Goal: Task Accomplishment & Management: Use online tool/utility

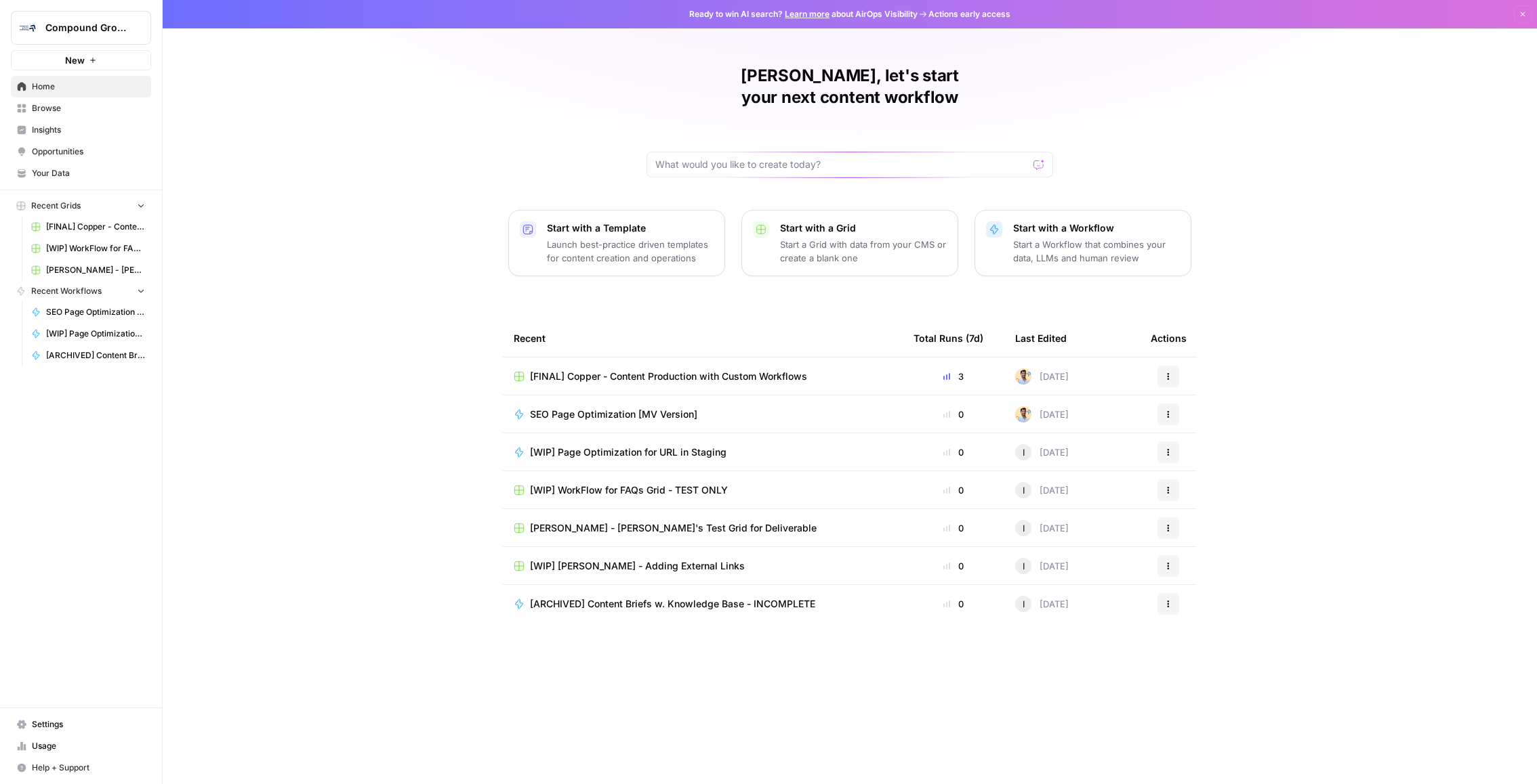
click at [617, 365] on td "[FINAL] Copper - Content Production with Custom Workflows" at bounding box center [703, 376] width 400 height 38
click at [622, 369] on span "[FINAL] Copper - Content Production with Custom Workflows" at bounding box center [668, 376] width 277 height 13
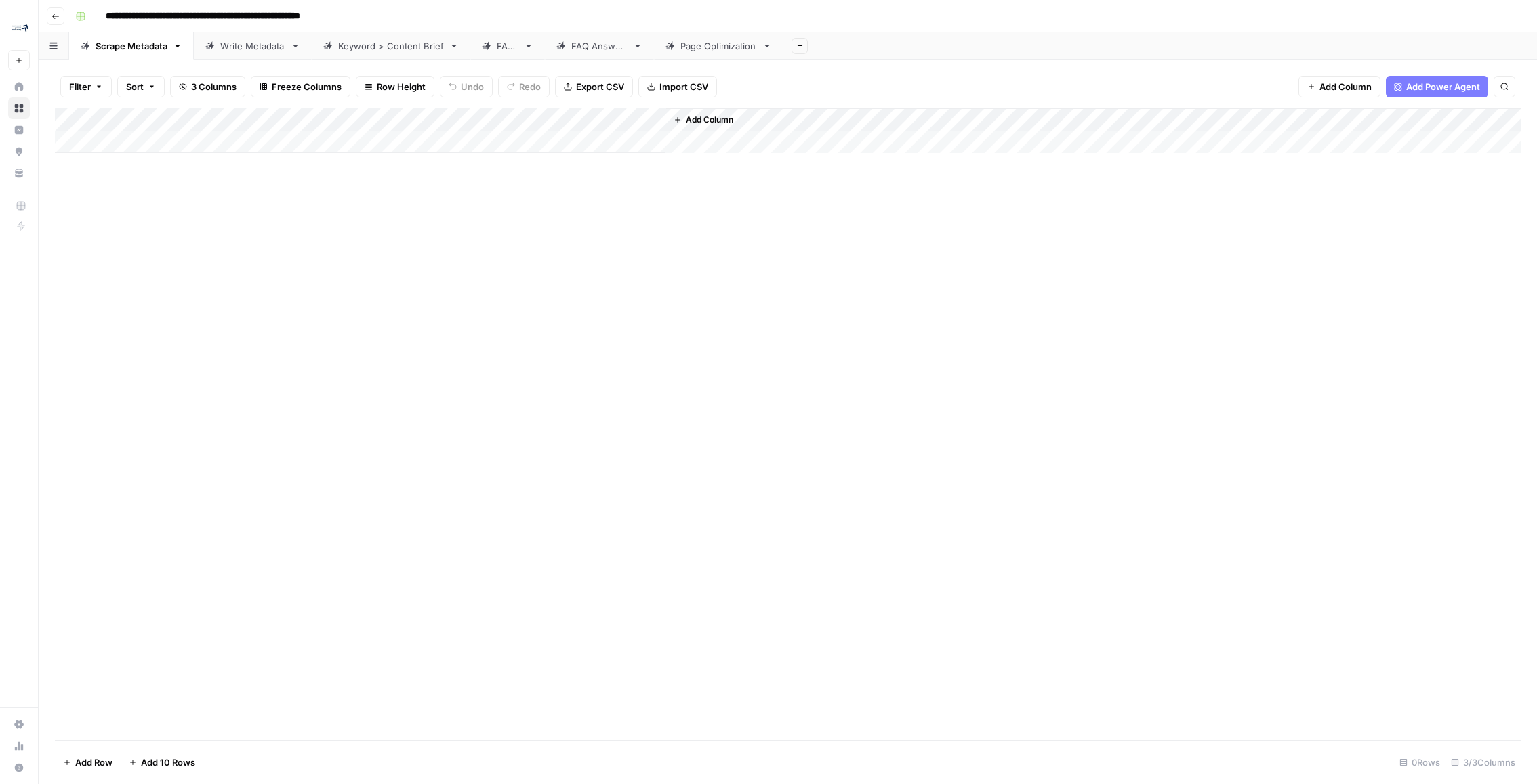
click at [60, 13] on button "Go back" at bounding box center [55, 16] width 18 height 18
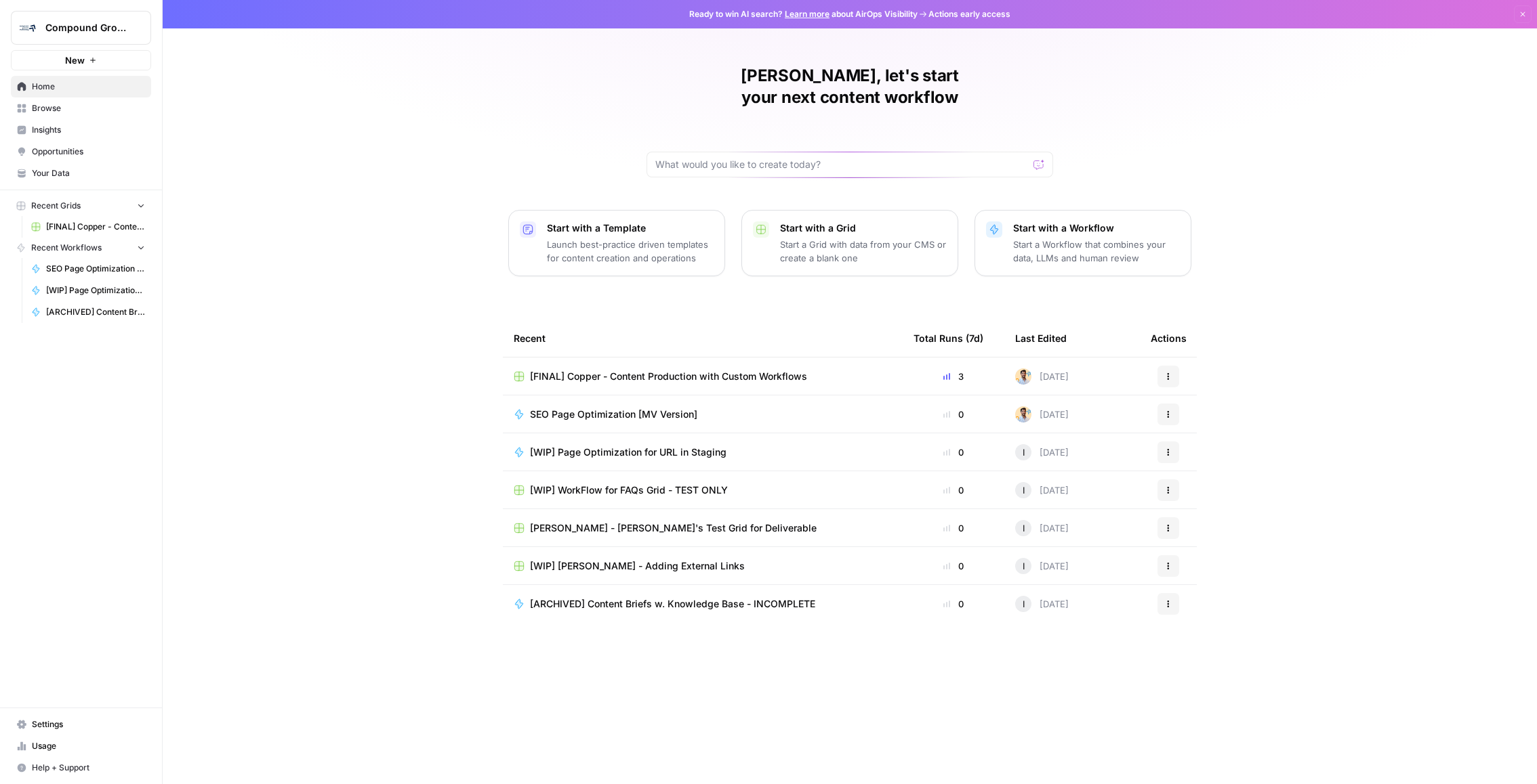
click at [70, 221] on span "[FINAL] Copper - Content Production with Custom Workflows" at bounding box center [95, 227] width 99 height 13
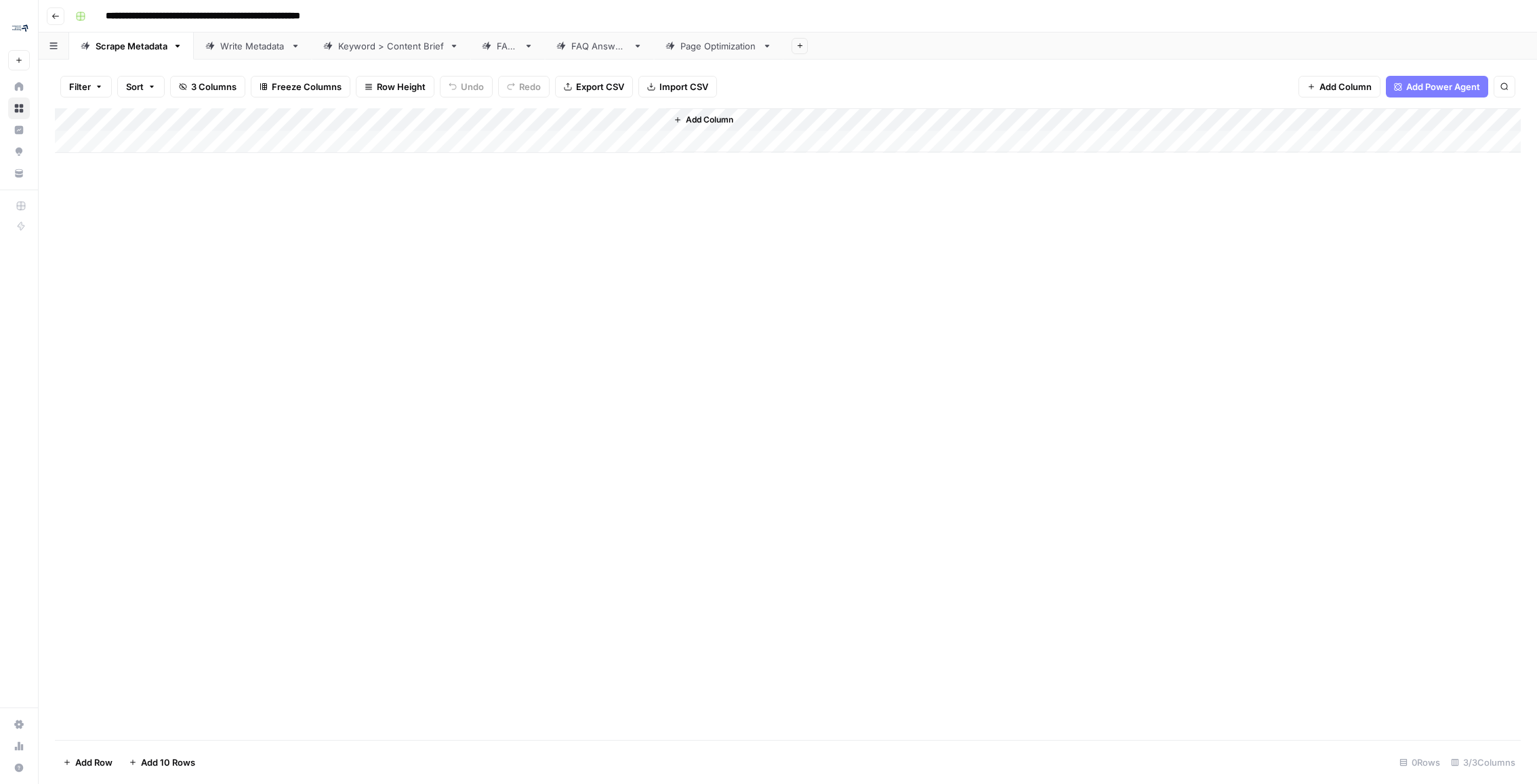
click at [718, 56] on link "Page Optimization" at bounding box center [718, 46] width 129 height 27
click at [789, 278] on div "Add Column" at bounding box center [788, 246] width 1466 height 275
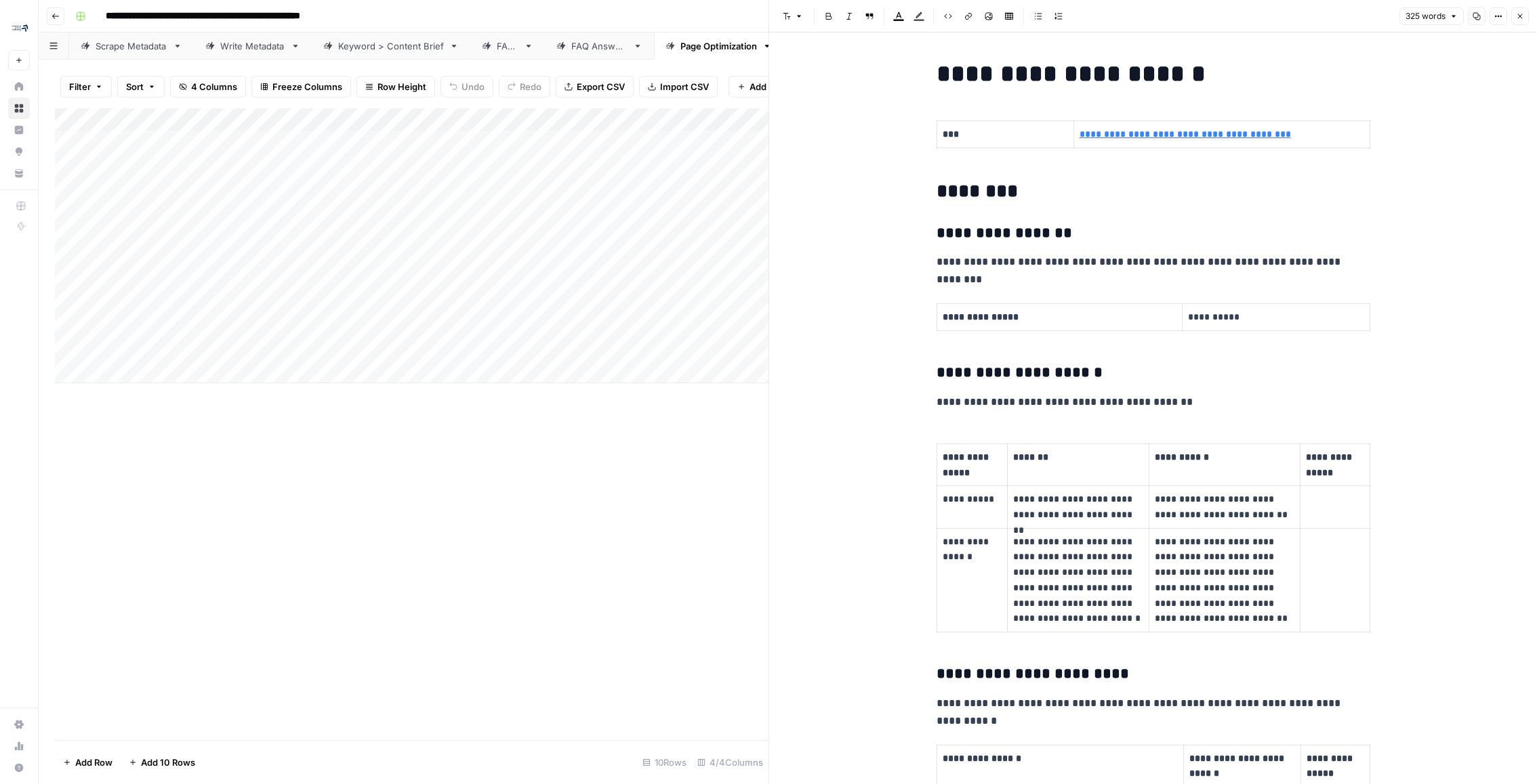
click at [648, 117] on div "Add Column" at bounding box center [411, 246] width 713 height 275
click at [560, 250] on span "Edit Workflow" at bounding box center [578, 253] width 118 height 13
click at [654, 118] on div "Add Column" at bounding box center [411, 246] width 713 height 275
click at [563, 294] on span "View History" at bounding box center [578, 290] width 118 height 13
click at [655, 117] on div "Add Column" at bounding box center [411, 246] width 713 height 275
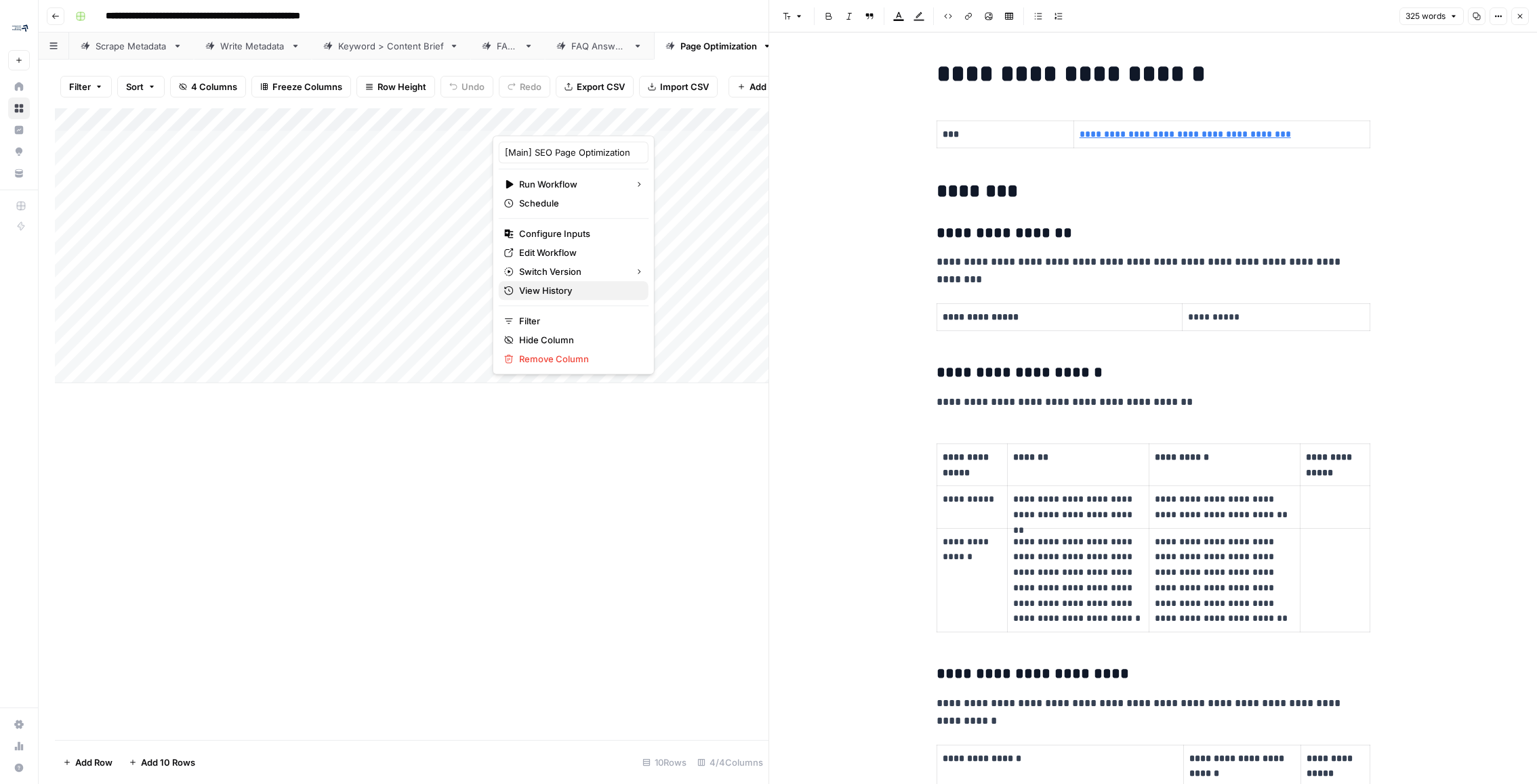
click at [561, 296] on span "View History" at bounding box center [578, 290] width 118 height 13
click at [651, 118] on div "Add Column" at bounding box center [411, 246] width 713 height 275
click at [567, 291] on span "View History" at bounding box center [578, 290] width 118 height 13
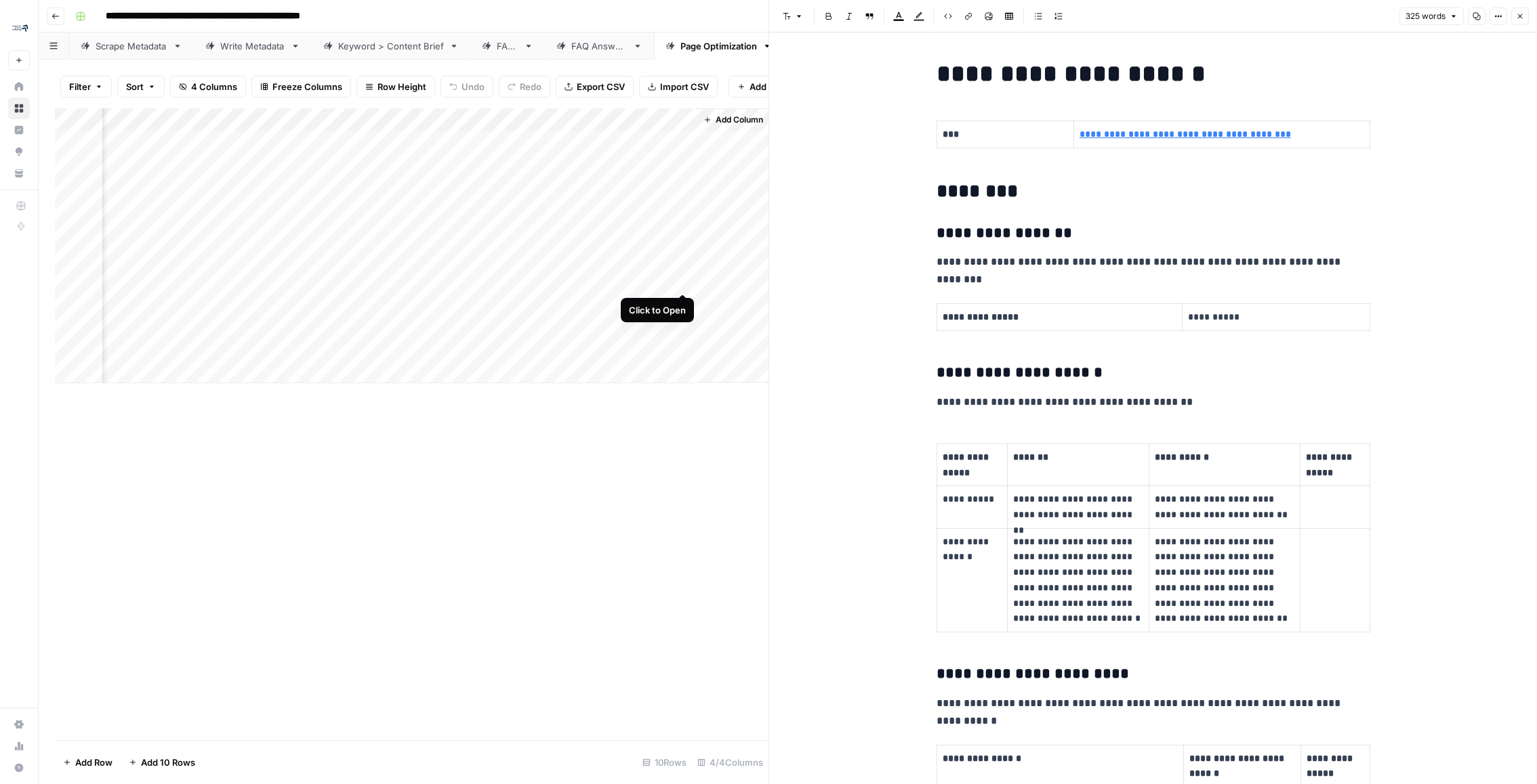
click at [683, 279] on div "Add Column" at bounding box center [411, 246] width 713 height 275
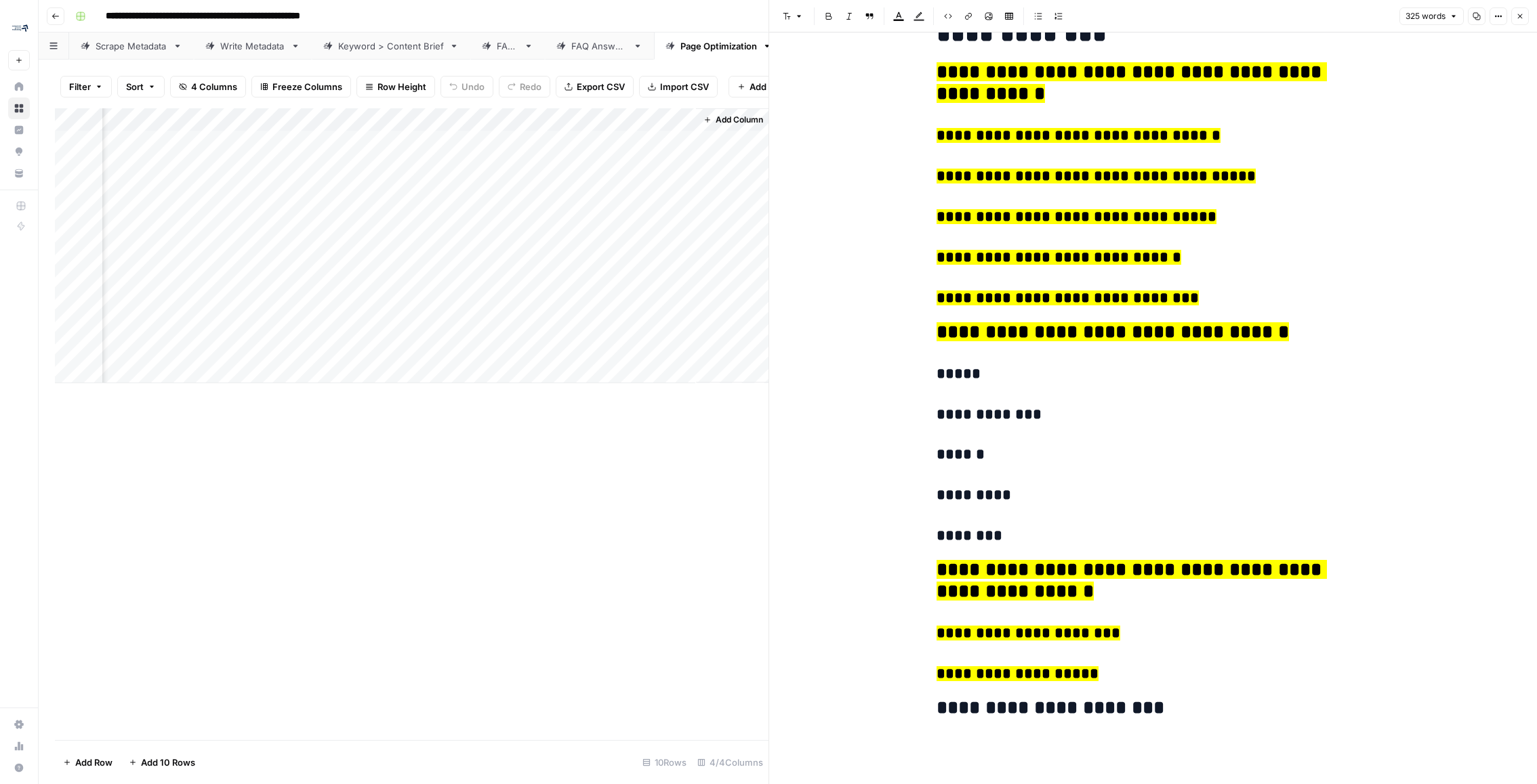
scroll to position [1250, 0]
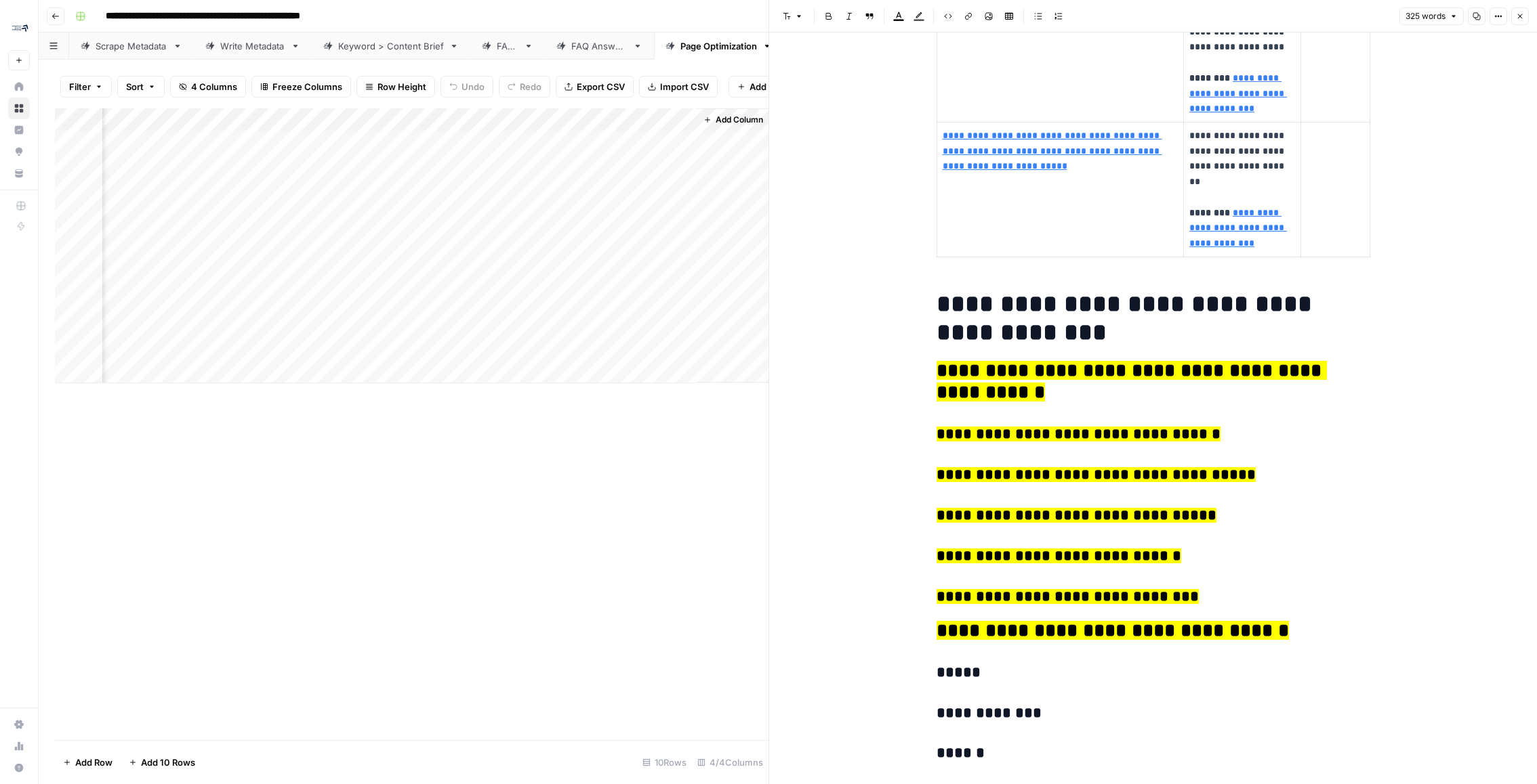
click at [1519, 20] on icon "button" at bounding box center [1520, 17] width 8 height 8
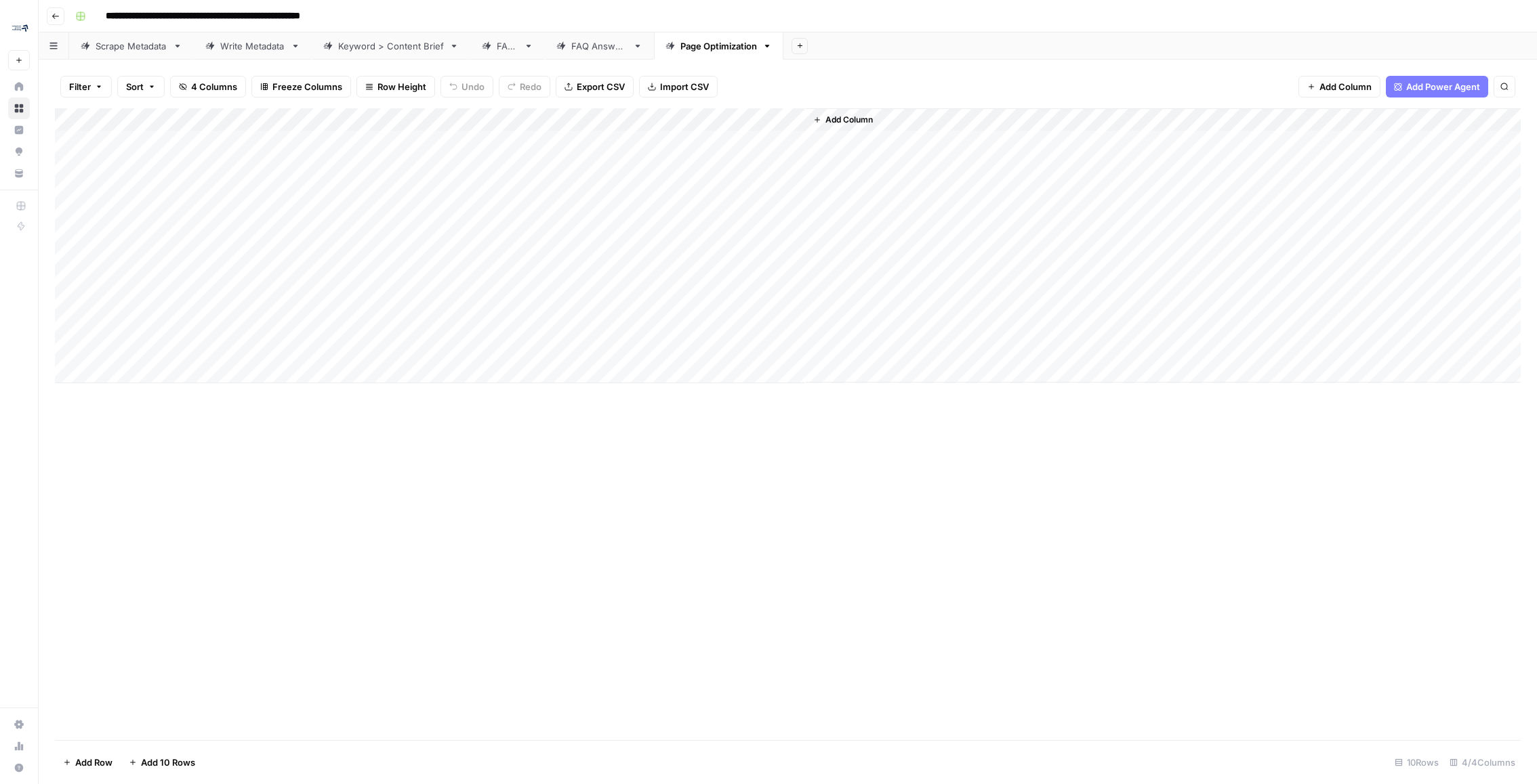
click at [793, 278] on div "Add Column" at bounding box center [788, 246] width 1466 height 275
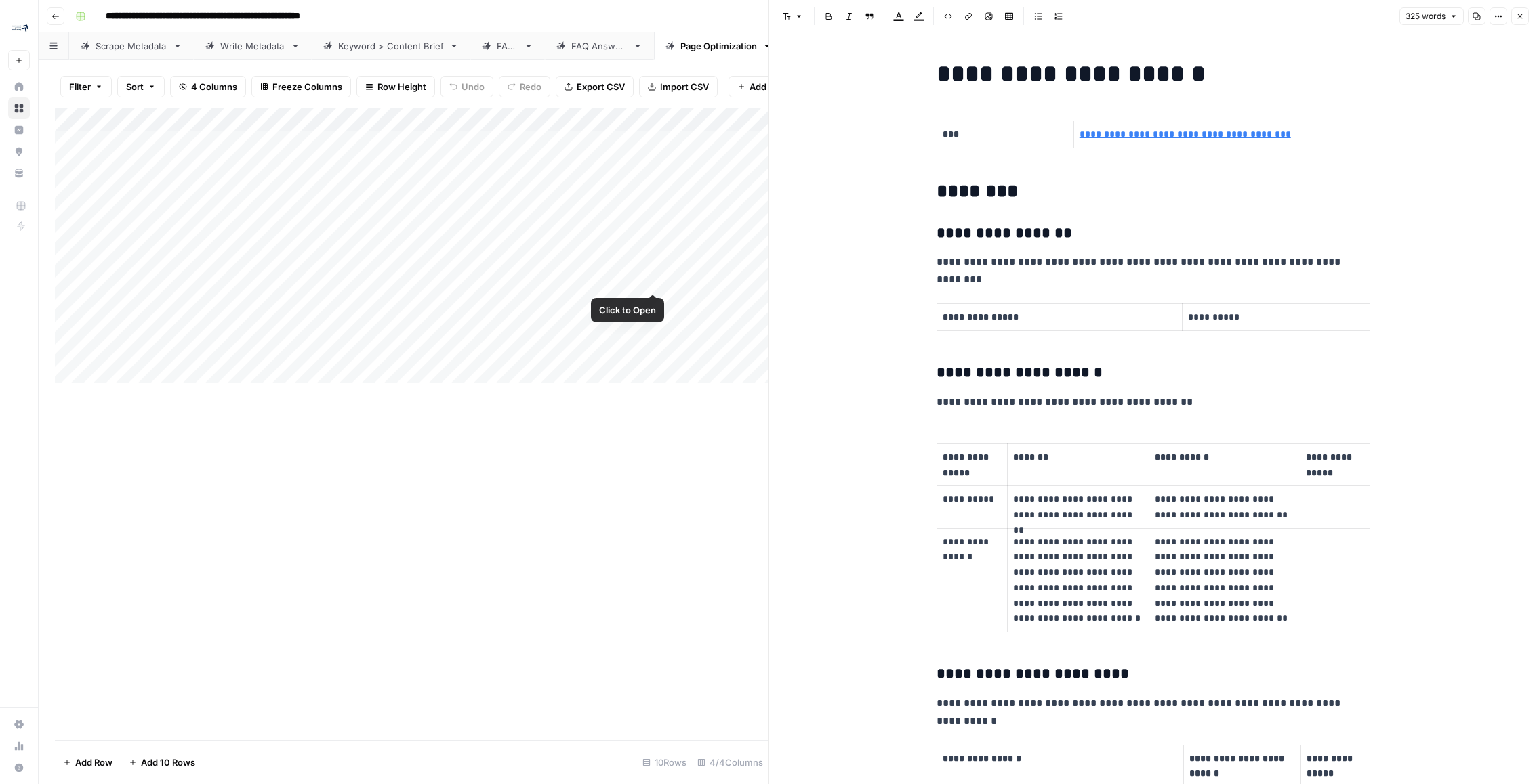
click at [652, 279] on div "Add Column" at bounding box center [411, 246] width 713 height 275
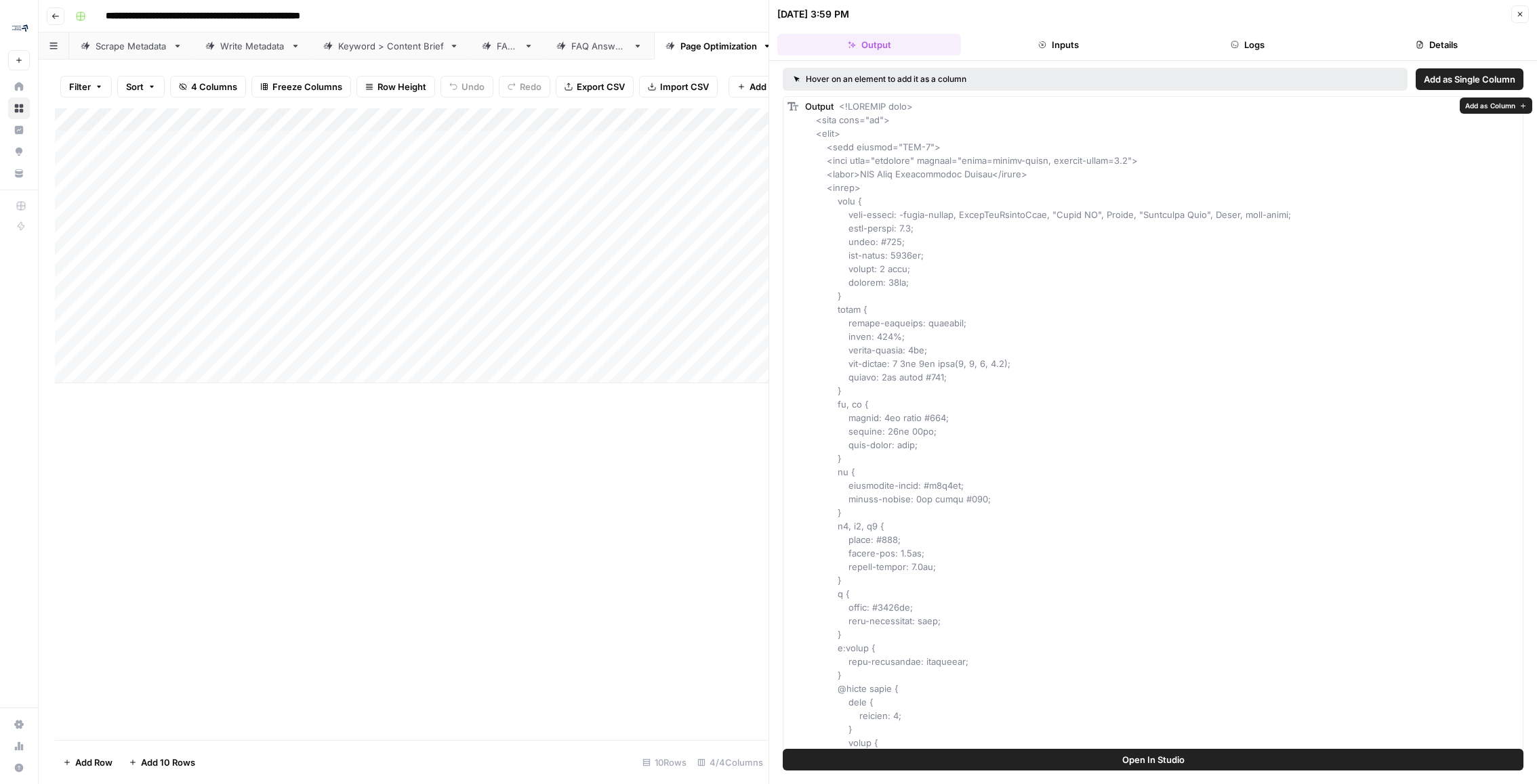
drag, startPoint x: 804, startPoint y: 106, endPoint x: 975, endPoint y: 359, distance: 305.4
click at [1278, 28] on header "08/26/25 at 3:59 PM Close Output Inputs Logs Details" at bounding box center [1153, 30] width 768 height 61
click at [1270, 34] on button "Logs" at bounding box center [1247, 45] width 184 height 22
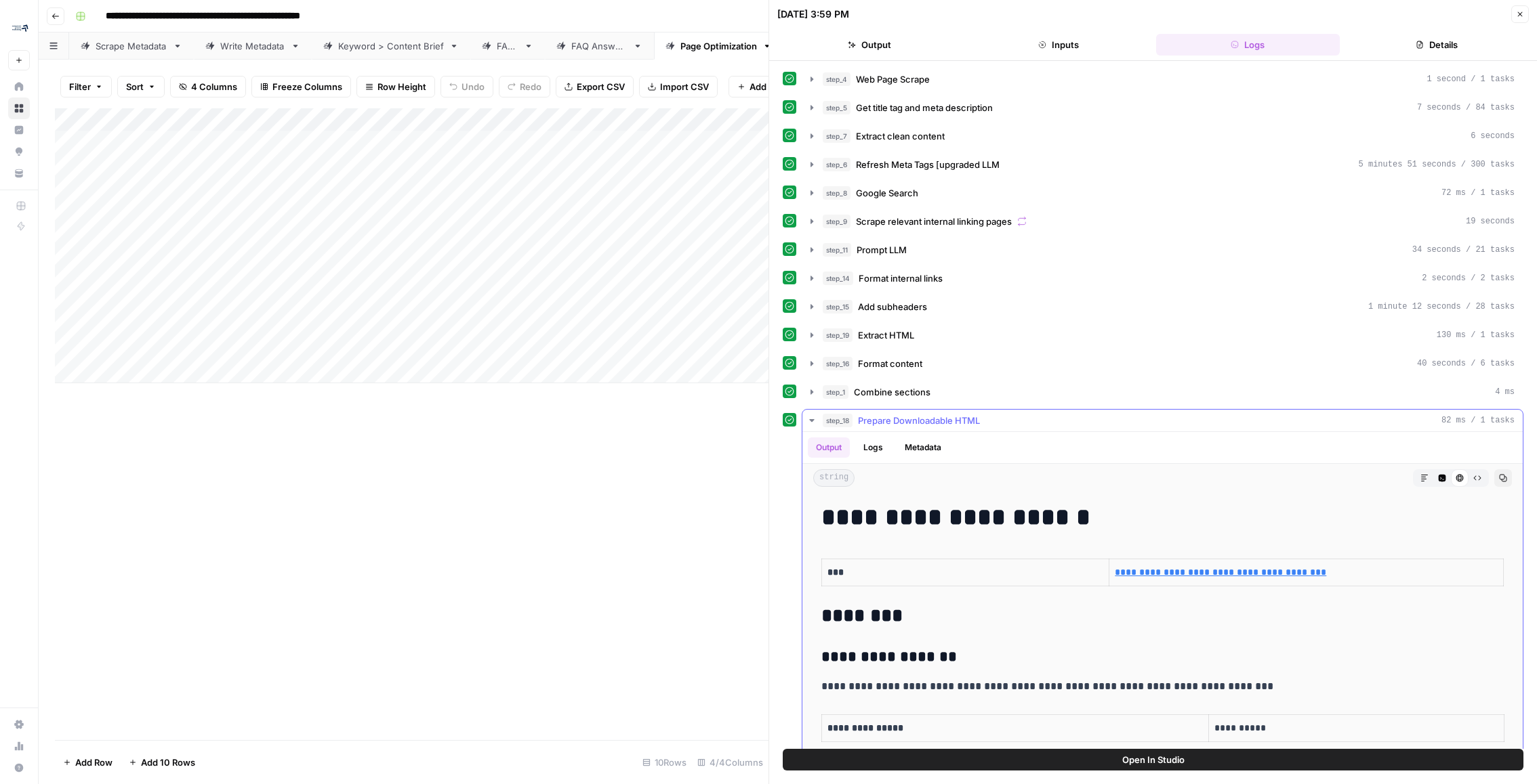
click at [902, 410] on button "step_18 Prepare Downloadable HTML 82 ms / 1 tasks" at bounding box center [1162, 420] width 720 height 22
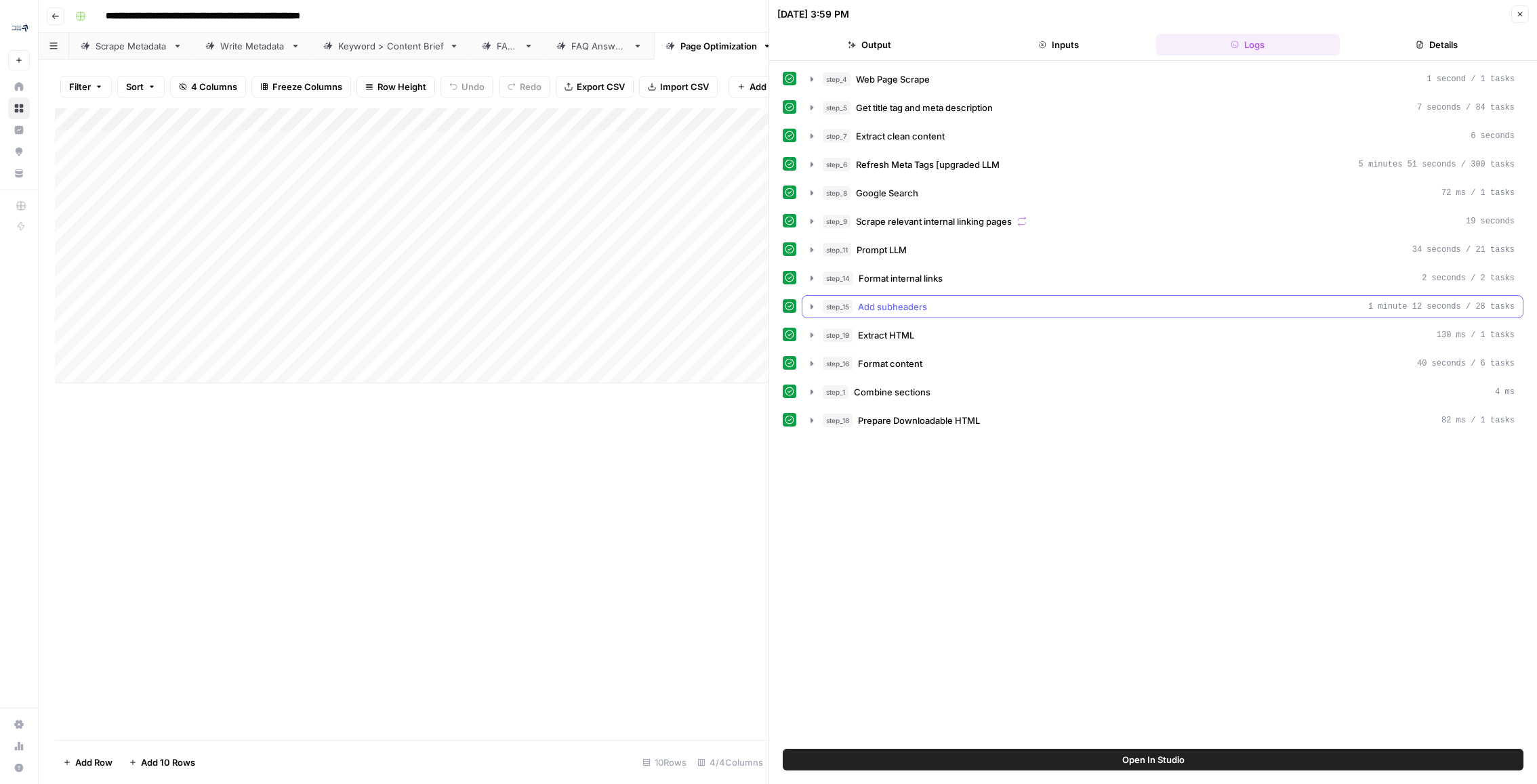
click at [950, 307] on div "step_15 Add subheaders 1 minute 12 seconds / 28 tasks" at bounding box center [1168, 307] width 692 height 13
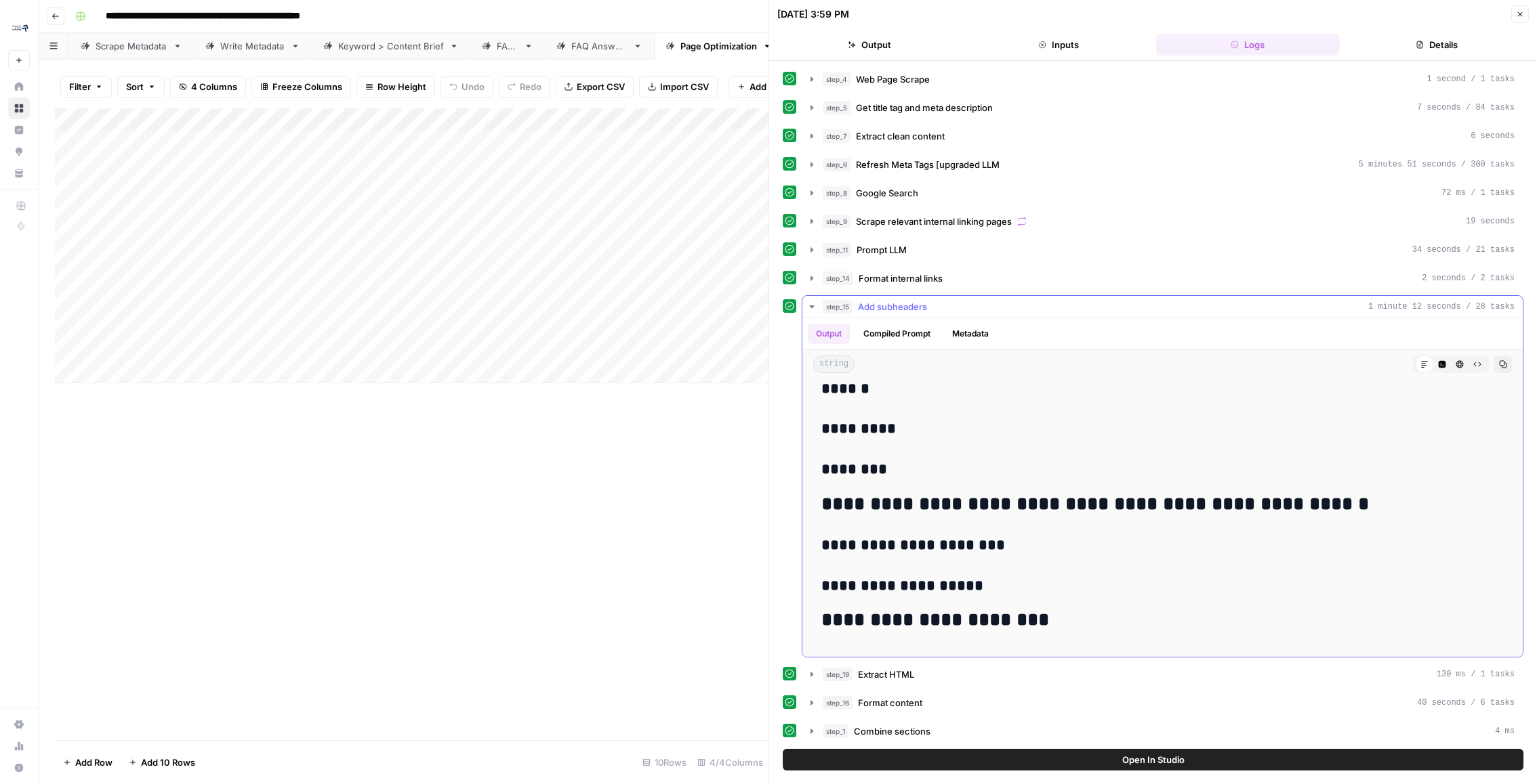
scroll to position [17, 0]
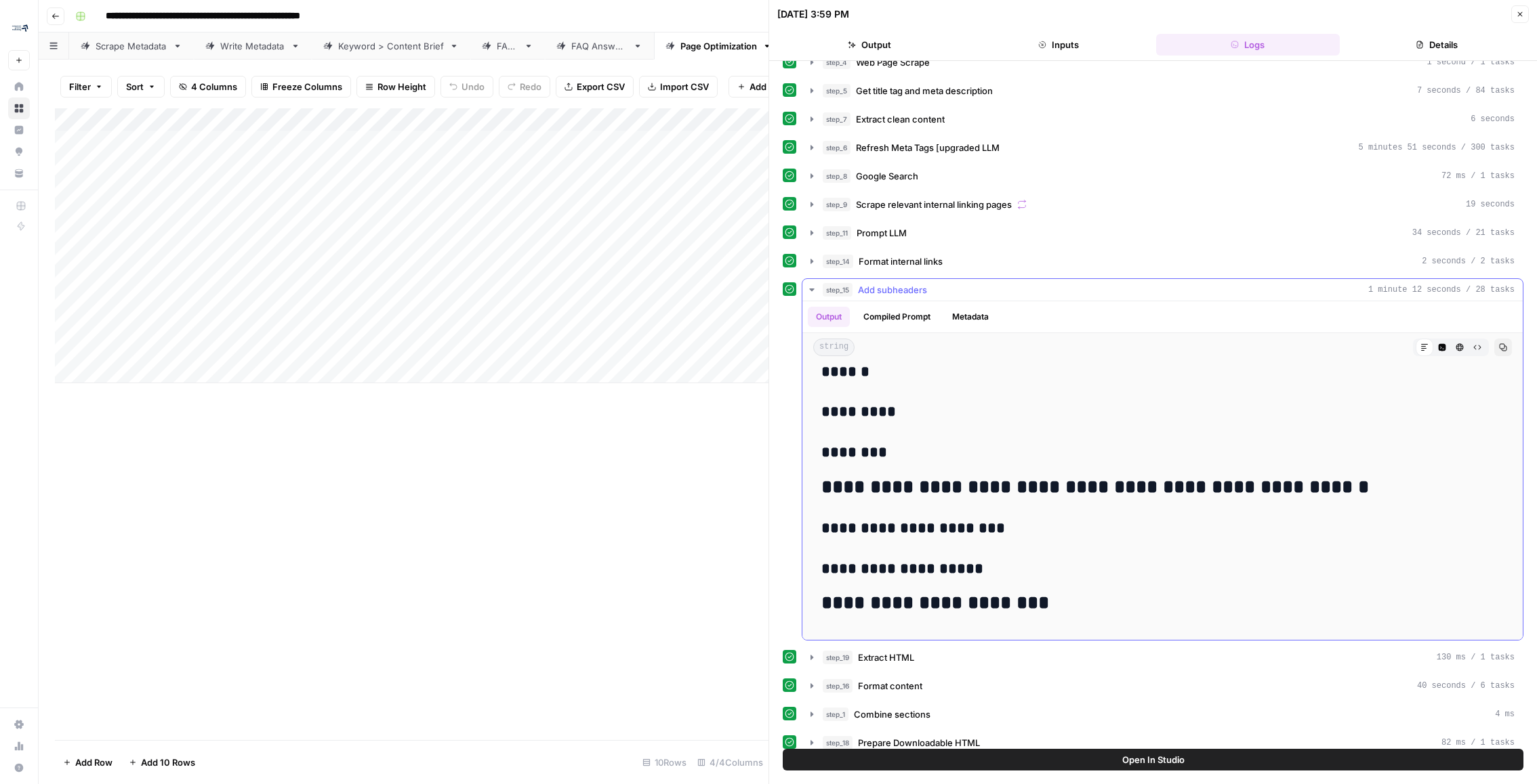
click at [1482, 342] on button "Raw Output" at bounding box center [1477, 347] width 18 height 18
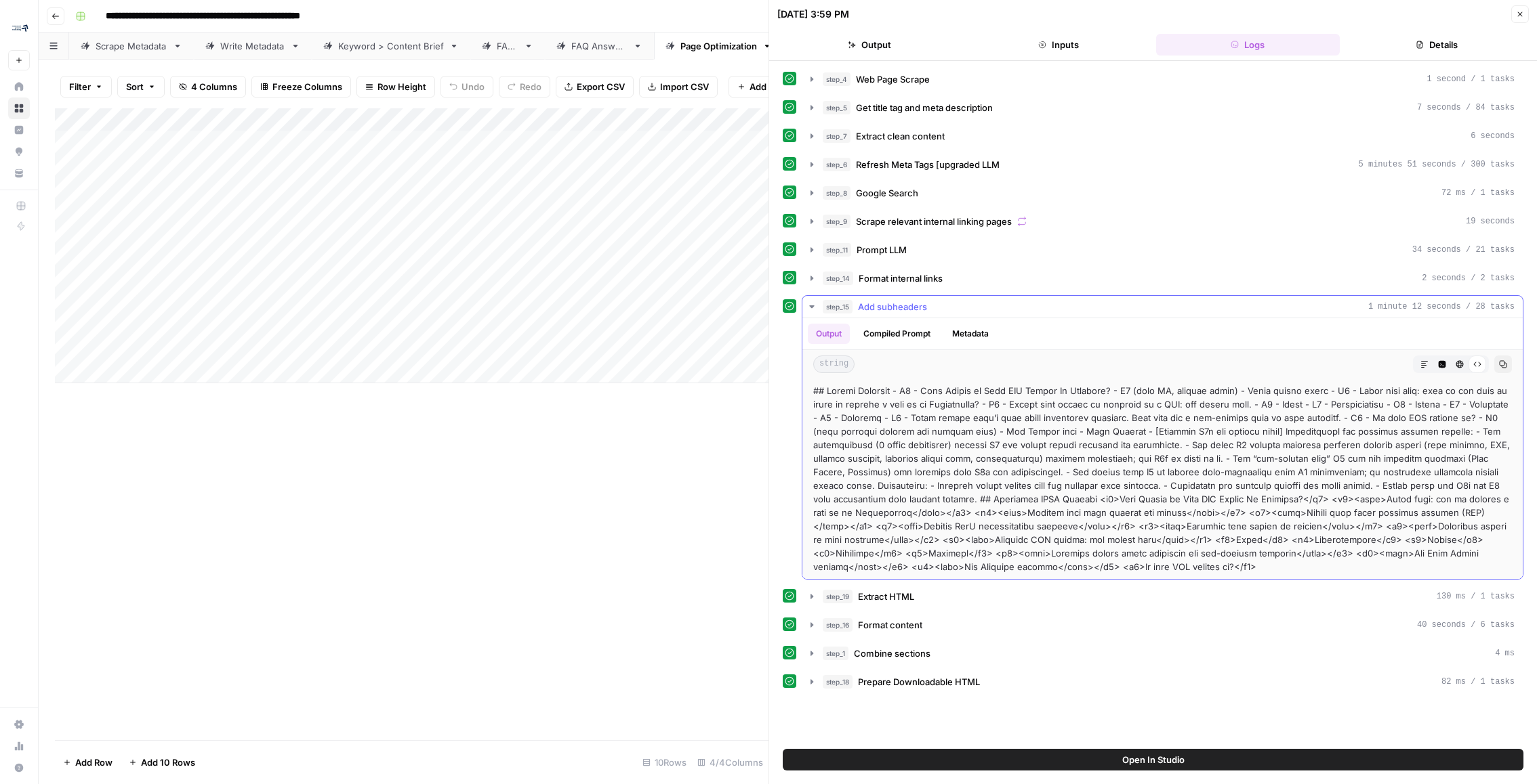
click at [1504, 362] on icon "button" at bounding box center [1503, 364] width 8 height 8
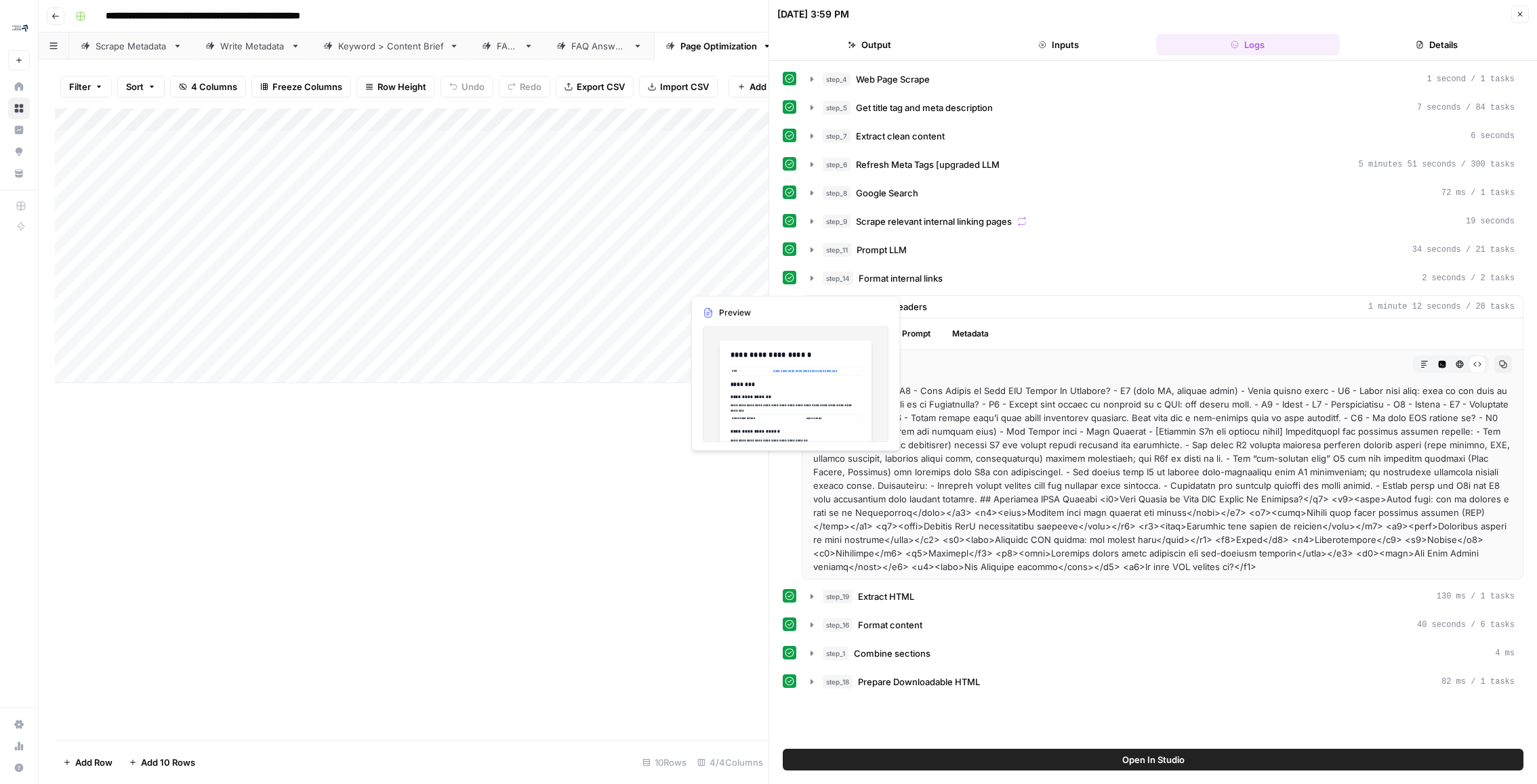
scroll to position [0, 48]
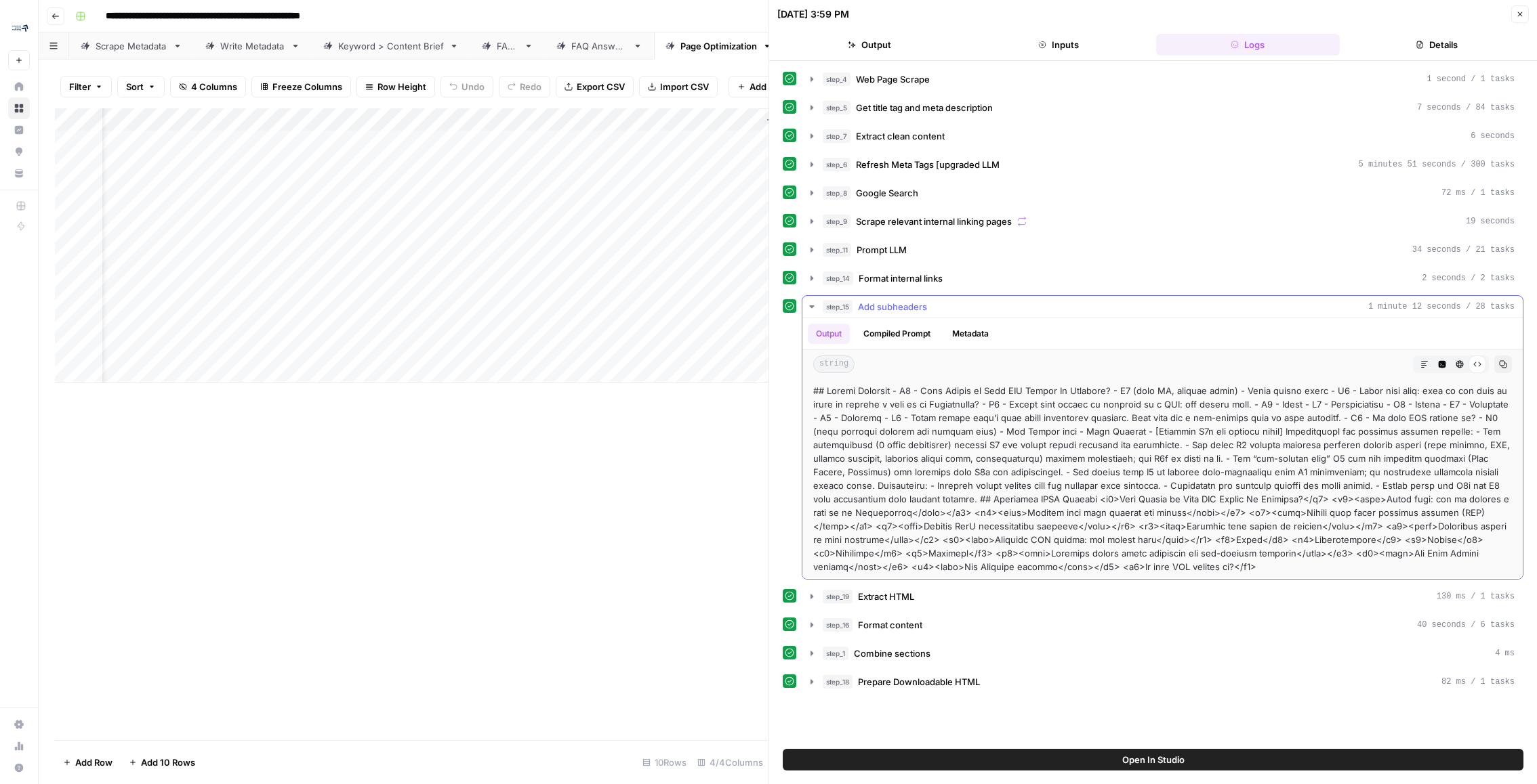
click at [894, 350] on div "string Markdown Code Editor HTML Viewer Raw Output Copy" at bounding box center [1162, 364] width 720 height 28
click at [900, 336] on button "Compiled Prompt" at bounding box center [897, 334] width 83 height 20
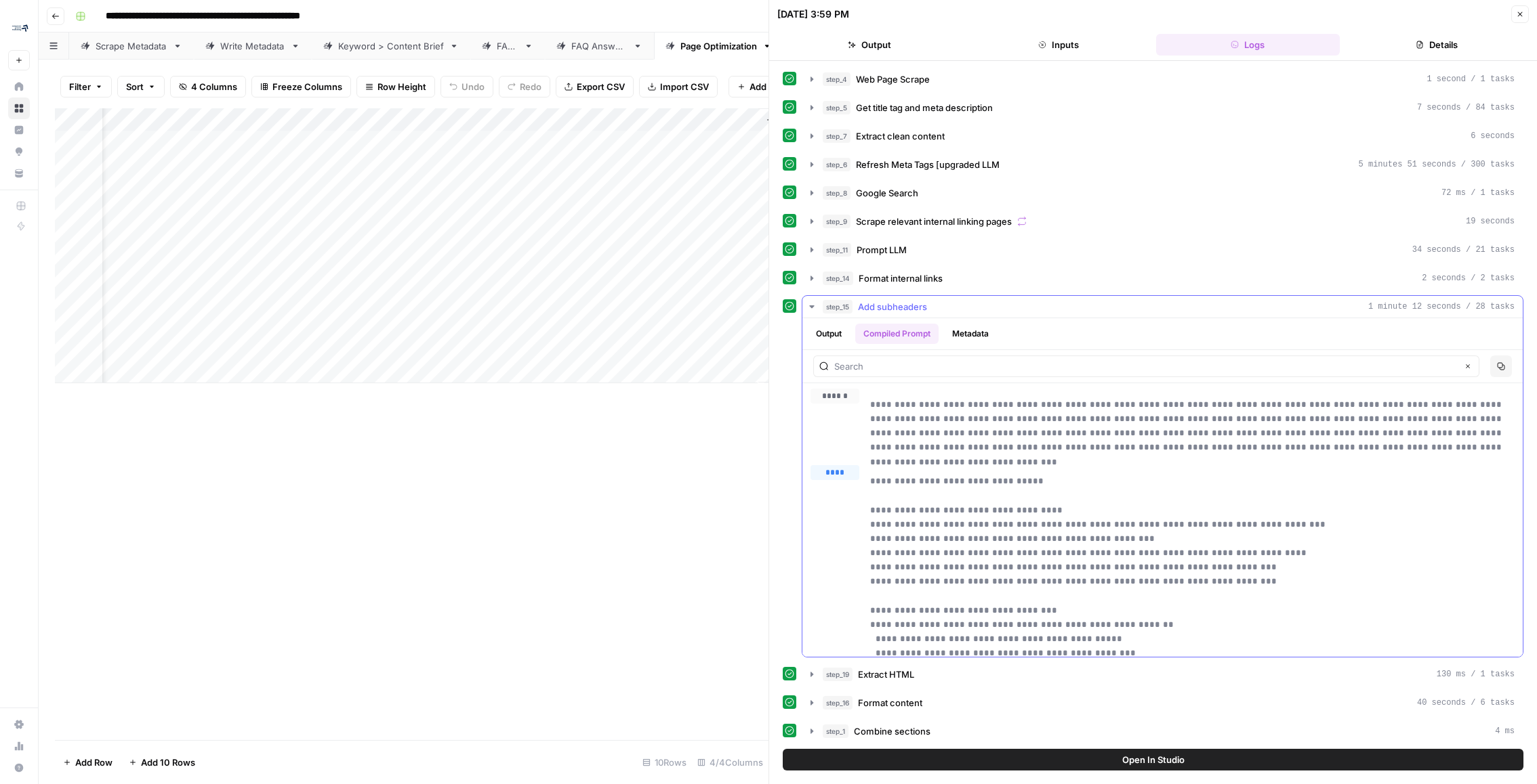
click at [942, 327] on ul "Output Compiled Prompt Metadata" at bounding box center [902, 334] width 189 height 20
click at [954, 334] on button "Metadata" at bounding box center [970, 334] width 53 height 20
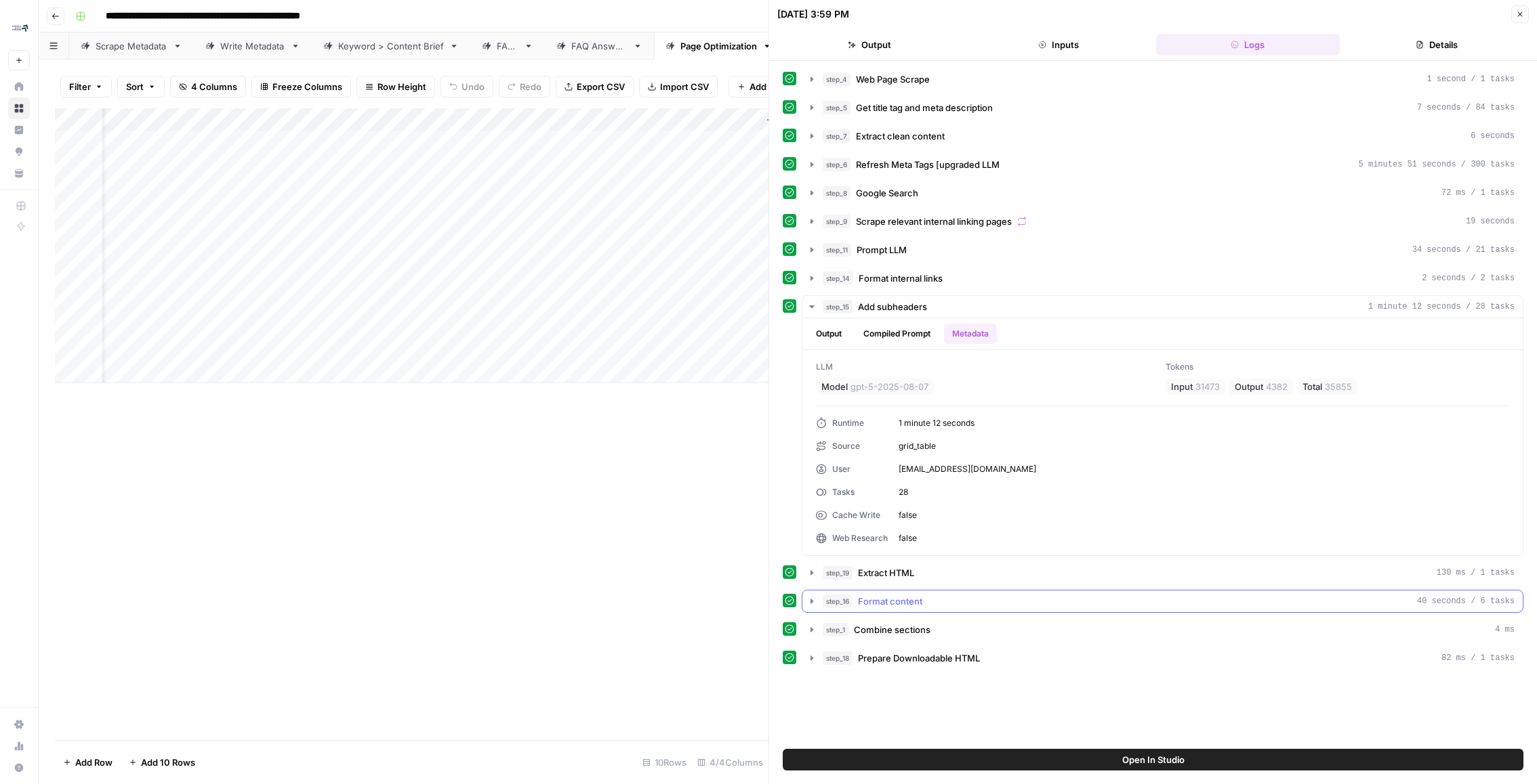
click at [915, 595] on span "Format content" at bounding box center [889, 601] width 64 height 13
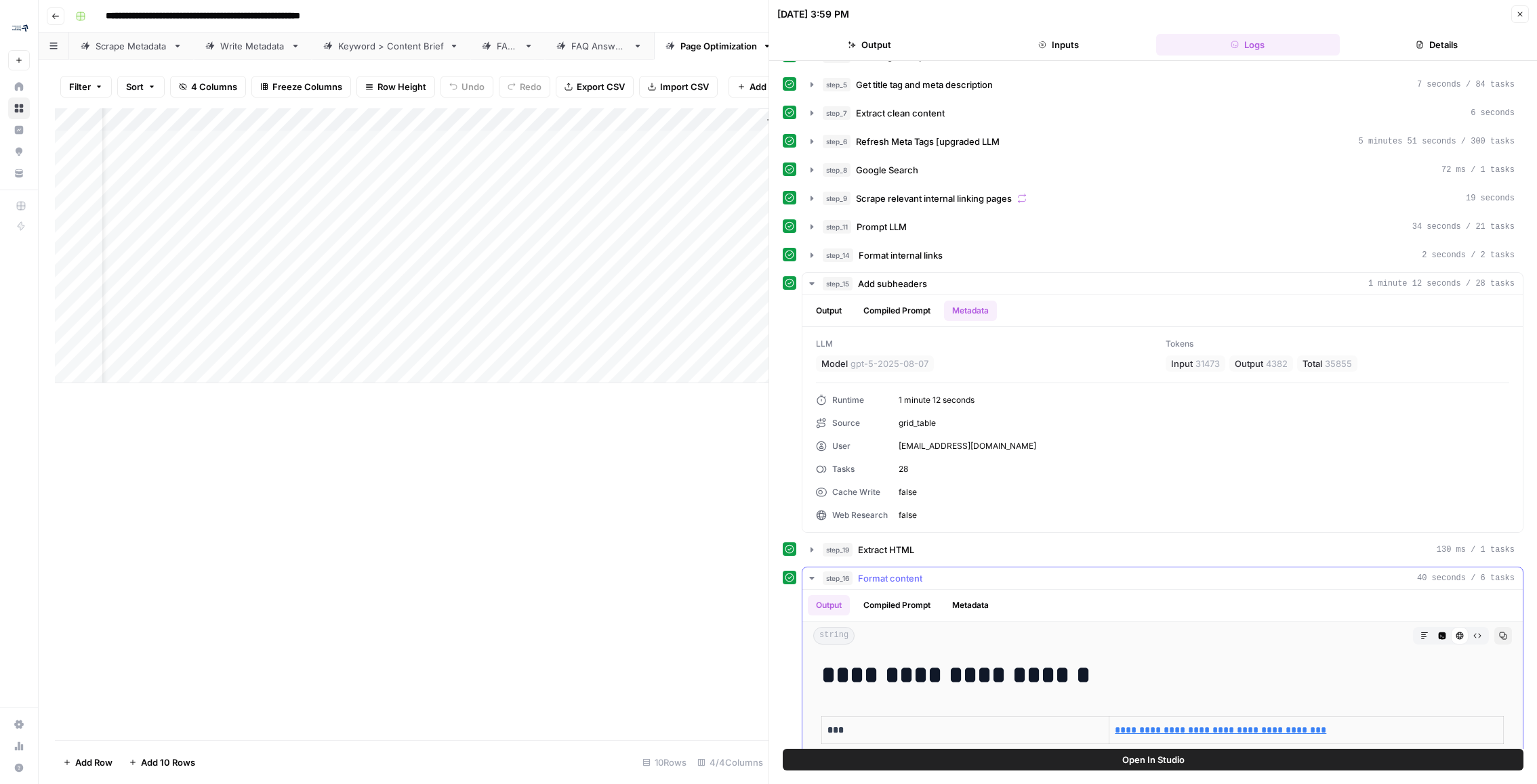
scroll to position [17, 0]
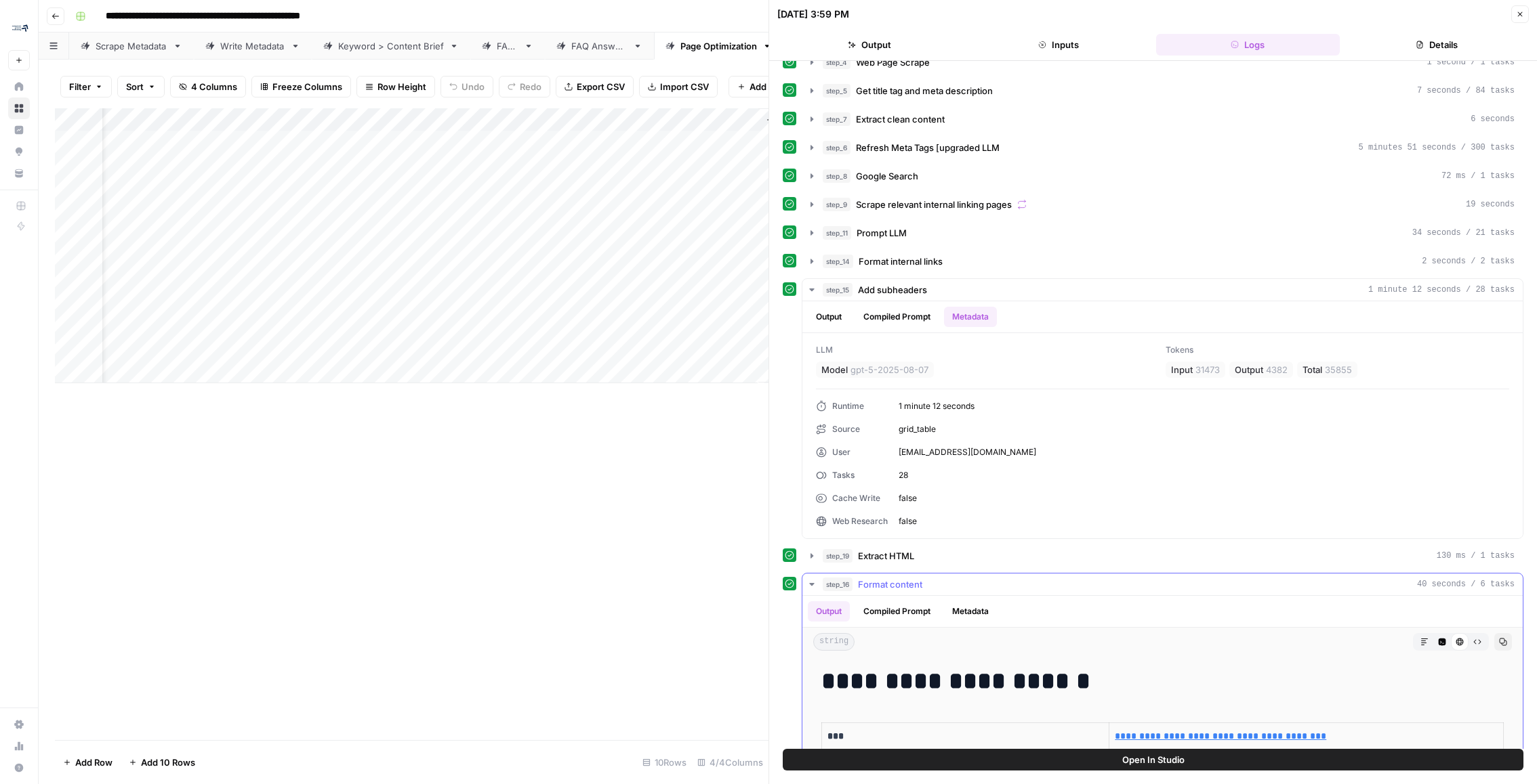
click at [930, 579] on div "step_16 Format content 40 seconds / 6 tasks" at bounding box center [1168, 585] width 692 height 13
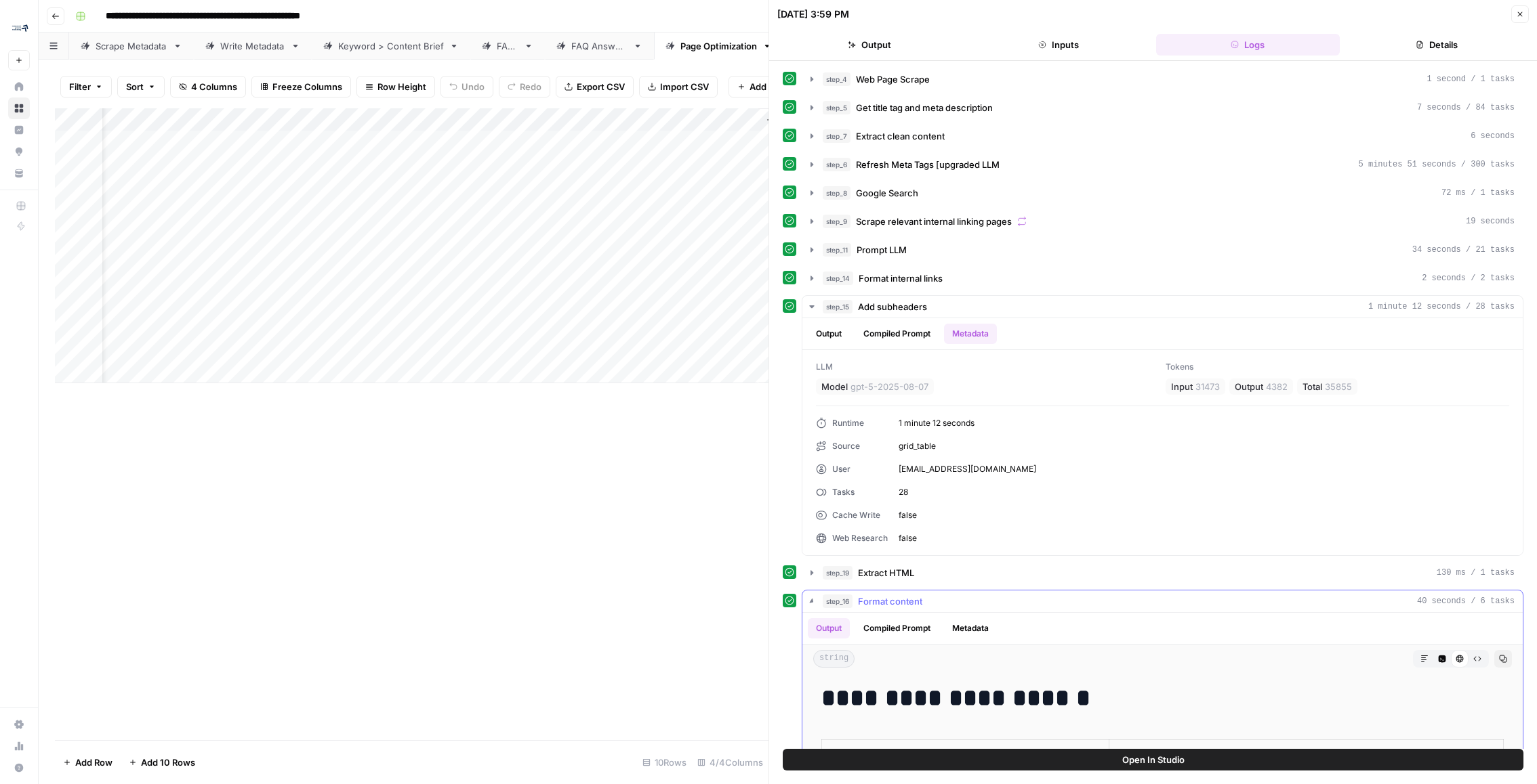
click at [930, 579] on button "step_19 Extract HTML 130 ms / 1 tasks" at bounding box center [1162, 573] width 720 height 22
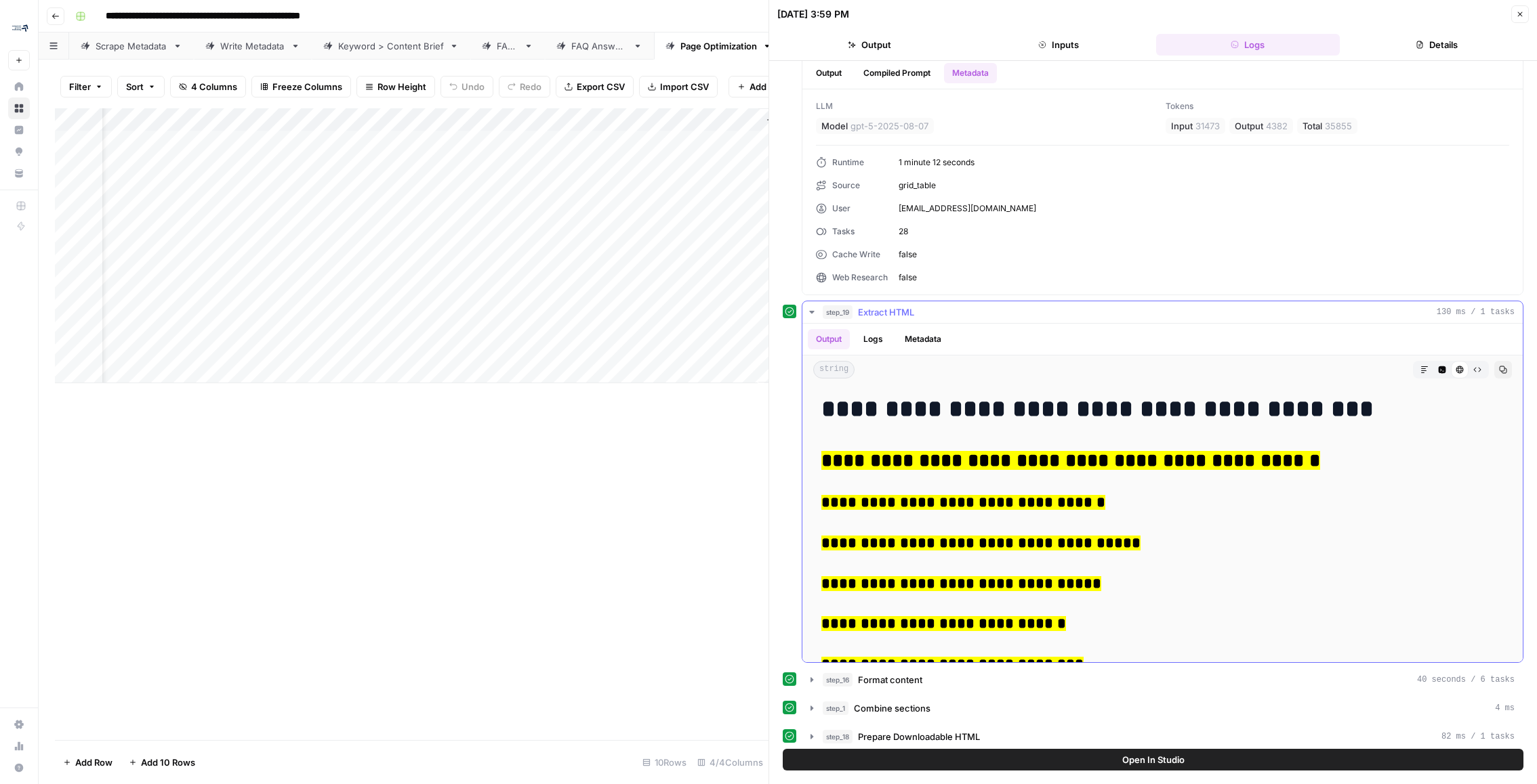
click at [983, 301] on button "step_19 Extract HTML 130 ms / 1 tasks" at bounding box center [1162, 312] width 720 height 22
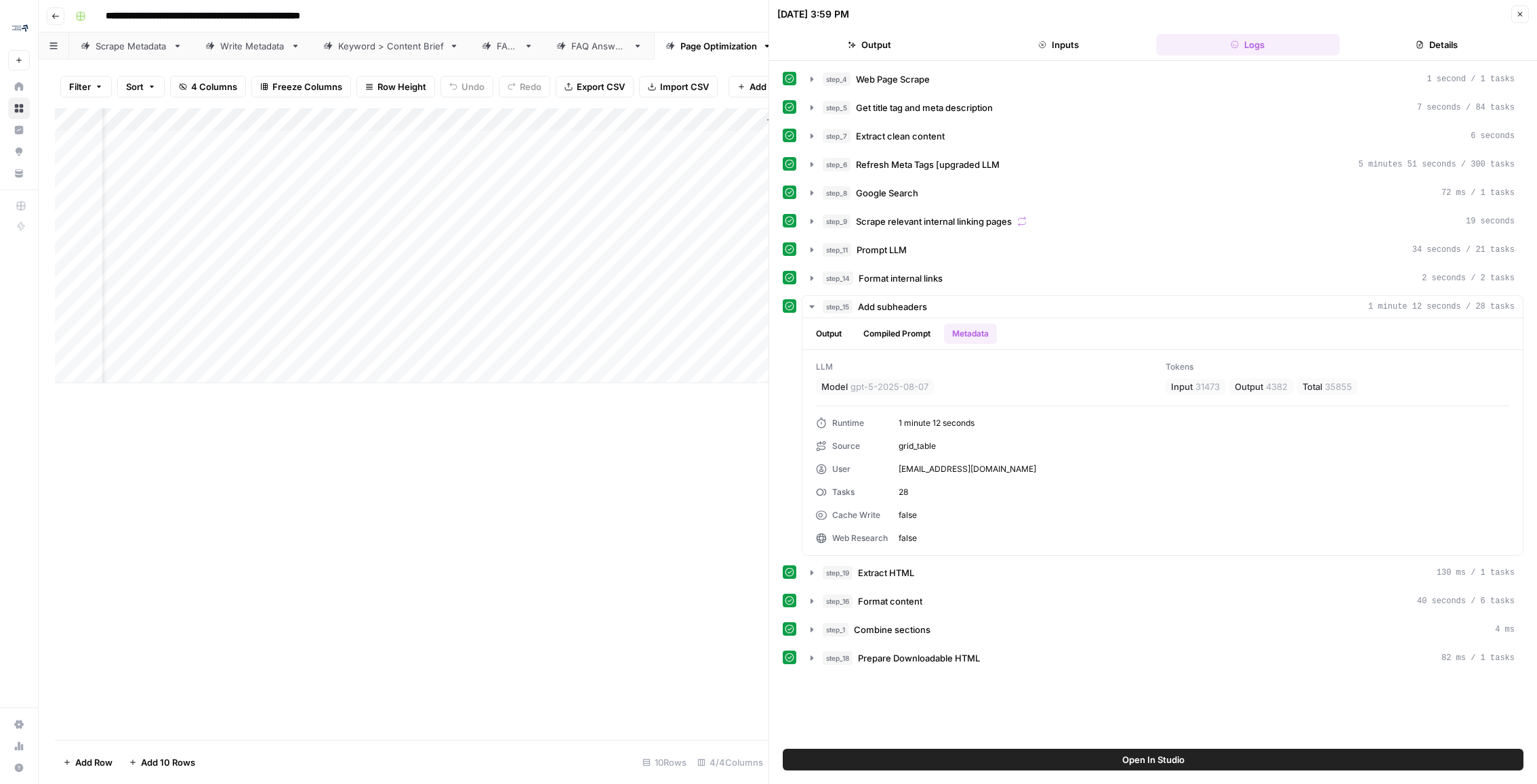
click at [922, 44] on button "Output" at bounding box center [869, 45] width 184 height 22
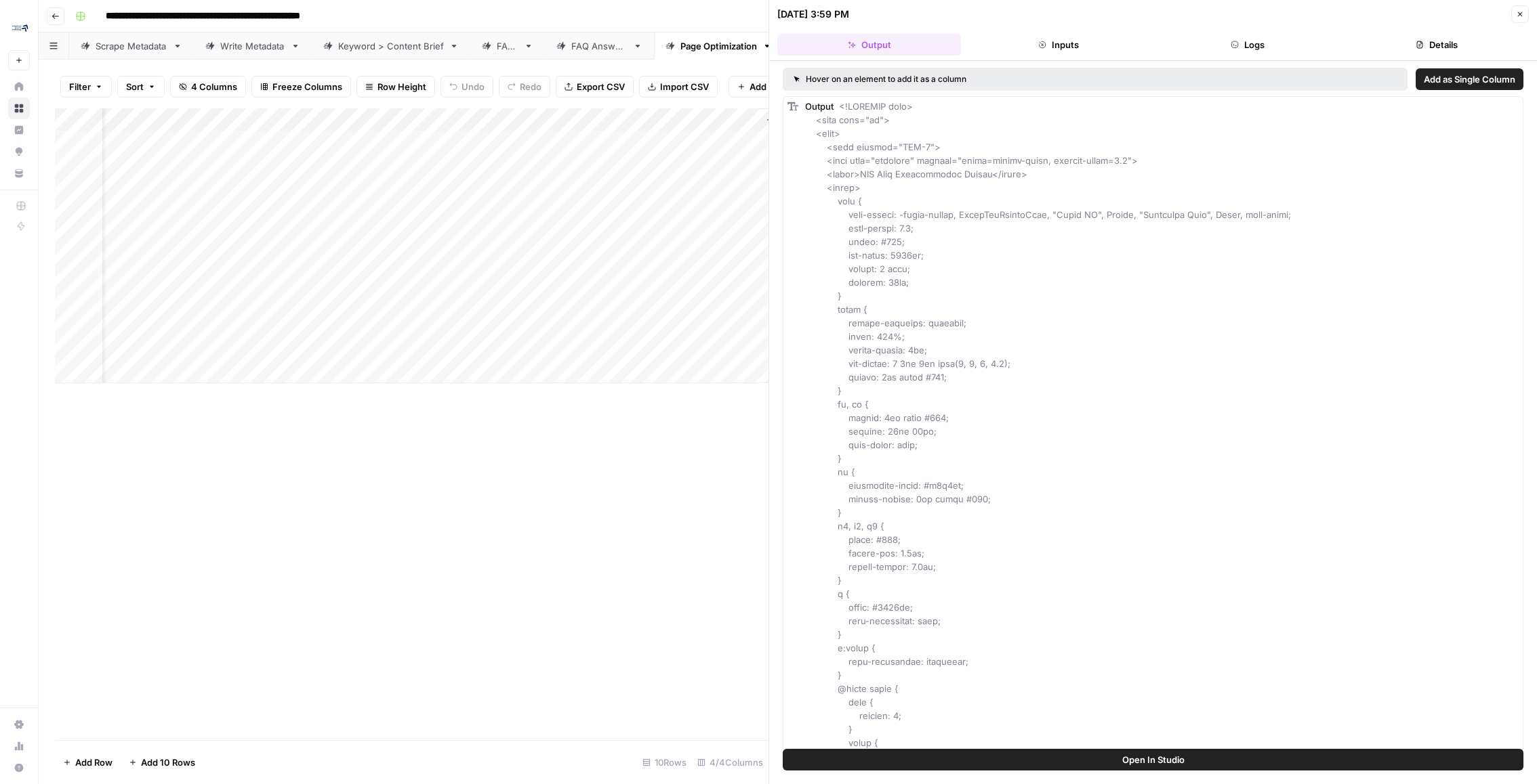
click at [1522, 1] on header "08/26/25 at 3:59 PM Close Output Inputs Logs Details" at bounding box center [1153, 30] width 768 height 61
click at [1521, 5] on button "Close" at bounding box center [1519, 13] width 18 height 18
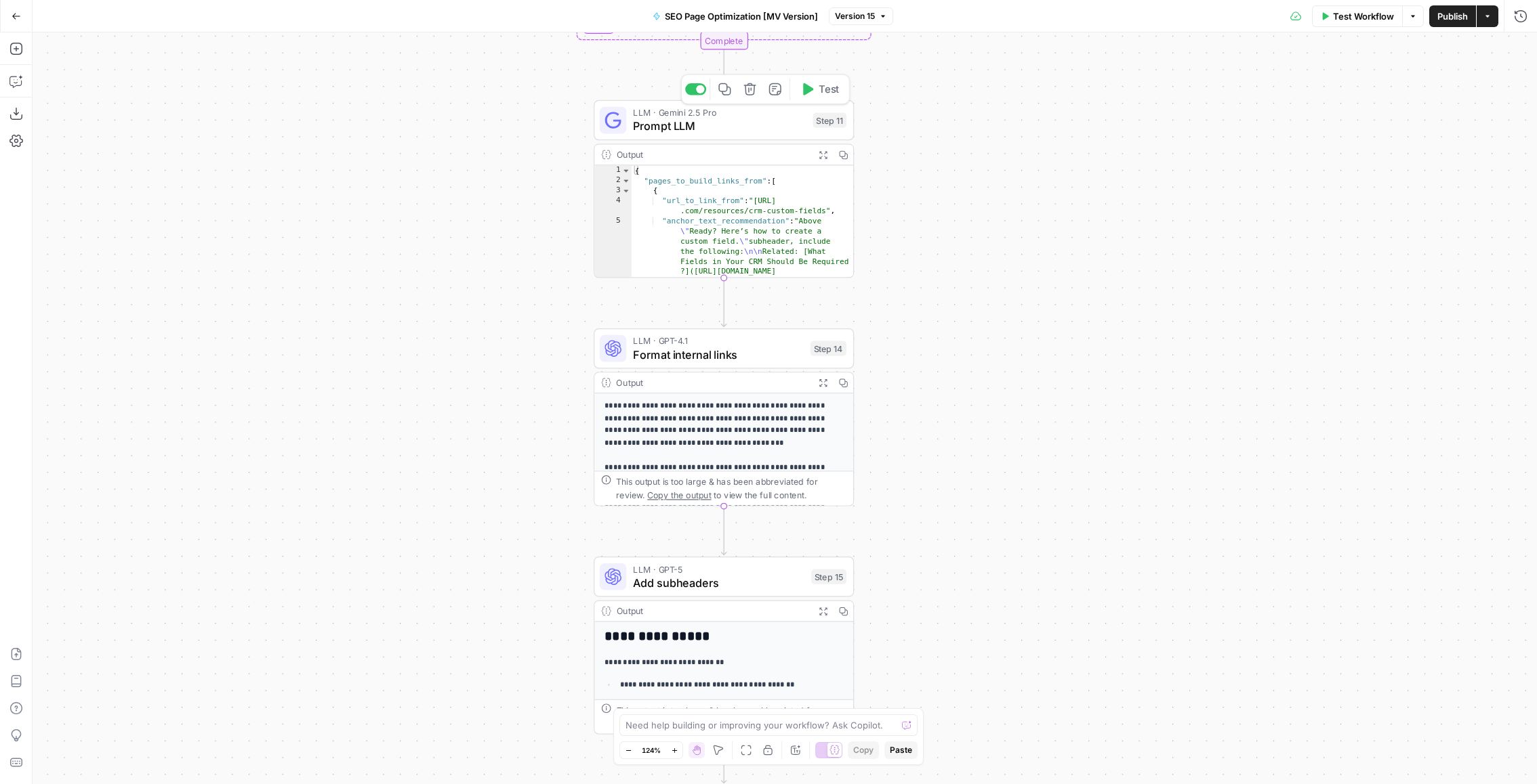
click at [658, 131] on span "Prompt LLM" at bounding box center [718, 126] width 173 height 17
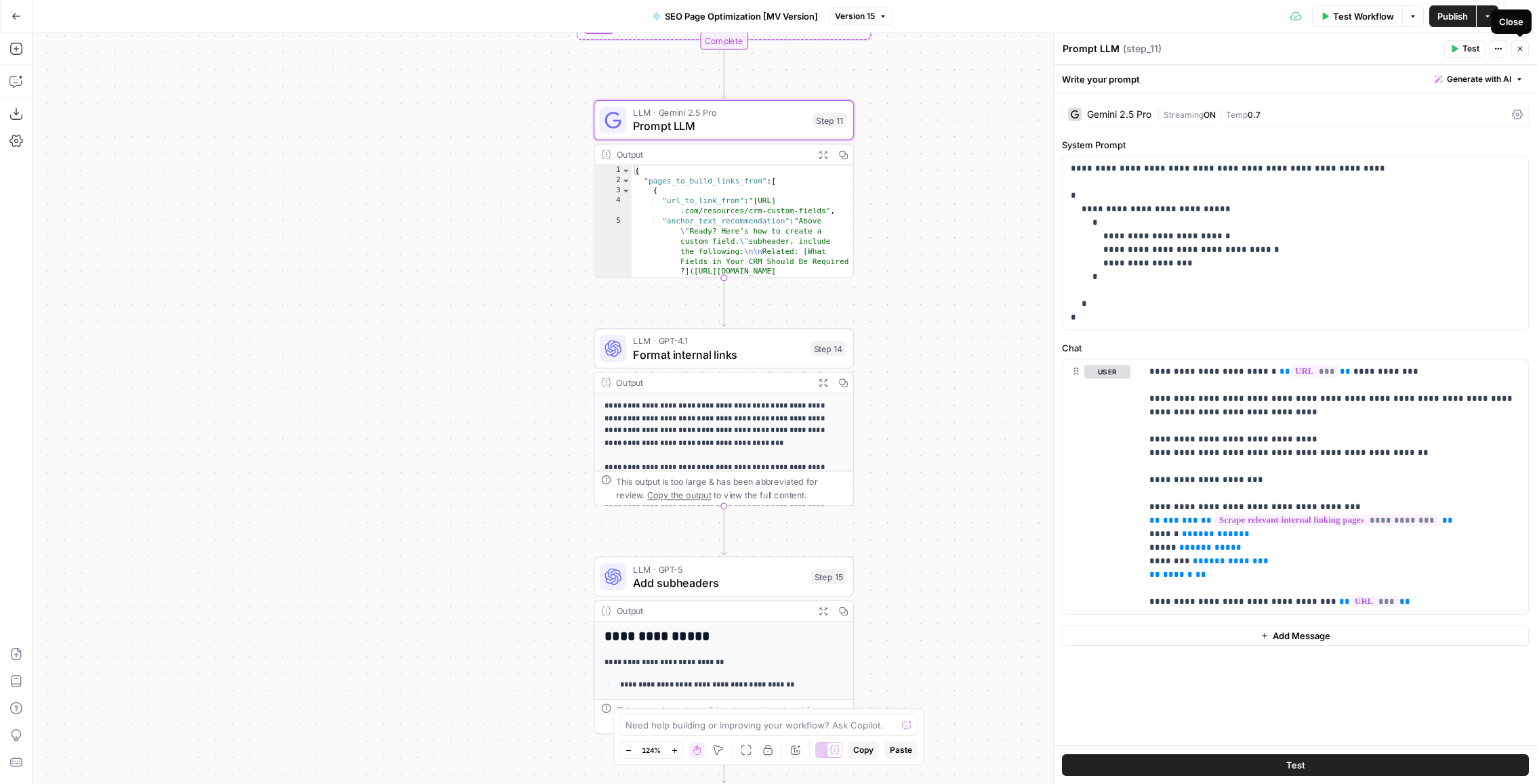
click at [1521, 50] on icon "button" at bounding box center [1520, 49] width 5 height 5
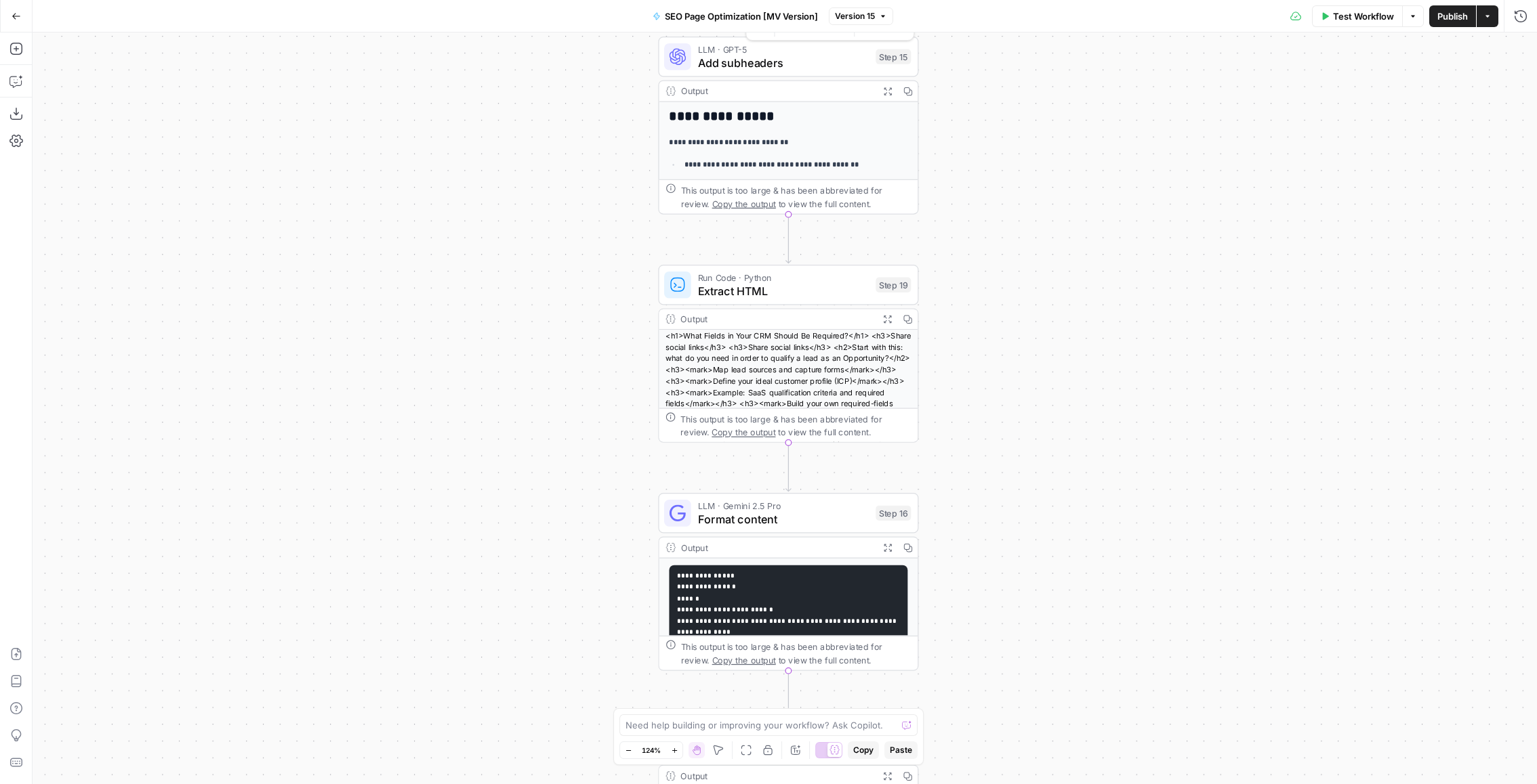
click at [729, 56] on span "Add subheaders" at bounding box center [783, 63] width 171 height 17
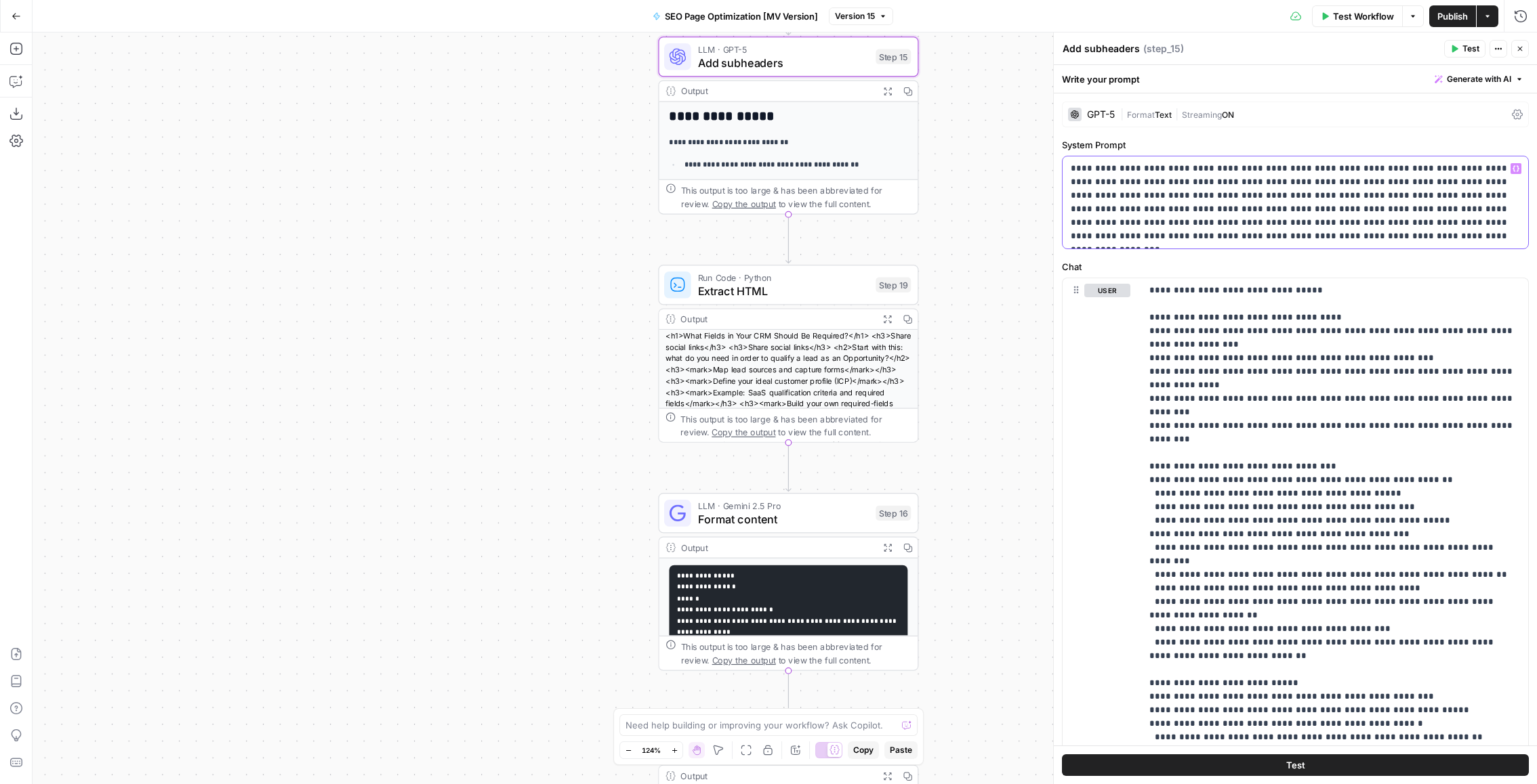
click at [1300, 219] on p "**********" at bounding box center [1295, 202] width 450 height 81
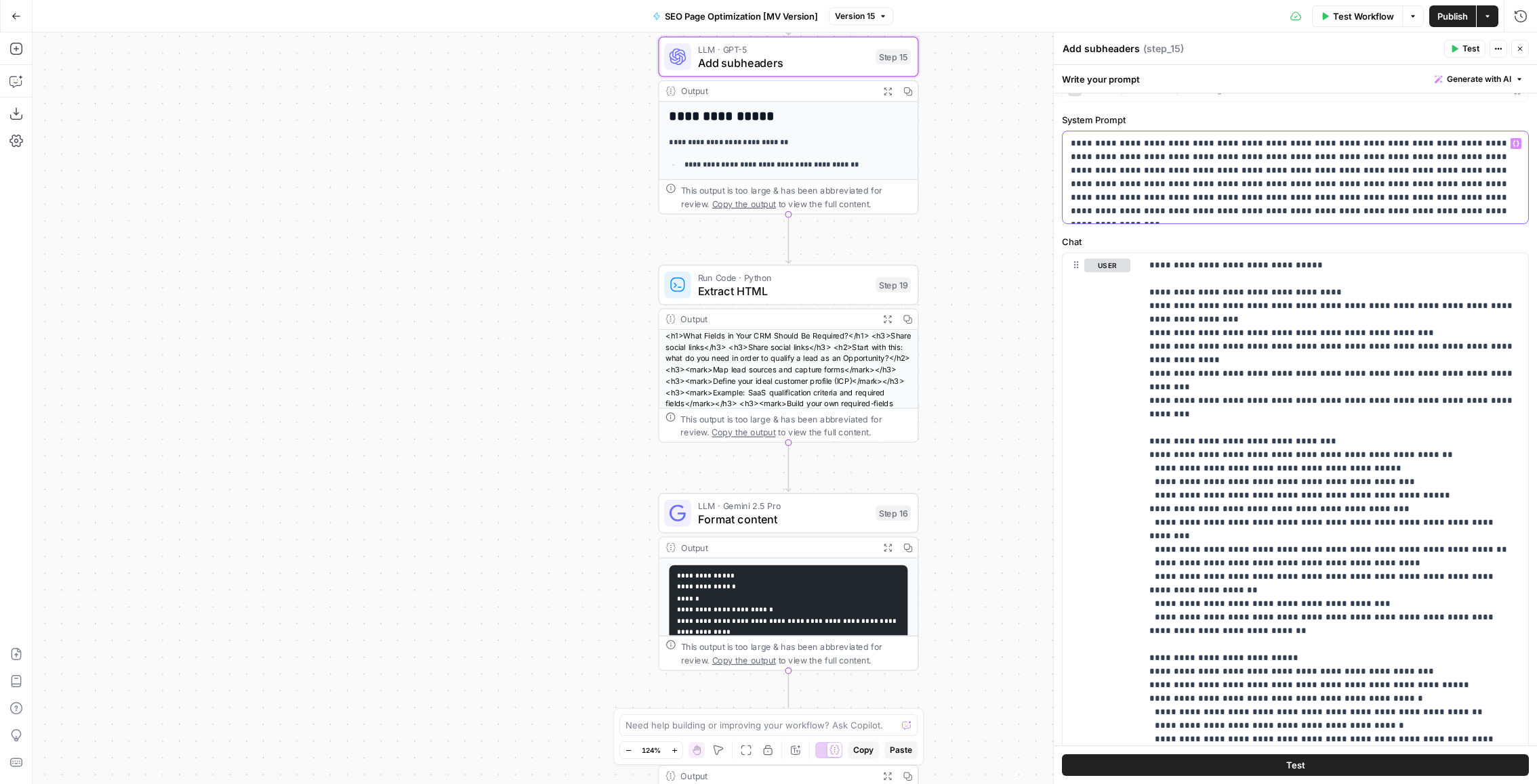
scroll to position [23, 0]
click at [890, 318] on icon "button" at bounding box center [887, 319] width 9 height 9
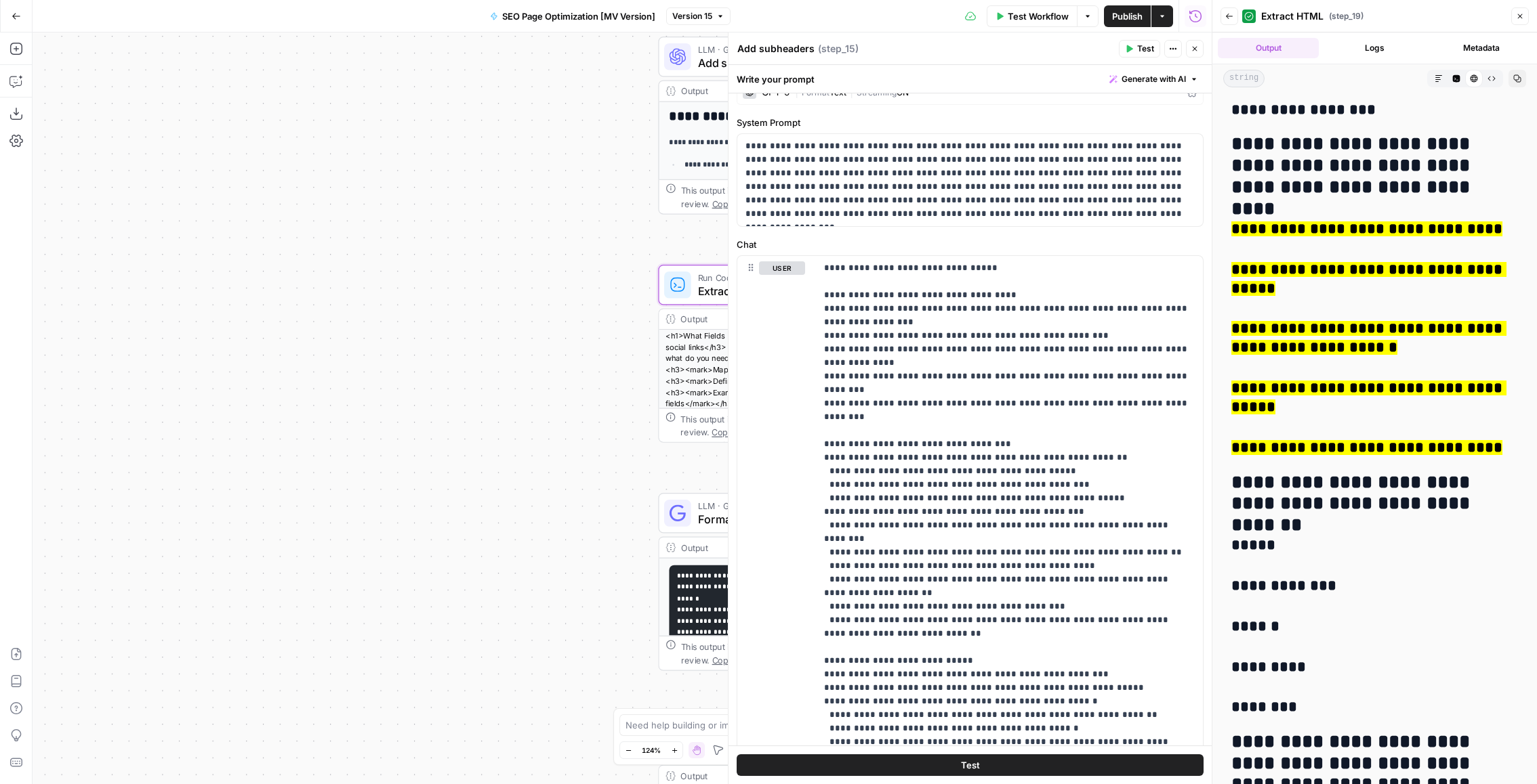
scroll to position [0, 0]
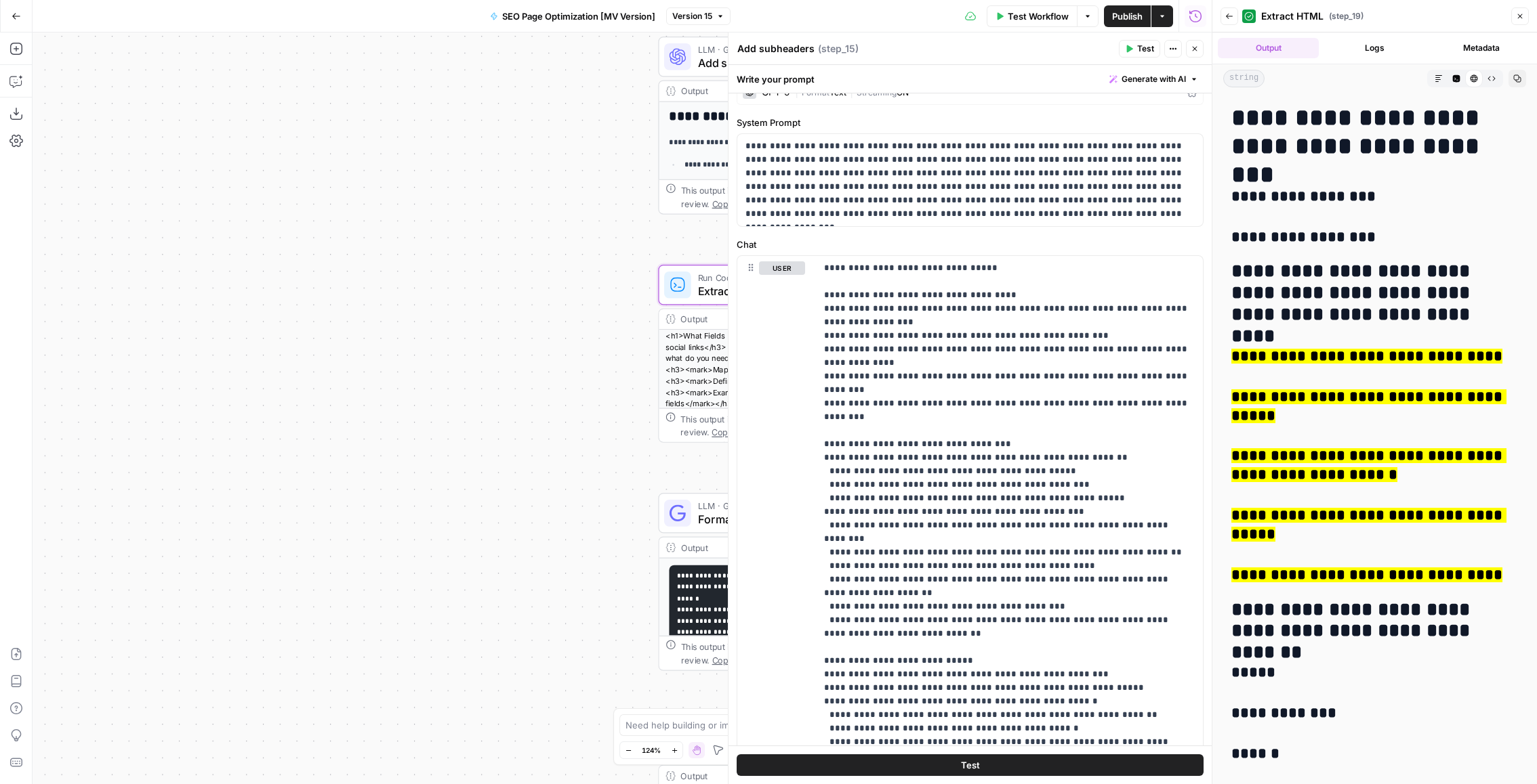
click at [1518, 17] on icon "button" at bounding box center [1520, 17] width 8 height 8
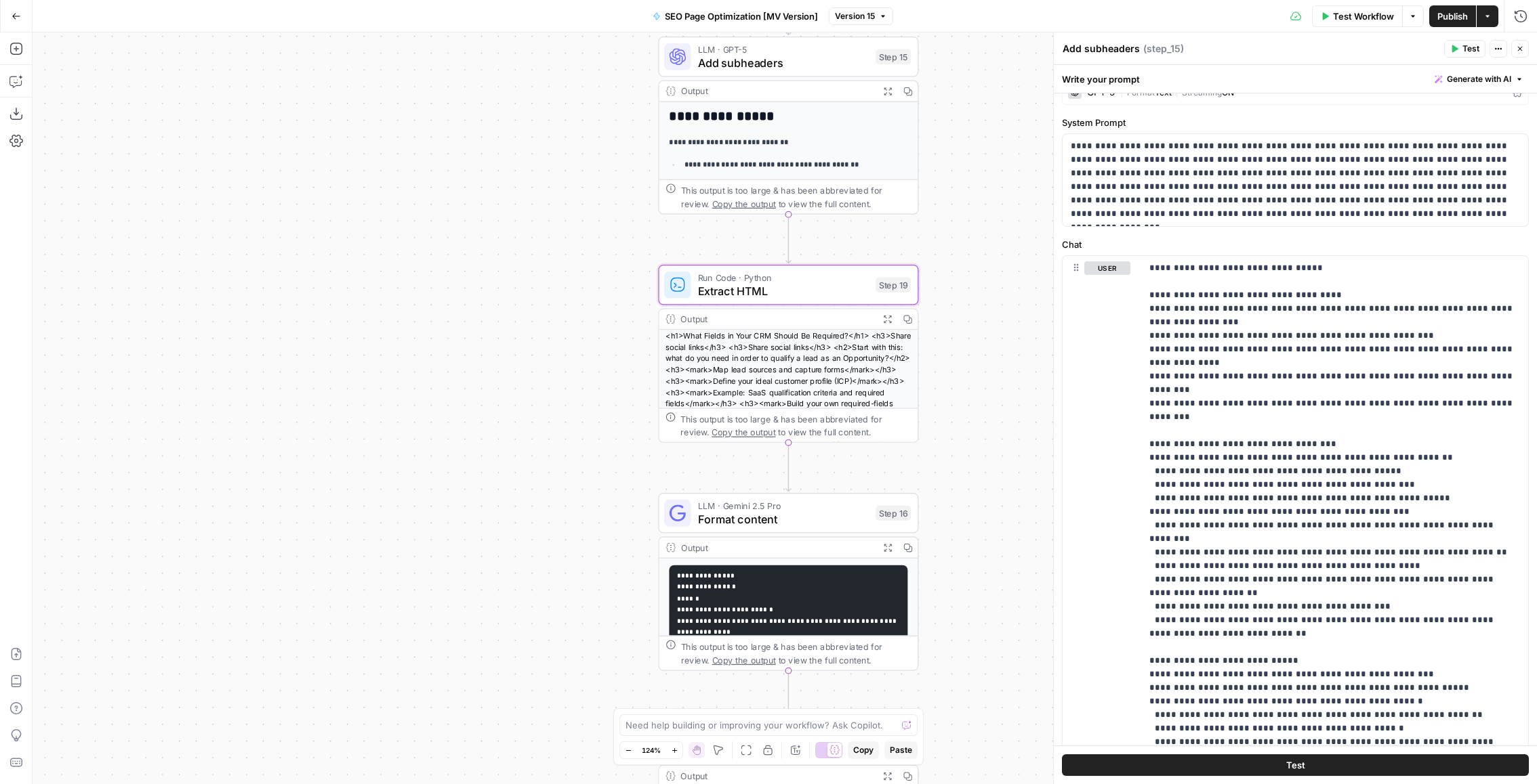
click at [1520, 45] on icon "button" at bounding box center [1520, 49] width 8 height 8
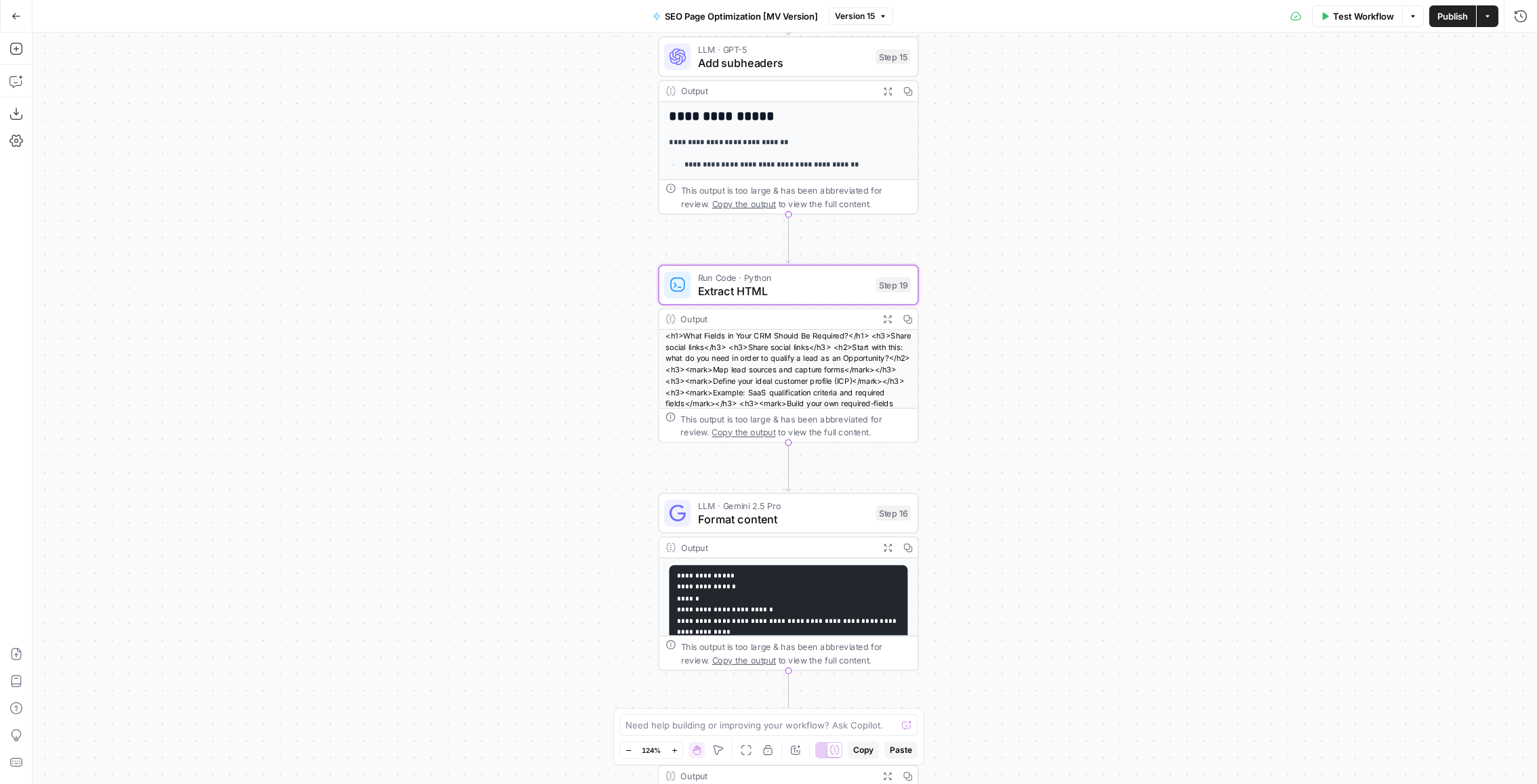
click at [890, 322] on icon "button" at bounding box center [887, 319] width 8 height 8
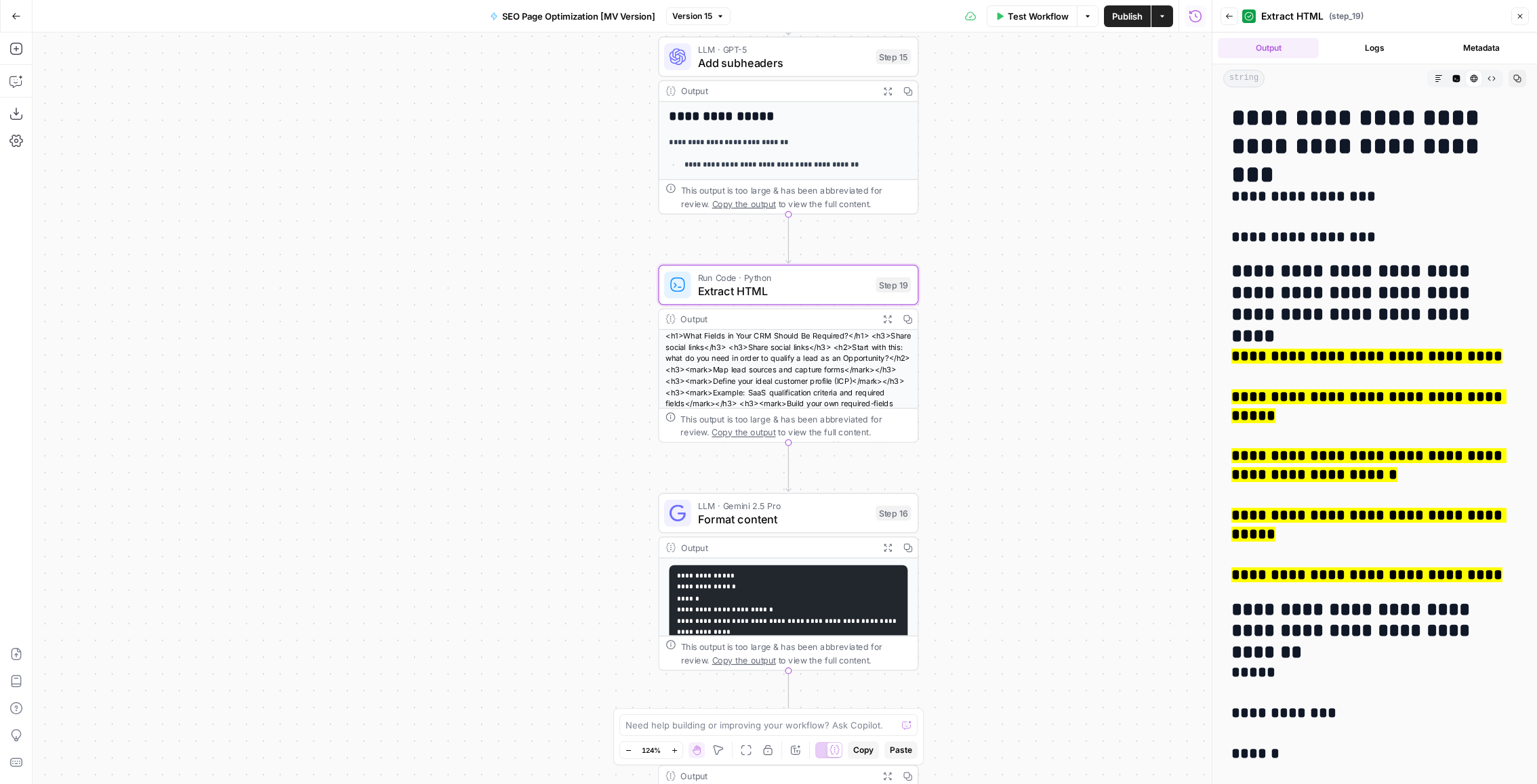
click at [1516, 23] on button "Close" at bounding box center [1519, 16] width 18 height 18
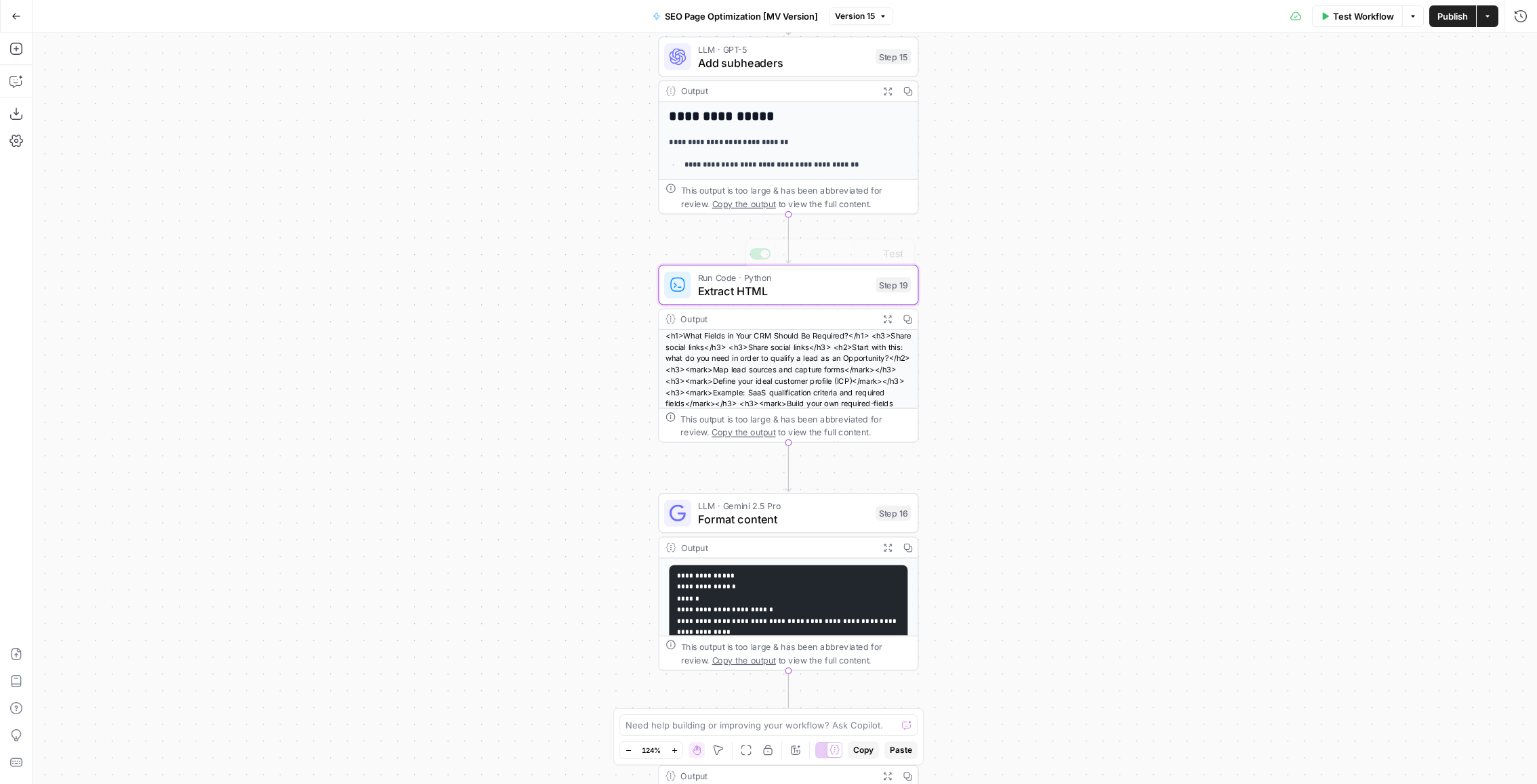
click at [890, 321] on icon "button" at bounding box center [887, 319] width 8 height 8
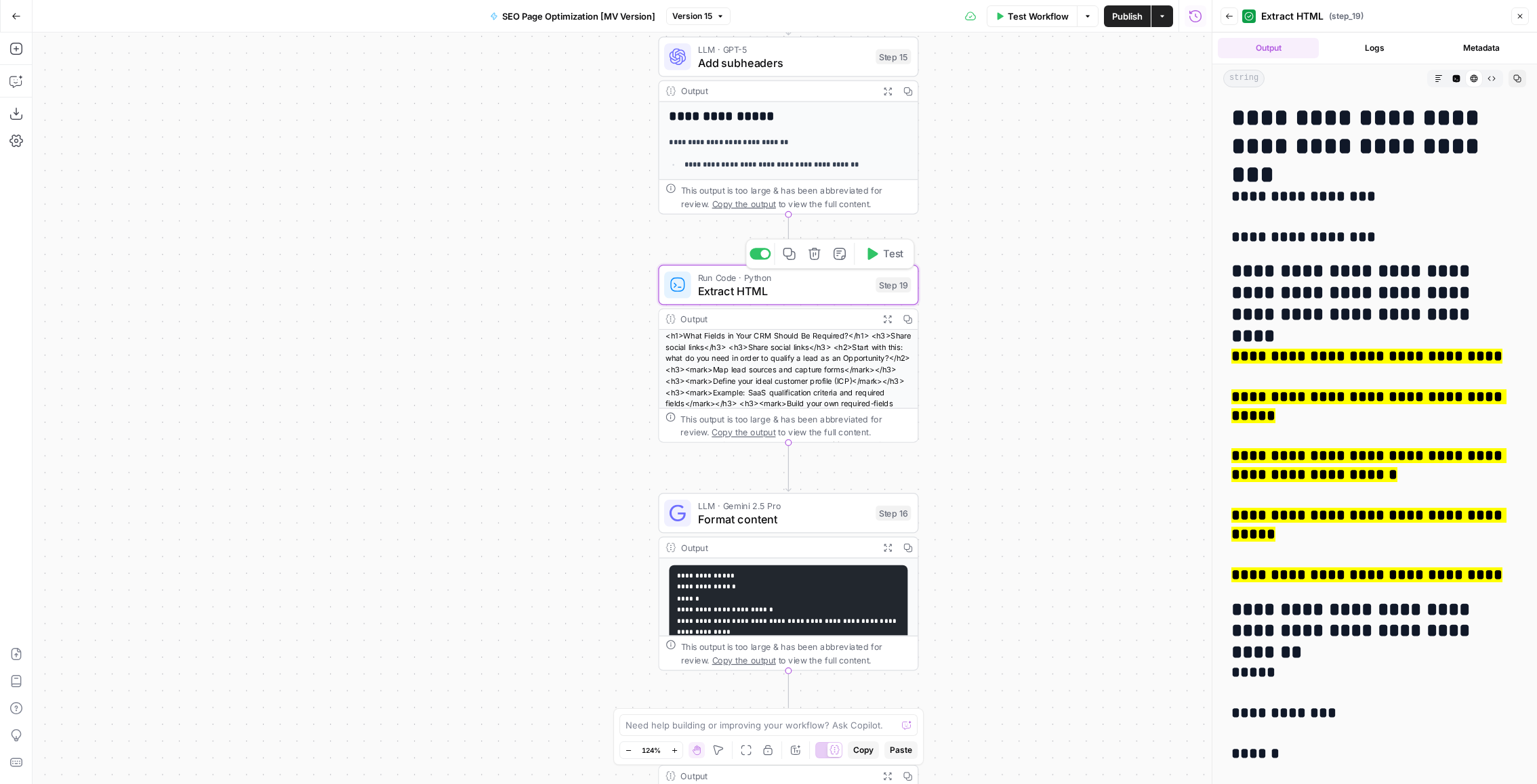
click at [786, 289] on span "Extract HTML" at bounding box center [783, 291] width 171 height 17
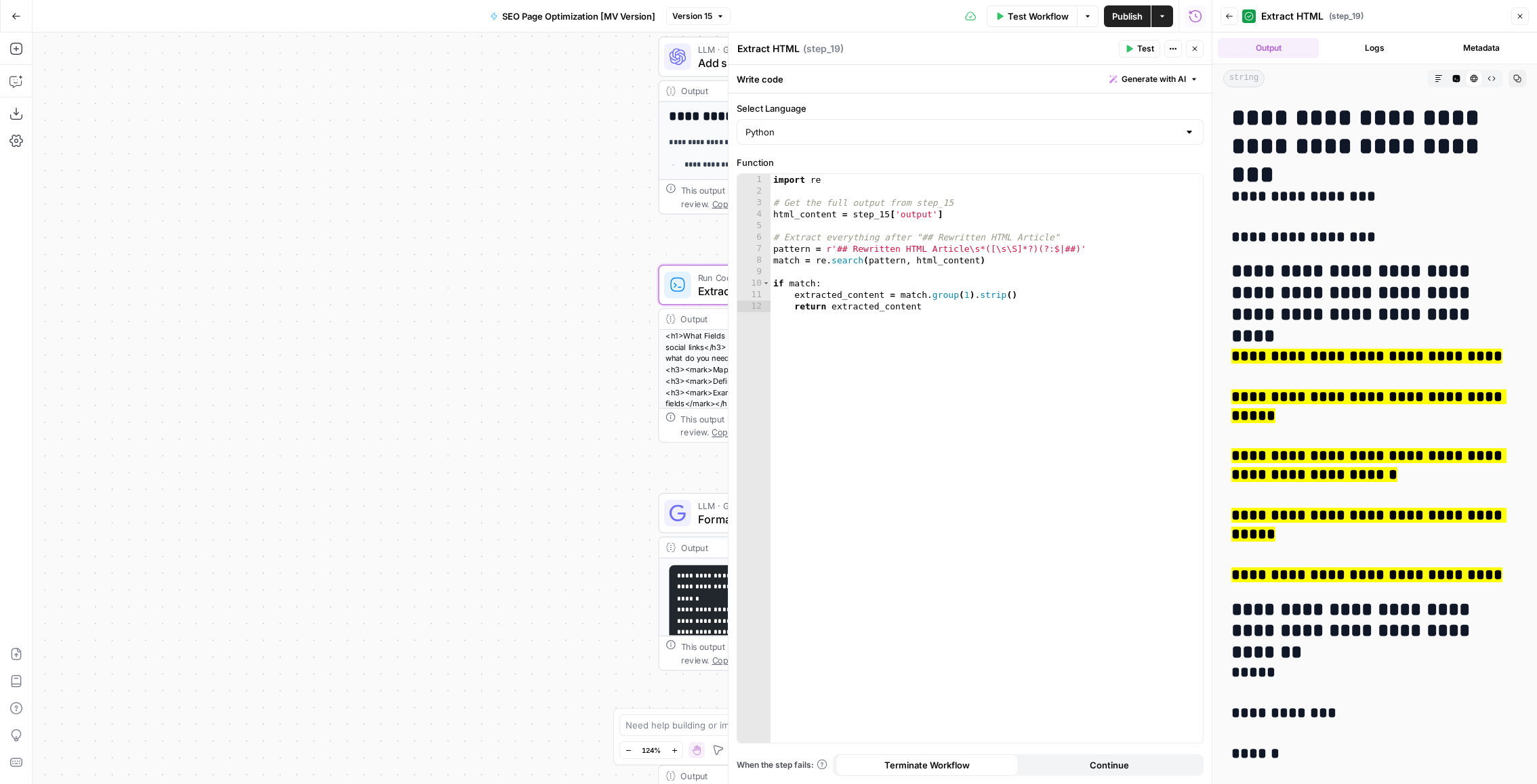
click at [1192, 53] on button "Close" at bounding box center [1194, 48] width 18 height 18
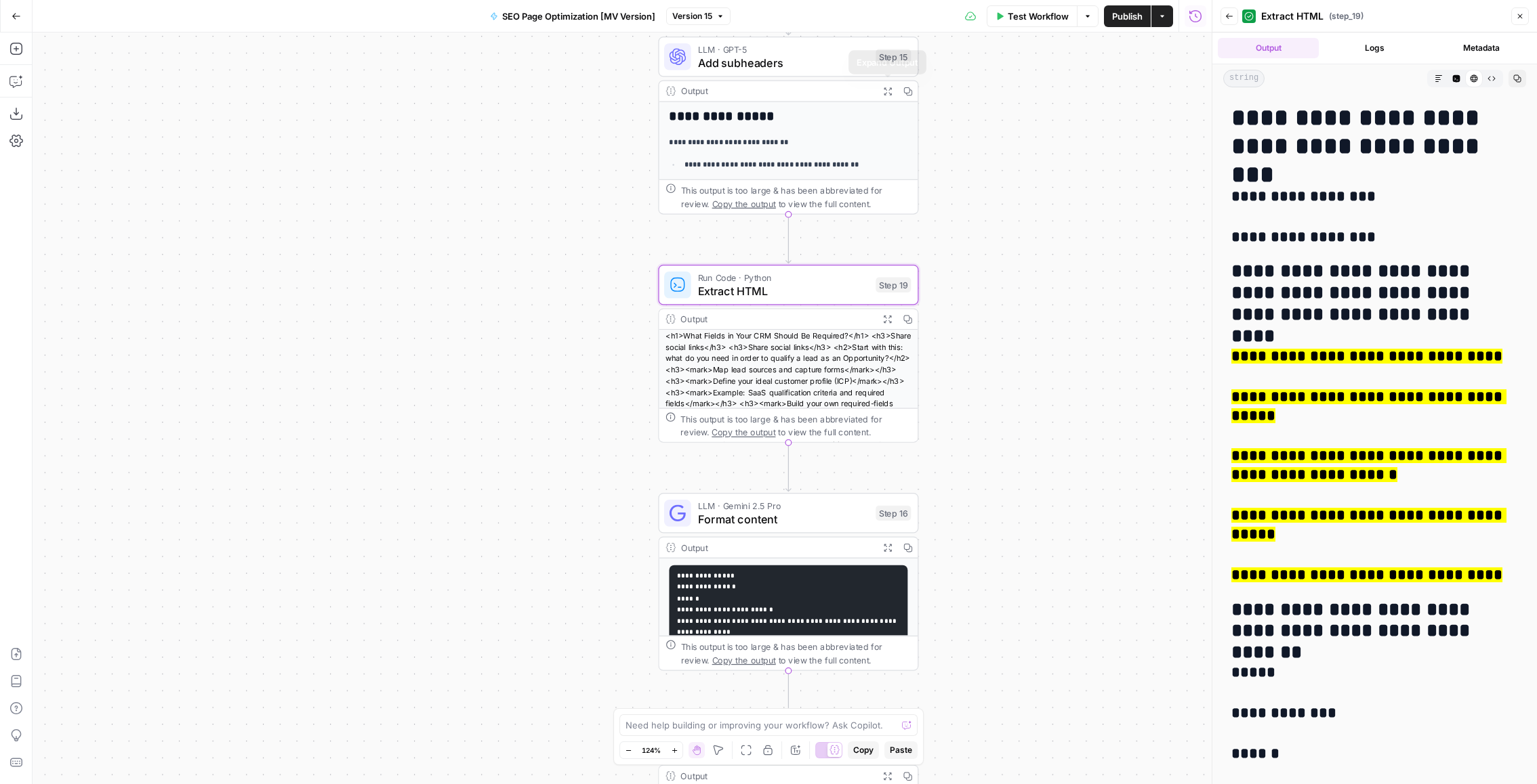
click at [889, 85] on button "Expand Output" at bounding box center [888, 91] width 20 height 20
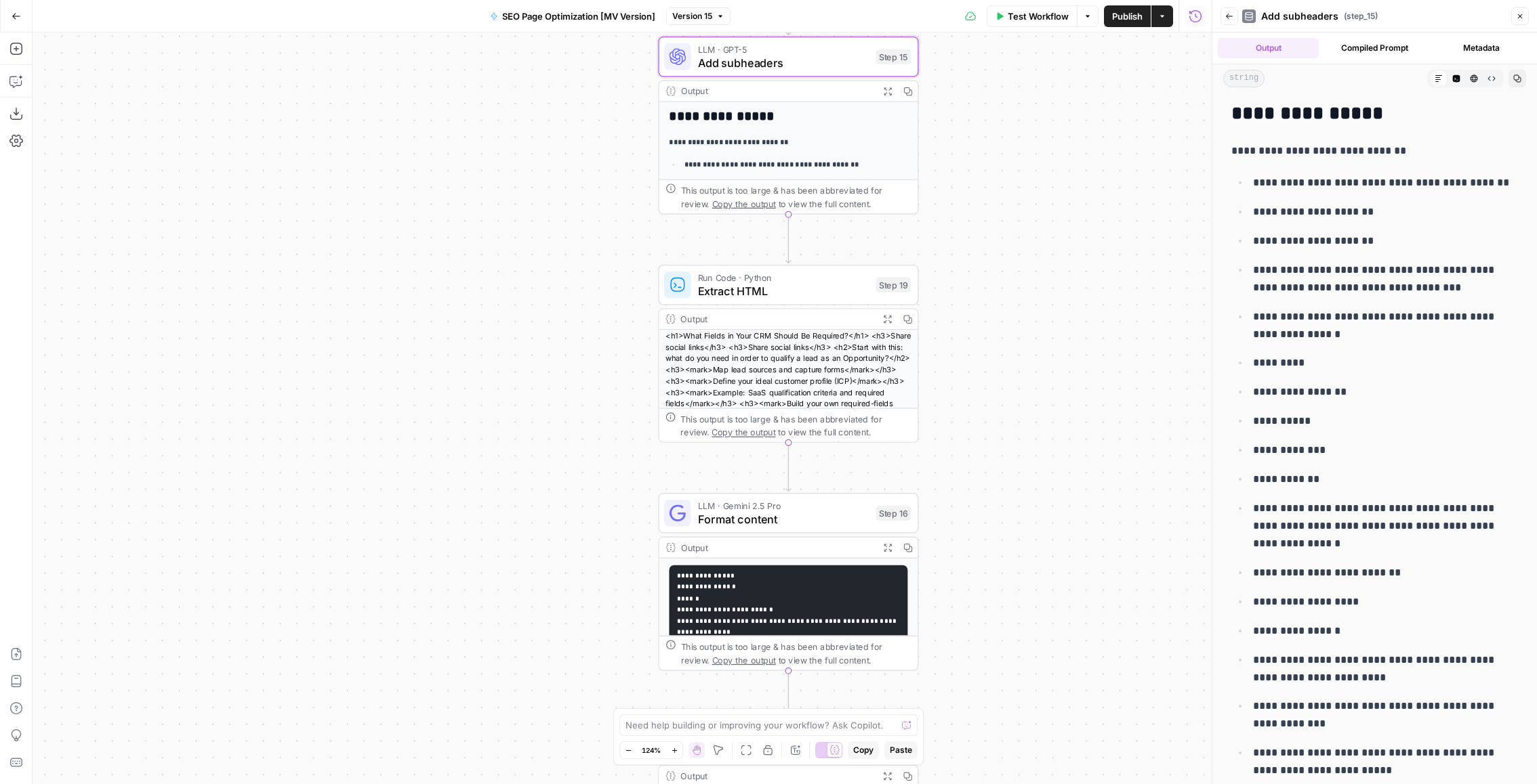
scroll to position [5, 0]
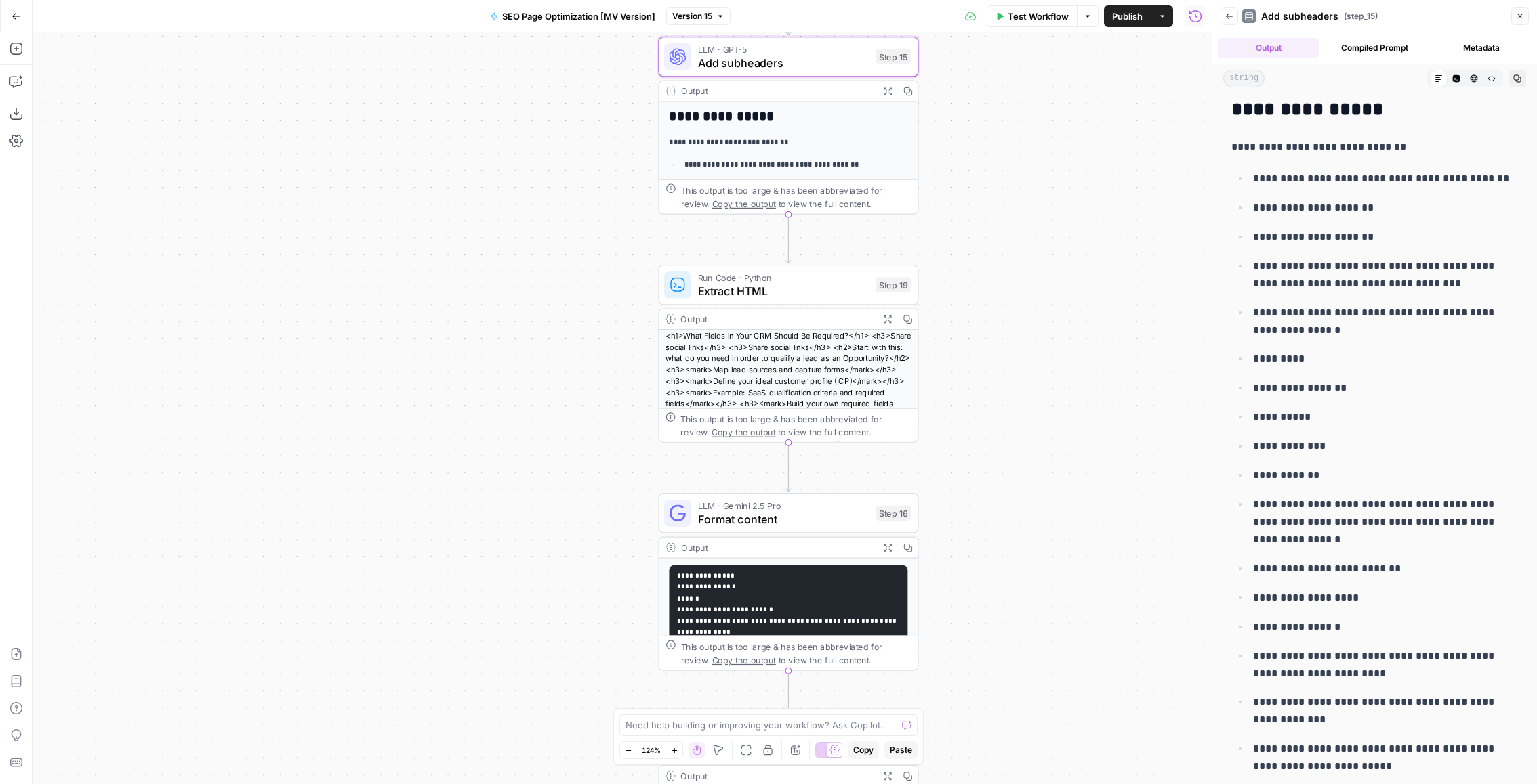
click at [889, 319] on icon "button" at bounding box center [887, 319] width 9 height 9
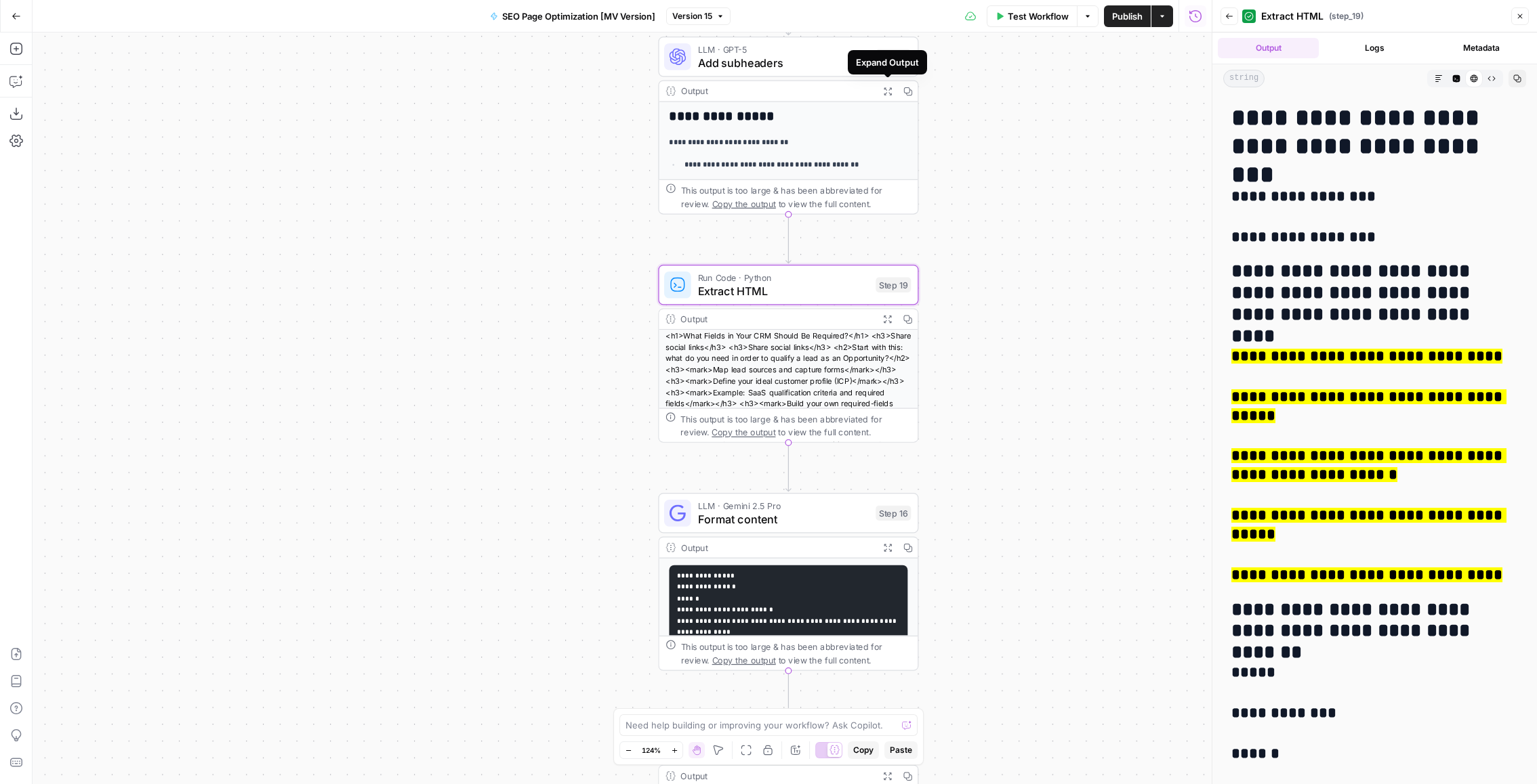
click at [880, 83] on button "Expand Output" at bounding box center [888, 91] width 20 height 20
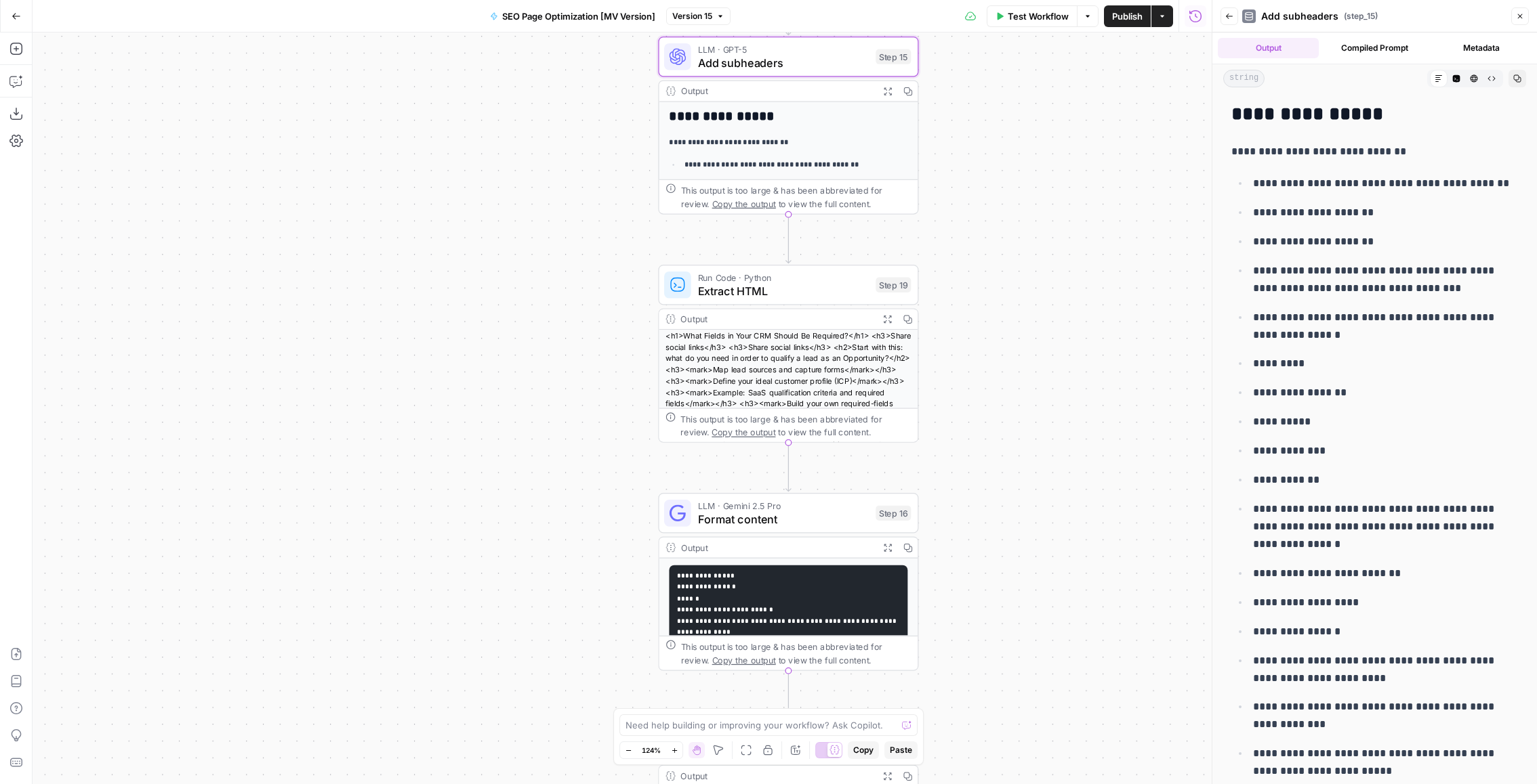
click at [1358, 321] on p "**********" at bounding box center [1386, 326] width 265 height 35
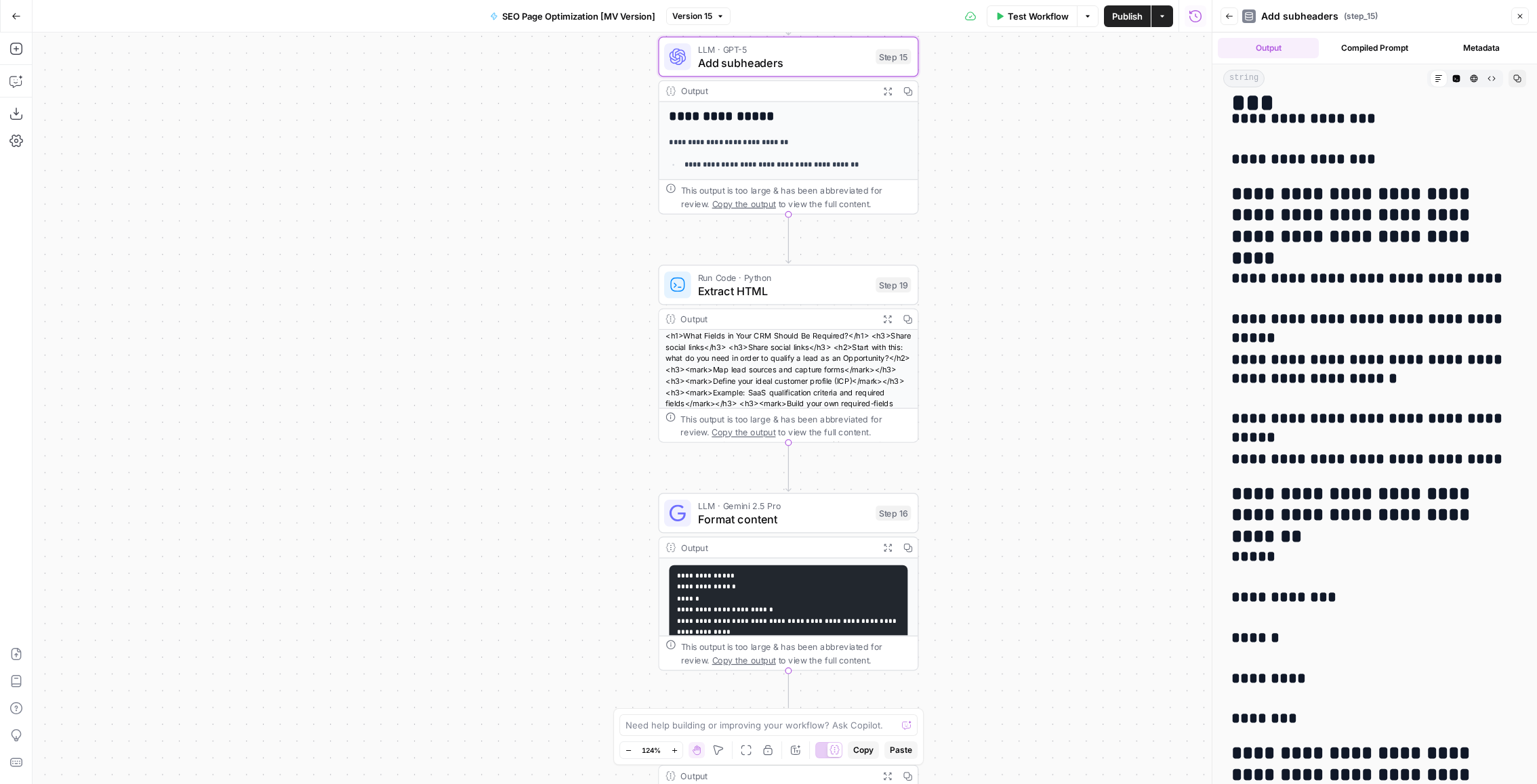
scroll to position [1313, 0]
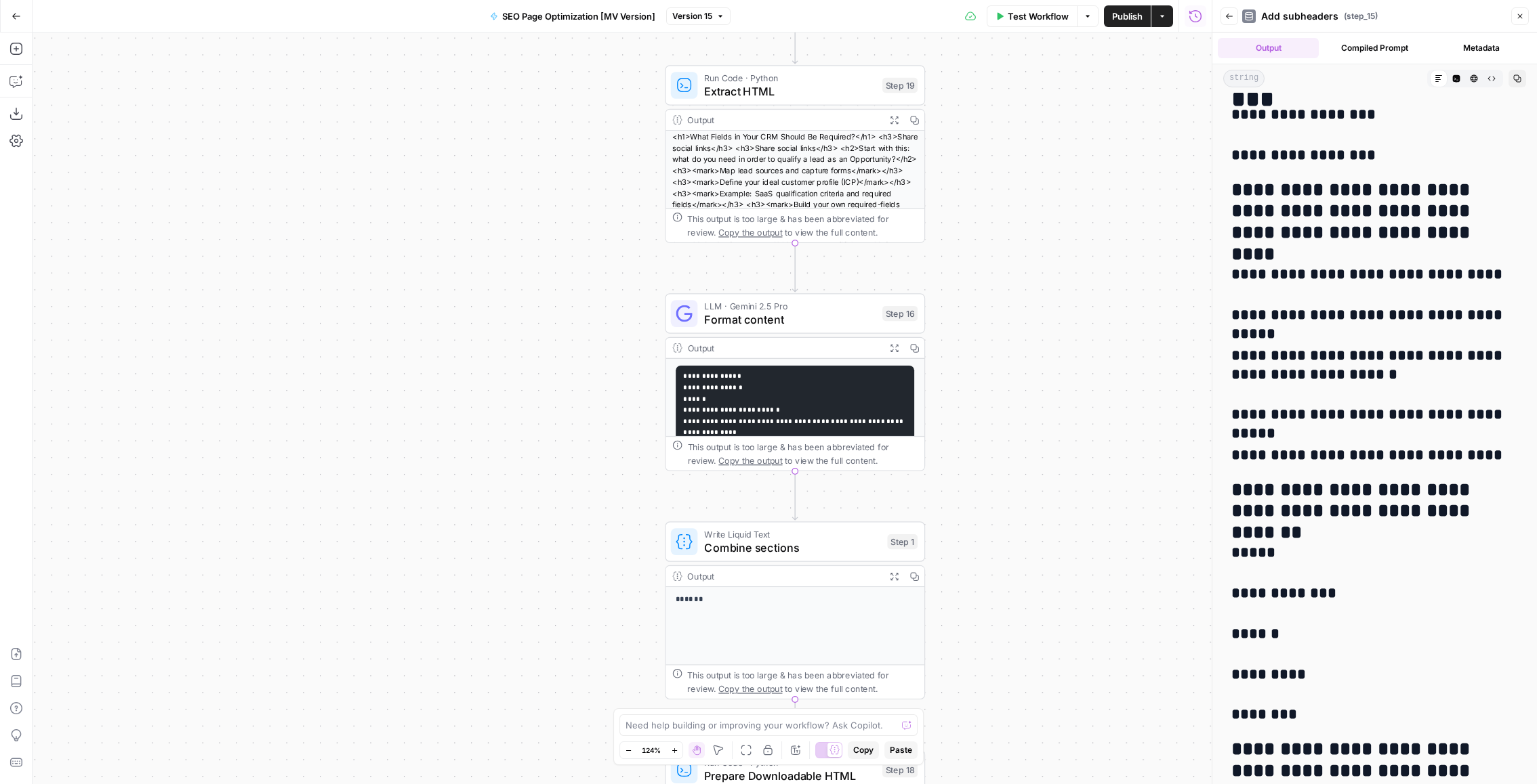
click at [894, 338] on button "Expand Output" at bounding box center [894, 348] width 20 height 20
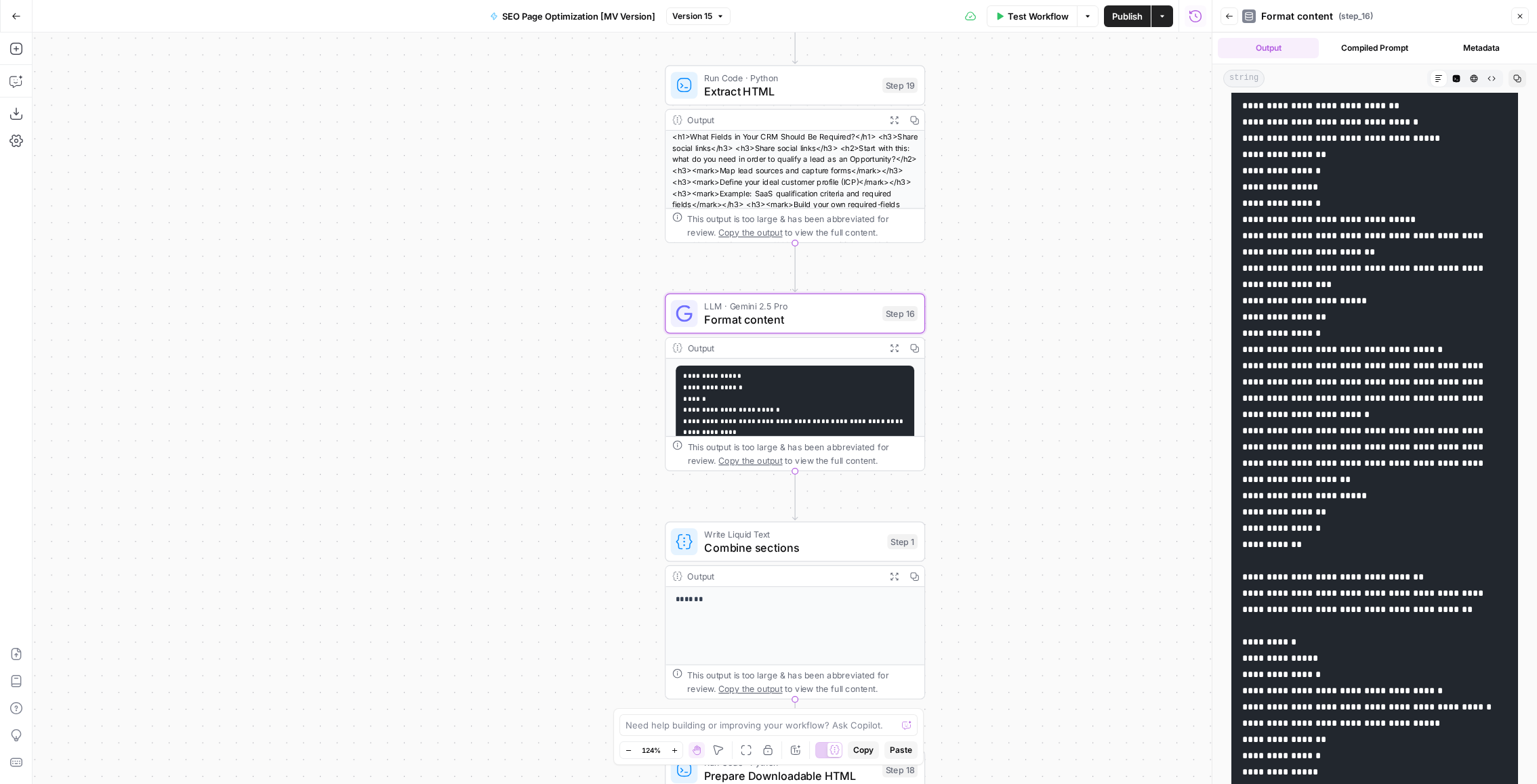
scroll to position [0, 0]
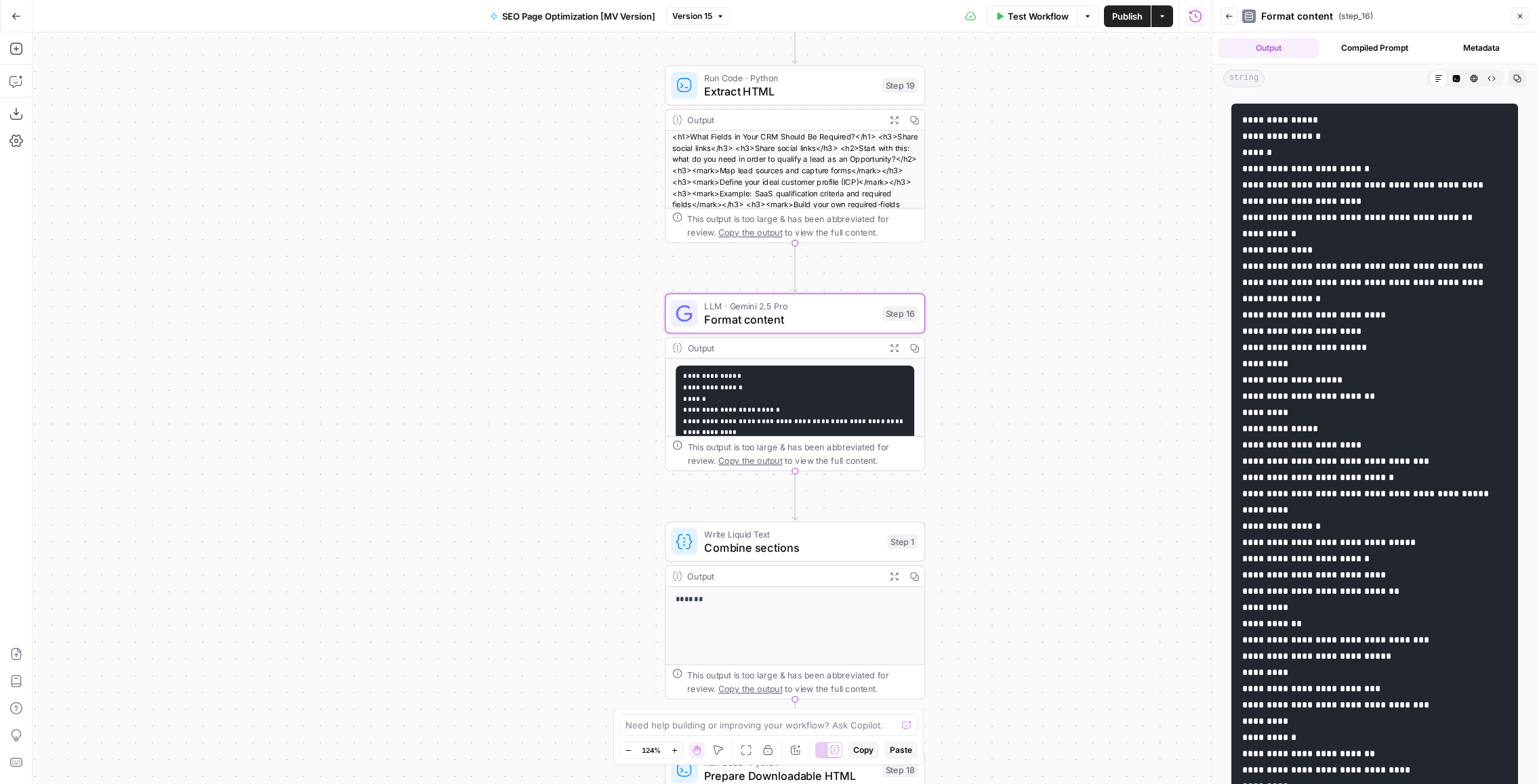
click at [1227, 10] on button "Back" at bounding box center [1229, 16] width 18 height 18
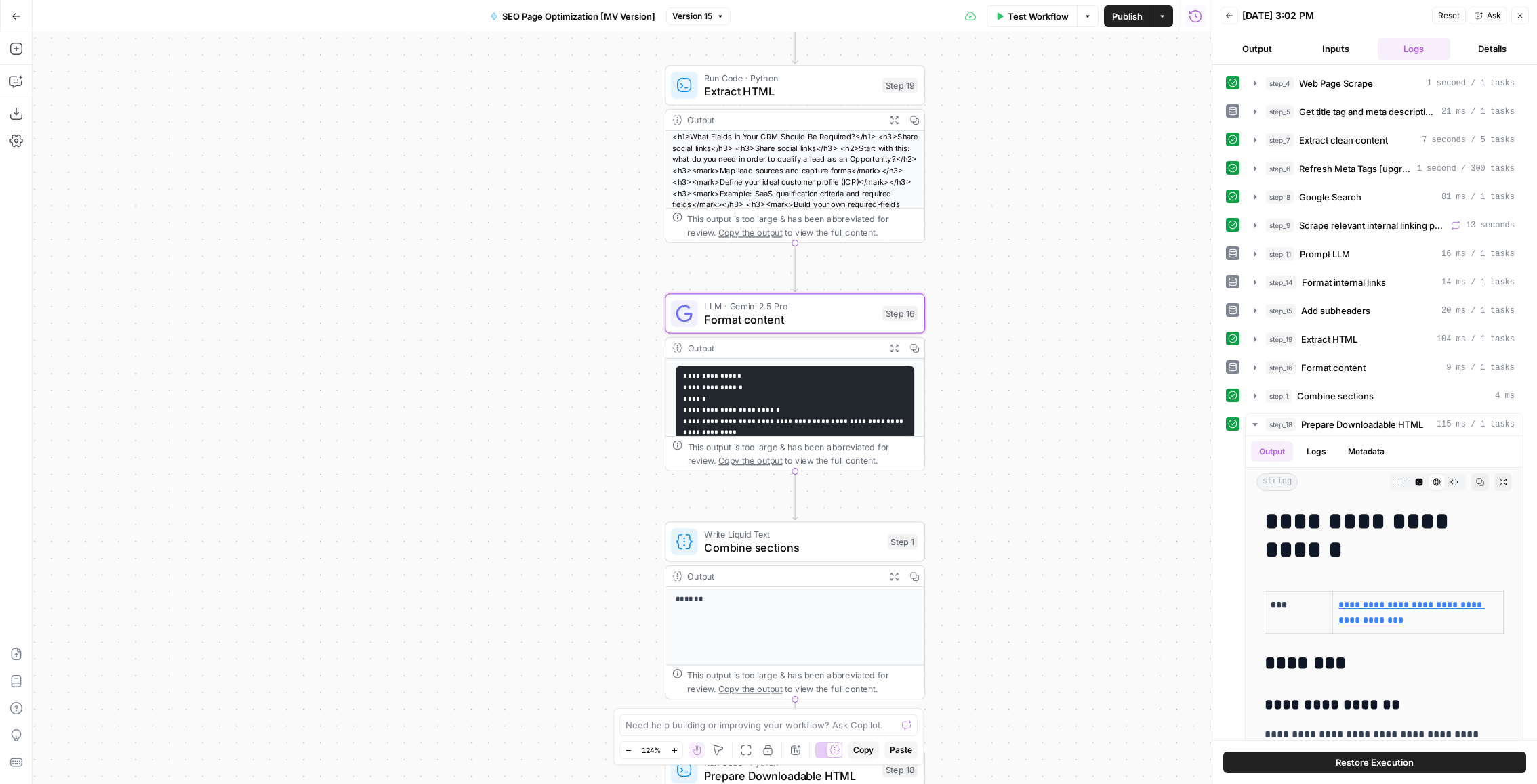
click at [812, 312] on span "Format content" at bounding box center [789, 319] width 171 height 17
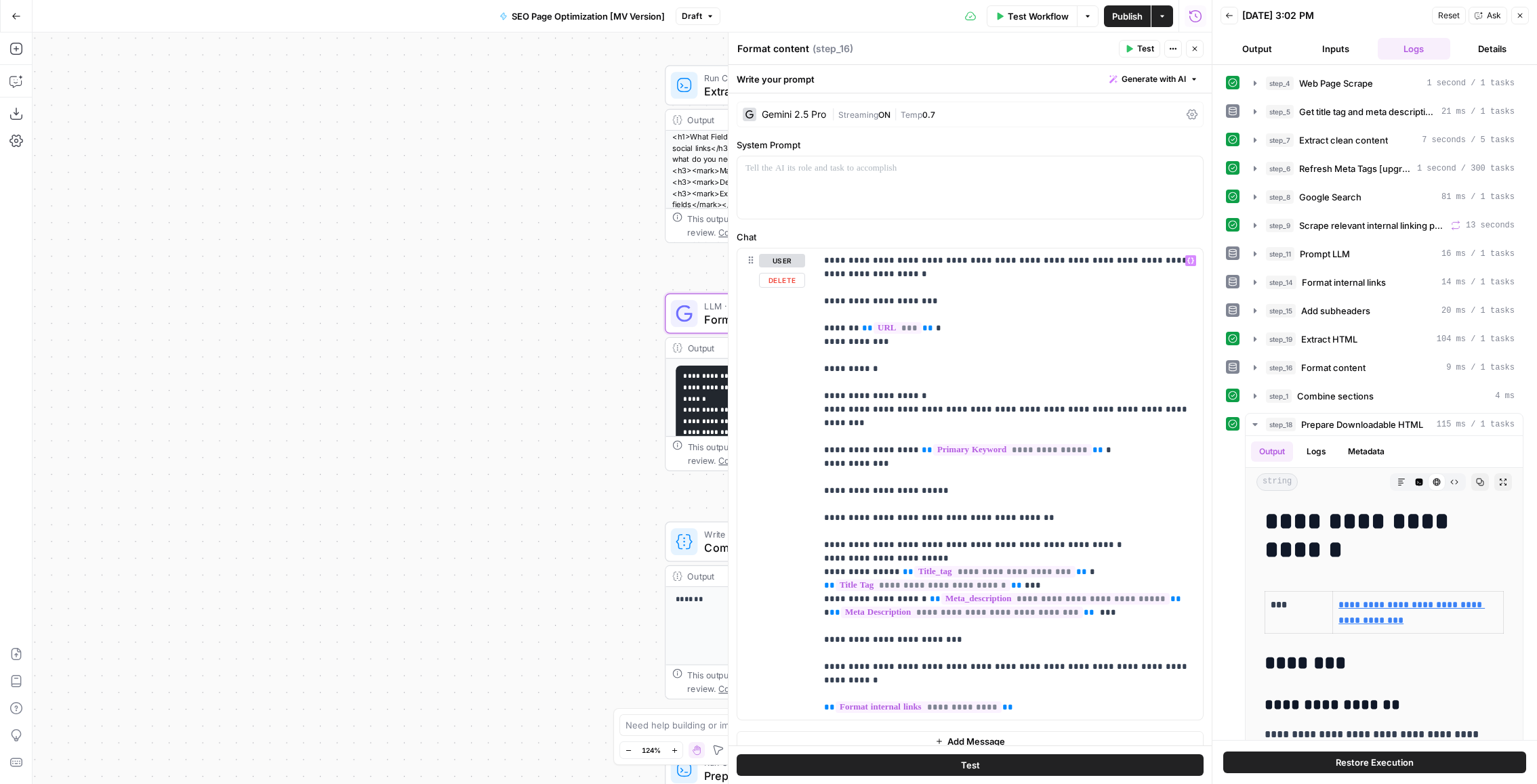
scroll to position [13, 0]
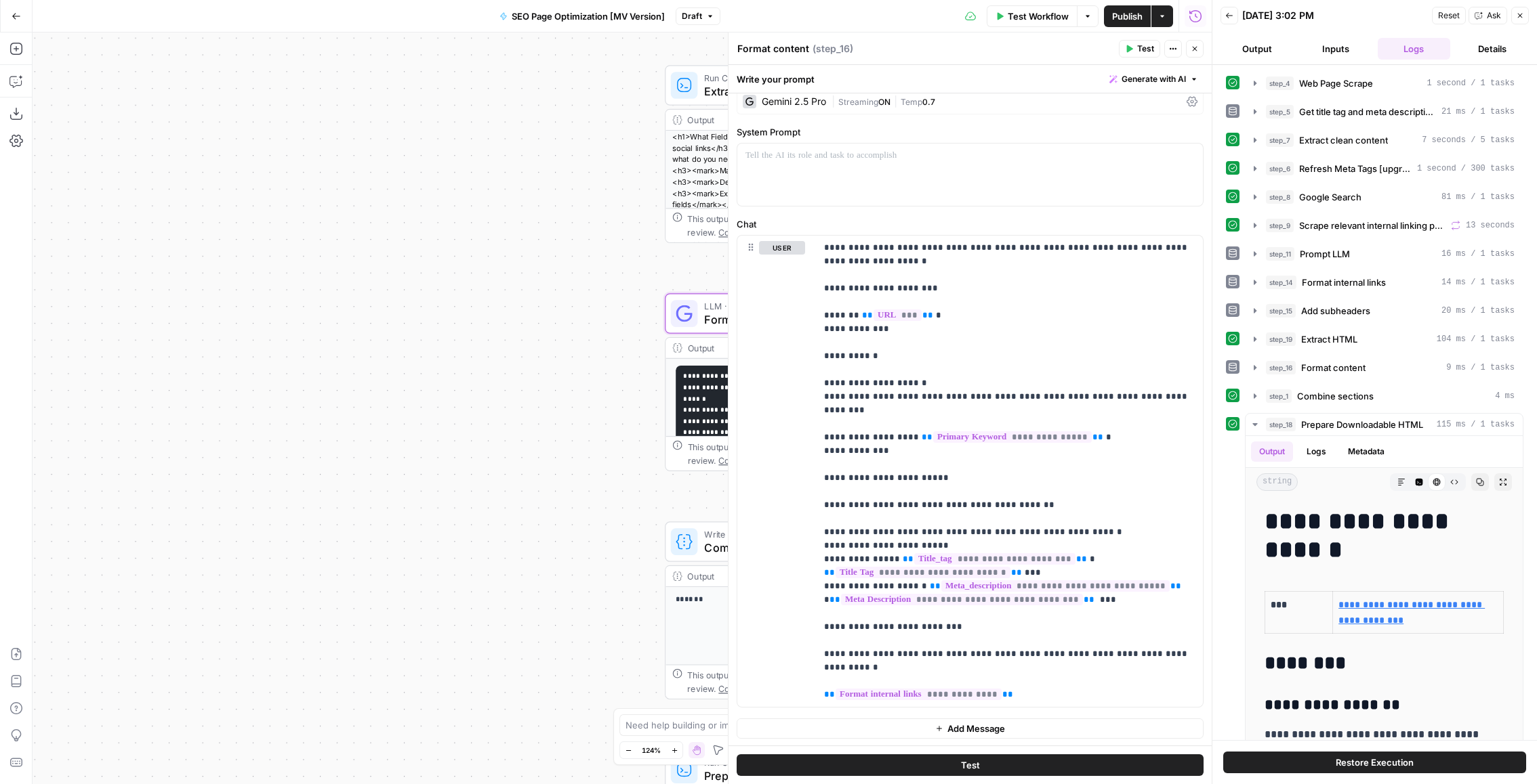
click at [1524, 14] on button "Close" at bounding box center [1519, 15] width 18 height 18
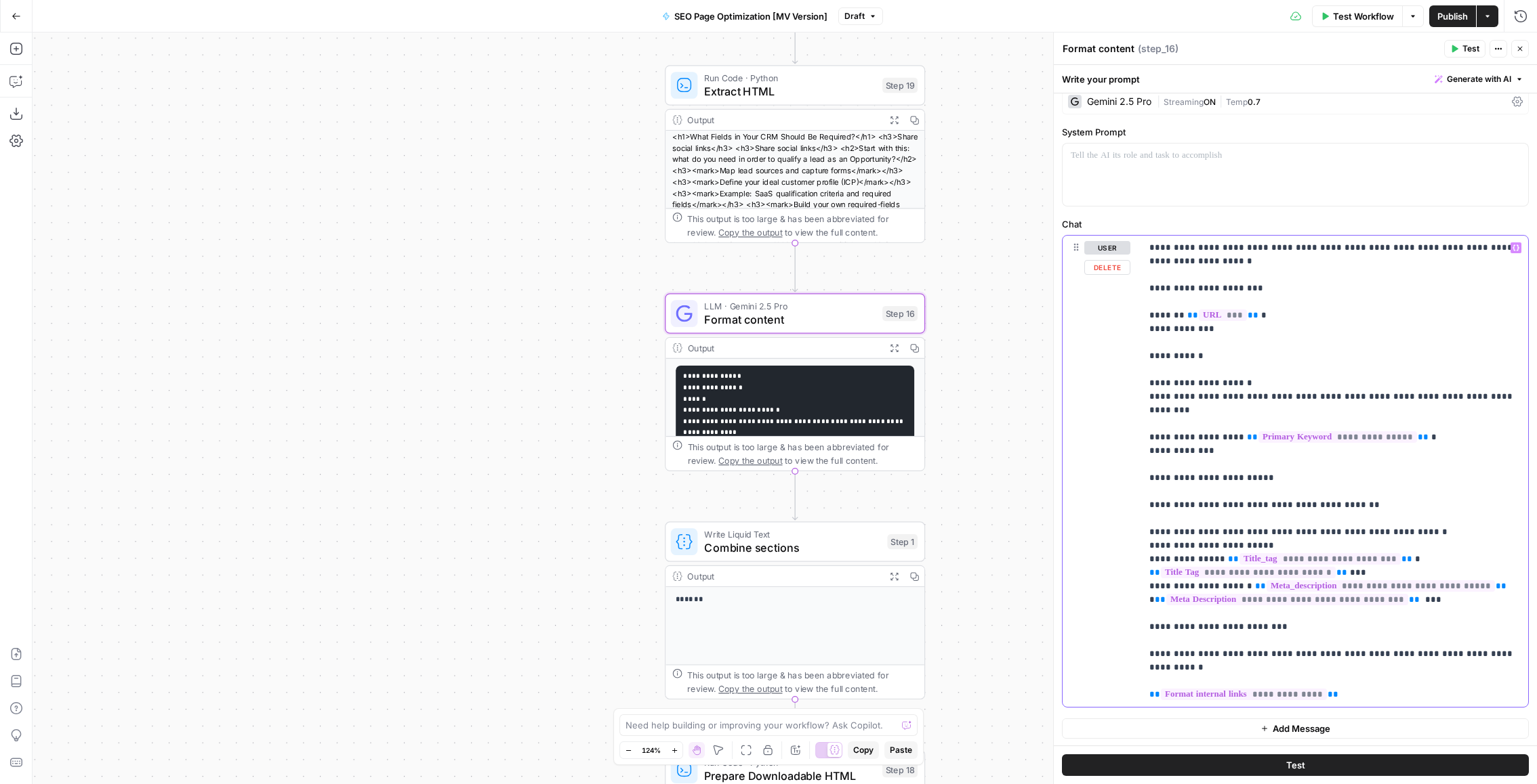
click at [1363, 272] on p "**********" at bounding box center [1334, 471] width 371 height 460
click at [1414, 258] on p "**********" at bounding box center [1334, 471] width 371 height 460
click at [1448, 284] on p "**********" at bounding box center [1334, 471] width 371 height 460
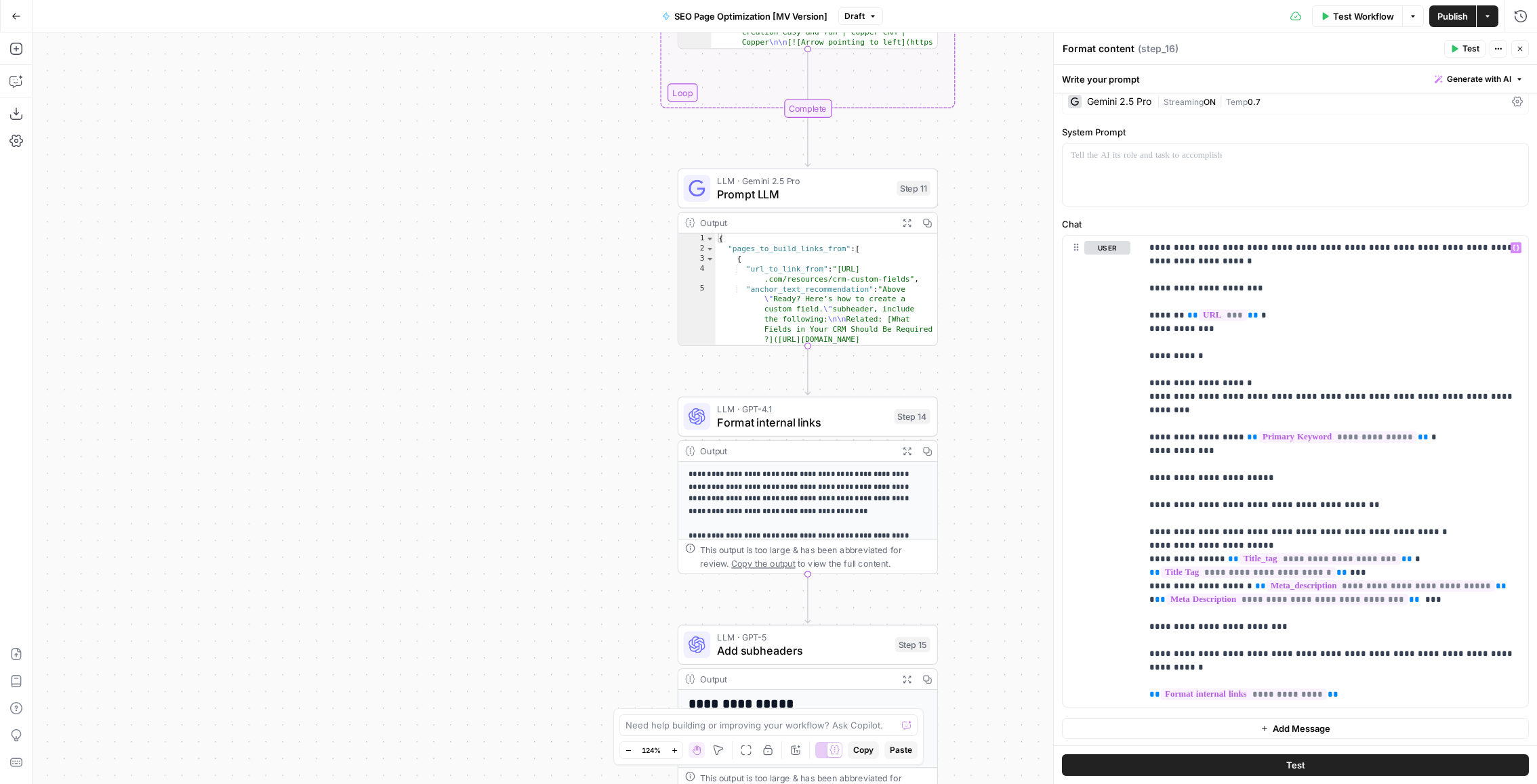
click at [907, 214] on button "Expand Output" at bounding box center [906, 223] width 20 height 20
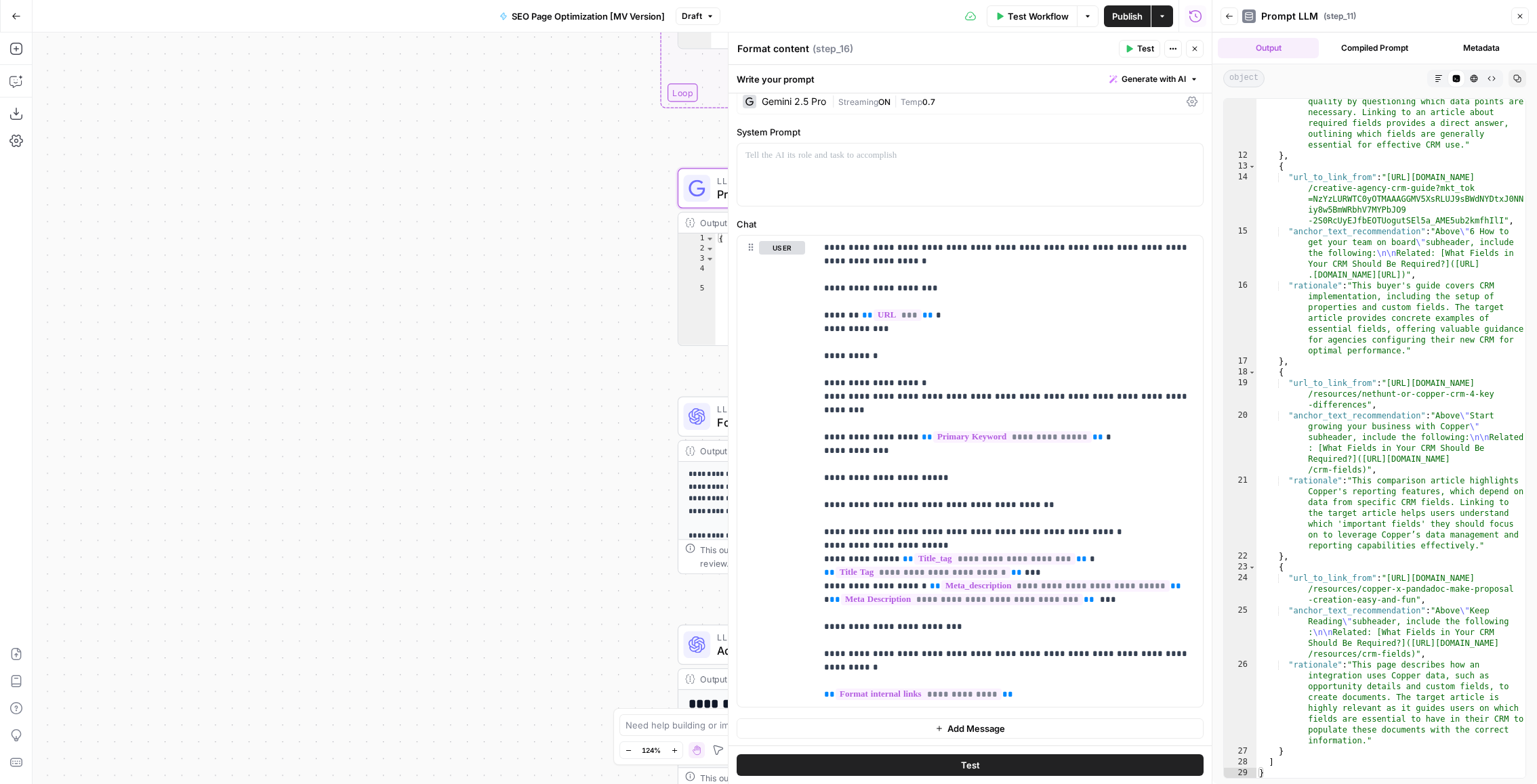
scroll to position [327, 0]
click at [1520, 18] on icon "button" at bounding box center [1520, 17] width 8 height 8
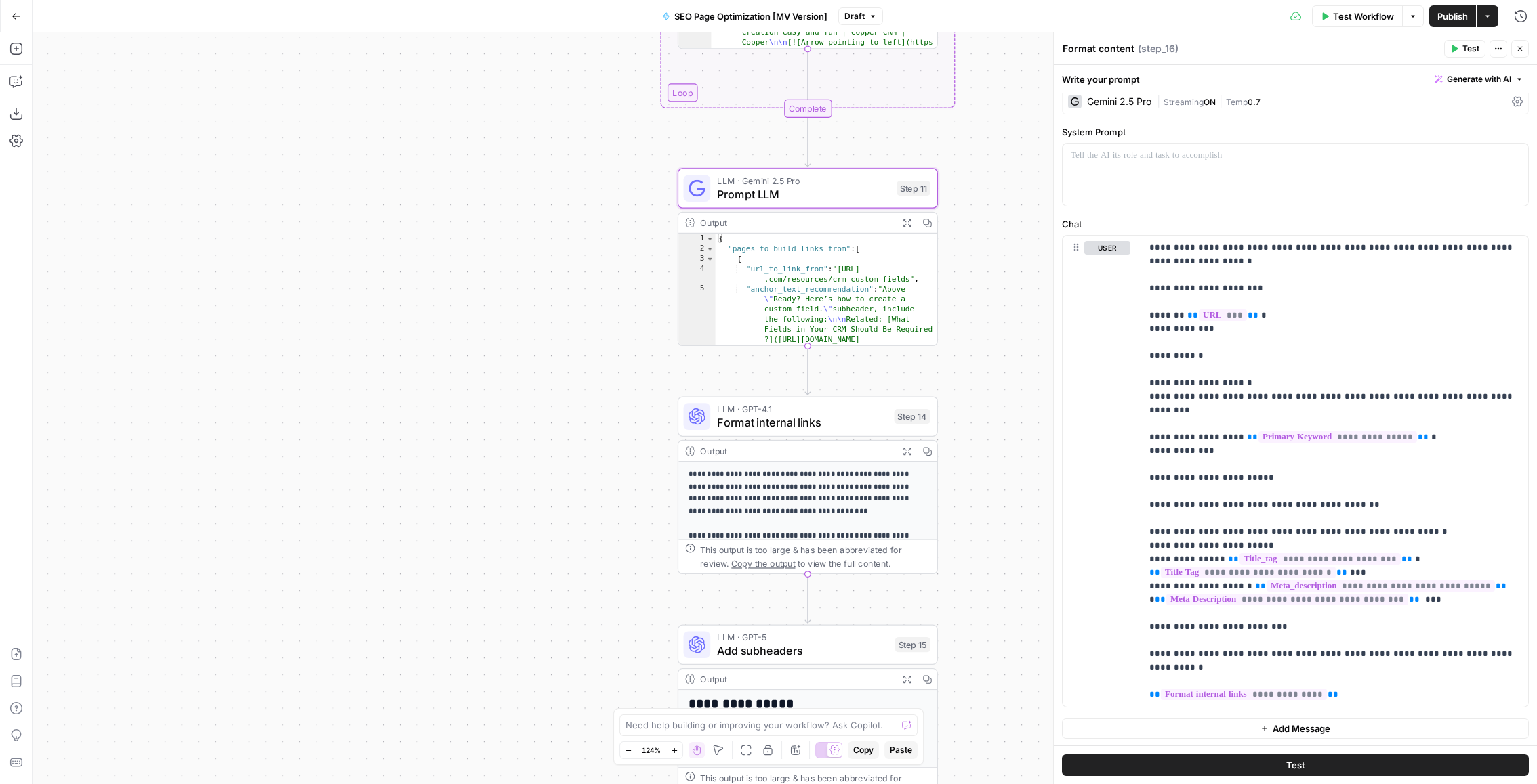
click at [1524, 48] on div "Run History E" at bounding box center [1491, 45] width 79 height 24
click at [1519, 44] on button "Close" at bounding box center [1519, 48] width 18 height 18
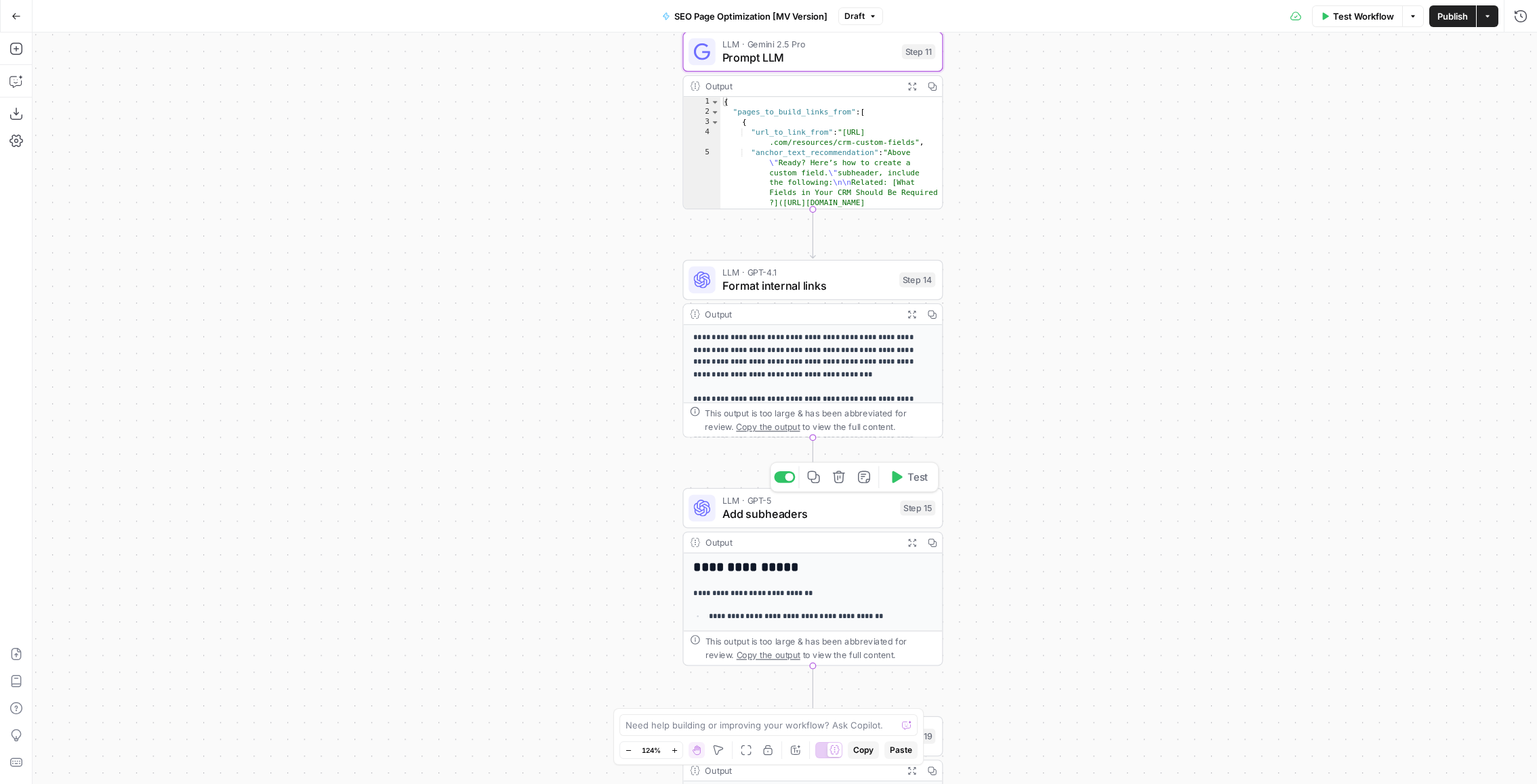
click at [912, 545] on icon "button" at bounding box center [911, 542] width 9 height 9
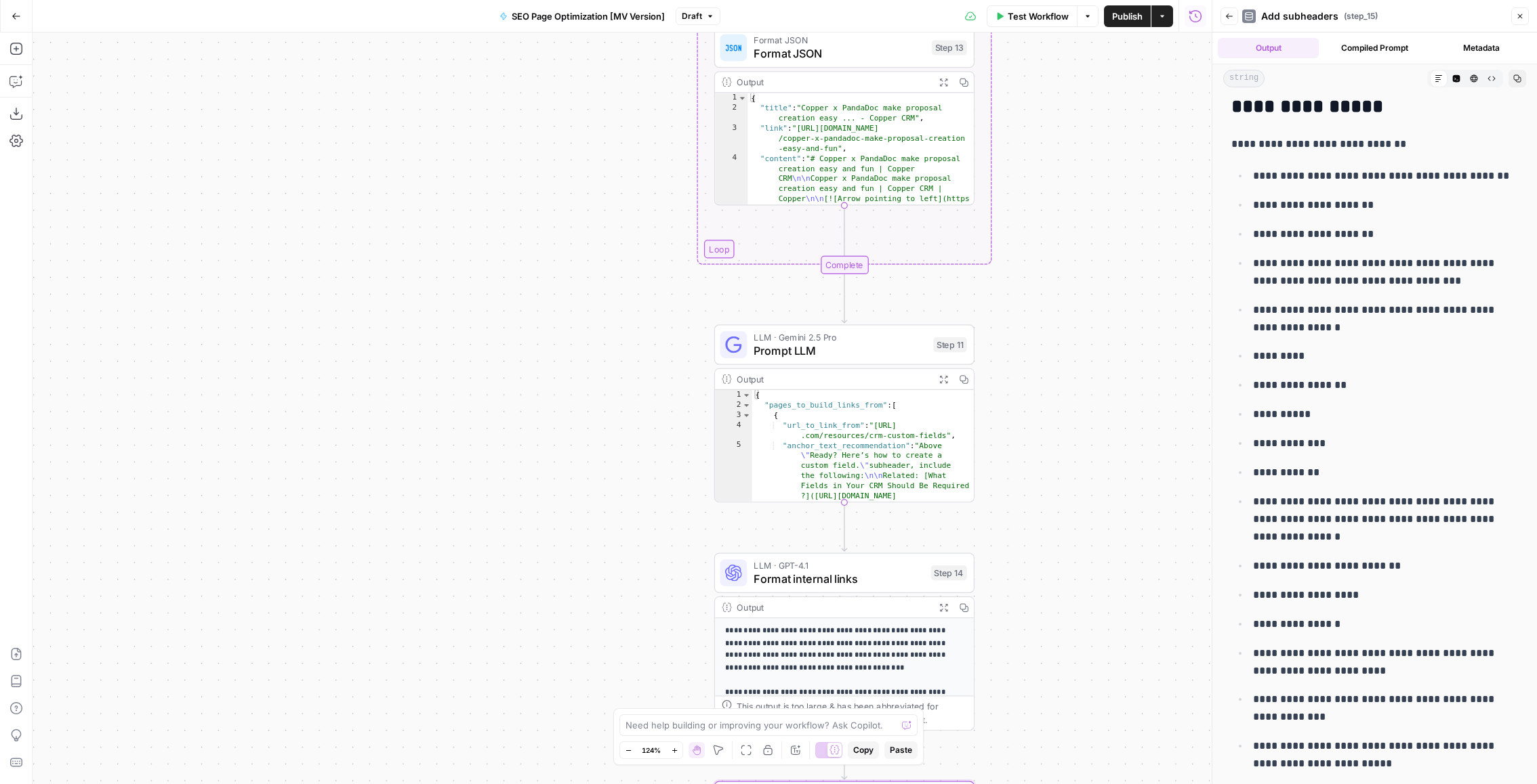
scroll to position [0, 0]
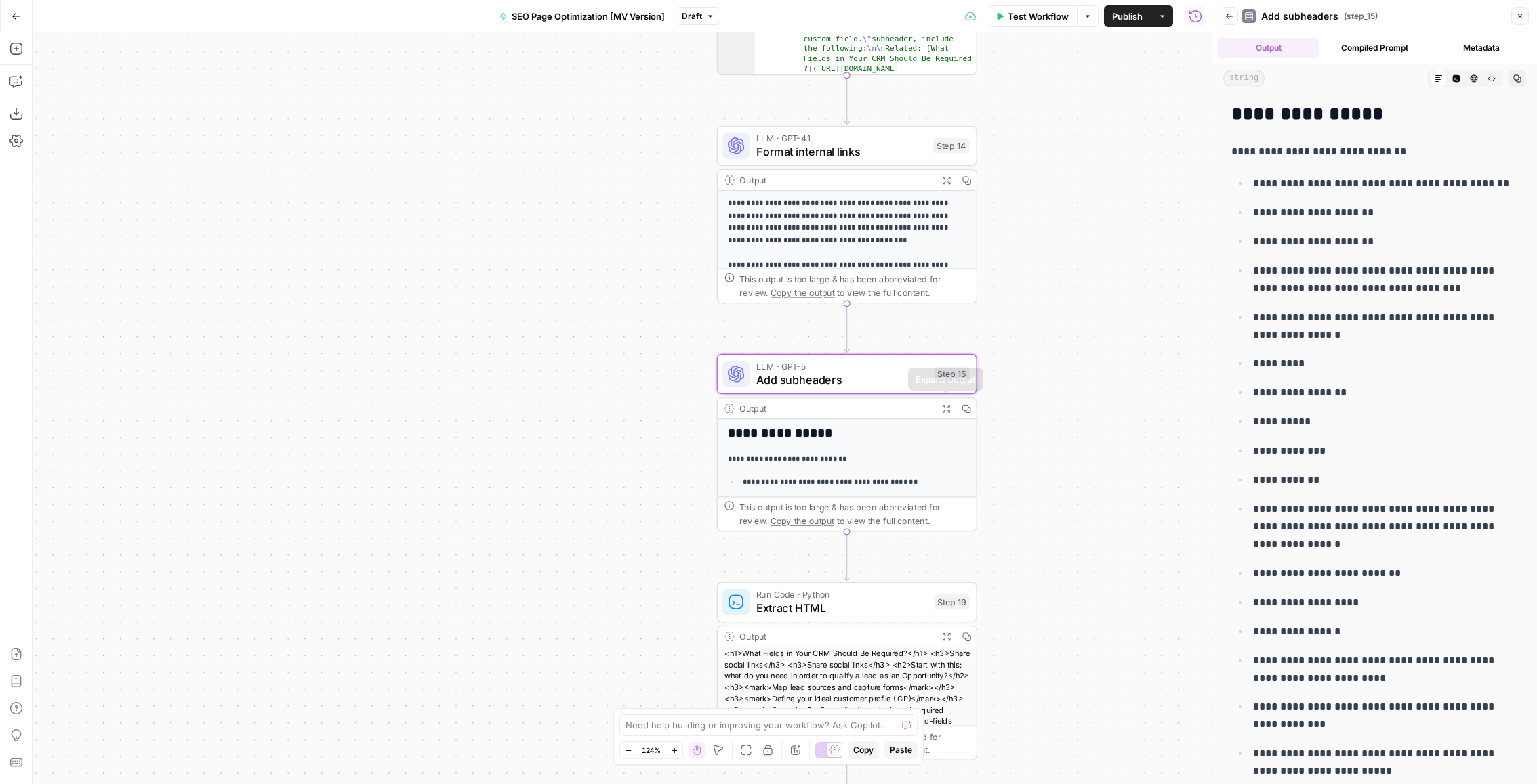
click at [947, 401] on button "Expand Output" at bounding box center [945, 409] width 20 height 20
click at [1523, 22] on button "Close" at bounding box center [1519, 16] width 18 height 18
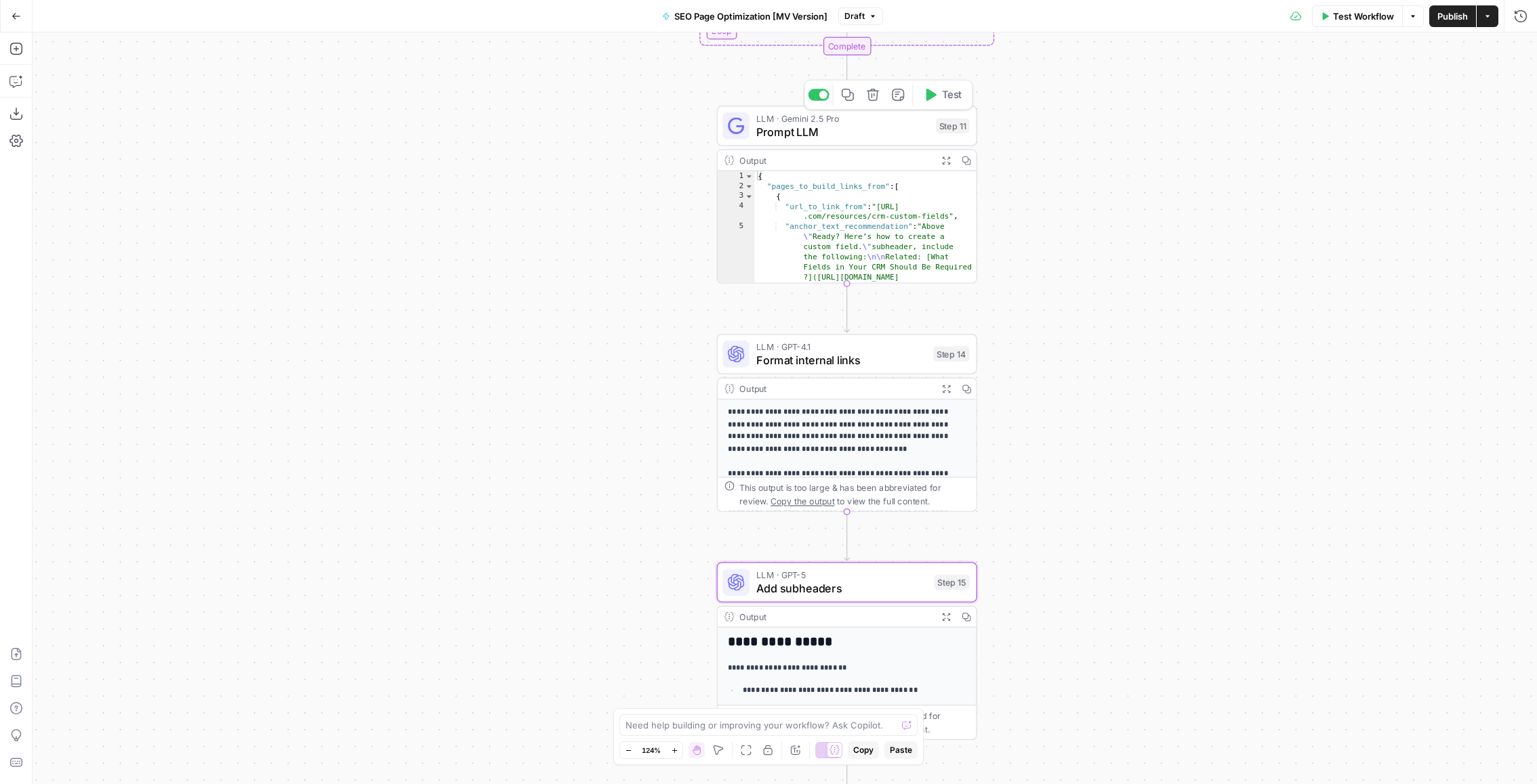
click at [759, 138] on span "Prompt LLM" at bounding box center [842, 132] width 173 height 17
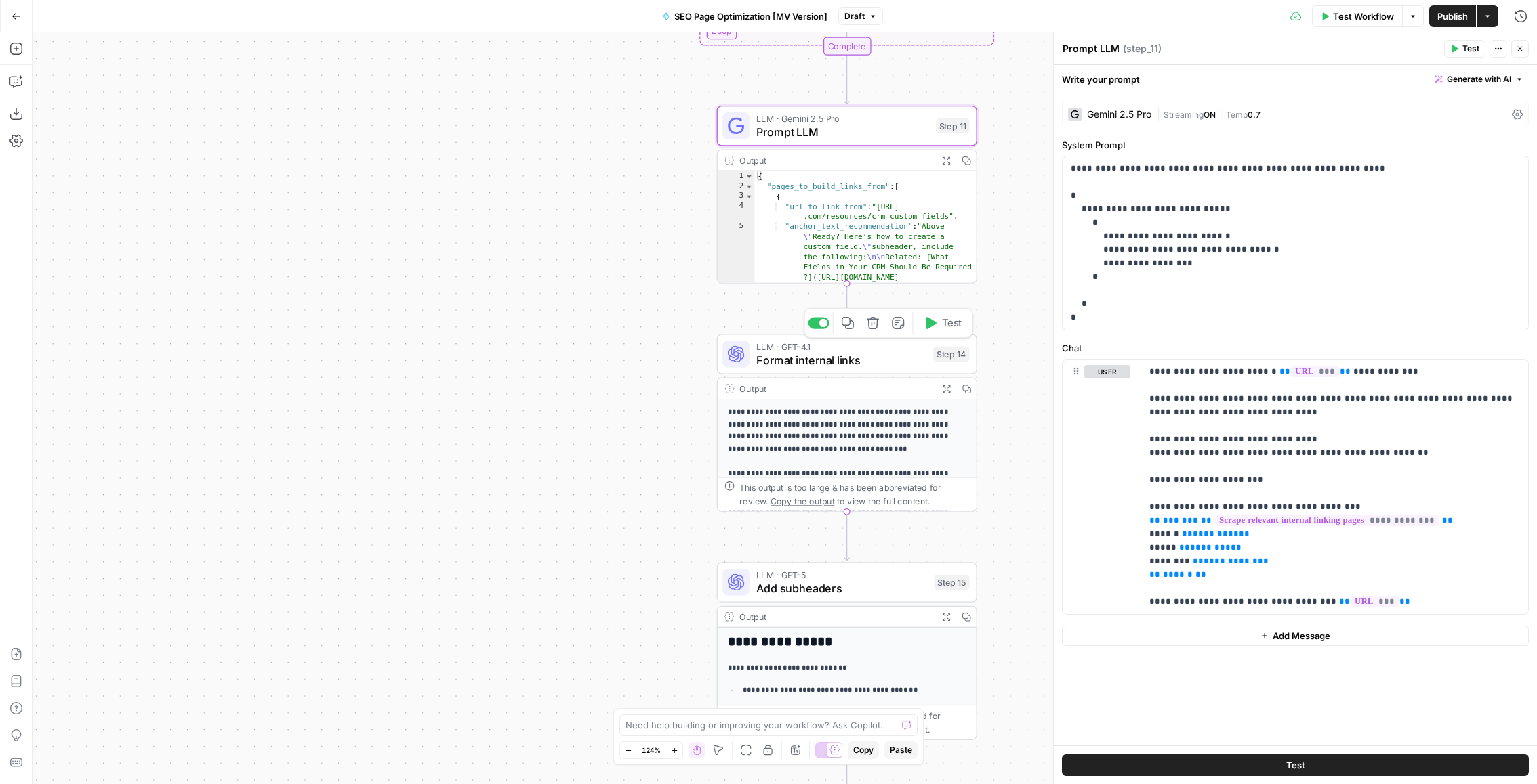
click at [788, 584] on span "Add subheaders" at bounding box center [841, 588] width 171 height 17
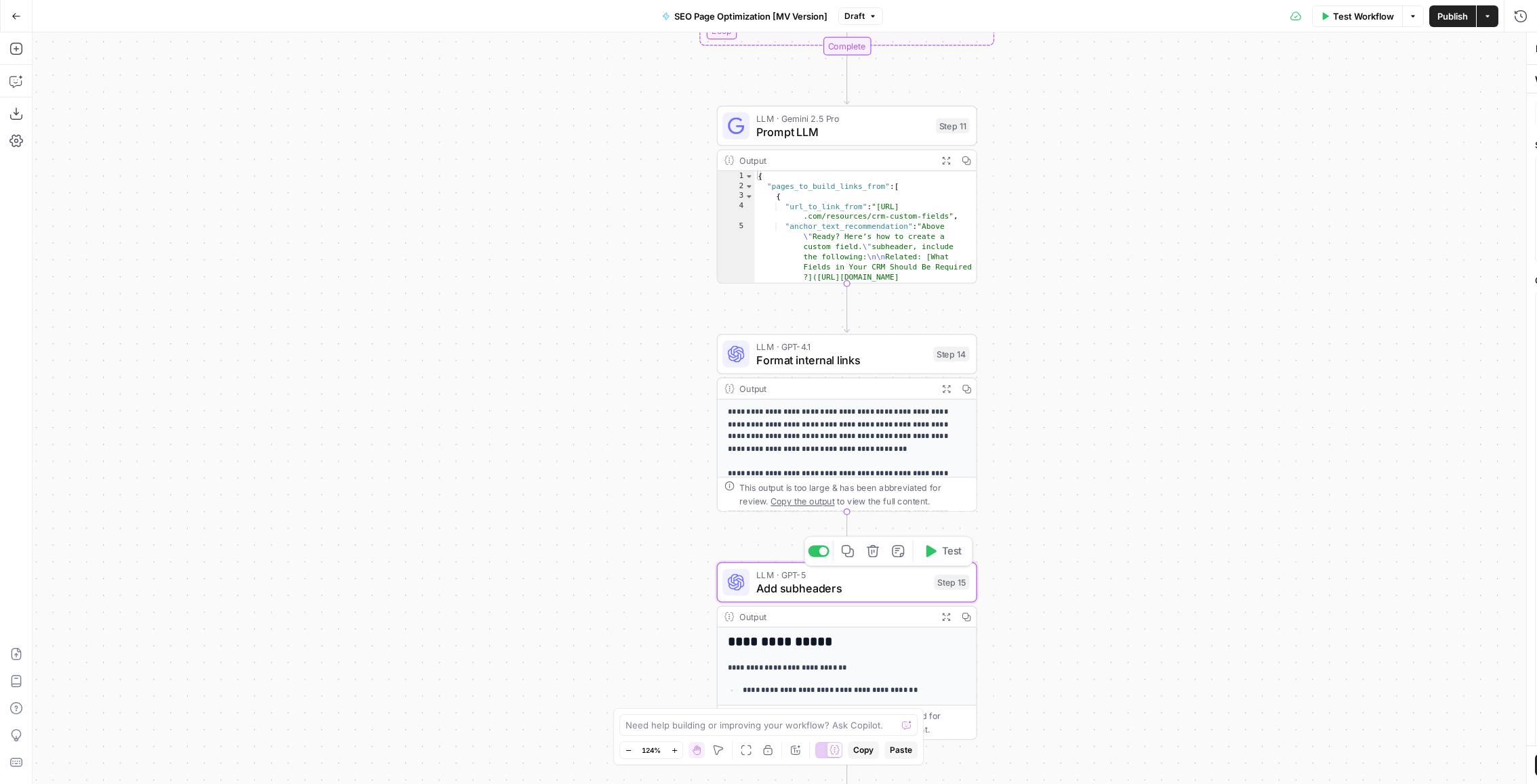
type textarea "Add subheaders"
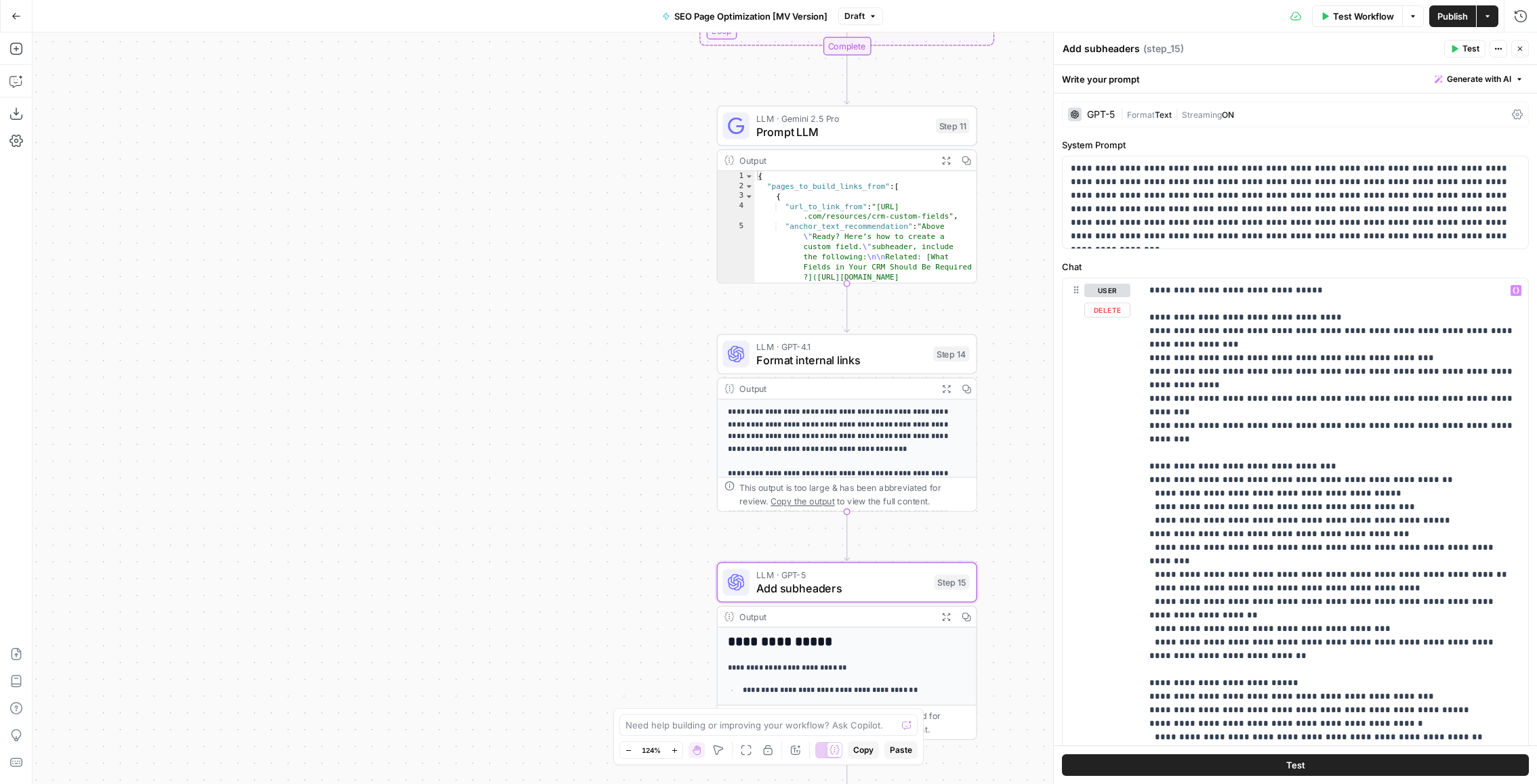
scroll to position [154, 0]
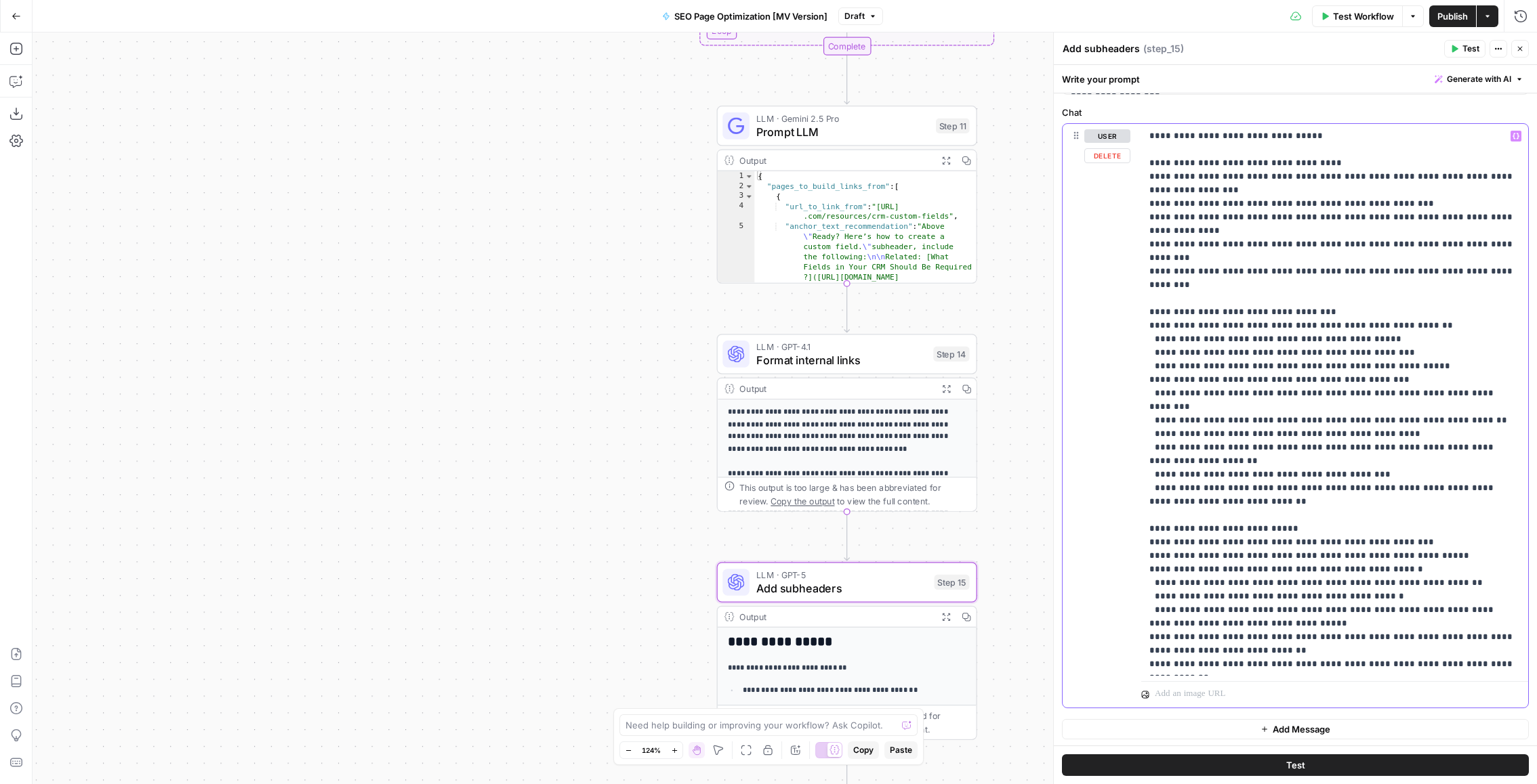
click at [1395, 161] on p "**********" at bounding box center [1334, 583] width 371 height 907
click at [1289, 197] on p "**********" at bounding box center [1334, 583] width 371 height 907
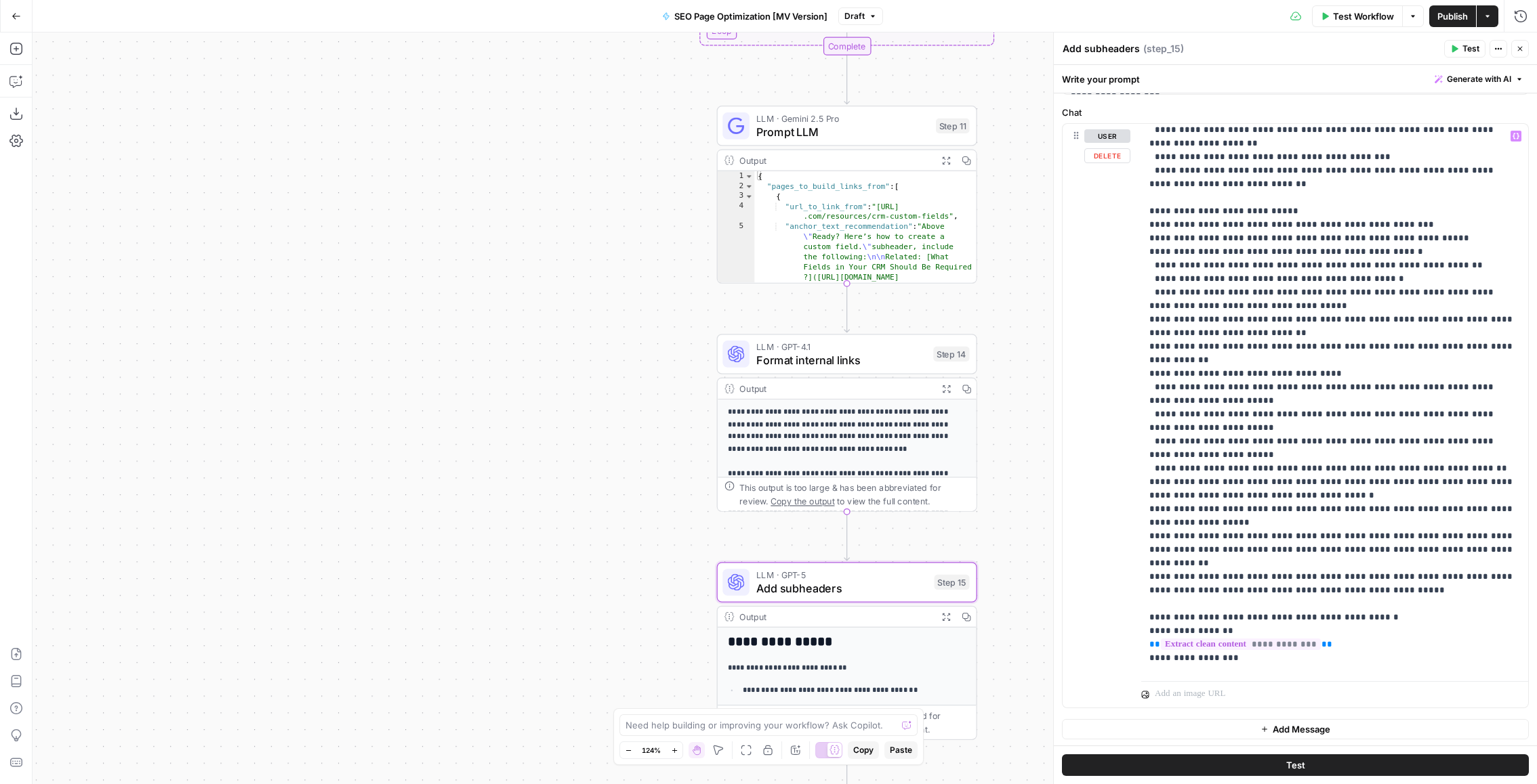
scroll to position [0, 0]
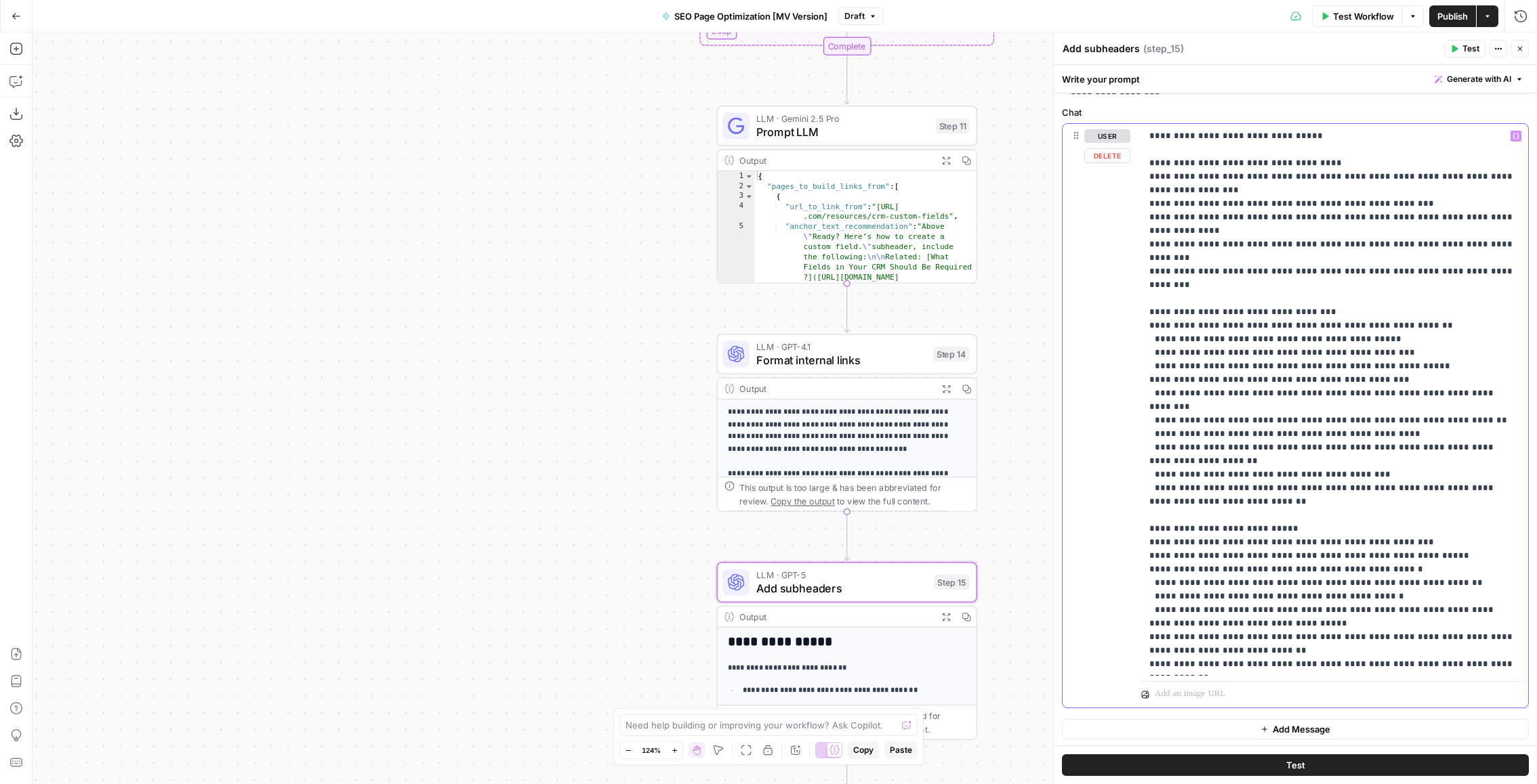
drag, startPoint x: 1151, startPoint y: 175, endPoint x: 1327, endPoint y: 223, distance: 182.4
click at [1329, 224] on p "**********" at bounding box center [1334, 583] width 371 height 907
click at [1327, 223] on p "**********" at bounding box center [1334, 583] width 371 height 907
click at [1393, 193] on p "**********" at bounding box center [1334, 583] width 371 height 907
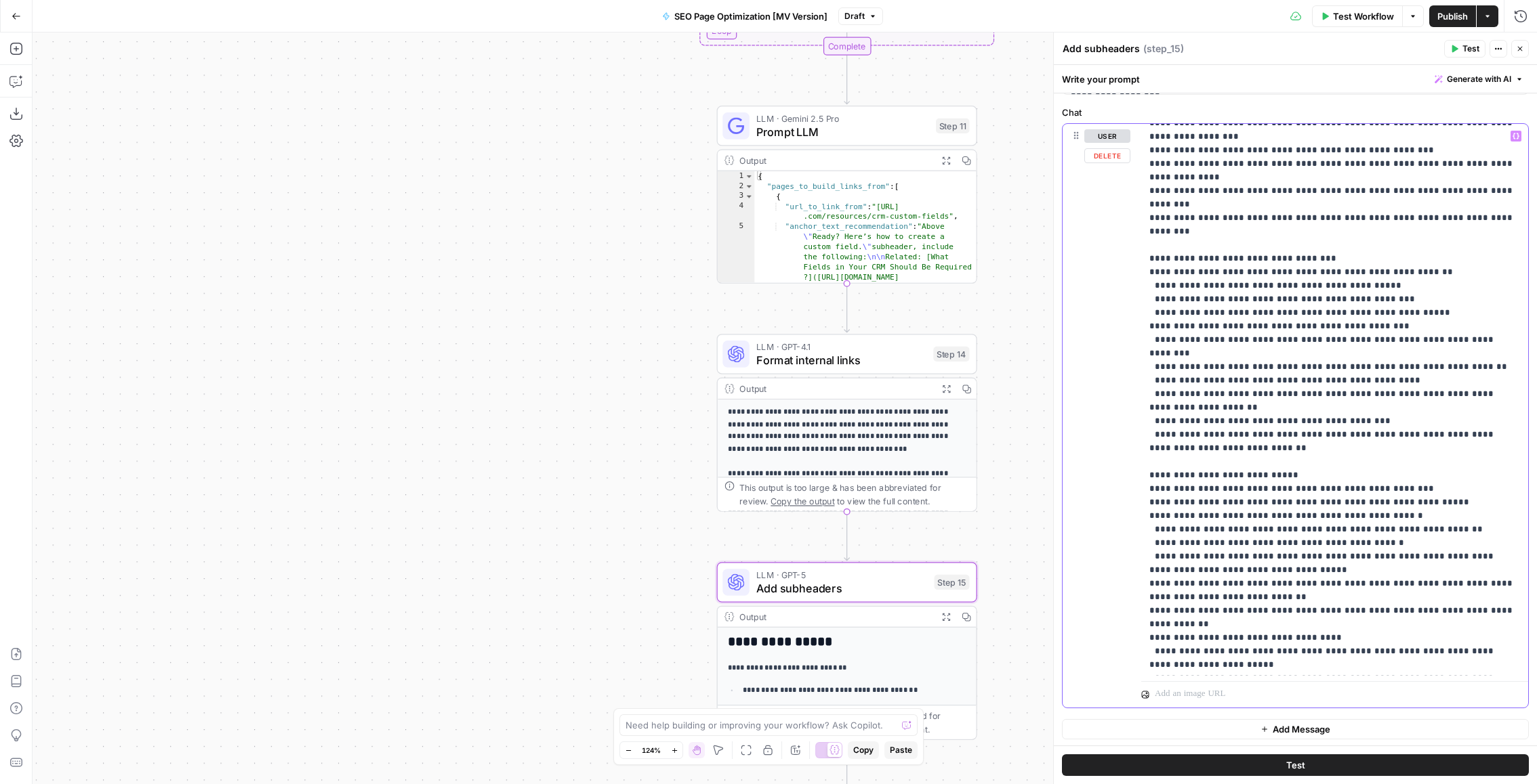
click at [1398, 253] on p "**********" at bounding box center [1334, 530] width 371 height 907
click at [1400, 239] on p "**********" at bounding box center [1334, 530] width 371 height 907
click at [1426, 225] on p "**********" at bounding box center [1334, 530] width 371 height 907
click at [1456, 248] on p "**********" at bounding box center [1334, 530] width 371 height 907
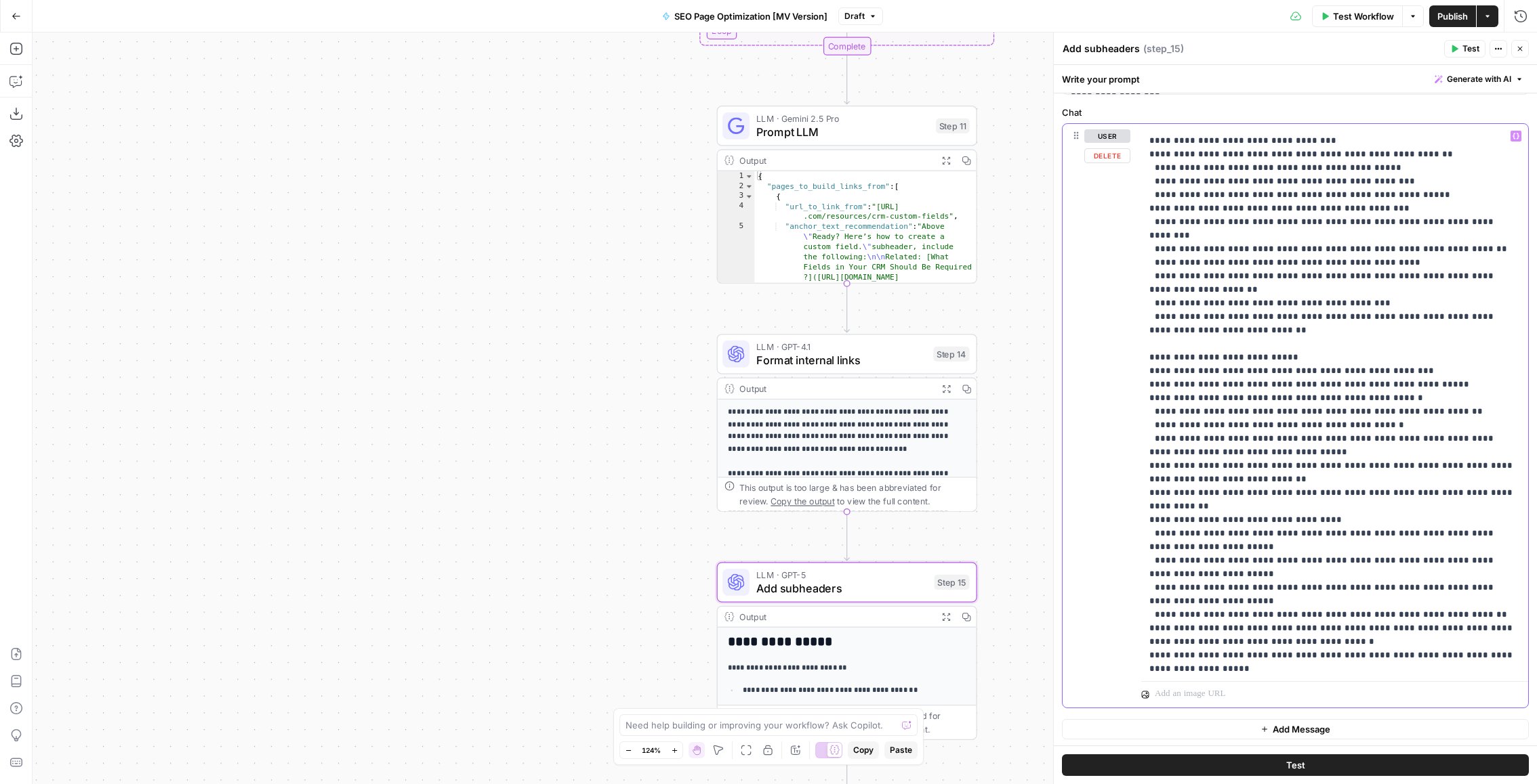
scroll to position [236, 0]
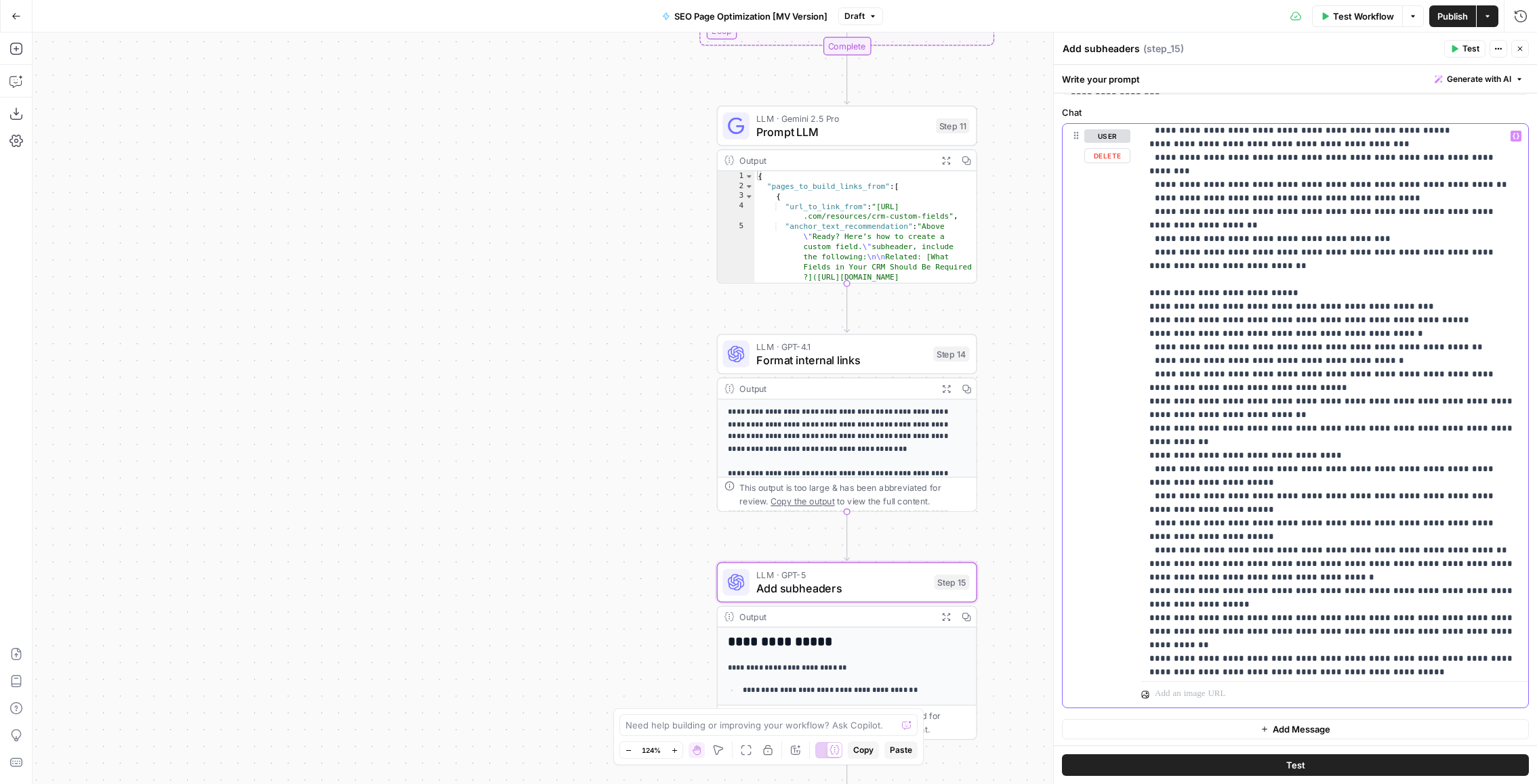
click at [1434, 254] on p "**********" at bounding box center [1334, 348] width 371 height 907
click at [1464, 268] on p "**********" at bounding box center [1334, 348] width 371 height 907
click at [1449, 274] on p "**********" at bounding box center [1334, 348] width 371 height 907
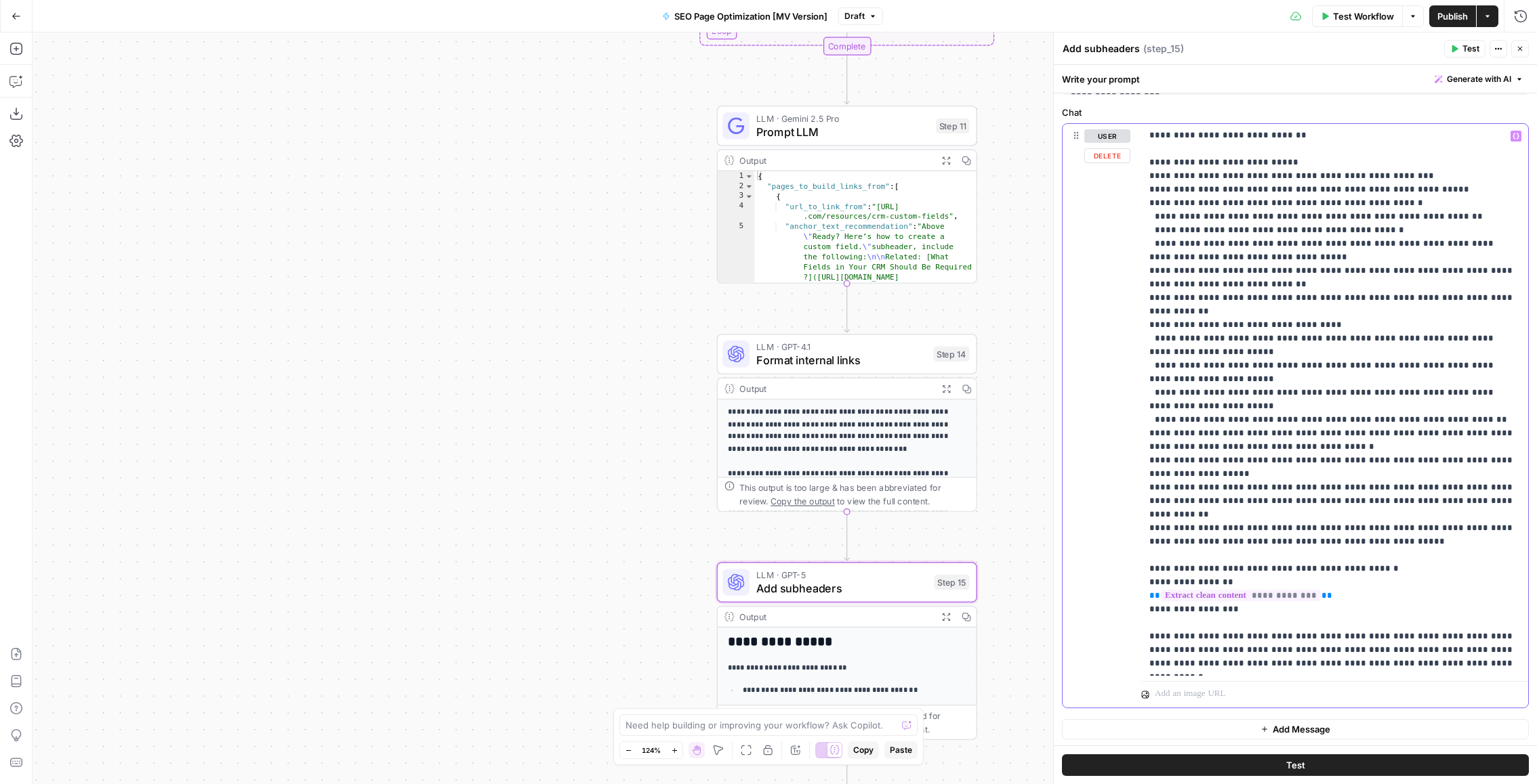
scroll to position [155, 0]
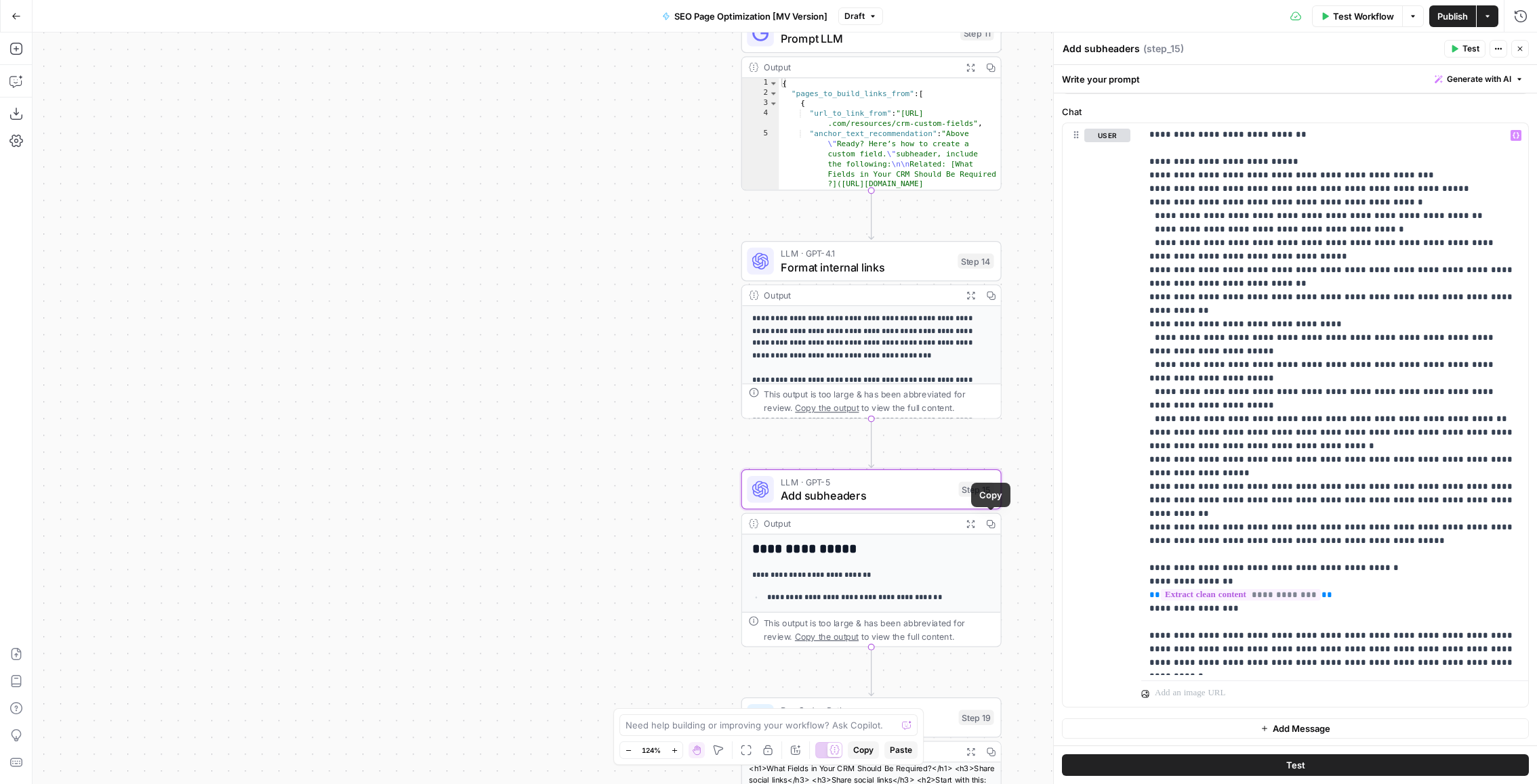
click at [973, 517] on button "Expand Output" at bounding box center [970, 524] width 20 height 20
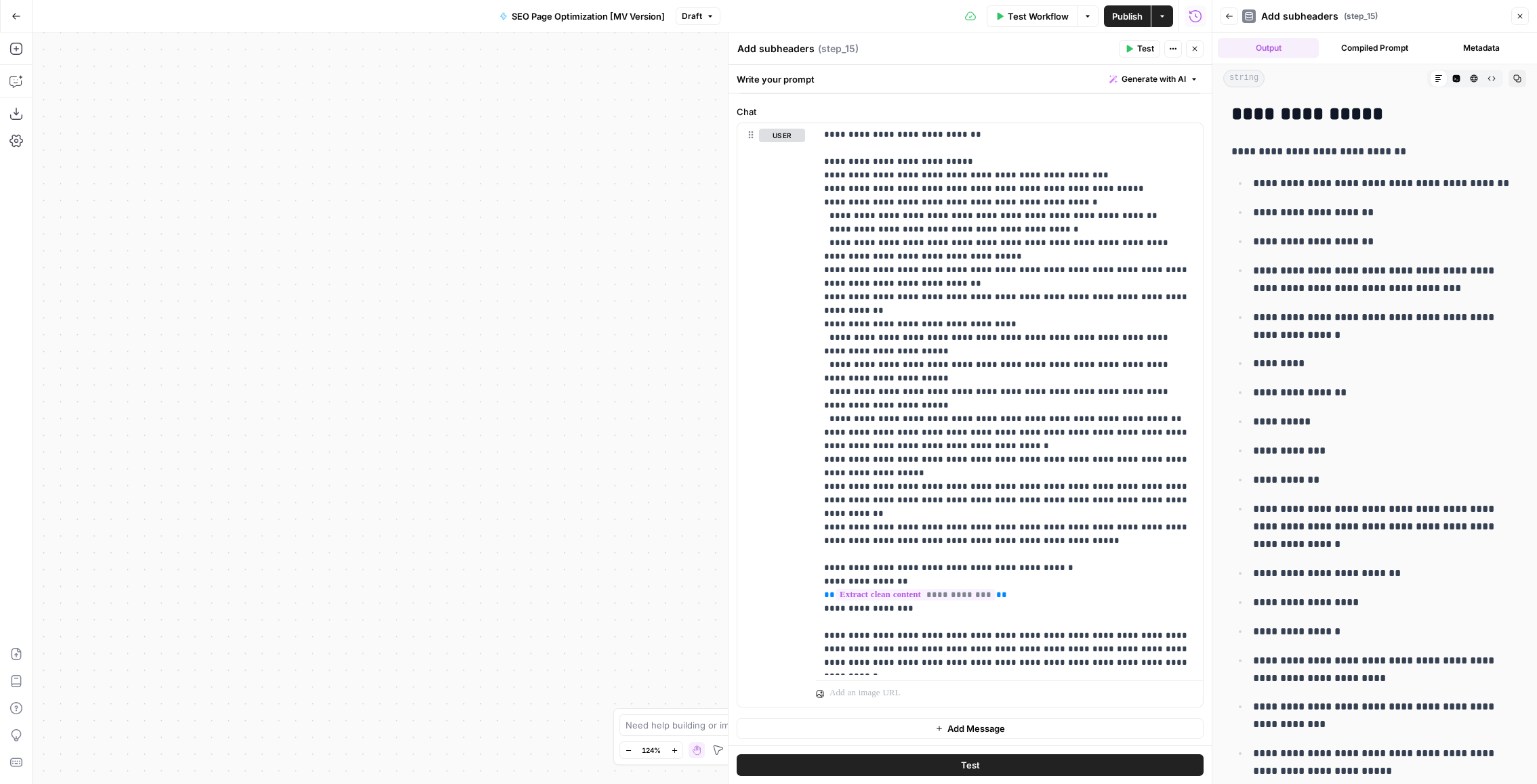
click at [1496, 78] on button "Raw Output" at bounding box center [1491, 78] width 18 height 18
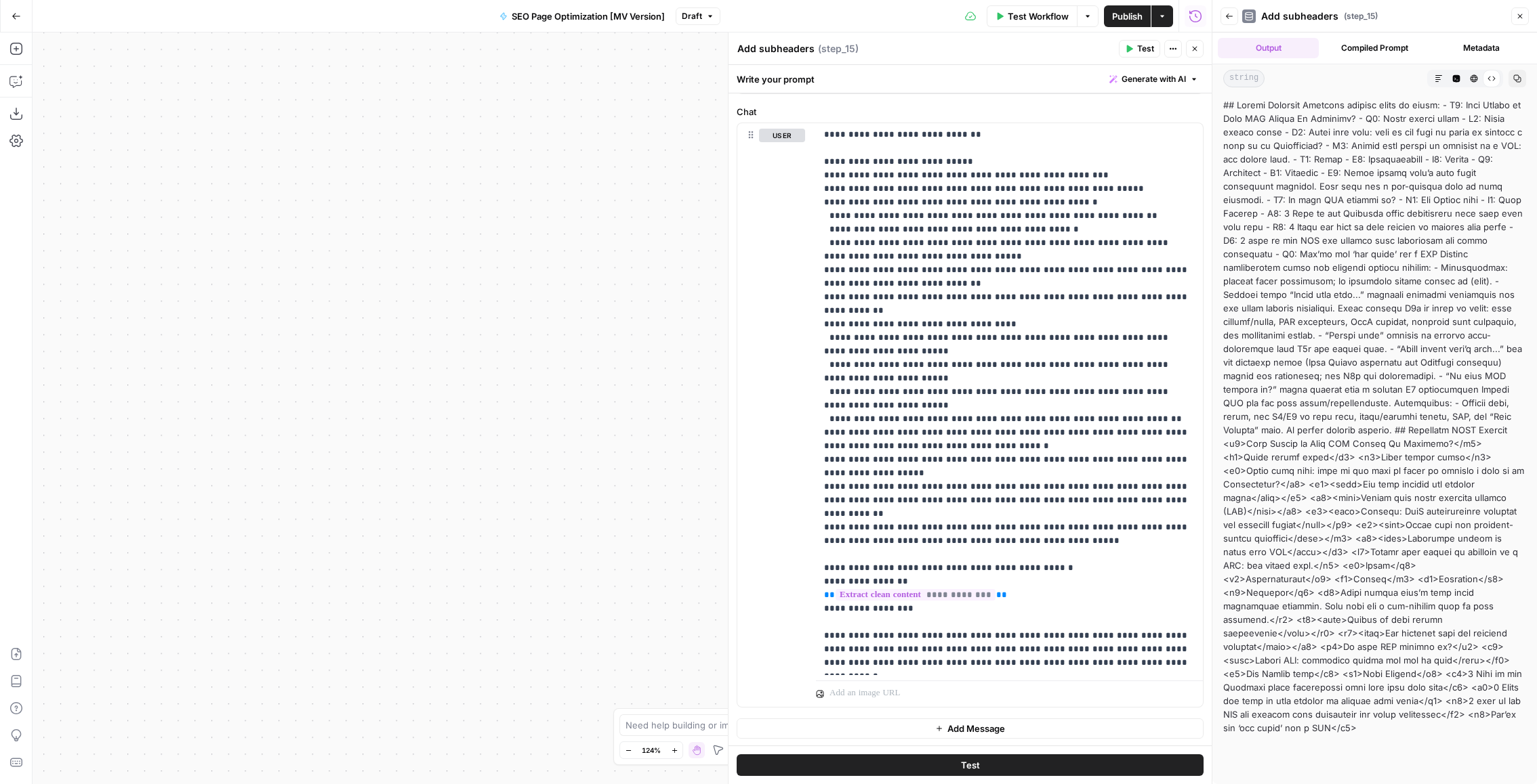
click at [1437, 249] on div at bounding box center [1374, 416] width 303 height 636
drag, startPoint x: 1308, startPoint y: 470, endPoint x: 1457, endPoint y: 470, distance: 149.0
click at [1458, 470] on div at bounding box center [1374, 416] width 303 height 636
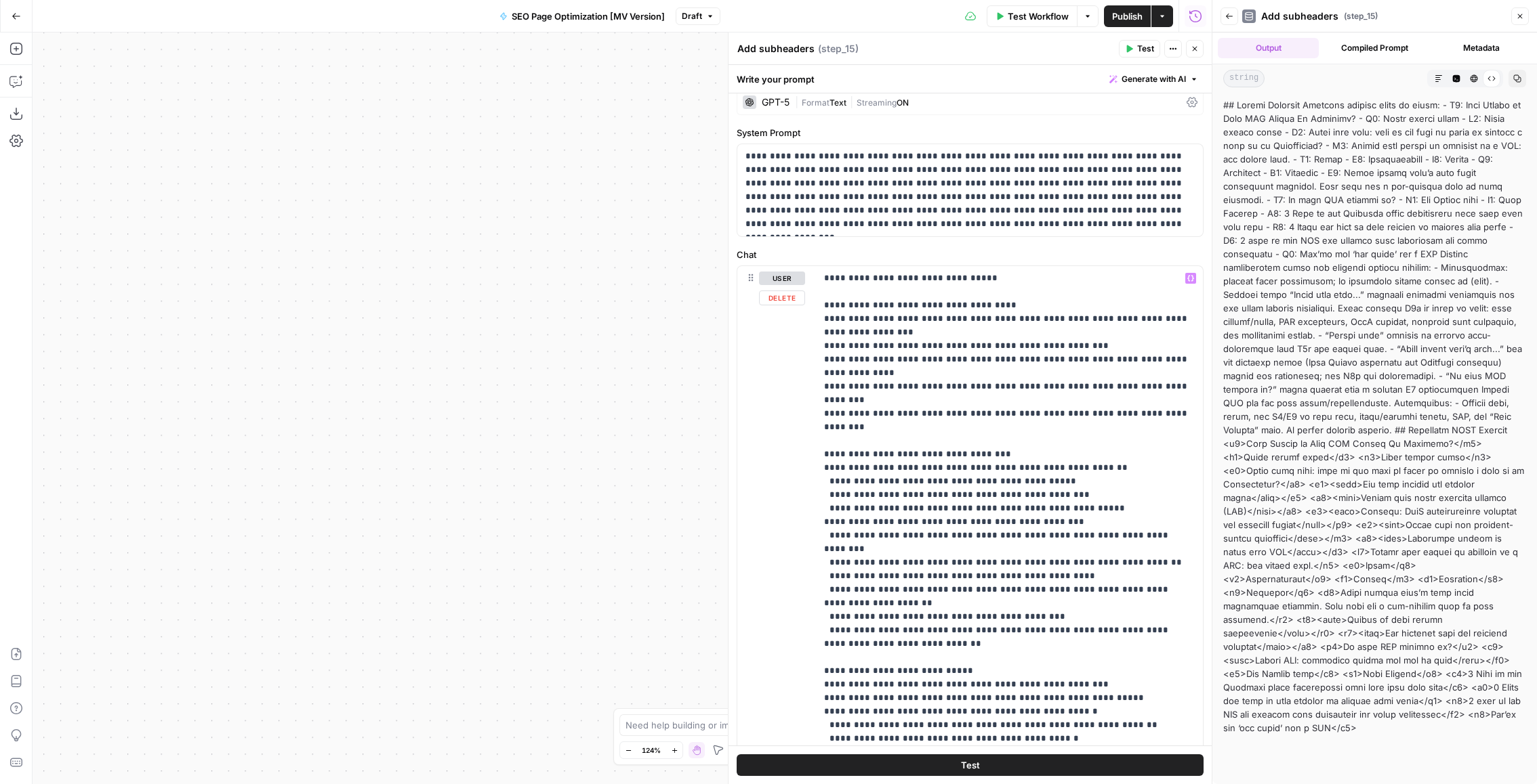
scroll to position [0, 0]
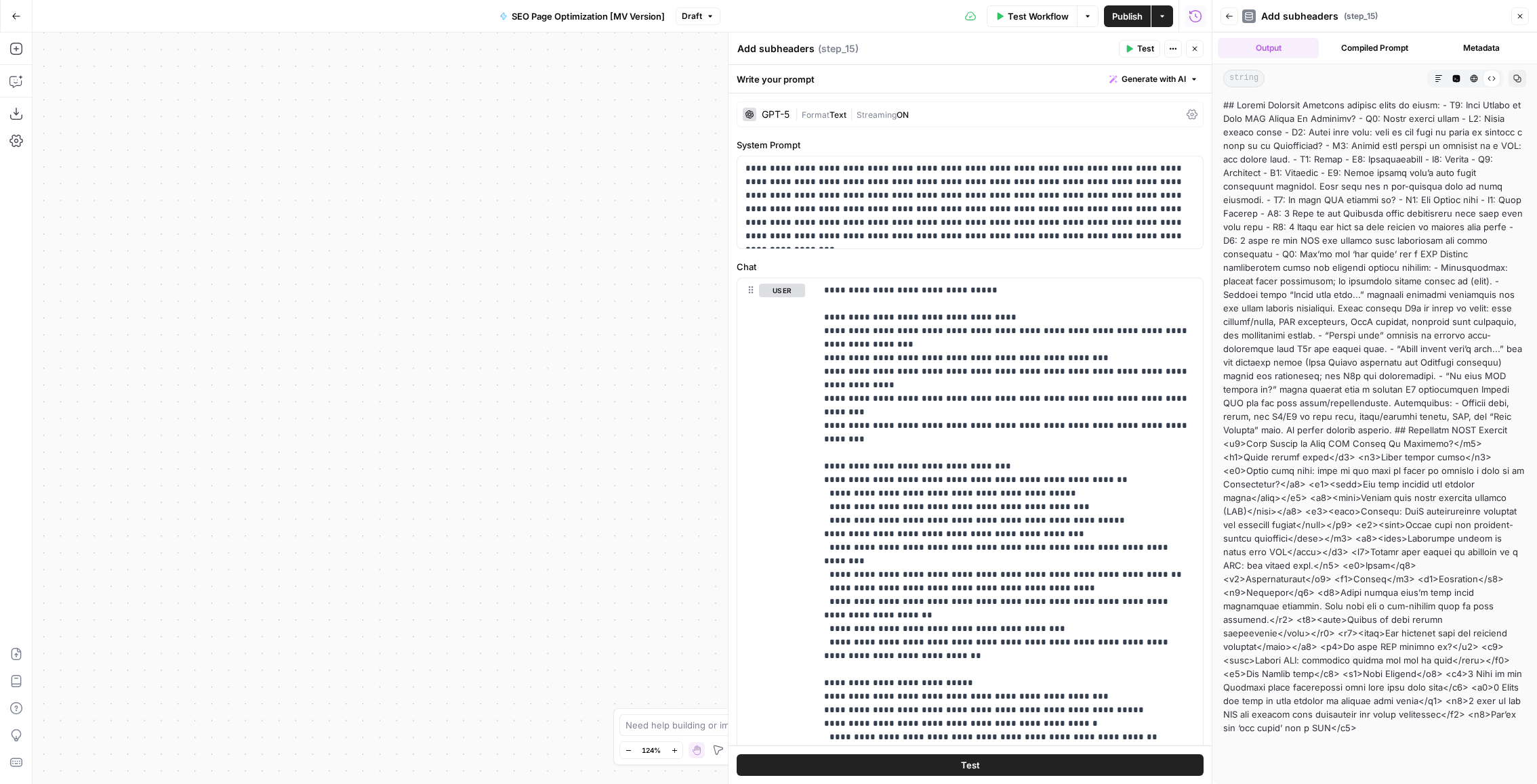
click at [1368, 483] on div at bounding box center [1374, 416] width 303 height 636
click at [1230, 20] on icon "button" at bounding box center [1229, 17] width 8 height 8
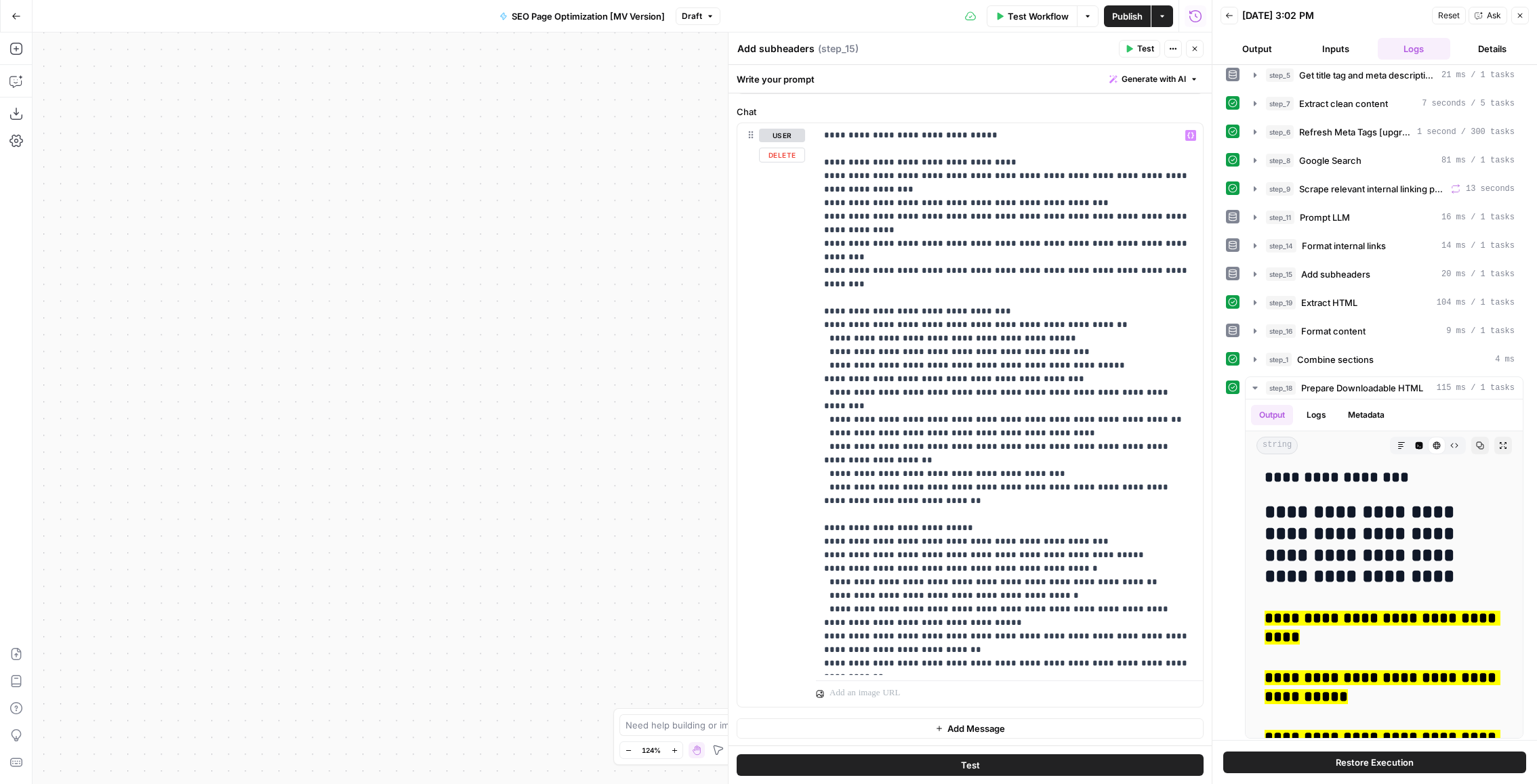
scroll to position [366, 0]
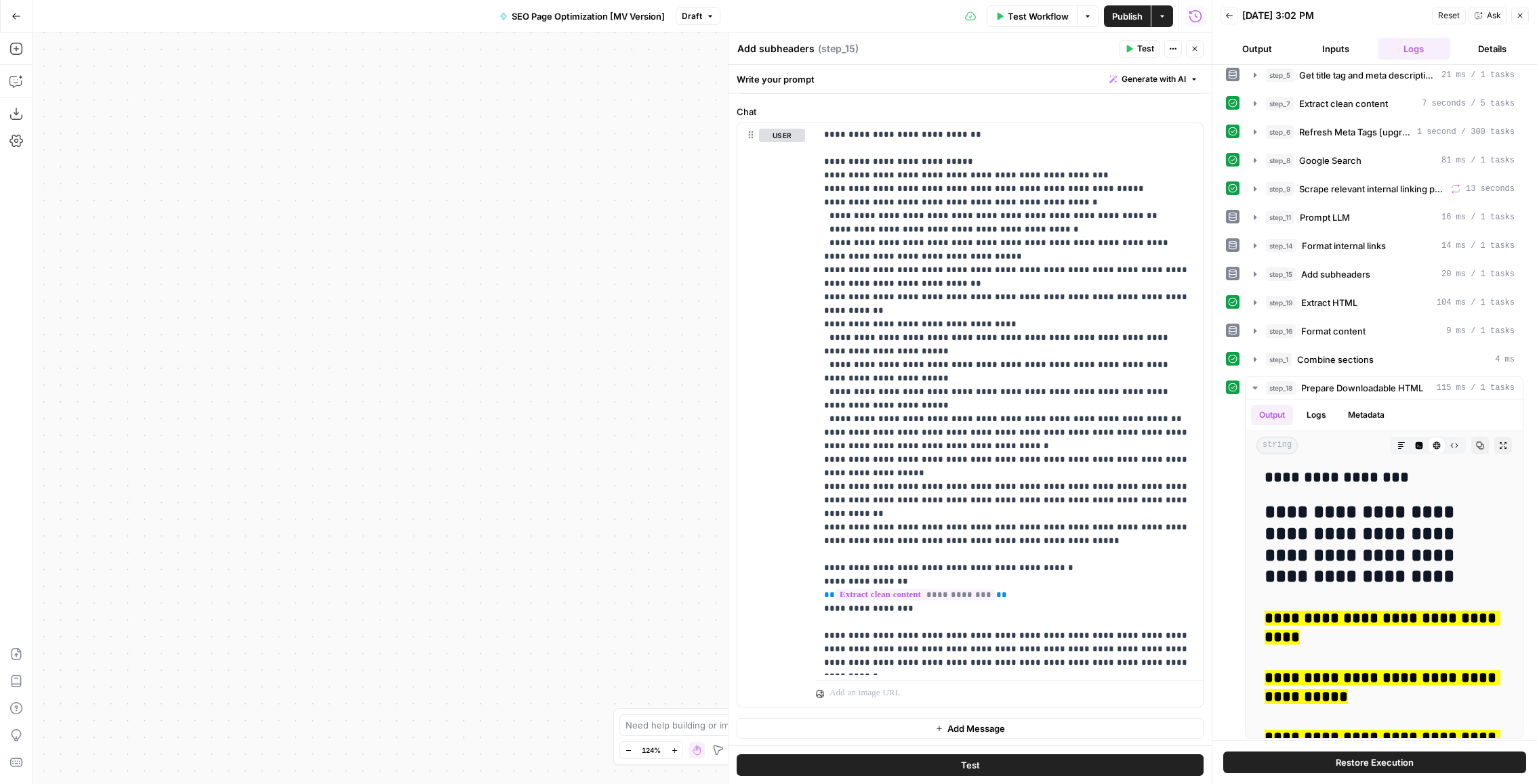
click at [1343, 47] on button "Inputs" at bounding box center [1336, 48] width 73 height 22
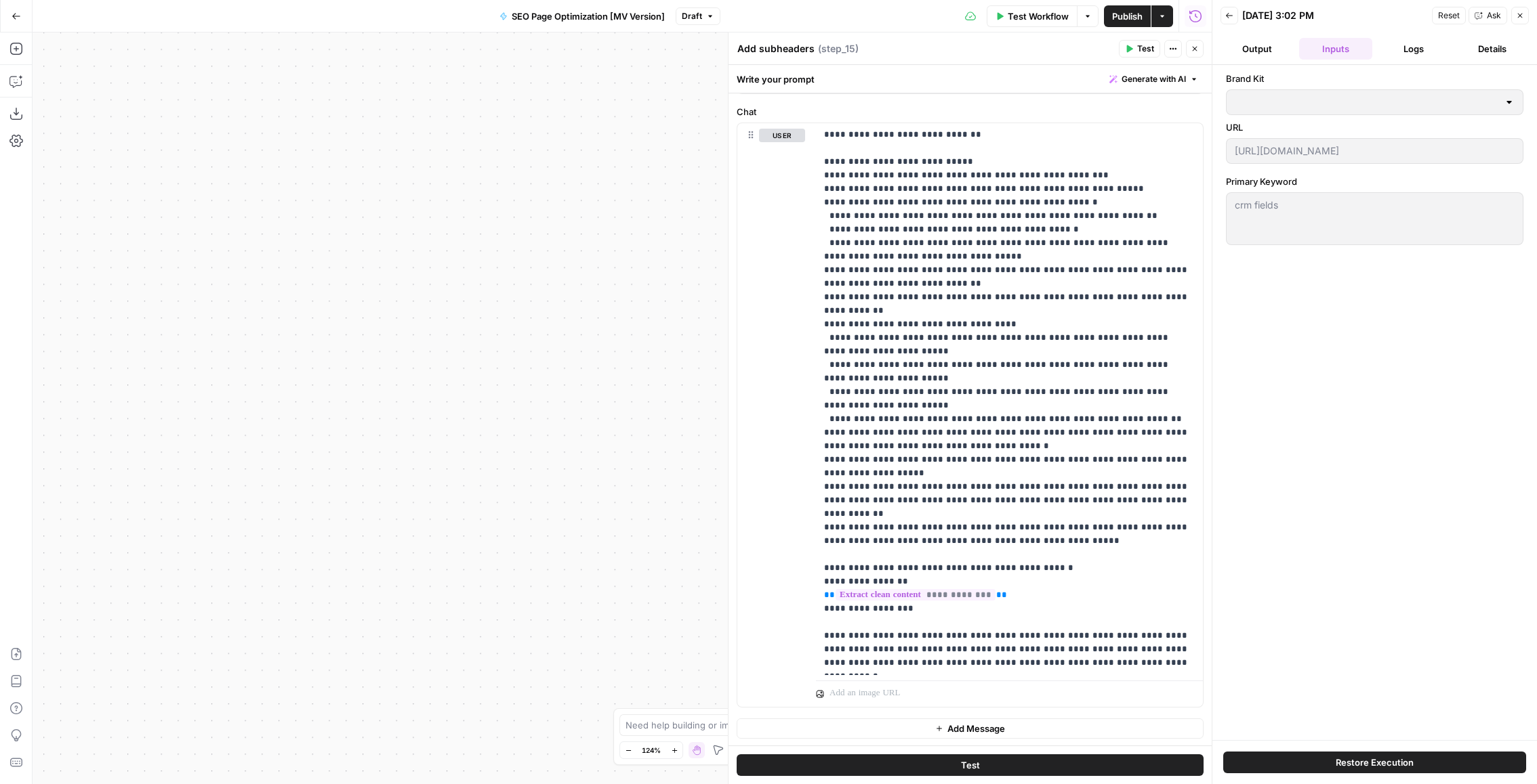
scroll to position [0, 0]
type input "Copper"
click at [1230, 146] on div "[URL][DOMAIN_NAME]" at bounding box center [1374, 151] width 298 height 26
click at [1081, 440] on p "**********" at bounding box center [1009, 216] width 371 height 907
click at [1077, 495] on p "**********" at bounding box center [1009, 216] width 371 height 907
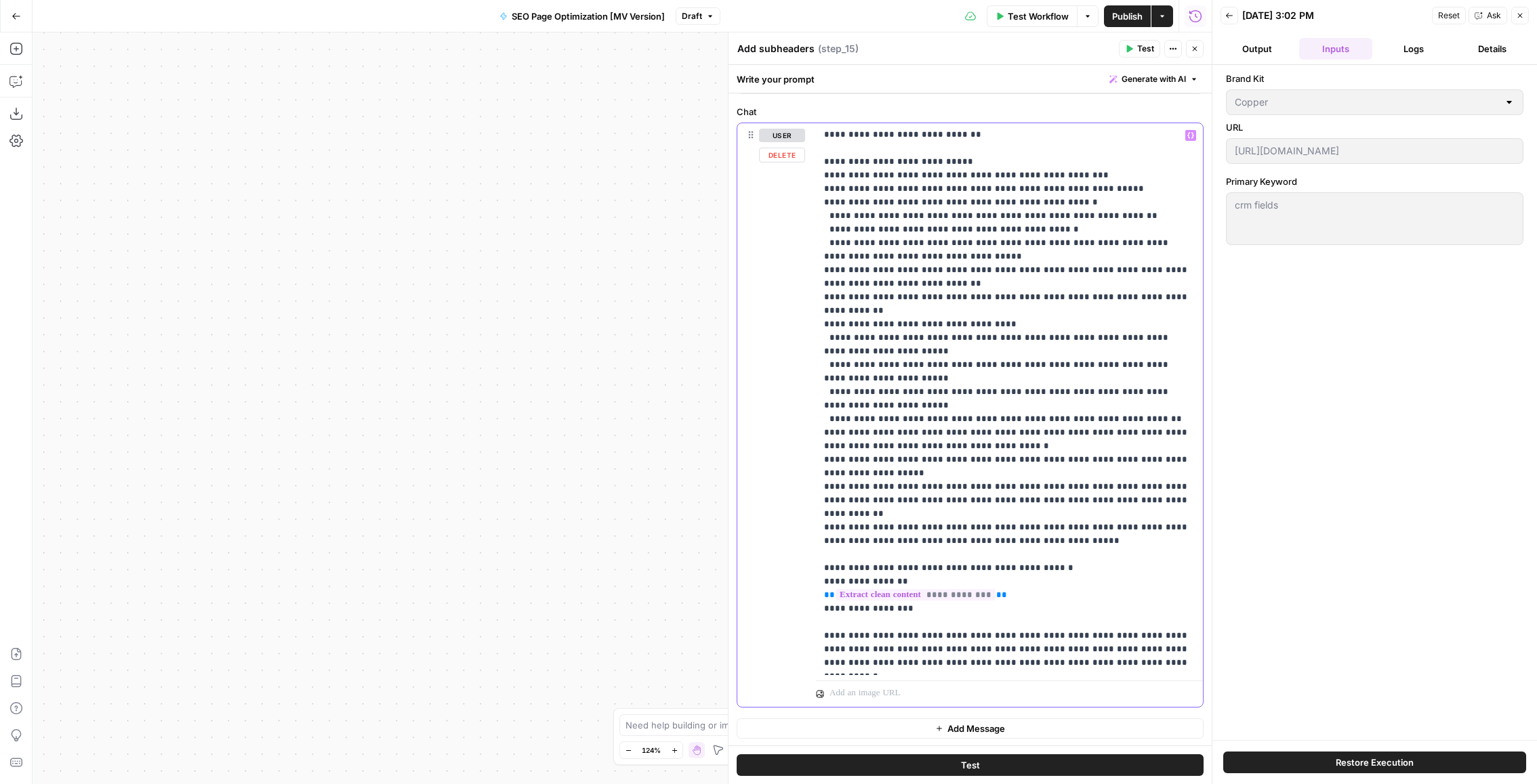
click at [1083, 470] on p "**********" at bounding box center [1009, 216] width 371 height 907
click at [1102, 413] on p "**********" at bounding box center [1009, 216] width 371 height 907
click at [1148, 366] on p "**********" at bounding box center [1009, 216] width 371 height 907
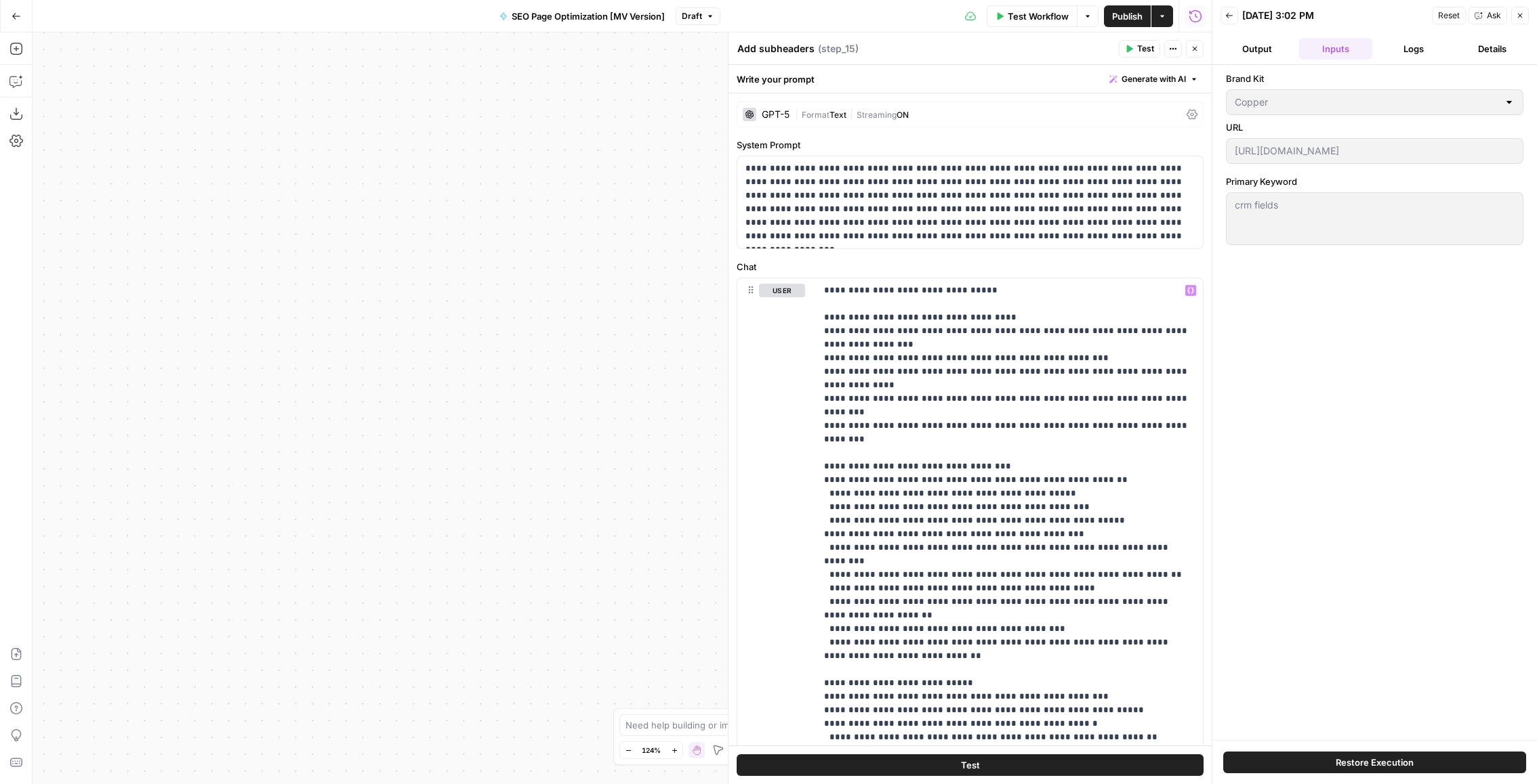
click at [1189, 47] on button "Close" at bounding box center [1194, 48] width 18 height 18
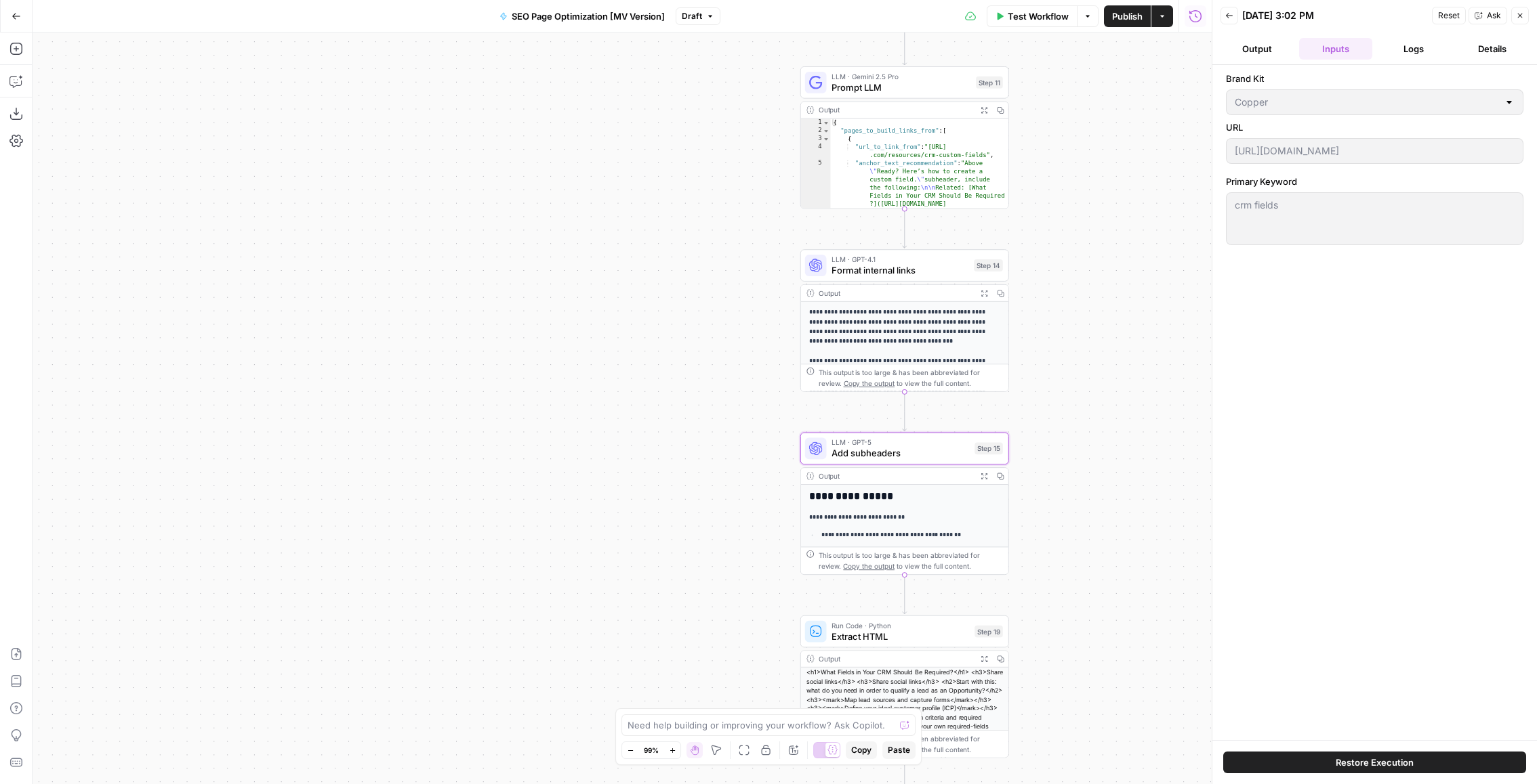
click at [1288, 50] on button "Output" at bounding box center [1257, 48] width 73 height 22
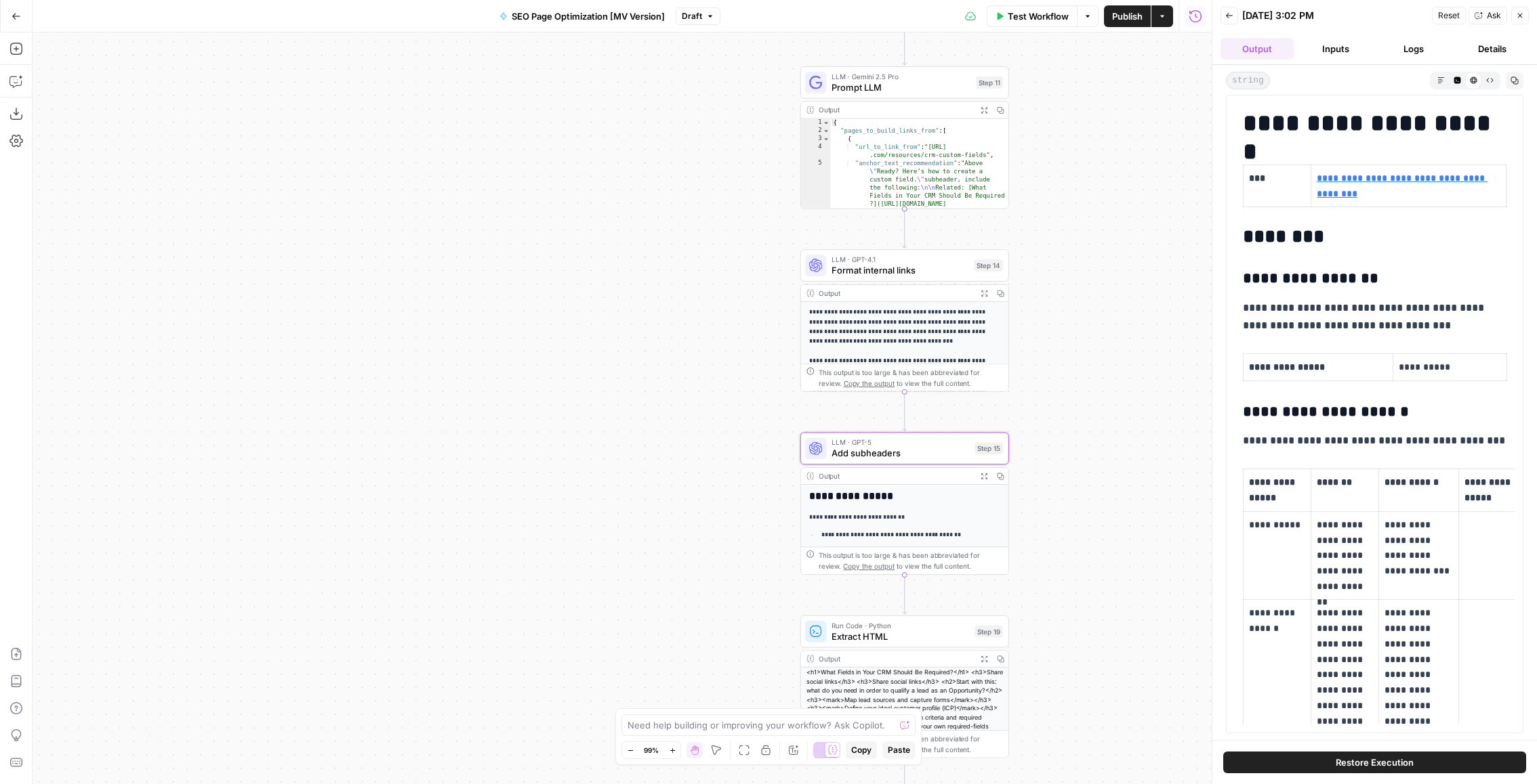
click at [1334, 62] on header "Back 09/02/25 at 3:02 PM Reset Ask Close Output Inputs Logs Details" at bounding box center [1374, 33] width 325 height 65
click at [1336, 48] on button "Inputs" at bounding box center [1336, 48] width 73 height 22
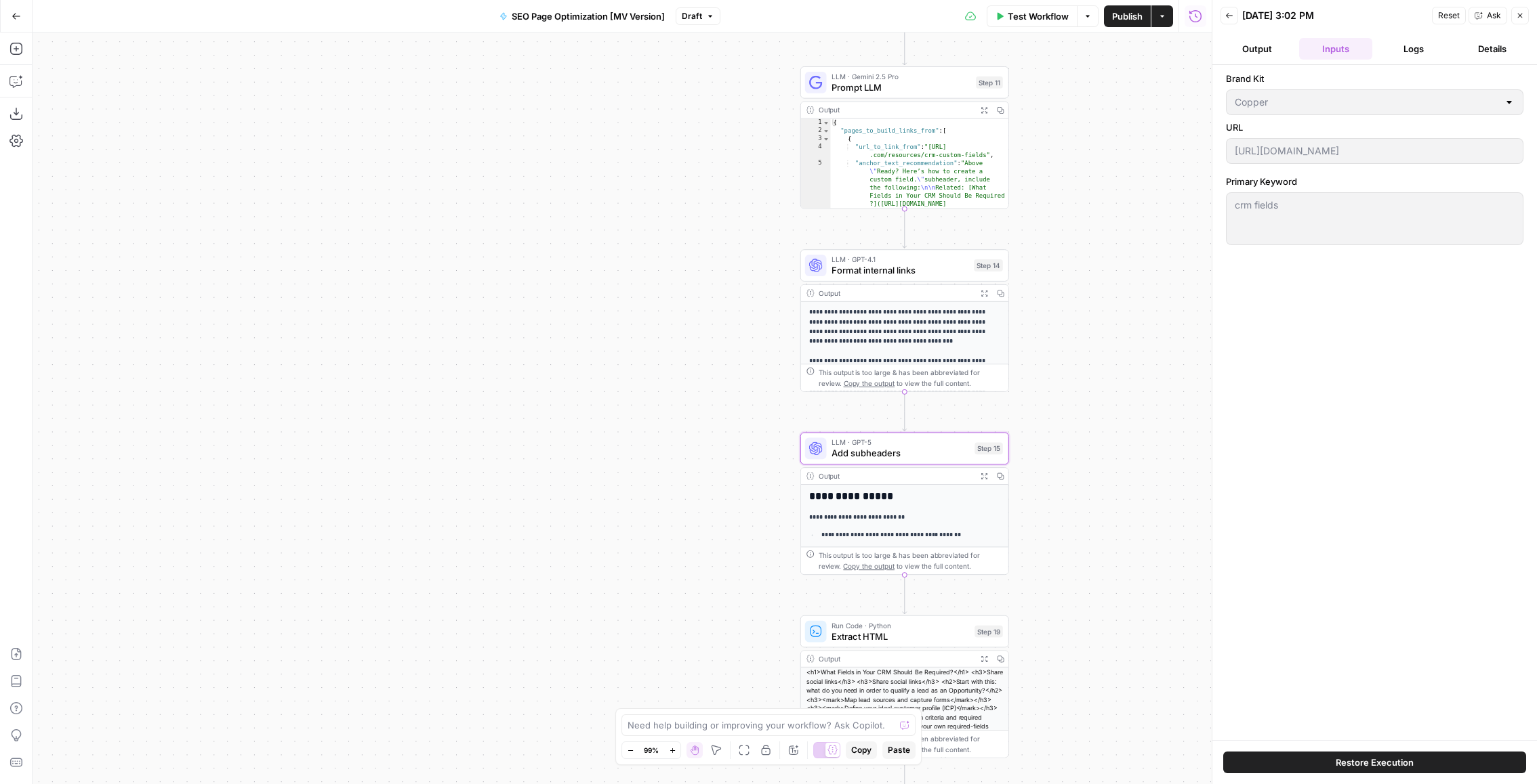
click at [1217, 145] on div "Back 09/02/25 at 3:02 PM Reset Ask Close Output Inputs Logs Details Brand Kit C…" at bounding box center [1374, 392] width 325 height 784
click at [1271, 170] on div "Brand Kit Copper URL https://www.copper.com/resources/crm-fields Primary Keywor…" at bounding box center [1374, 402] width 298 height 661
drag, startPoint x: 1282, startPoint y: 229, endPoint x: 1228, endPoint y: 79, distance: 159.4
click at [1228, 79] on div "Brand Kit Copper URL https://www.copper.com/resources/crm-fields Primary Keywor…" at bounding box center [1374, 402] width 298 height 661
click at [1330, 221] on div "crm fields crm fields" at bounding box center [1374, 219] width 298 height 53
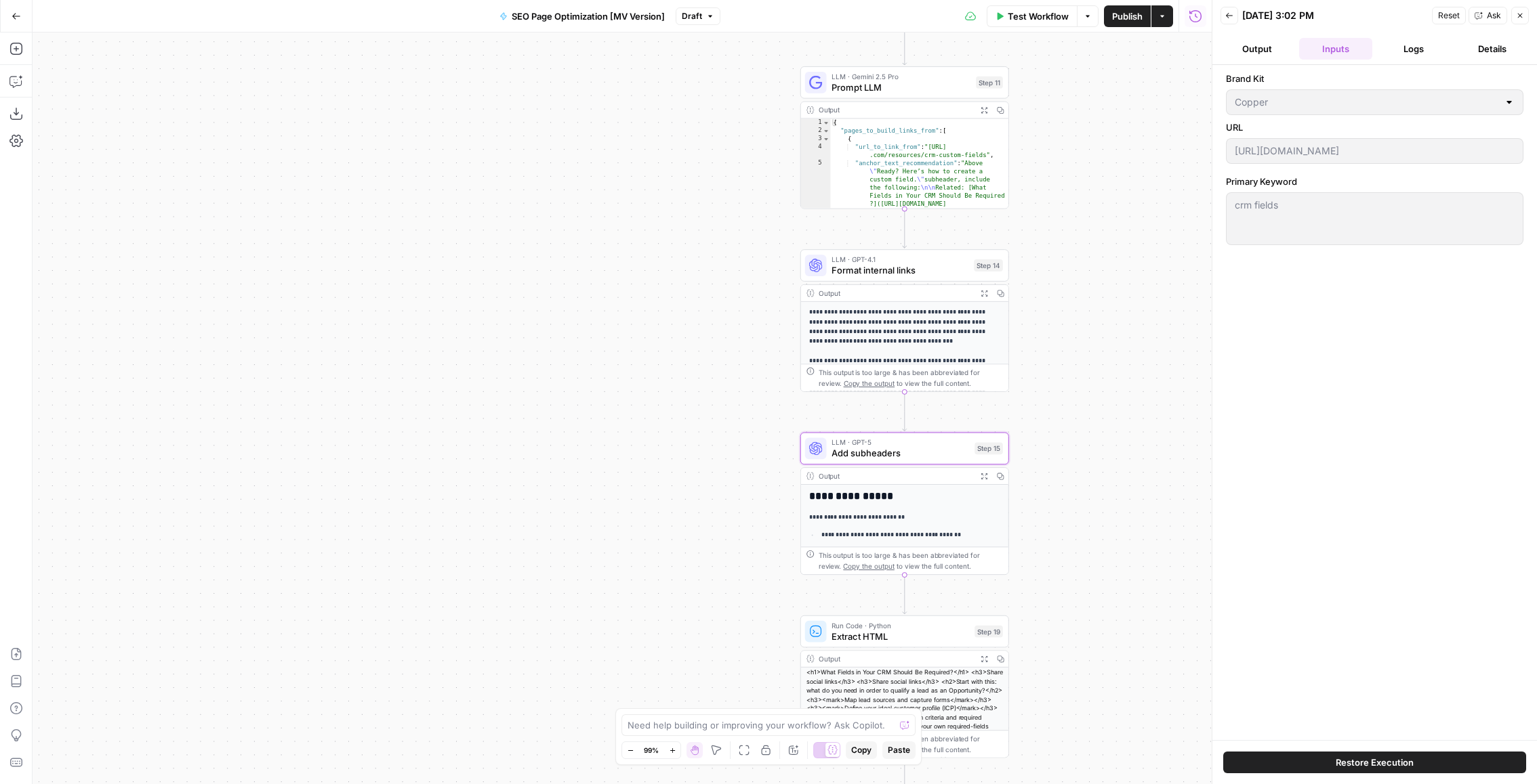
click at [889, 443] on span "LLM · GPT-5" at bounding box center [900, 442] width 138 height 11
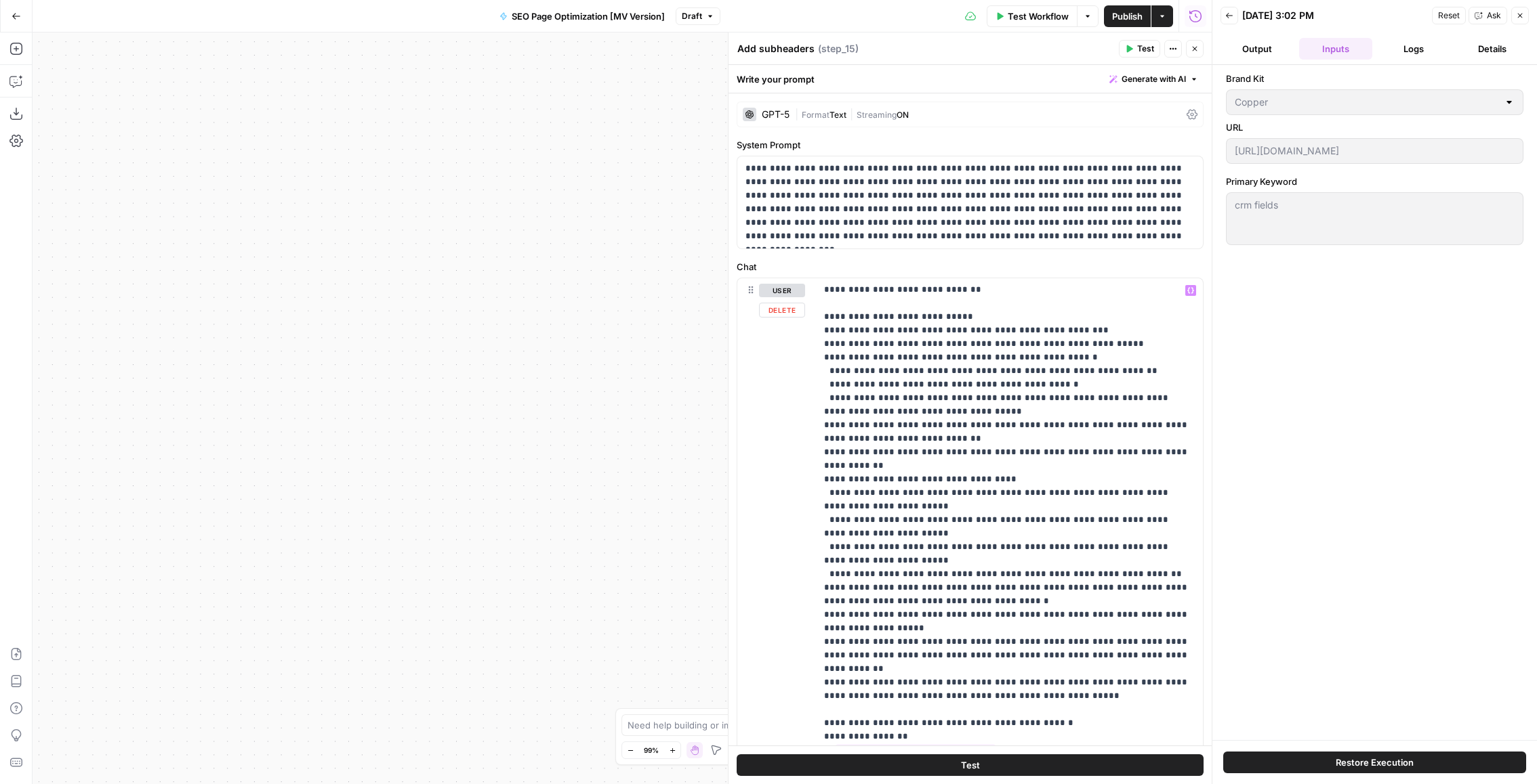
scroll to position [155, 0]
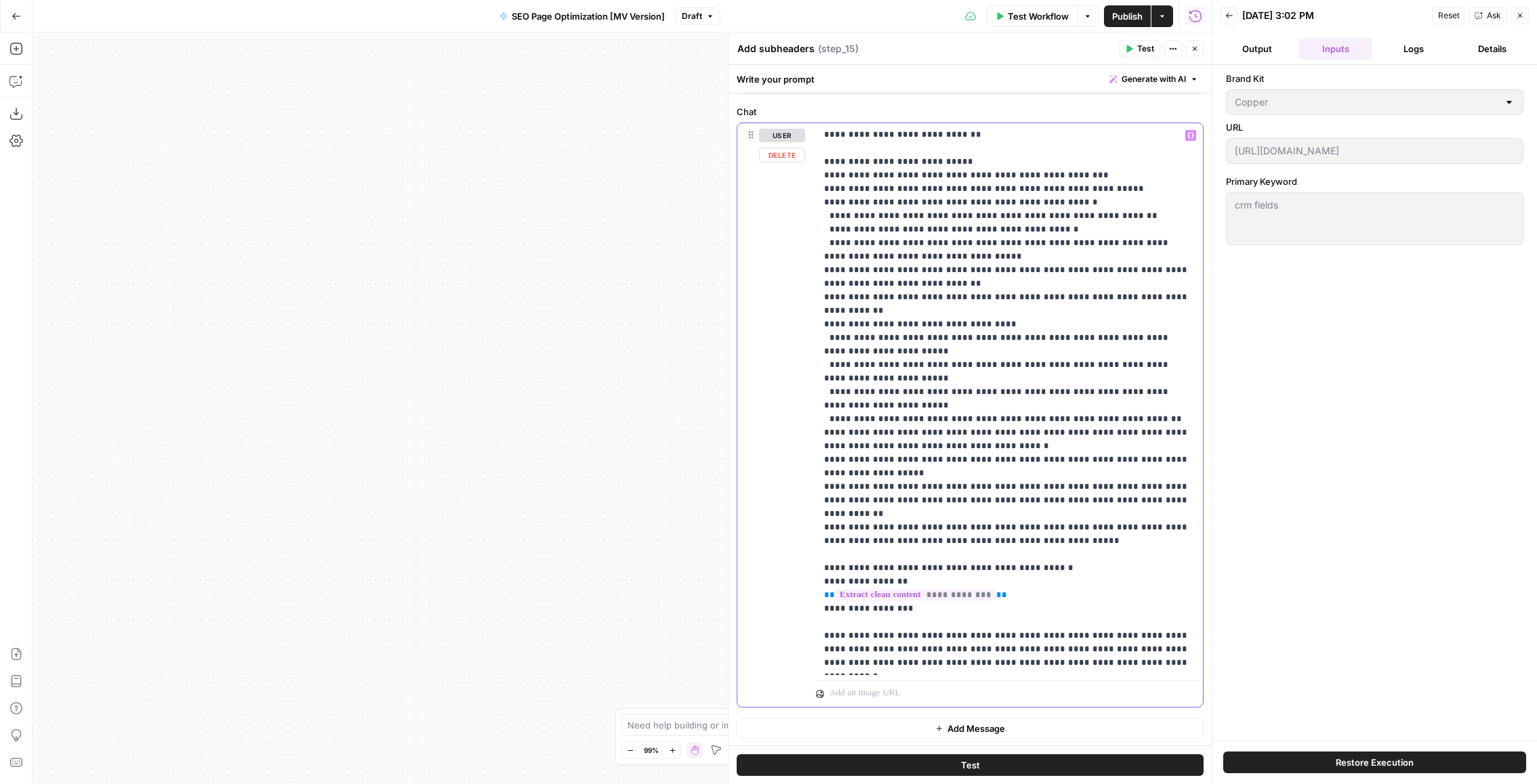
click at [1054, 421] on p "**********" at bounding box center [1009, 216] width 371 height 907
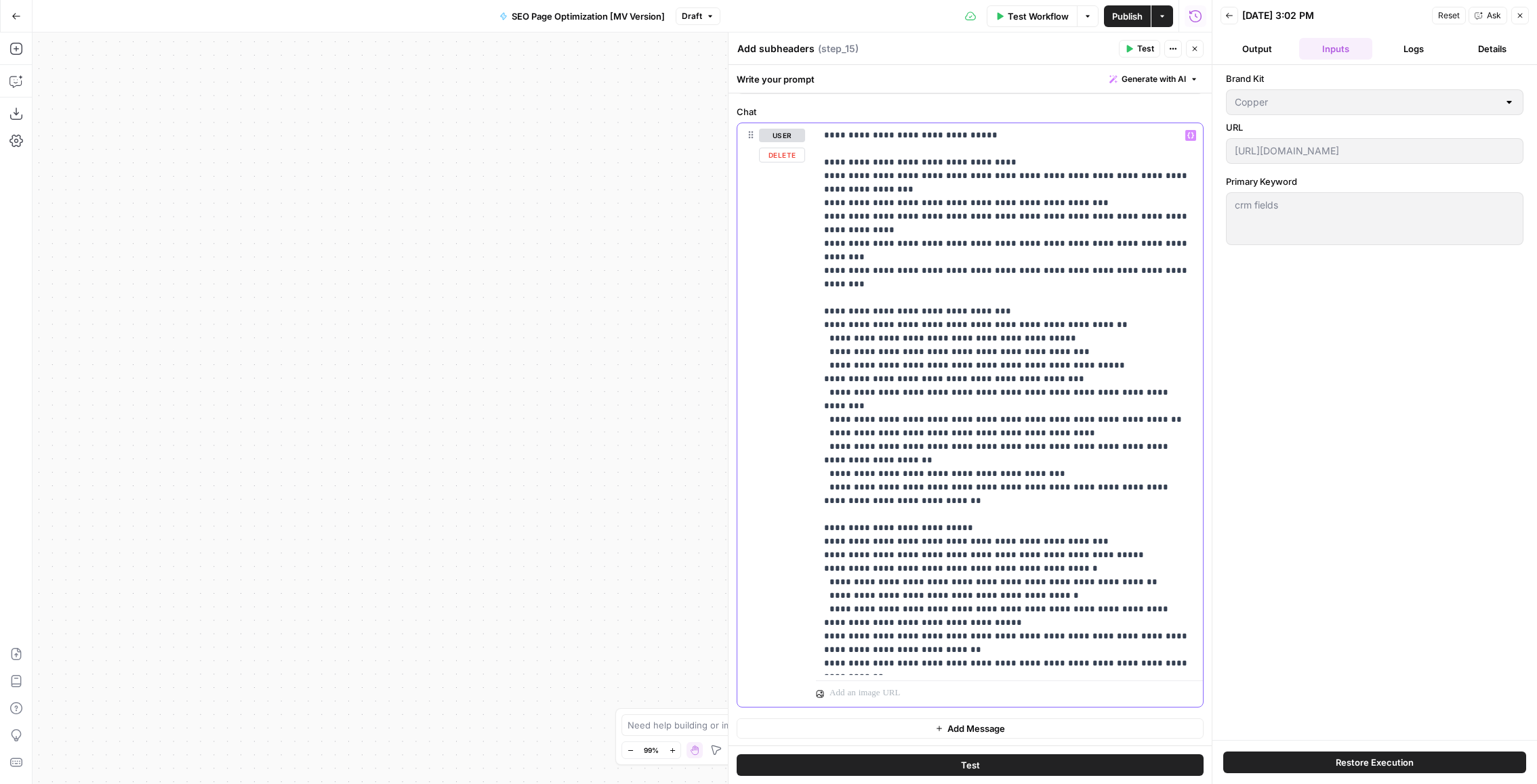
scroll to position [0, 0]
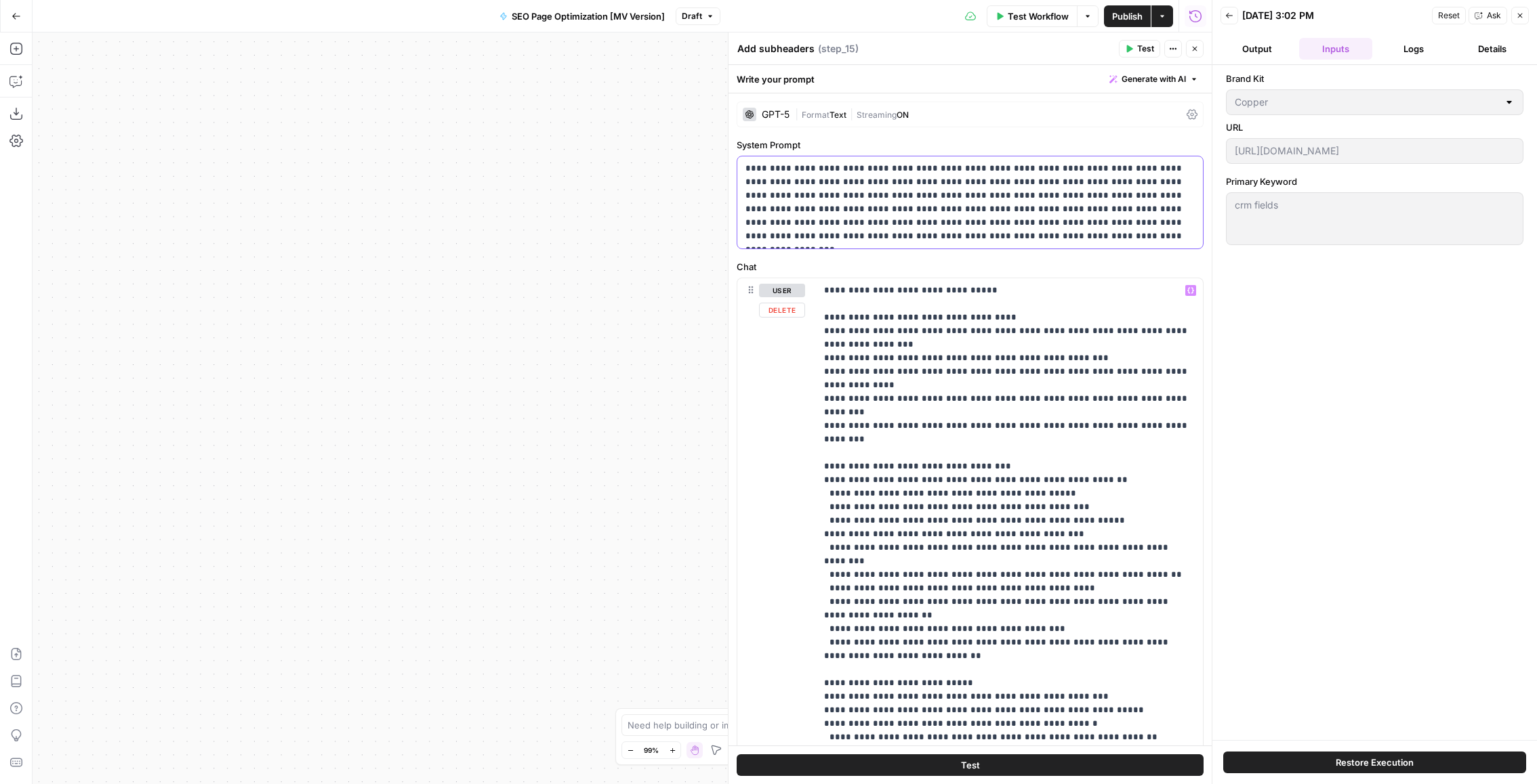
click at [1036, 198] on p "**********" at bounding box center [970, 202] width 450 height 81
click at [1098, 223] on p "**********" at bounding box center [970, 202] width 450 height 81
type input "bots"
drag, startPoint x: 1031, startPoint y: 184, endPoint x: 733, endPoint y: 153, distance: 299.6
click at [733, 153] on div "**********" at bounding box center [970, 408] width 484 height 751
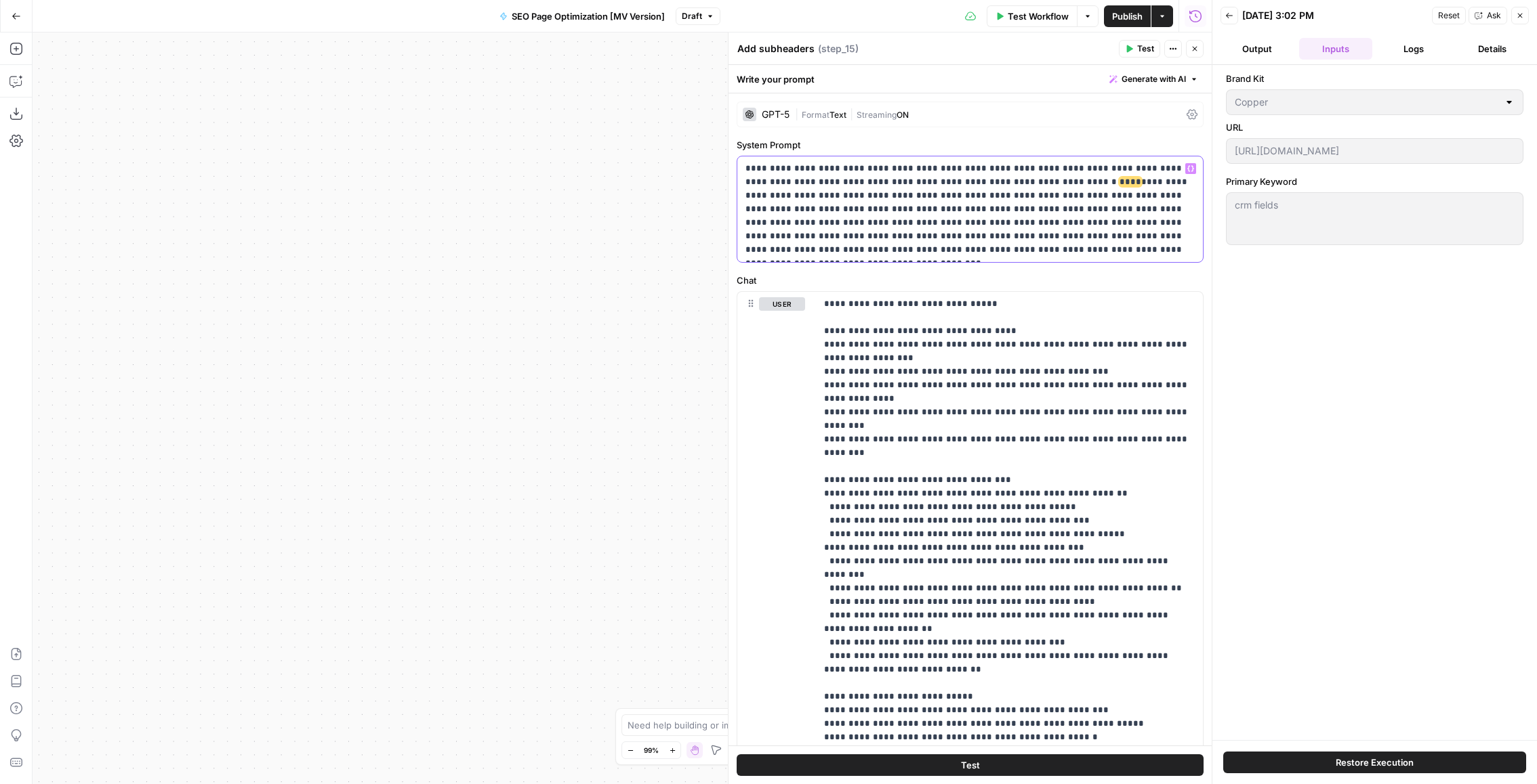
click at [979, 200] on p "**********" at bounding box center [970, 209] width 450 height 95
click at [1084, 199] on p "**********" at bounding box center [970, 209] width 450 height 95
click at [988, 188] on p "**********" at bounding box center [970, 209] width 450 height 95
click at [980, 195] on p "**********" at bounding box center [970, 209] width 450 height 95
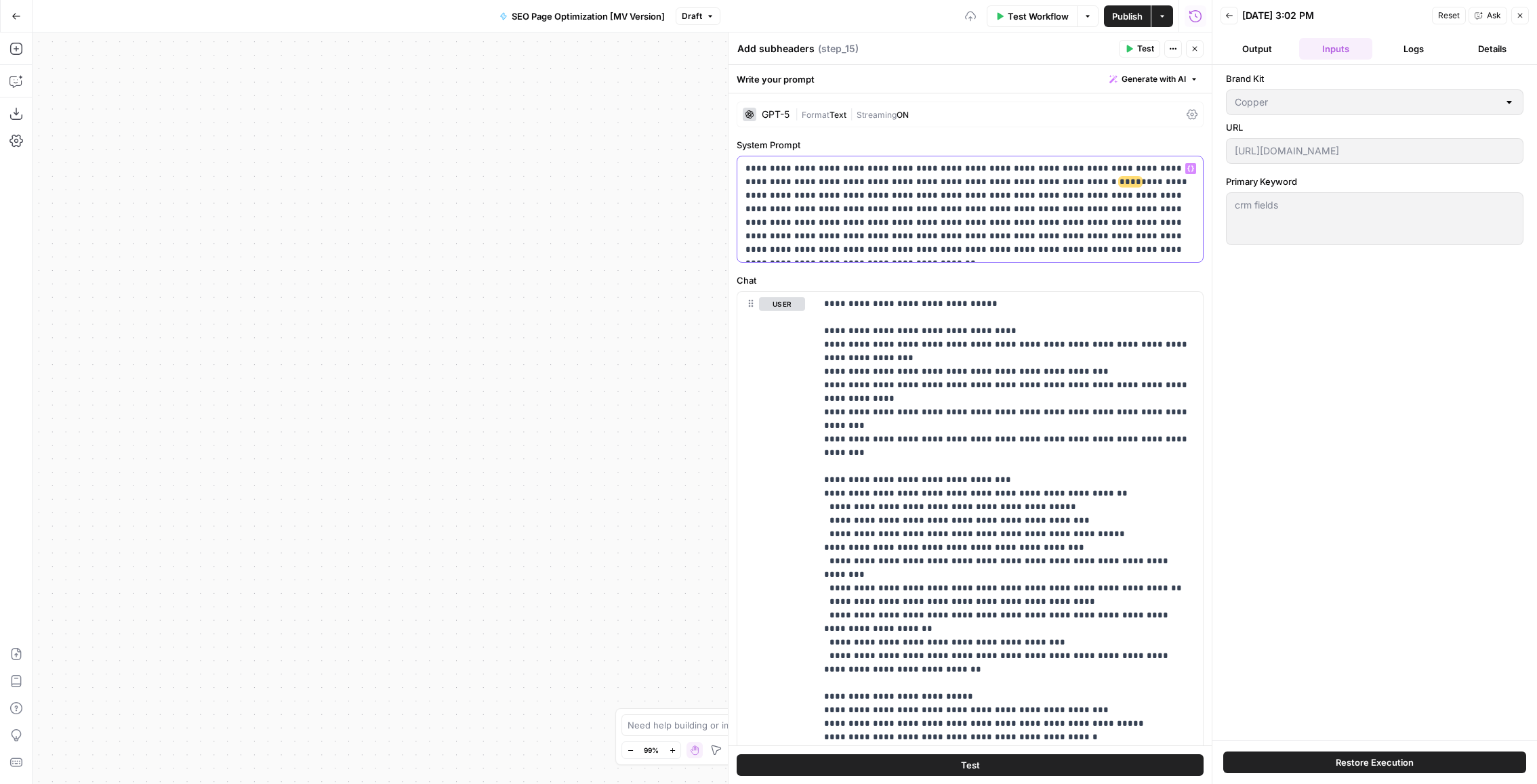
click at [981, 195] on p "**********" at bounding box center [970, 209] width 450 height 95
click at [1047, 402] on p "**********" at bounding box center [1009, 751] width 371 height 907
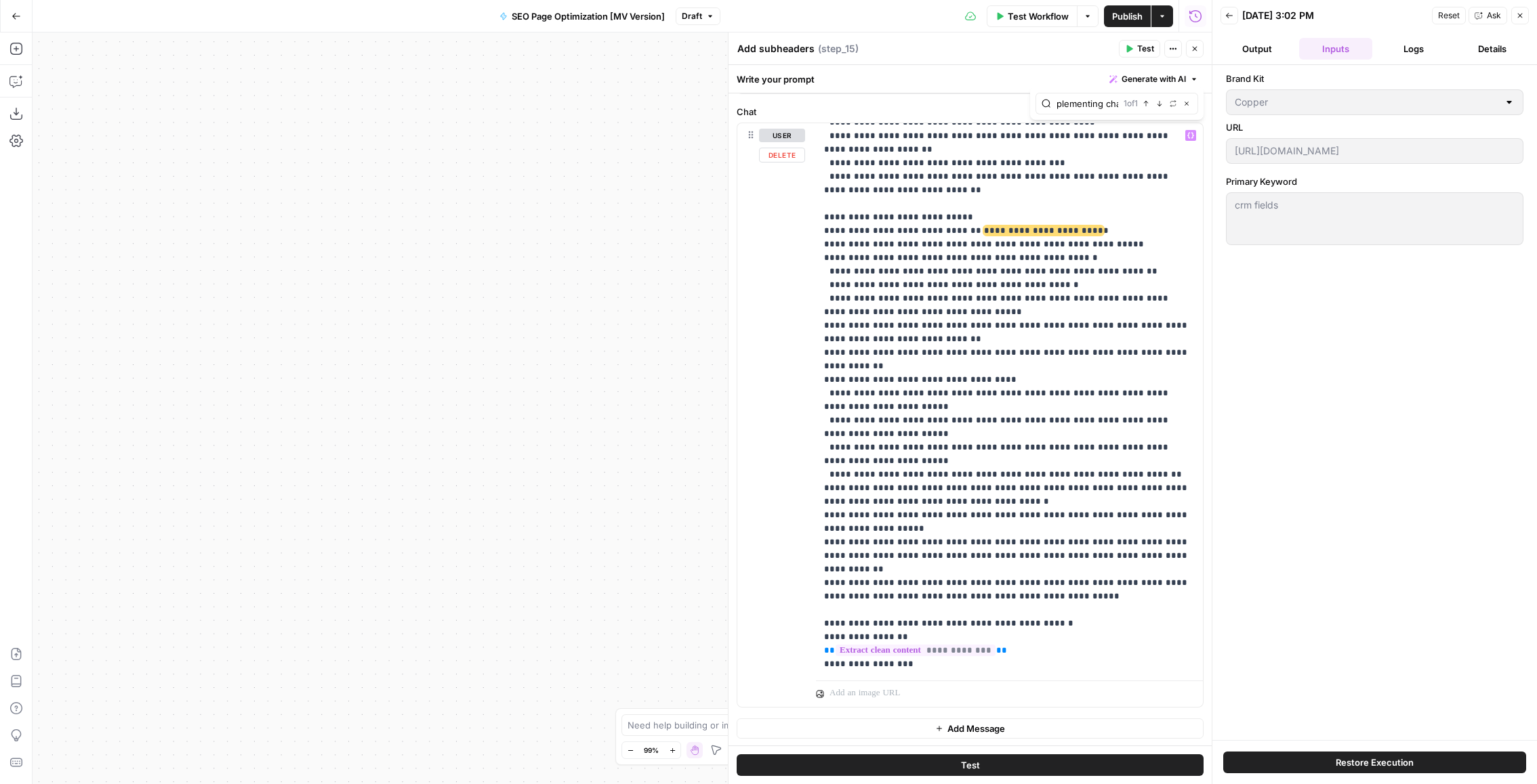
scroll to position [309, 0]
type input "when implementing change"
click at [987, 170] on p "**********" at bounding box center [1009, 273] width 371 height 907
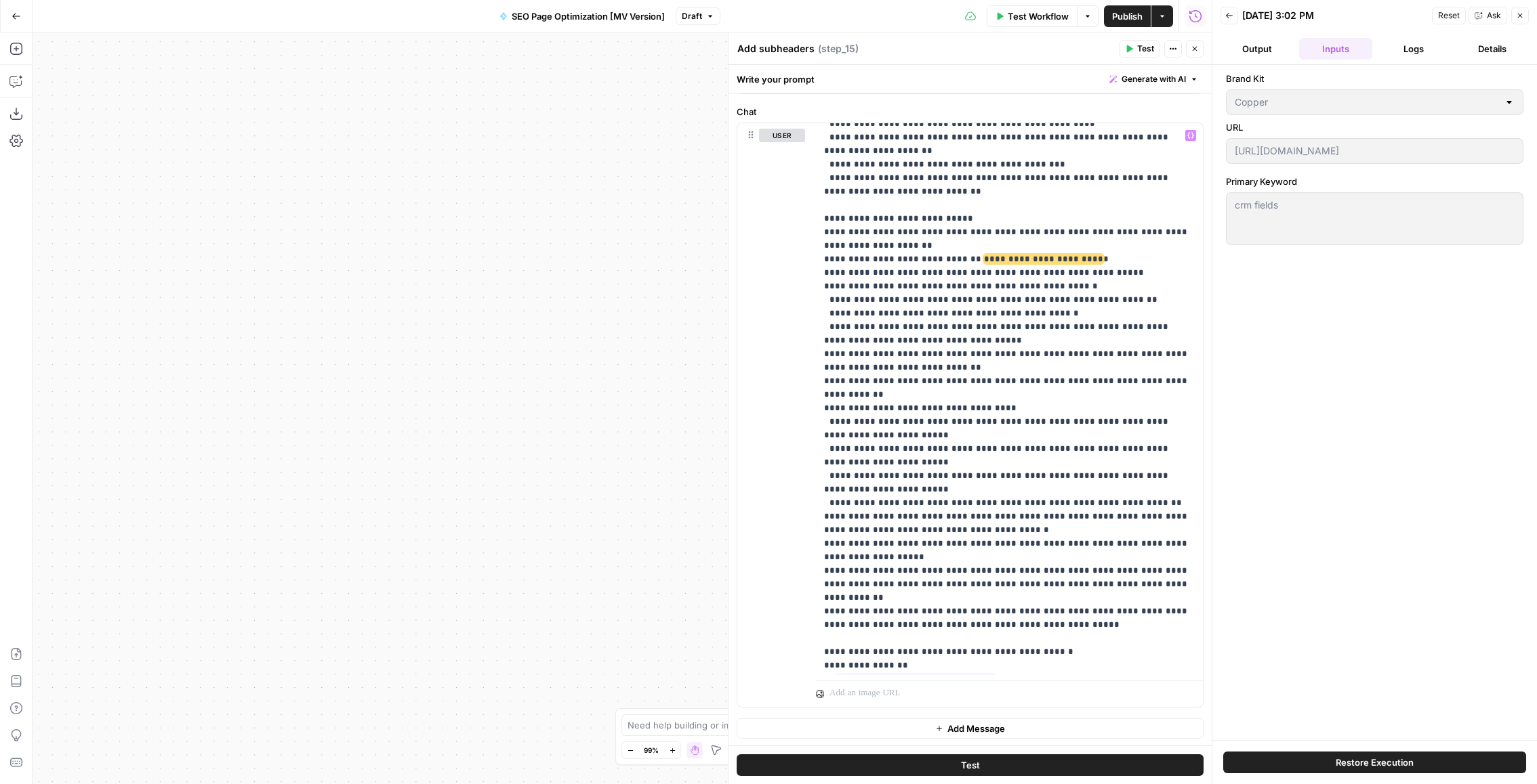
click at [1055, 8] on button "Test Workflow" at bounding box center [1031, 16] width 91 height 22
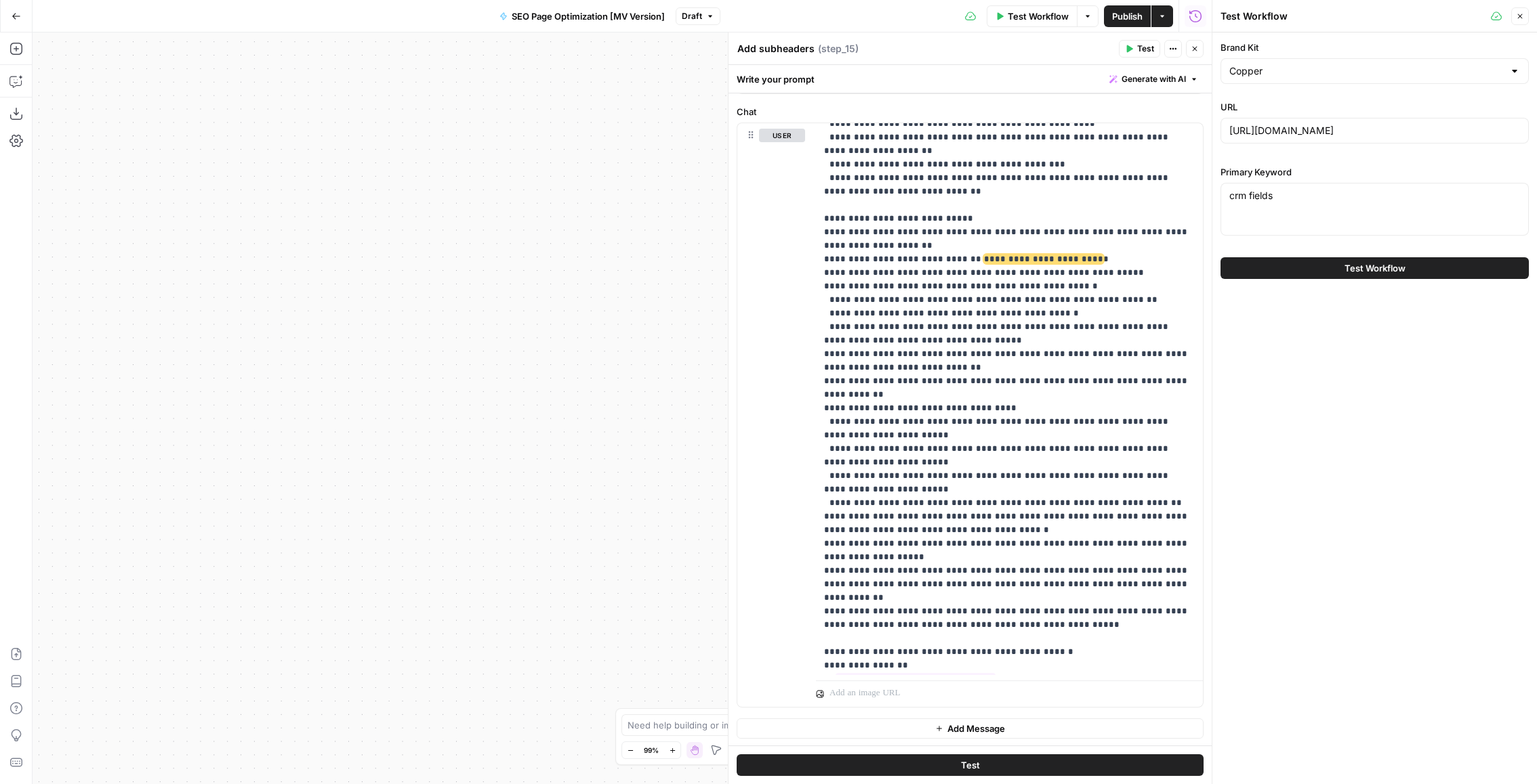
click at [1423, 279] on div "Test Workflow" at bounding box center [1374, 268] width 308 height 38
click at [1434, 270] on button "Test Workflow" at bounding box center [1374, 269] width 308 height 22
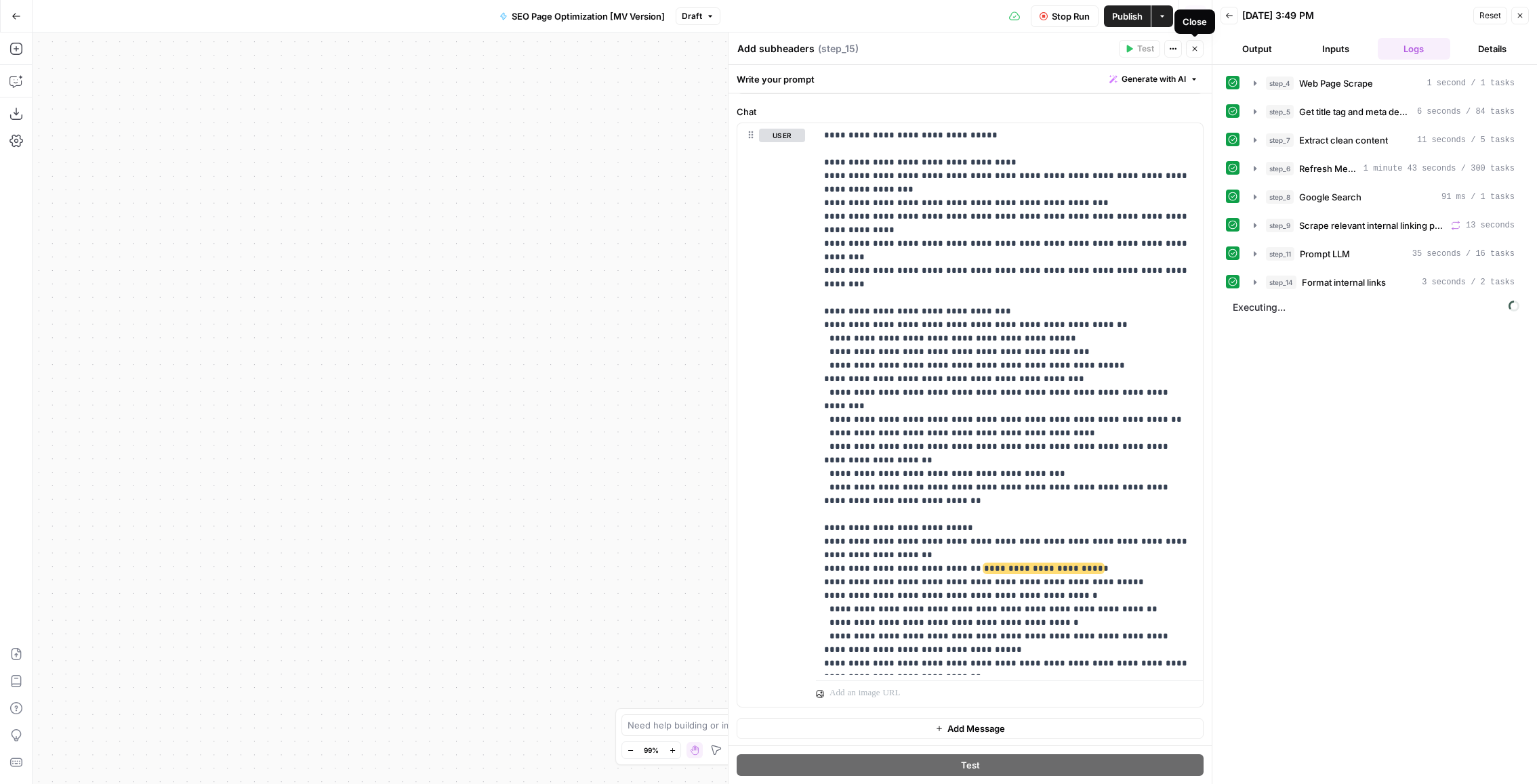
click at [1192, 45] on icon "button" at bounding box center [1195, 49] width 8 height 8
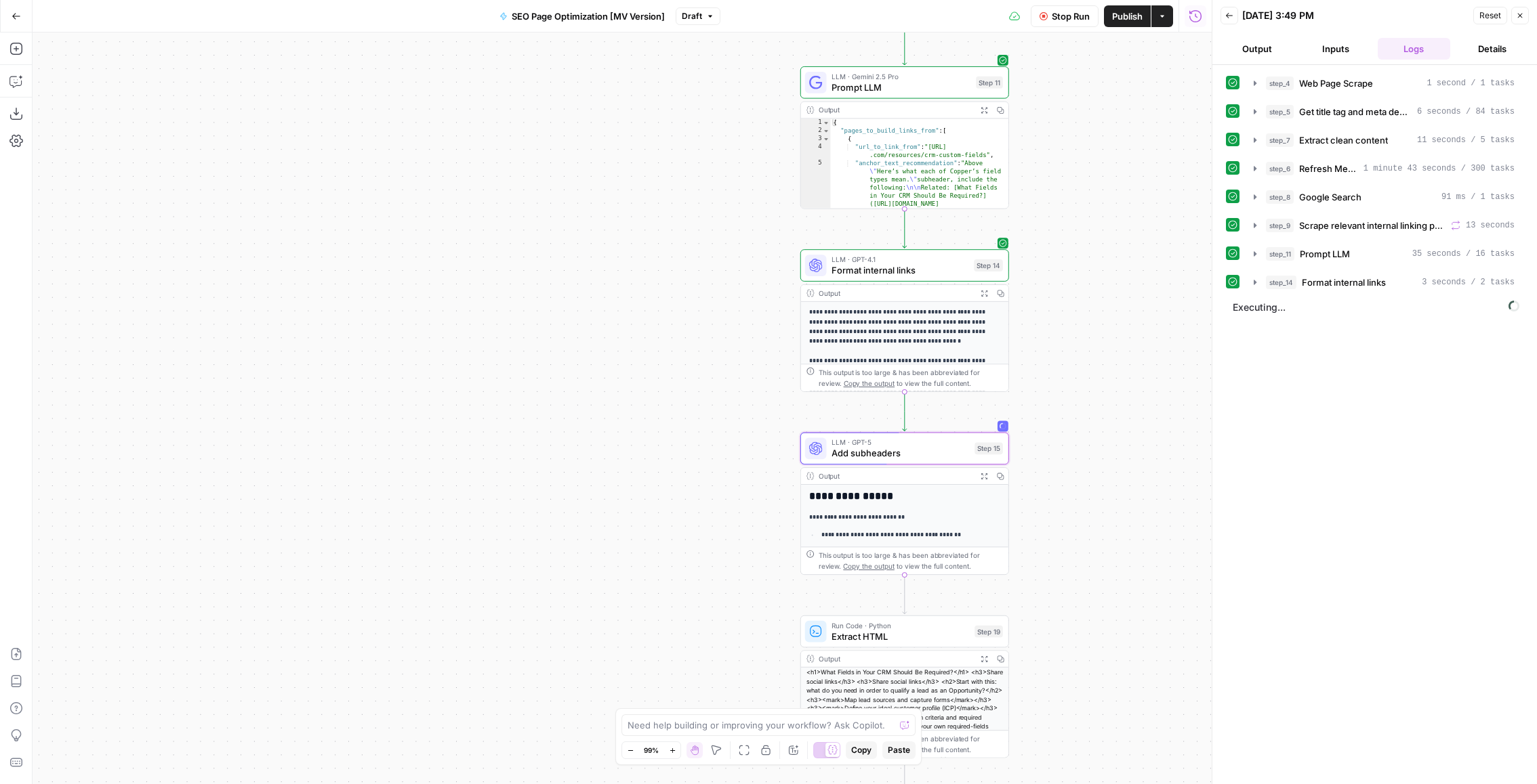
click at [911, 454] on span "Add subheaders" at bounding box center [900, 453] width 138 height 13
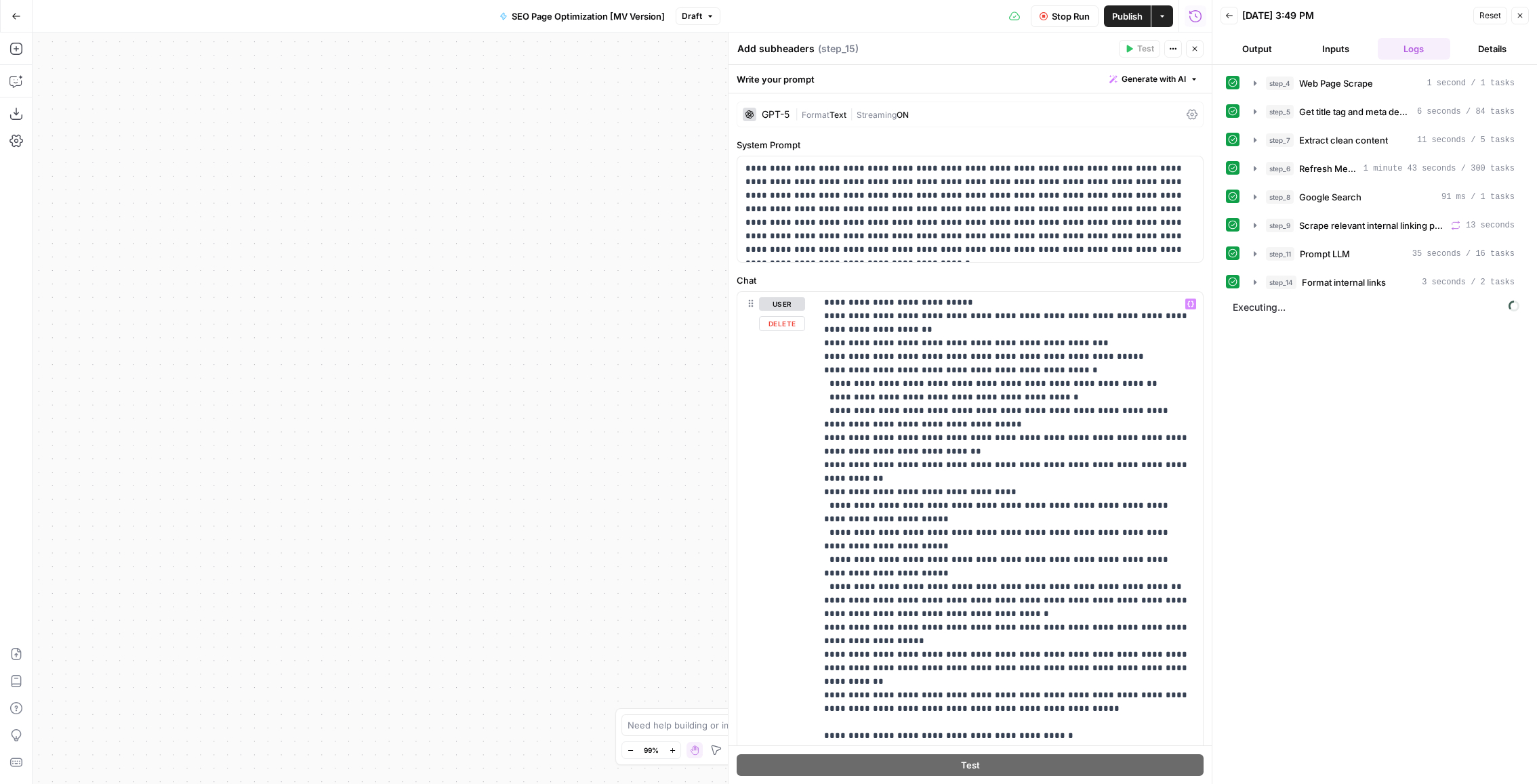
scroll to position [168, 0]
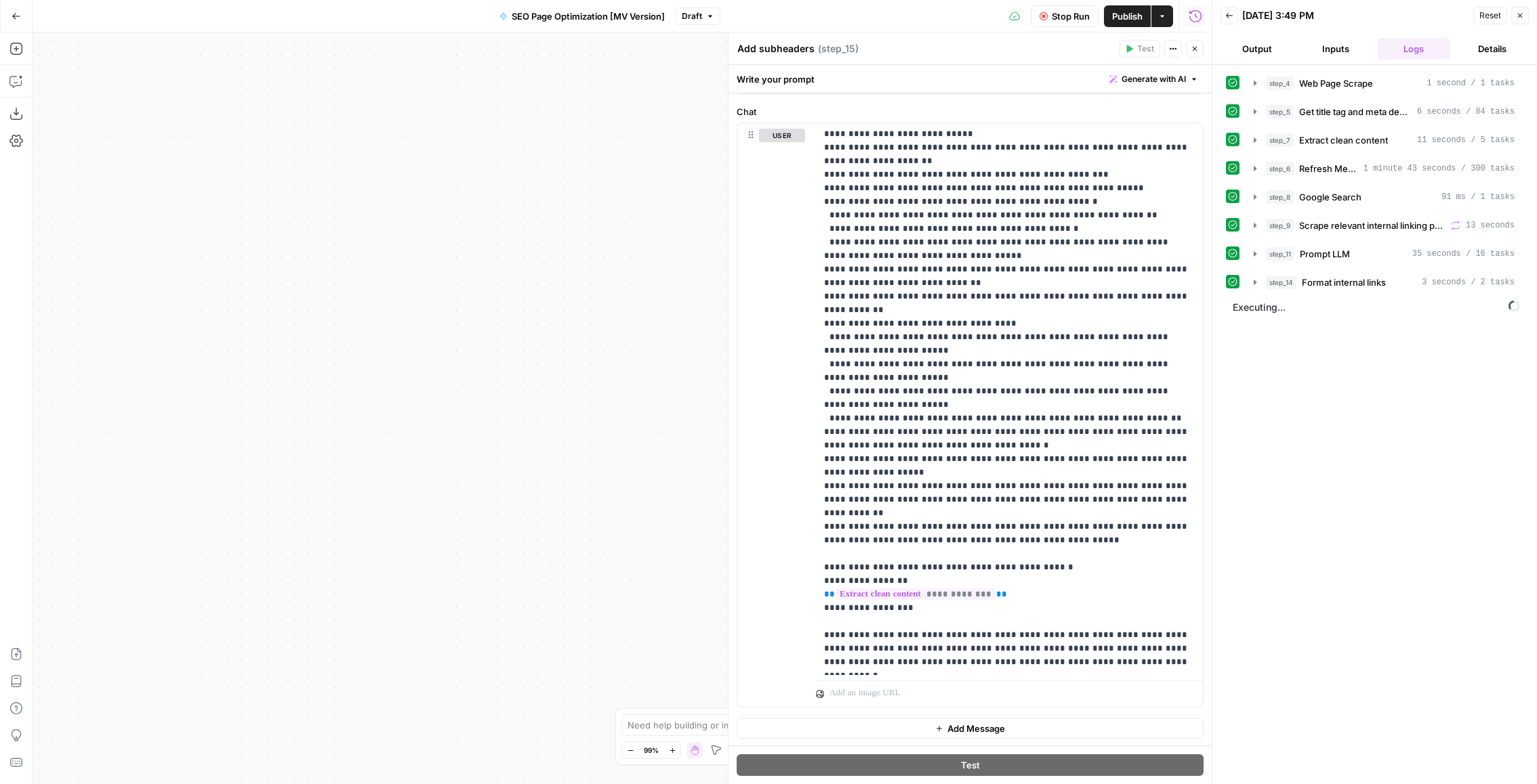
click at [1192, 48] on icon "button" at bounding box center [1195, 49] width 8 height 8
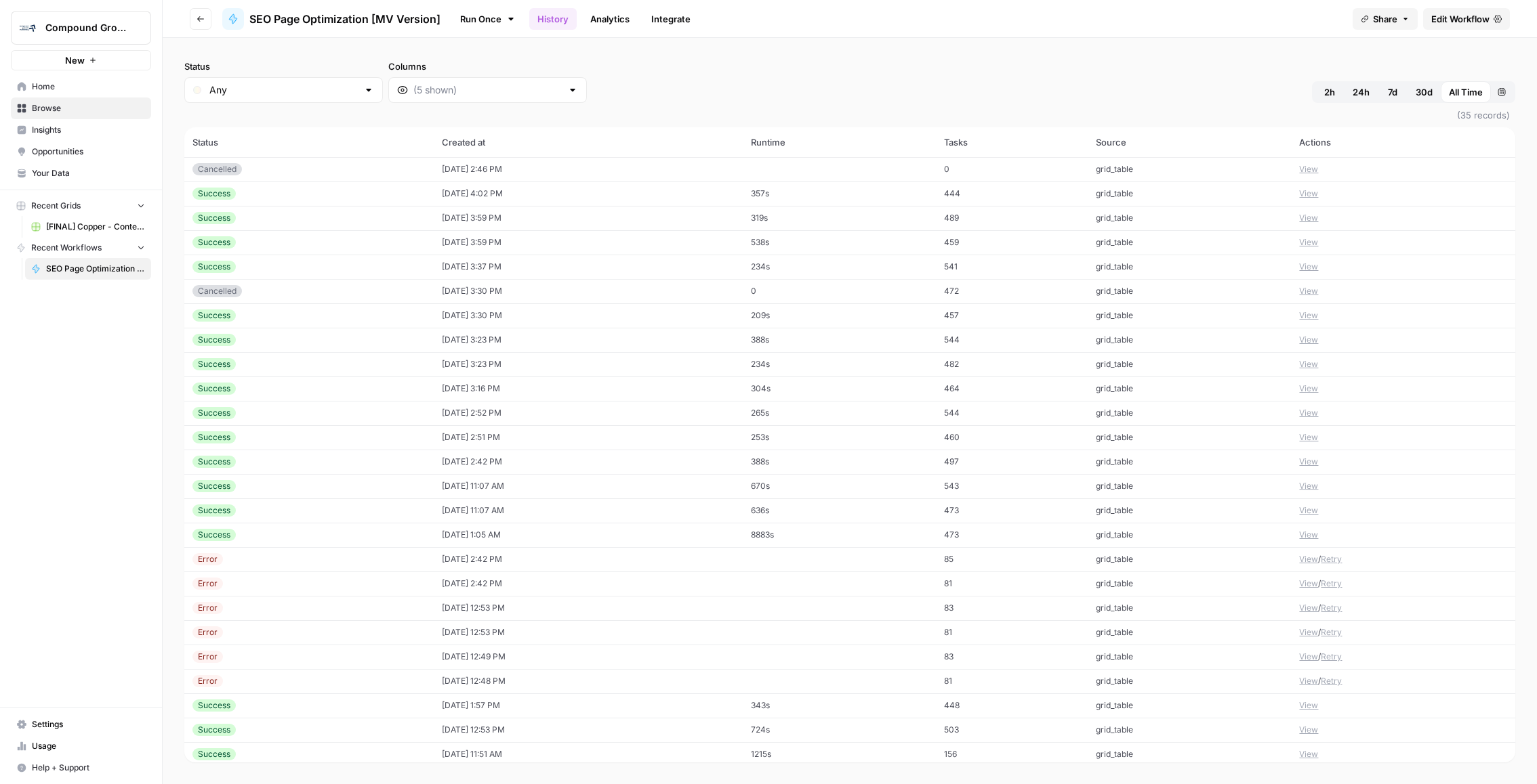
scroll to position [248, 0]
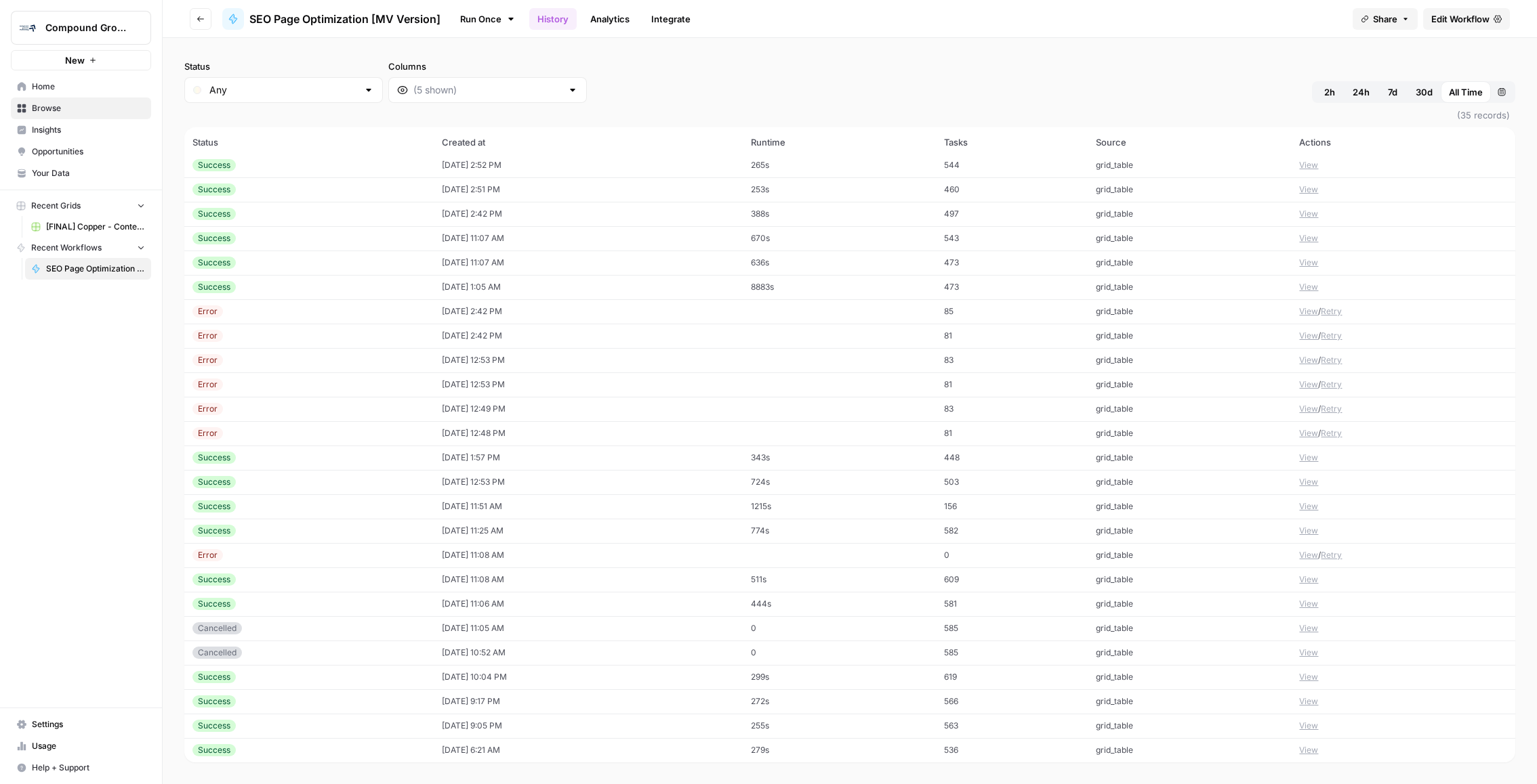
click at [1242, 679] on td "grid_table" at bounding box center [1189, 676] width 204 height 24
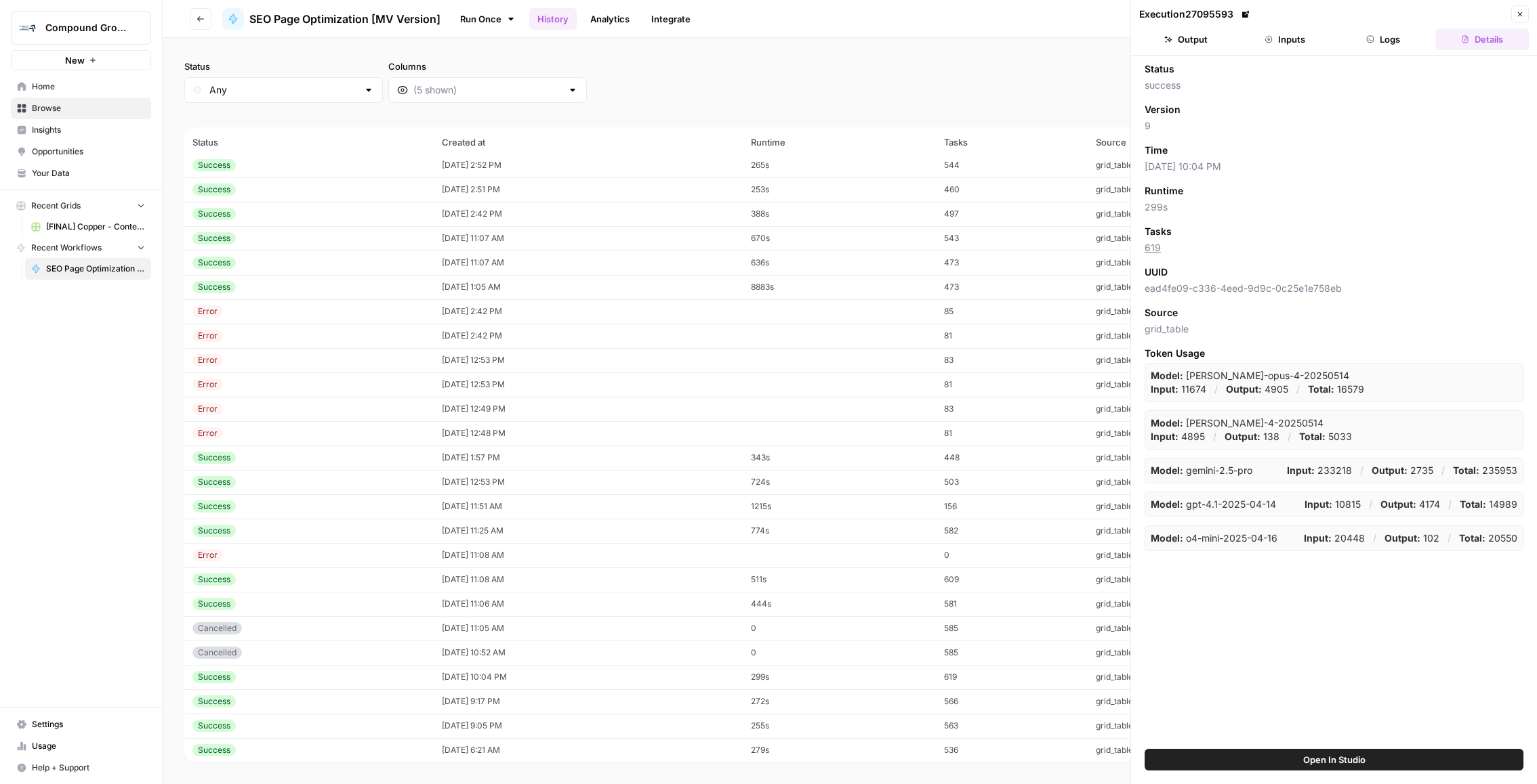
click at [1229, 31] on button "Output" at bounding box center [1186, 39] width 93 height 22
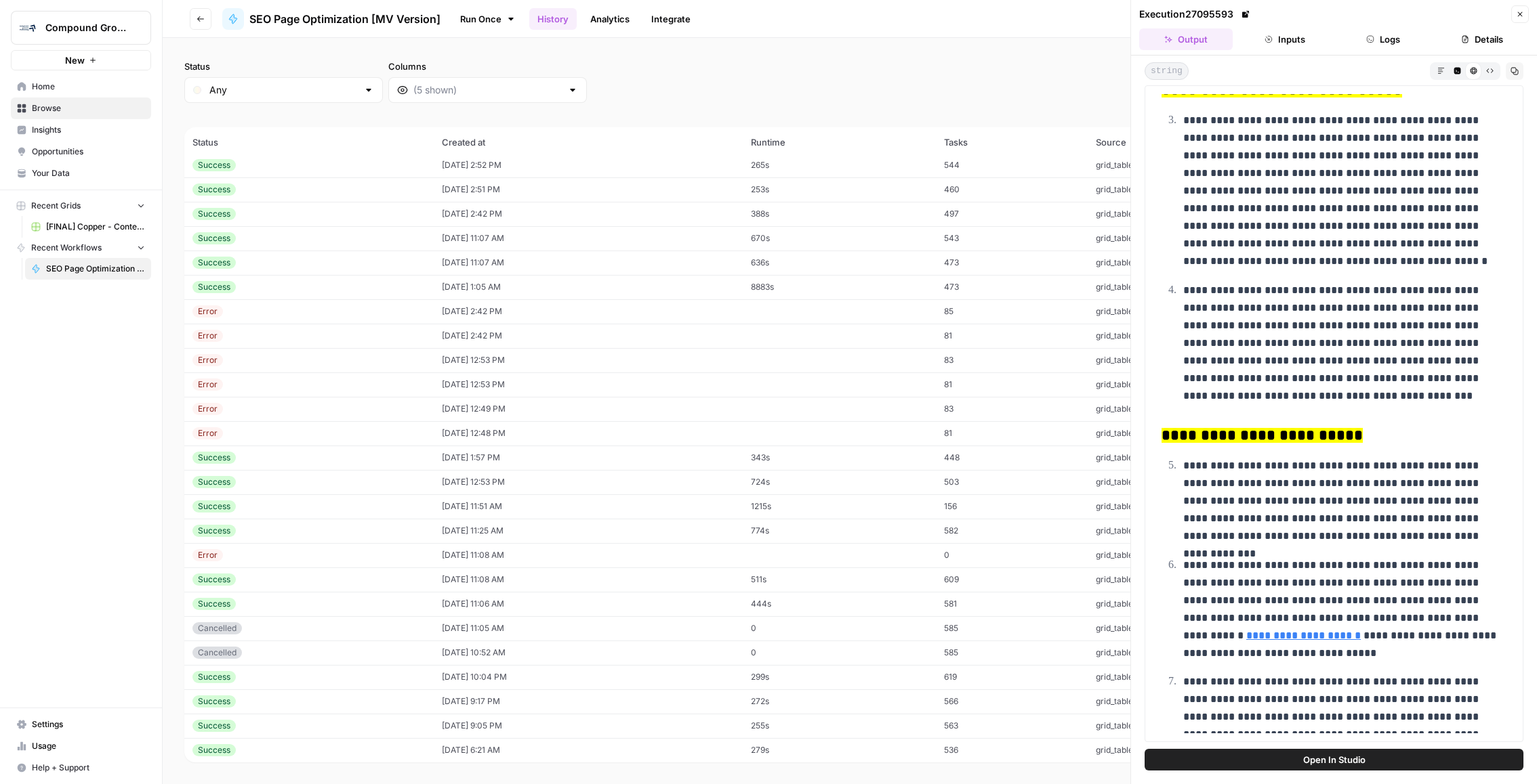
scroll to position [4289, 0]
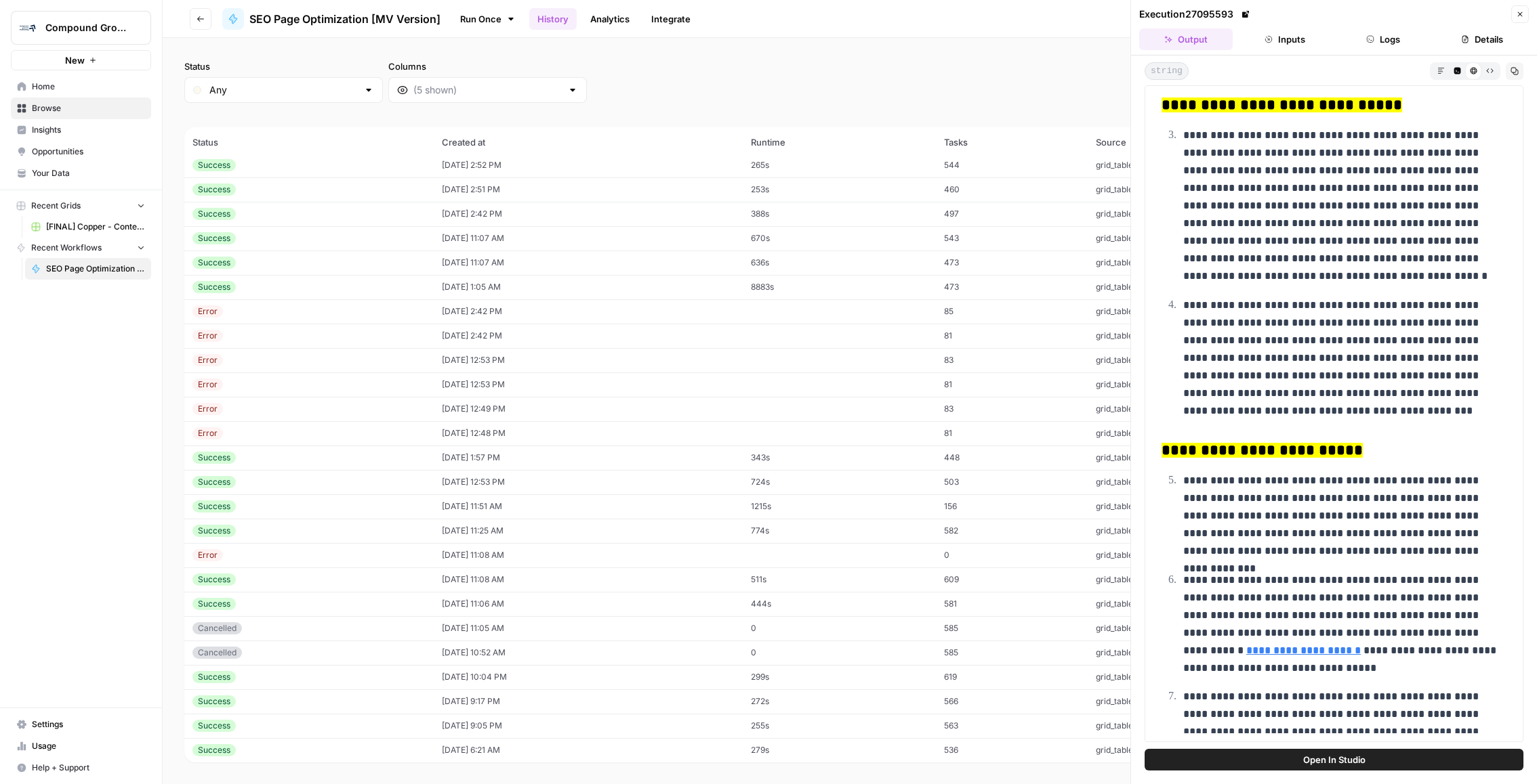
click at [1434, 115] on h3 "**********" at bounding box center [1333, 105] width 345 height 19
drag, startPoint x: 1184, startPoint y: 278, endPoint x: 1285, endPoint y: 276, distance: 101.0
click at [1285, 276] on p "**********" at bounding box center [1345, 206] width 324 height 158
copy p "**********"
click at [1364, 48] on button "Logs" at bounding box center [1383, 39] width 93 height 22
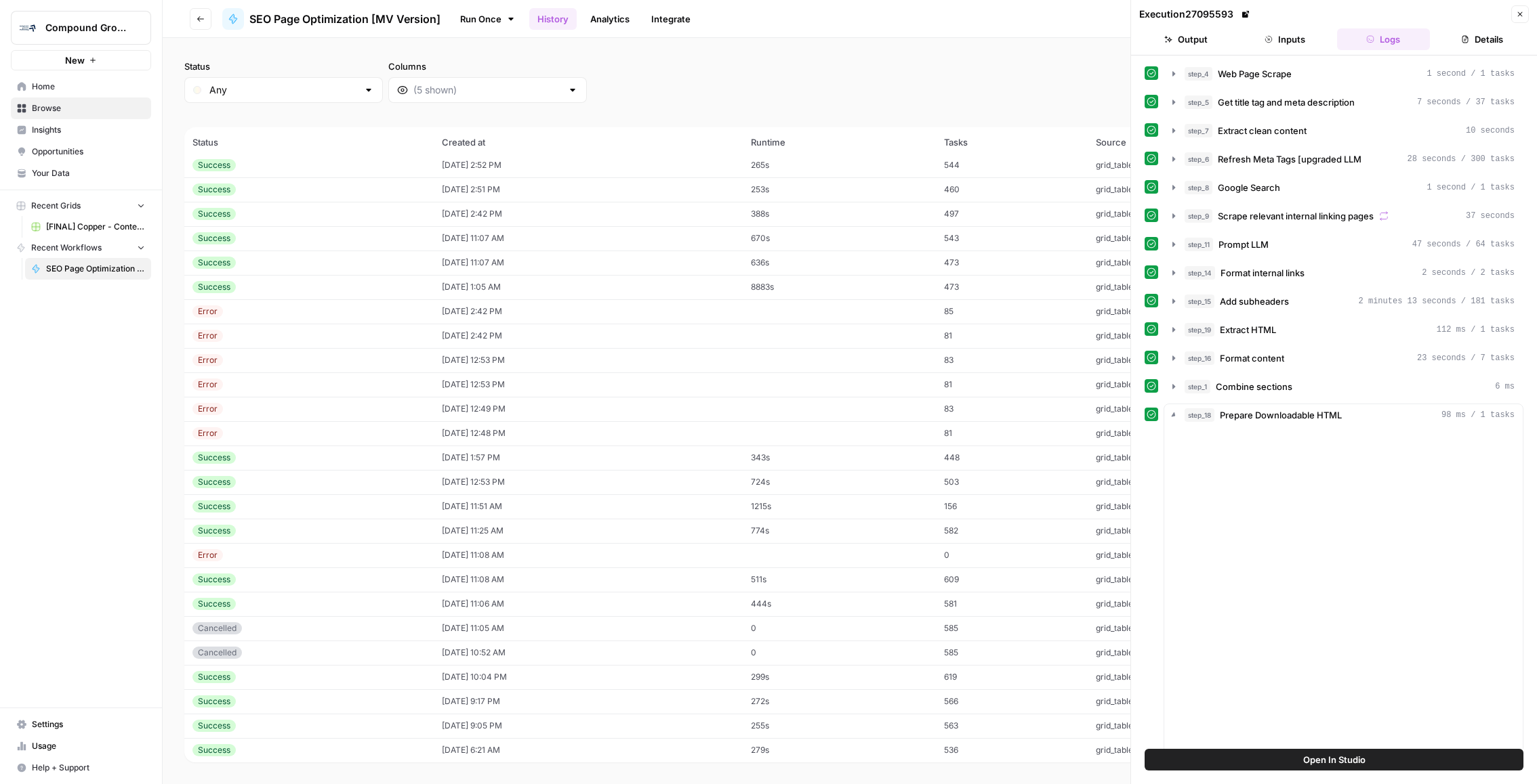
click at [1307, 47] on button "Inputs" at bounding box center [1285, 39] width 93 height 22
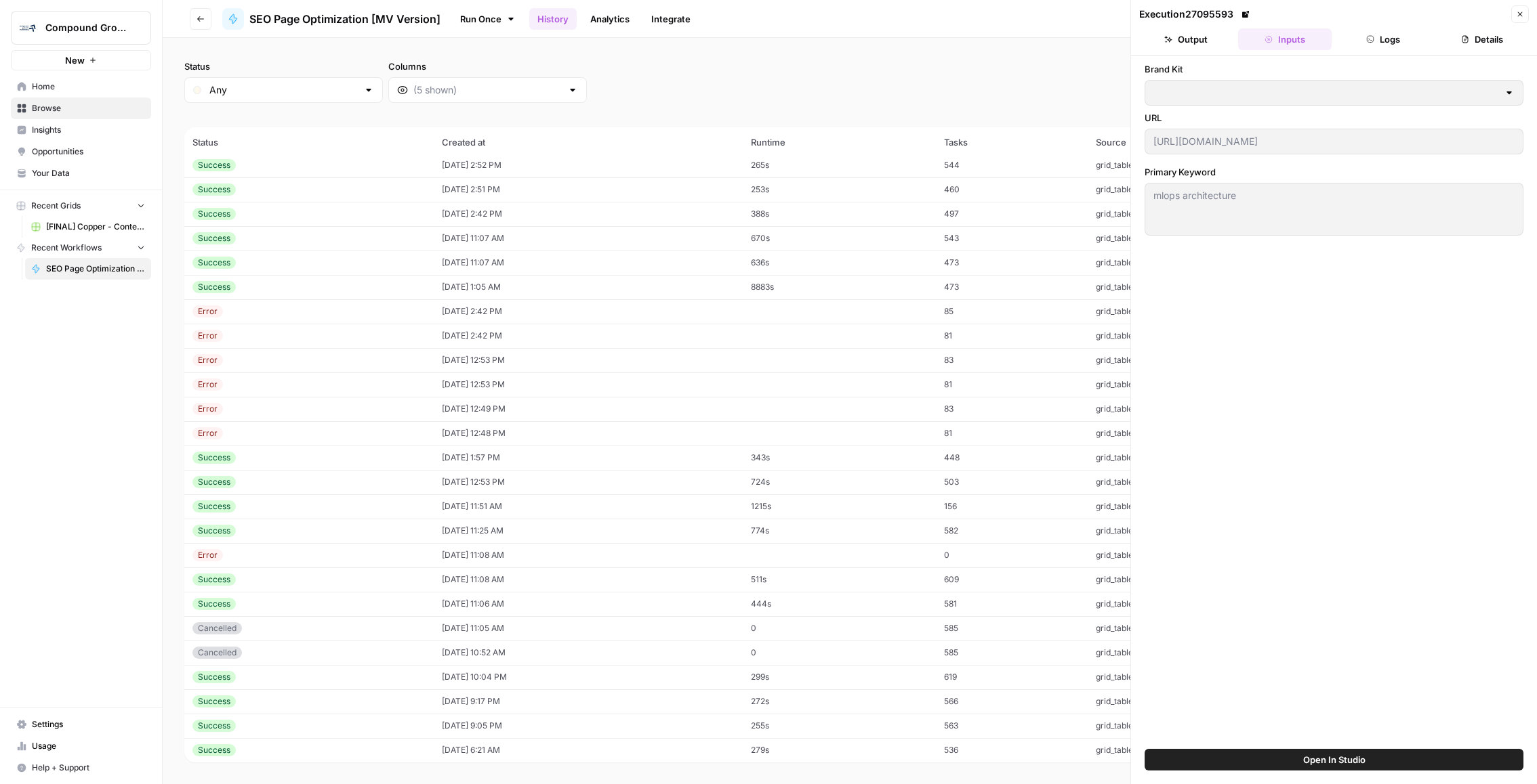
type input "MinIO"
click at [1534, 149] on div "Brand Kit MinIO URL https://blog.min.io/the-architects-guide-to-machine-learnin…" at bounding box center [1333, 403] width 406 height 694
click at [1216, 40] on button "Output" at bounding box center [1186, 39] width 93 height 22
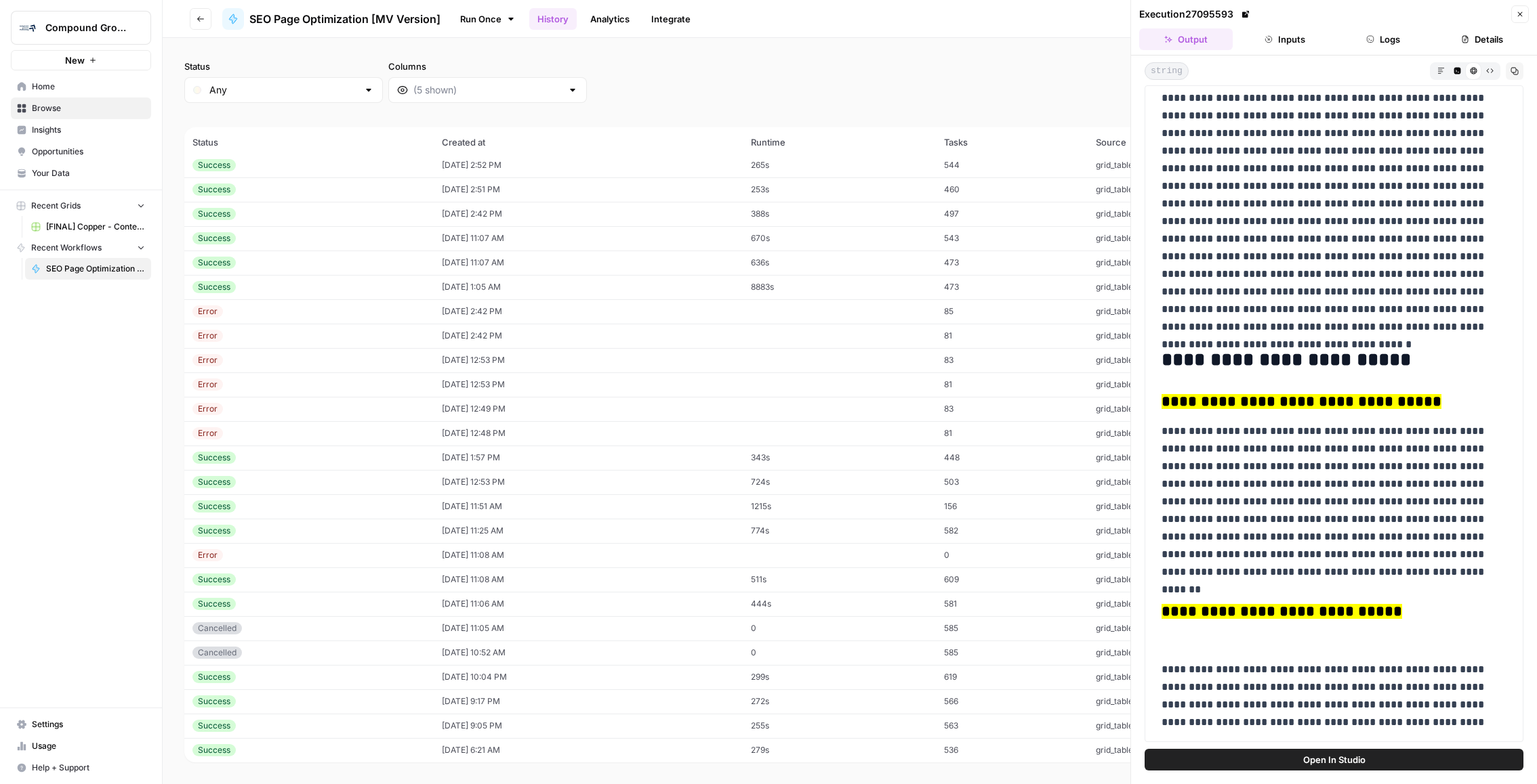
scroll to position [6185, 0]
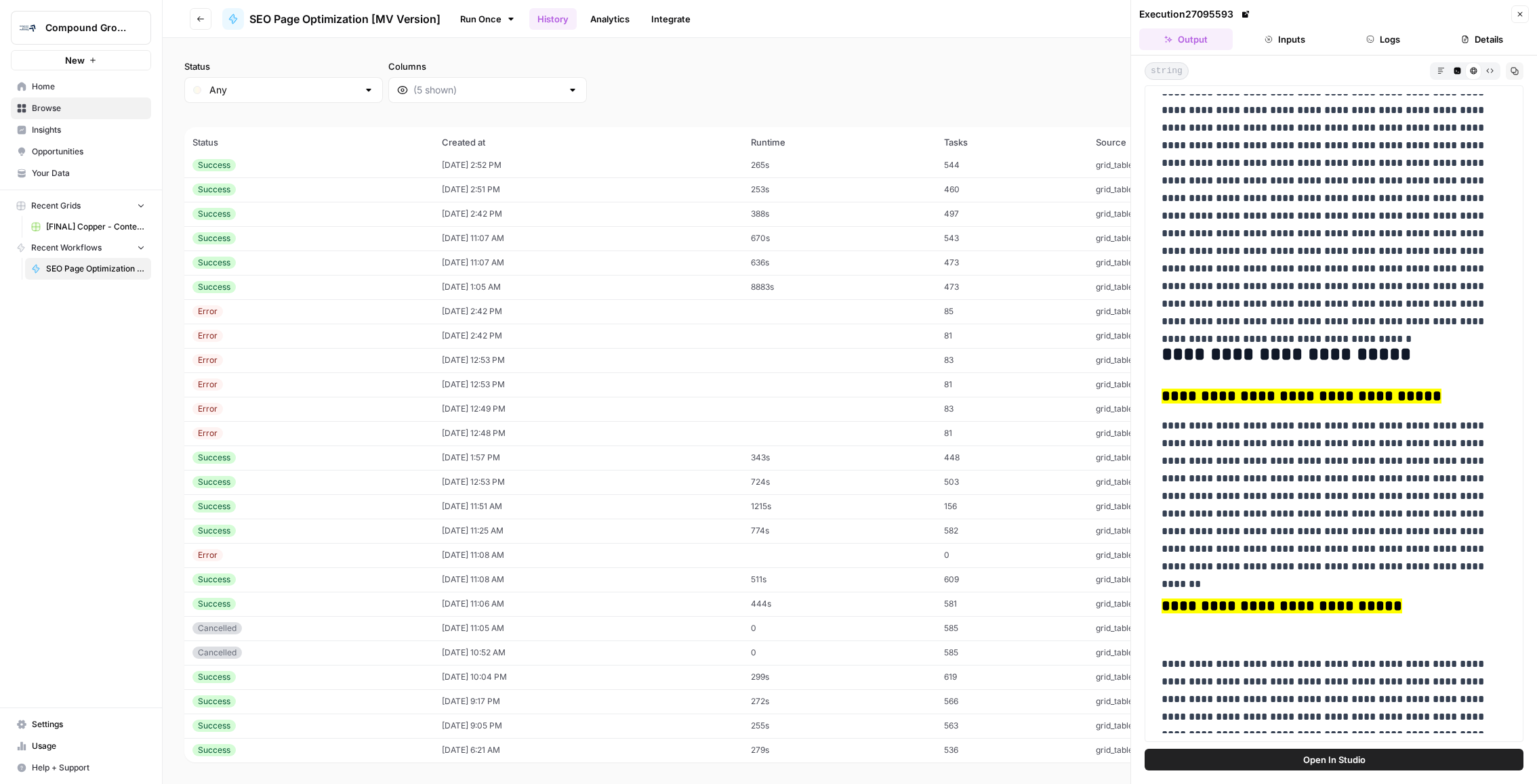
drag, startPoint x: 1335, startPoint y: 168, endPoint x: 1162, endPoint y: 166, distance: 173.0
click at [1162, 38] on h3 "**********" at bounding box center [1333, 28] width 345 height 19
copy mark "**********"
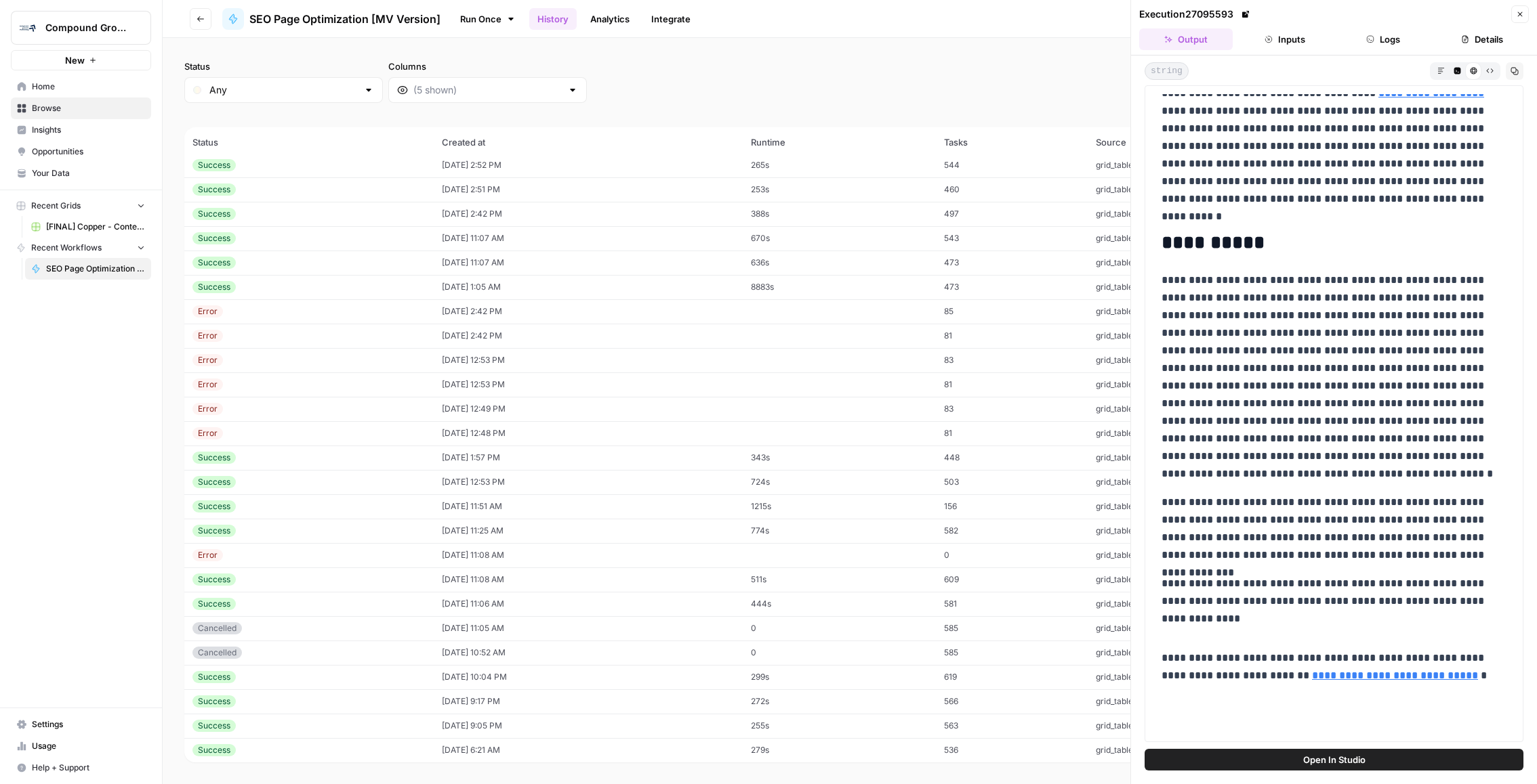
scroll to position [7053, 0]
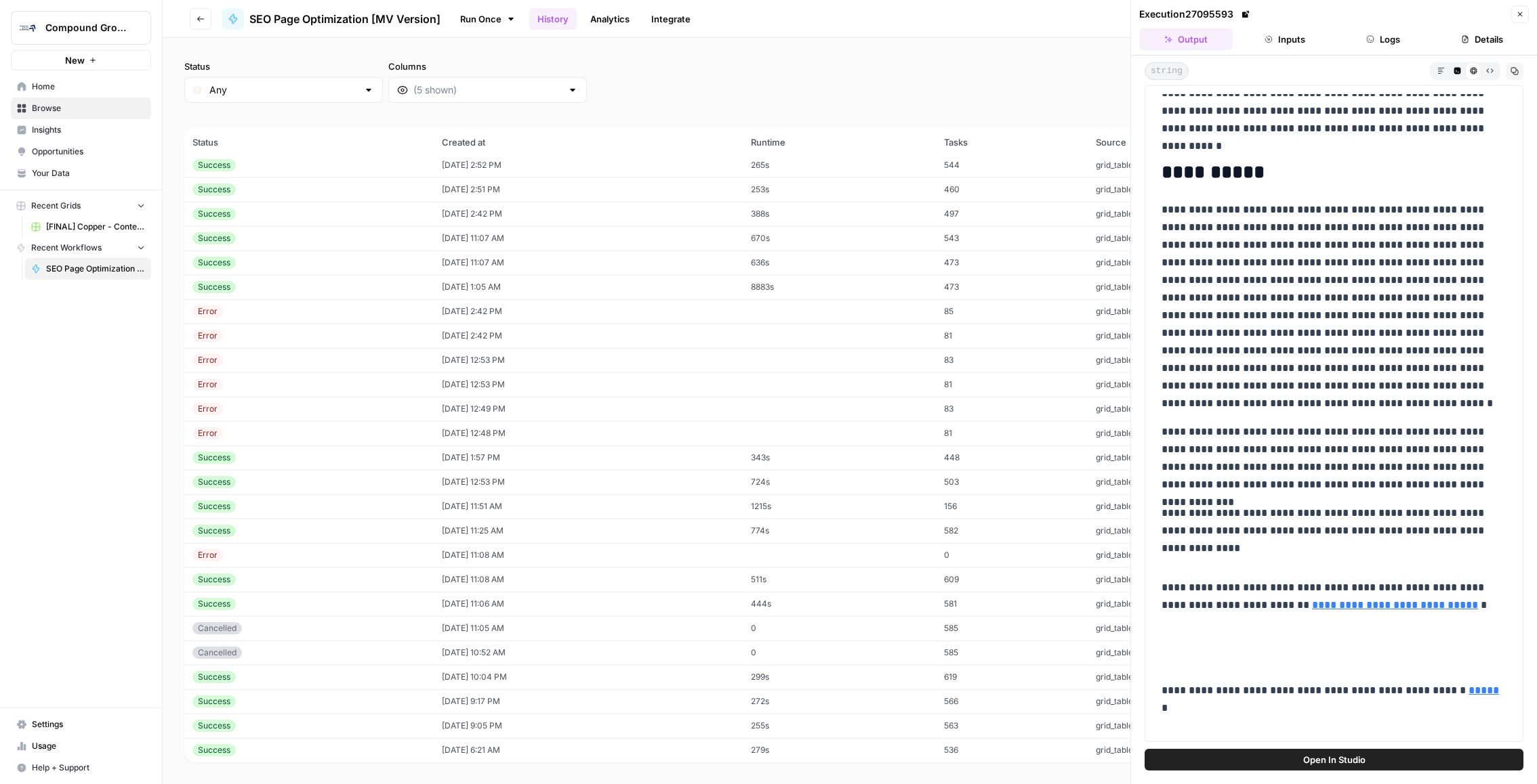
click at [1526, 20] on button "Close" at bounding box center [1519, 13] width 18 height 18
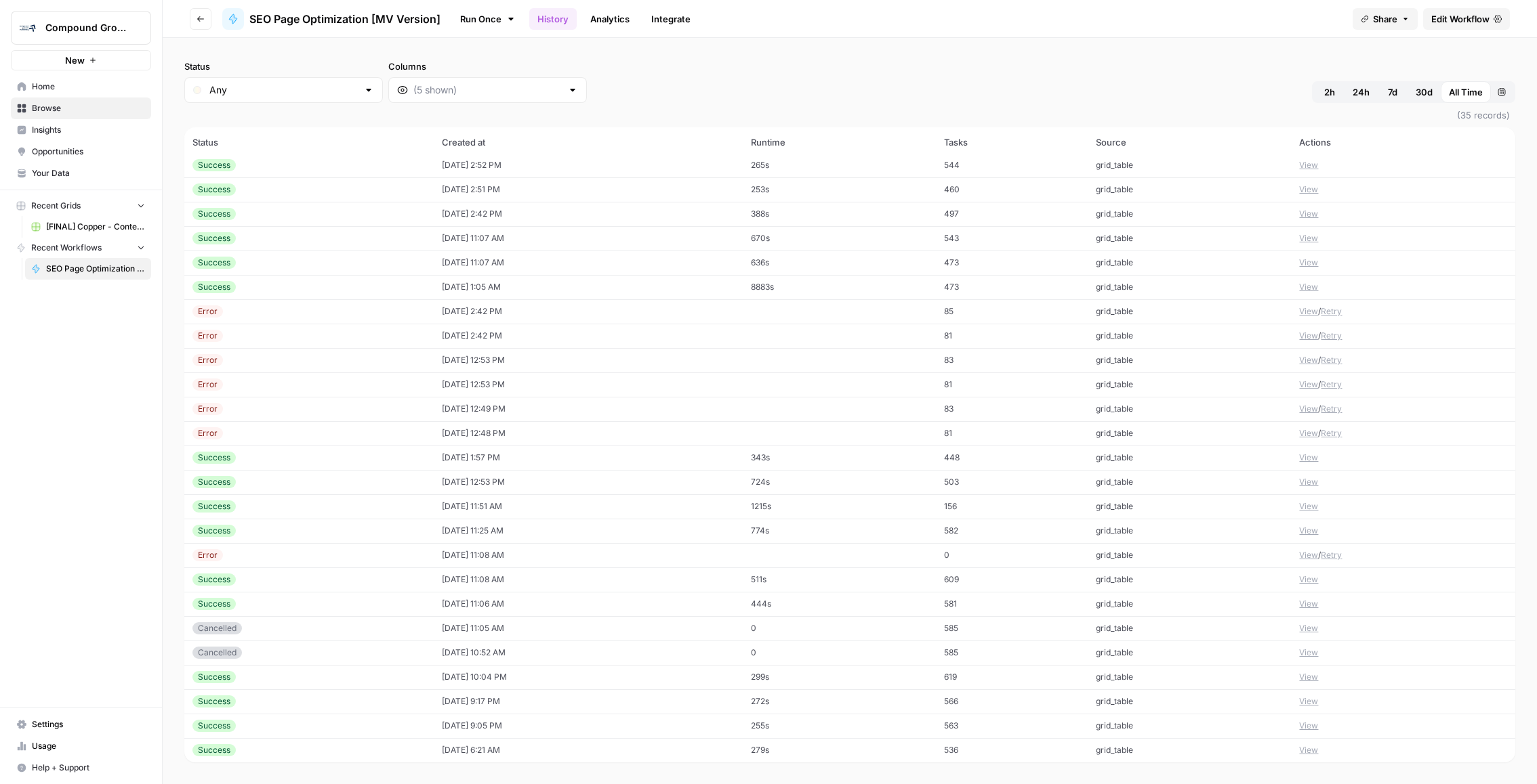
click at [965, 460] on td "448" at bounding box center [1011, 457] width 152 height 24
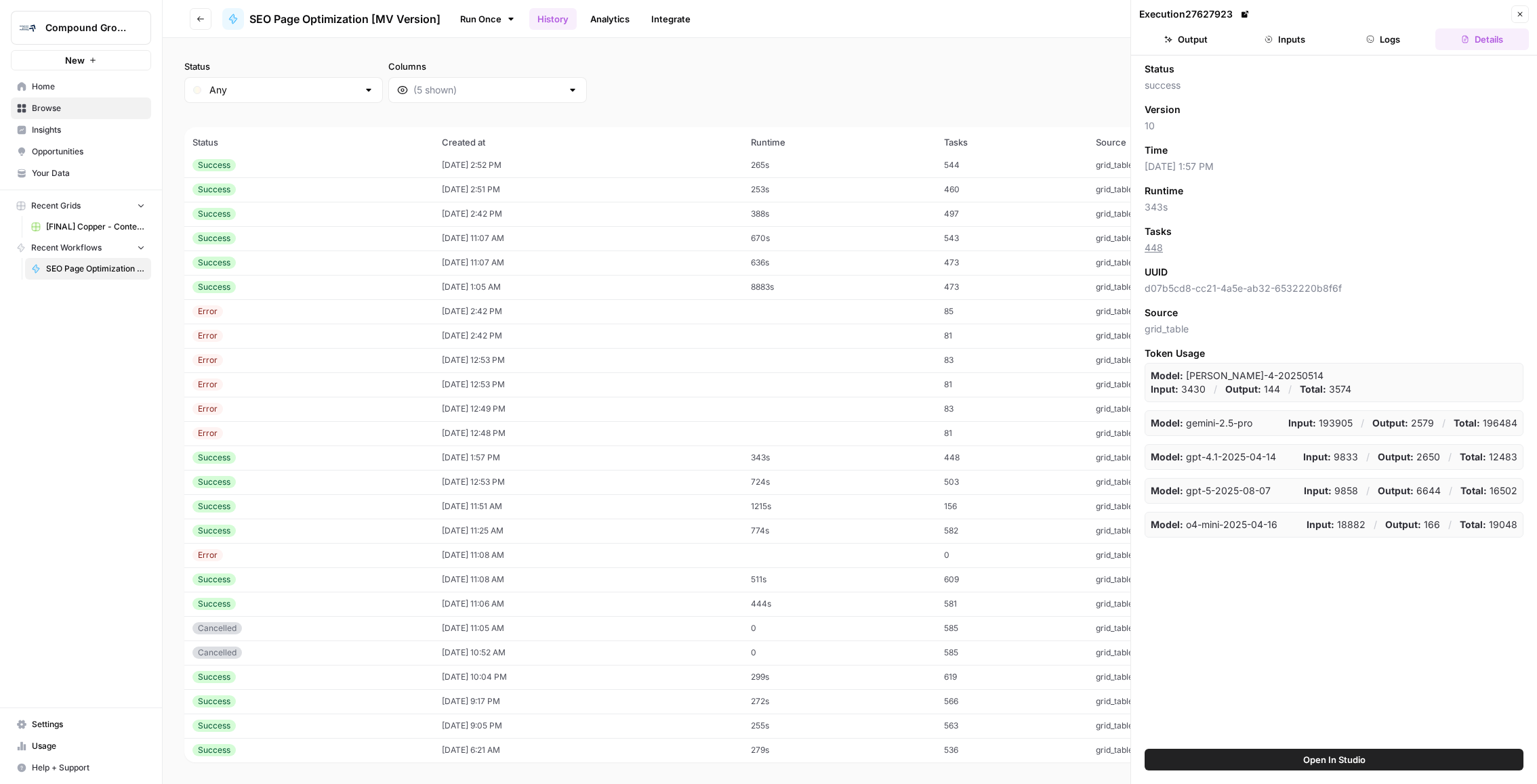
click at [1363, 33] on button "Logs" at bounding box center [1383, 39] width 93 height 22
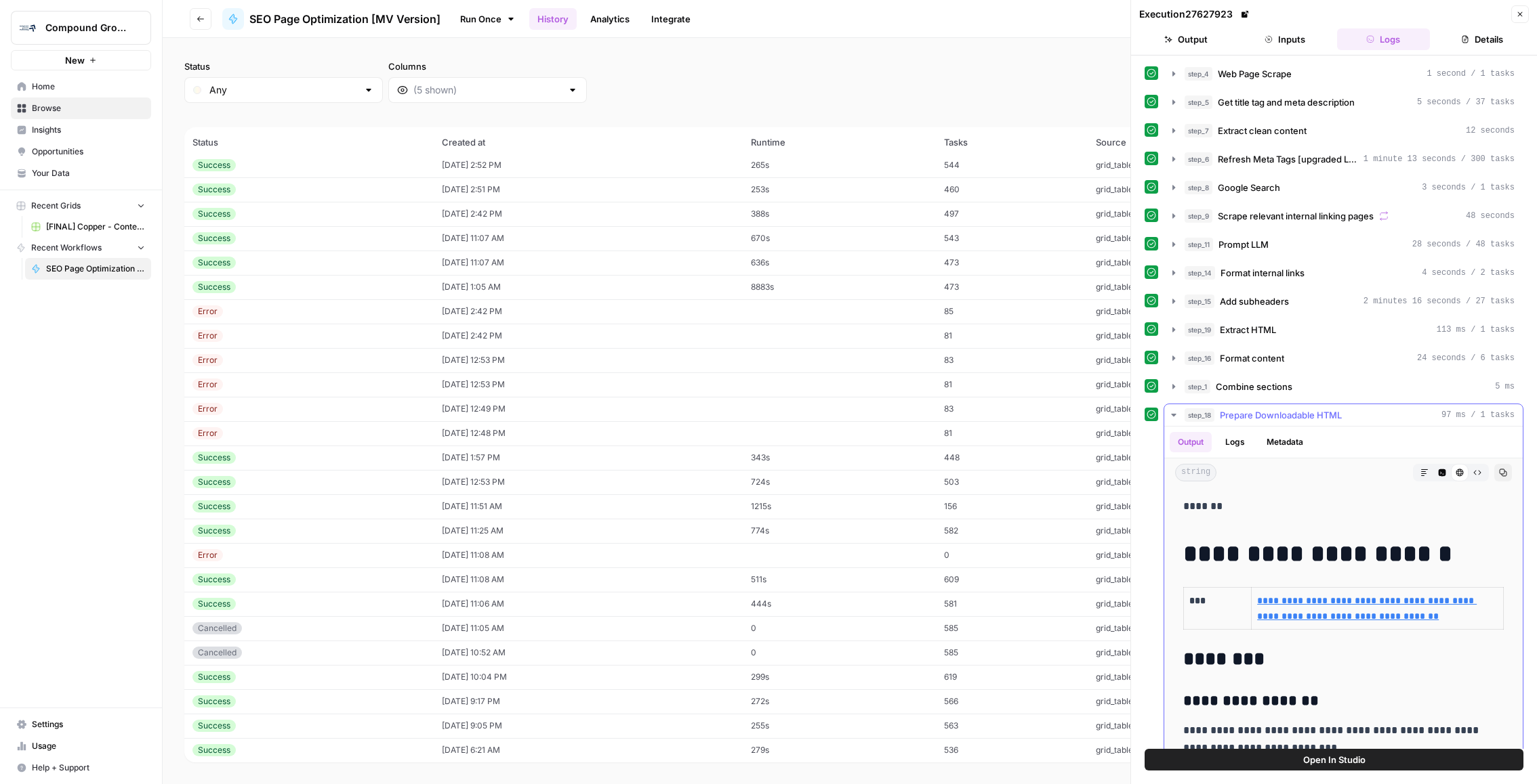
scroll to position [18, 0]
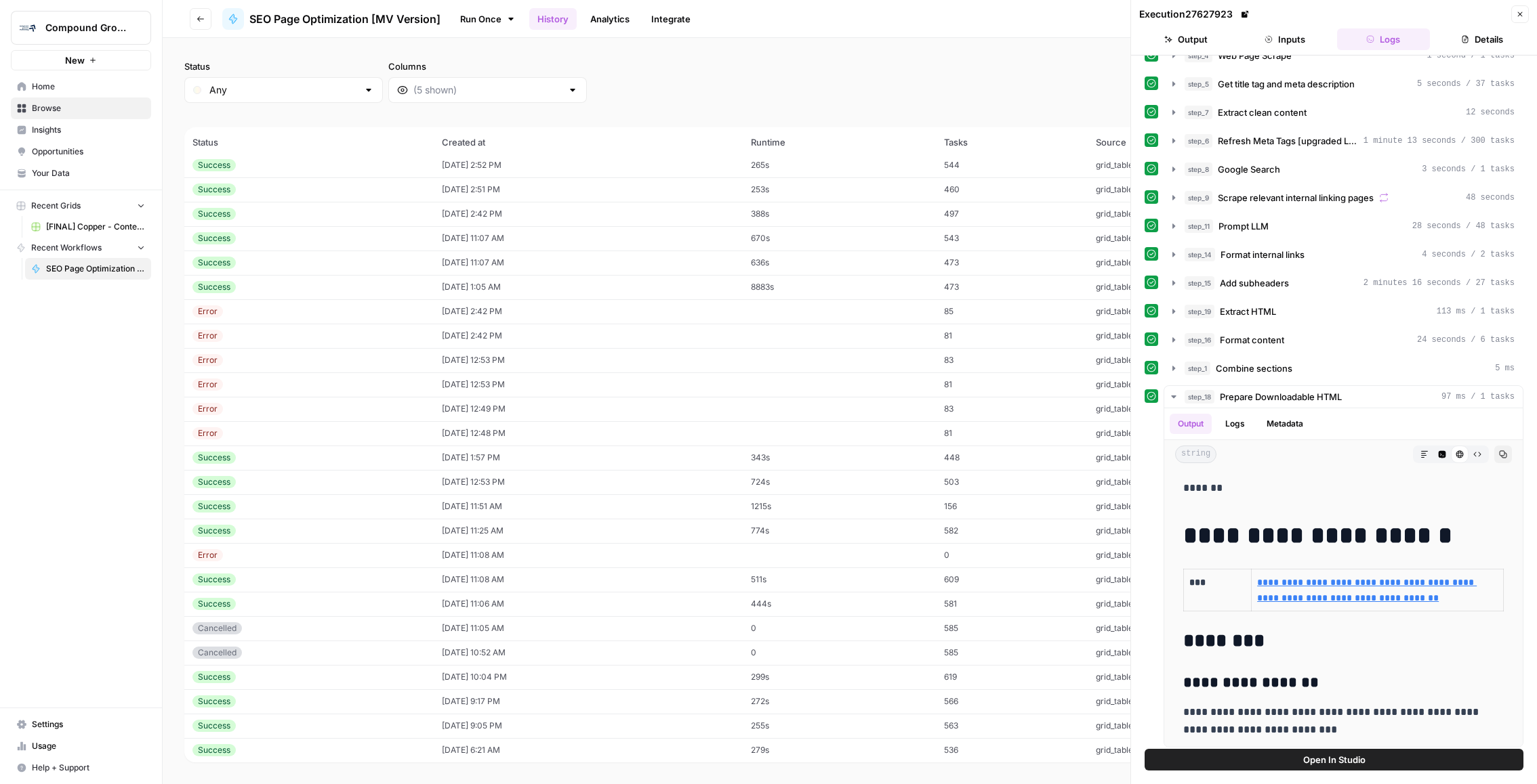
click at [1180, 34] on button "Output" at bounding box center [1186, 39] width 93 height 22
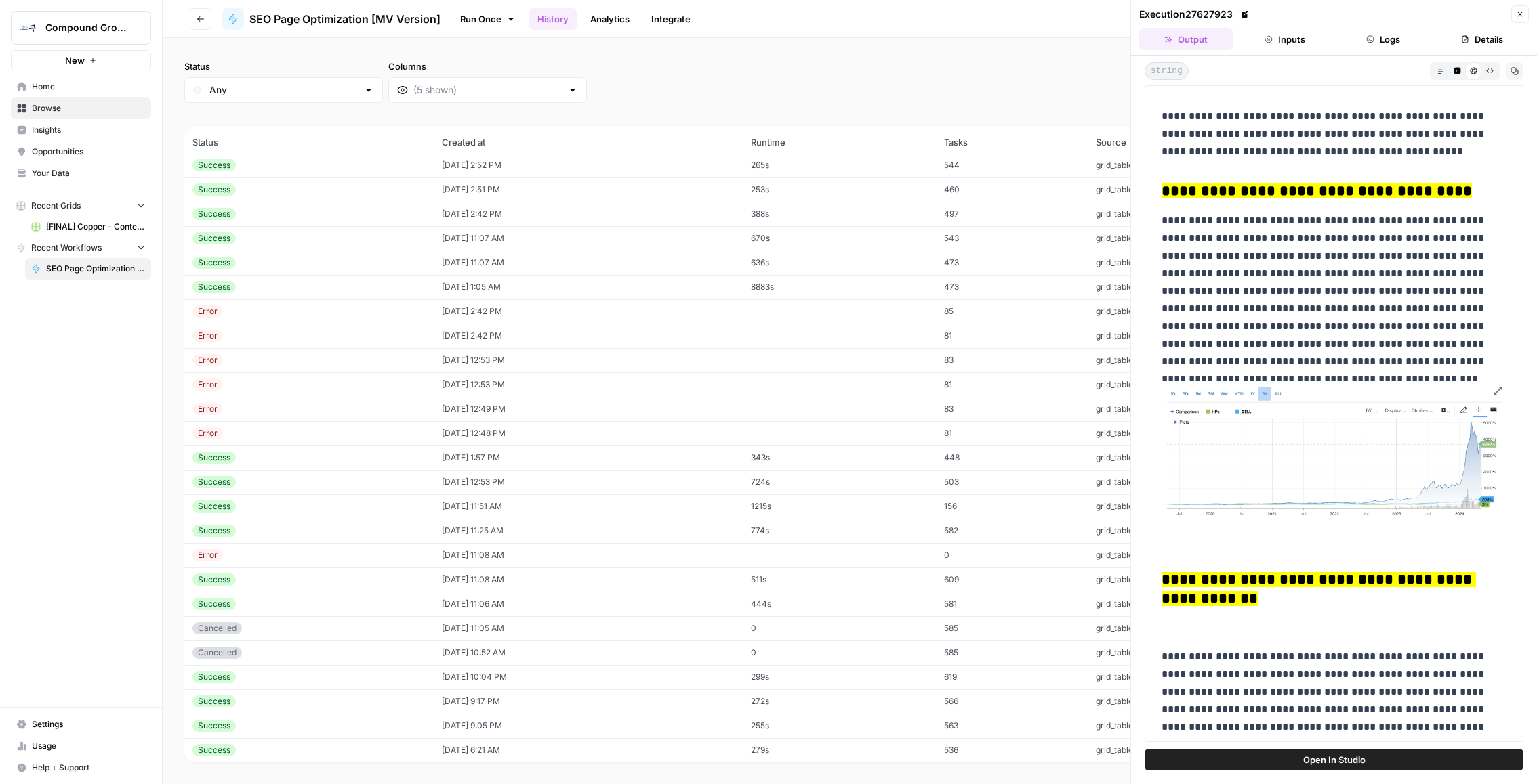
scroll to position [2853, 0]
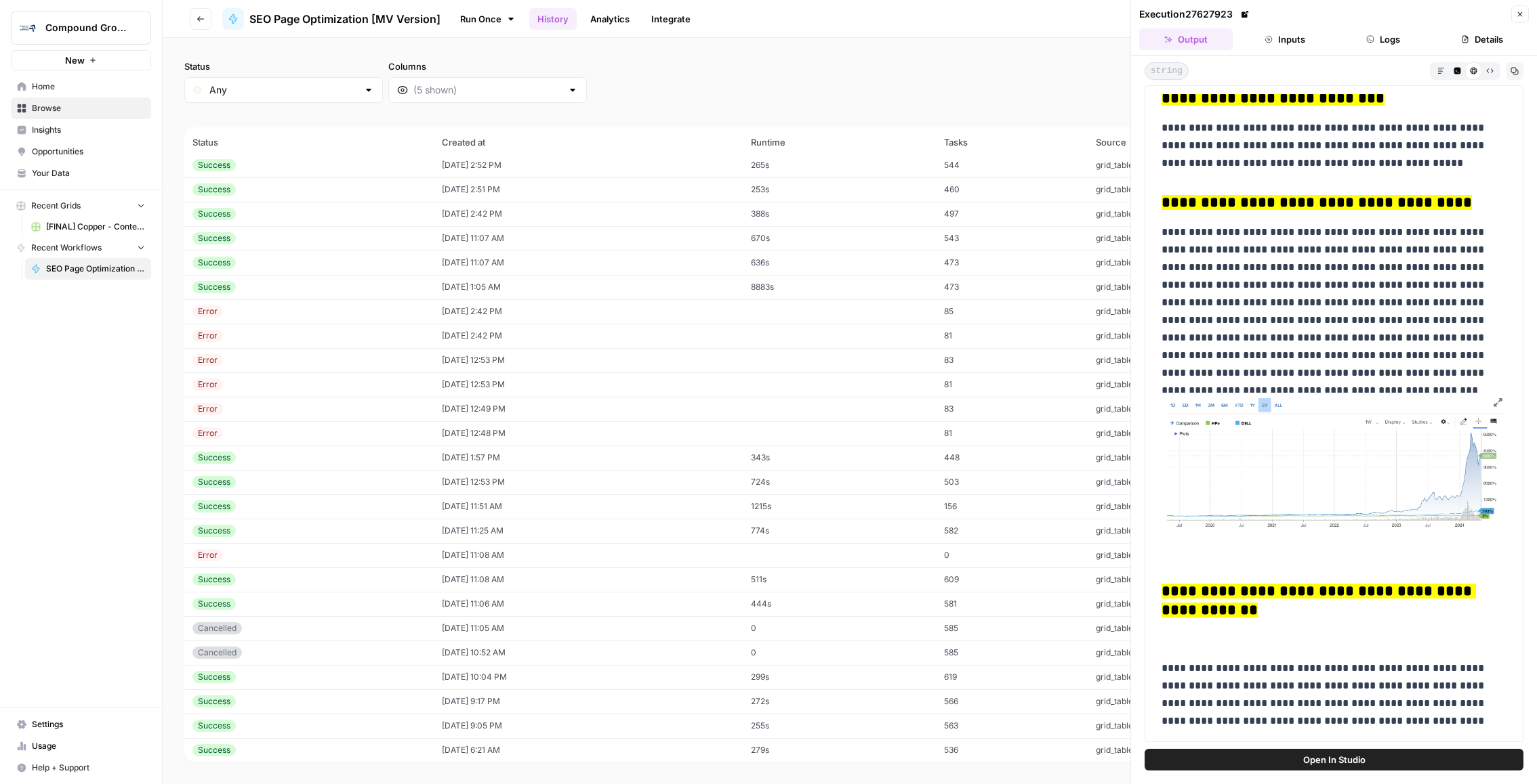
click at [1452, 33] on button "Details" at bounding box center [1482, 39] width 93 height 22
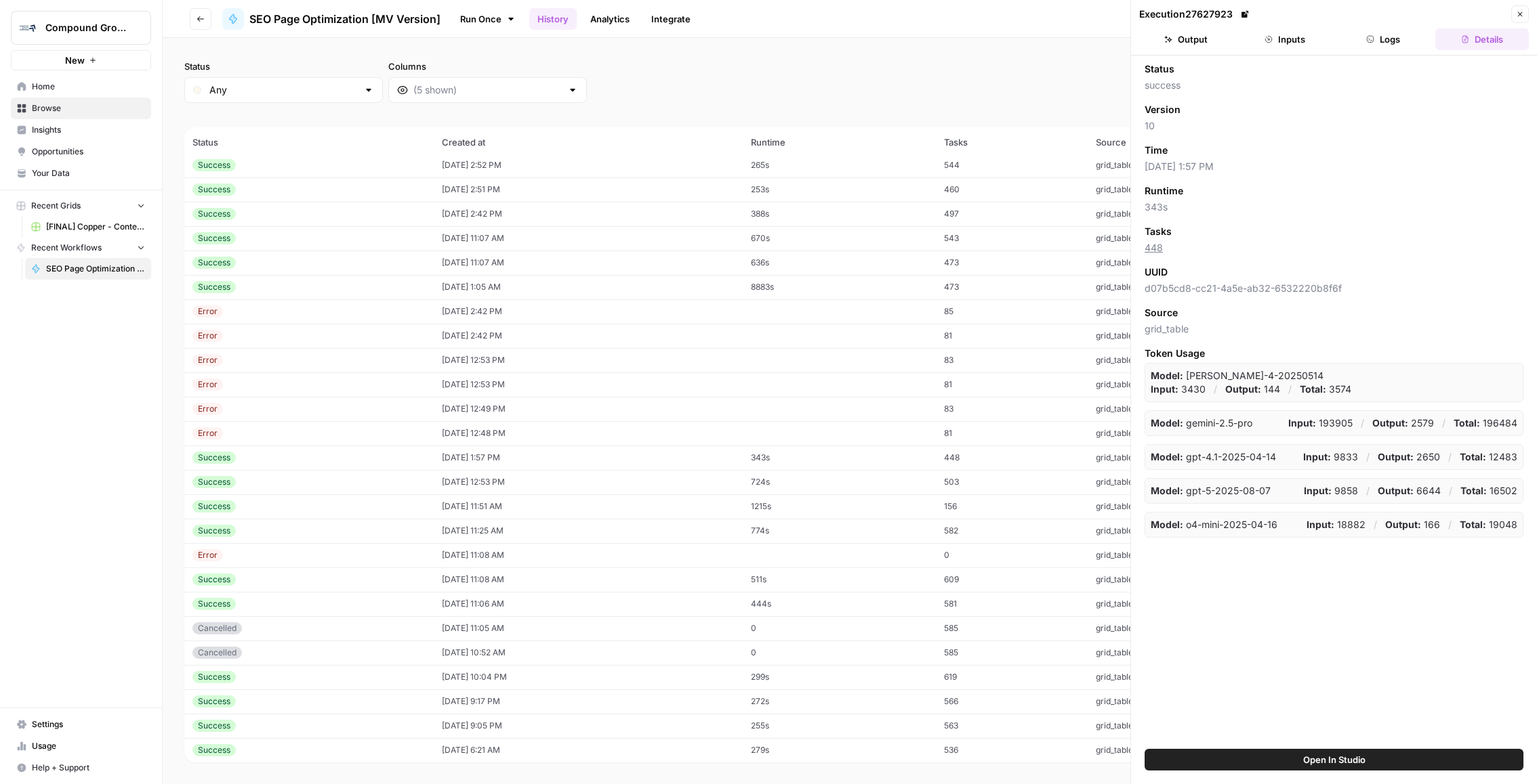
click at [1301, 42] on button "Inputs" at bounding box center [1285, 39] width 93 height 22
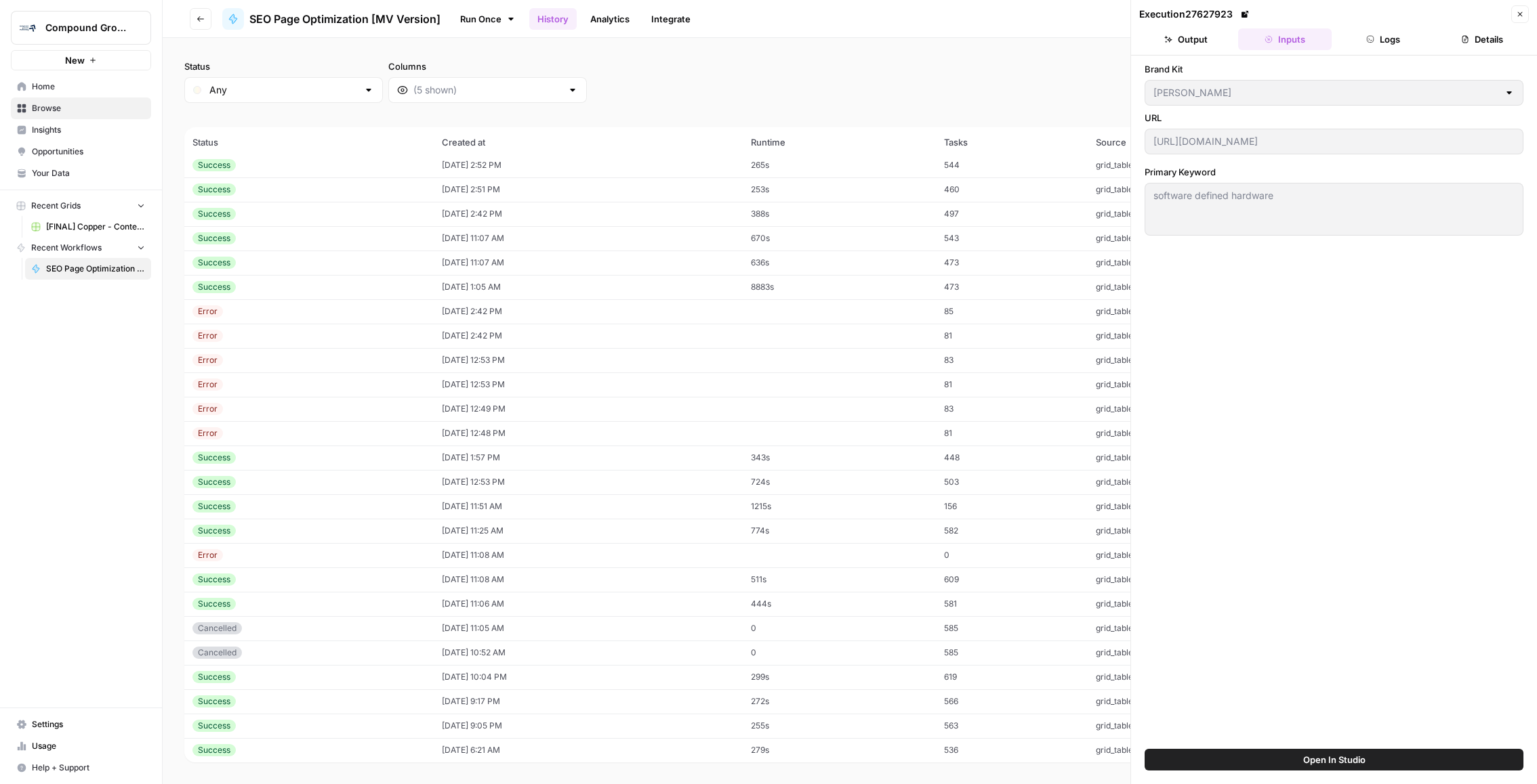
scroll to position [0, 30]
drag, startPoint x: 1150, startPoint y: 138, endPoint x: 1536, endPoint y: 197, distance: 390.5
click at [1536, 197] on div "Brand Kit MinIO URL https://blog.min.io/the-world-is-software-defined-as-proven…" at bounding box center [1333, 403] width 406 height 694
click at [1207, 49] on header "Execution 27627923 Close Output Inputs Logs Details" at bounding box center [1333, 28] width 406 height 56
click at [1181, 45] on button "Output" at bounding box center [1186, 39] width 93 height 22
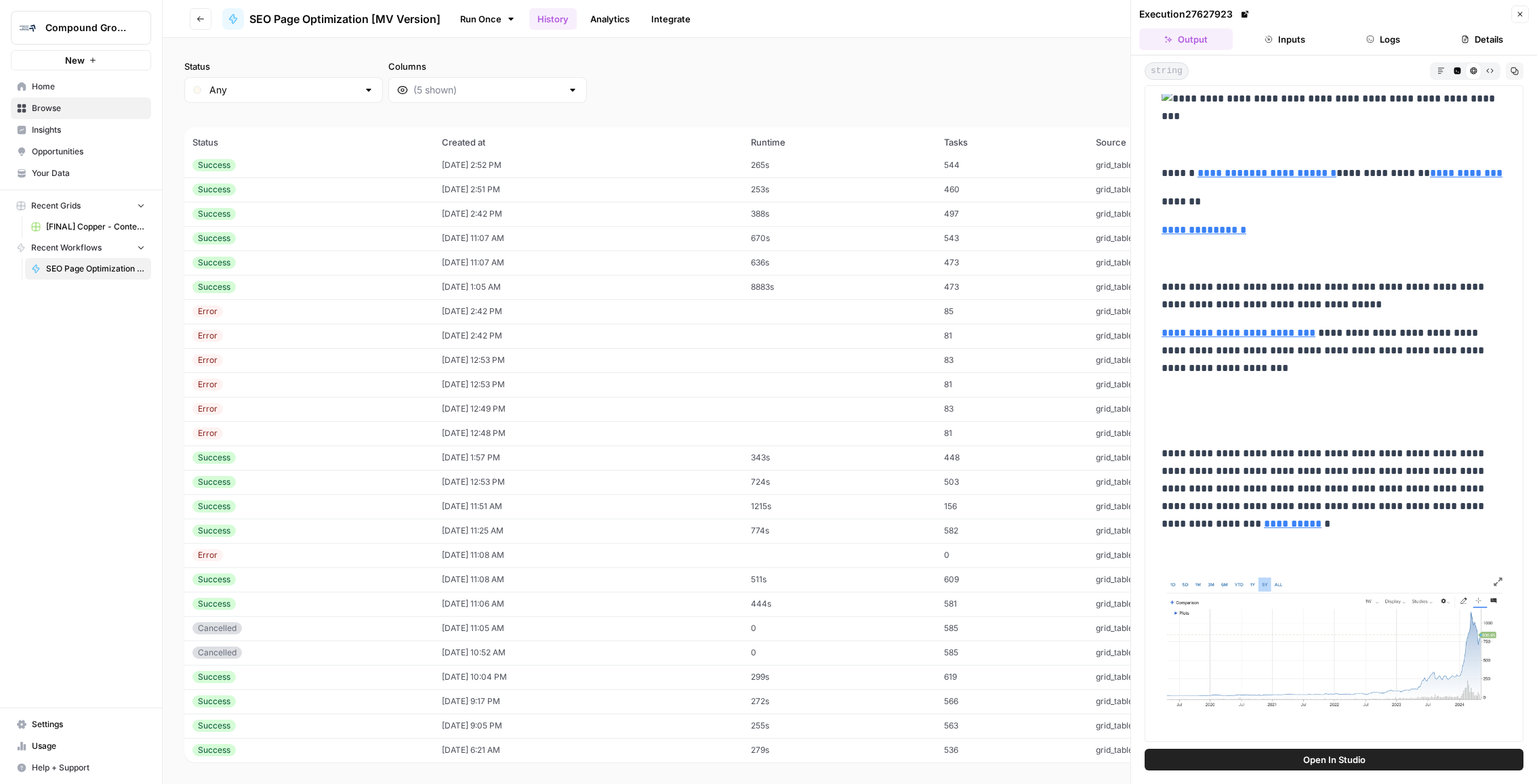
scroll to position [2429, 0]
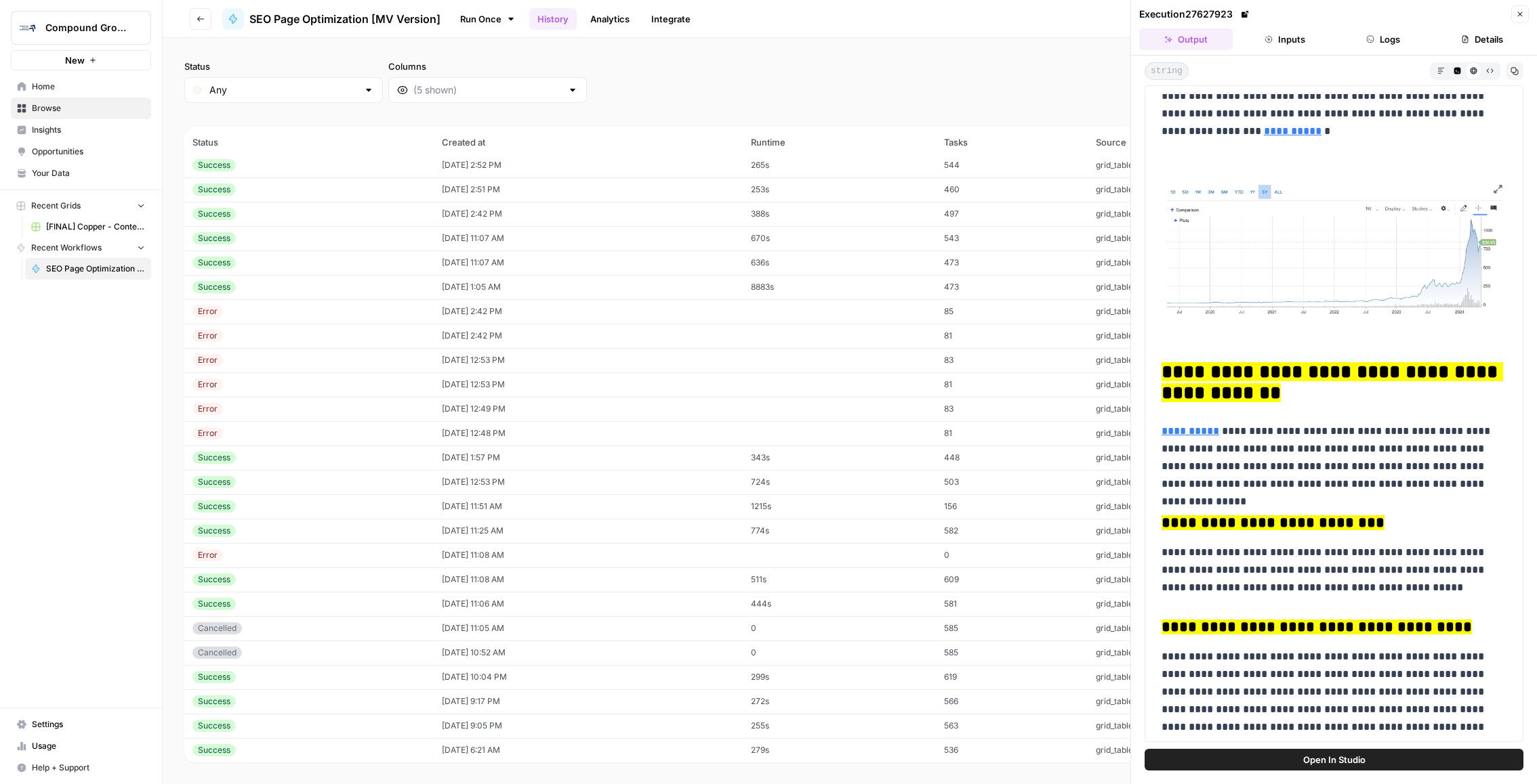
click at [1376, 392] on h2 "**********" at bounding box center [1333, 384] width 345 height 43
drag, startPoint x: 1376, startPoint y: 392, endPoint x: 1156, endPoint y: 369, distance: 221.2
click at [1156, 368] on div "**********" at bounding box center [1333, 359] width 361 height 5386
copy mark "**********"
drag, startPoint x: 1499, startPoint y: 485, endPoint x: 1273, endPoint y: 445, distance: 229.5
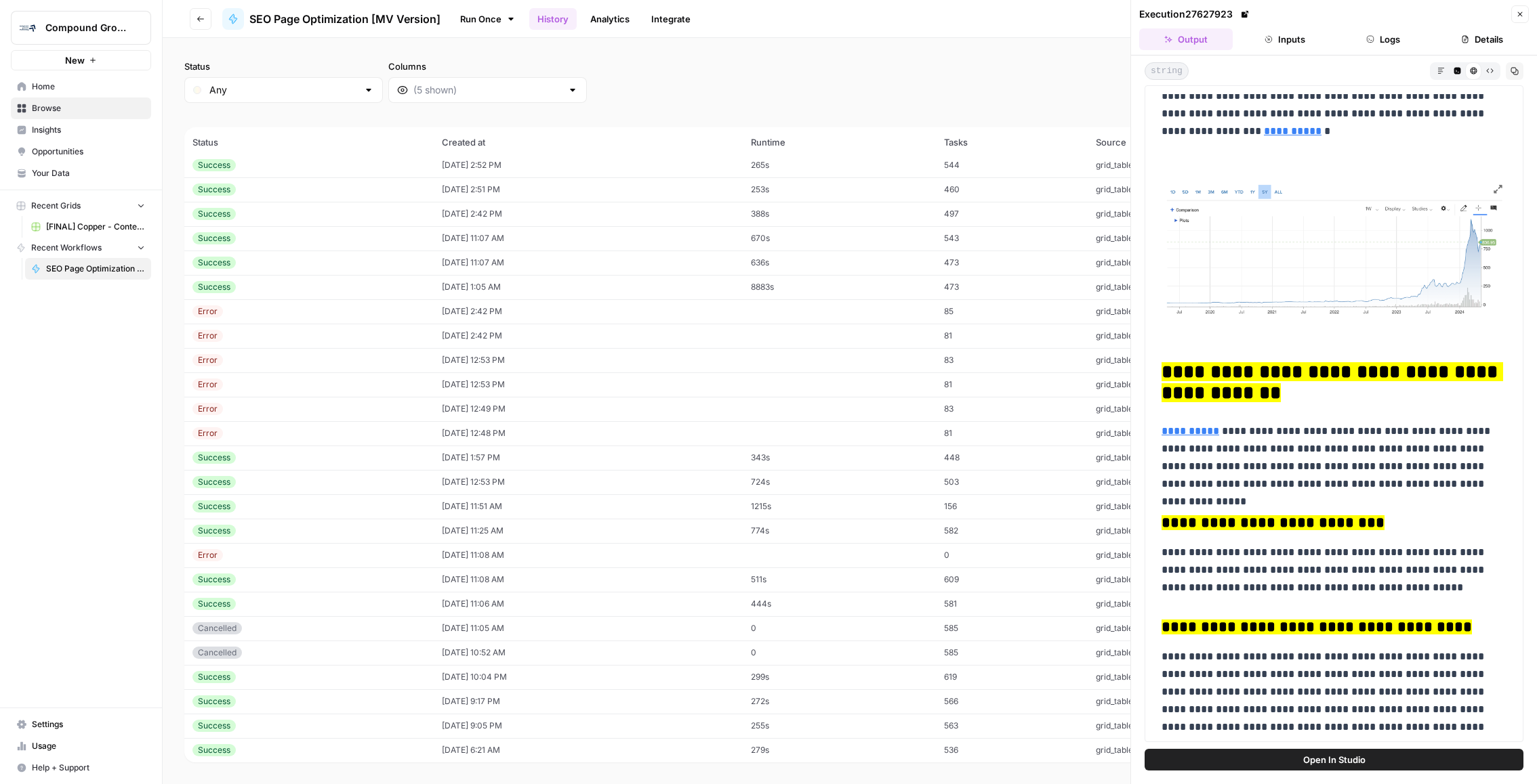
click at [1273, 445] on p "**********" at bounding box center [1334, 458] width 345 height 70
click at [1381, 522] on h3 "**********" at bounding box center [1333, 523] width 345 height 19
drag, startPoint x: 1373, startPoint y: 522, endPoint x: 1157, endPoint y: 521, distance: 216.0
click at [1157, 521] on div "**********" at bounding box center [1333, 359] width 361 height 5386
copy mark "**********"
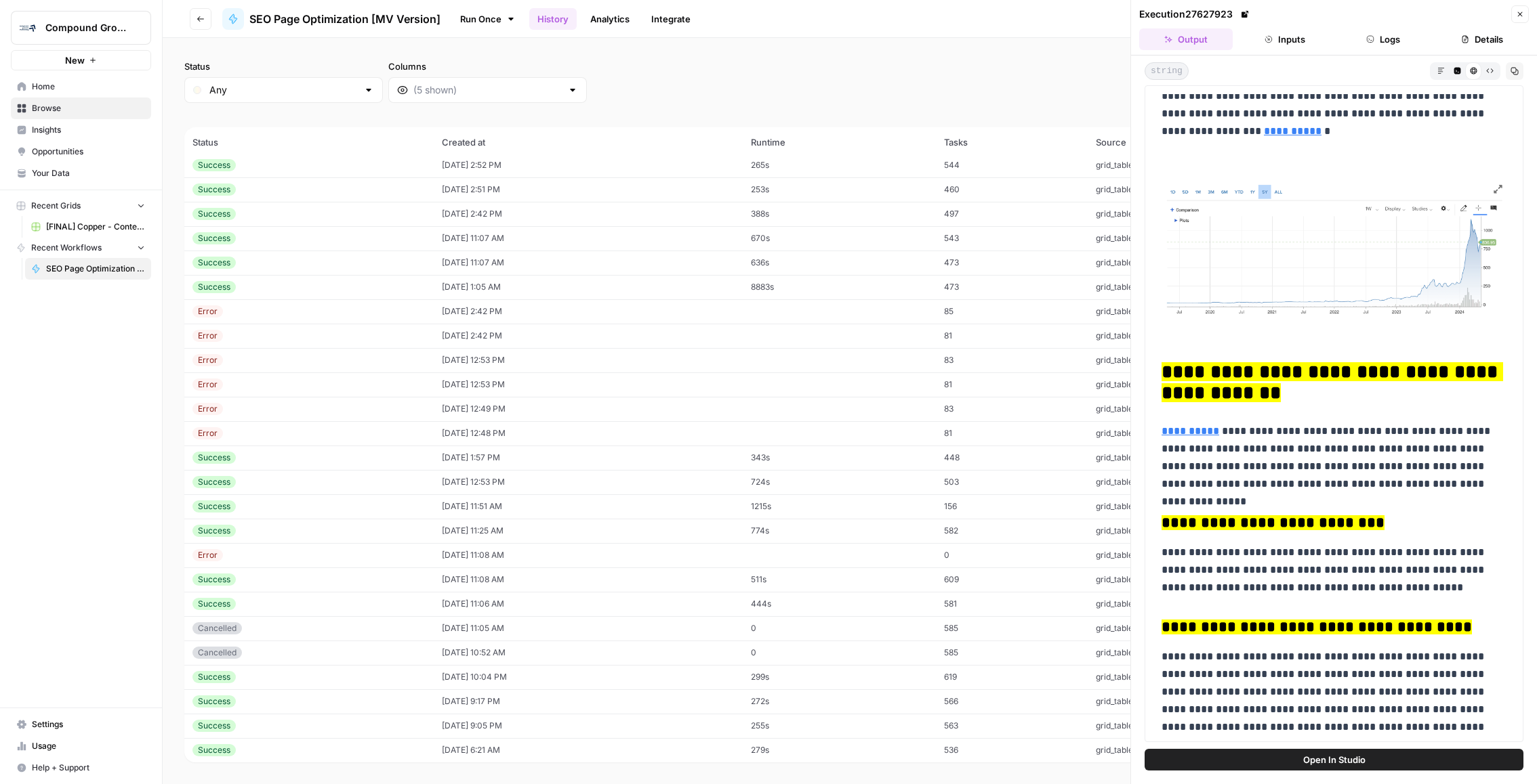
click at [559, 258] on td "08/22/25 at 11:07 AM" at bounding box center [588, 262] width 309 height 24
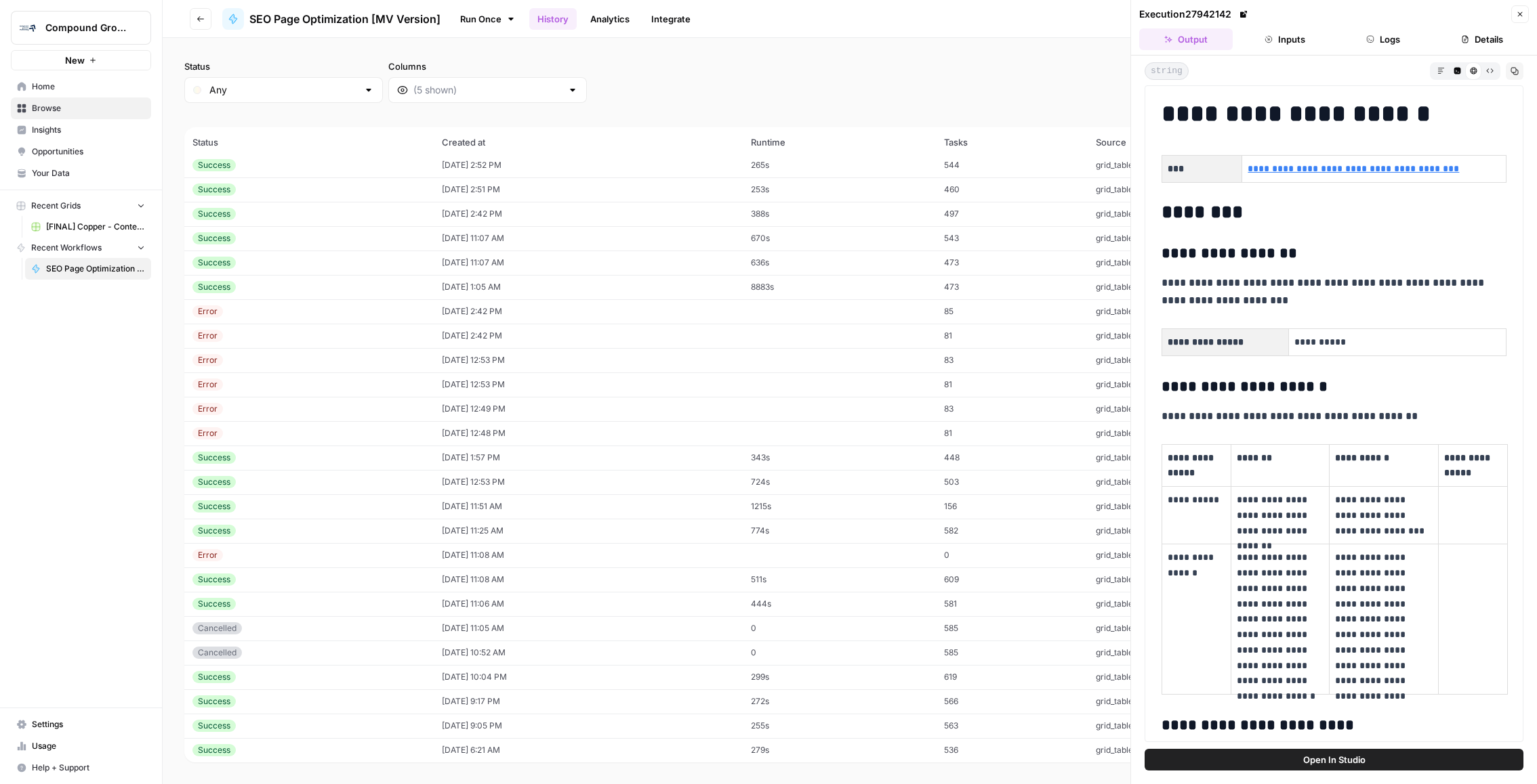
click at [1315, 33] on button "Inputs" at bounding box center [1285, 39] width 93 height 22
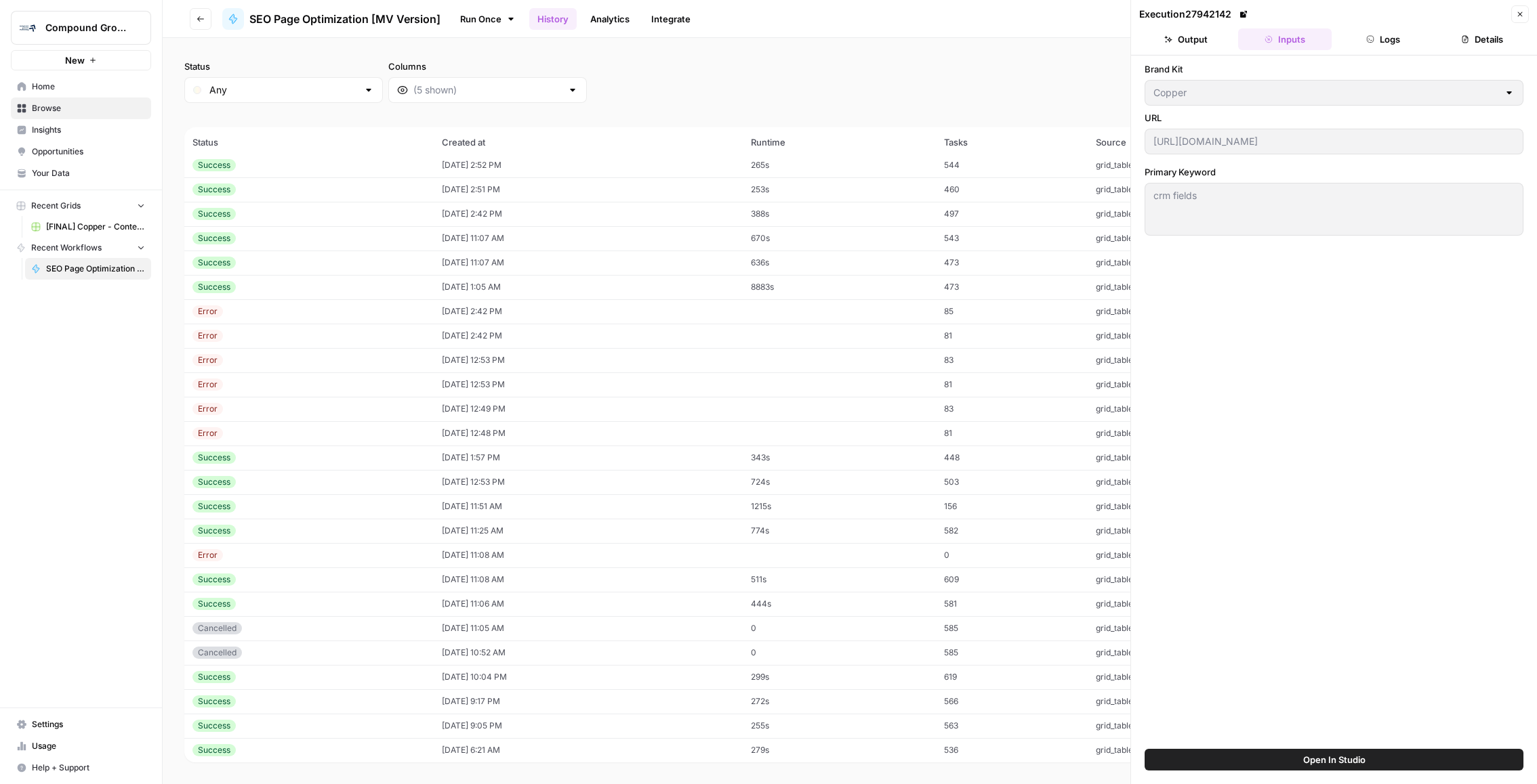
click at [1182, 43] on button "Output" at bounding box center [1186, 39] width 93 height 22
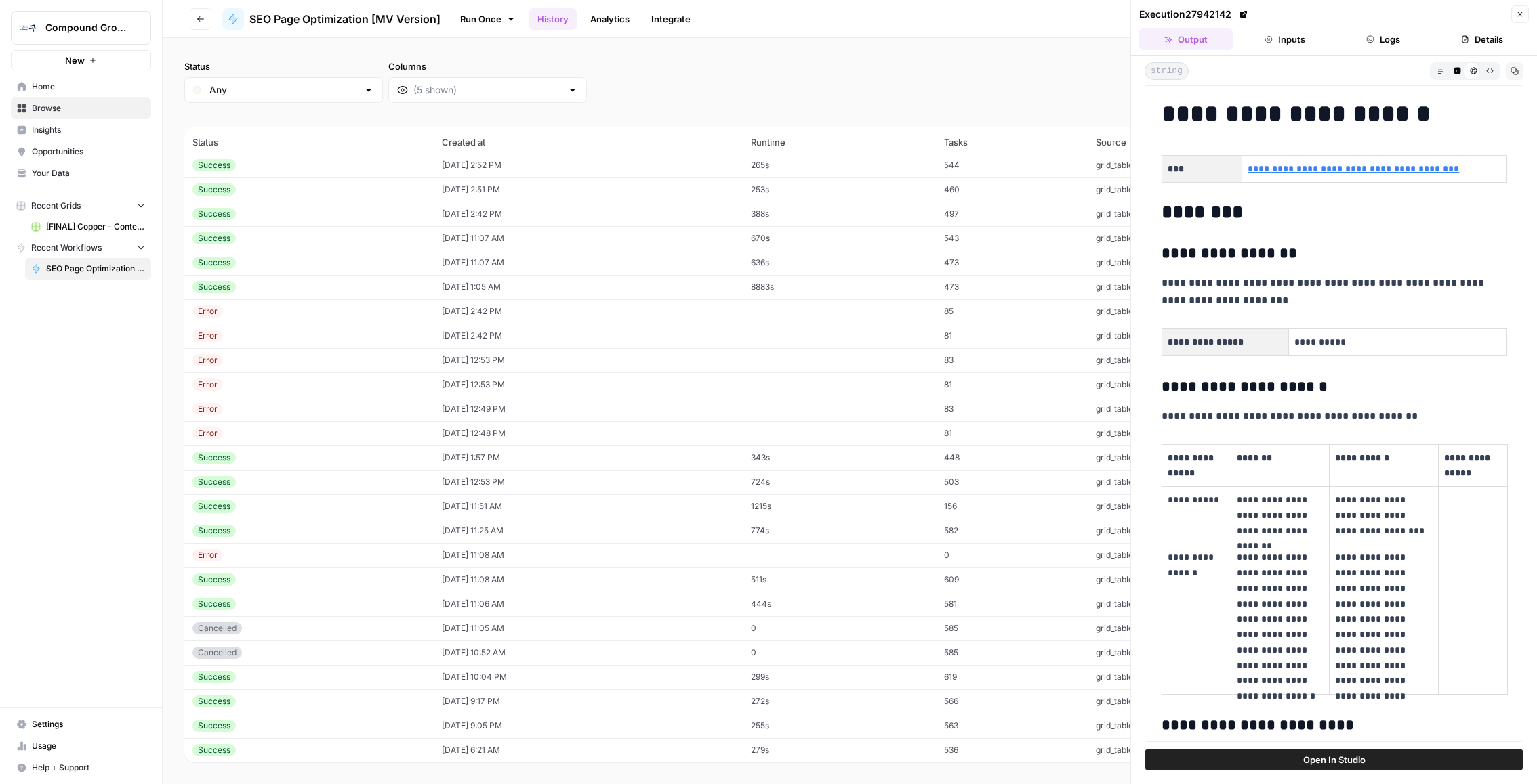
click at [1335, 165] on link "**********" at bounding box center [1353, 168] width 211 height 9
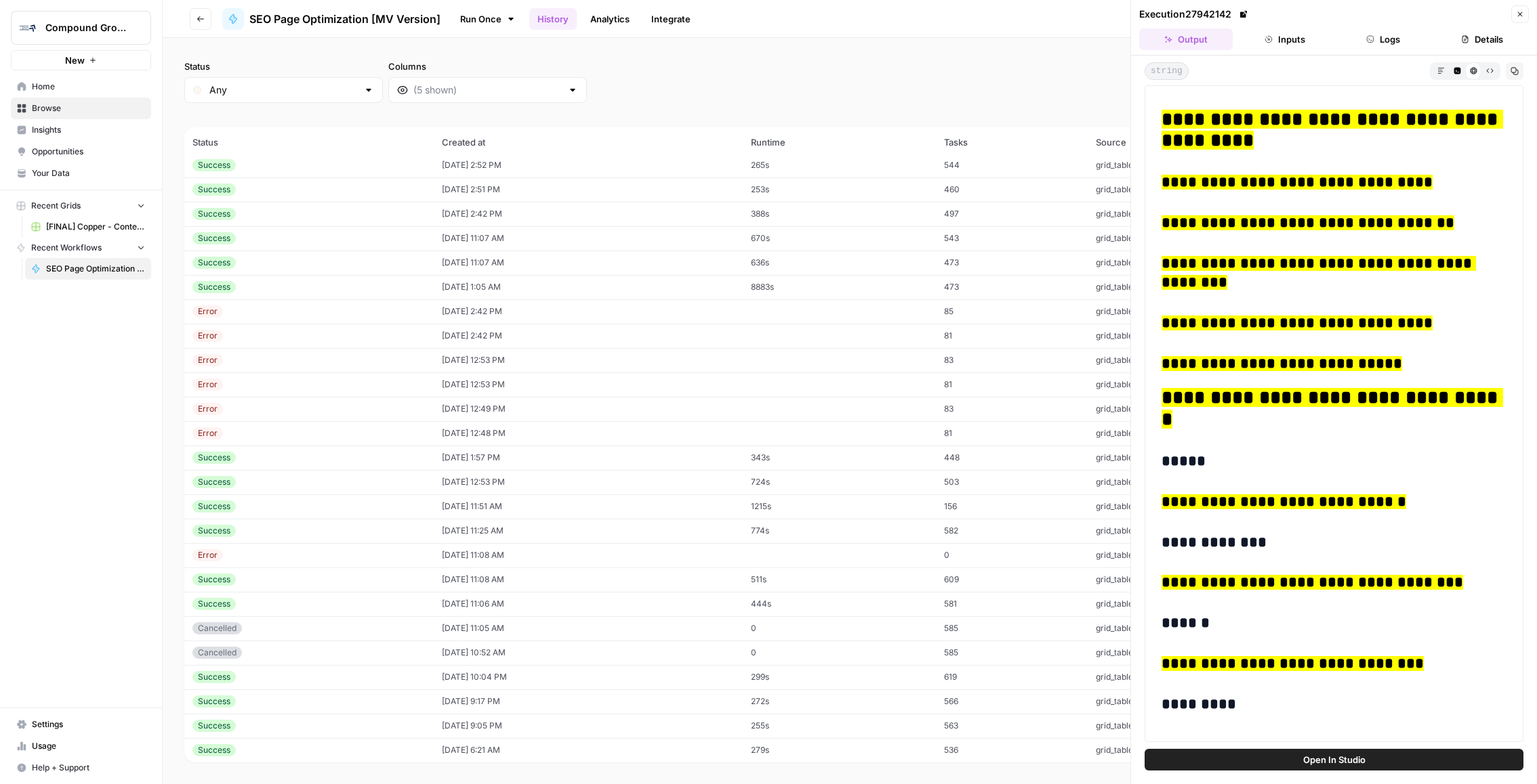
scroll to position [1873, 0]
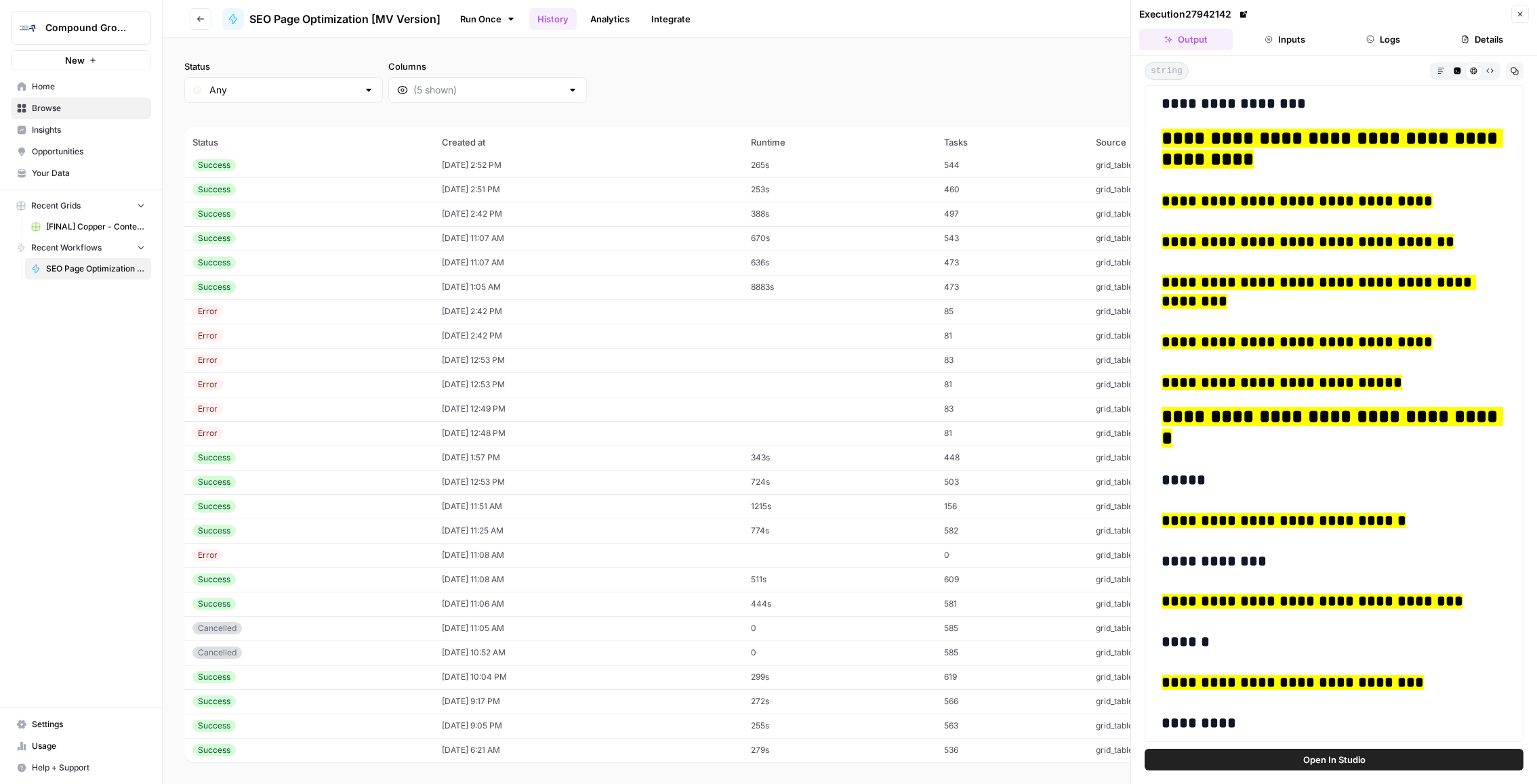
drag, startPoint x: 1424, startPoint y: 201, endPoint x: 1157, endPoint y: 200, distance: 267.0
copy mark "**********"
click at [667, 197] on td "08/26/25 at 2:51 PM" at bounding box center [588, 189] width 309 height 24
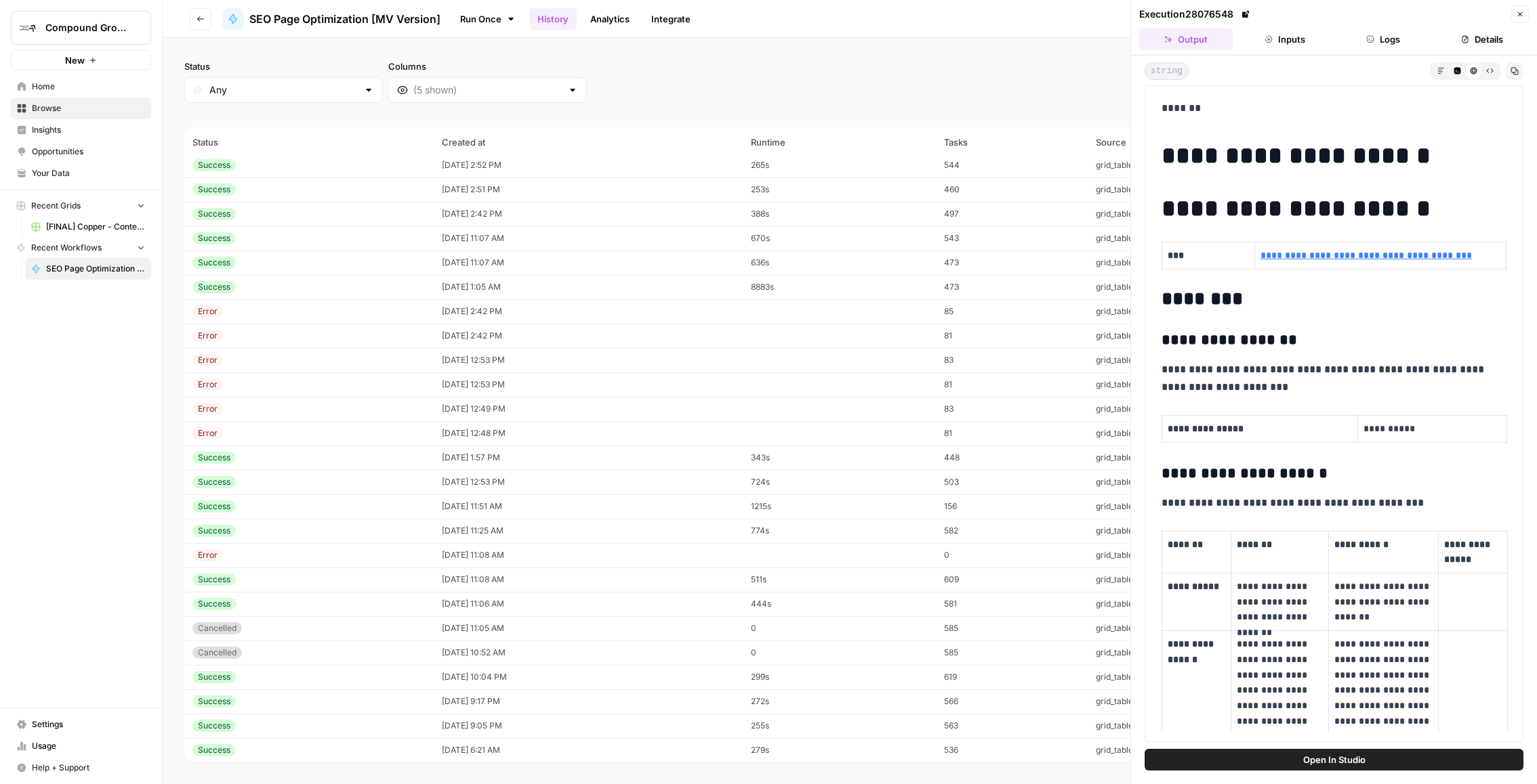
click at [779, 255] on td "636s" at bounding box center [839, 262] width 193 height 24
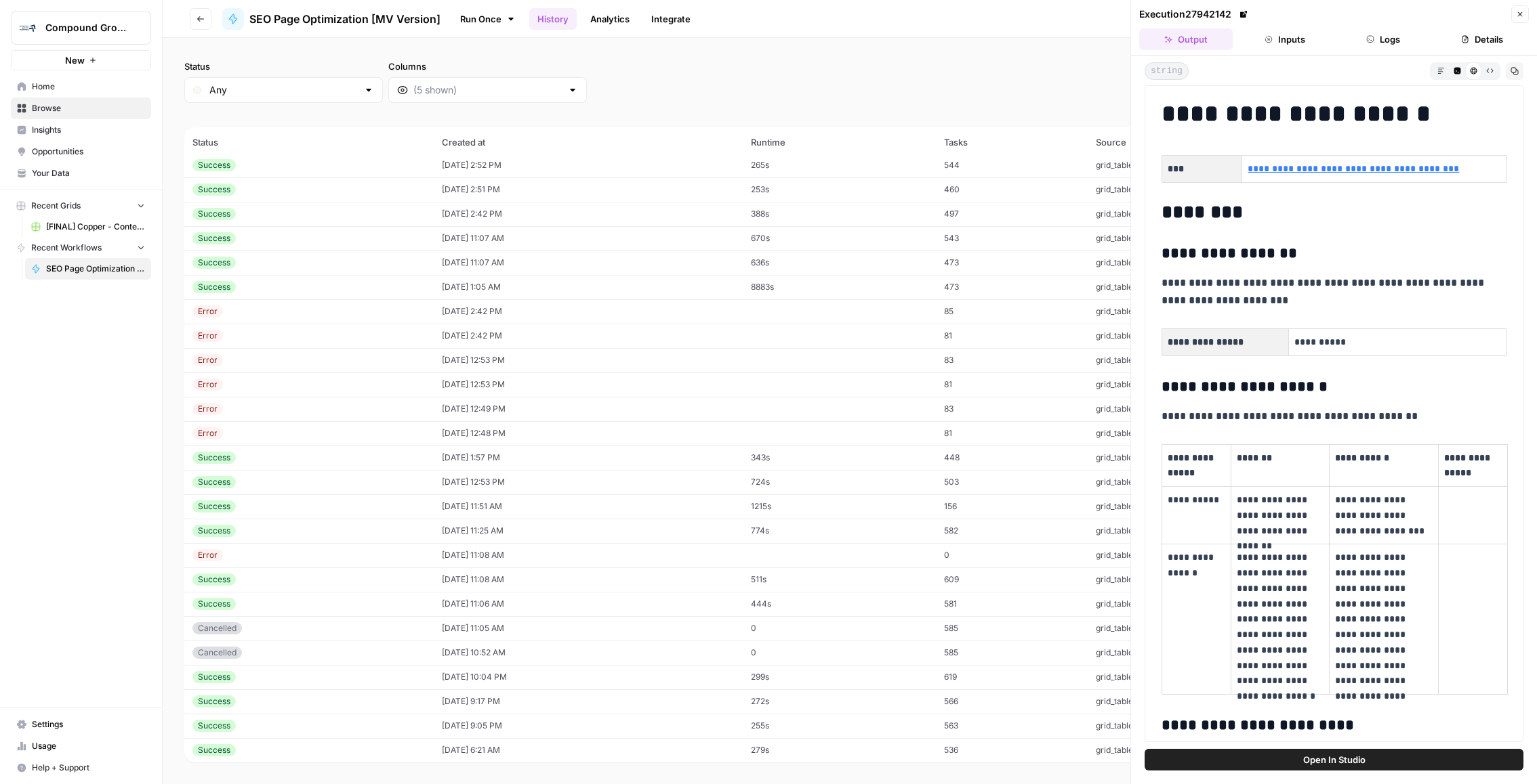
click at [741, 289] on td "08/21/25 at 1:05 AM" at bounding box center [588, 287] width 309 height 24
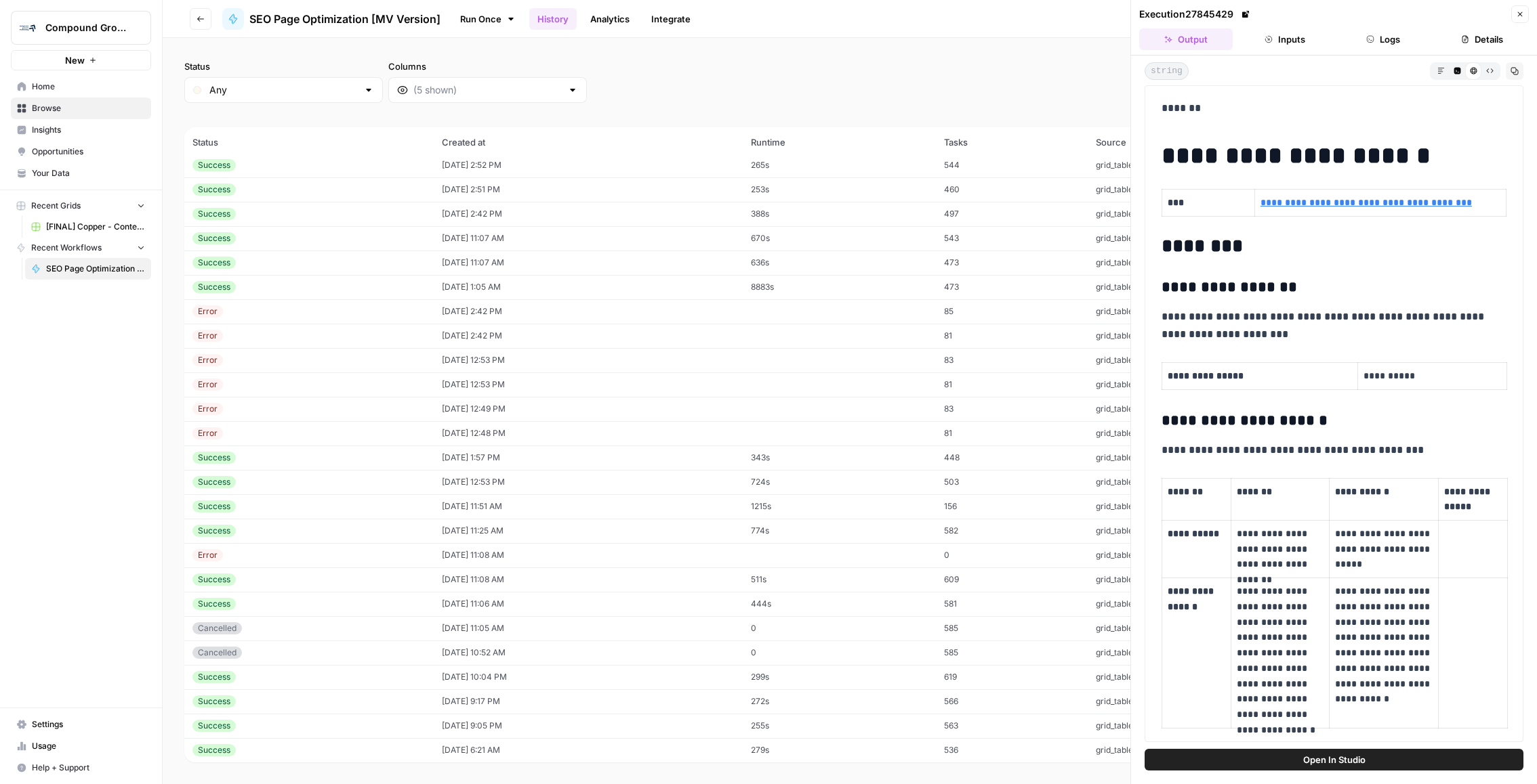
click at [610, 452] on td "08/15/25 at 1:57 PM" at bounding box center [588, 457] width 309 height 24
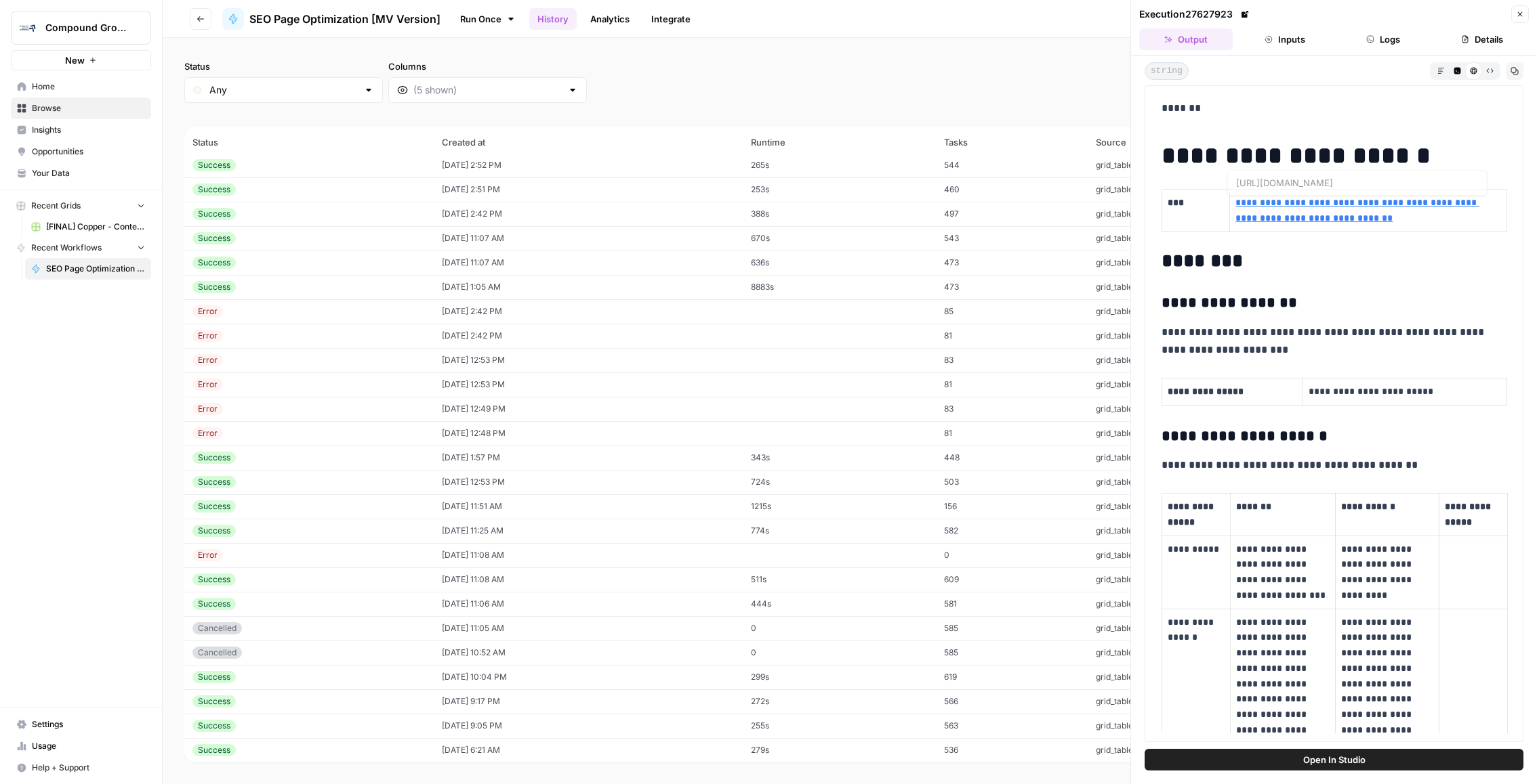
click at [1326, 200] on link "**********" at bounding box center [1357, 210] width 244 height 25
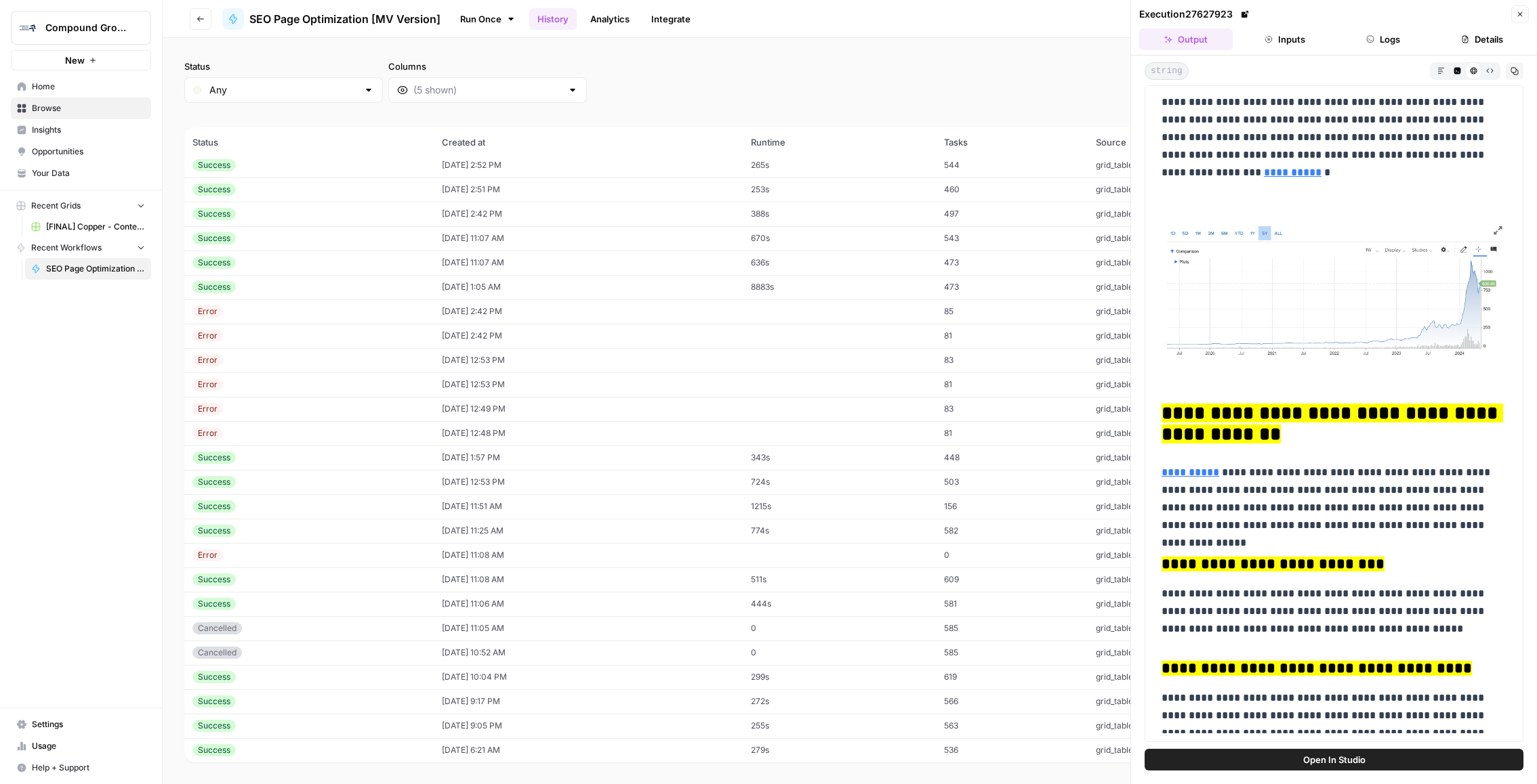
scroll to position [2422, 0]
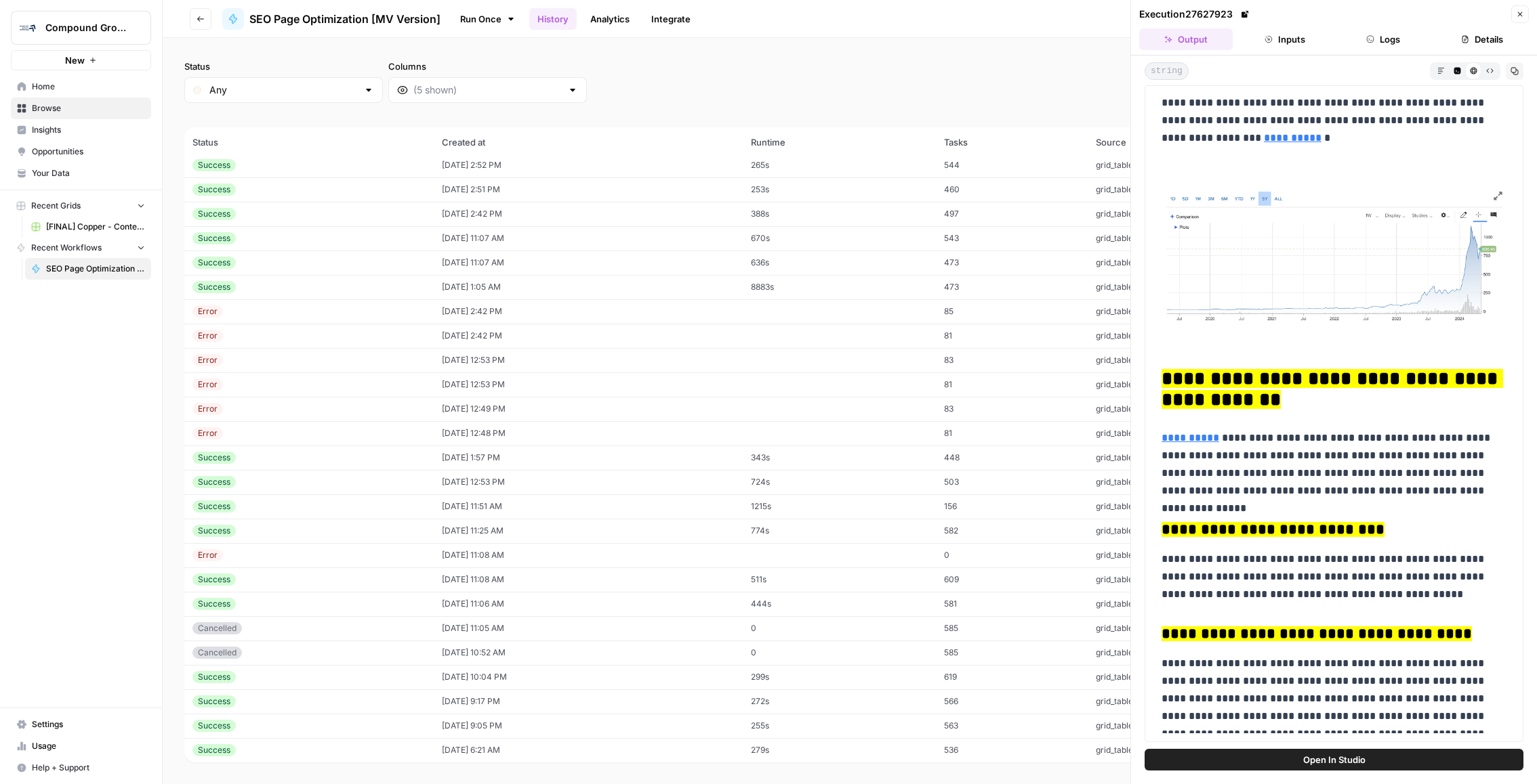
drag, startPoint x: 1388, startPoint y: 419, endPoint x: 1167, endPoint y: 380, distance: 224.4
click at [1167, 380] on div "**********" at bounding box center [1333, 365] width 361 height 5386
copy mark "**********"
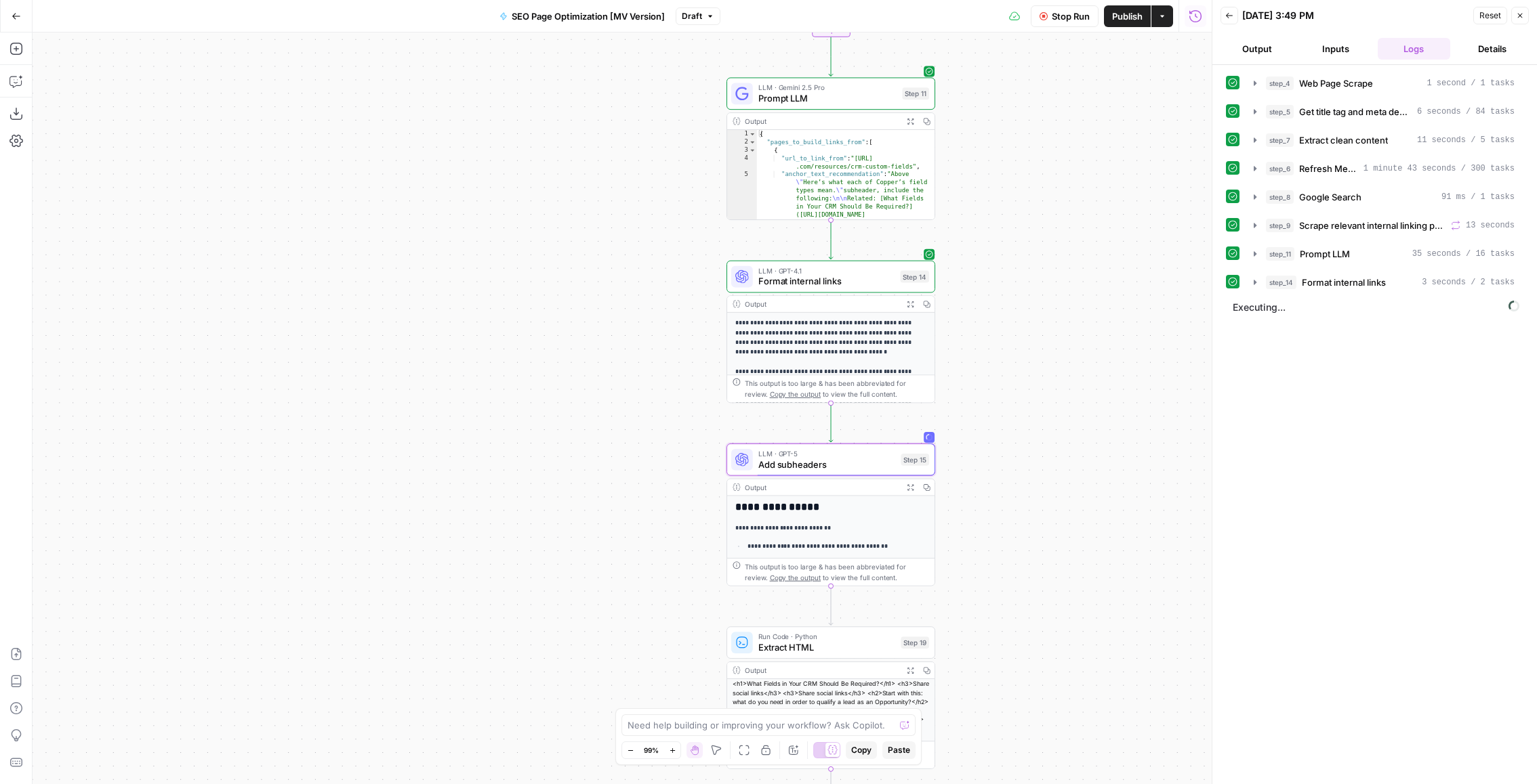
scroll to position [44, 0]
click at [1237, 15] on div "Back [DATE] 3:49 PM Reset Close" at bounding box center [1374, 15] width 308 height 20
click at [1228, 15] on icon "button" at bounding box center [1229, 16] width 8 height 8
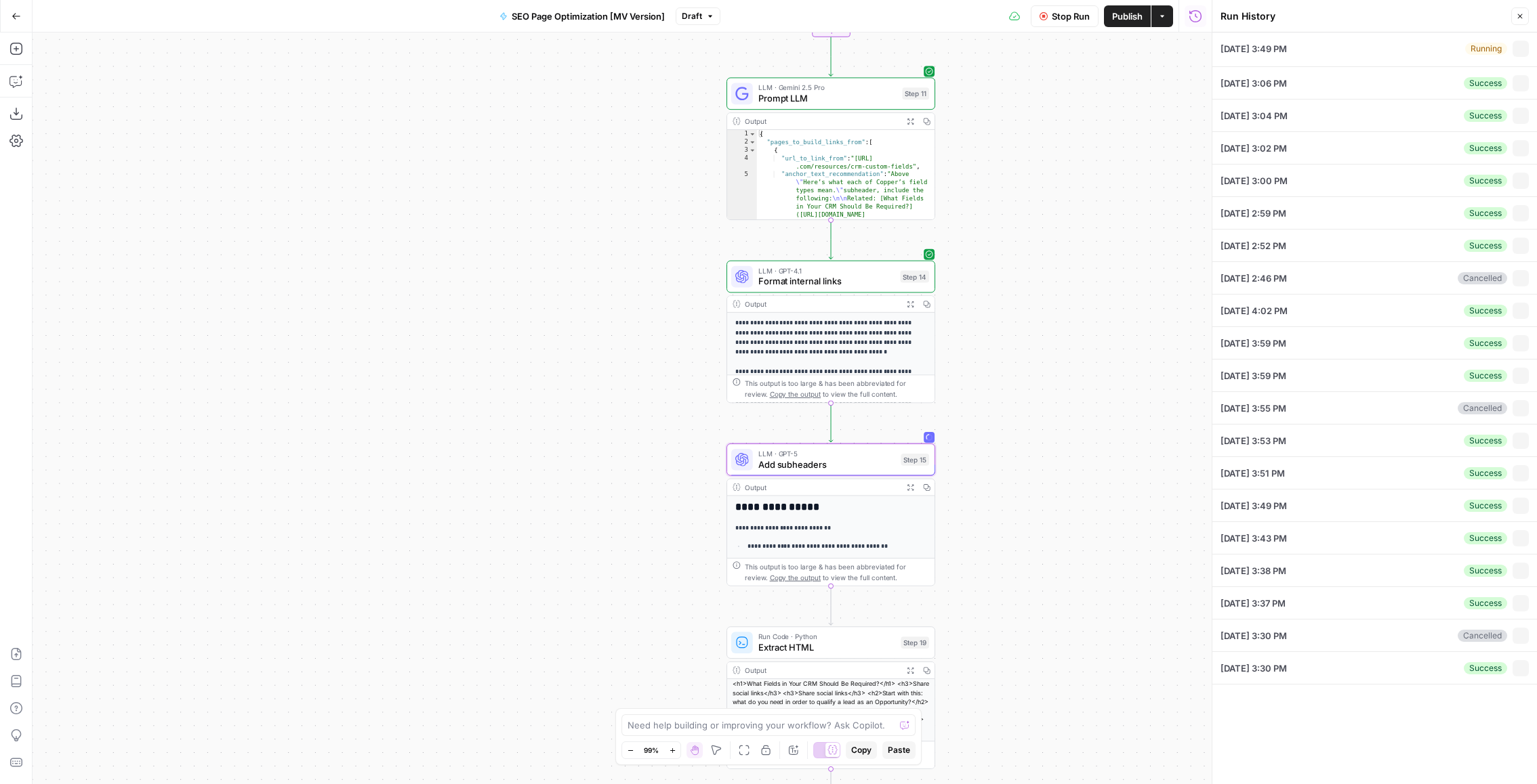
type input "Copper"
type input "[URL][DOMAIN_NAME]"
type textarea "crm fields"
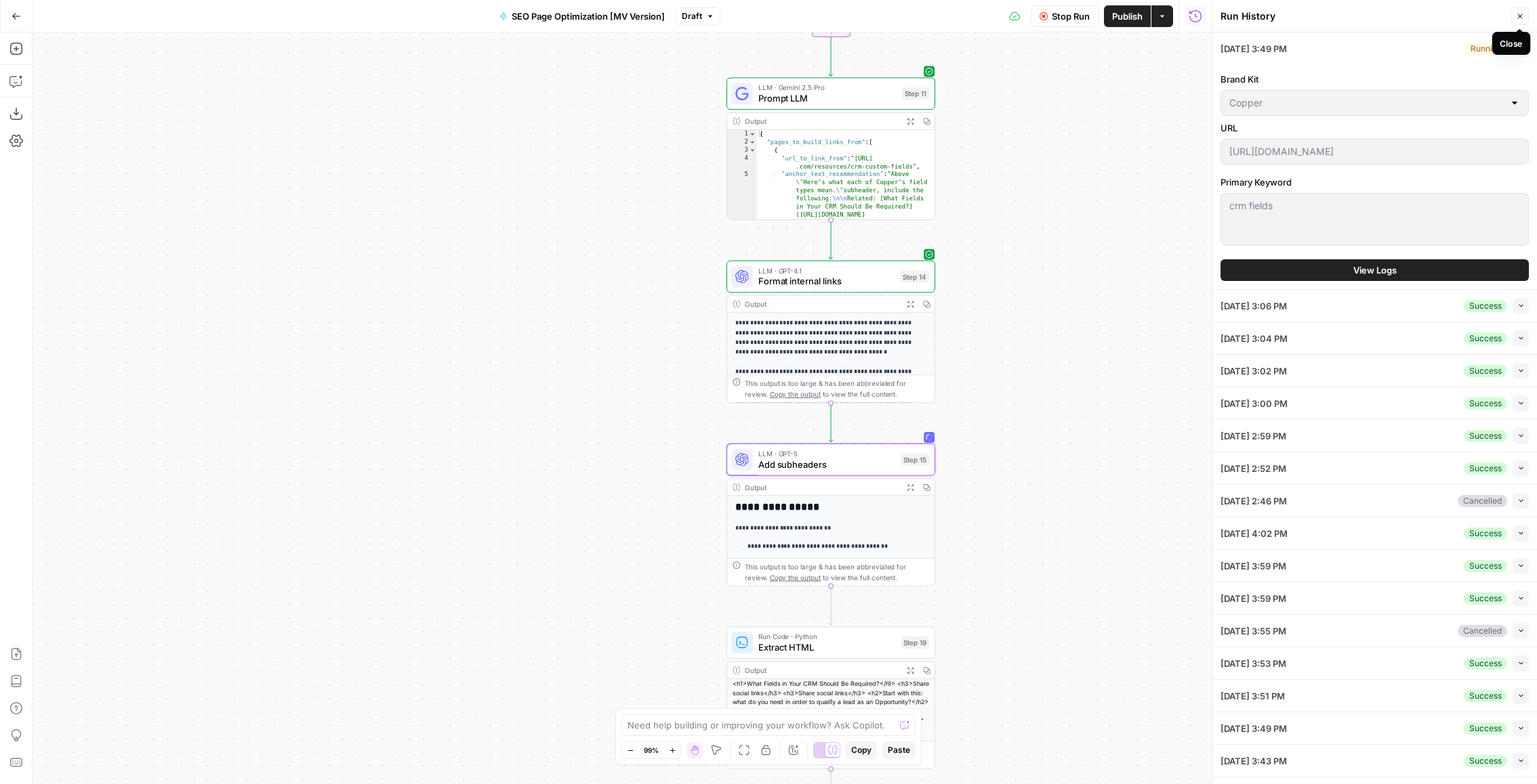
click at [1516, 14] on icon "button" at bounding box center [1520, 17] width 8 height 8
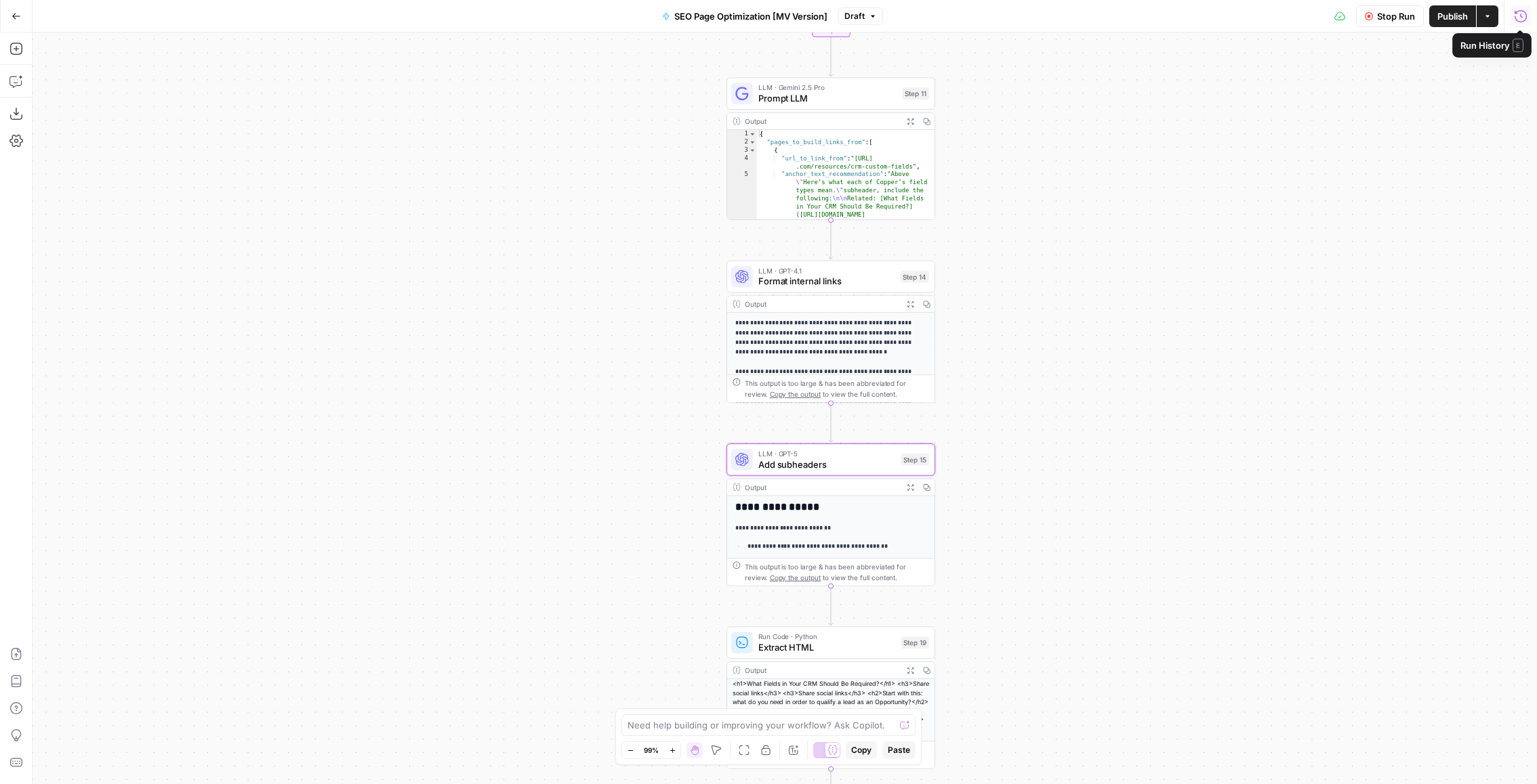
click at [1512, 2] on div "Stop Run Publish Actions Run History" at bounding box center [1210, 16] width 654 height 32
click at [1512, 8] on button "Run History" at bounding box center [1520, 16] width 22 height 22
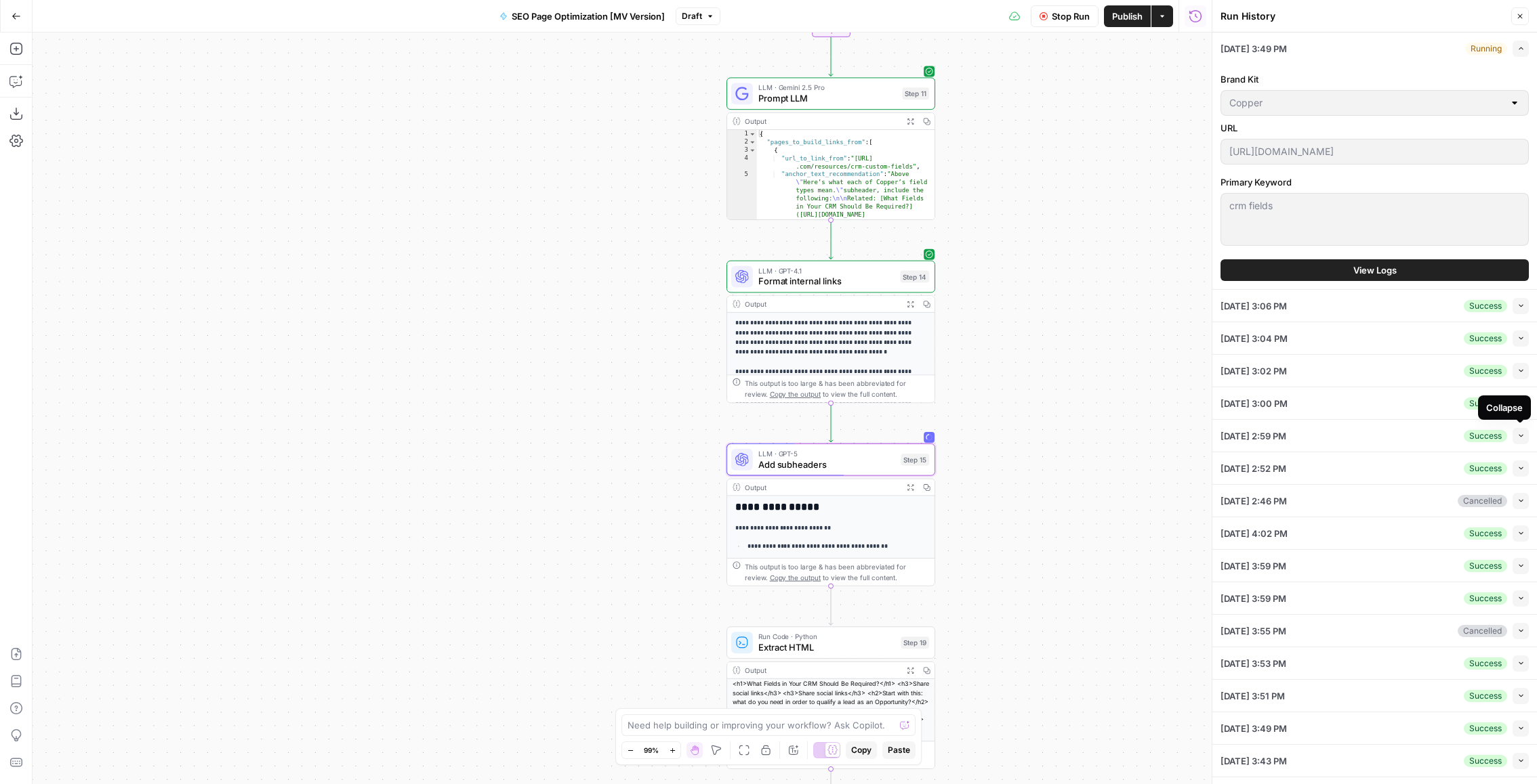
scroll to position [118, 0]
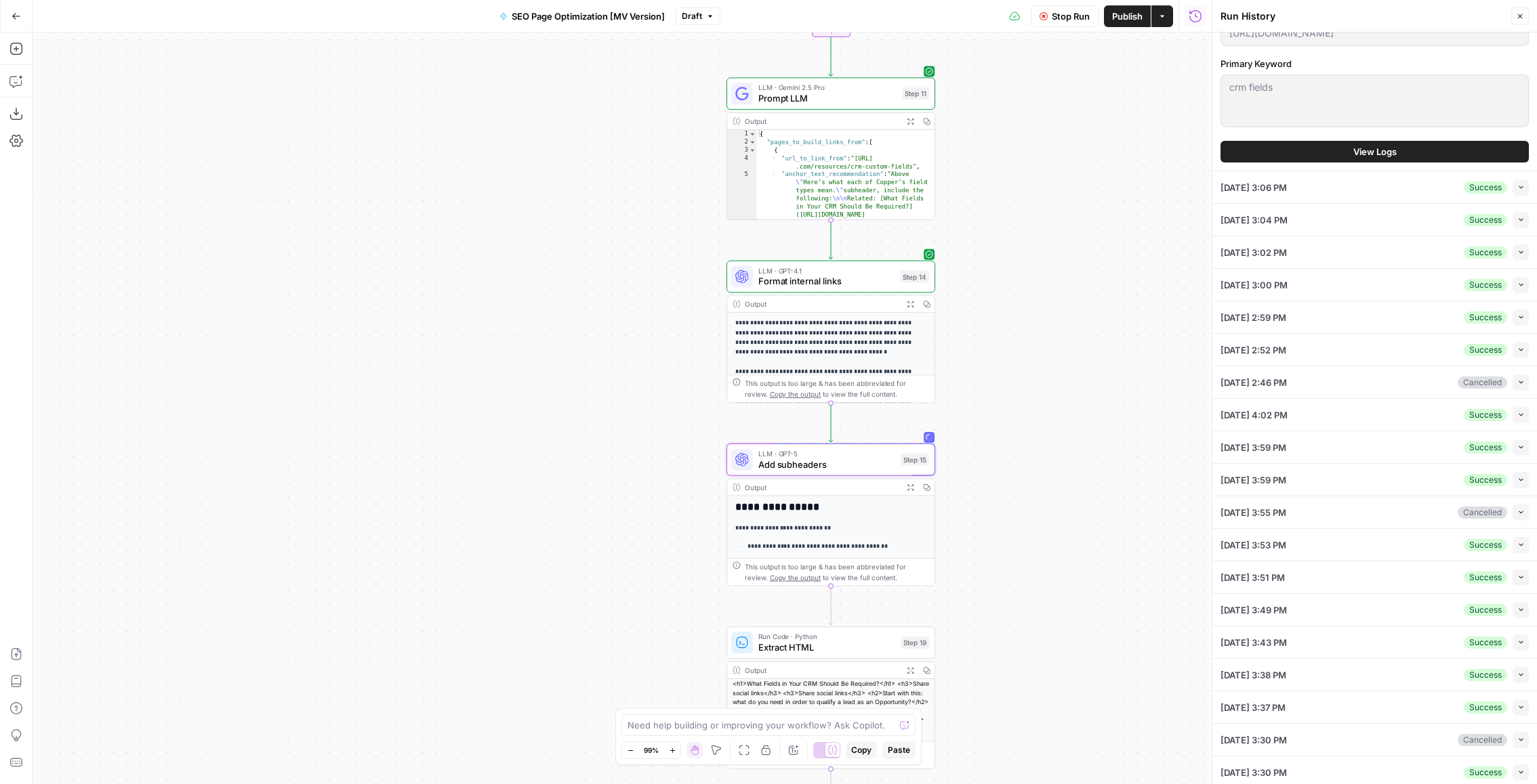
click at [1514, 574] on button "Collapse" at bounding box center [1520, 577] width 16 height 16
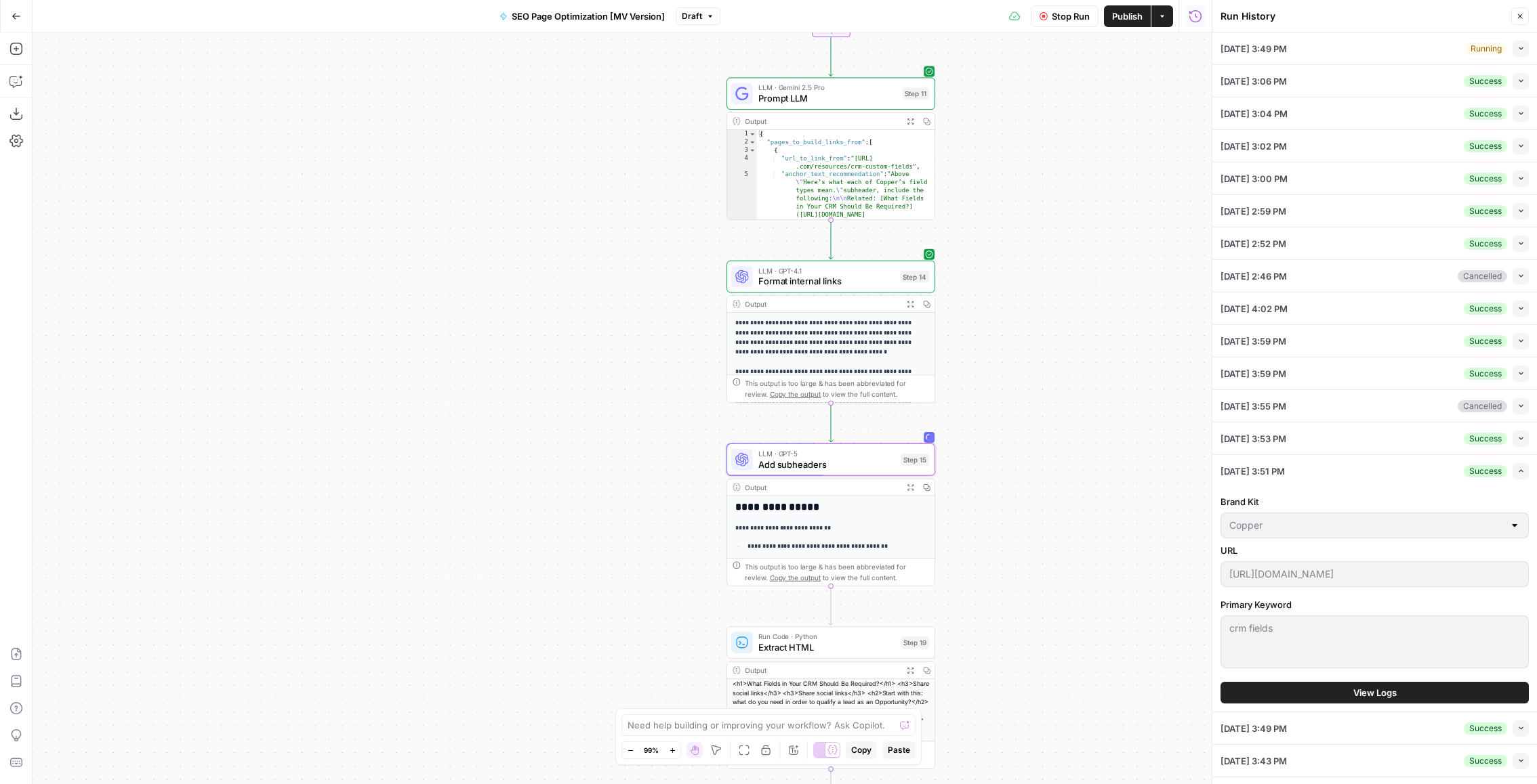
click at [1423, 682] on button "View Logs" at bounding box center [1374, 693] width 308 height 22
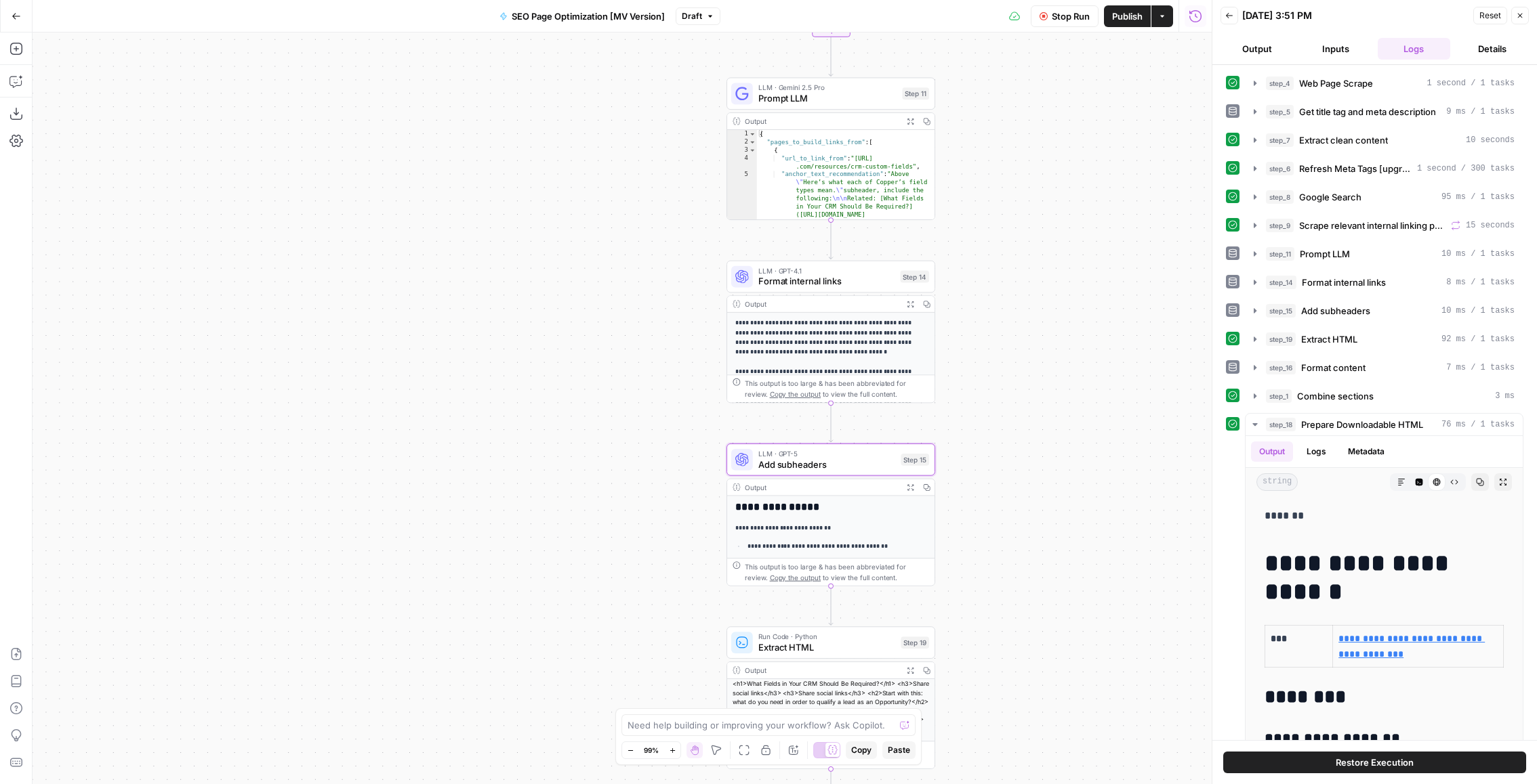
click at [1232, 18] on button "Back" at bounding box center [1229, 15] width 18 height 18
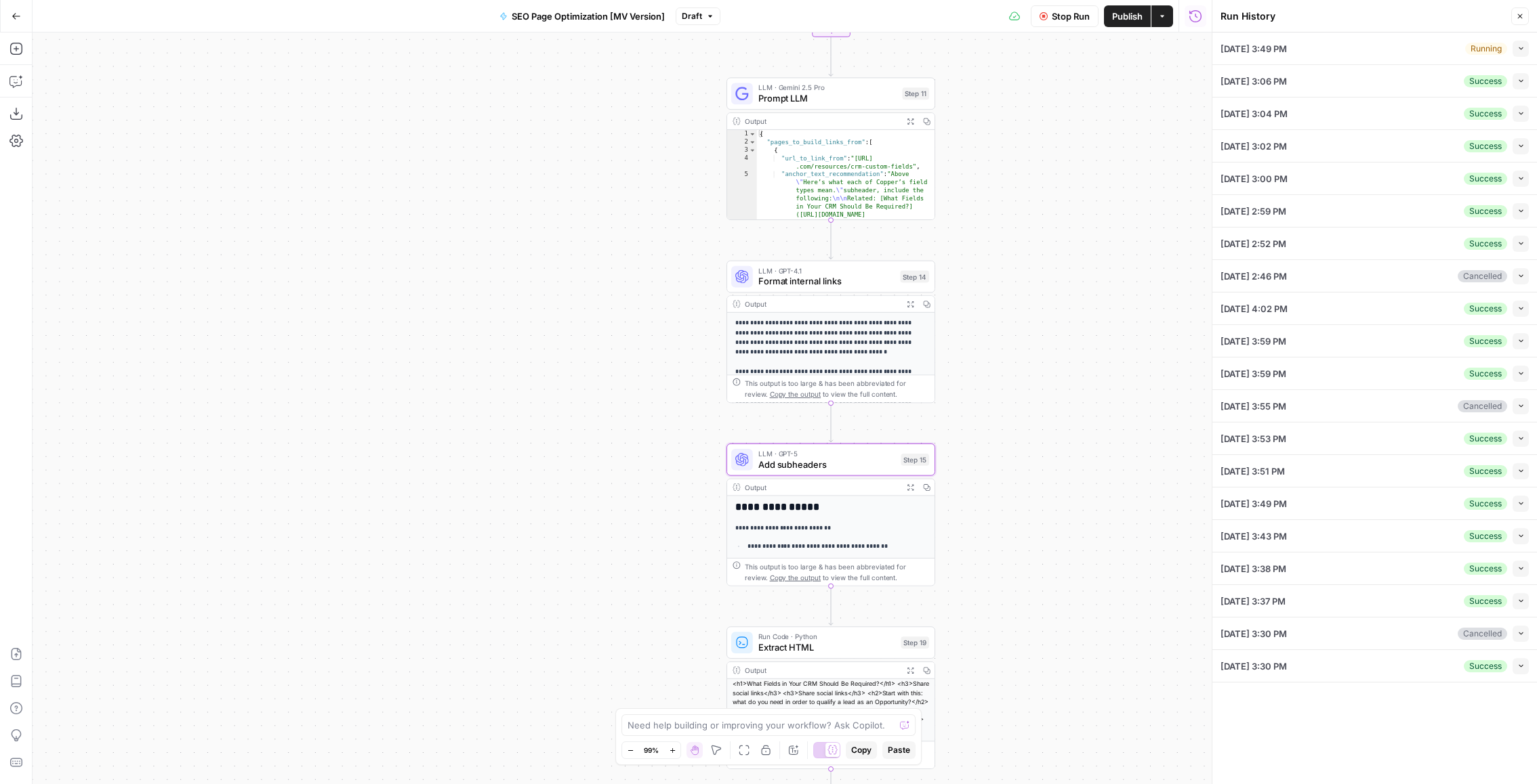
click at [1509, 593] on div "Success Collapse" at bounding box center [1496, 601] width 65 height 16
click at [1517, 601] on icon "button" at bounding box center [1520, 601] width 8 height 8
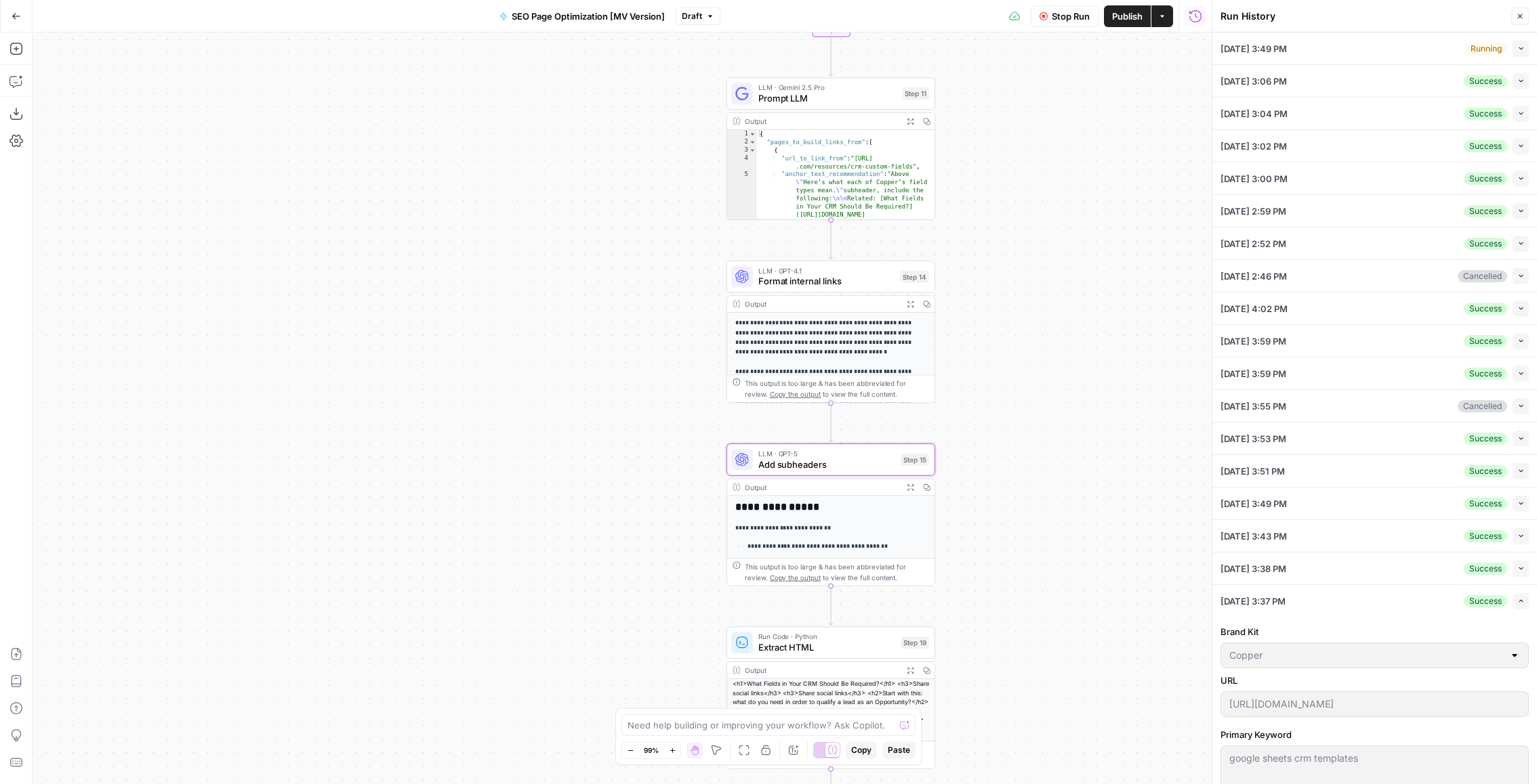
scroll to position [118, 0]
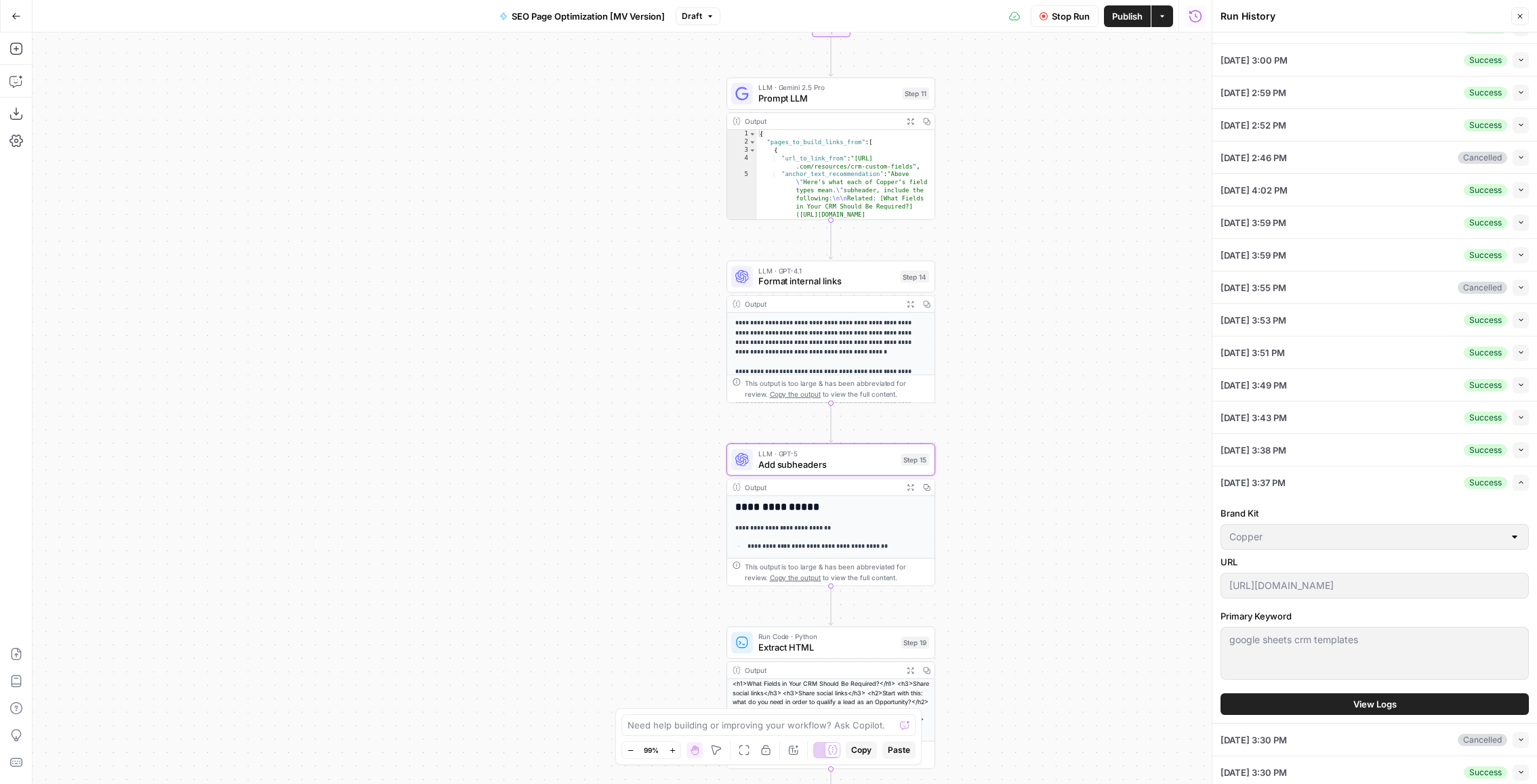
click at [1421, 705] on button "View Logs" at bounding box center [1374, 705] width 308 height 22
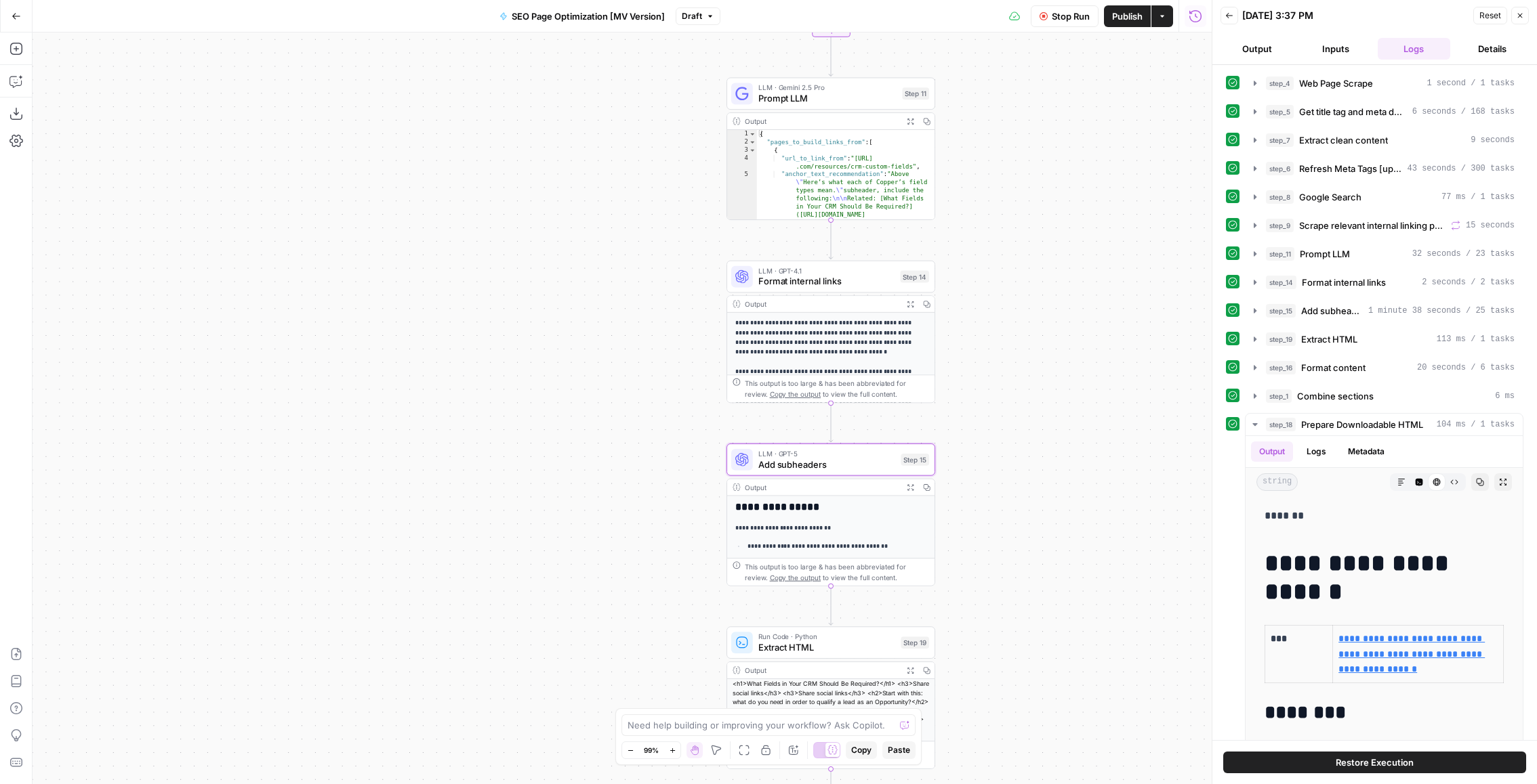
click at [1227, 21] on button "Back" at bounding box center [1229, 15] width 18 height 18
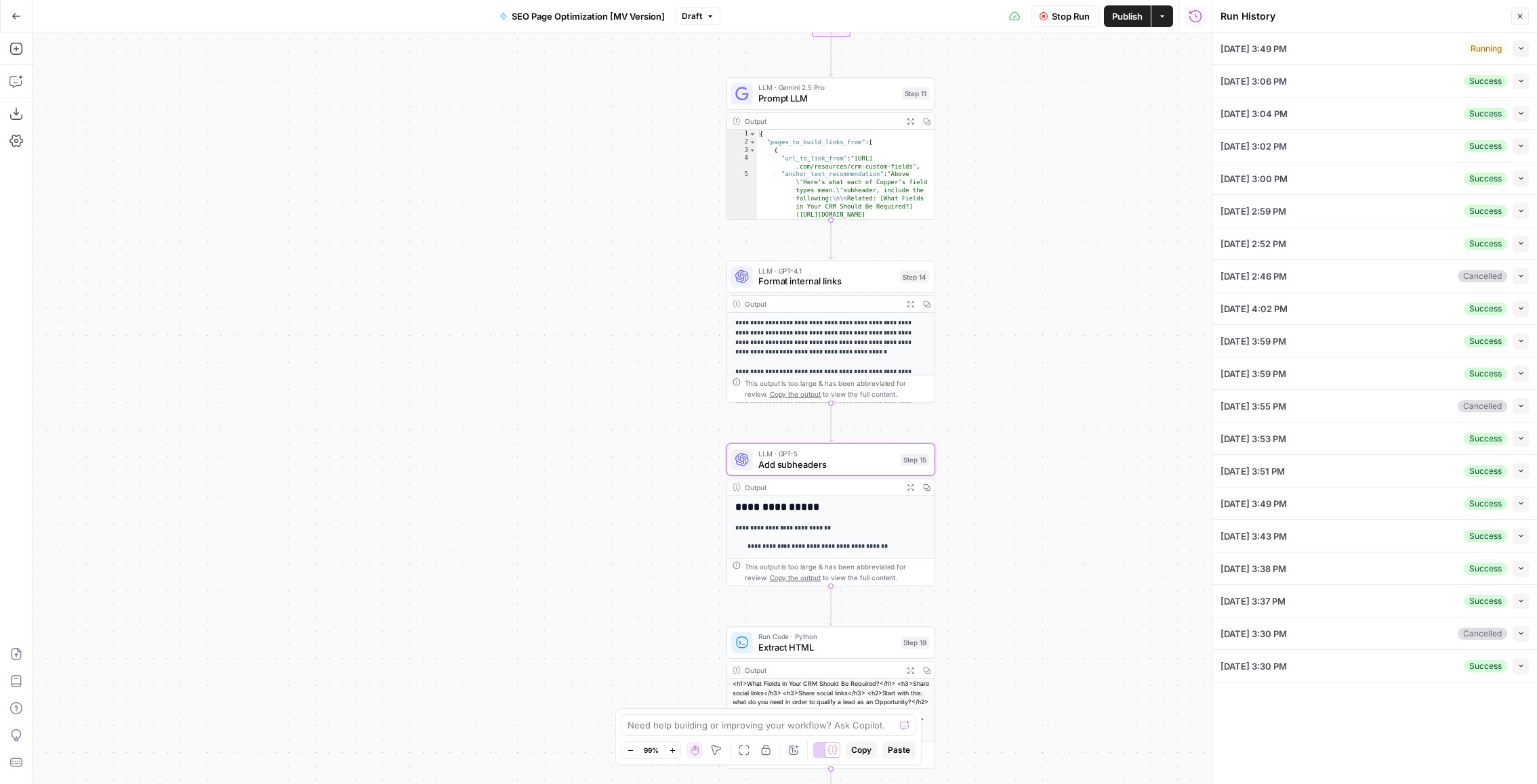
click at [1358, 664] on div "08/26/25 at 3:30 PM Success Collapse" at bounding box center [1374, 666] width 308 height 32
click at [1434, 667] on div "08/26/25 at 3:30 PM Success Collapse" at bounding box center [1374, 666] width 308 height 32
click at [1486, 665] on div "Success" at bounding box center [1485, 666] width 43 height 13
click at [1529, 665] on li "08/26/25 at 3:30 PM Success Collapse View Logs" at bounding box center [1374, 666] width 325 height 33
click at [1510, 665] on div "Success Collapse" at bounding box center [1496, 666] width 65 height 16
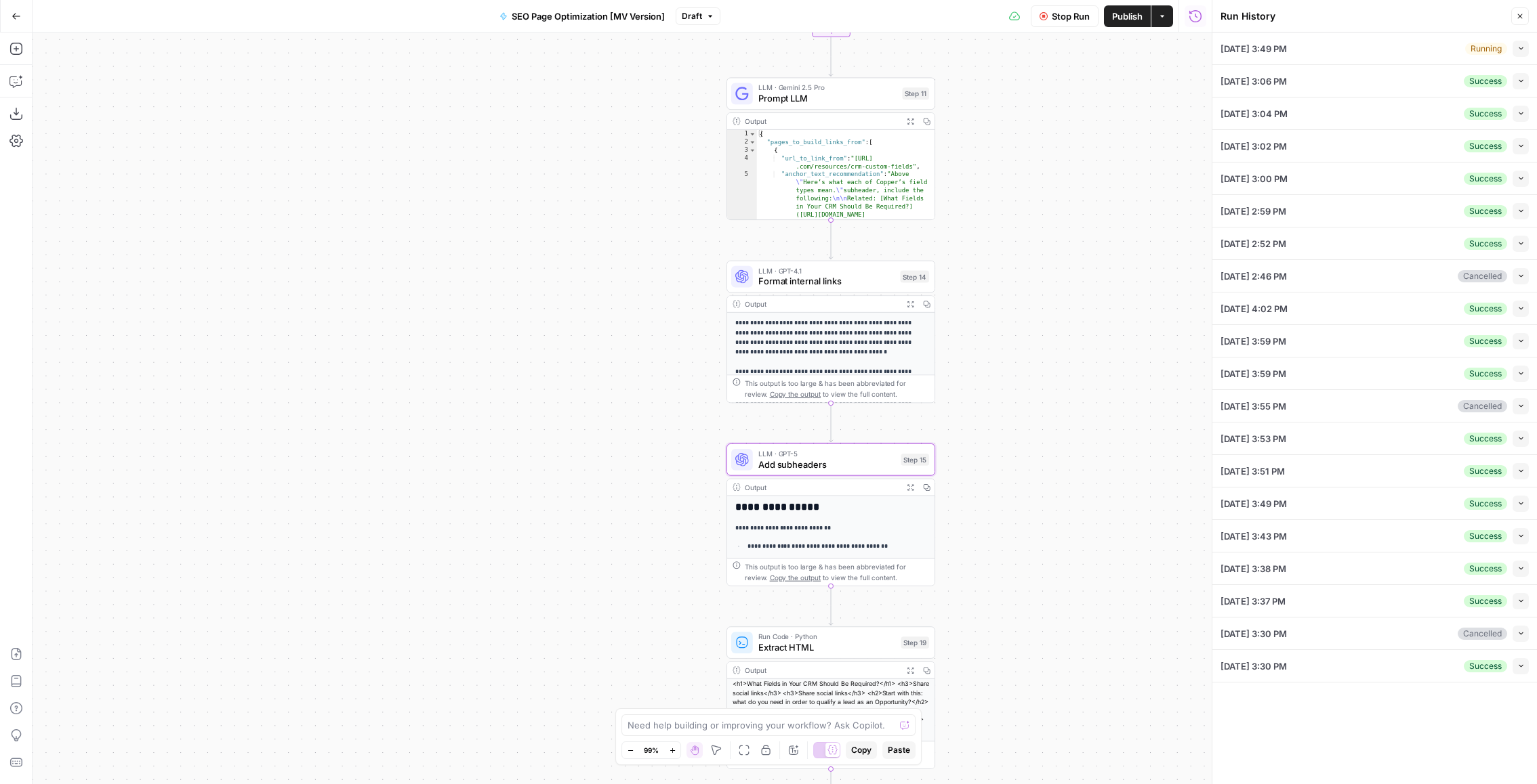
click at [1510, 665] on div "Success Collapse" at bounding box center [1496, 666] width 65 height 16
click at [1514, 665] on button "Collapse" at bounding box center [1520, 666] width 16 height 16
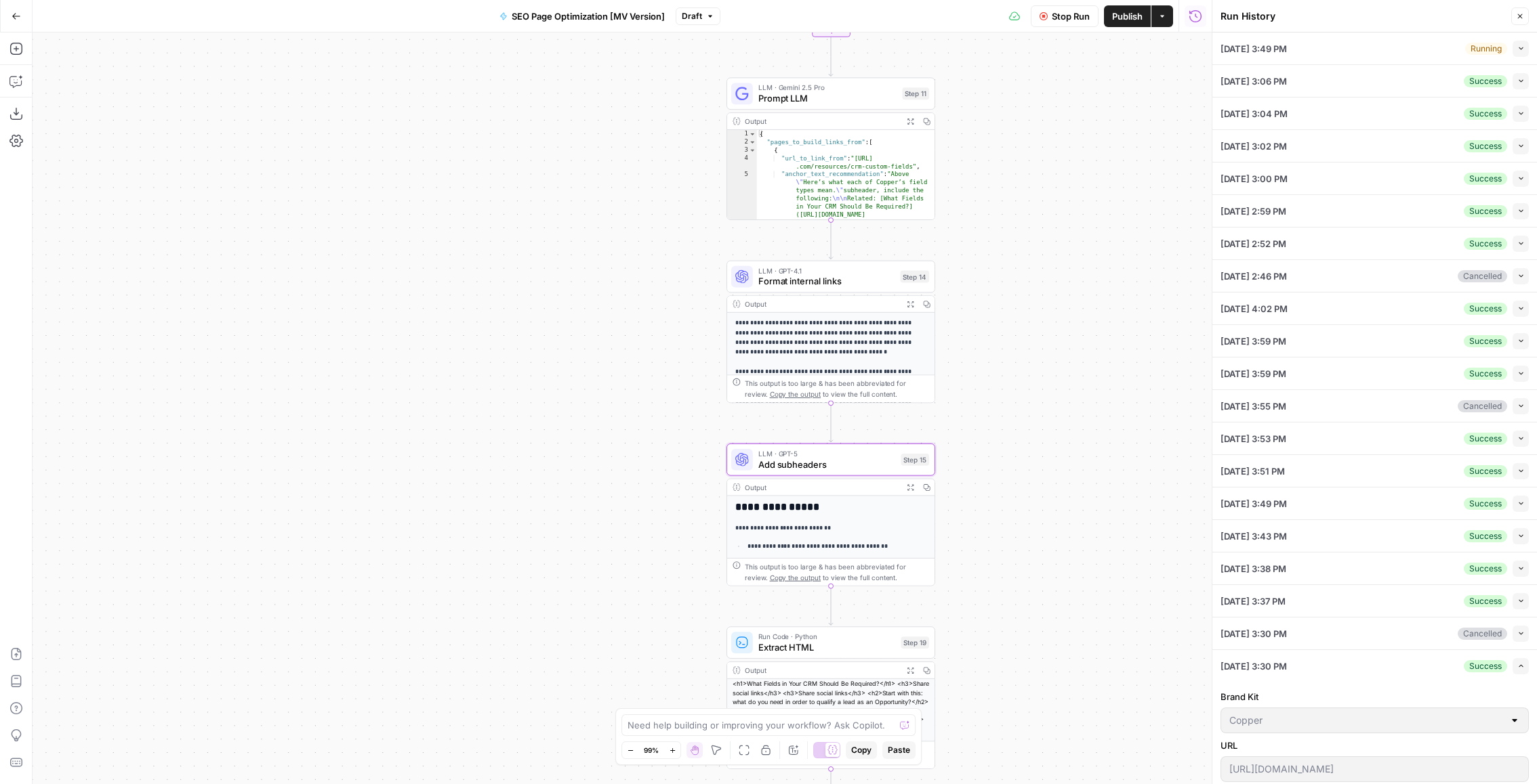
scroll to position [118, 0]
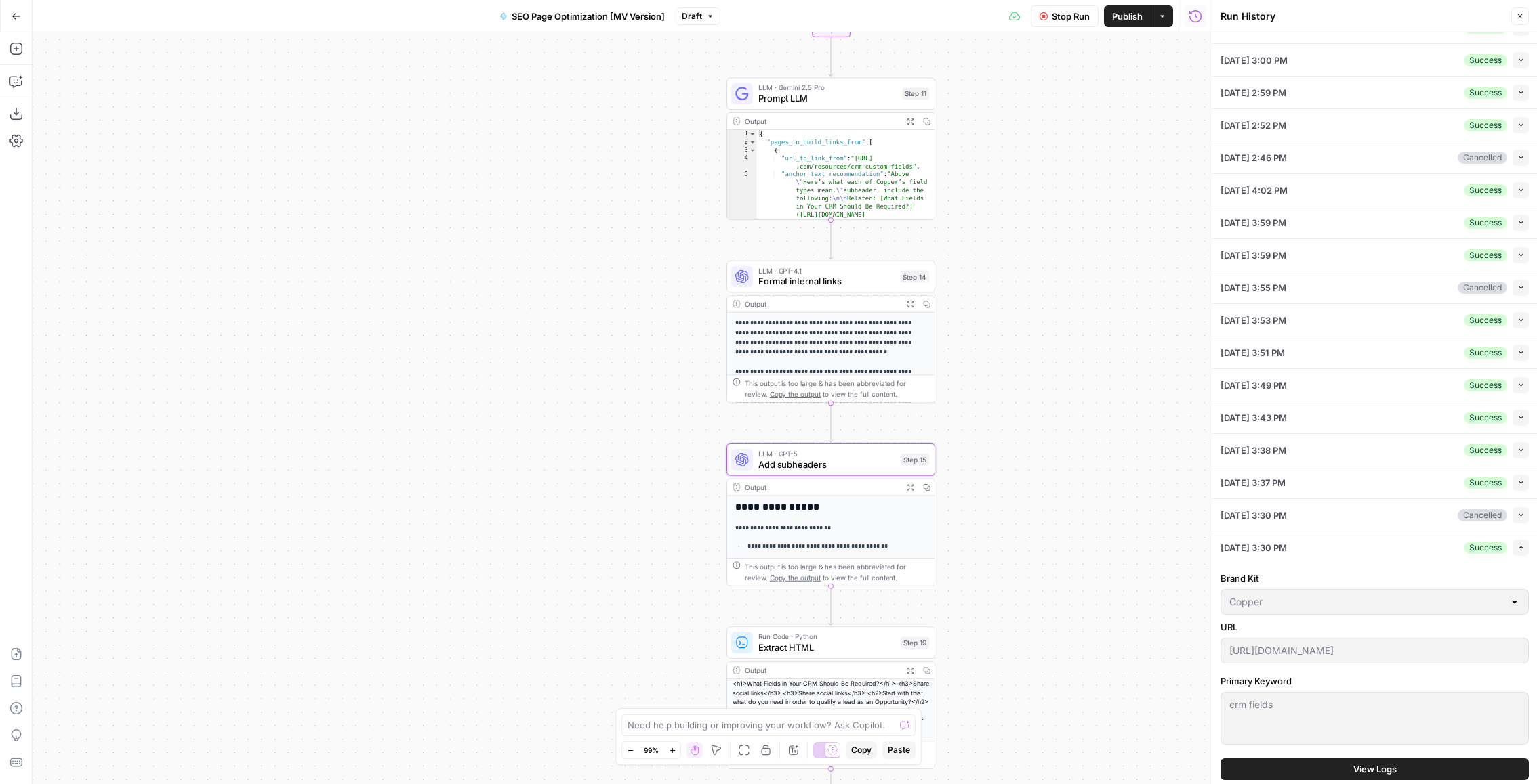
click at [1368, 770] on span "View Logs" at bounding box center [1375, 769] width 43 height 13
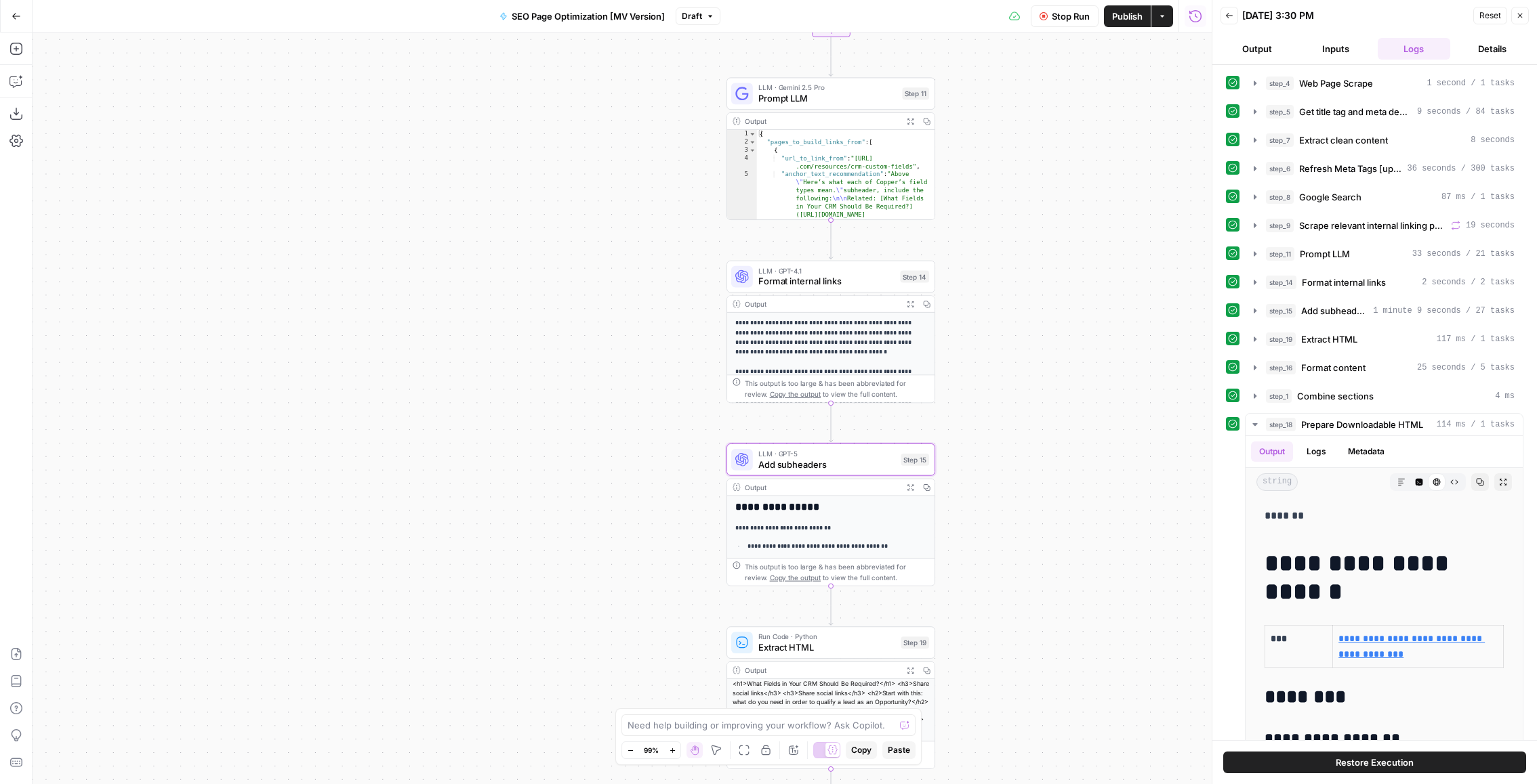
click at [1520, 23] on div "Reset Close" at bounding box center [1500, 15] width 56 height 20
click at [1524, 1] on header "Back 08/26/25 at 3:30 PM Reset Close Output Inputs Logs Details" at bounding box center [1374, 33] width 325 height 65
click at [1513, 17] on button "Close" at bounding box center [1519, 15] width 18 height 18
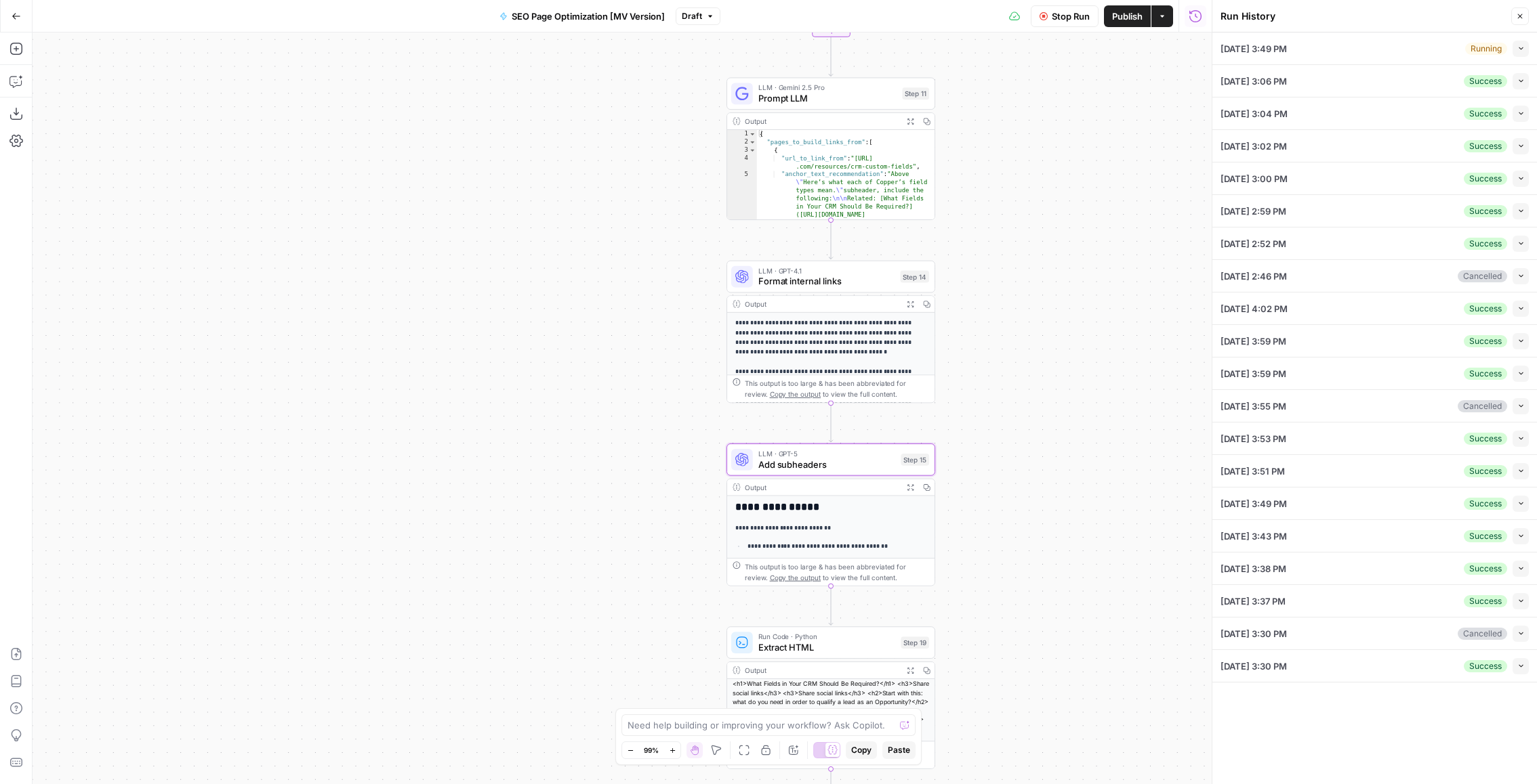
click at [1483, 52] on div "Running" at bounding box center [1486, 48] width 42 height 13
click at [1522, 52] on span "button" at bounding box center [1520, 48] width 8 height 8
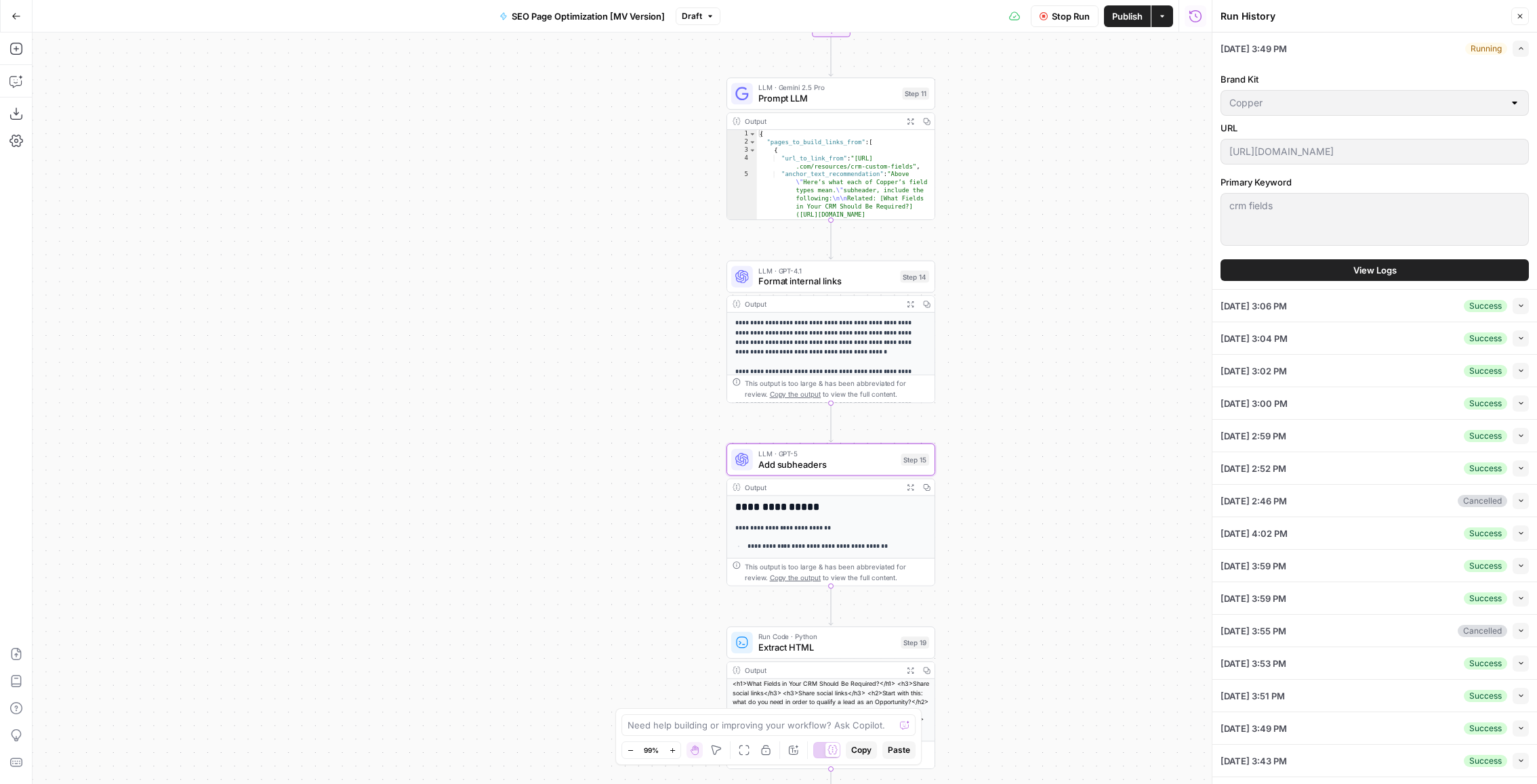
click at [1305, 280] on div "Brand Kit Copper URL https://www.copper.com/resources/crm-fields Primary Keywor…" at bounding box center [1374, 177] width 308 height 225
click at [1322, 266] on button "View Logs" at bounding box center [1374, 270] width 308 height 22
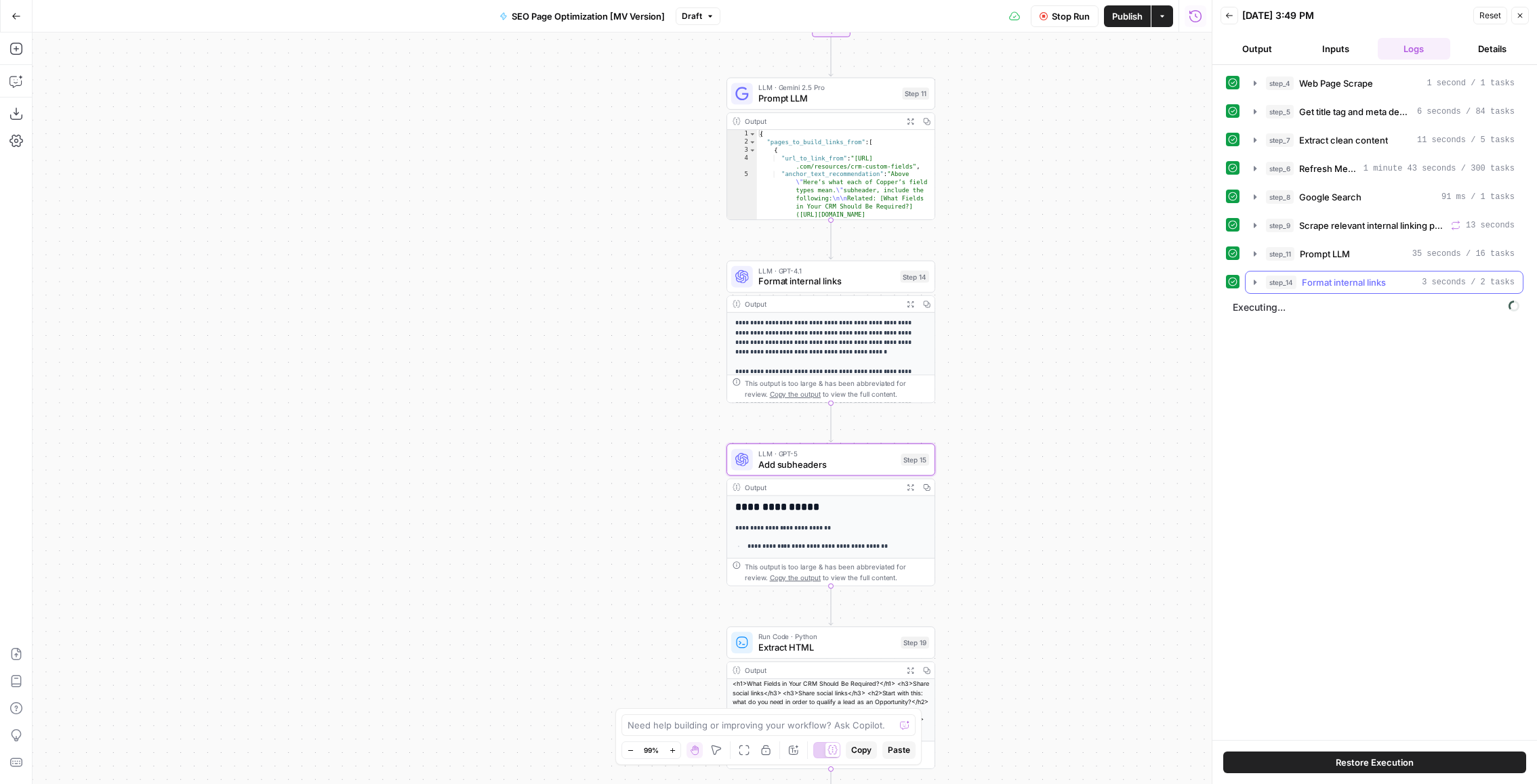
click at [1389, 277] on div "step_14 Format internal links 3 seconds / 2 tasks" at bounding box center [1390, 283] width 249 height 13
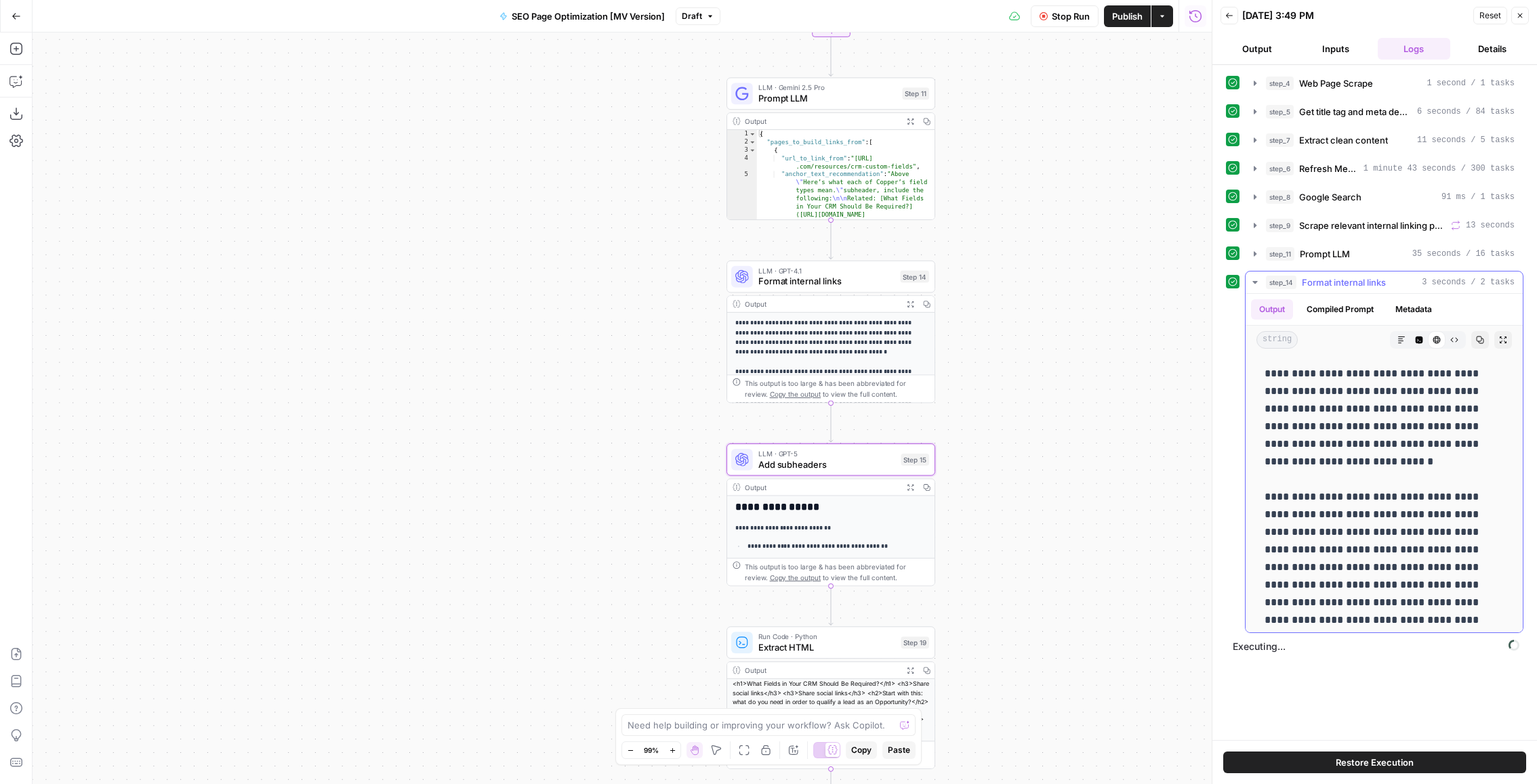
click at [1483, 276] on span "3 seconds / 2 tasks" at bounding box center [1468, 282] width 93 height 13
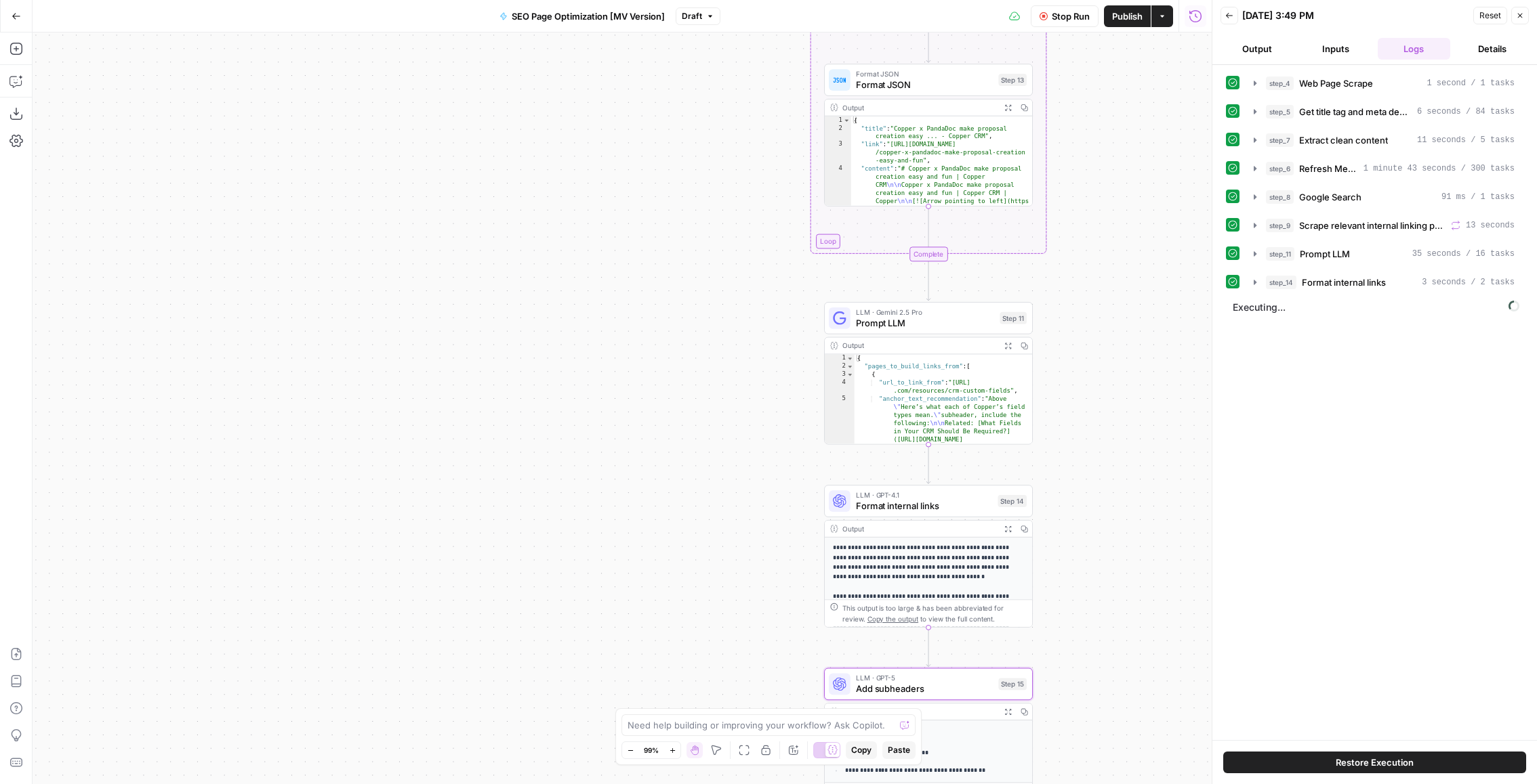
click at [1526, 20] on button "Close" at bounding box center [1519, 15] width 18 height 18
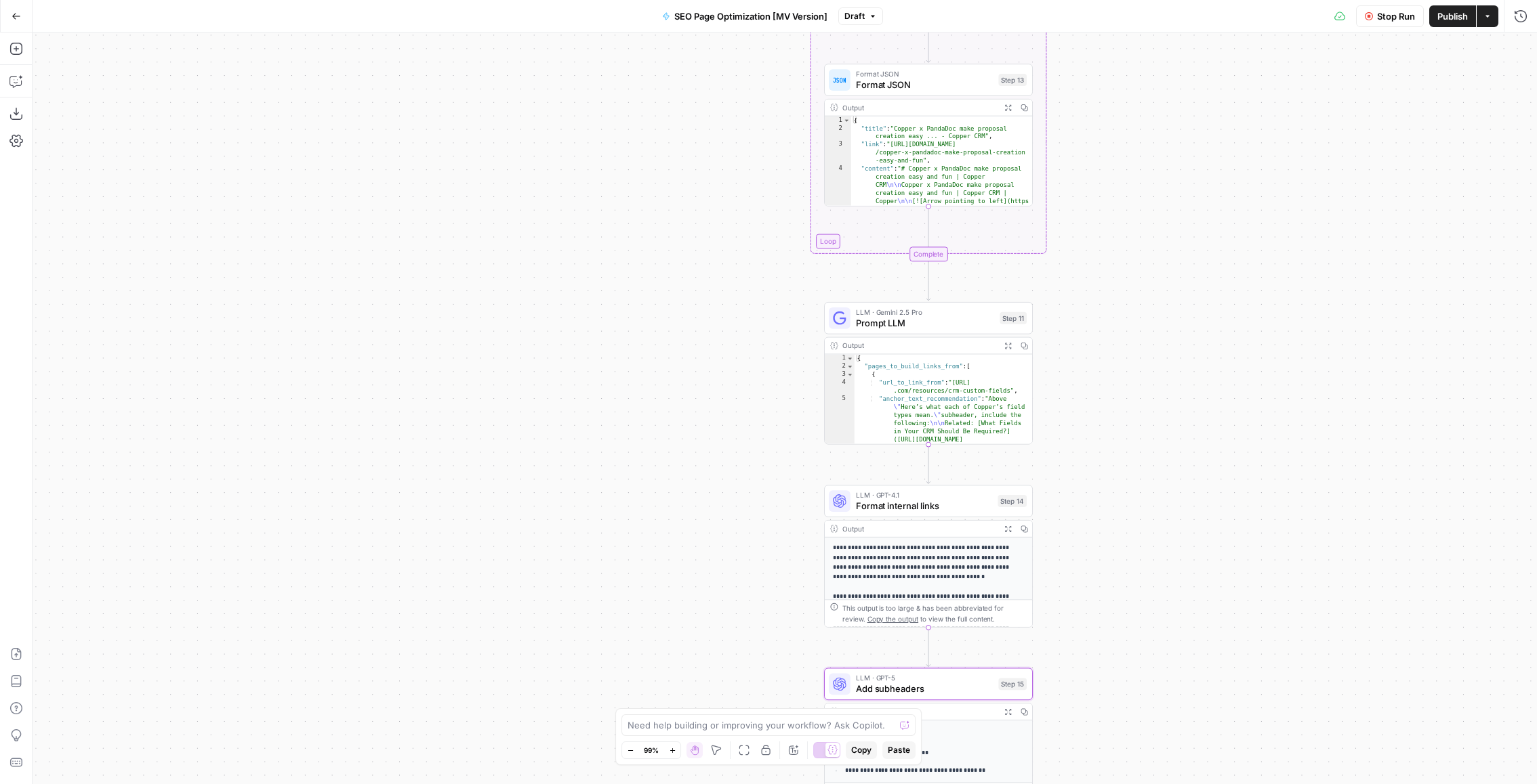
click at [1383, 16] on span "Stop Run" at bounding box center [1395, 16] width 38 height 13
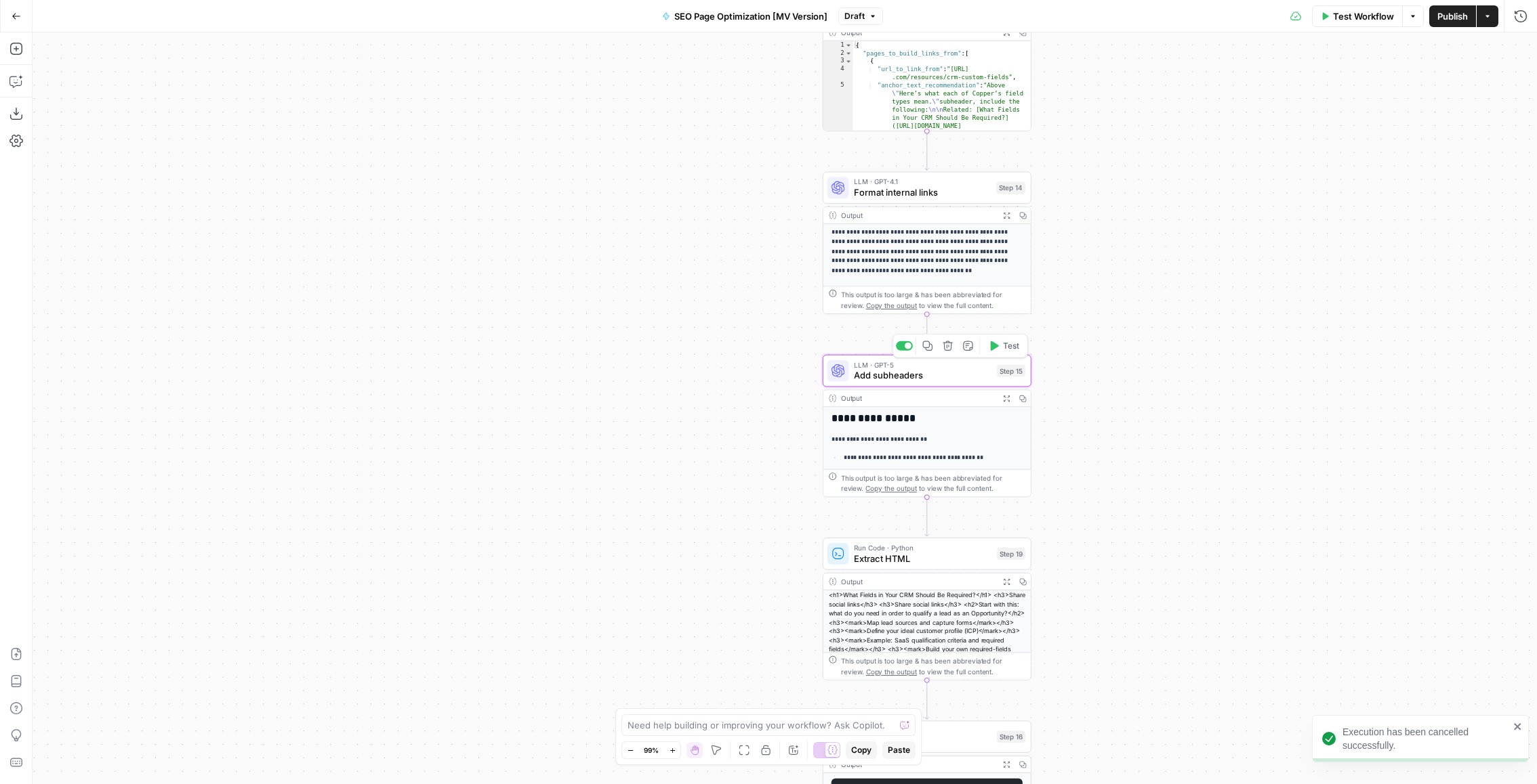
click at [965, 373] on span "Add subheaders" at bounding box center [922, 376] width 138 height 13
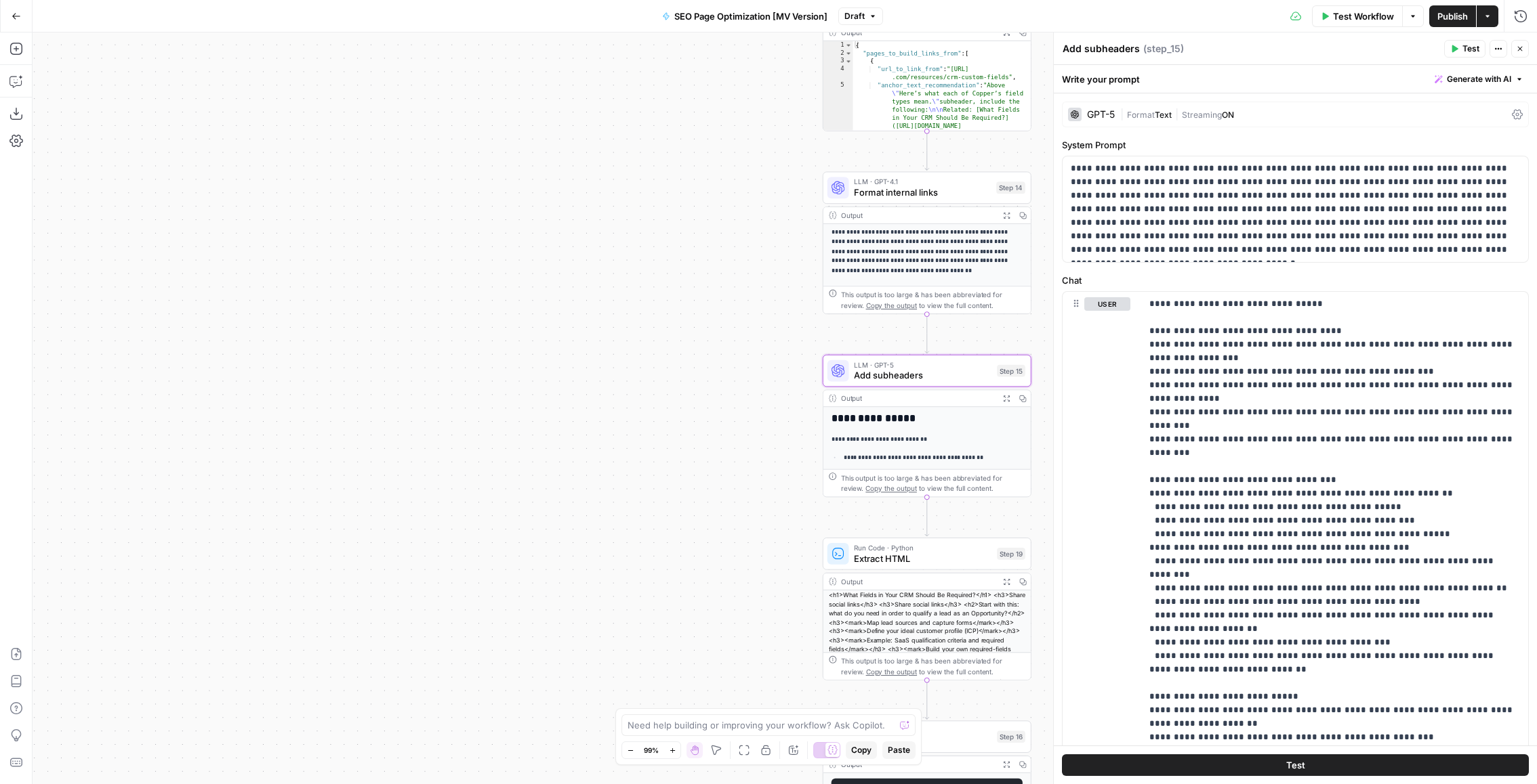
click at [1467, 48] on span "Test" at bounding box center [1470, 48] width 17 height 13
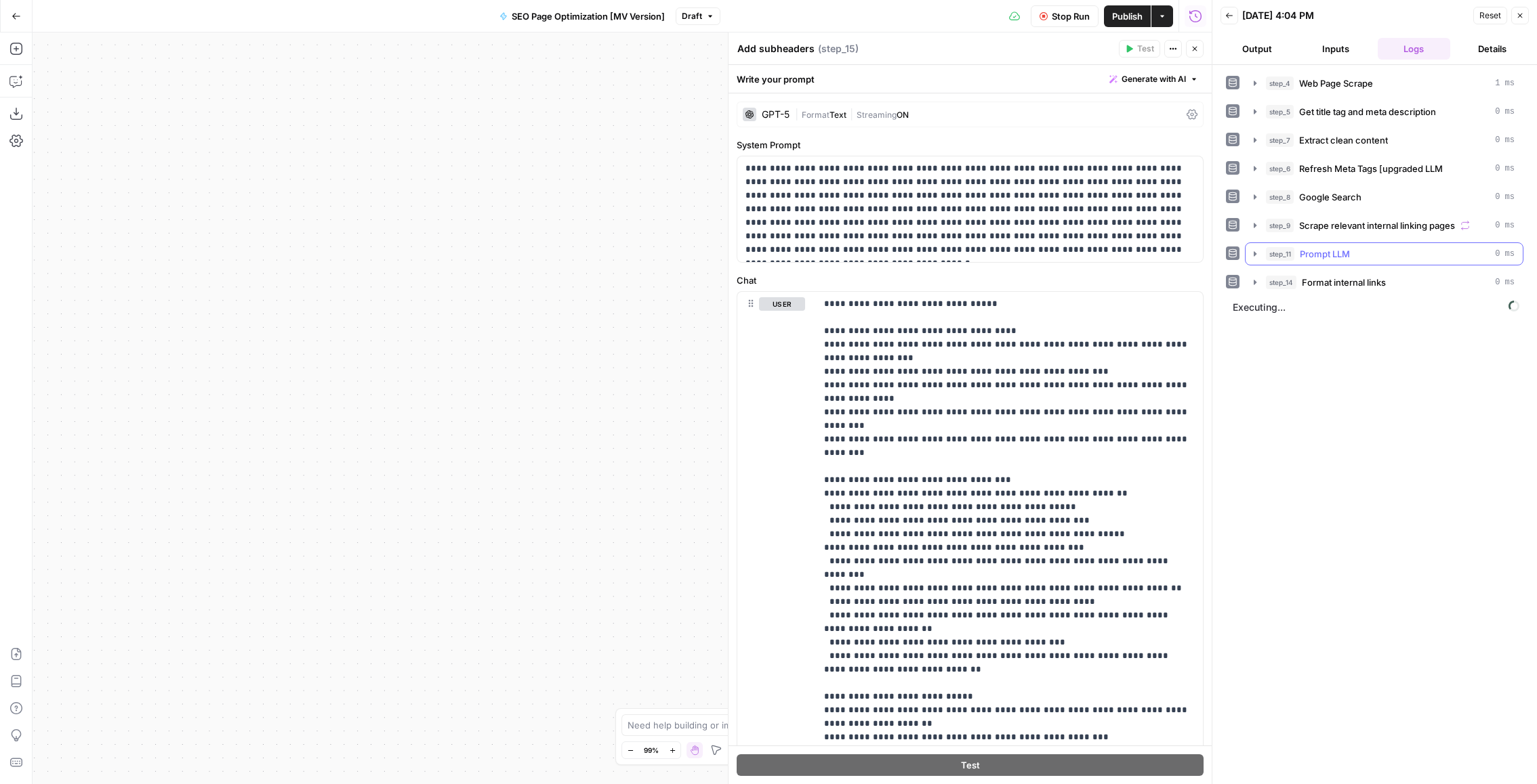
click at [1357, 252] on div "step_11 Prompt LLM 0 ms" at bounding box center [1390, 254] width 249 height 13
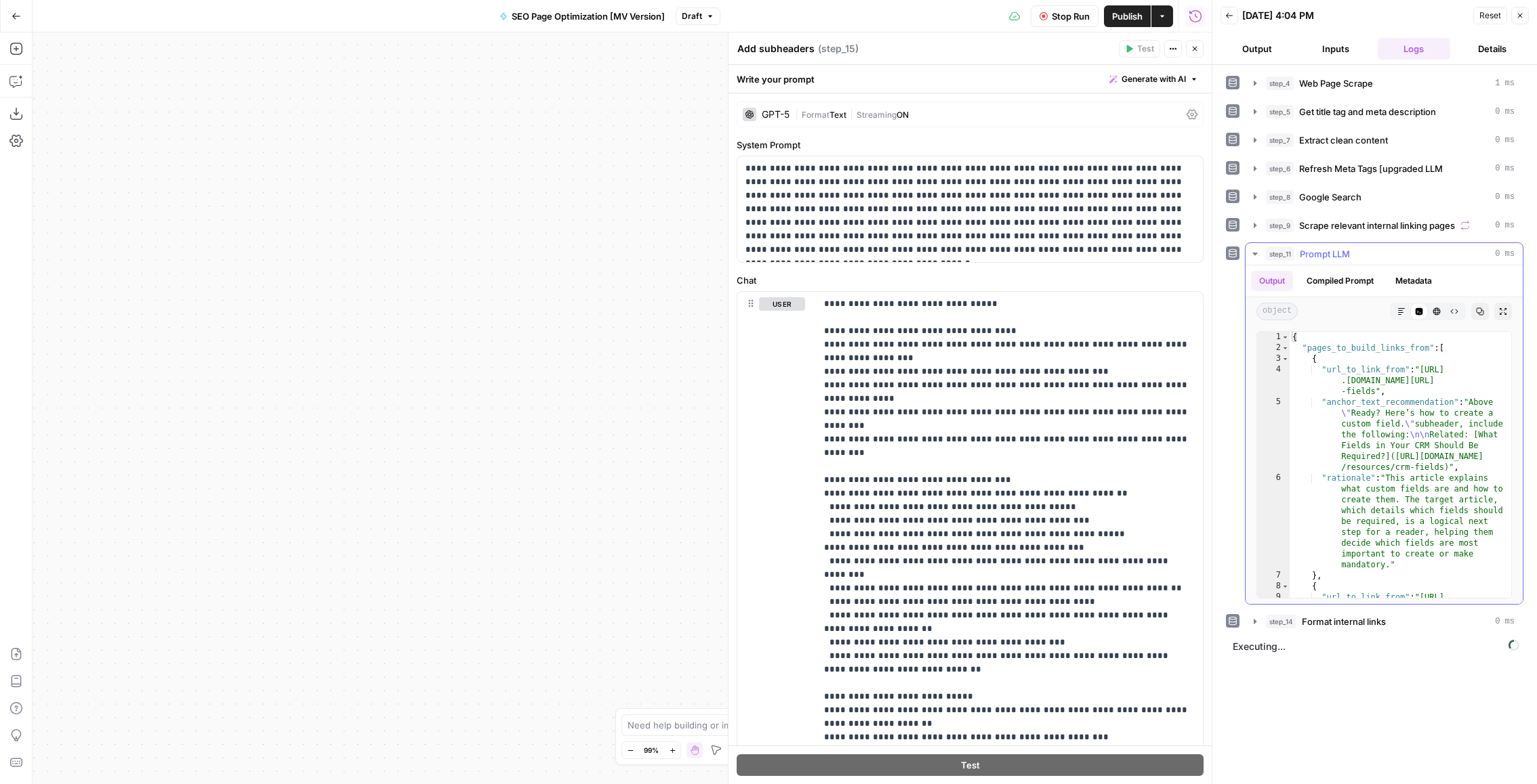
click at [1357, 252] on div "step_11 Prompt LLM 0 ms" at bounding box center [1390, 254] width 249 height 13
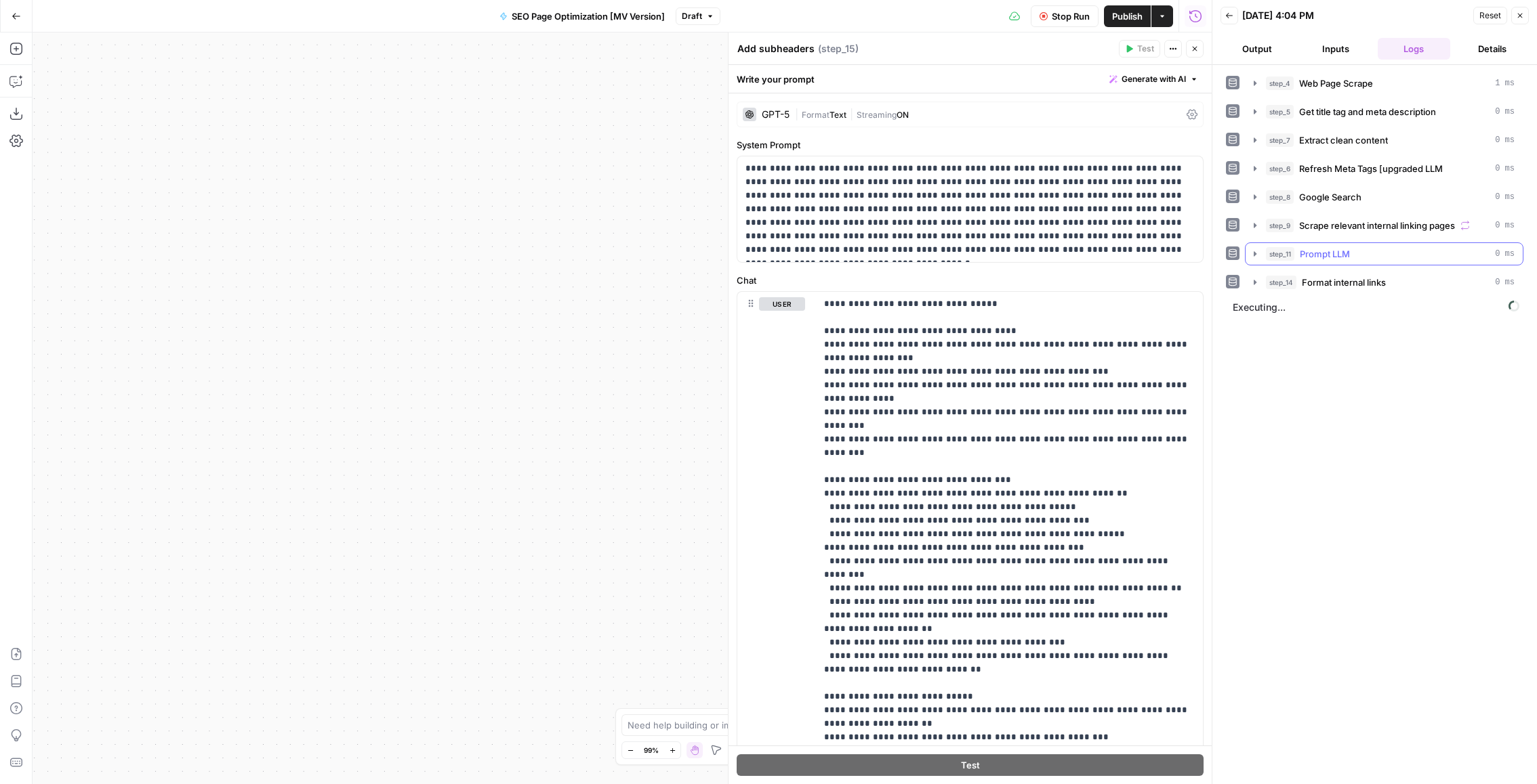
click at [1358, 277] on span "Format internal links" at bounding box center [1343, 283] width 84 height 13
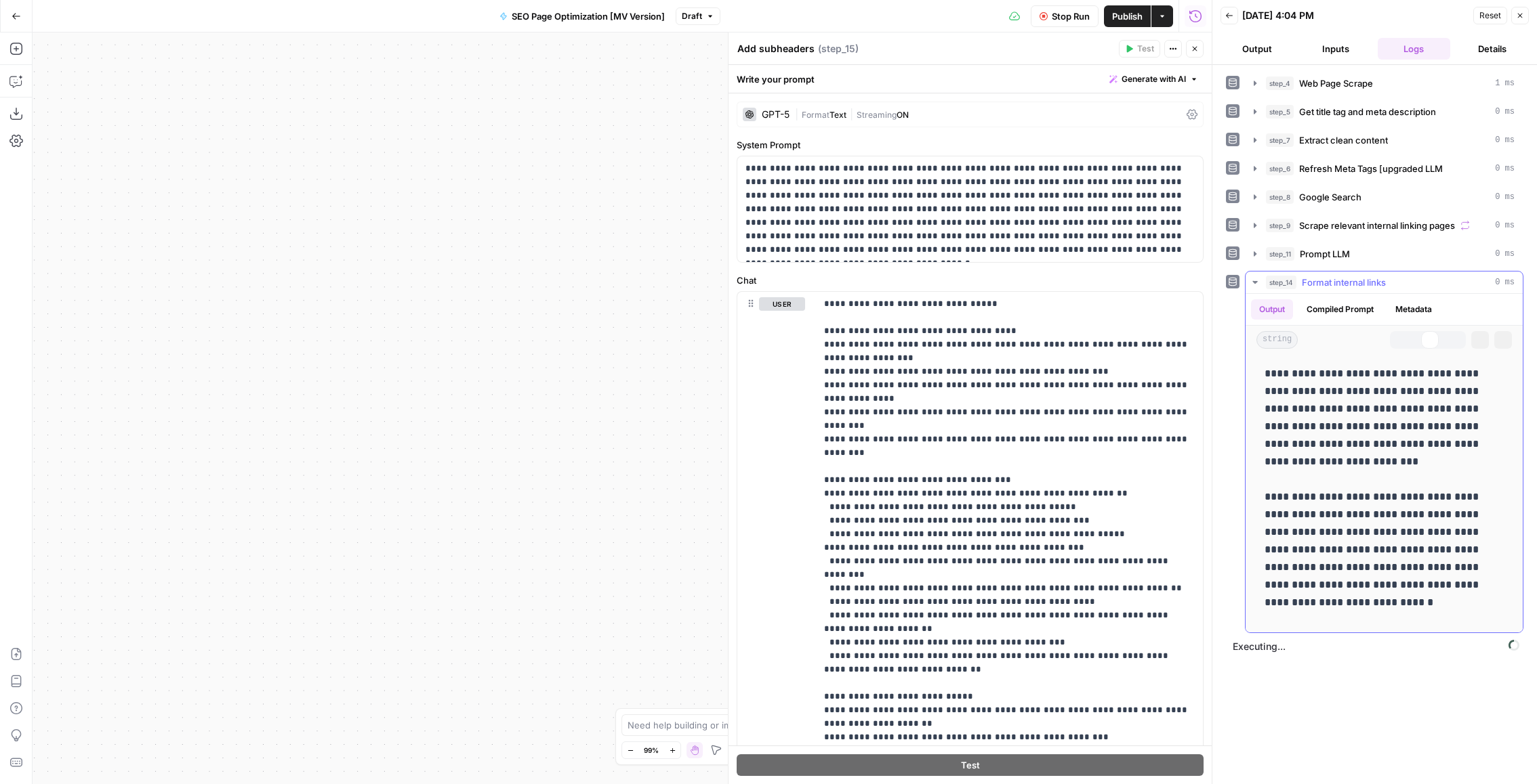
click at [1358, 277] on span "Format internal links" at bounding box center [1343, 283] width 84 height 13
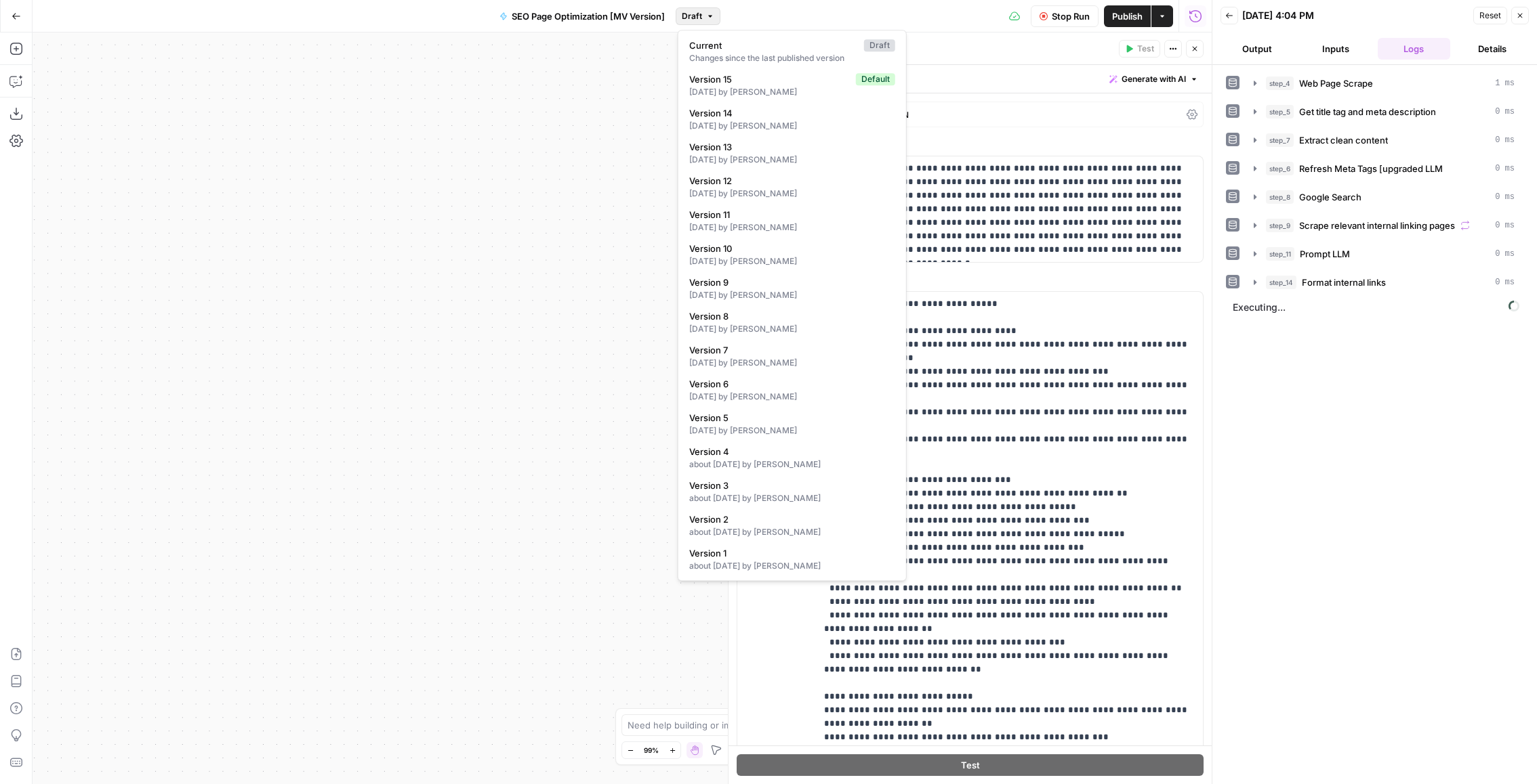
click at [713, 20] on button "Draft" at bounding box center [698, 16] width 45 height 18
click at [1434, 518] on div "step_4 Web Page Scrape 1 ms step_5 Get title tag and meta description 0 ms step…" at bounding box center [1374, 425] width 298 height 706
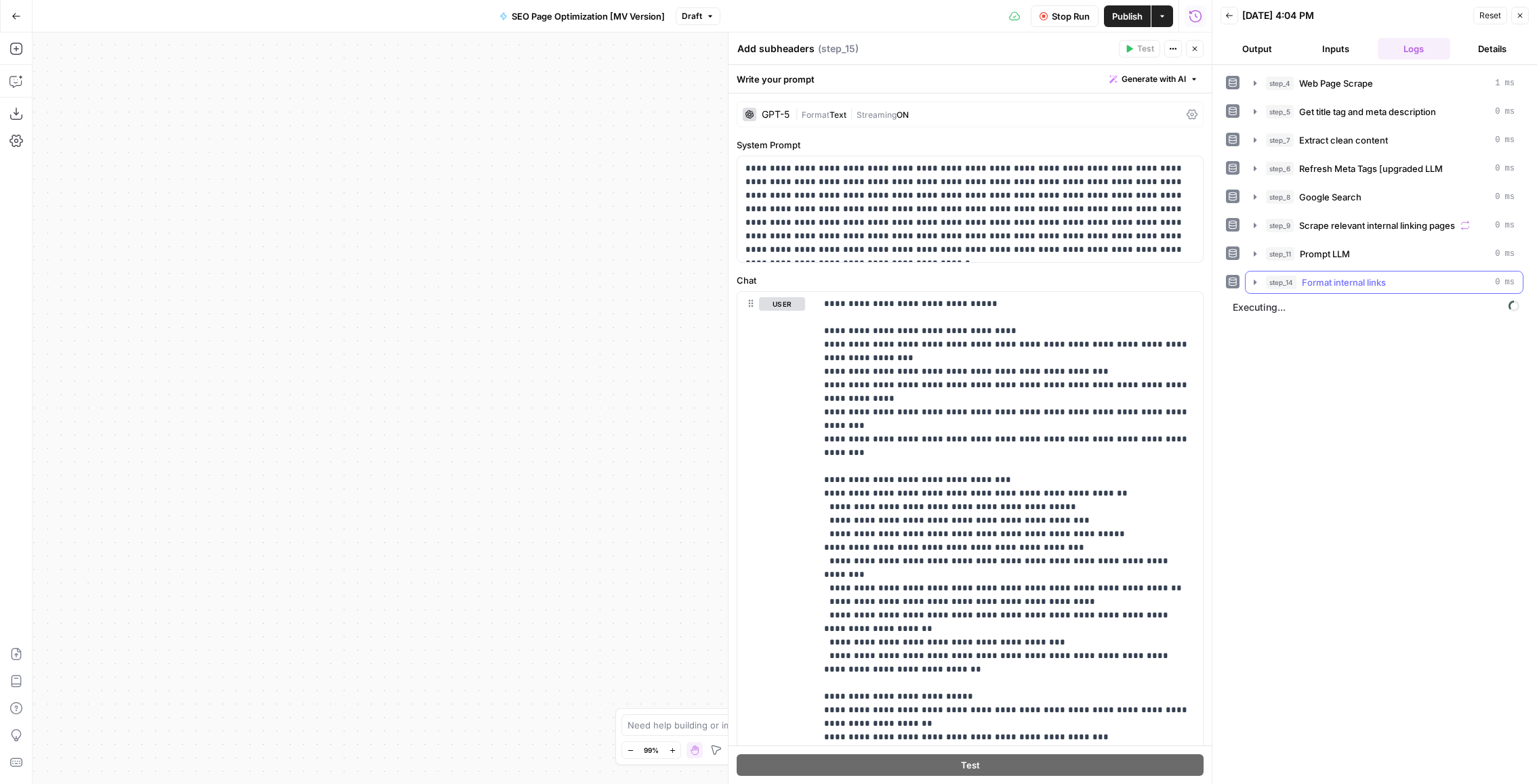
click at [1364, 283] on span "Format internal links" at bounding box center [1343, 283] width 84 height 13
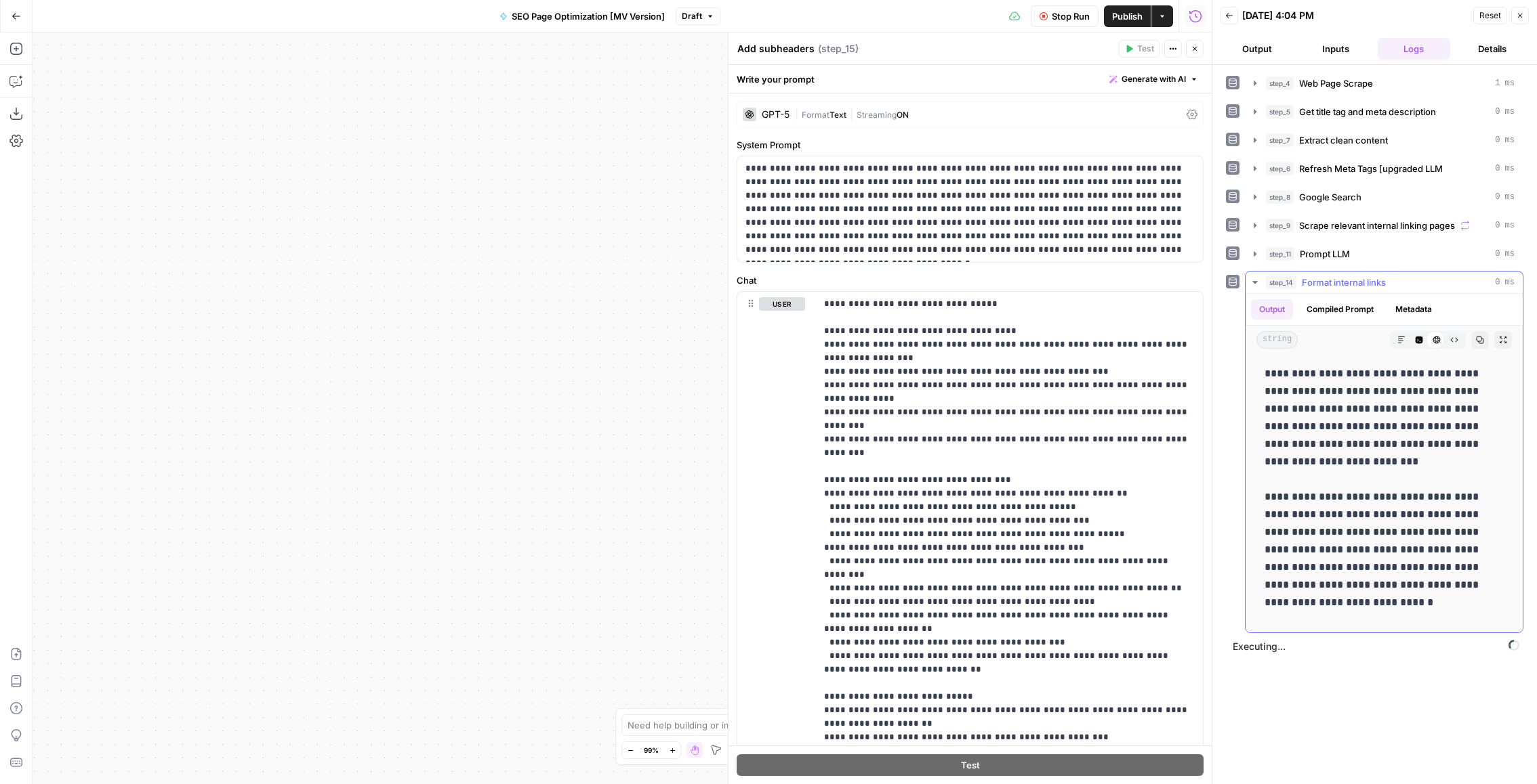
click at [1364, 286] on span "Format internal links" at bounding box center [1343, 283] width 84 height 13
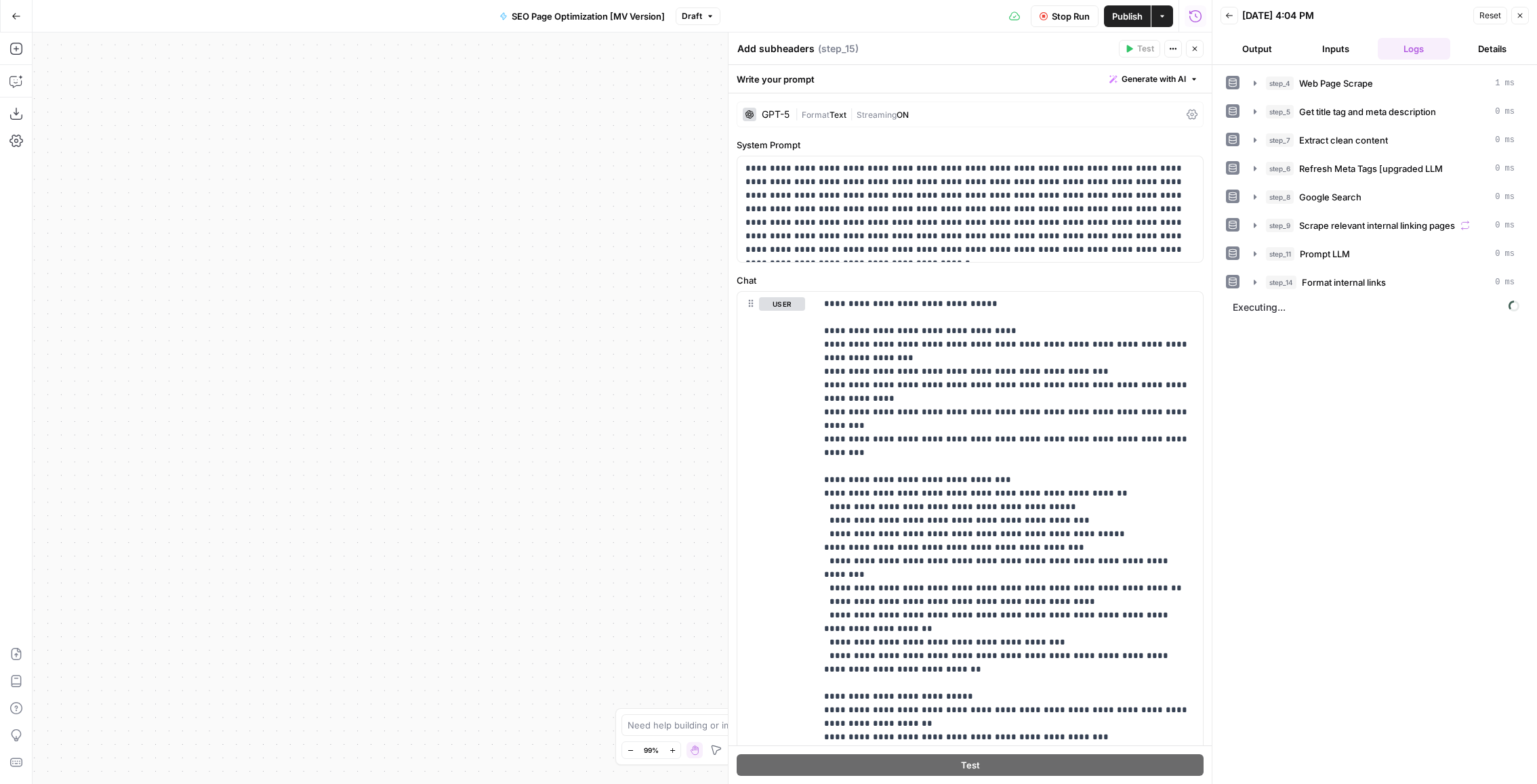
click at [1340, 43] on button "Inputs" at bounding box center [1336, 48] width 73 height 22
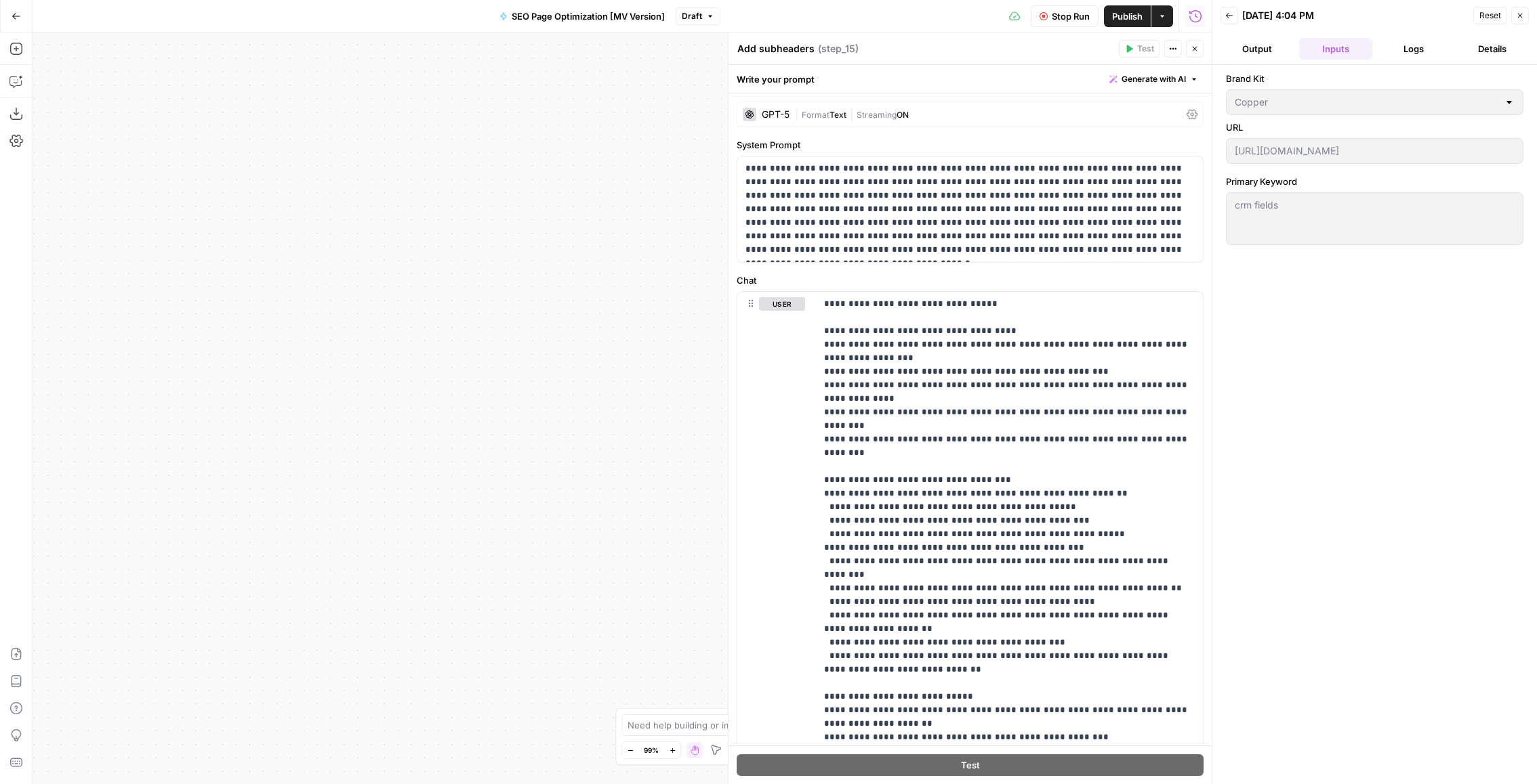
click at [1303, 47] on button "Inputs" at bounding box center [1336, 48] width 73 height 22
click at [1251, 47] on button "Output" at bounding box center [1257, 48] width 73 height 22
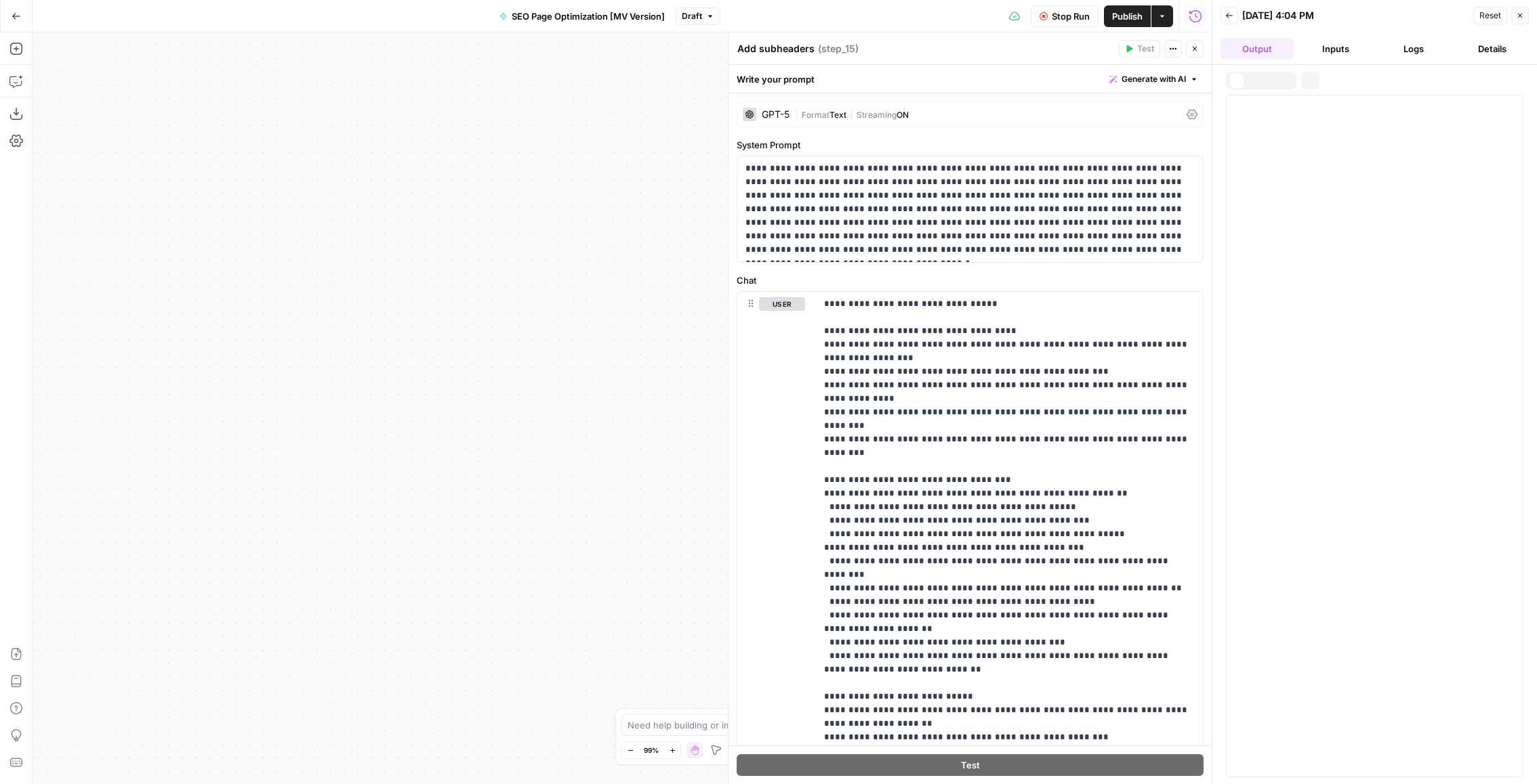
click at [1425, 38] on button "Logs" at bounding box center [1414, 48] width 73 height 22
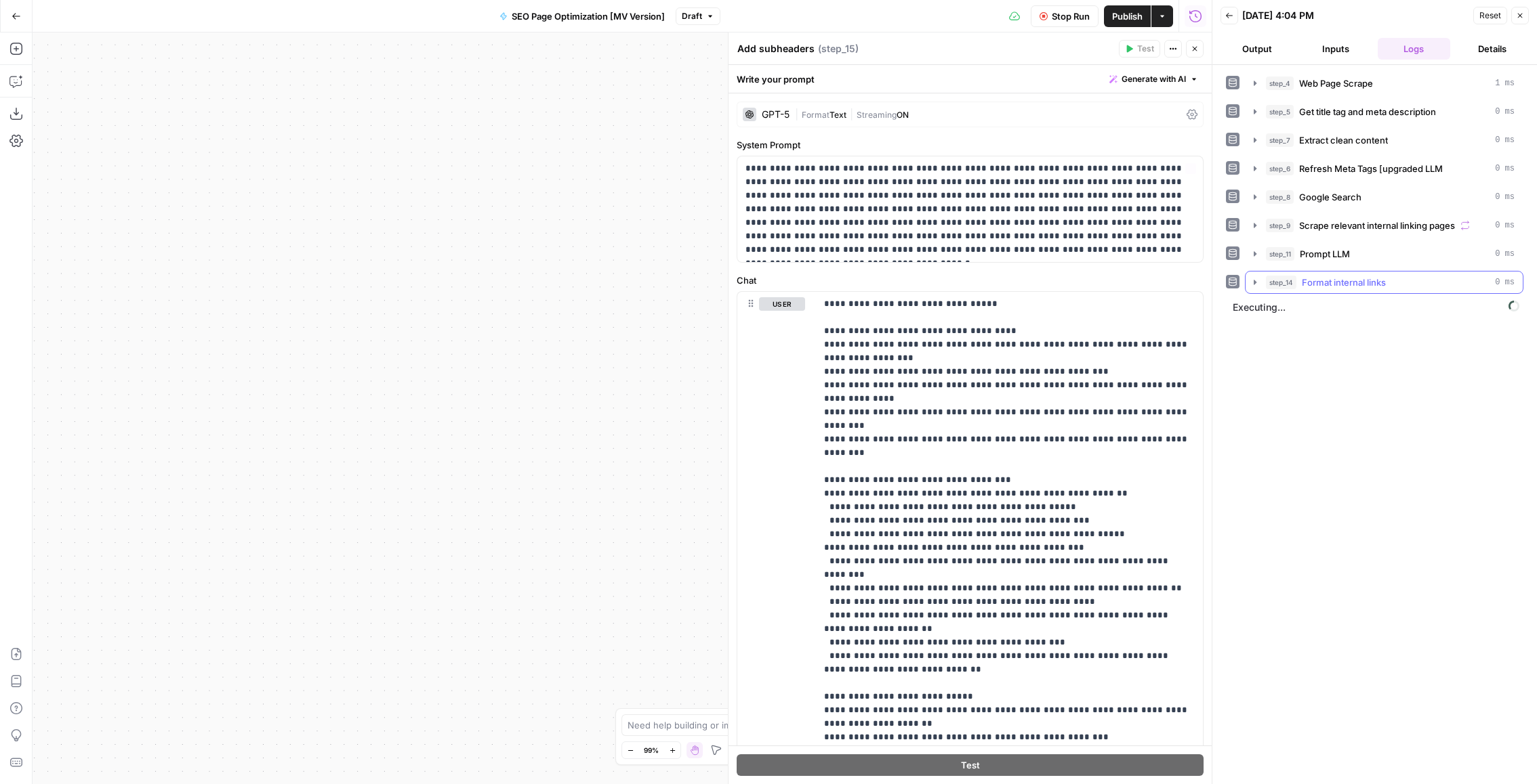
click at [1378, 280] on span "Format internal links" at bounding box center [1343, 283] width 84 height 13
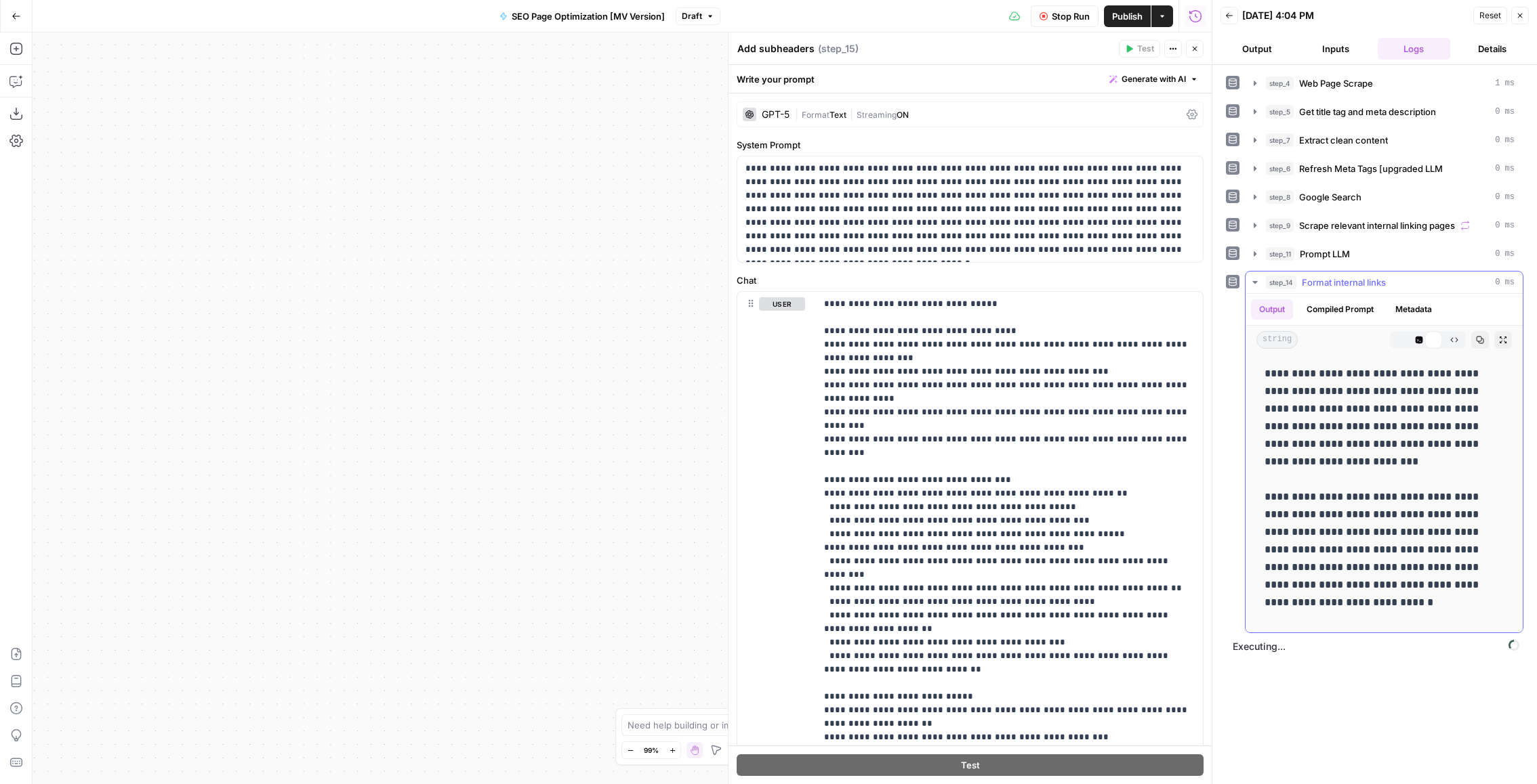
click at [1378, 280] on span "Format internal links" at bounding box center [1343, 283] width 84 height 13
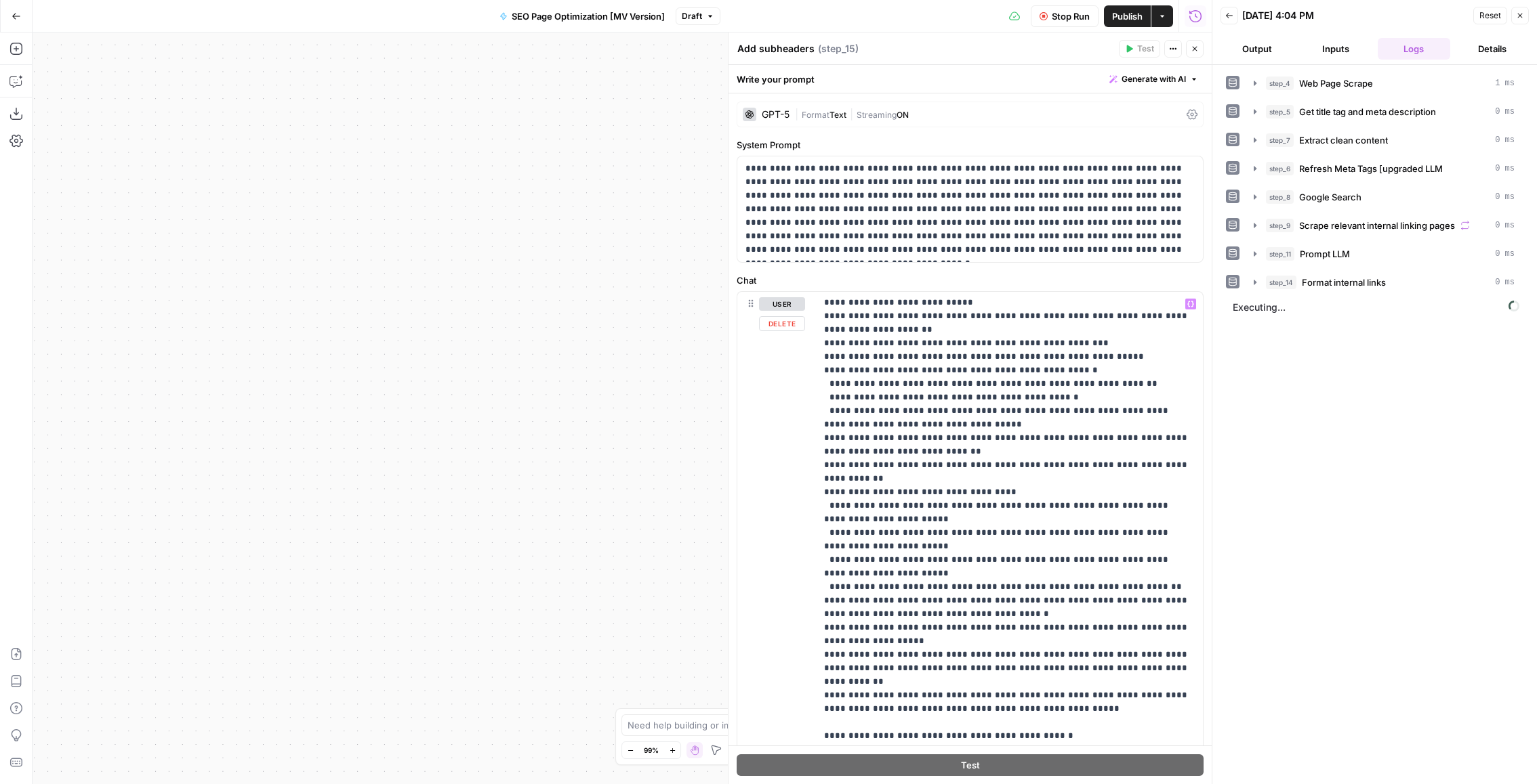
scroll to position [168, 0]
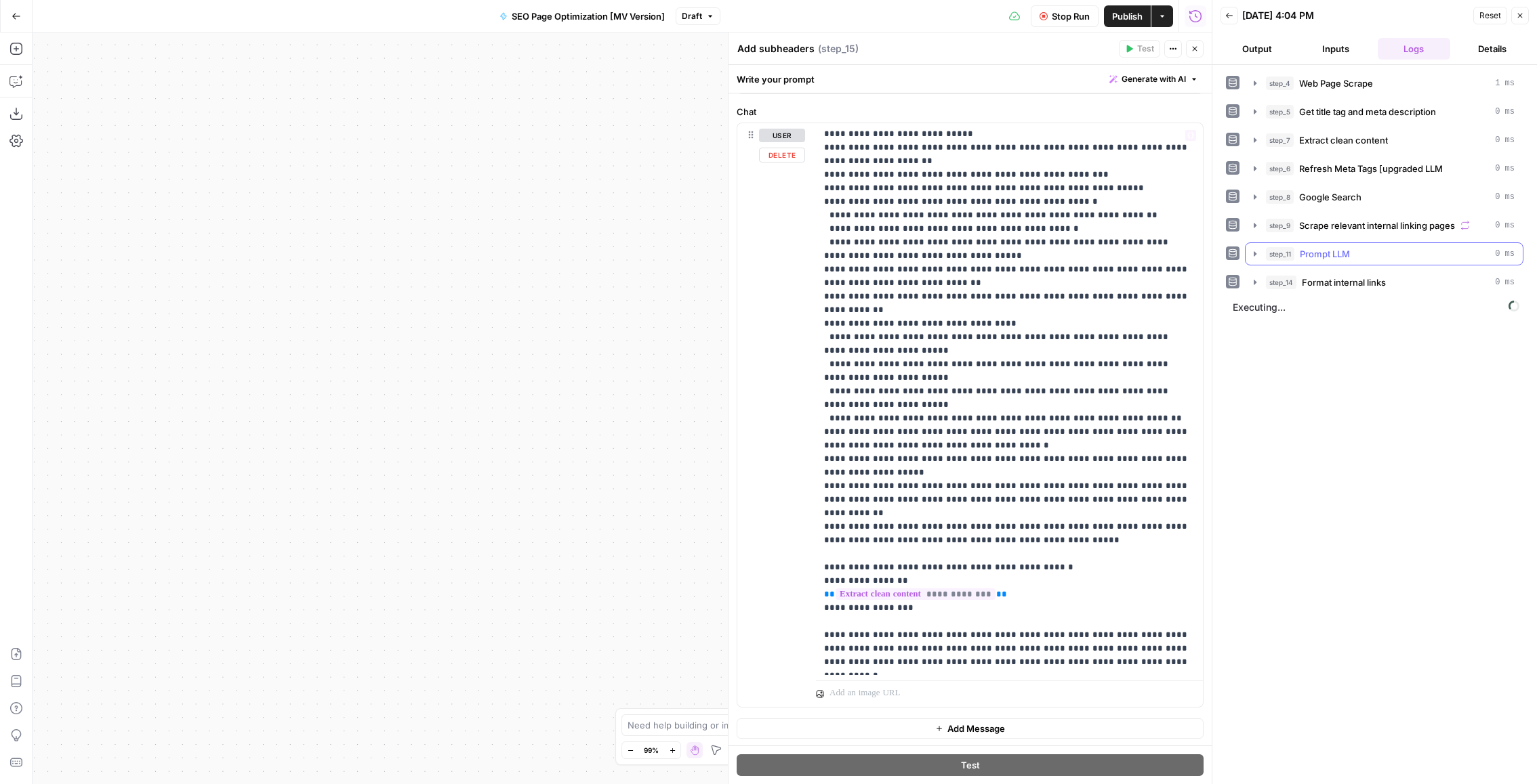
click at [1363, 326] on div "step_4 Web Page Scrape 1 ms step_5 Get title tag and meta description 0 ms step…" at bounding box center [1374, 425] width 298 height 706
click at [1380, 284] on span "Format internal links" at bounding box center [1343, 283] width 84 height 13
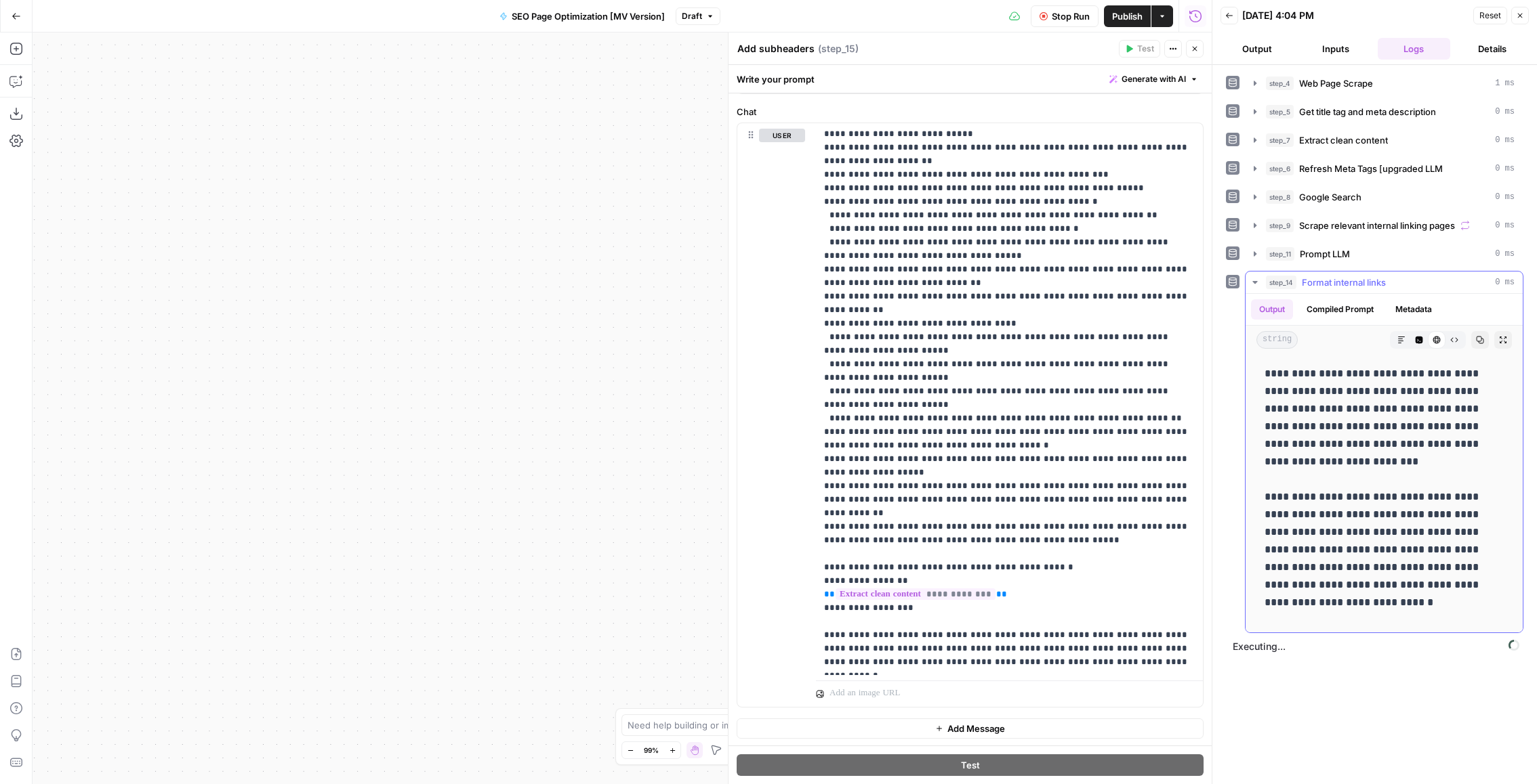
click at [1383, 285] on span "Format internal links" at bounding box center [1343, 283] width 84 height 13
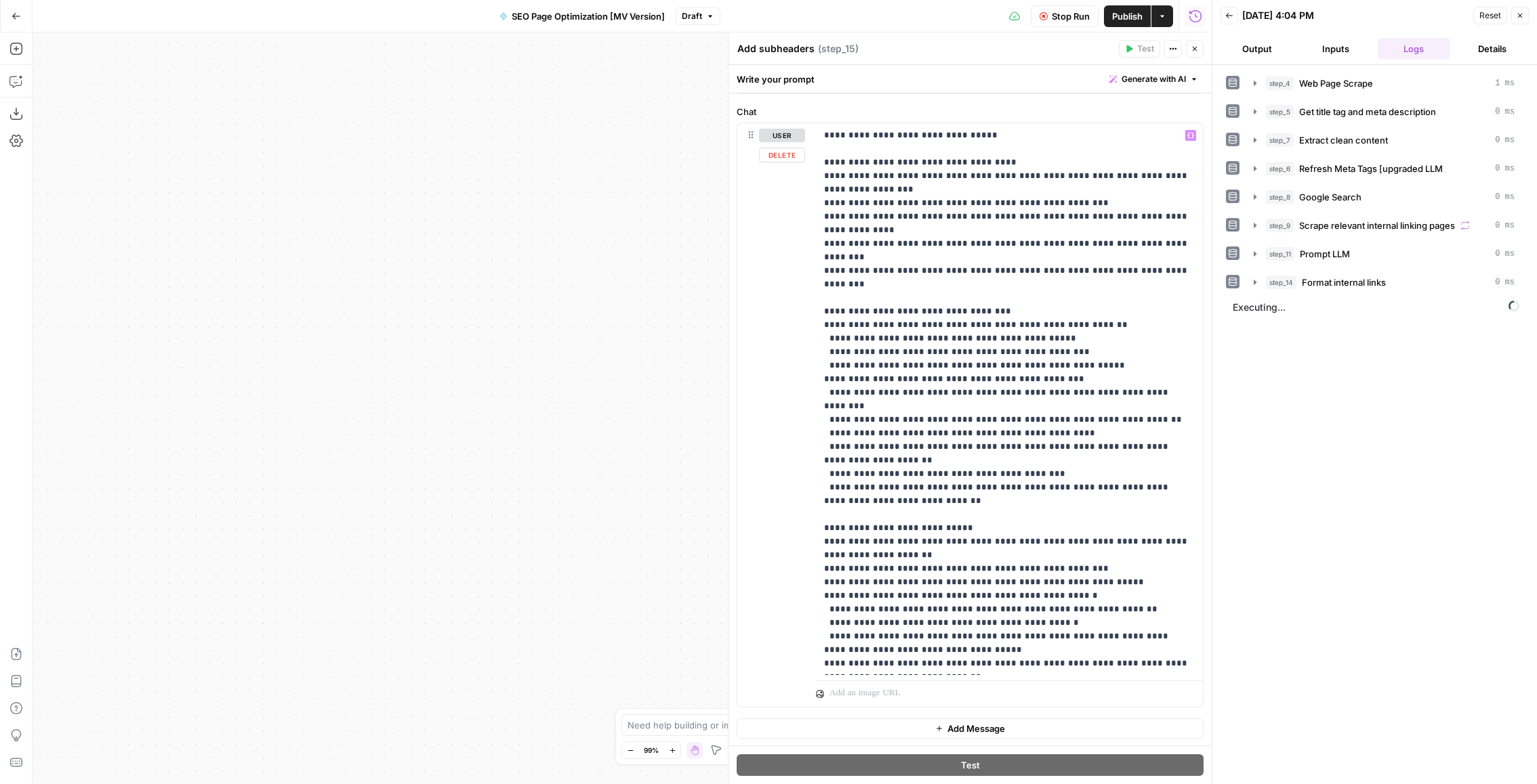
scroll to position [395, 0]
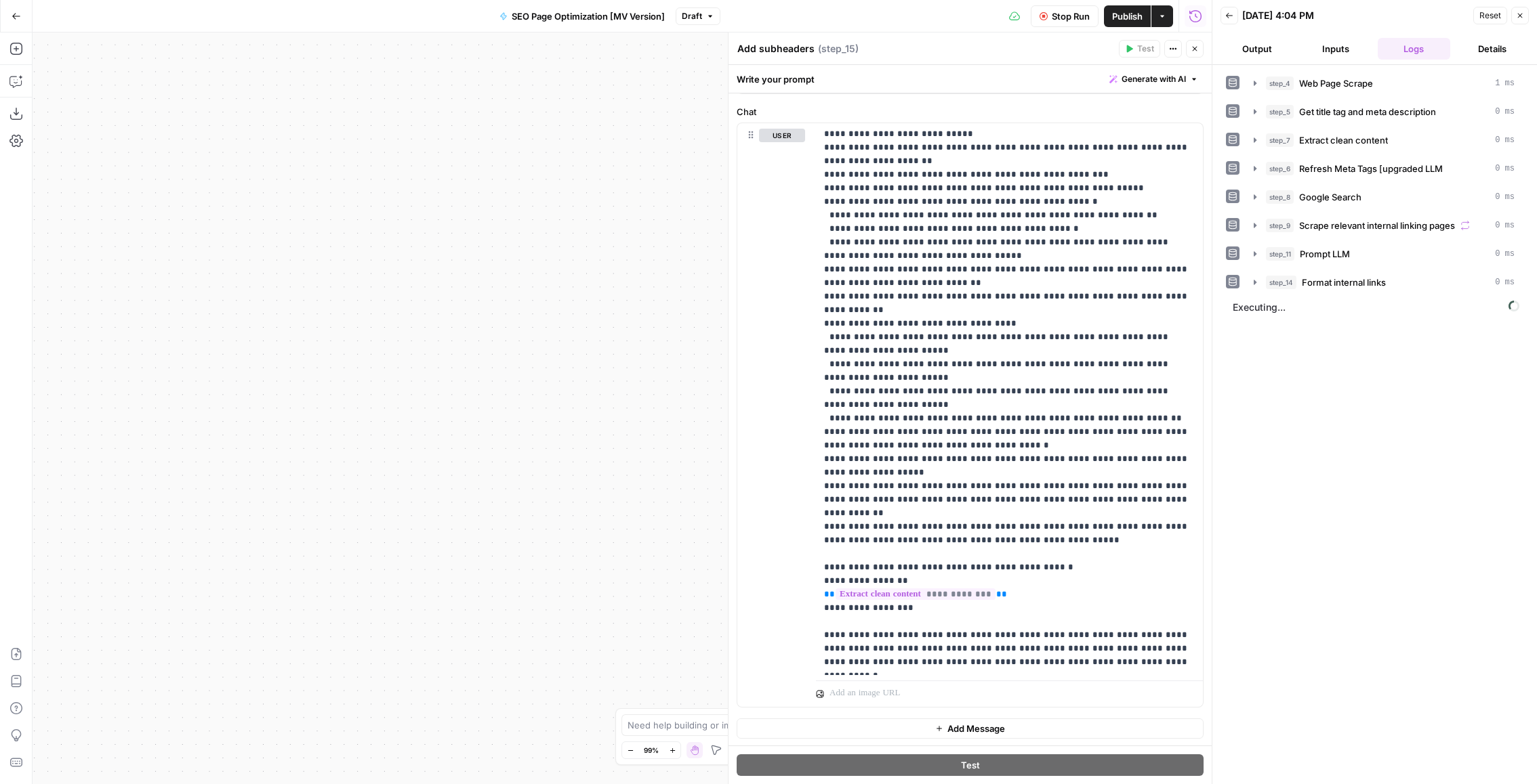
click at [1521, 18] on icon "button" at bounding box center [1520, 16] width 8 height 8
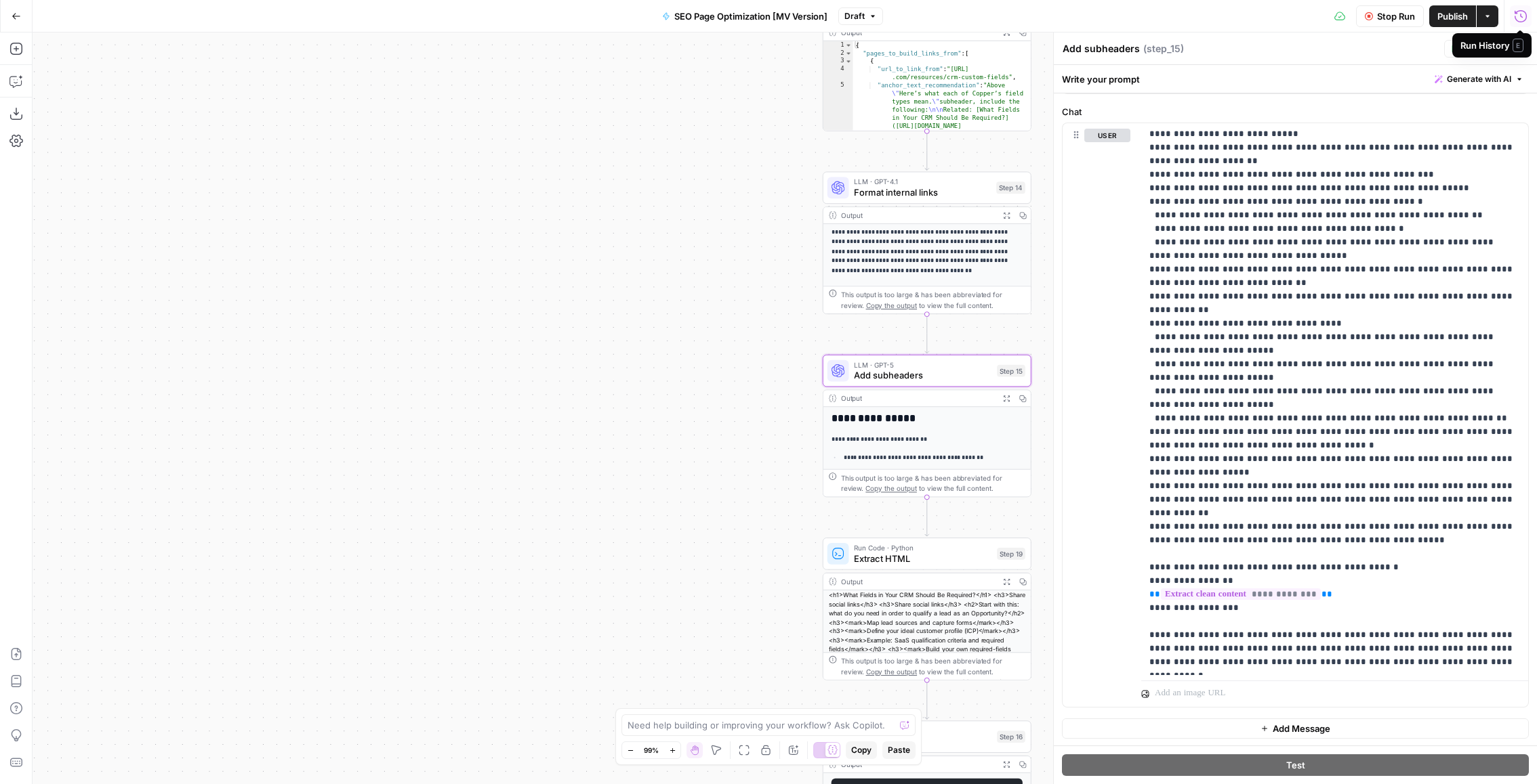
click at [1524, 49] on div "Run History E" at bounding box center [1491, 45] width 79 height 24
click at [1398, 197] on p "**********" at bounding box center [1334, 202] width 371 height 935
click at [1524, 50] on button "Close" at bounding box center [1519, 48] width 18 height 18
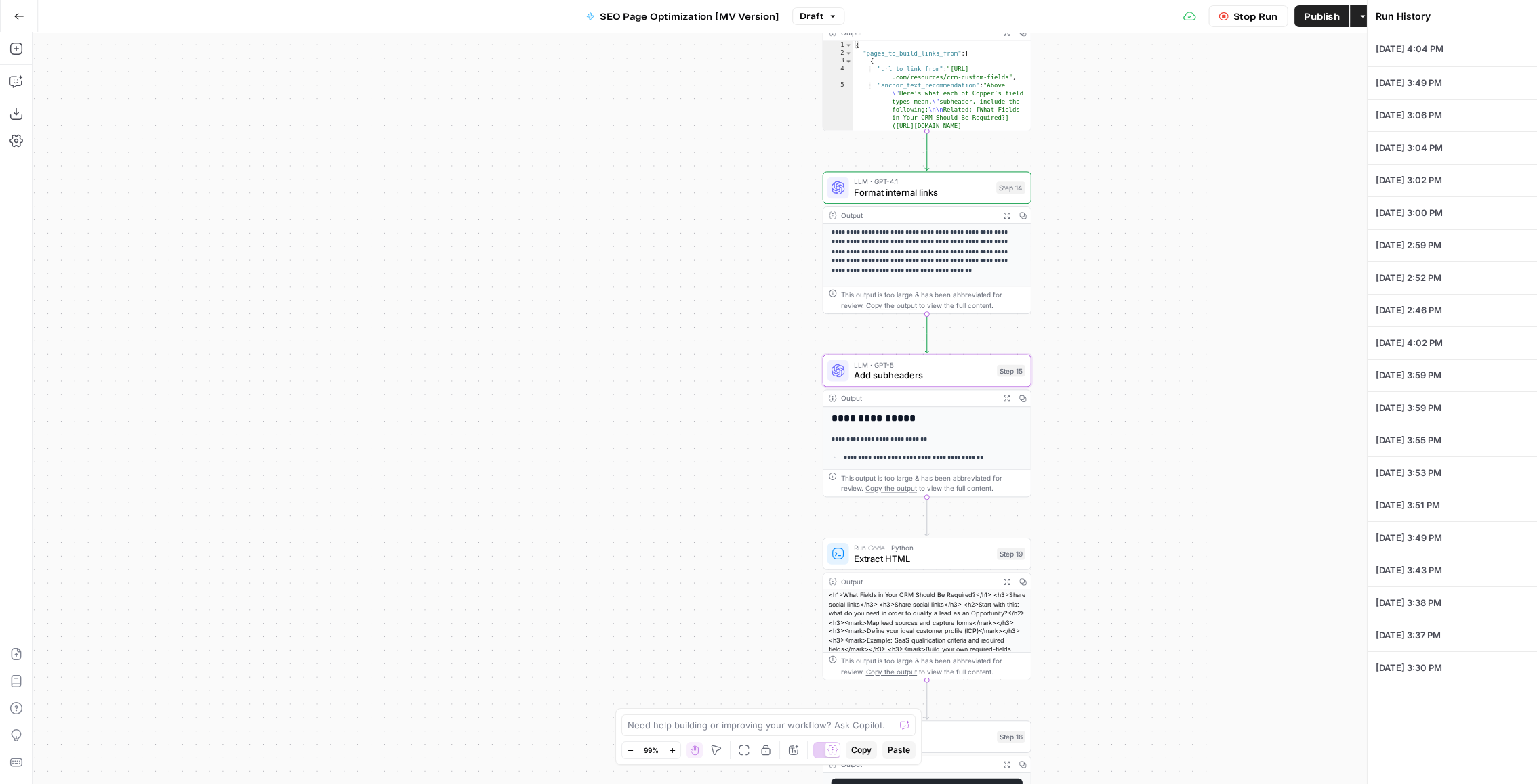
type input "Copper"
type input "[URL][DOMAIN_NAME]"
type textarea "crm fields"
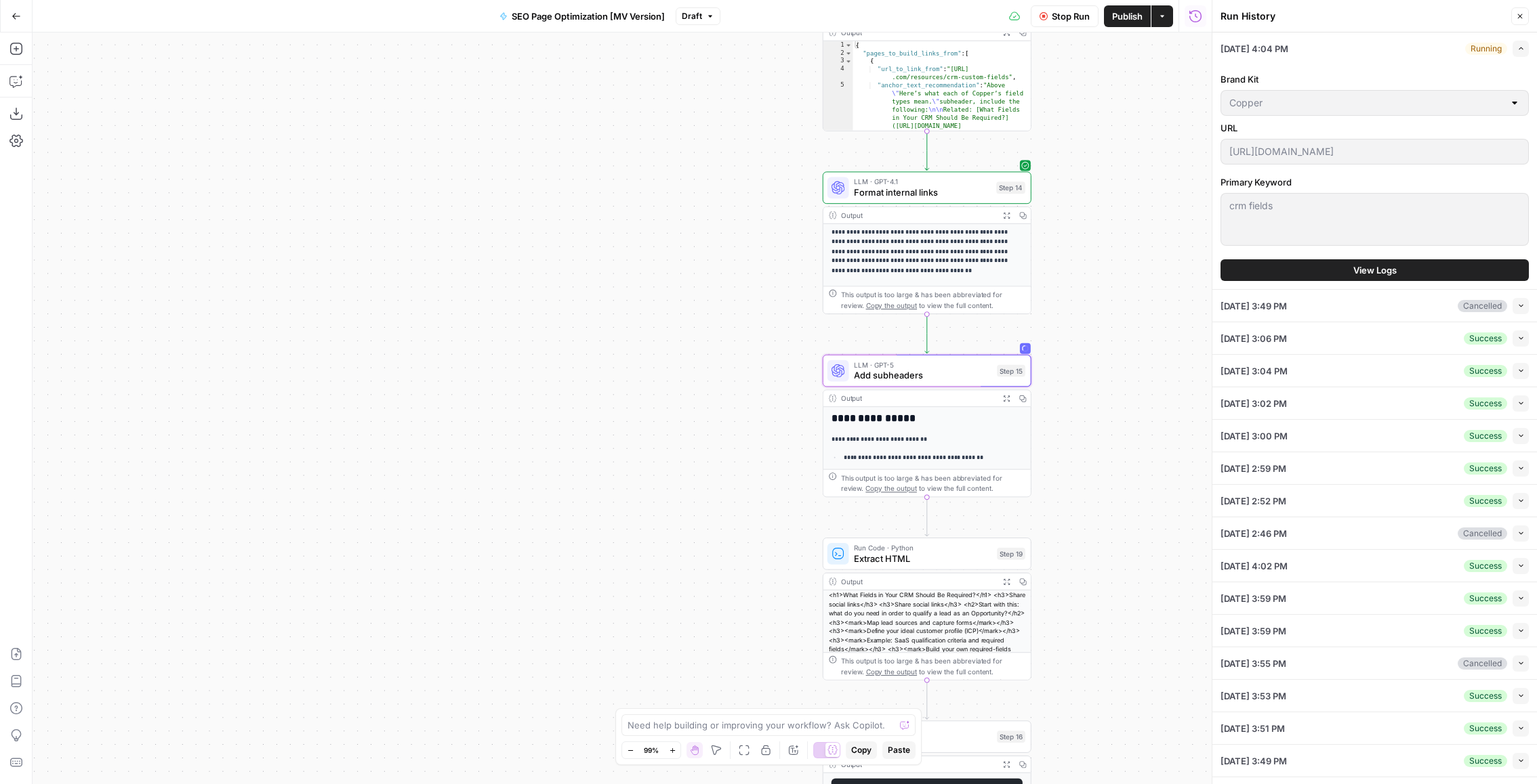
click at [1419, 262] on button "View Logs" at bounding box center [1374, 270] width 308 height 22
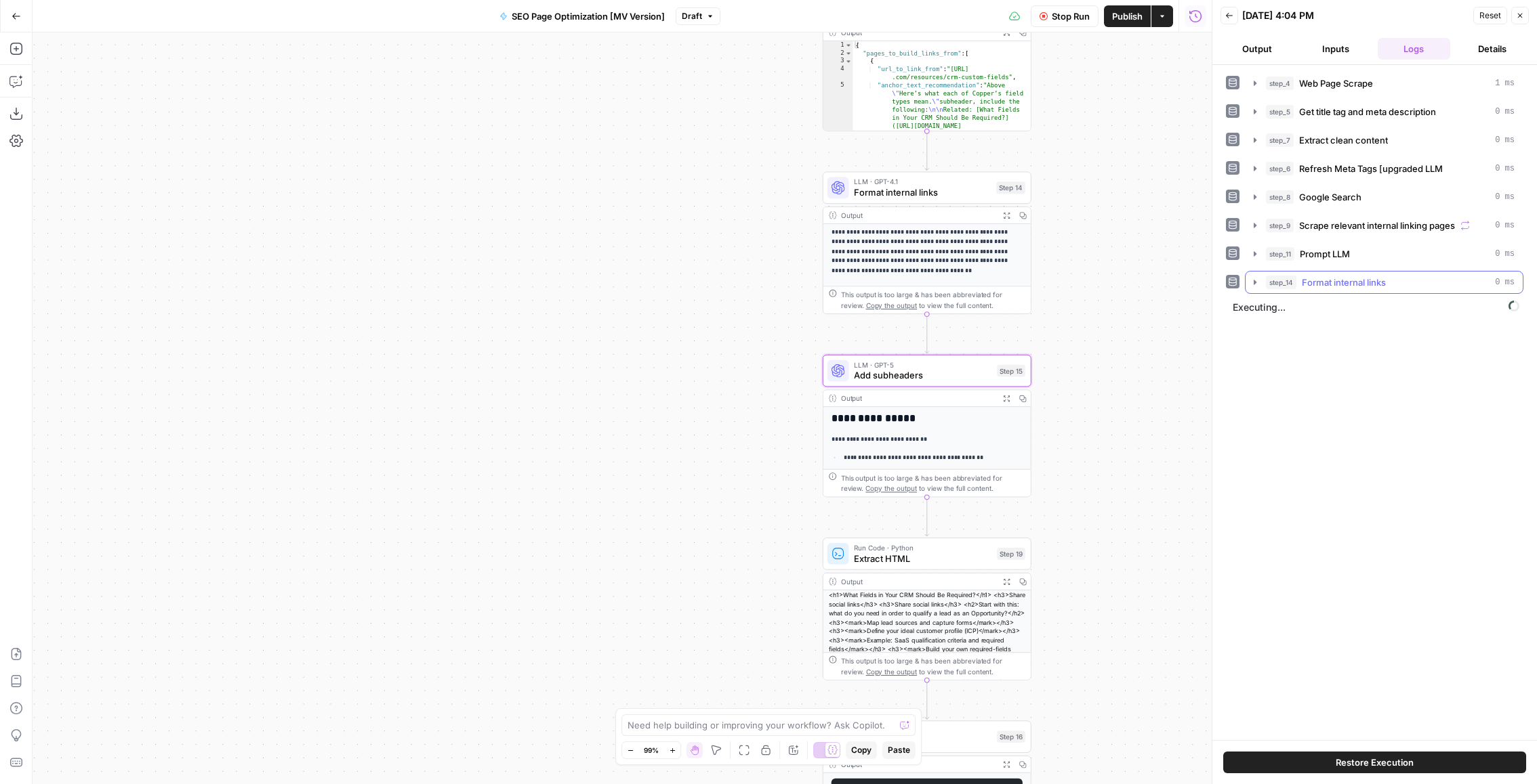
click at [1379, 276] on span "Format internal links" at bounding box center [1343, 283] width 84 height 13
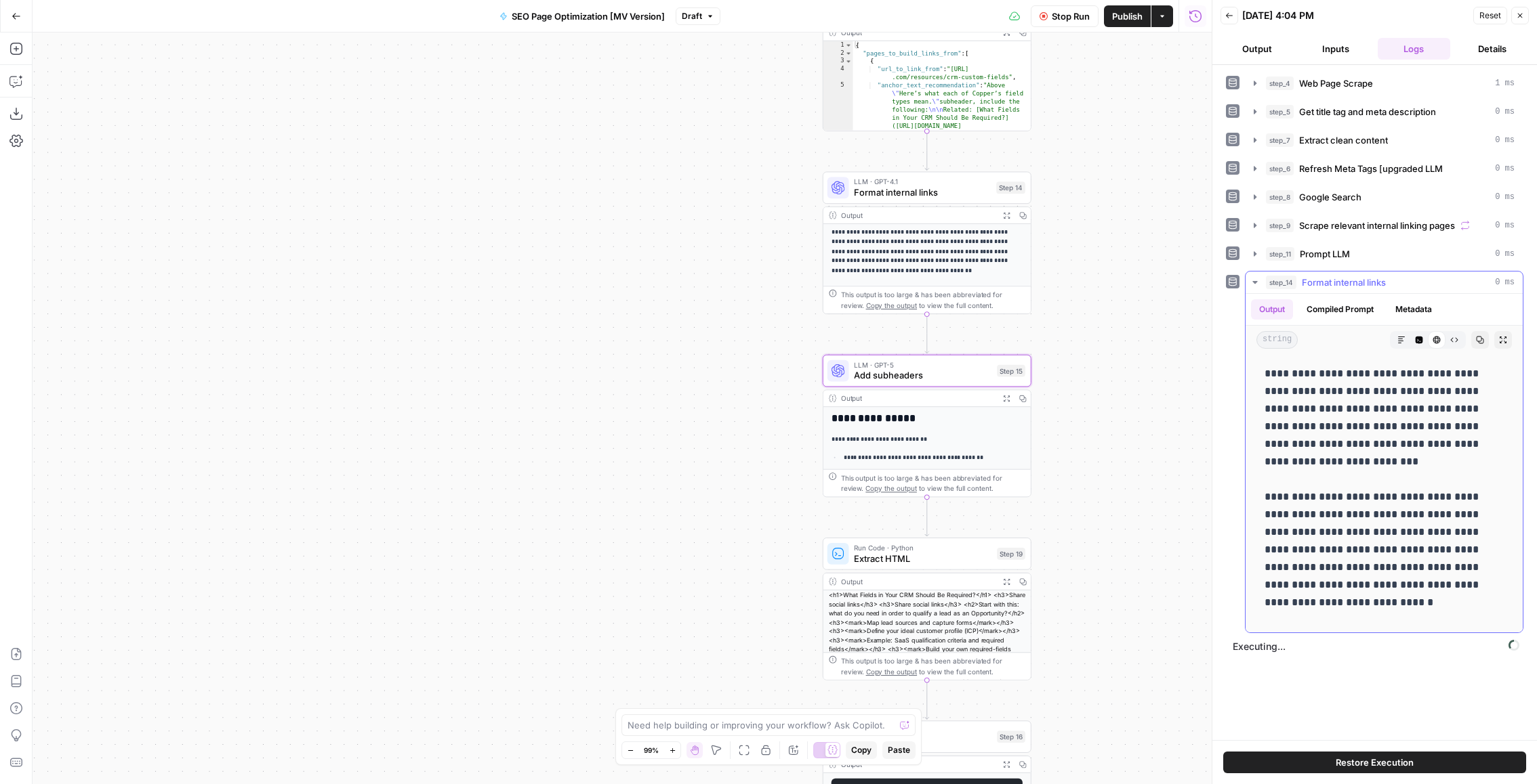
click at [1379, 276] on span "Format internal links" at bounding box center [1343, 283] width 84 height 13
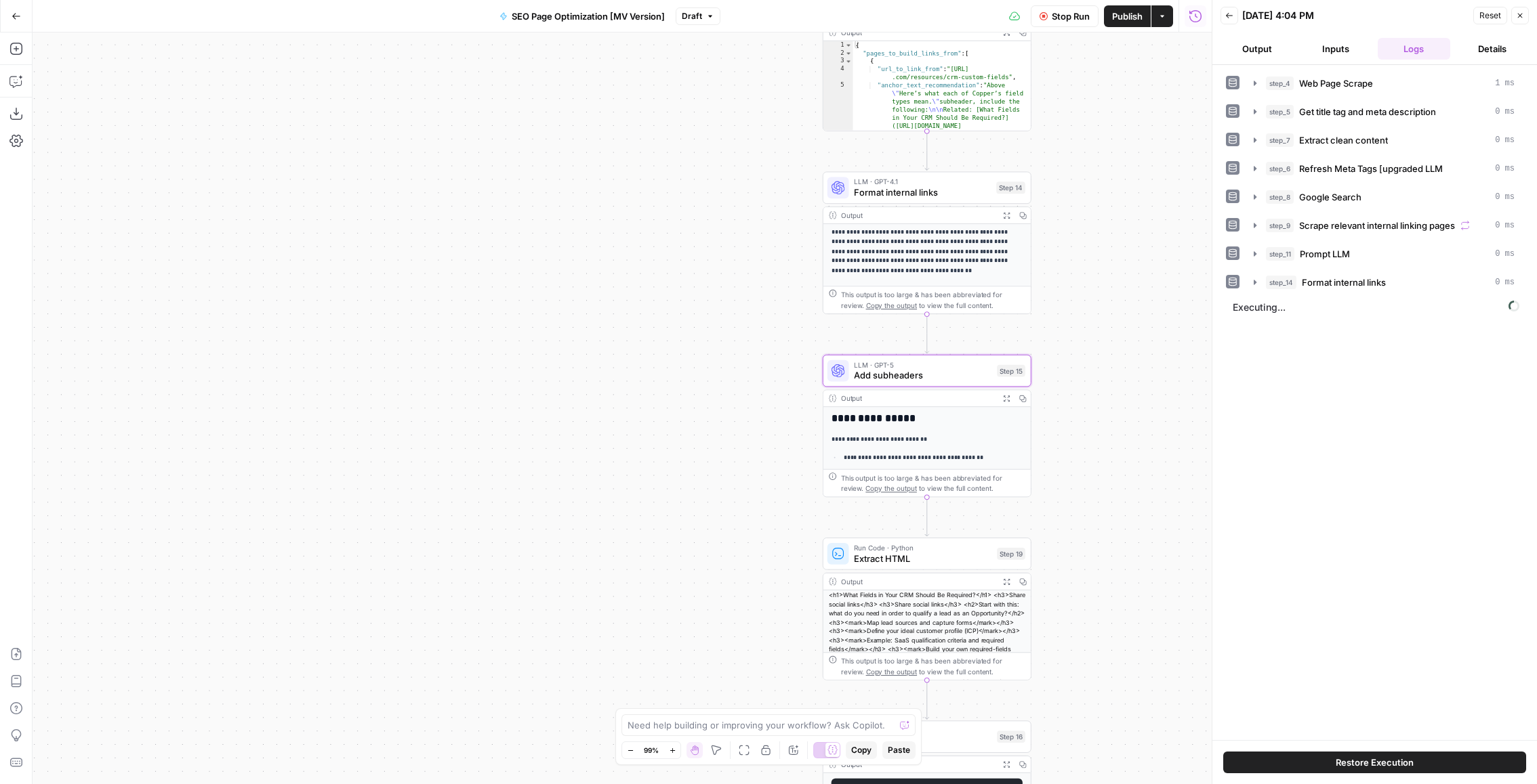
click at [1373, 297] on span "Executing..." at bounding box center [1375, 308] width 295 height 22
click at [681, 10] on button "Draft" at bounding box center [698, 16] width 45 height 18
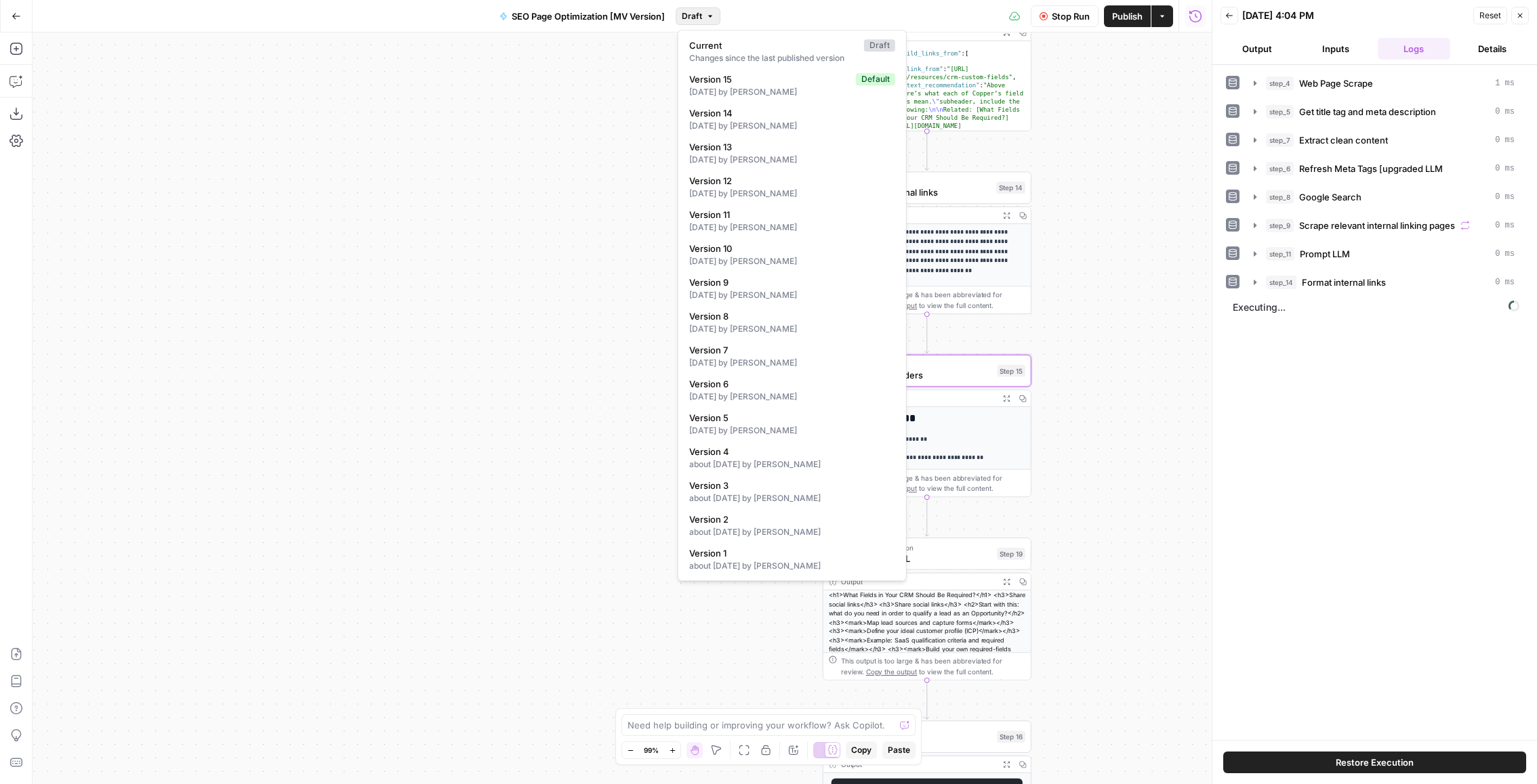
click at [692, 13] on span "Draft" at bounding box center [692, 16] width 20 height 13
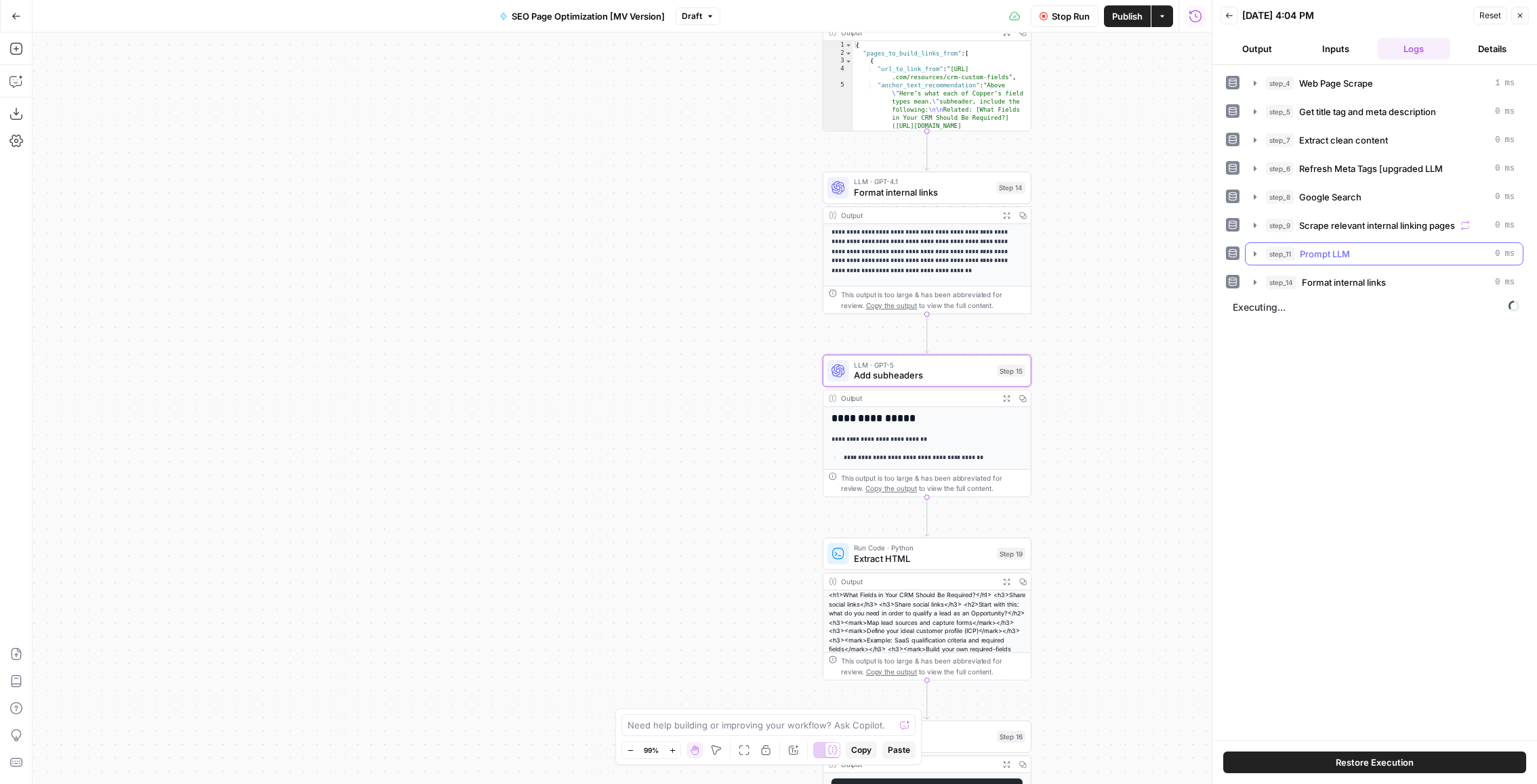
click at [1315, 278] on span "Format internal links" at bounding box center [1343, 283] width 84 height 13
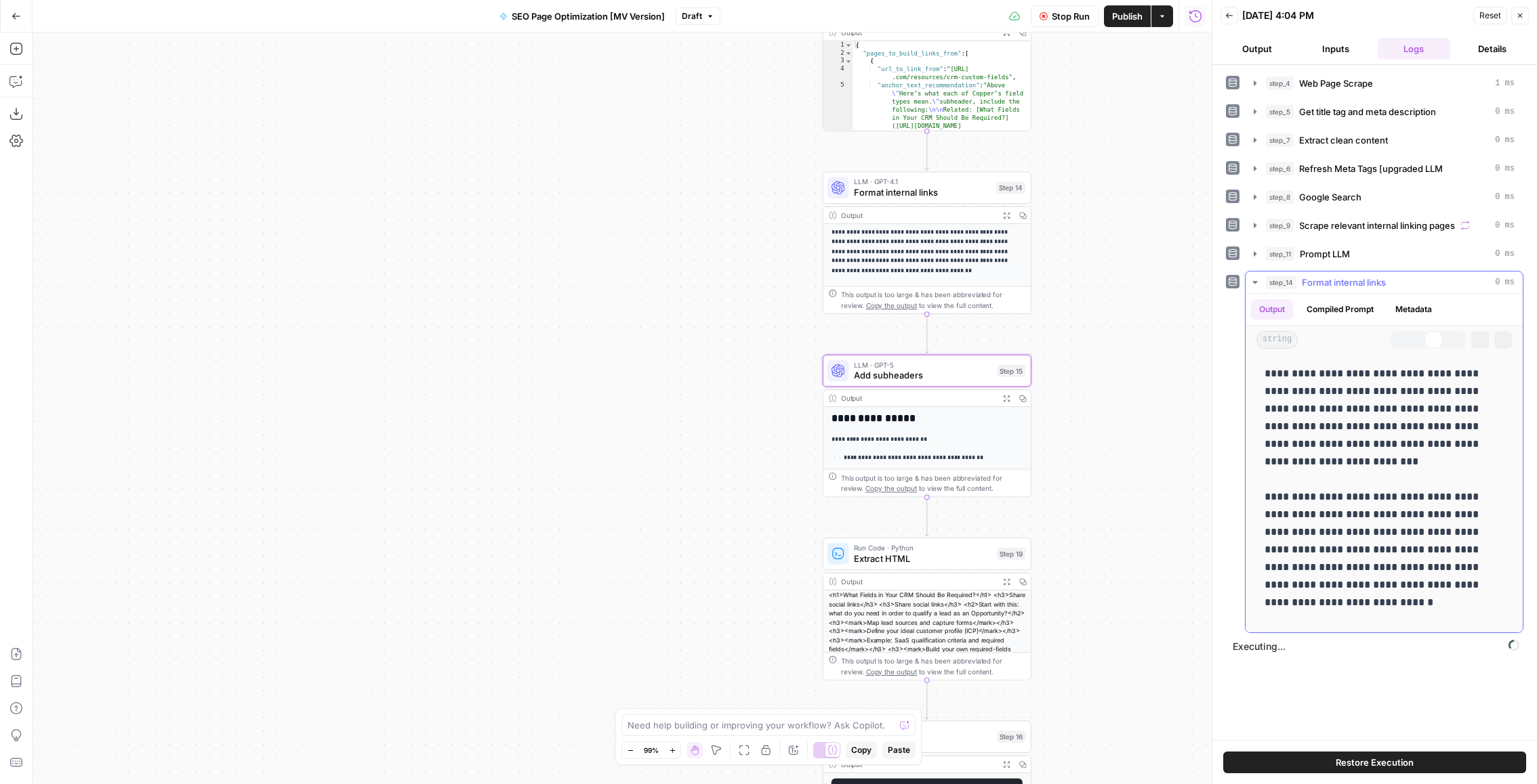
click at [1315, 278] on span "Format internal links" at bounding box center [1343, 283] width 84 height 13
click at [1343, 258] on button "step_11 Prompt LLM 0 ms" at bounding box center [1384, 254] width 277 height 22
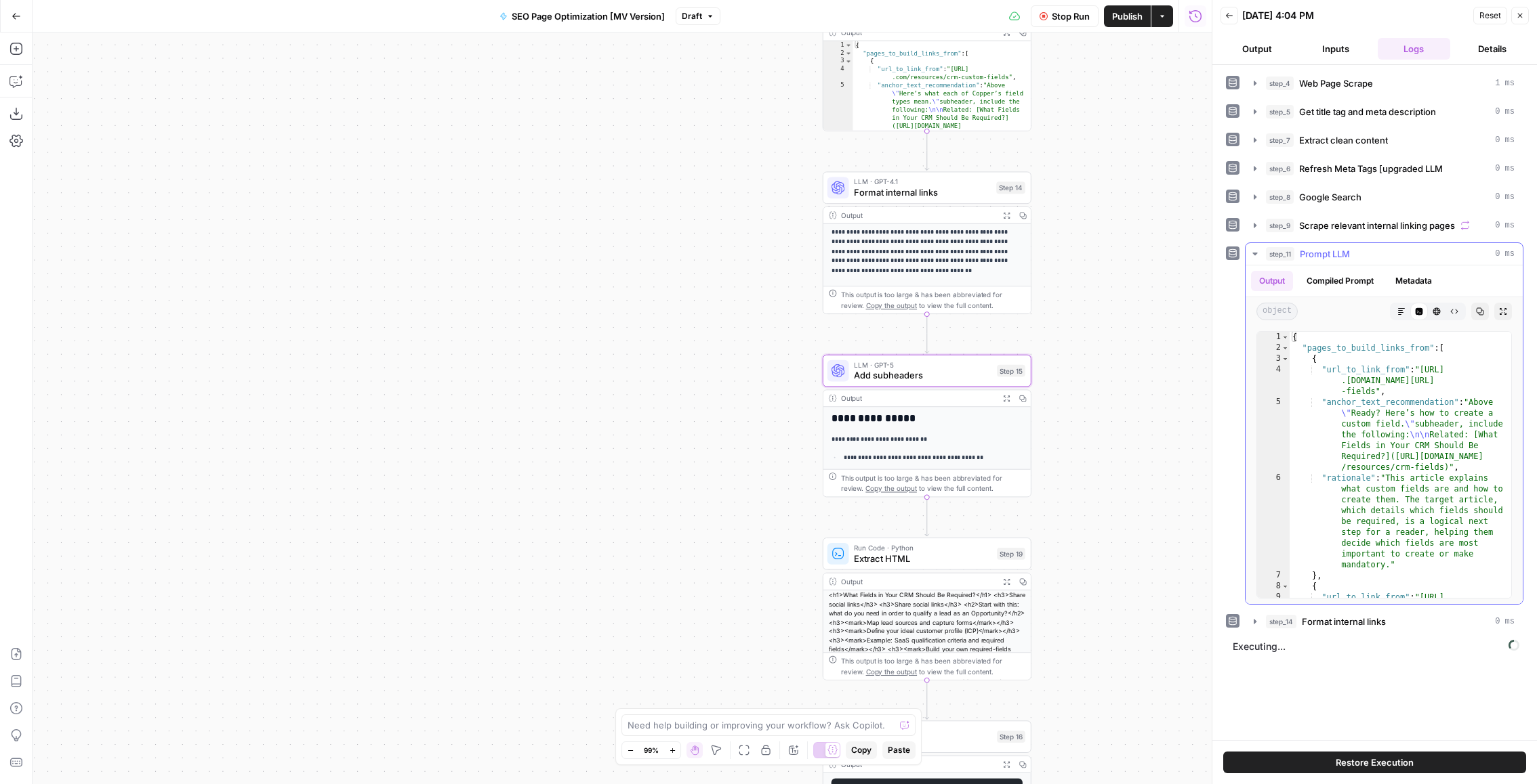
click at [1343, 258] on button "step_11 Prompt LLM 0 ms" at bounding box center [1384, 254] width 277 height 22
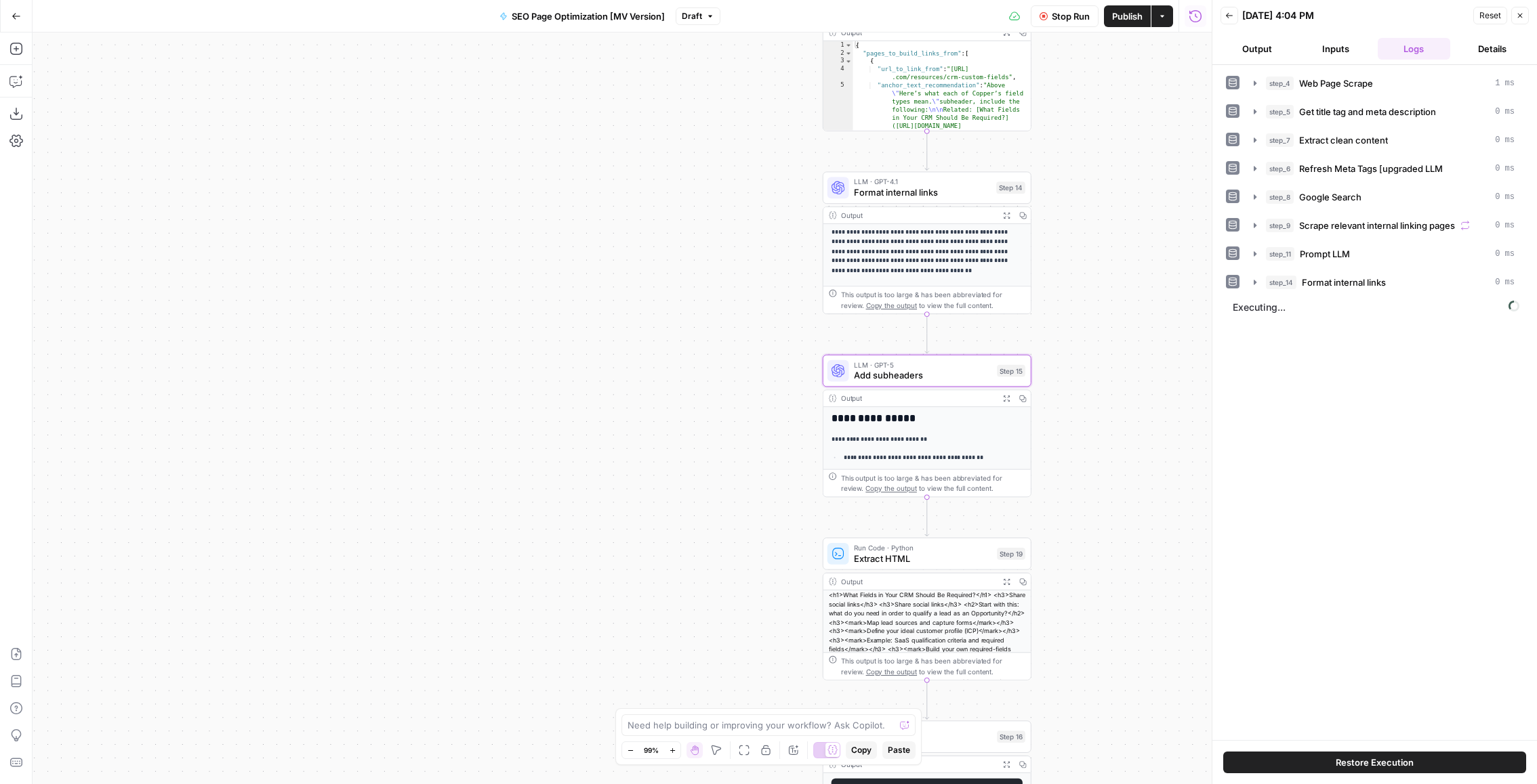
click at [1368, 204] on button "step_8 Google Search 0 ms" at bounding box center [1384, 197] width 277 height 22
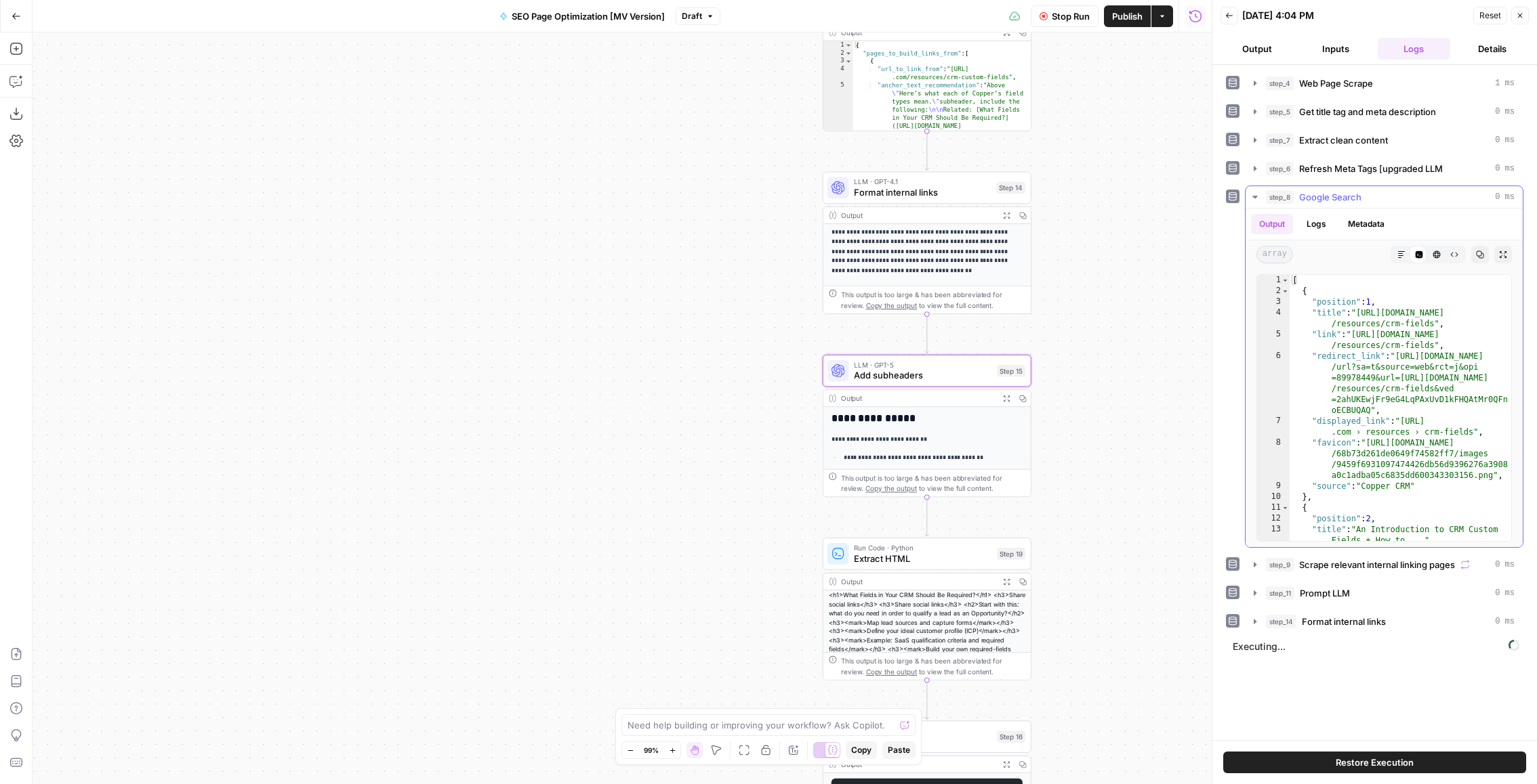
click at [1368, 204] on button "step_8 Google Search 0 ms" at bounding box center [1384, 197] width 277 height 22
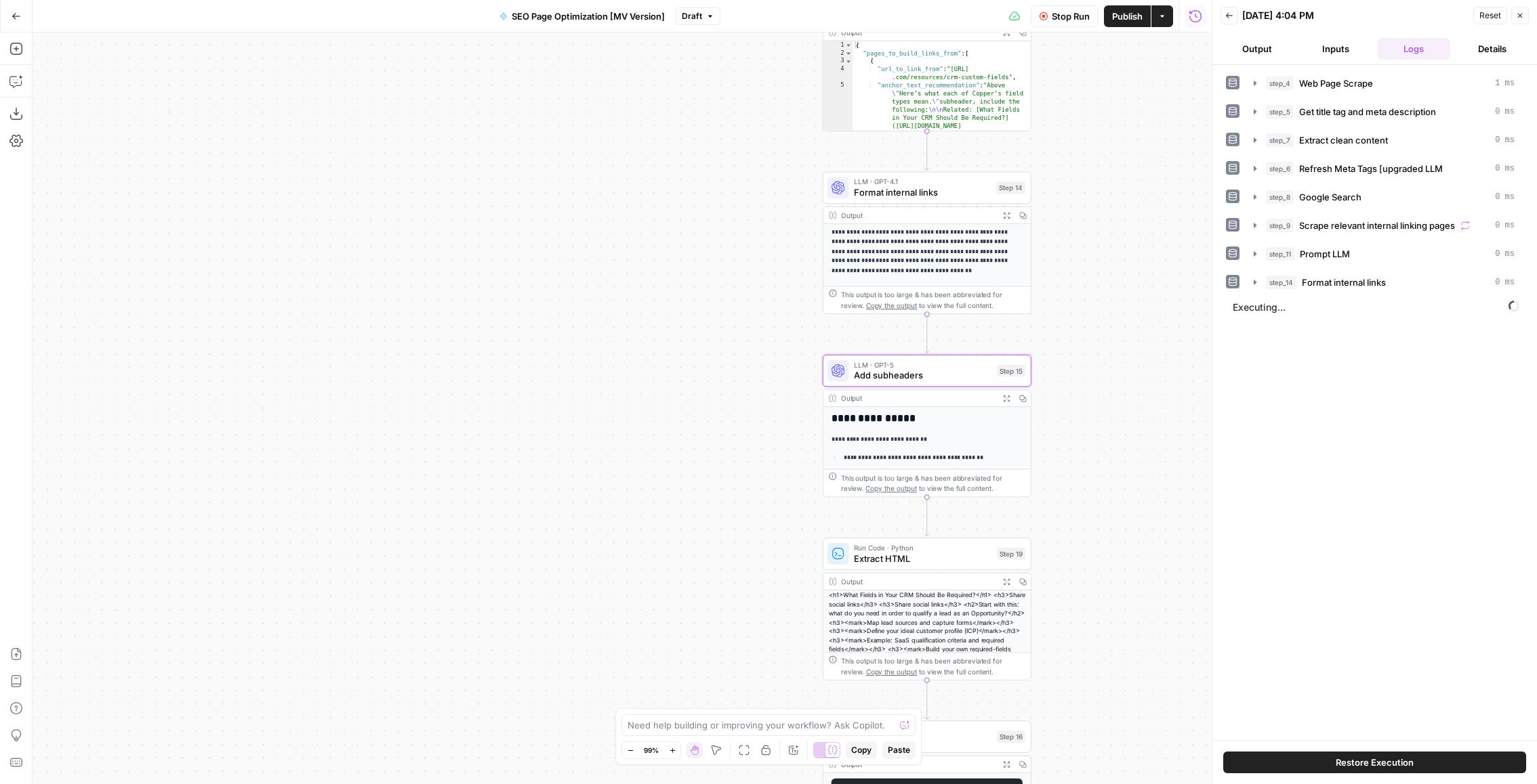
click at [1339, 239] on div "step_4 Web Page Scrape 1 ms step_5 Get title tag and meta description 0 ms step…" at bounding box center [1374, 183] width 298 height 222
click at [1339, 237] on div "step_4 Web Page Scrape 1 ms step_5 Get title tag and meta description 0 ms step…" at bounding box center [1374, 183] width 298 height 222
click at [1349, 225] on span "Scrape relevant internal linking pages" at bounding box center [1377, 225] width 156 height 13
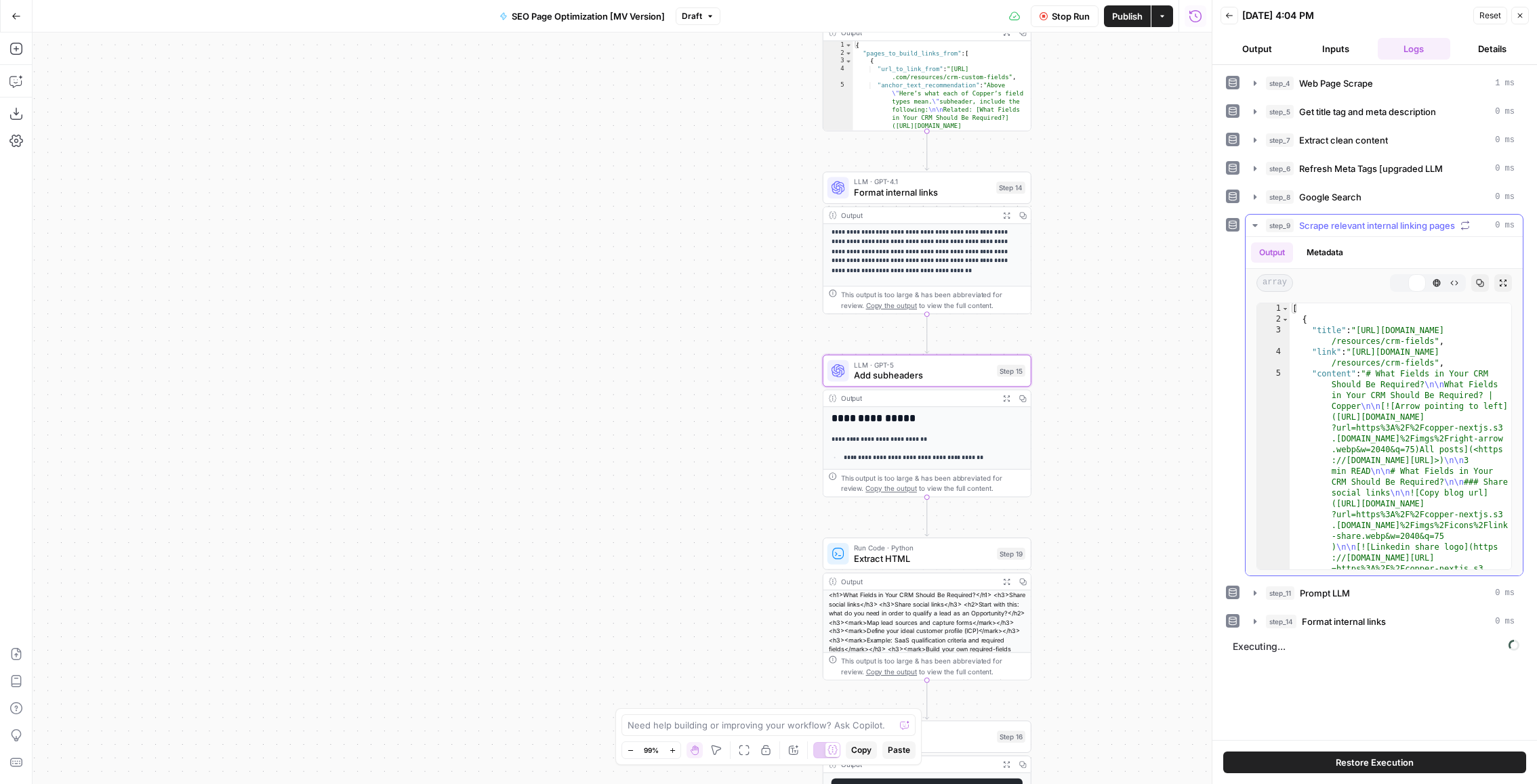
click at [1349, 225] on span "Scrape relevant internal linking pages" at bounding box center [1377, 225] width 156 height 13
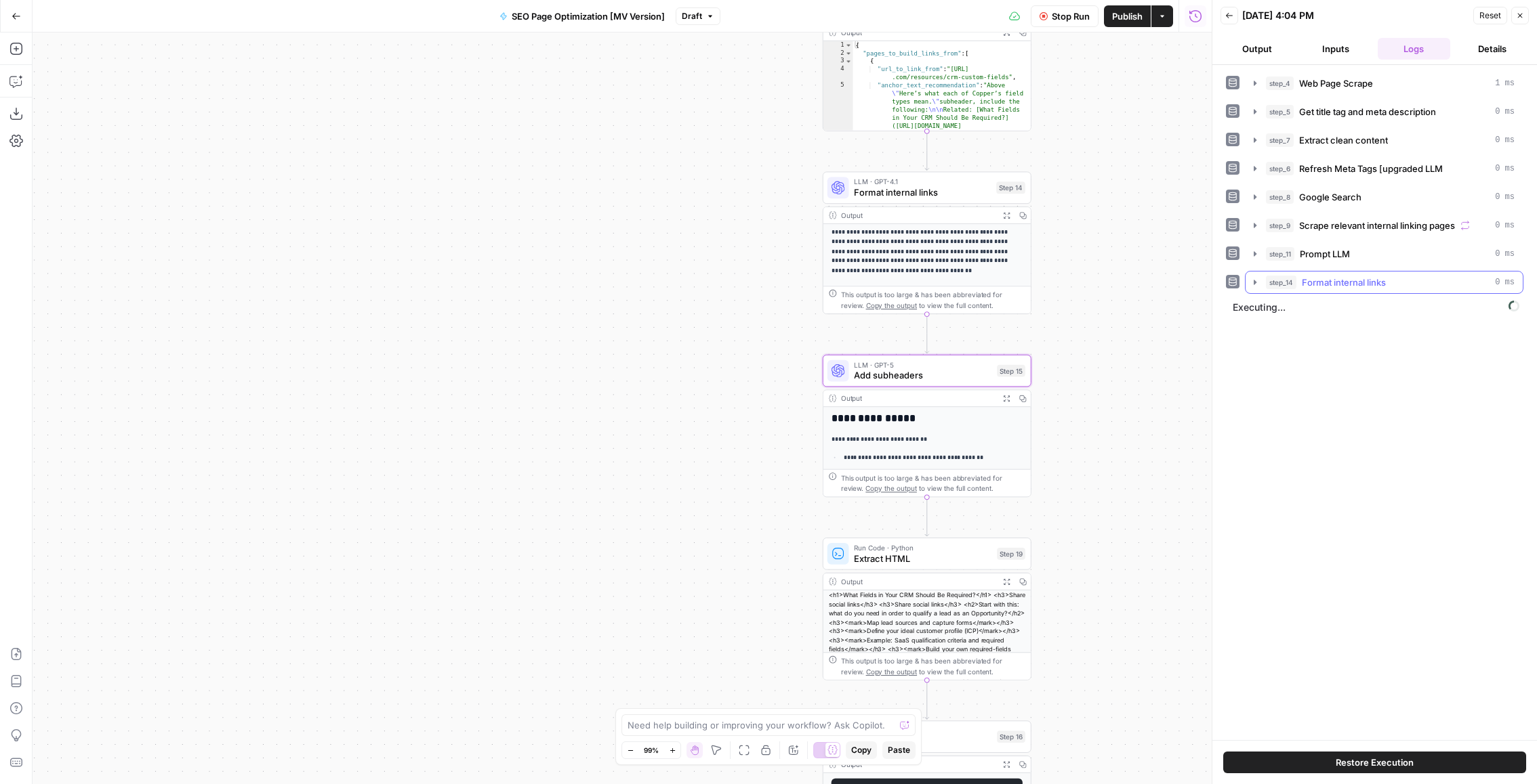
click at [1309, 276] on span "Format internal links" at bounding box center [1343, 283] width 84 height 13
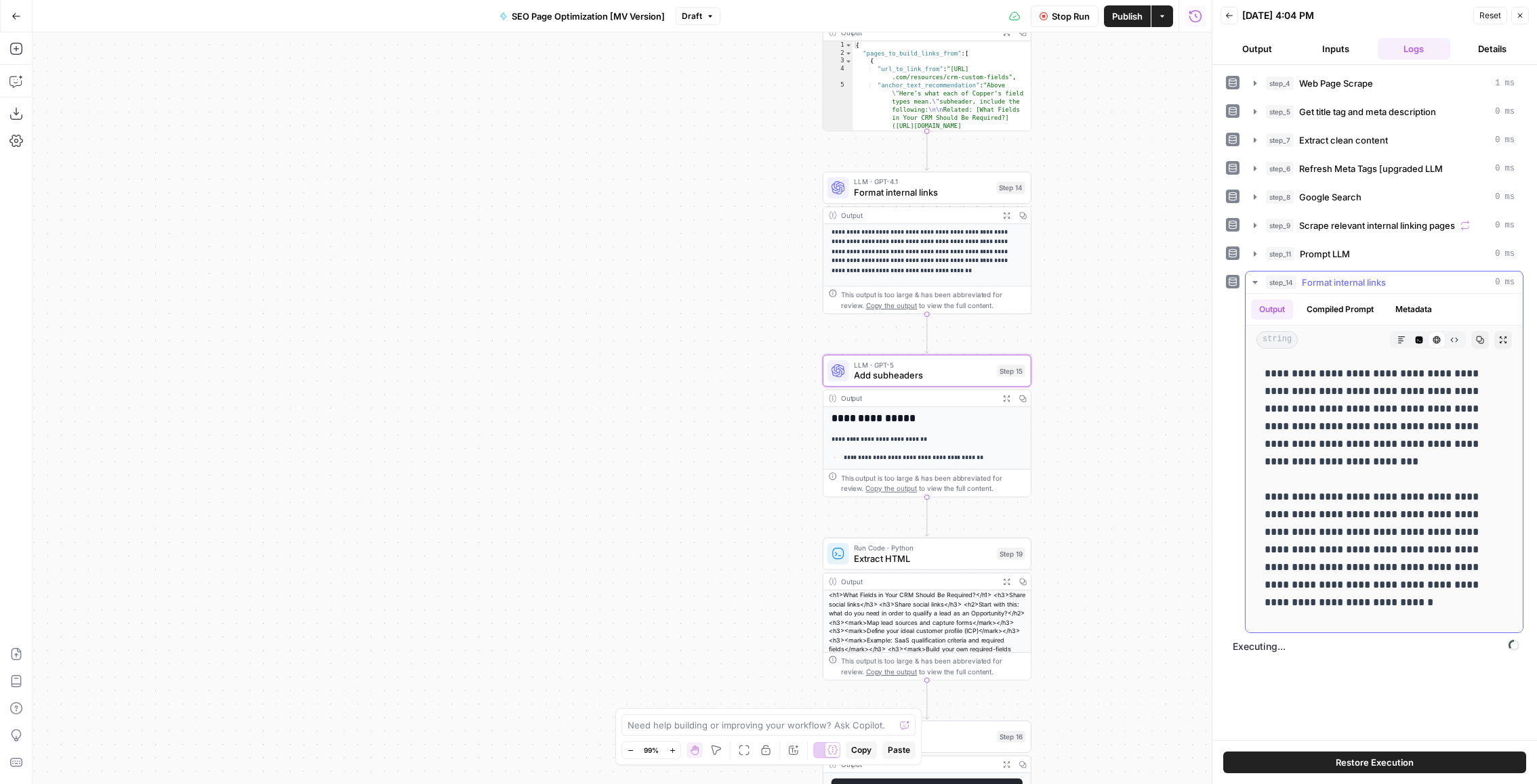
click at [1313, 276] on span "Format internal links" at bounding box center [1343, 283] width 84 height 13
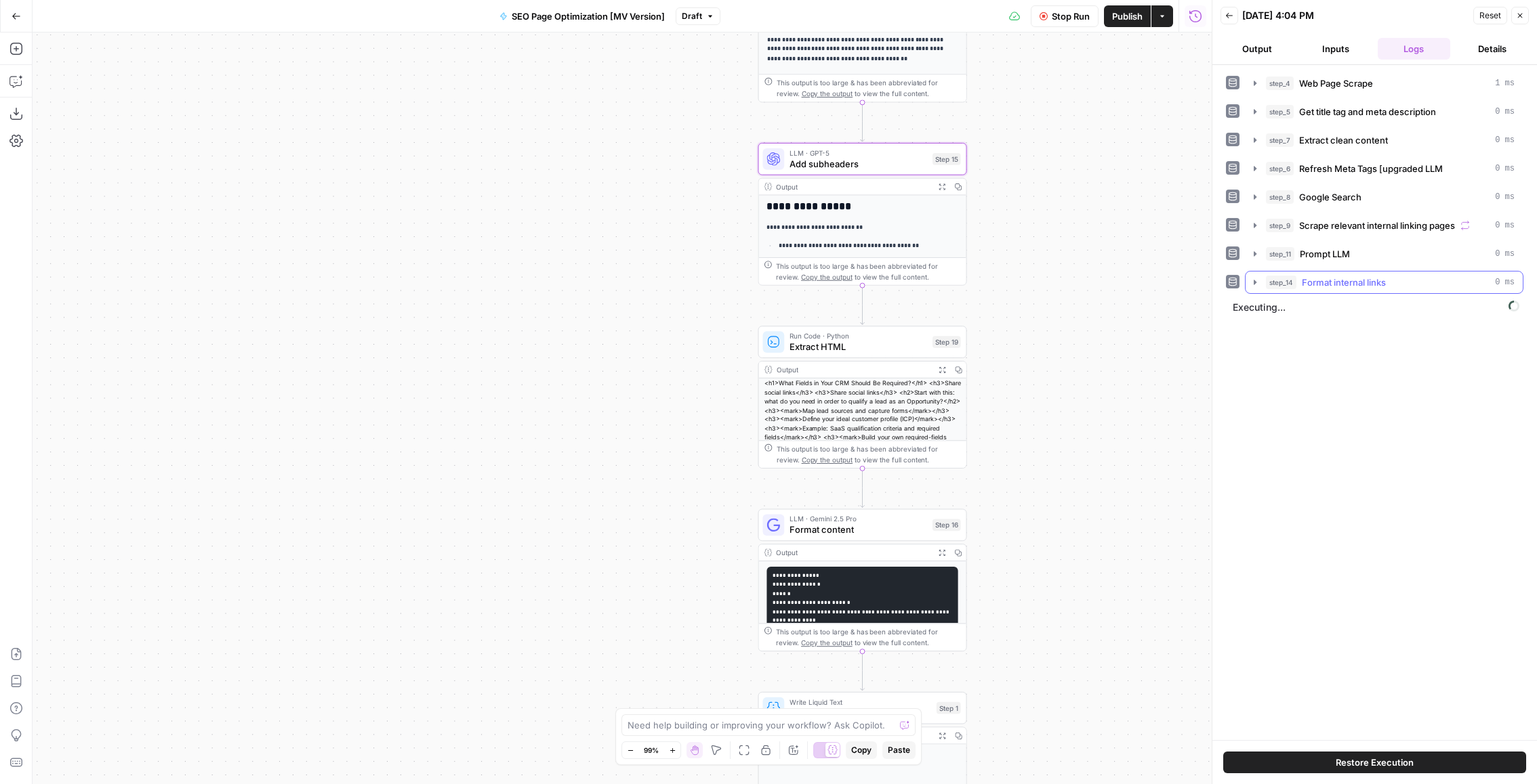
click at [1376, 284] on span "Format internal links" at bounding box center [1343, 283] width 84 height 13
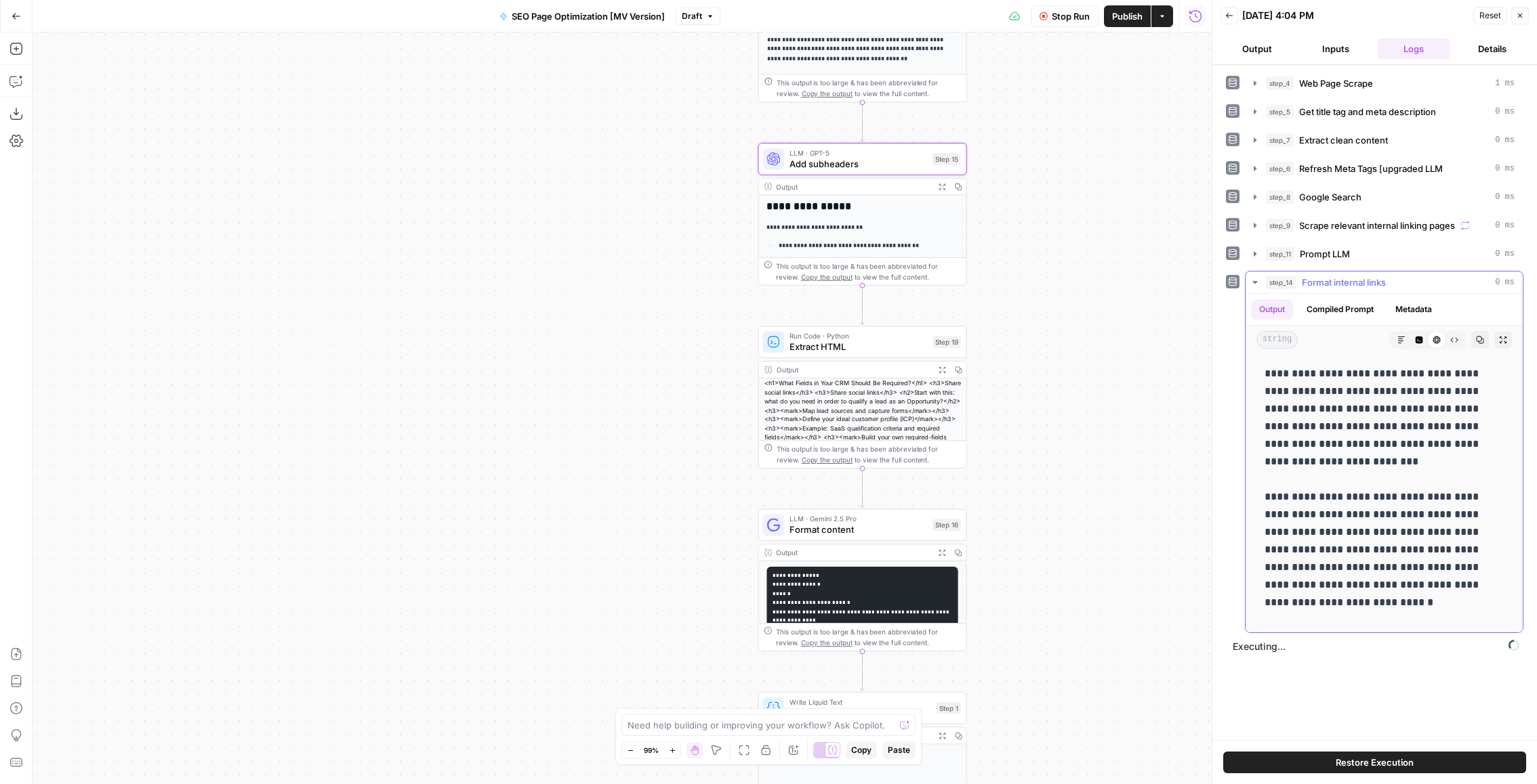
click at [1372, 284] on span "Format internal links" at bounding box center [1343, 283] width 84 height 13
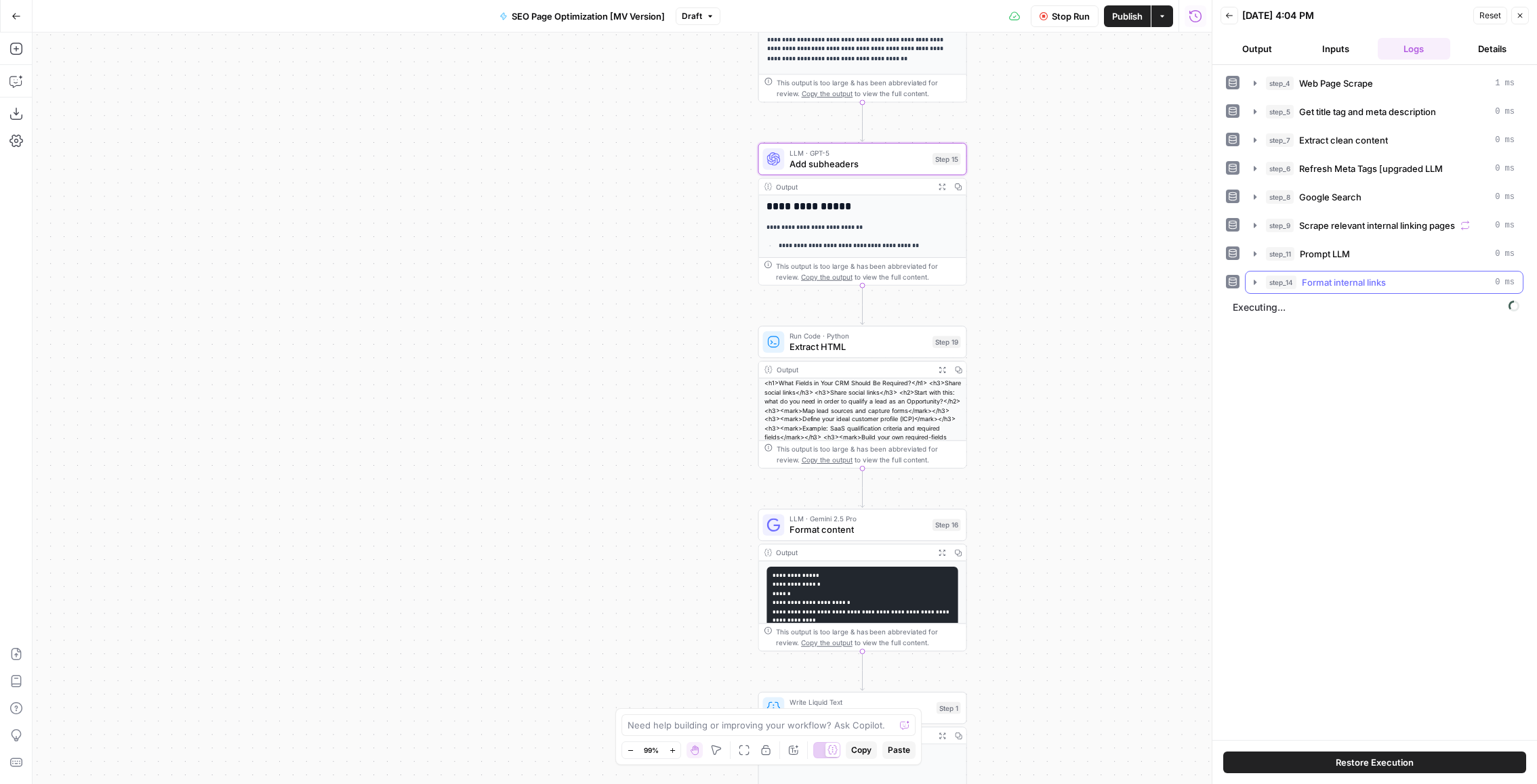
click at [1427, 279] on div "step_14 Format internal links 0 ms" at bounding box center [1390, 283] width 249 height 13
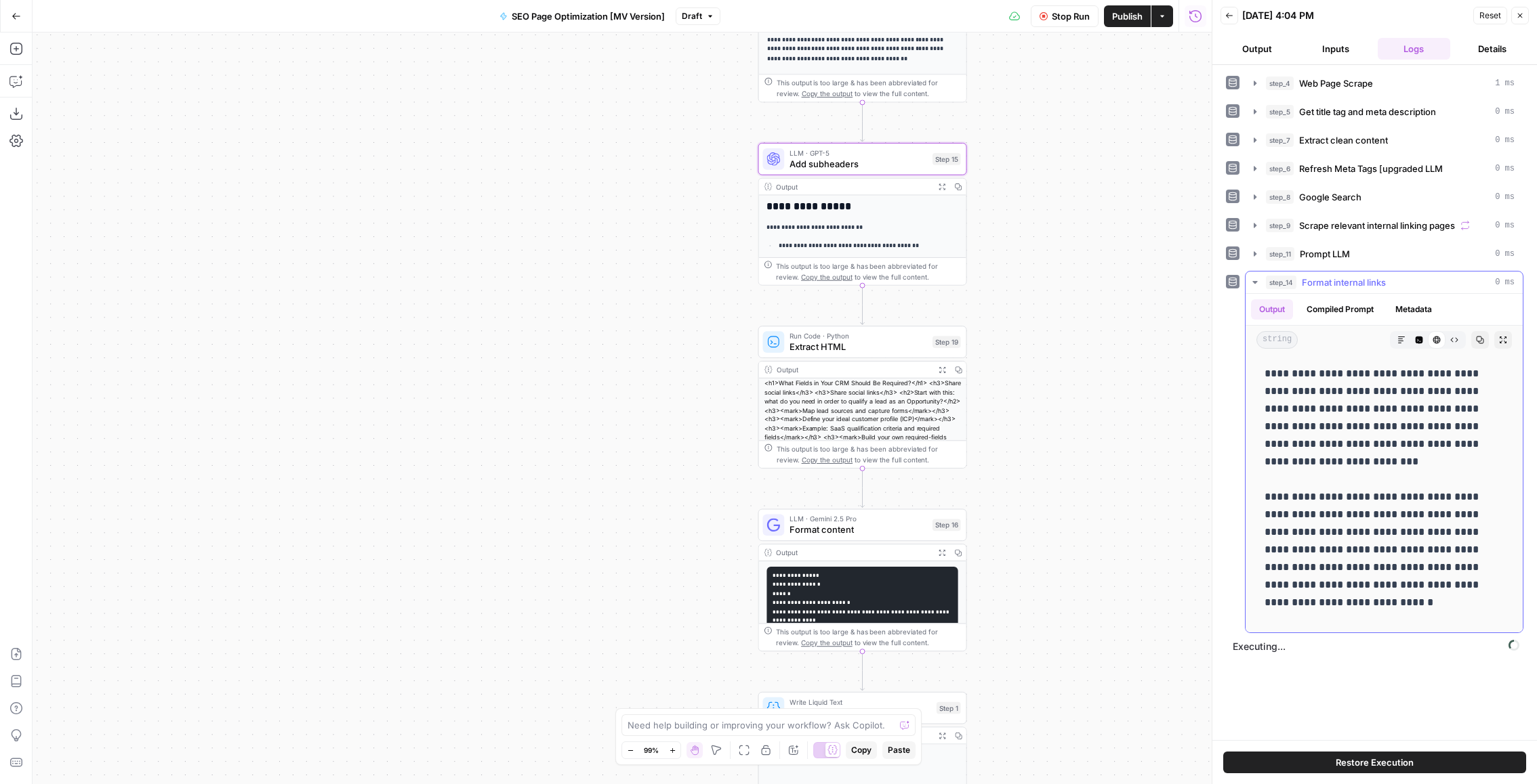
click at [1428, 279] on div "step_14 Format internal links 0 ms" at bounding box center [1390, 283] width 249 height 13
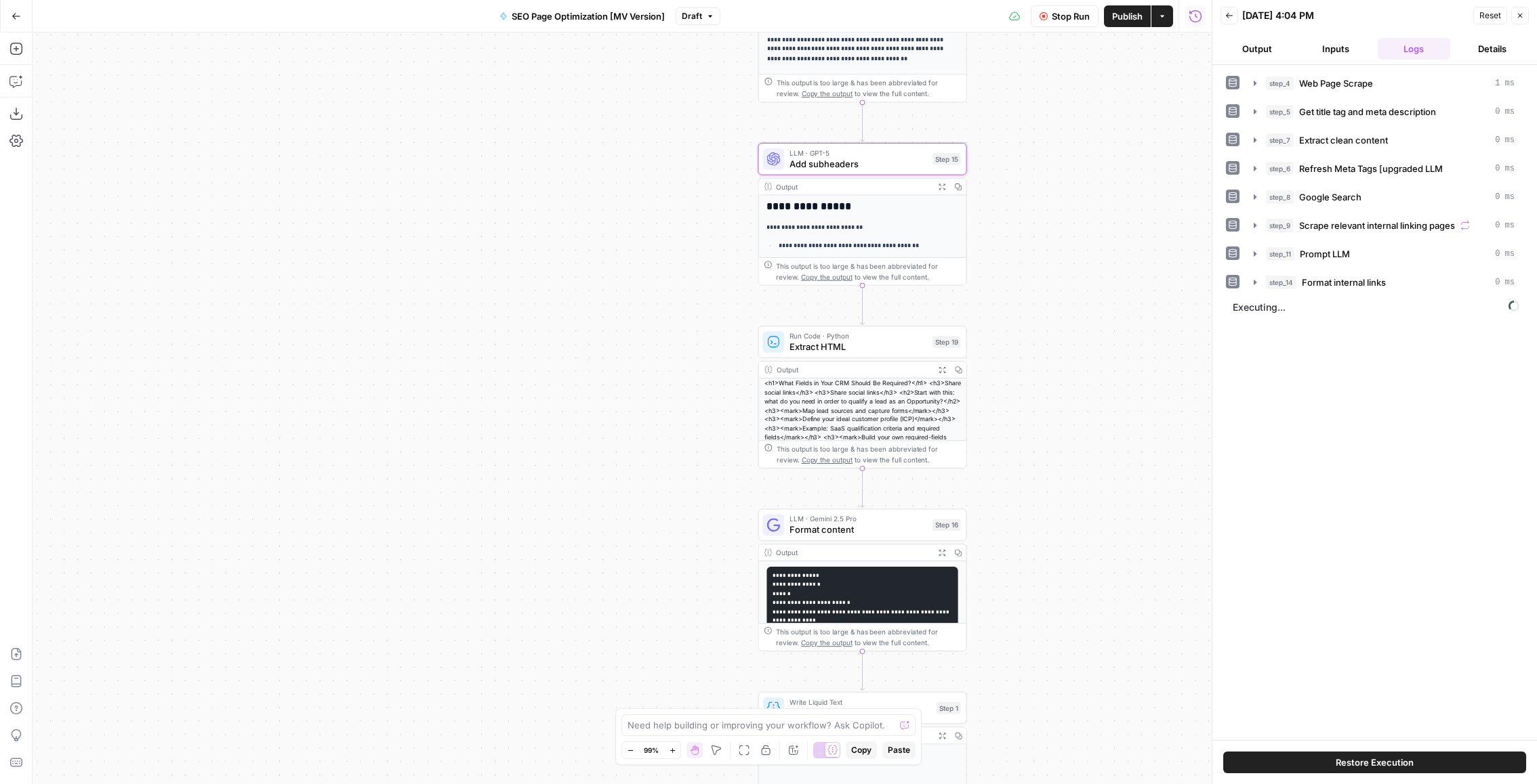
click at [1046, 15] on icon "button" at bounding box center [1044, 17] width 8 height 8
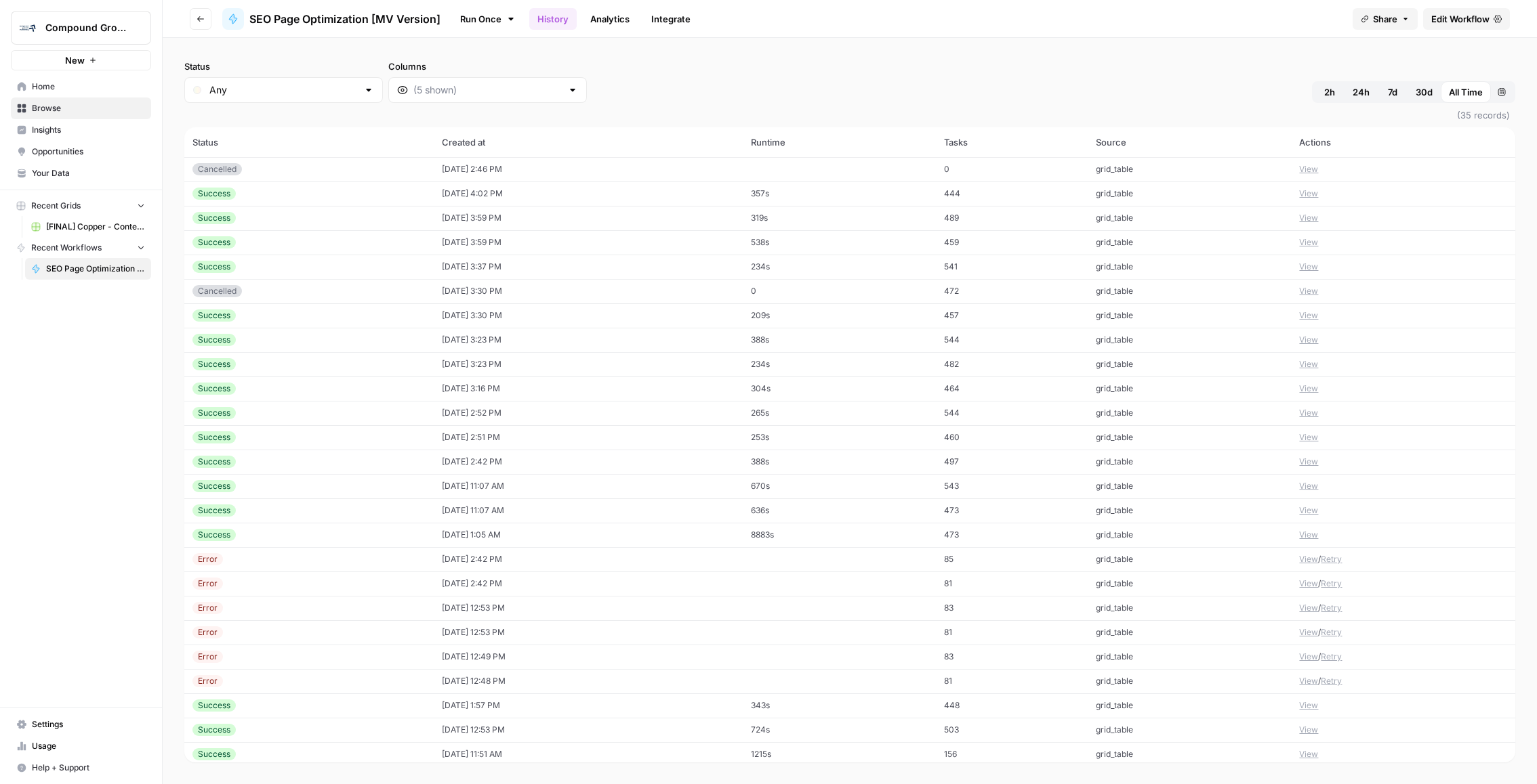
click at [828, 535] on td "8883s" at bounding box center [839, 535] width 193 height 24
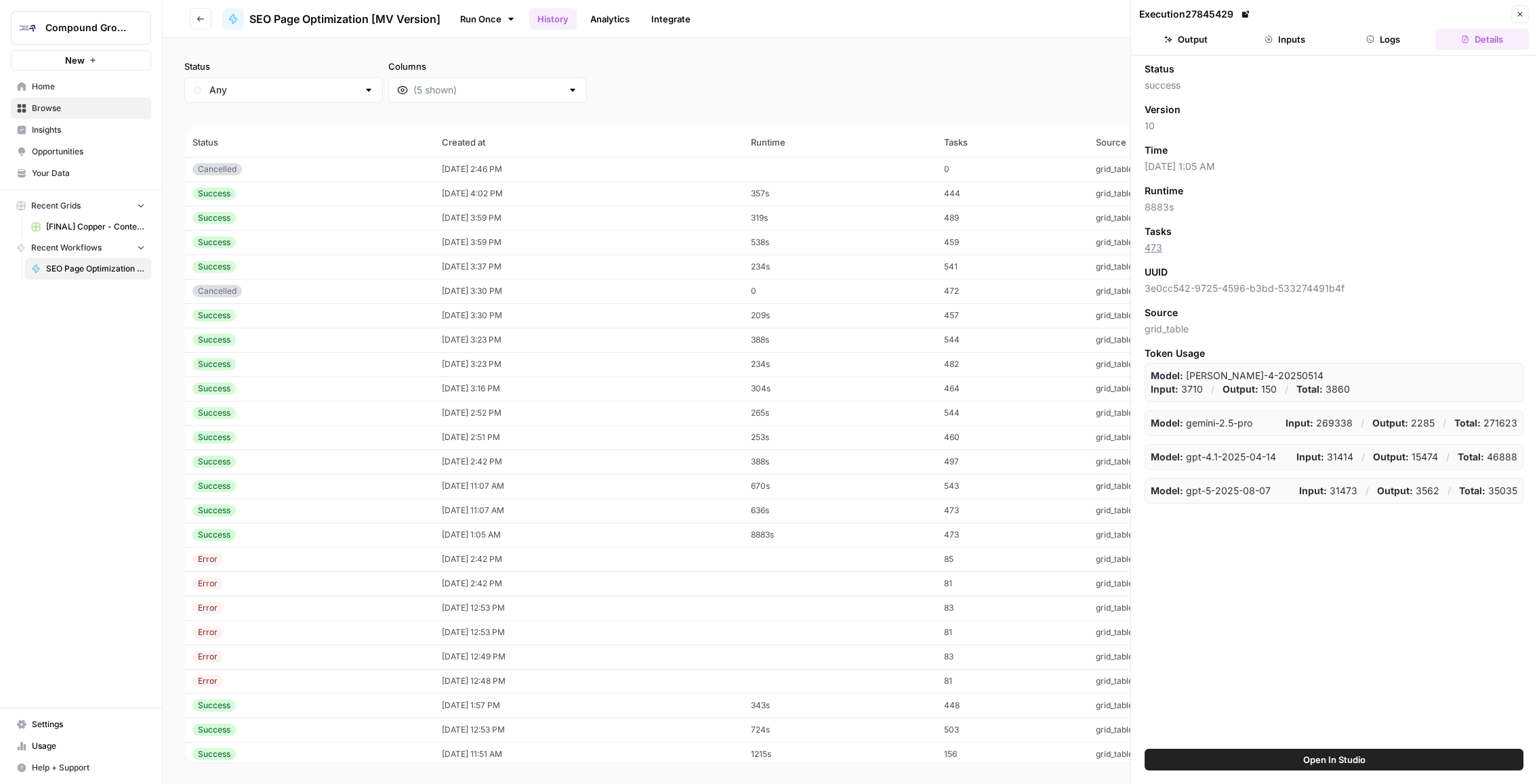
click at [1423, 31] on button "Logs" at bounding box center [1383, 39] width 93 height 22
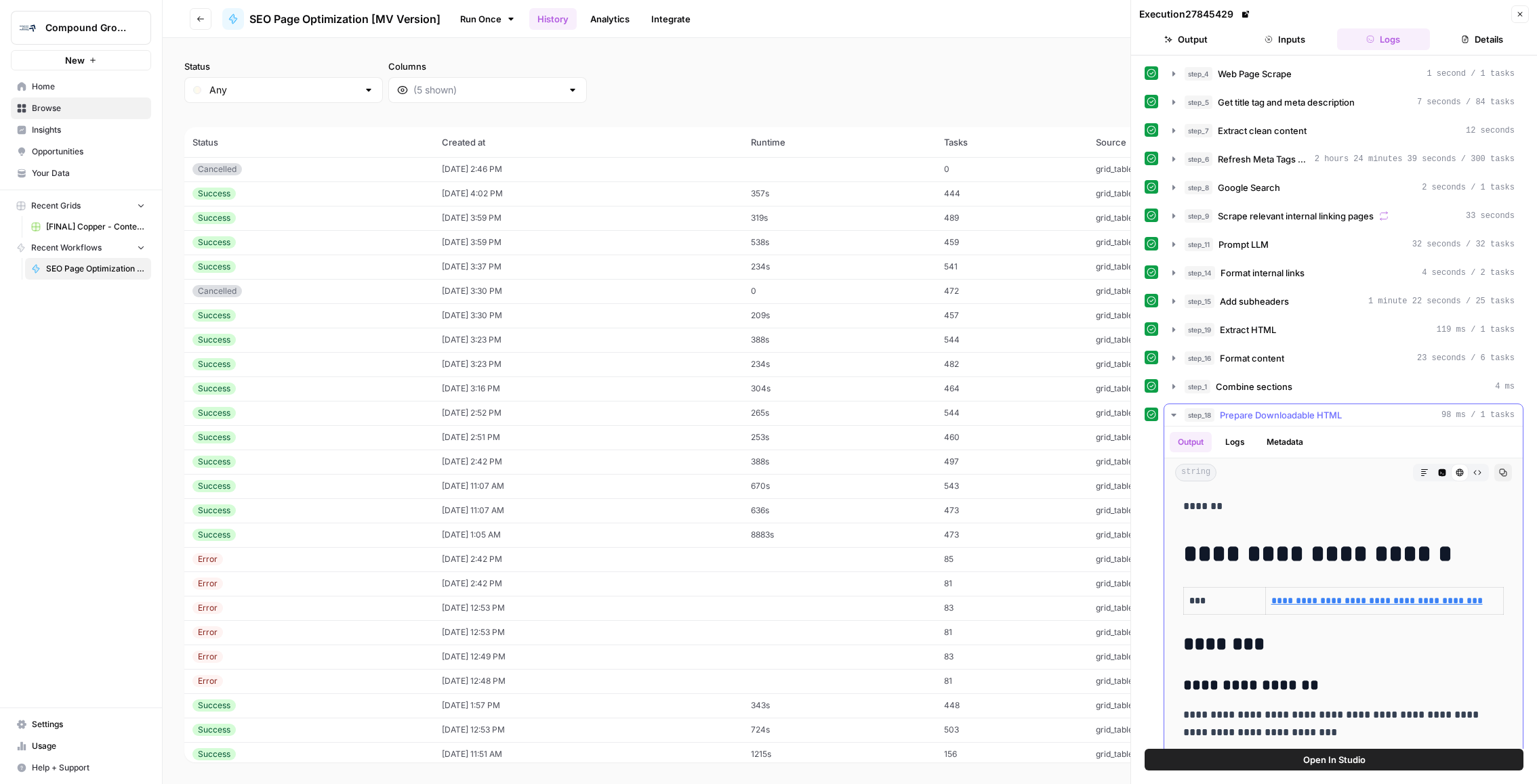
click at [1323, 410] on span "Prepare Downloadable HTML" at bounding box center [1281, 415] width 122 height 13
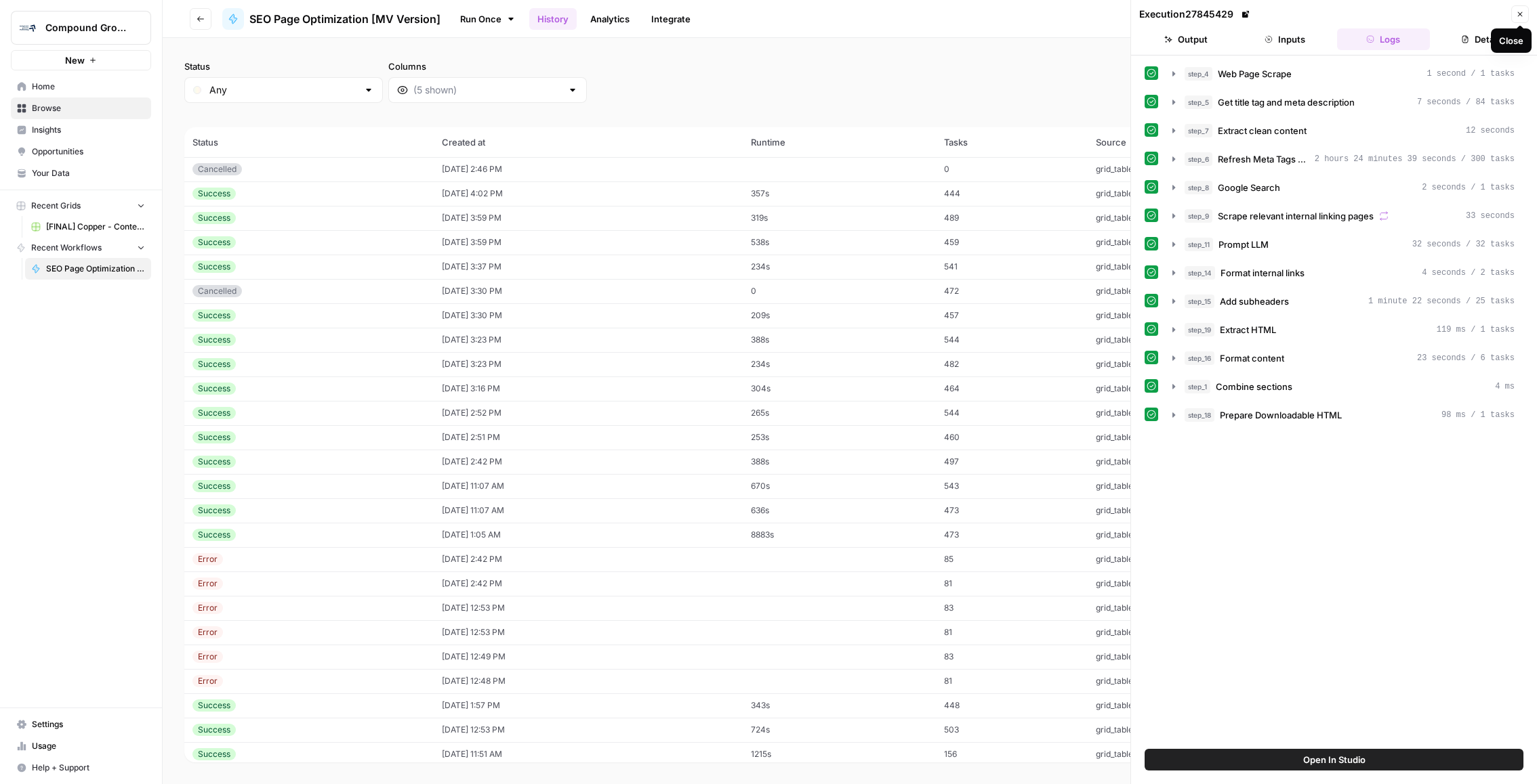
click at [1524, 13] on button "Close" at bounding box center [1519, 13] width 18 height 18
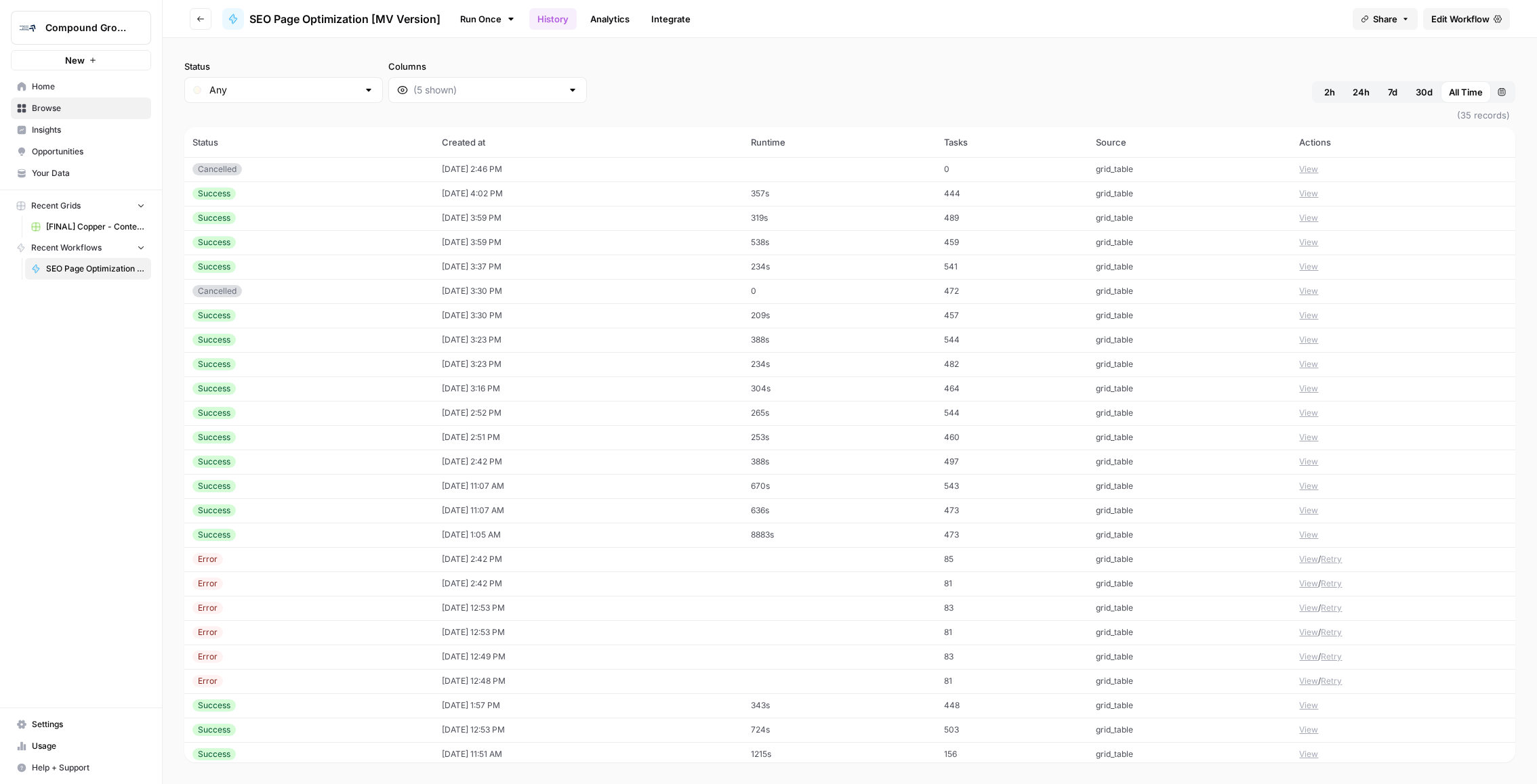
click at [834, 244] on td "538s" at bounding box center [839, 242] width 193 height 24
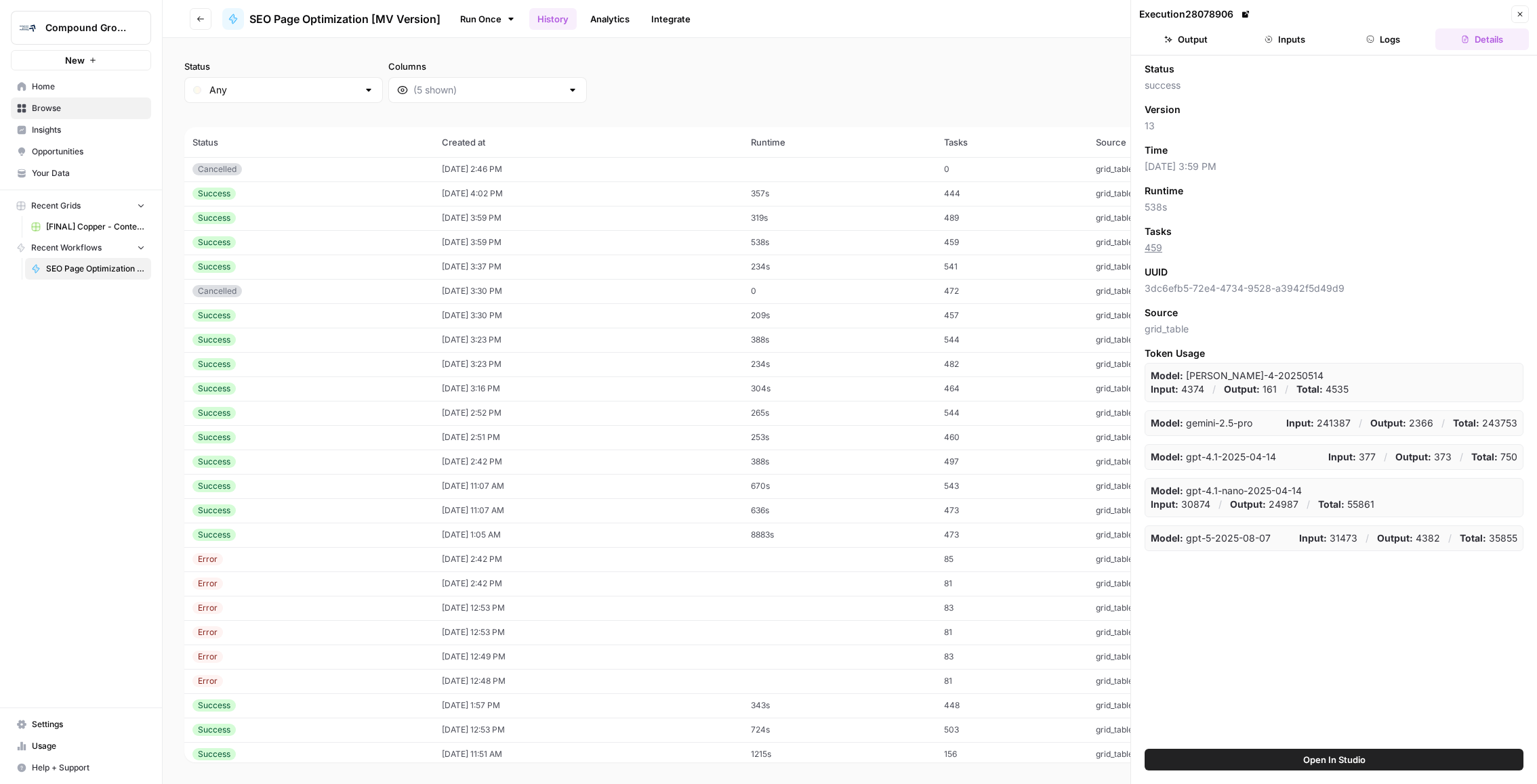
click at [1398, 25] on header "Execution 28078906 Close Output Inputs Logs Details" at bounding box center [1333, 28] width 406 height 56
click at [1392, 44] on button "Logs" at bounding box center [1383, 39] width 93 height 22
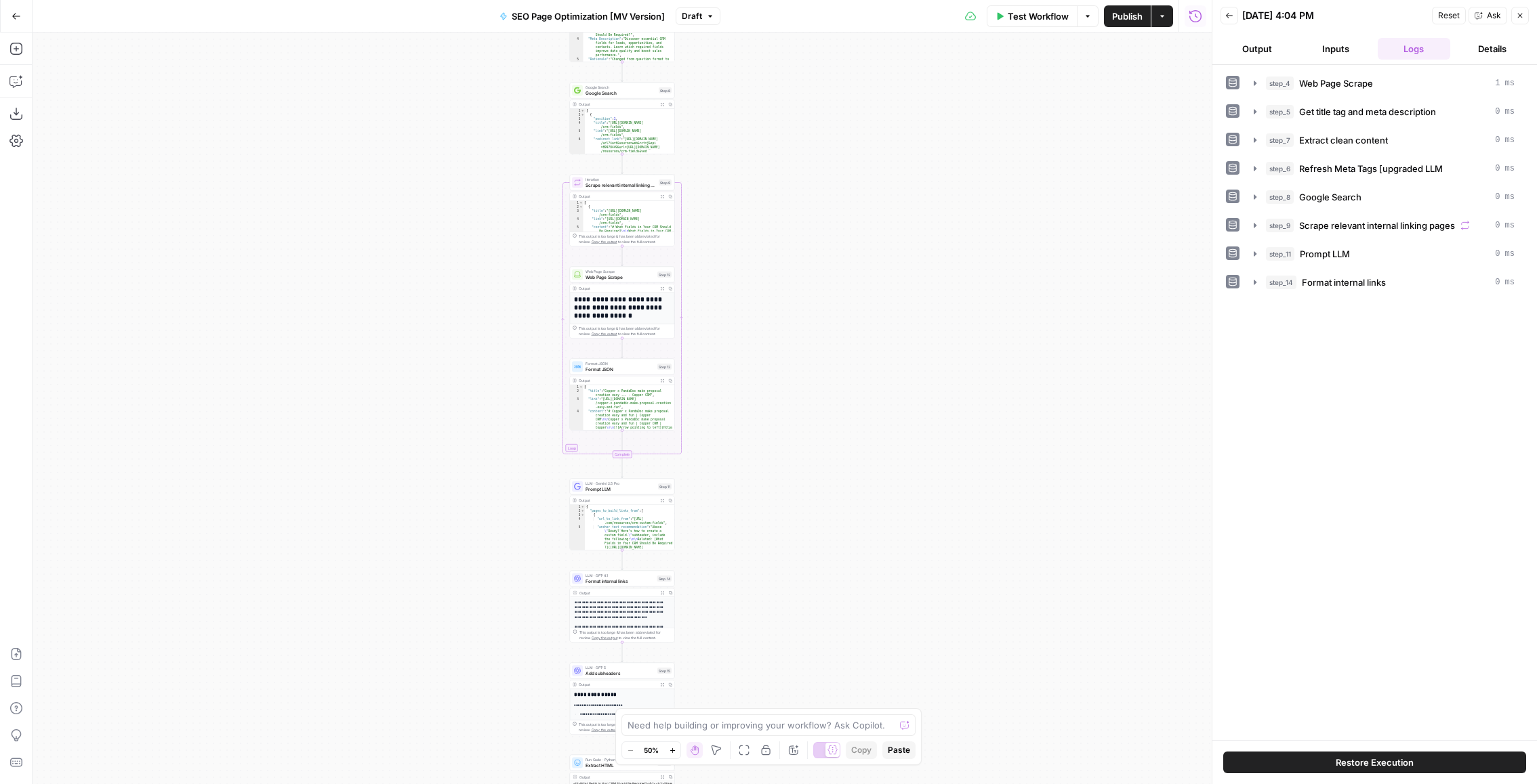
click at [1041, 11] on span "Test Workflow" at bounding box center [1038, 16] width 61 height 13
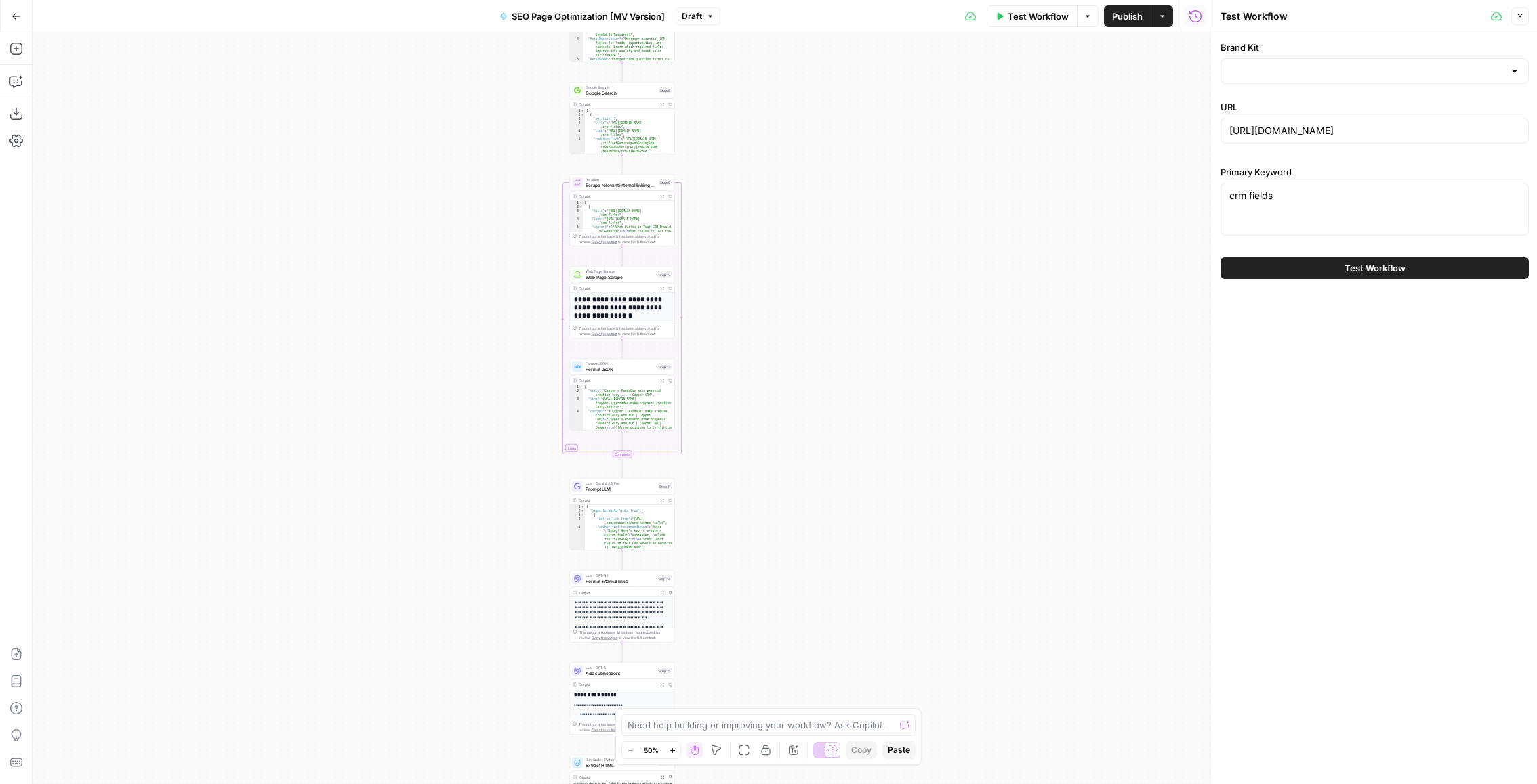
type input "Copper"
click at [1395, 265] on span "Test Workflow" at bounding box center [1374, 268] width 61 height 13
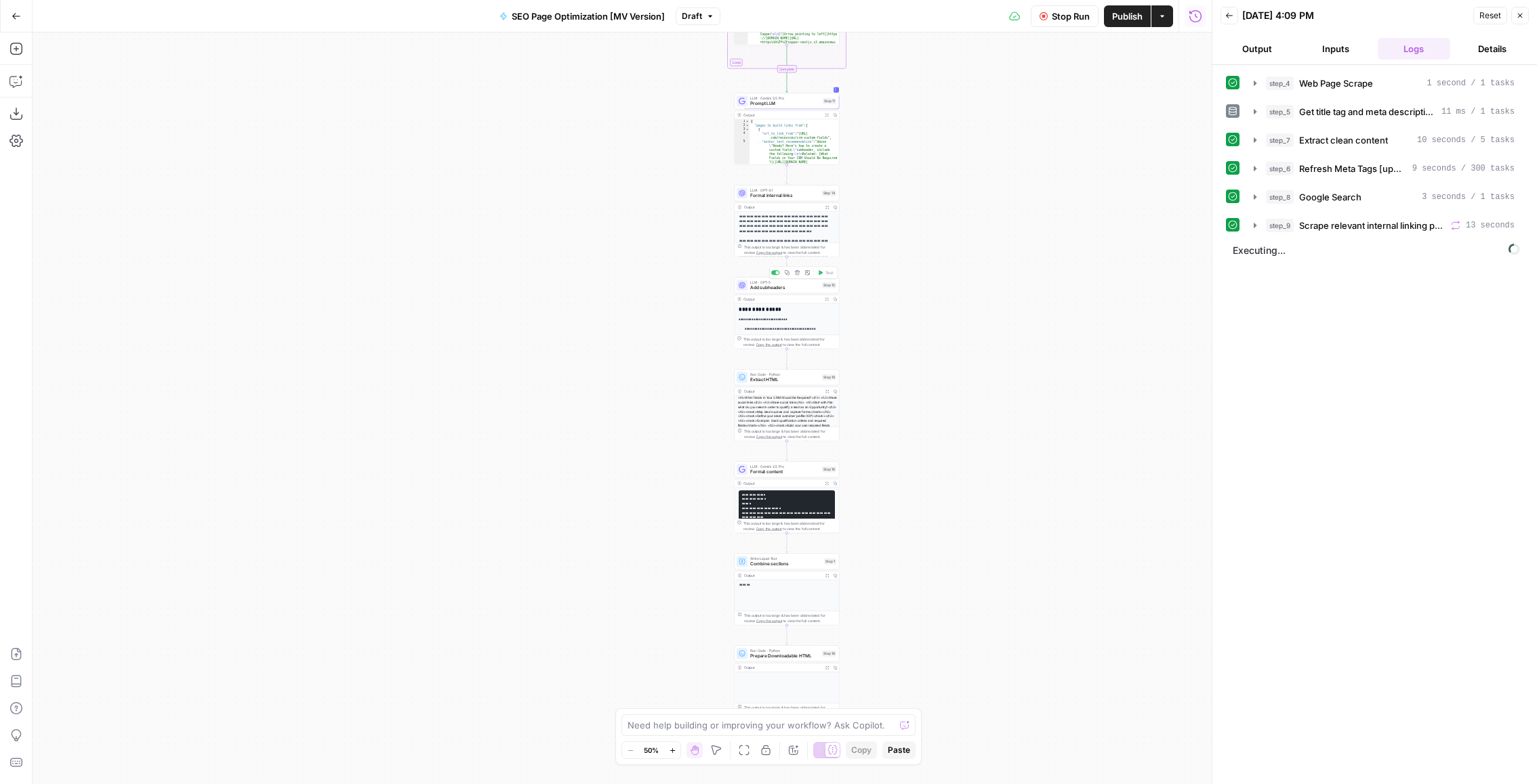
click at [764, 287] on span "Add subheaders" at bounding box center [784, 288] width 69 height 7
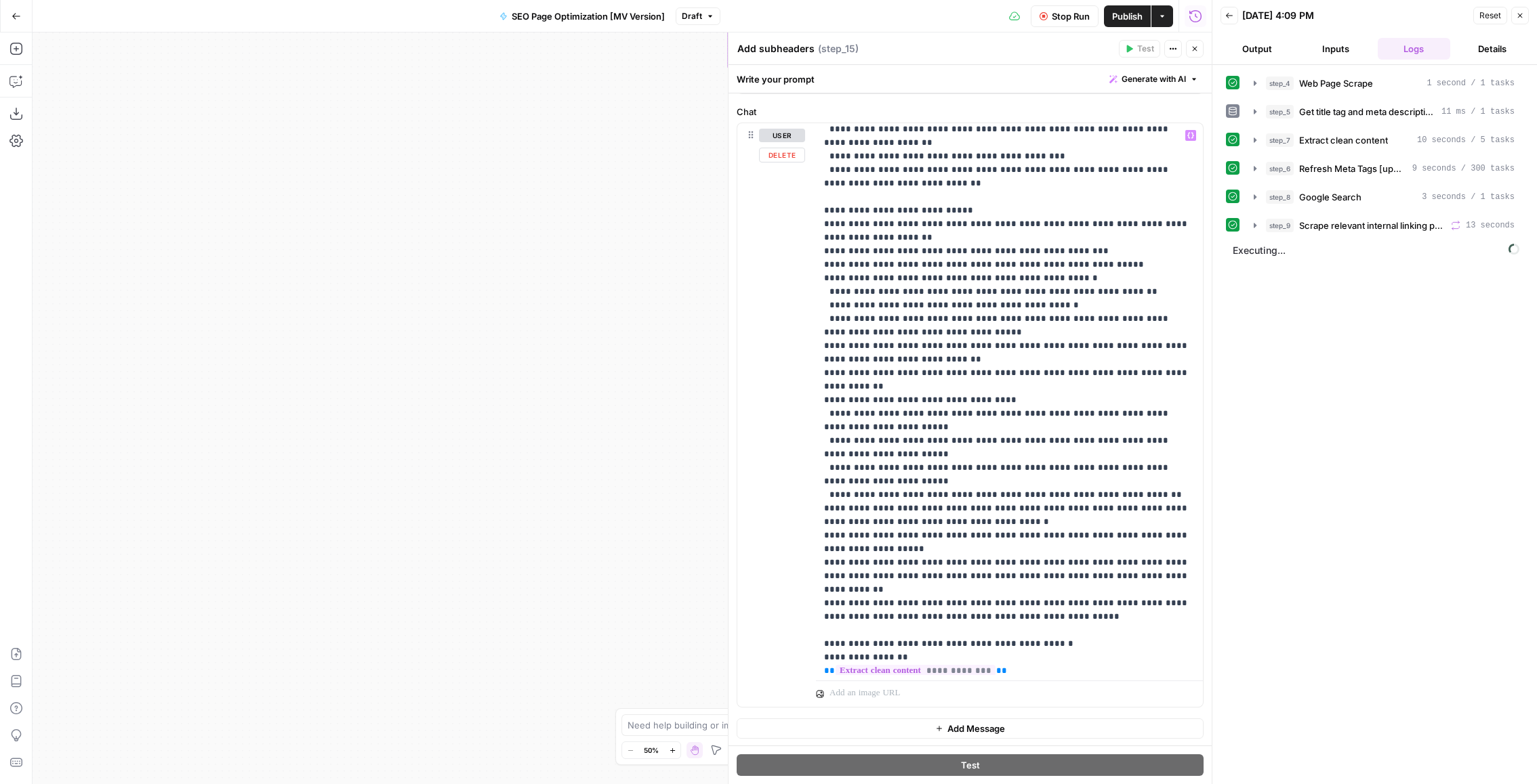
scroll to position [395, 0]
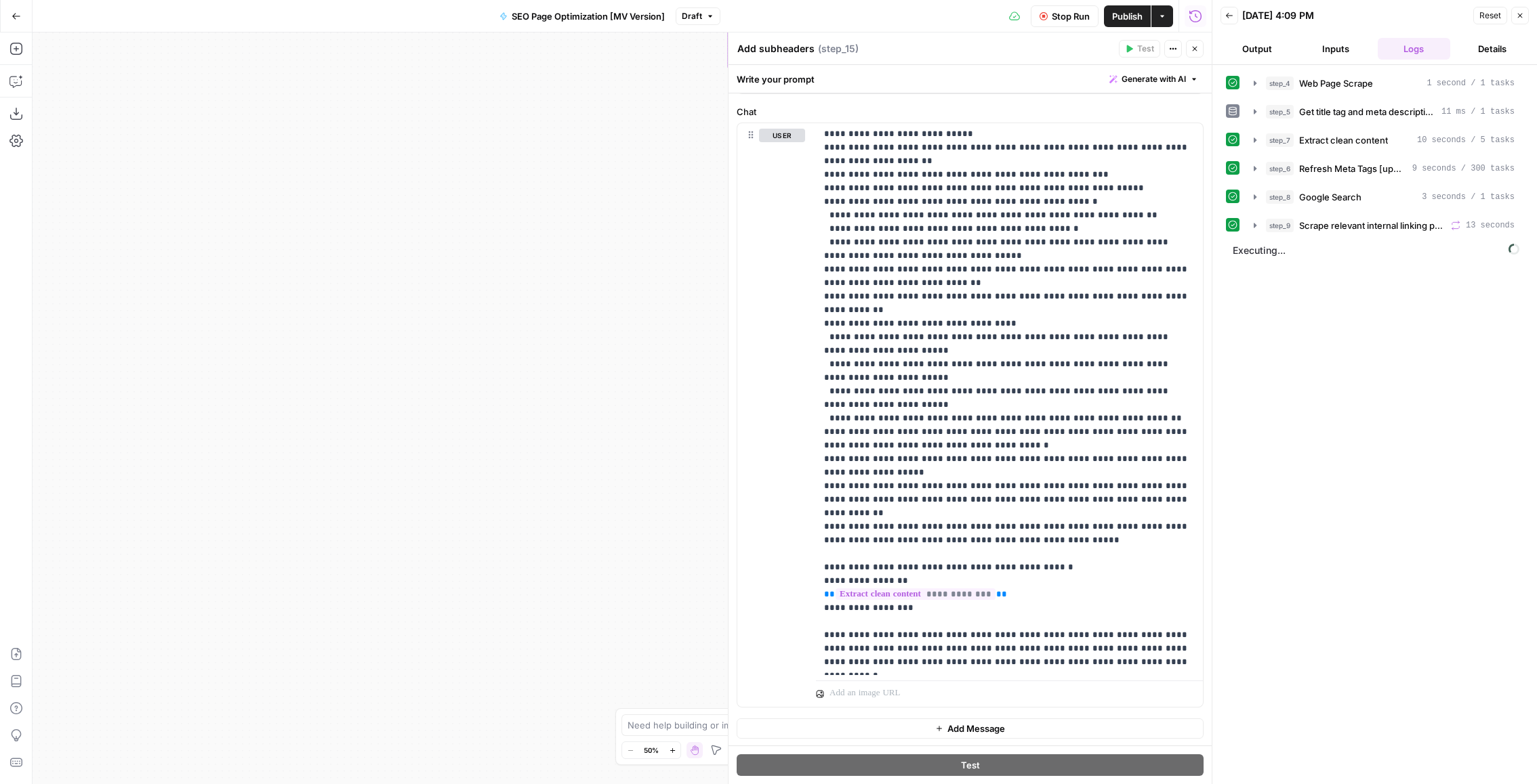
click at [1192, 53] on button "Close" at bounding box center [1194, 48] width 18 height 18
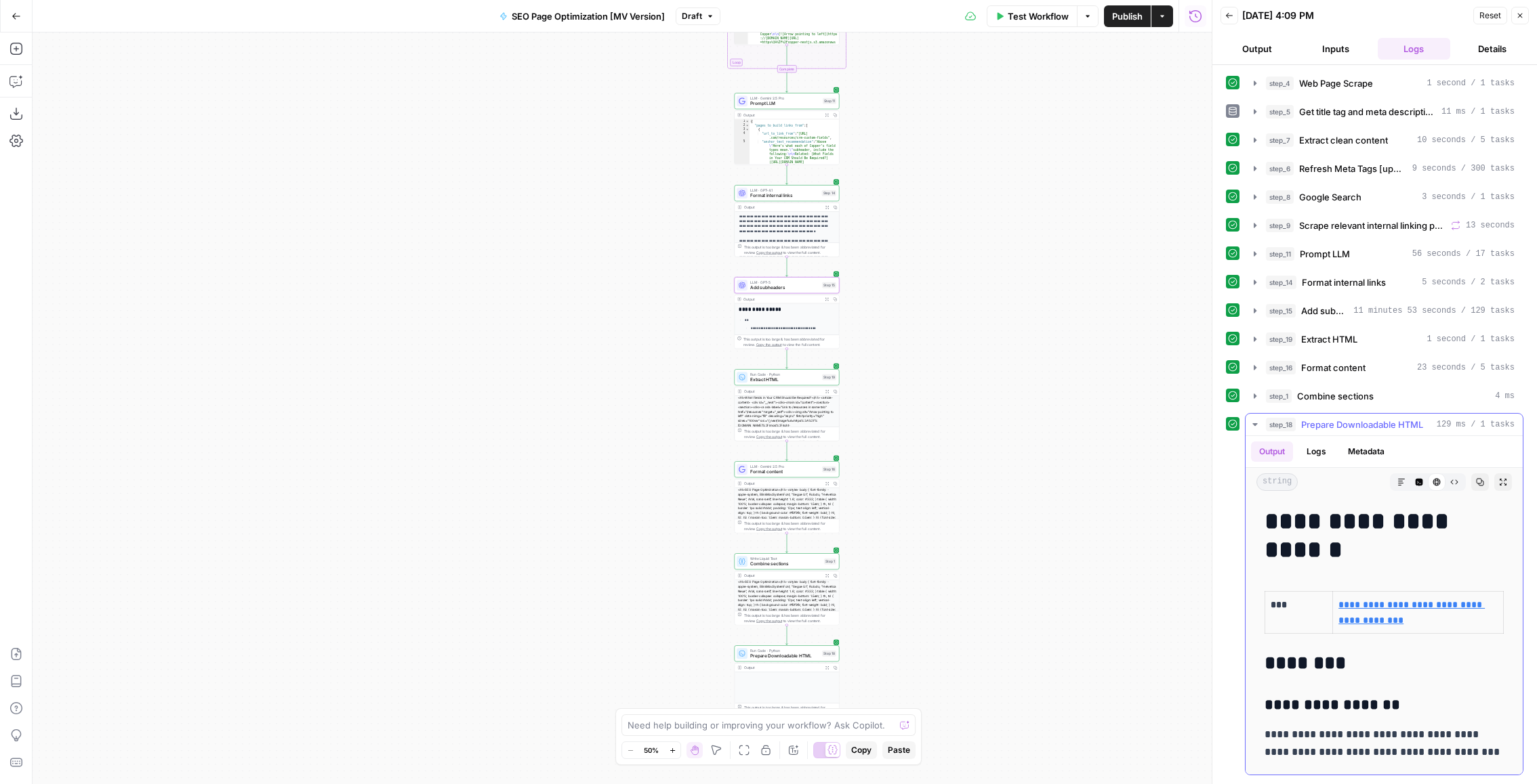
click at [1375, 418] on span "Prepare Downloadable HTML" at bounding box center [1362, 425] width 122 height 13
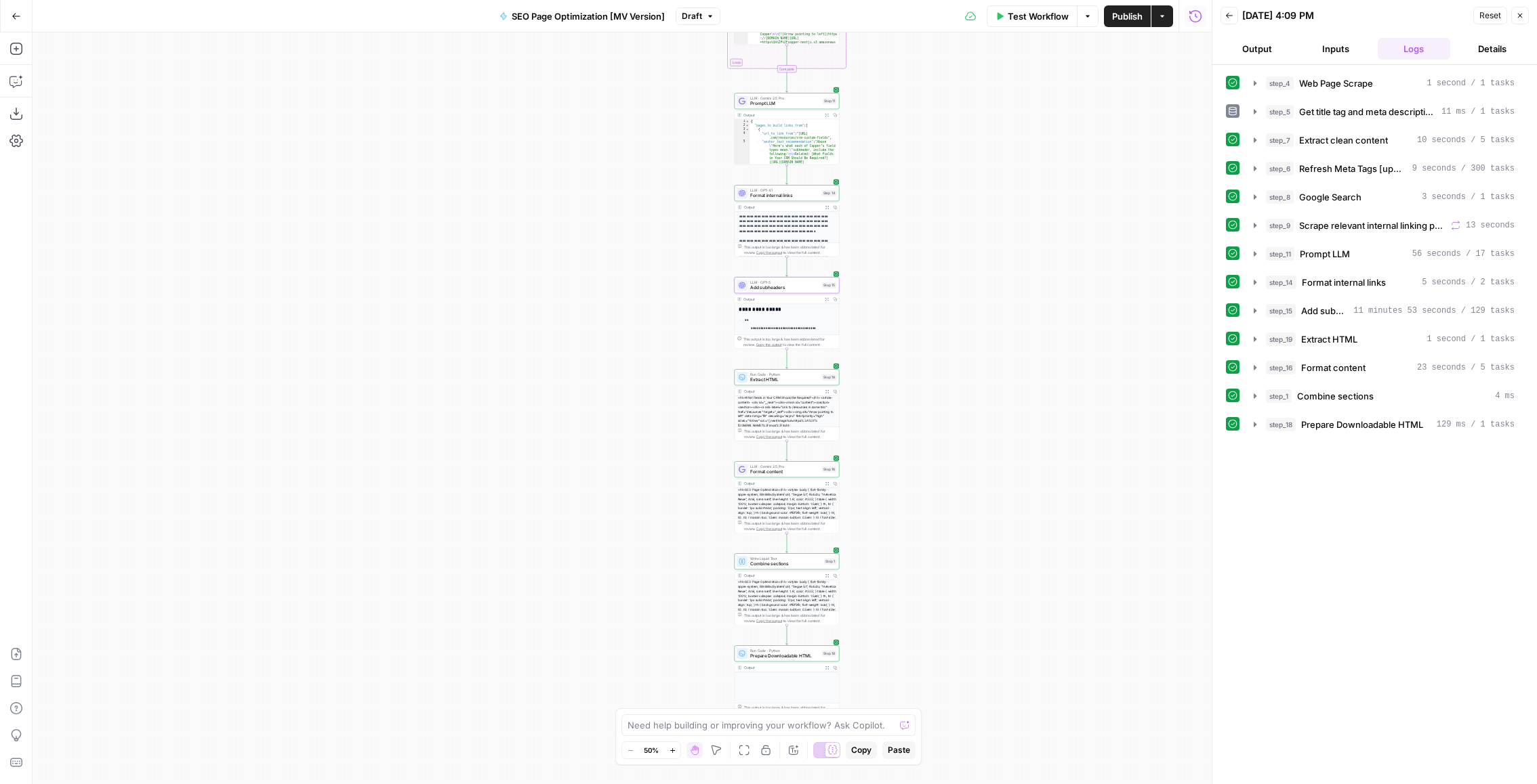
click at [1412, 317] on button "step_15 Add subheaders 11 minutes 53 seconds / 129 tasks" at bounding box center [1384, 311] width 277 height 22
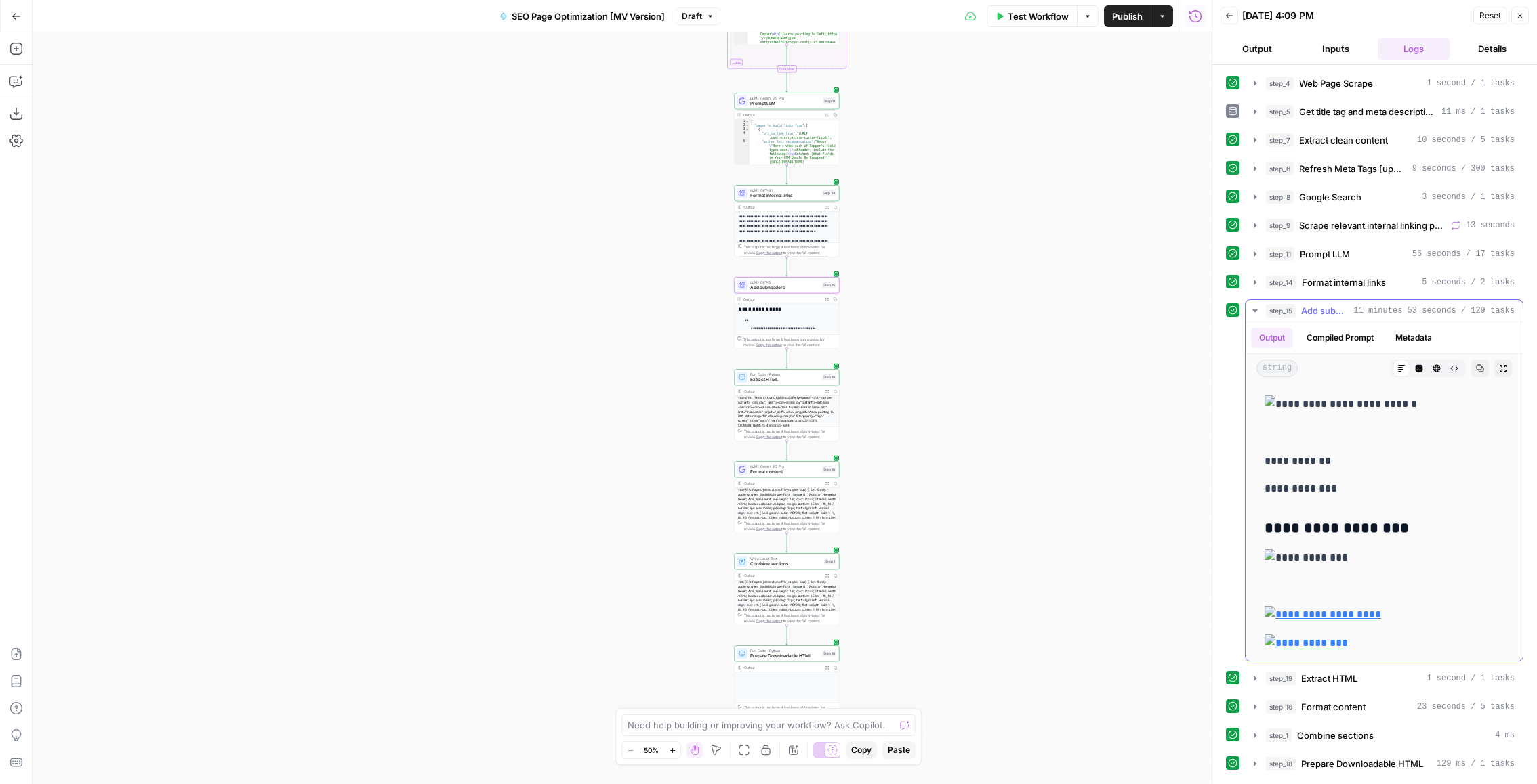
scroll to position [2304, 0]
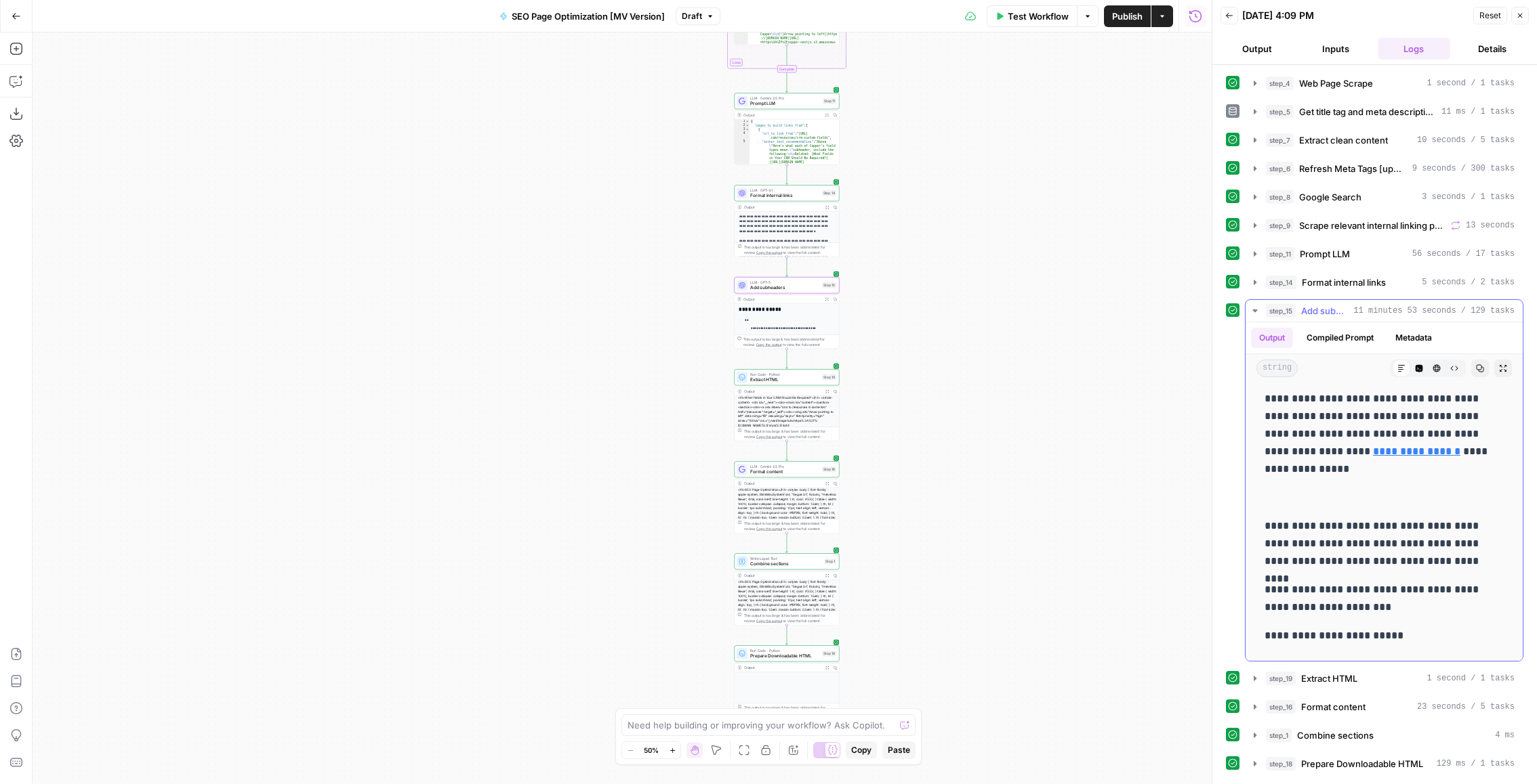
click at [1387, 300] on button "step_15 Add subheaders 11 minutes 53 seconds / 129 tasks" at bounding box center [1384, 311] width 277 height 22
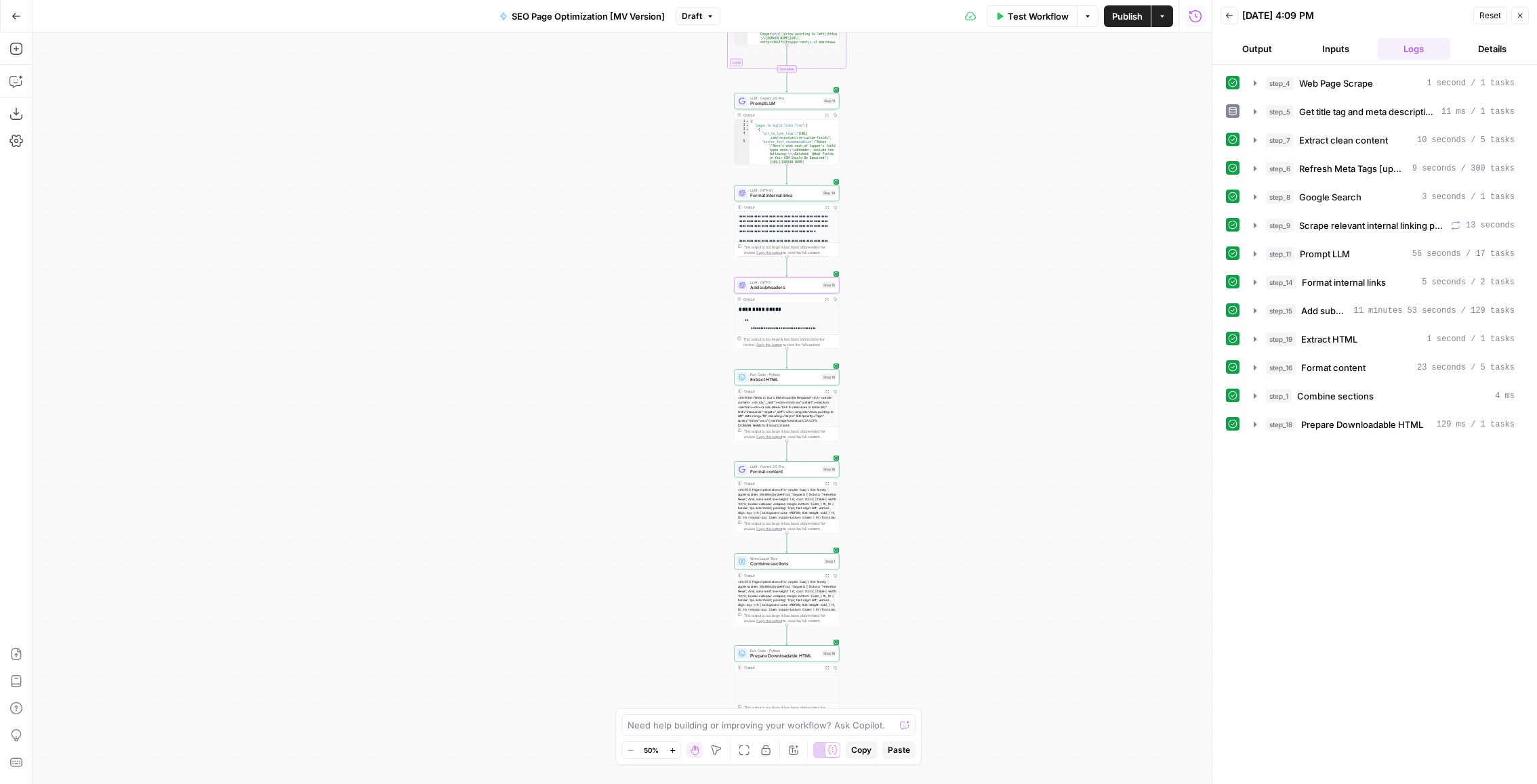
click at [1350, 348] on div "step_4 Web Page Scrape 1 second / 1 tasks step_5 Get title tag and meta descrip…" at bounding box center [1374, 254] width 298 height 364
click at [1358, 337] on span "Extract HTML" at bounding box center [1328, 339] width 56 height 13
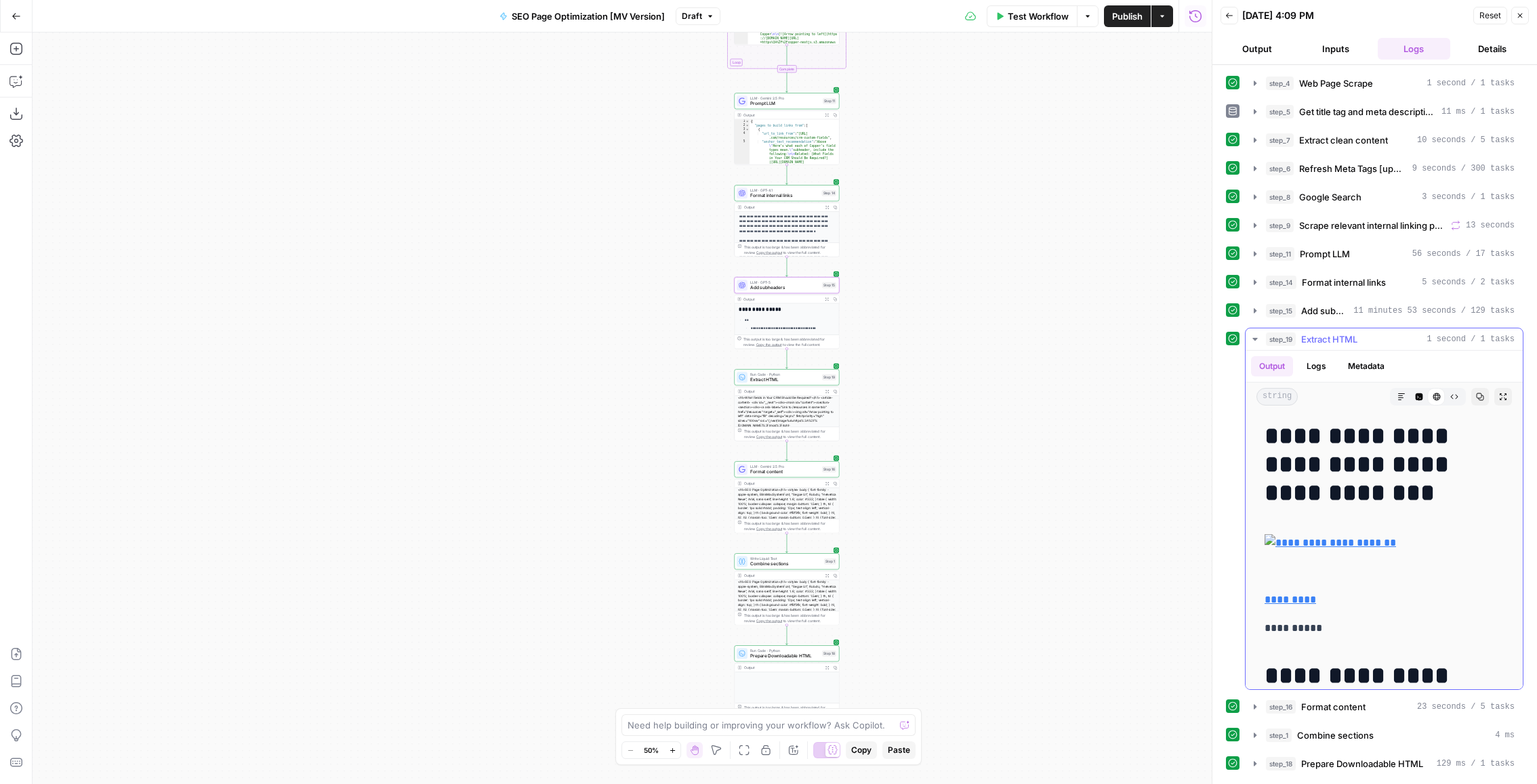
scroll to position [706, 0]
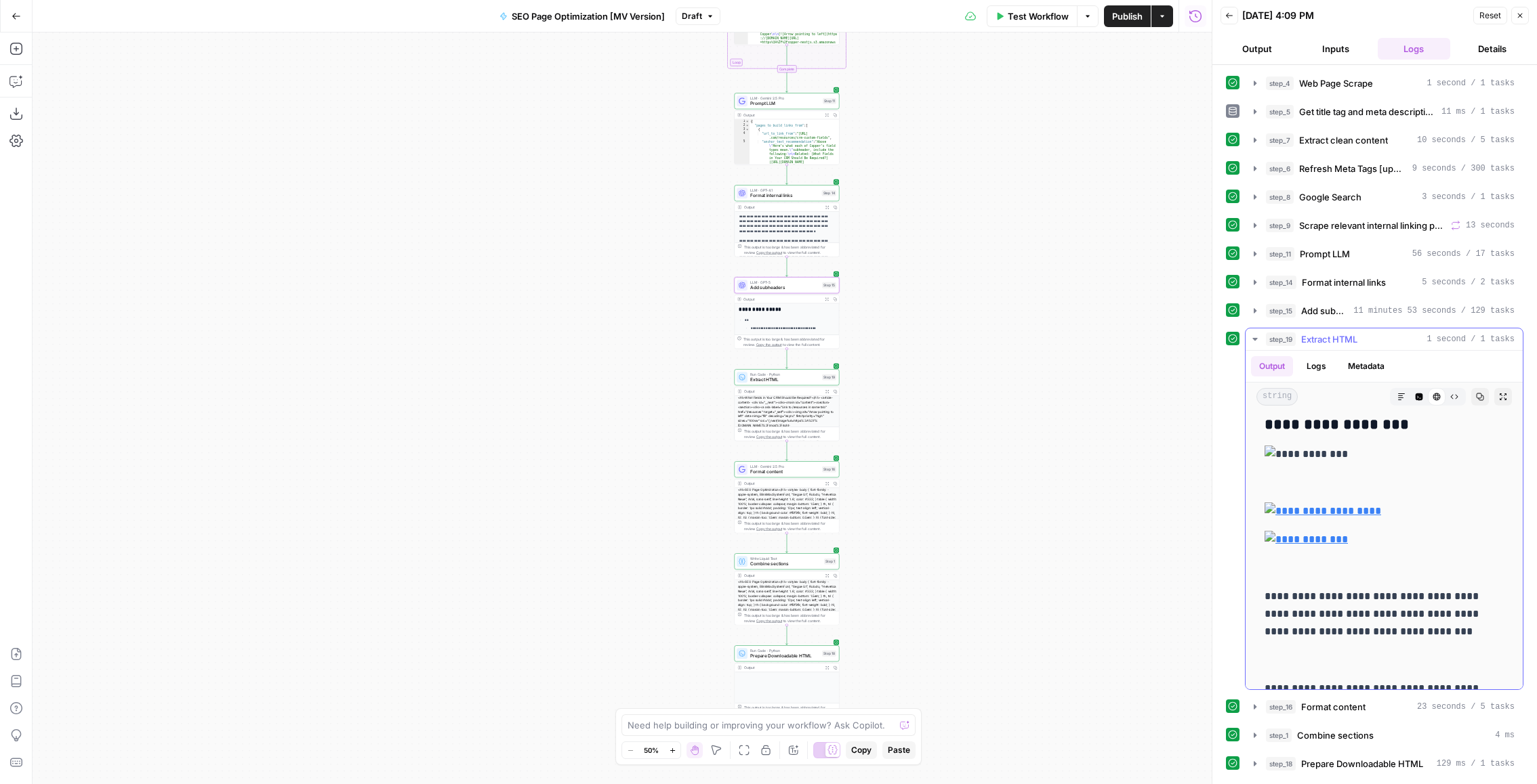
click at [1501, 393] on icon "button" at bounding box center [1503, 397] width 8 height 8
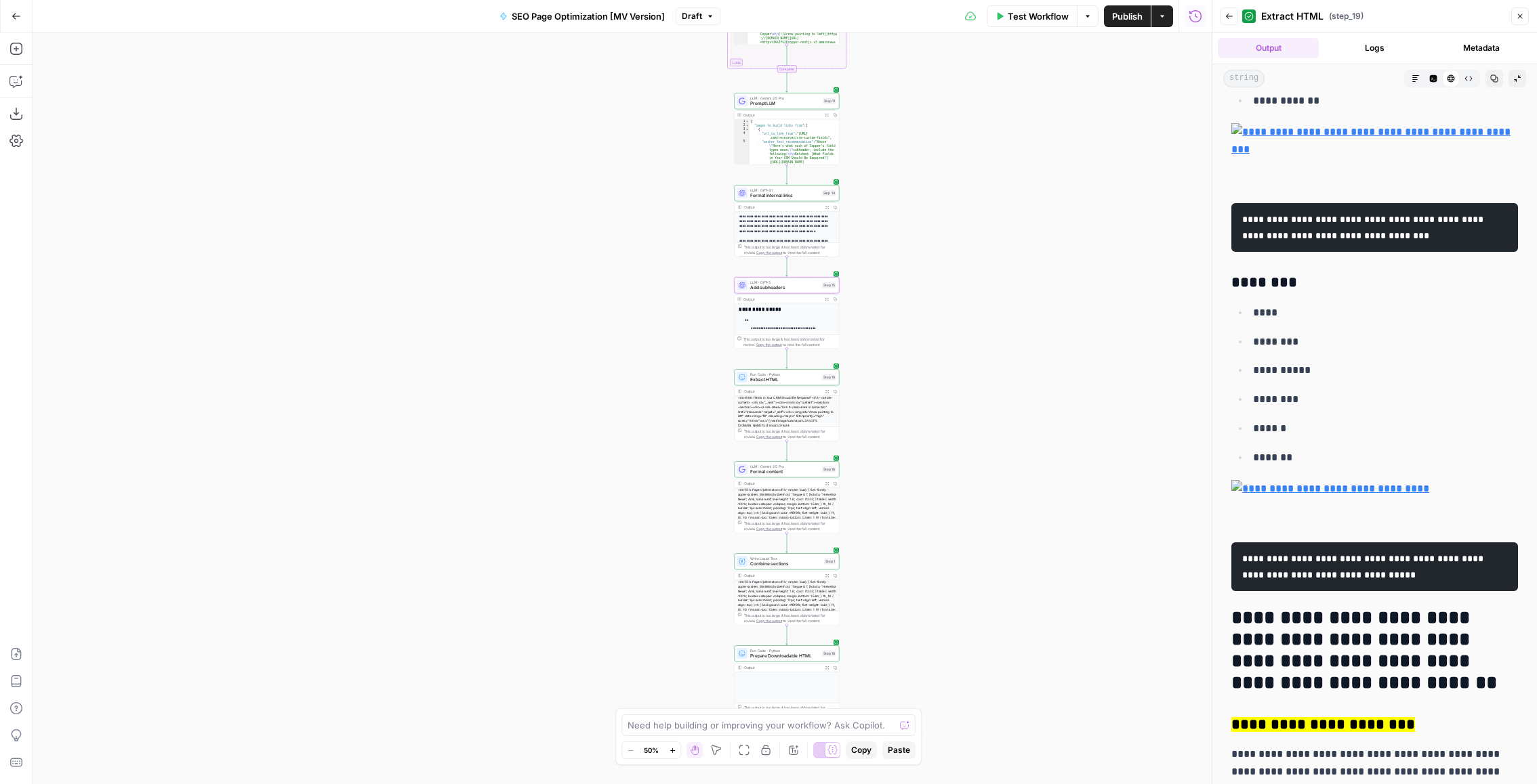
scroll to position [4385, 0]
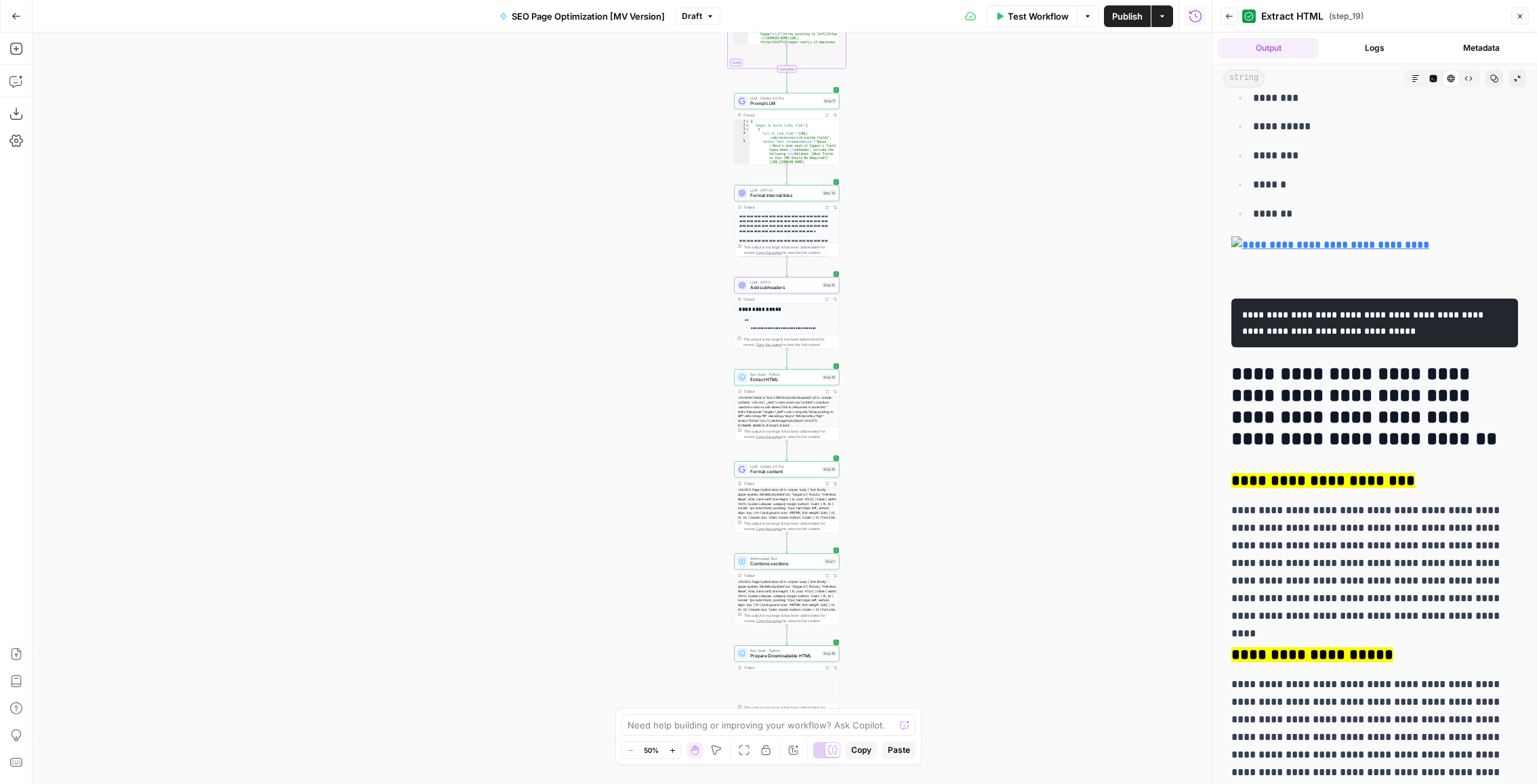
click at [1477, 472] on h3 "**********" at bounding box center [1375, 481] width 287 height 19
drag, startPoint x: 1477, startPoint y: 445, endPoint x: 1247, endPoint y: 441, distance: 230.0
click at [1247, 472] on h3 "**********" at bounding box center [1375, 481] width 287 height 19
copy mark "**********"
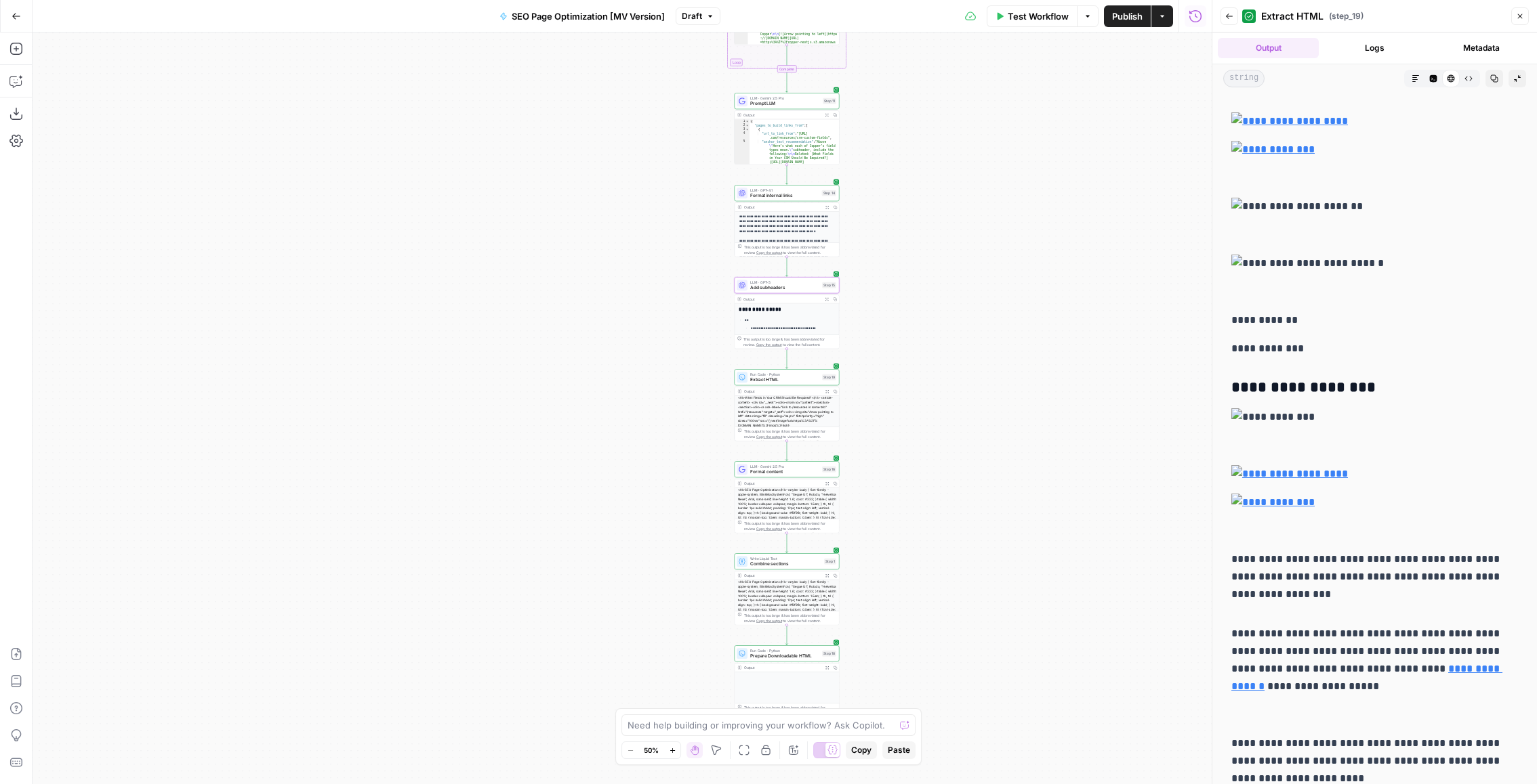
scroll to position [0, 0]
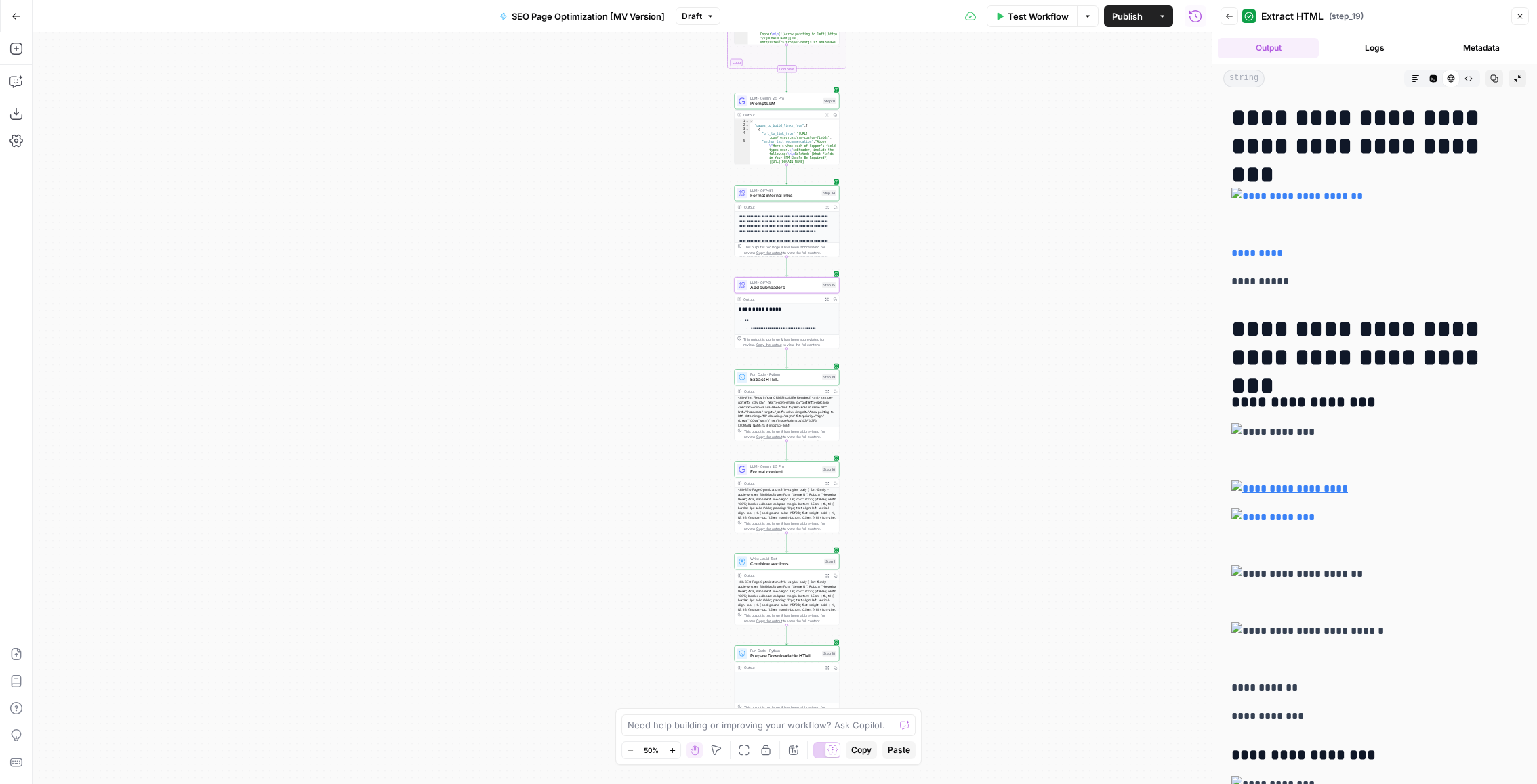
click at [1231, 15] on icon "button" at bounding box center [1229, 17] width 8 height 8
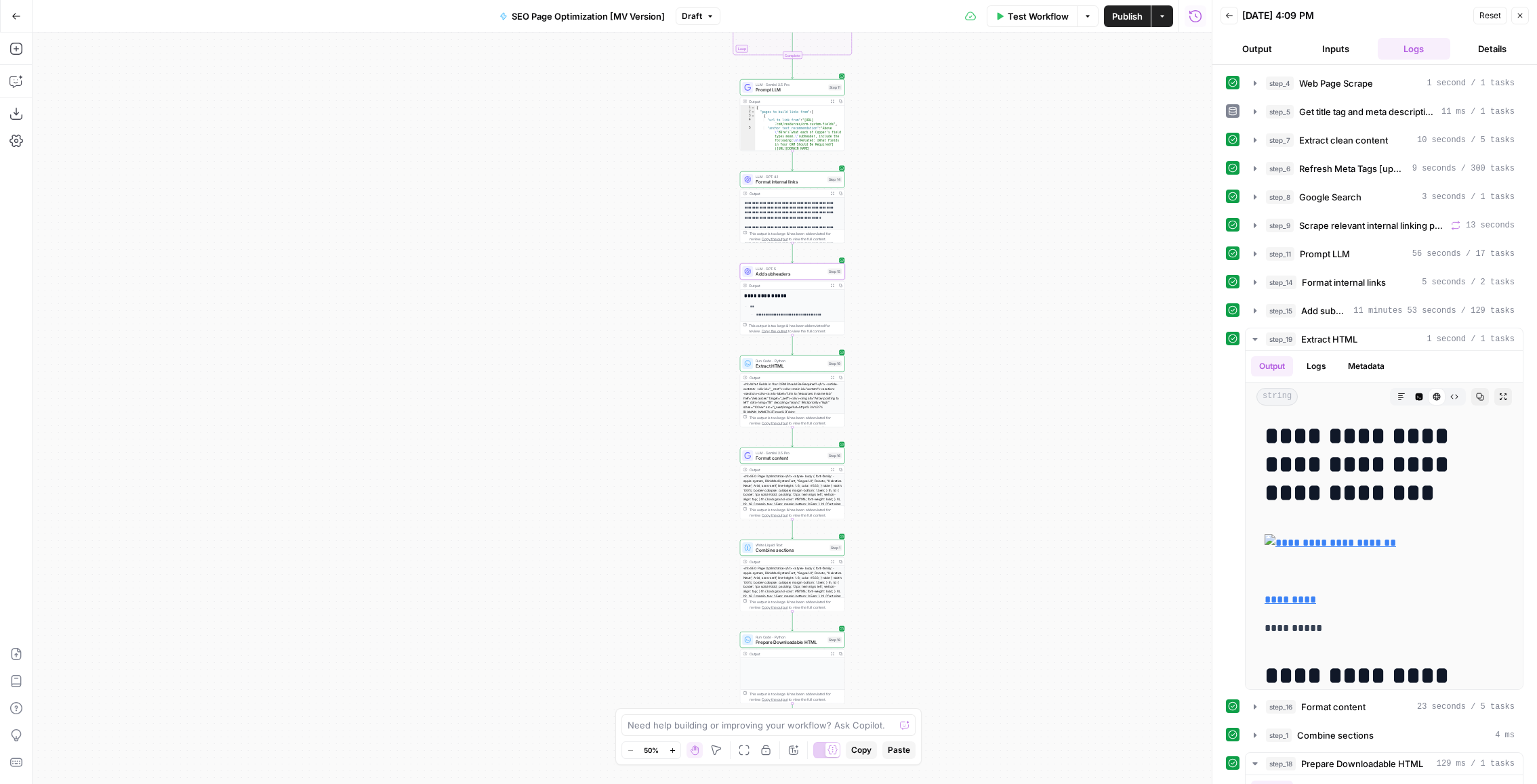
scroll to position [43, 0]
click at [767, 639] on span "Prepare Downloadable HTML" at bounding box center [792, 637] width 69 height 7
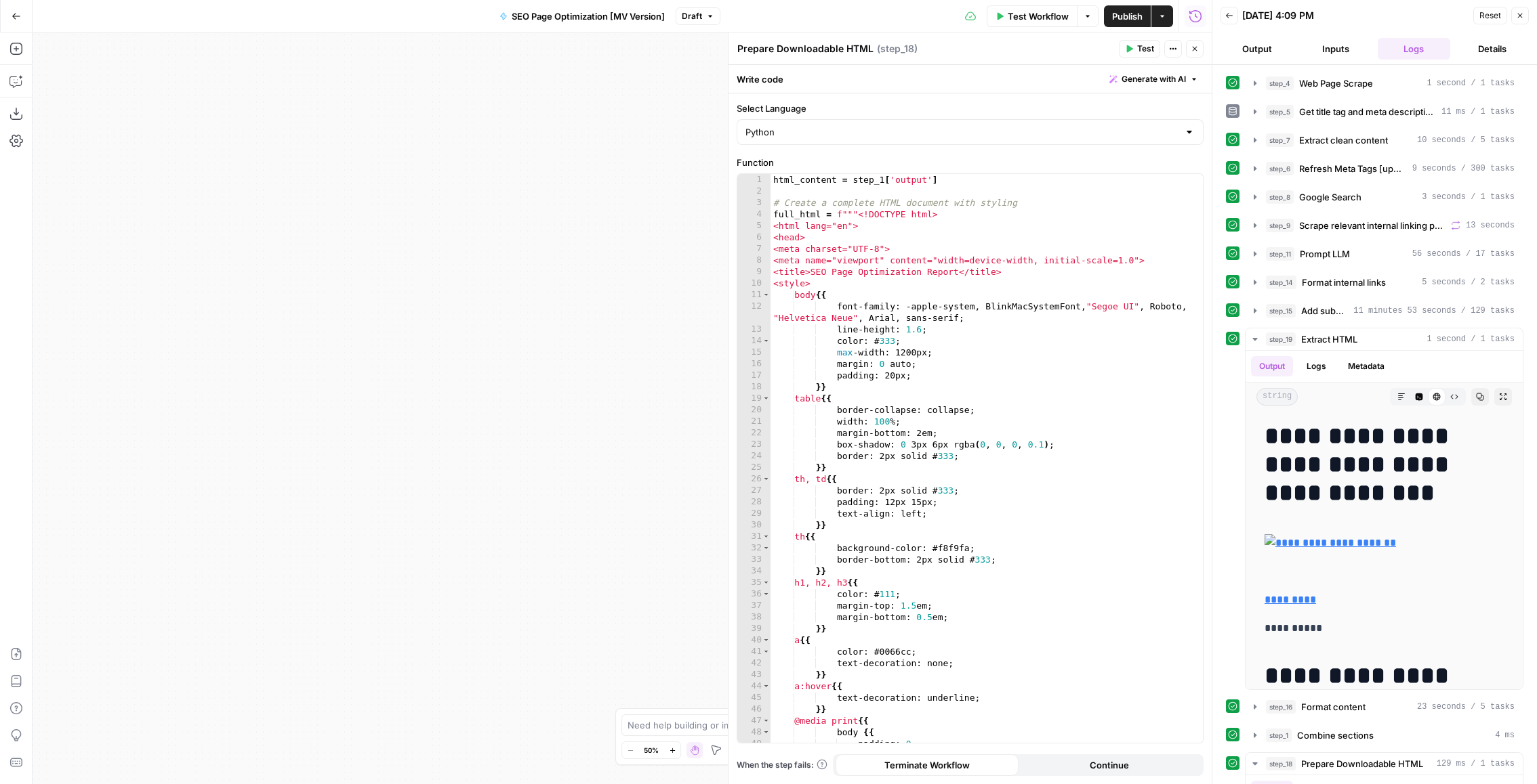
click at [1197, 56] on button "Close" at bounding box center [1194, 48] width 18 height 18
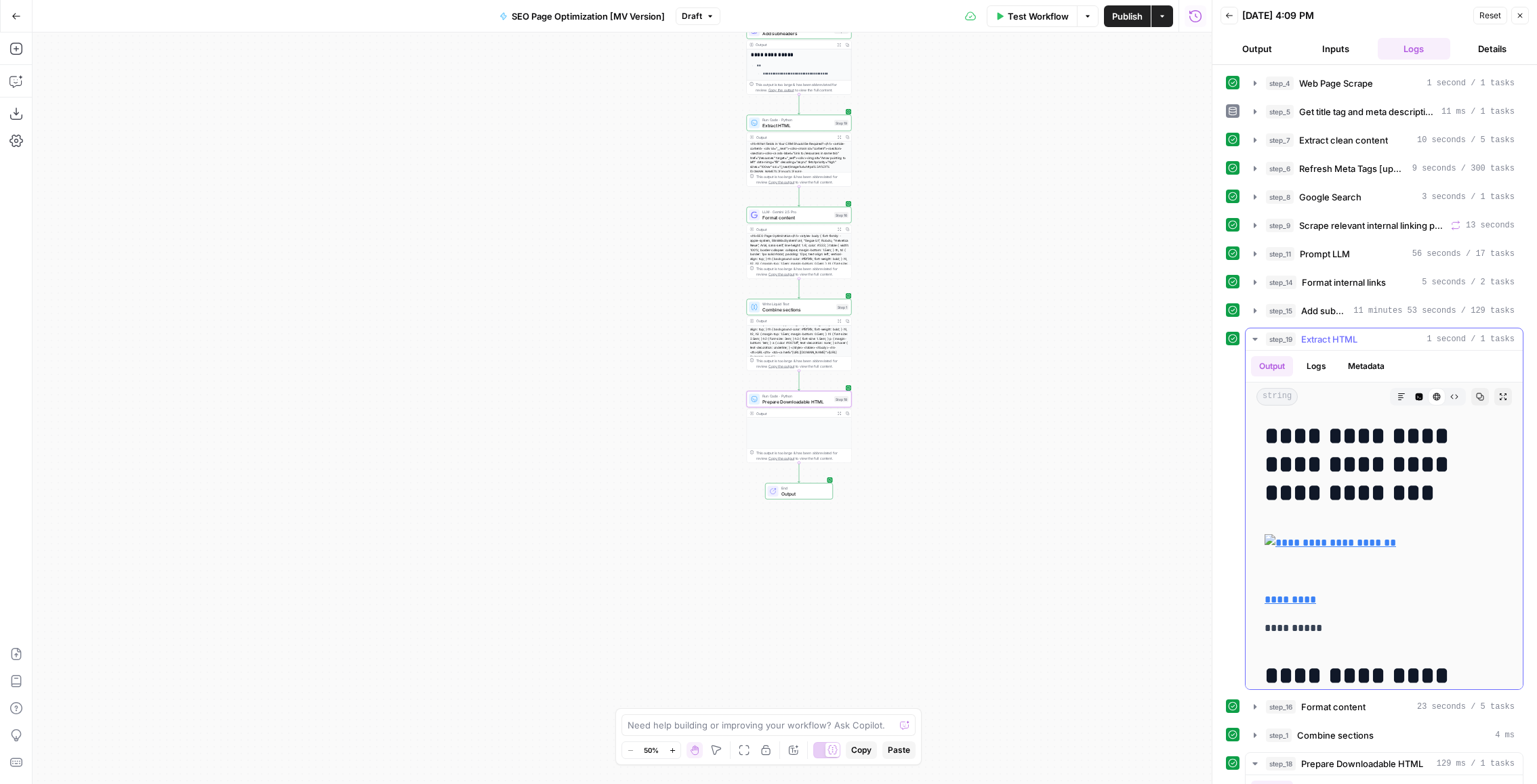
click at [1372, 344] on button "step_19 Extract HTML 1 second / 1 tasks" at bounding box center [1384, 339] width 277 height 22
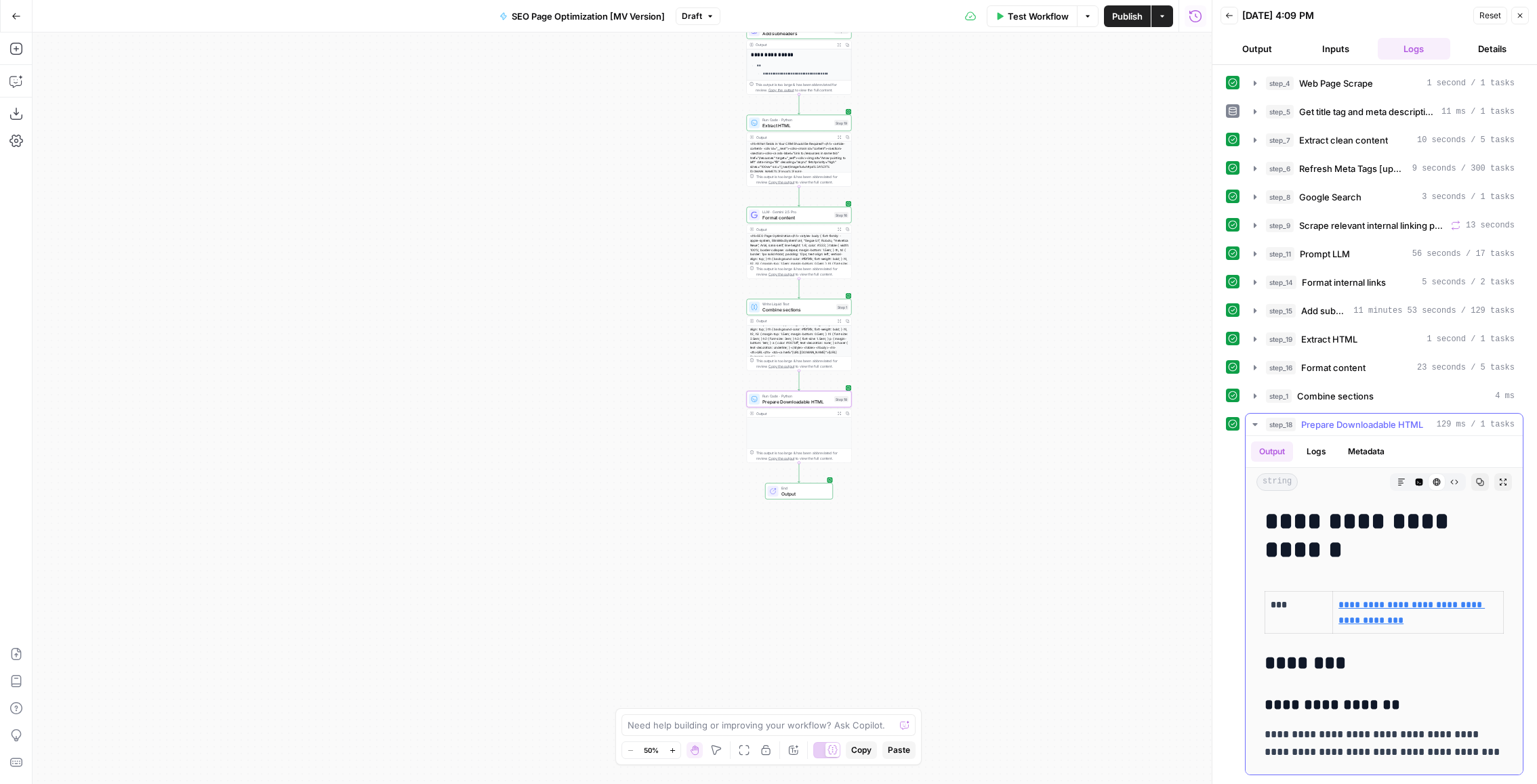
click at [1329, 419] on span "Prepare Downloadable HTML" at bounding box center [1362, 425] width 122 height 13
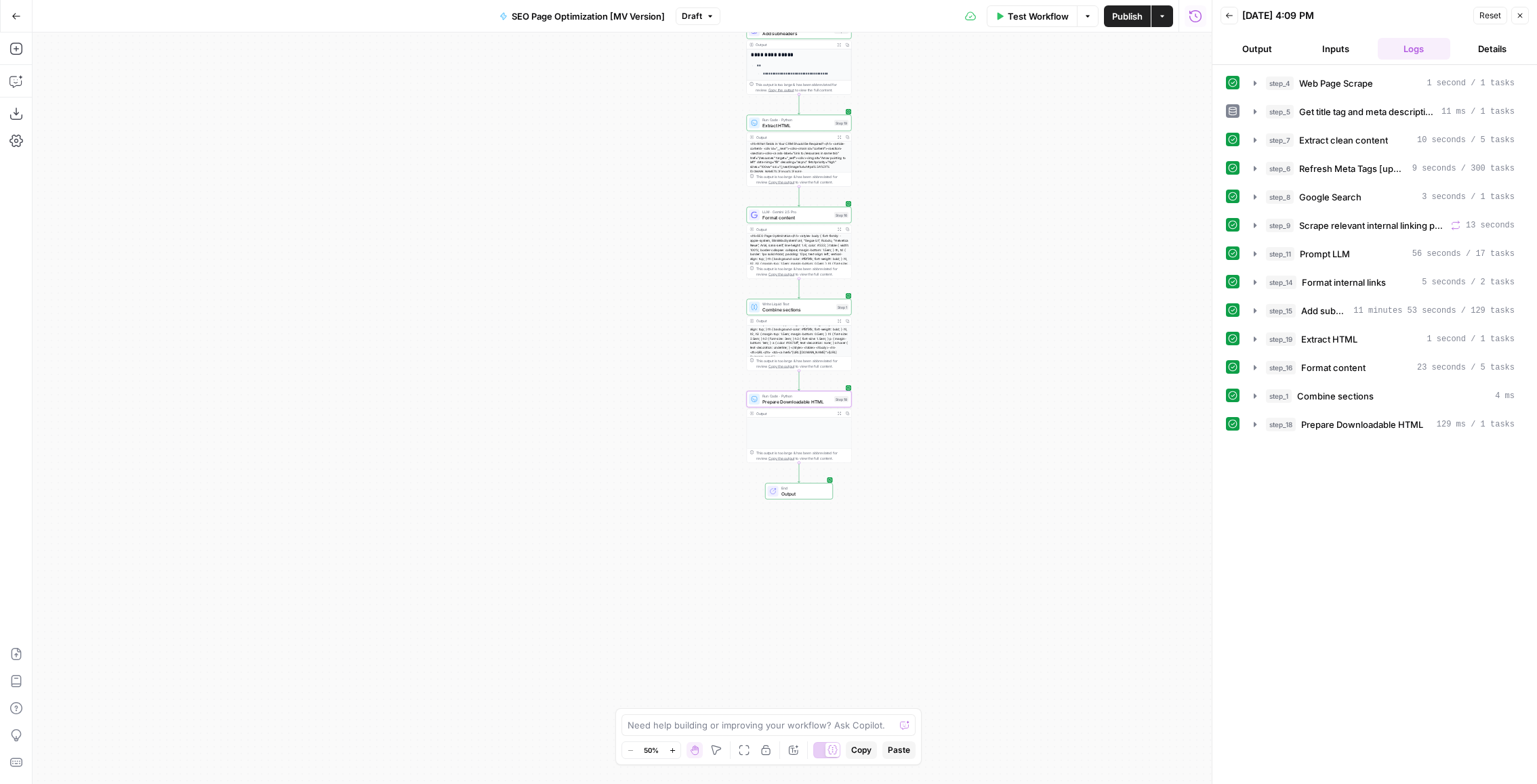
click at [1333, 400] on button "step_1 Combine sections 4 ms" at bounding box center [1384, 396] width 277 height 22
click at [1333, 413] on button "Metadata" at bounding box center [1324, 423] width 53 height 20
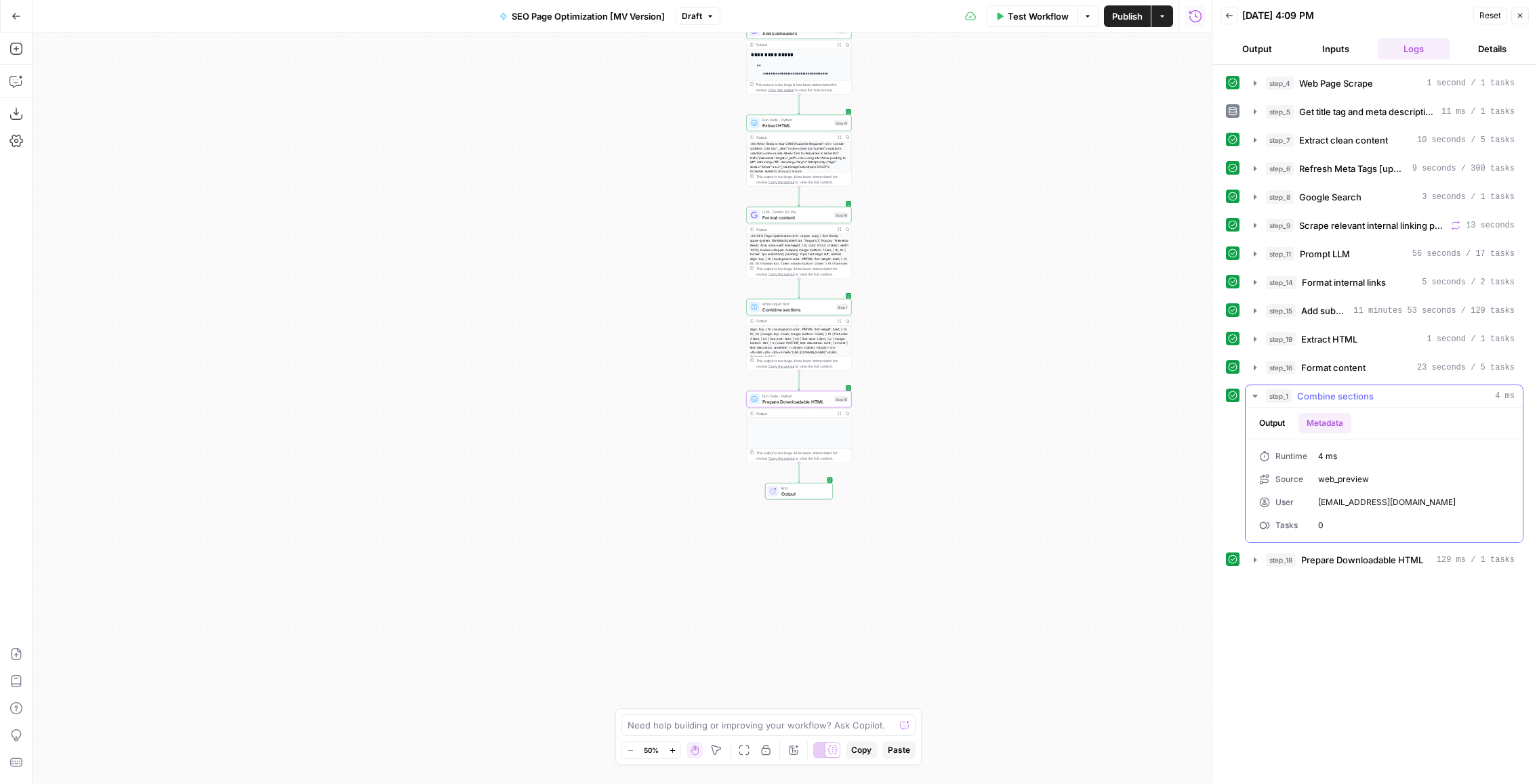
click at [1337, 395] on span "Combine sections" at bounding box center [1335, 396] width 77 height 13
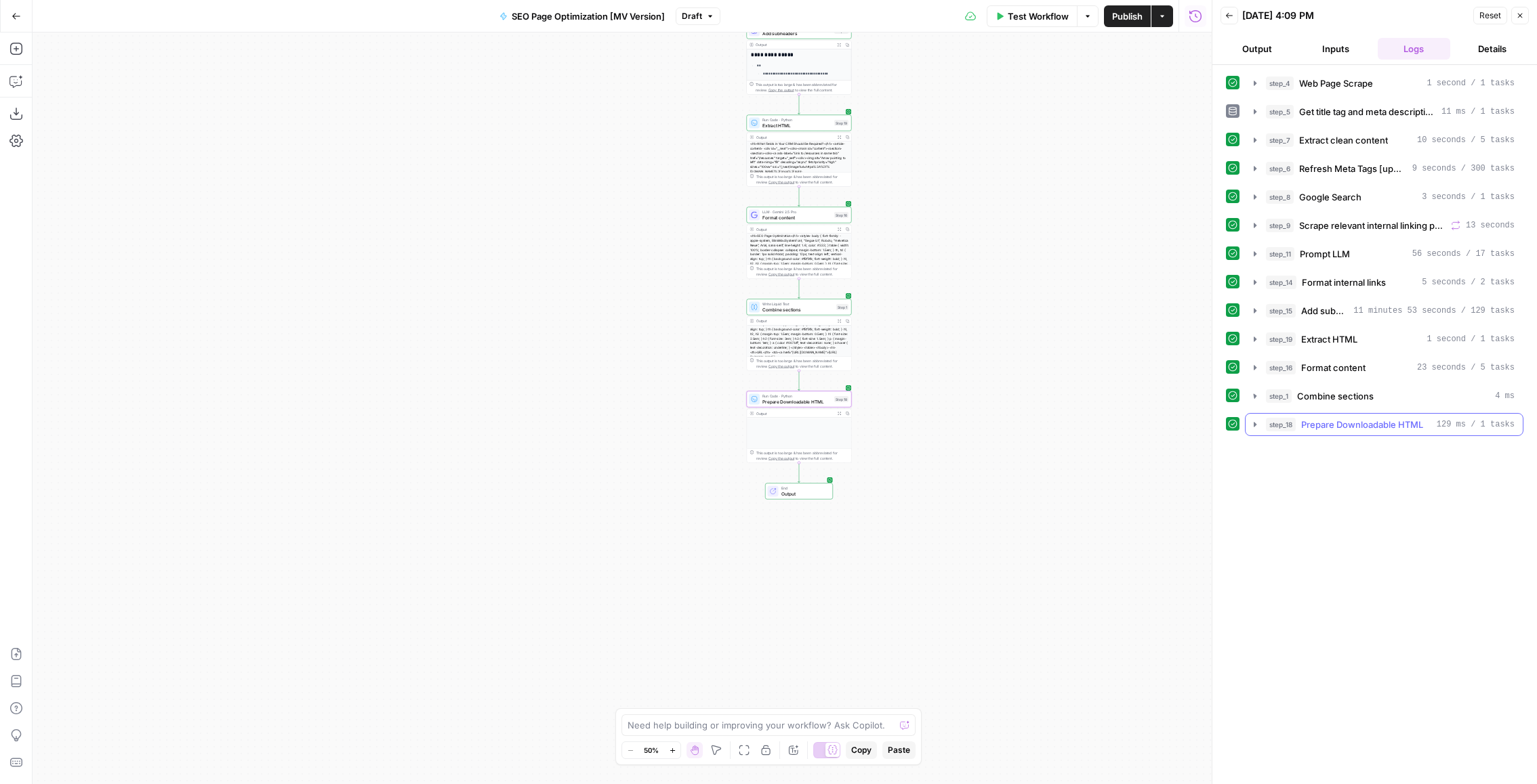
click at [1337, 418] on span "Prepare Downloadable HTML" at bounding box center [1362, 425] width 122 height 13
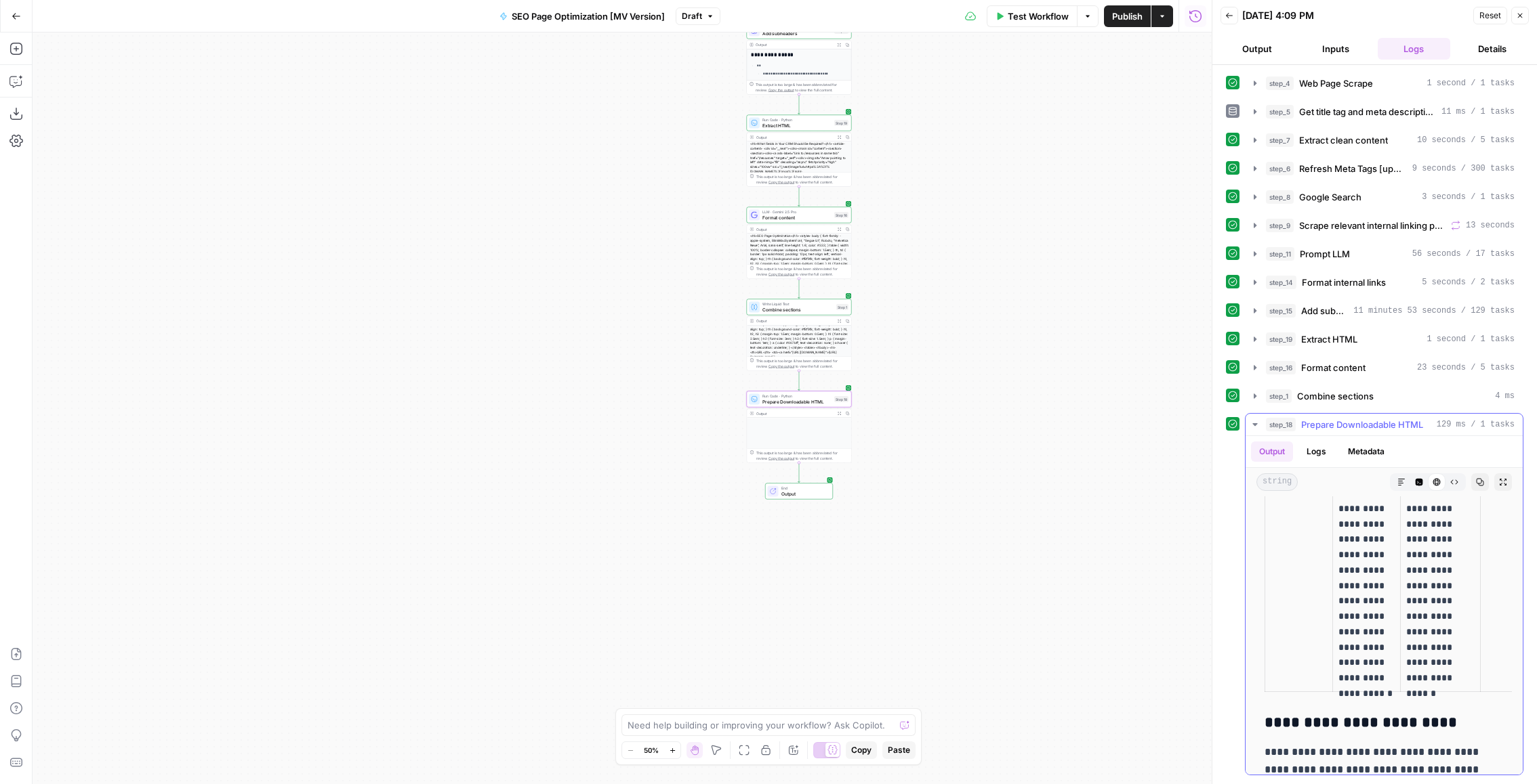
scroll to position [882, 0]
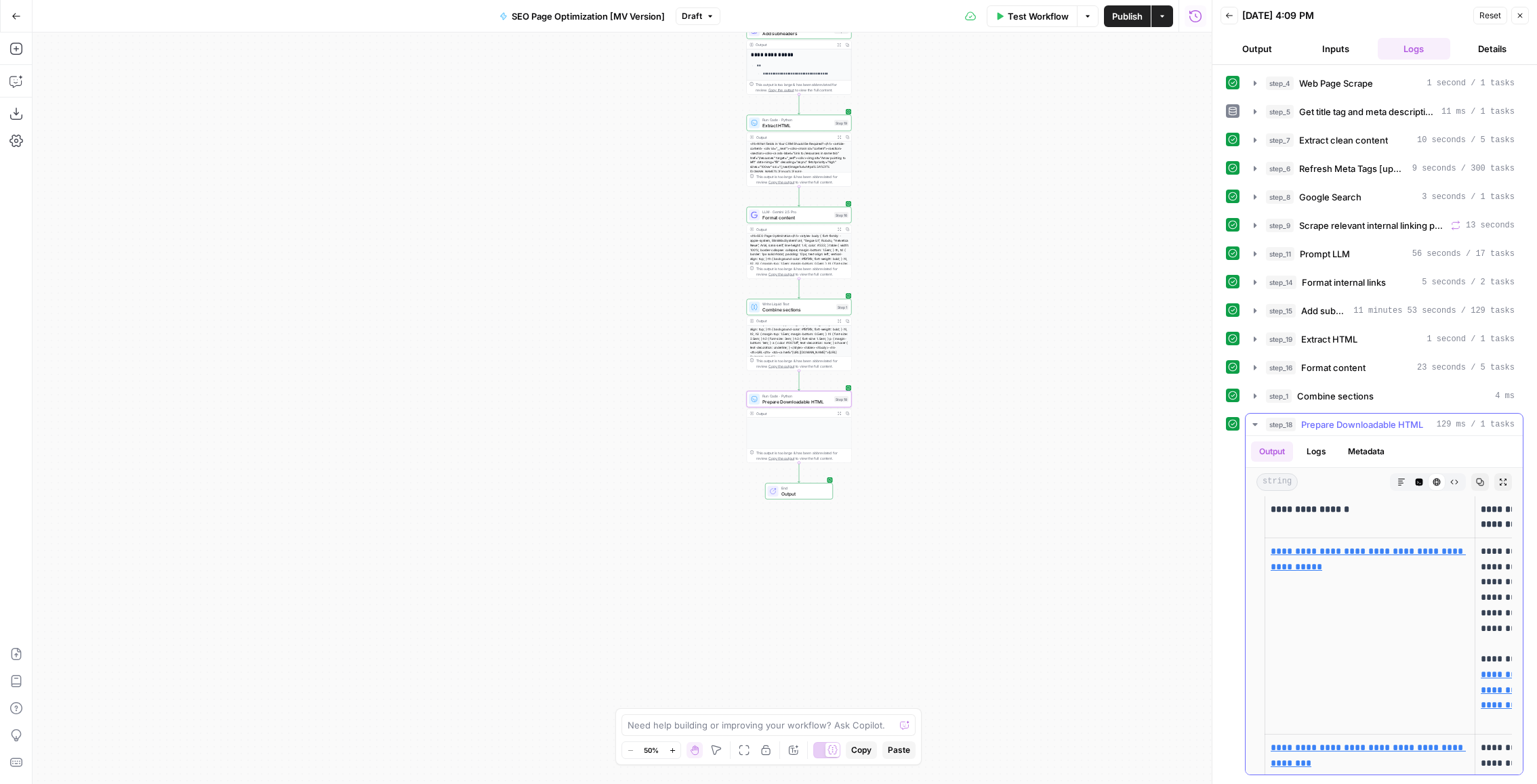
click at [1502, 474] on button "Expand Output" at bounding box center [1503, 482] width 18 height 18
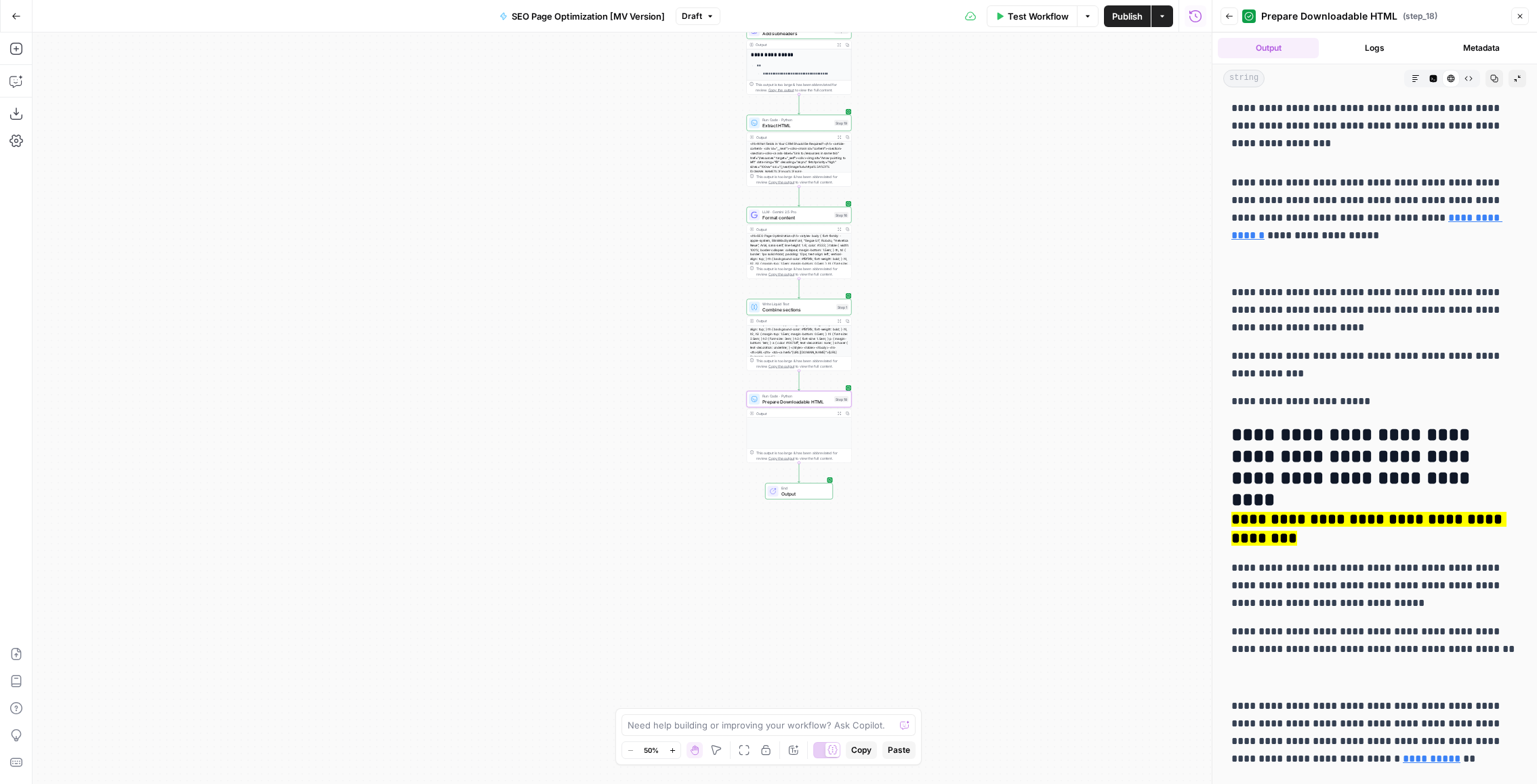
scroll to position [1868, 0]
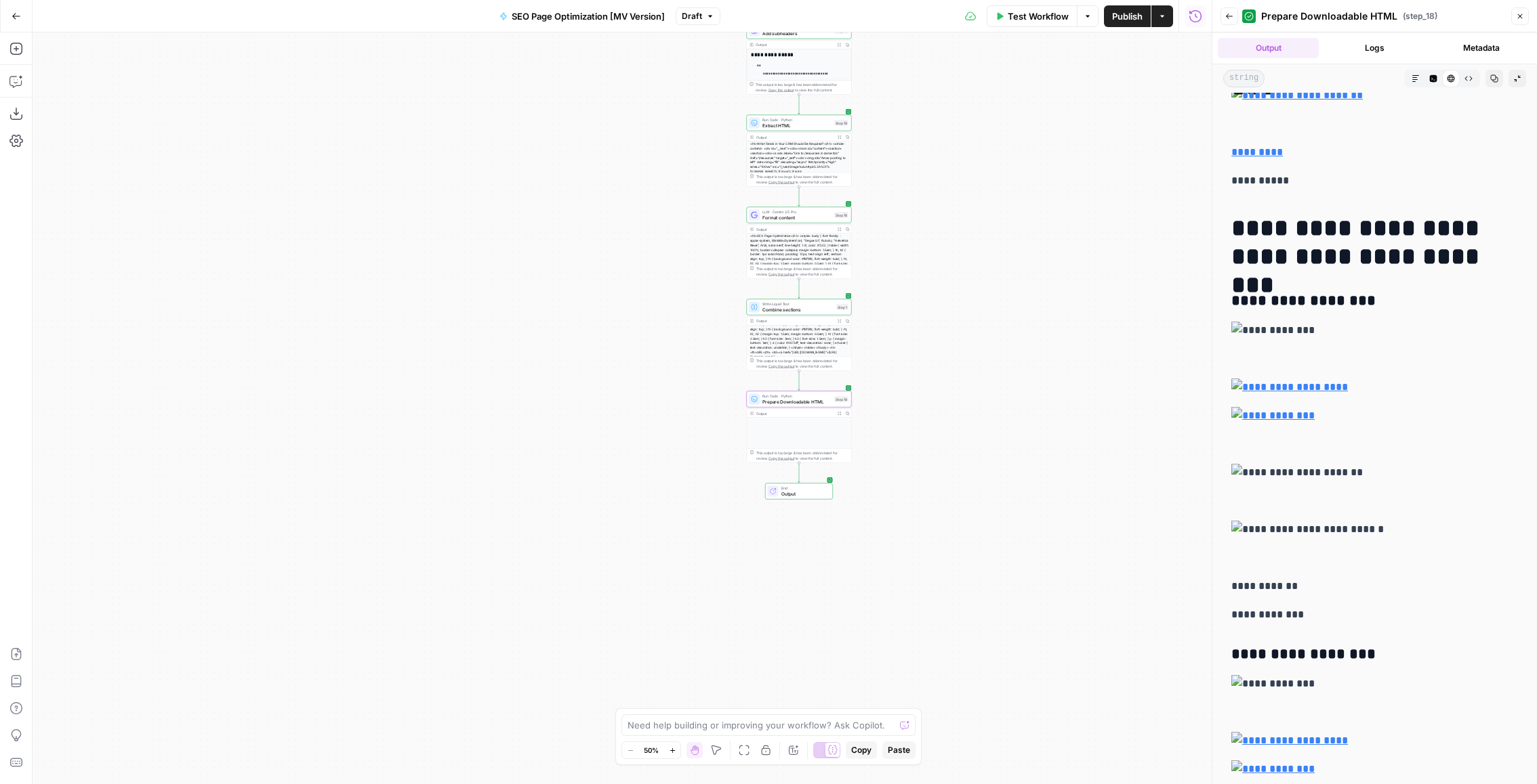
click at [1239, 322] on img at bounding box center [1375, 330] width 287 height 18
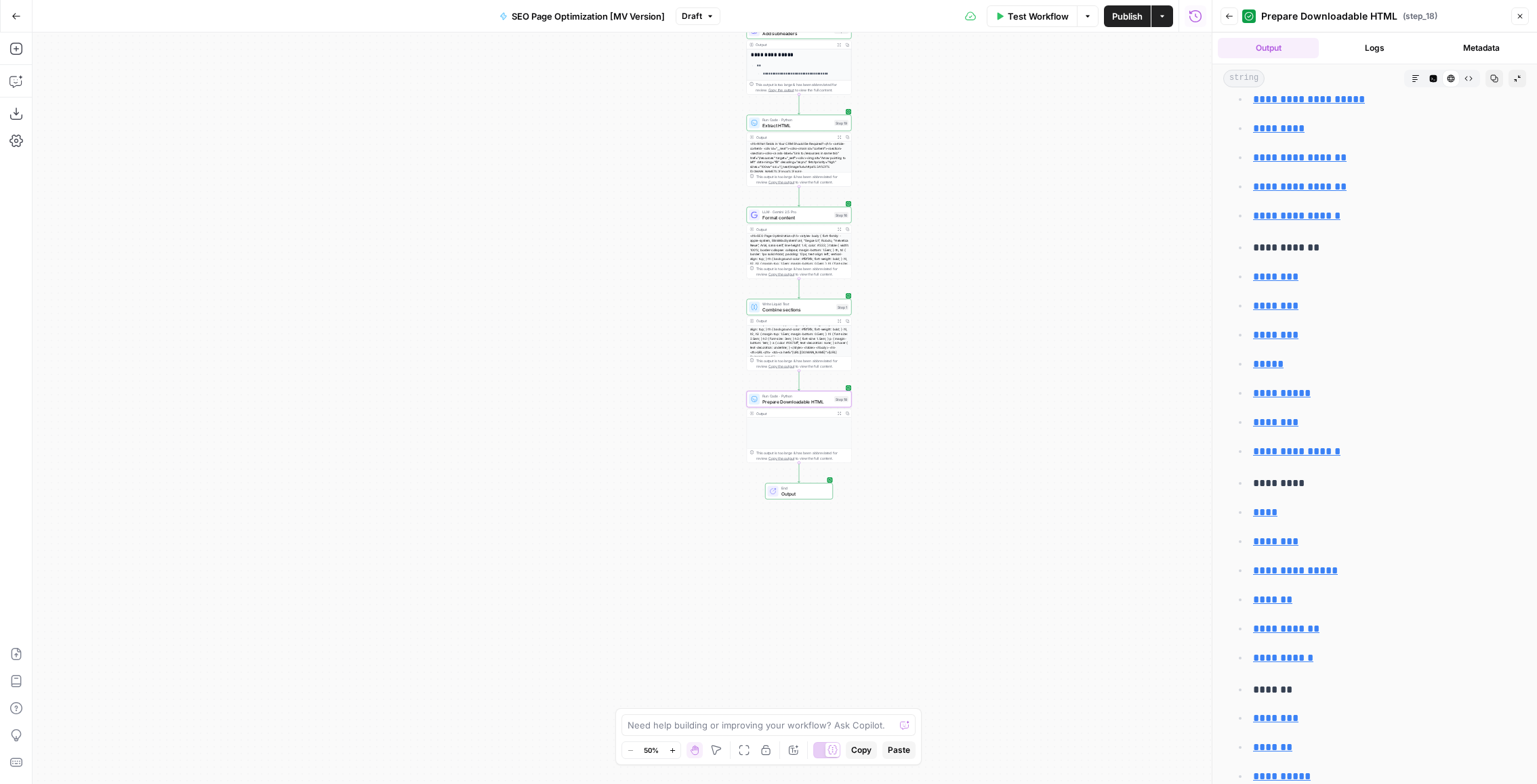
scroll to position [8753, 0]
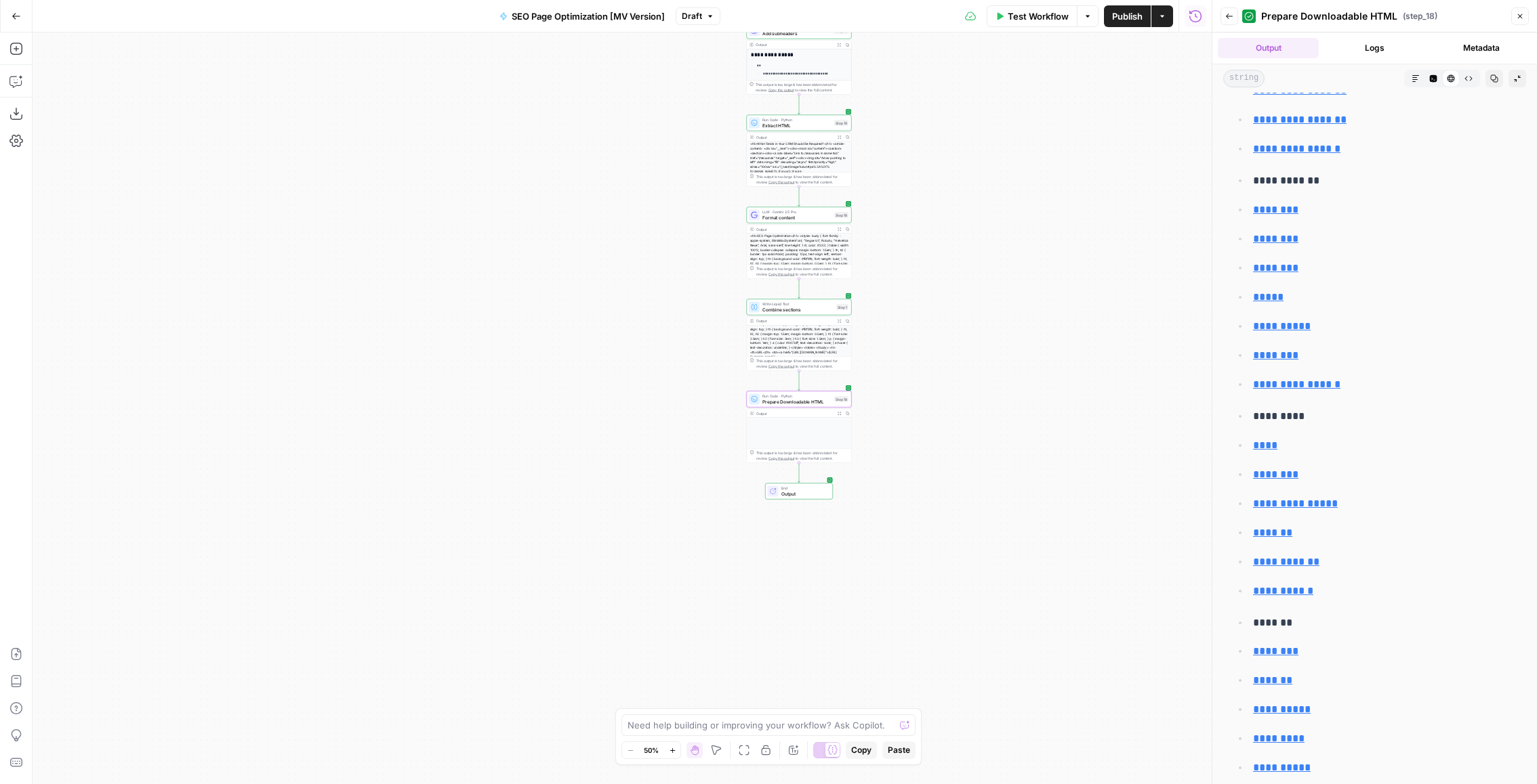
click at [1516, 16] on icon "button" at bounding box center [1520, 17] width 8 height 8
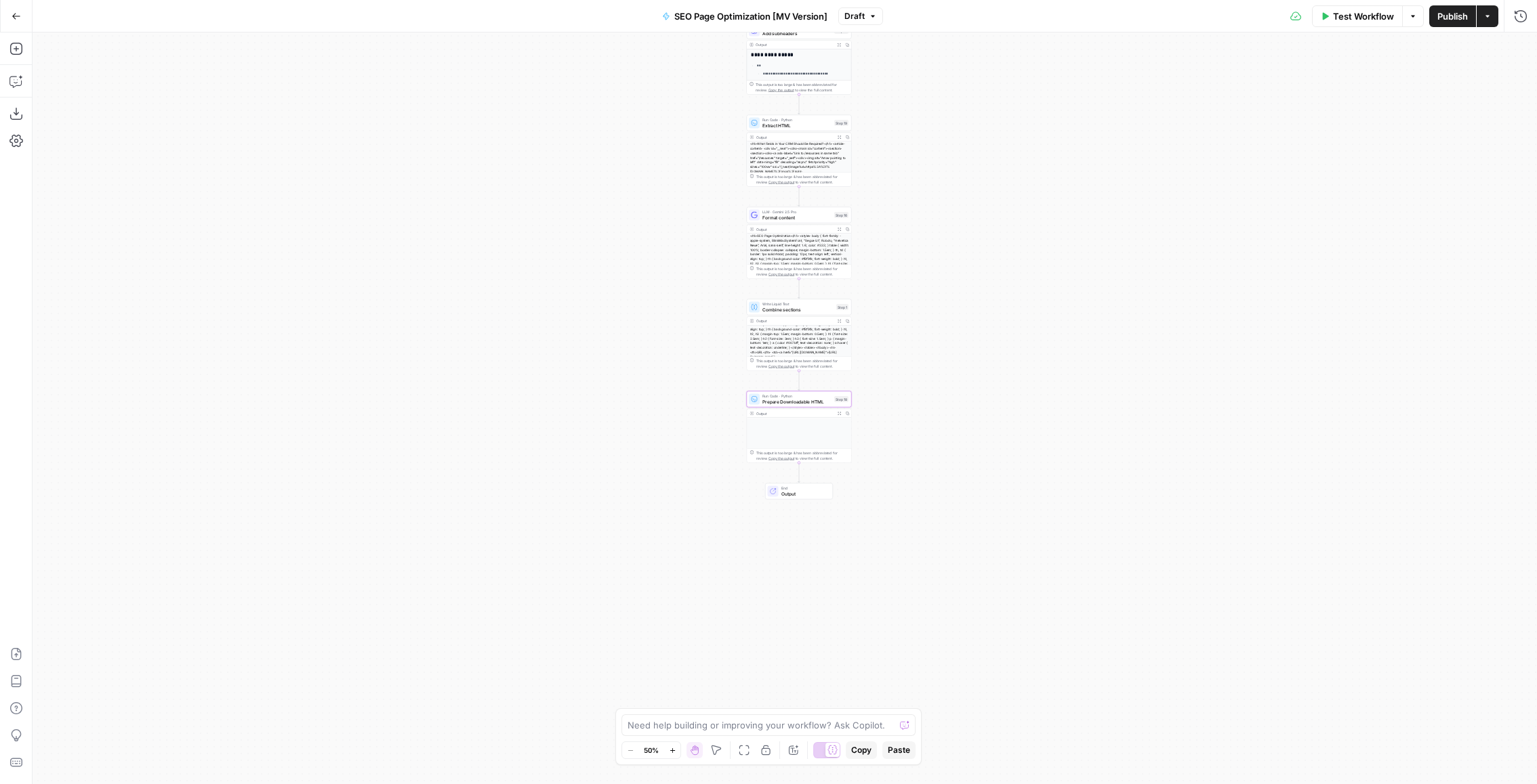
click at [1350, 18] on span "Test Workflow" at bounding box center [1363, 16] width 61 height 13
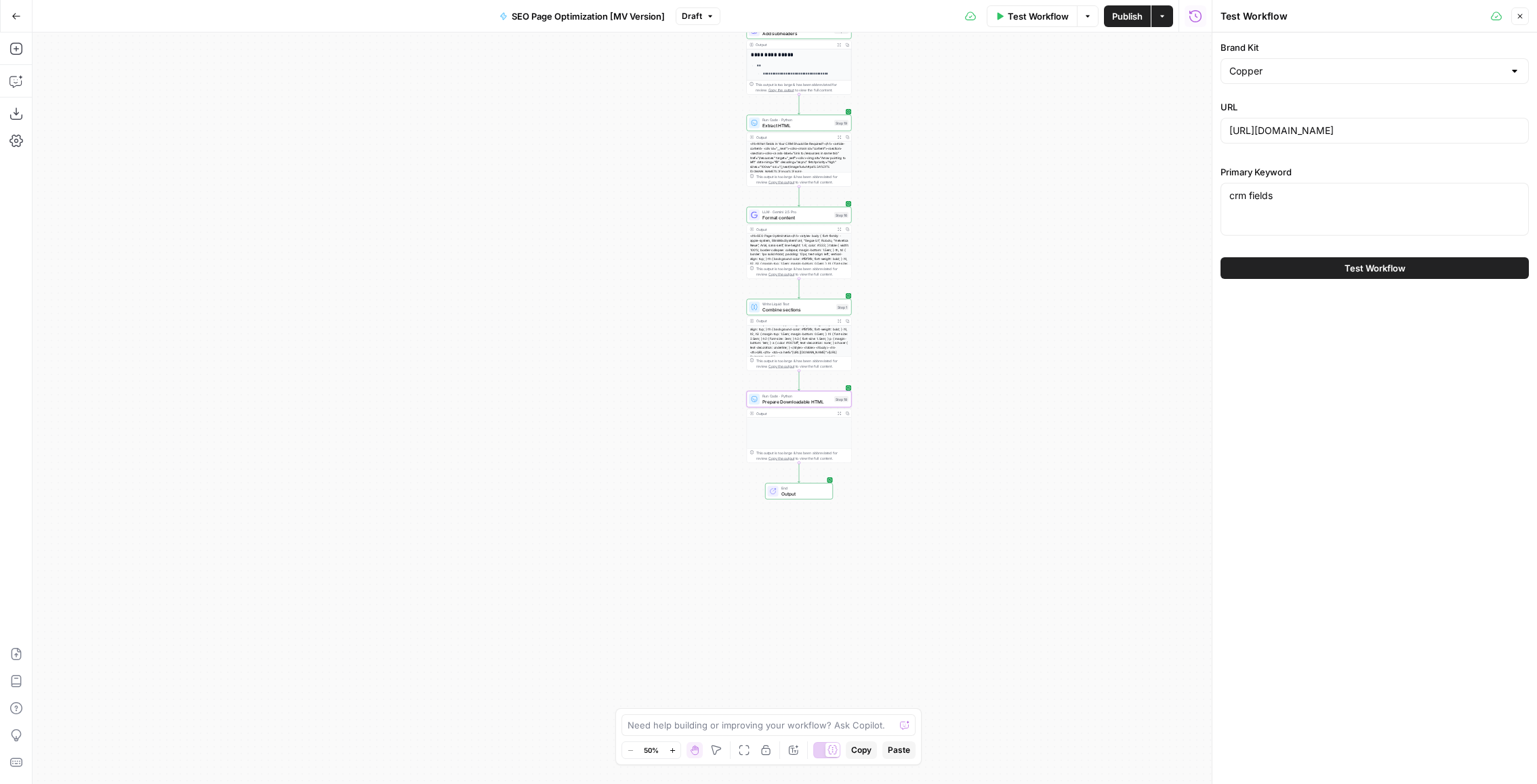
click at [1404, 267] on span "Test Workflow" at bounding box center [1374, 268] width 61 height 13
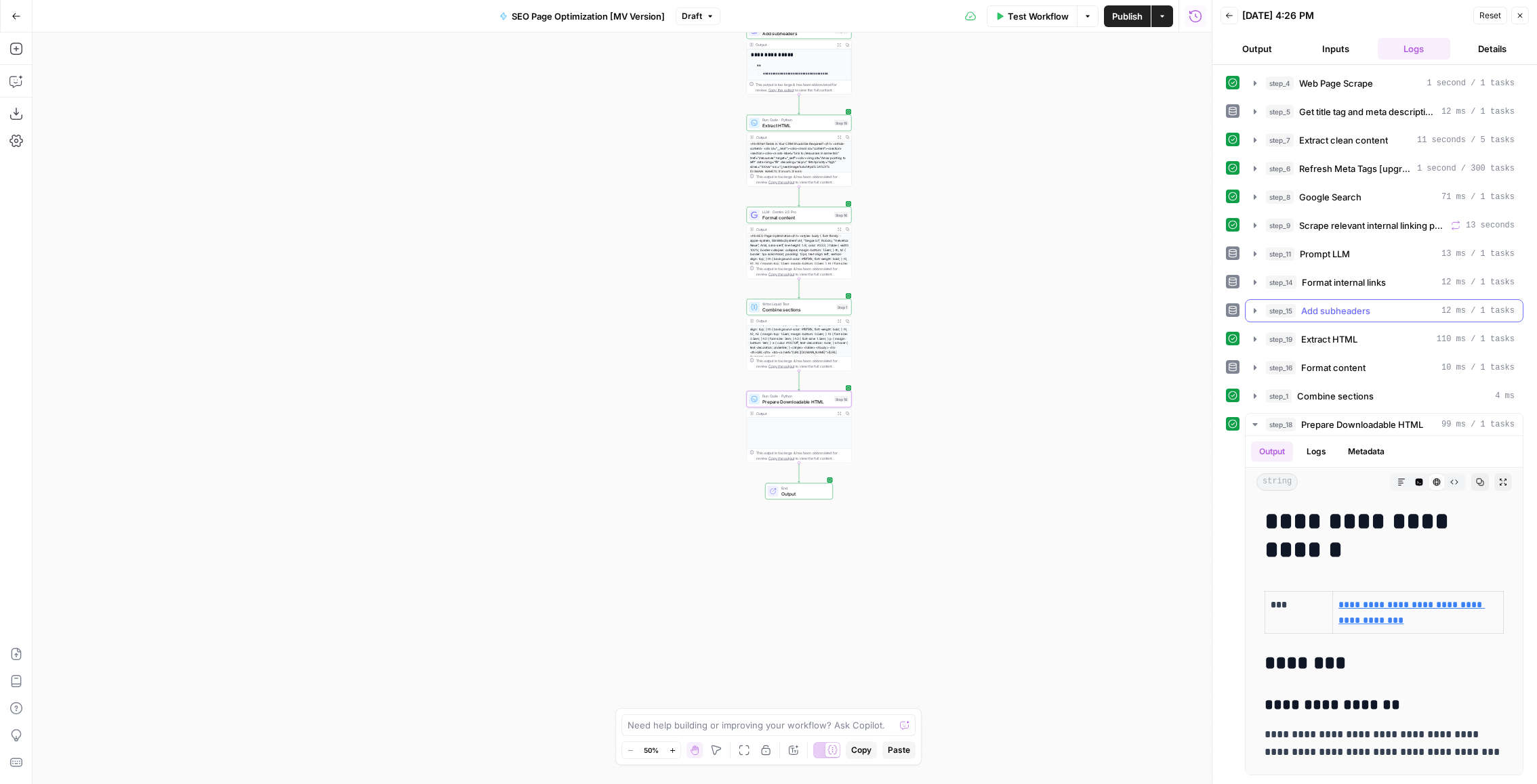
click at [1350, 309] on span "Add subheaders" at bounding box center [1335, 311] width 69 height 13
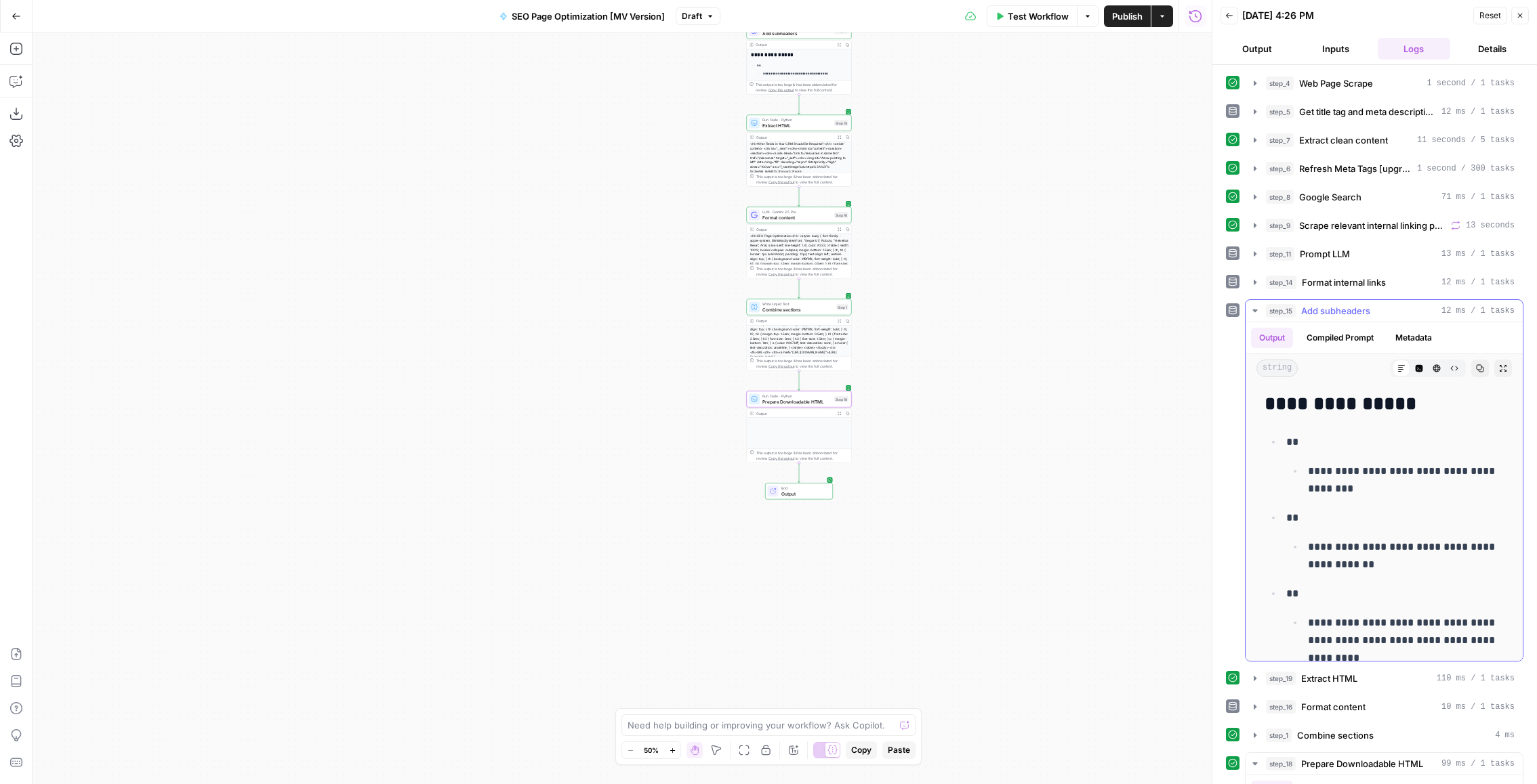
click at [1351, 309] on span "Add subheaders" at bounding box center [1335, 311] width 69 height 13
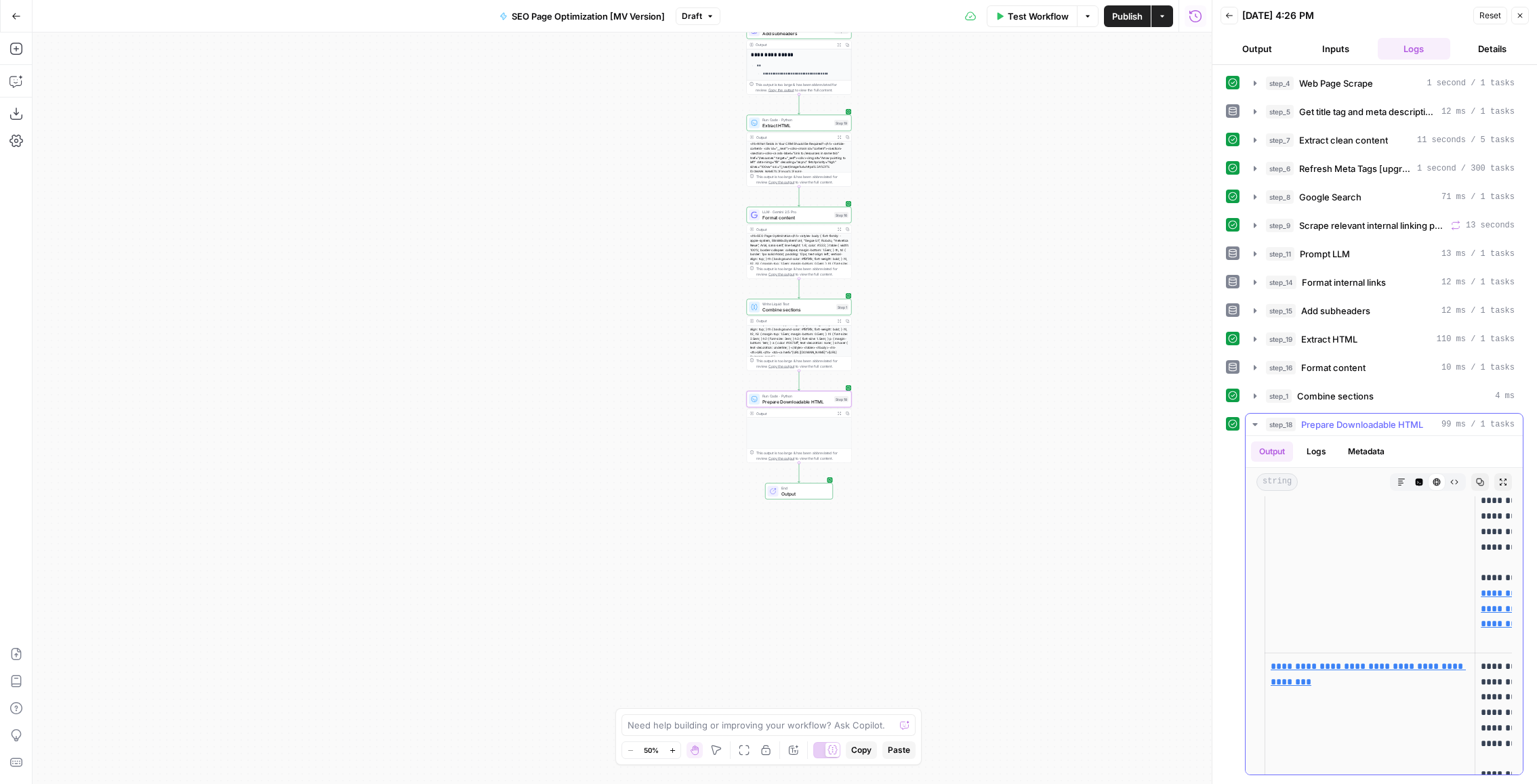
scroll to position [1249, 0]
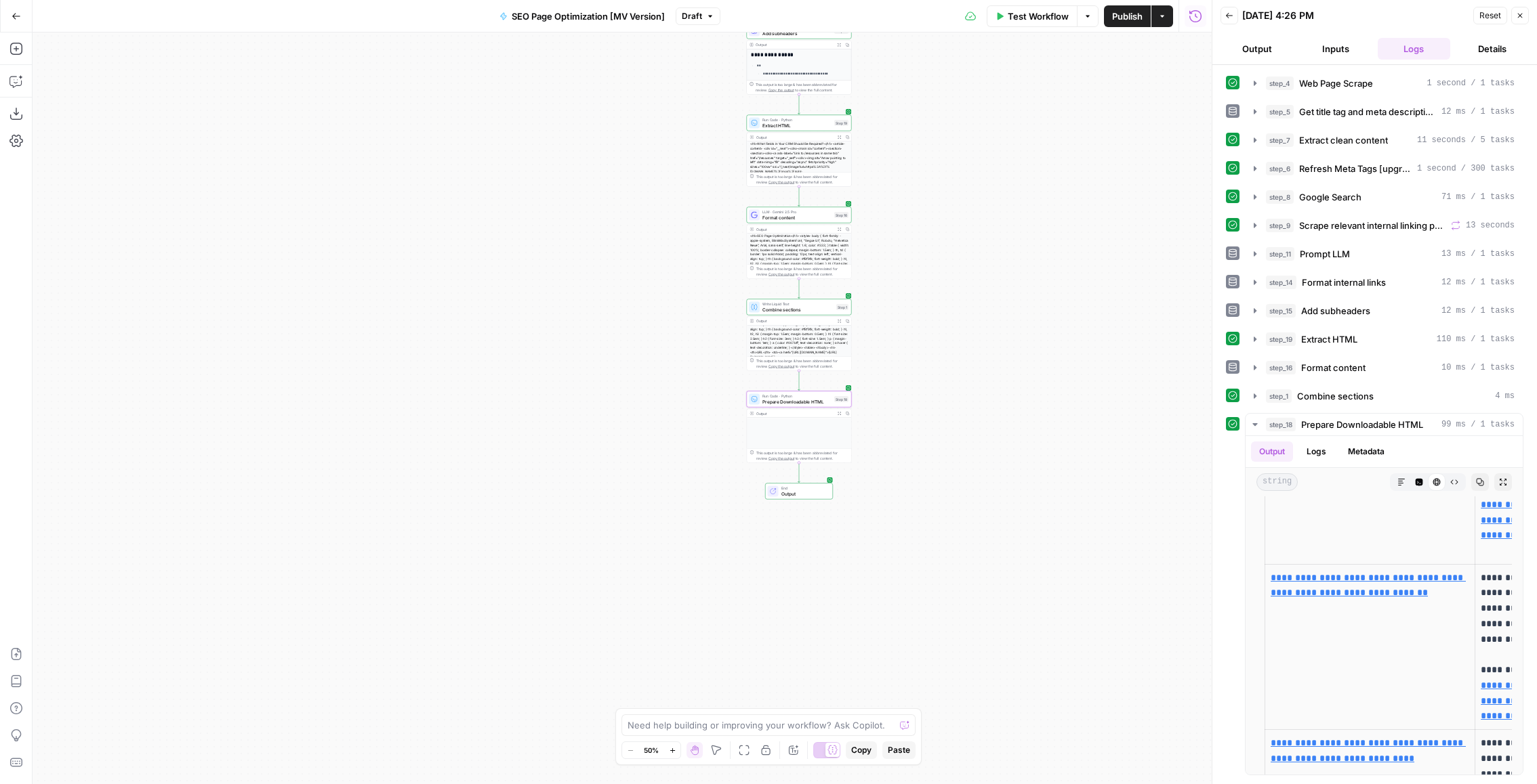
click at [1333, 405] on div "**********" at bounding box center [1374, 424] width 298 height 704
click at [1494, 474] on div "string Markdown Code Editor HTML Viewer Raw Output Copy Expand Output" at bounding box center [1384, 482] width 277 height 28
click at [1502, 478] on icon "button" at bounding box center [1503, 482] width 8 height 8
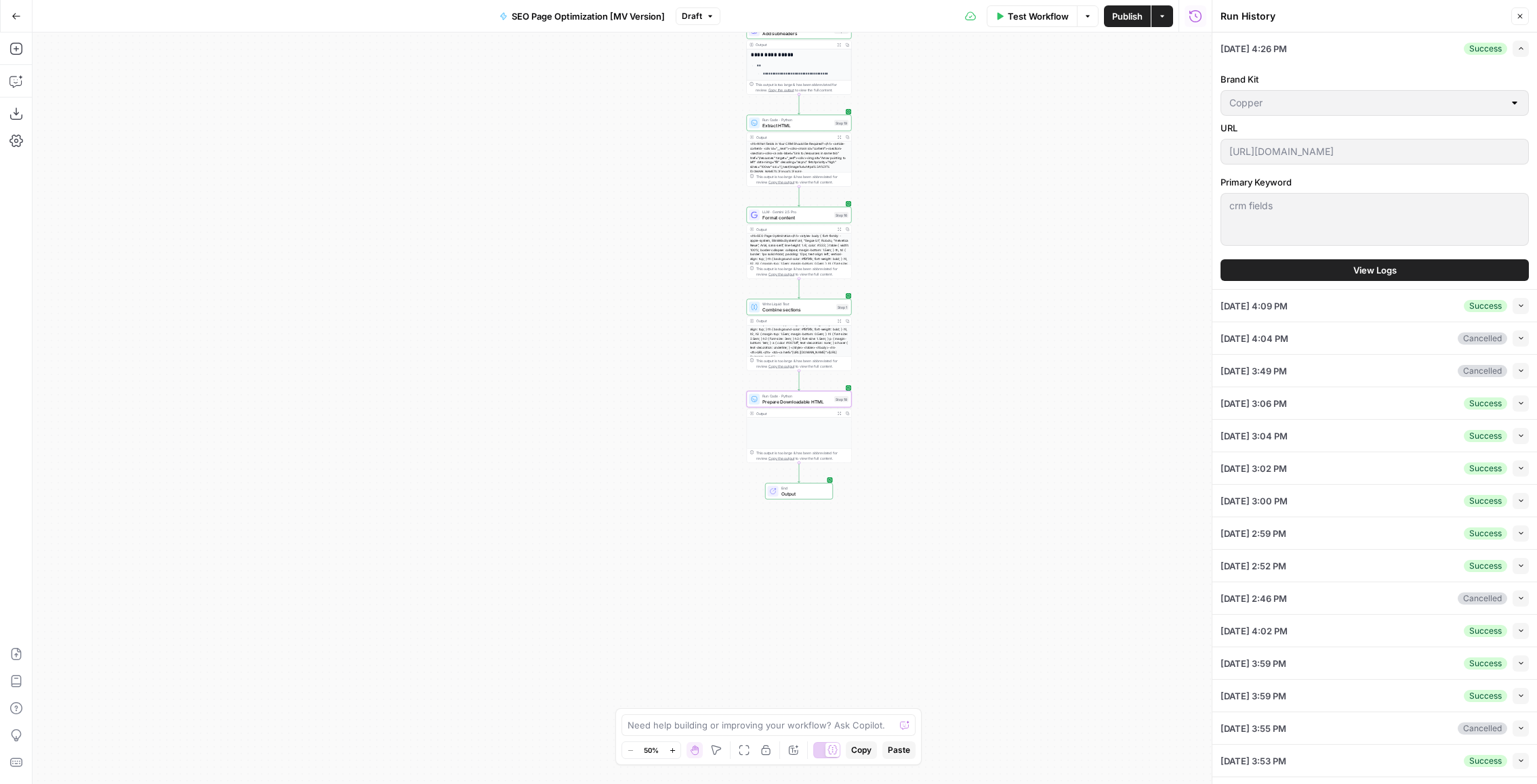
scroll to position [118, 0]
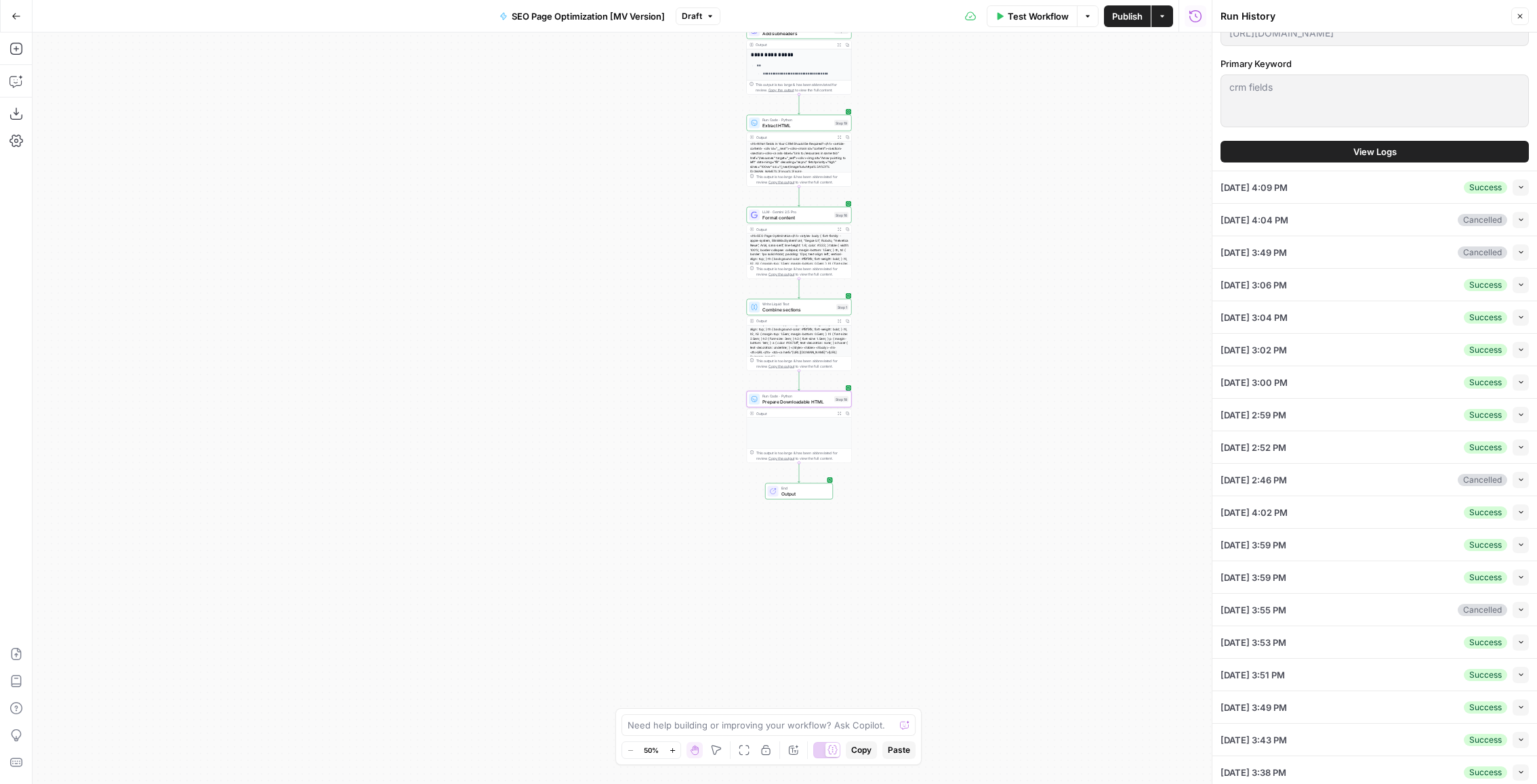
click at [1408, 529] on div "08/26/25 at 3:59 PM Success Collapse" at bounding box center [1374, 545] width 308 height 32
click at [1525, 510] on button "Collapse" at bounding box center [1520, 512] width 16 height 16
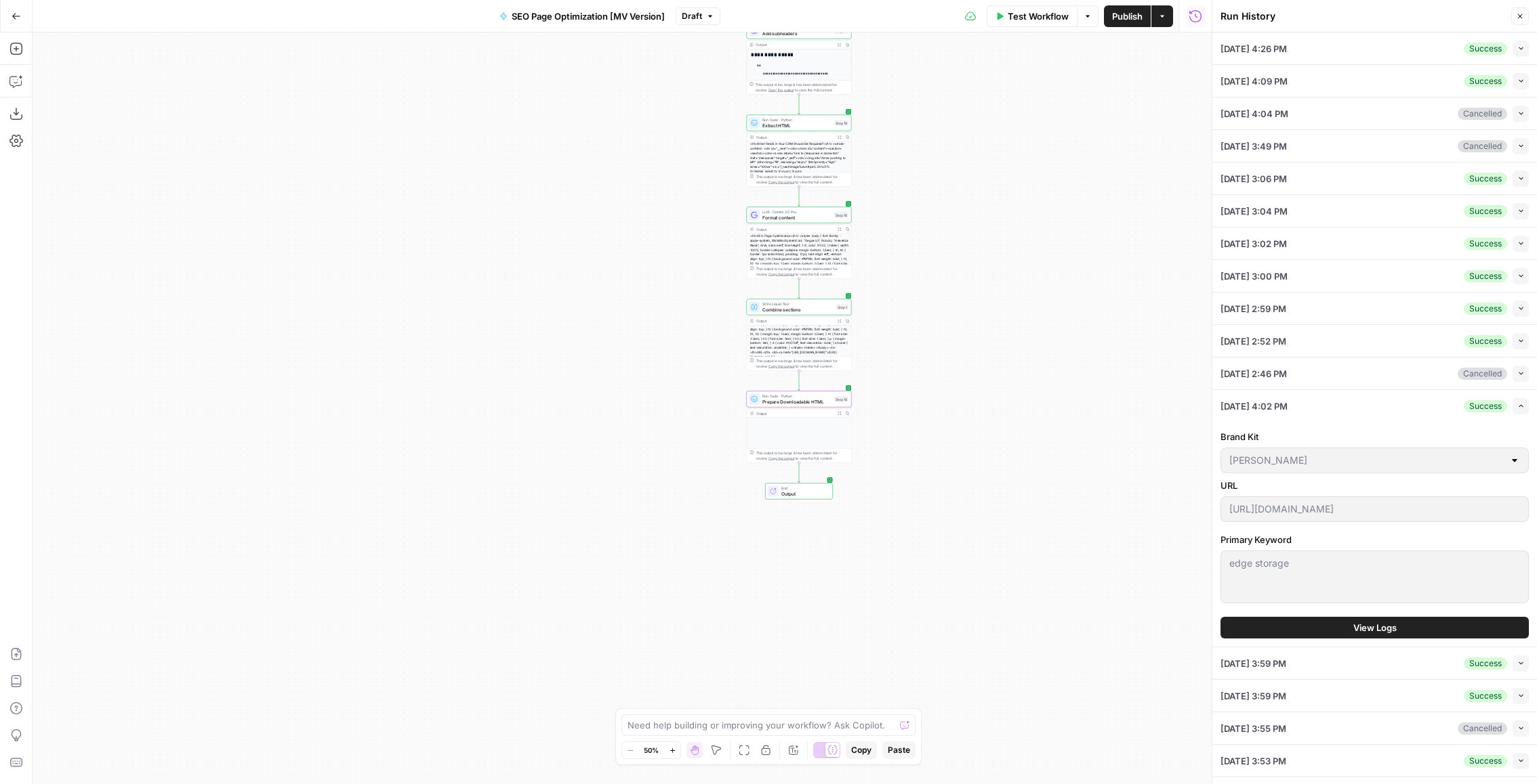
click at [1396, 623] on span "View Logs" at bounding box center [1375, 628] width 43 height 13
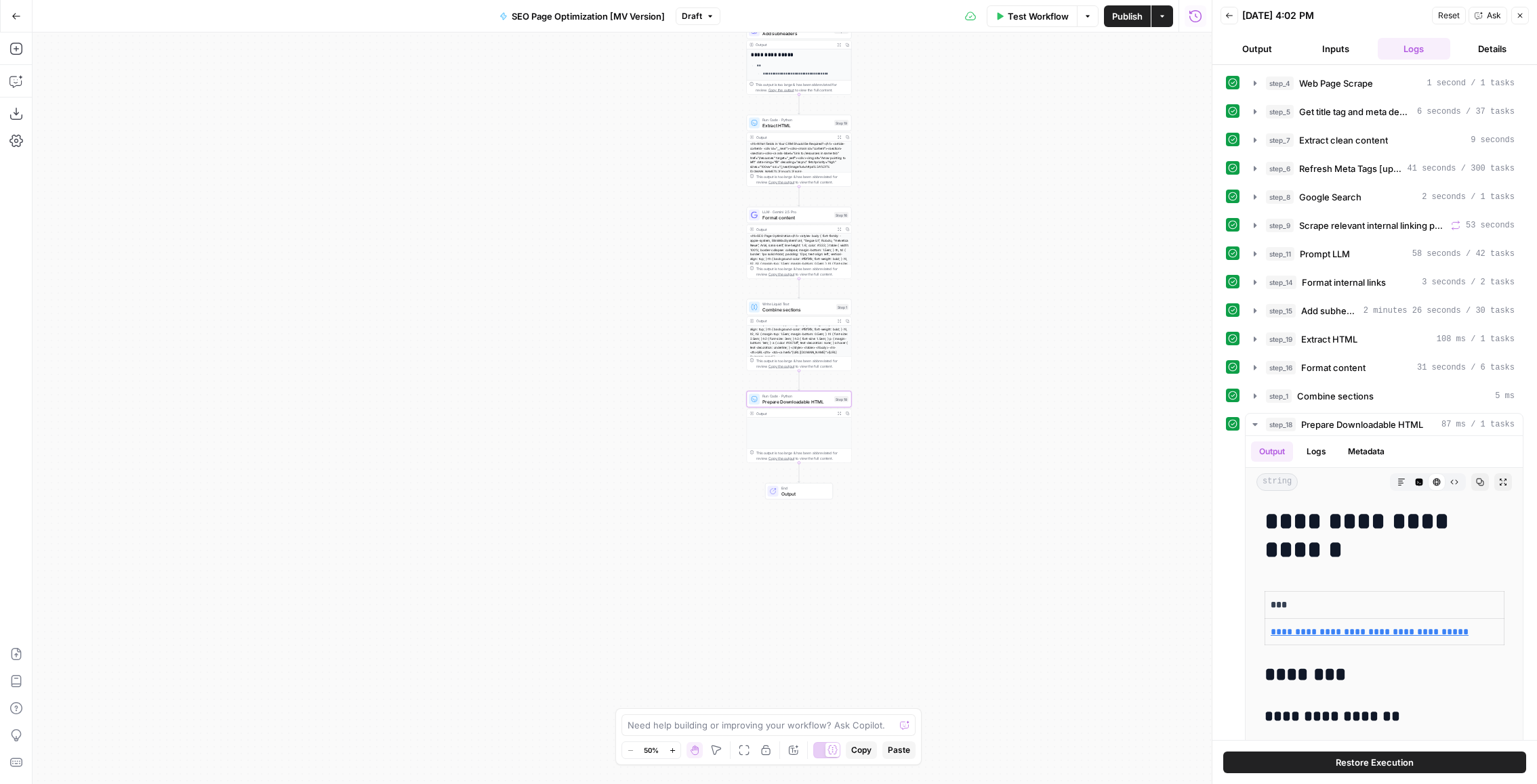
click at [1257, 52] on button "Output" at bounding box center [1257, 48] width 73 height 22
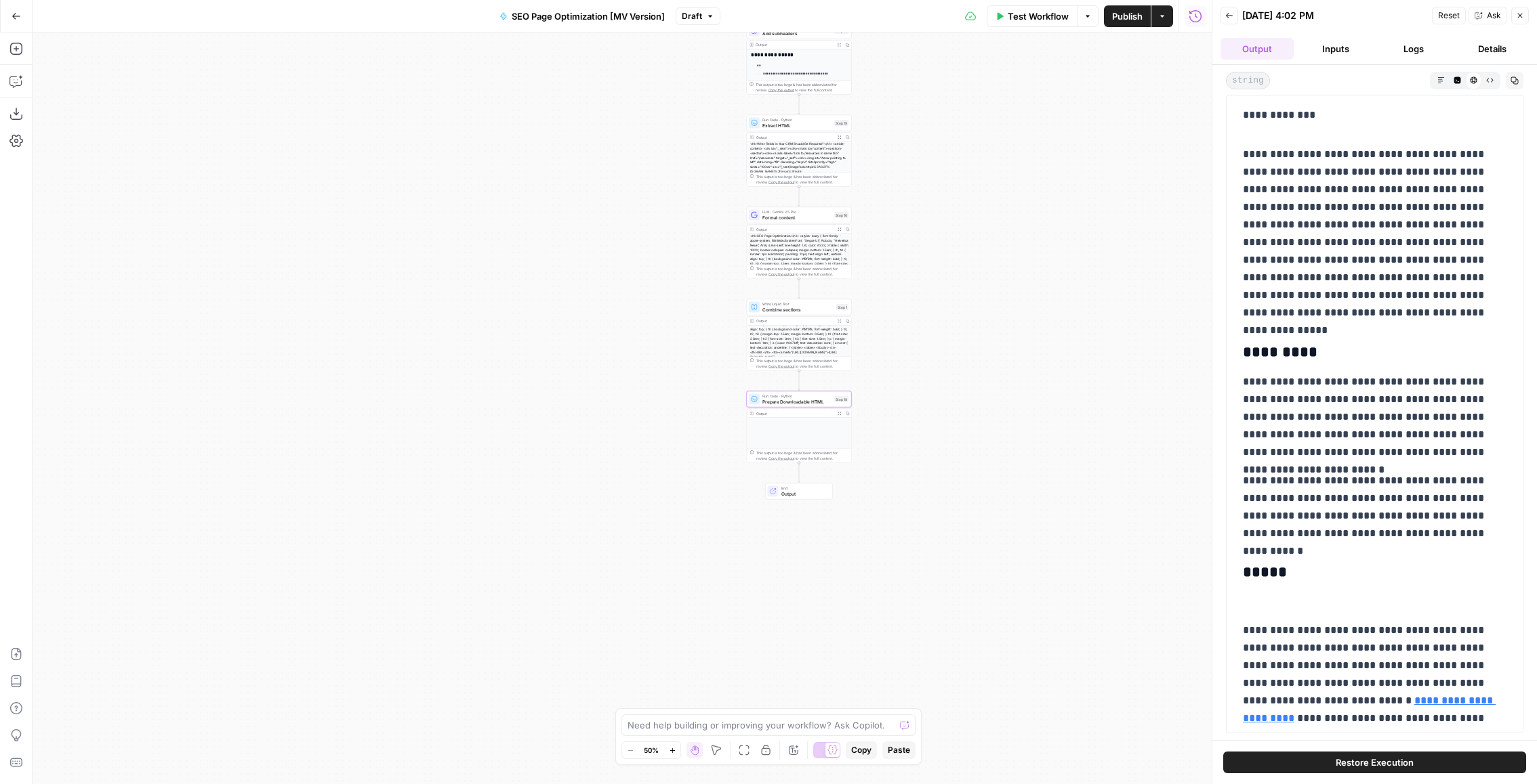
scroll to position [7975, 0]
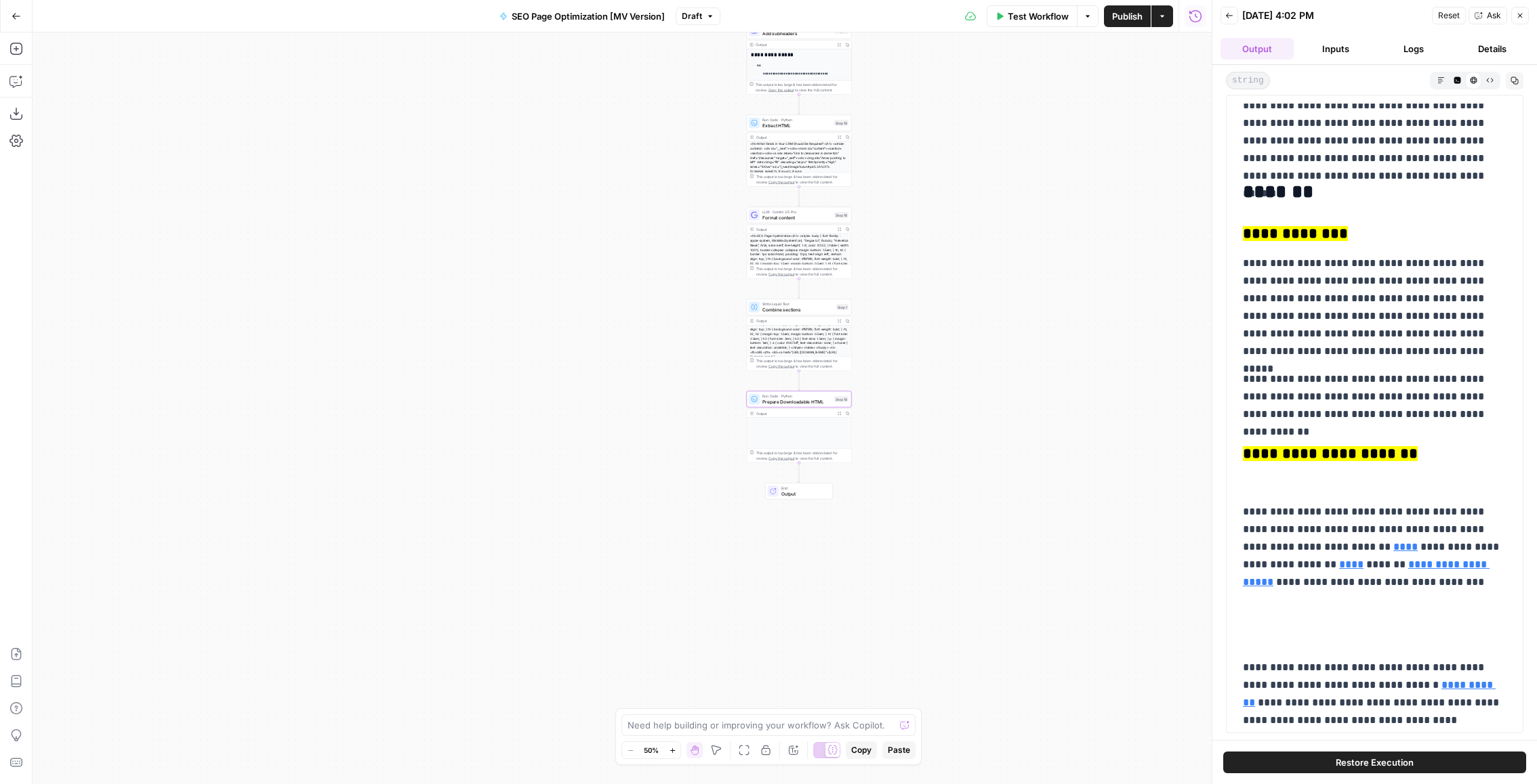
click at [1522, 18] on icon "button" at bounding box center [1520, 16] width 8 height 8
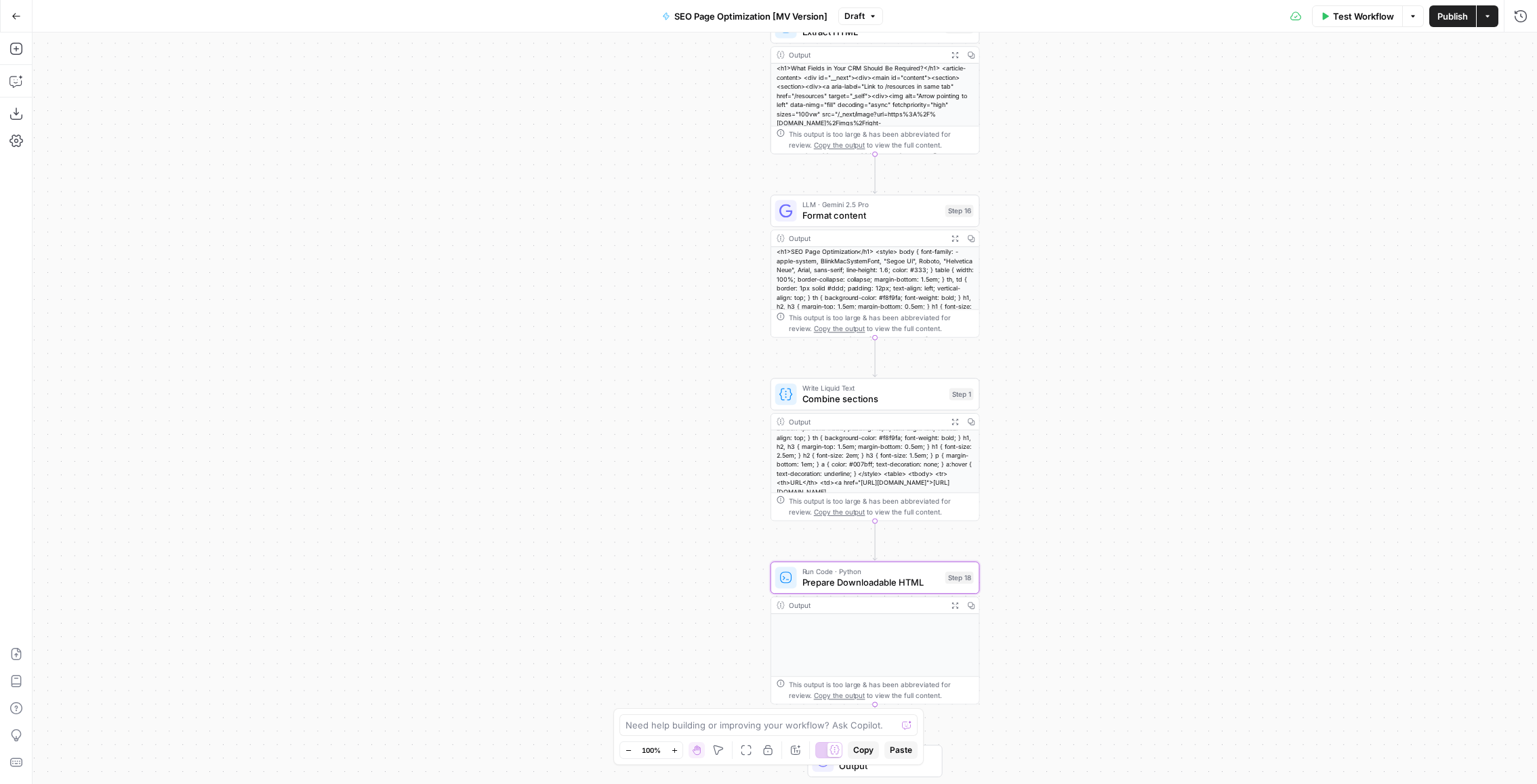
click at [1329, 13] on button "Test Workflow" at bounding box center [1357, 16] width 91 height 22
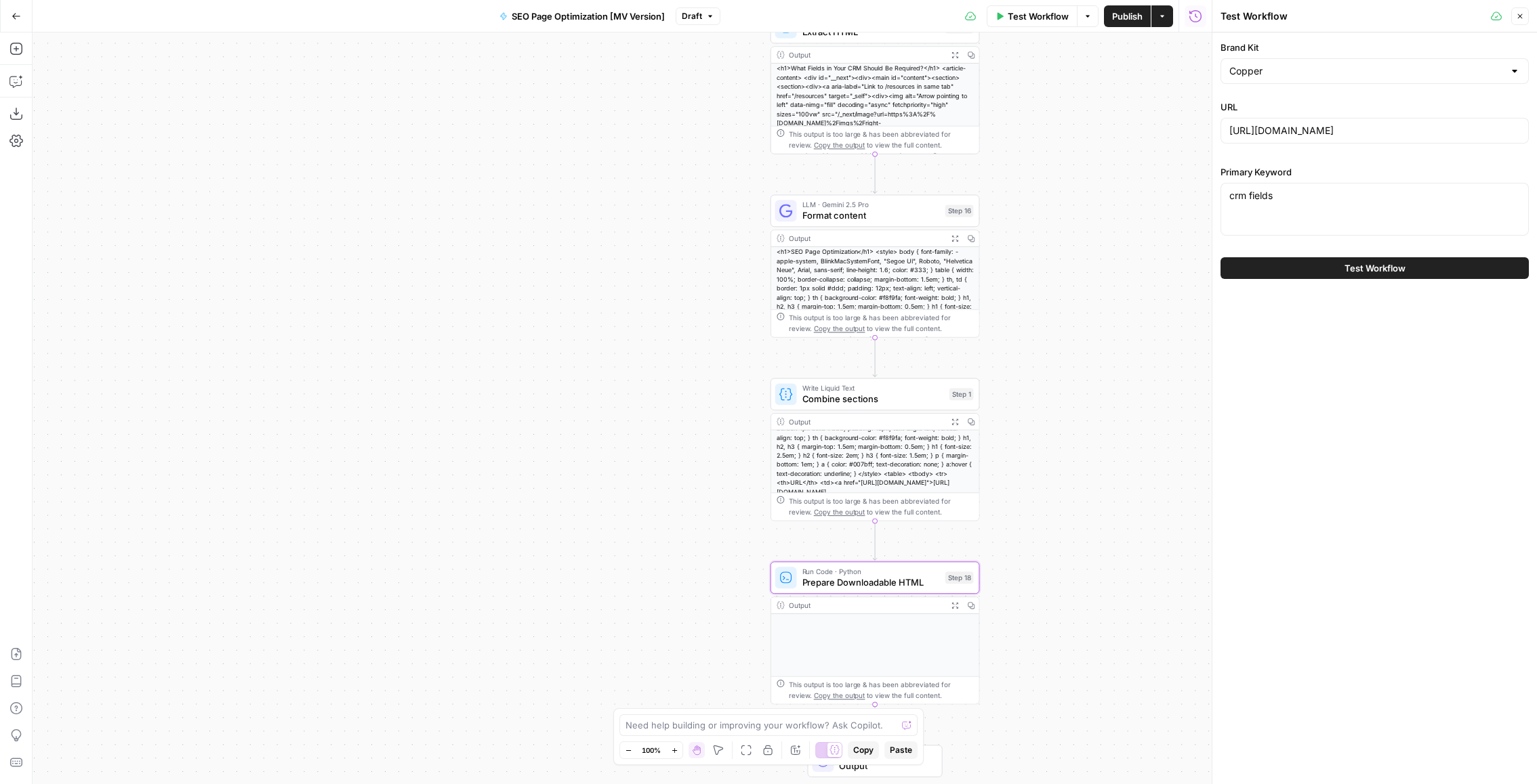
click at [1204, 23] on button "Run History" at bounding box center [1196, 16] width 22 height 22
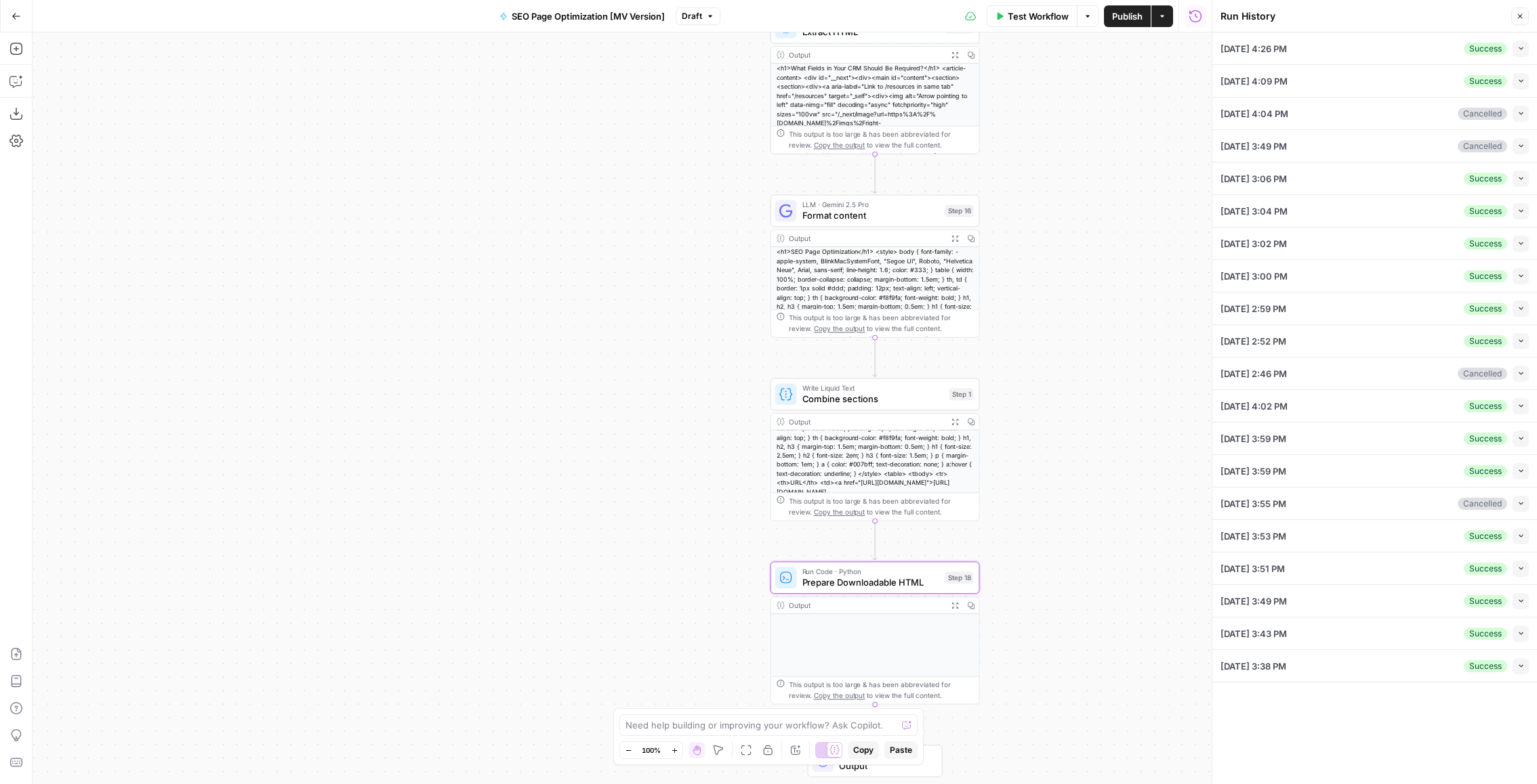
click at [1516, 636] on button "Collapse" at bounding box center [1520, 633] width 16 height 16
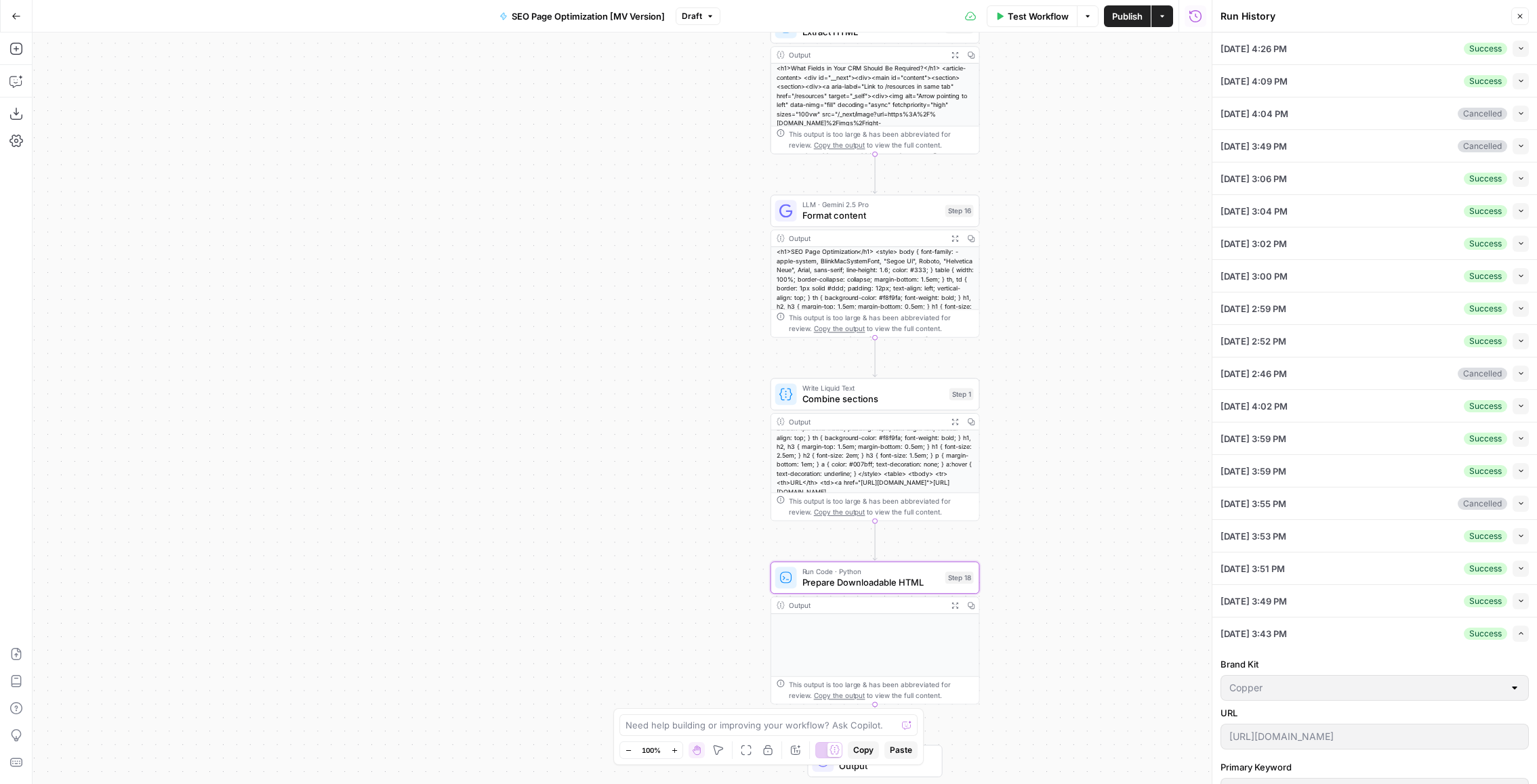
scroll to position [118, 0]
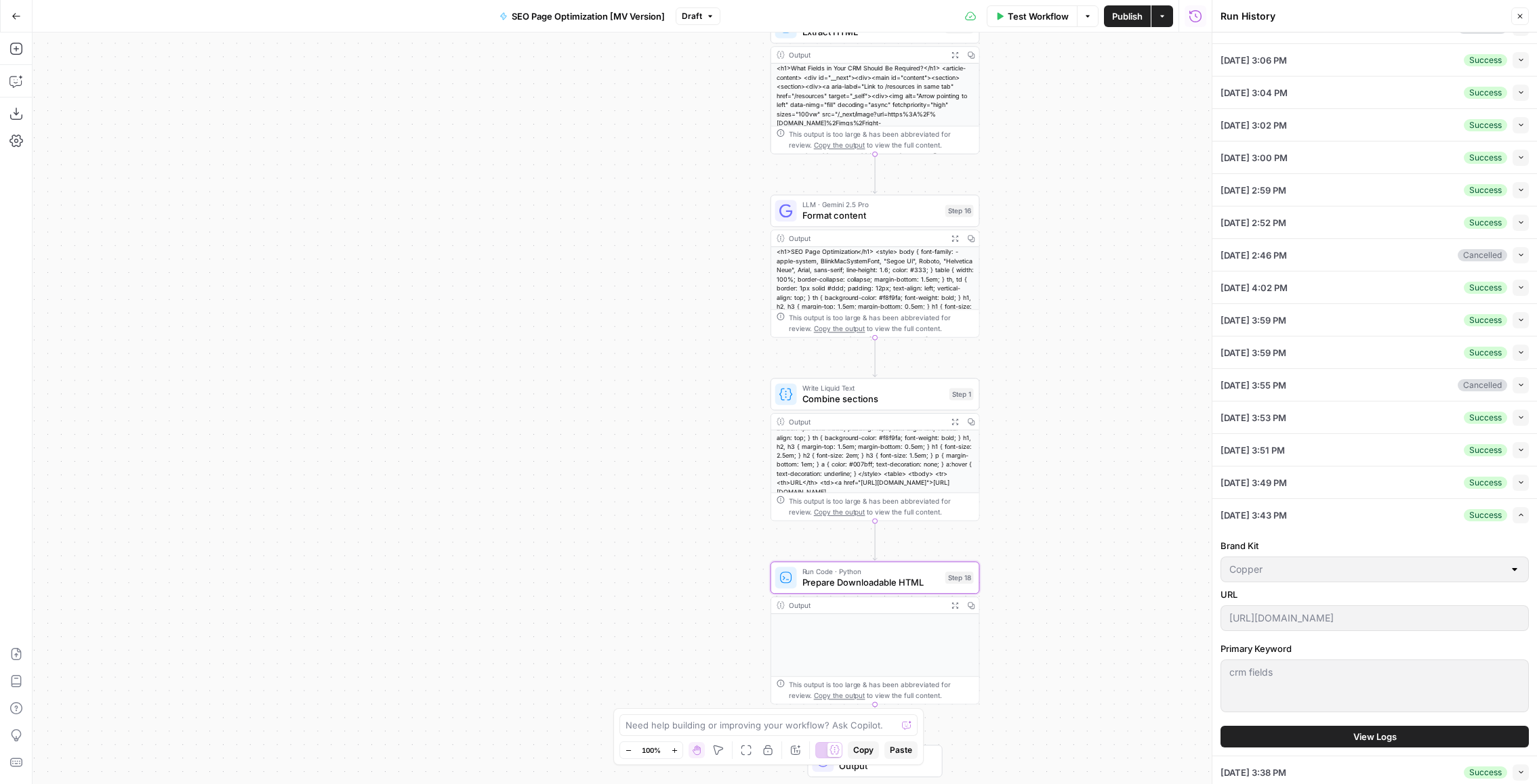
click at [1418, 726] on button "View Logs" at bounding box center [1374, 737] width 308 height 22
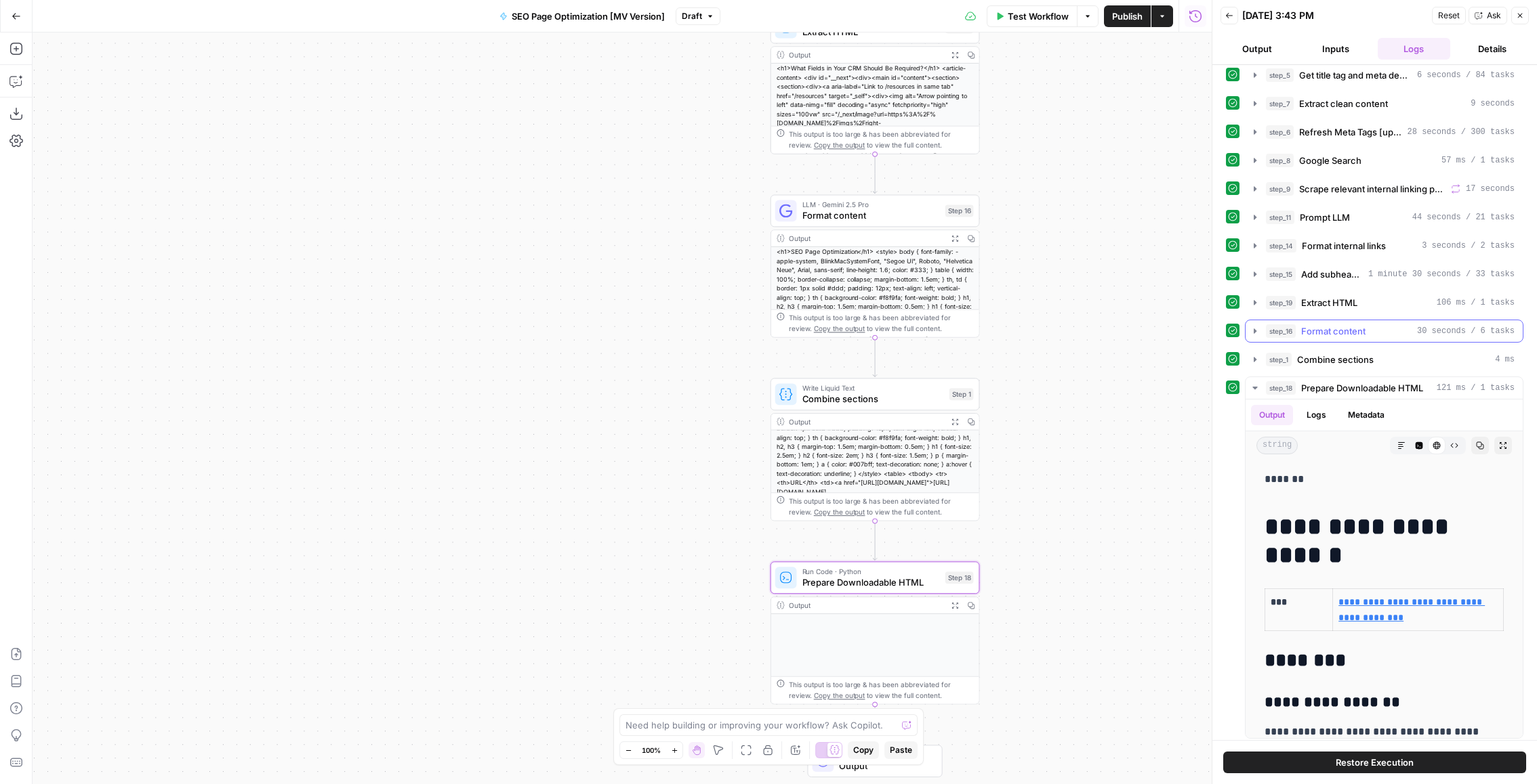
scroll to position [33, 0]
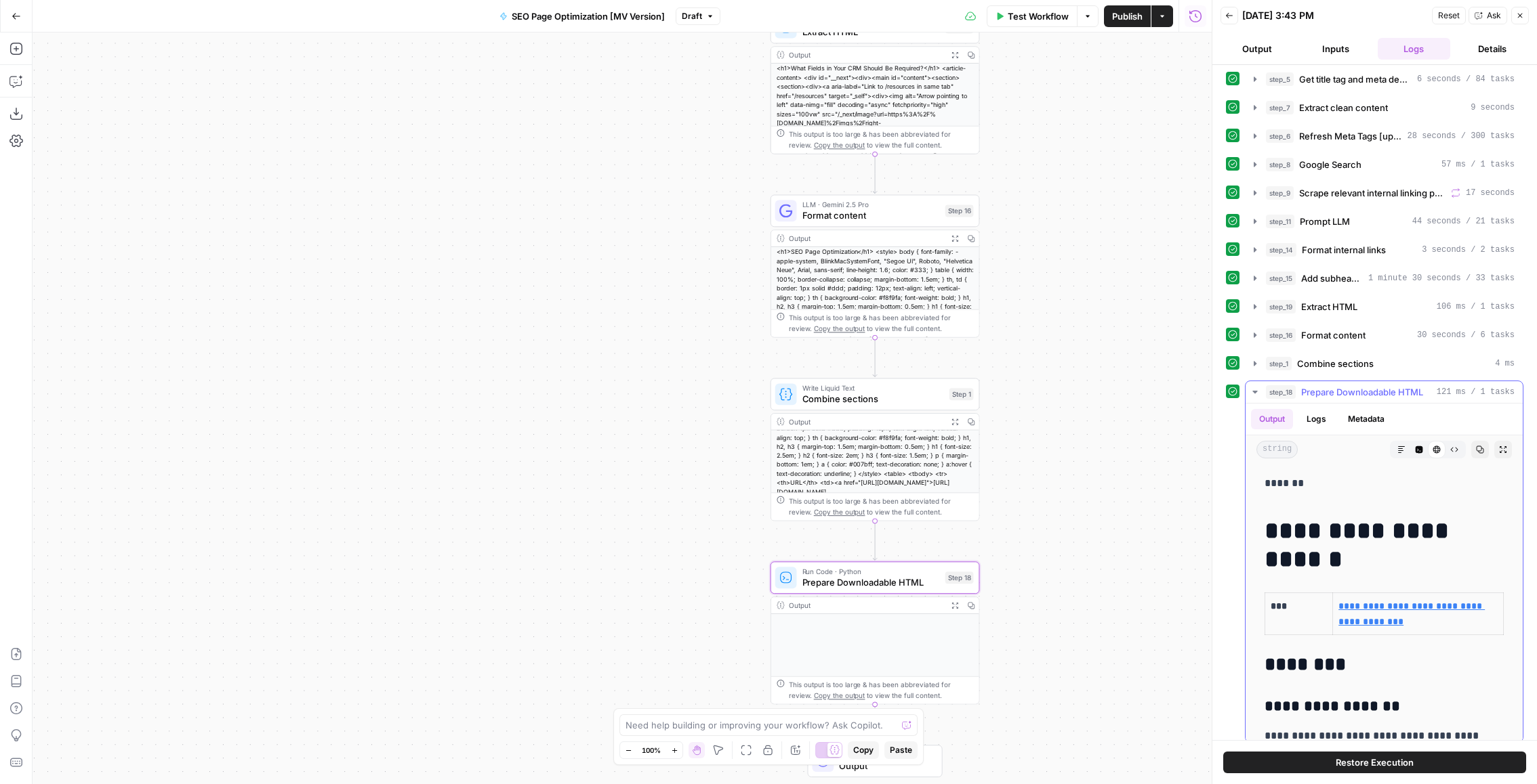
click at [1508, 441] on button "Expand Output" at bounding box center [1503, 450] width 18 height 18
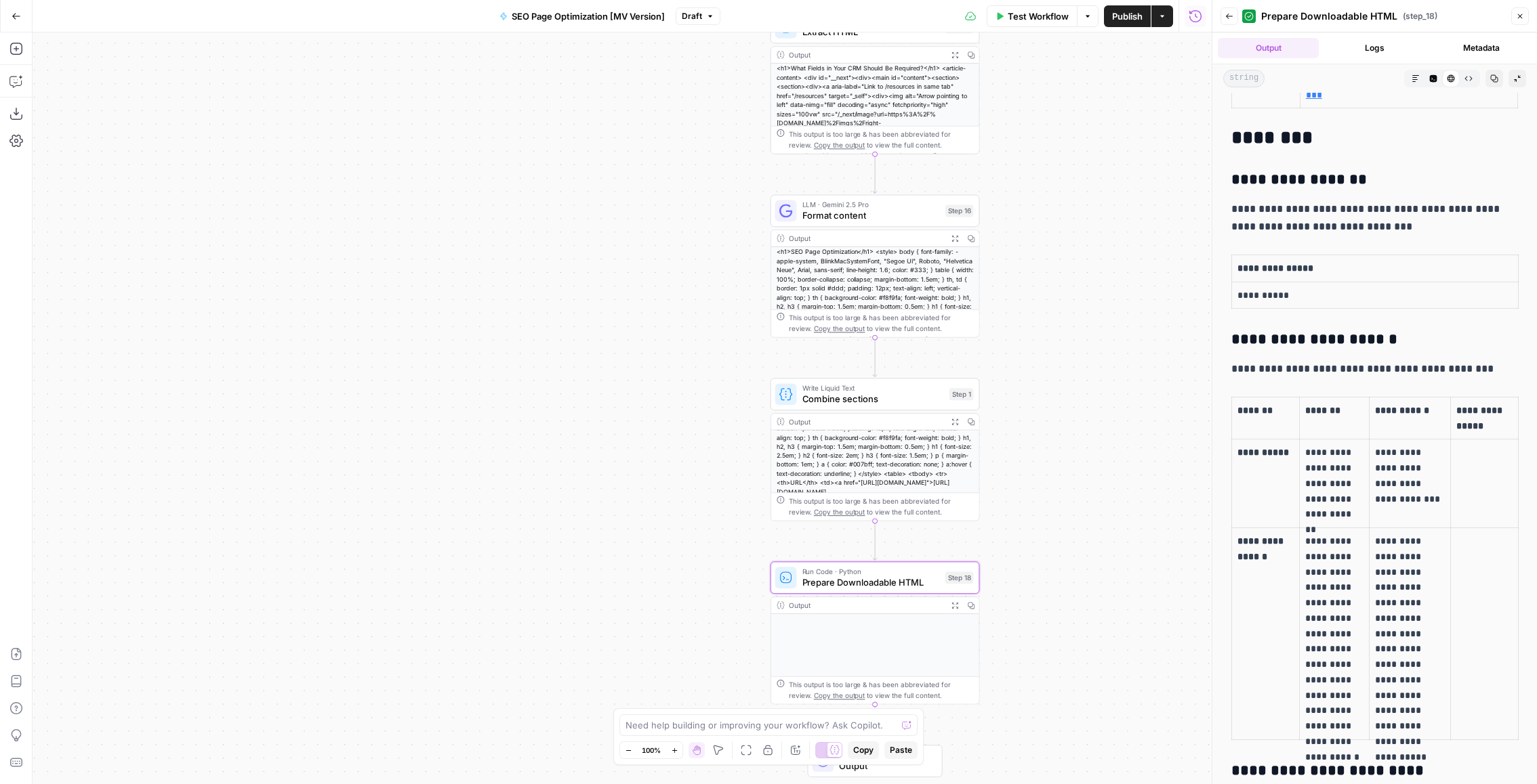
scroll to position [0, 0]
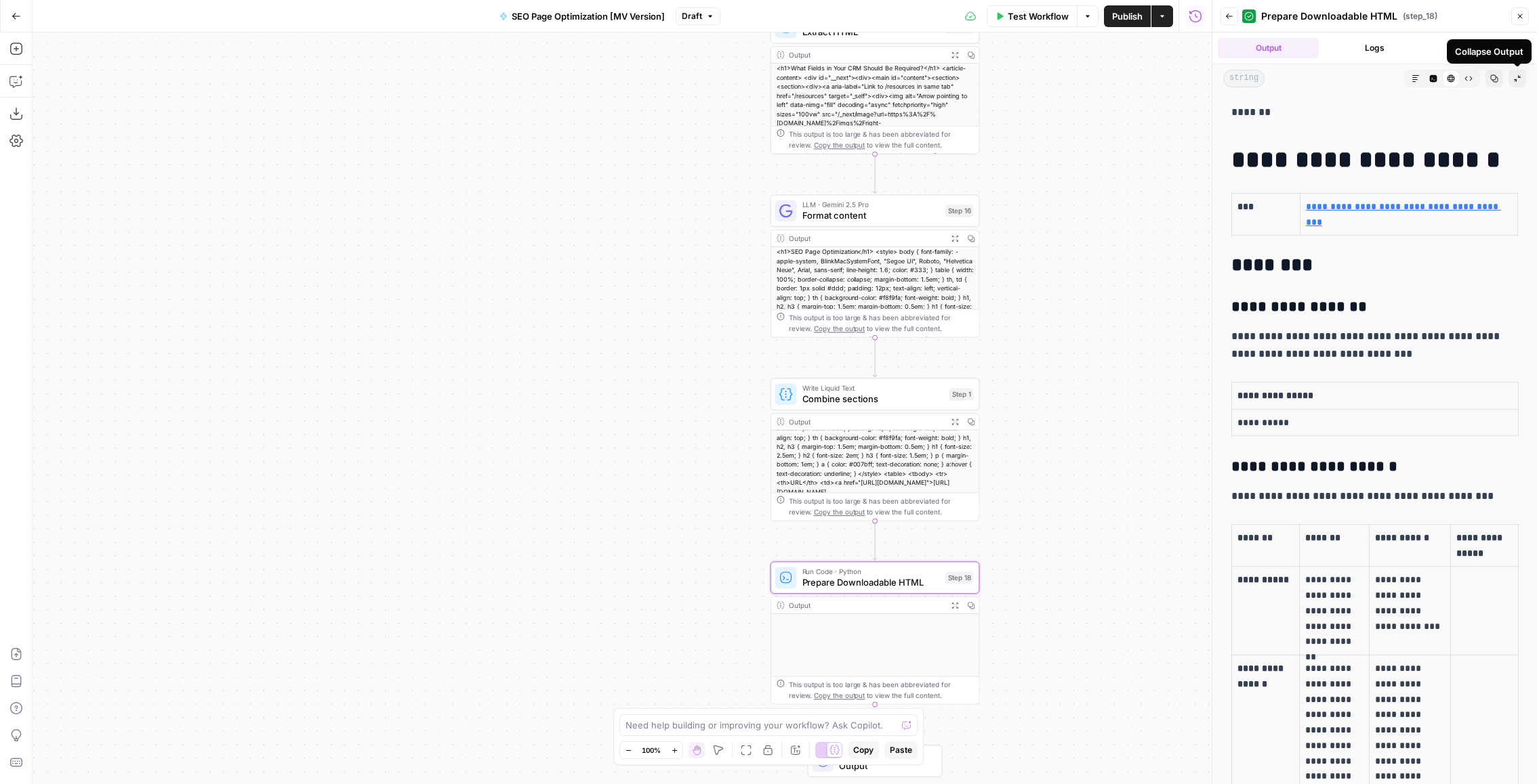
click at [1519, 24] on div "Back Prepare Downloadable HTML ( step_18 ) Close" at bounding box center [1374, 16] width 308 height 22
click at [1519, 23] on button "Close" at bounding box center [1519, 16] width 18 height 18
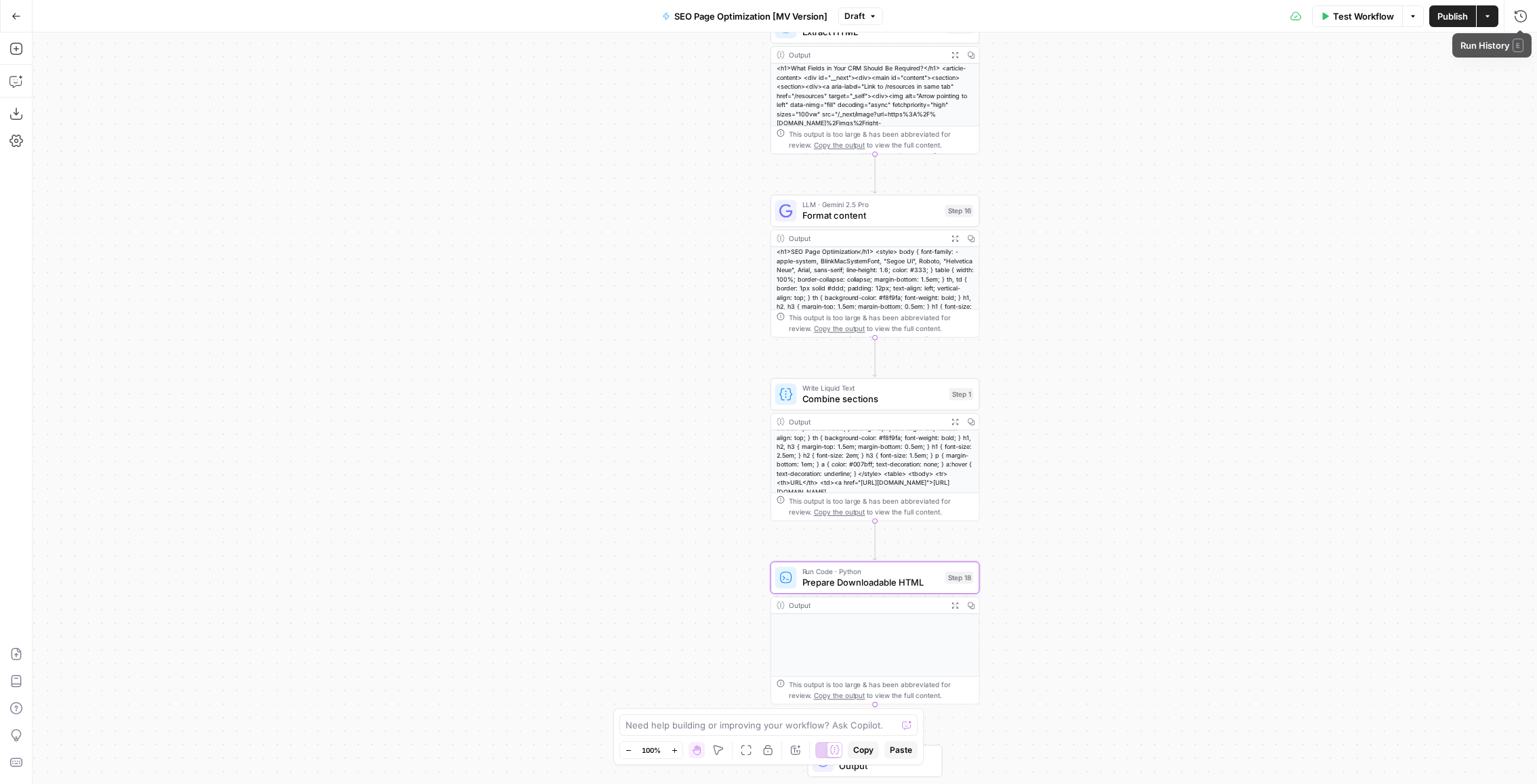
click at [1373, 23] on button "Test Workflow" at bounding box center [1357, 16] width 91 height 22
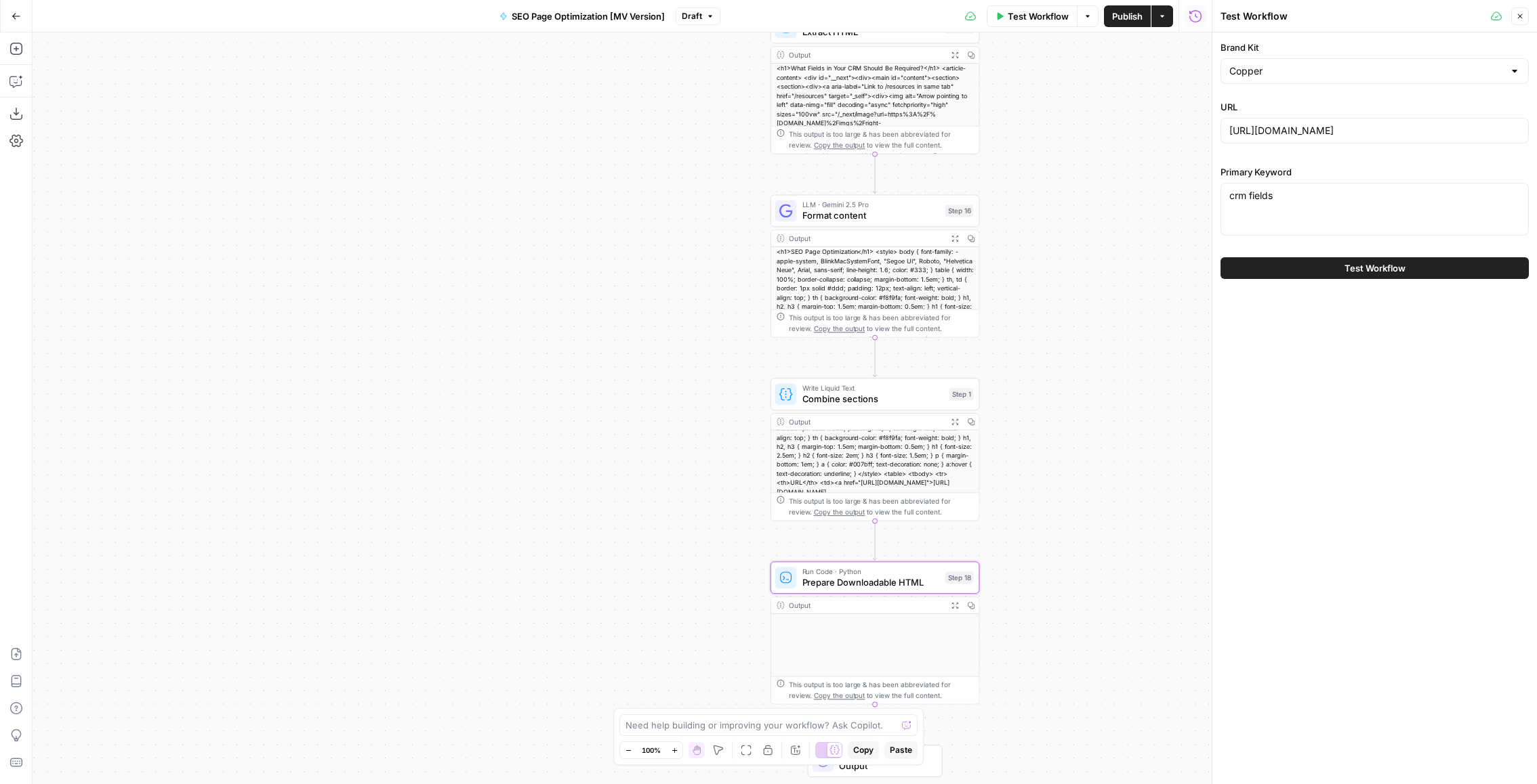
click at [1299, 270] on button "Test Workflow" at bounding box center [1374, 269] width 308 height 22
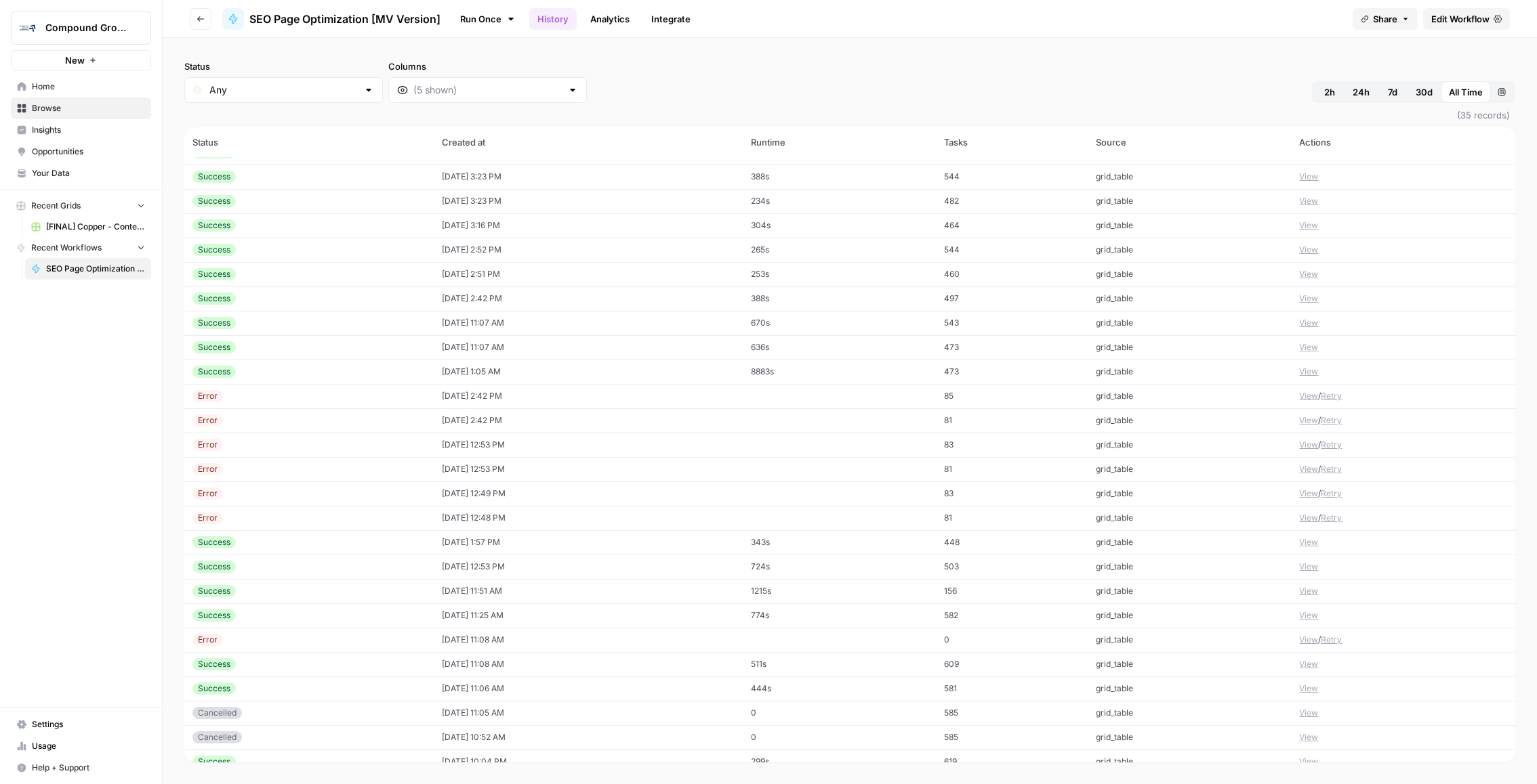
scroll to position [248, 0]
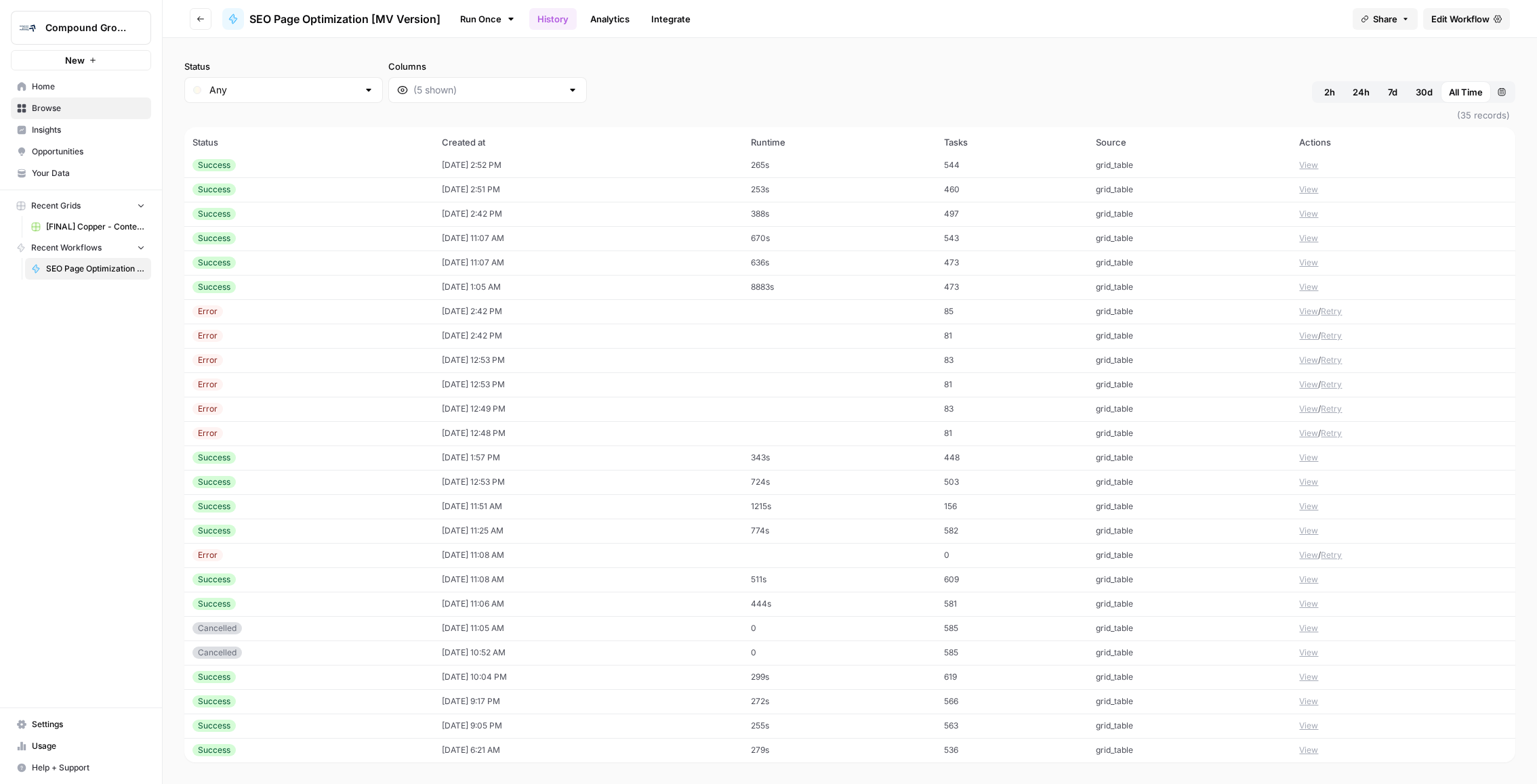
click at [1000, 490] on td "503" at bounding box center [1011, 482] width 152 height 24
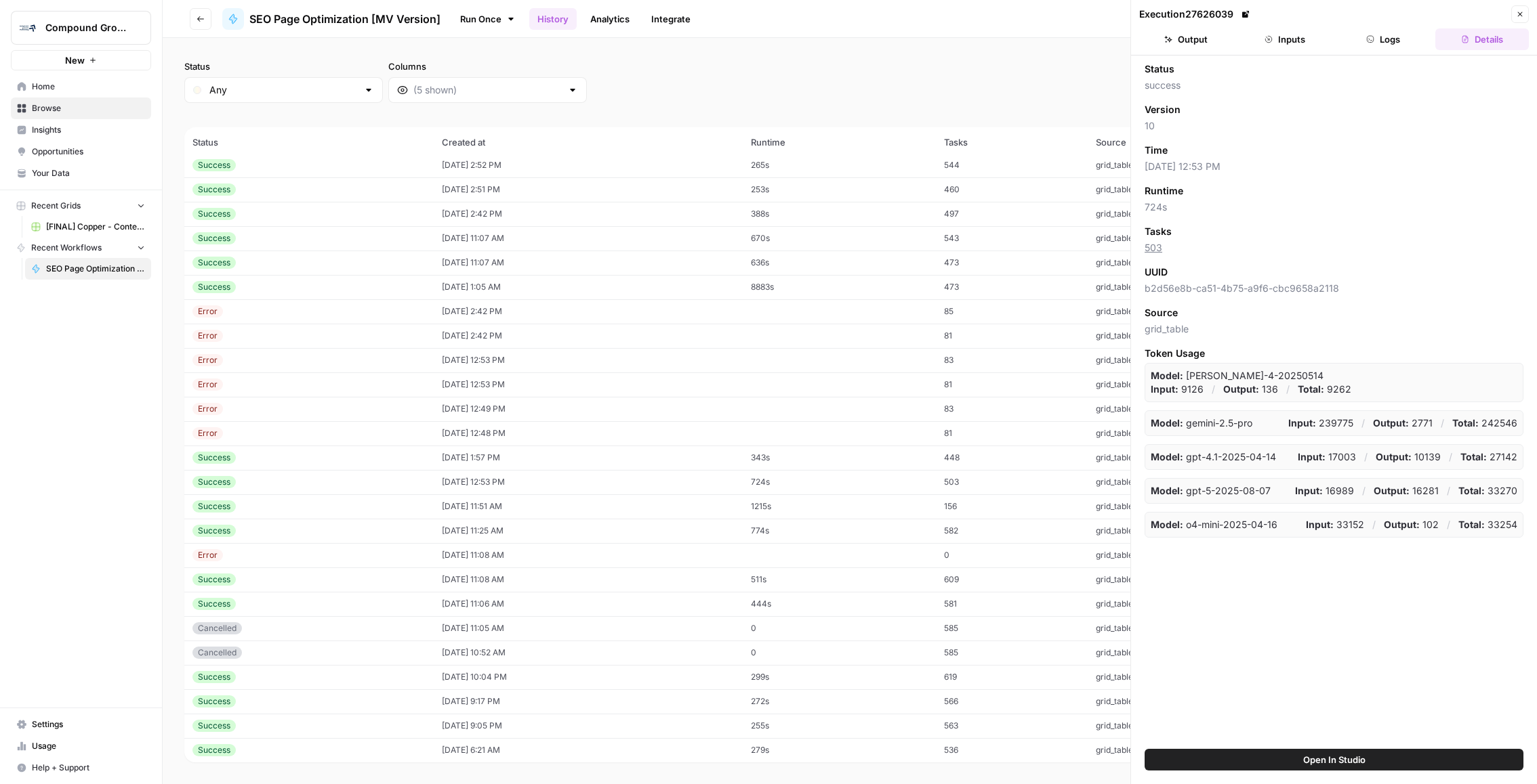
click at [1401, 13] on div "Execution 27626039" at bounding box center [1323, 14] width 368 height 13
click at [1382, 36] on button "Logs" at bounding box center [1383, 39] width 93 height 22
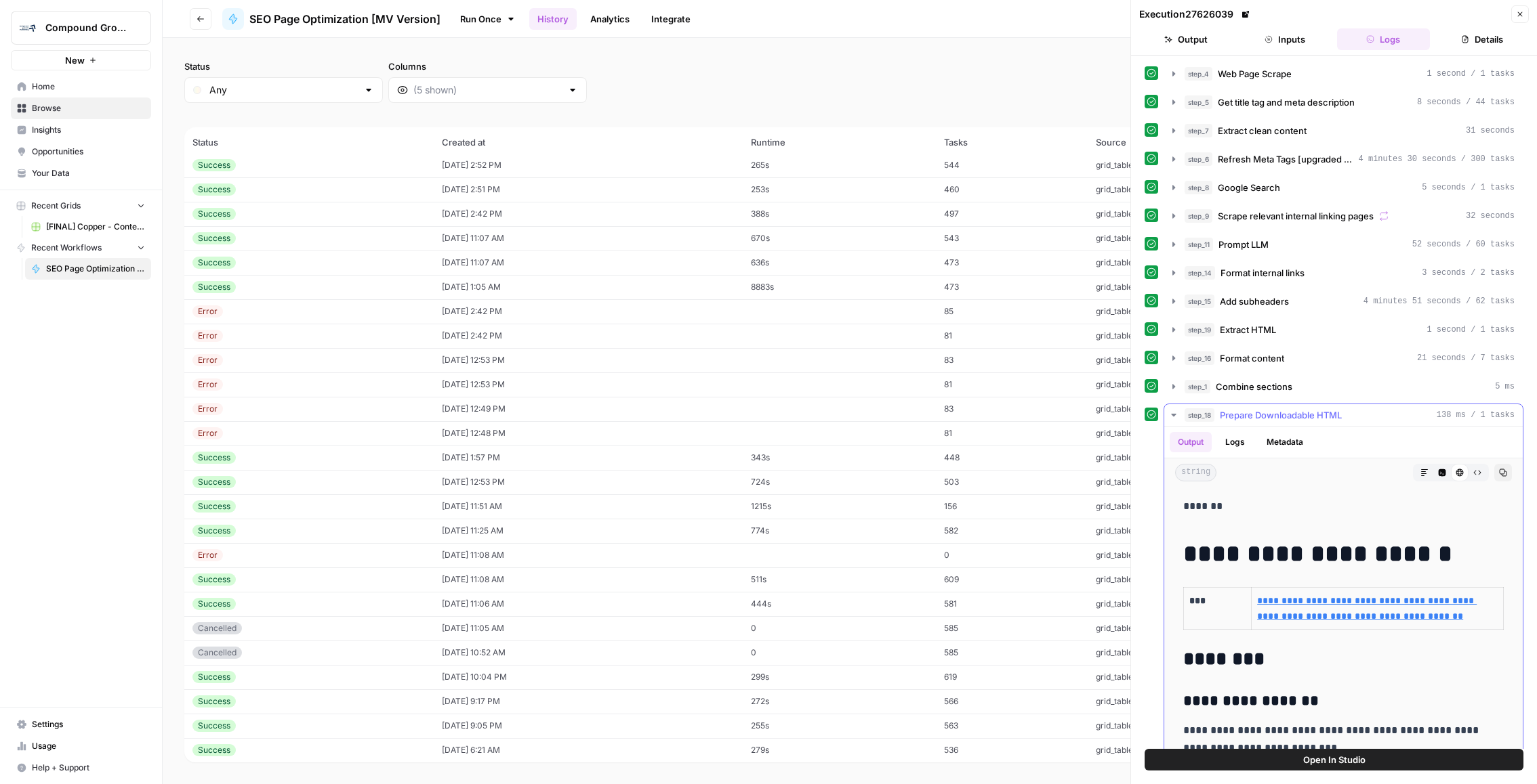
click at [1348, 409] on div "step_18 Prepare Downloadable HTML 138 ms / 1 tasks" at bounding box center [1349, 415] width 330 height 13
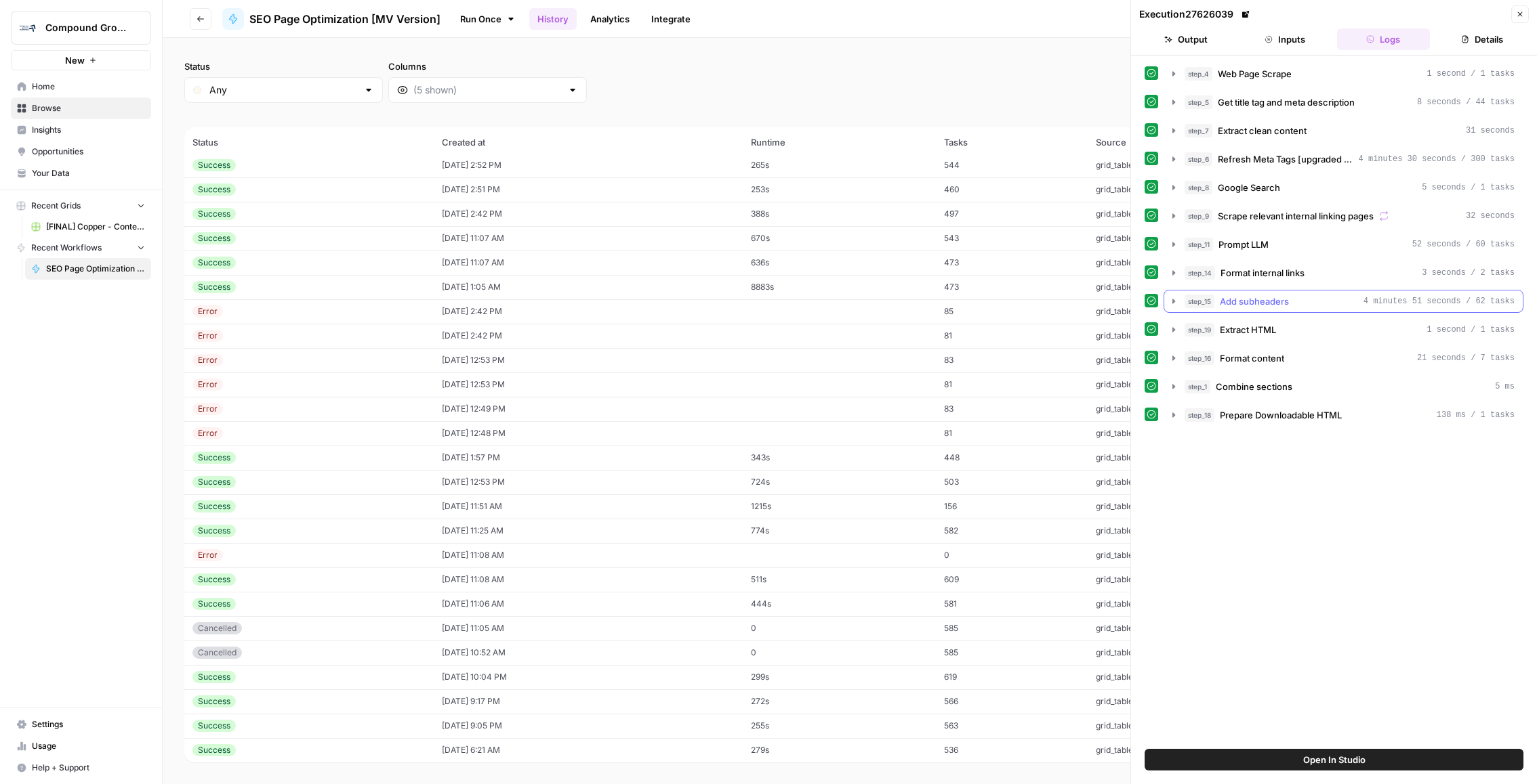
click at [1360, 302] on div "step_15 Add subheaders 4 minutes 51 seconds / 62 tasks" at bounding box center [1349, 301] width 330 height 13
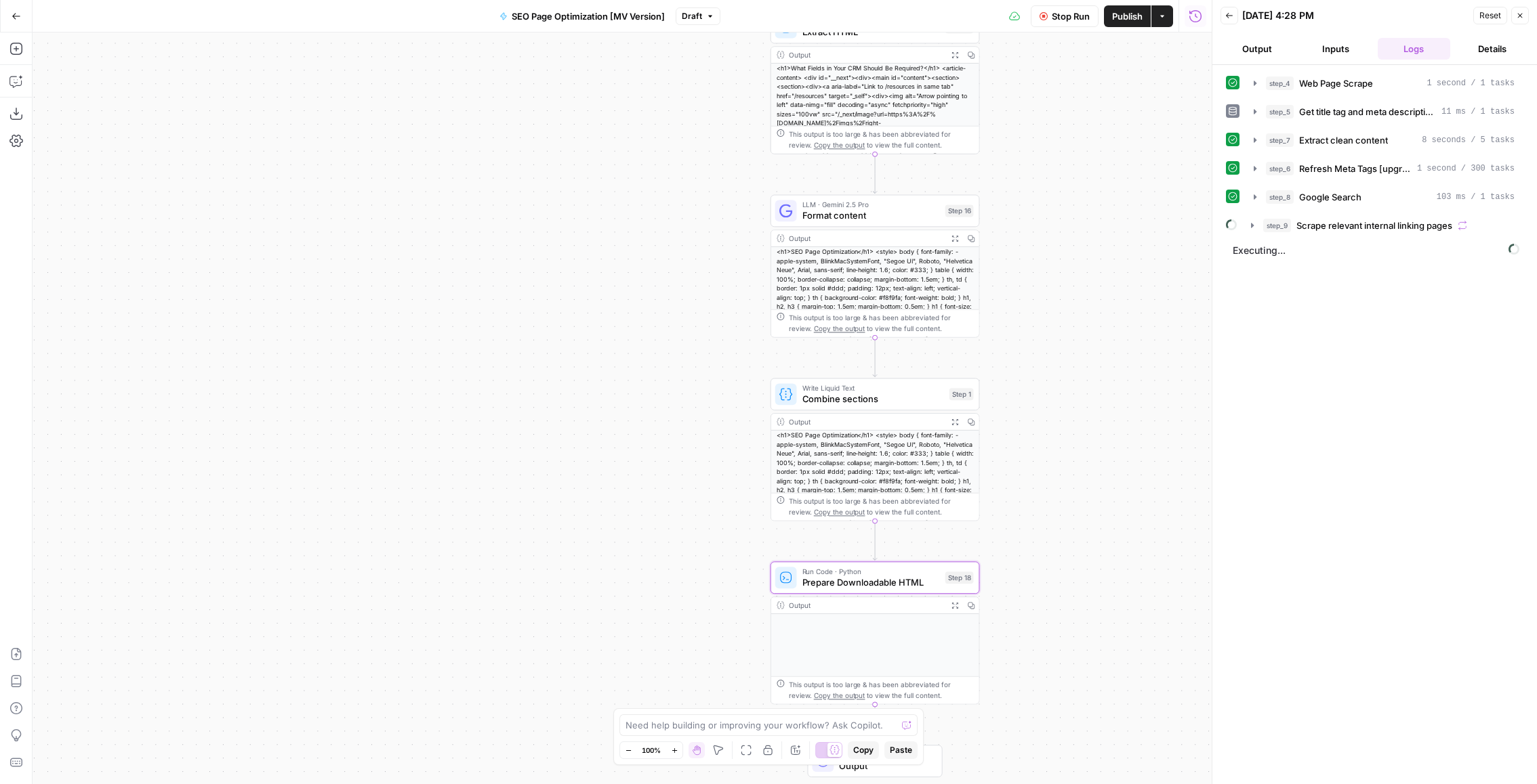
scroll to position [43, 0]
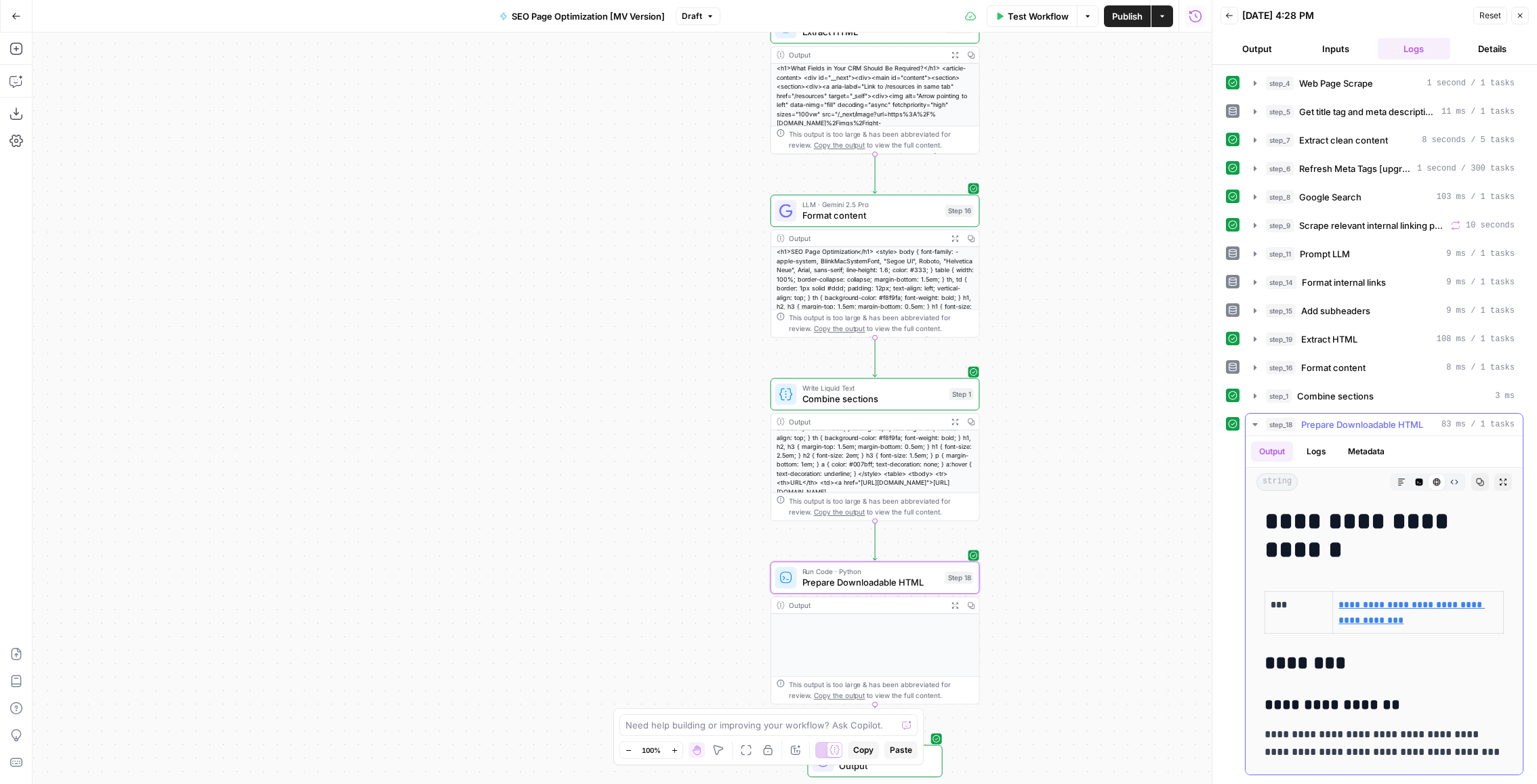
click at [1510, 476] on button "Expand Output" at bounding box center [1503, 482] width 18 height 18
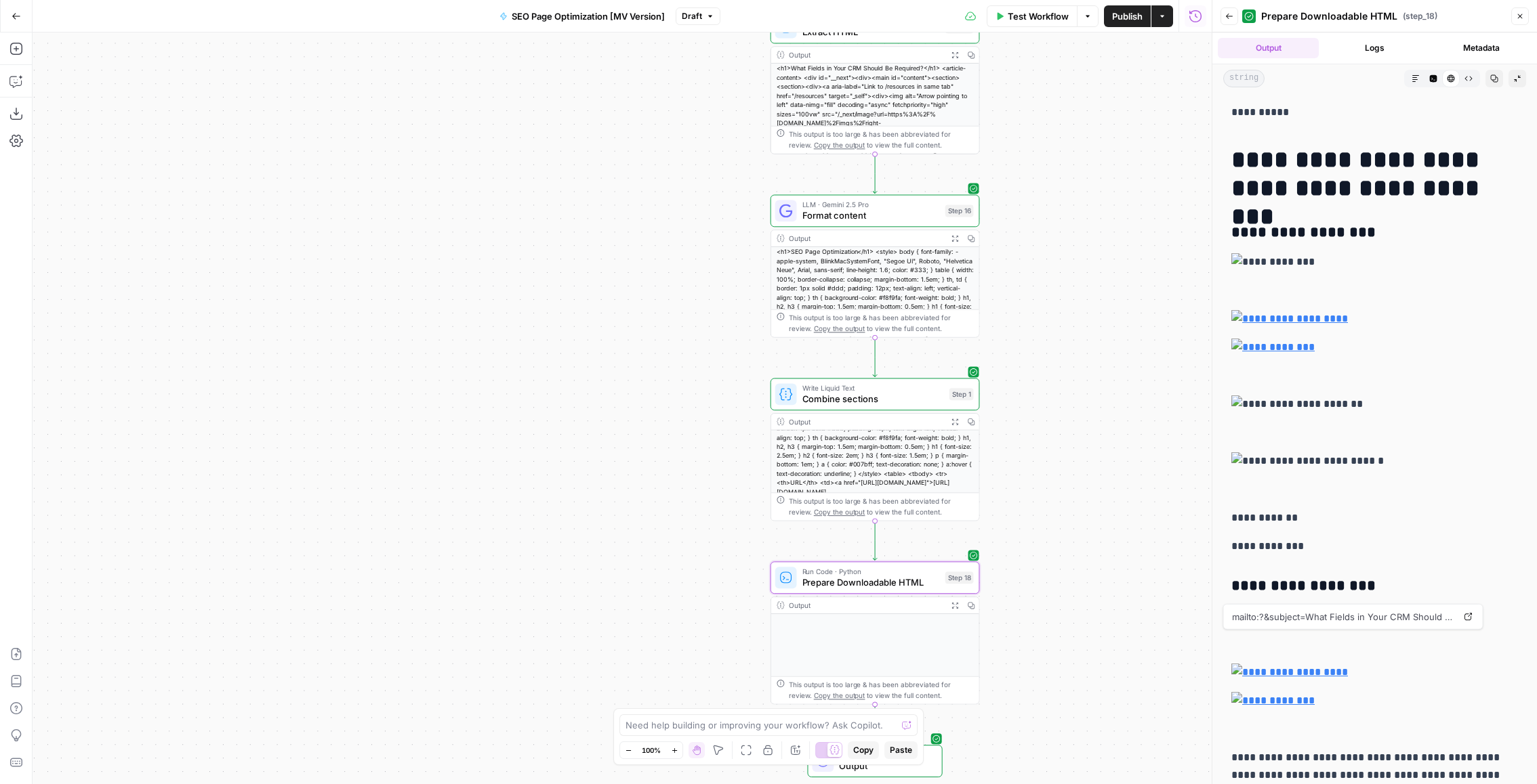
scroll to position [1937, 0]
click at [1235, 253] on img at bounding box center [1375, 261] width 287 height 18
drag, startPoint x: 1358, startPoint y: 213, endPoint x: 1230, endPoint y: 211, distance: 128.0
copy h3 "**********"
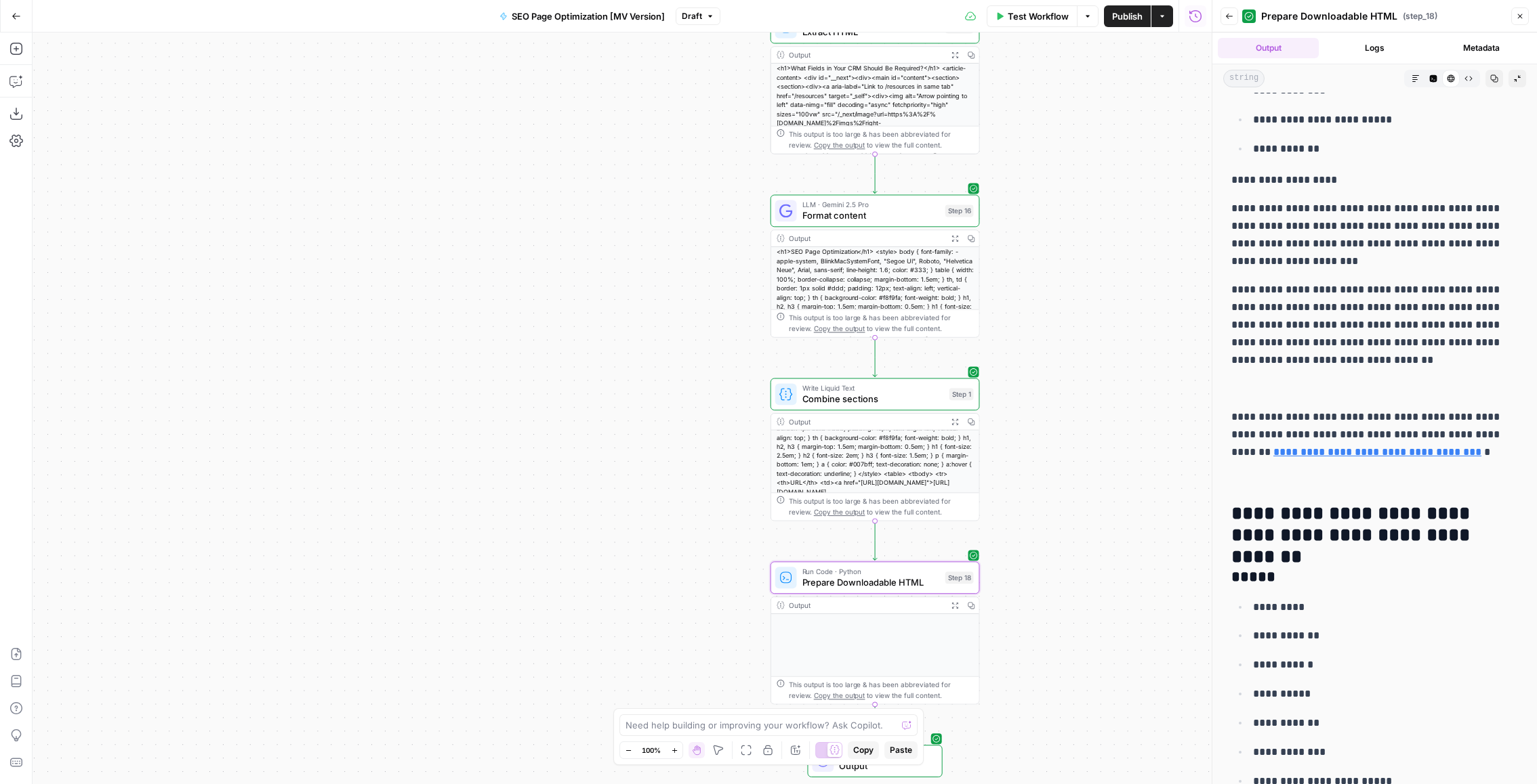
scroll to position [4400, 0]
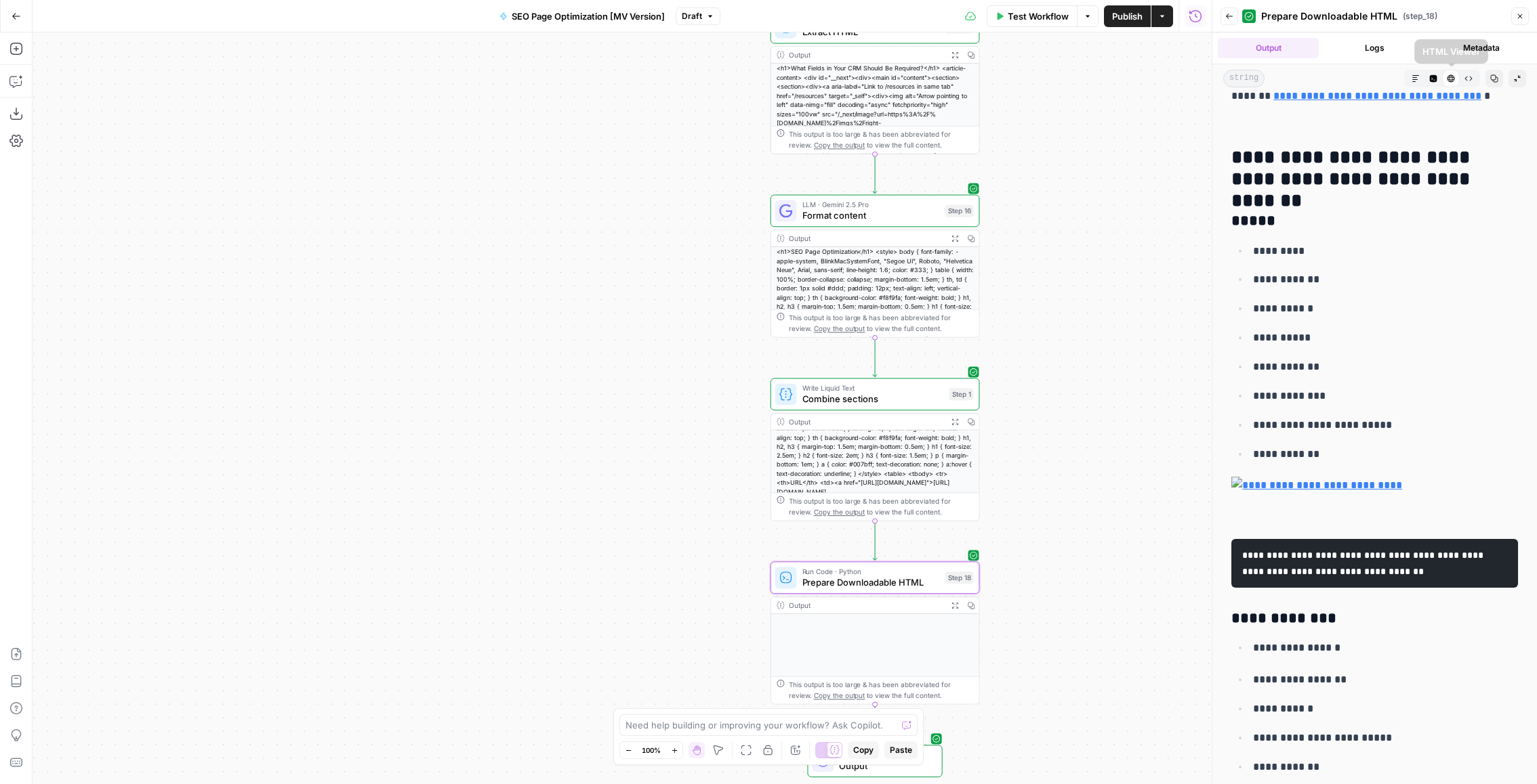
click at [1427, 75] on button "Code Editor" at bounding box center [1433, 78] width 18 height 18
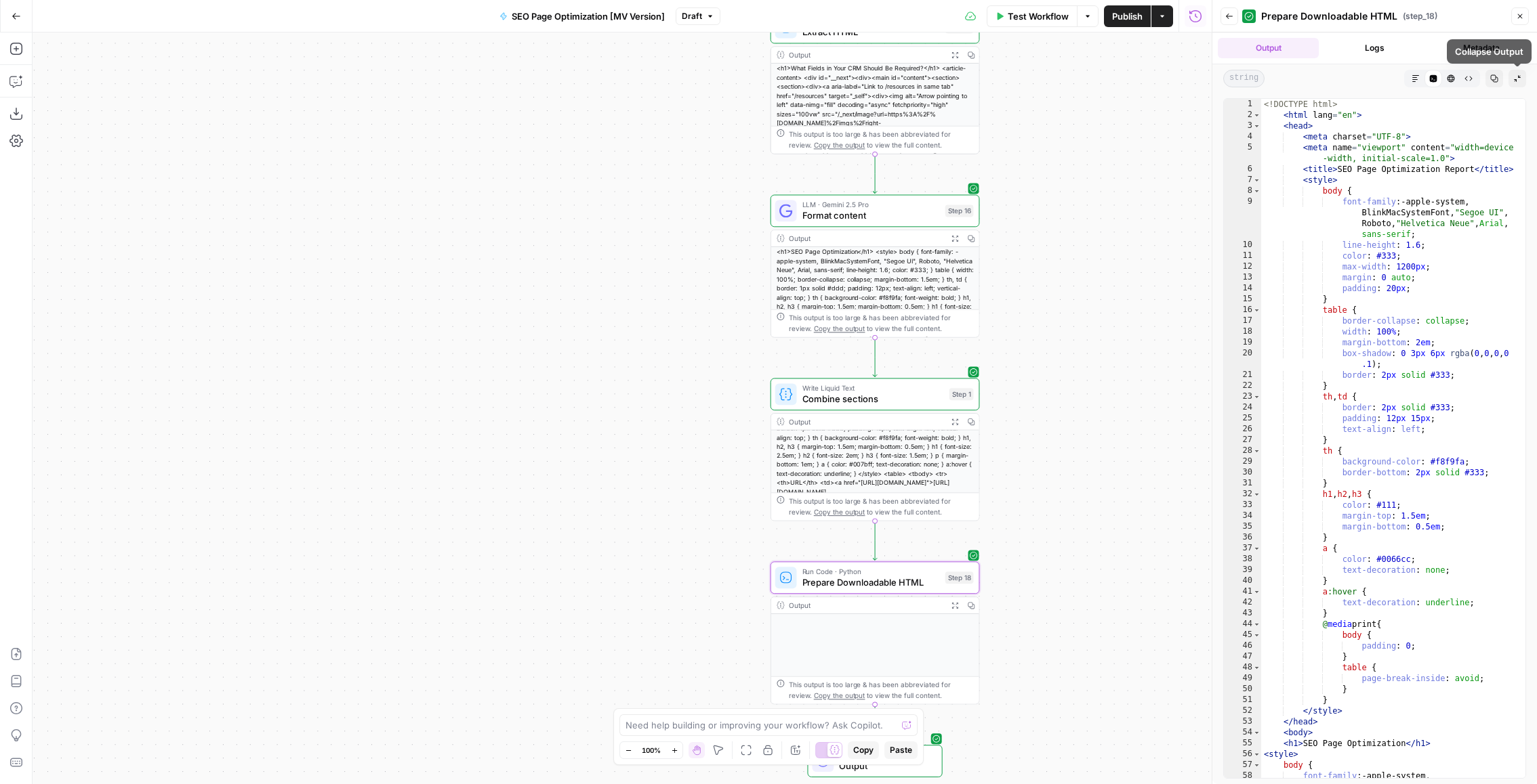
click at [1524, 13] on icon "button" at bounding box center [1520, 17] width 8 height 8
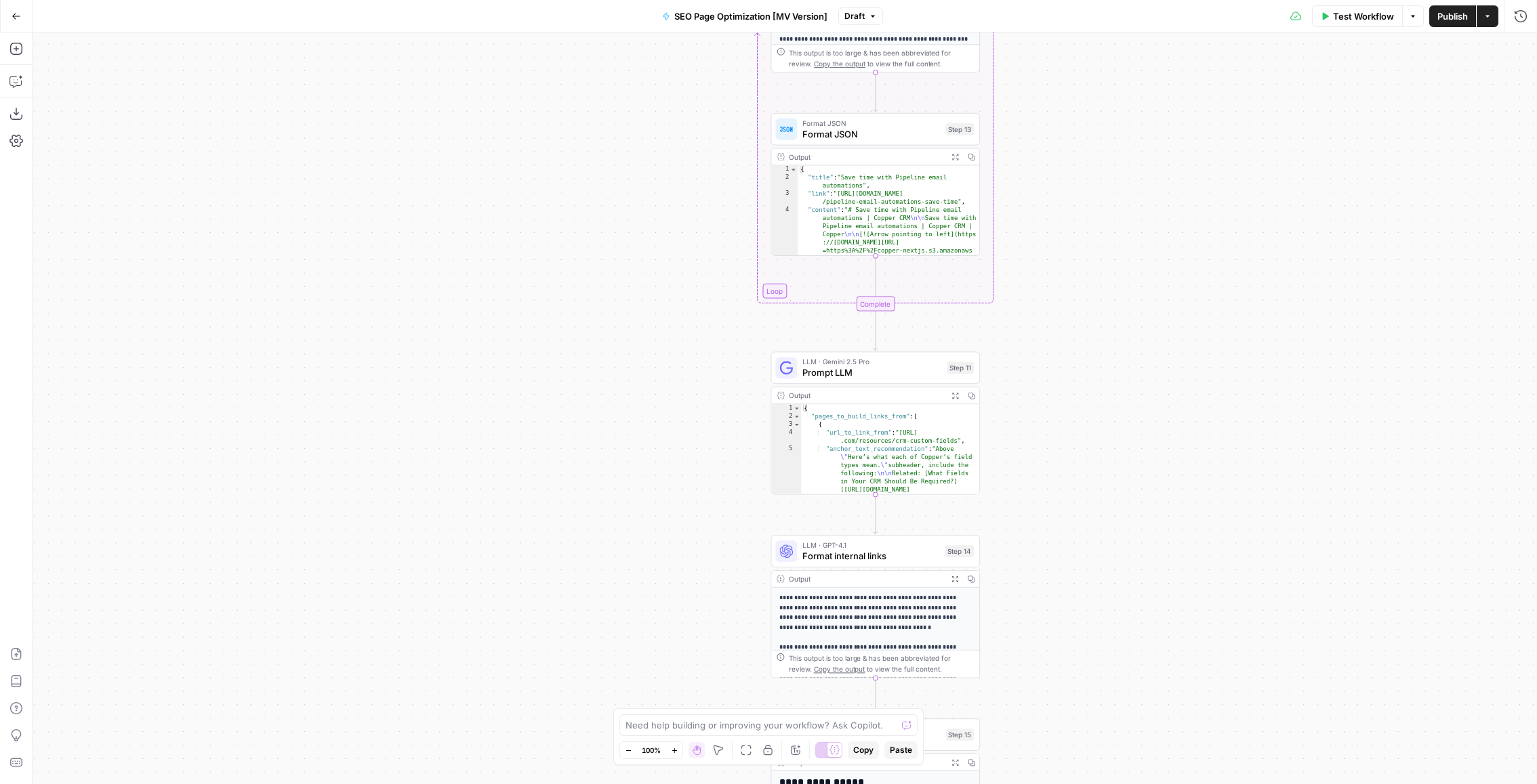
click at [881, 562] on span "Format internal links" at bounding box center [871, 556] width 137 height 13
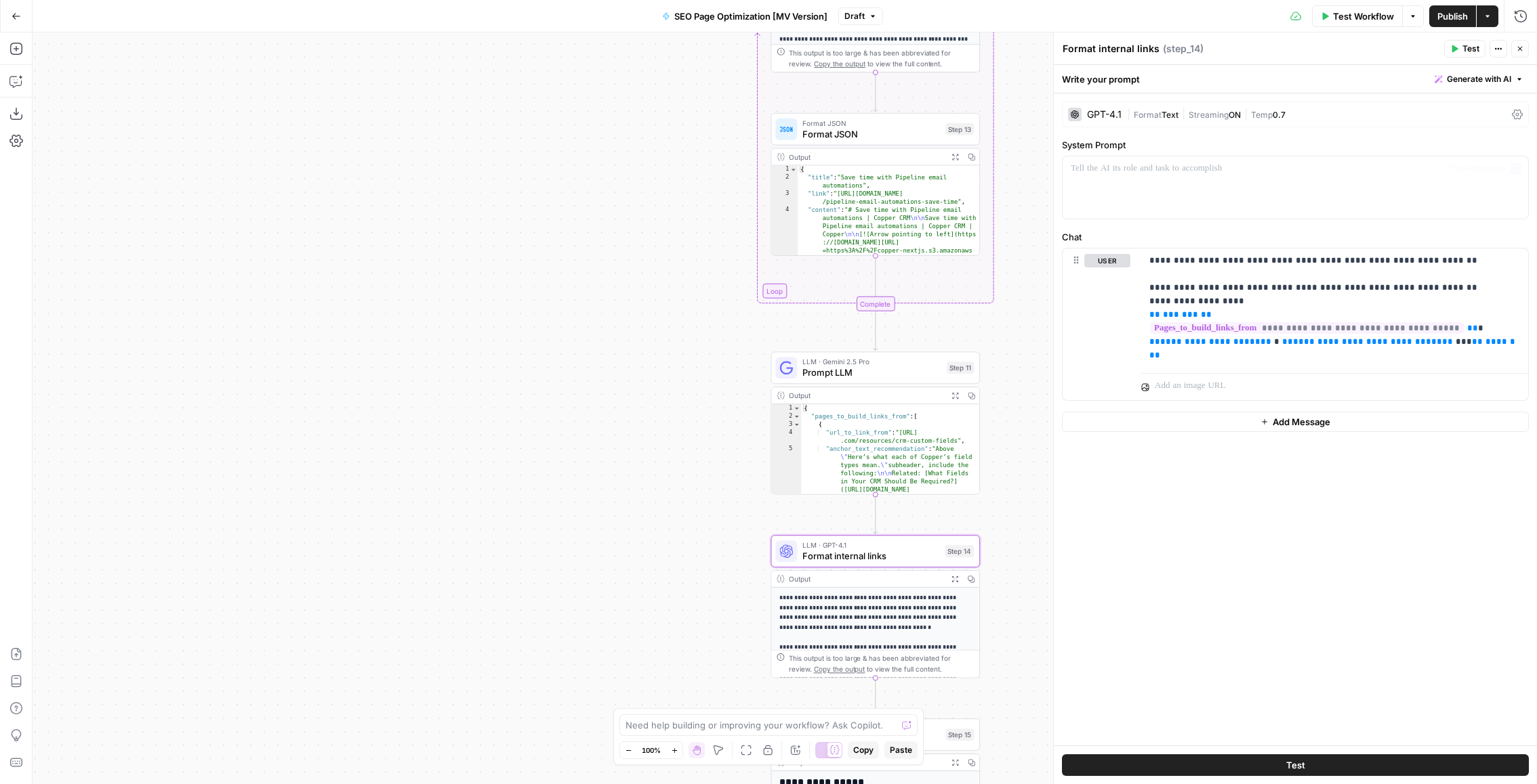
click at [1518, 54] on button "Close" at bounding box center [1519, 48] width 18 height 18
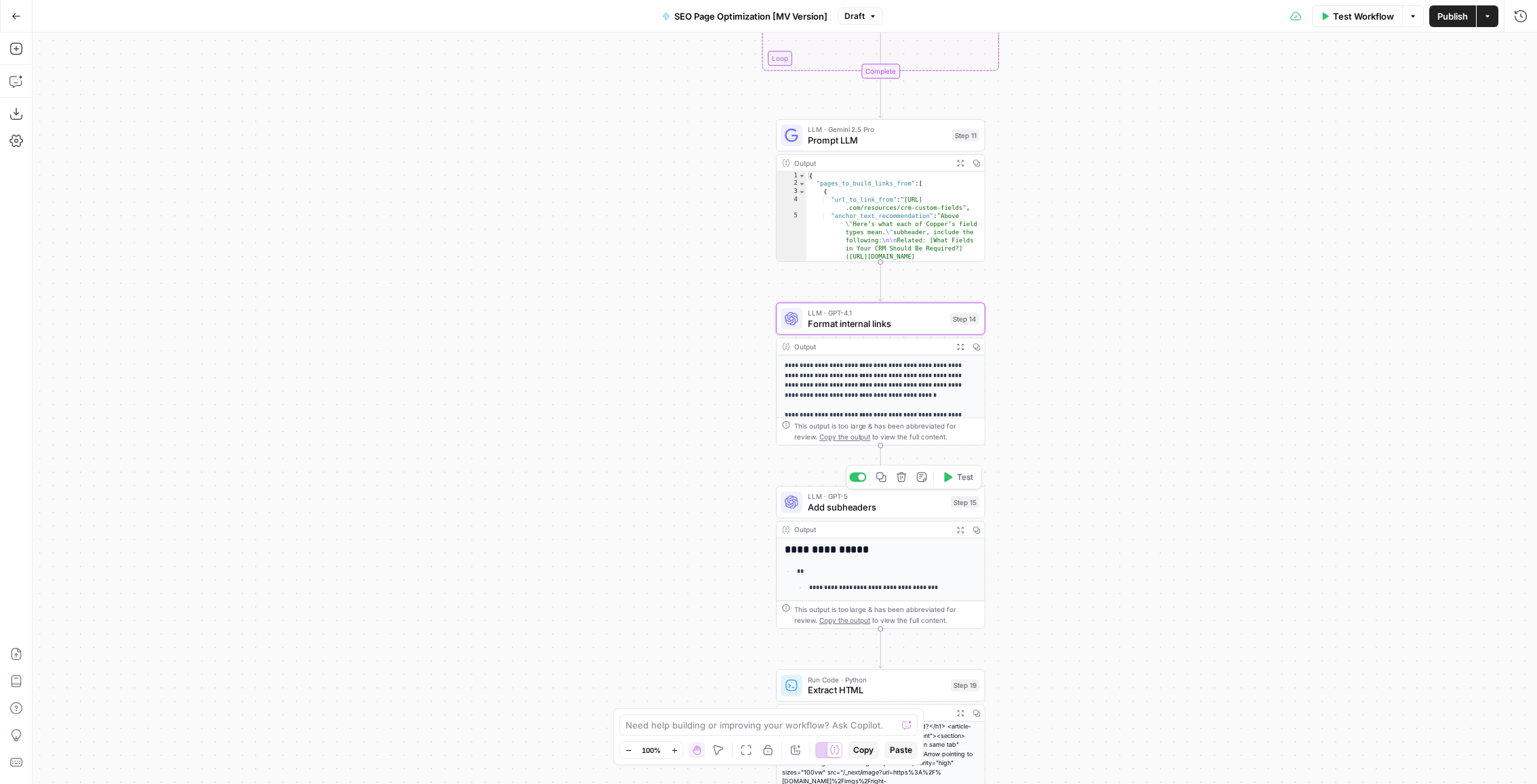
click at [895, 510] on span "Add subheaders" at bounding box center [876, 507] width 138 height 13
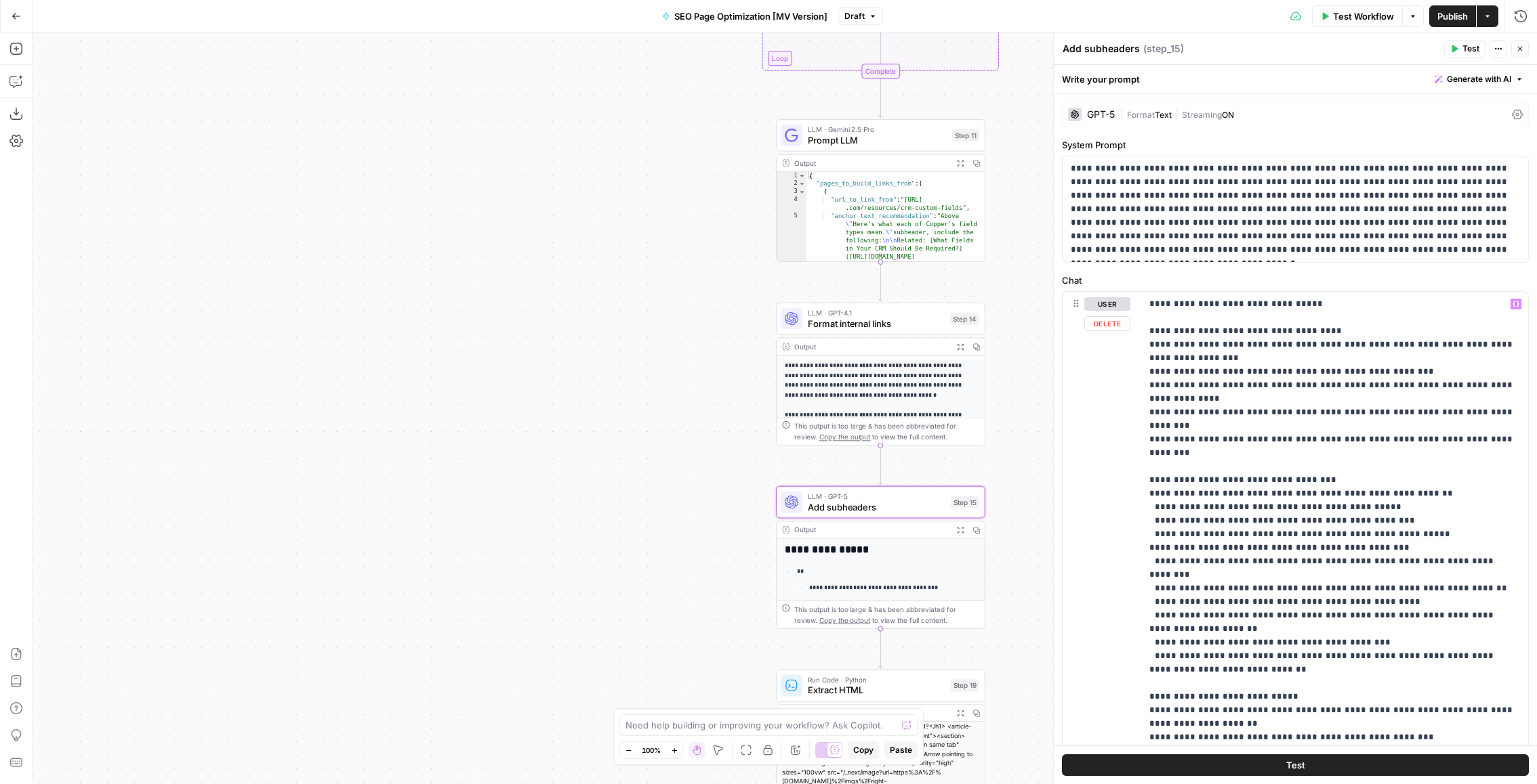
scroll to position [395, 0]
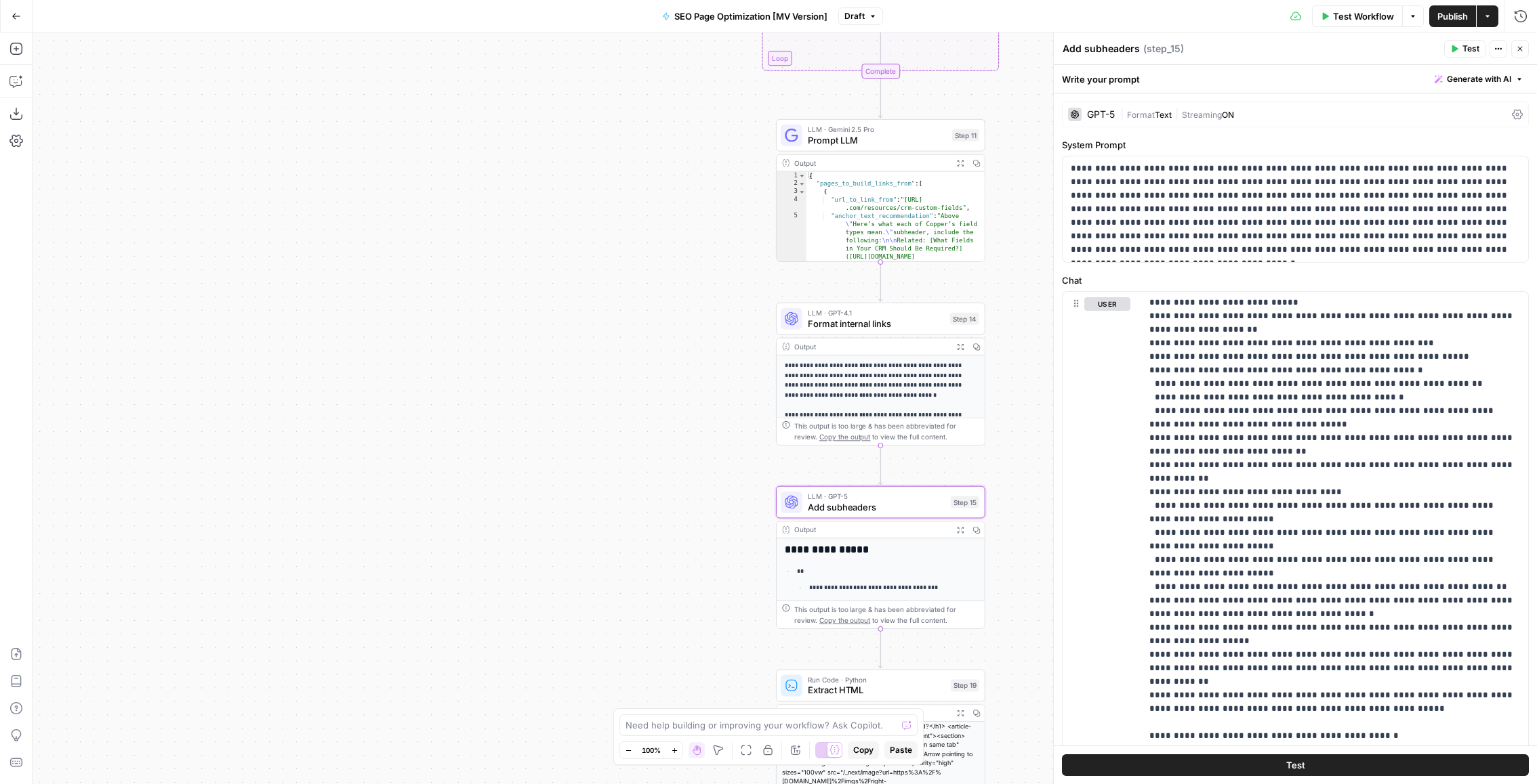
click at [1519, 47] on icon "button" at bounding box center [1520, 49] width 8 height 8
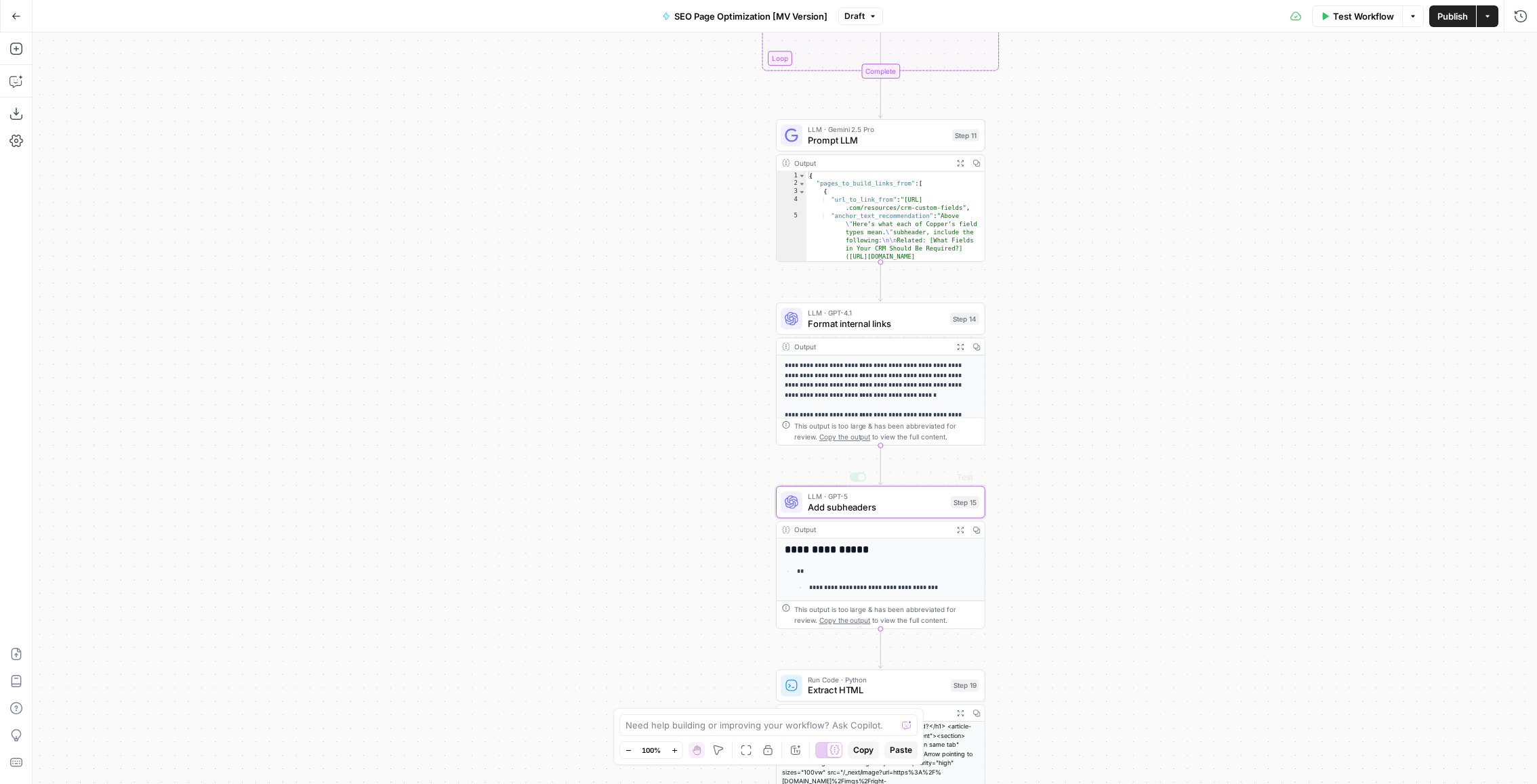
click at [962, 529] on icon "button" at bounding box center [960, 530] width 8 height 8
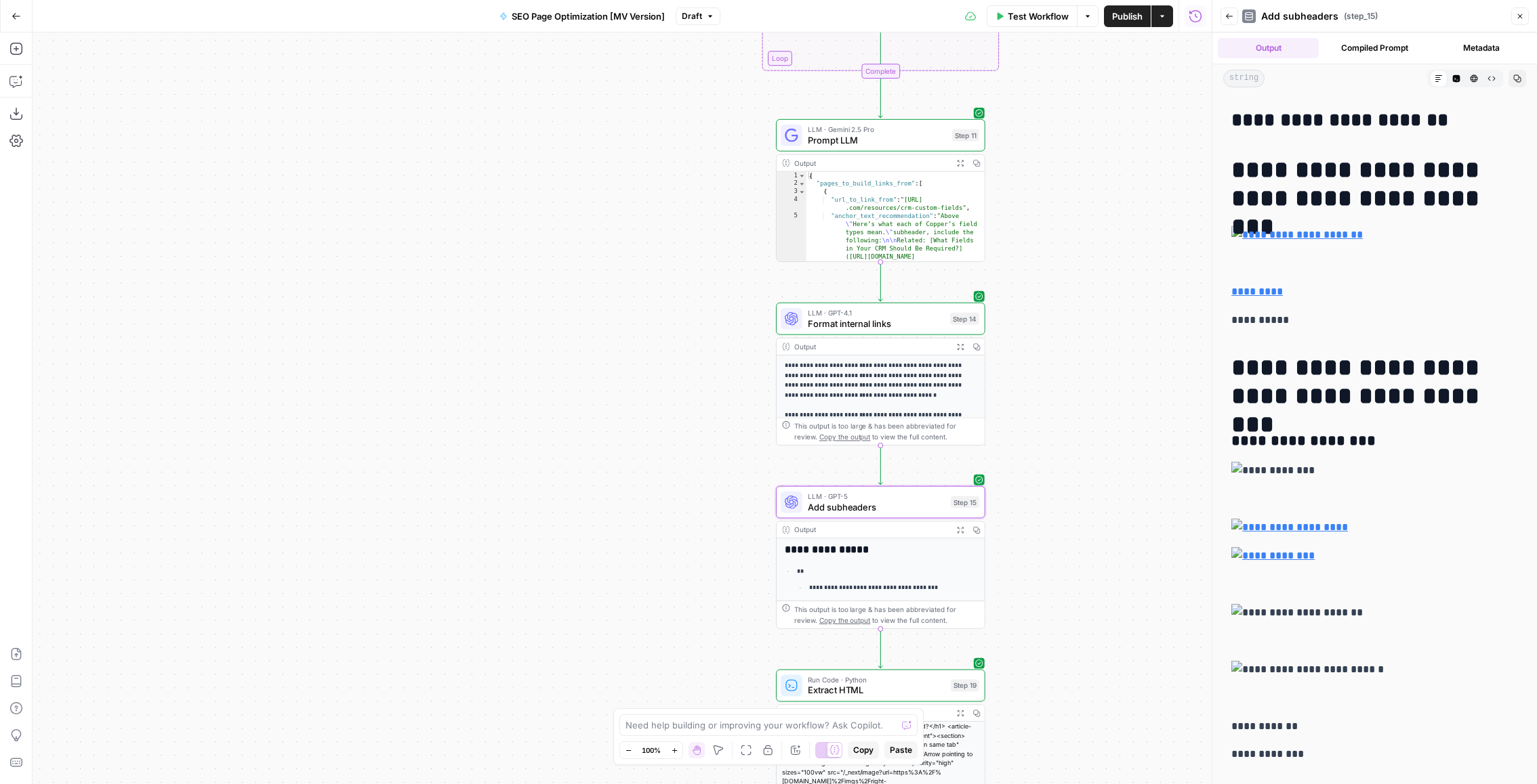
scroll to position [0, 0]
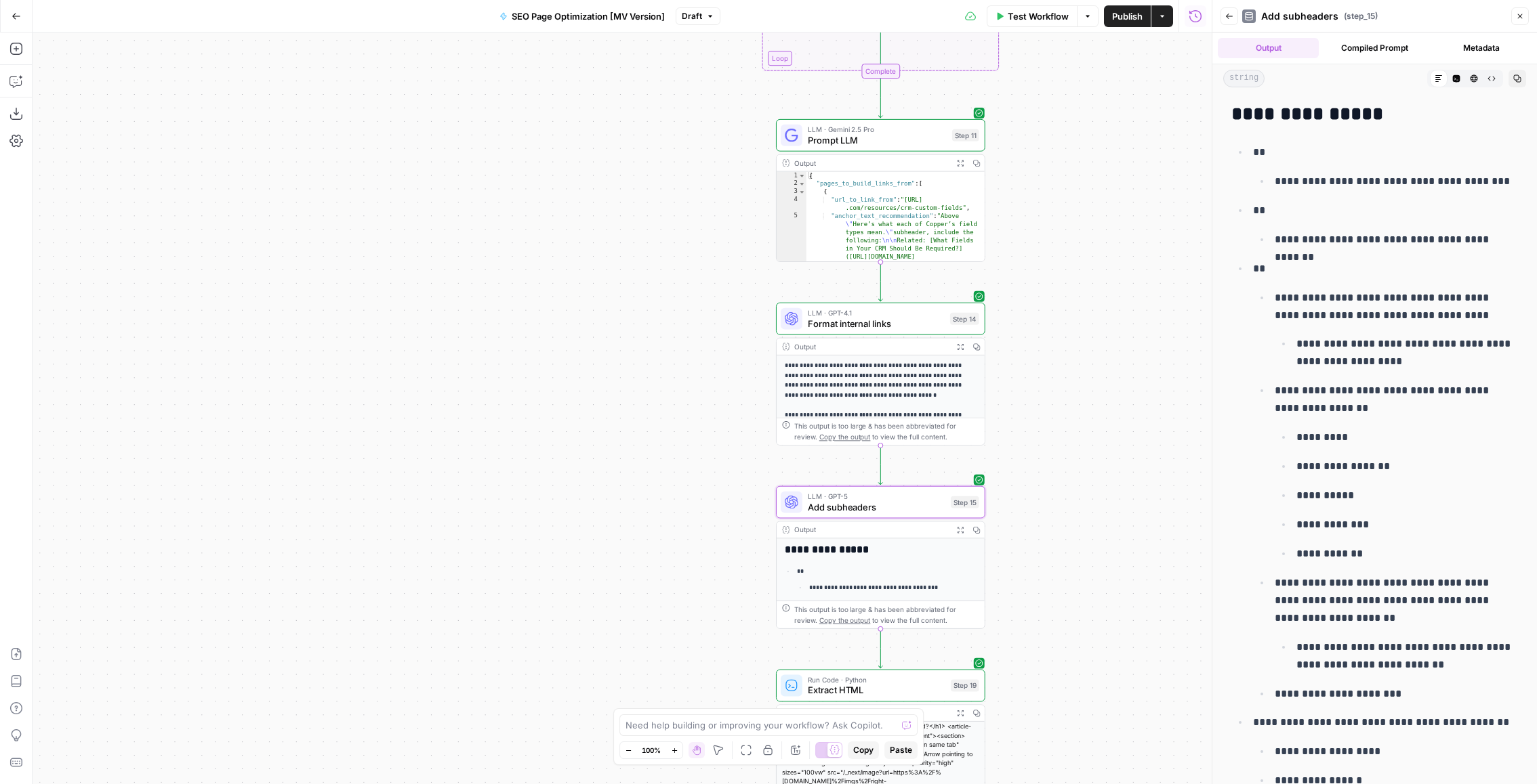
click at [1499, 80] on button "Raw Output" at bounding box center [1491, 78] width 18 height 18
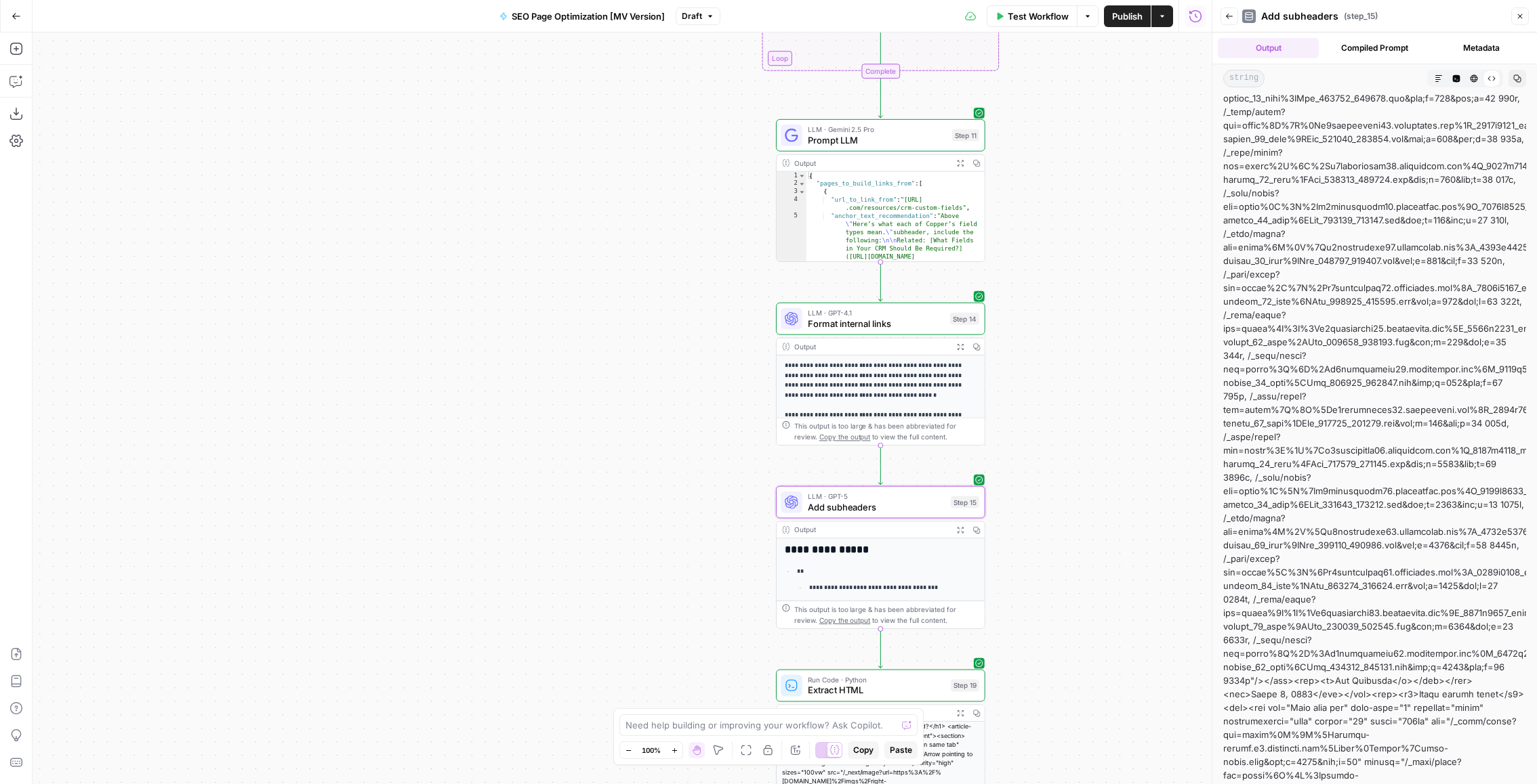
scroll to position [4365, 0]
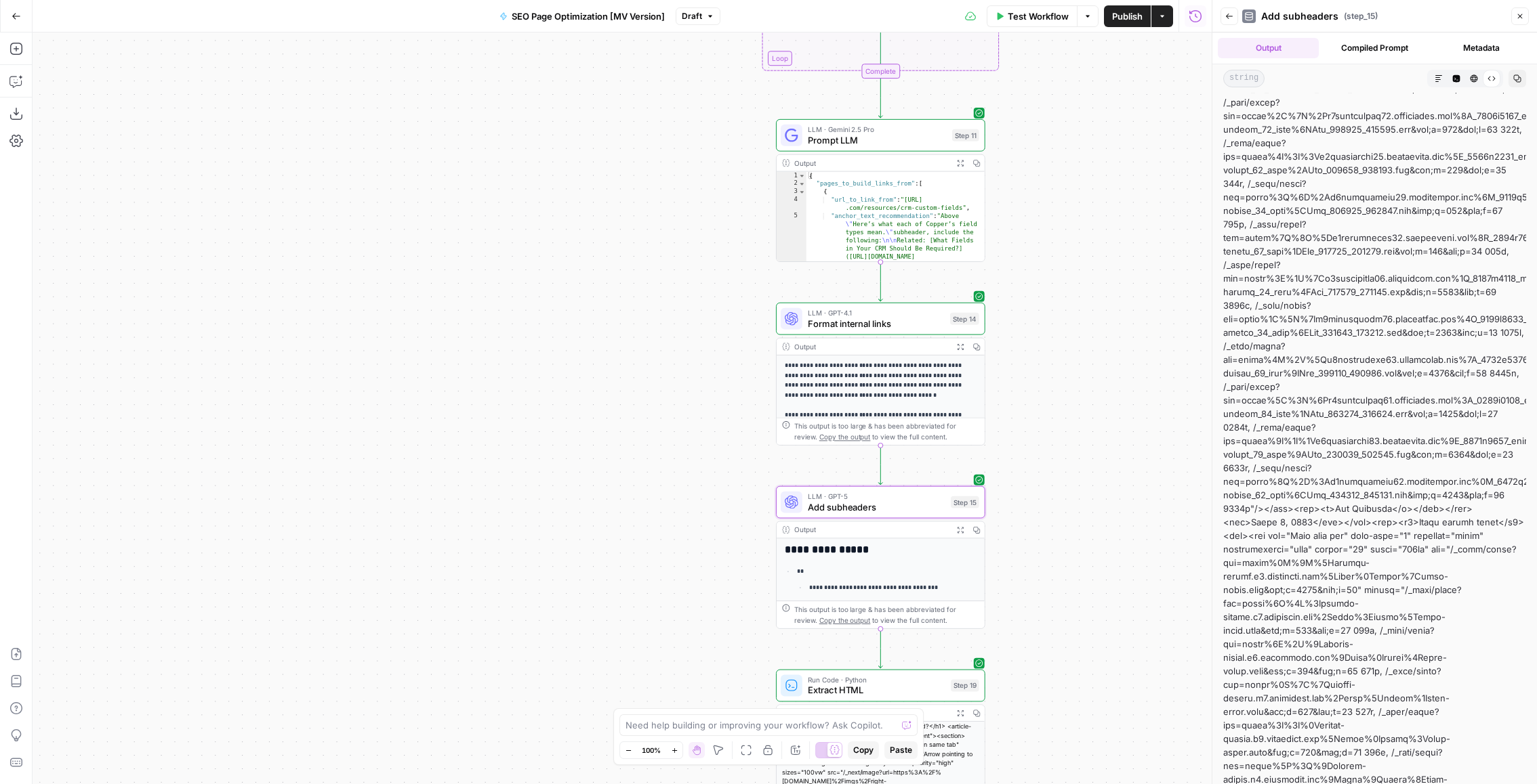
click at [1439, 78] on icon "button" at bounding box center [1439, 78] width 8 height 8
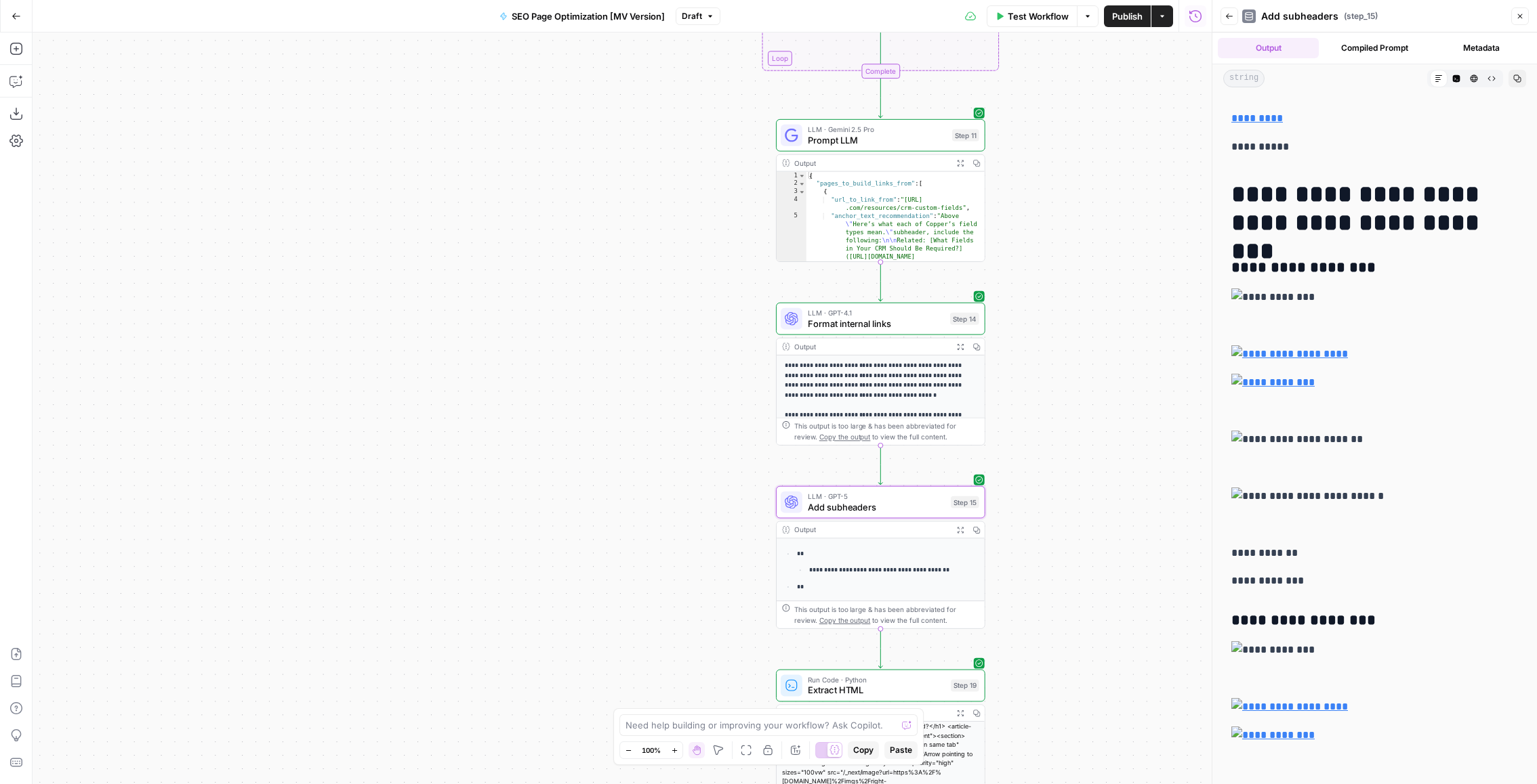
scroll to position [1314, 0]
drag, startPoint x: 1368, startPoint y: 265, endPoint x: 1213, endPoint y: 265, distance: 155.0
click at [1213, 265] on div "**********" at bounding box center [1374, 392] width 325 height 784
click at [1341, 269] on h3 "**********" at bounding box center [1375, 267] width 287 height 19
drag, startPoint x: 1367, startPoint y: 269, endPoint x: 1231, endPoint y: 263, distance: 136.1
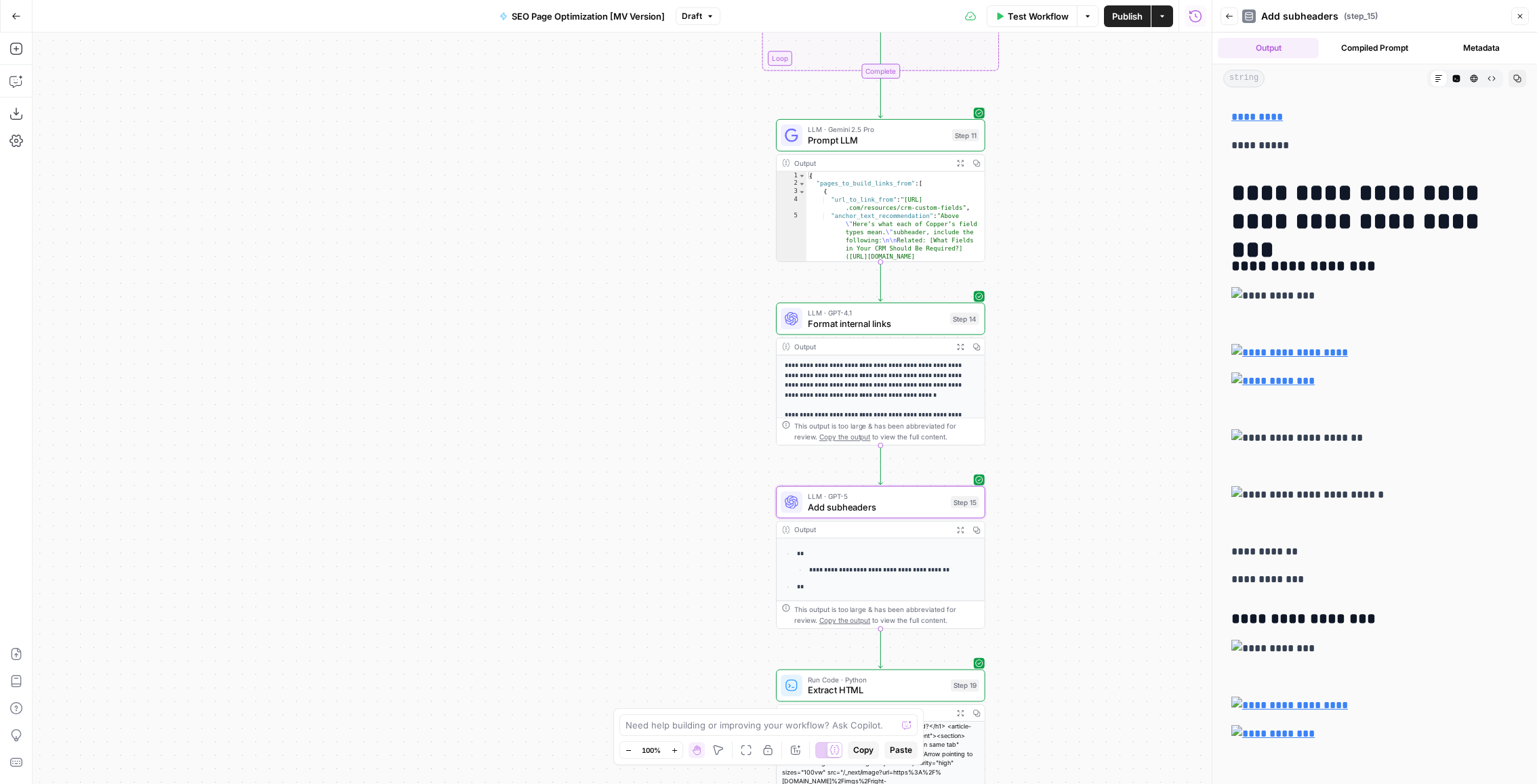
click at [1232, 263] on h3 "**********" at bounding box center [1375, 267] width 287 height 19
copy h3 "**********"
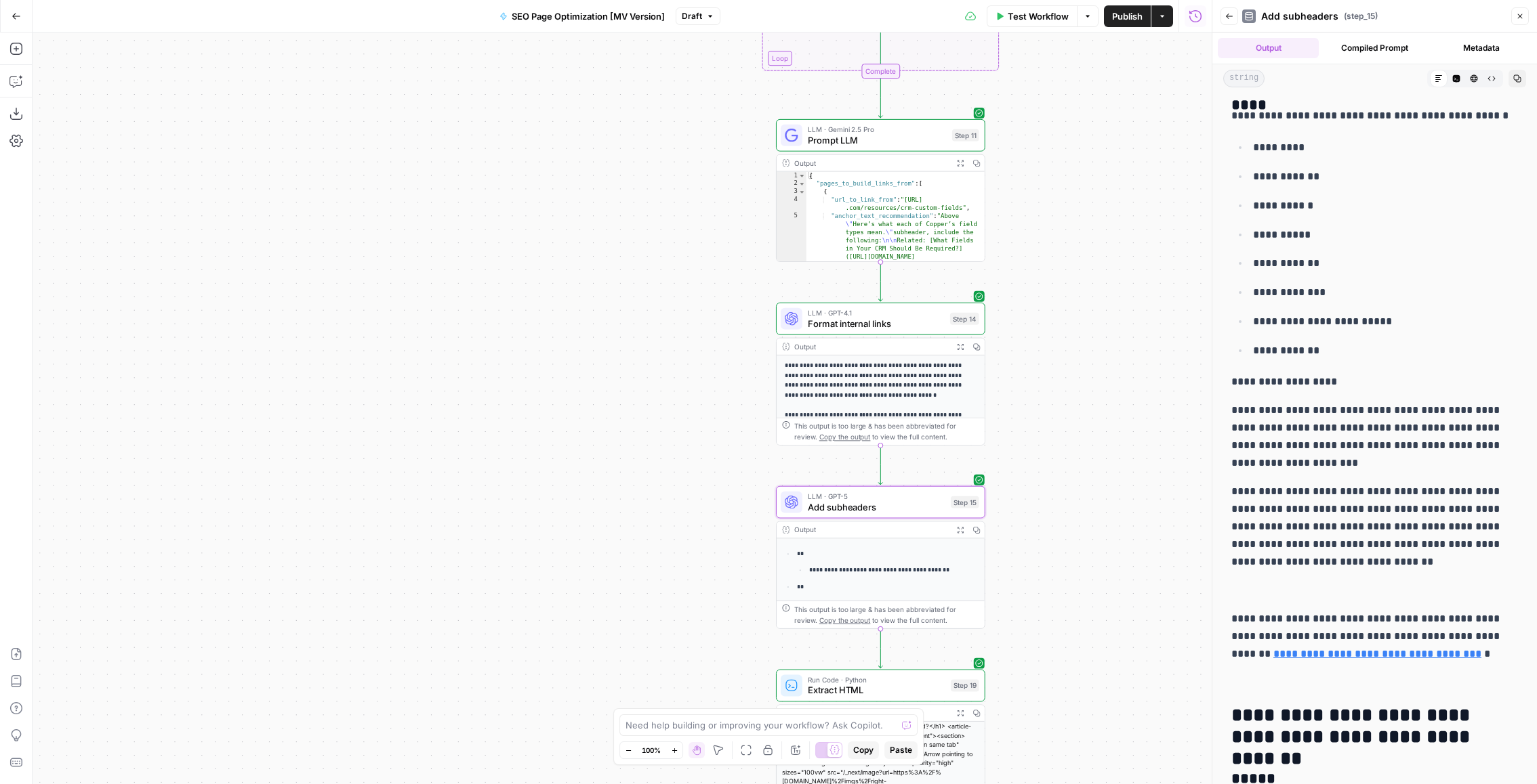
scroll to position [3711, 0]
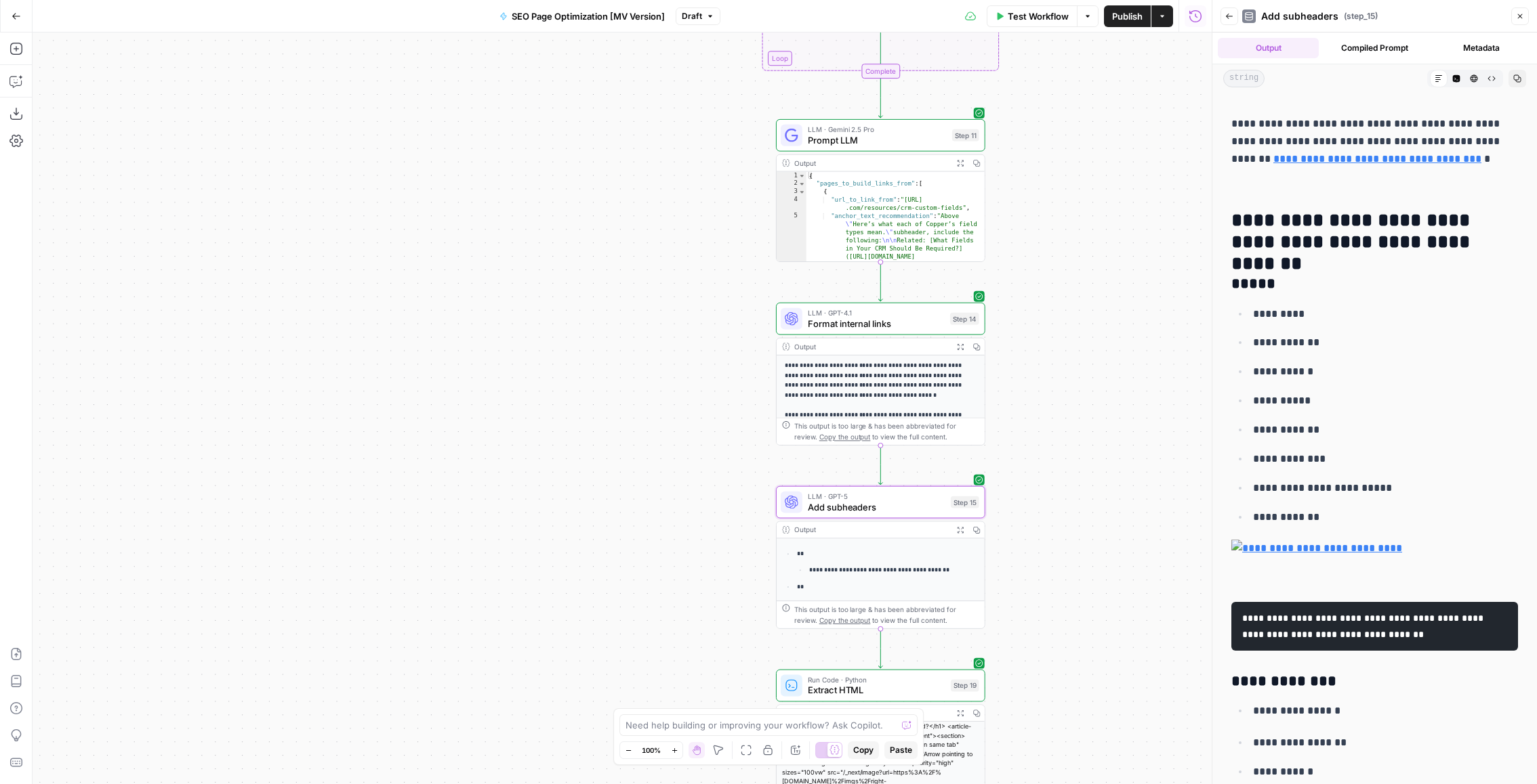
click at [902, 318] on span "Format internal links" at bounding box center [876, 324] width 137 height 13
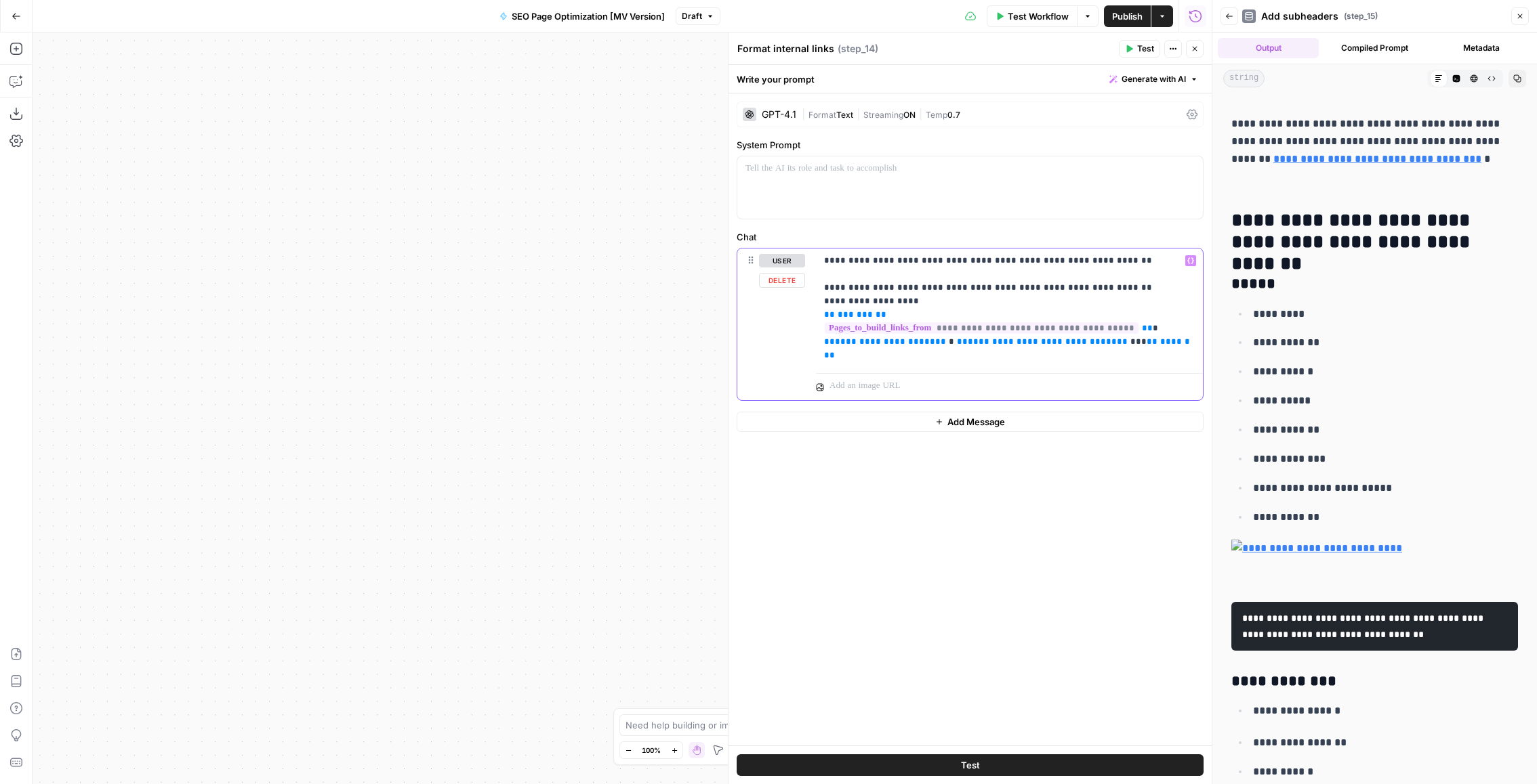
click at [1084, 272] on p "**********" at bounding box center [1009, 309] width 371 height 108
click at [1202, 56] on button "Close" at bounding box center [1194, 48] width 18 height 18
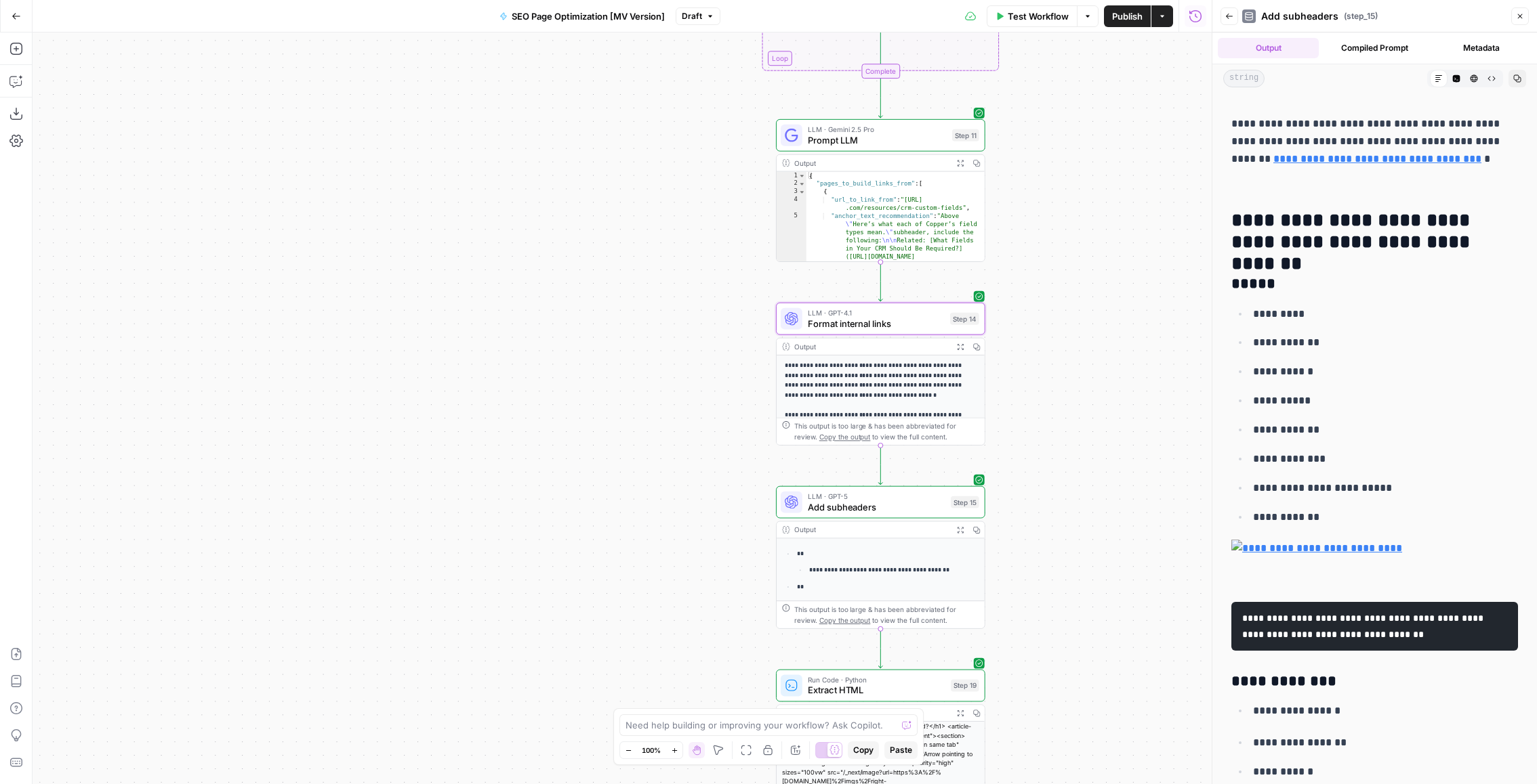
click at [1516, 20] on icon "button" at bounding box center [1520, 17] width 8 height 8
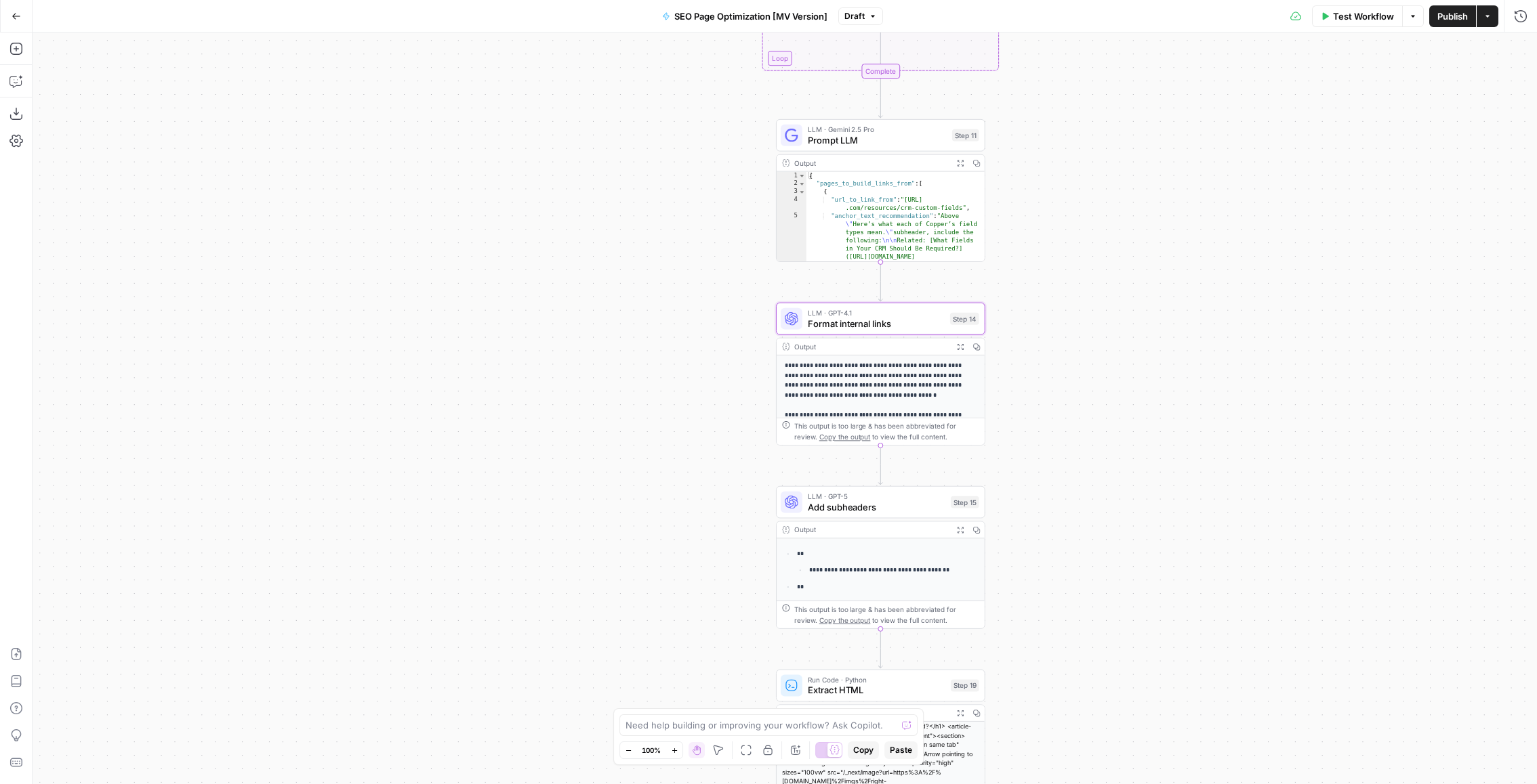
click at [959, 159] on icon "button" at bounding box center [960, 163] width 8 height 8
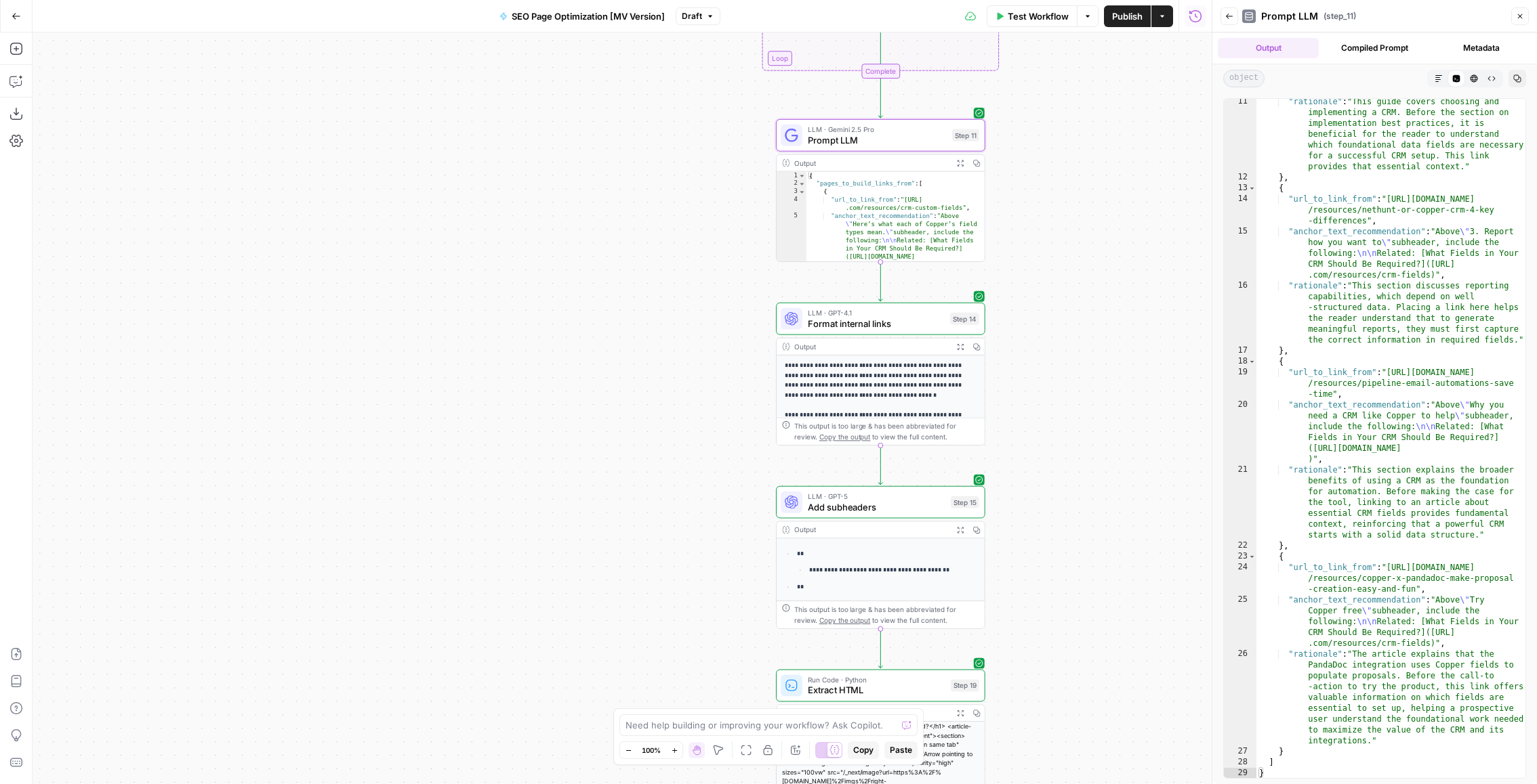
scroll to position [0, 0]
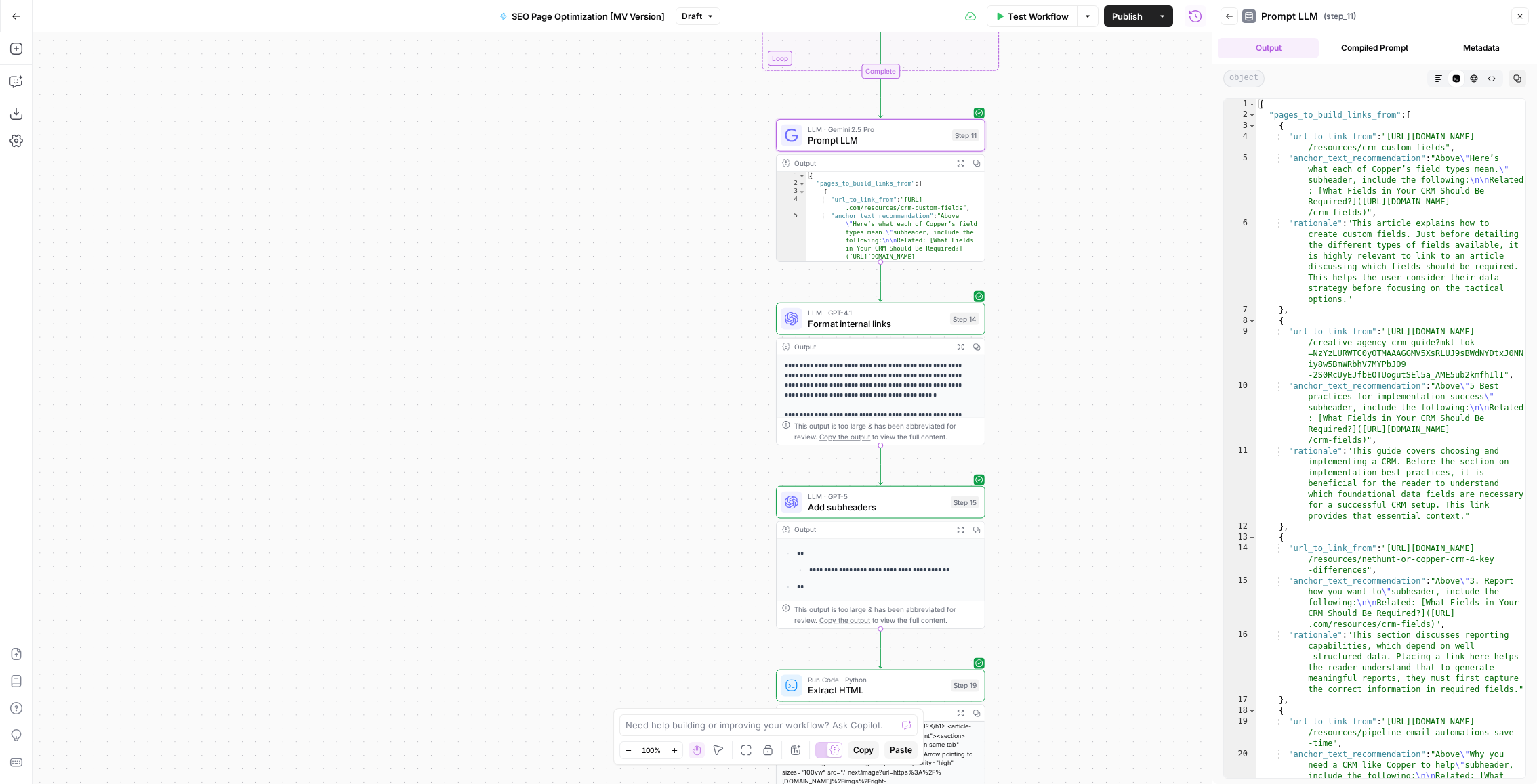
click at [1522, 22] on button "Close" at bounding box center [1519, 16] width 18 height 18
click at [961, 535] on button "Expand Output" at bounding box center [960, 529] width 16 height 16
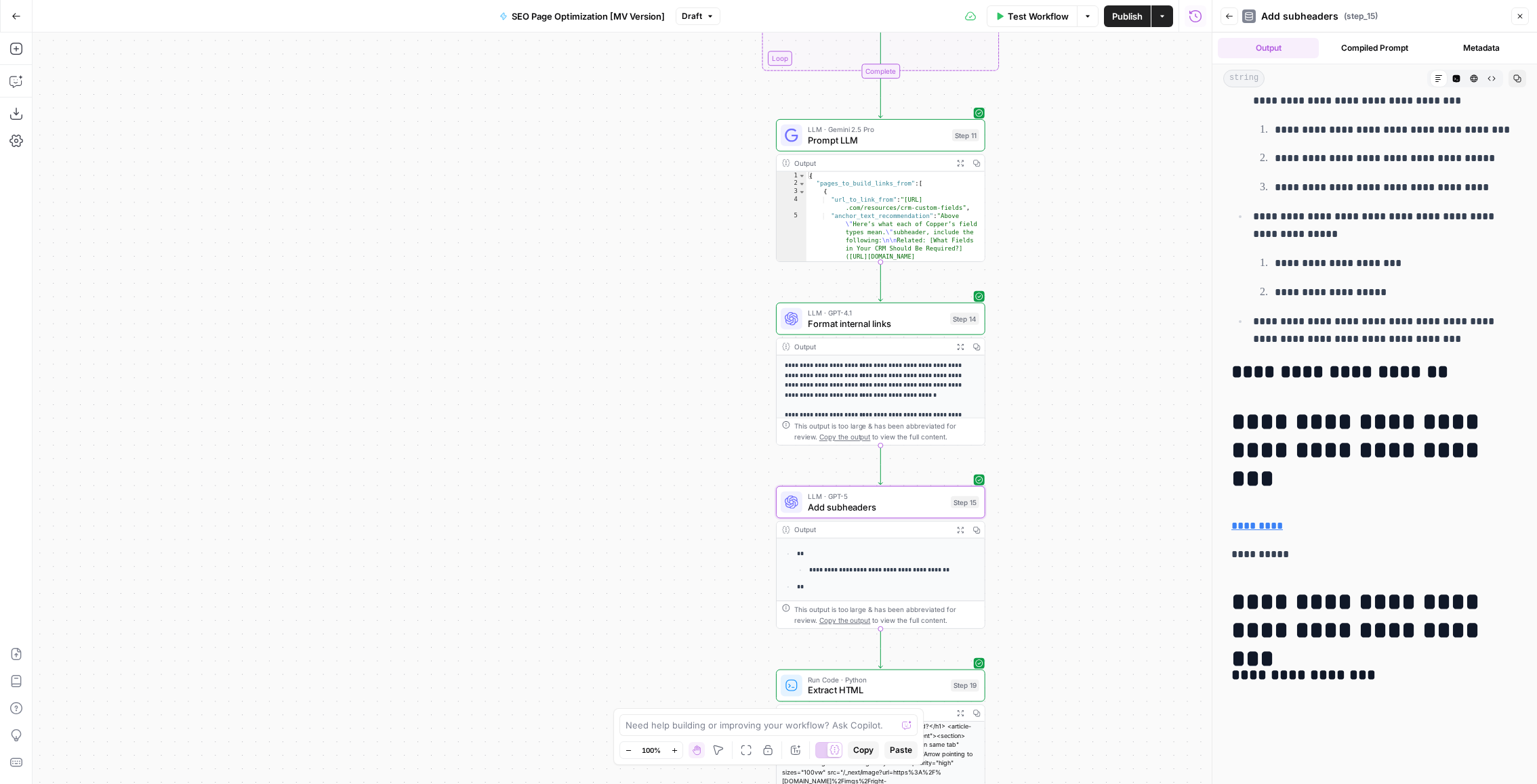
scroll to position [1184, 0]
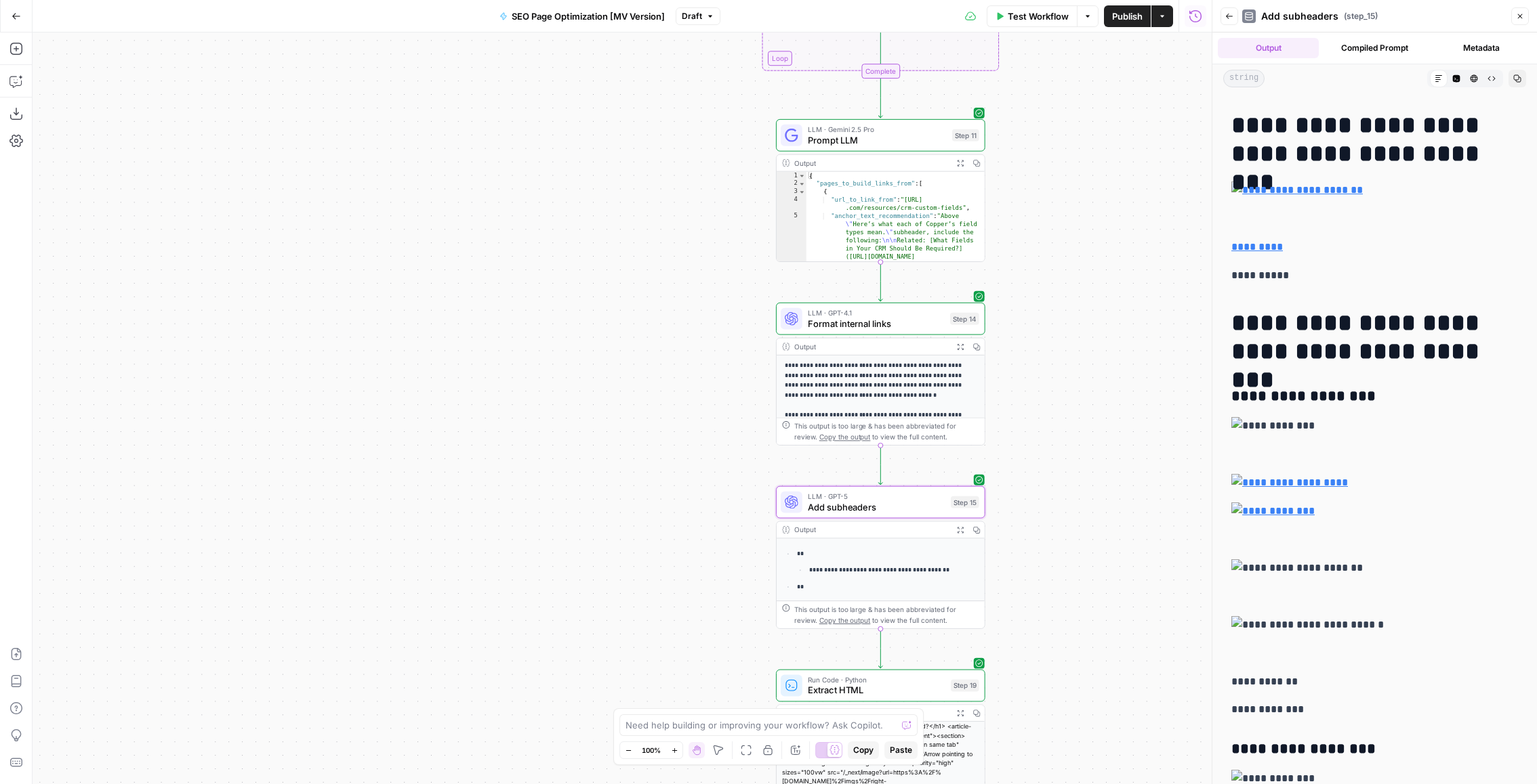
click at [1475, 77] on icon "button" at bounding box center [1474, 78] width 8 height 8
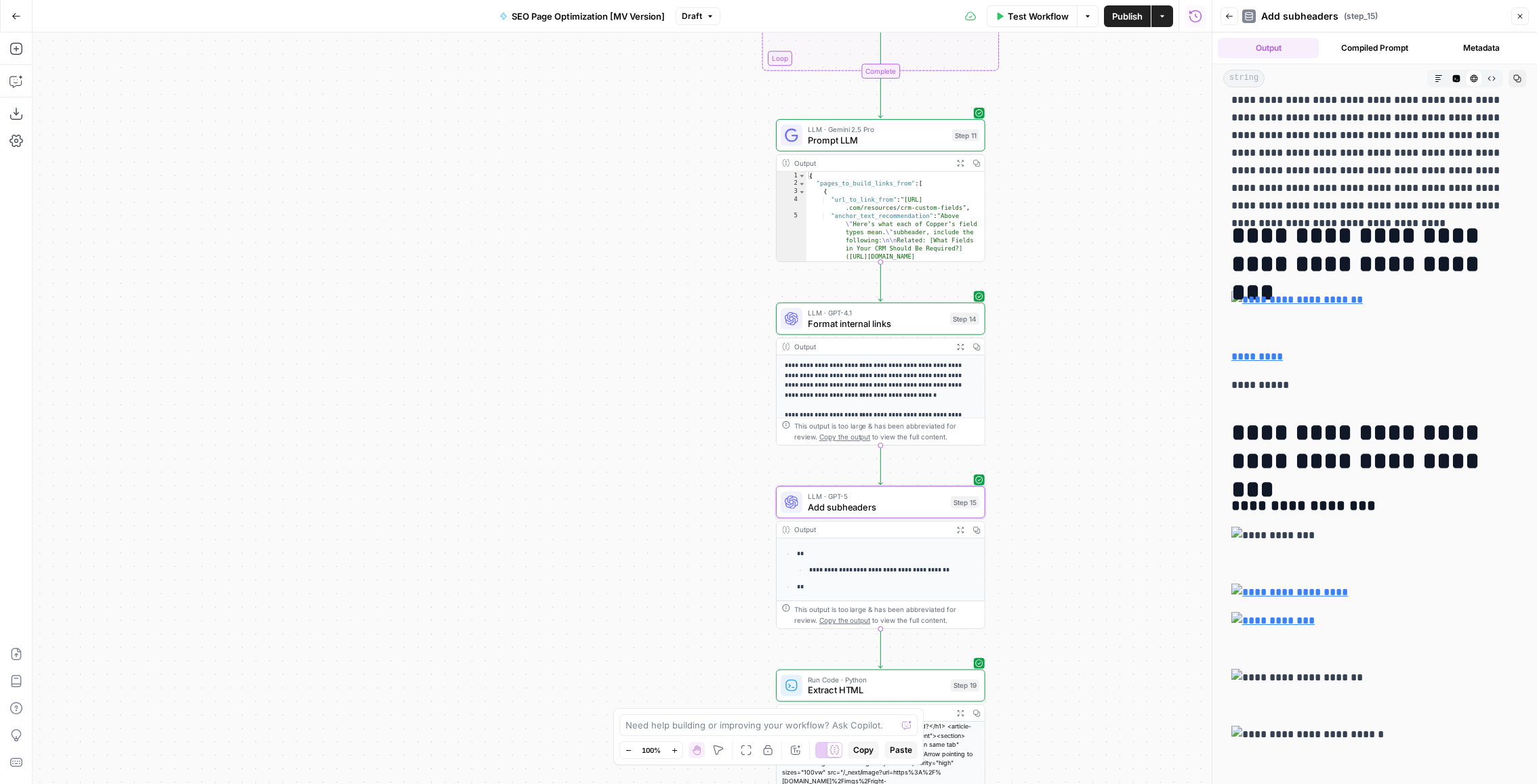
scroll to position [665, 0]
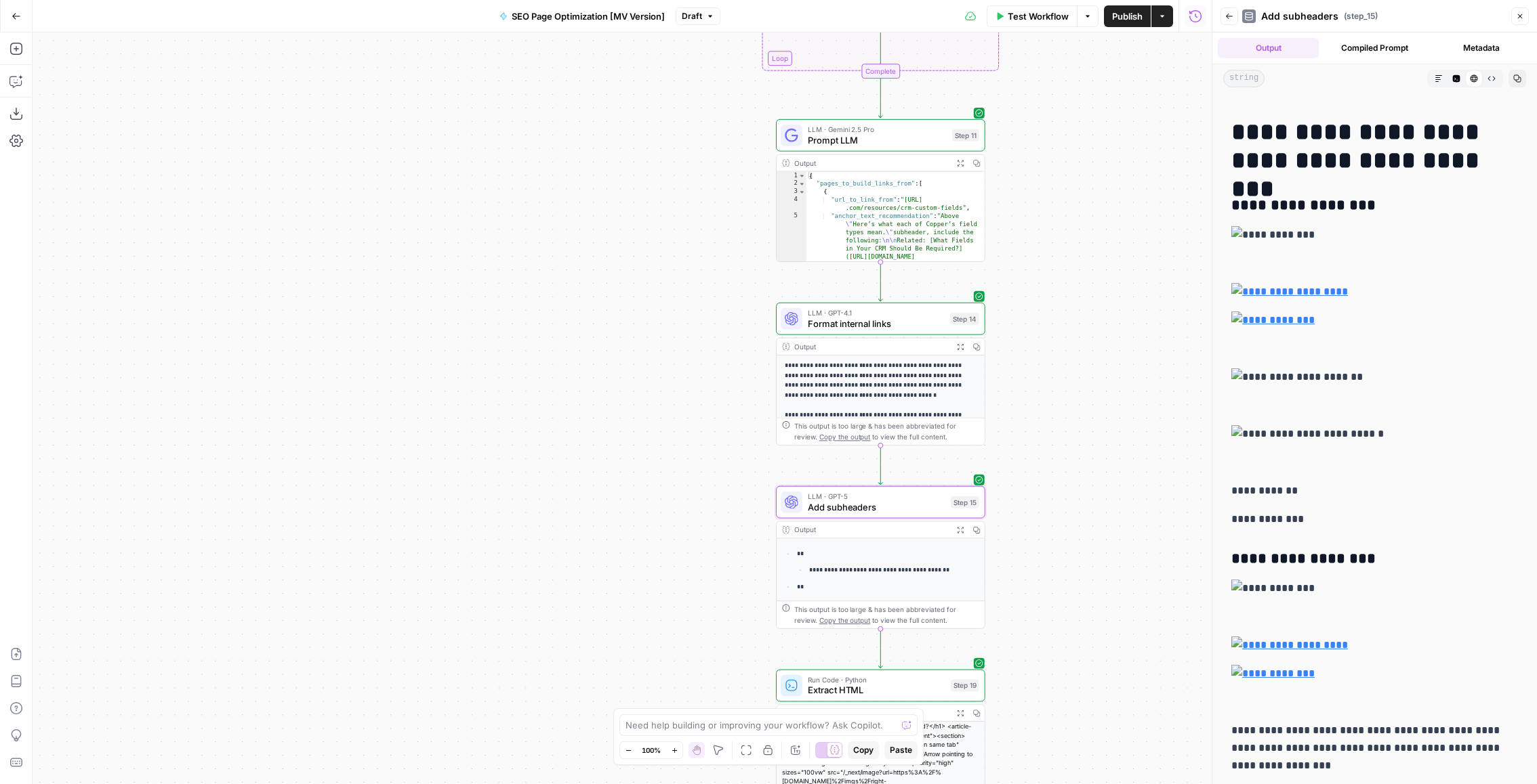
click at [1512, 81] on button "Copy" at bounding box center [1517, 78] width 18 height 18
click at [1512, 81] on button "Copied" at bounding box center [1517, 78] width 18 height 18
click at [826, 505] on span "Add subheaders" at bounding box center [876, 507] width 138 height 13
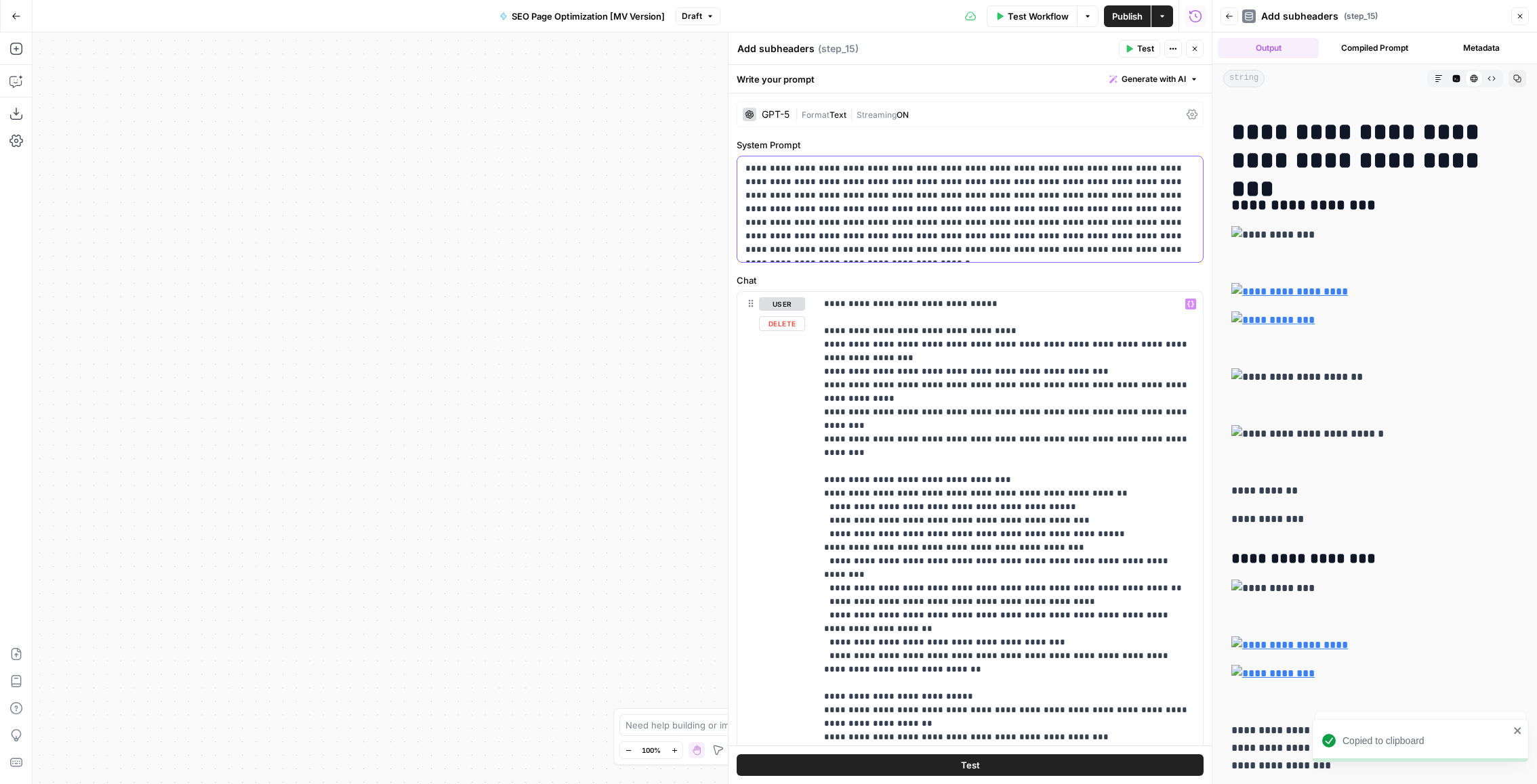
click at [1052, 233] on p "**********" at bounding box center [970, 209] width 450 height 95
click at [965, 366] on p "**********" at bounding box center [1009, 765] width 371 height 935
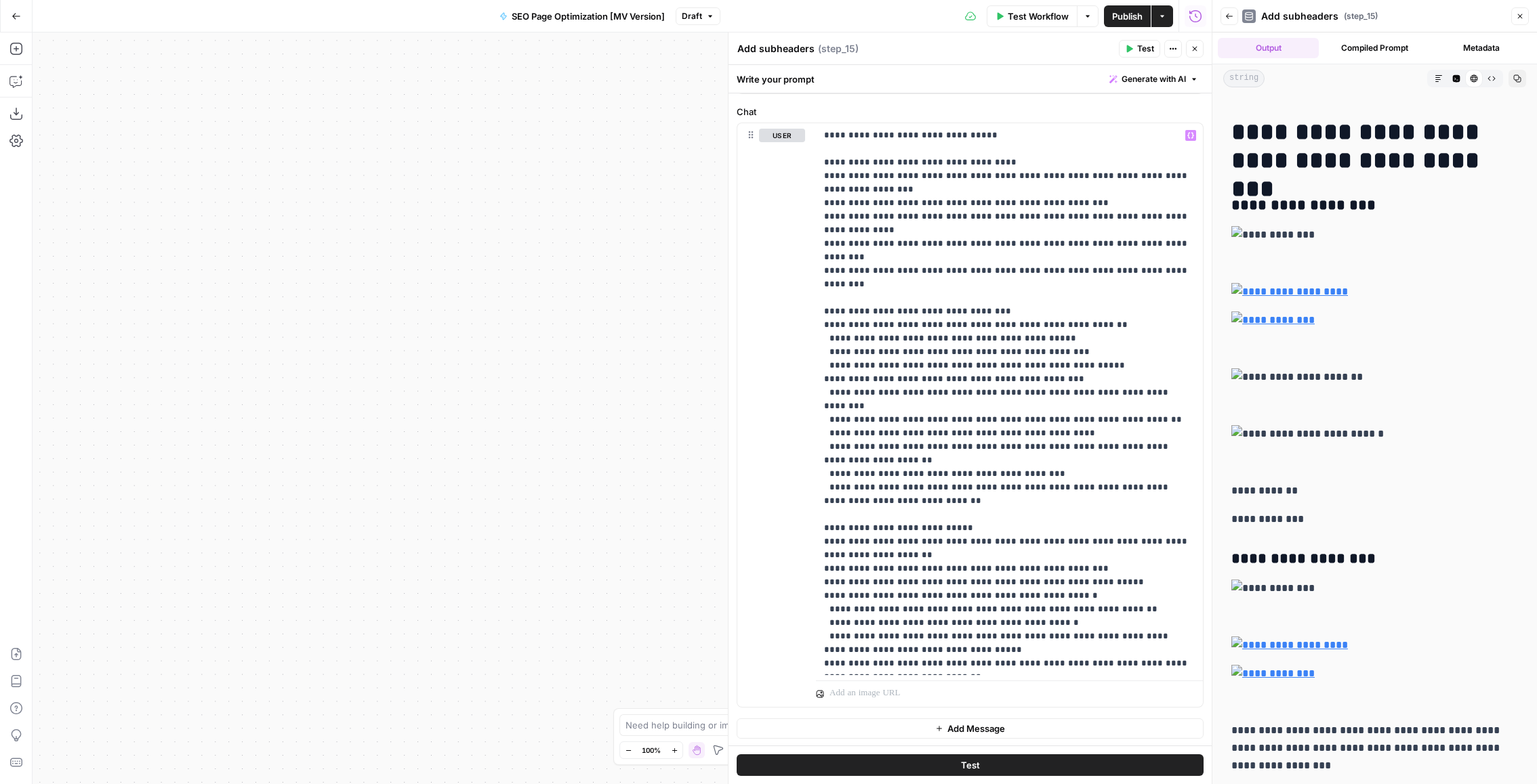
click at [1511, 70] on button "Copy" at bounding box center [1517, 78] width 18 height 18
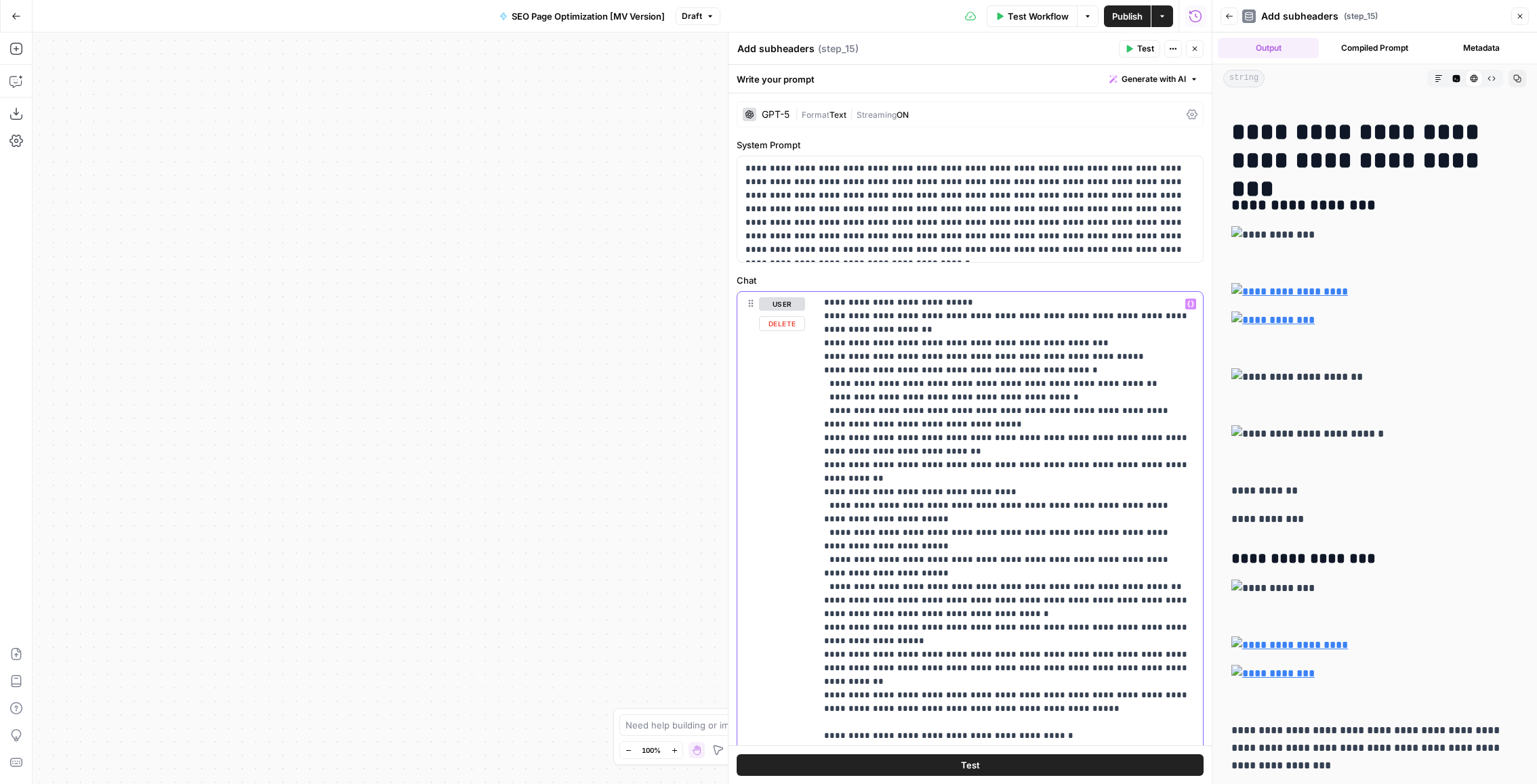
click at [1071, 483] on p "**********" at bounding box center [1009, 370] width 371 height 935
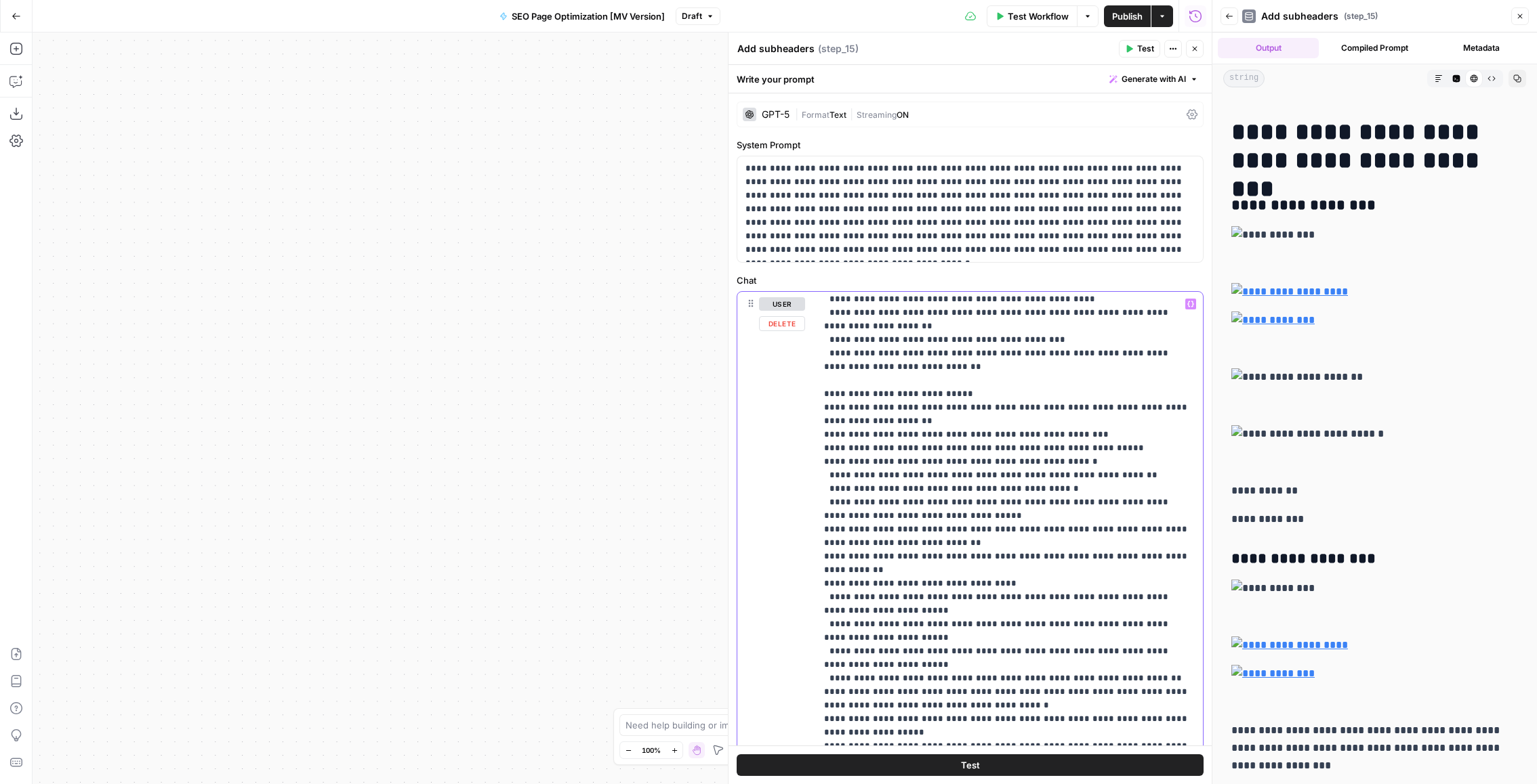
scroll to position [299, 0]
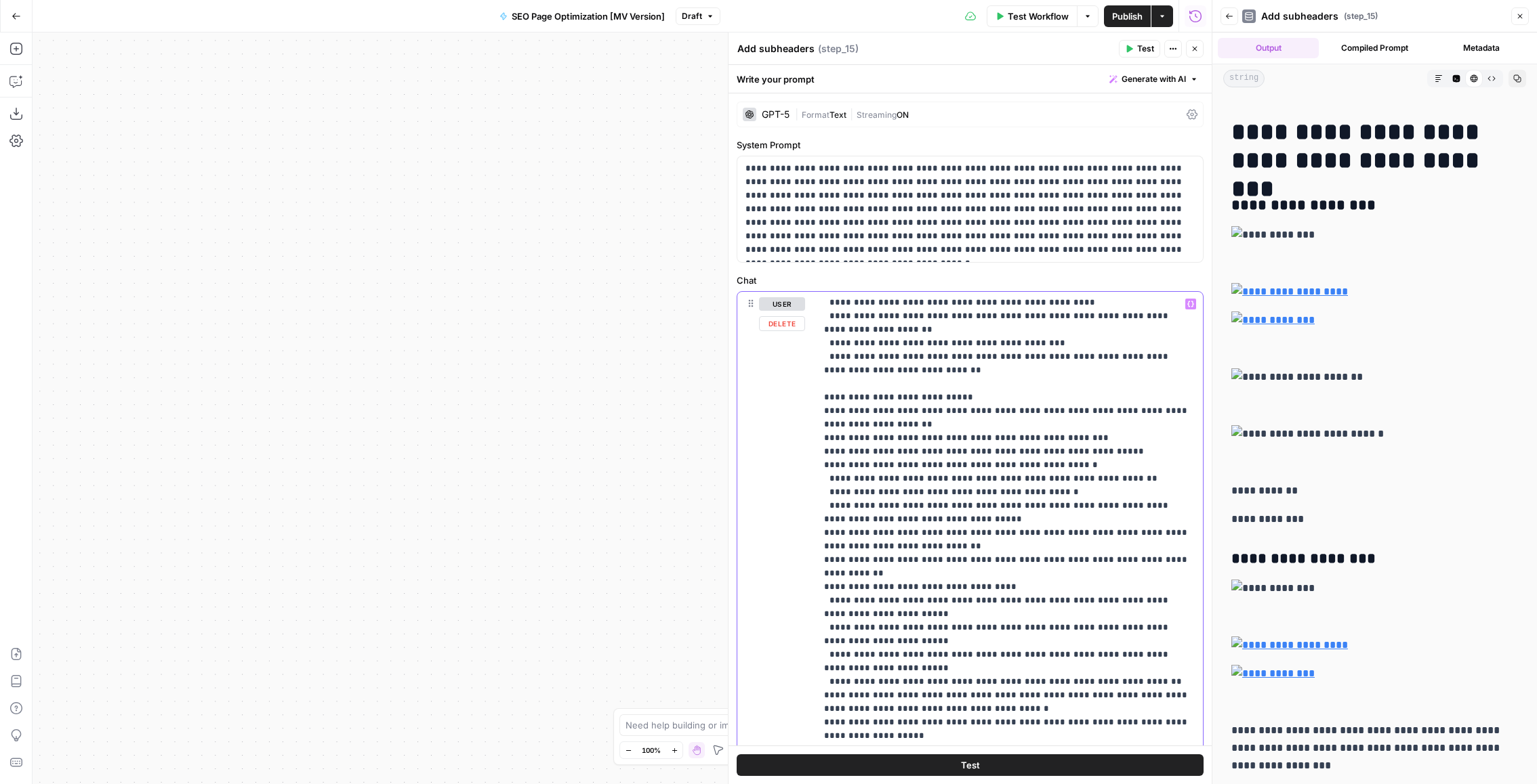
click at [997, 368] on p "**********" at bounding box center [1009, 465] width 371 height 935
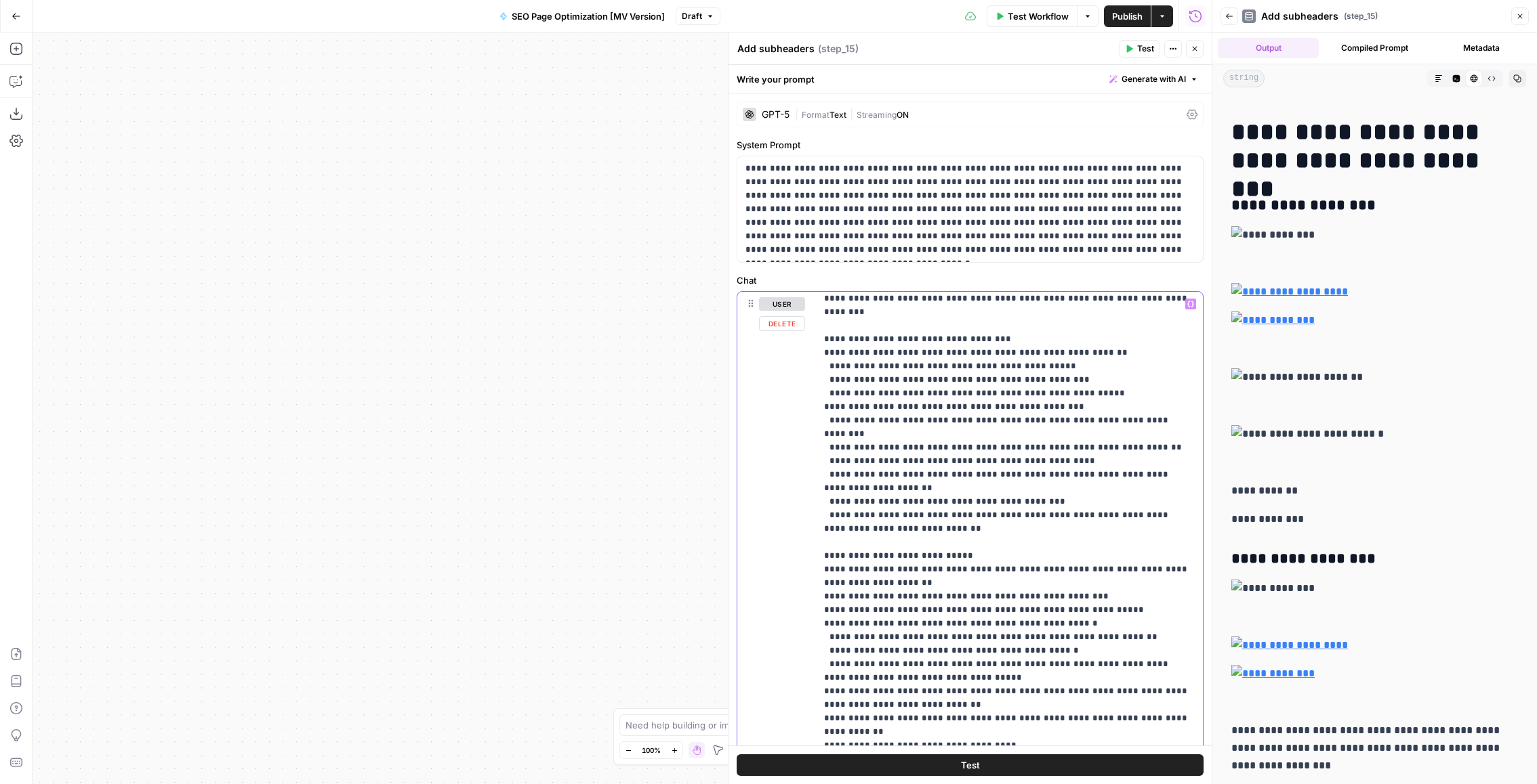
scroll to position [132, 0]
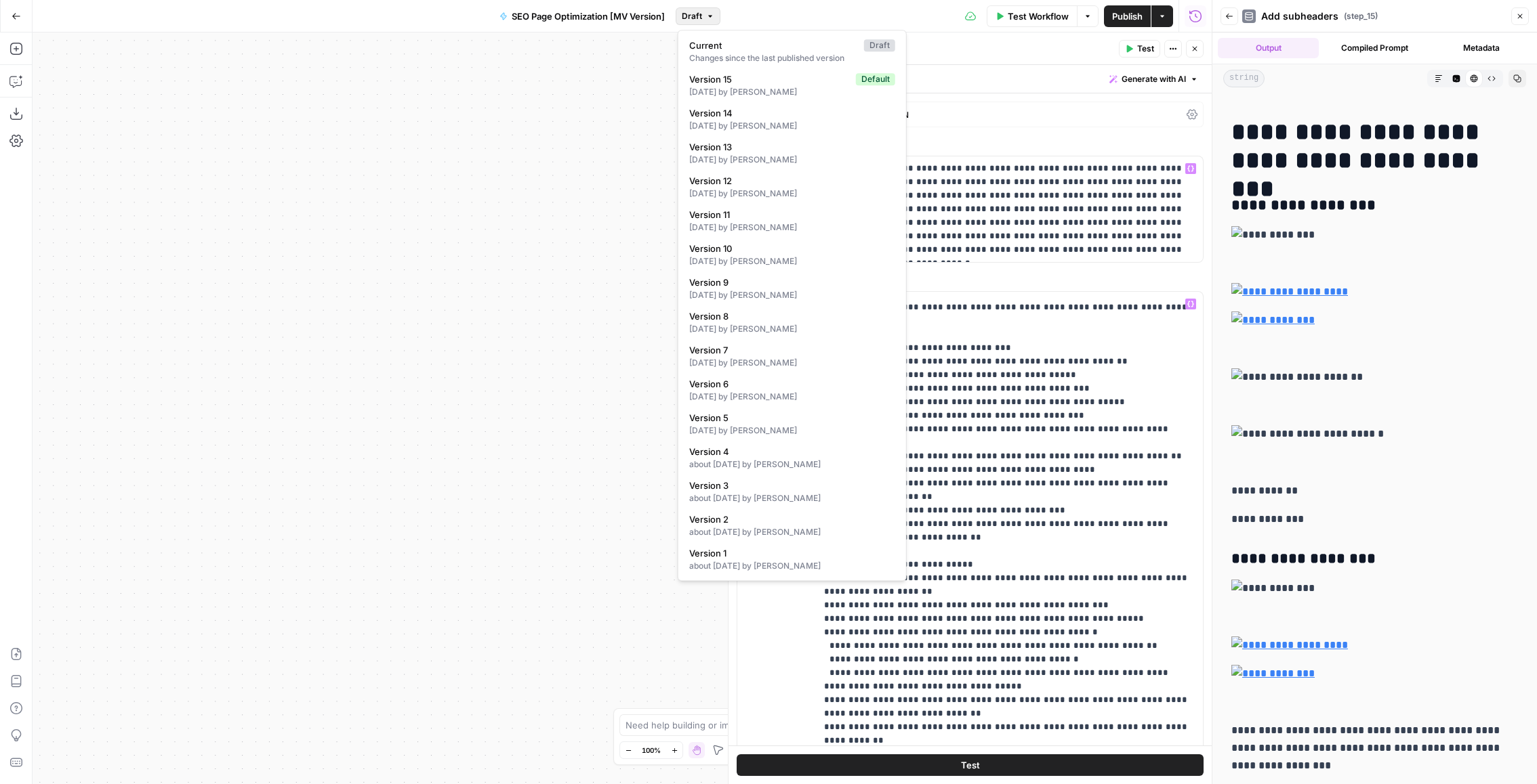
click at [713, 23] on button "Draft" at bounding box center [698, 16] width 45 height 18
click at [740, 88] on div "[DATE] by [PERSON_NAME]" at bounding box center [792, 92] width 206 height 13
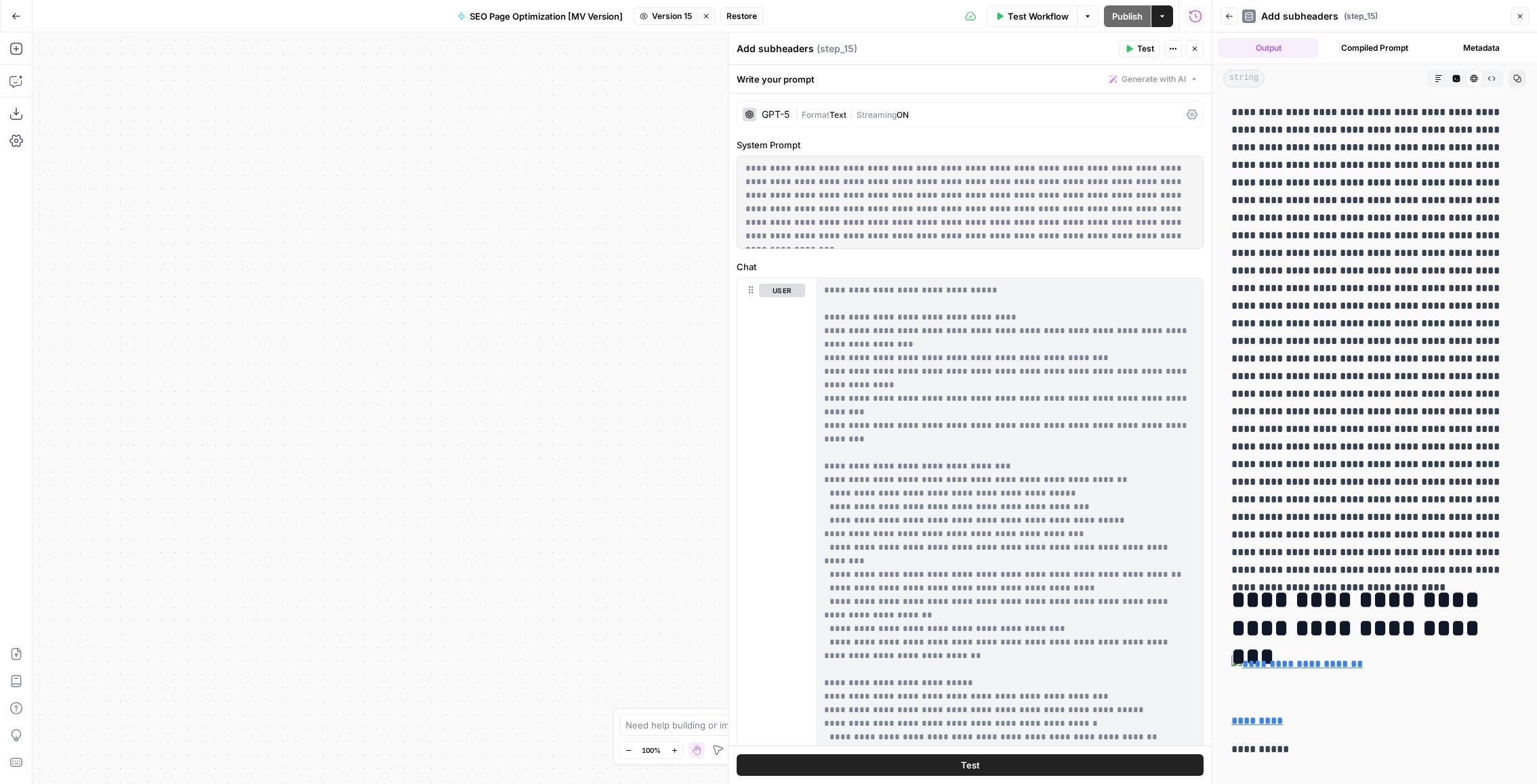
scroll to position [366, 0]
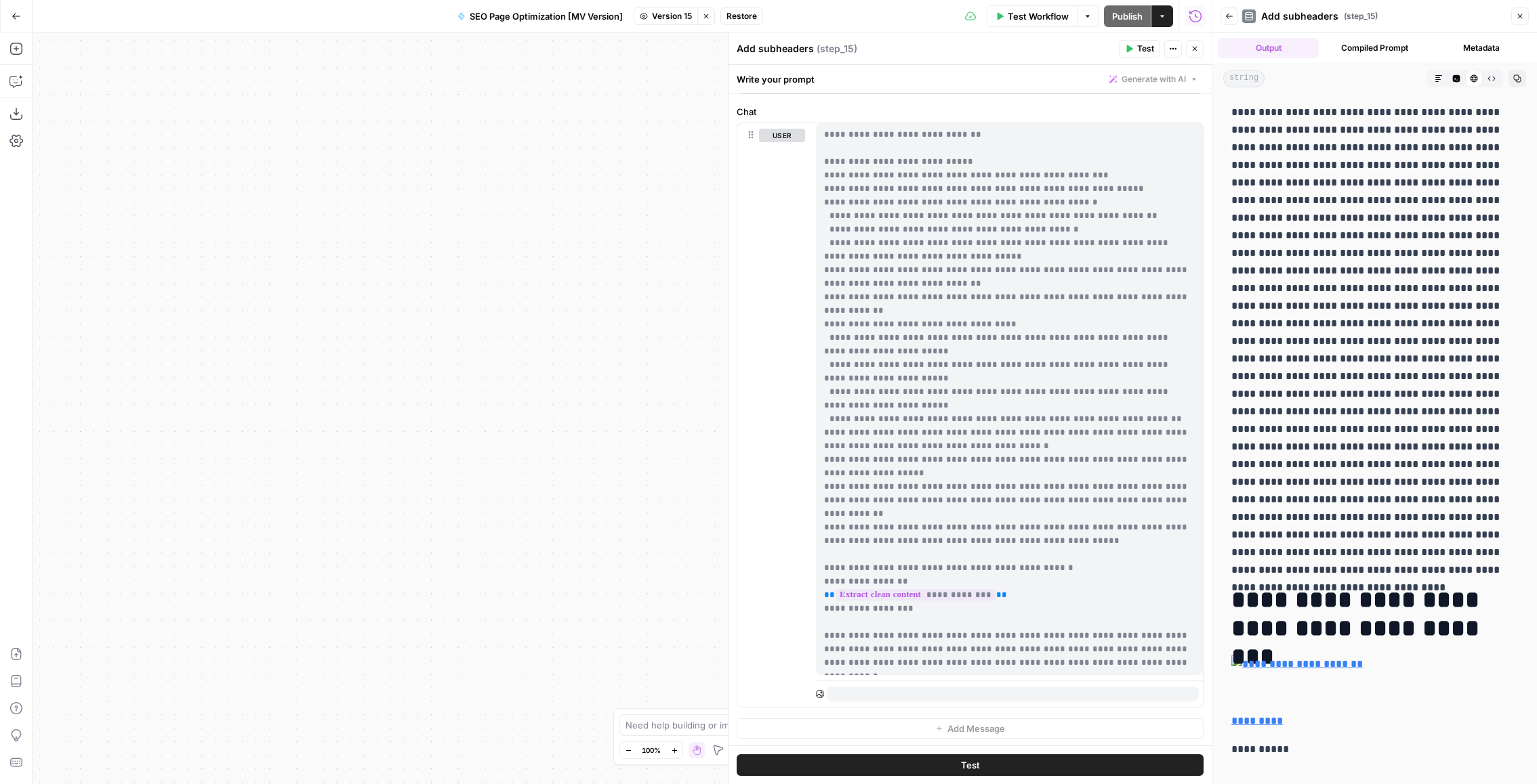
drag, startPoint x: 819, startPoint y: 287, endPoint x: 995, endPoint y: 660, distance: 412.4
click at [995, 660] on div "**********" at bounding box center [1010, 400] width 388 height 552
copy p "**********"
click at [1078, 486] on p "**********" at bounding box center [1009, 216] width 371 height 907
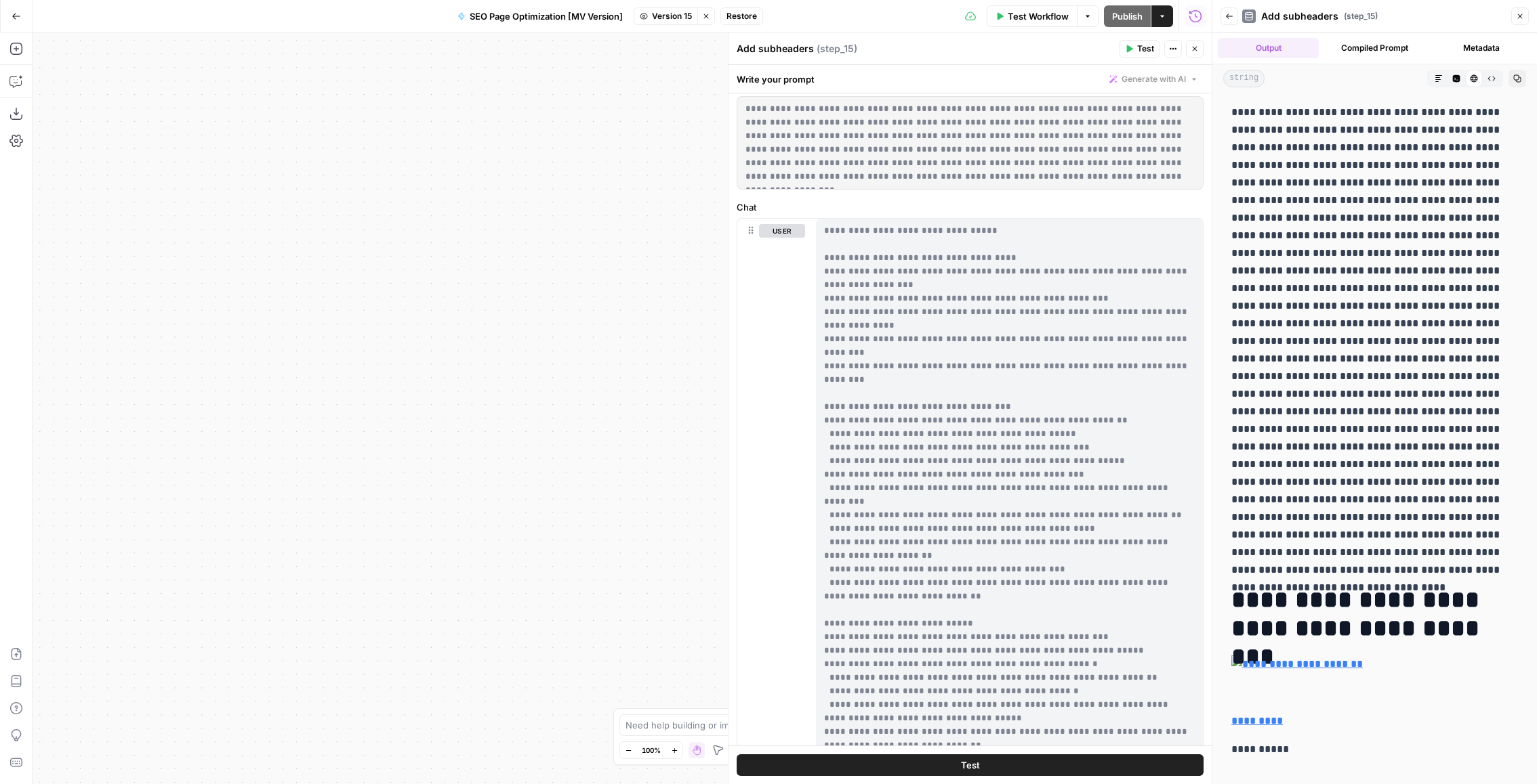
scroll to position [31, 0]
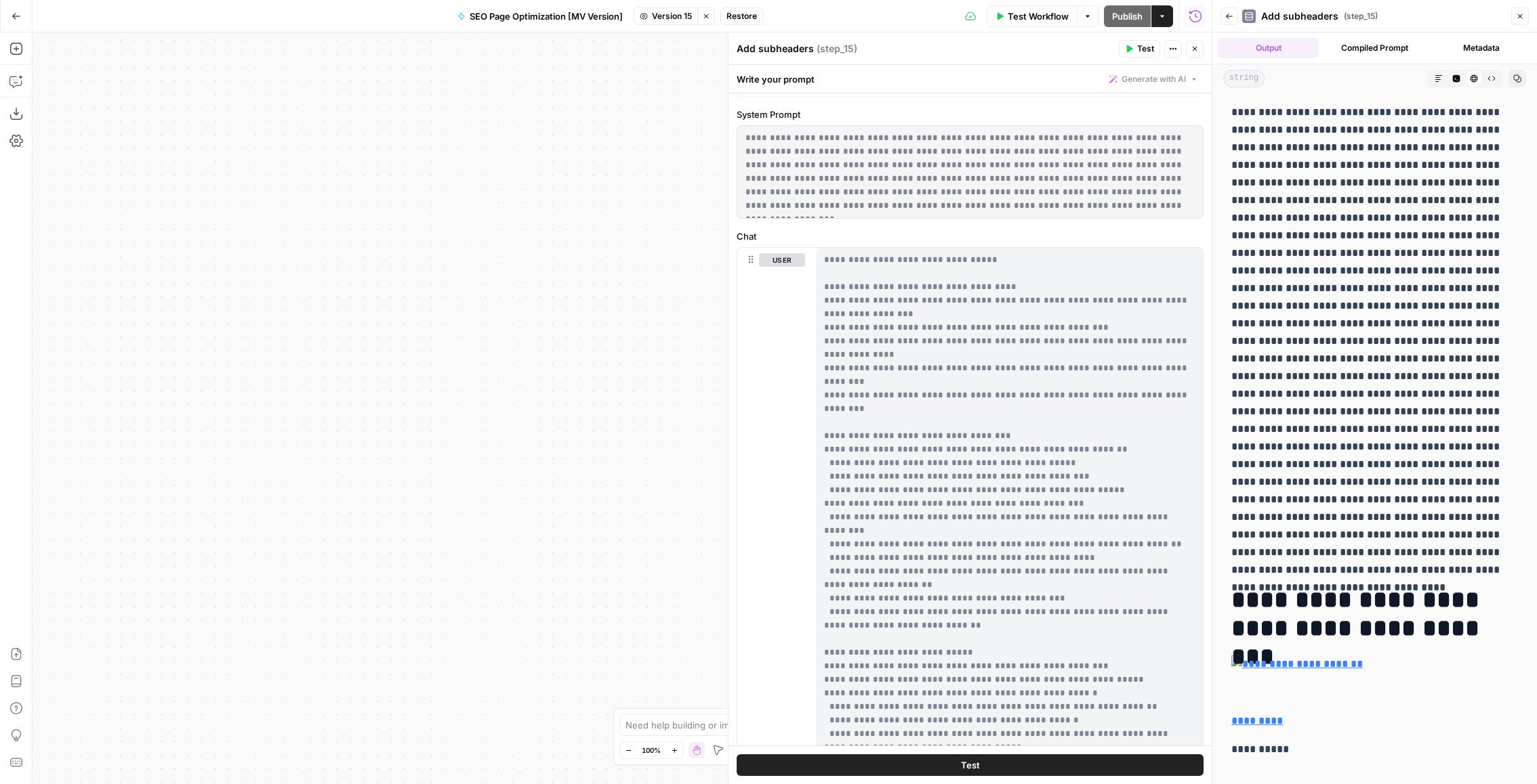
drag, startPoint x: 982, startPoint y: 660, endPoint x: 824, endPoint y: 251, distance: 438.5
click at [824, 254] on p "**********" at bounding box center [1009, 707] width 371 height 907
copy p "**********"
click at [683, 17] on span "Version 15" at bounding box center [672, 16] width 40 height 13
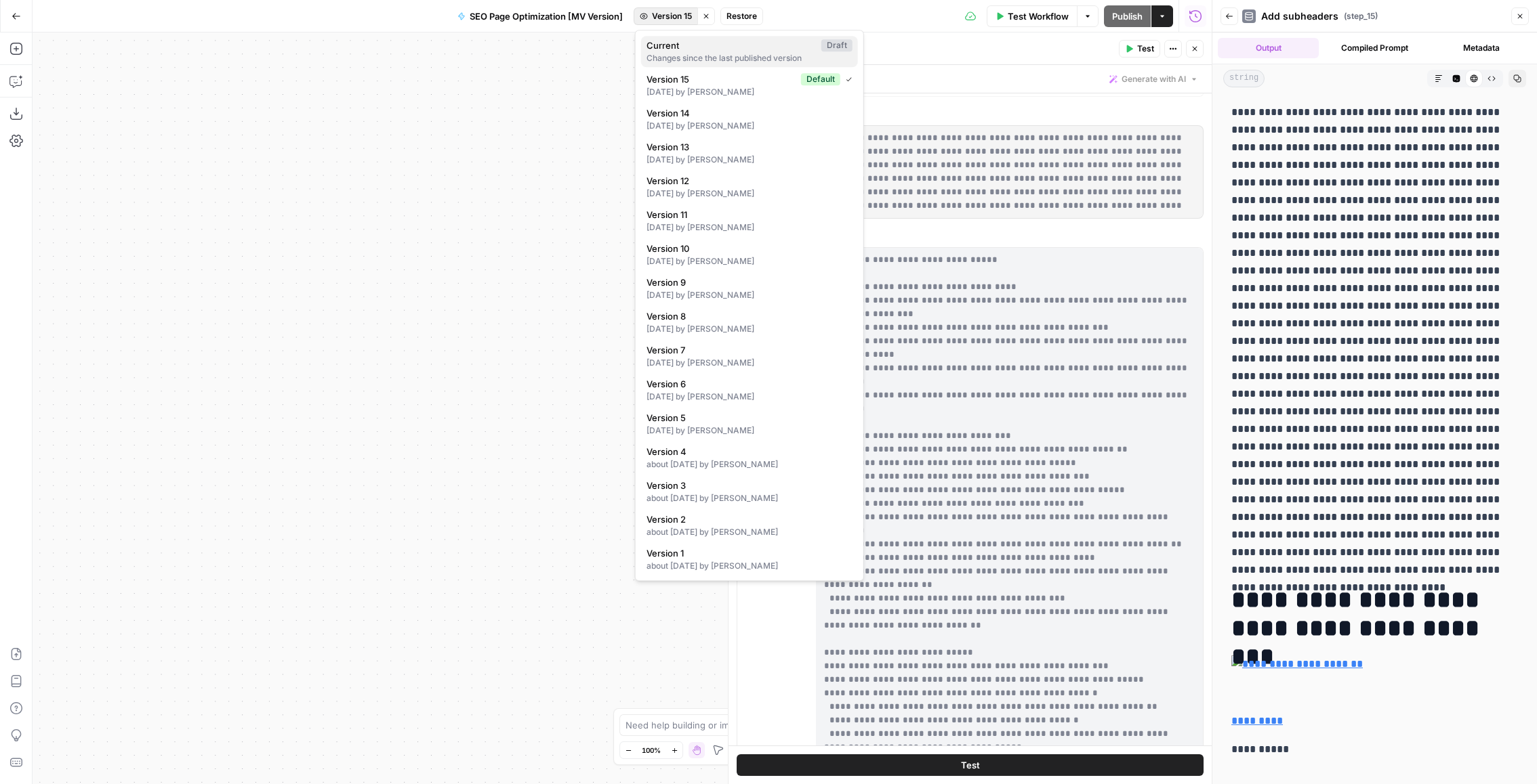
click at [678, 51] on span "Current" at bounding box center [731, 45] width 169 height 13
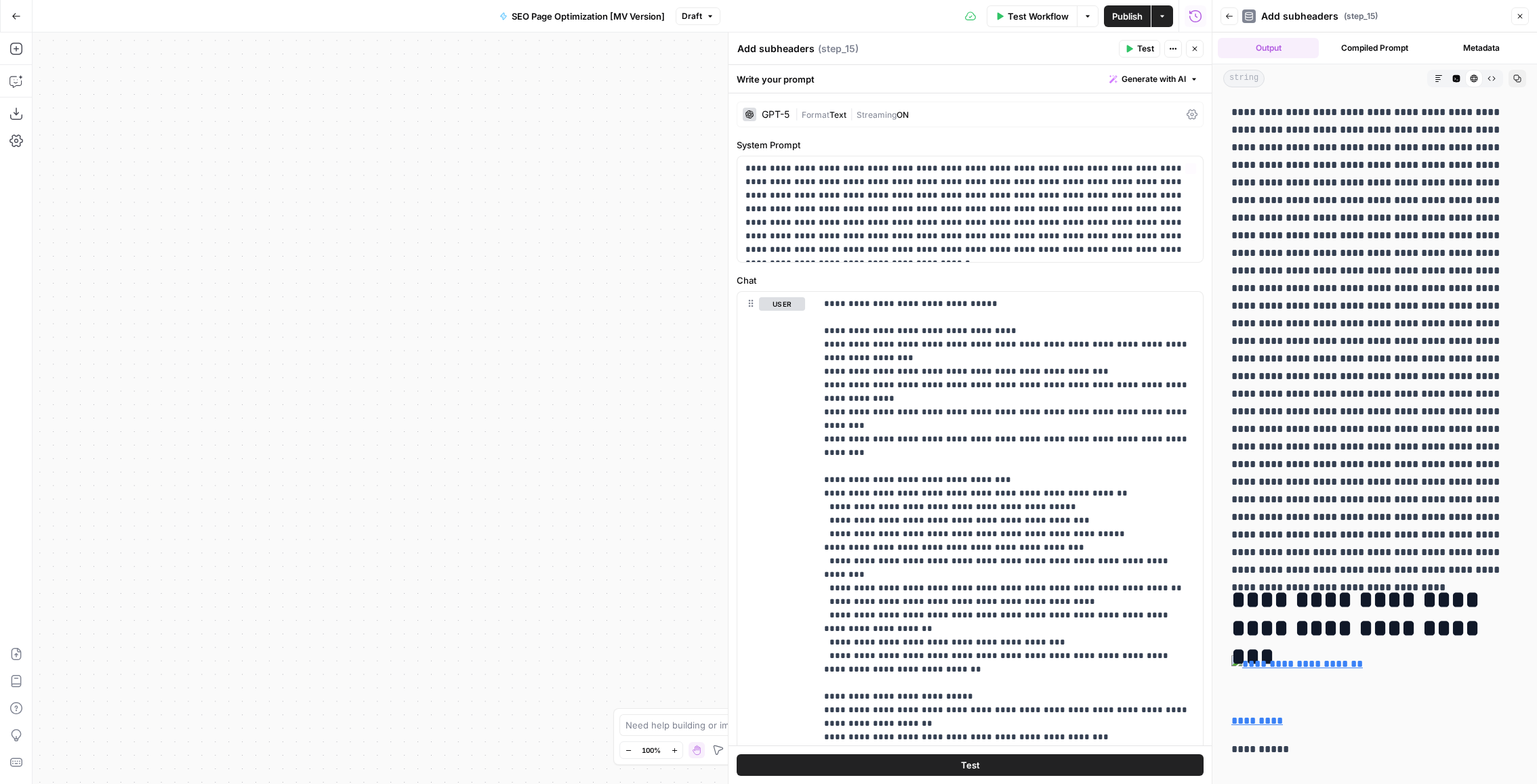
scroll to position [275, 0]
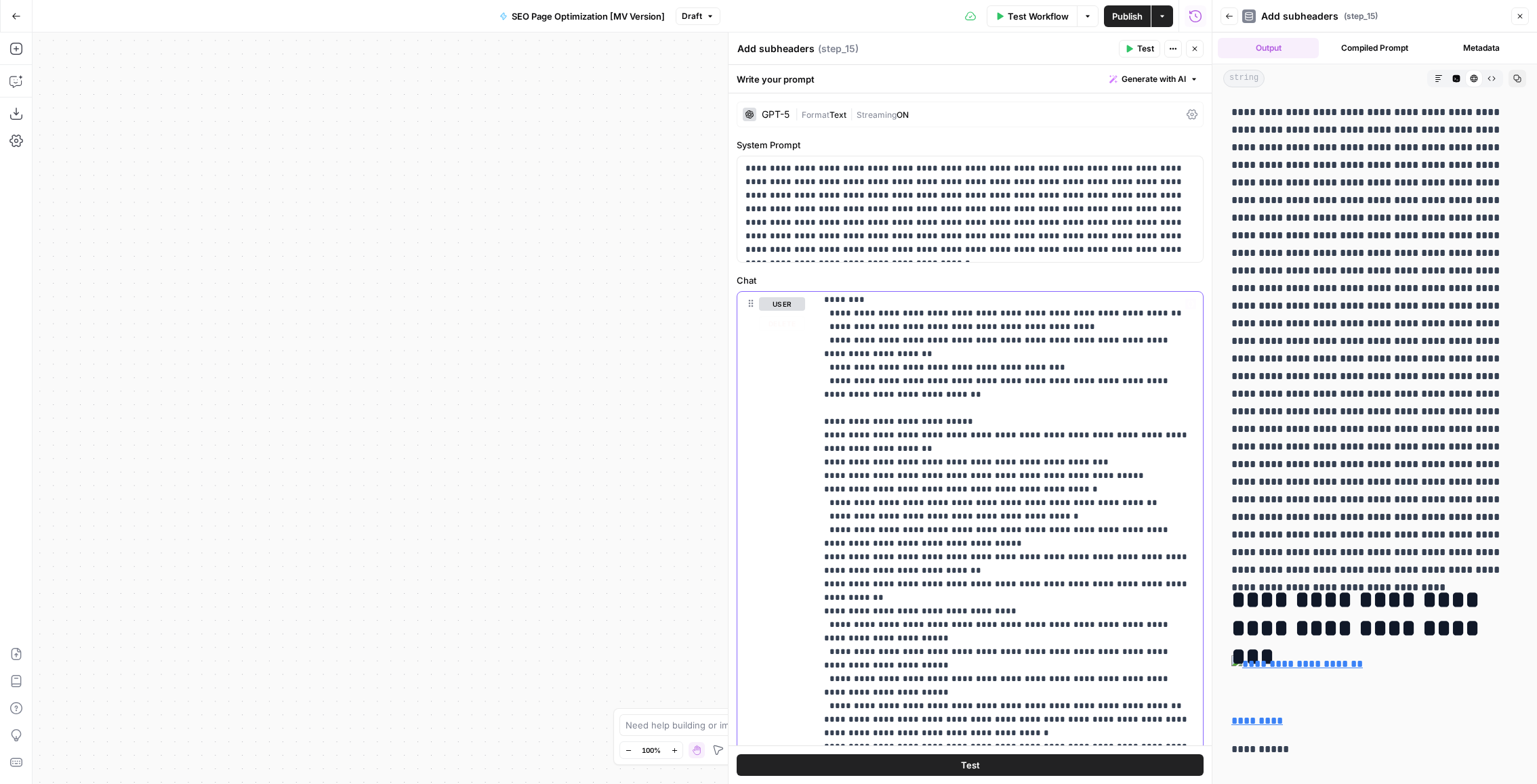
click at [889, 408] on p "**********" at bounding box center [1009, 490] width 371 height 935
click at [1199, 42] on button "Close" at bounding box center [1194, 48] width 18 height 18
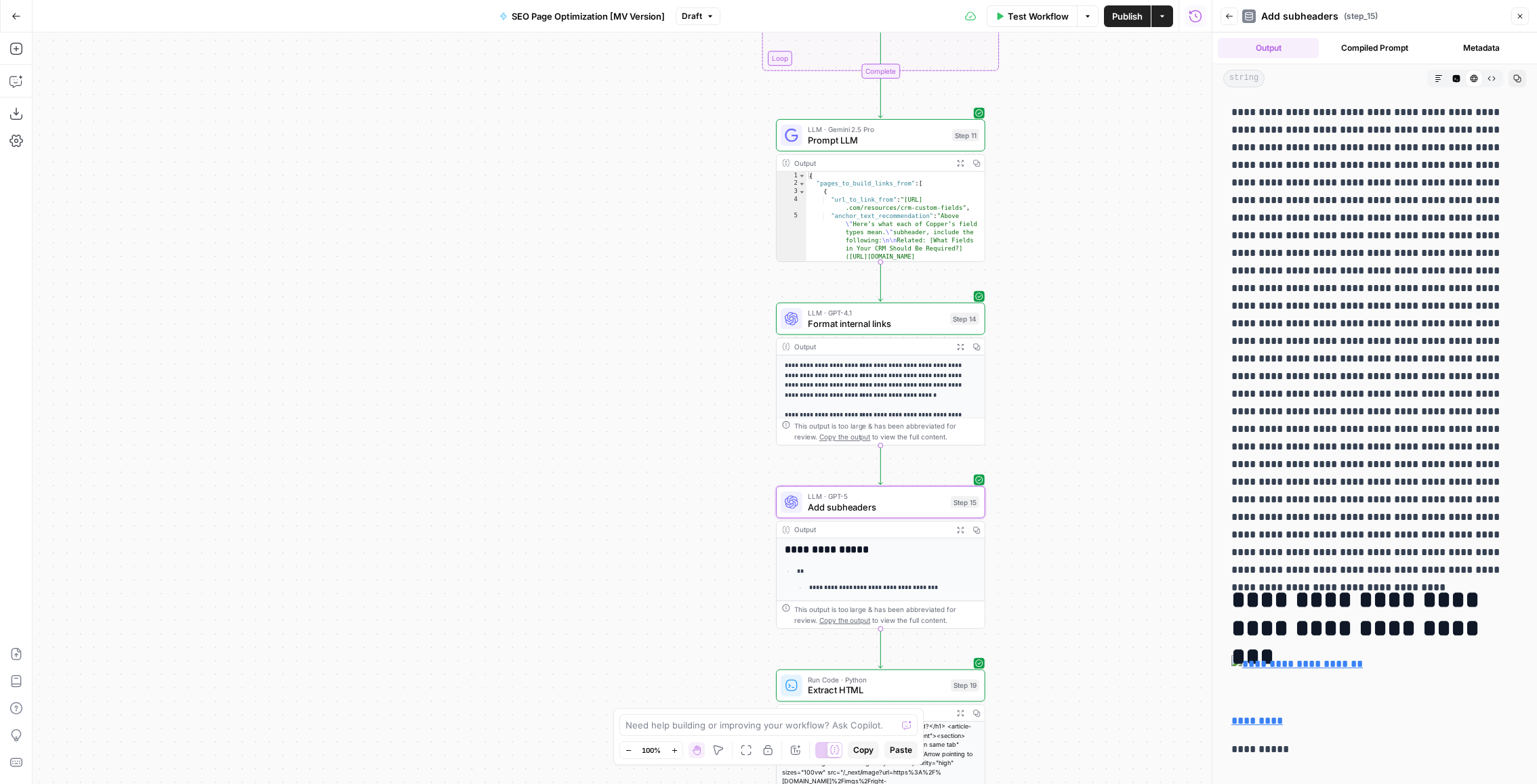
click at [713, 30] on div "Go Back SEO Page Optimization [MV Version] Draft Test Workflow Options Publish …" at bounding box center [606, 16] width 1212 height 32
click at [707, 16] on icon "button" at bounding box center [710, 17] width 8 height 8
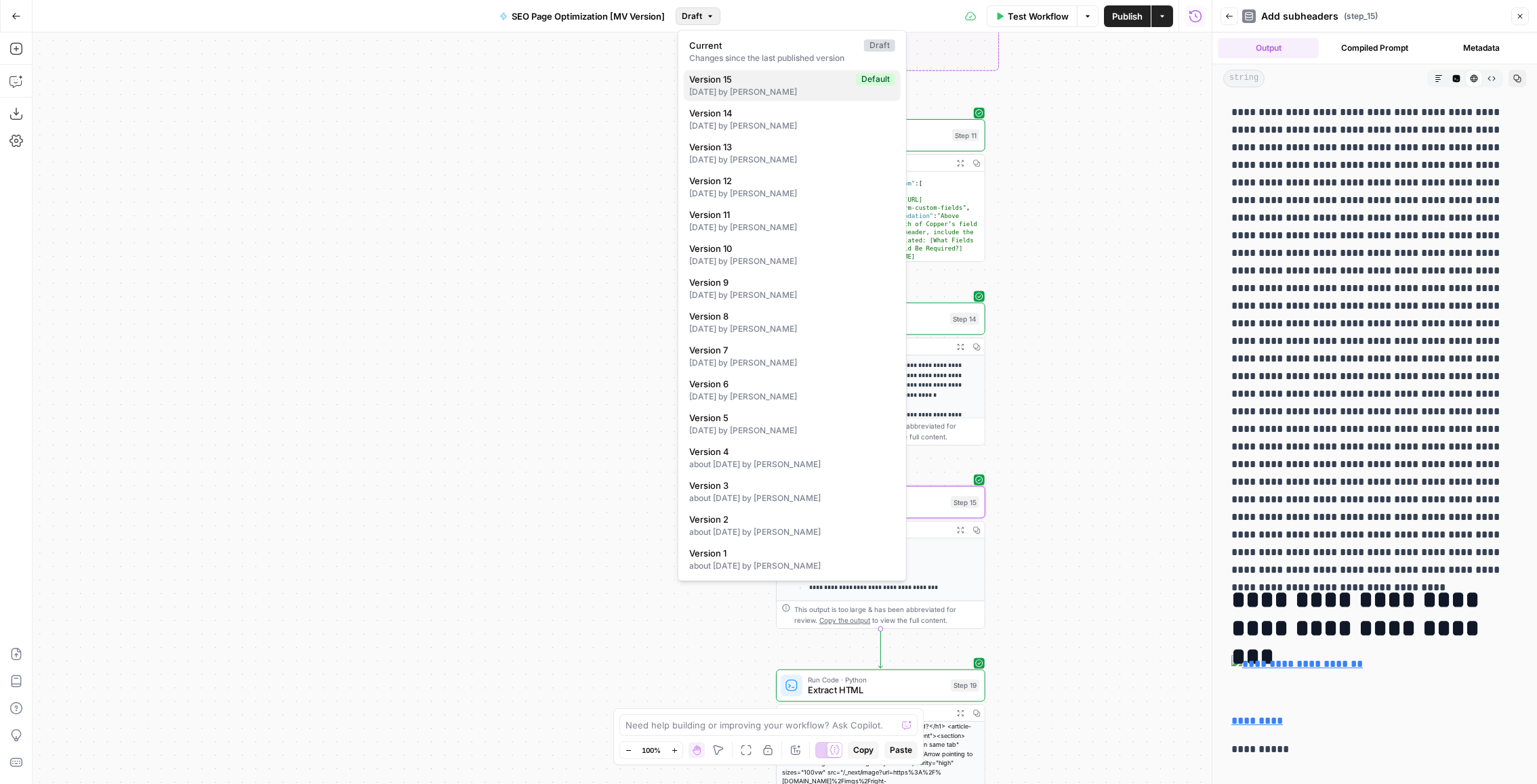
click at [760, 86] on div "[DATE] by [PERSON_NAME]" at bounding box center [792, 92] width 206 height 13
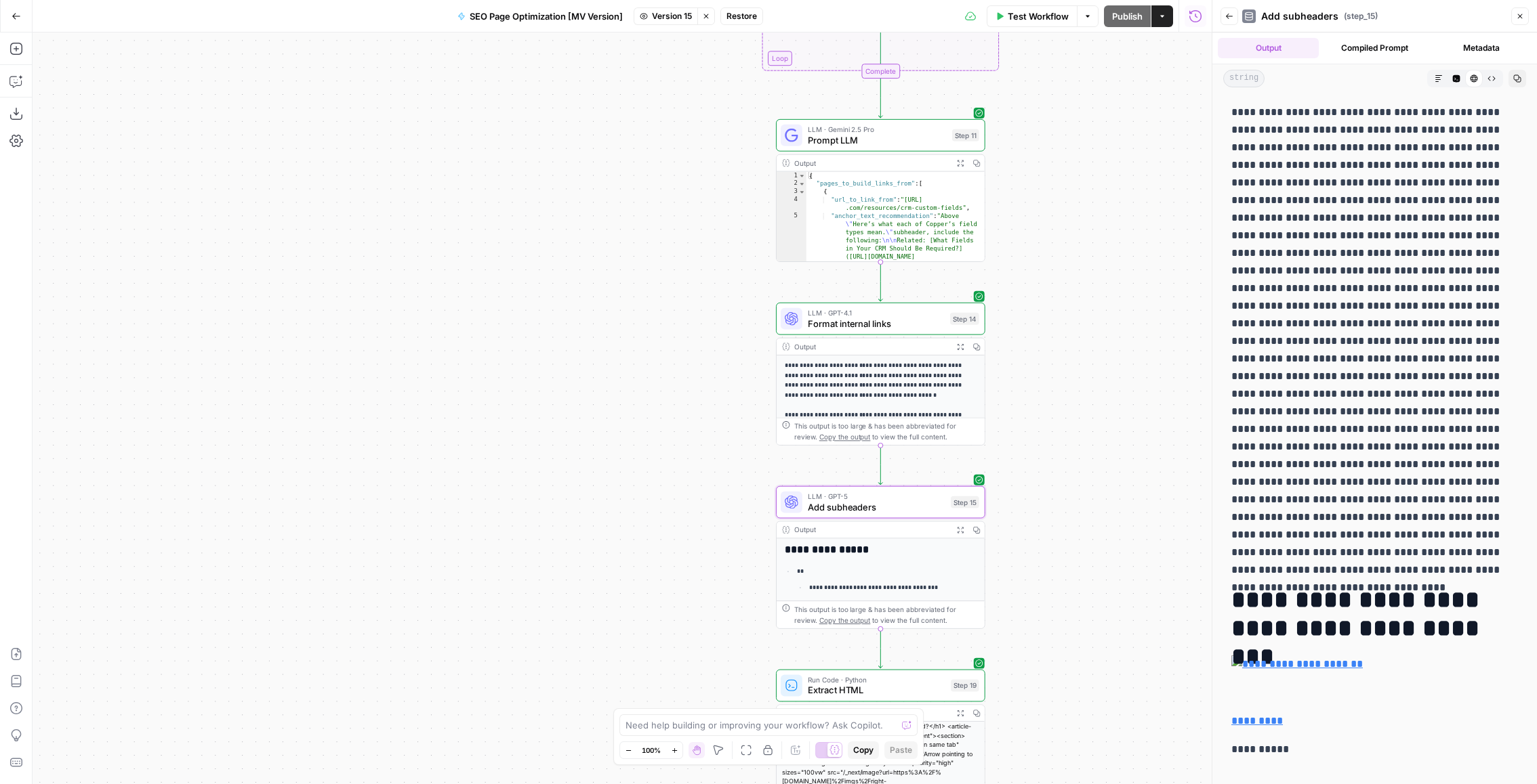
click at [737, 15] on span "Restore" at bounding box center [742, 16] width 31 height 13
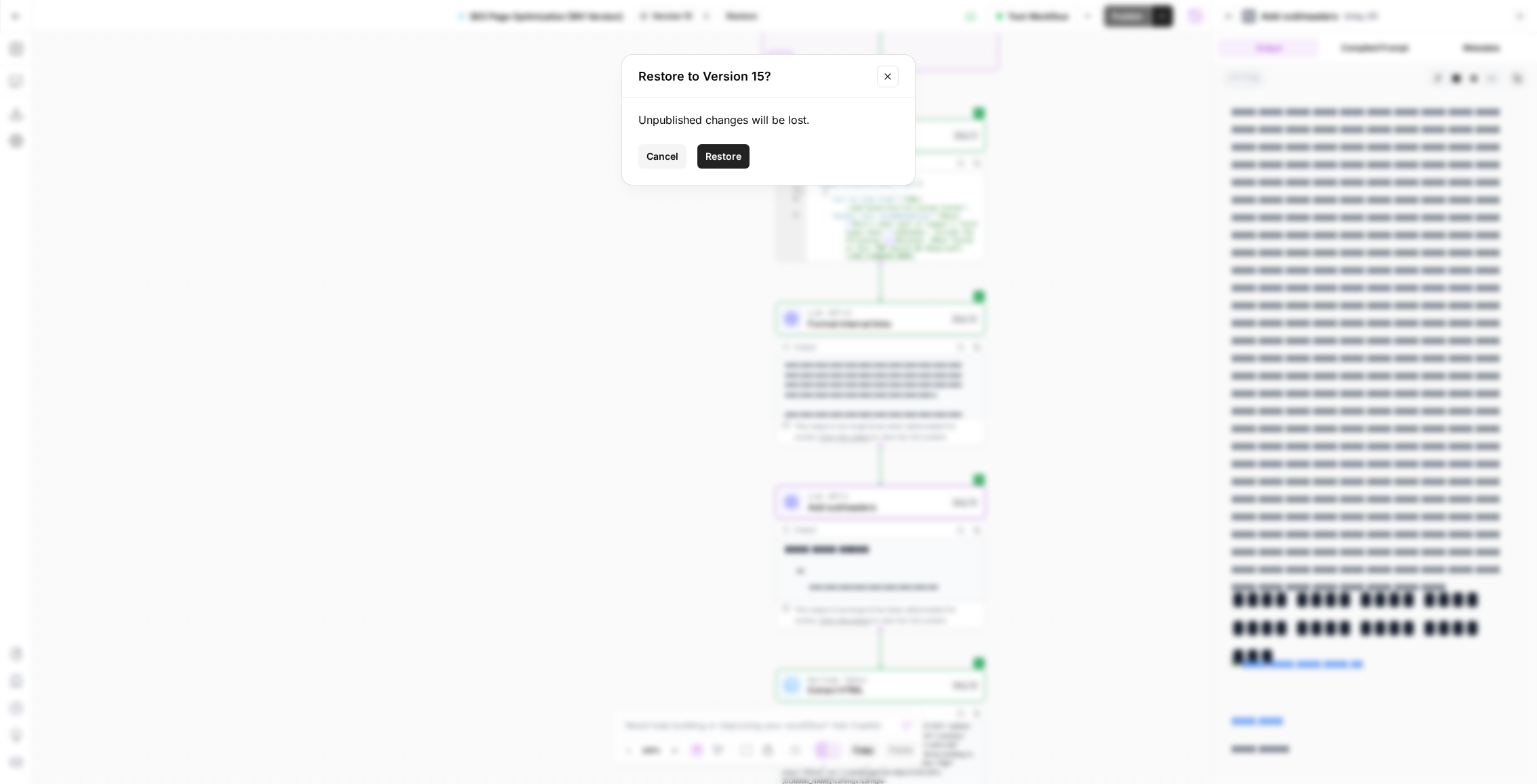
click at [723, 152] on span "Restore" at bounding box center [723, 156] width 36 height 13
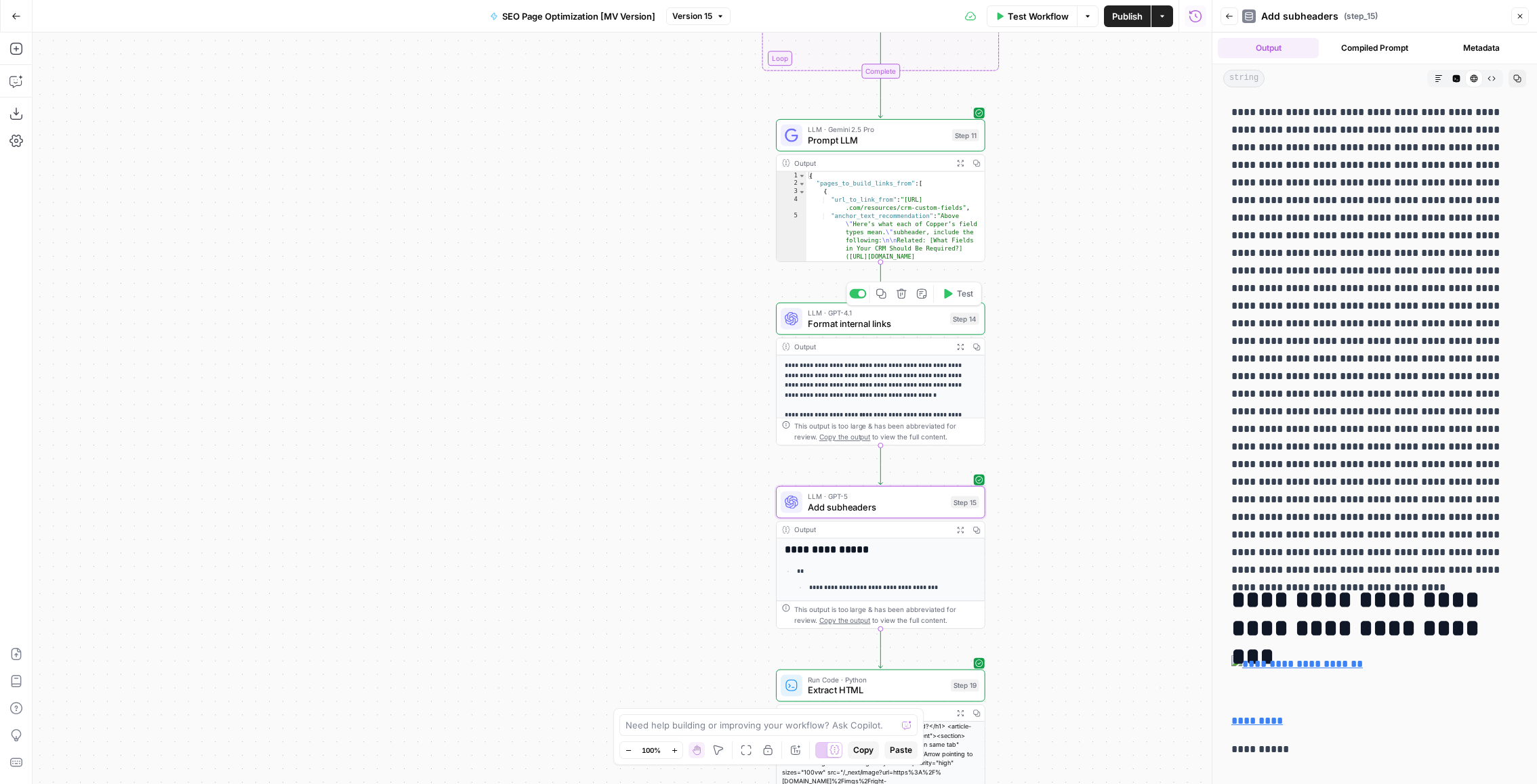
click at [886, 319] on span "Format internal links" at bounding box center [876, 324] width 137 height 13
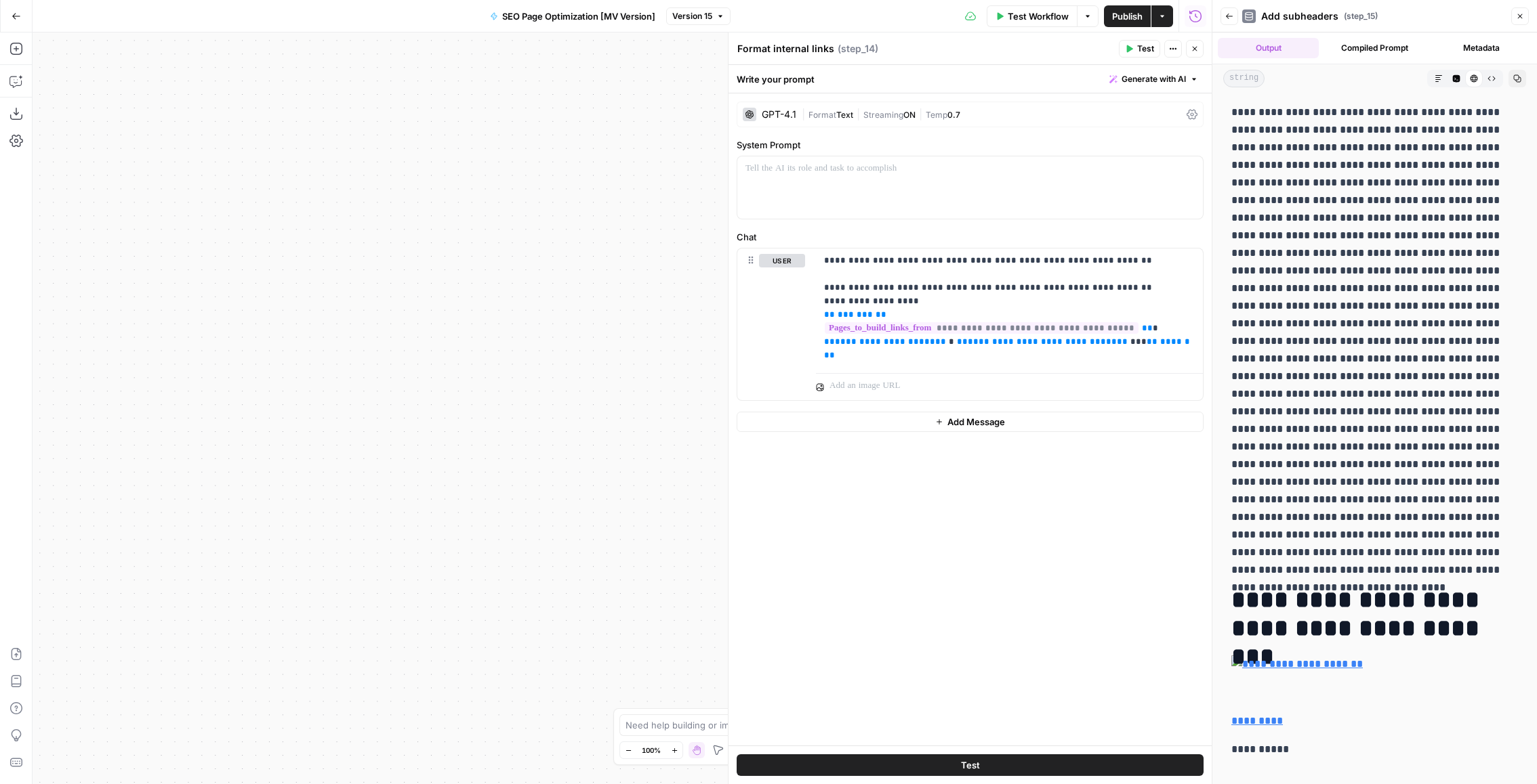
click at [1196, 50] on icon "button" at bounding box center [1195, 49] width 5 height 5
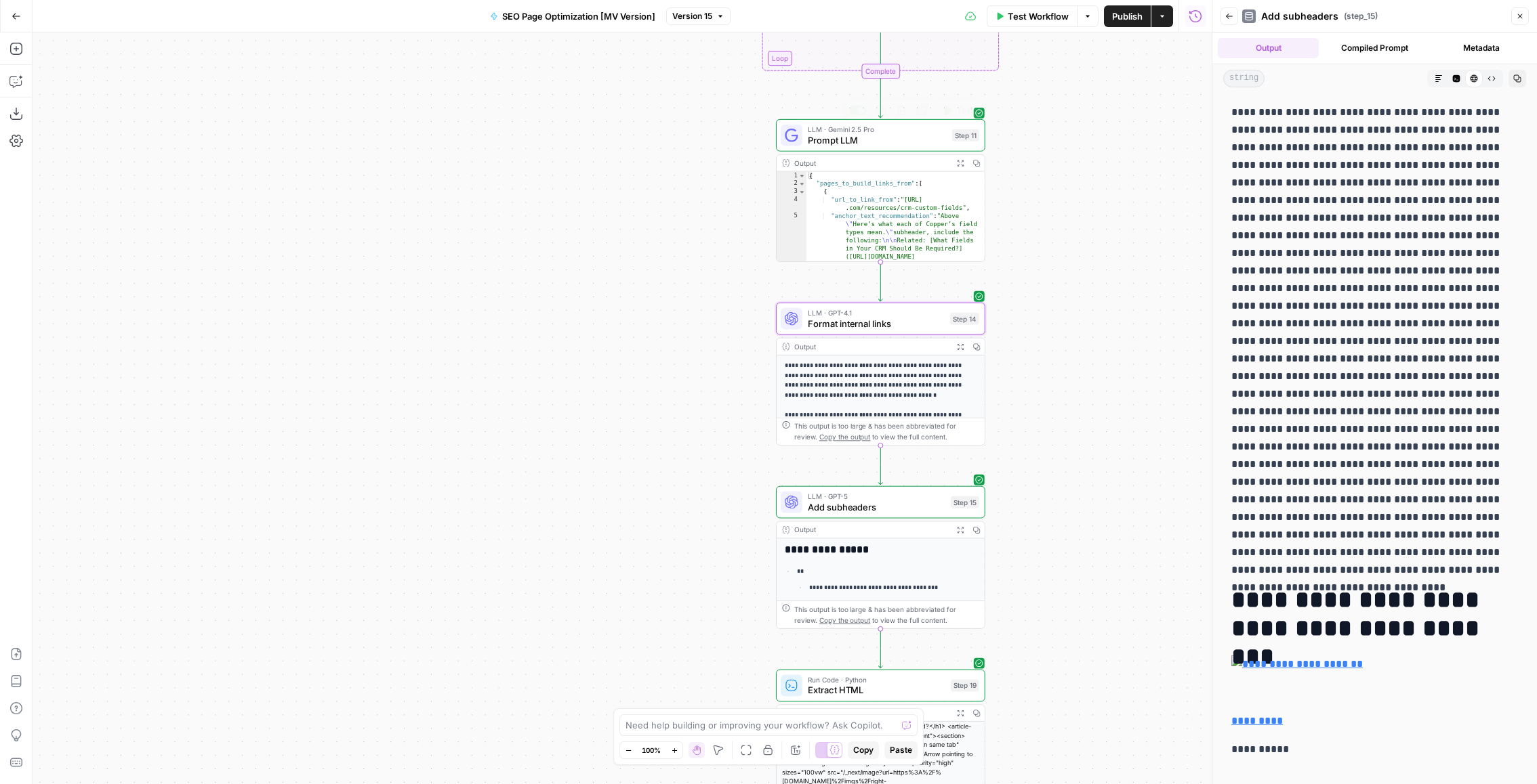
click at [843, 138] on span "Prompt LLM" at bounding box center [877, 140] width 139 height 13
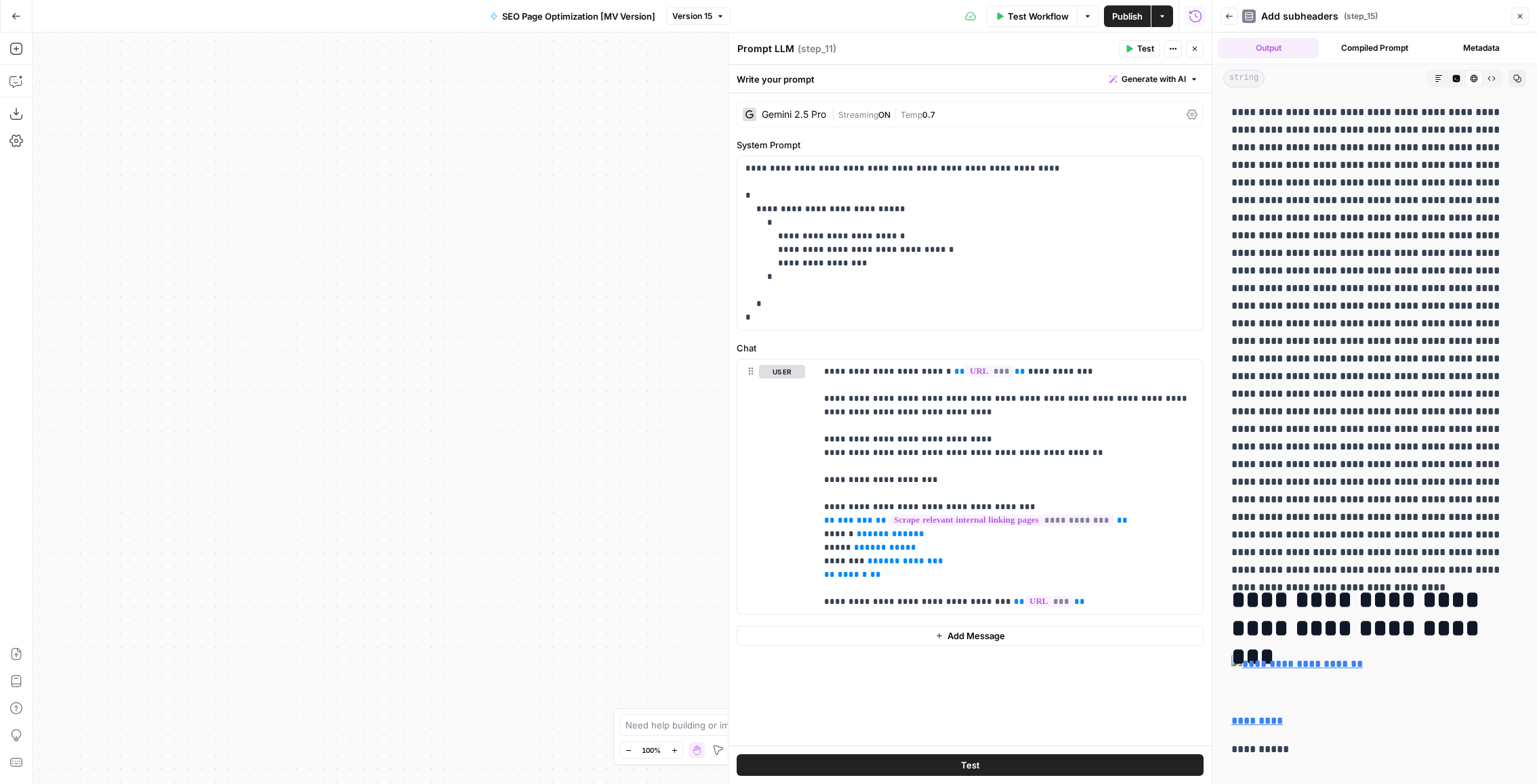
click at [1192, 45] on icon "button" at bounding box center [1195, 49] width 8 height 8
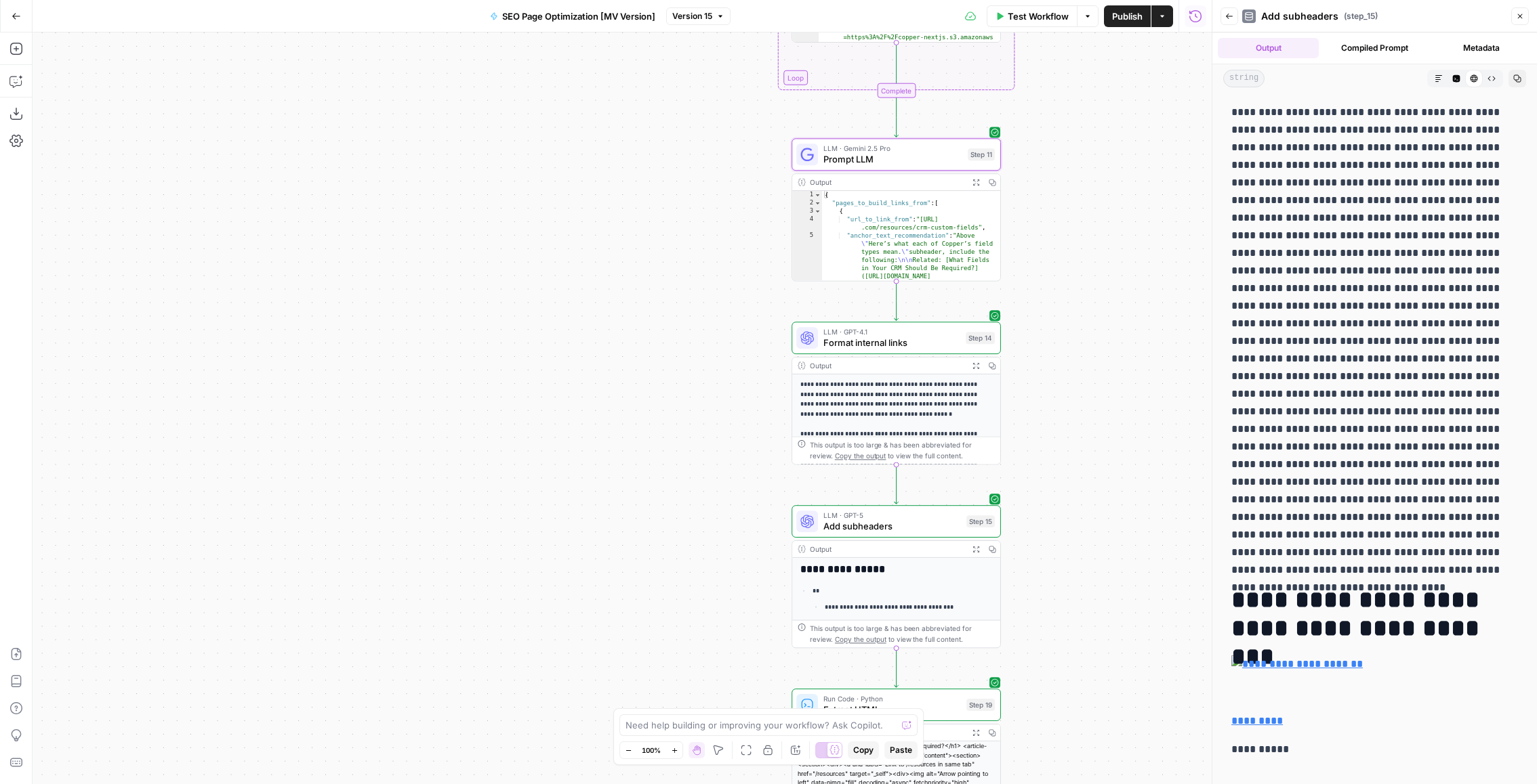
click at [860, 530] on span "Add subheaders" at bounding box center [892, 526] width 138 height 13
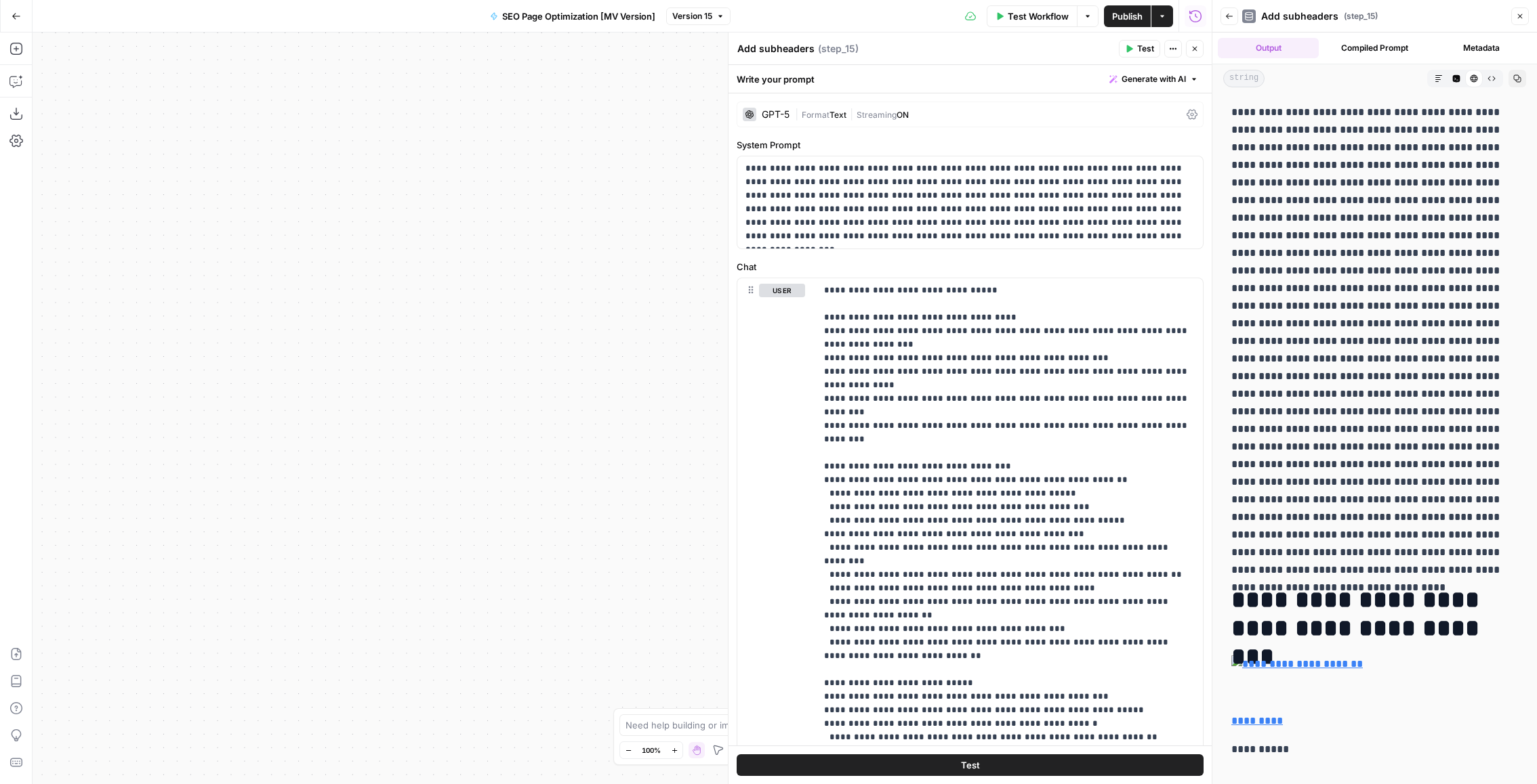
click at [1202, 52] on button "Close" at bounding box center [1194, 48] width 18 height 18
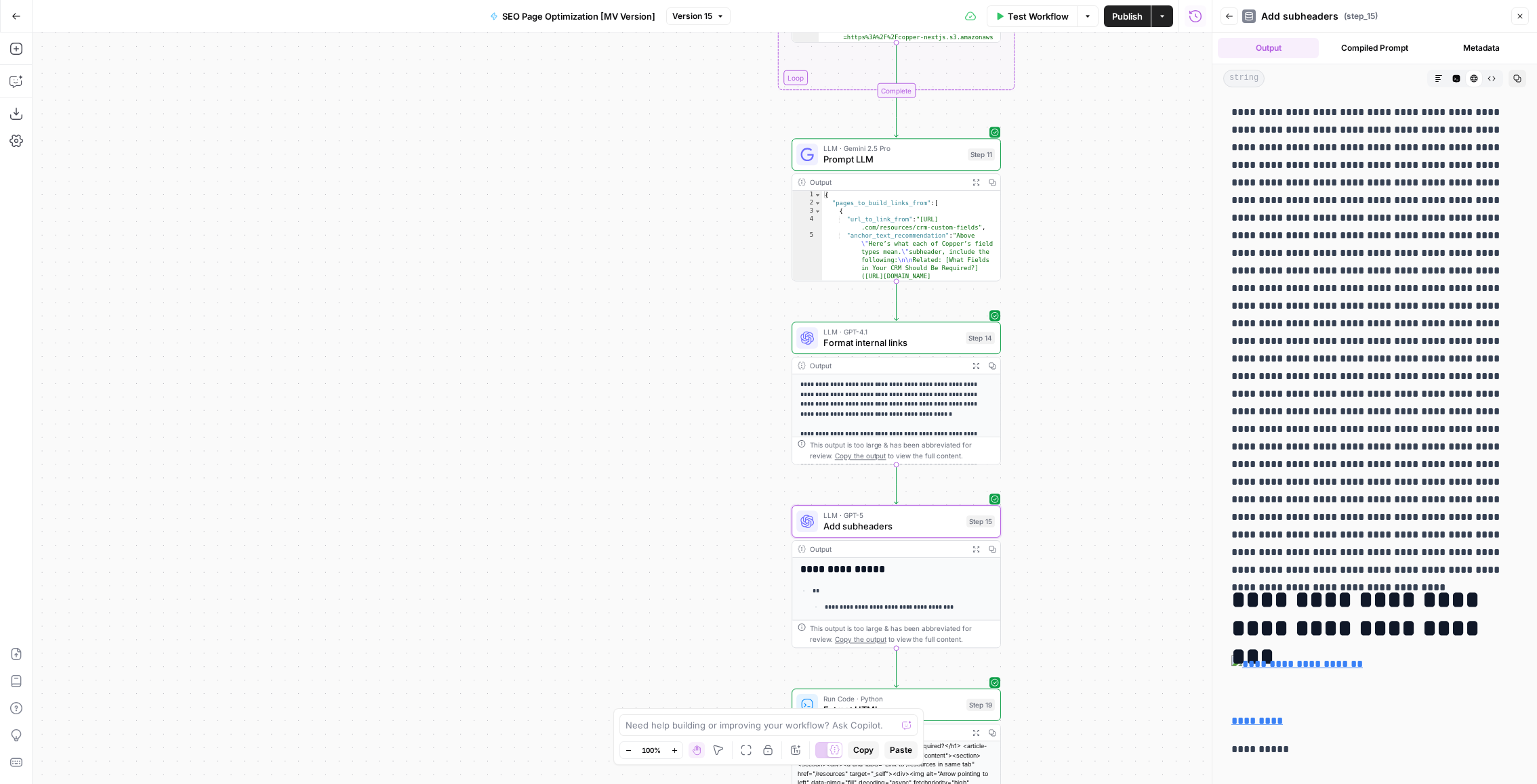
click at [1509, 9] on div "Back Add subheaders ( step_15 ) Close" at bounding box center [1374, 16] width 308 height 22
click at [1524, 9] on button "Close" at bounding box center [1519, 16] width 18 height 18
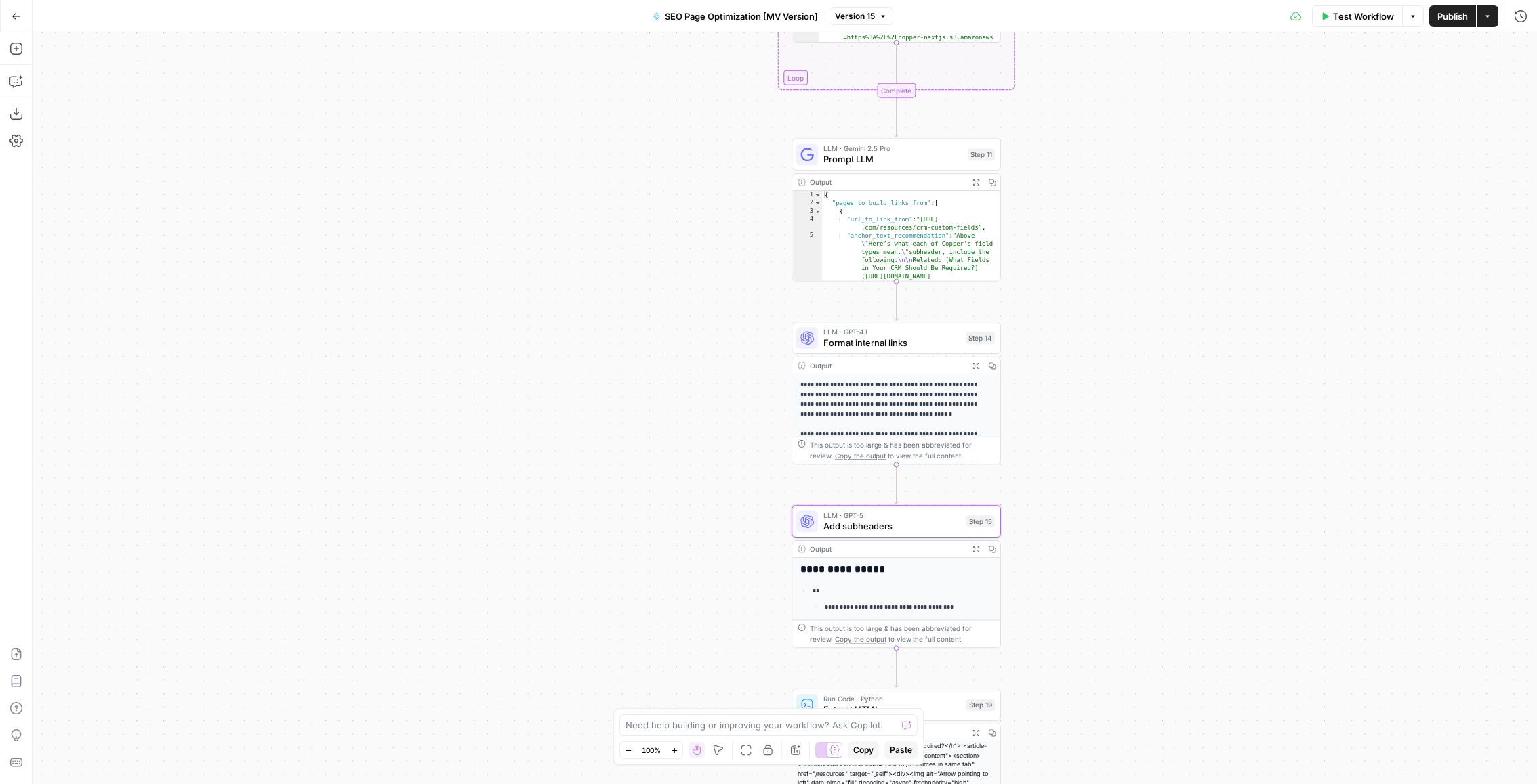
click at [1419, 16] on div "**********" at bounding box center [1374, 392] width 325 height 784
click at [1408, 16] on div "**********" at bounding box center [1374, 392] width 325 height 784
click at [1187, 59] on div "Workflow Set Inputs Inputs Web Page Scrape Web Page Scrape Step 4 Output Expand…" at bounding box center [784, 408] width 1504 height 751
click at [1517, 9] on div "**********" at bounding box center [1374, 392] width 325 height 784
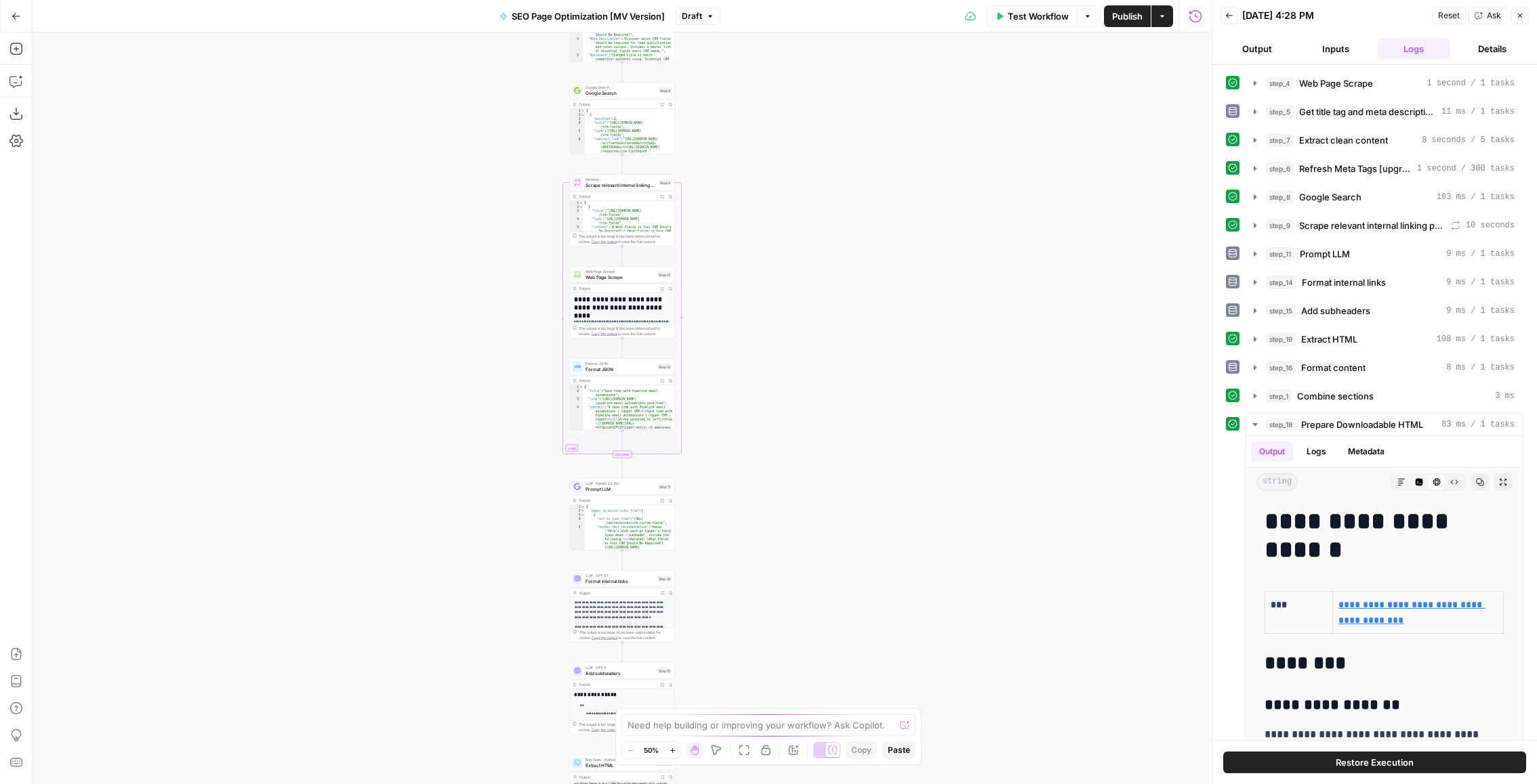
click at [1226, 13] on icon "button" at bounding box center [1229, 16] width 8 height 8
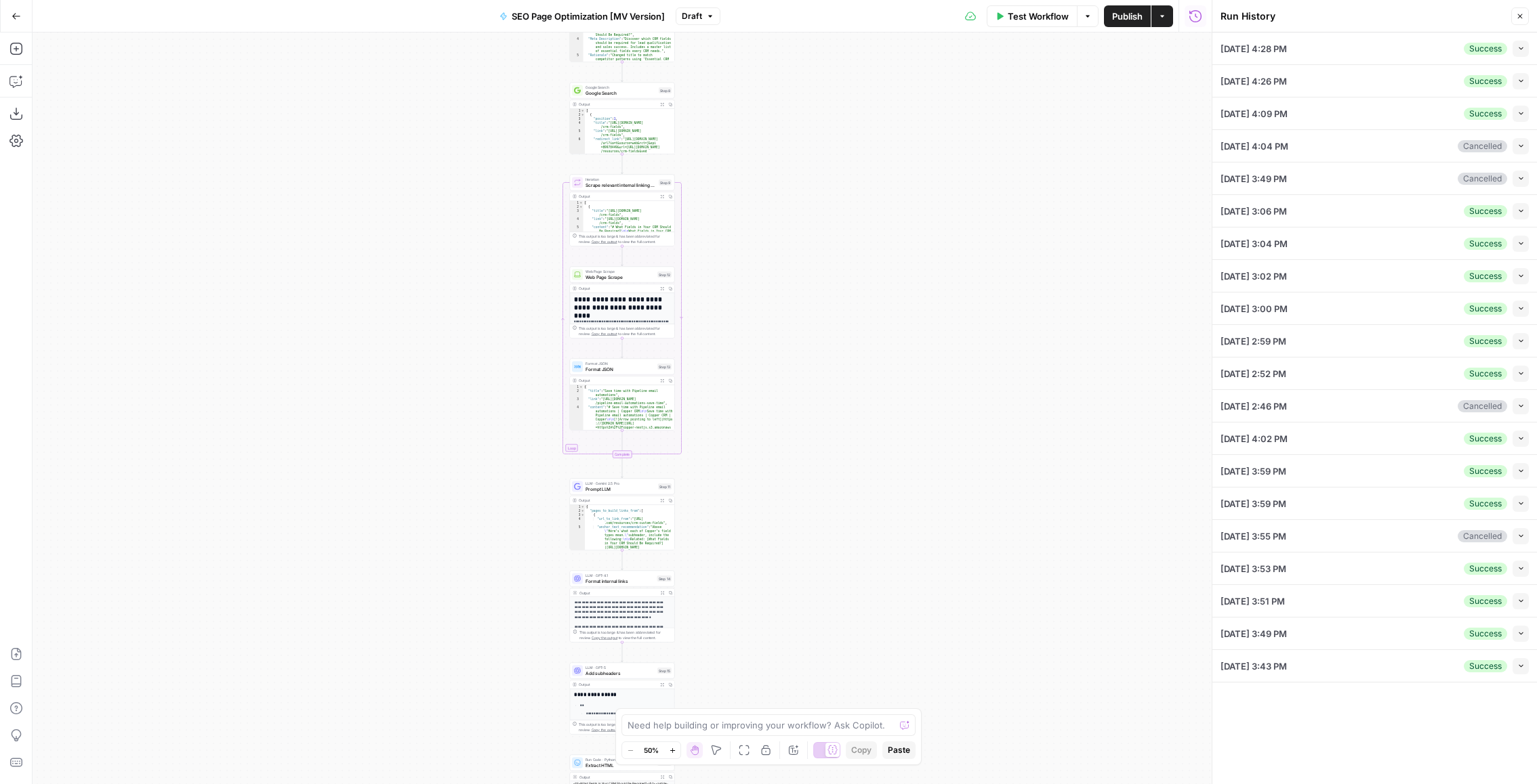
click at [1516, 561] on button "Collapse" at bounding box center [1520, 568] width 16 height 16
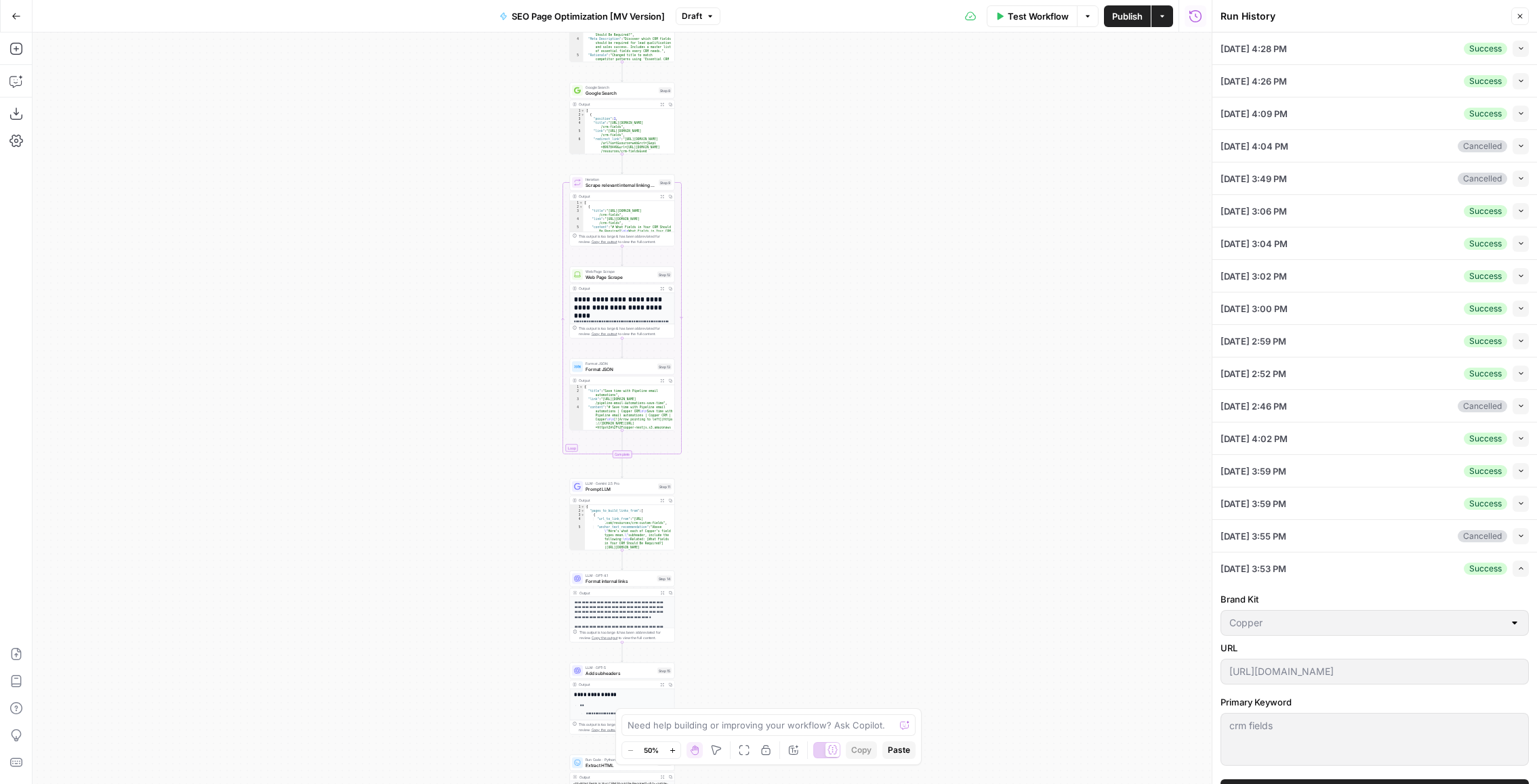
scroll to position [118, 0]
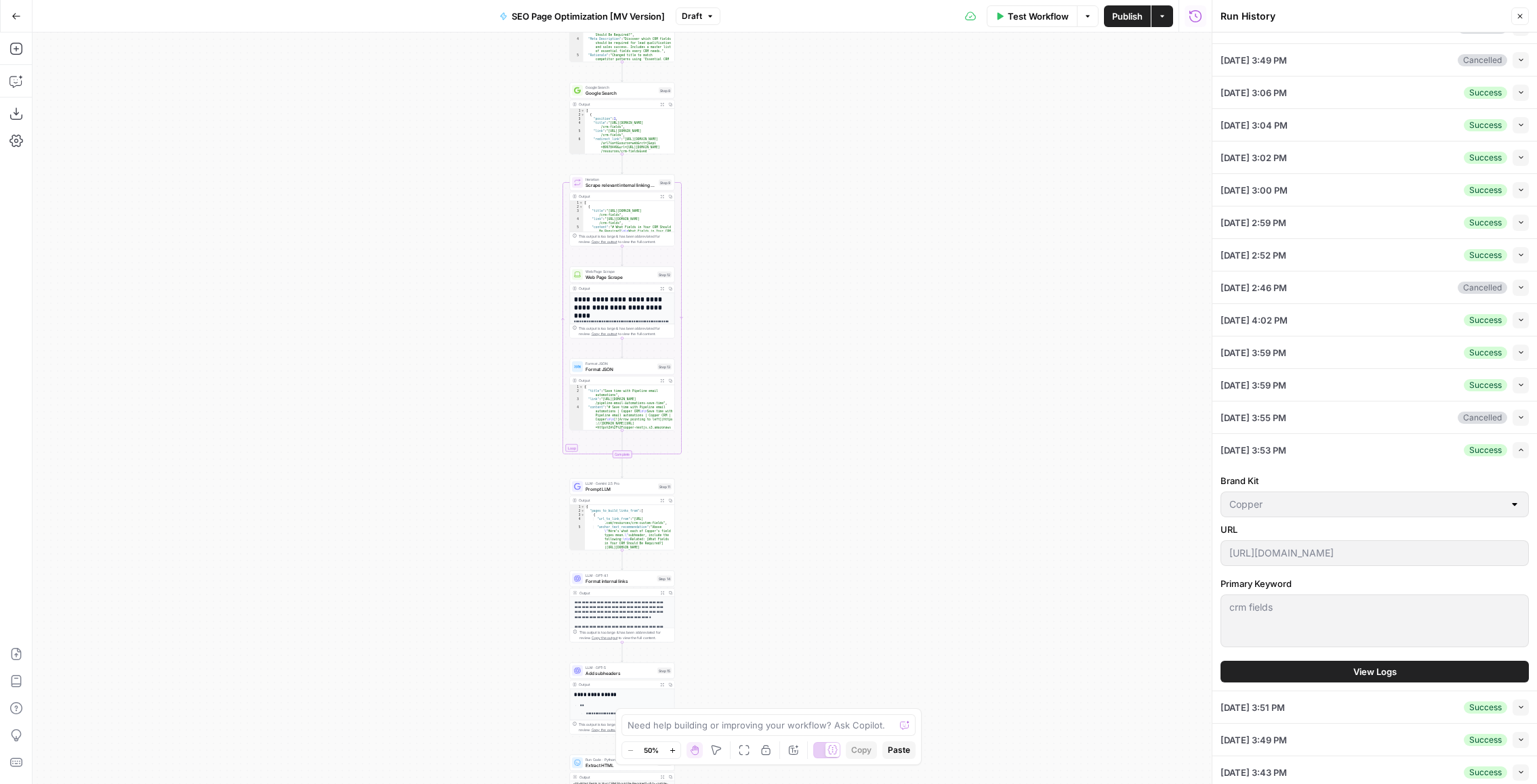
click at [1408, 691] on div "[DATE] 3:51 PM Success Collapse" at bounding box center [1374, 707] width 308 height 32
click at [1415, 670] on button "View Logs" at bounding box center [1374, 672] width 308 height 22
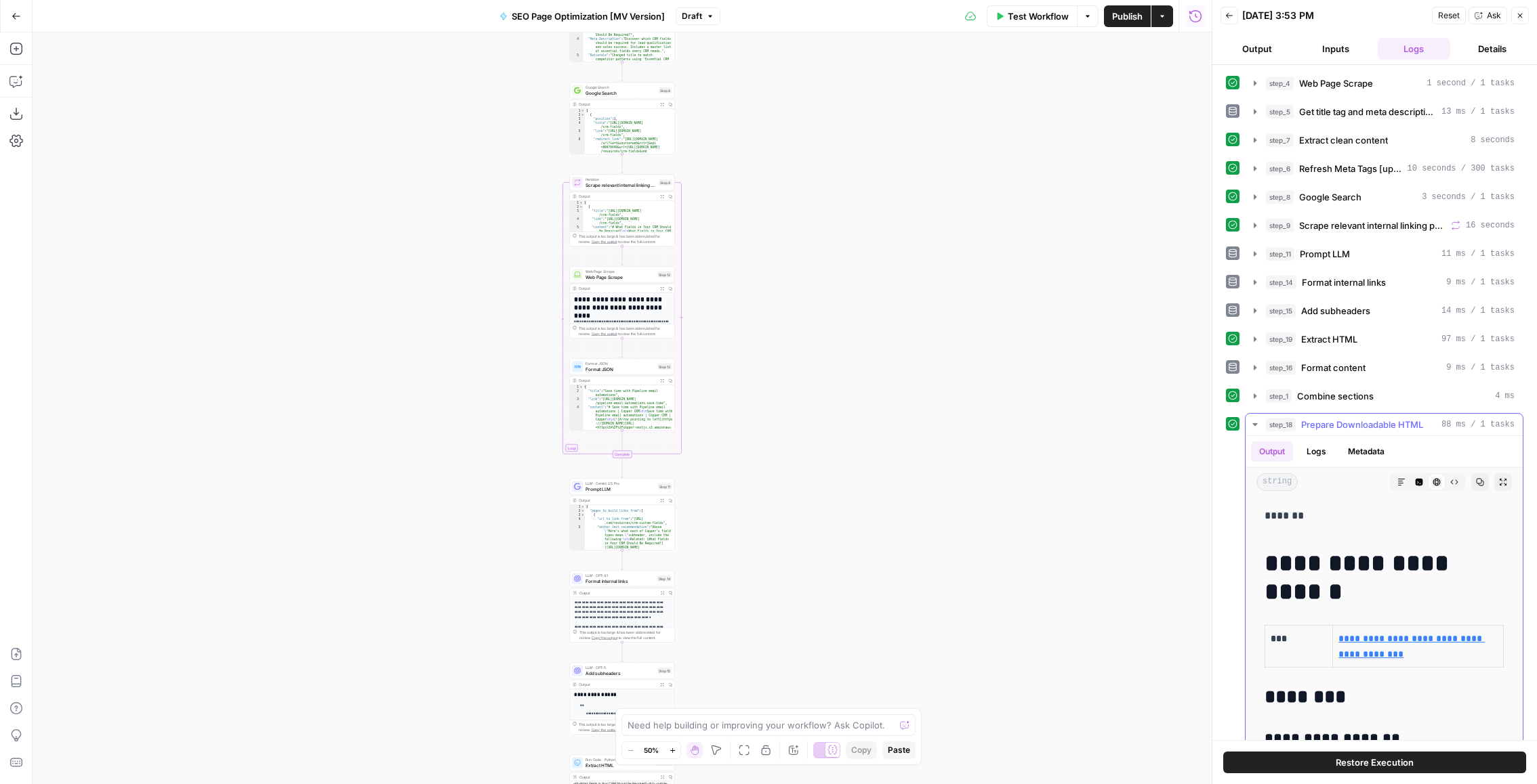
scroll to position [474, 0]
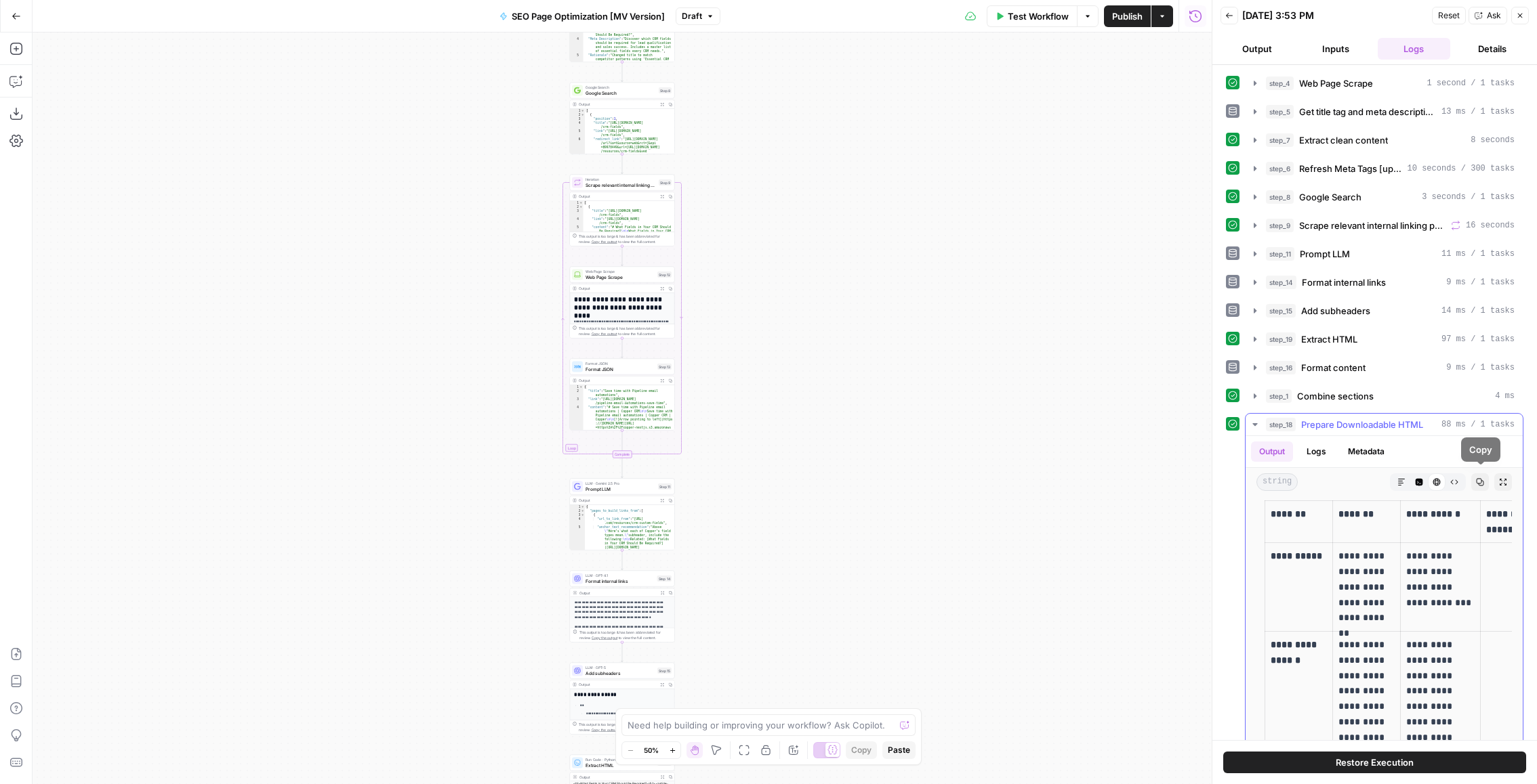
click at [1502, 479] on icon "button" at bounding box center [1503, 482] width 8 height 8
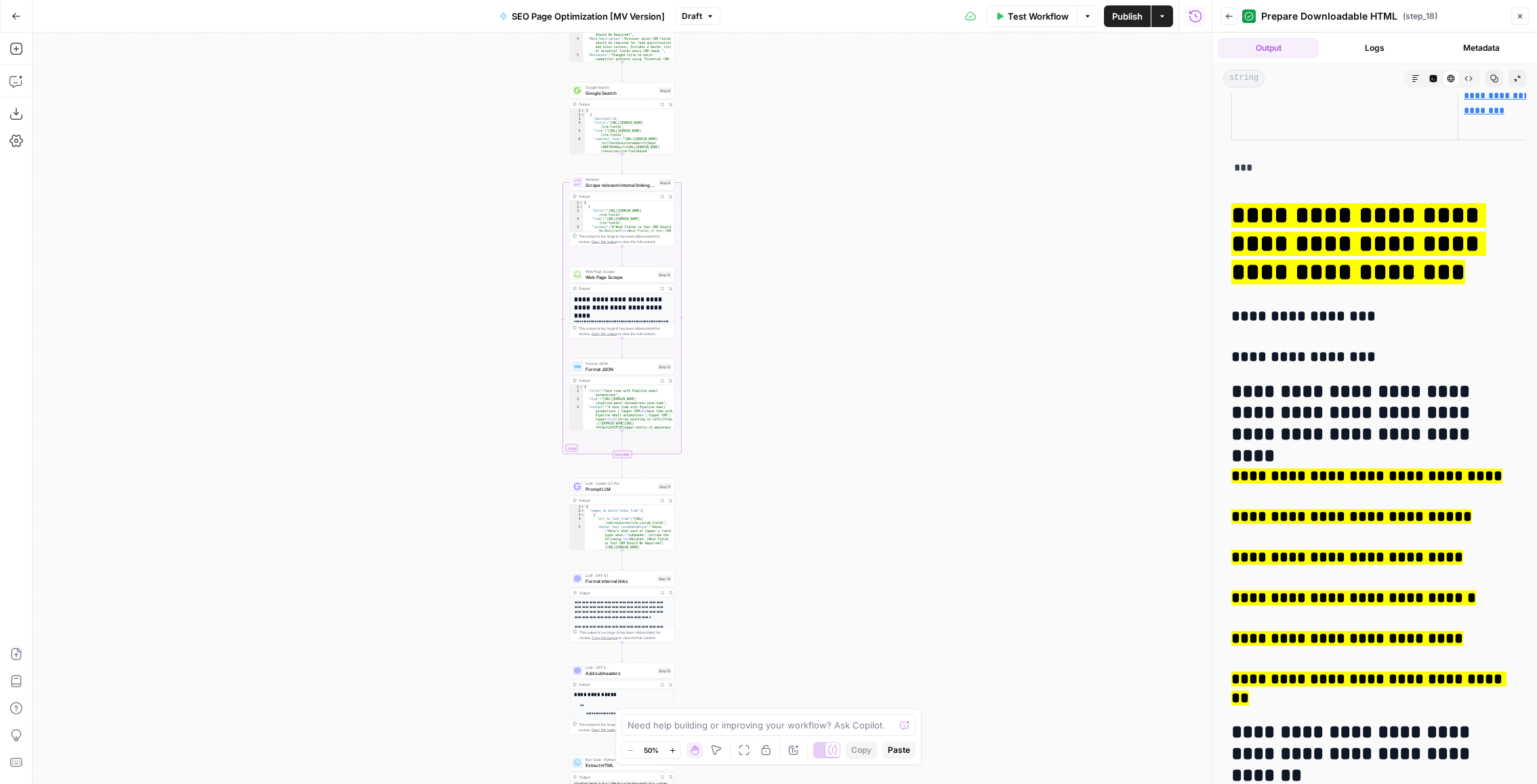
scroll to position [1756, 0]
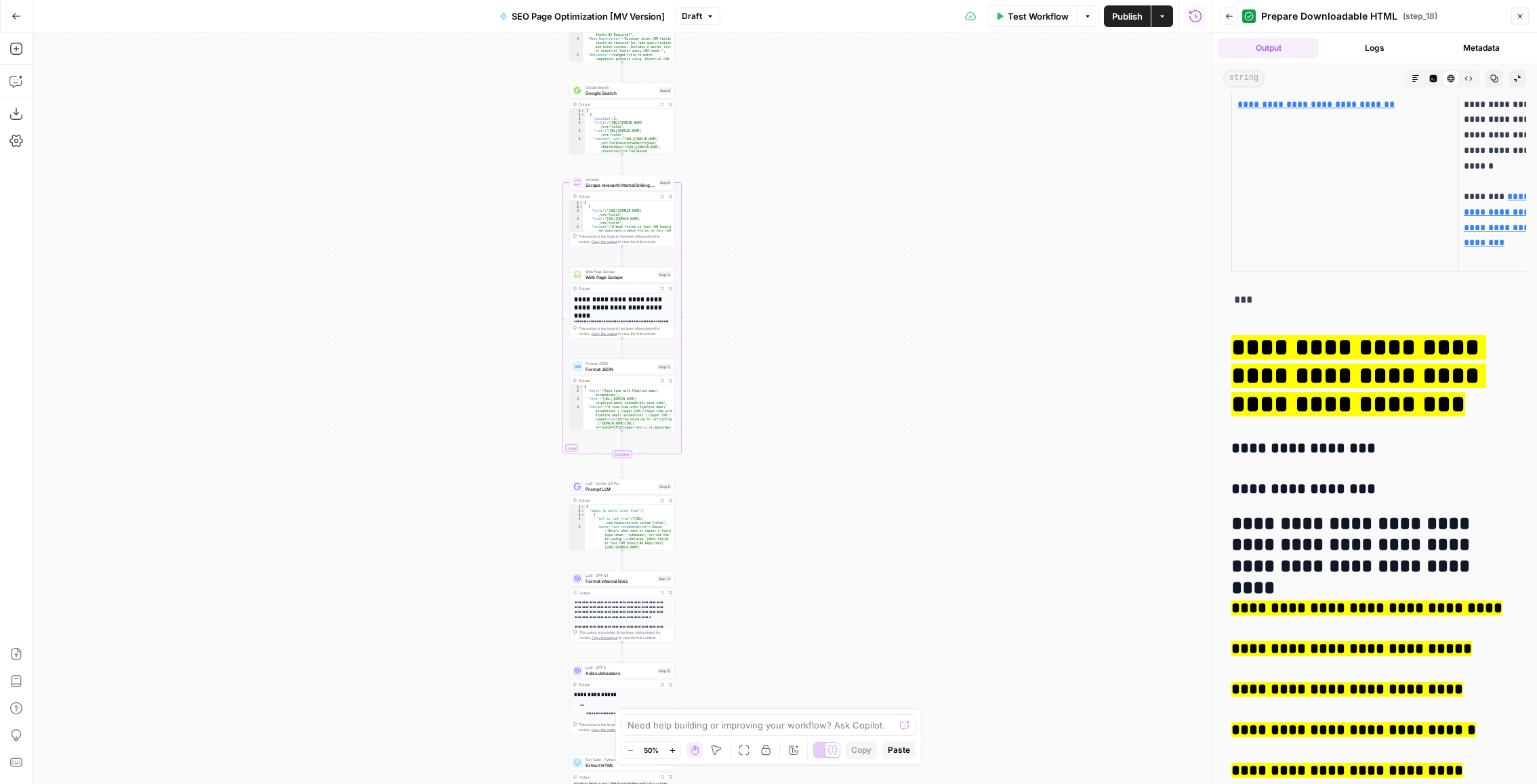
click at [1281, 440] on h3 "**********" at bounding box center [1375, 449] width 287 height 19
click at [1343, 440] on h3 "**********" at bounding box center [1375, 449] width 287 height 19
click at [1278, 384] on mark "**********" at bounding box center [1358, 375] width 254 height 81
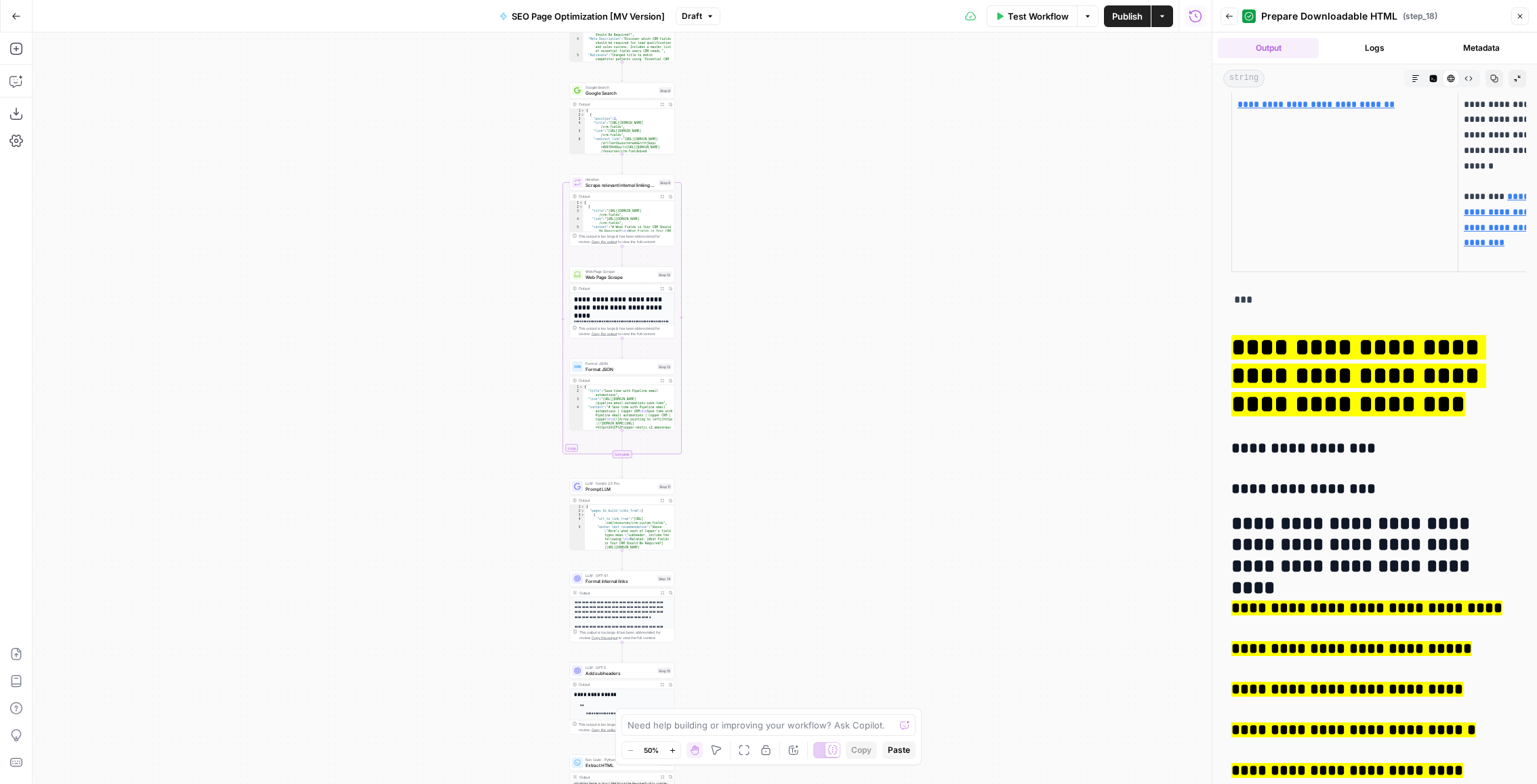
scroll to position [2116, 0]
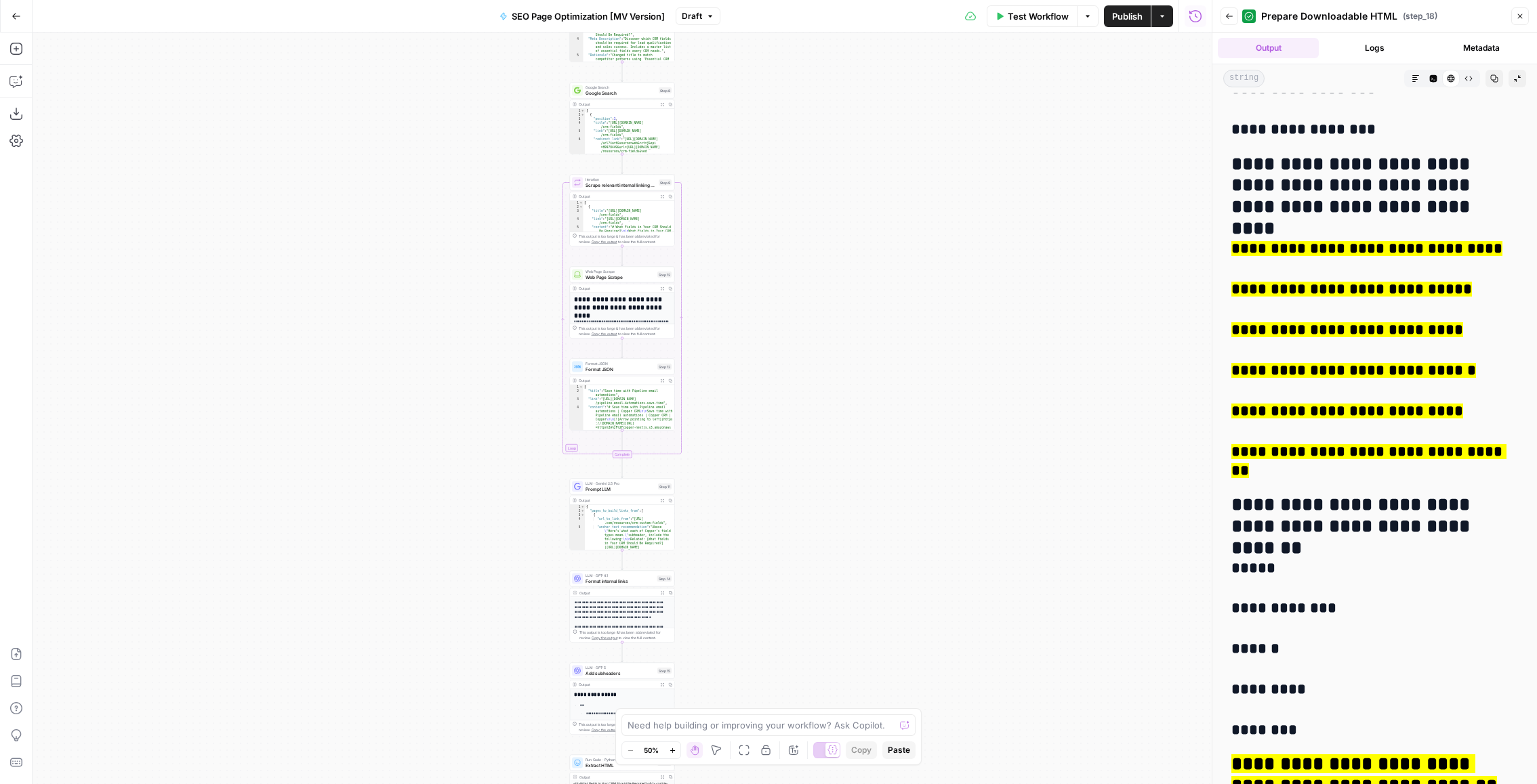
drag, startPoint x: 1474, startPoint y: 224, endPoint x: 1229, endPoint y: 224, distance: 245.0
copy mark "**********"
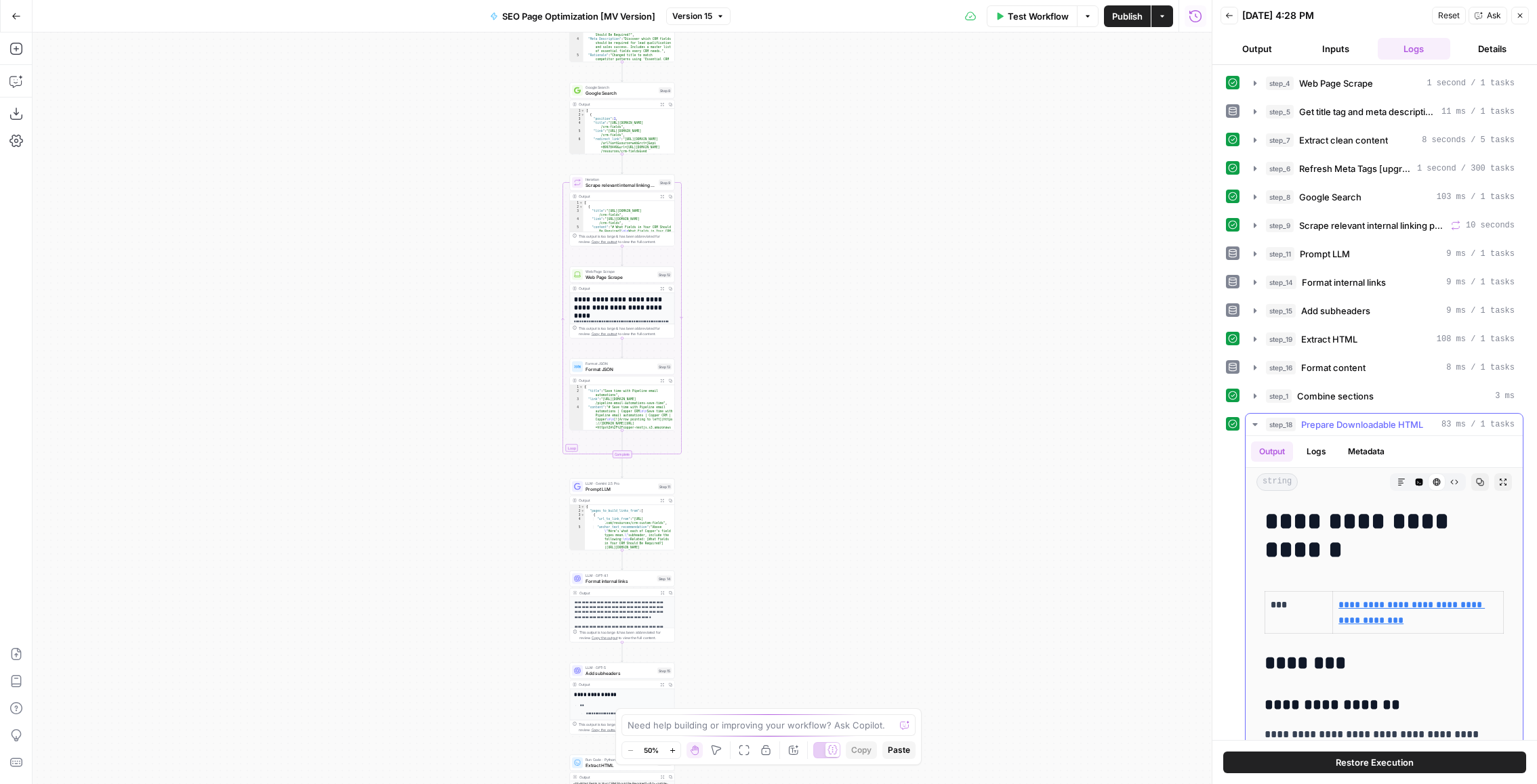
click at [1333, 414] on button "step_18 Prepare Downloadable HTML 83 ms / 1 tasks" at bounding box center [1384, 425] width 277 height 22
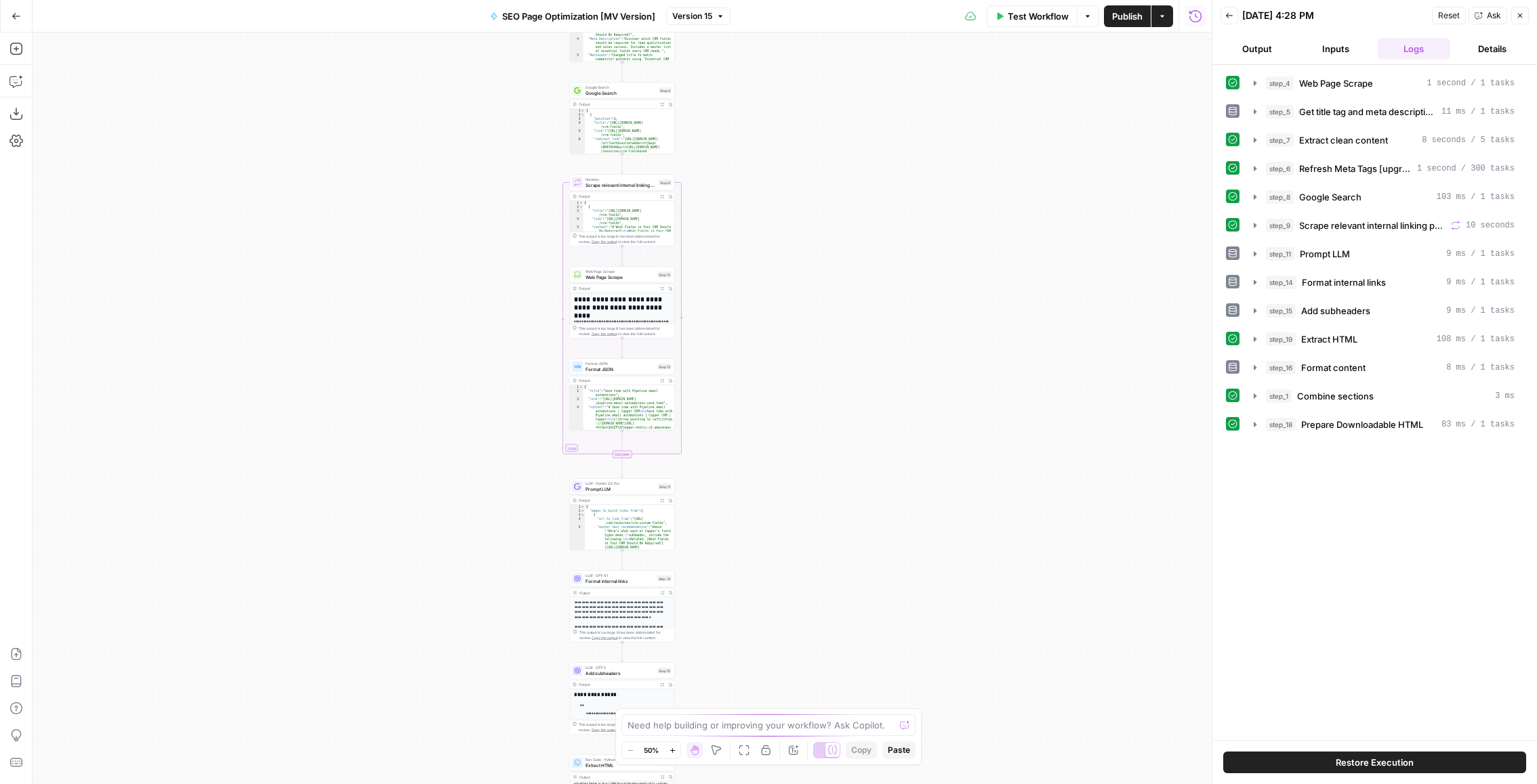
click at [1527, 16] on button "Close" at bounding box center [1519, 15] width 18 height 18
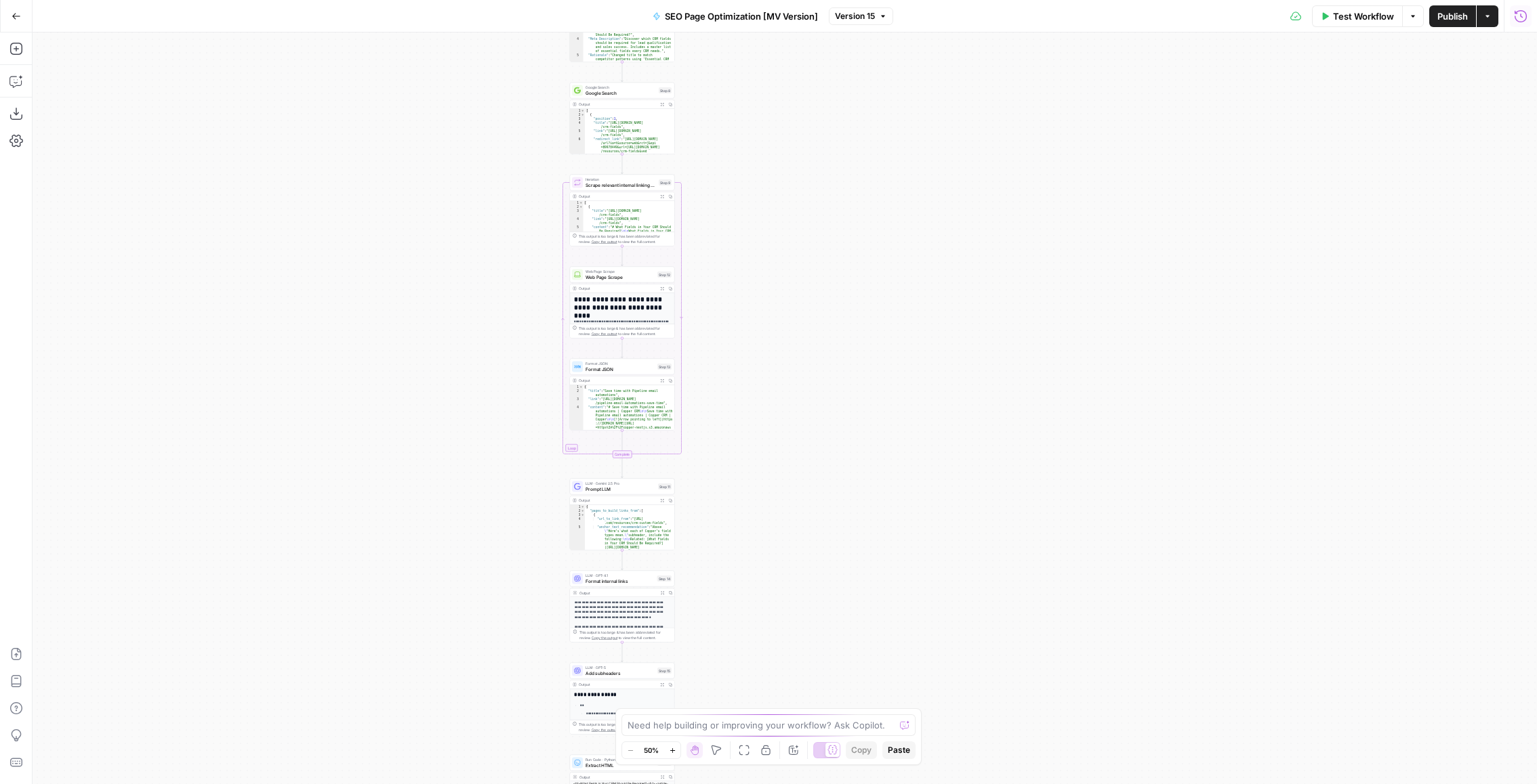
click at [1514, 16] on icon "button" at bounding box center [1520, 15] width 13 height 13
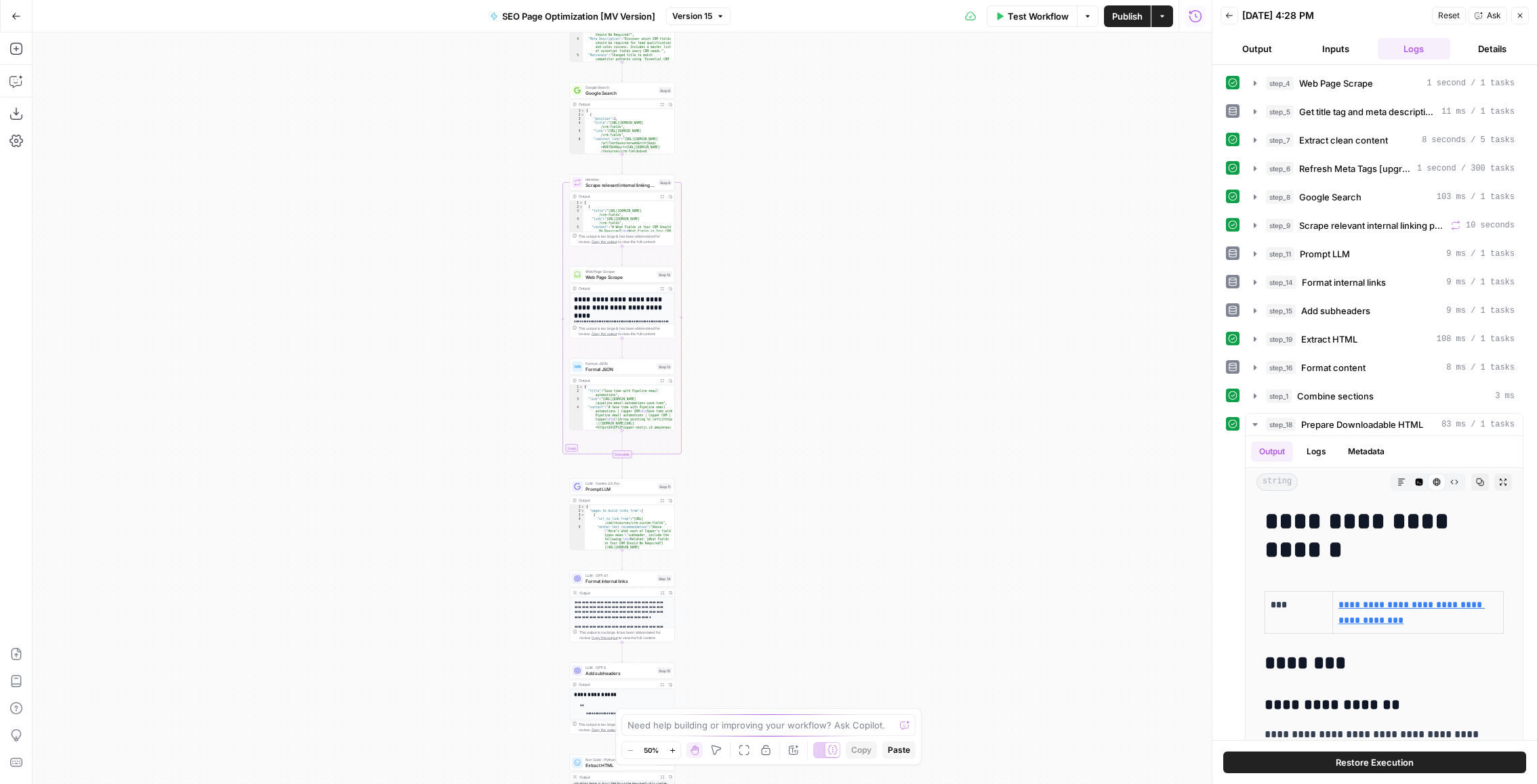
click at [1235, 8] on button "Back" at bounding box center [1229, 15] width 18 height 18
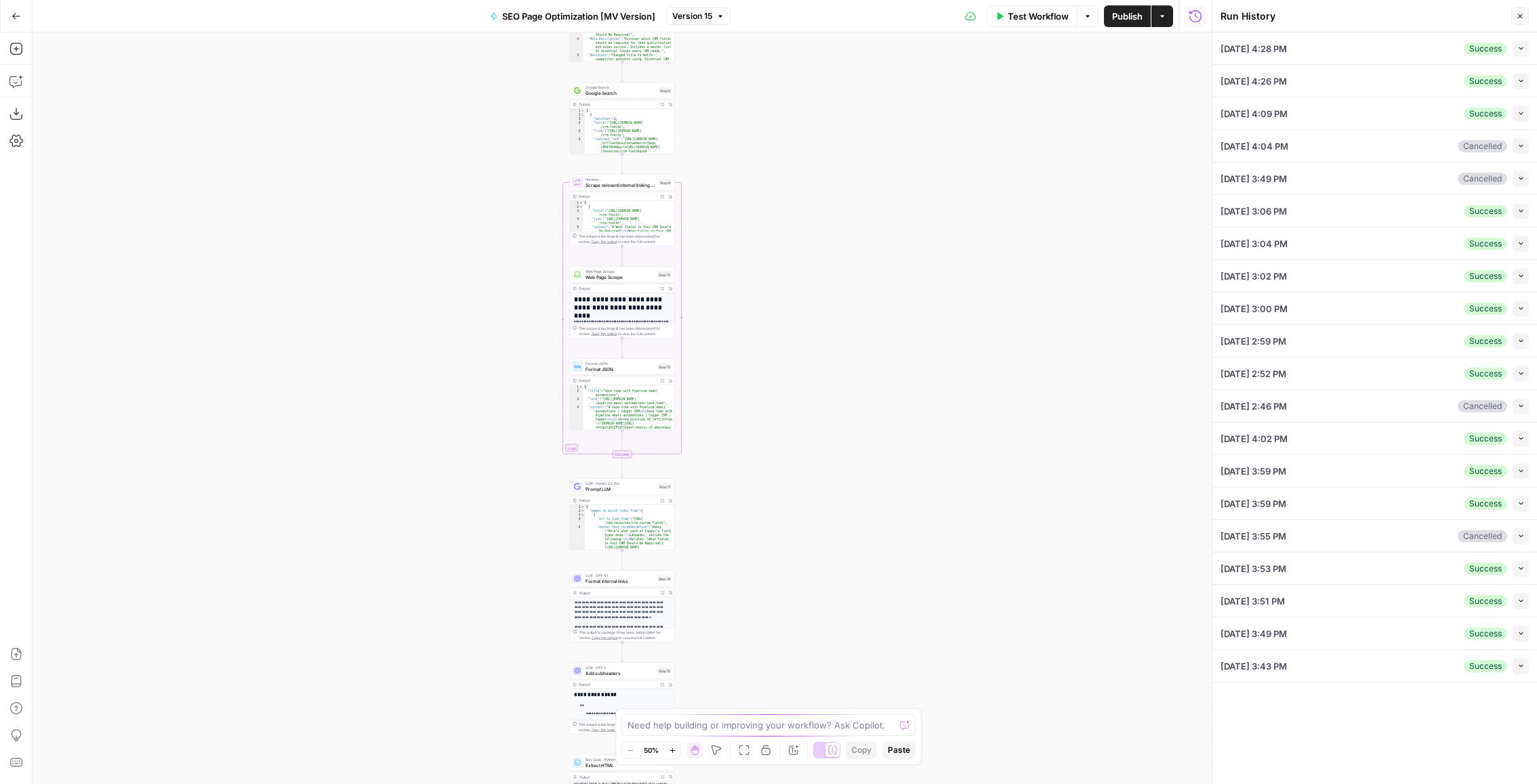
click at [1523, 440] on button "Collapse" at bounding box center [1520, 438] width 16 height 16
type input "[PERSON_NAME]"
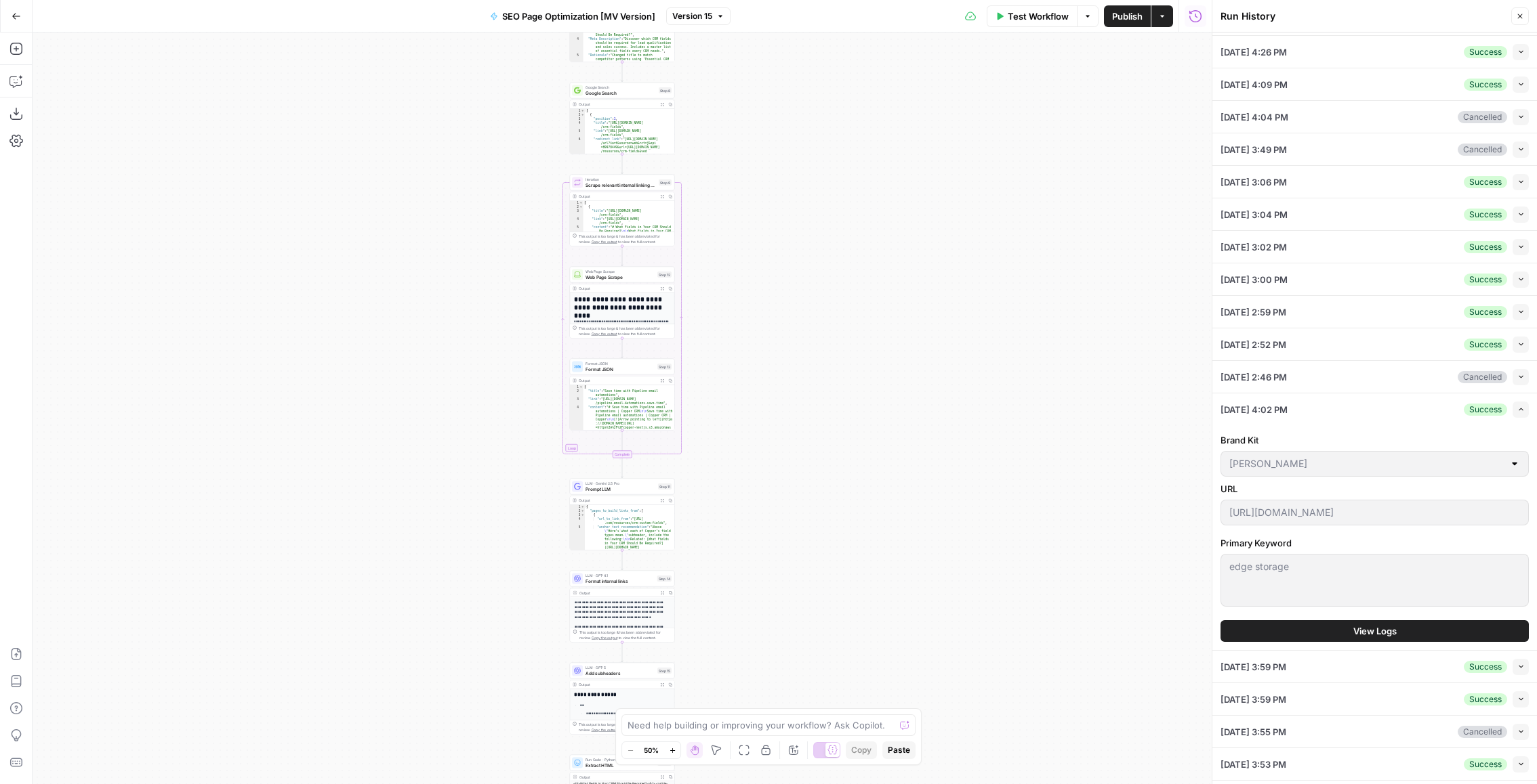
scroll to position [45, 0]
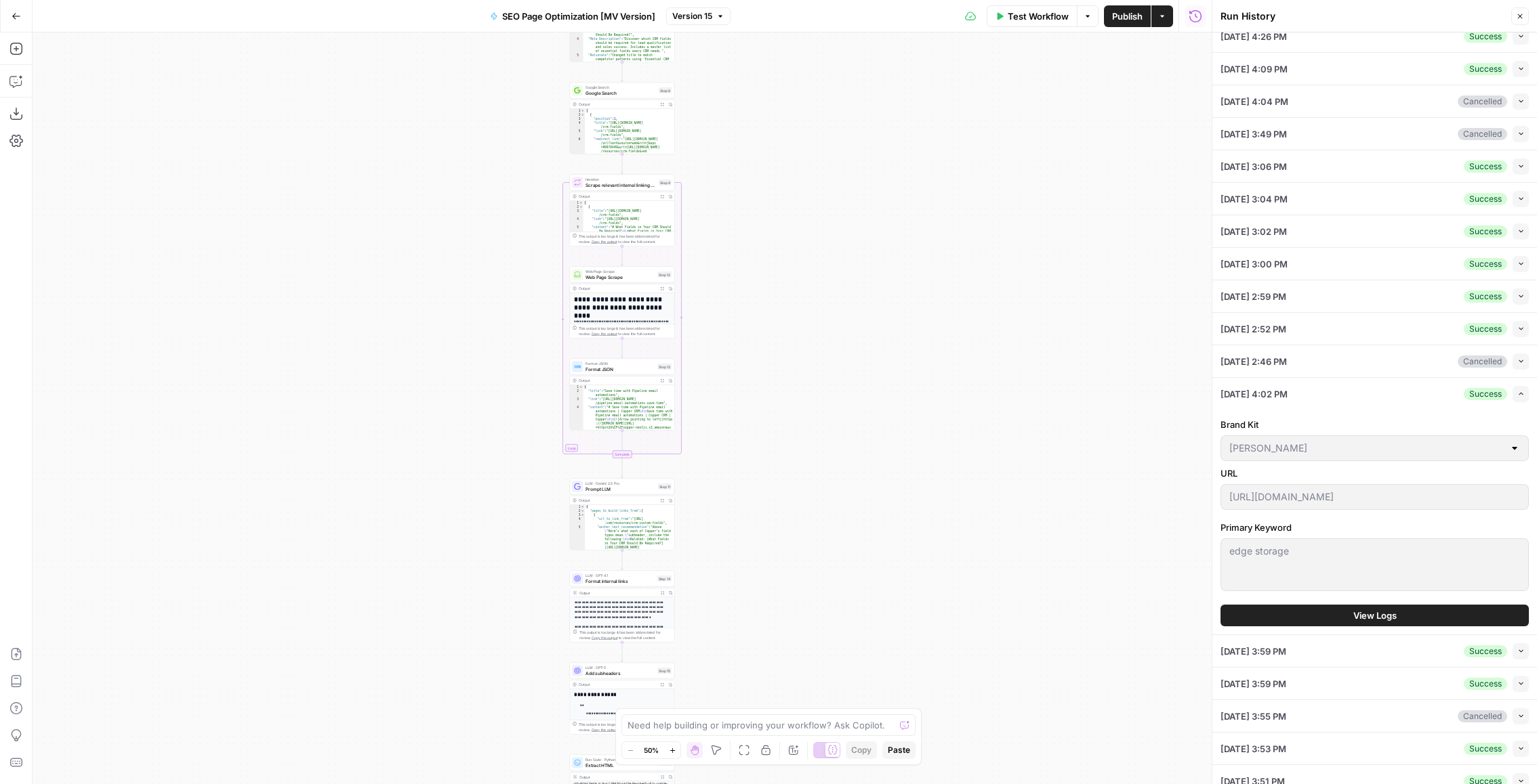
click at [1396, 615] on span "View Logs" at bounding box center [1375, 616] width 43 height 13
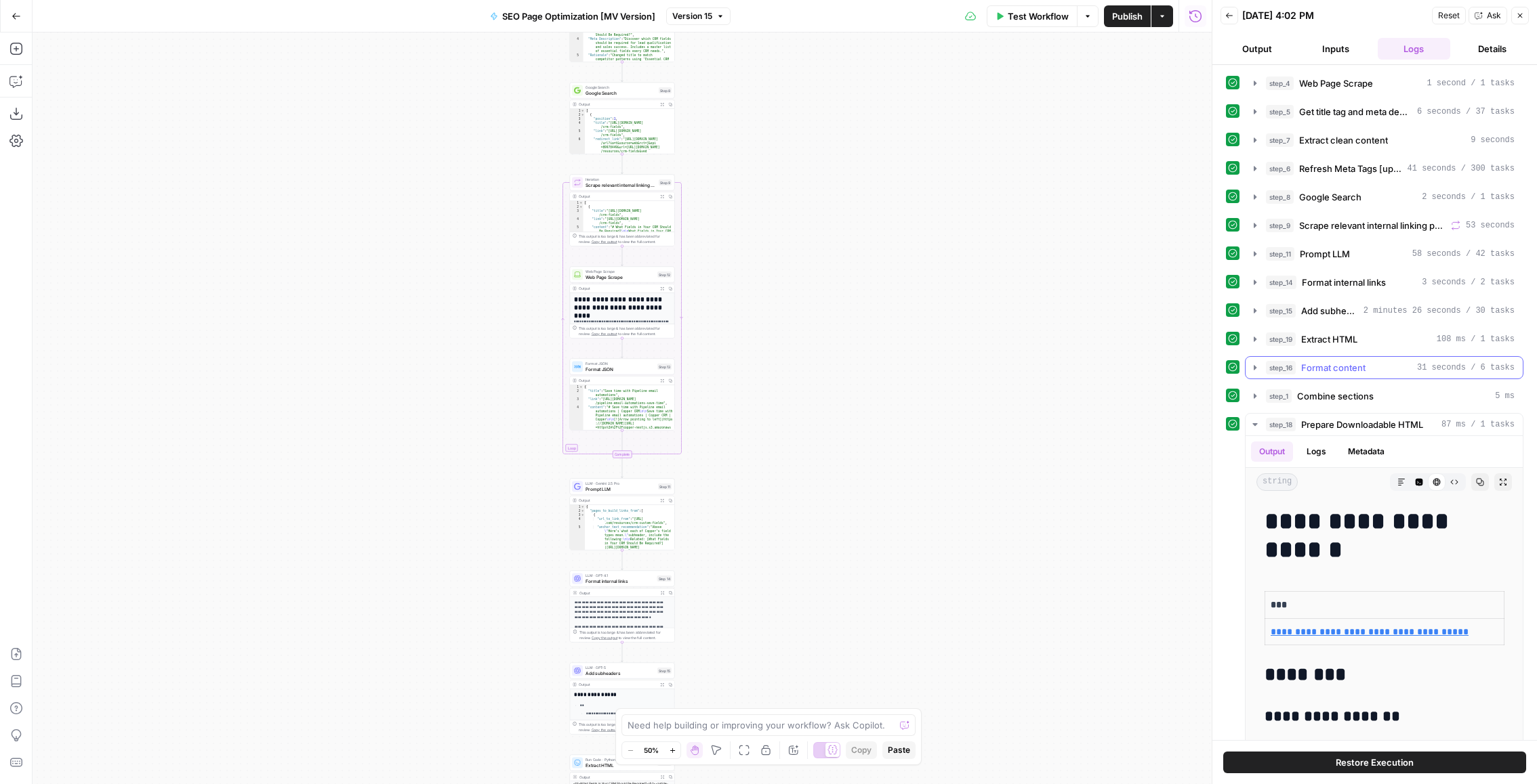
click at [1354, 361] on span "Format content" at bounding box center [1333, 368] width 64 height 13
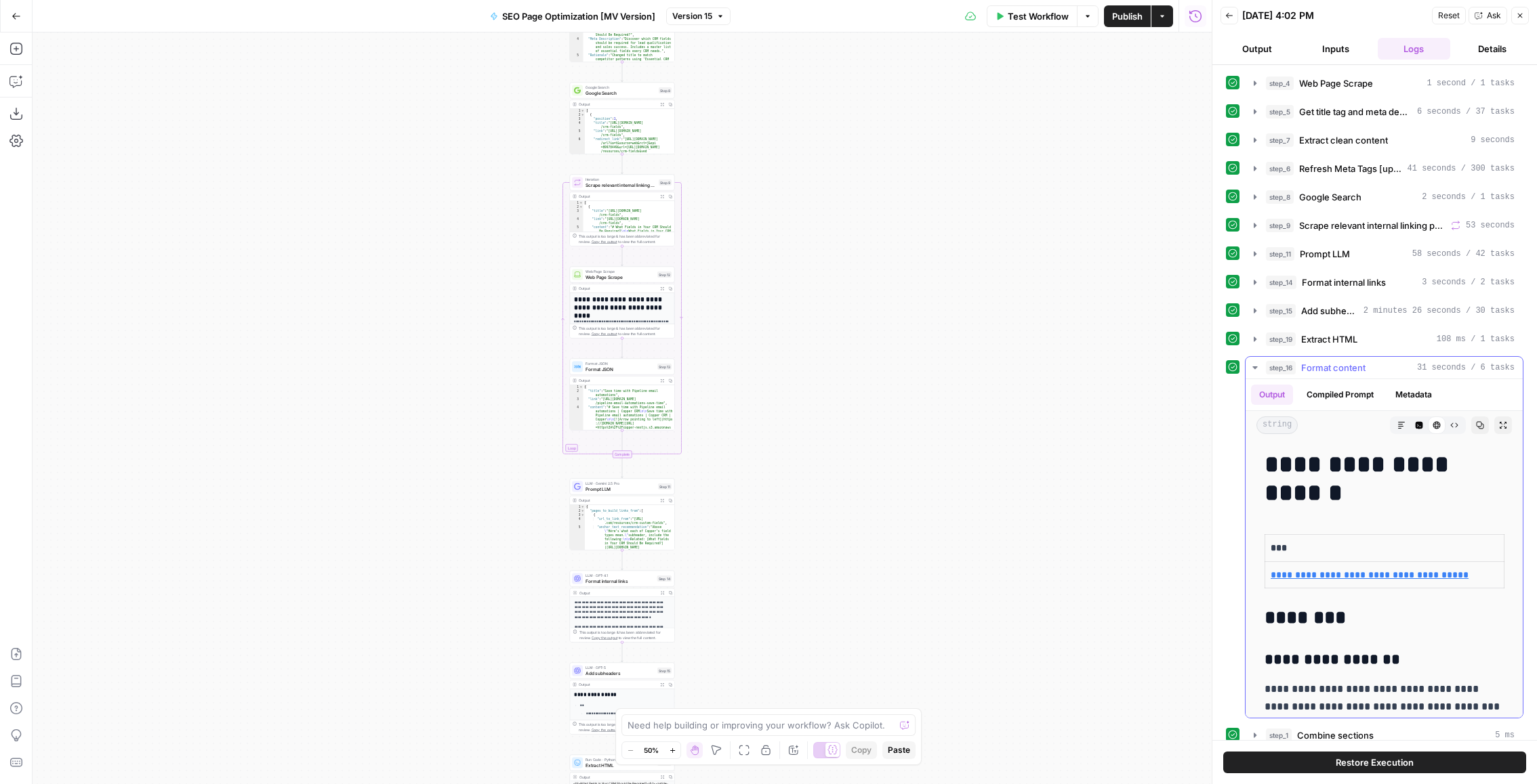
click at [1360, 357] on button "step_16 Format content 31 seconds / 6 tasks" at bounding box center [1384, 368] width 277 height 22
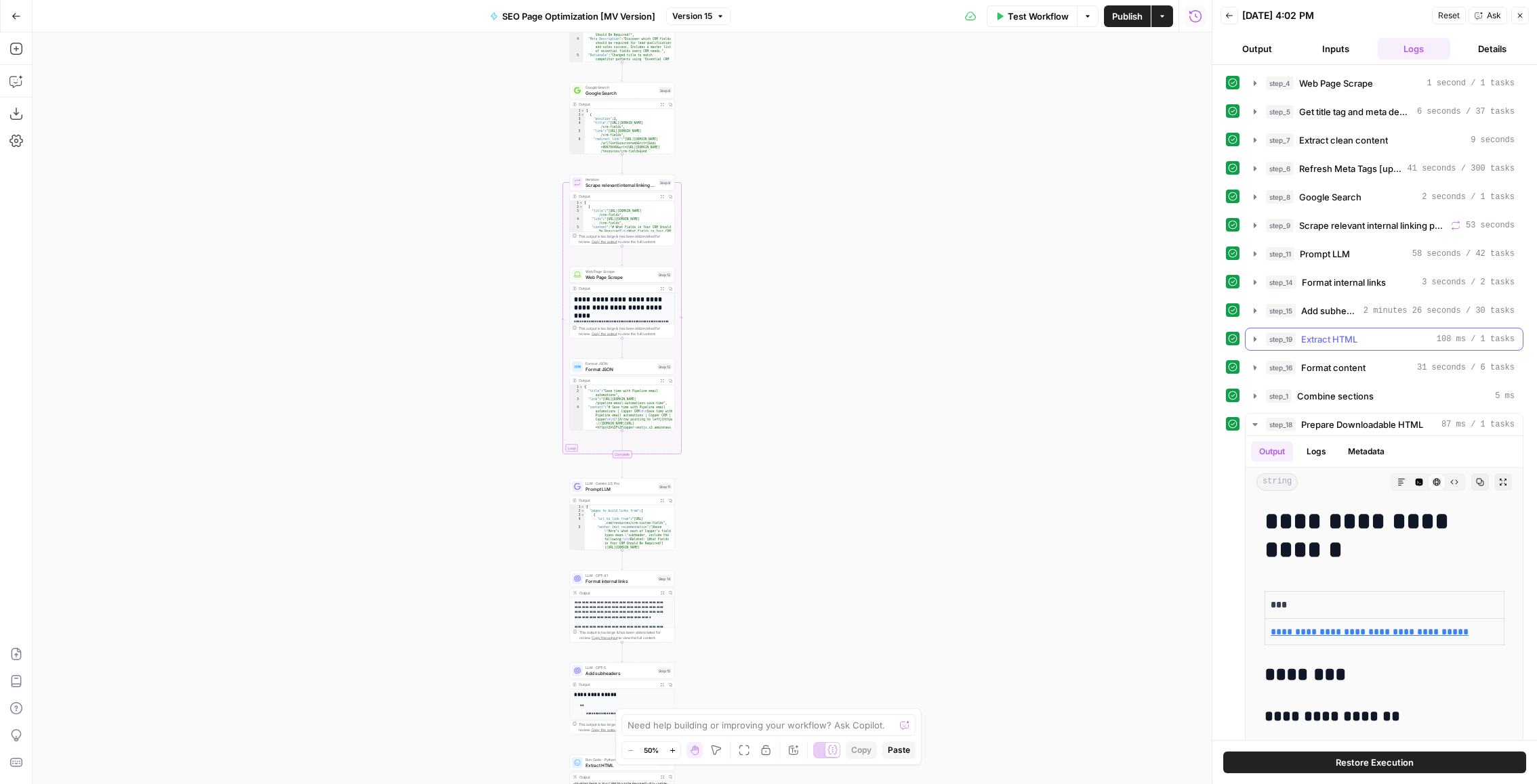
click at [1353, 299] on div "step_15 Add subheaders 2 minutes 26 seconds / 30 tasks" at bounding box center [1384, 311] width 279 height 23
click at [1353, 312] on span "Add subheaders" at bounding box center [1329, 311] width 57 height 13
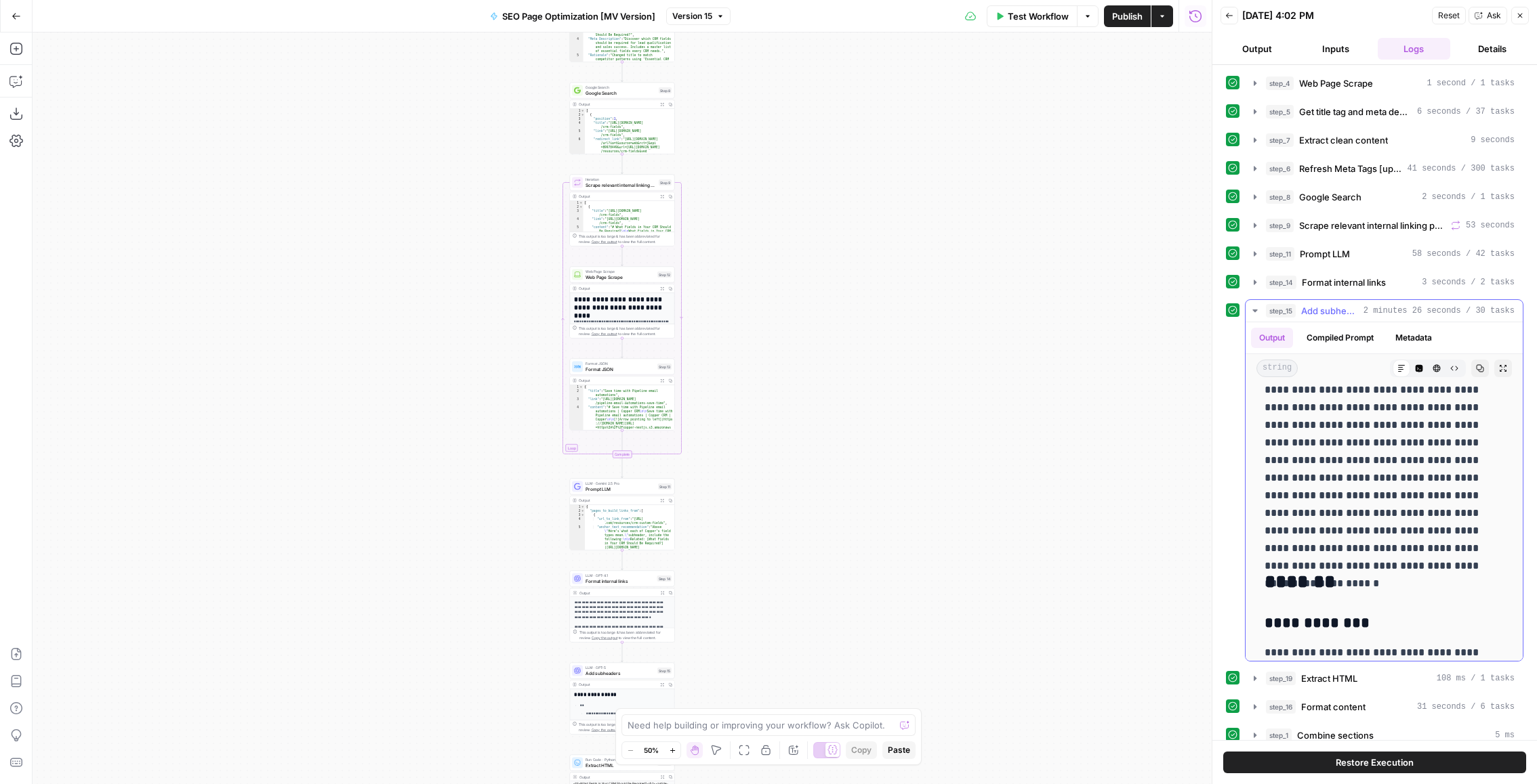
scroll to position [8184, 0]
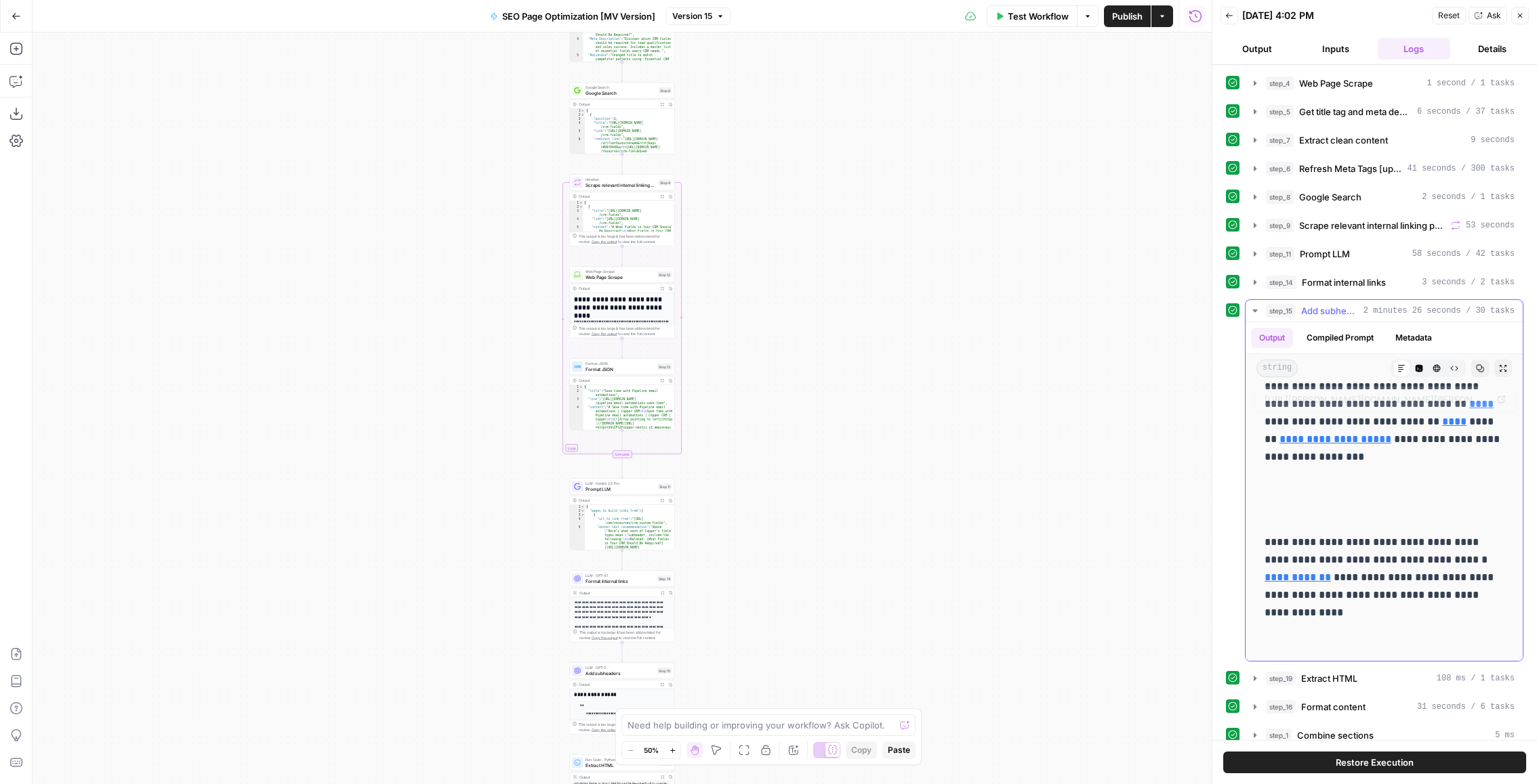
click at [1484, 364] on icon "button" at bounding box center [1480, 369] width 8 height 8
click at [1455, 364] on icon "button" at bounding box center [1454, 369] width 8 height 8
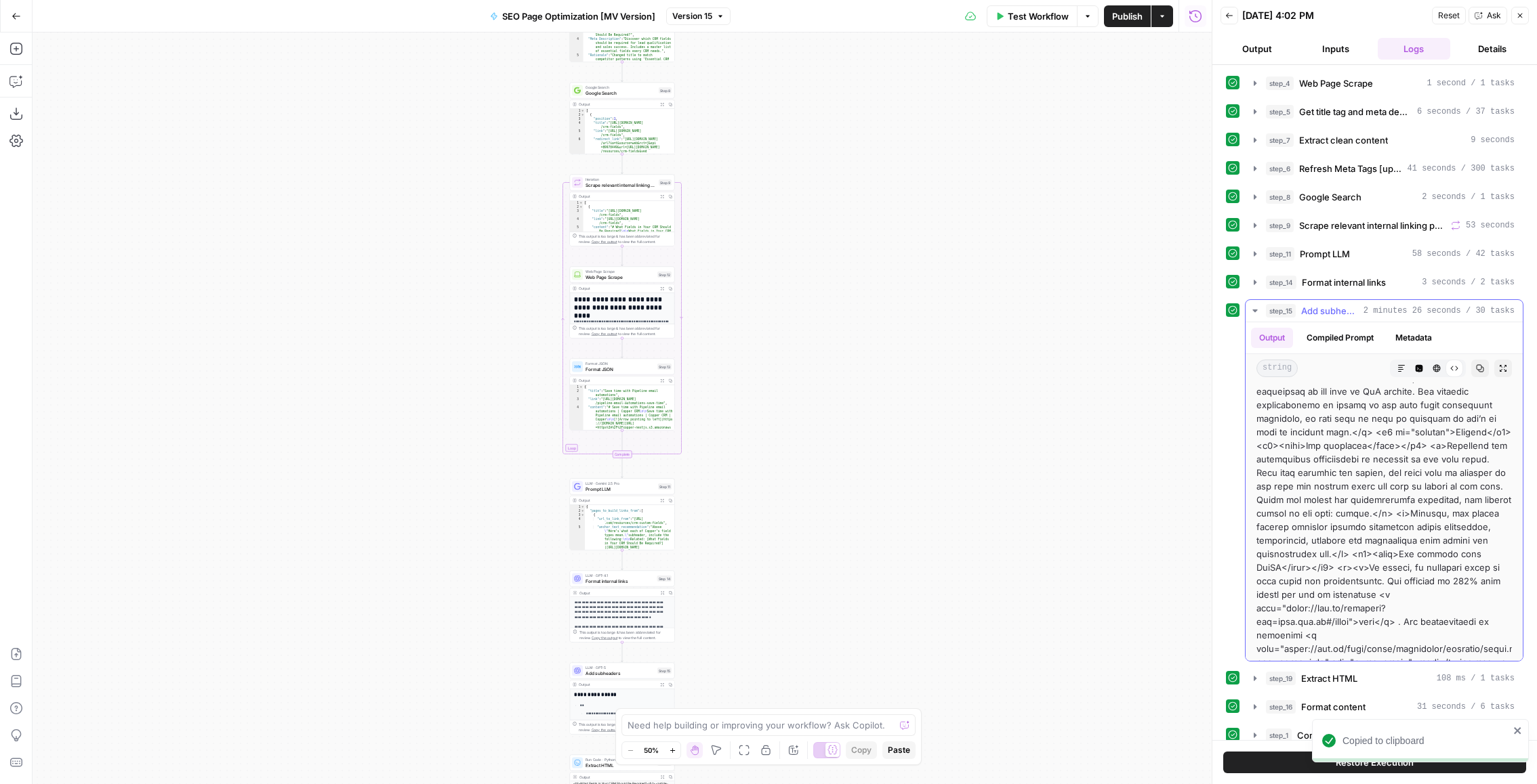
click at [1481, 365] on icon "button" at bounding box center [1480, 369] width 8 height 8
click at [1406, 367] on button "Markdown" at bounding box center [1401, 368] width 18 height 18
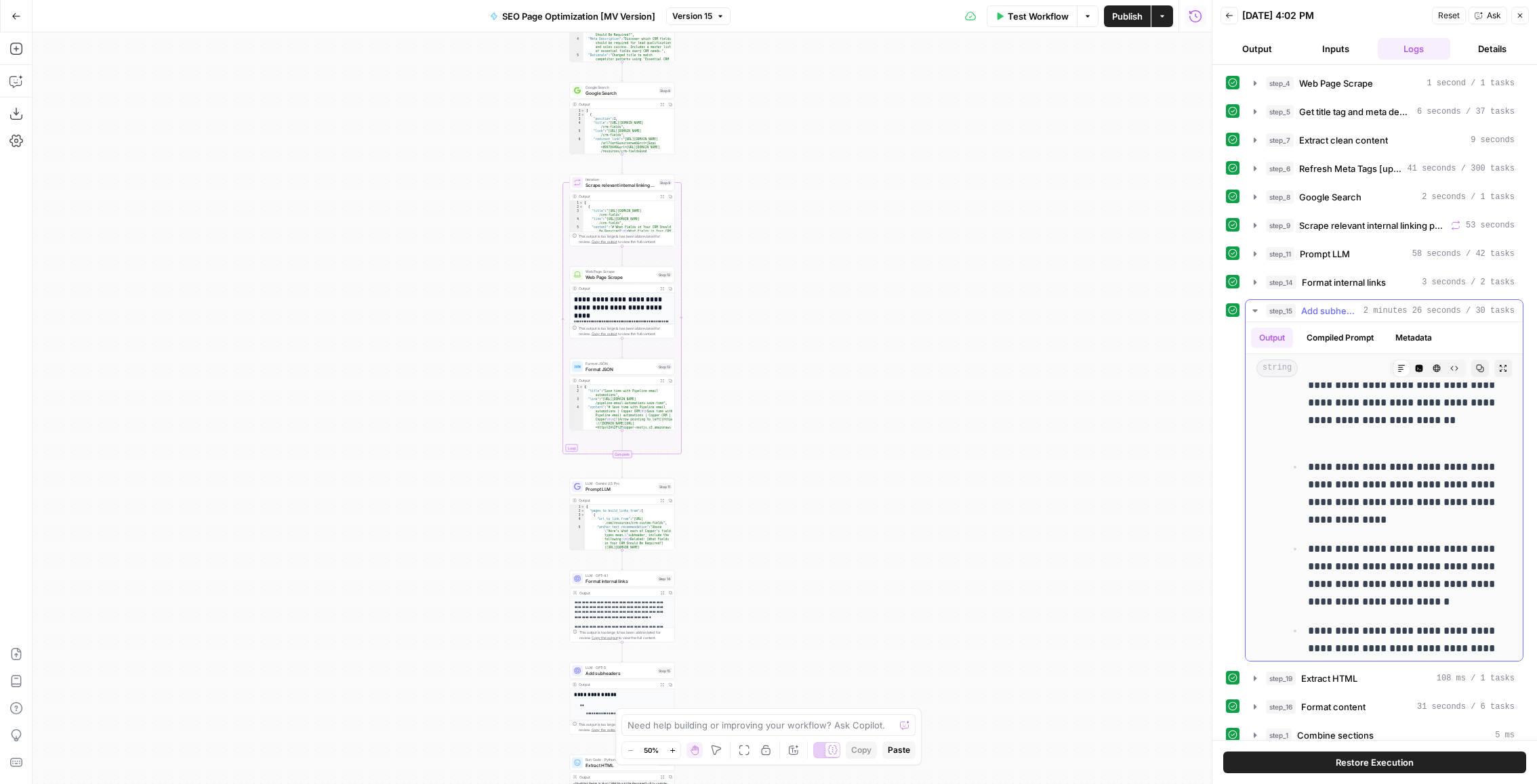
scroll to position [480, 0]
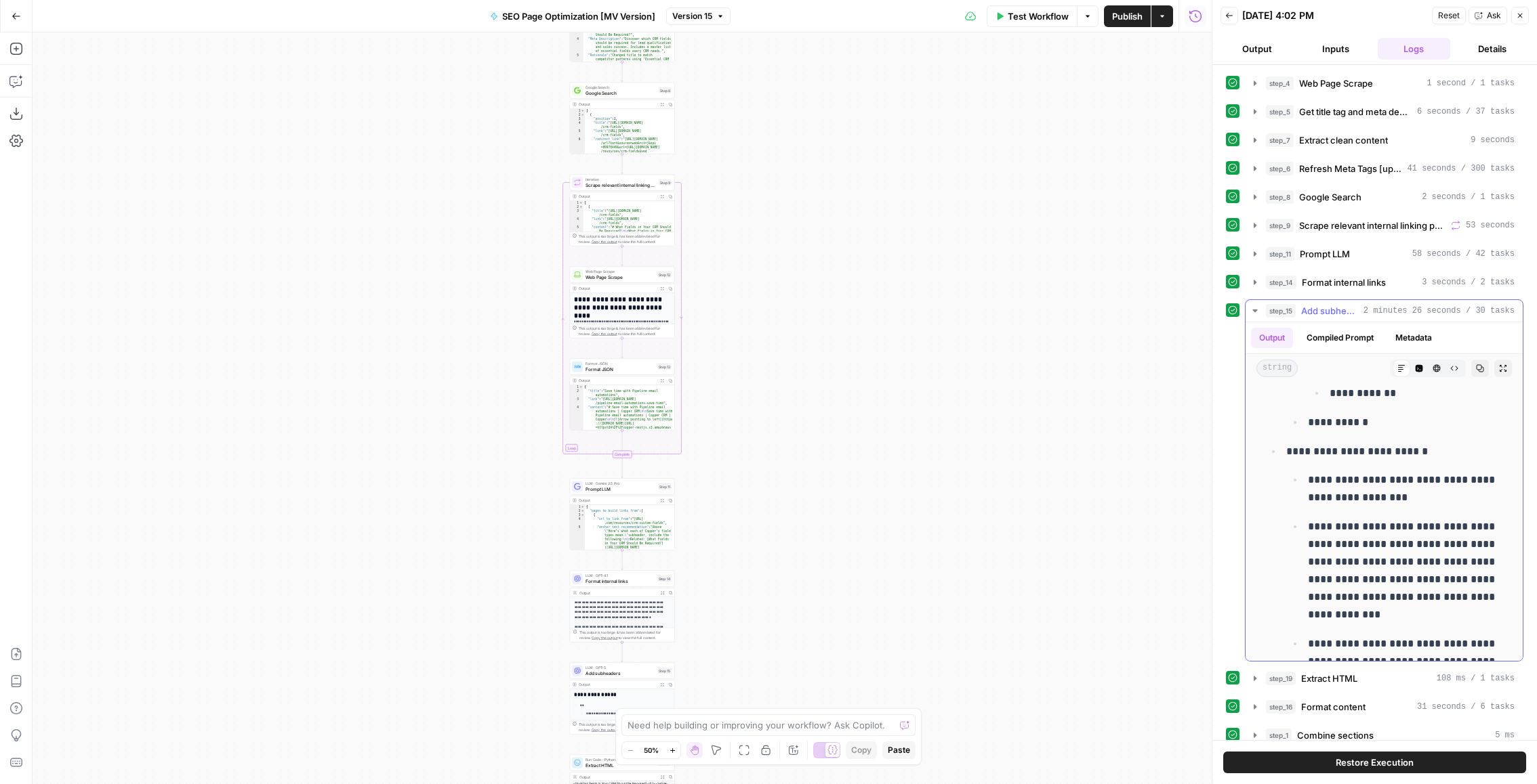
click at [1379, 314] on div "step_15 Add subheaders 2 minutes 26 seconds / 30 tasks" at bounding box center [1390, 311] width 249 height 13
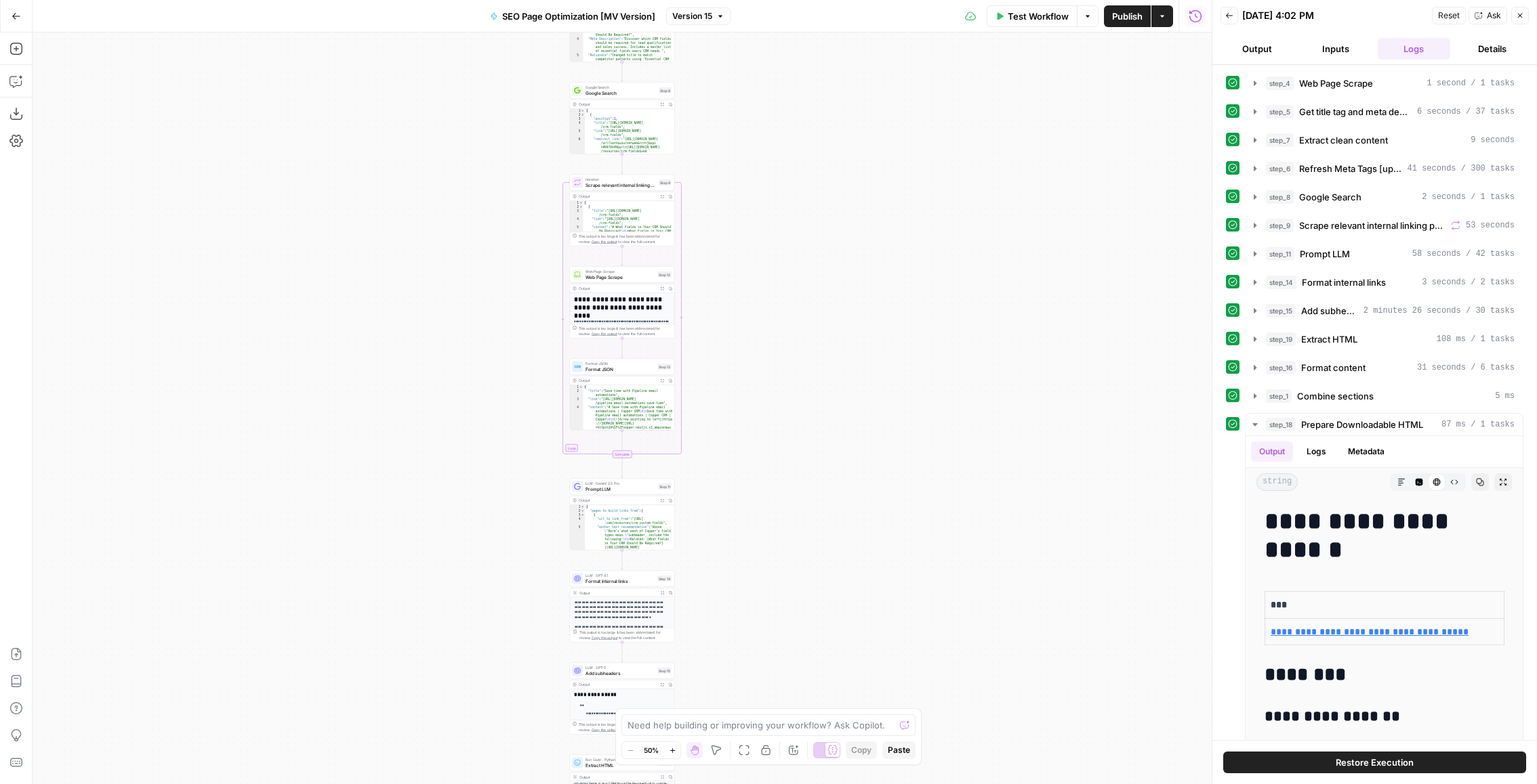
click at [1381, 361] on div "step_16 Format content 31 seconds / 6 tasks" at bounding box center [1390, 368] width 249 height 13
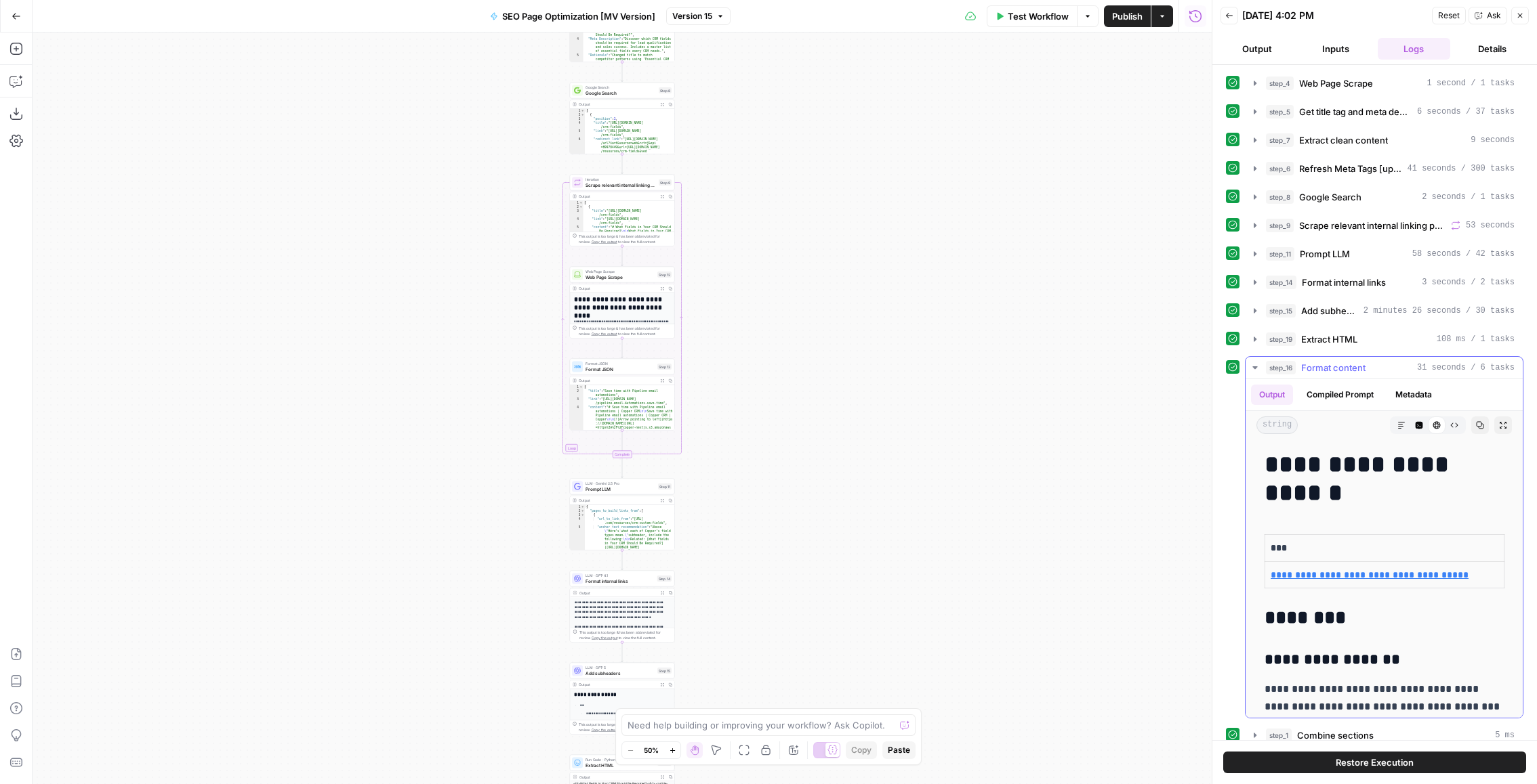
click at [1381, 361] on div "step_16 Format content 31 seconds / 6 tasks" at bounding box center [1390, 368] width 249 height 13
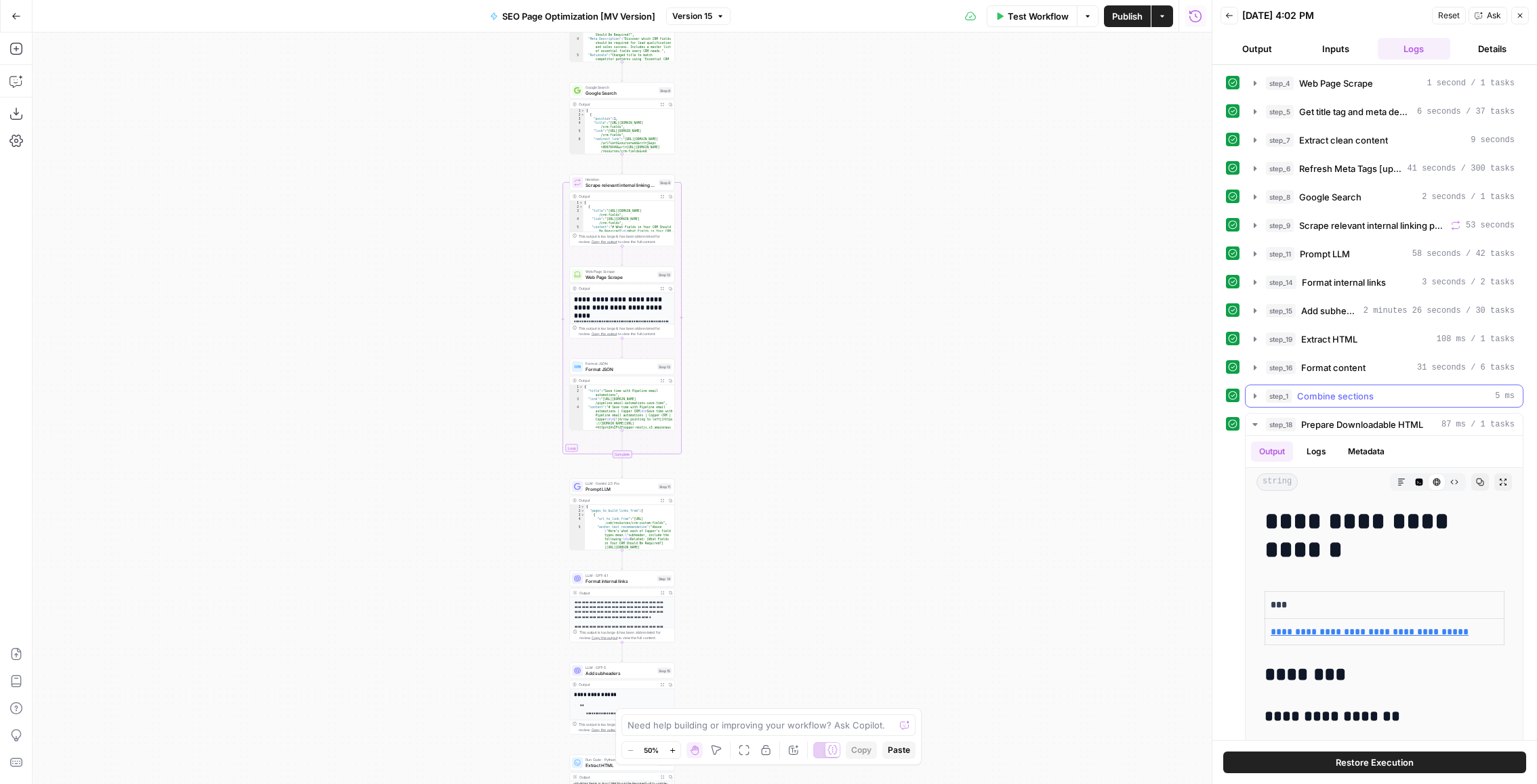
click at [1376, 361] on div "step_16 Format content 31 seconds / 6 tasks" at bounding box center [1390, 368] width 249 height 13
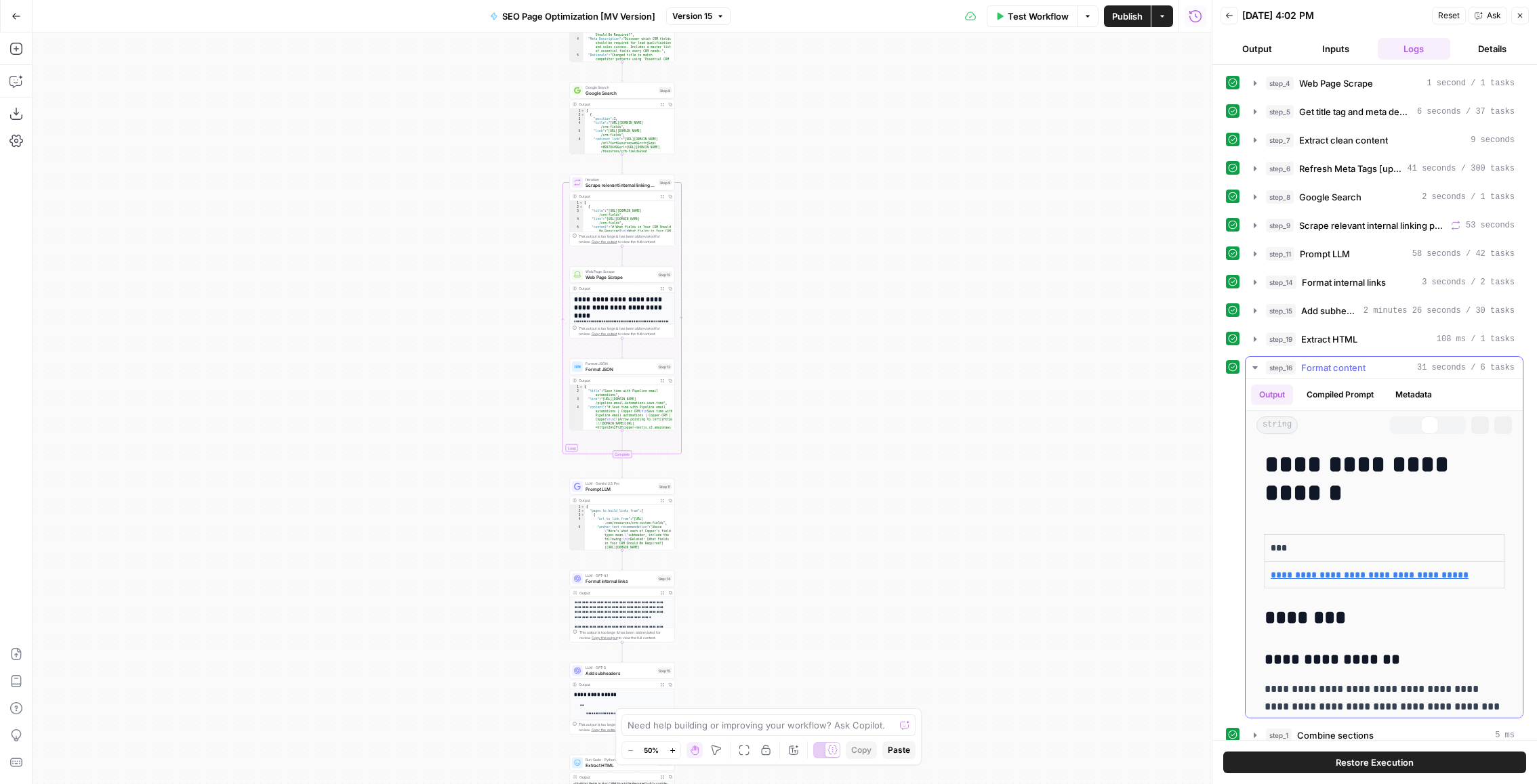
scroll to position [17, 0]
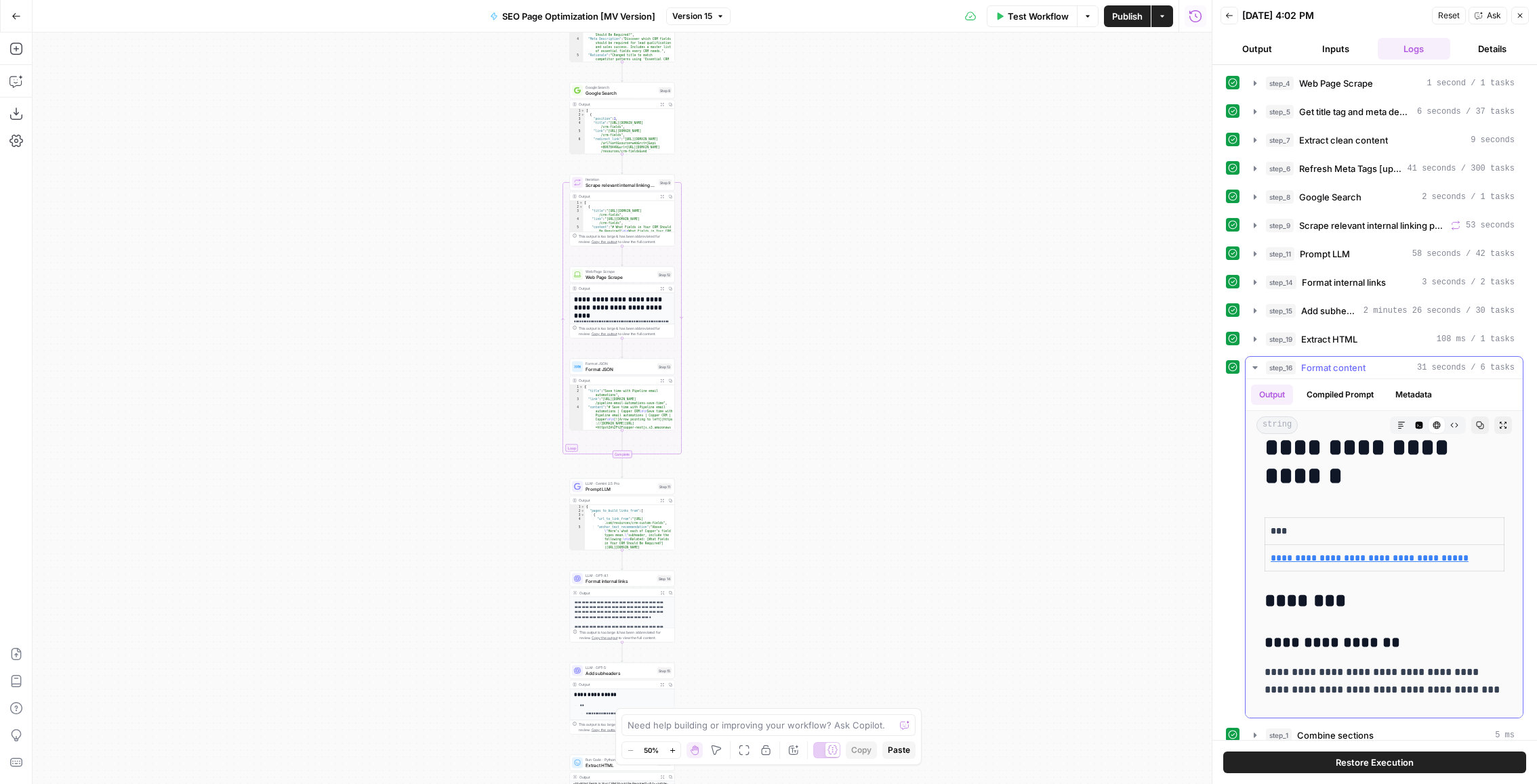
click at [1358, 368] on span "Format content" at bounding box center [1333, 368] width 64 height 13
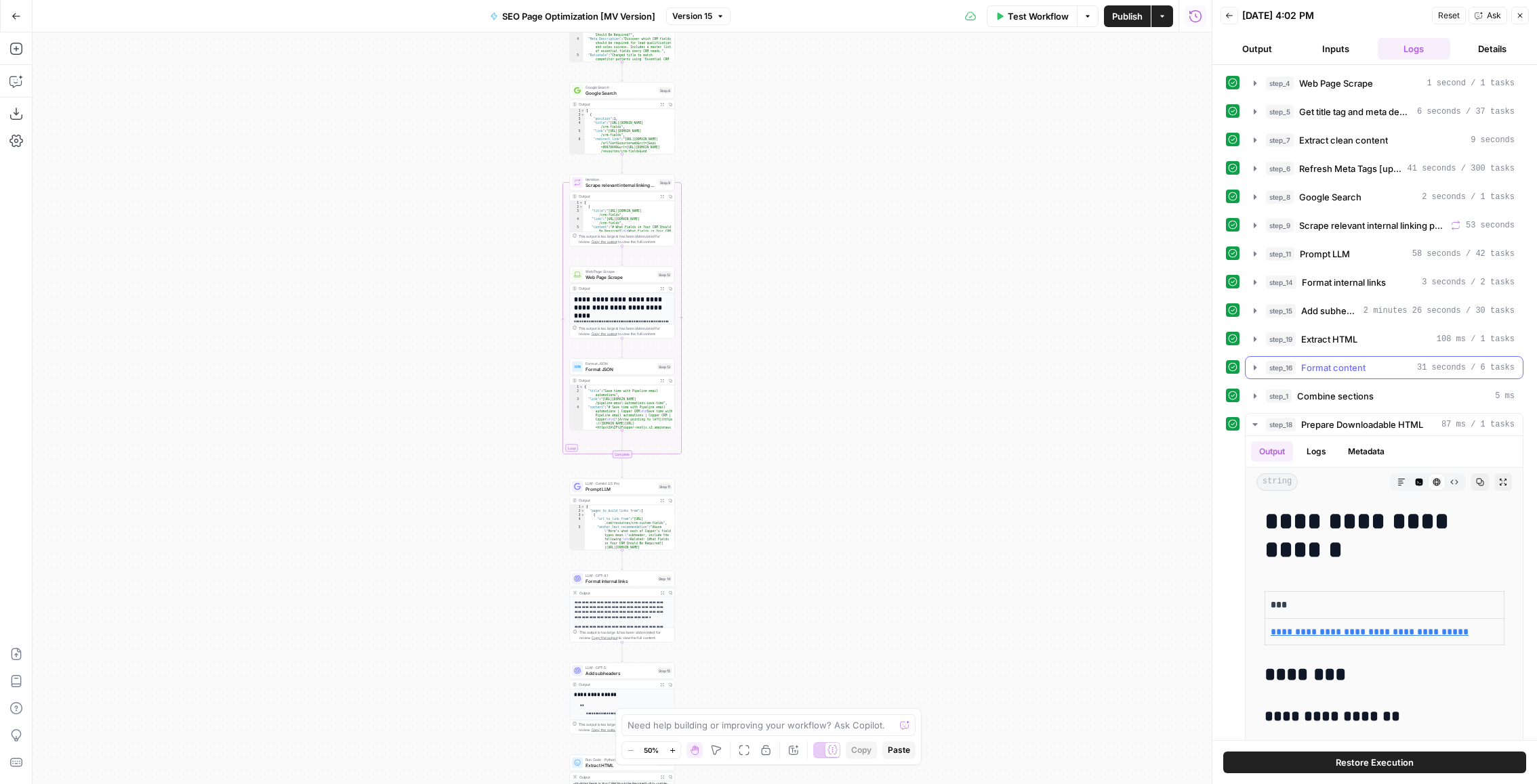
click at [1356, 366] on span "Format content" at bounding box center [1333, 368] width 64 height 13
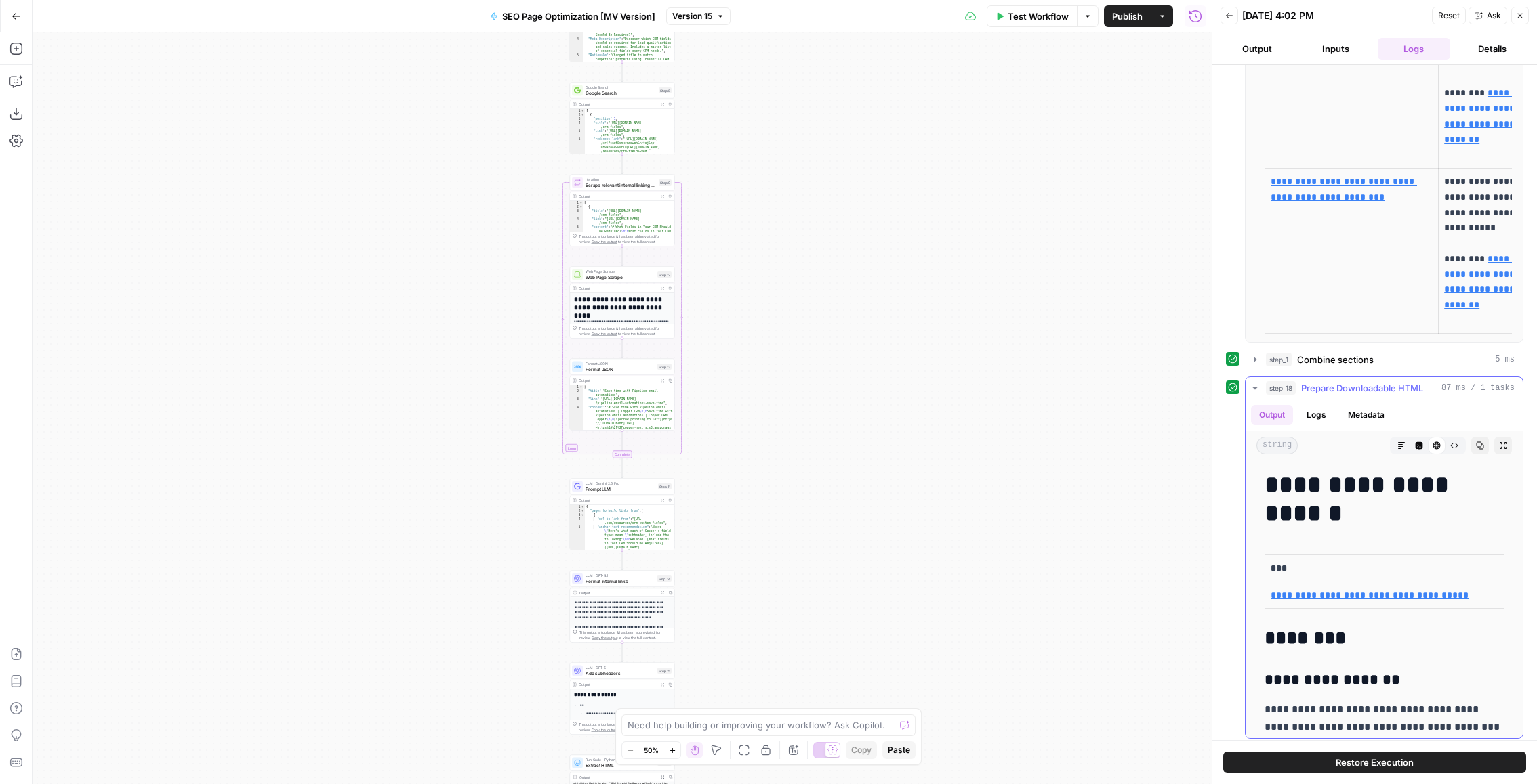
scroll to position [0, 0]
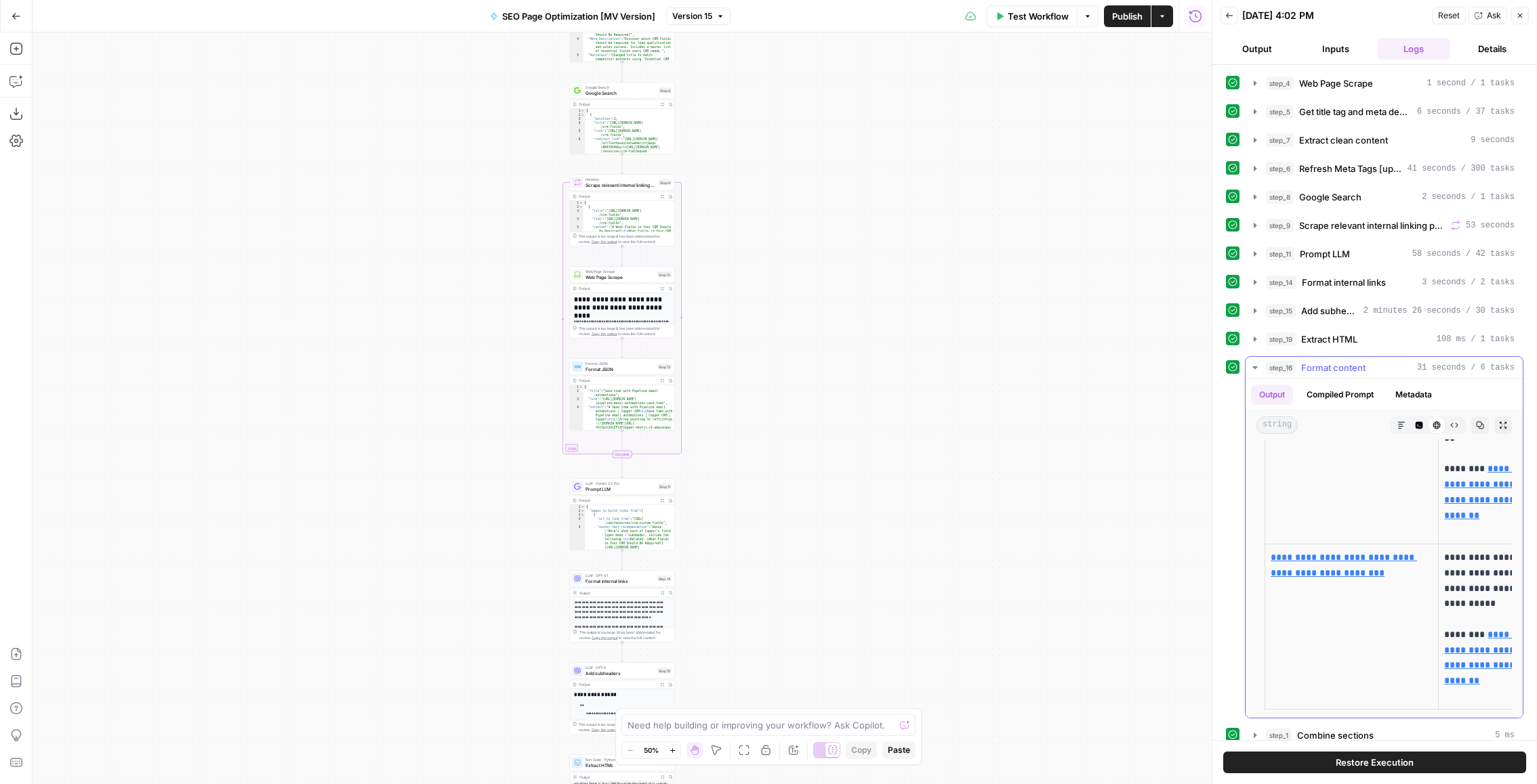
click at [1347, 361] on span "Format content" at bounding box center [1333, 368] width 64 height 13
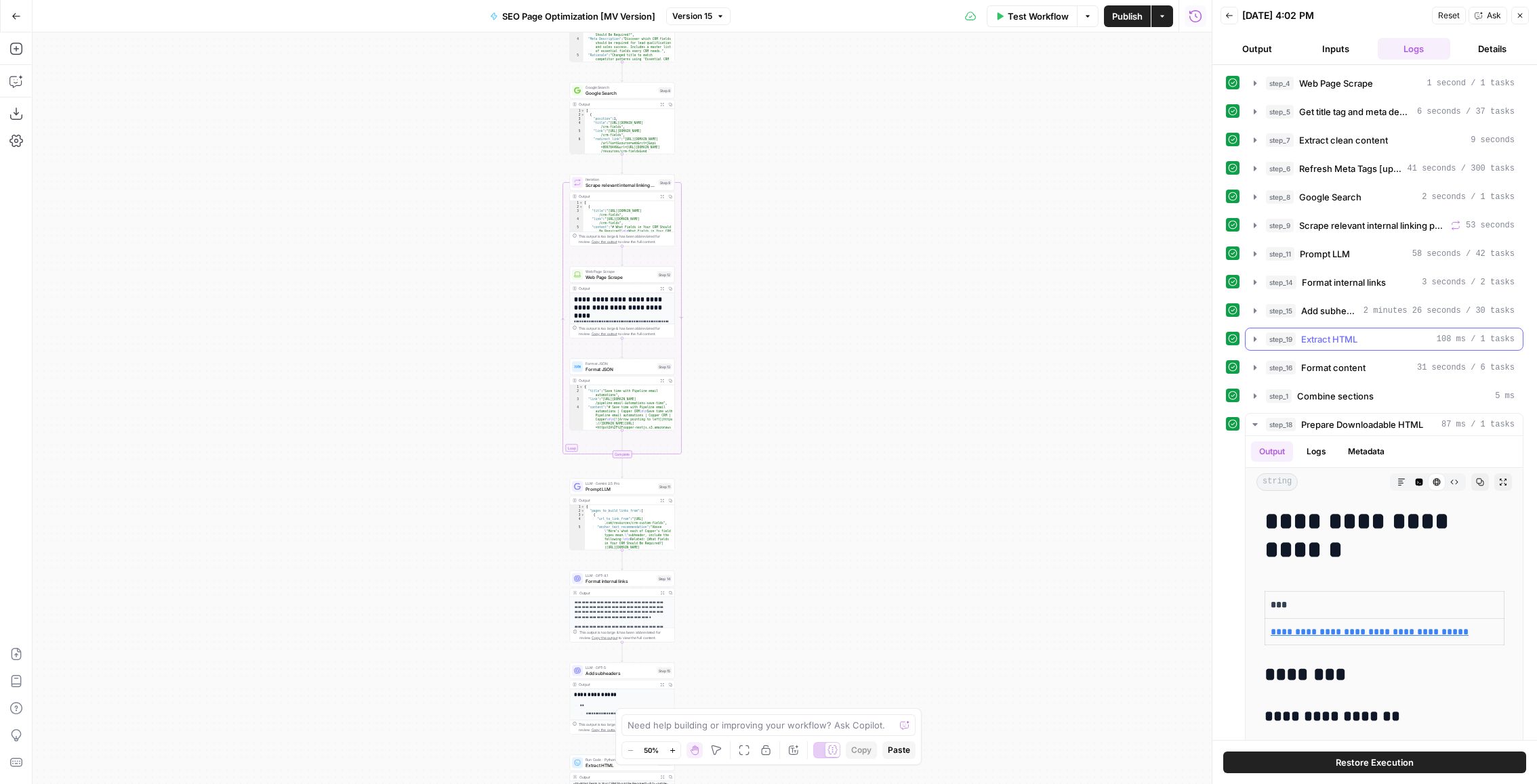
click at [1368, 339] on div "step_19 Extract HTML 108 ms / 1 tasks" at bounding box center [1390, 339] width 249 height 13
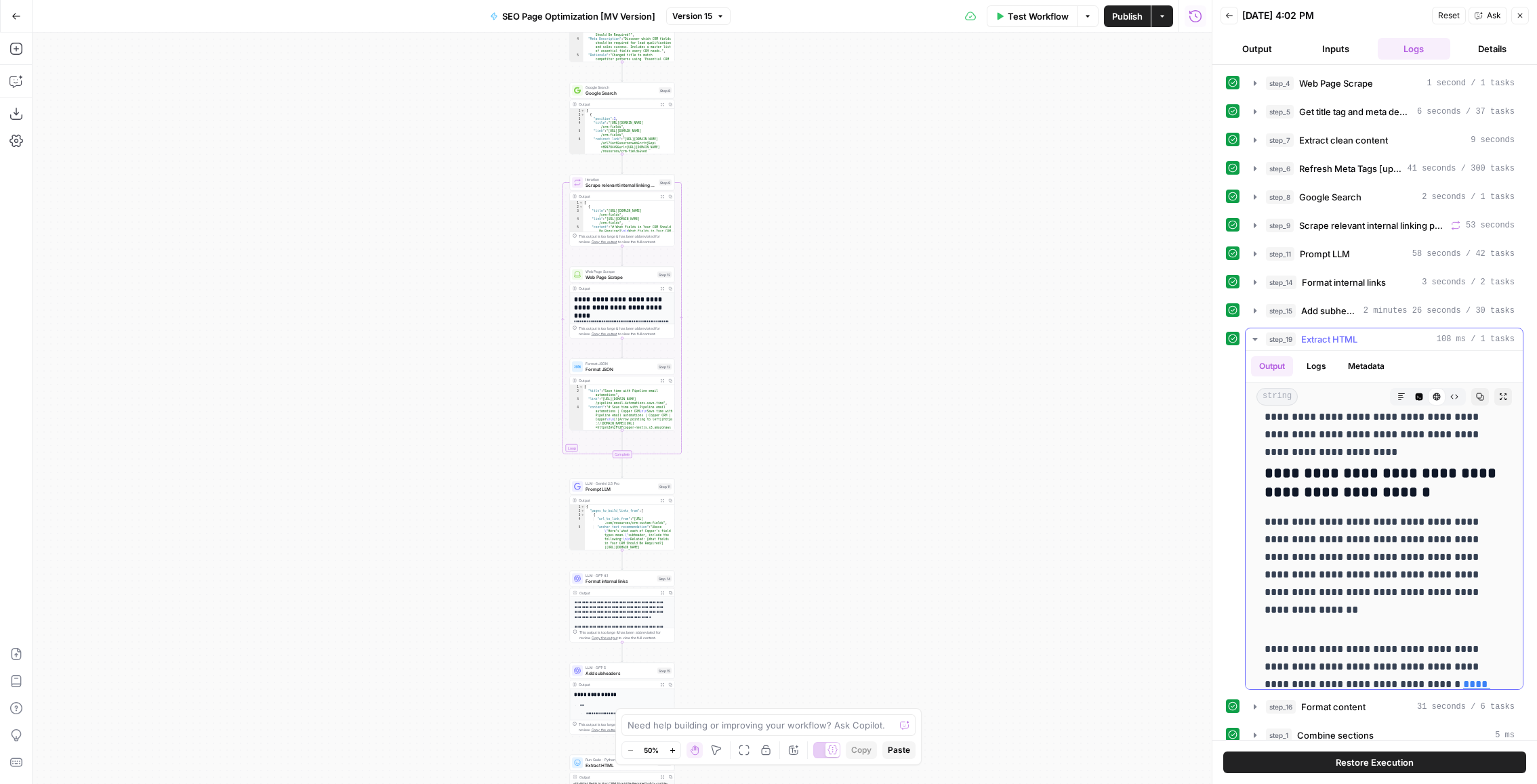
scroll to position [4714, 0]
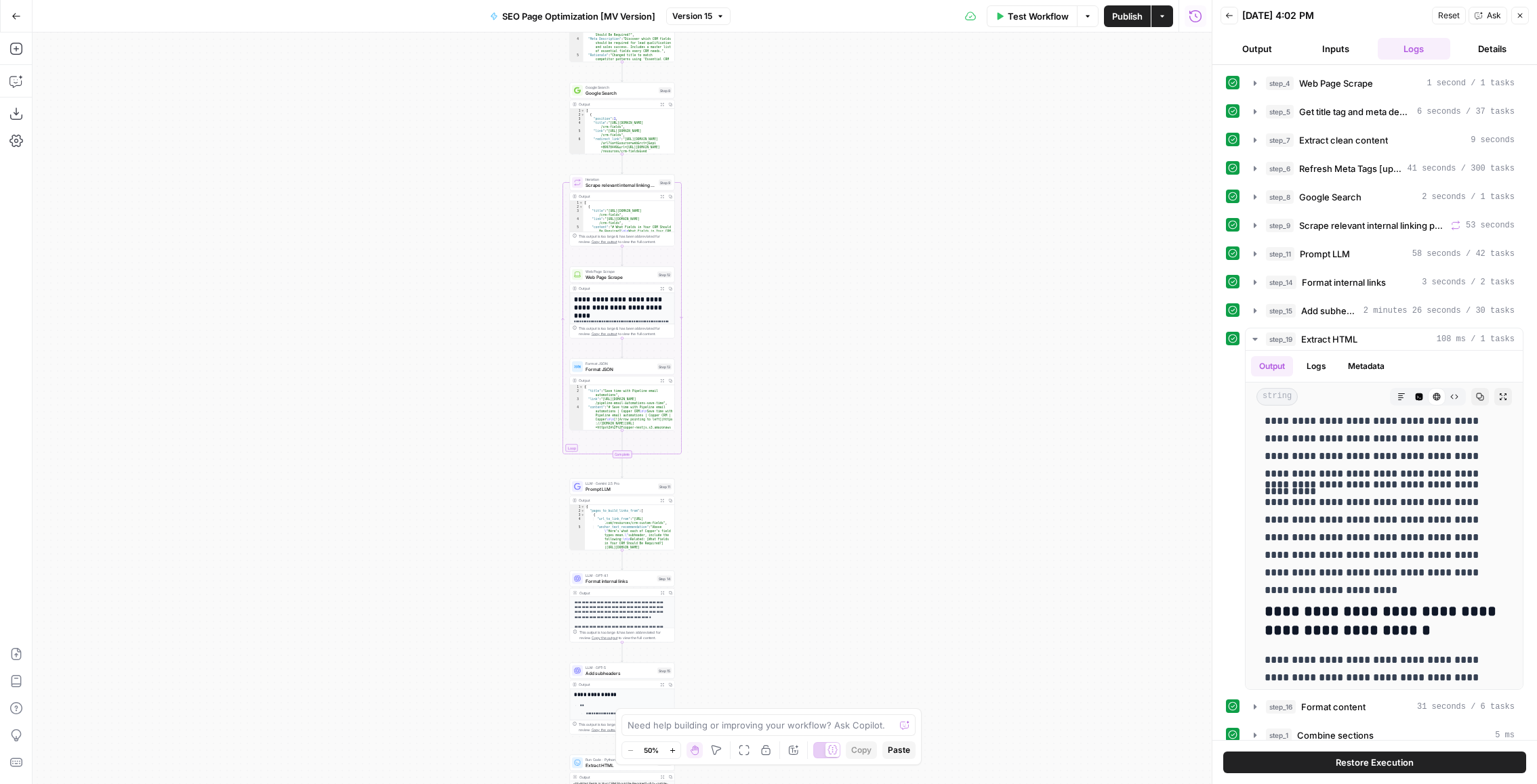
click at [1232, 20] on button "Back" at bounding box center [1229, 15] width 18 height 18
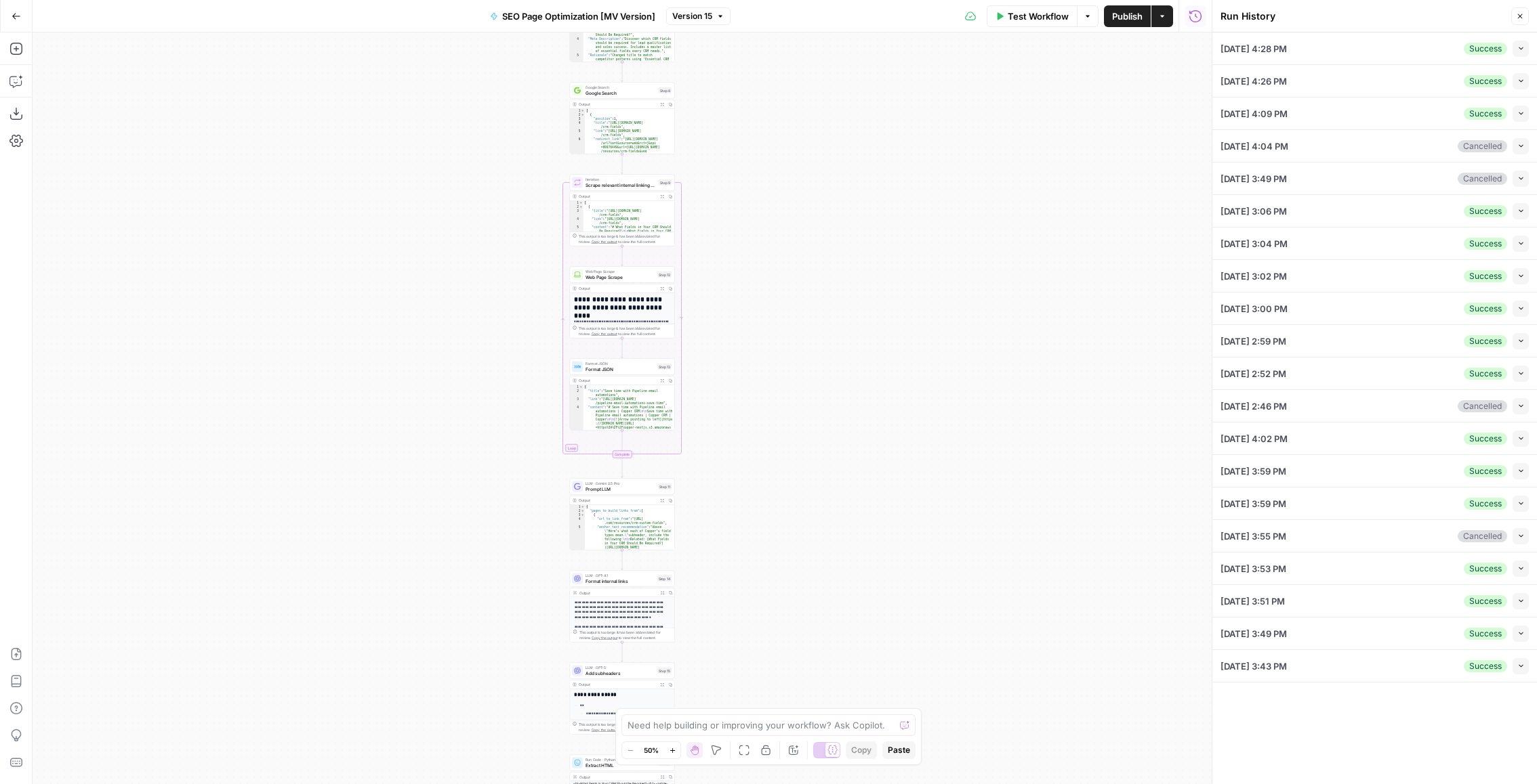
click at [1526, 440] on button "Collapse" at bounding box center [1520, 438] width 16 height 16
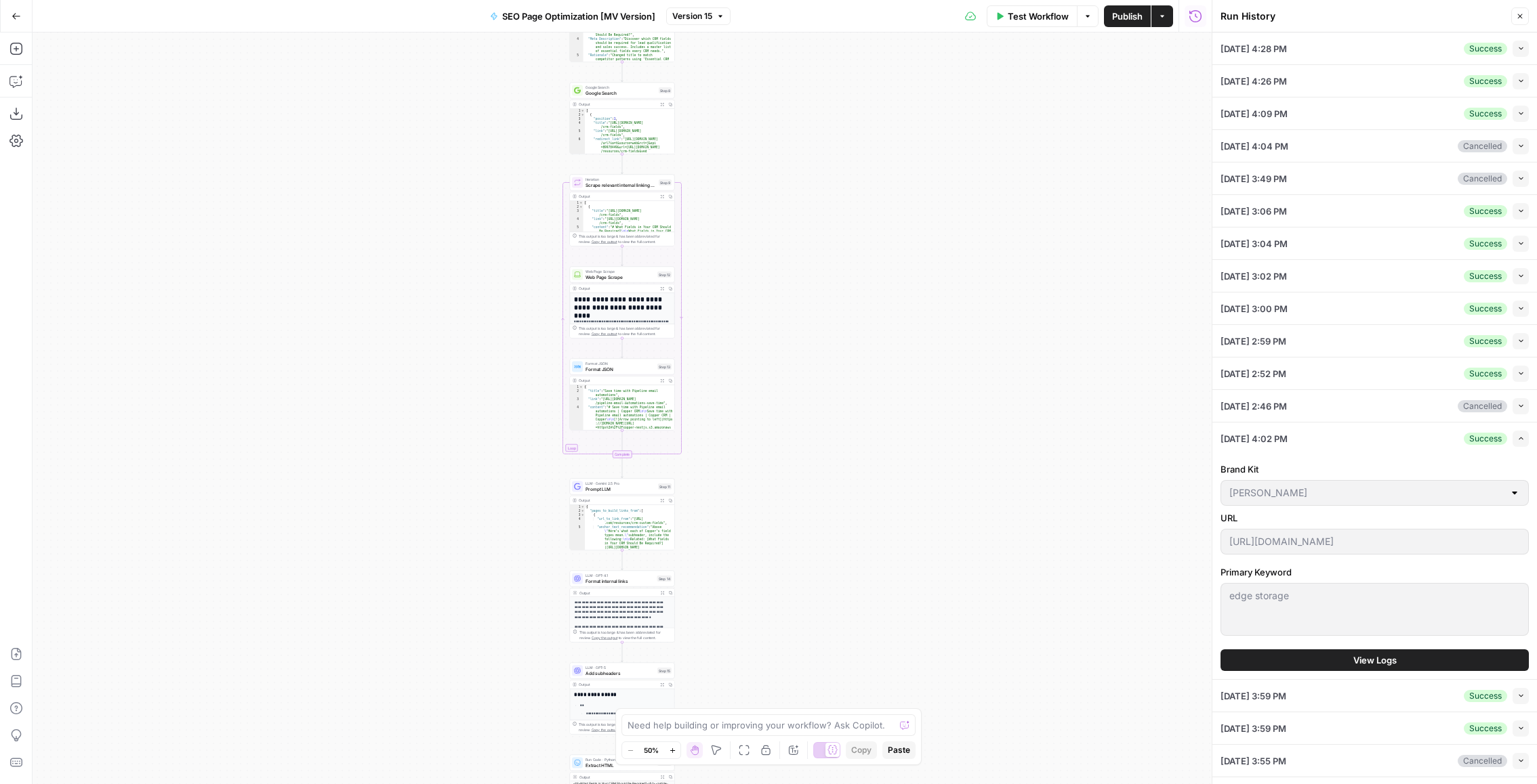
click at [1362, 658] on span "View Logs" at bounding box center [1375, 661] width 43 height 13
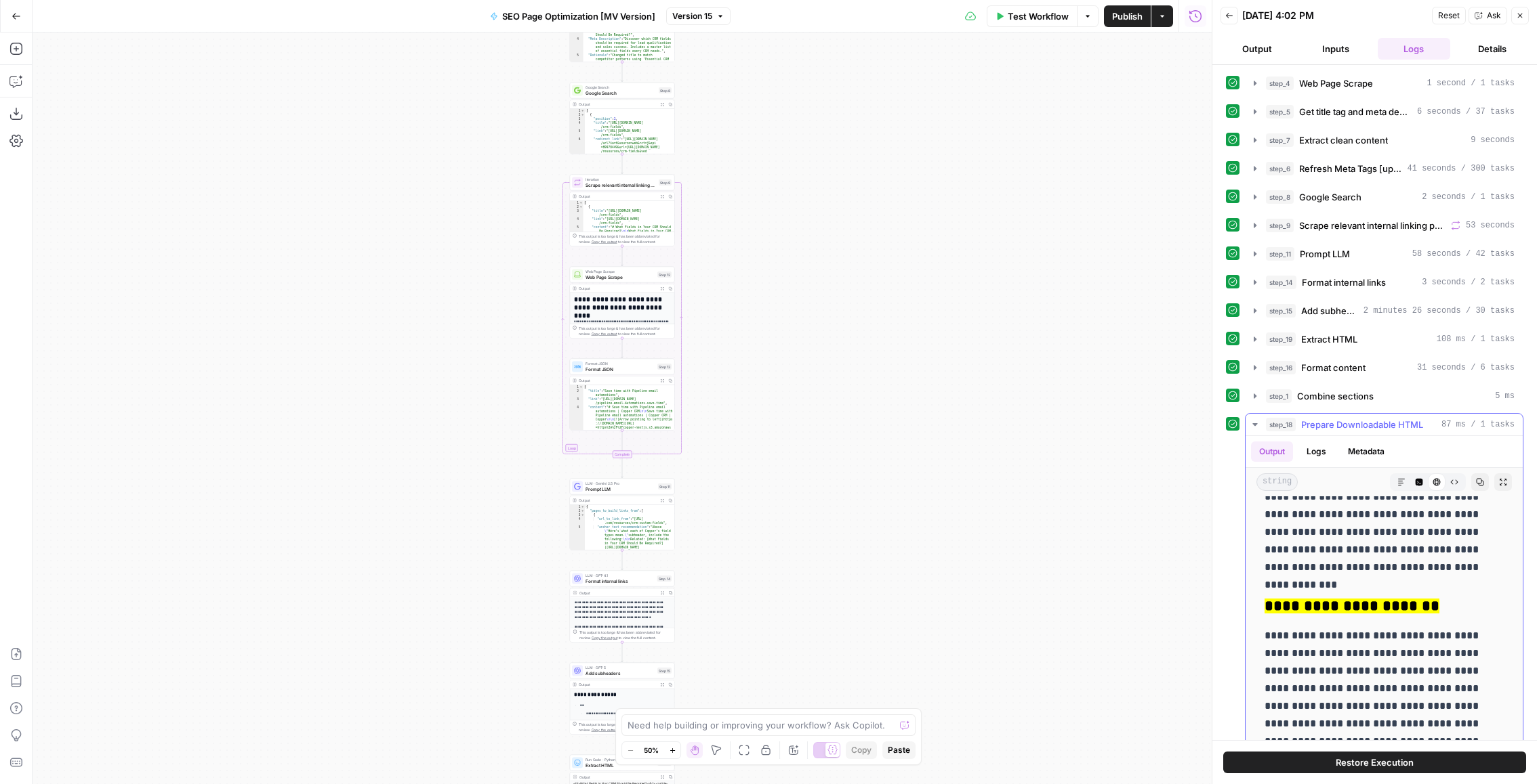
scroll to position [4439, 0]
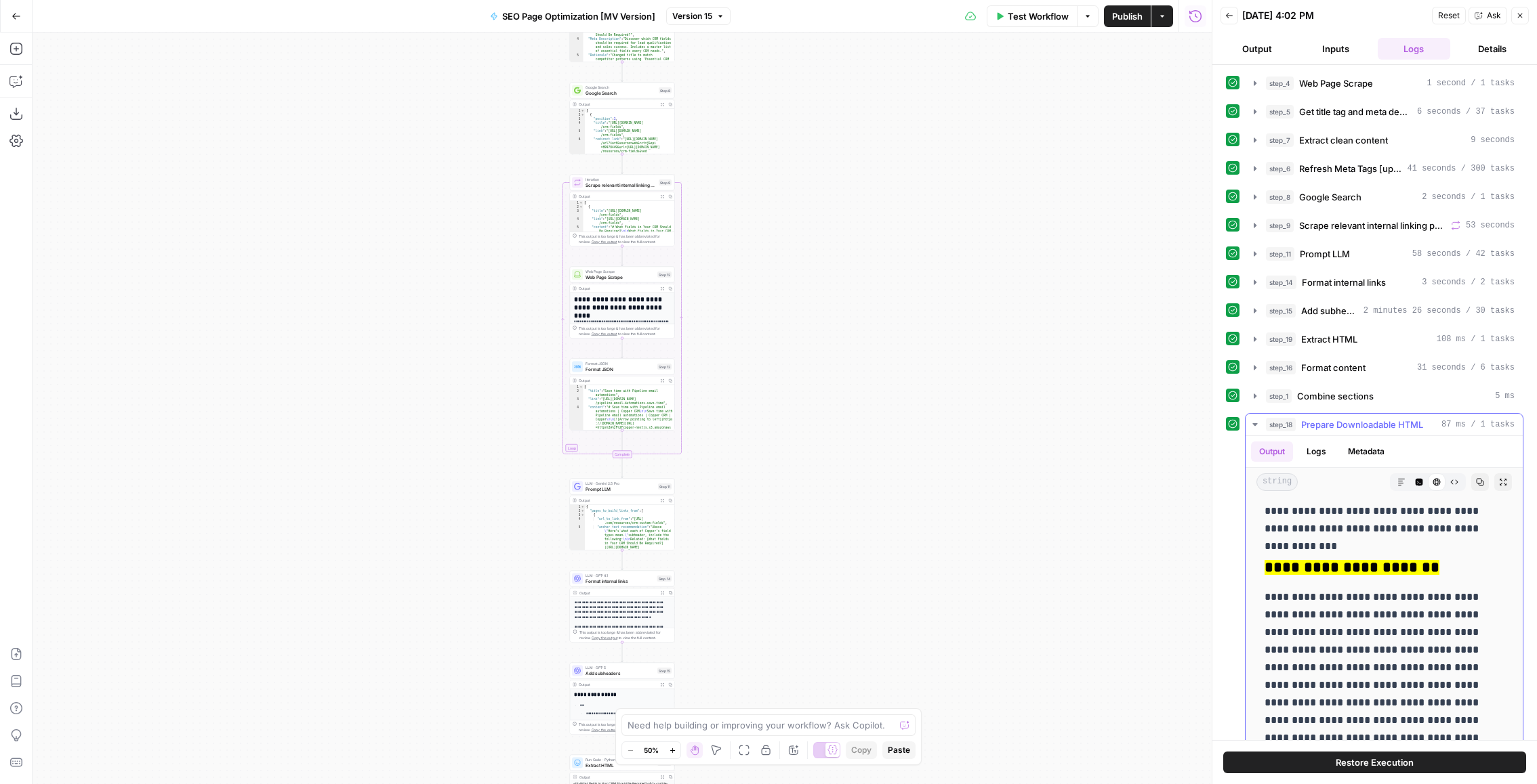
click at [1346, 424] on span "Prepare Downloadable HTML" at bounding box center [1362, 425] width 122 height 13
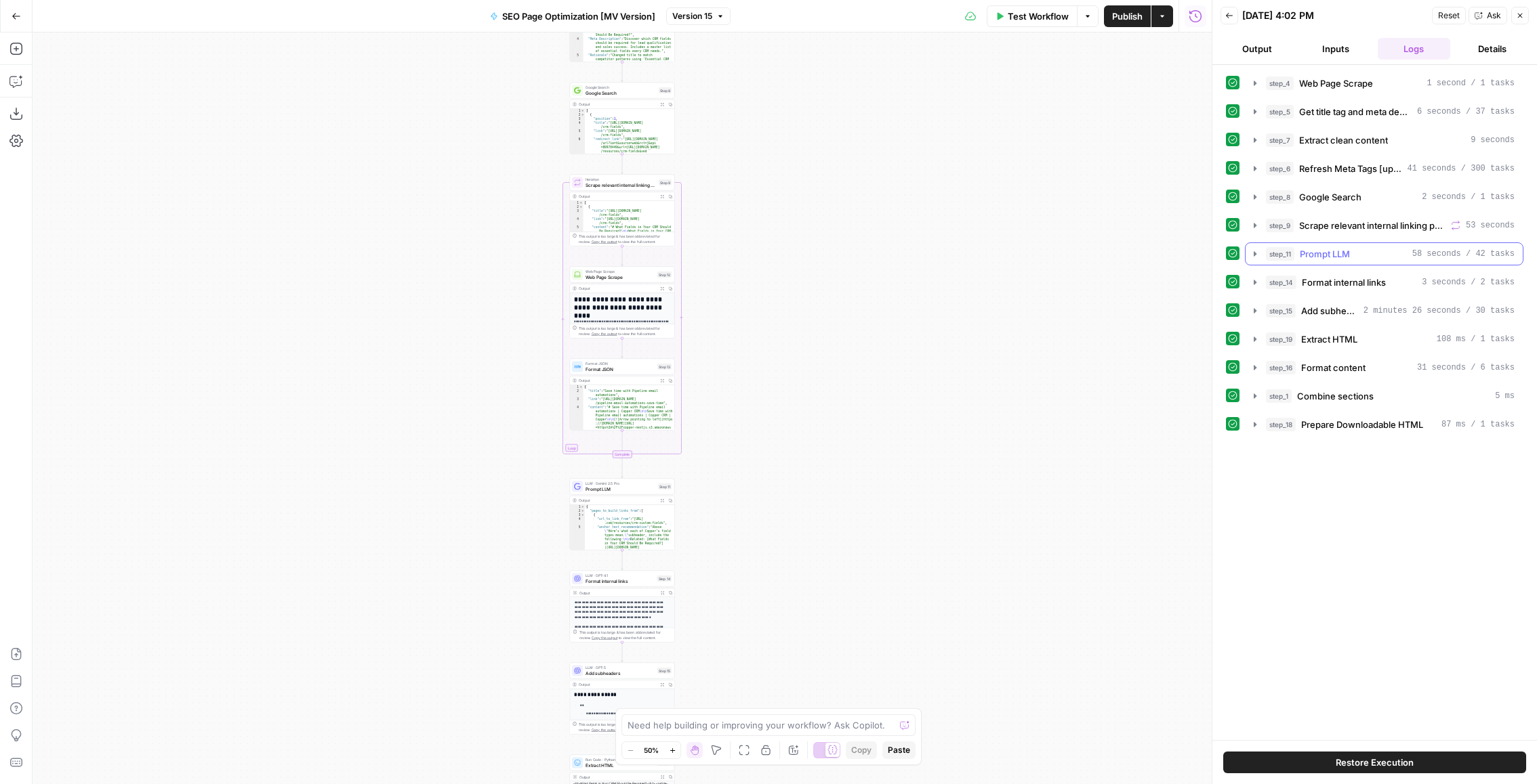
click at [1408, 223] on span "Scrape relevant internal linking pages" at bounding box center [1372, 225] width 146 height 13
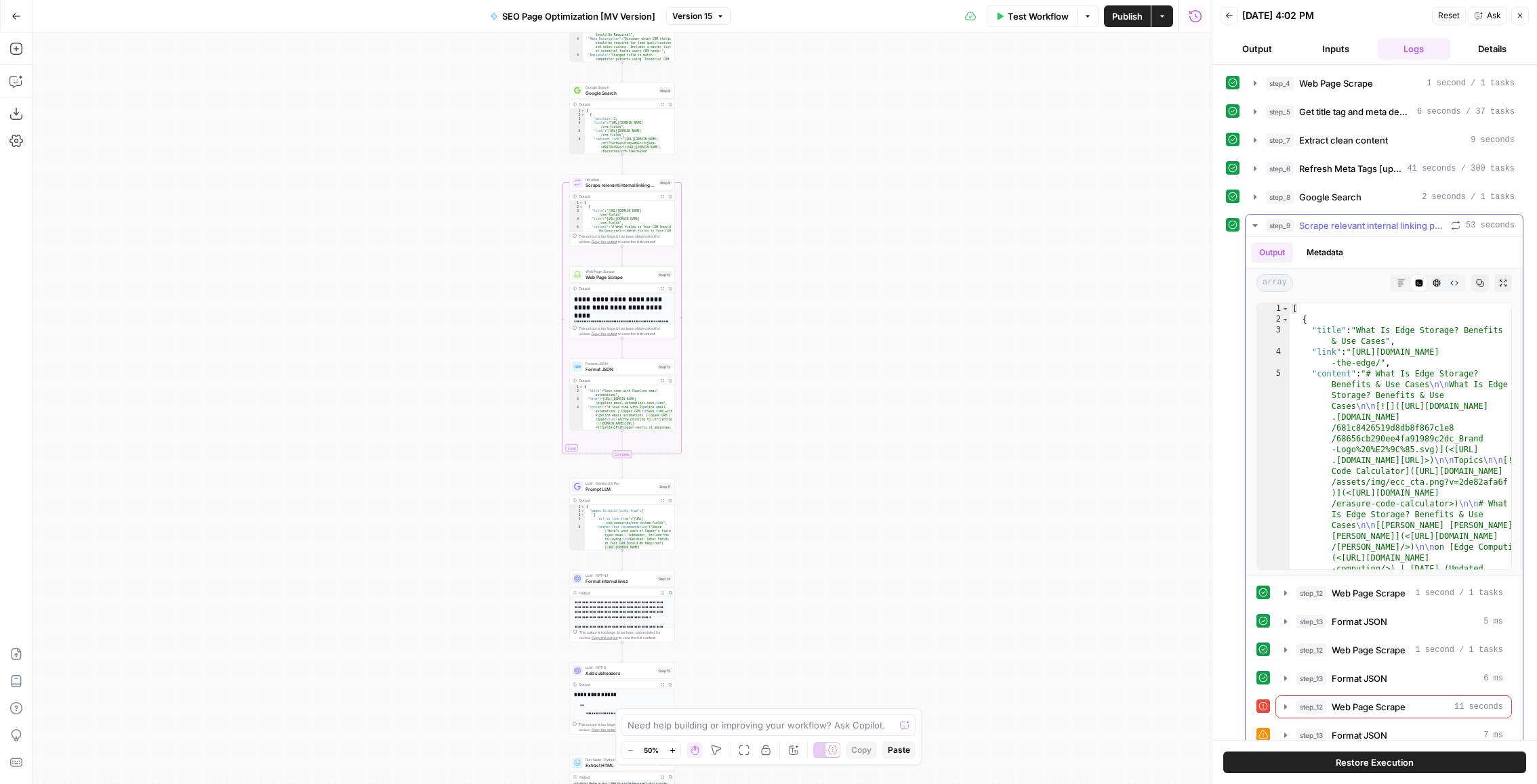
click at [1408, 223] on span "Scrape relevant internal linking pages" at bounding box center [1372, 225] width 146 height 13
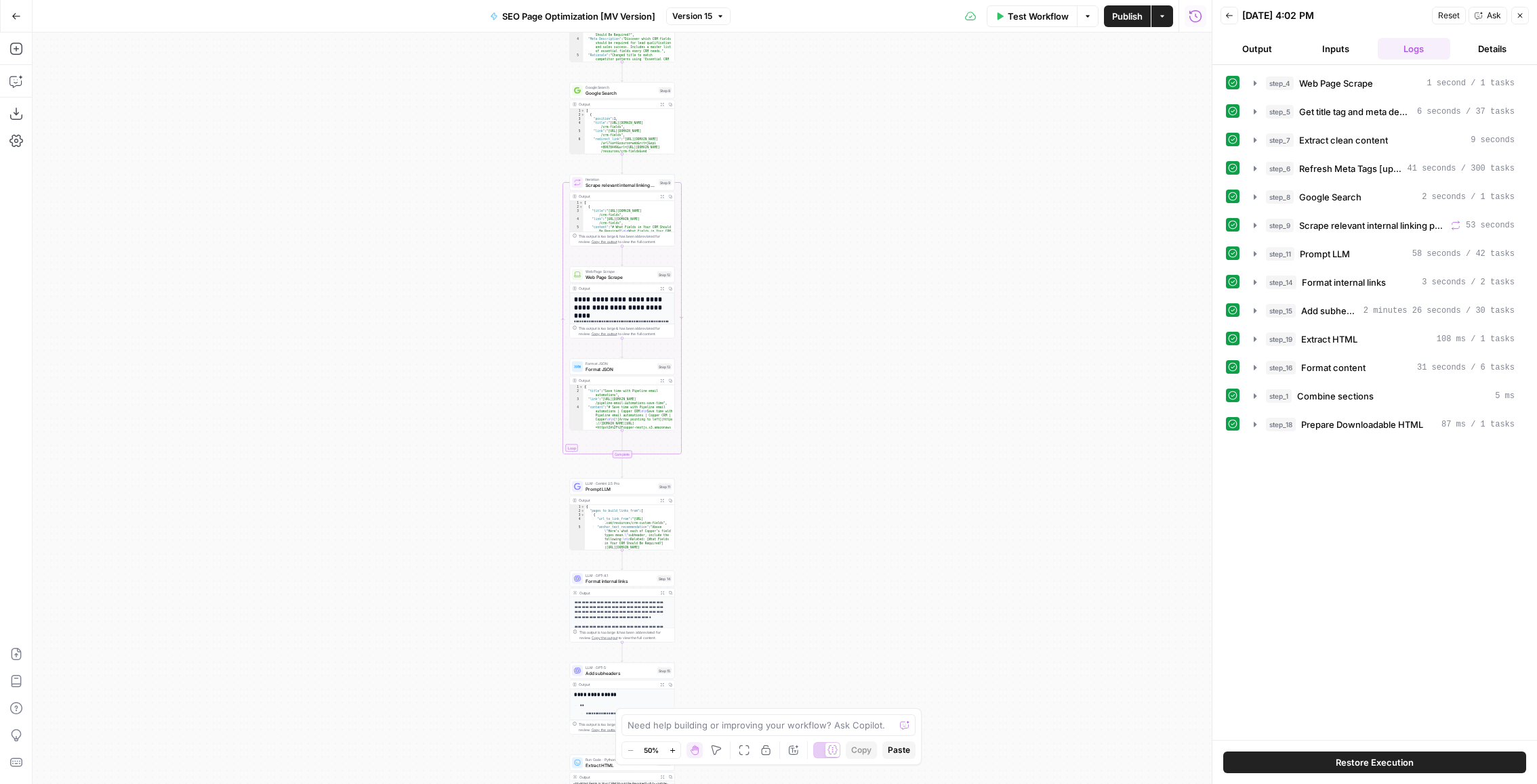
click at [1373, 204] on button "step_8 Google Search 2 seconds / 1 tasks" at bounding box center [1384, 197] width 277 height 22
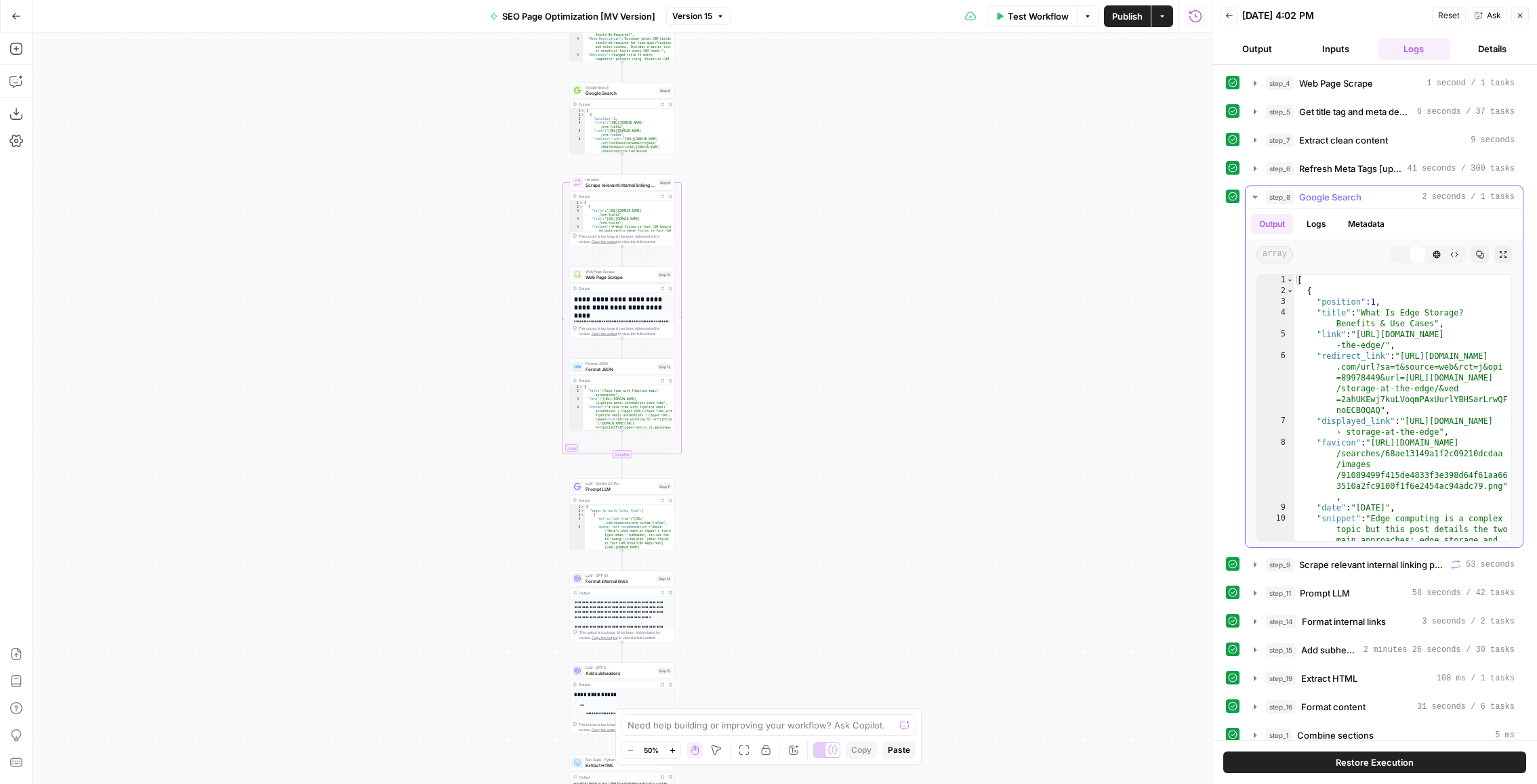
click at [1373, 200] on div "step_8 Google Search 2 seconds / 1 tasks" at bounding box center [1390, 197] width 249 height 13
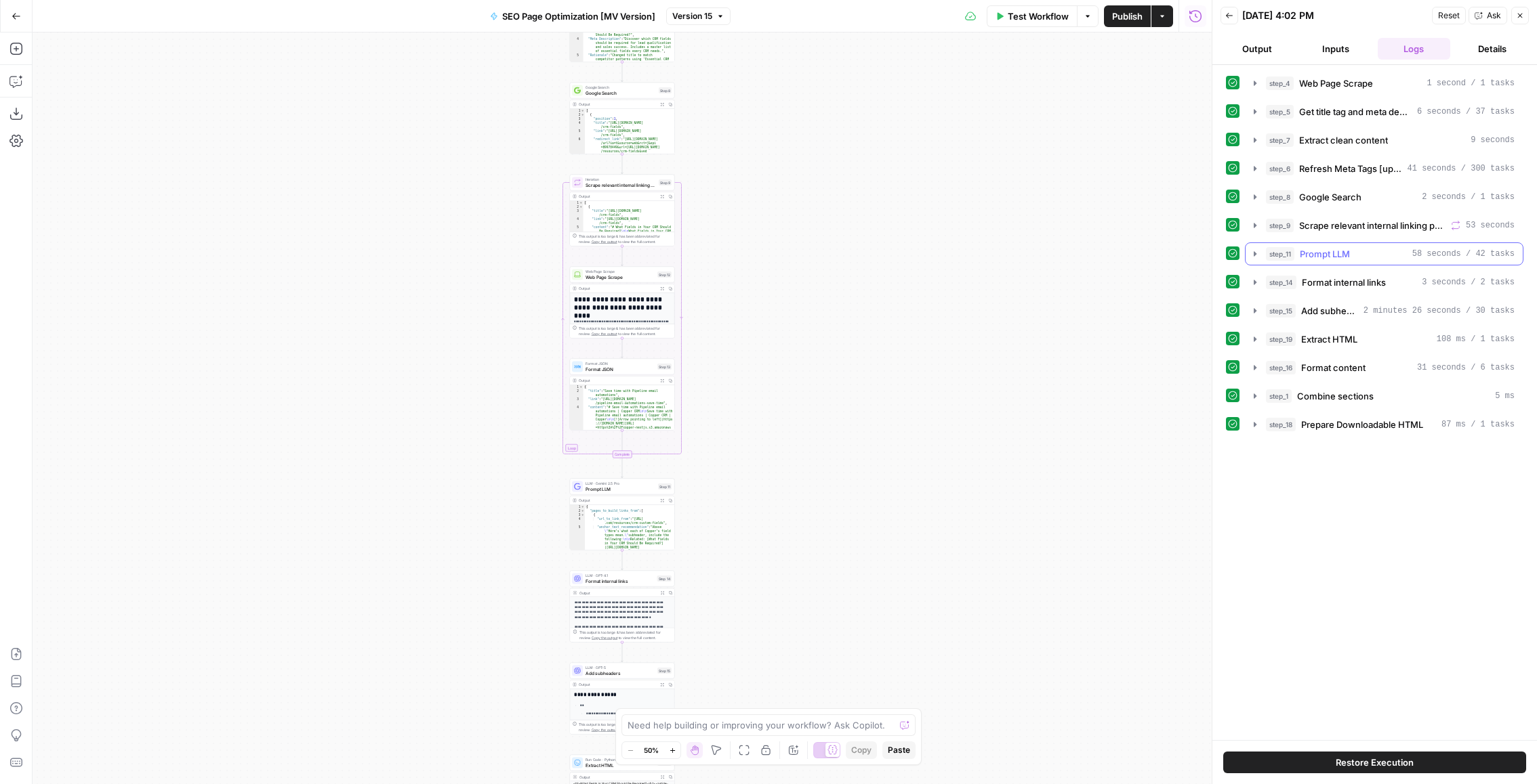
click at [1349, 256] on span "Prompt LLM" at bounding box center [1325, 254] width 50 height 13
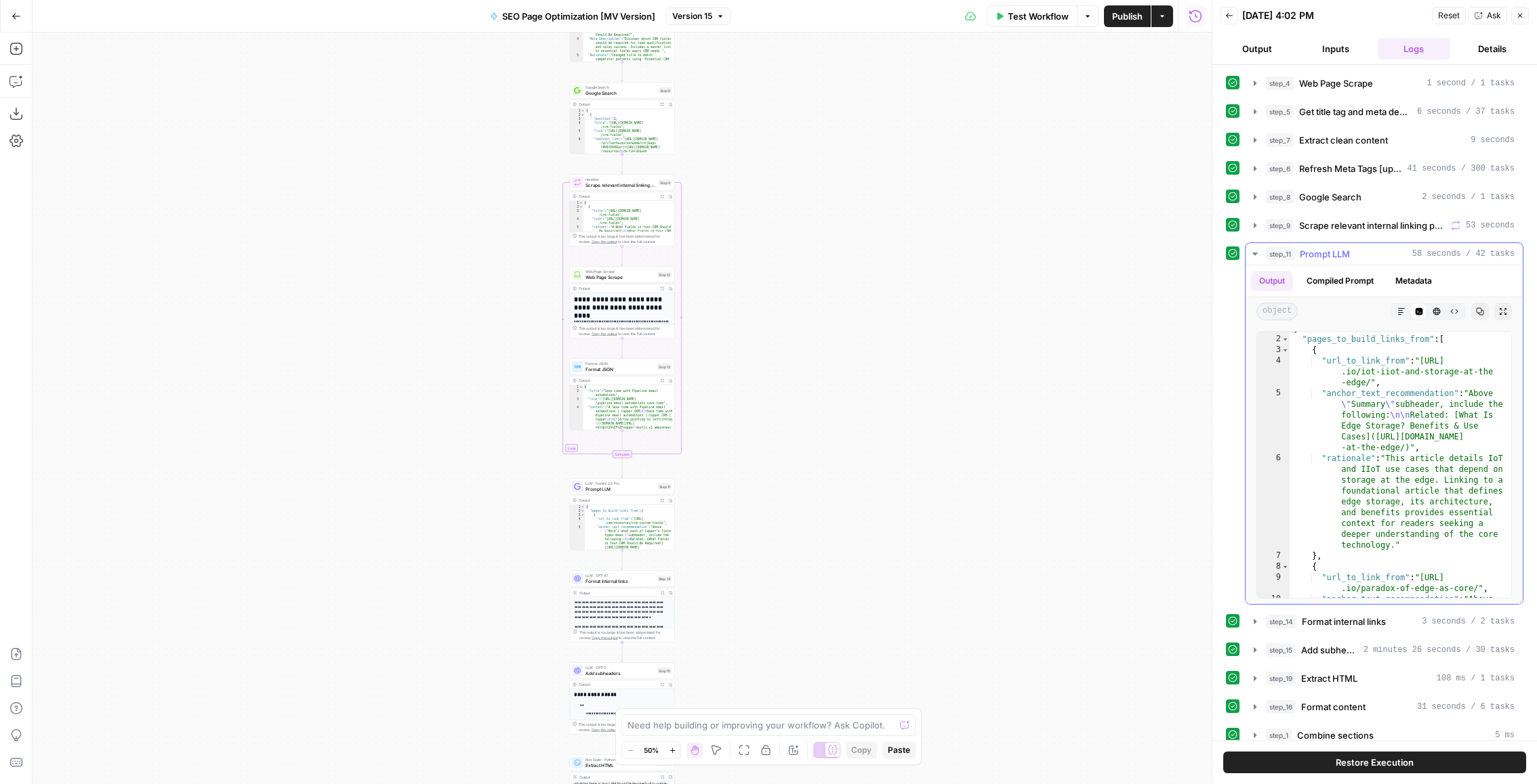
scroll to position [892, 0]
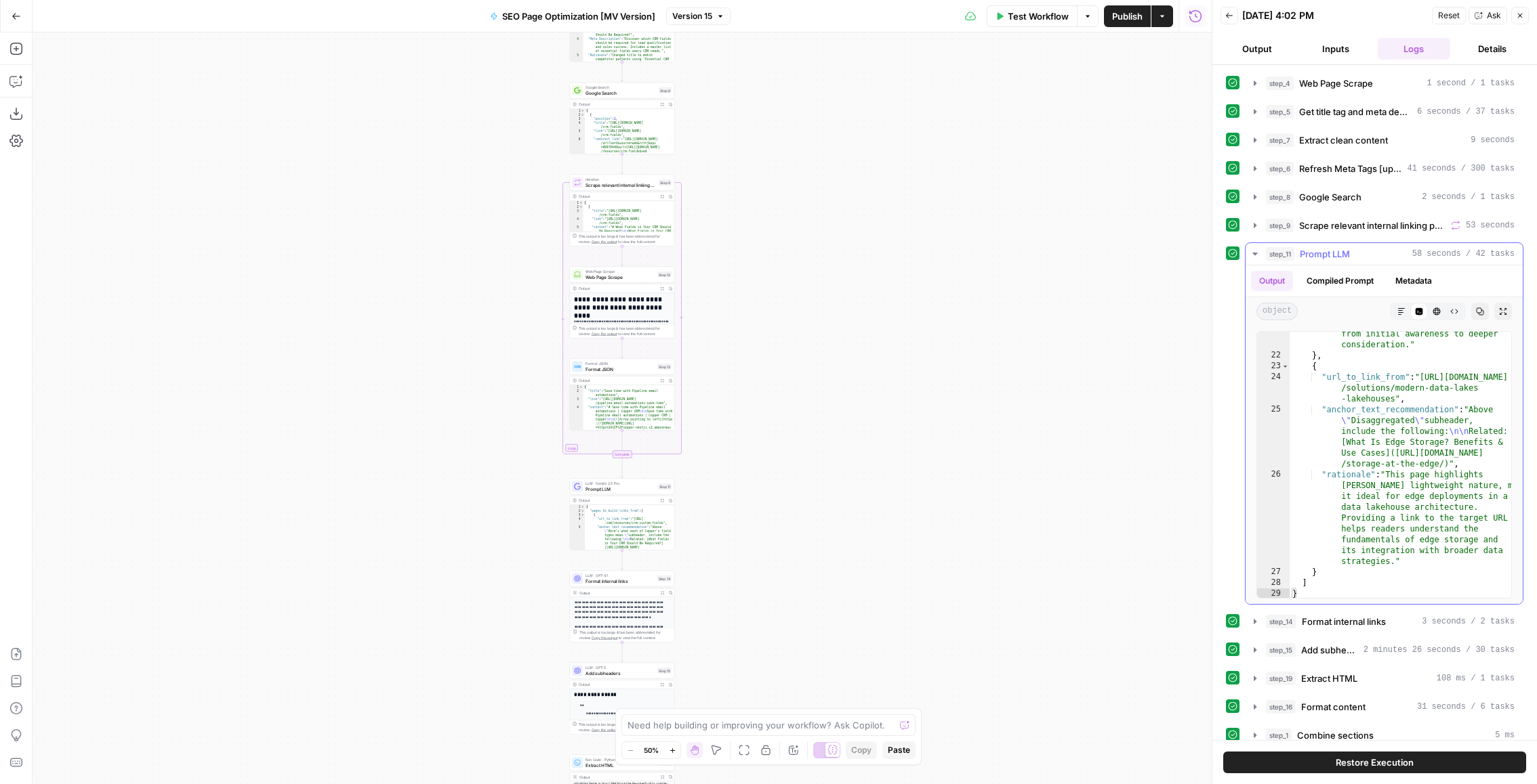
click at [1458, 309] on icon "button" at bounding box center [1454, 312] width 8 height 8
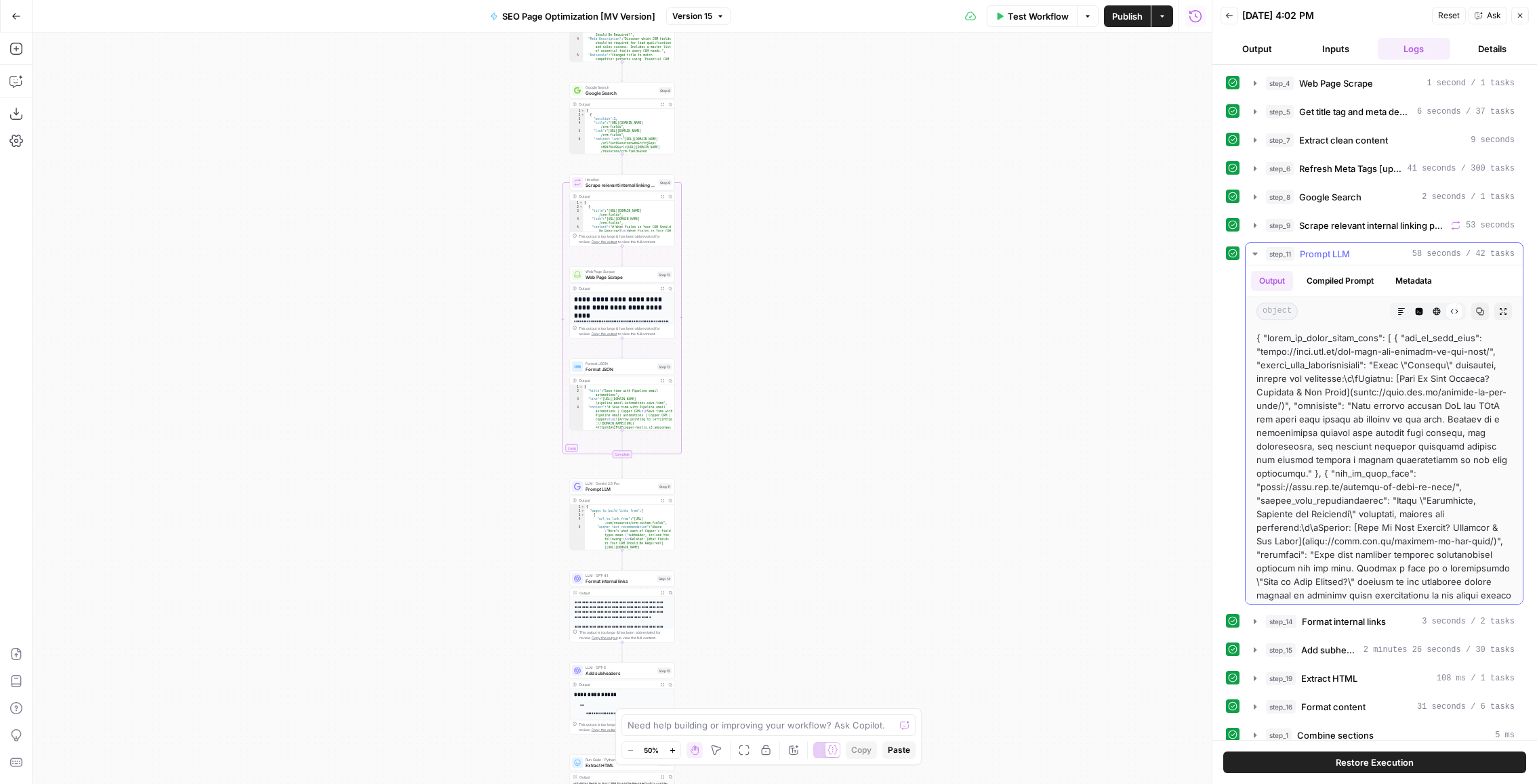
click at [1333, 248] on span "Prompt LLM" at bounding box center [1325, 254] width 50 height 13
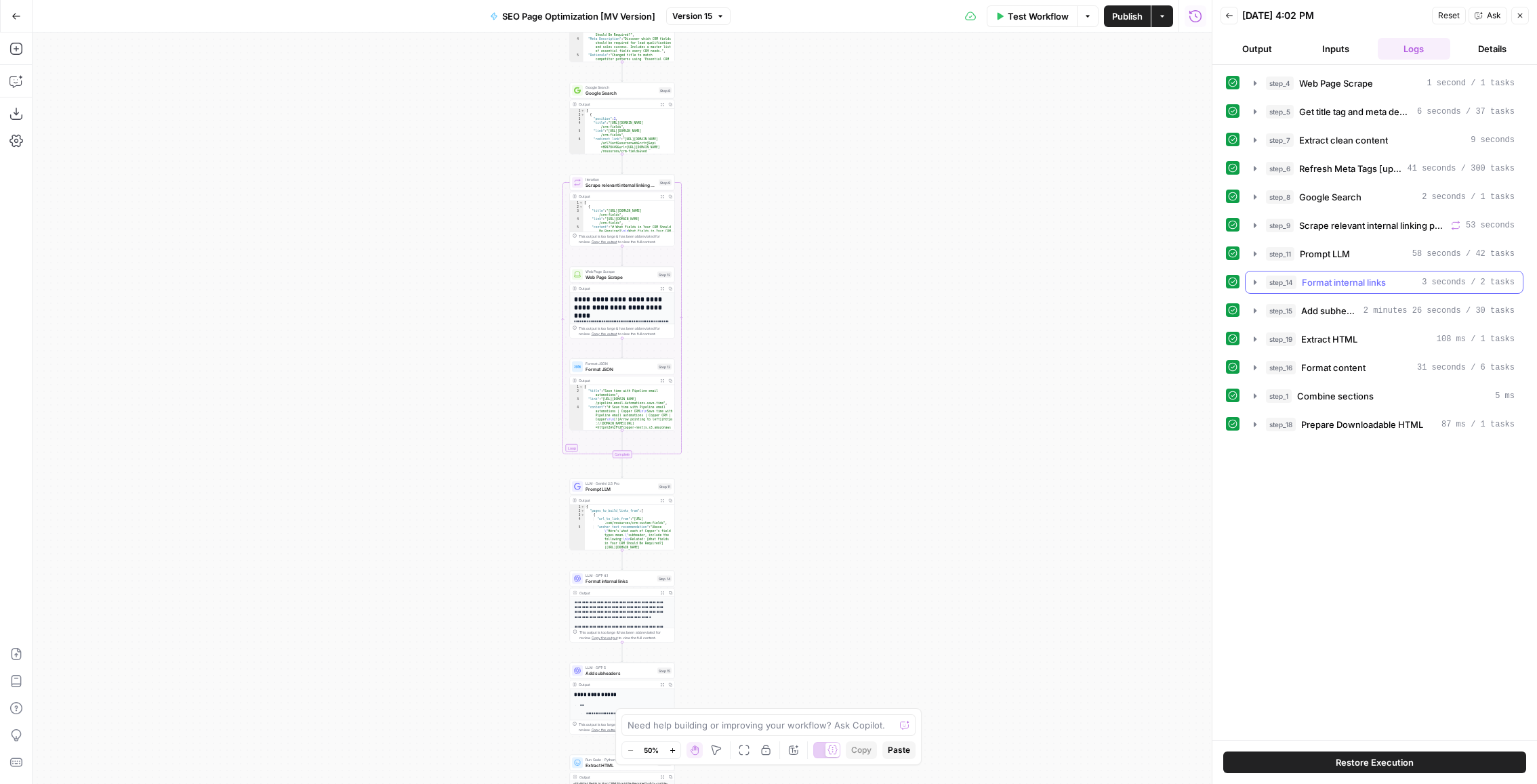
click at [1336, 276] on span "Format internal links" at bounding box center [1343, 283] width 84 height 13
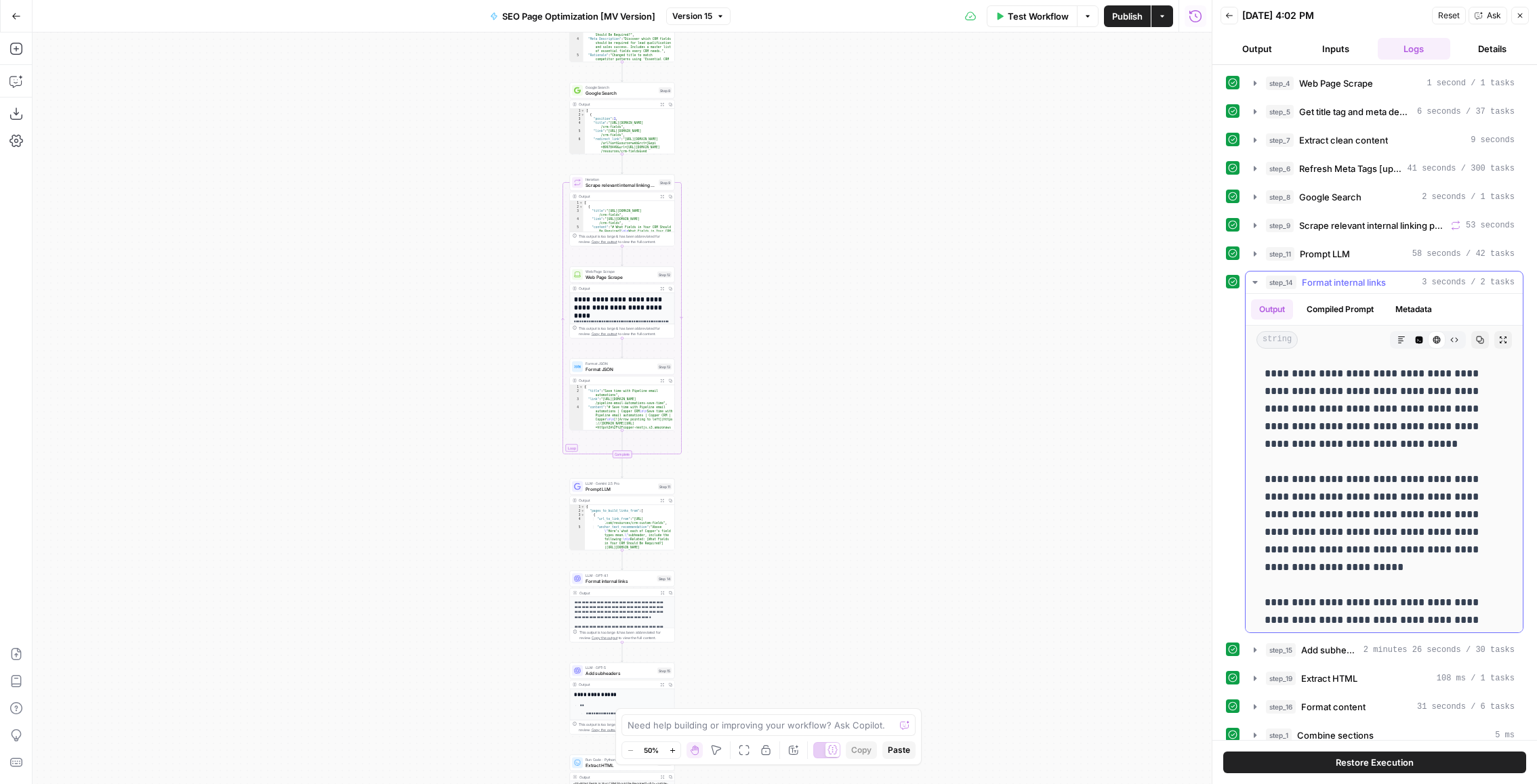
click at [1364, 286] on button "step_14 Format internal links 3 seconds / 2 tasks" at bounding box center [1384, 283] width 277 height 22
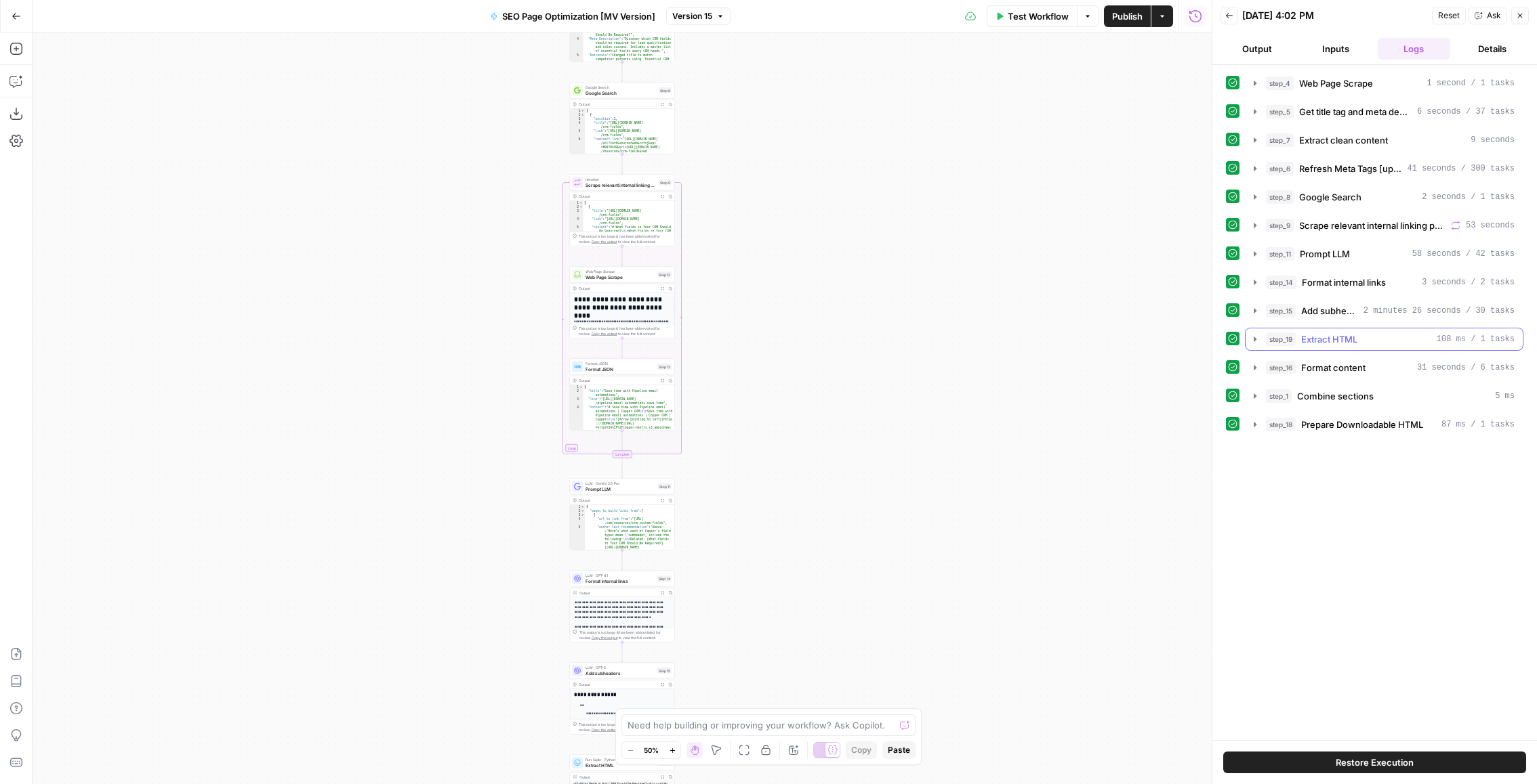
click at [1379, 340] on div "step_19 Extract HTML 108 ms / 1 tasks" at bounding box center [1390, 339] width 249 height 13
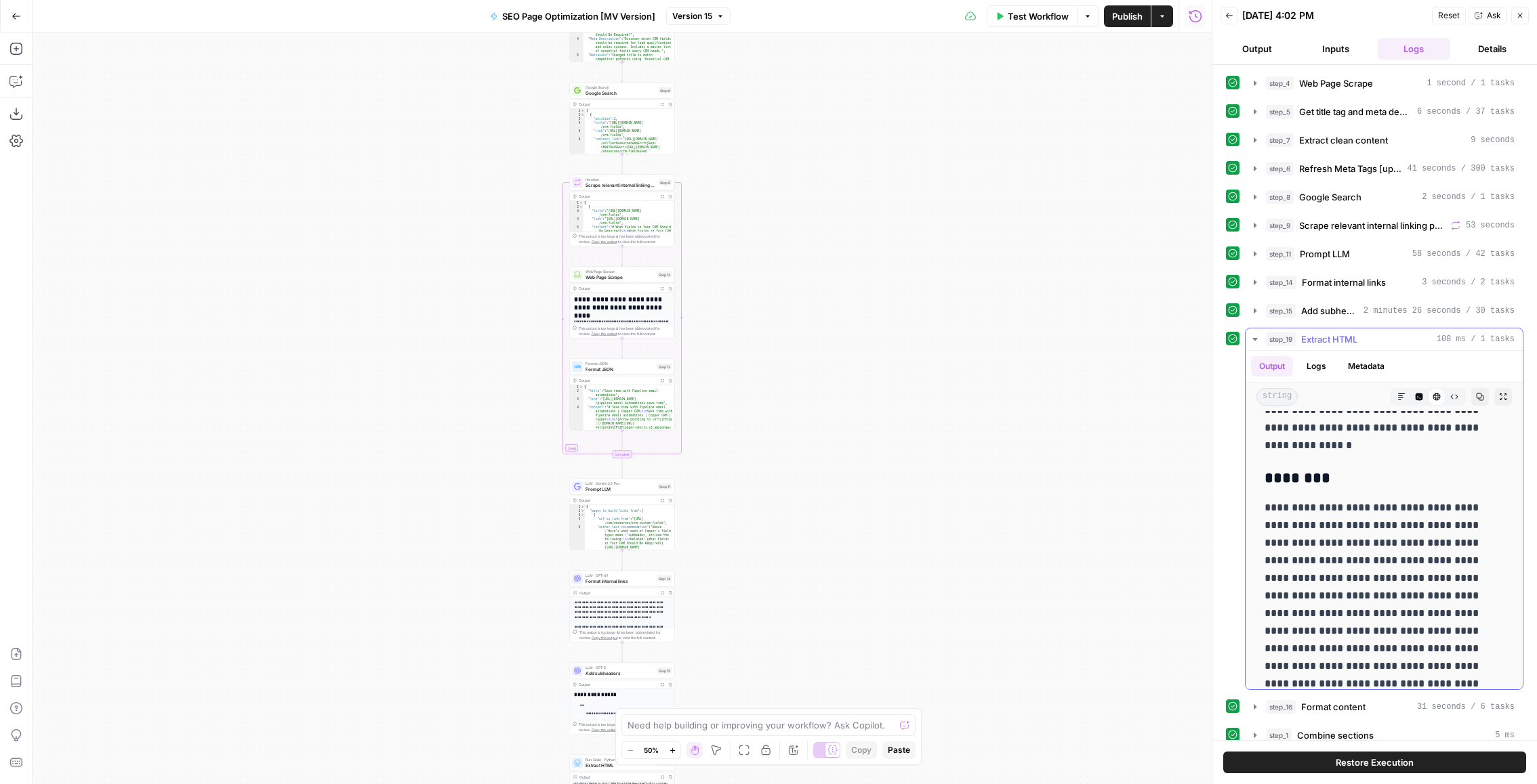
scroll to position [6928, 0]
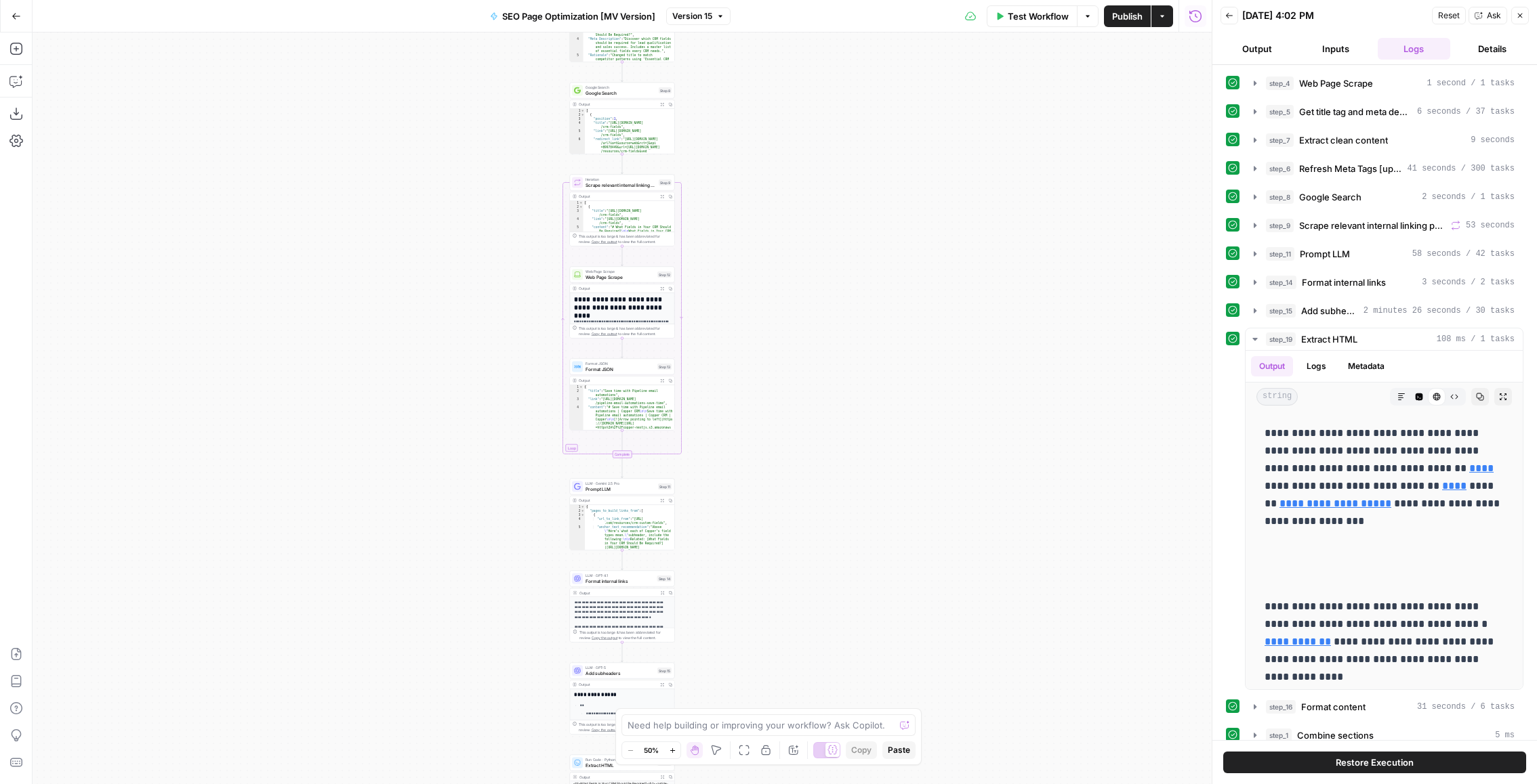
click at [697, 23] on button "Version 15" at bounding box center [698, 16] width 64 height 18
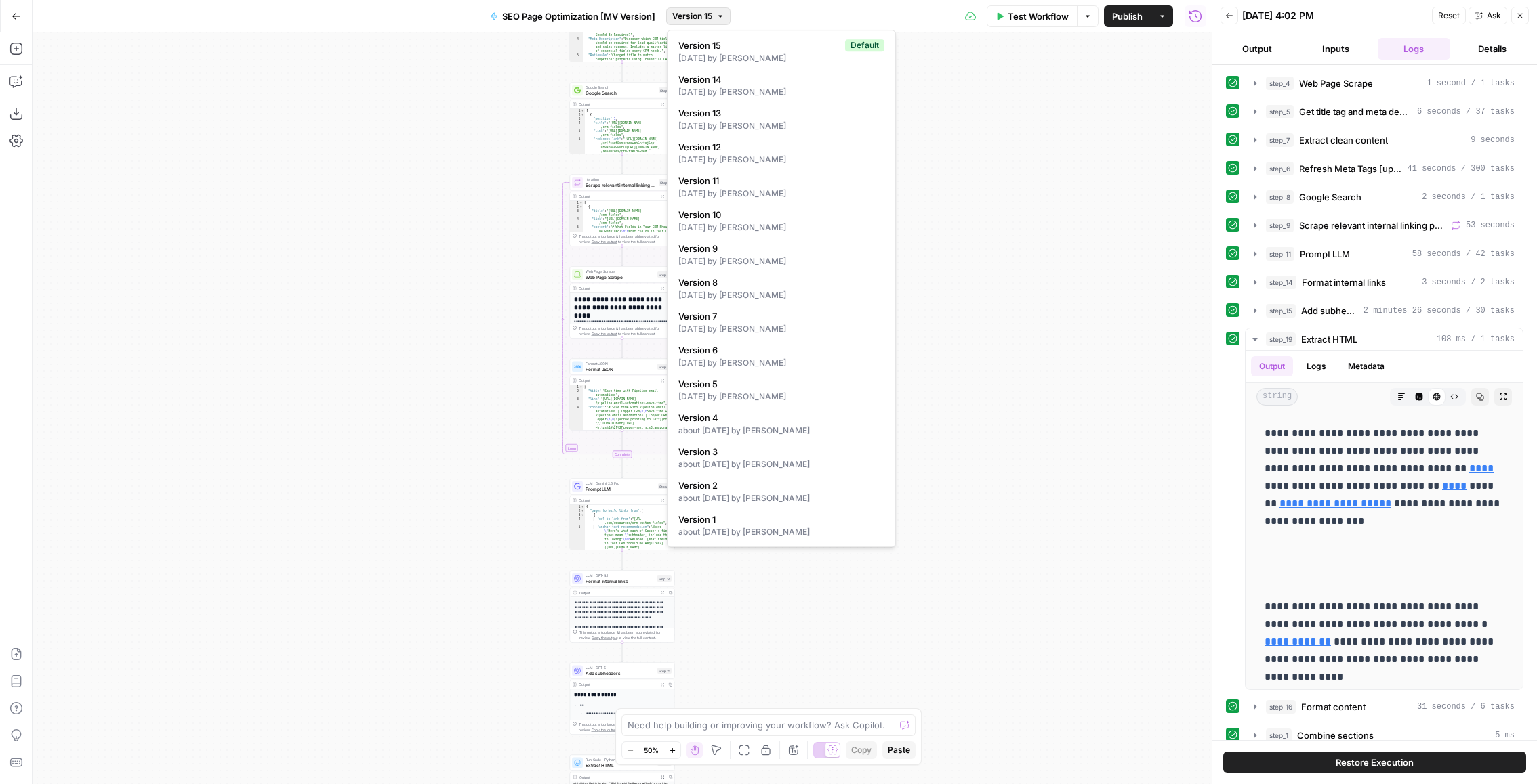
click at [974, 104] on div "Workflow Set Inputs Inputs Web Page Scrape Web Page Scrape Step 4 Output Expand…" at bounding box center [622, 408] width 1179 height 751
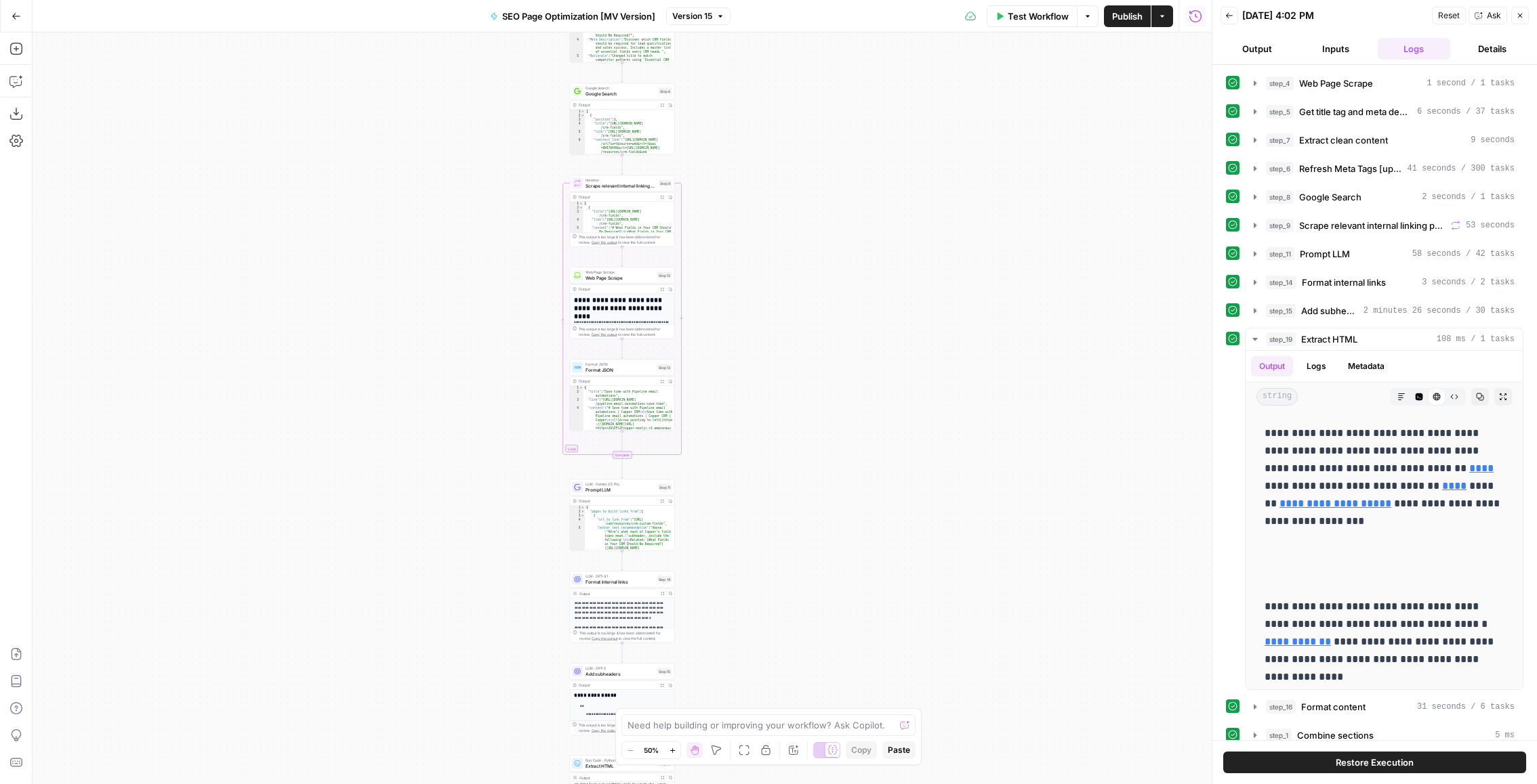
click at [1517, 14] on icon "button" at bounding box center [1520, 16] width 8 height 8
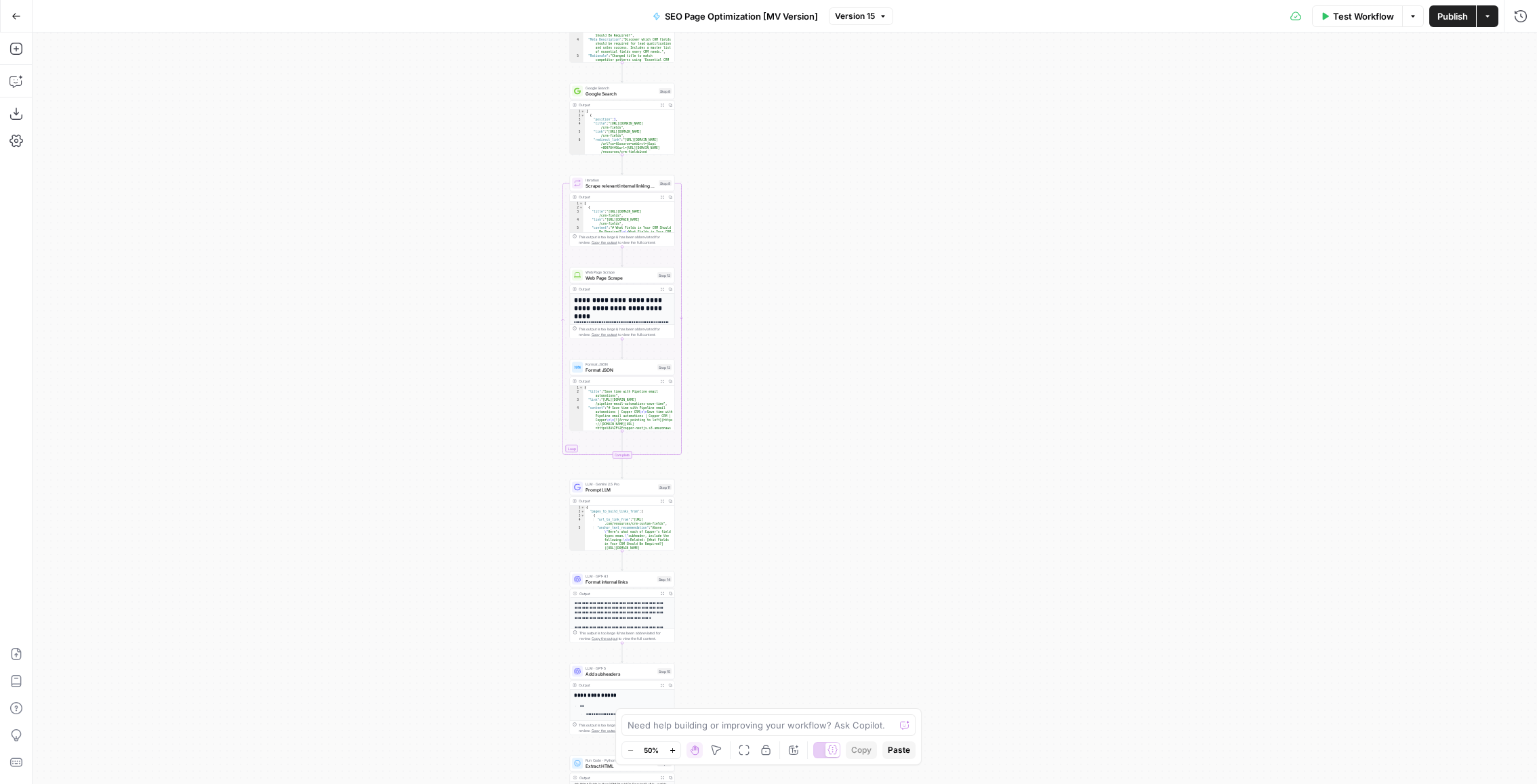
click at [1341, 13] on span "Test Workflow" at bounding box center [1363, 16] width 61 height 13
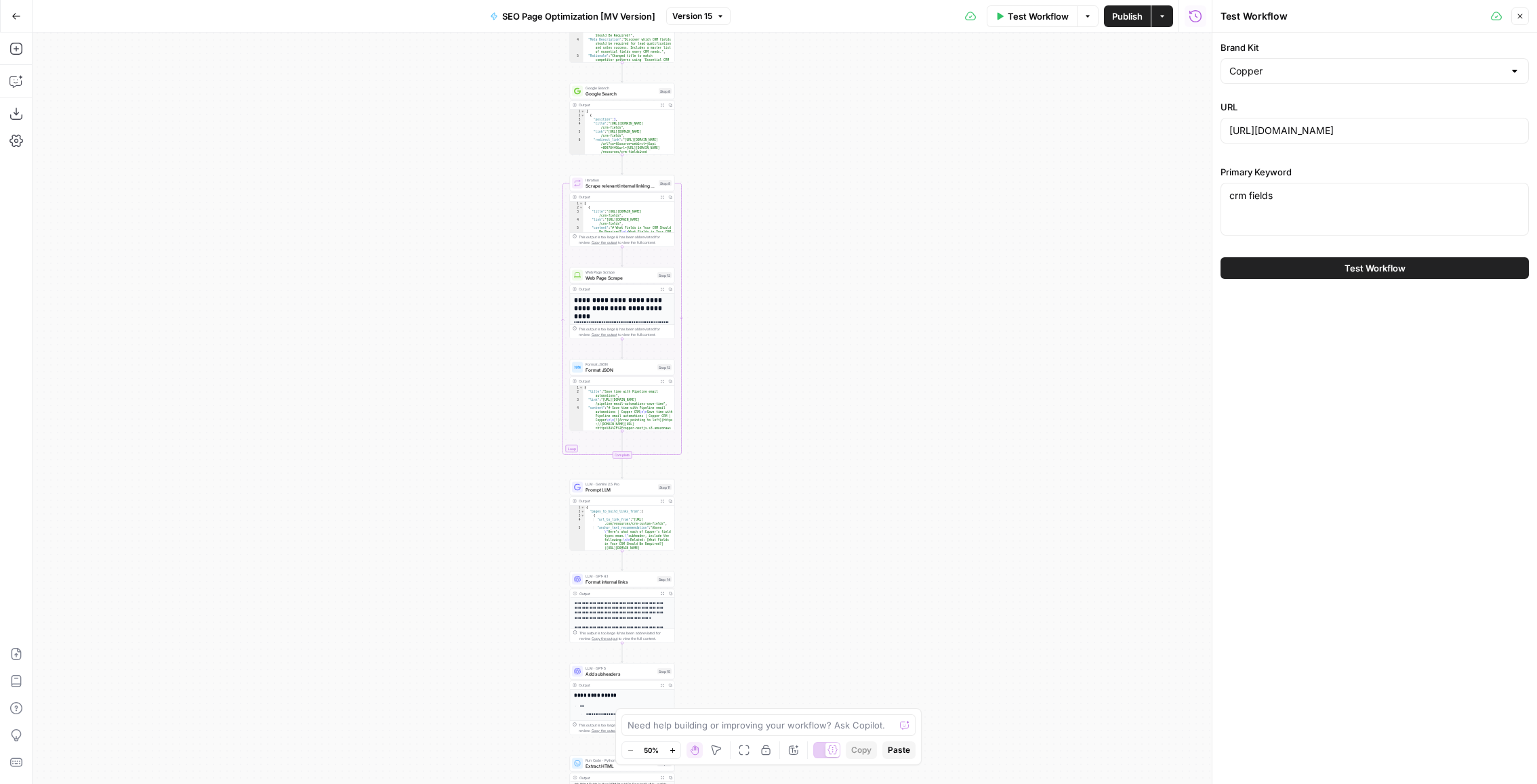
click at [1267, 250] on div "Test Workflow" at bounding box center [1374, 268] width 308 height 38
click at [1267, 281] on div "Test Workflow" at bounding box center [1374, 268] width 308 height 38
click at [1271, 278] on button "Test Workflow" at bounding box center [1374, 269] width 308 height 22
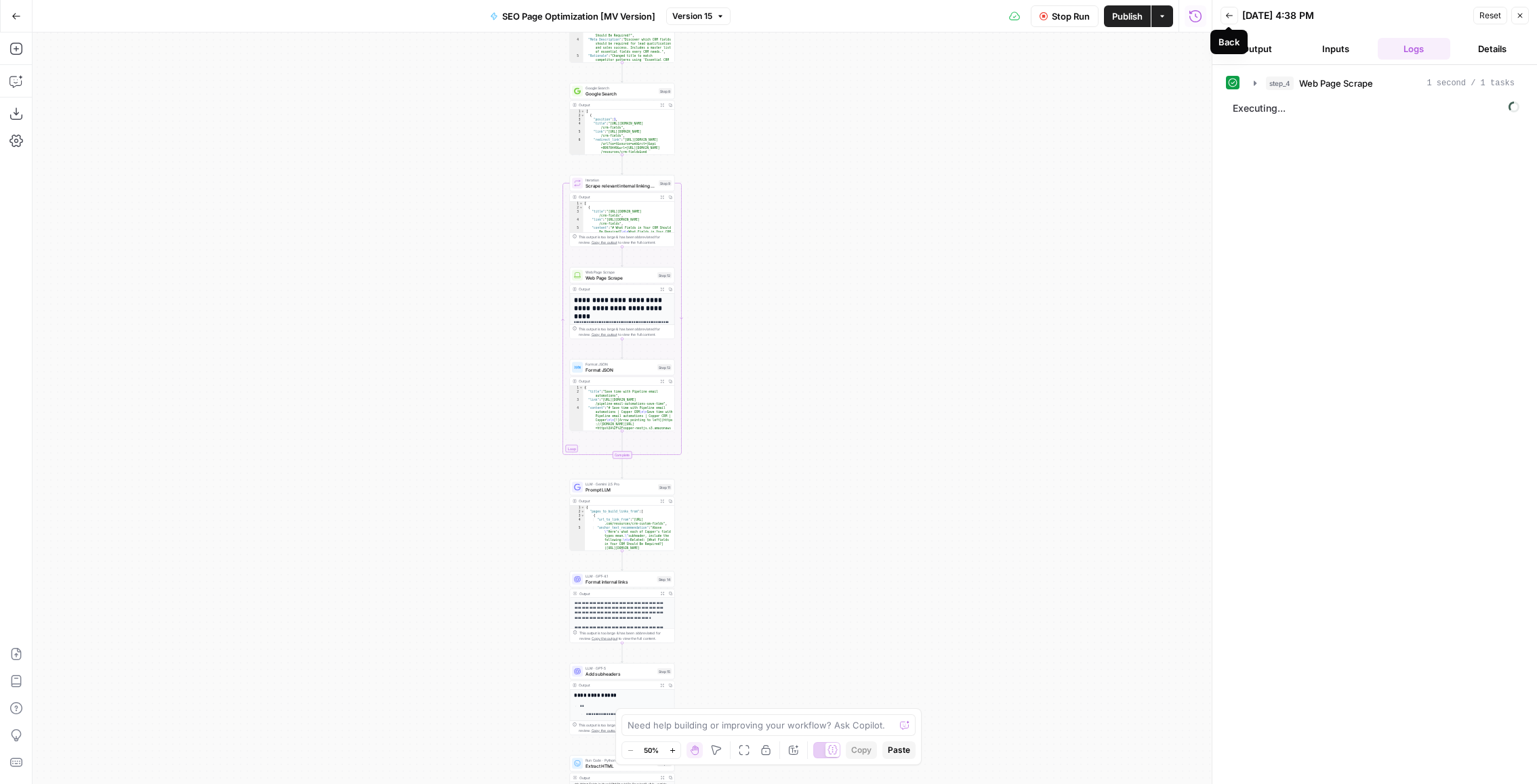
click at [1229, 16] on icon "button" at bounding box center [1229, 16] width 8 height 8
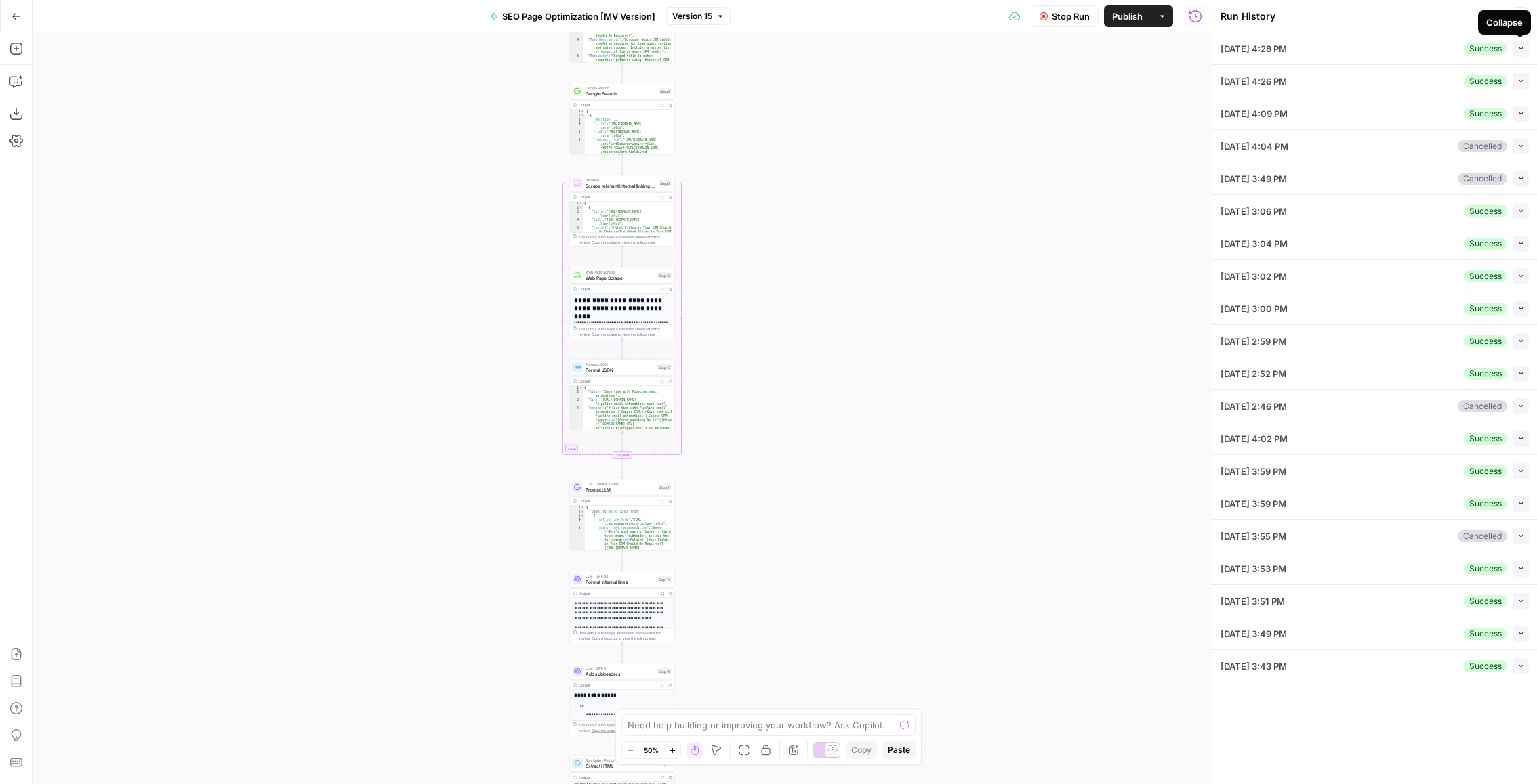
click at [1524, 11] on div "Collapse" at bounding box center [1504, 22] width 53 height 24
click at [1516, 15] on icon "button" at bounding box center [1520, 17] width 8 height 8
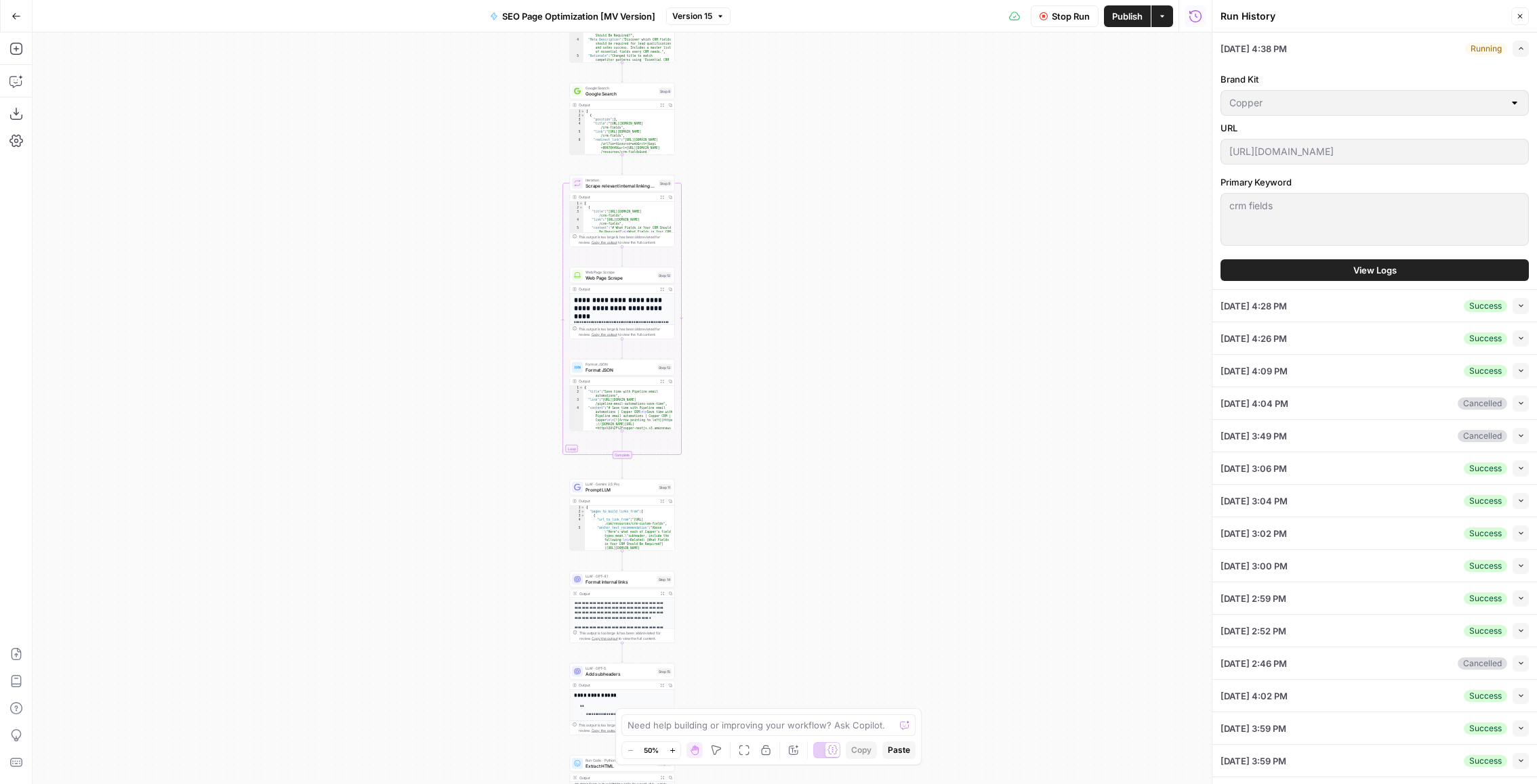
click at [1358, 273] on span "View Logs" at bounding box center [1375, 270] width 43 height 13
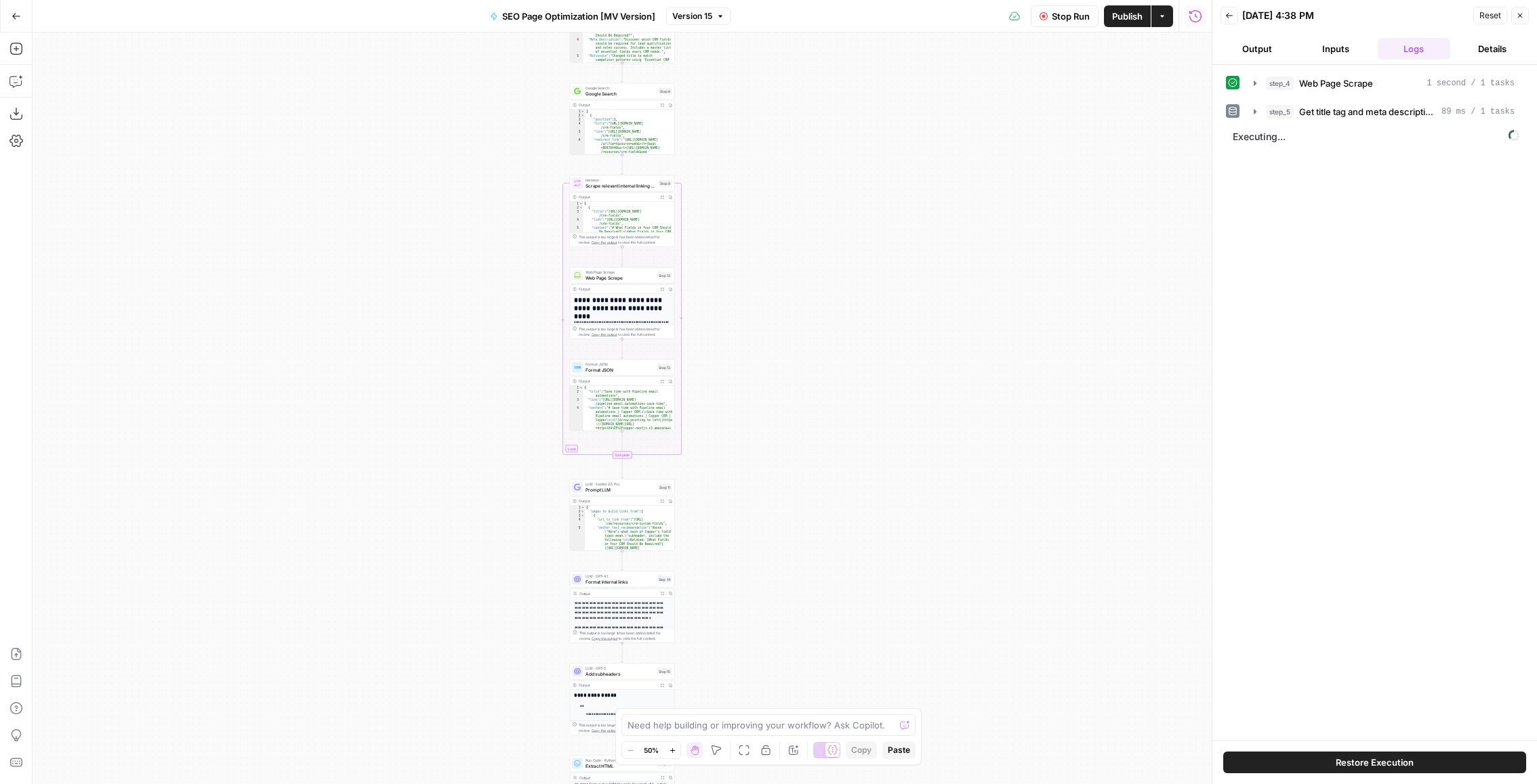
click at [1237, 20] on button "Back" at bounding box center [1229, 15] width 18 height 18
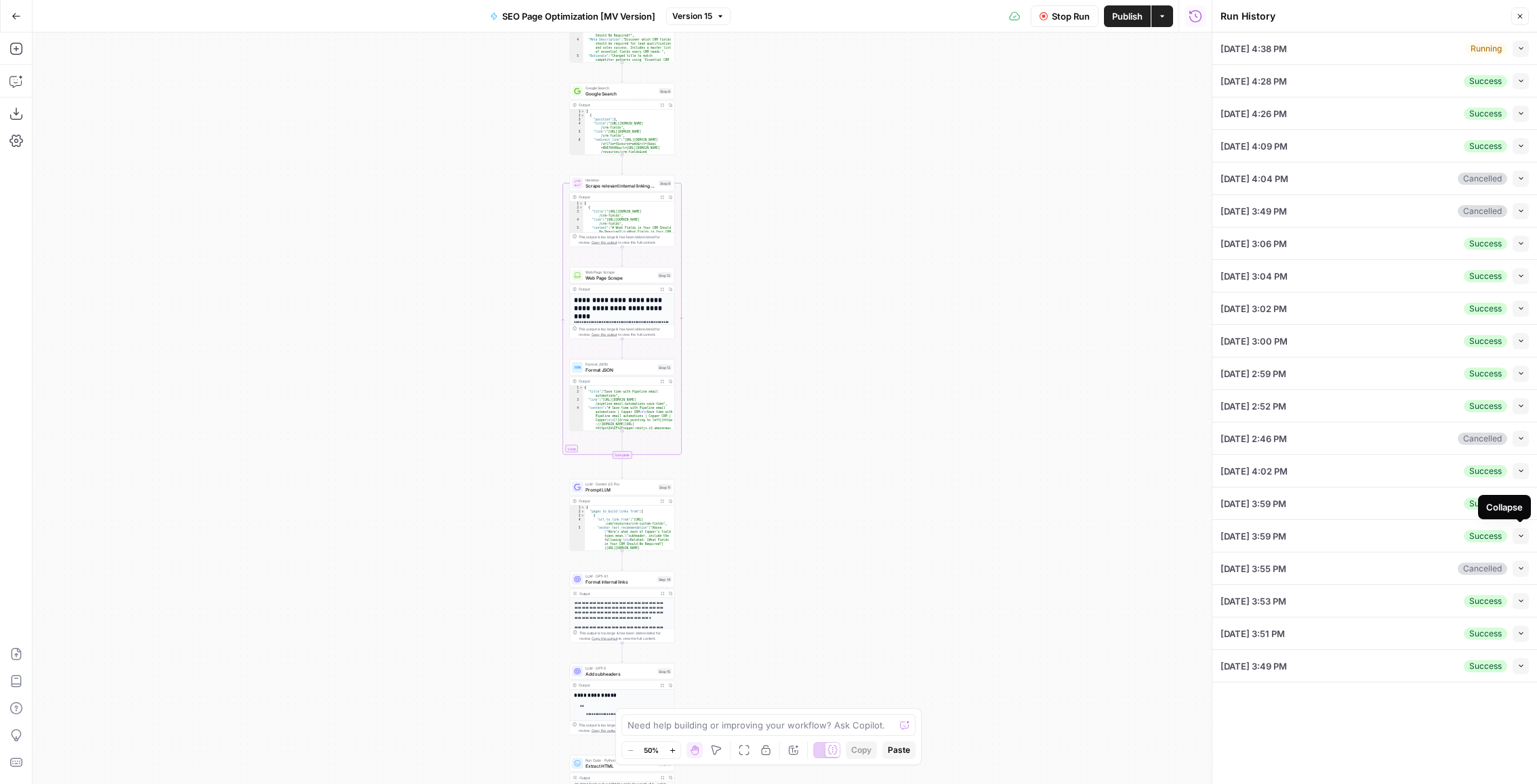
click at [1523, 535] on icon "button" at bounding box center [1520, 535] width 8 height 8
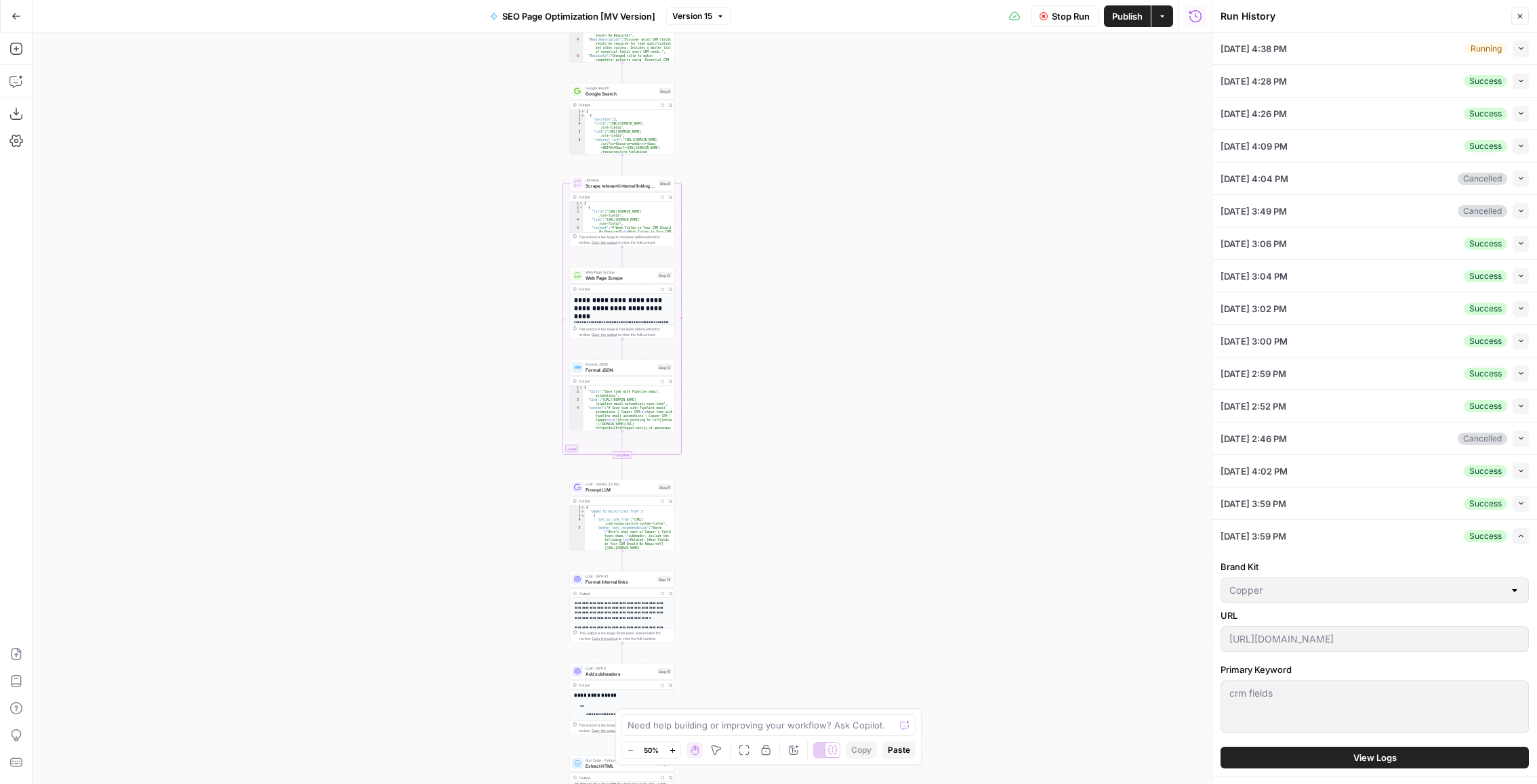
click at [1396, 754] on span "View Logs" at bounding box center [1375, 758] width 43 height 13
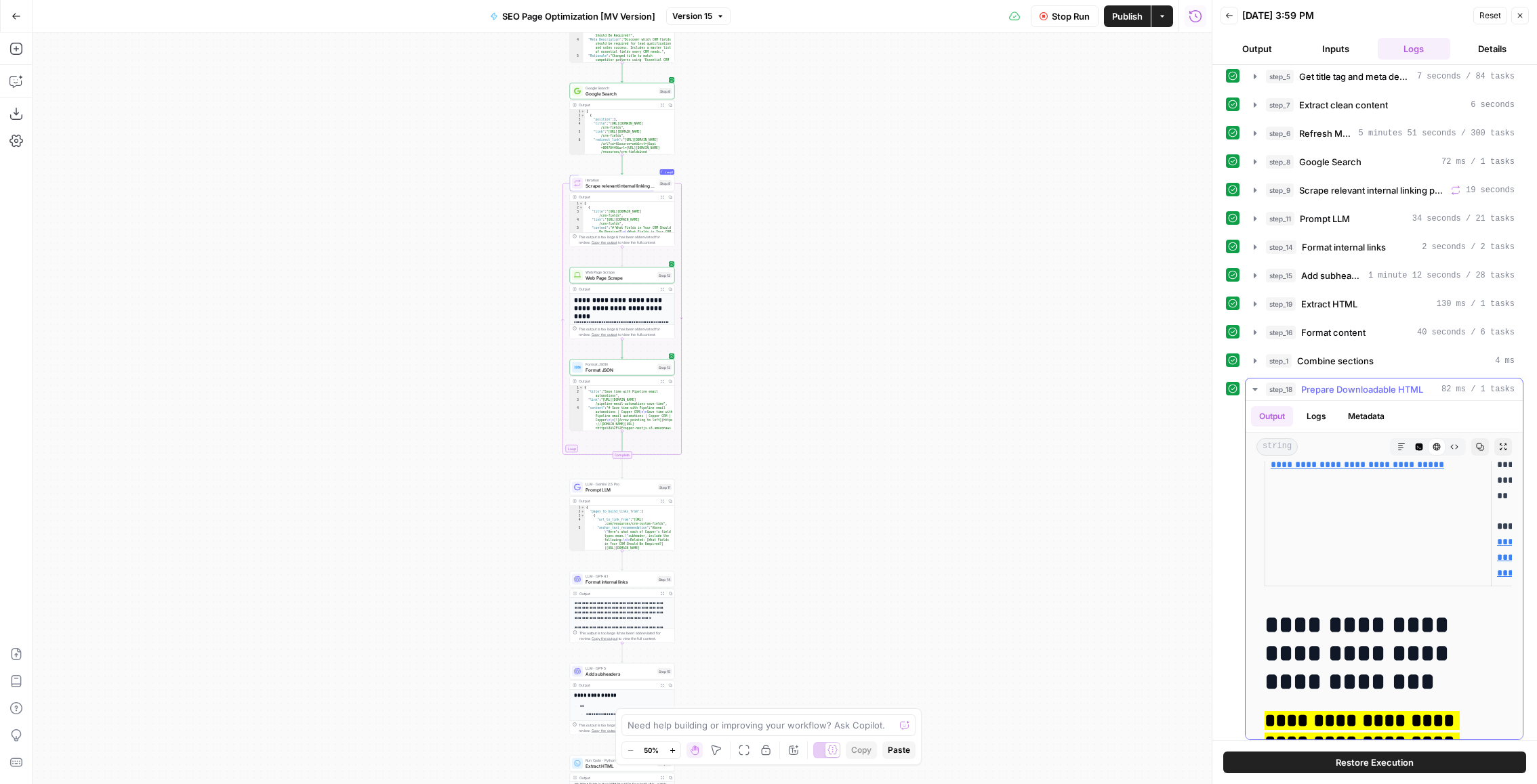
scroll to position [2515, 0]
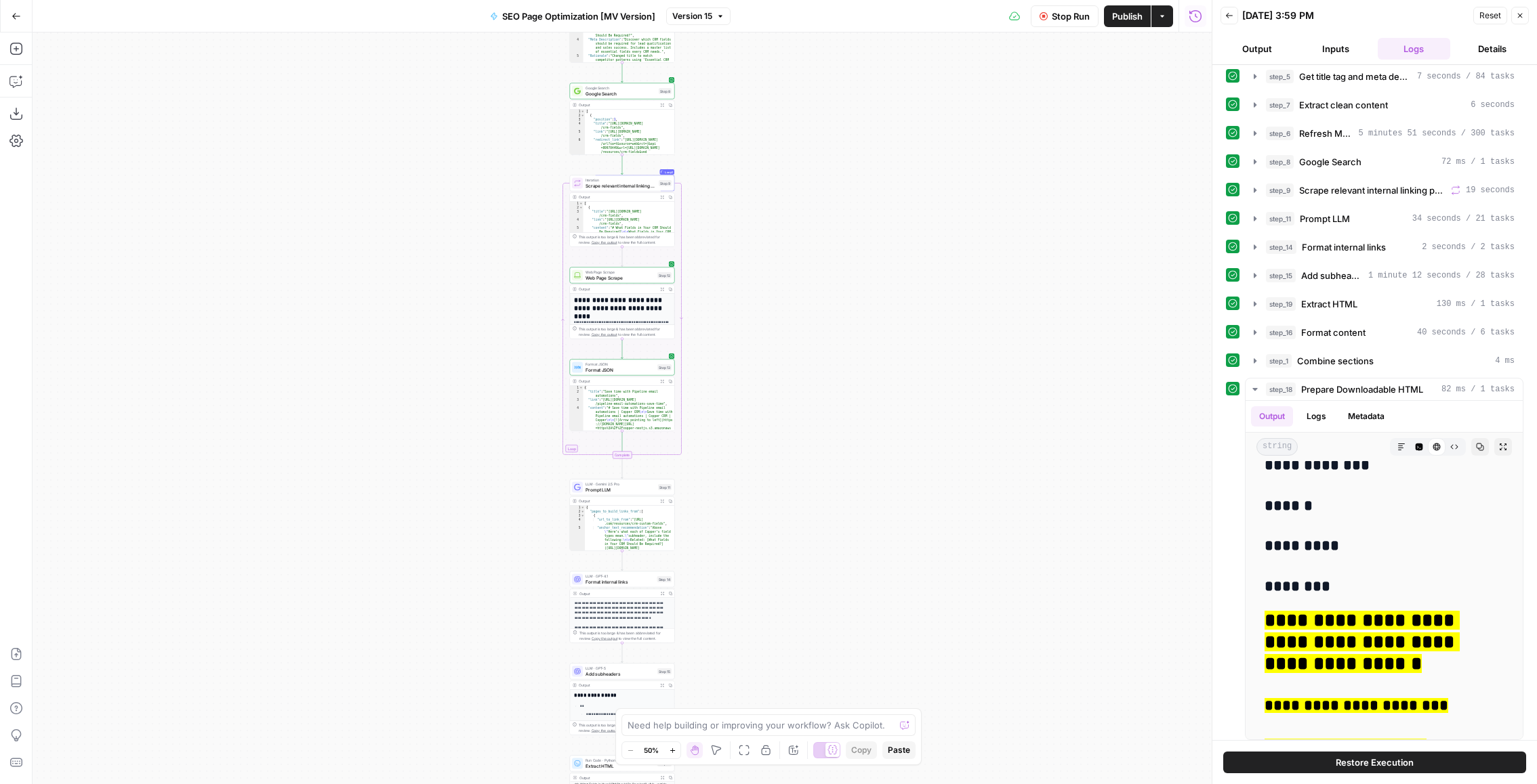
click at [698, 23] on button "Version 15" at bounding box center [698, 16] width 64 height 18
click at [784, 16] on div "Stop Run Publish Actions Run History" at bounding box center [970, 16] width 481 height 32
click at [1363, 383] on span "Prepare Downloadable HTML" at bounding box center [1362, 389] width 122 height 13
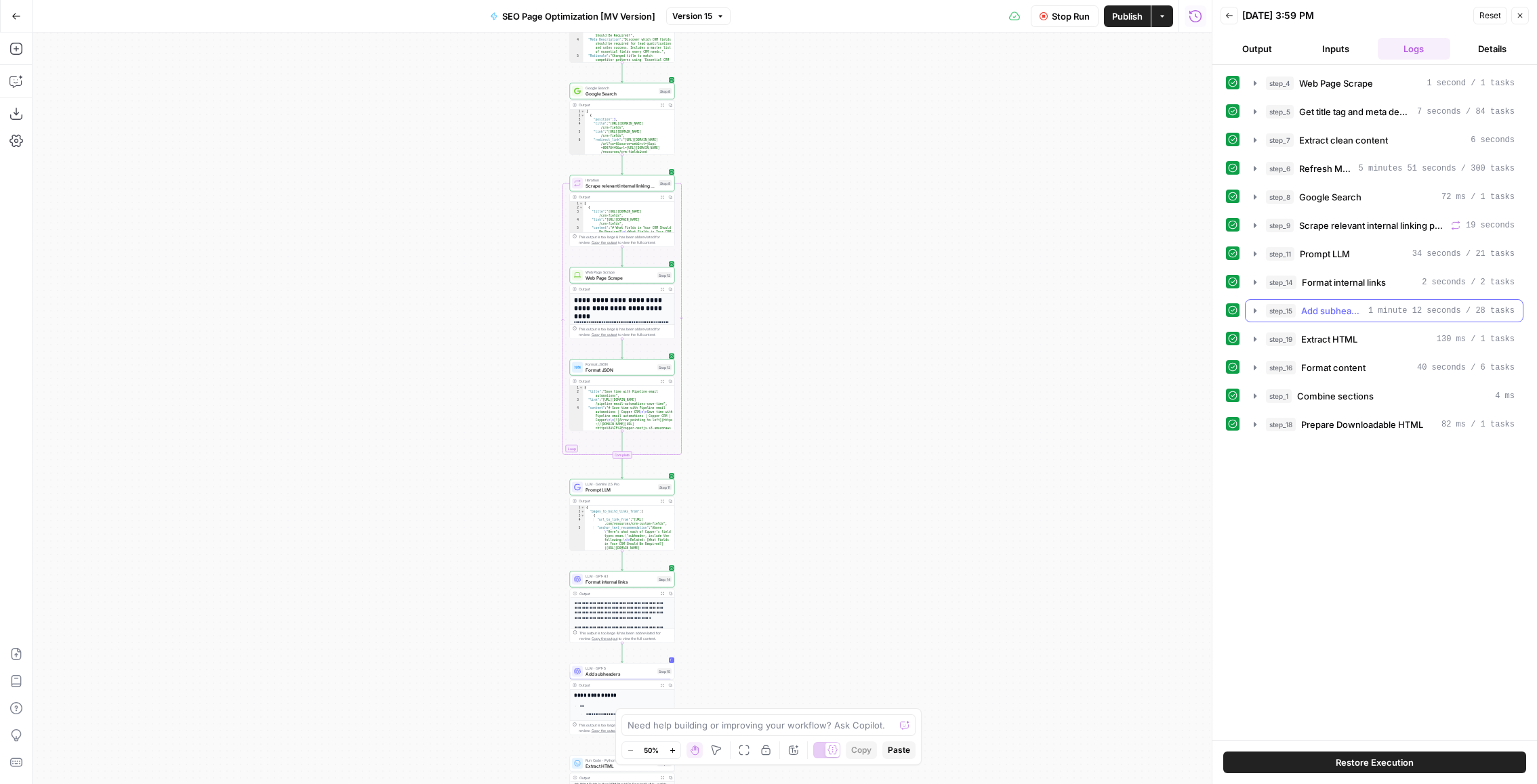
click at [1347, 304] on span "Add subheaders" at bounding box center [1332, 311] width 62 height 13
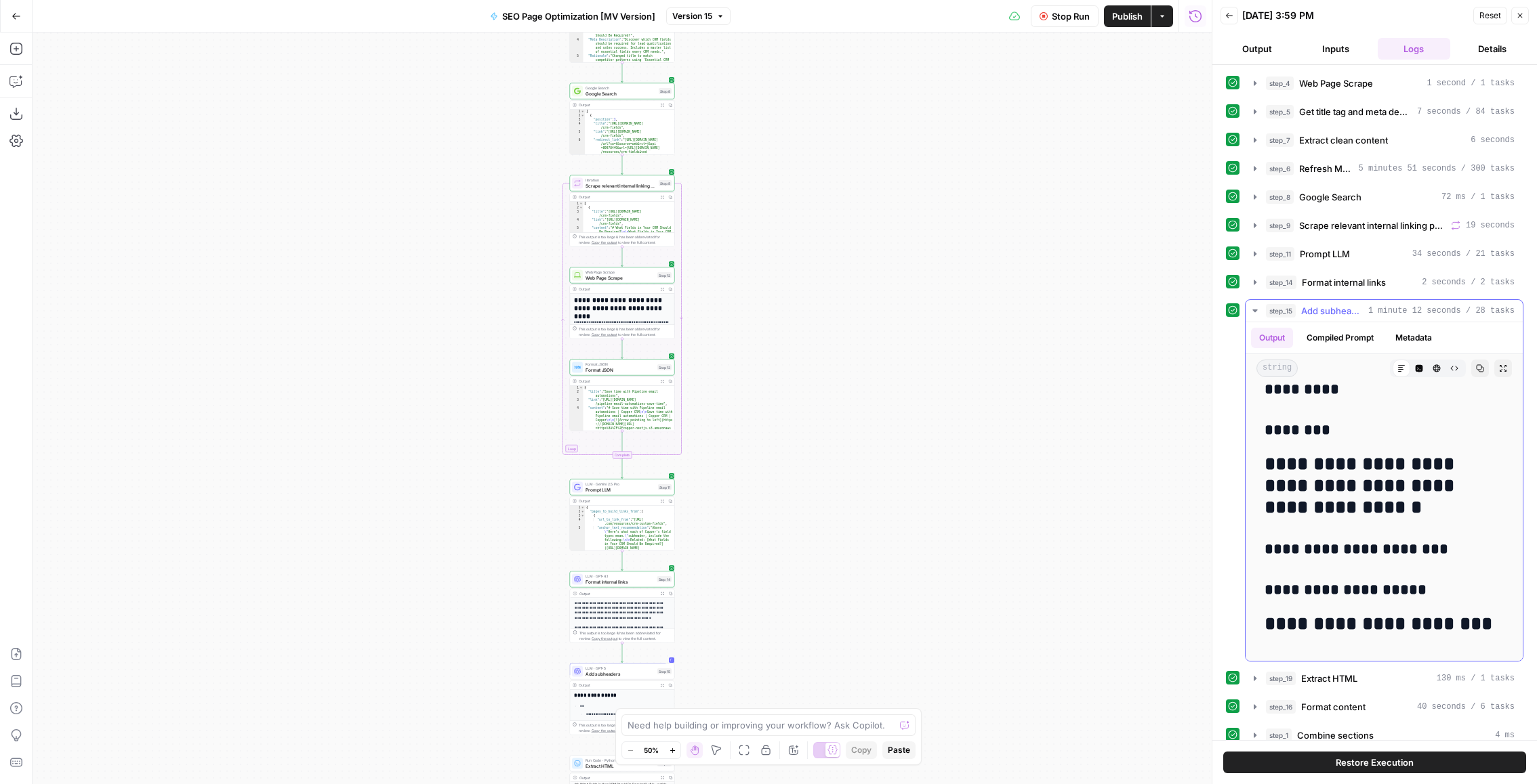
scroll to position [37, 0]
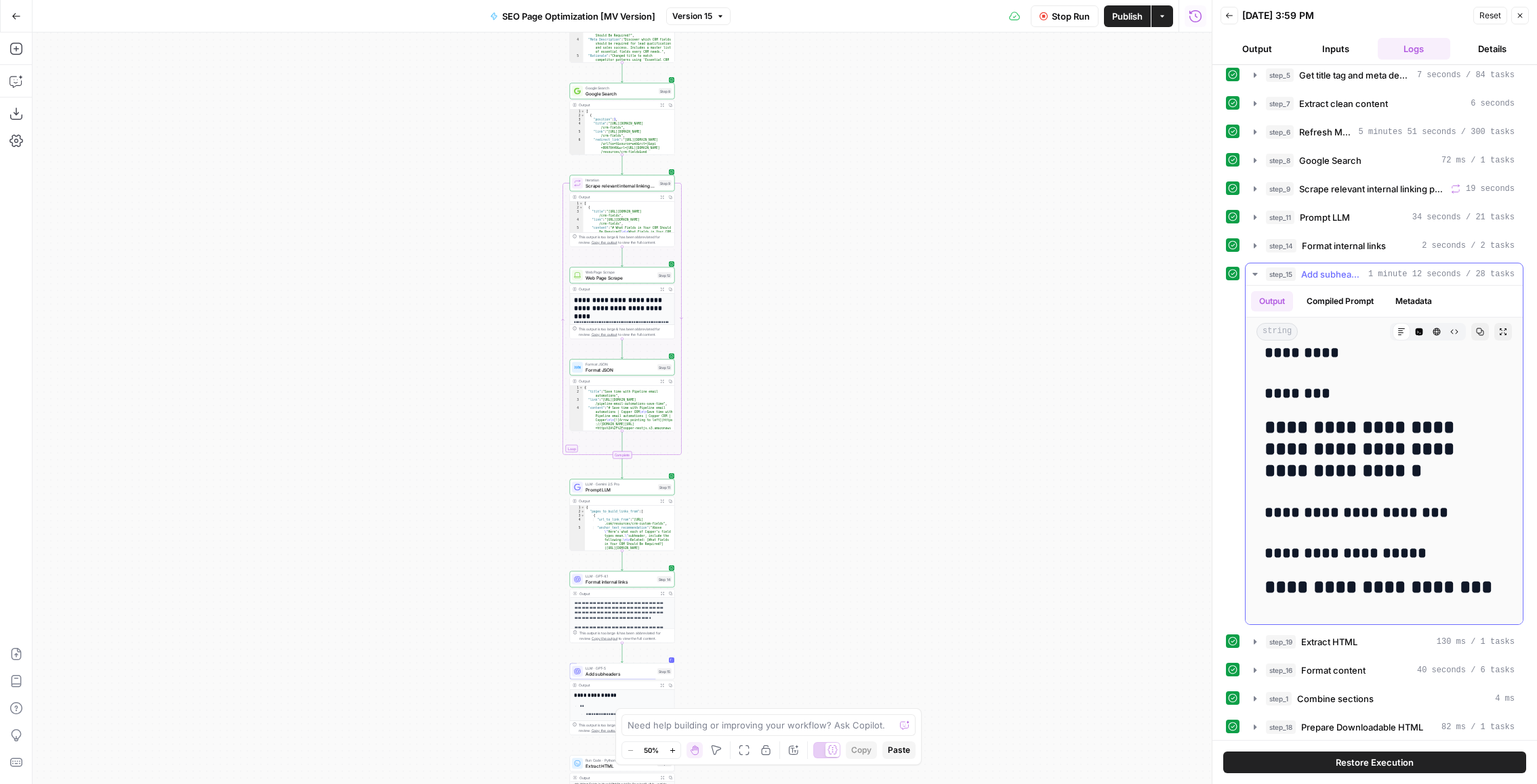
click at [1347, 277] on button "step_15 Add subheaders 1 minute 12 seconds / 28 tasks" at bounding box center [1384, 274] width 277 height 22
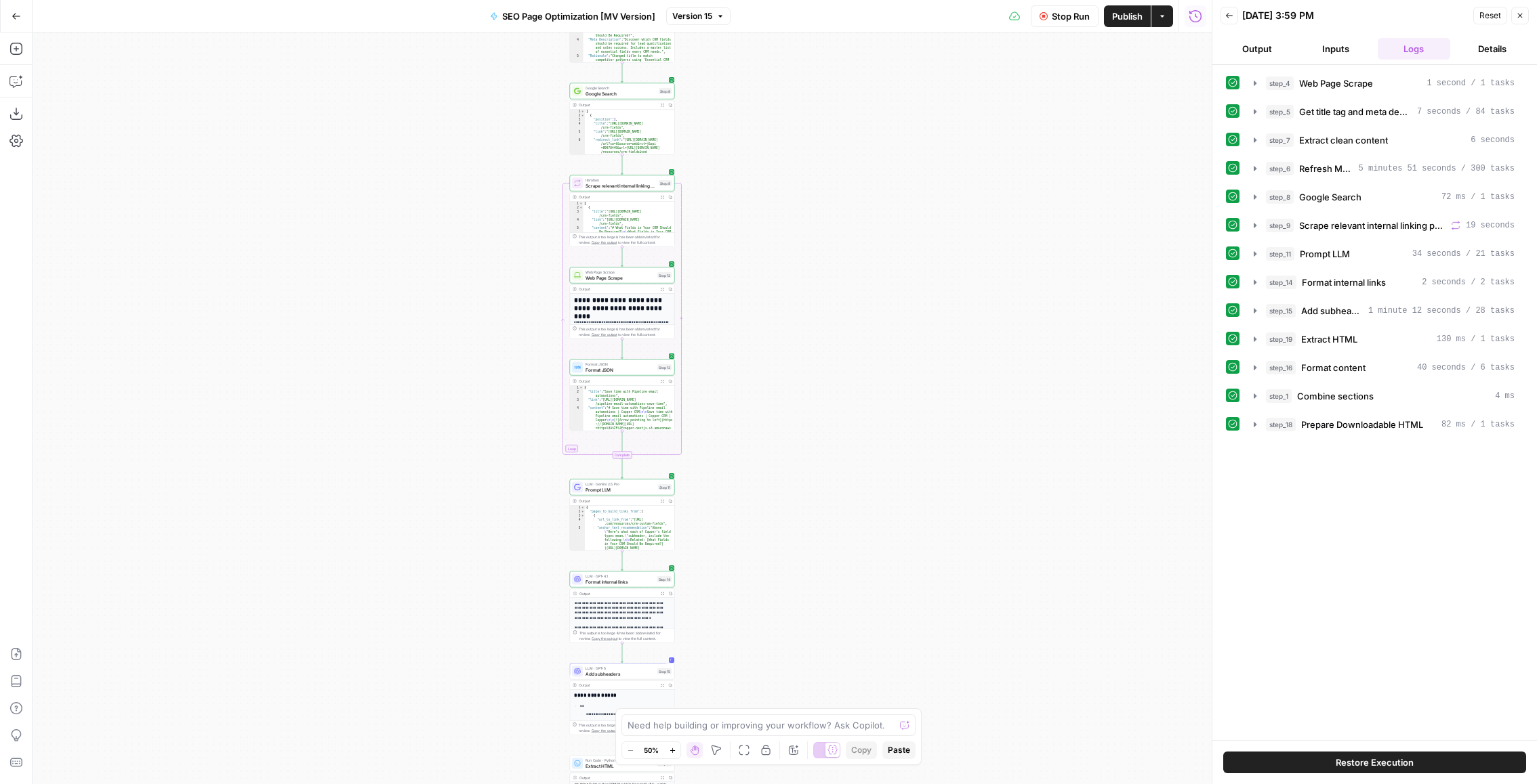
click at [1234, 10] on button "Back" at bounding box center [1229, 15] width 18 height 18
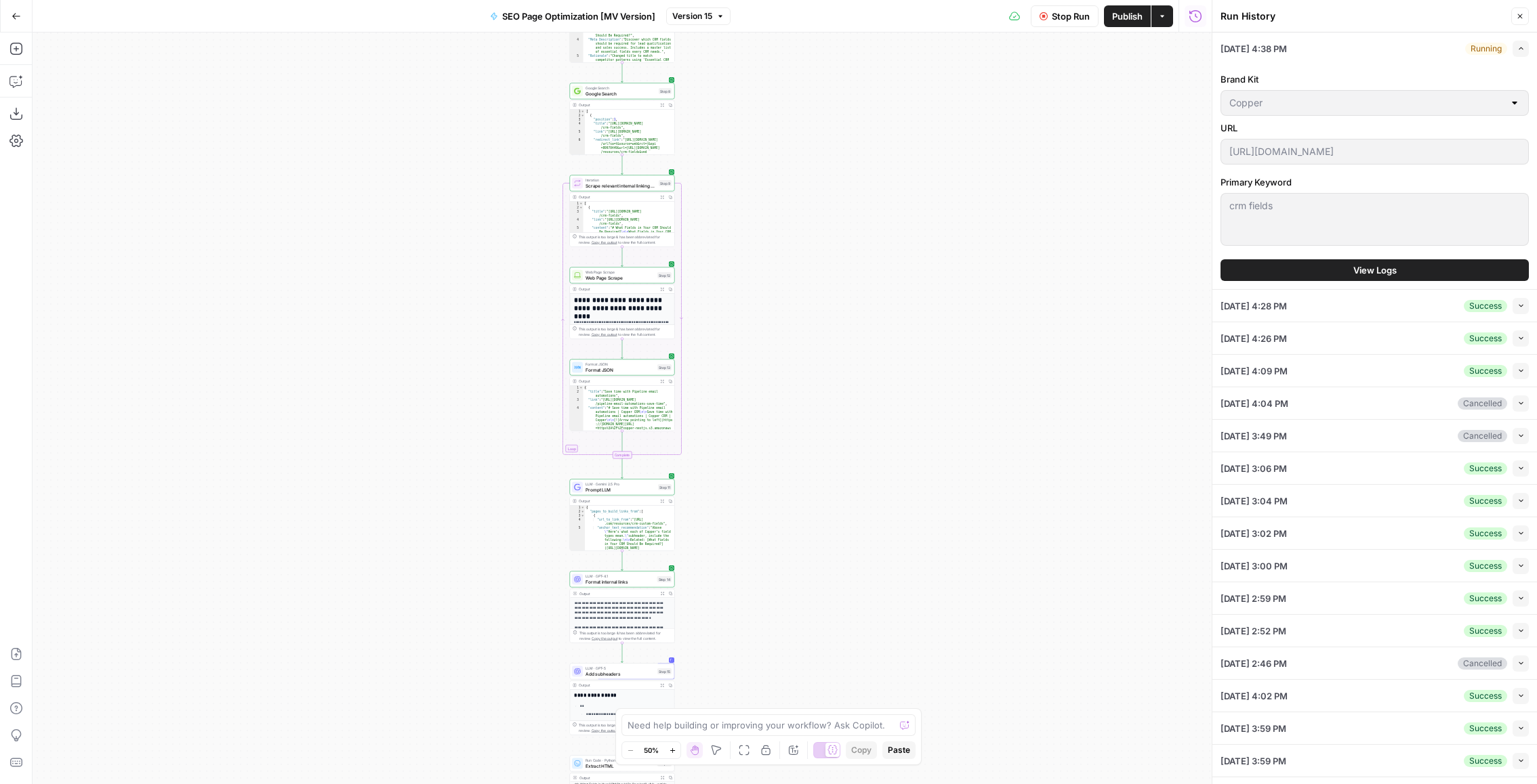
click at [1392, 254] on div "Brand Kit Copper URL https://www.copper.com/resources/crm-fields Primary Keywor…" at bounding box center [1374, 177] width 308 height 225
click at [1378, 269] on span "View Logs" at bounding box center [1375, 270] width 43 height 13
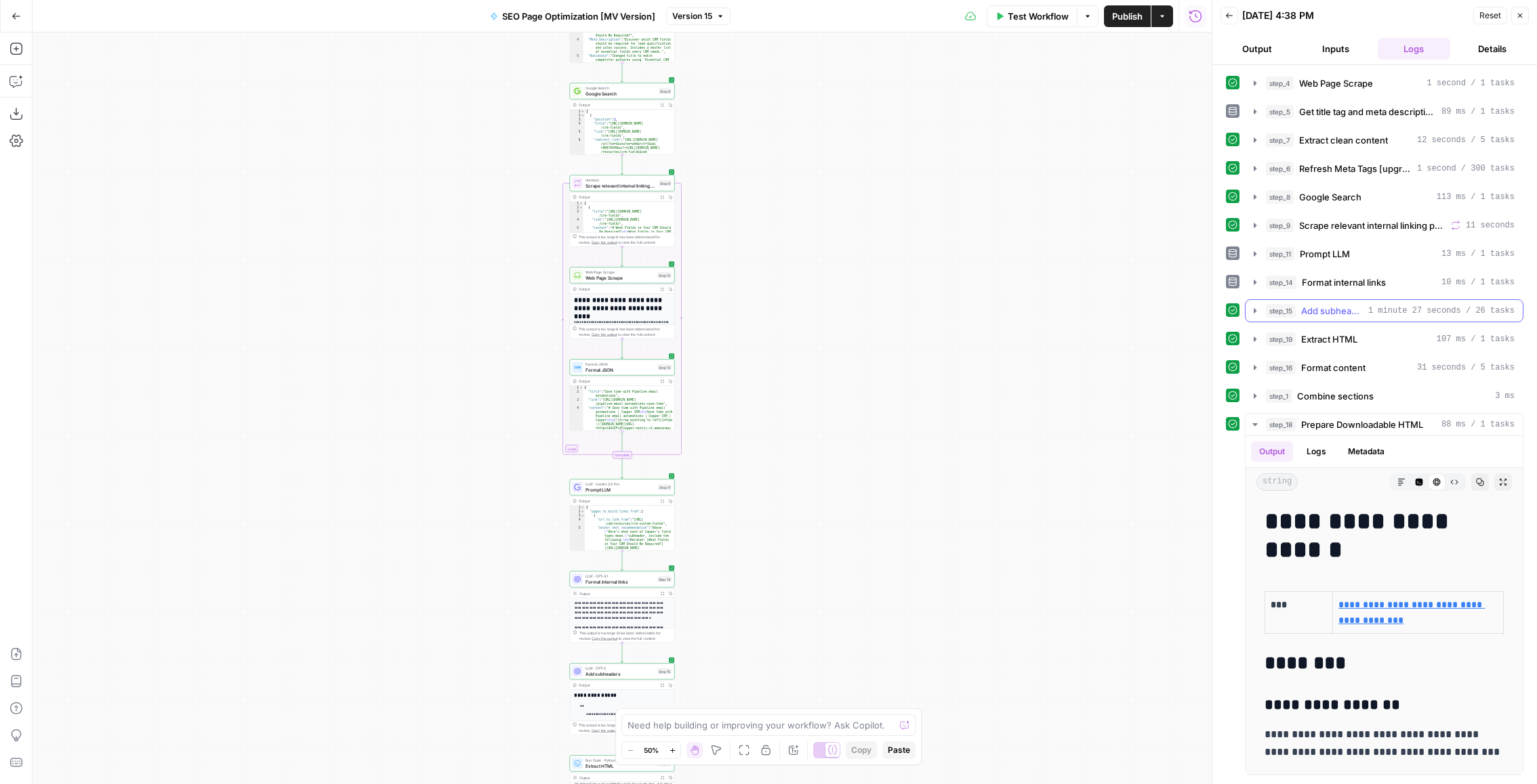
click at [1339, 308] on span "Add subheaders" at bounding box center [1332, 311] width 62 height 13
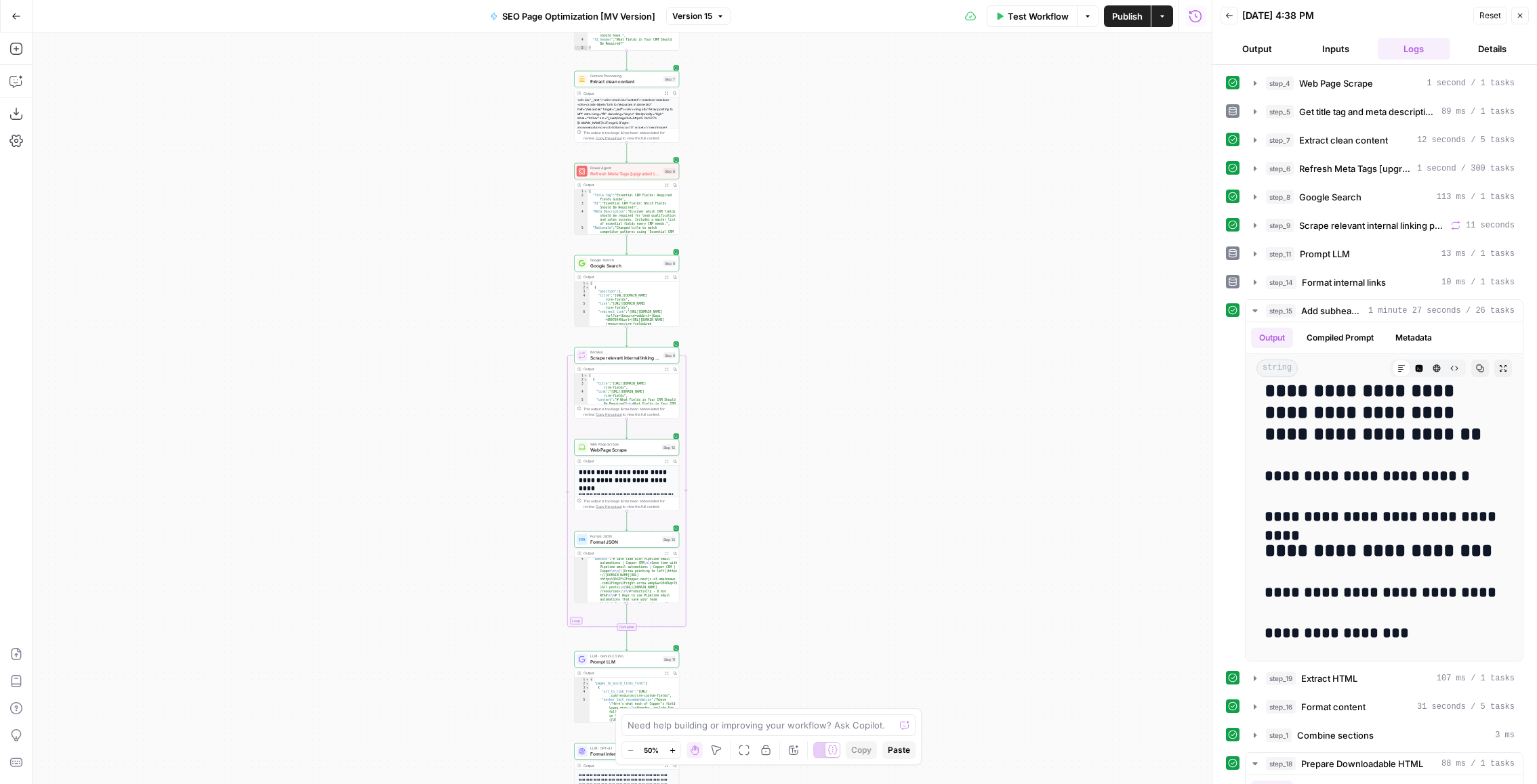
scroll to position [58, 0]
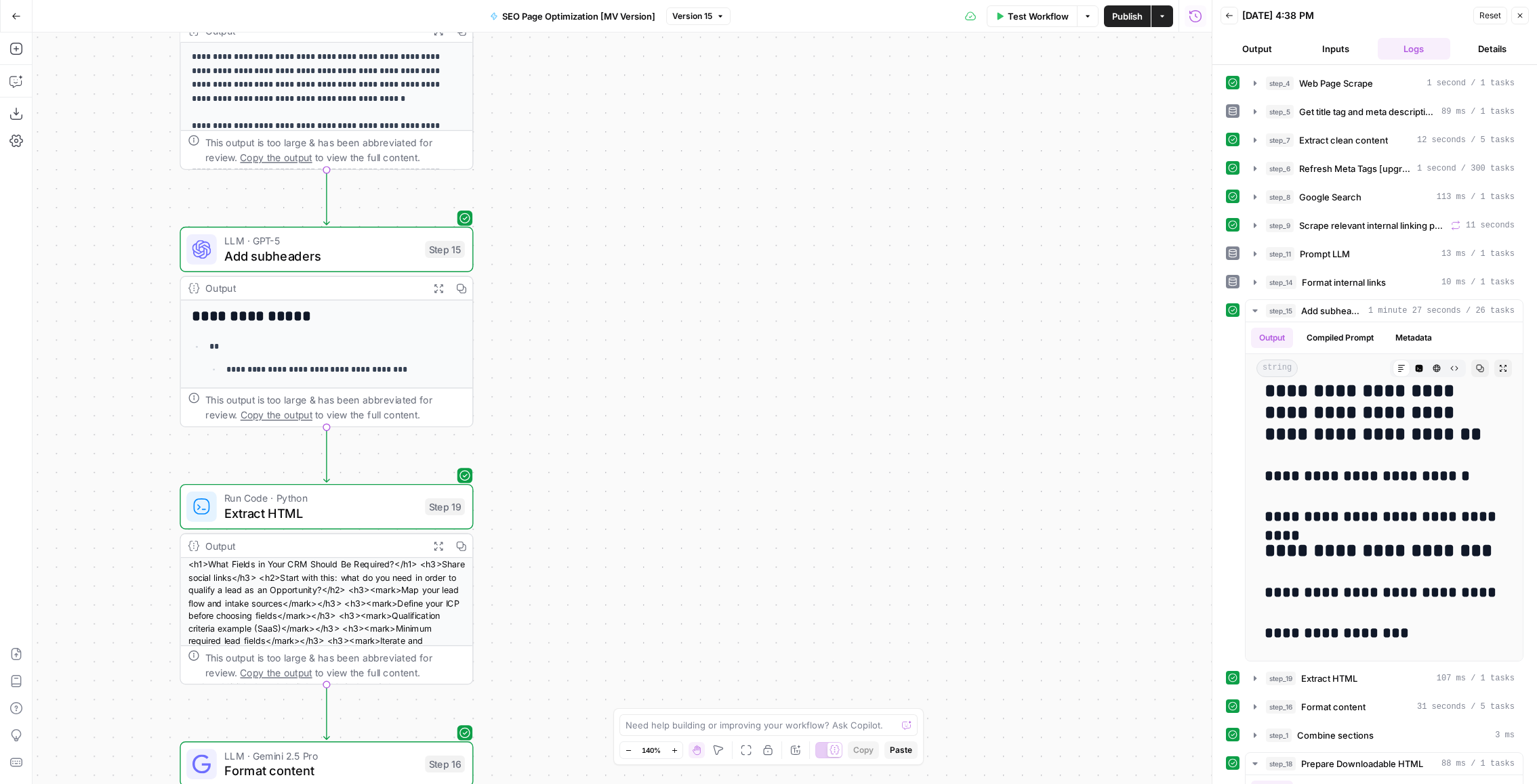
click at [266, 253] on span "Add subheaders" at bounding box center [320, 256] width 193 height 19
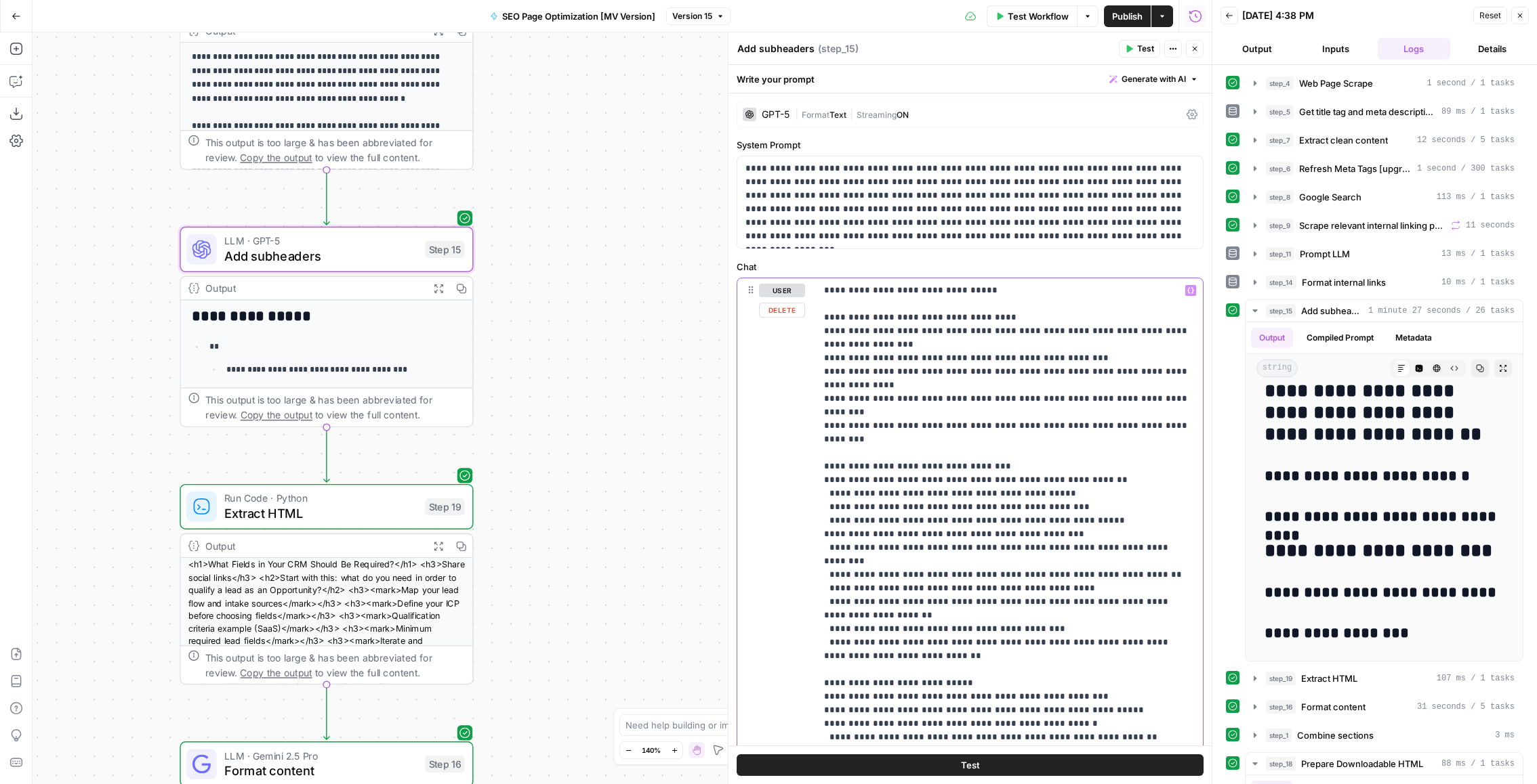
click at [961, 478] on p "**********" at bounding box center [1009, 737] width 371 height 907
click at [1095, 234] on p "**********" at bounding box center [970, 202] width 450 height 81
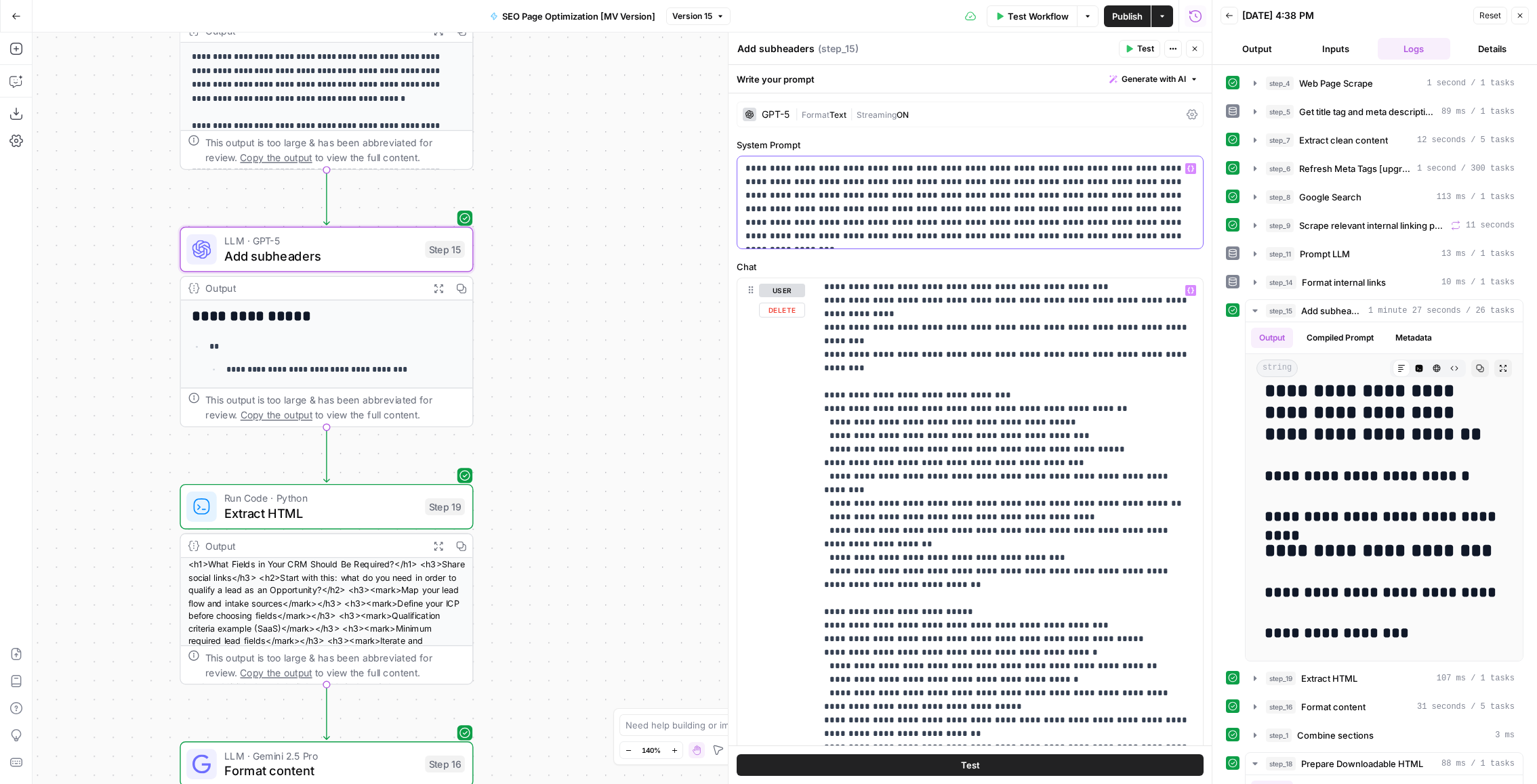
scroll to position [163, 0]
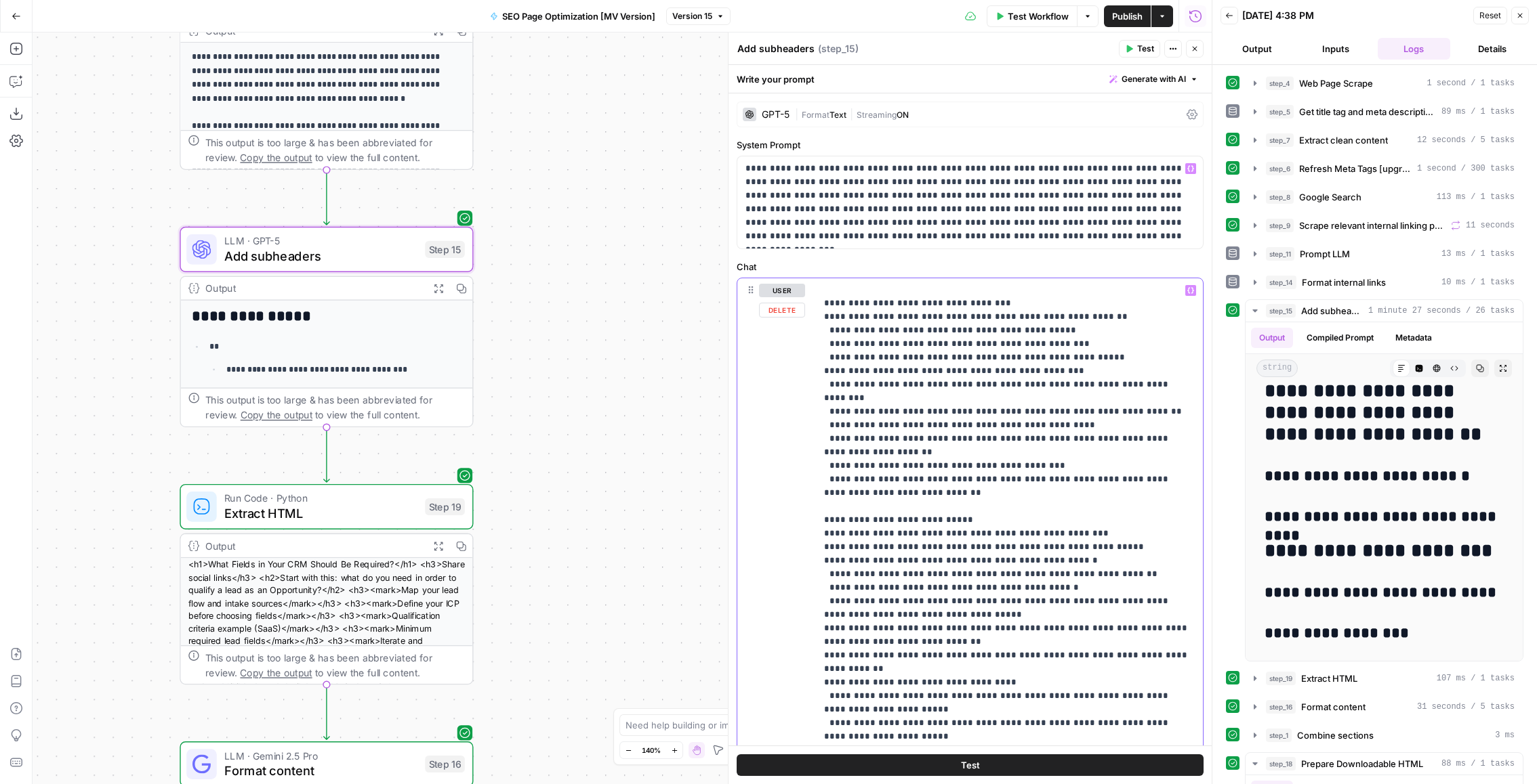
click at [1000, 472] on p "**********" at bounding box center [1009, 575] width 371 height 907
click at [1009, 460] on p "**********" at bounding box center [1009, 575] width 371 height 907
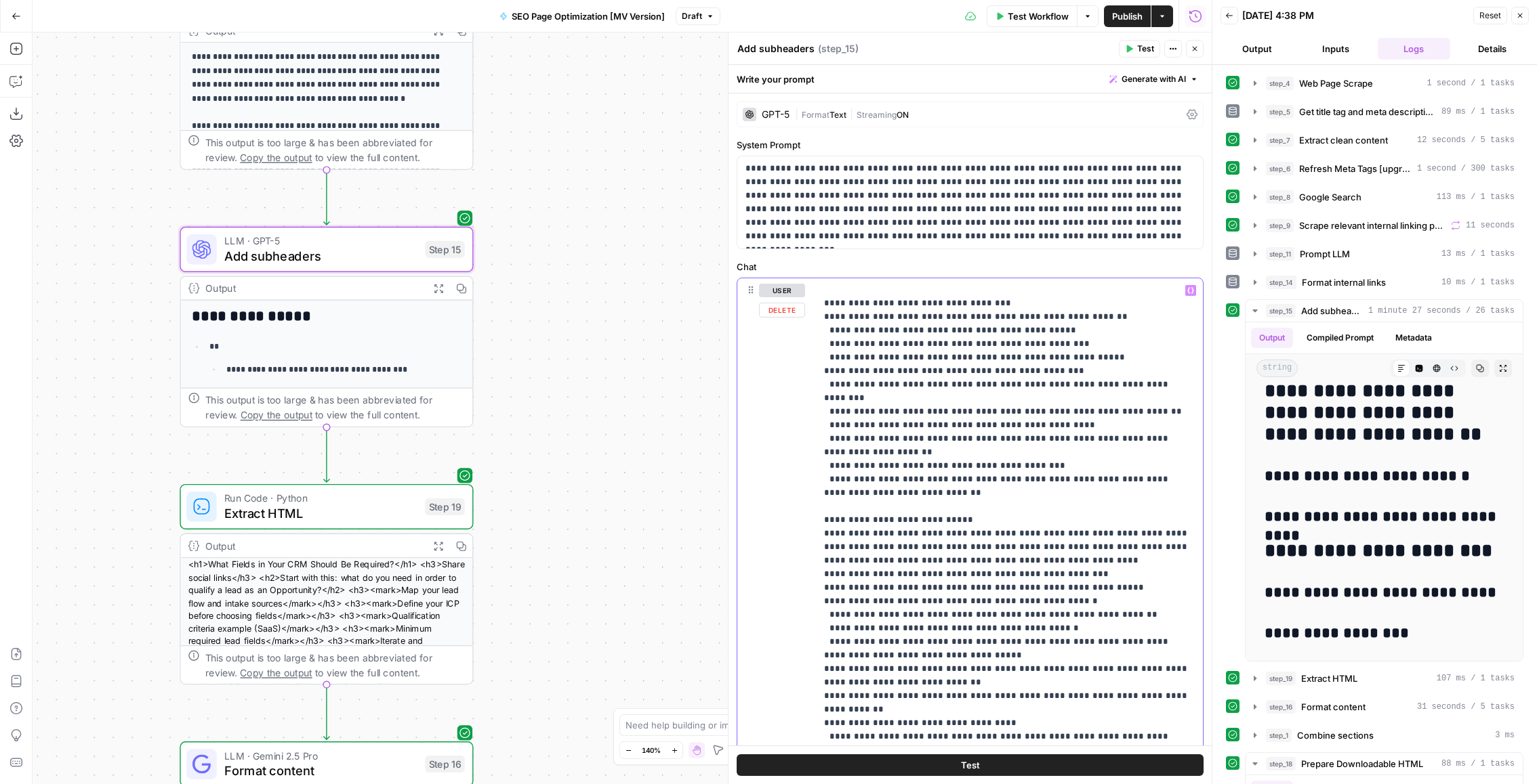
click at [833, 473] on p "**********" at bounding box center [1009, 595] width 371 height 948
click at [1052, 485] on p "**********" at bounding box center [1009, 595] width 371 height 948
click at [1079, 490] on p "**********" at bounding box center [1009, 595] width 371 height 948
click at [1070, 503] on p "**********" at bounding box center [1009, 595] width 371 height 948
click at [1000, 17] on icon "button" at bounding box center [1000, 17] width 8 height 8
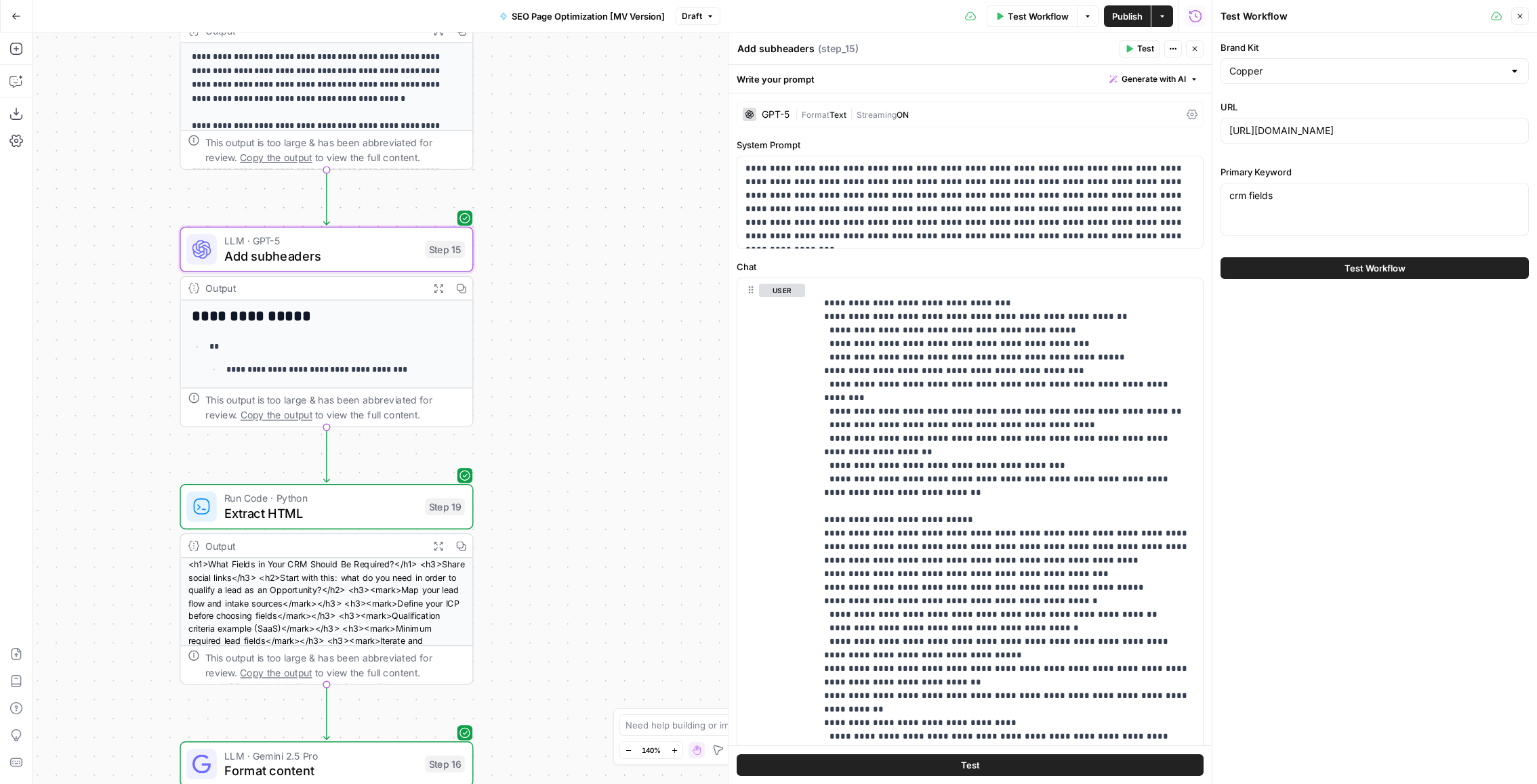
click at [1461, 246] on div "Brand Kit Copper URL https://www.copper.com/resources/crm-fields Primary Keywor…" at bounding box center [1374, 159] width 325 height 254
click at [1421, 261] on button "Test Workflow" at bounding box center [1374, 269] width 308 height 22
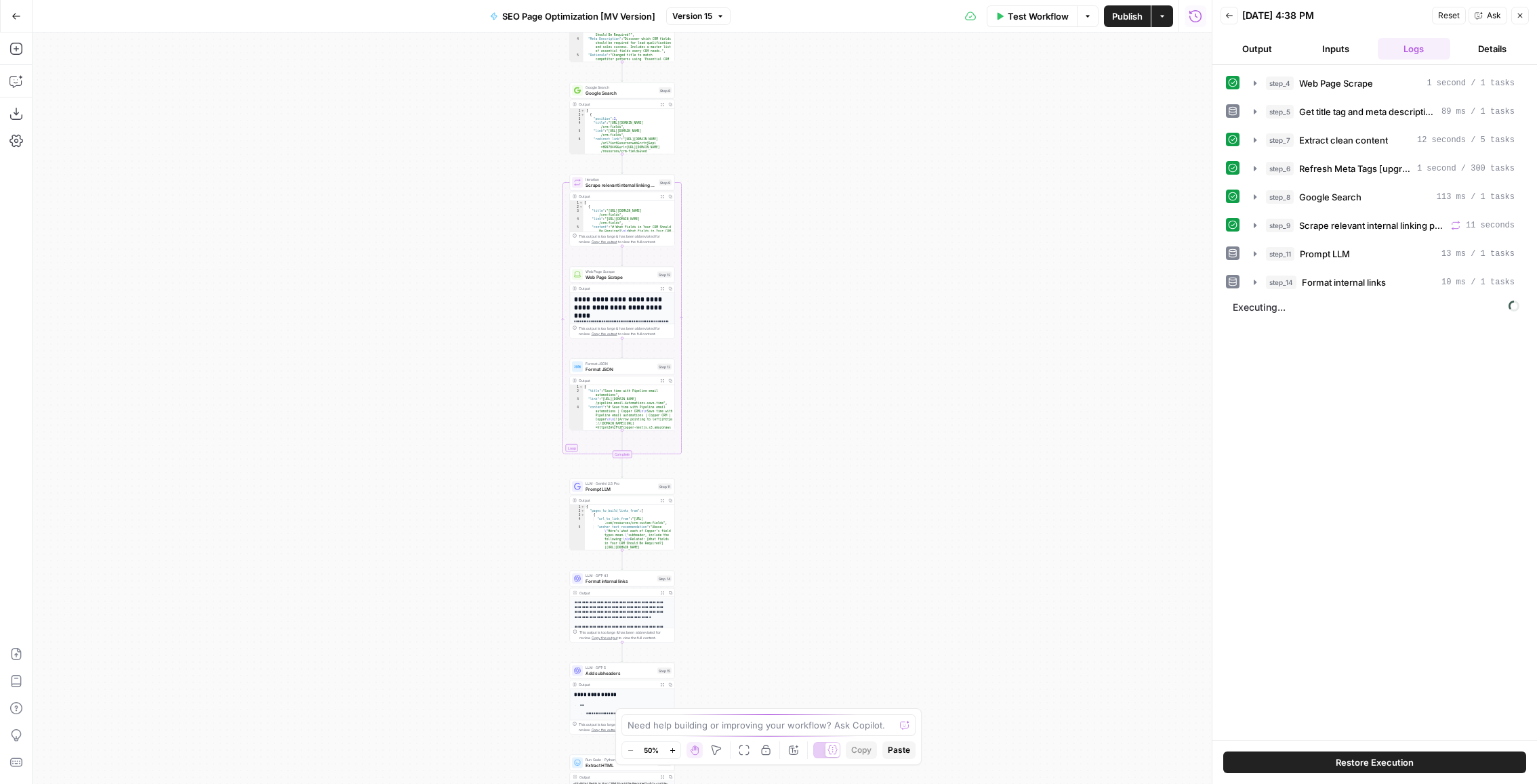
click at [1514, 18] on button "Close" at bounding box center [1519, 15] width 18 height 18
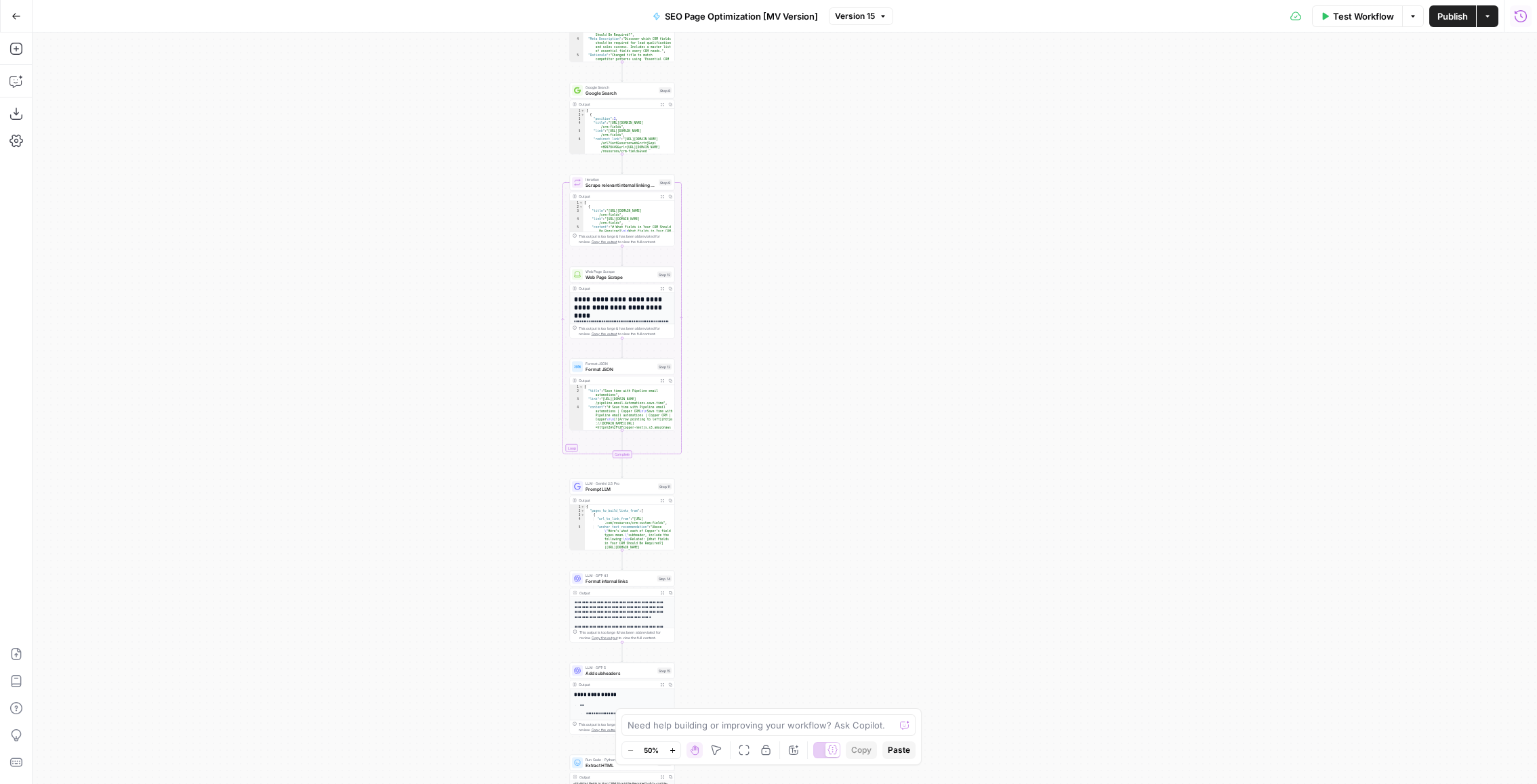
click at [1523, 8] on button "Run History" at bounding box center [1520, 16] width 22 height 22
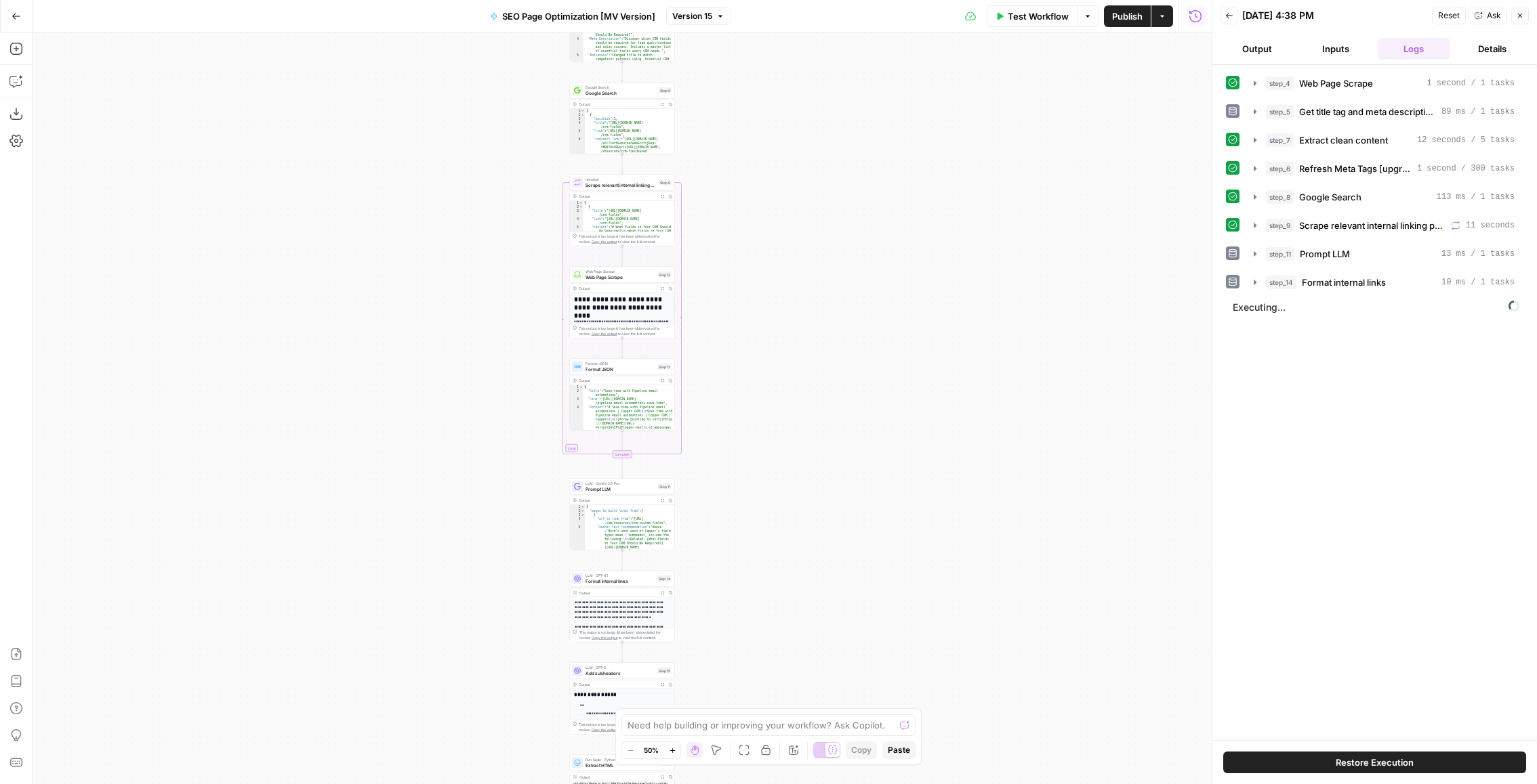
click at [1271, 56] on button "Output" at bounding box center [1257, 48] width 73 height 22
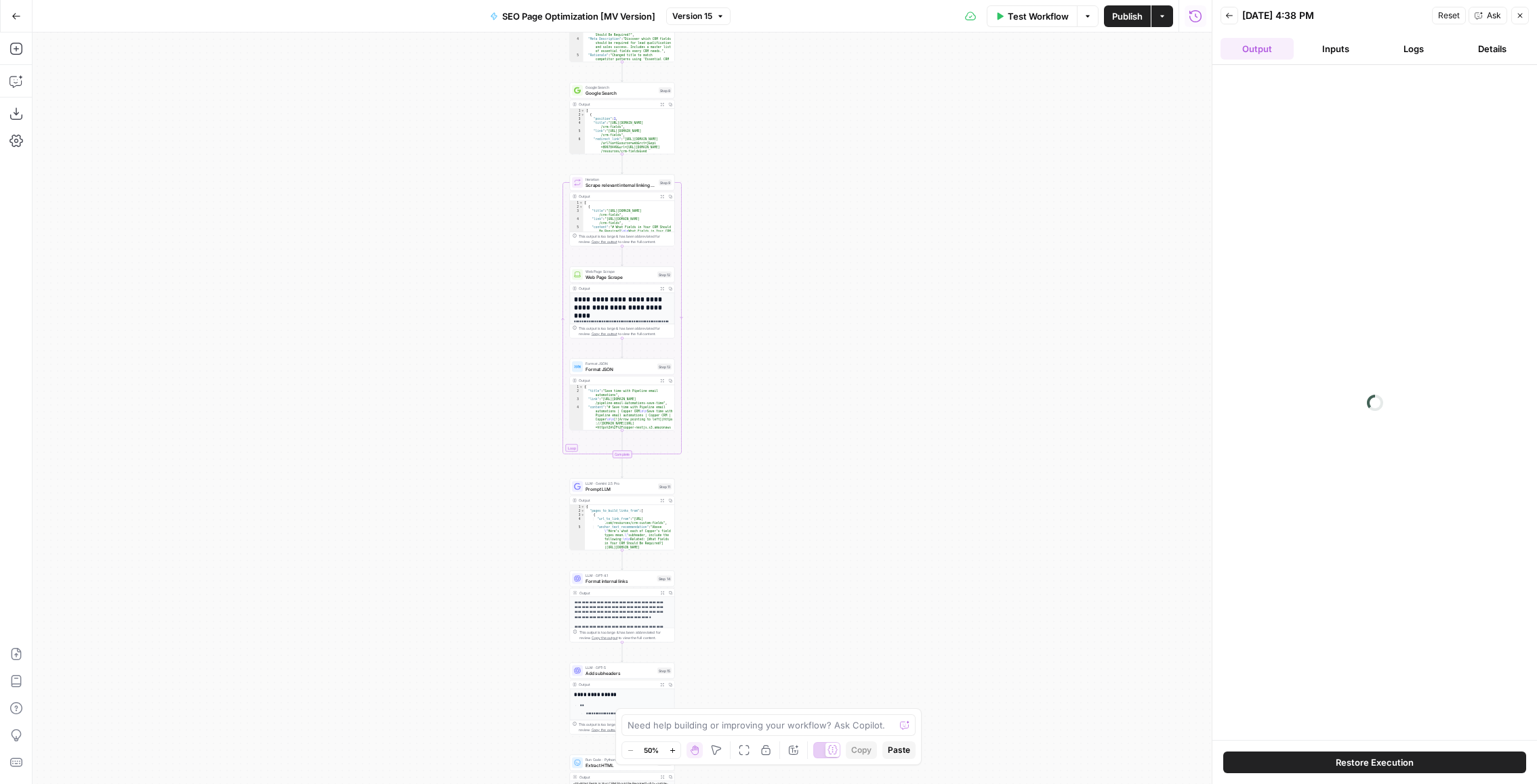
click at [1233, 11] on button "Back" at bounding box center [1229, 15] width 18 height 18
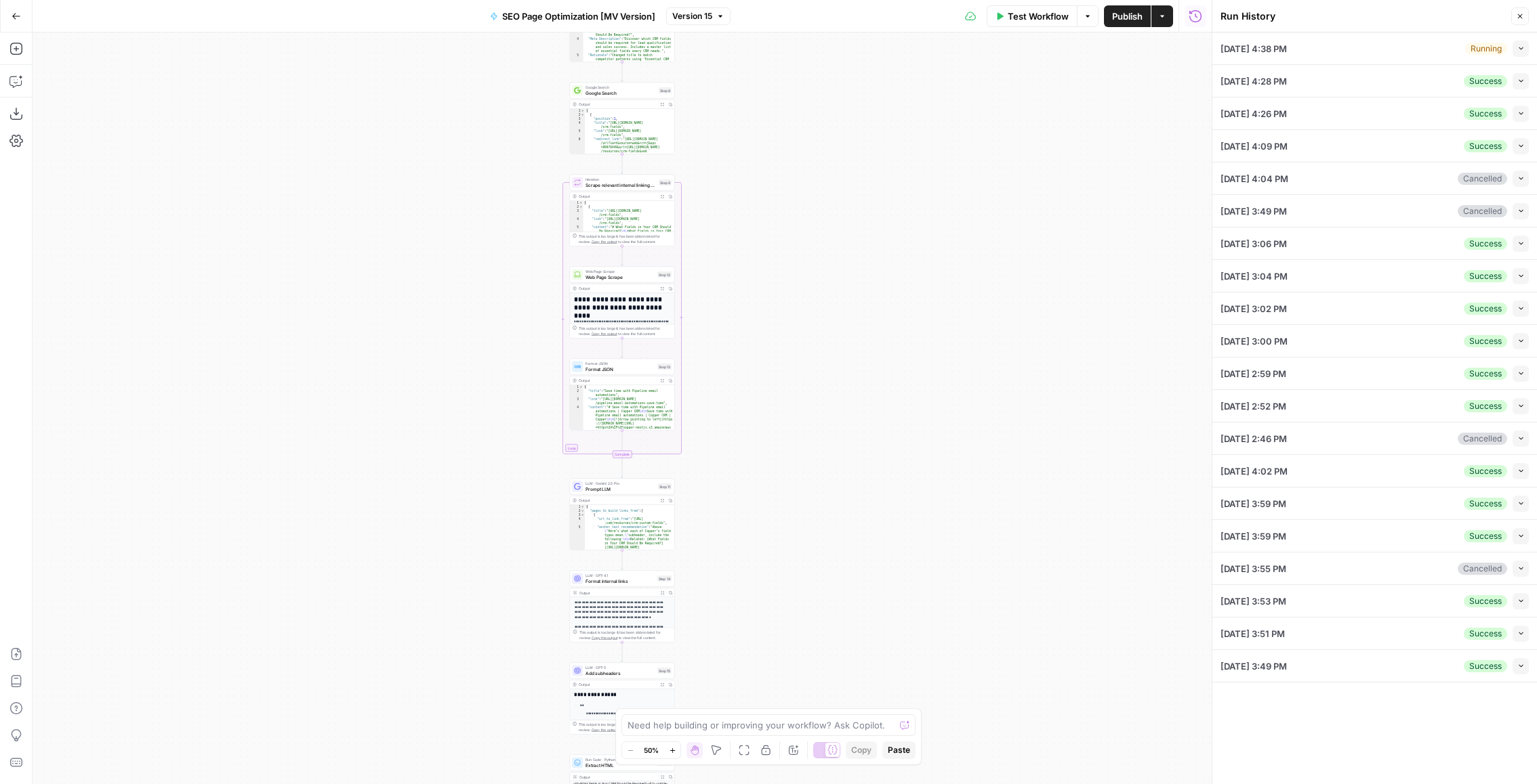
click at [1532, 463] on li "[DATE] 4:02 PM Success Collapse View Logs" at bounding box center [1374, 471] width 325 height 33
click at [1523, 463] on button "Collapse" at bounding box center [1520, 470] width 16 height 16
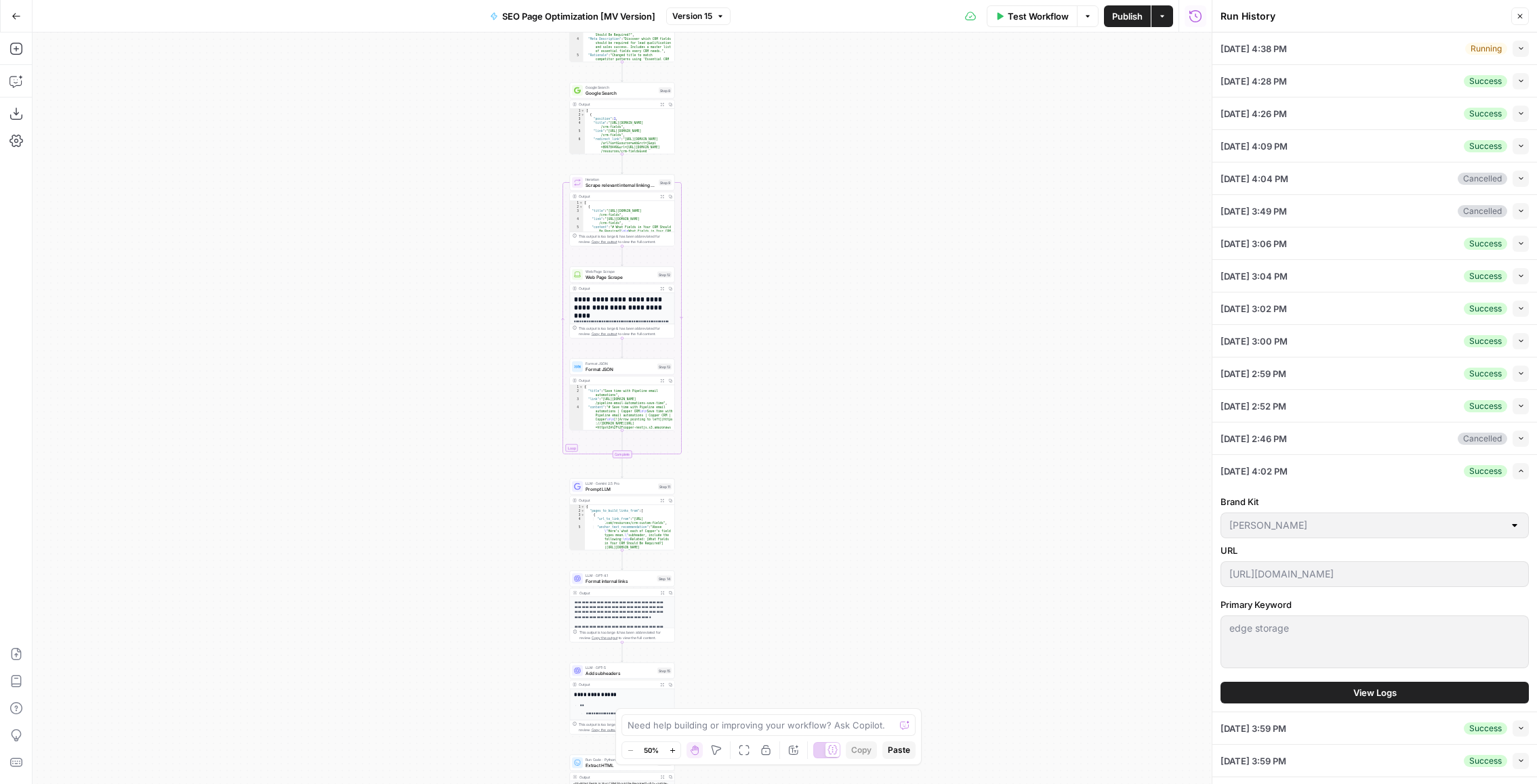
click at [1398, 688] on button "View Logs" at bounding box center [1374, 693] width 308 height 22
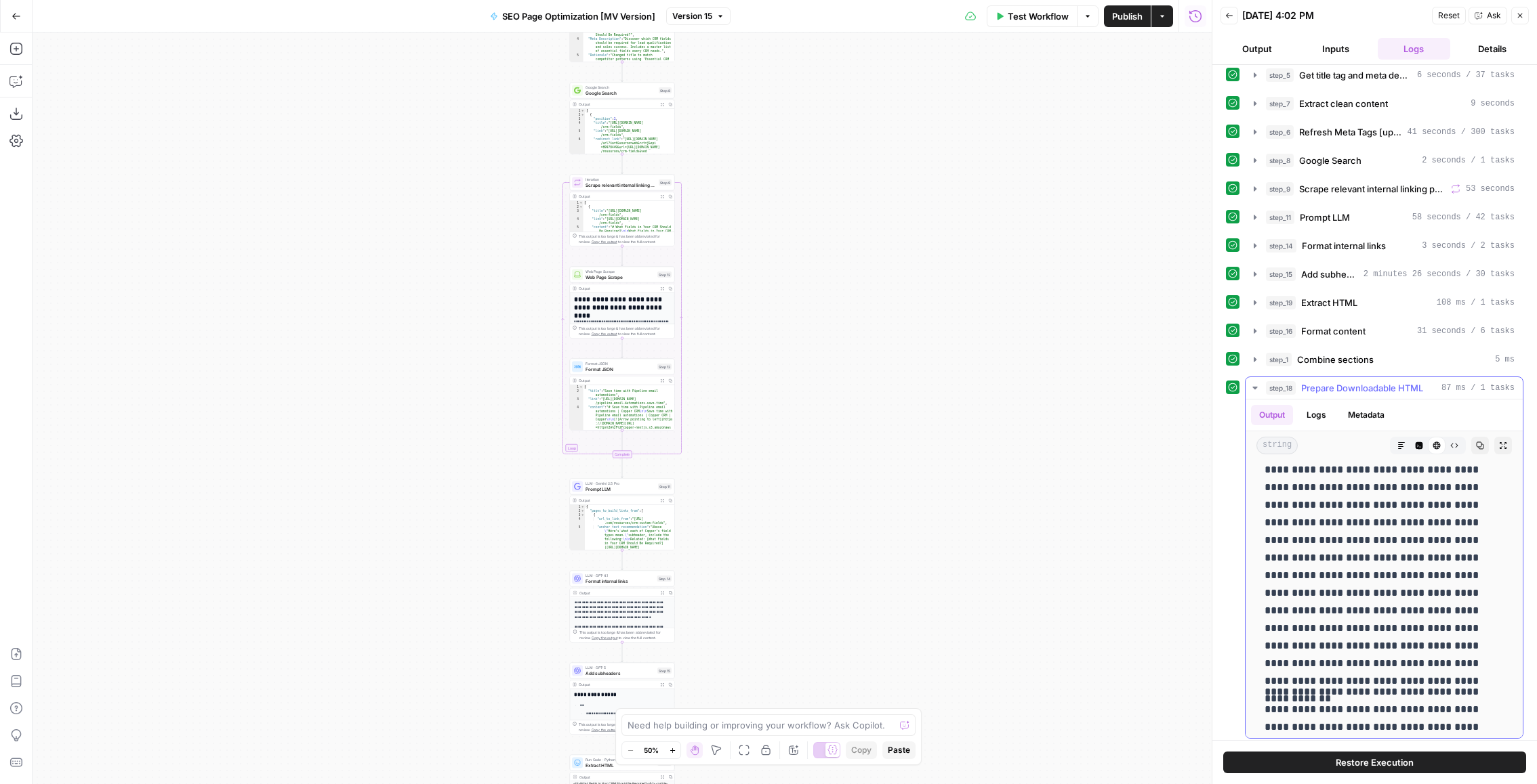
scroll to position [1815, 0]
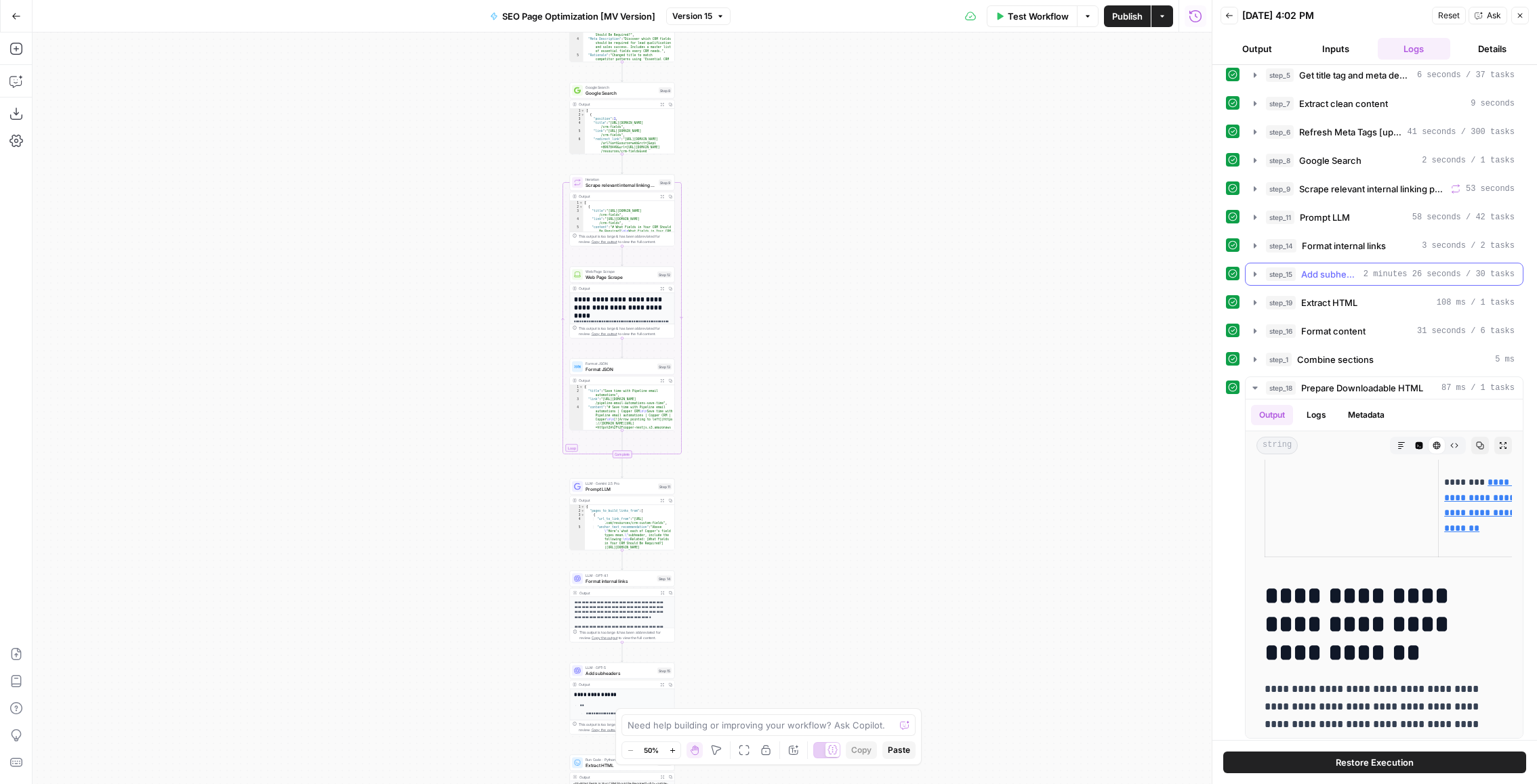
click at [1353, 282] on div "step_15 Add subheaders 2 minutes 26 seconds / 30 tasks" at bounding box center [1384, 274] width 279 height 23
click at [1359, 272] on div "step_15 Add subheaders 2 minutes 26 seconds / 30 tasks" at bounding box center [1390, 274] width 249 height 13
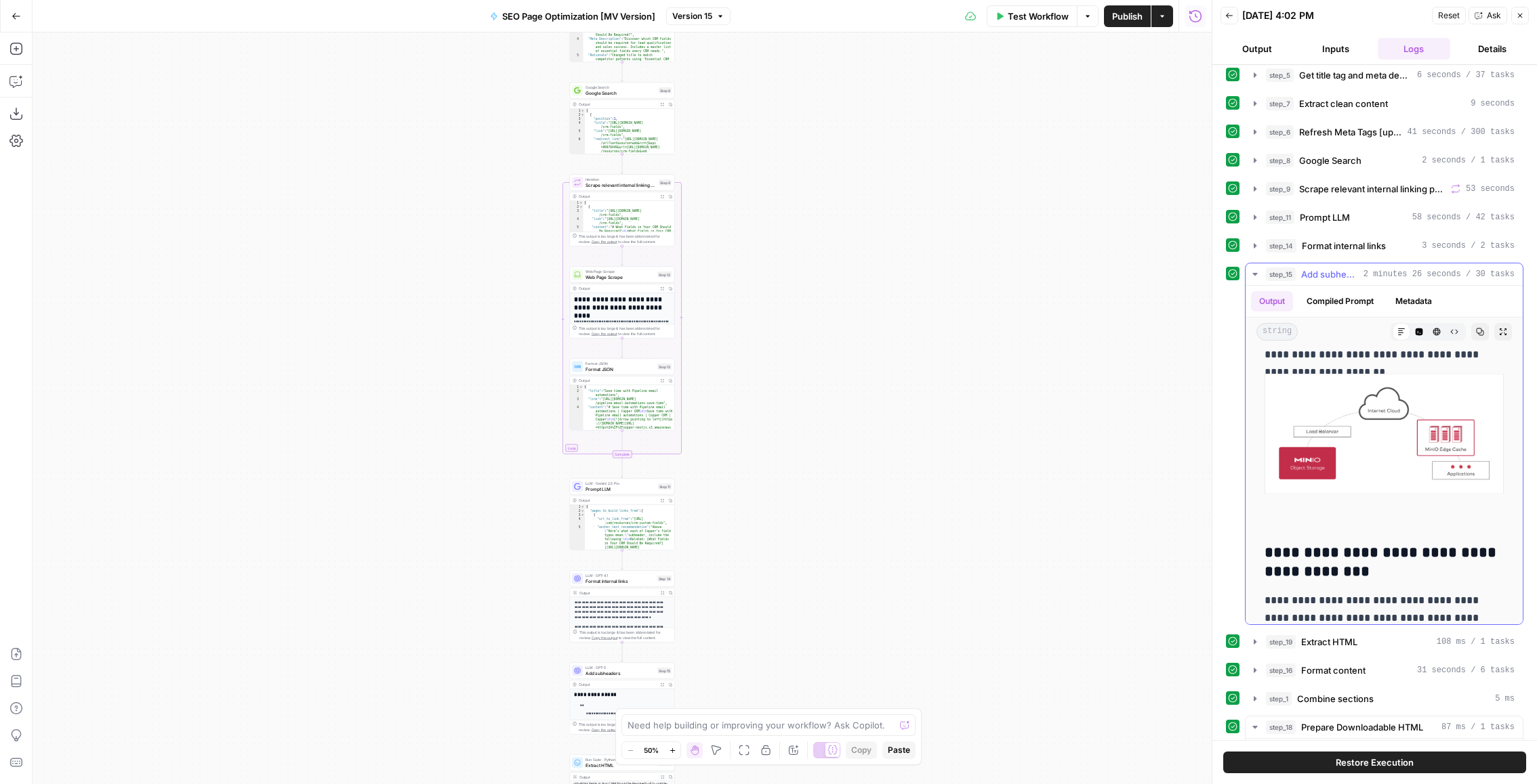
scroll to position [4570, 0]
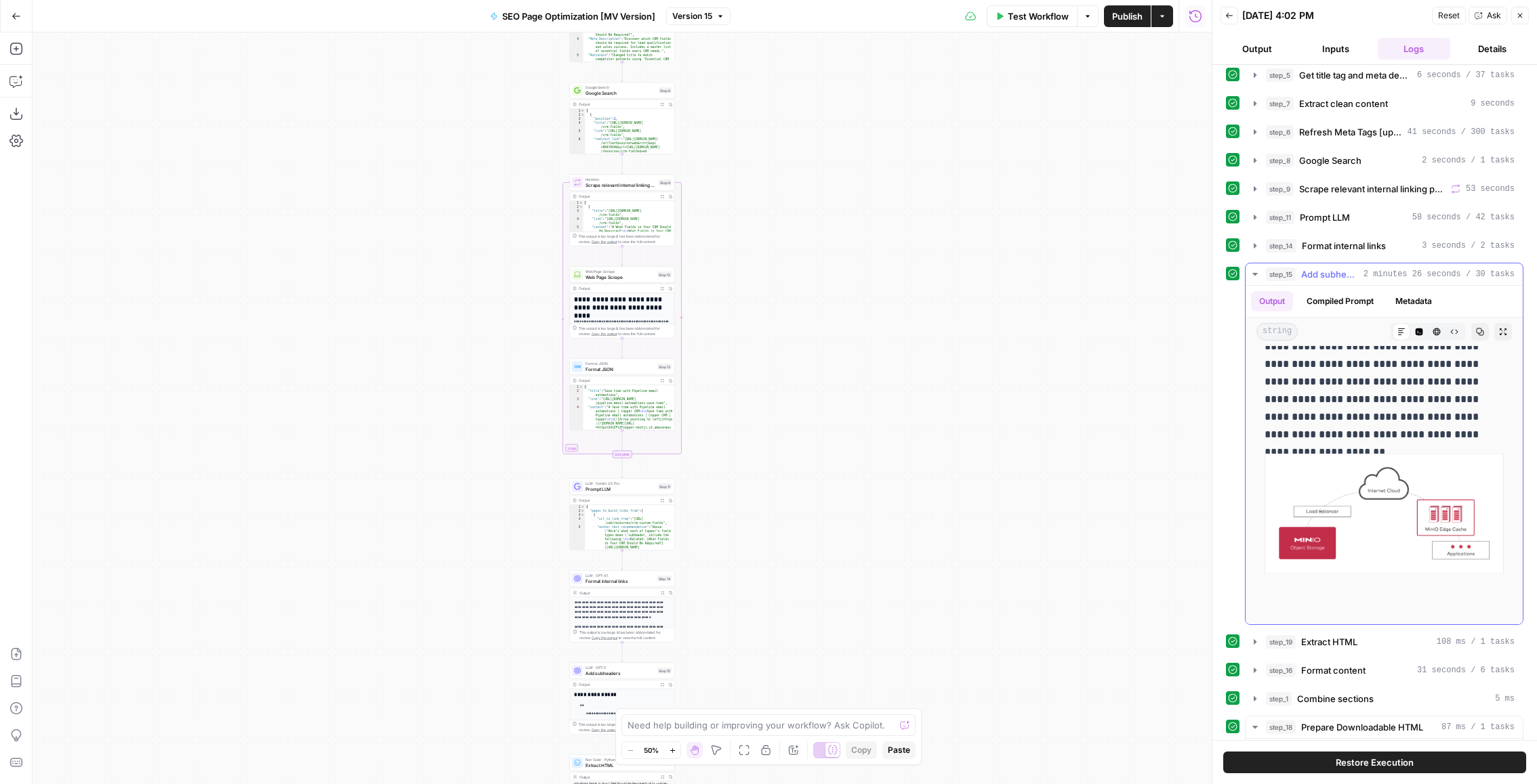
click at [1480, 328] on icon "button" at bounding box center [1480, 332] width 8 height 8
click at [1449, 326] on button "Raw Output" at bounding box center [1454, 331] width 18 height 18
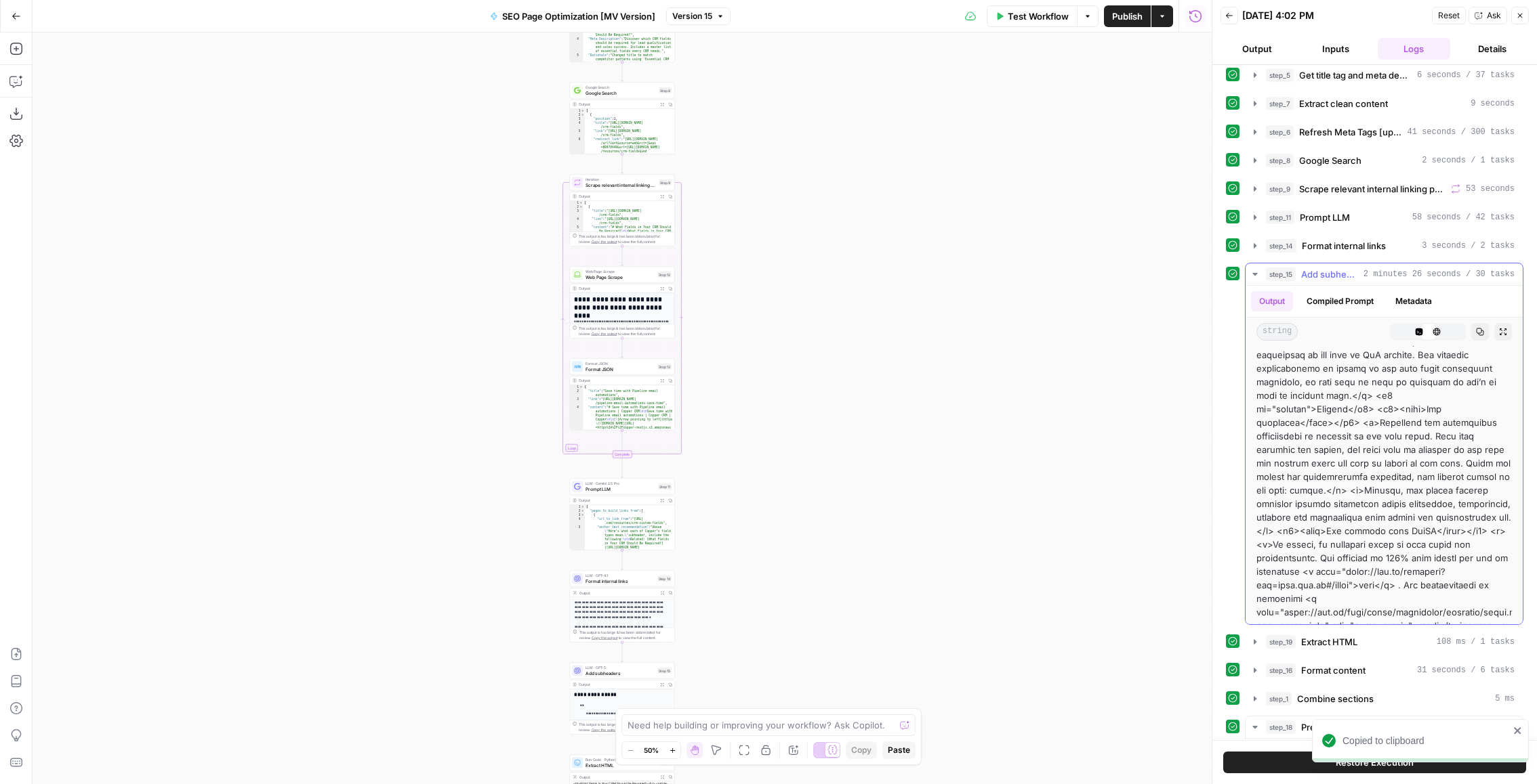
click at [1472, 329] on button "Copy" at bounding box center [1479, 331] width 18 height 18
click at [1234, 13] on button "Back" at bounding box center [1229, 15] width 18 height 18
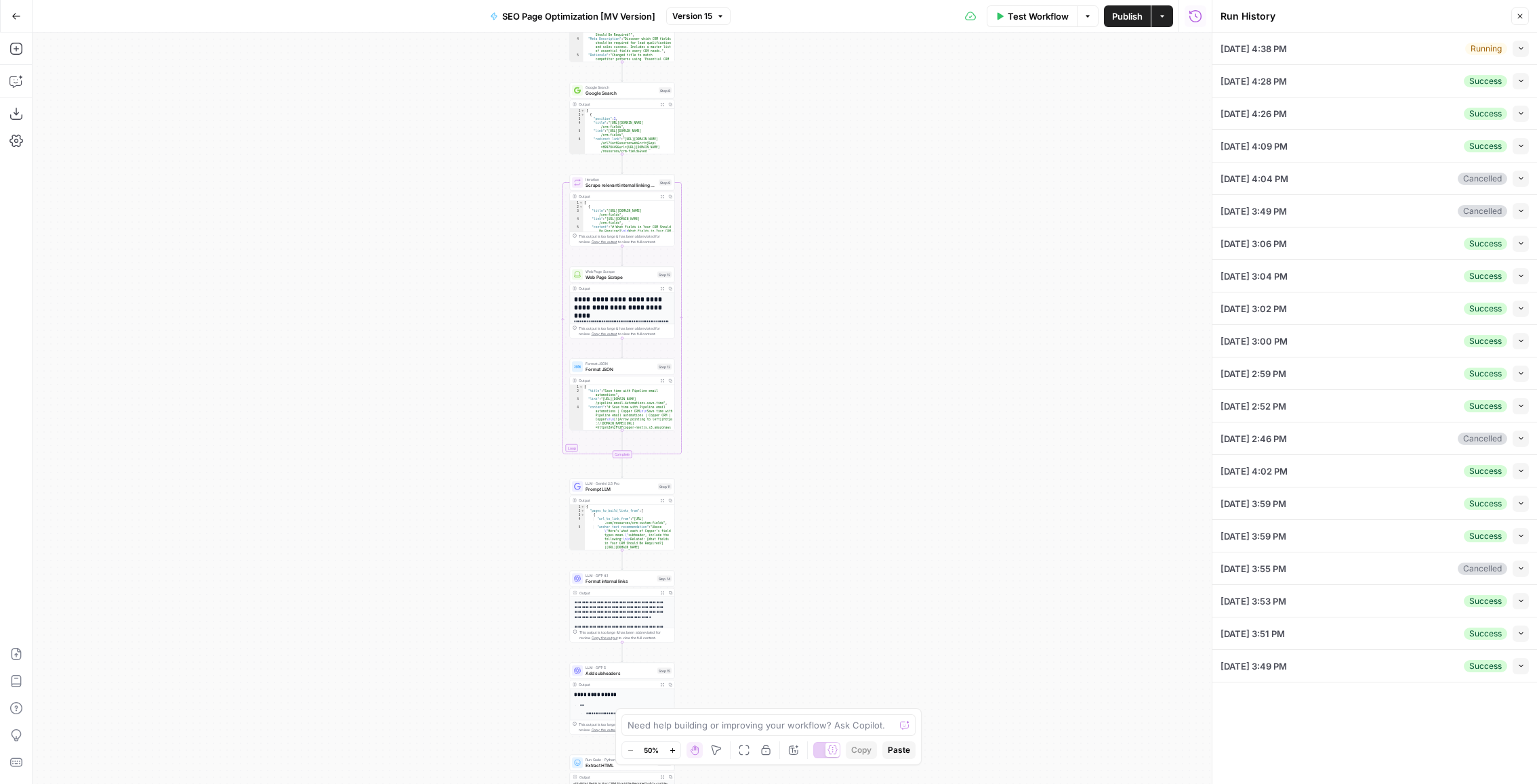
click at [1520, 505] on button "Collapse" at bounding box center [1520, 503] width 16 height 16
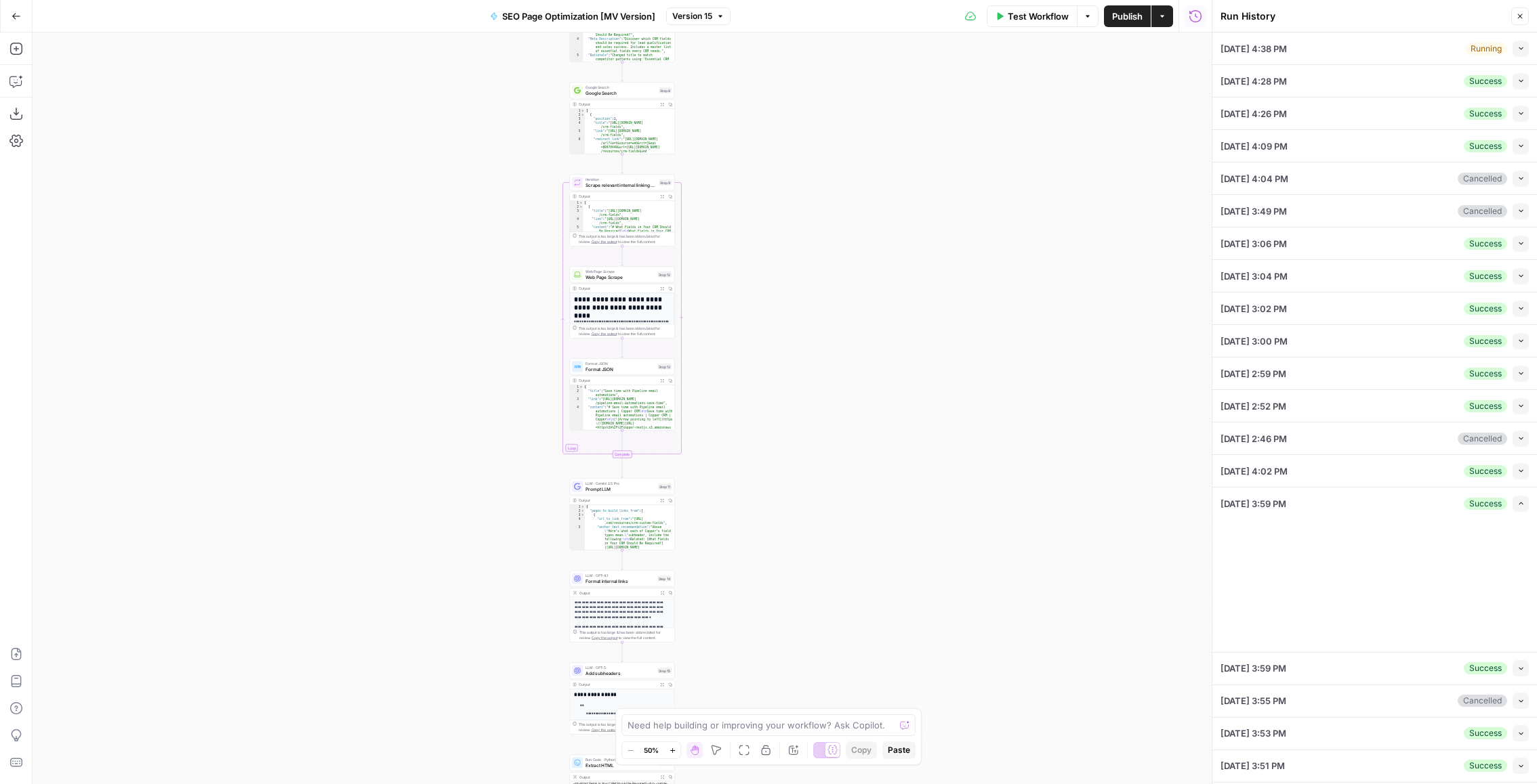
click at [1520, 503] on icon "button" at bounding box center [1520, 503] width 8 height 8
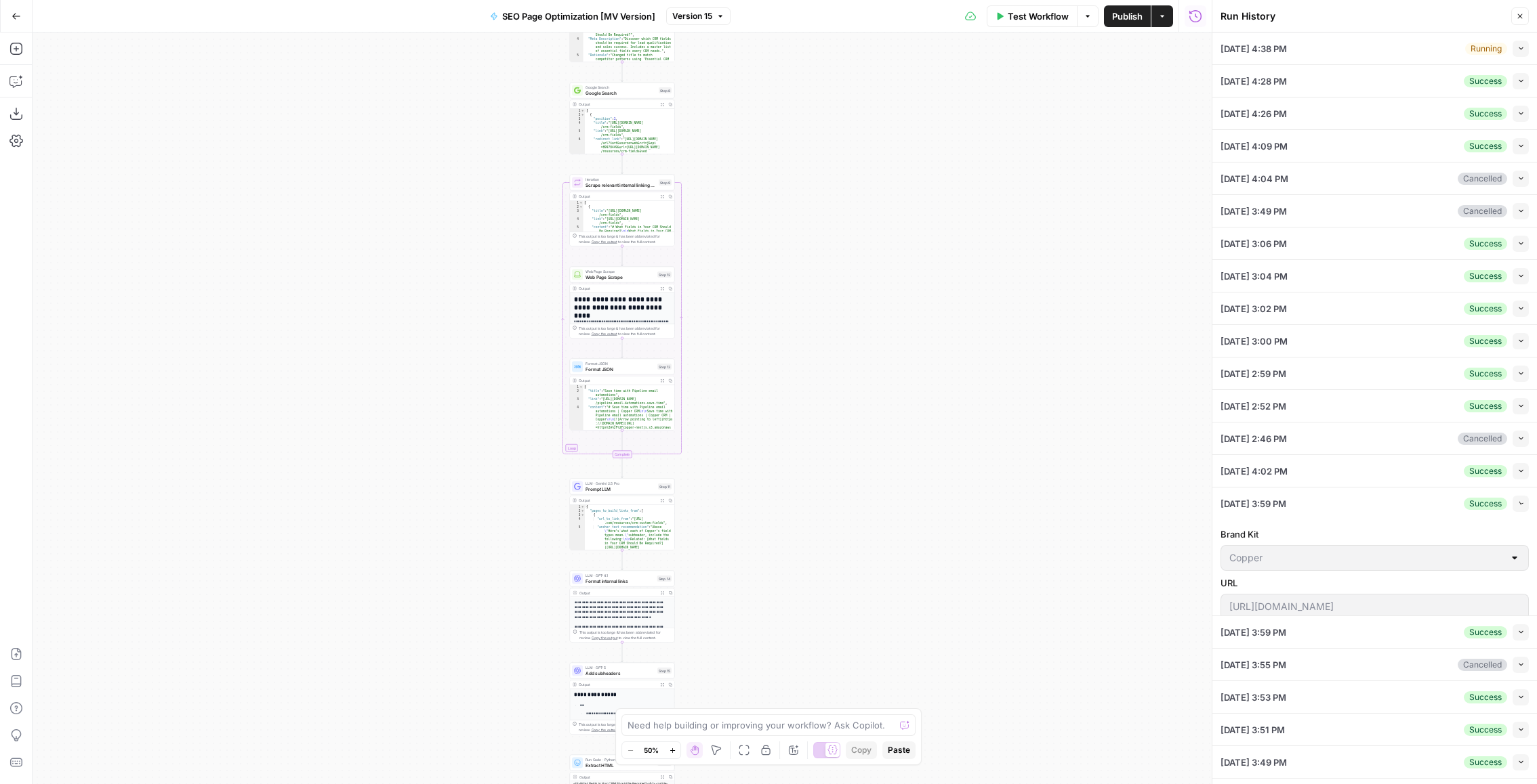
click at [1520, 503] on icon "button" at bounding box center [1520, 503] width 9 height 9
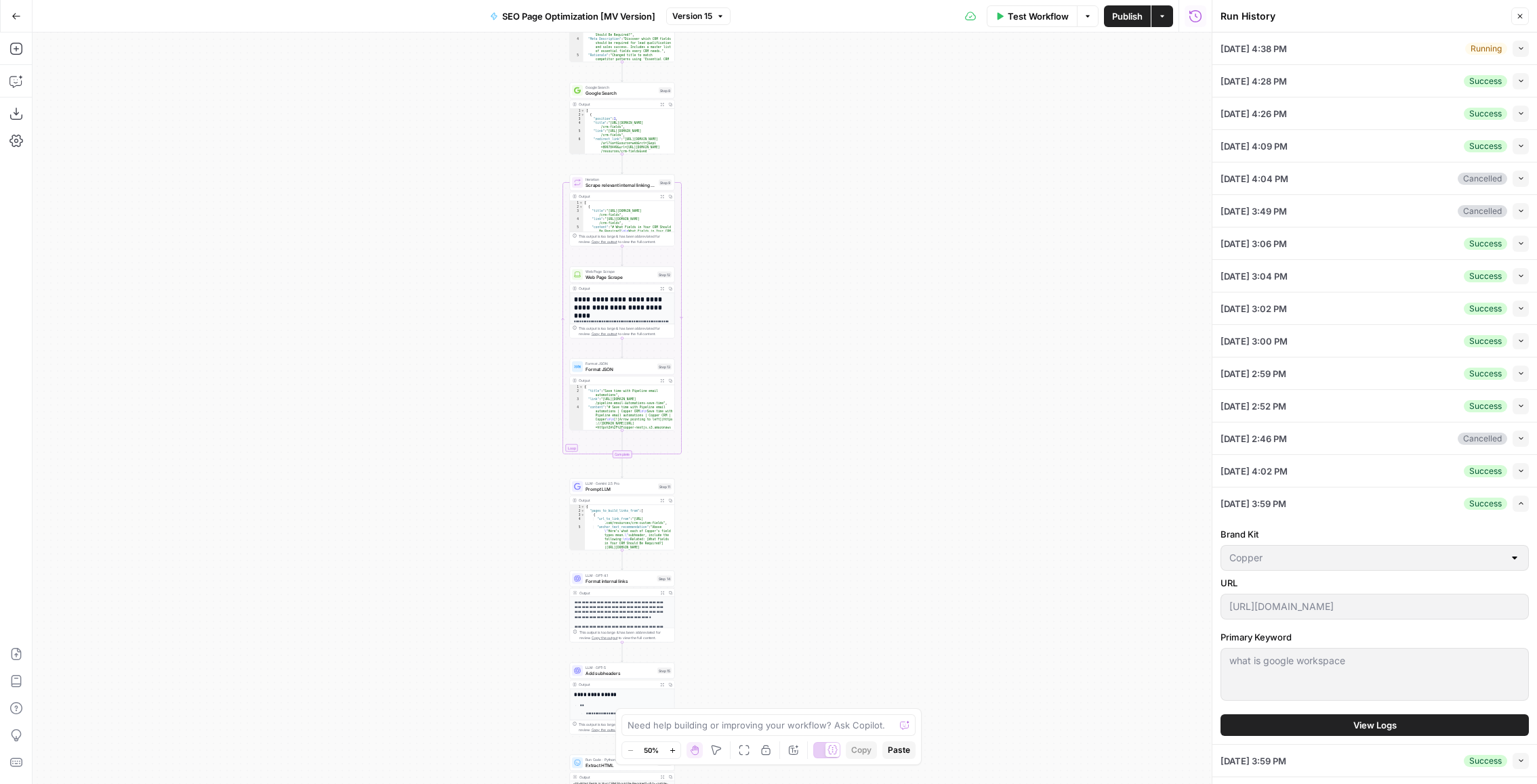
click at [1302, 729] on button "View Logs" at bounding box center [1374, 726] width 308 height 22
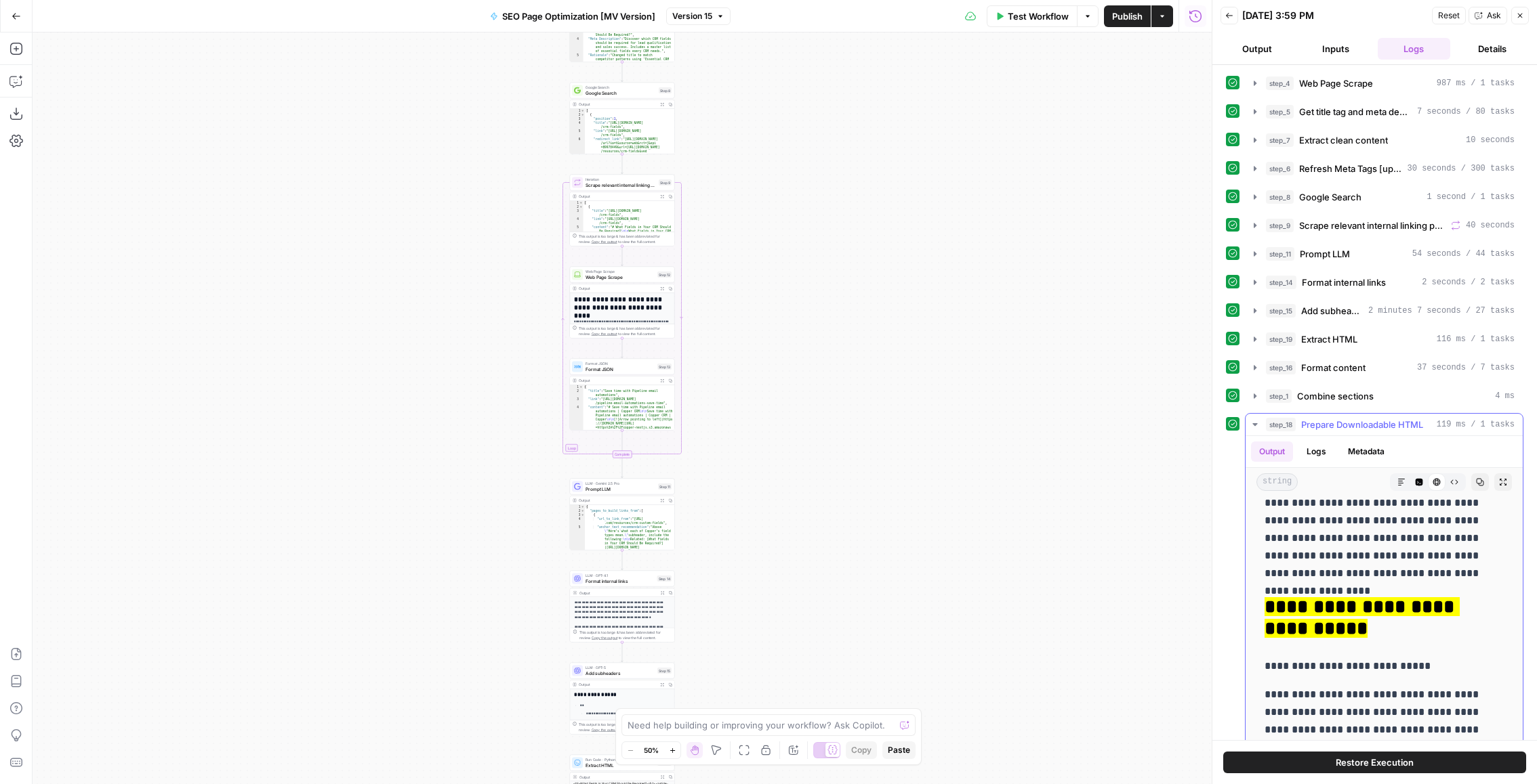
scroll to position [2940, 0]
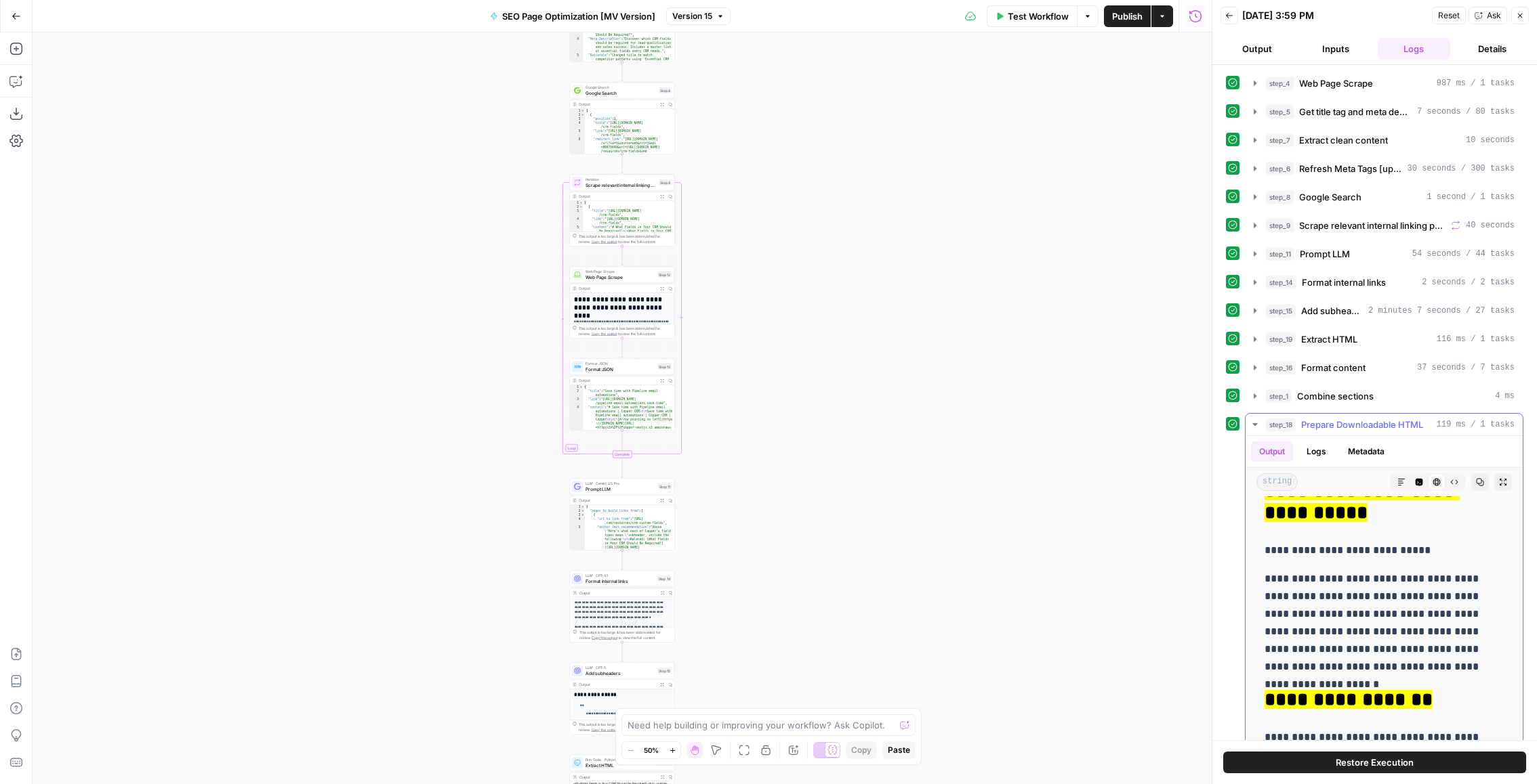
click at [1351, 422] on span "Prepare Downloadable HTML" at bounding box center [1362, 425] width 122 height 13
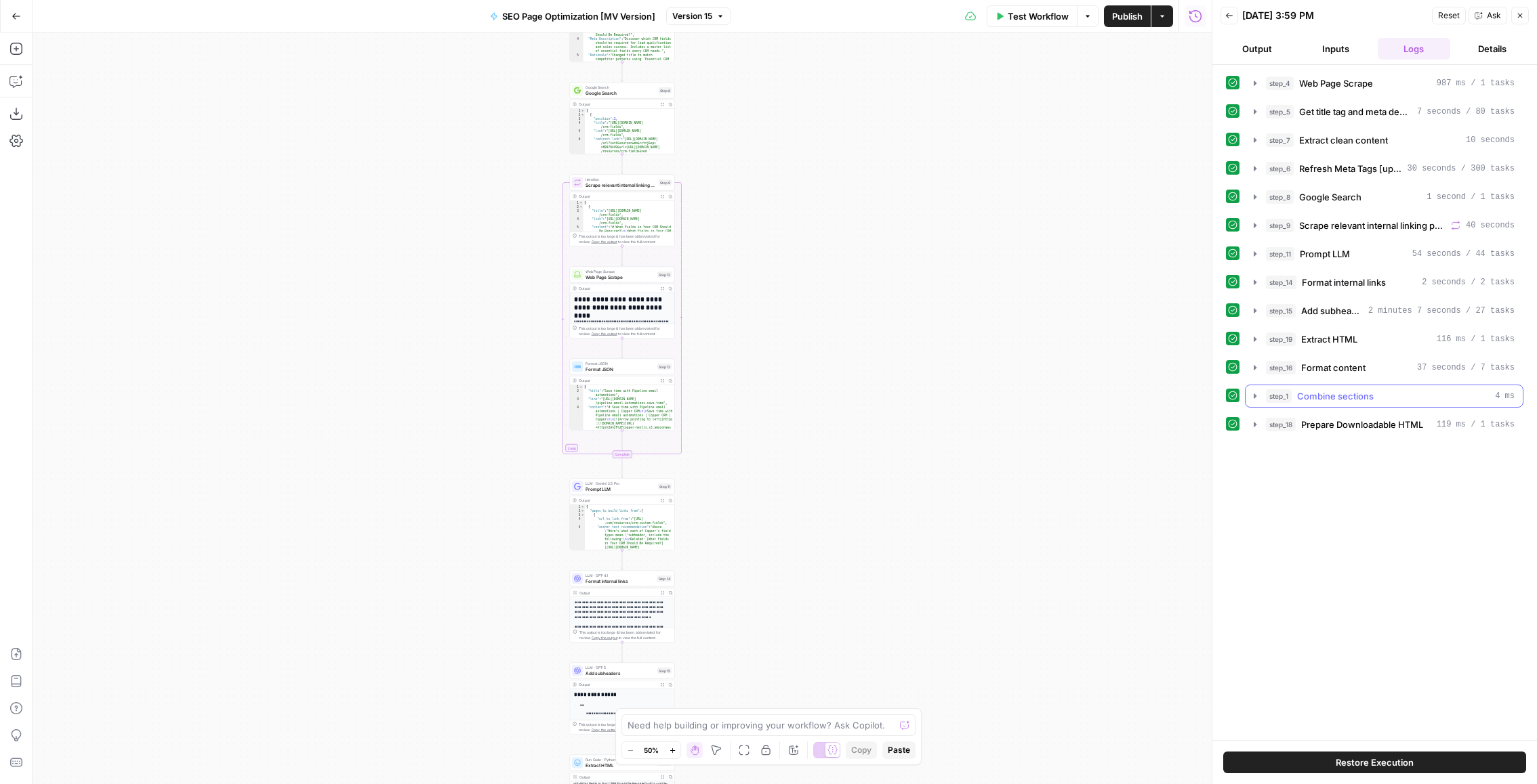
click at [1376, 385] on button "step_1 Combine sections 4 ms" at bounding box center [1384, 396] width 277 height 22
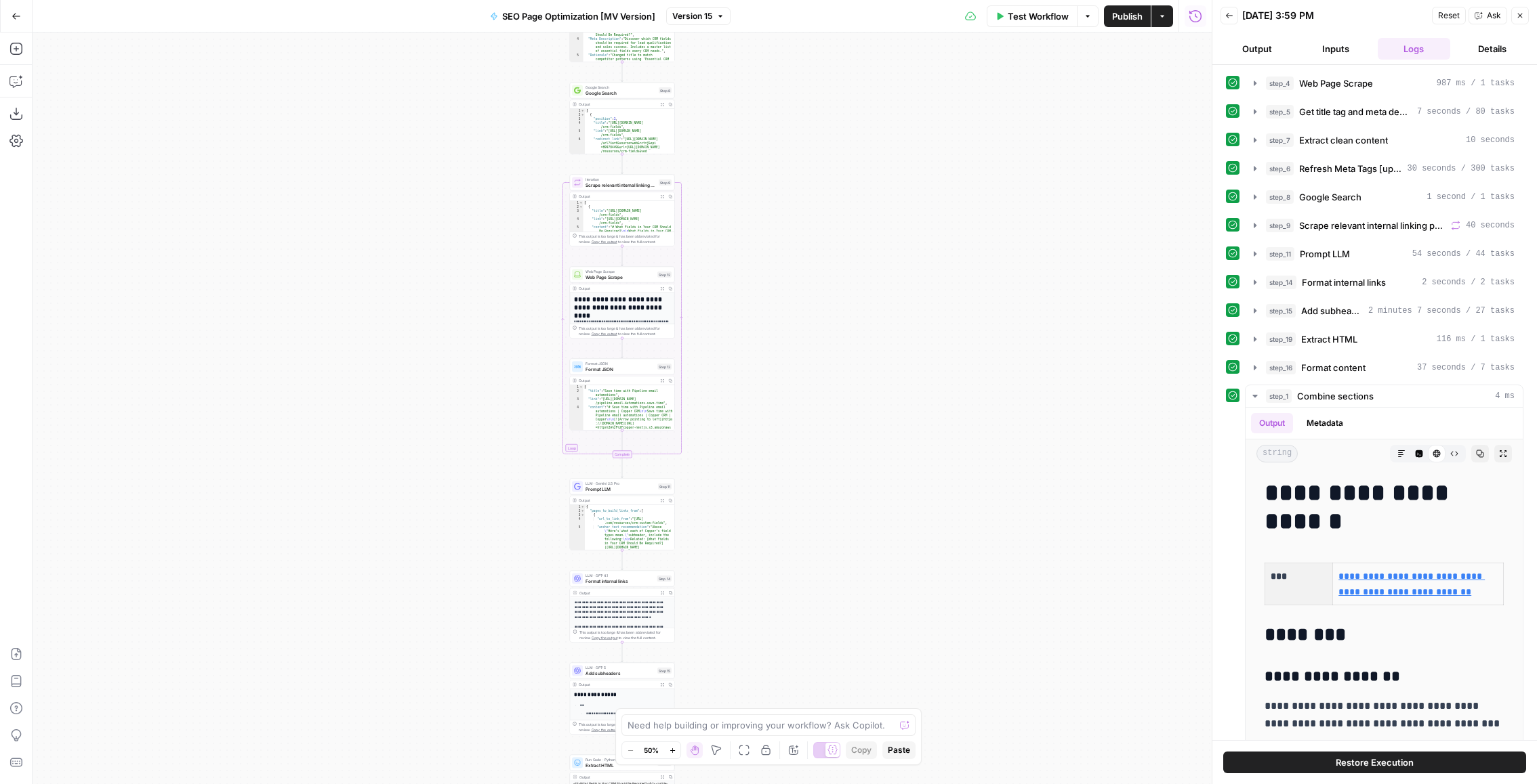
click at [703, 20] on span "Version 15" at bounding box center [693, 16] width 40 height 13
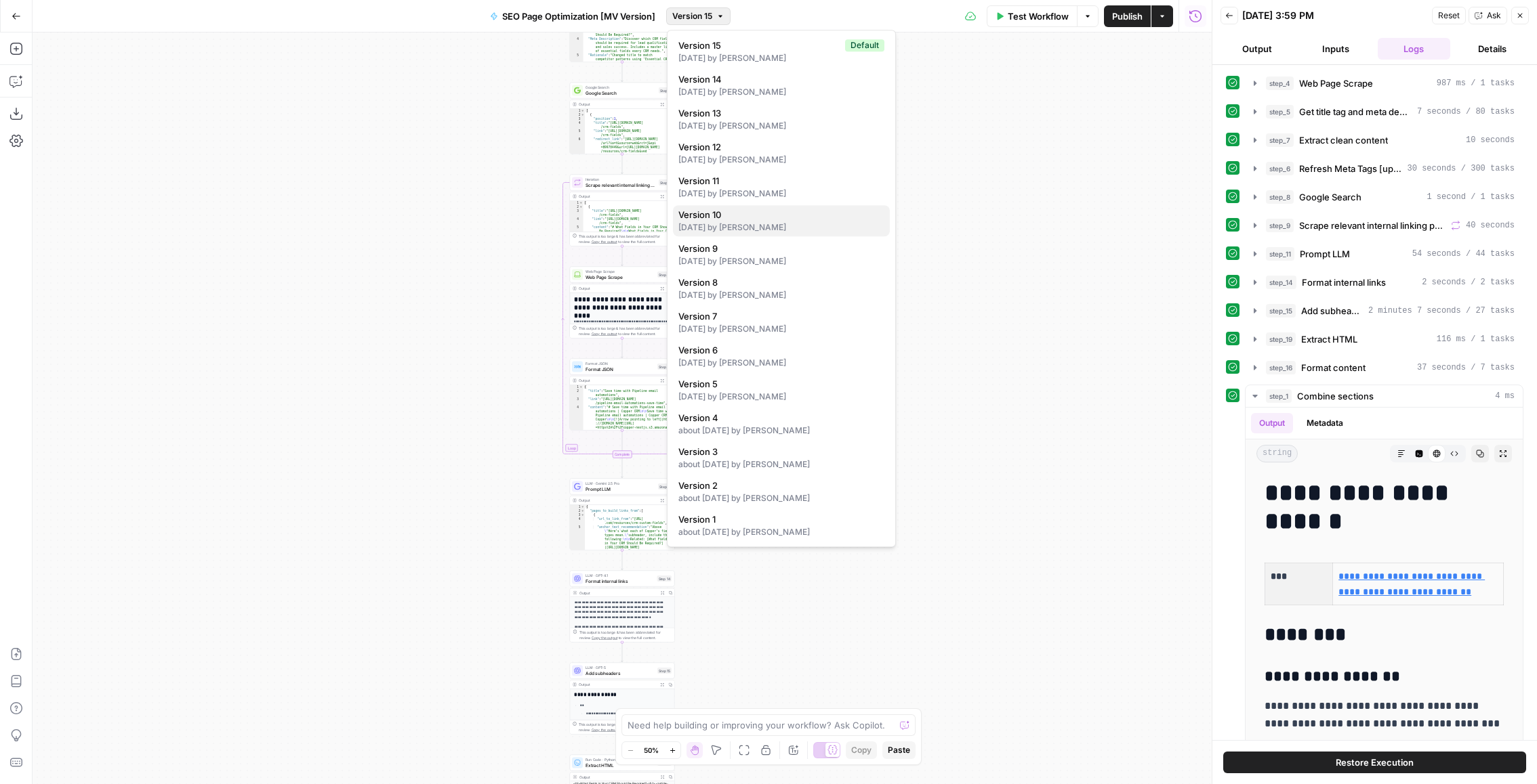
click at [796, 229] on div "18 days ago by Matt Vazquez" at bounding box center [781, 228] width 206 height 13
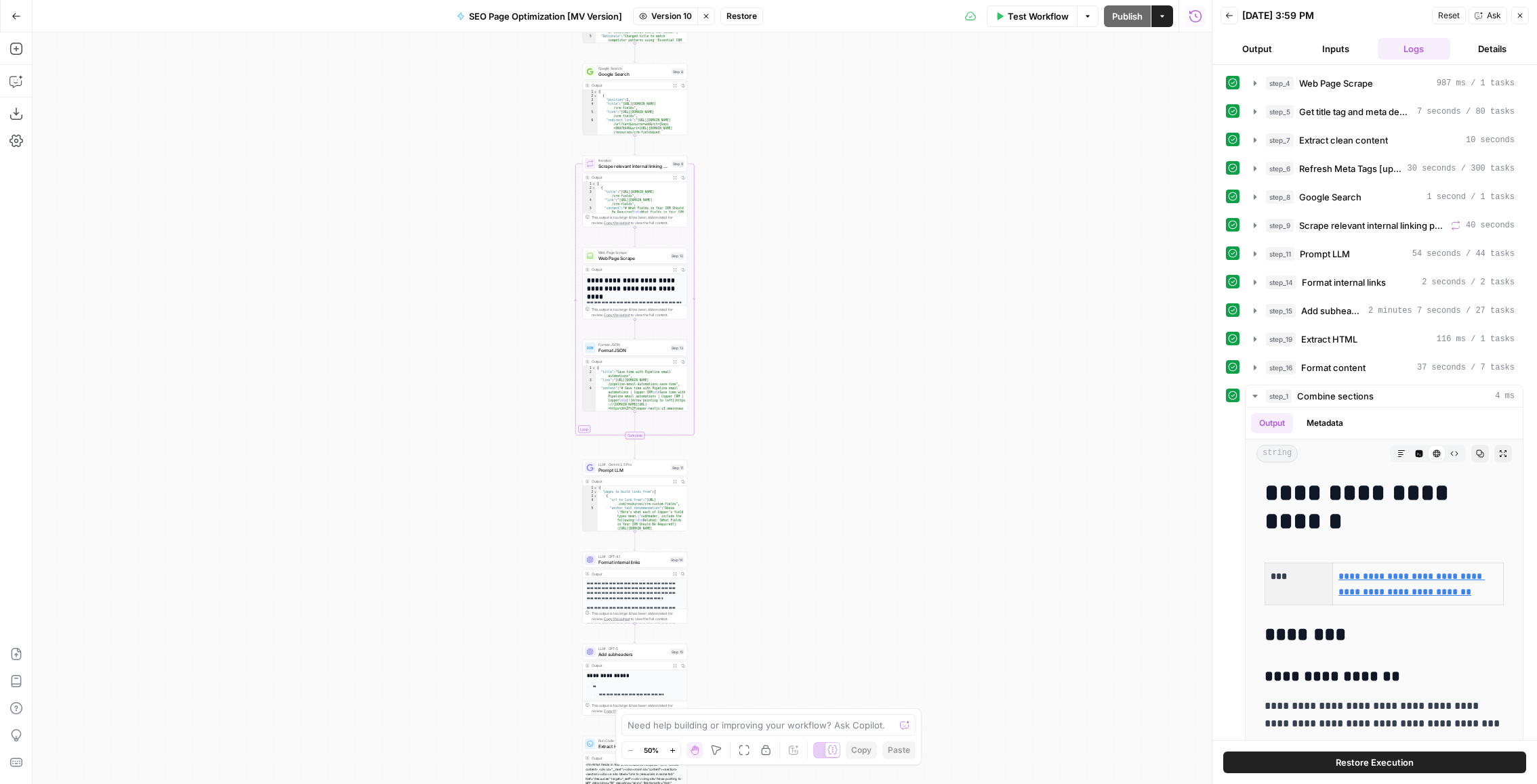
click at [623, 651] on span "Add subheaders" at bounding box center [632, 654] width 69 height 7
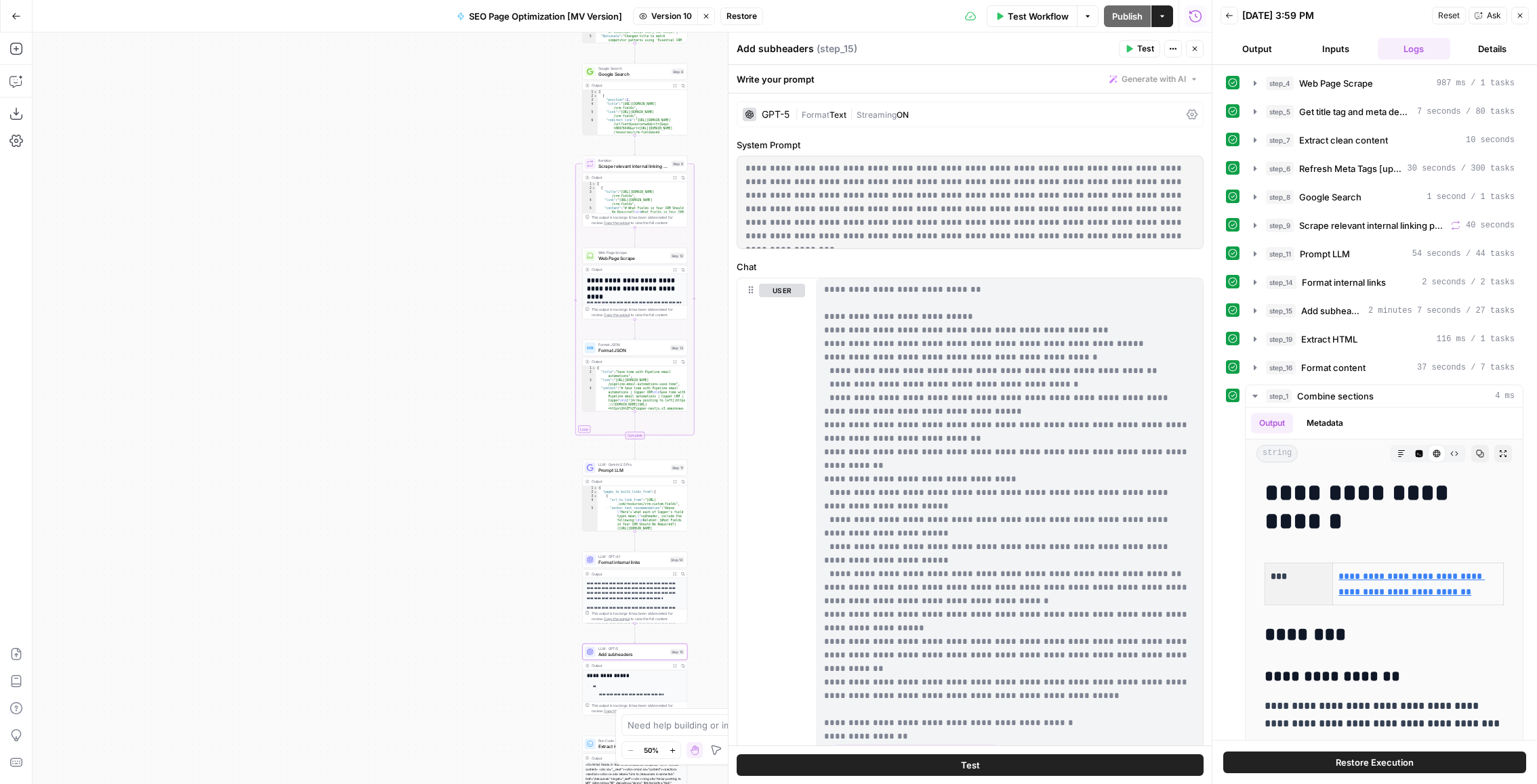
scroll to position [155, 0]
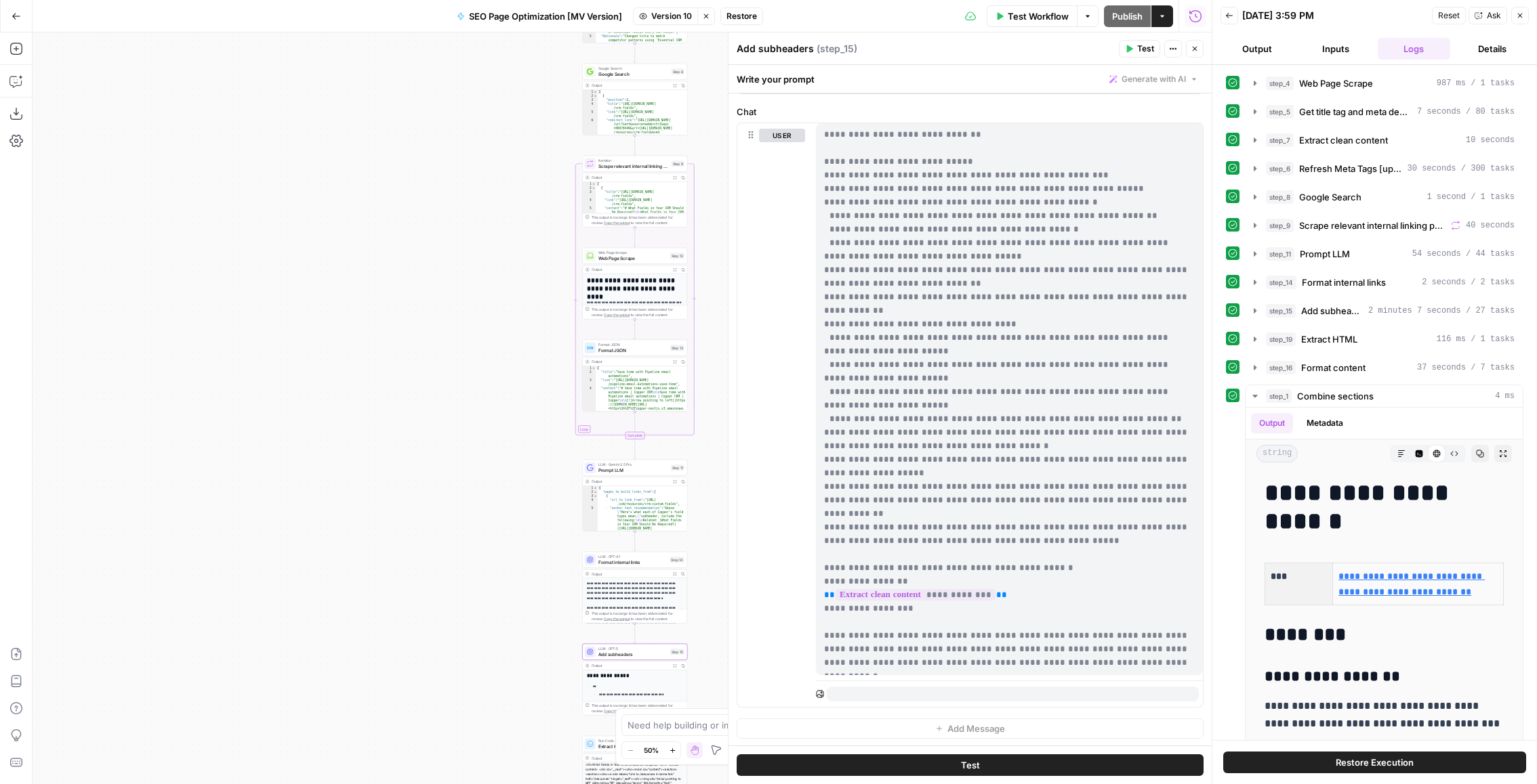
click at [1019, 574] on p "**********" at bounding box center [1009, 216] width 371 height 907
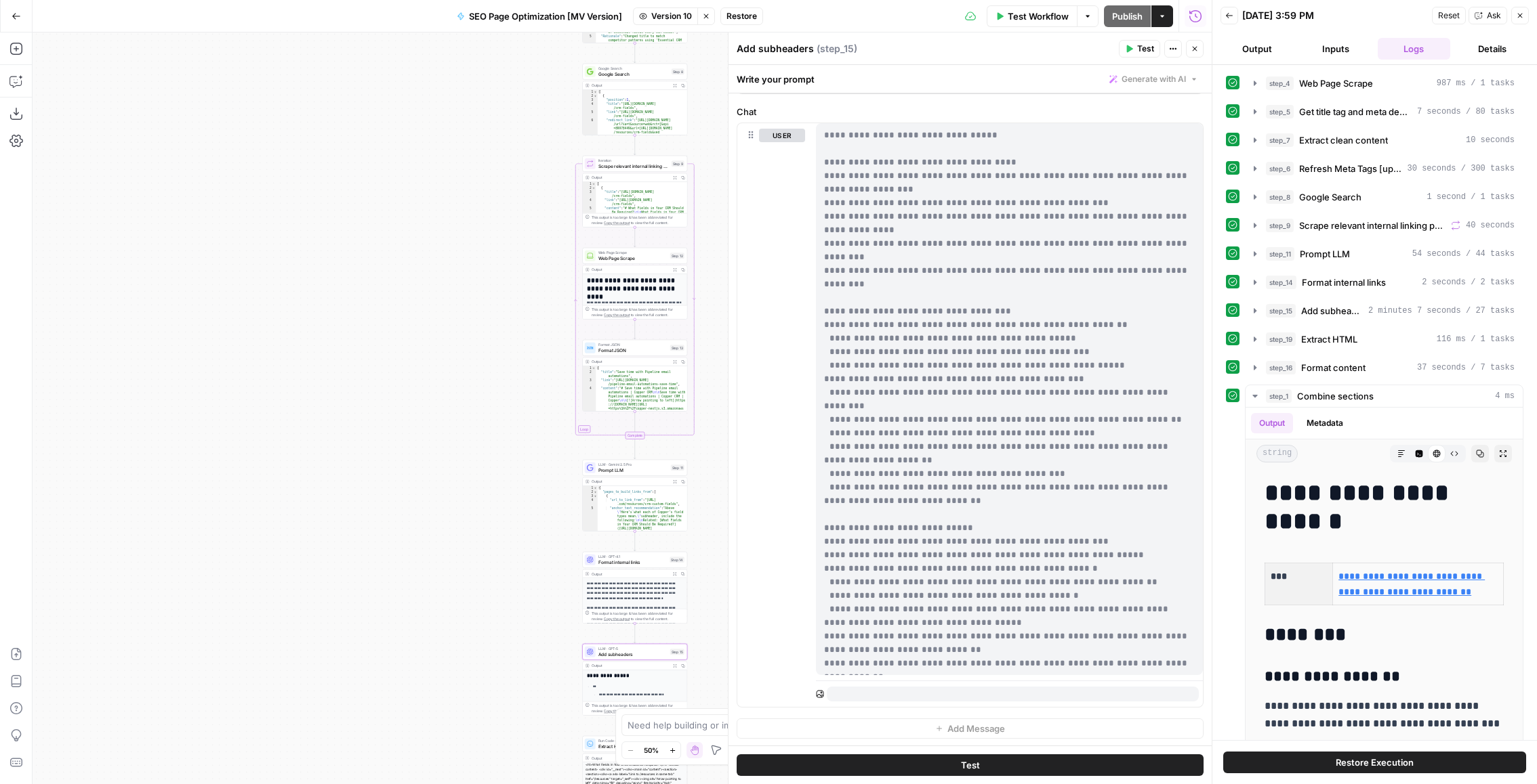
scroll to position [123, 0]
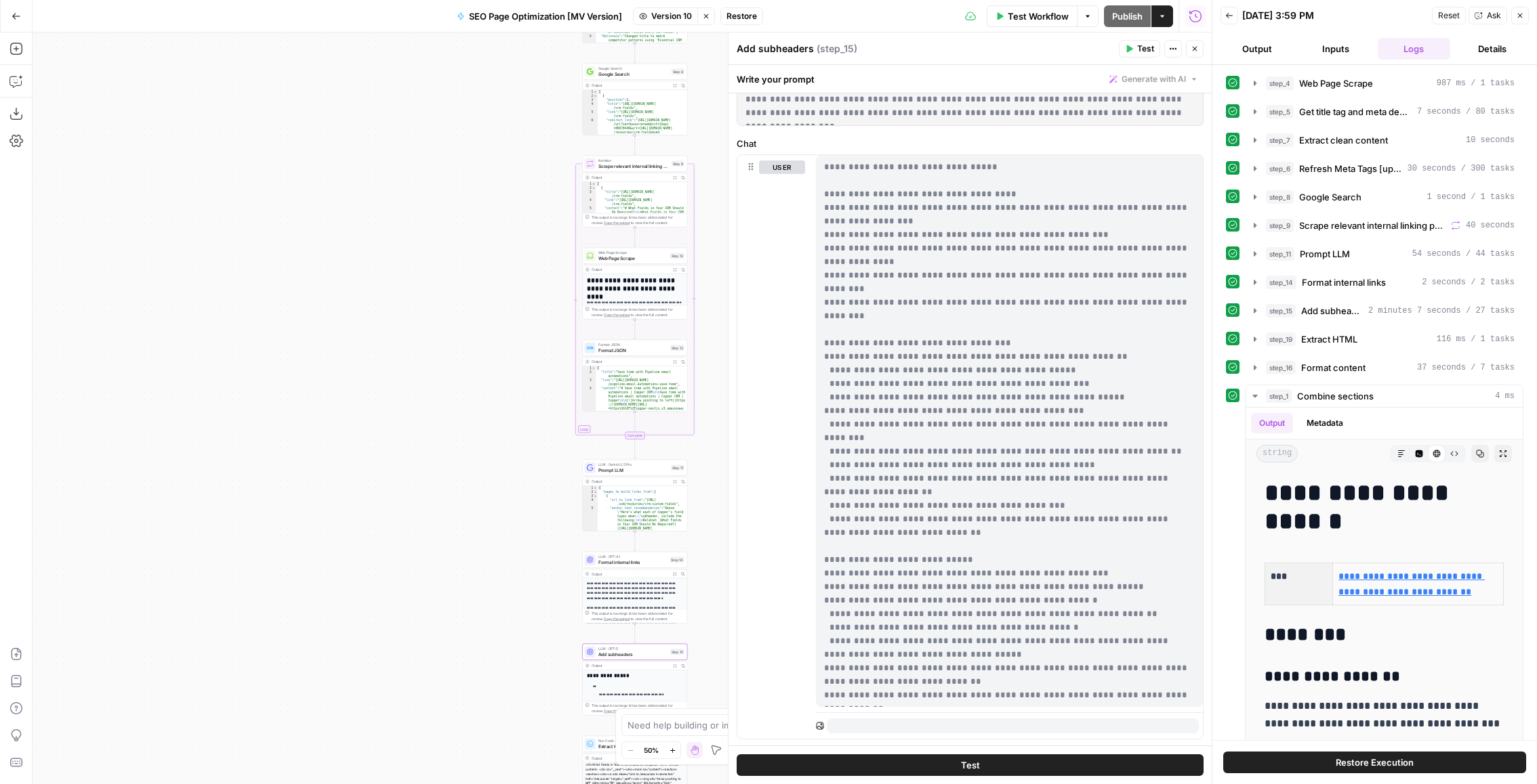
drag, startPoint x: 905, startPoint y: 669, endPoint x: 819, endPoint y: 169, distance: 507.3
click at [819, 169] on div "**********" at bounding box center [1010, 431] width 388 height 552
copy p "**********"
click at [685, 12] on span "Version 10" at bounding box center [671, 16] width 41 height 13
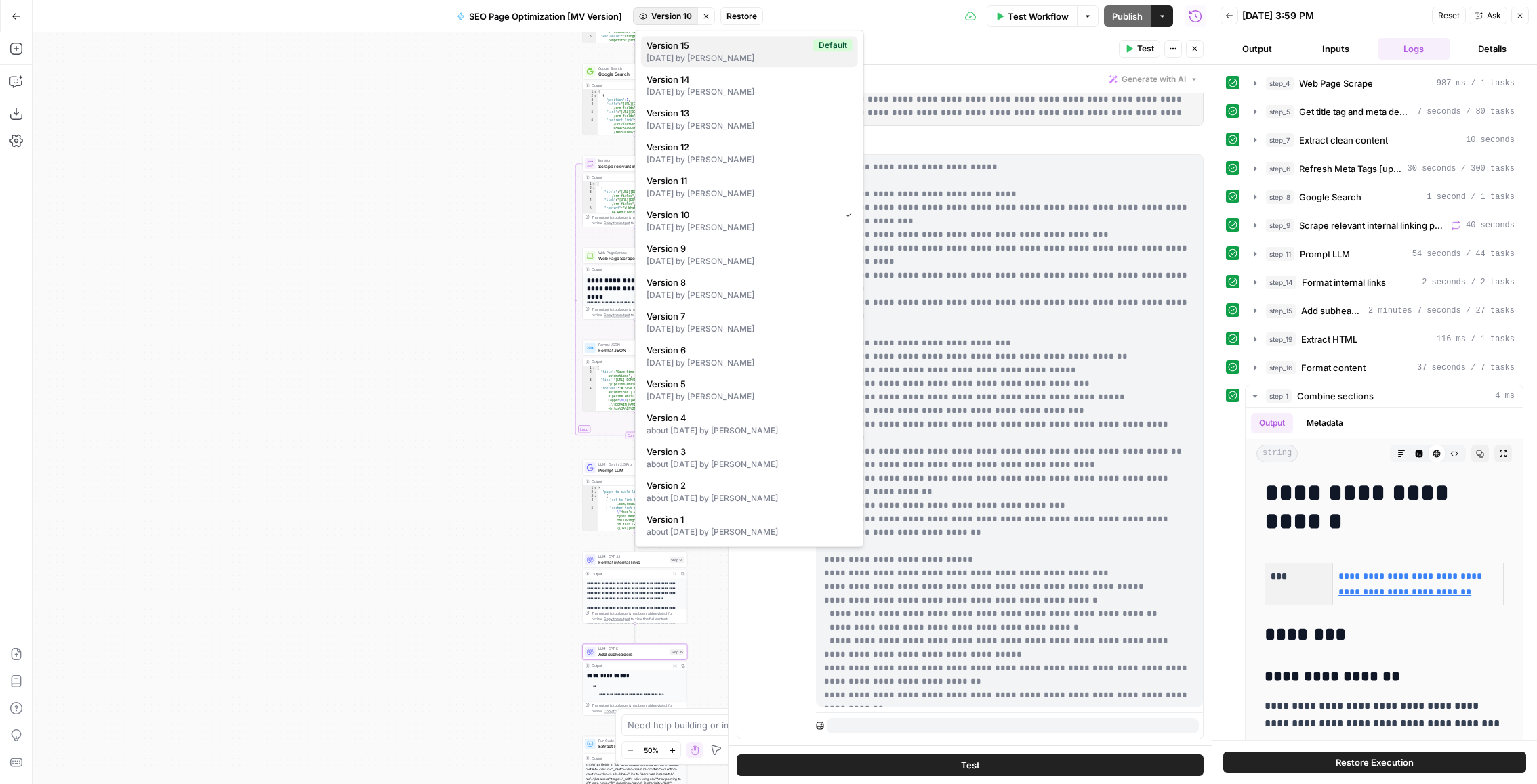
click at [663, 53] on div "4 days ago by Ismaa Viqar" at bounding box center [749, 58] width 206 height 13
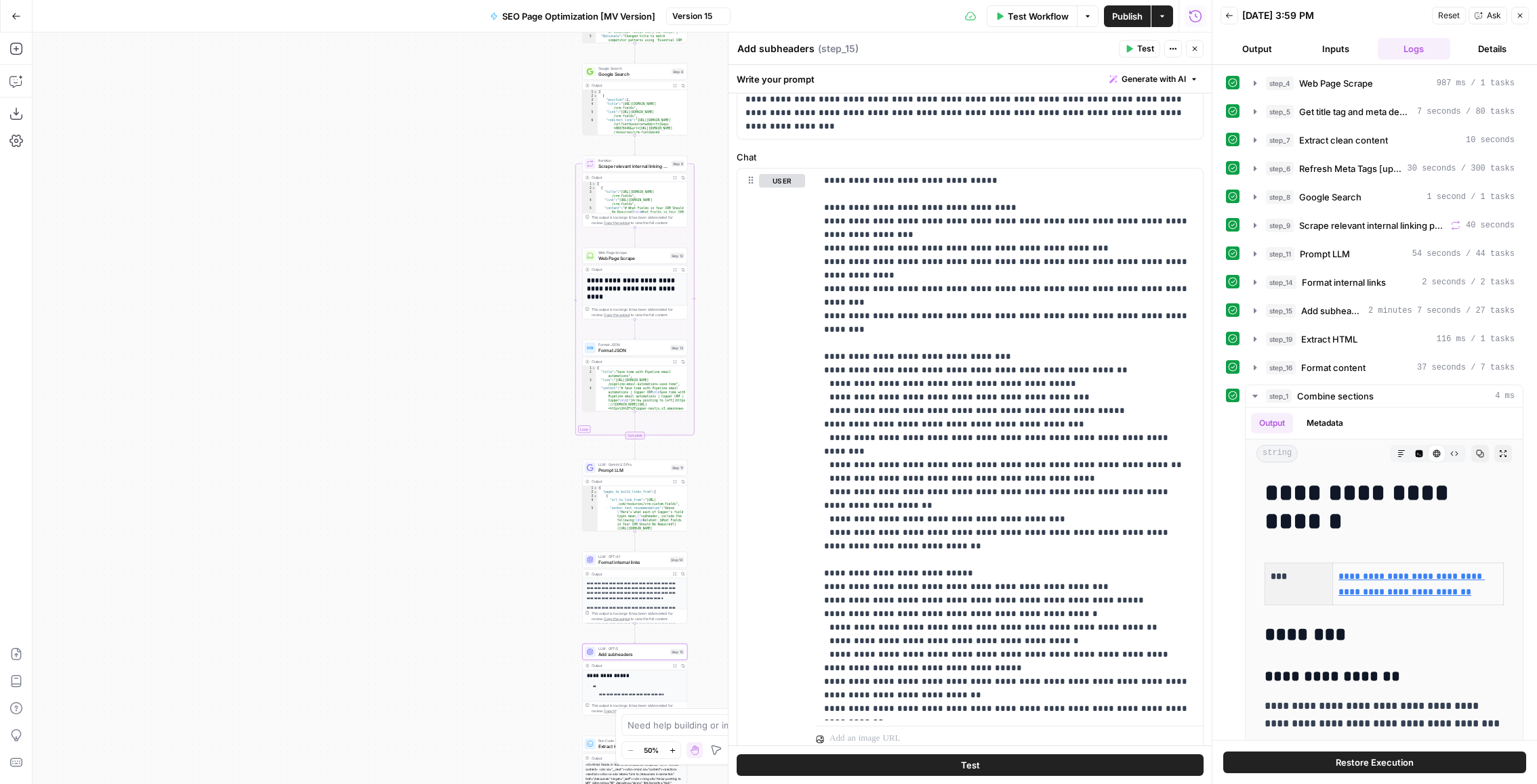
scroll to position [0, 0]
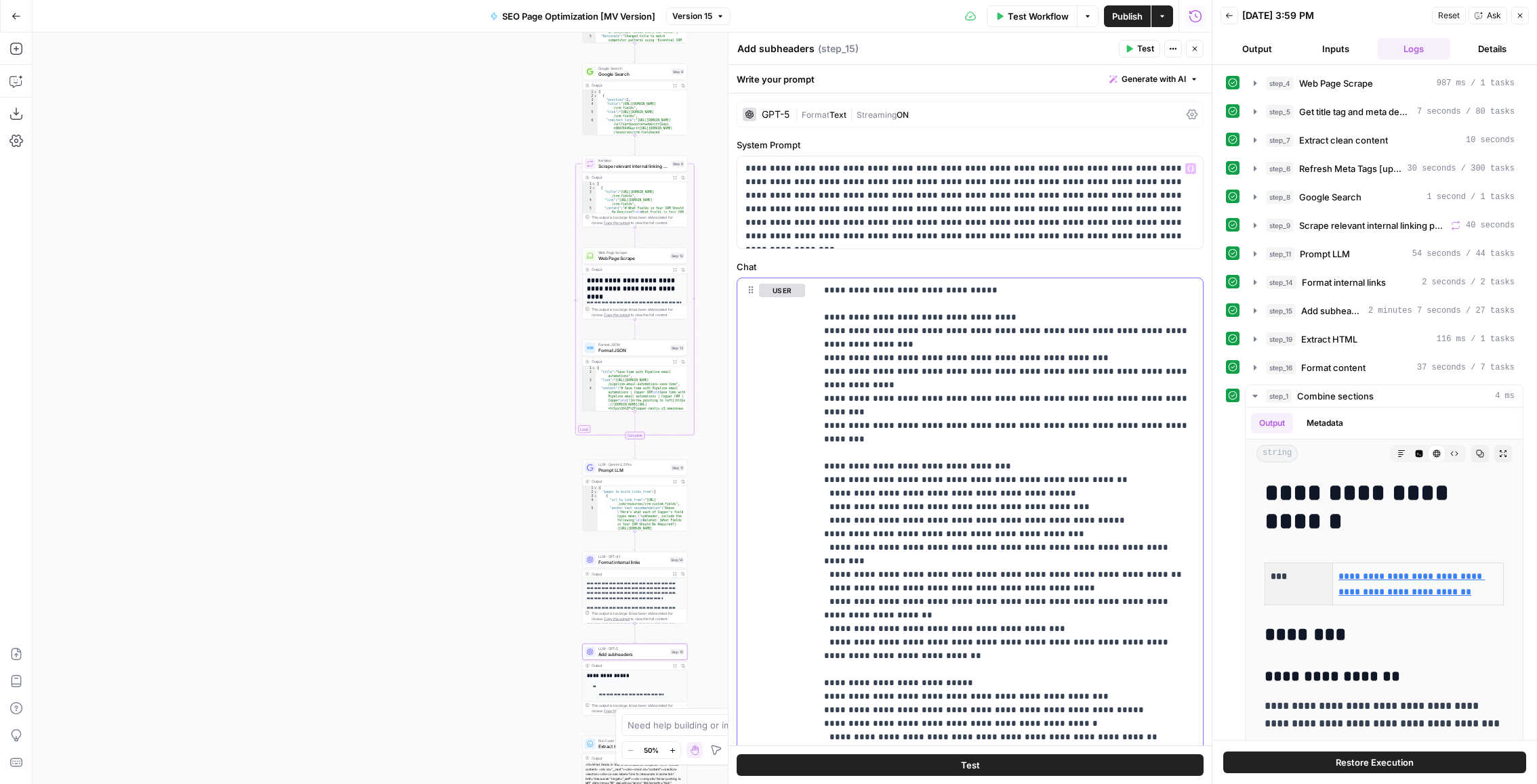
click at [854, 315] on p "**********" at bounding box center [1009, 737] width 371 height 907
click at [1195, 45] on icon "button" at bounding box center [1195, 49] width 8 height 8
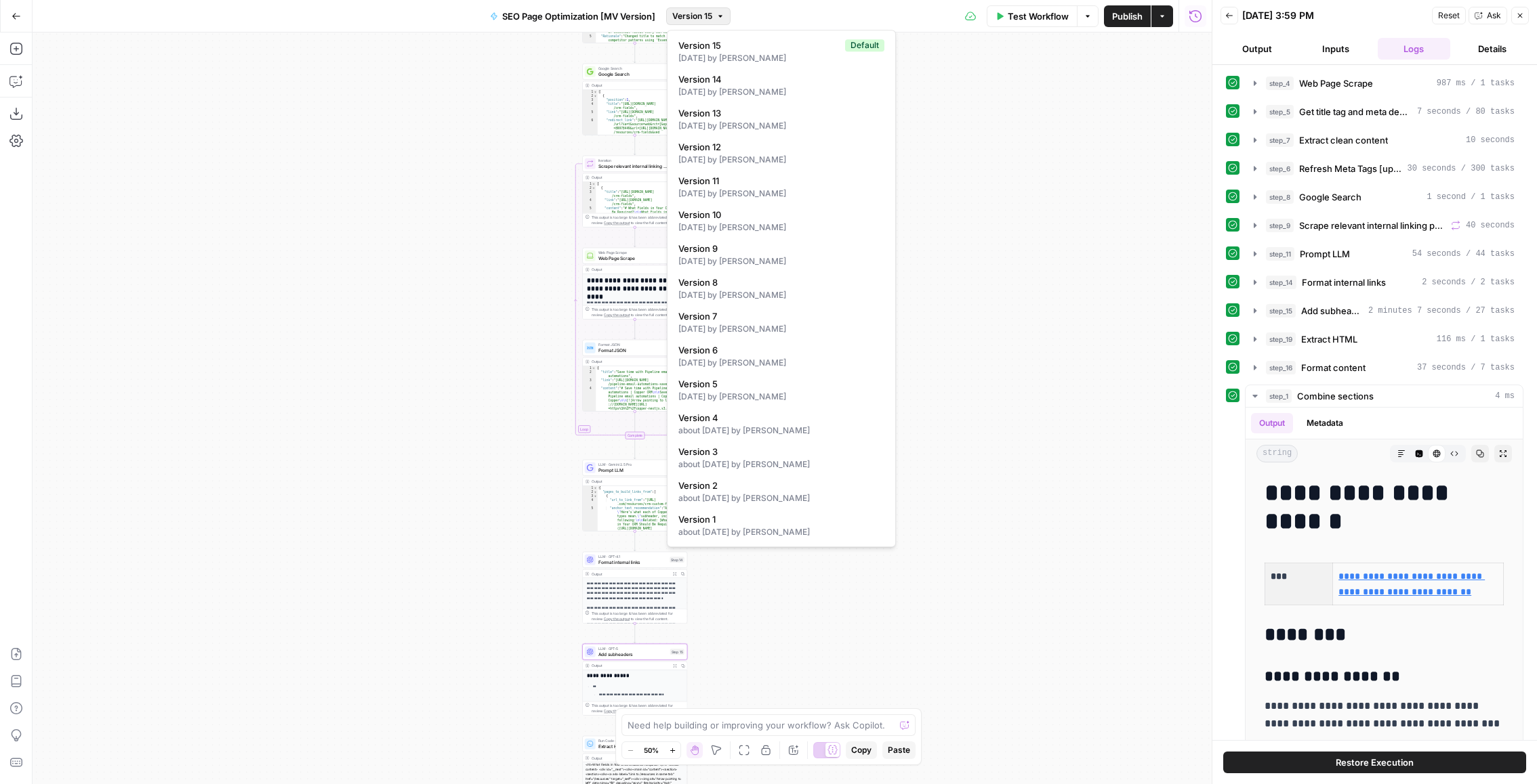
click at [679, 10] on span "Version 15" at bounding box center [693, 16] width 40 height 13
click at [780, 224] on div "18 days ago by Matt Vazquez" at bounding box center [781, 228] width 206 height 13
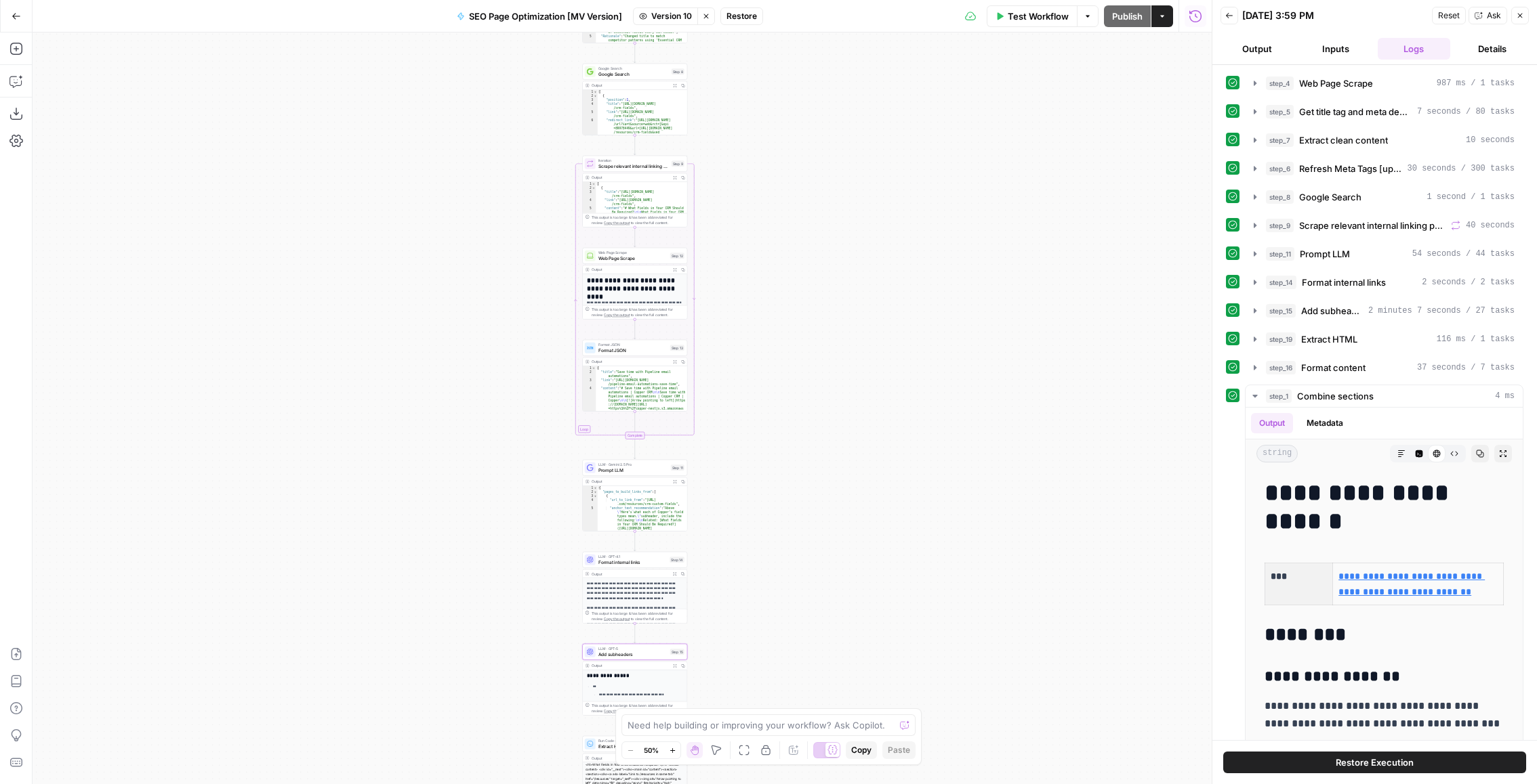
click at [622, 653] on span "Add subheaders" at bounding box center [632, 654] width 69 height 7
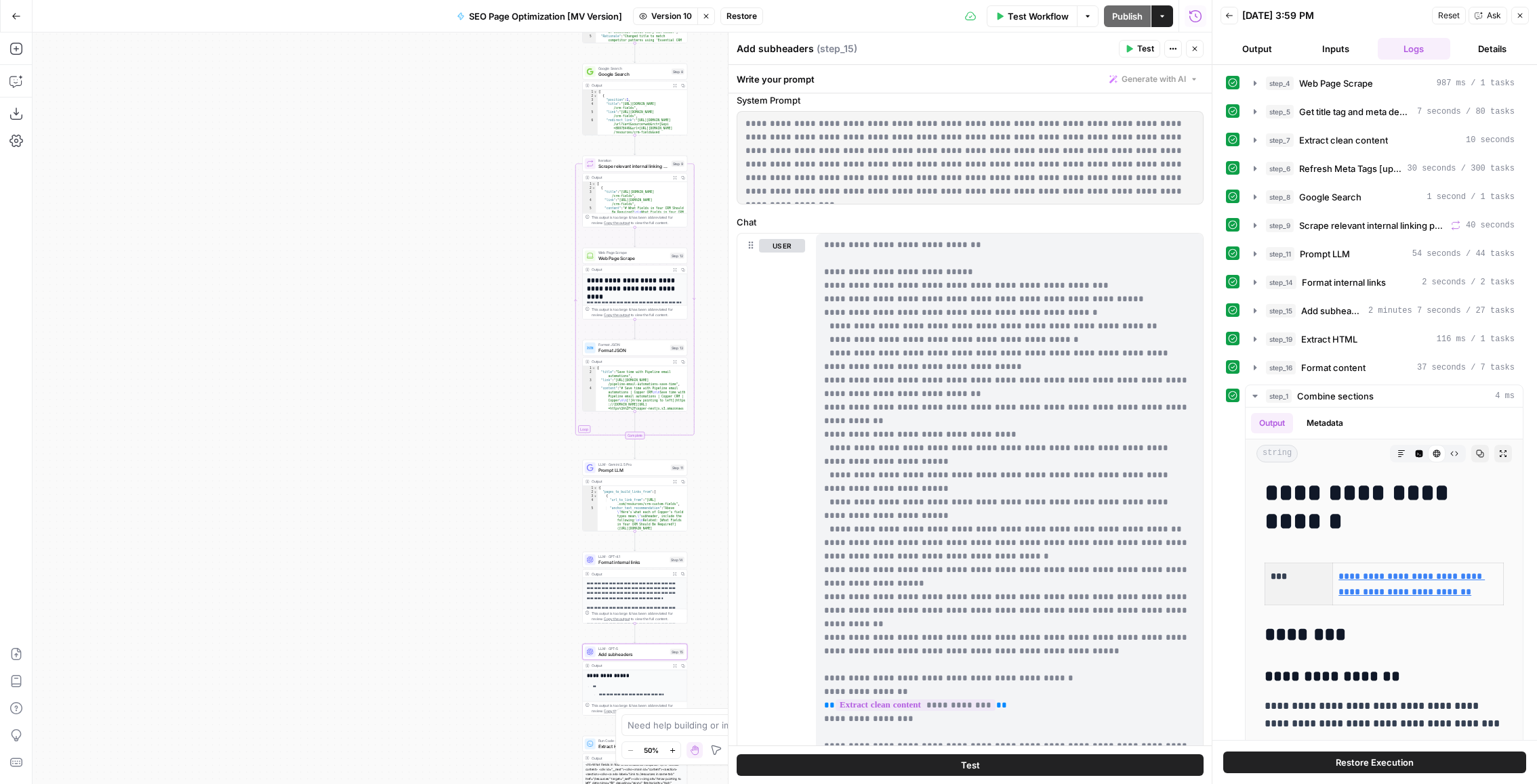
scroll to position [155, 0]
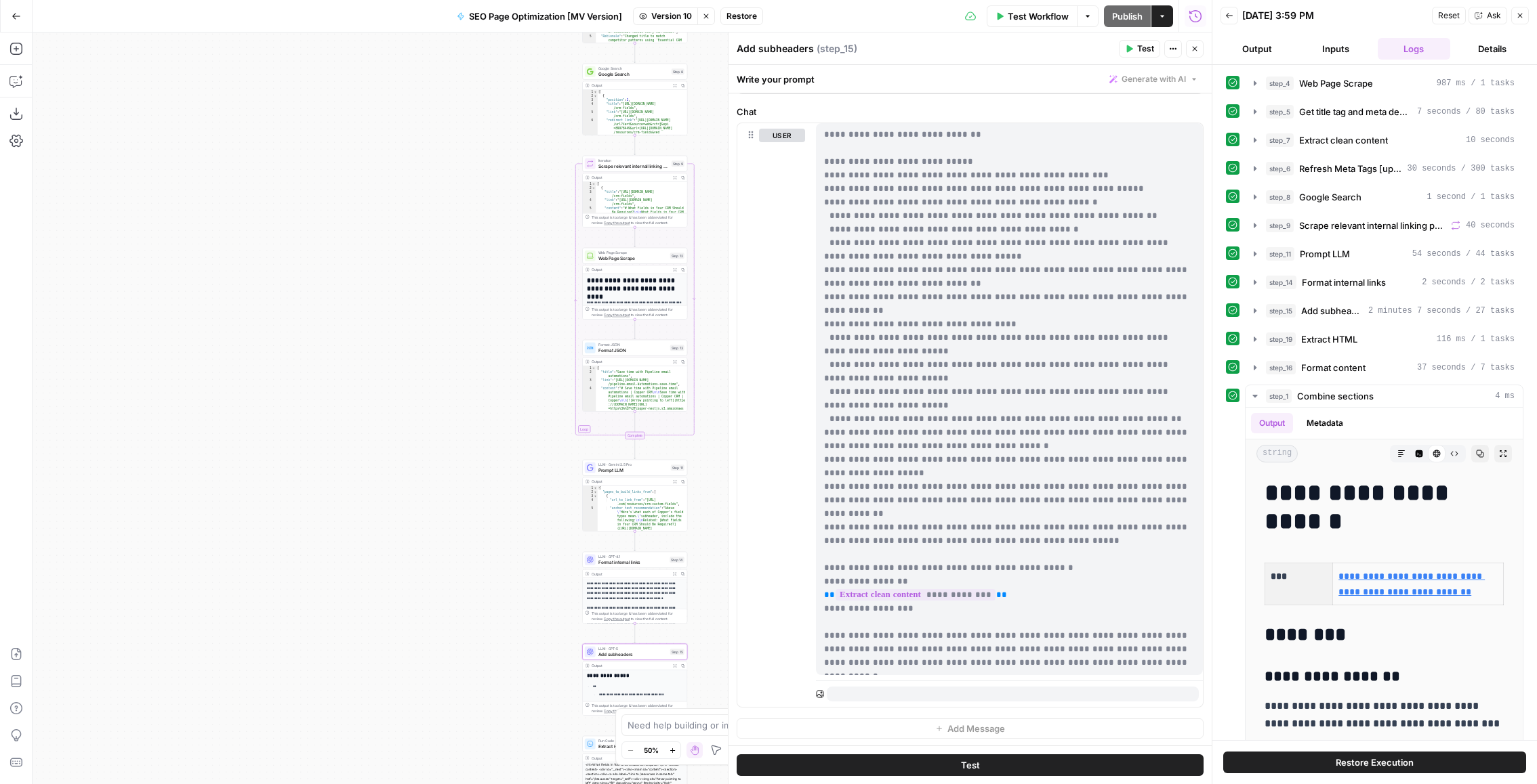
drag, startPoint x: 819, startPoint y: 288, endPoint x: 1049, endPoint y: 664, distance: 440.8
click at [1049, 664] on div "**********" at bounding box center [1010, 400] width 388 height 552
copy p "**********"
click at [1339, 54] on button "Inputs" at bounding box center [1336, 48] width 73 height 22
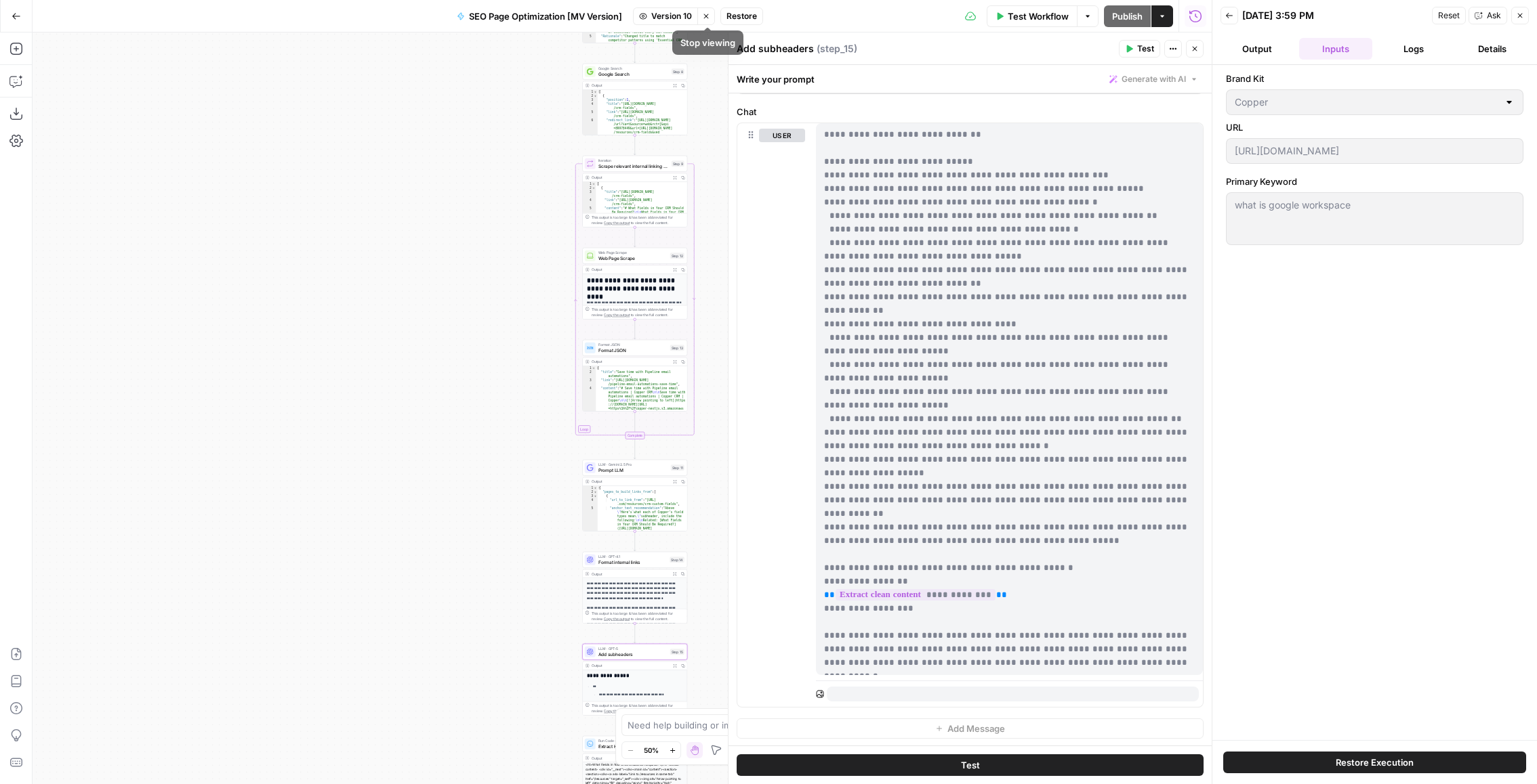
click at [710, 13] on icon "button" at bounding box center [706, 17] width 8 height 8
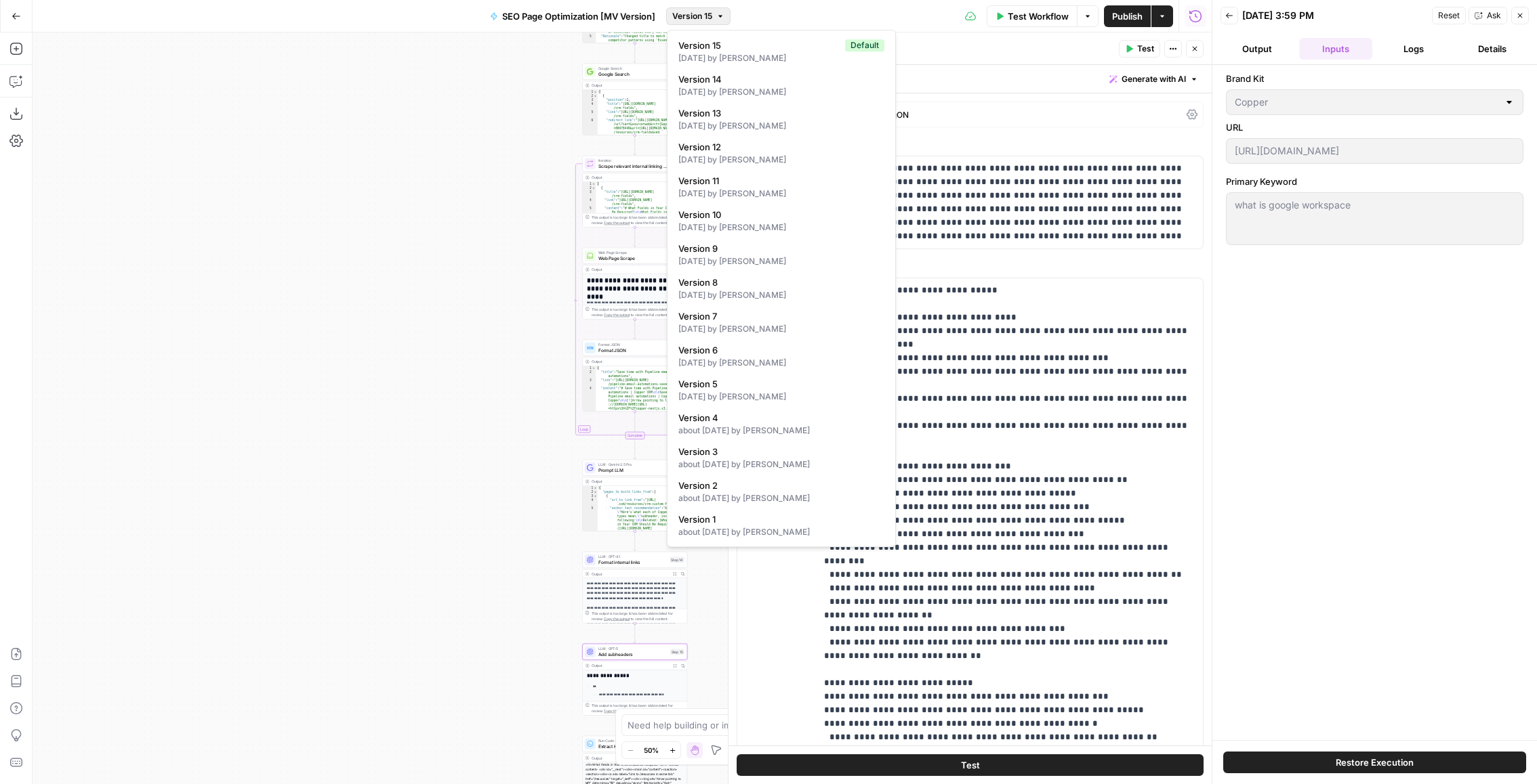
click at [701, 18] on span "Version 15" at bounding box center [693, 16] width 40 height 13
click at [813, 23] on div "Test Workflow Options Publish Actions Run History" at bounding box center [970, 16] width 481 height 32
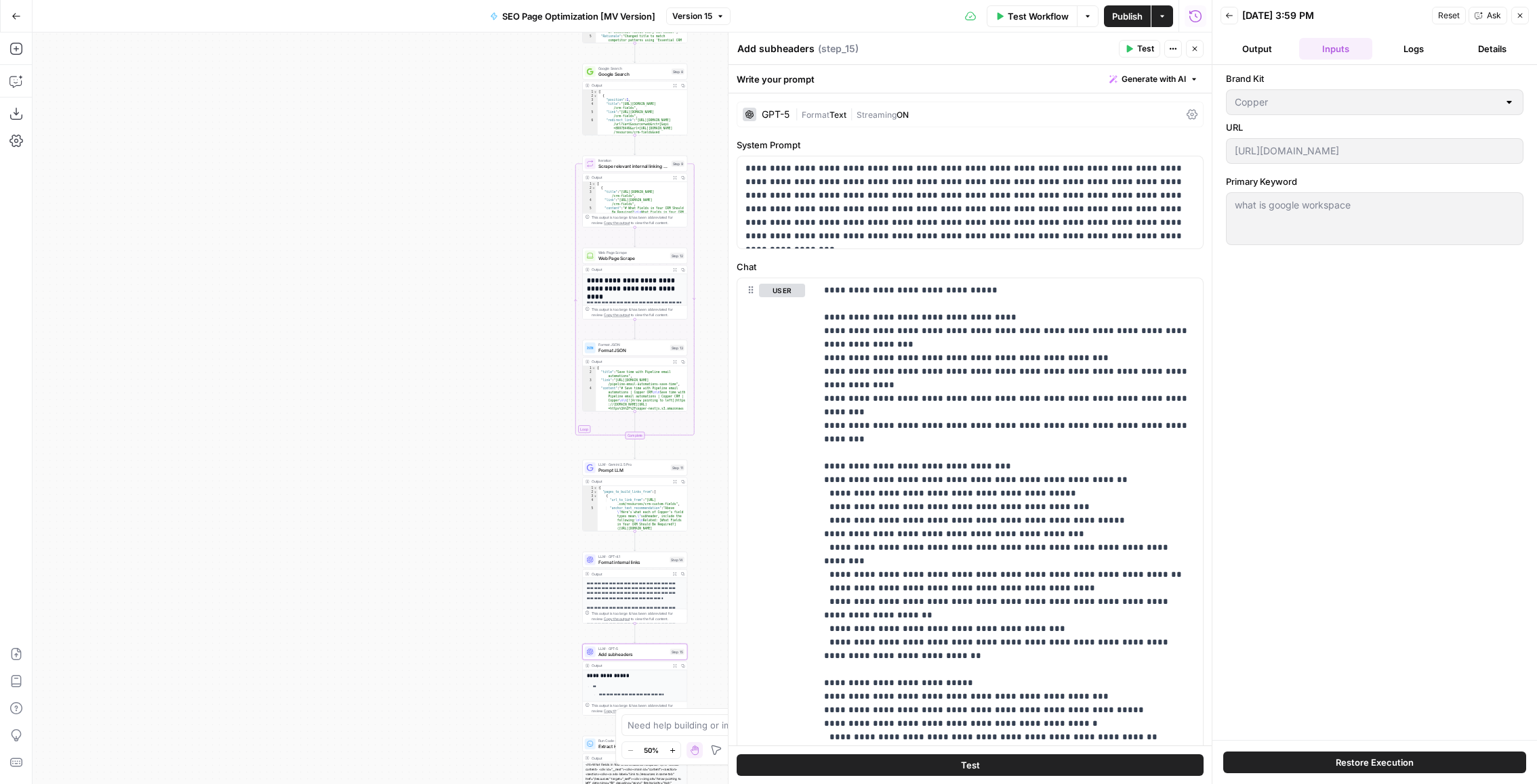
click at [1398, 39] on button "Logs" at bounding box center [1414, 48] width 73 height 22
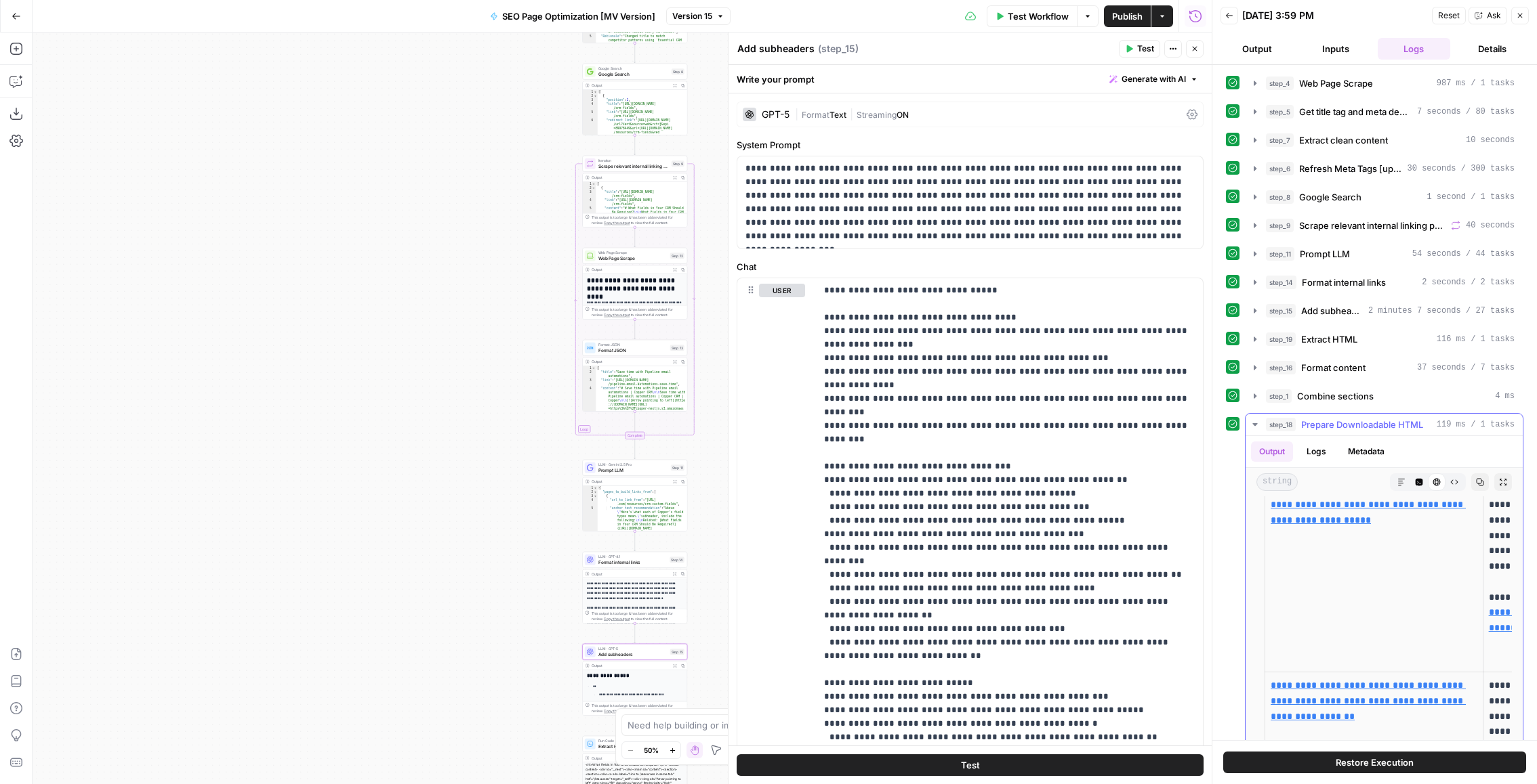
scroll to position [1065, 0]
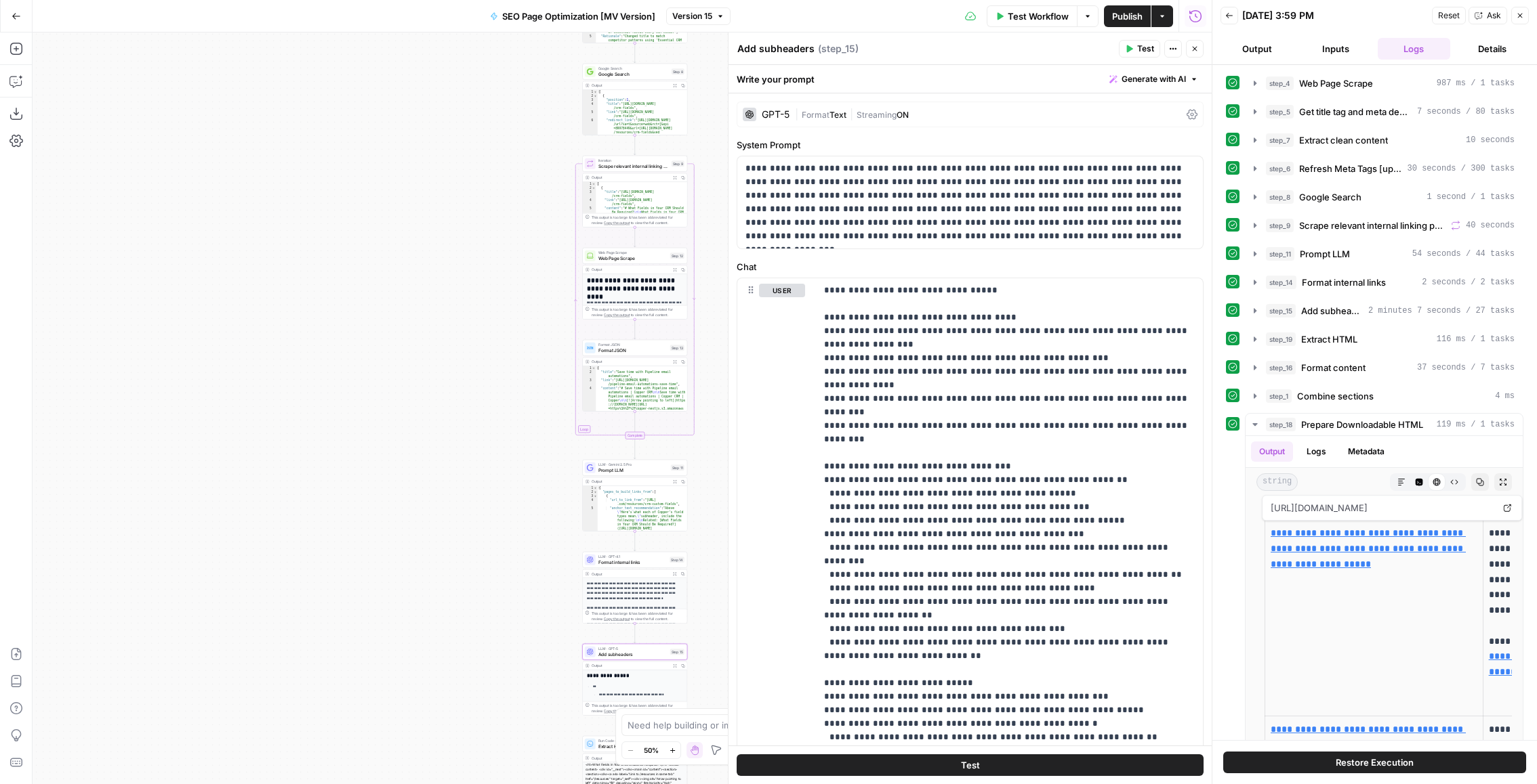
click at [1336, 62] on header "Back 08/26/25 at 3:59 PM Reset Ask Close Output Inputs Logs Details" at bounding box center [1374, 33] width 325 height 65
click at [1339, 42] on button "Inputs" at bounding box center [1336, 48] width 73 height 22
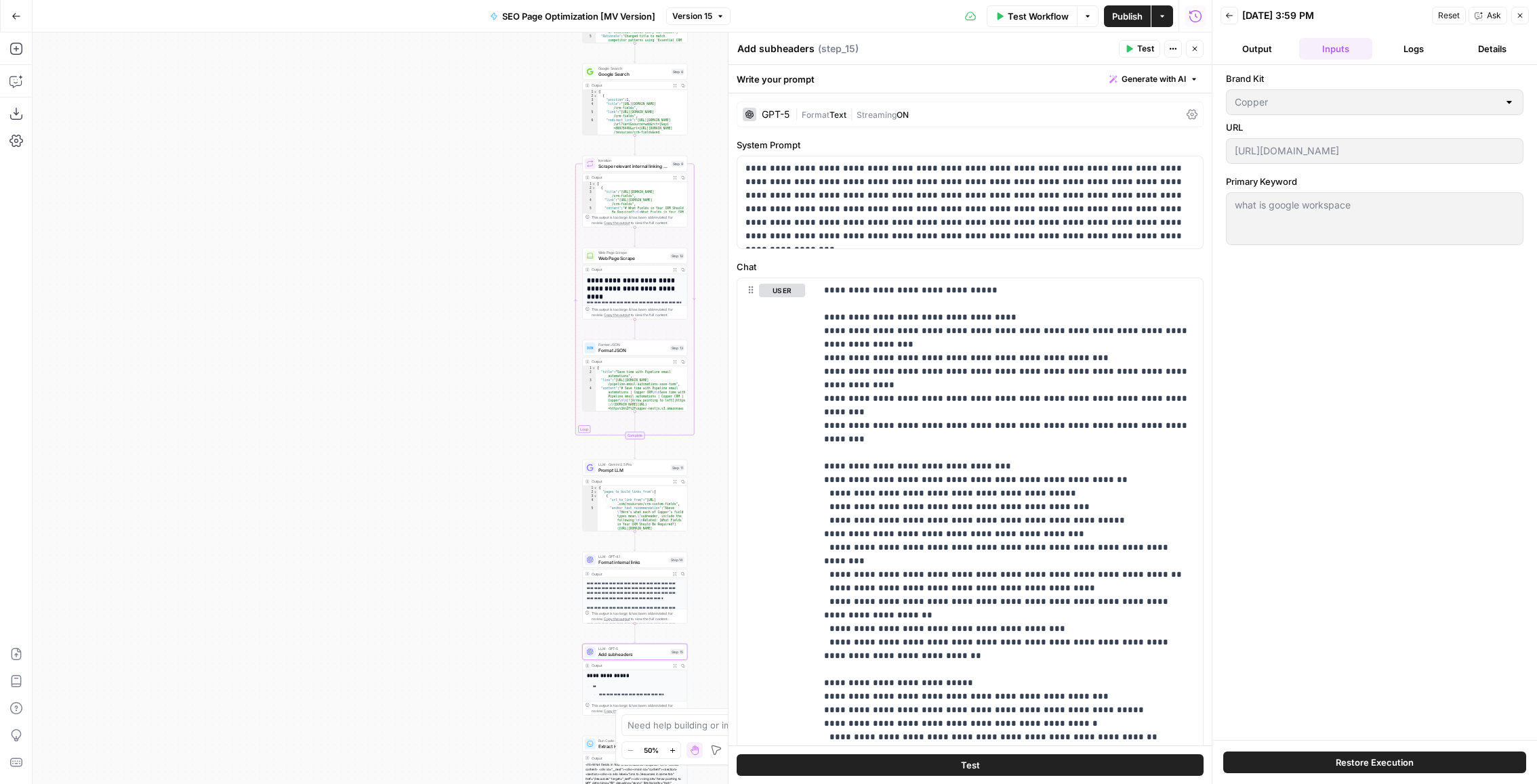
click at [1402, 38] on button "Logs" at bounding box center [1414, 48] width 73 height 22
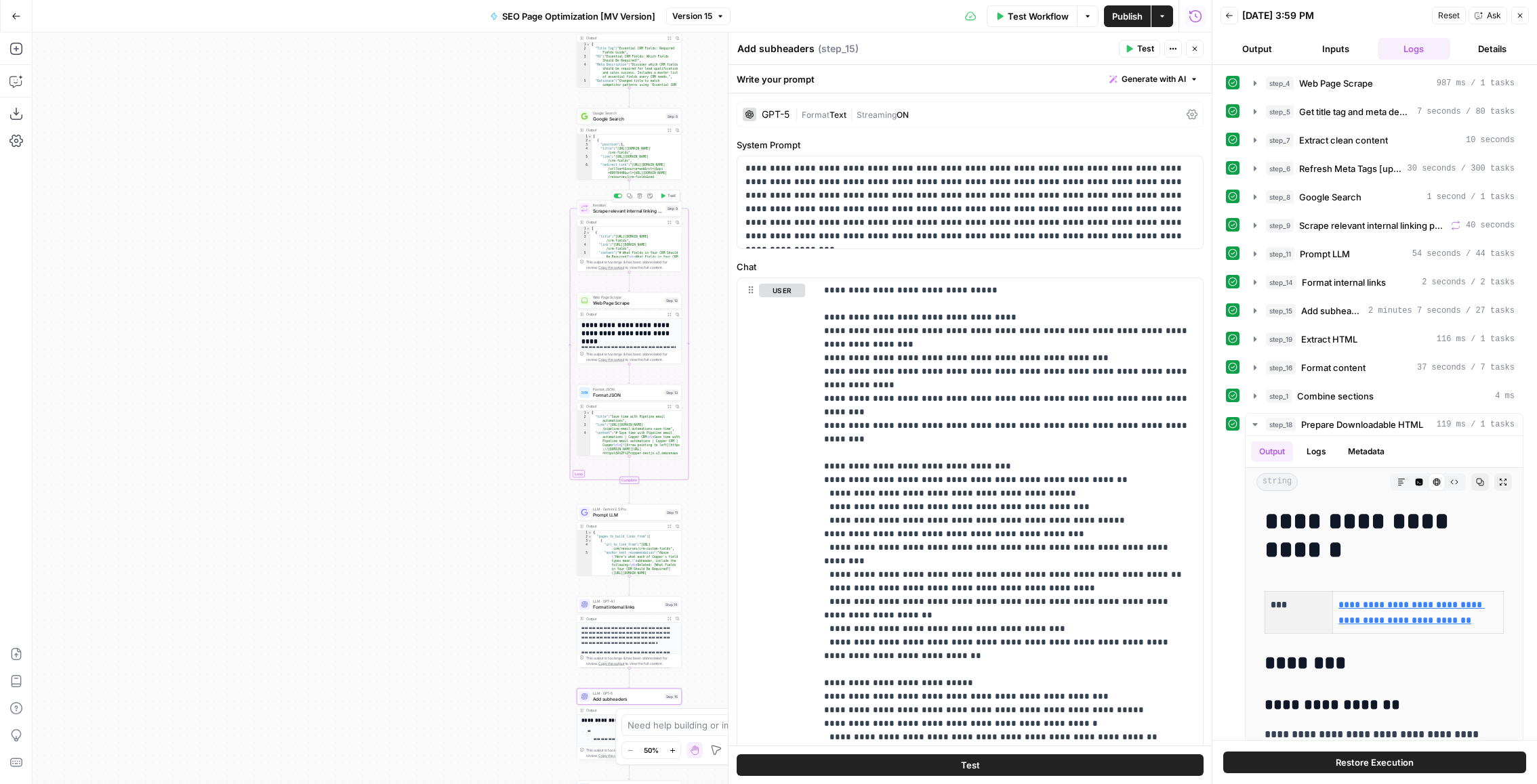
scroll to position [4, 0]
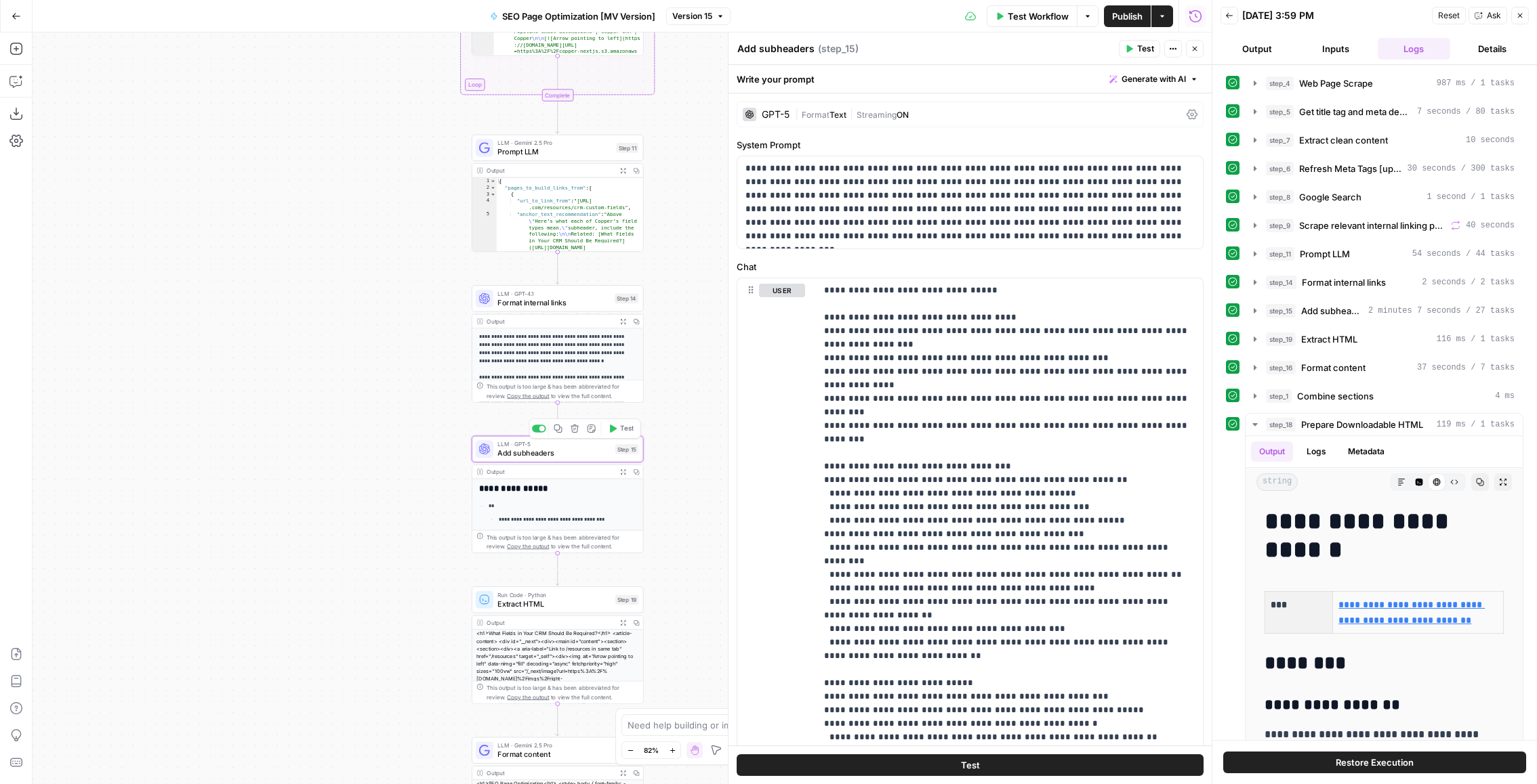
click at [568, 452] on span "Add subheaders" at bounding box center [554, 453] width 113 height 11
click at [563, 465] on div "**********" at bounding box center [557, 509] width 172 height 88
click at [703, 18] on span "Version 15" at bounding box center [693, 16] width 40 height 13
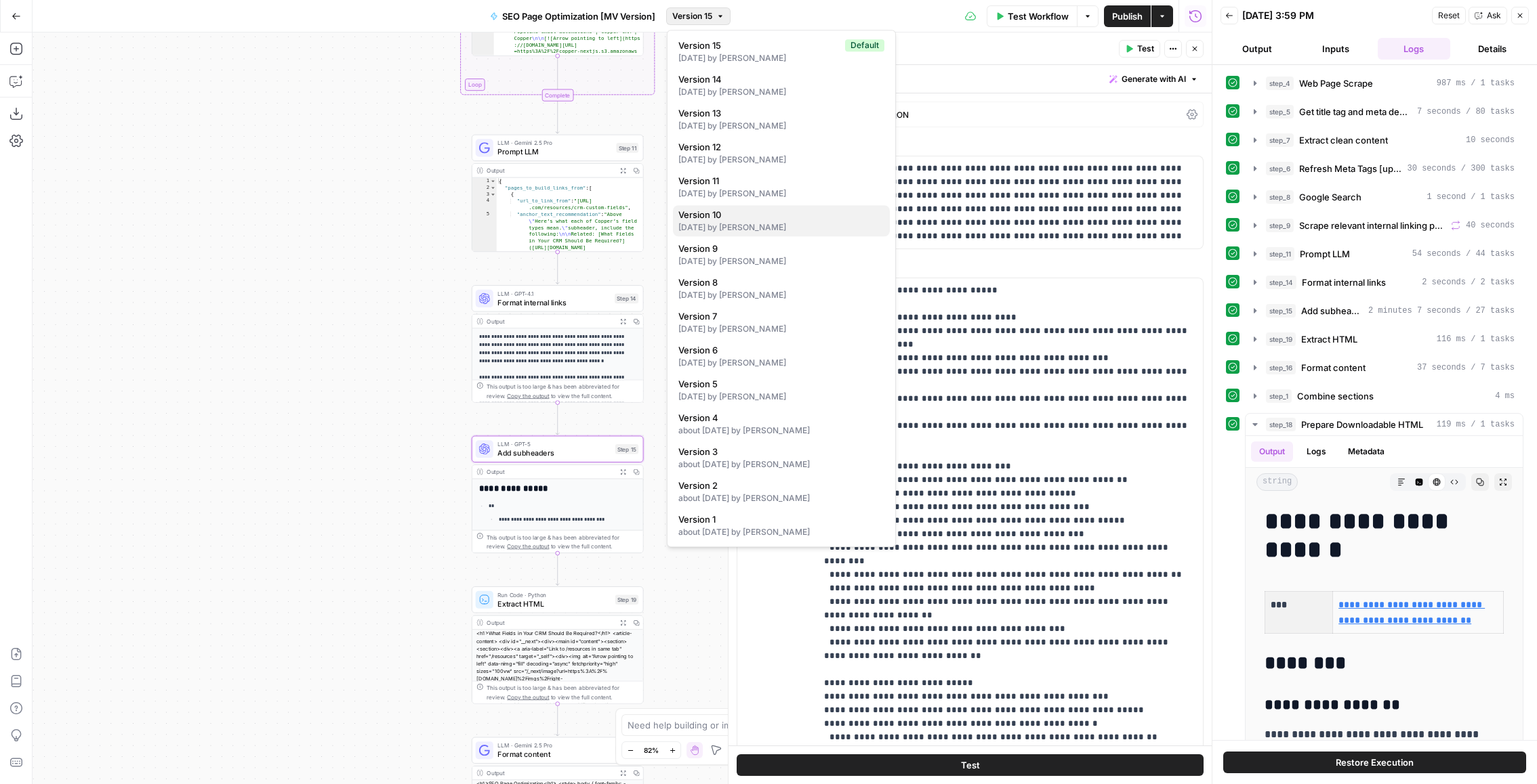
click at [725, 226] on div "18 days ago by Matt Vazquez" at bounding box center [781, 228] width 206 height 13
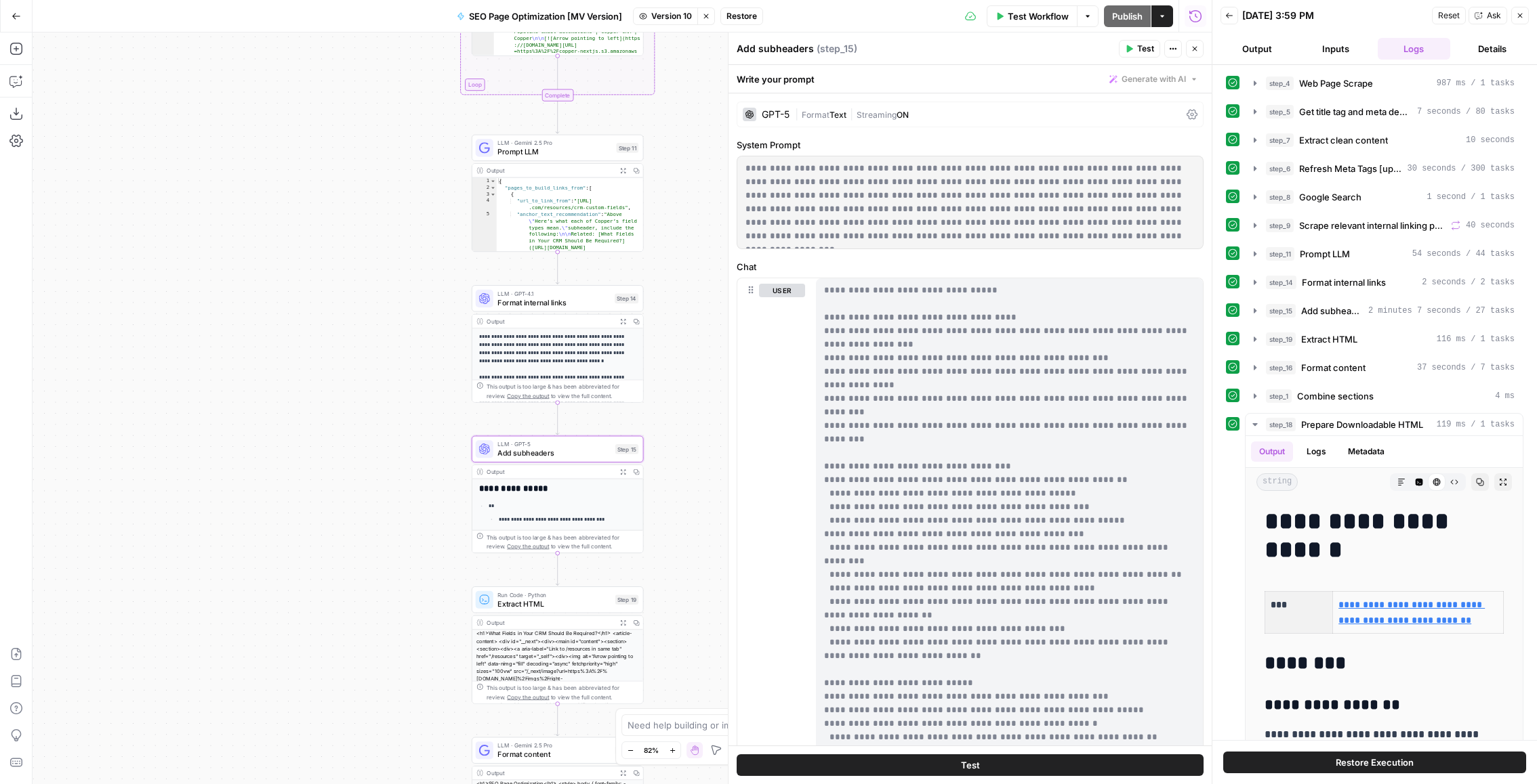
click at [681, 23] on button "Version 10" at bounding box center [665, 16] width 65 height 18
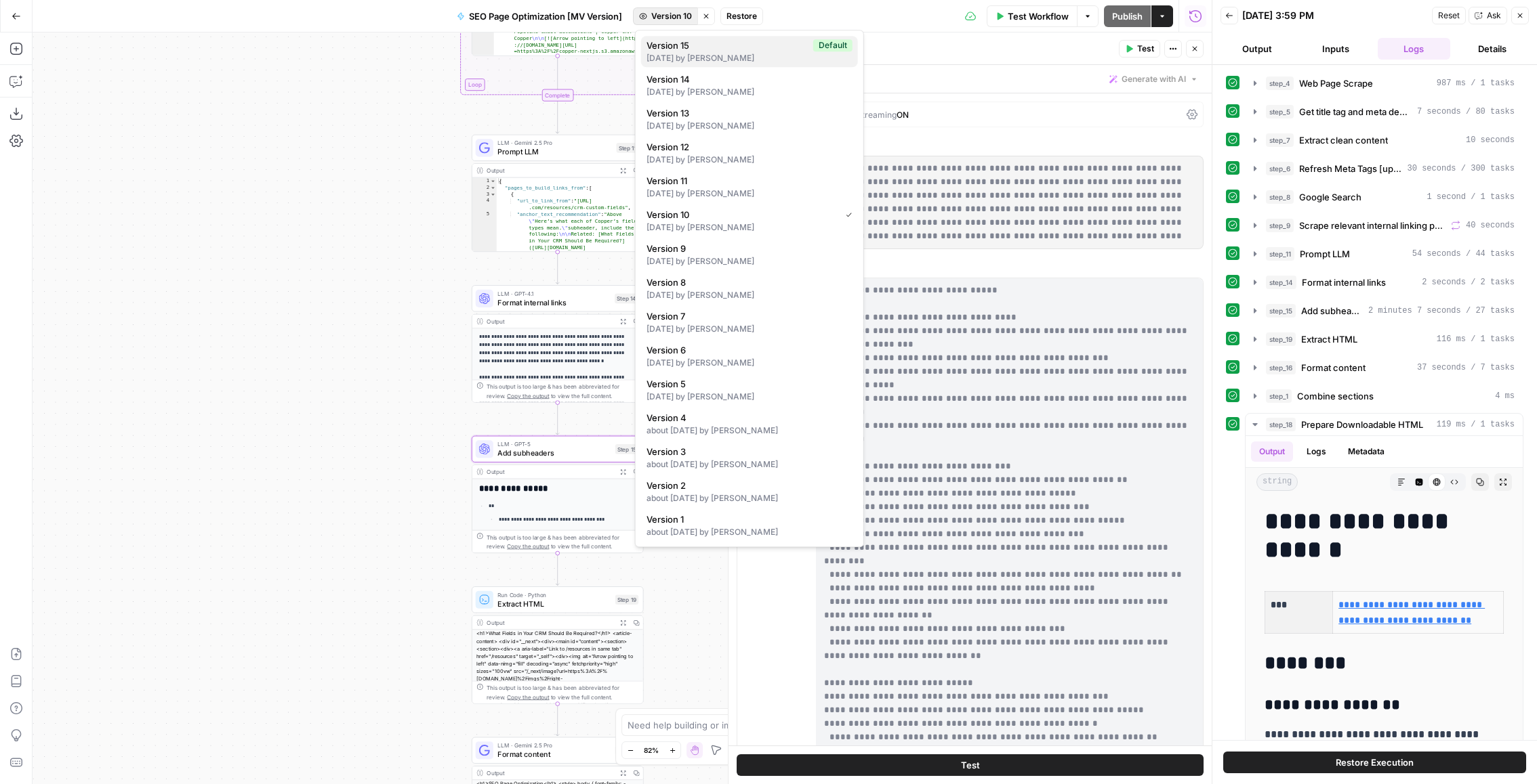
click at [681, 53] on div "[DATE] by [PERSON_NAME]" at bounding box center [749, 58] width 206 height 13
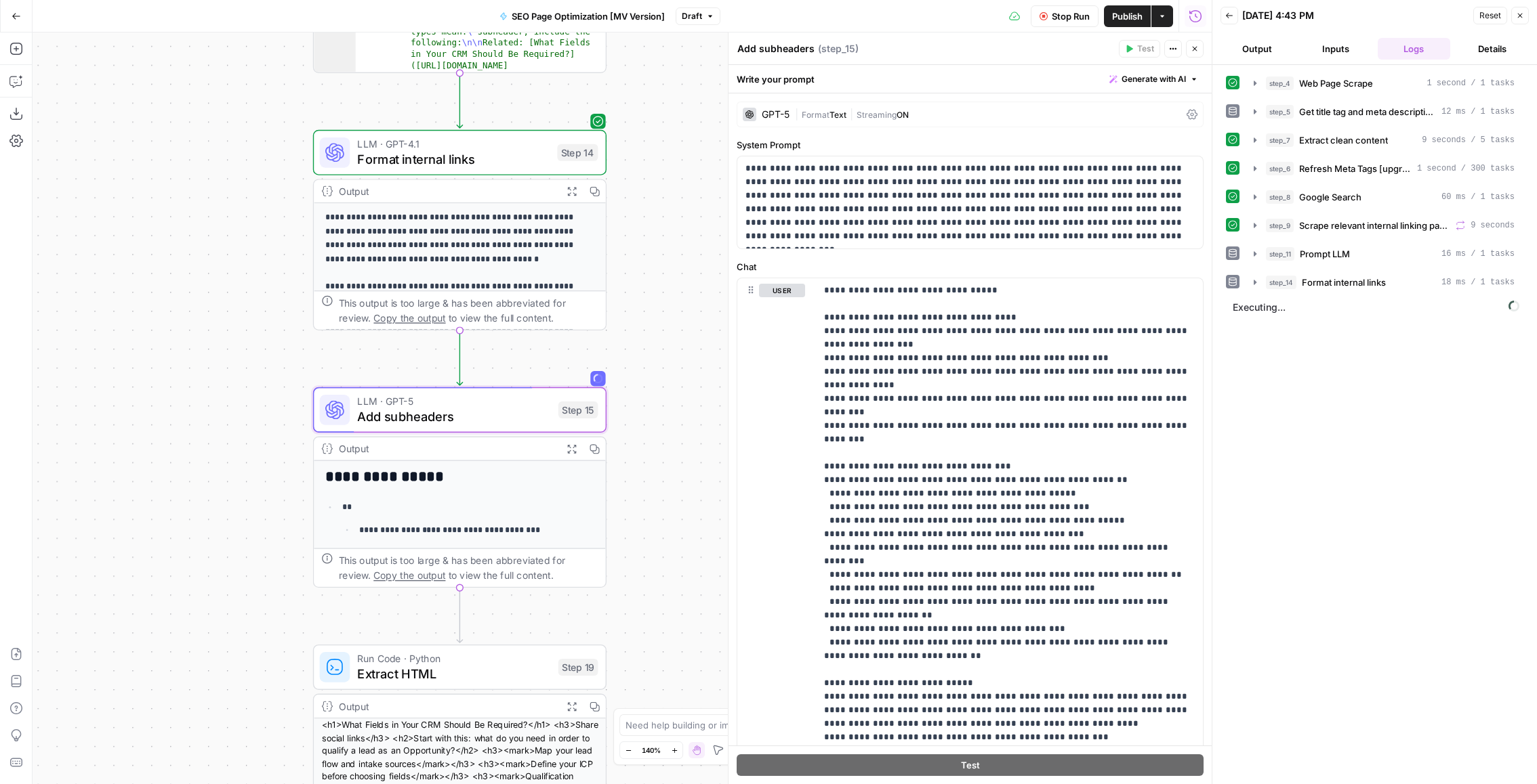
scroll to position [163, 0]
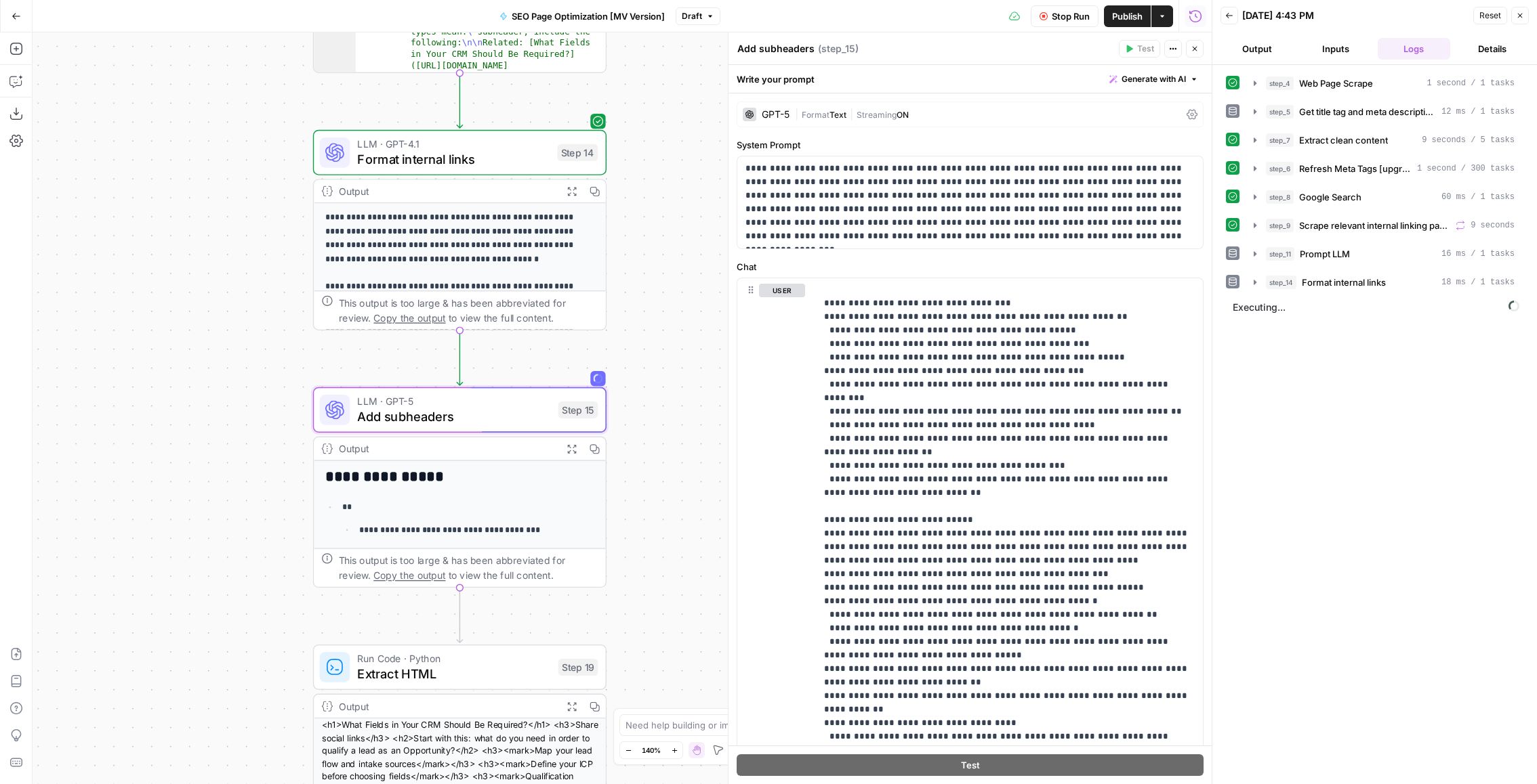
click at [1344, 281] on span "Format internal links" at bounding box center [1343, 283] width 84 height 13
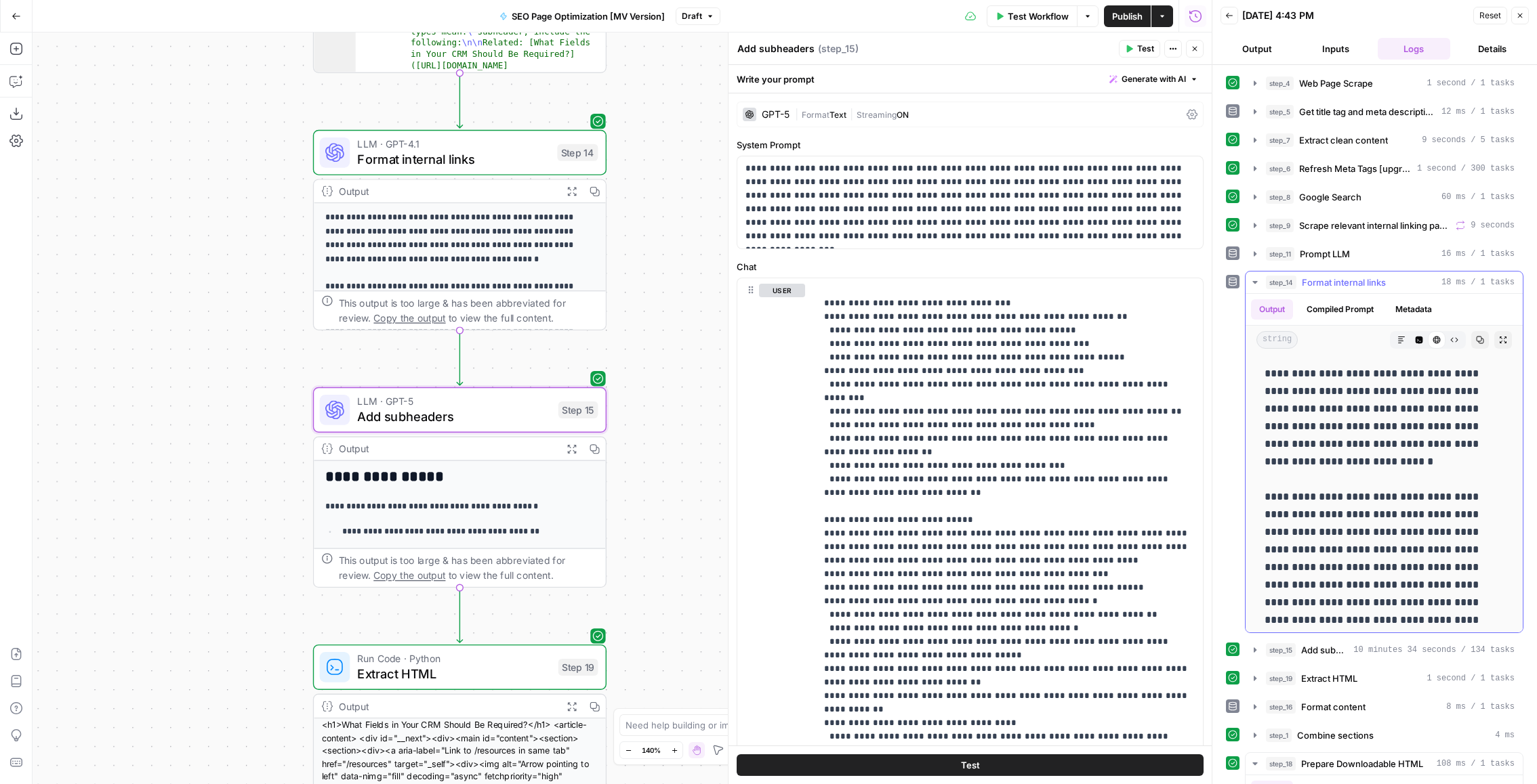
click at [1365, 276] on span "Format internal links" at bounding box center [1343, 283] width 84 height 13
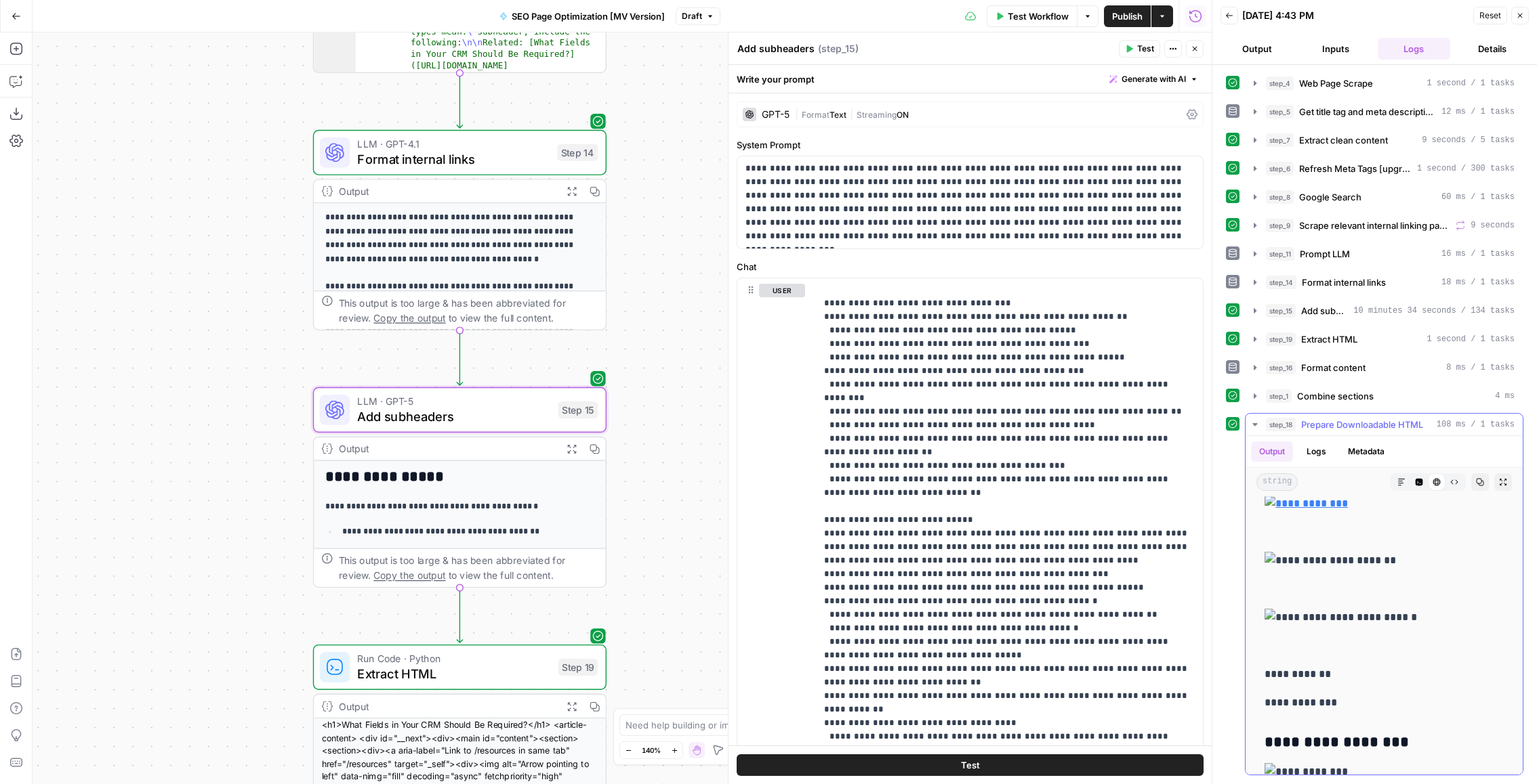
scroll to position [2283, 0]
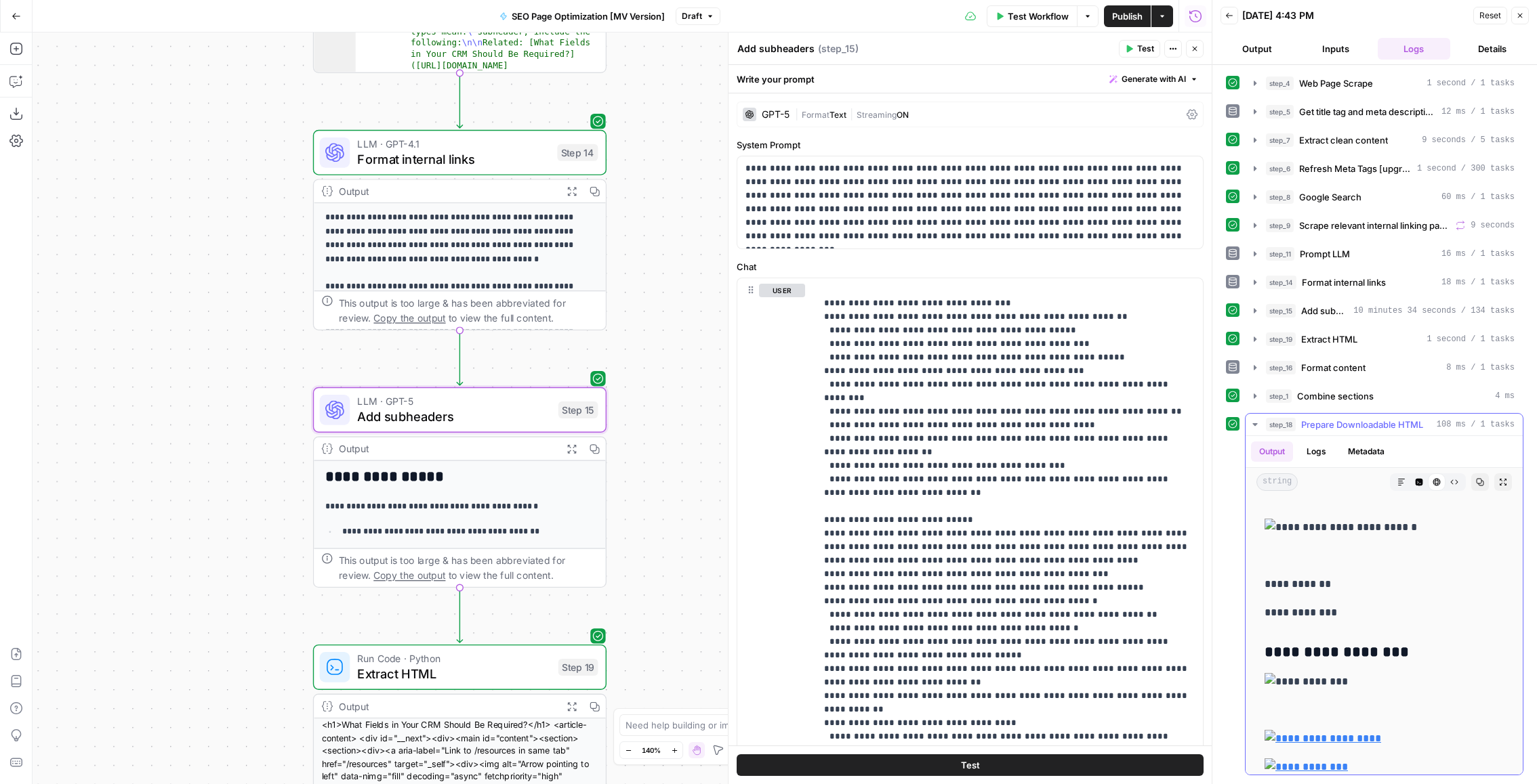
click at [1397, 475] on button "Markdown" at bounding box center [1401, 482] width 18 height 18
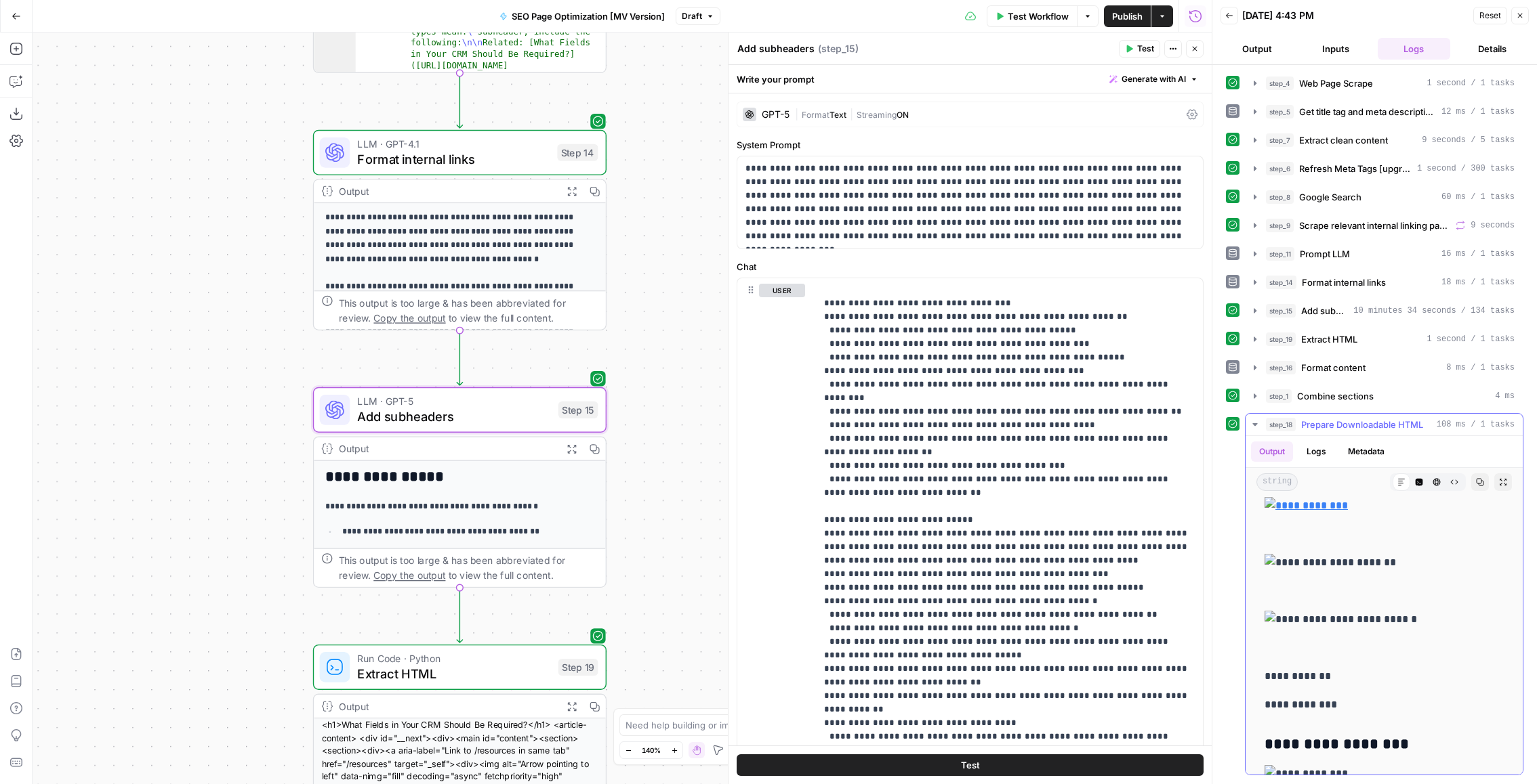
scroll to position [3163, 0]
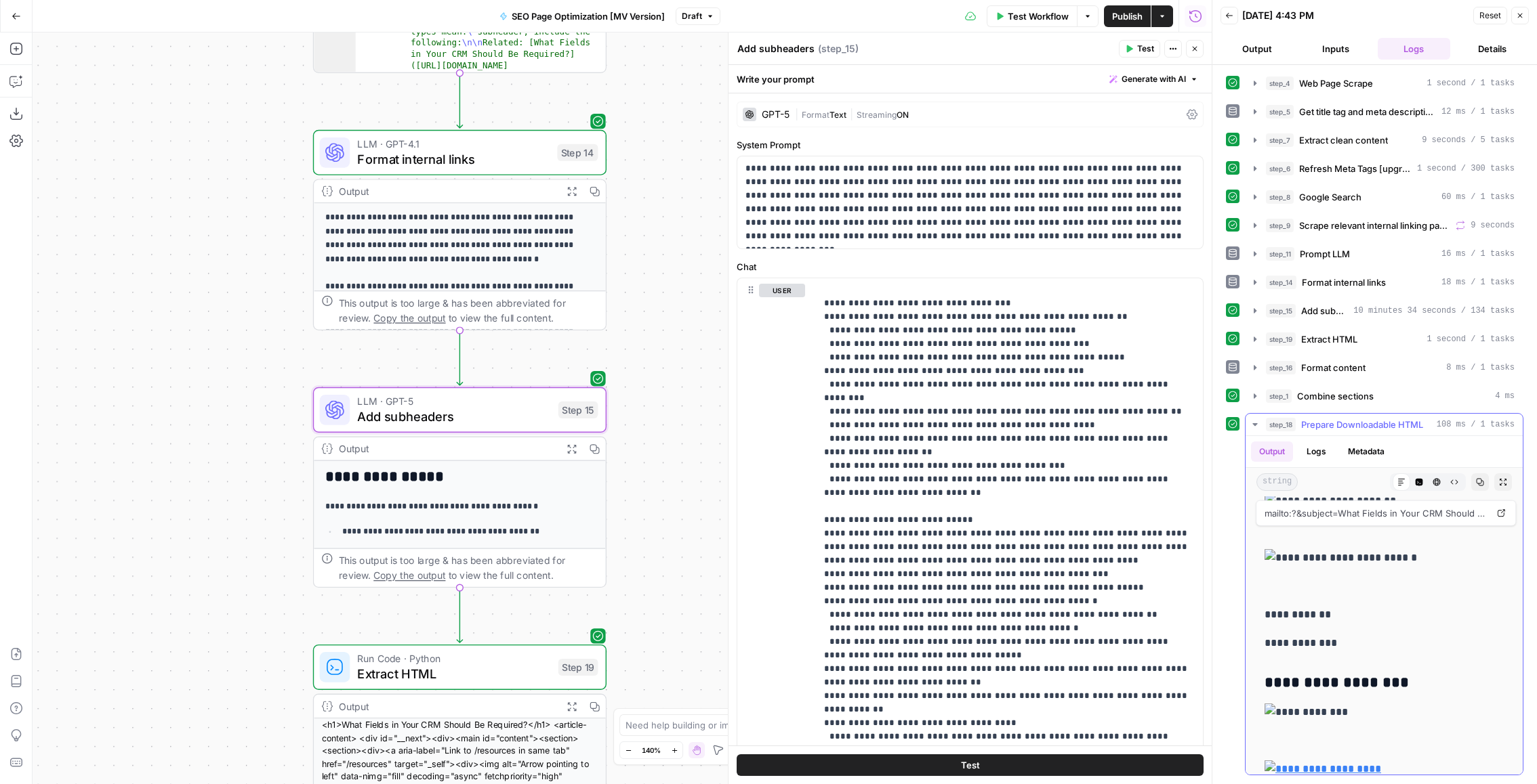
click at [1272, 453] on img at bounding box center [1383, 444] width 239 height 18
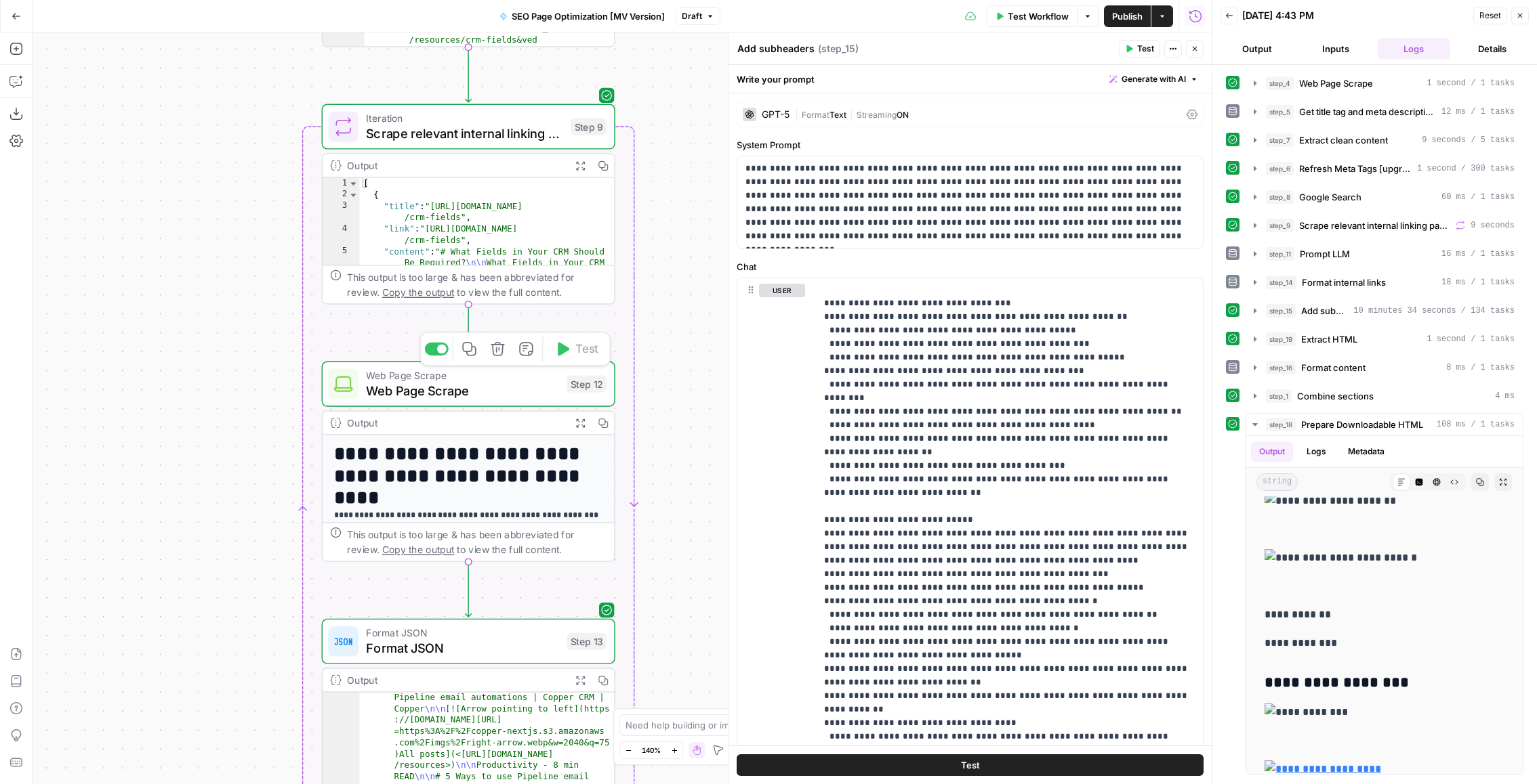
click at [413, 399] on span "Web Page Scrape" at bounding box center [462, 390] width 193 height 19
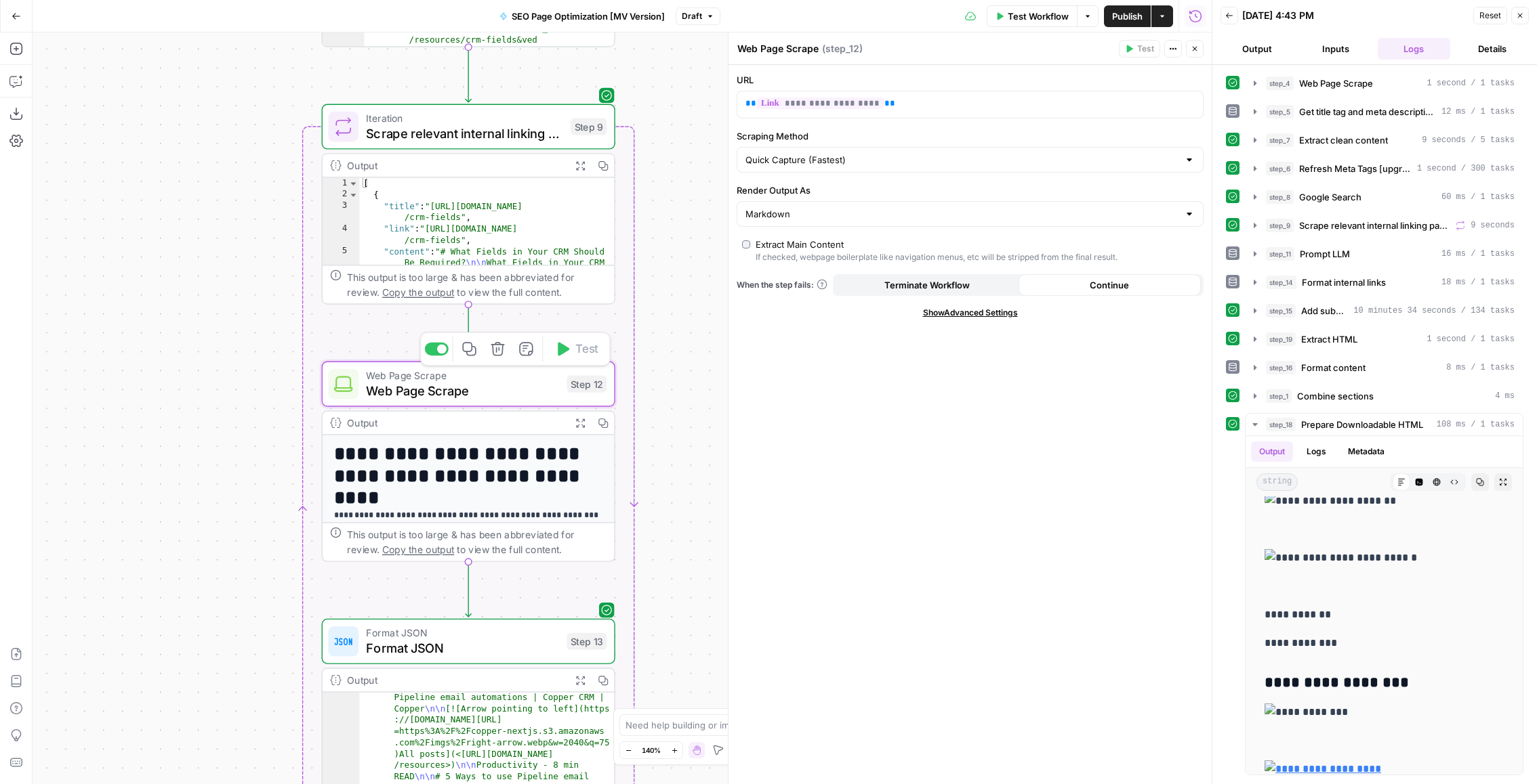
click at [577, 425] on icon "button" at bounding box center [580, 423] width 9 height 9
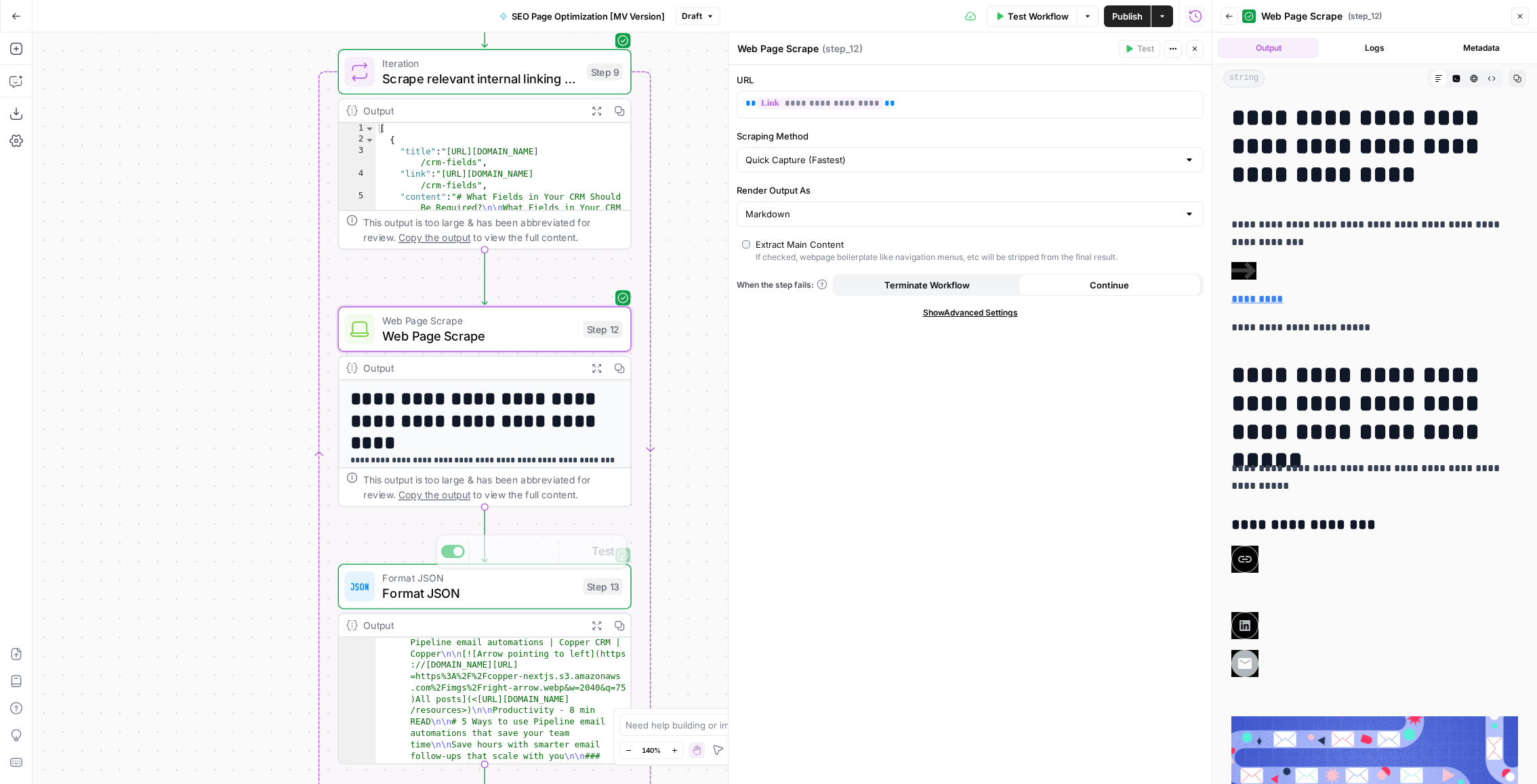
click at [597, 621] on icon "button" at bounding box center [596, 626] width 10 height 10
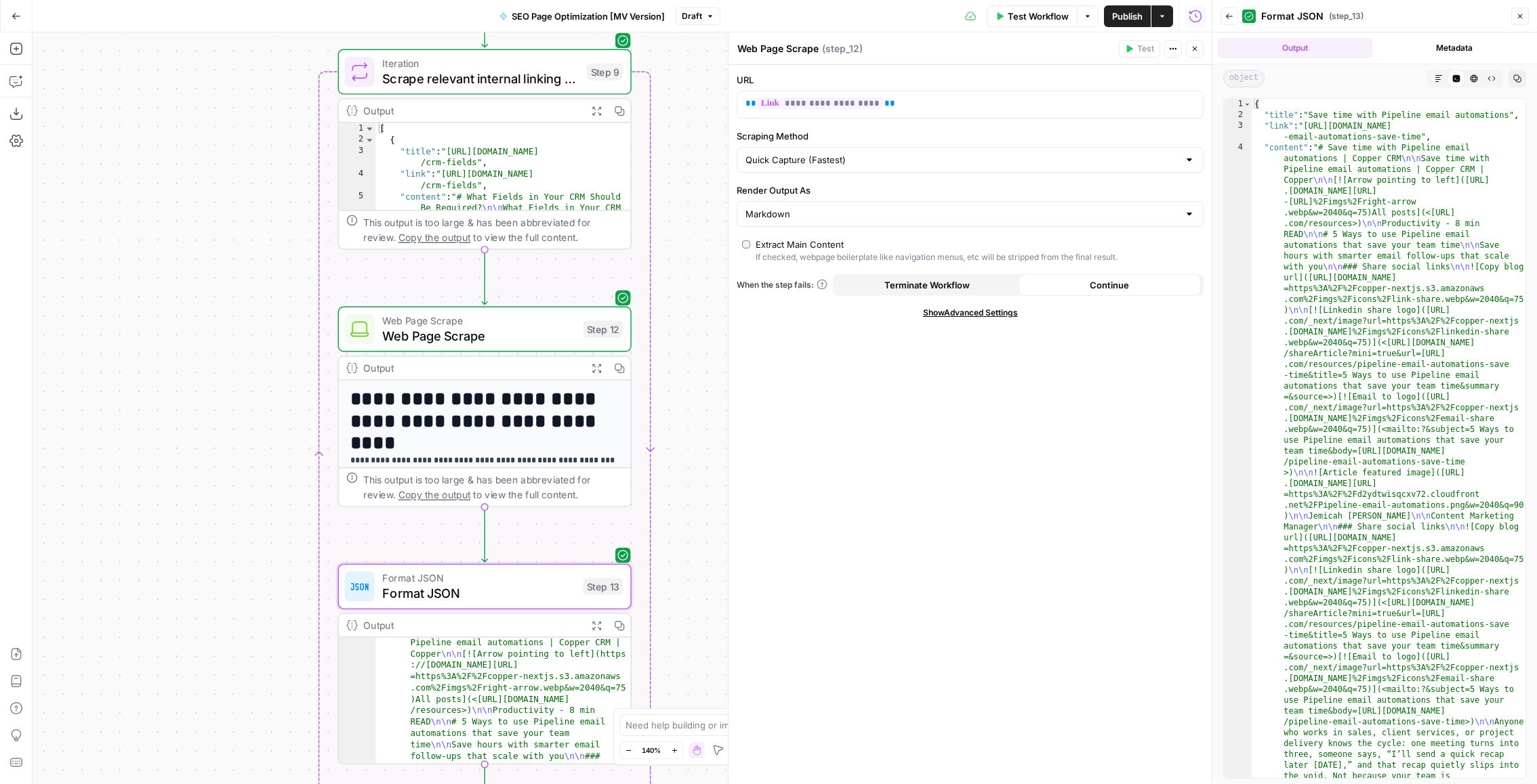
click at [1484, 74] on button "Raw Output" at bounding box center [1491, 78] width 18 height 18
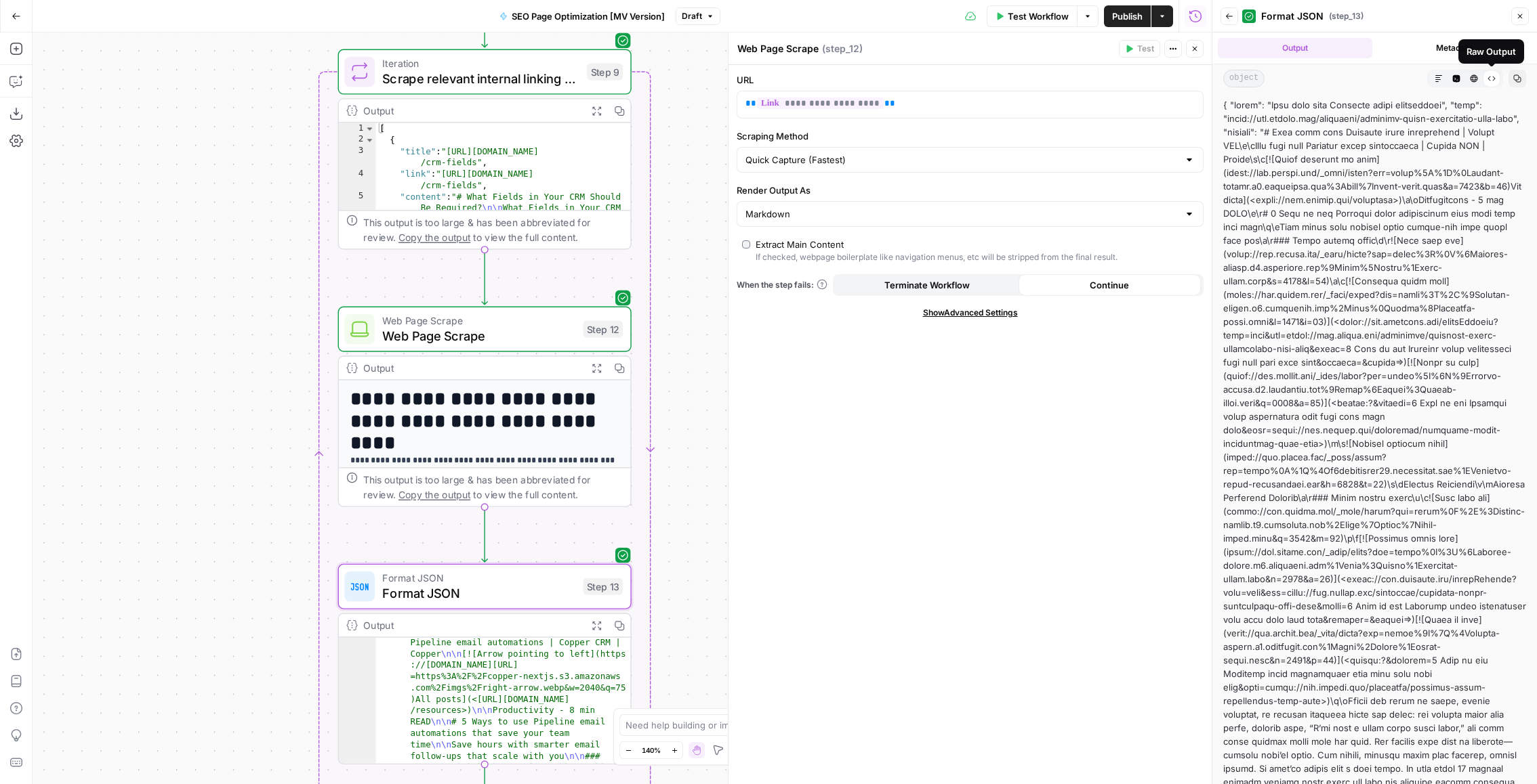
click at [1462, 77] on button "Code Editor" at bounding box center [1456, 78] width 18 height 18
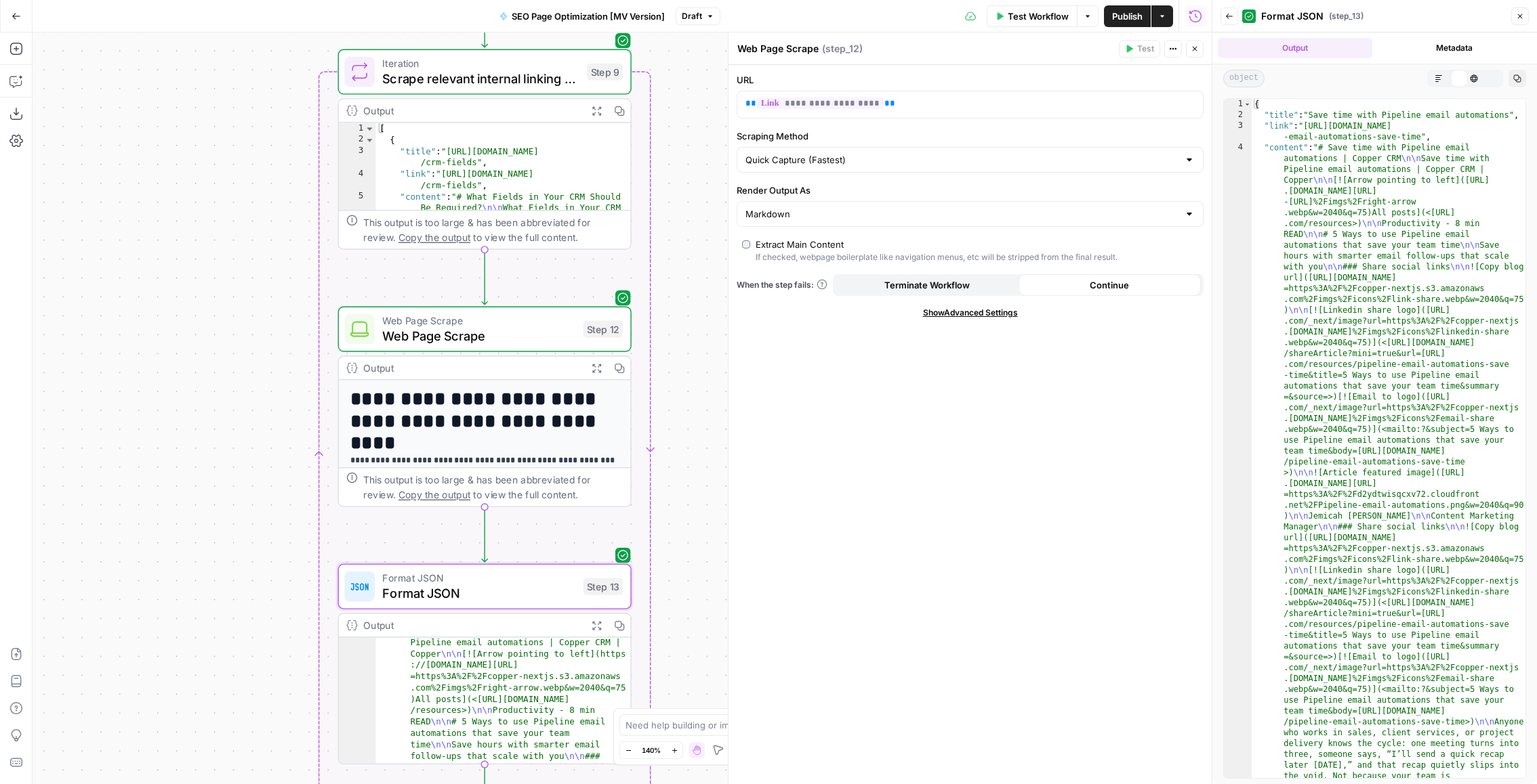
click at [1505, 77] on div "object Markdown Code Editor HTML Viewer Raw Output Copy" at bounding box center [1374, 78] width 325 height 28
click at [1521, 77] on button "Copy" at bounding box center [1517, 78] width 18 height 18
click at [1237, 23] on div "Back Format JSON ( step_13 ) Close" at bounding box center [1374, 16] width 308 height 22
click at [1228, 21] on button "Back" at bounding box center [1229, 16] width 18 height 18
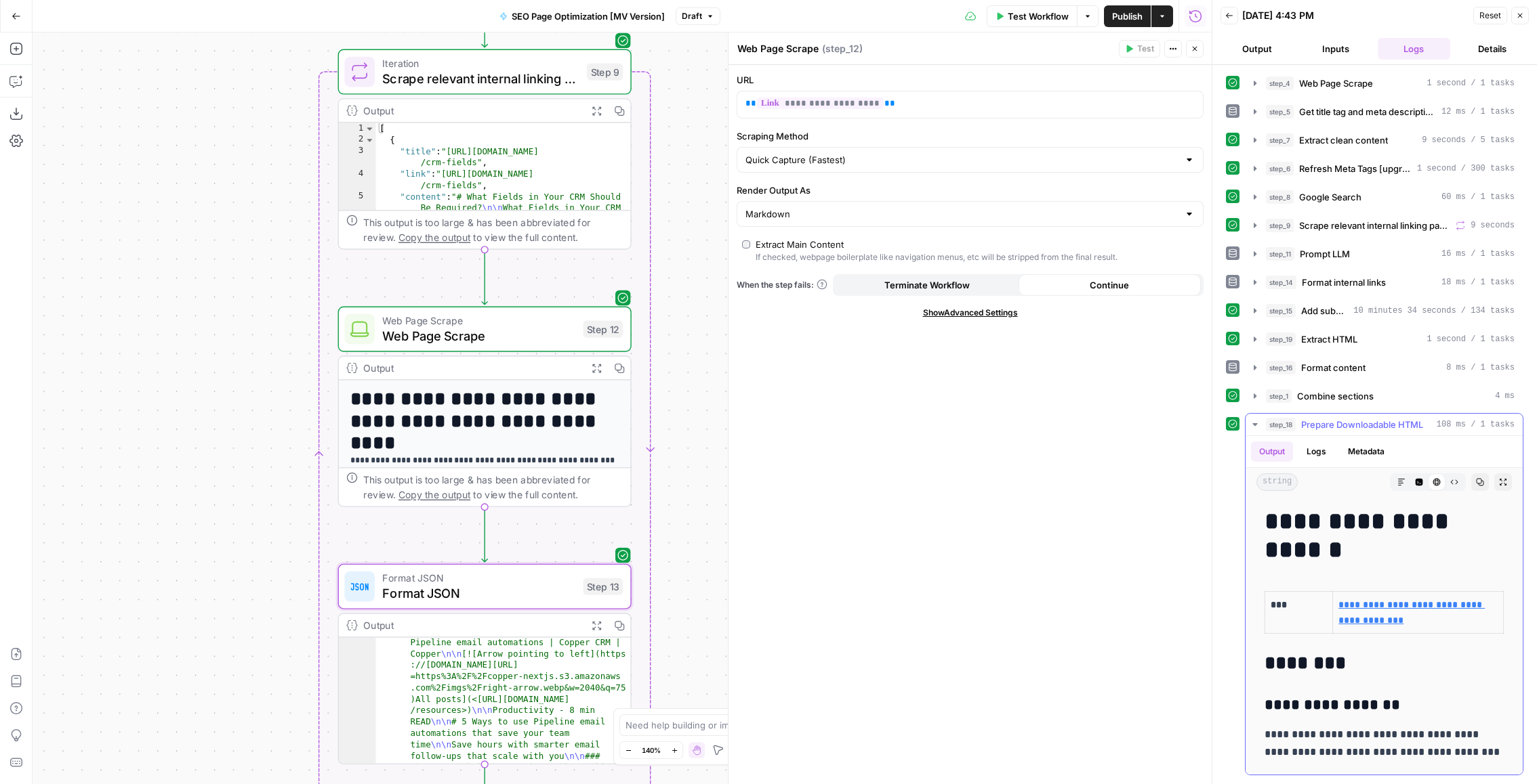
click at [1336, 423] on span "Prepare Downloadable HTML" at bounding box center [1362, 425] width 122 height 13
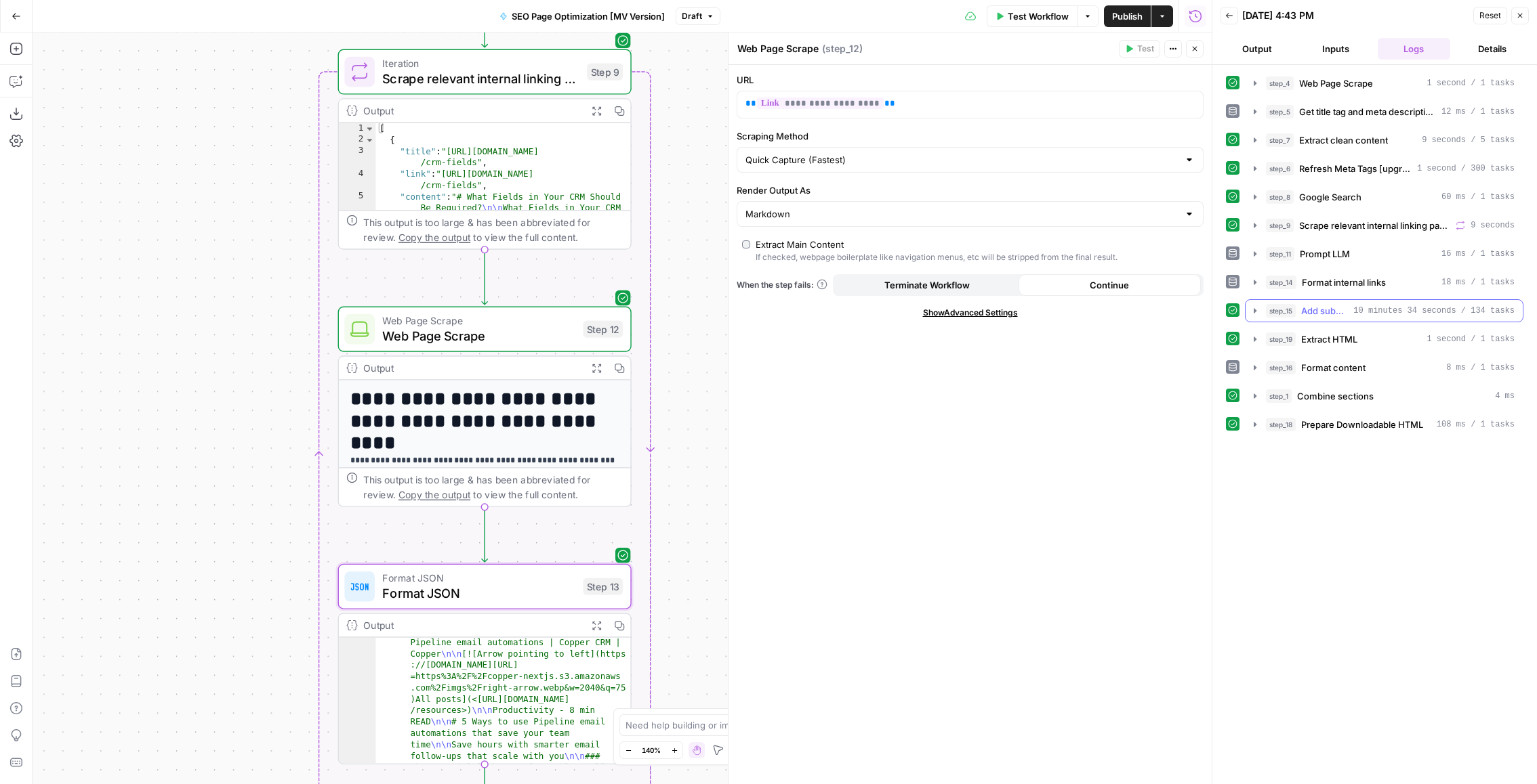
click at [1350, 311] on div "step_15 Add subheaders 10 minutes 34 seconds / 134 tasks" at bounding box center [1390, 311] width 249 height 13
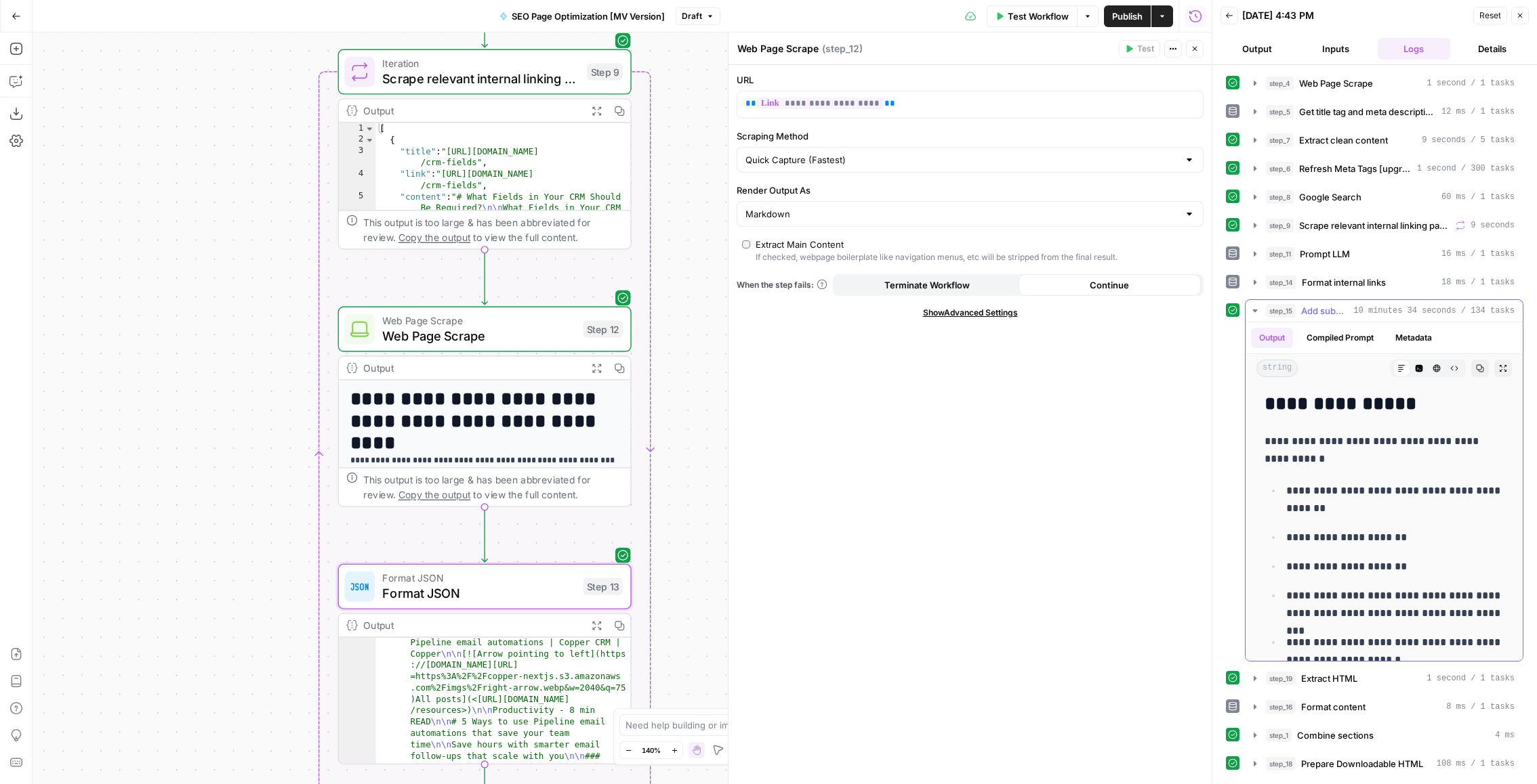
click at [1459, 364] on button "Raw Output" at bounding box center [1454, 368] width 18 height 18
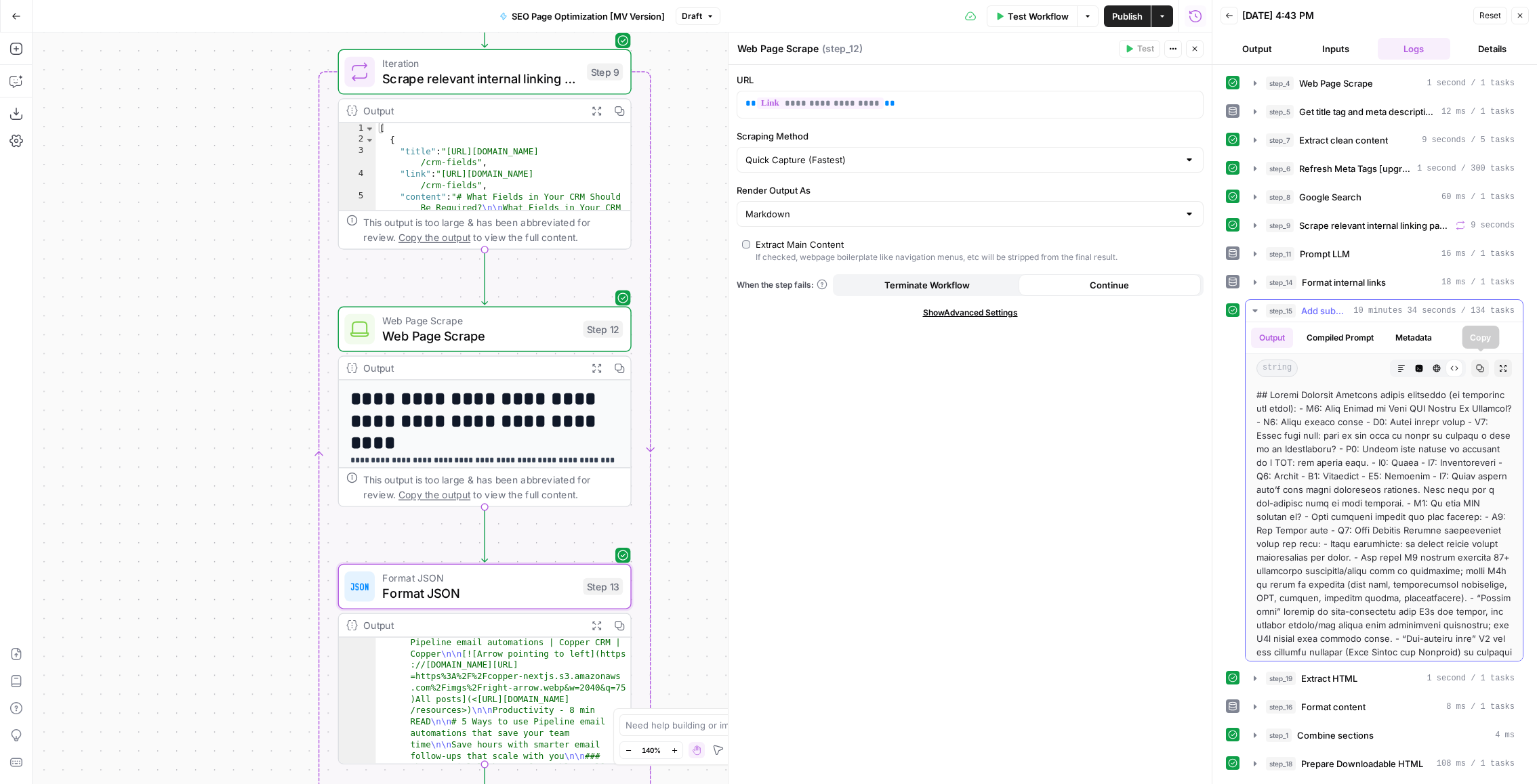
click at [1481, 364] on icon "button" at bounding box center [1480, 369] width 8 height 8
click at [1415, 359] on button "Code Editor" at bounding box center [1419, 368] width 18 height 18
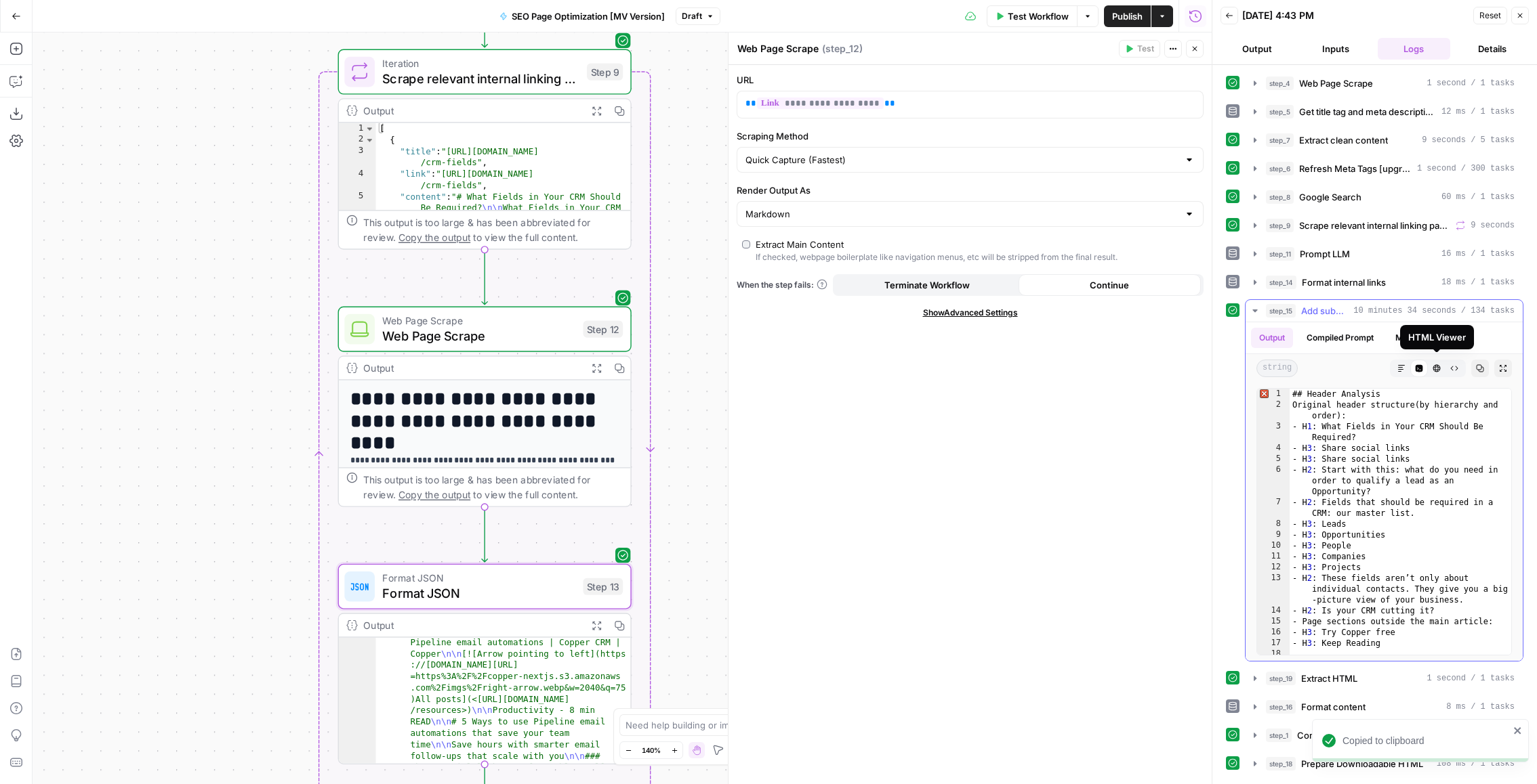
click at [1435, 366] on icon "button" at bounding box center [1437, 369] width 8 height 8
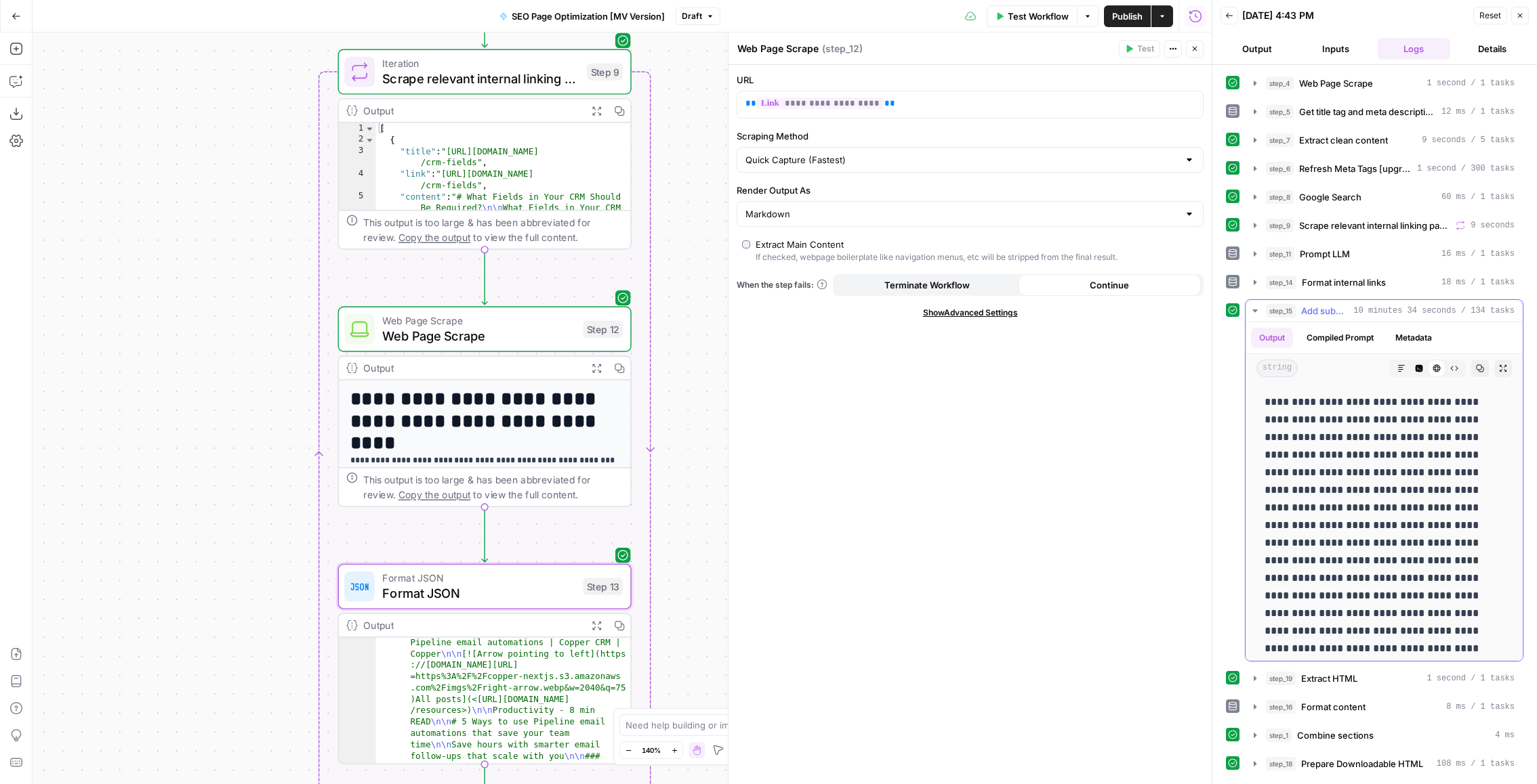
click at [1448, 354] on div "string Markdown Code Editor HTML Viewer Raw Output Copy Expand Output" at bounding box center [1384, 369] width 277 height 28
click at [1450, 364] on icon "button" at bounding box center [1454, 369] width 8 height 8
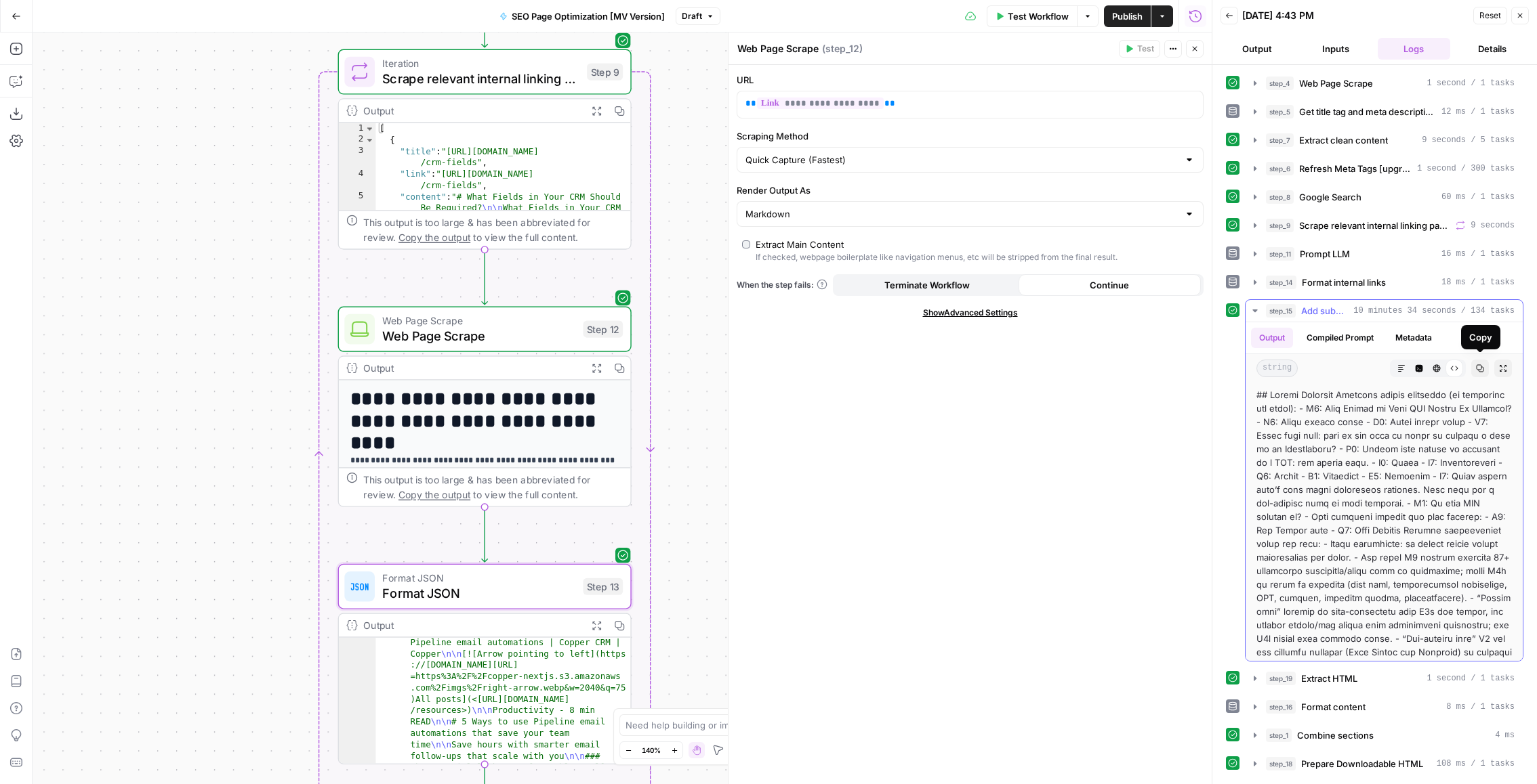
click at [1486, 367] on button "Copy" at bounding box center [1479, 368] width 18 height 18
click at [1398, 368] on icon "button" at bounding box center [1402, 369] width 8 height 8
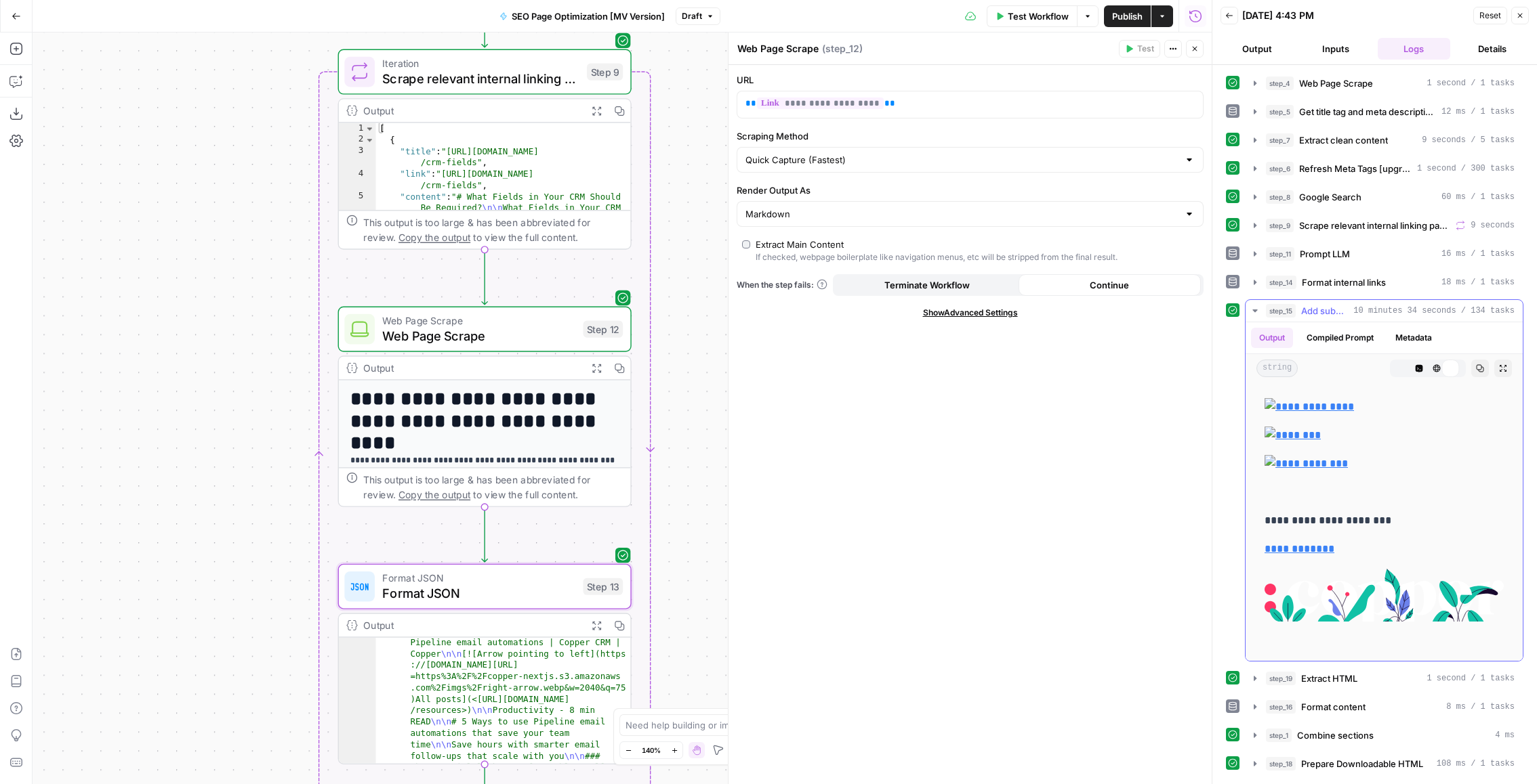
scroll to position [0, 0]
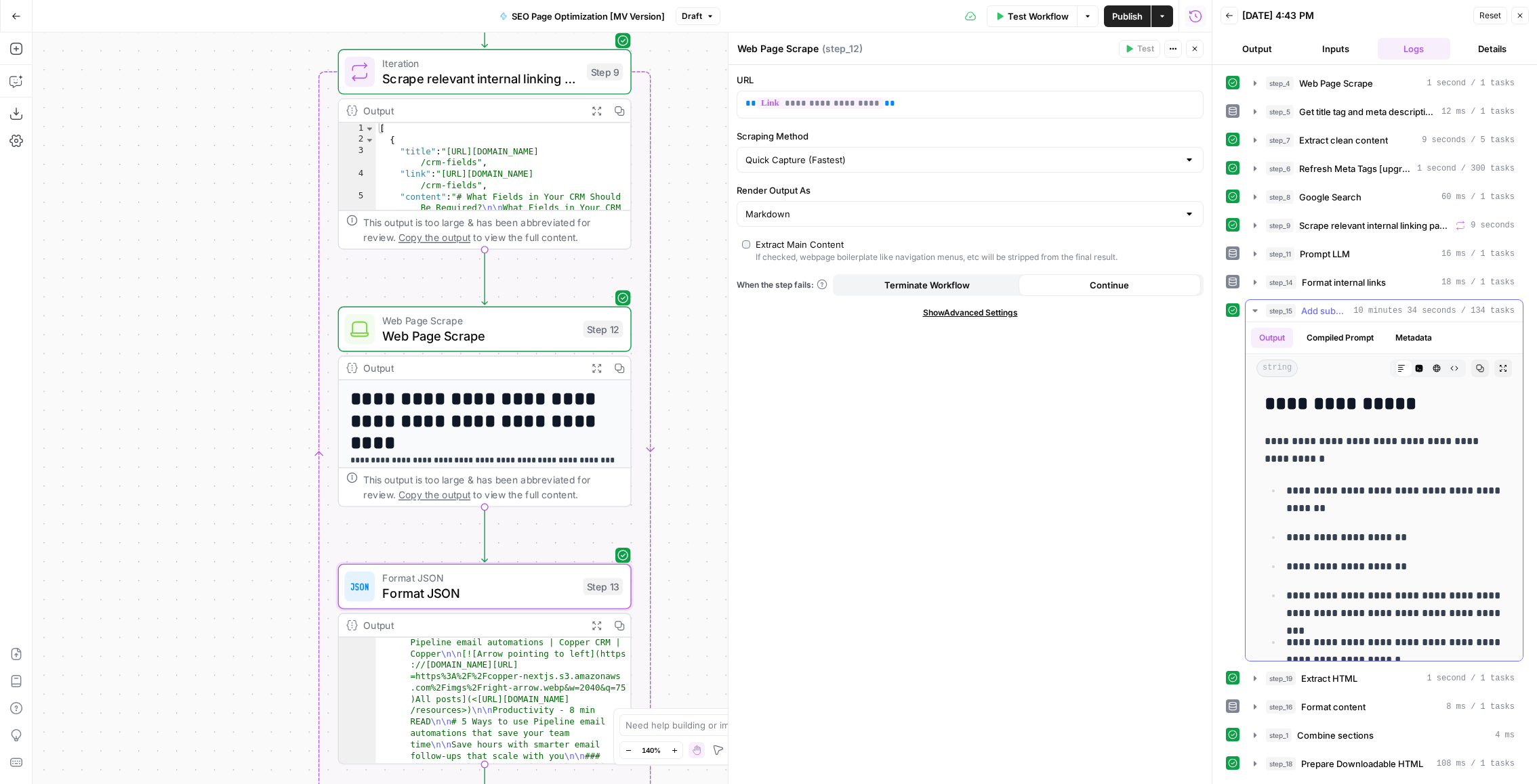
click at [1410, 366] on button "Code Editor" at bounding box center [1419, 368] width 18 height 18
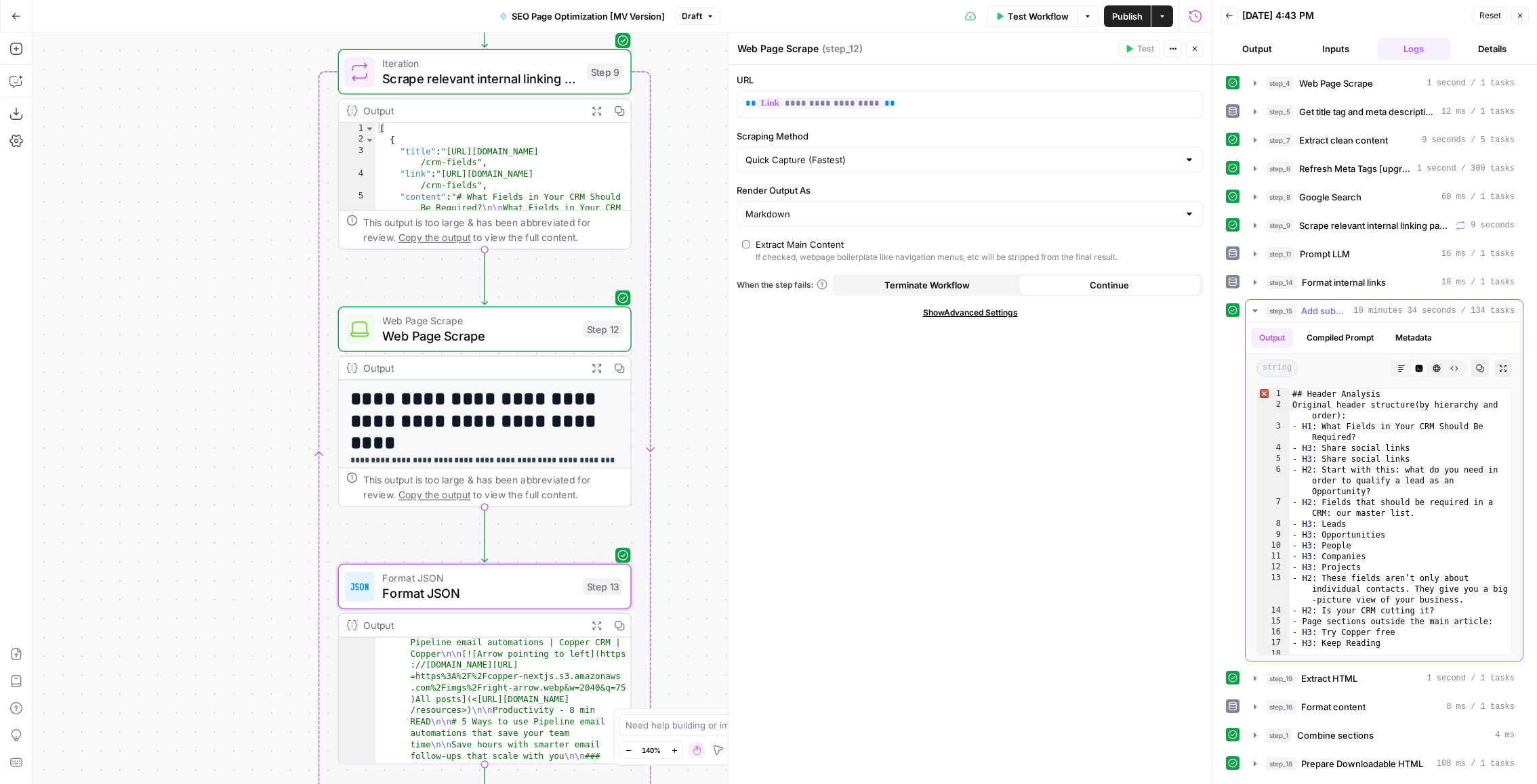
click at [1399, 366] on icon "button" at bounding box center [1402, 369] width 8 height 8
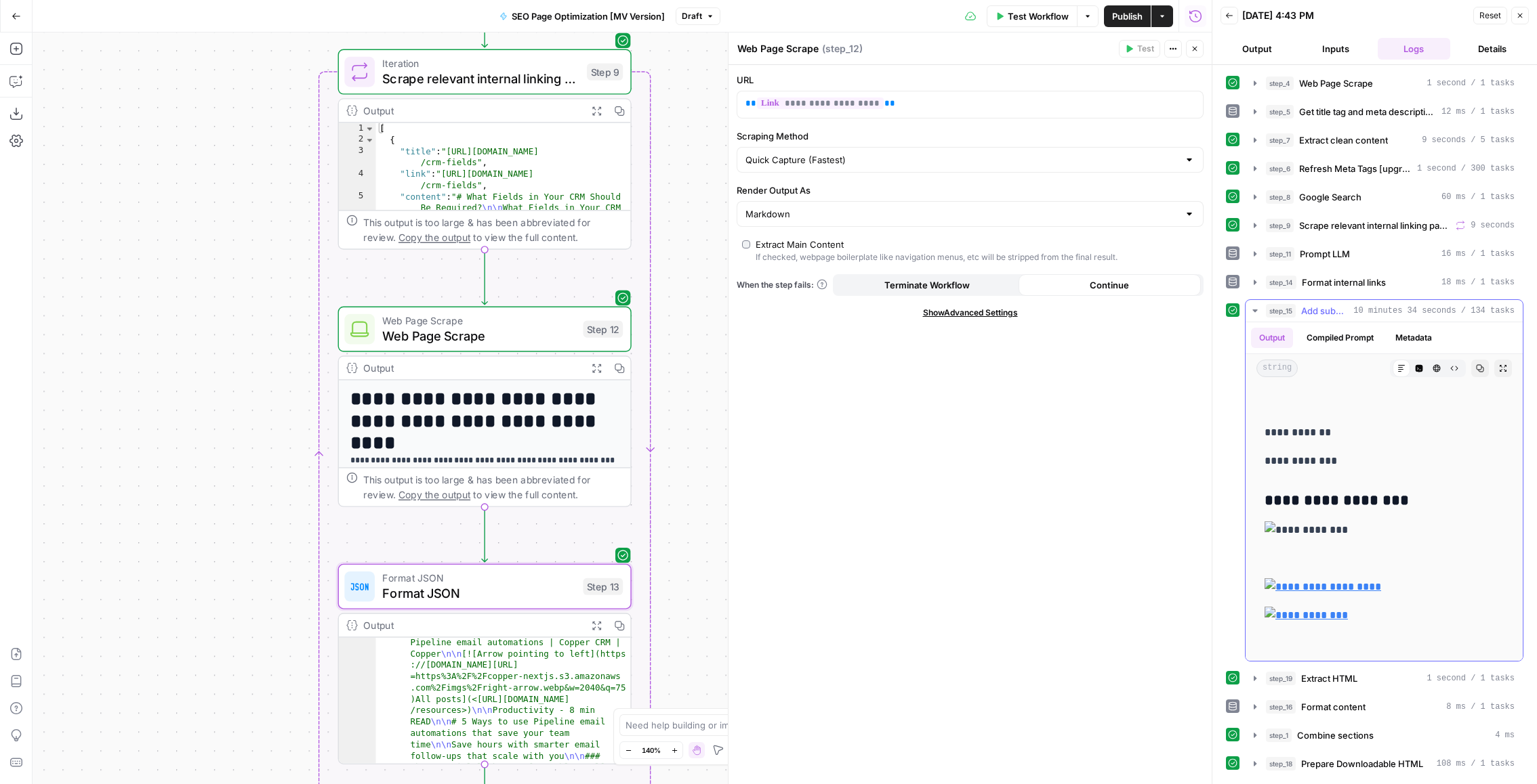
scroll to position [2040, 0]
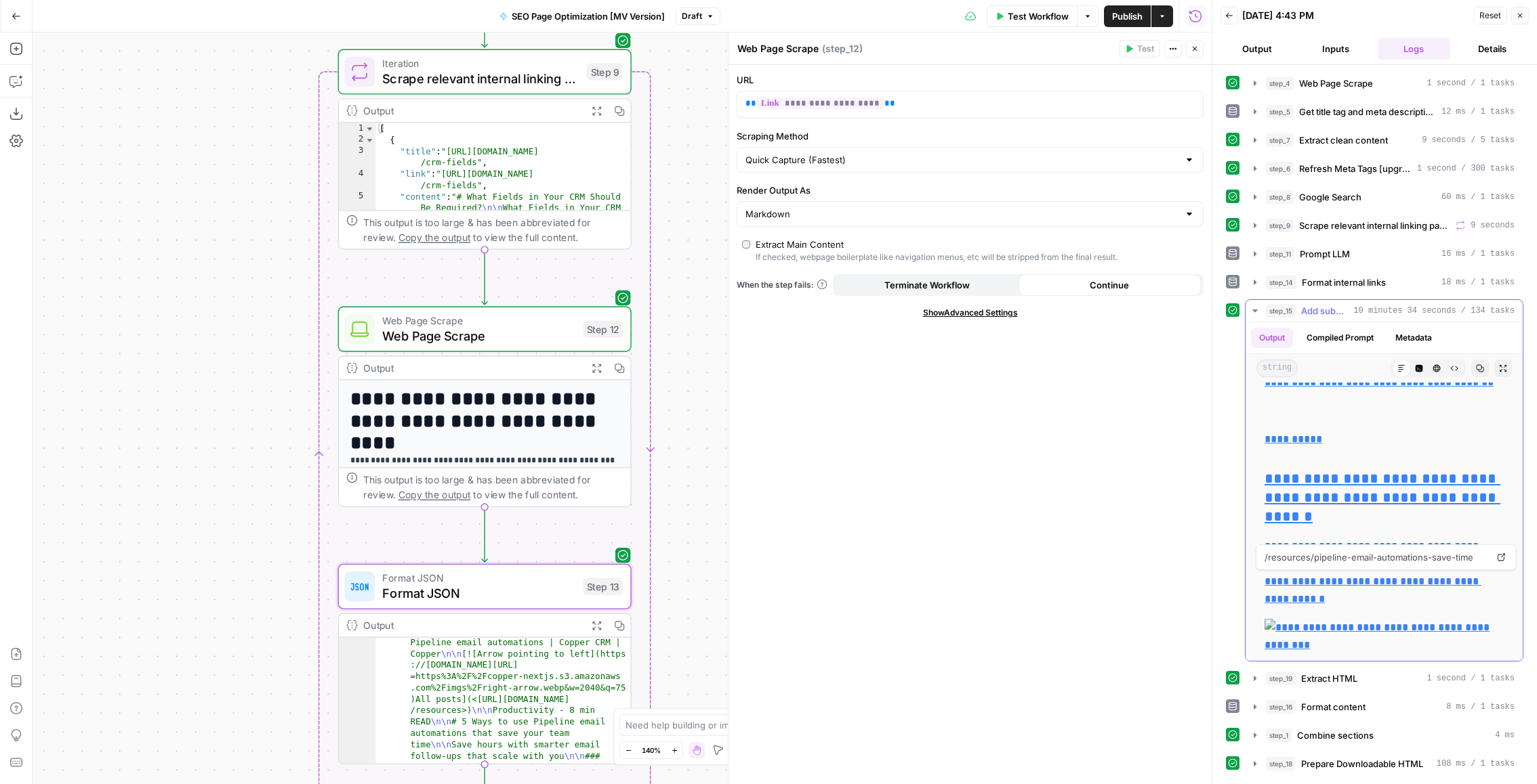
scroll to position [8263, 0]
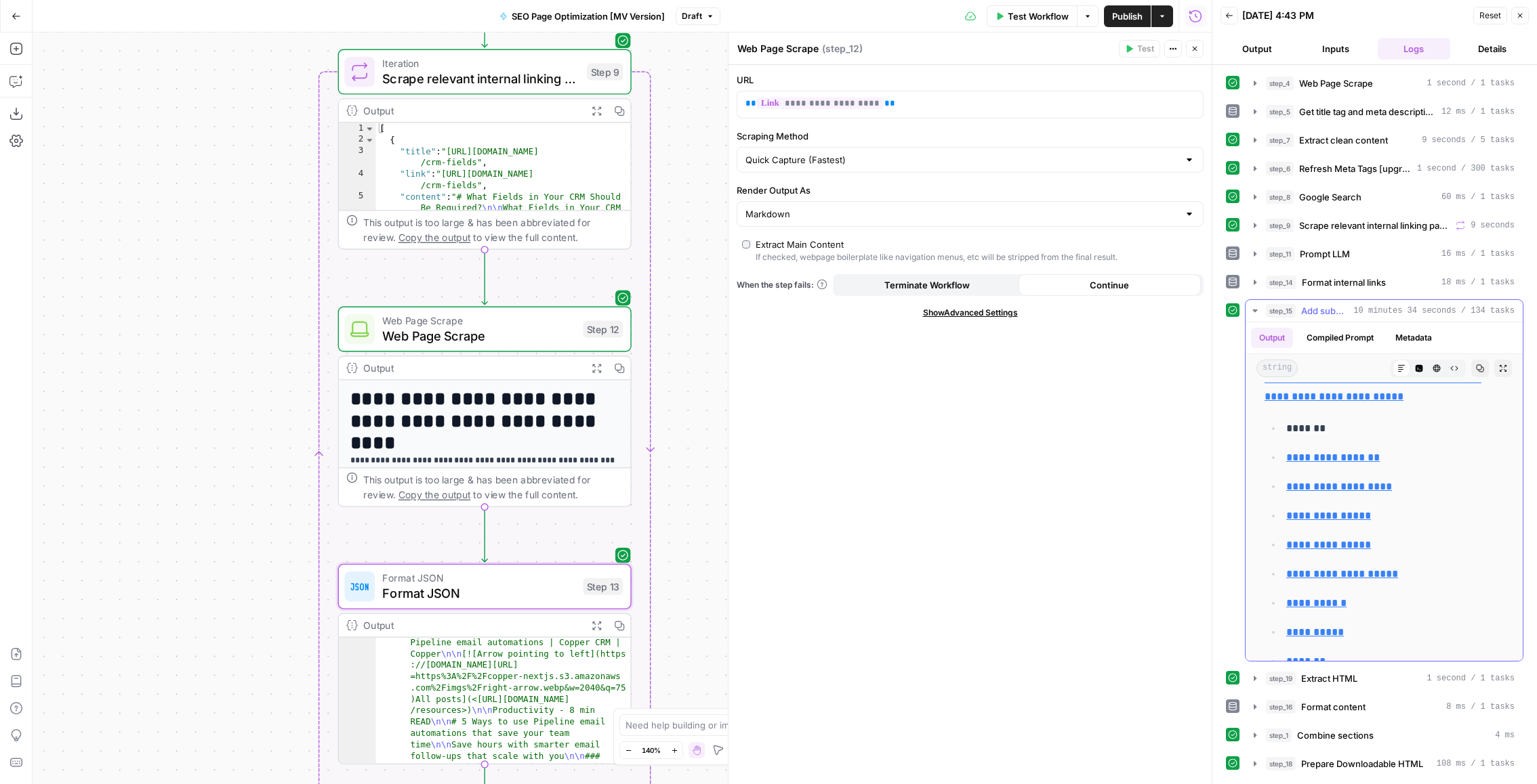
click at [1494, 369] on link "Open in a new tab" at bounding box center [1500, 361] width 18 height 18
click at [1500, 369] on button "Expand Output" at bounding box center [1503, 368] width 18 height 18
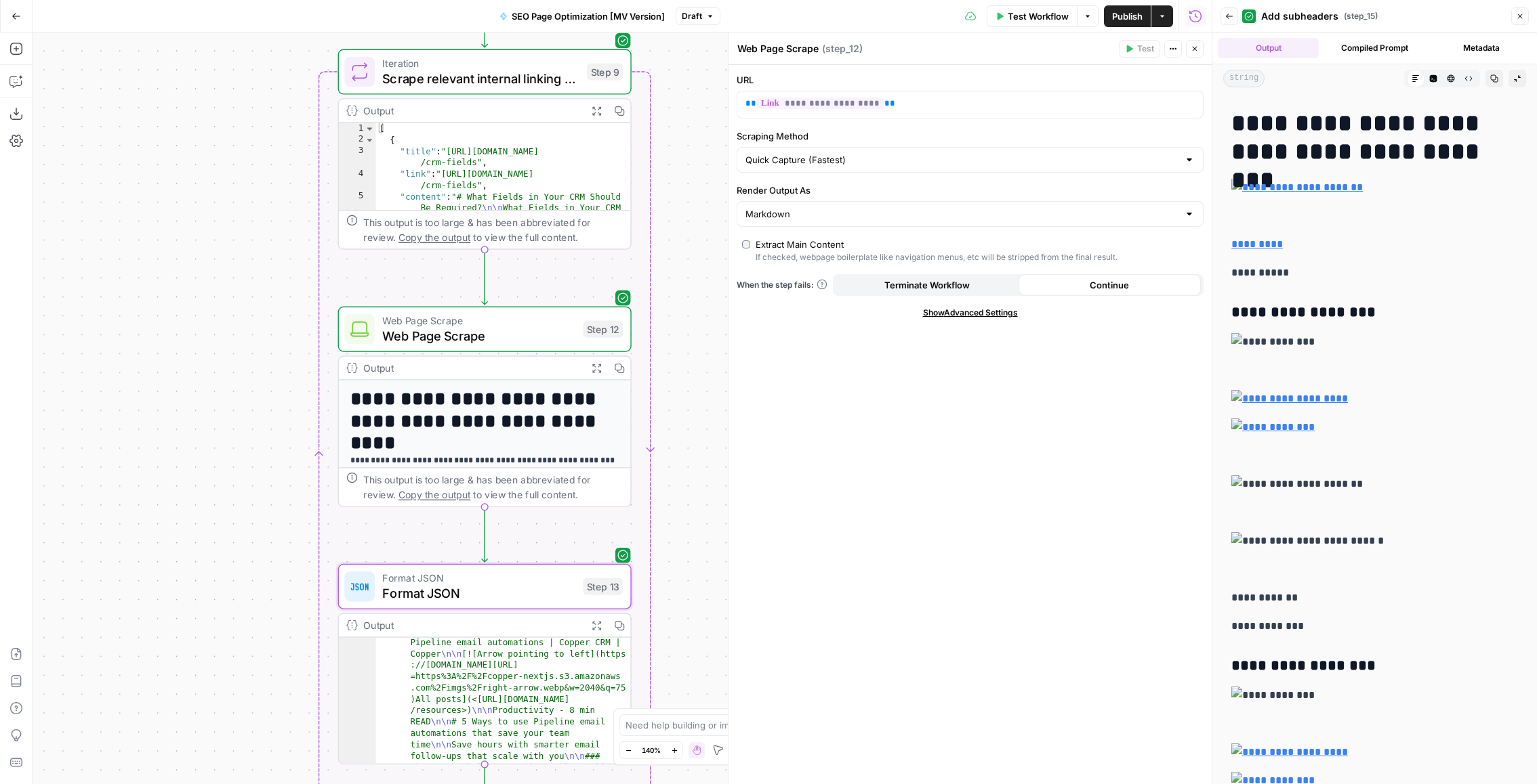
scroll to position [1175, 0]
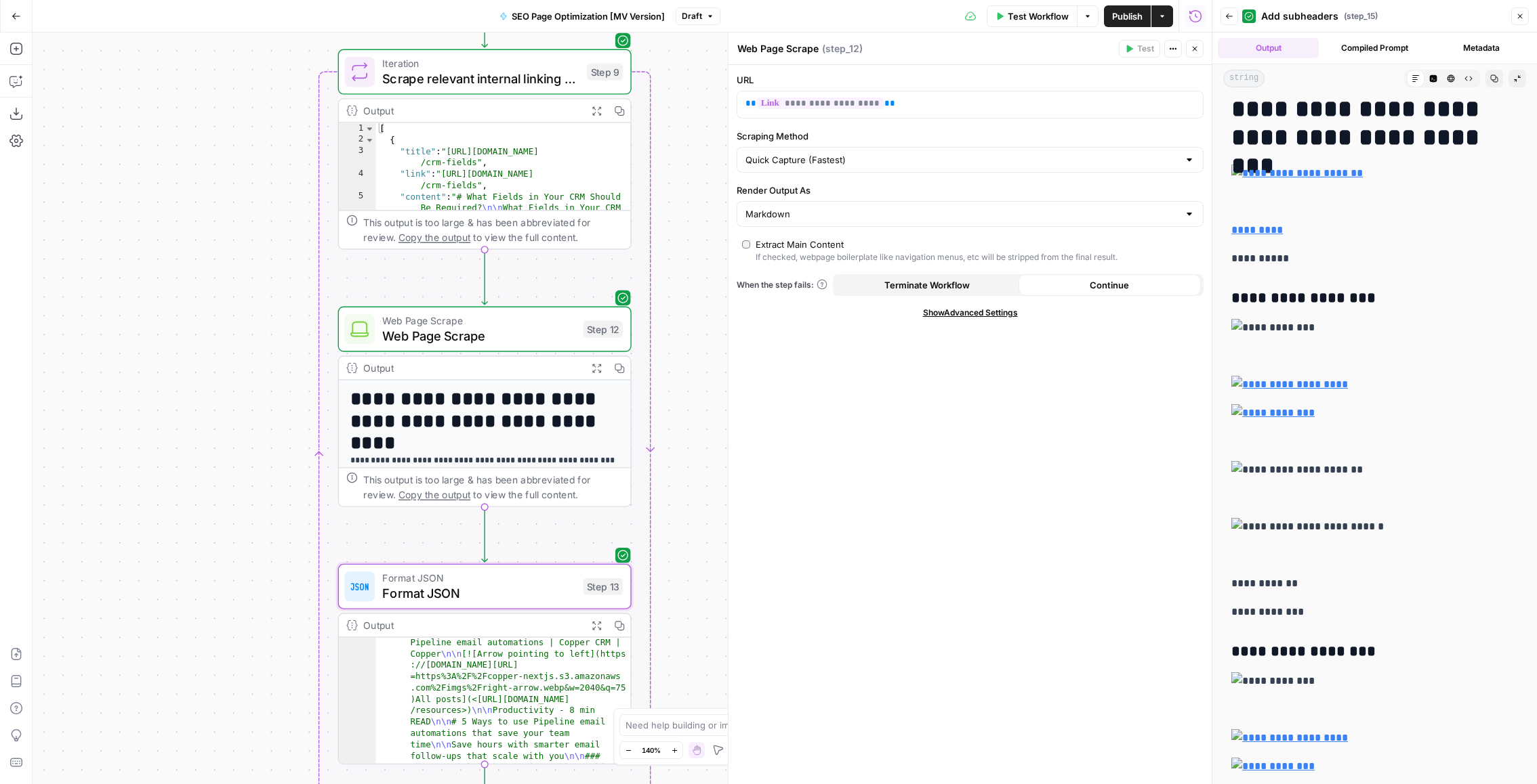
click at [1267, 170] on img at bounding box center [1375, 173] width 287 height 18
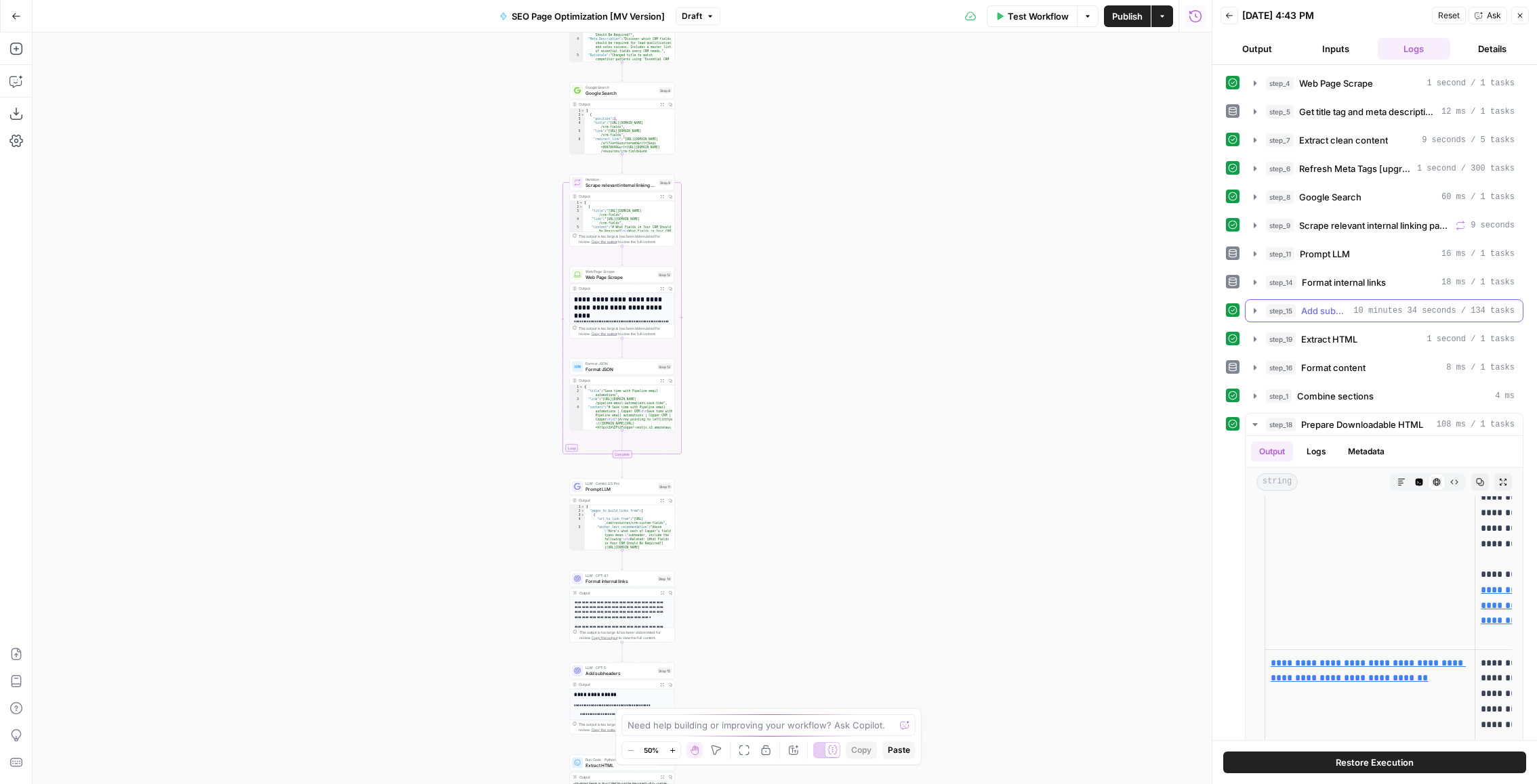
scroll to position [37, 0]
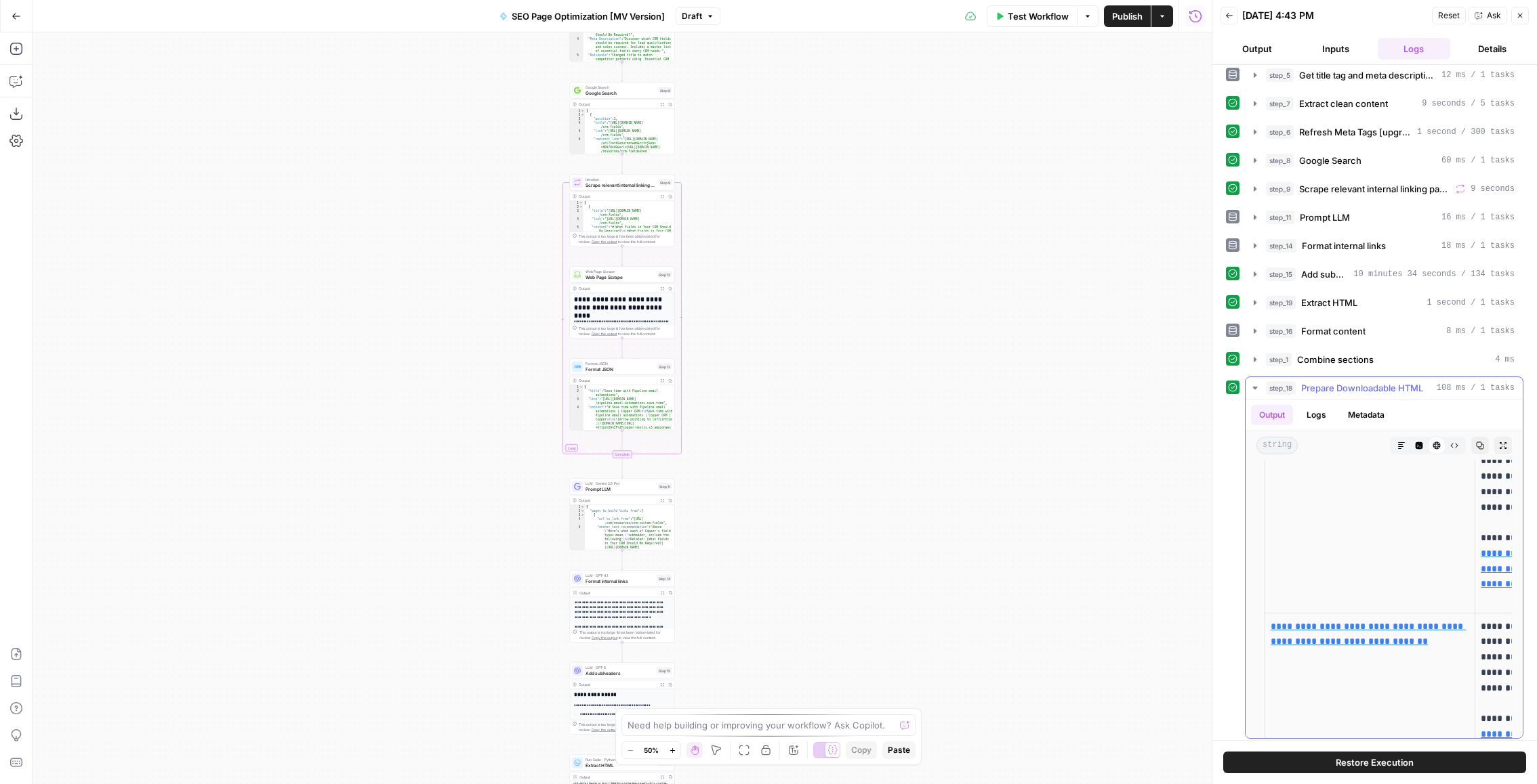
click at [1359, 377] on button "step_18 Prepare Downloadable HTML 108 ms / 1 tasks" at bounding box center [1384, 388] width 277 height 22
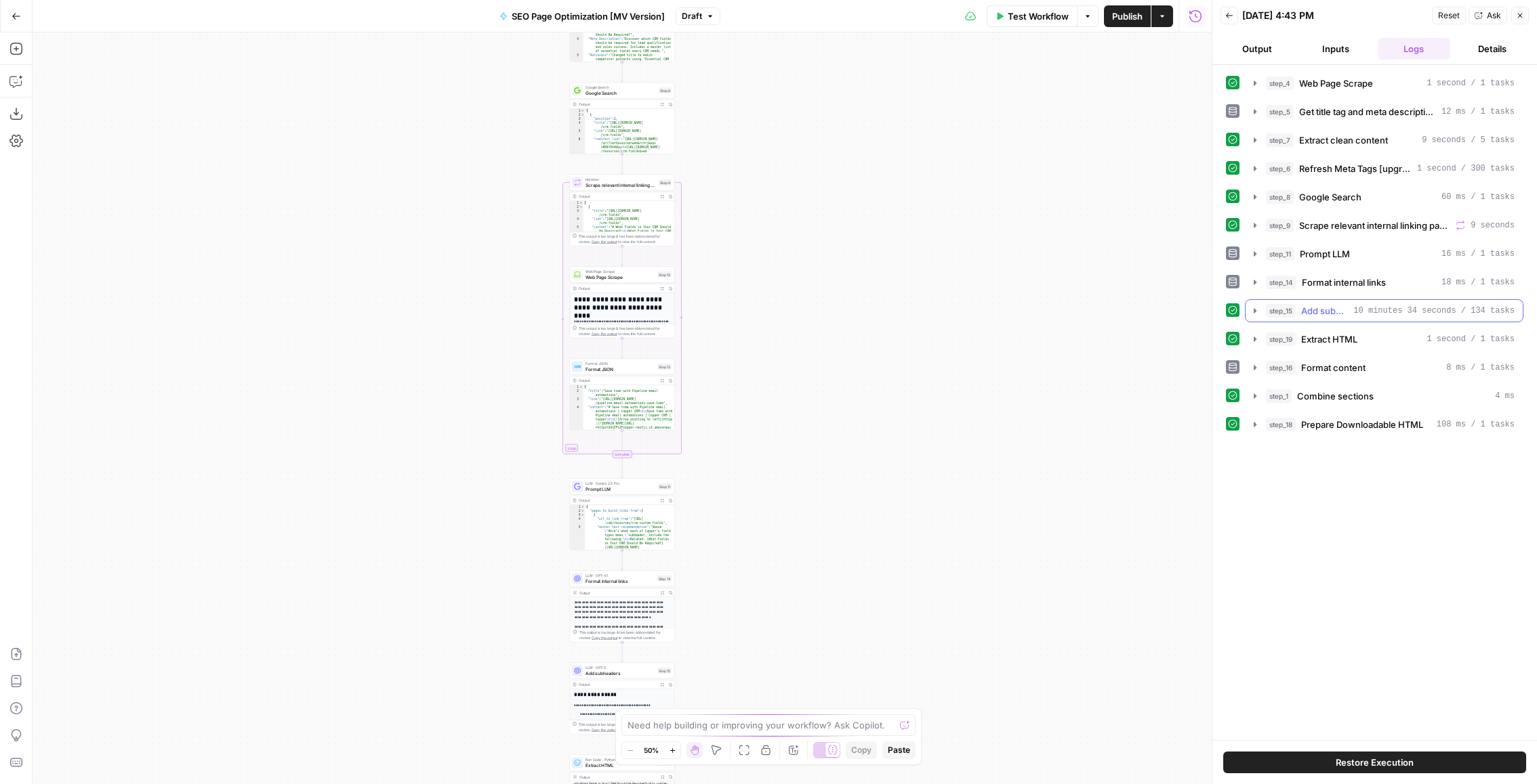
click at [1367, 308] on span "10 minutes 34 seconds / 134 tasks" at bounding box center [1434, 310] width 161 height 13
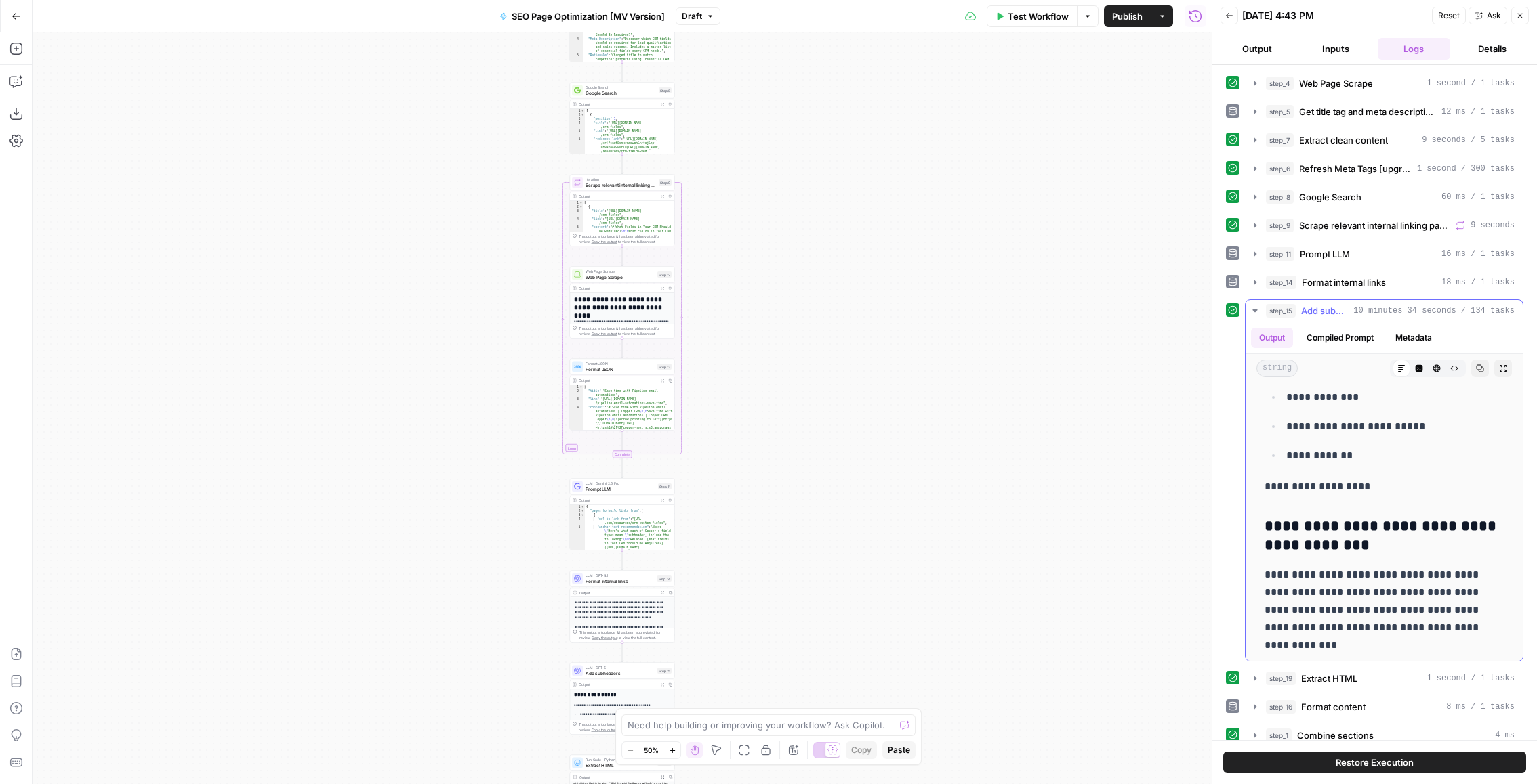
scroll to position [4208, 0]
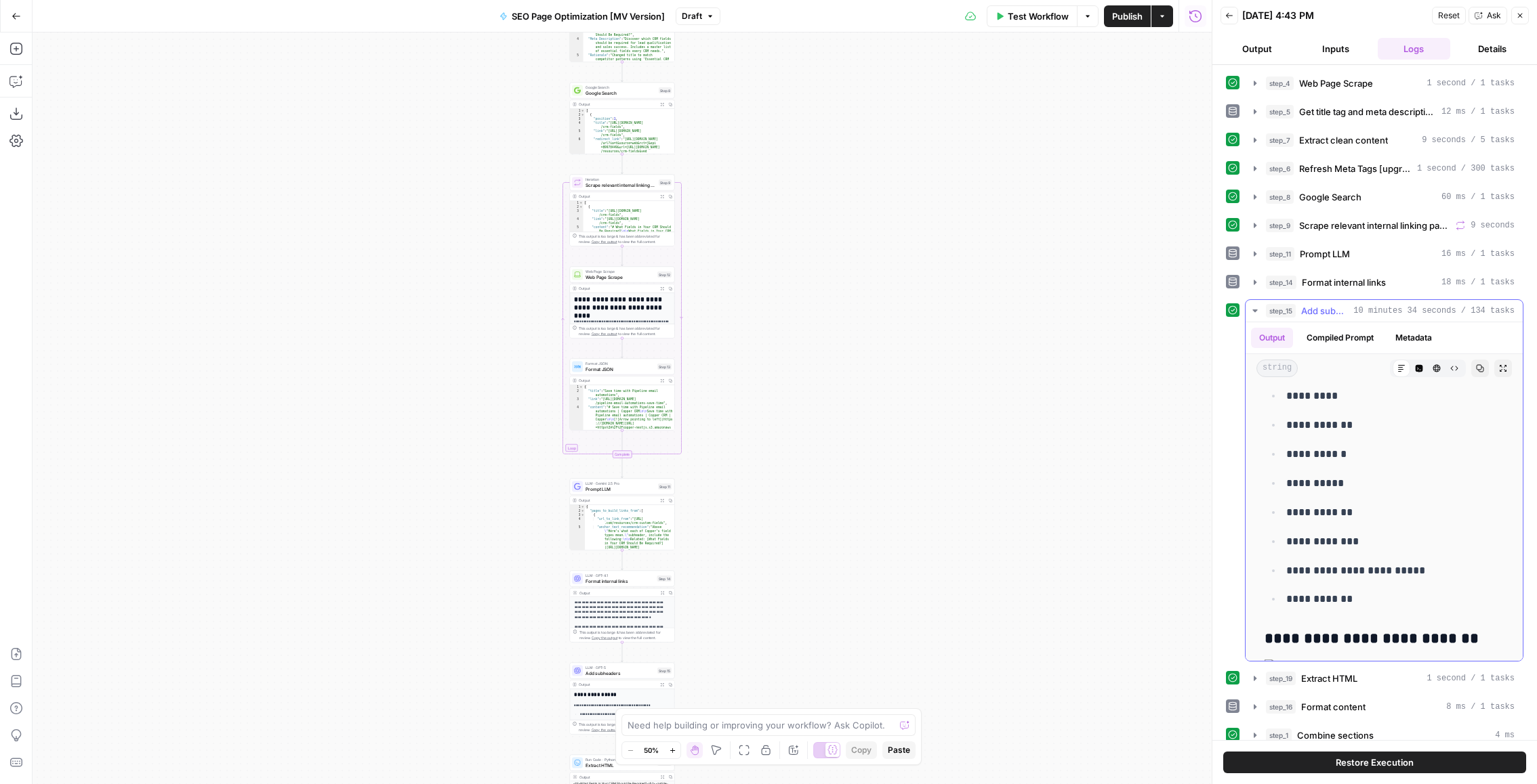
click at [1494, 364] on button "Expand Output" at bounding box center [1503, 368] width 18 height 18
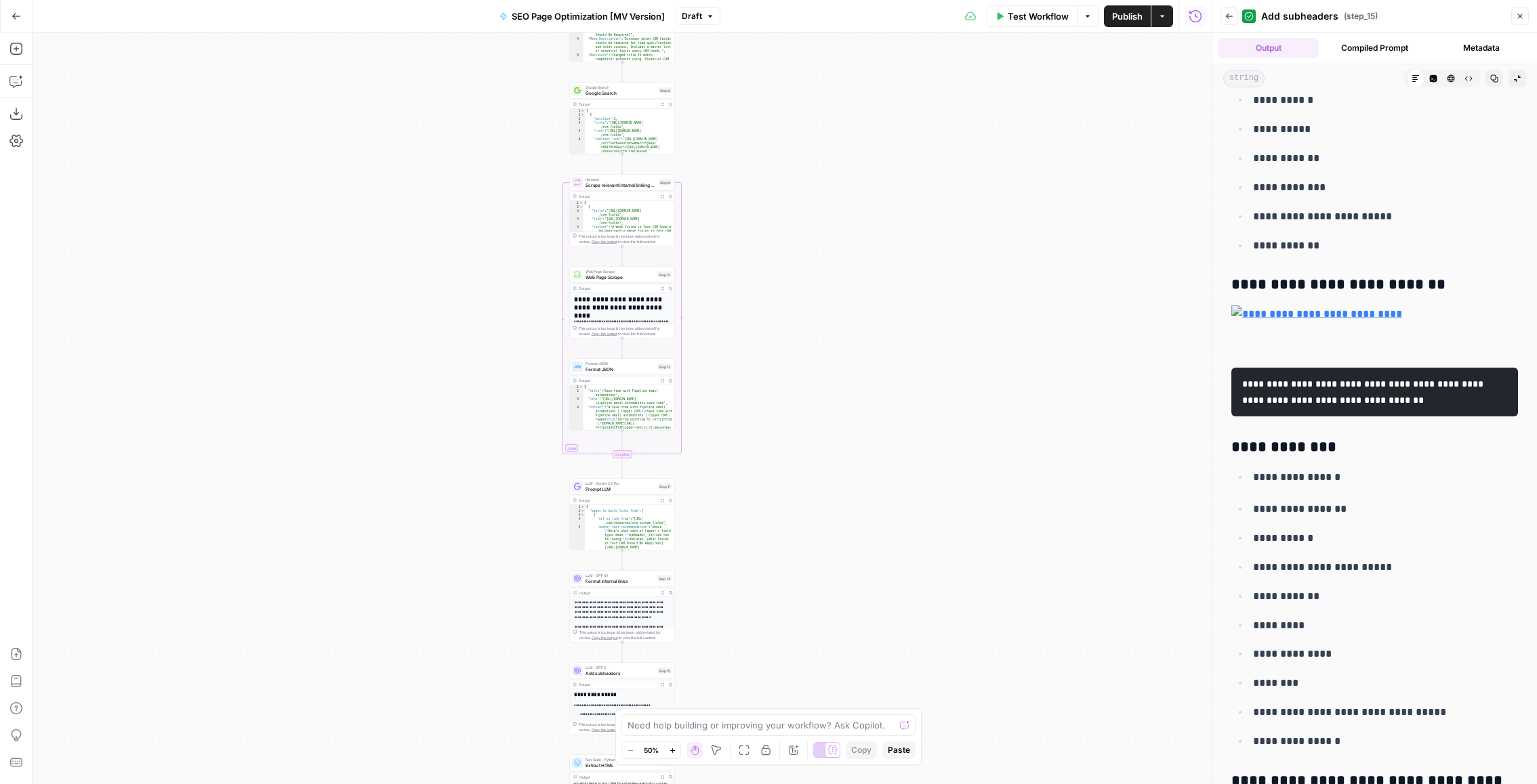
scroll to position [3977, 0]
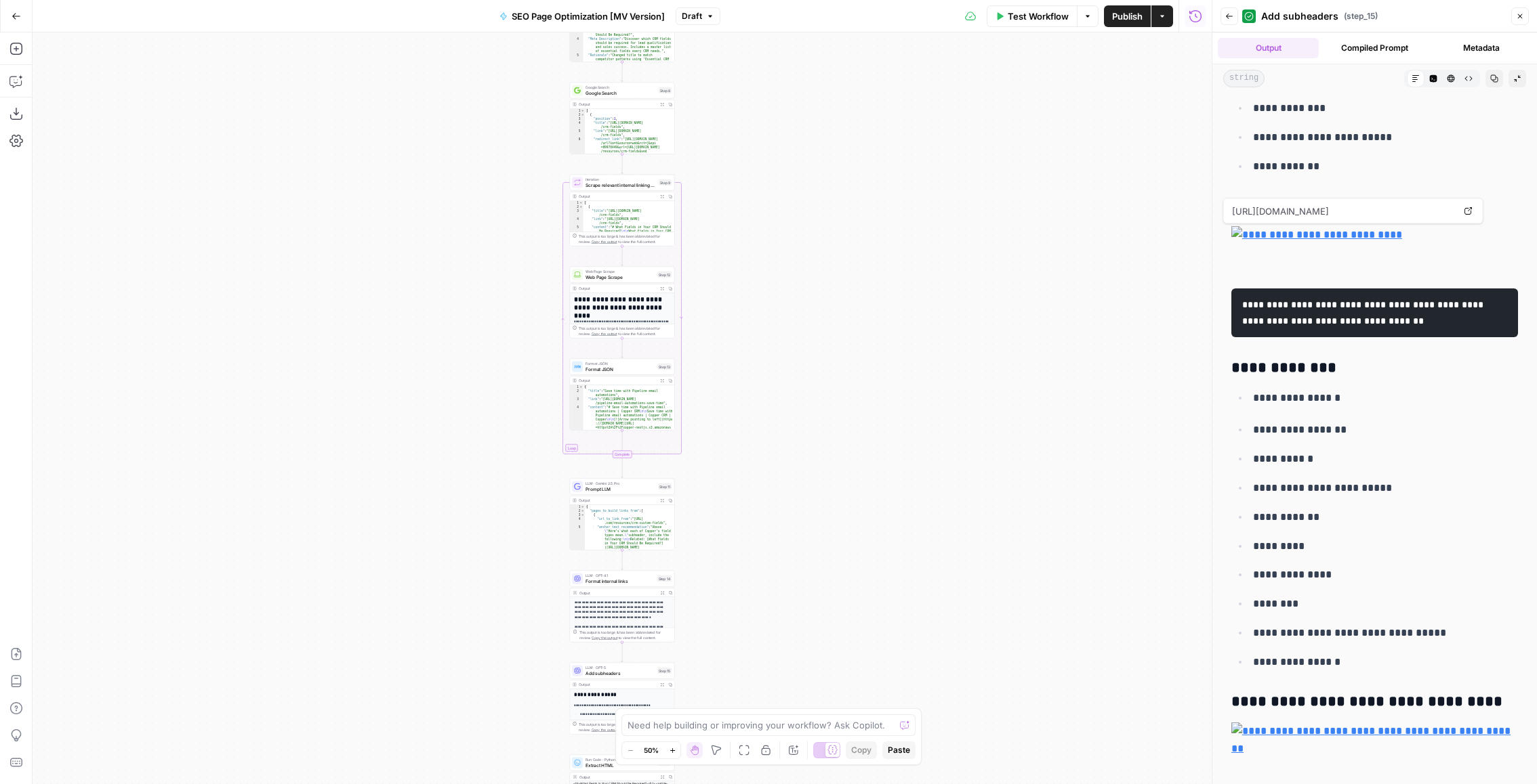
click at [700, 22] on button "Draft" at bounding box center [698, 16] width 45 height 18
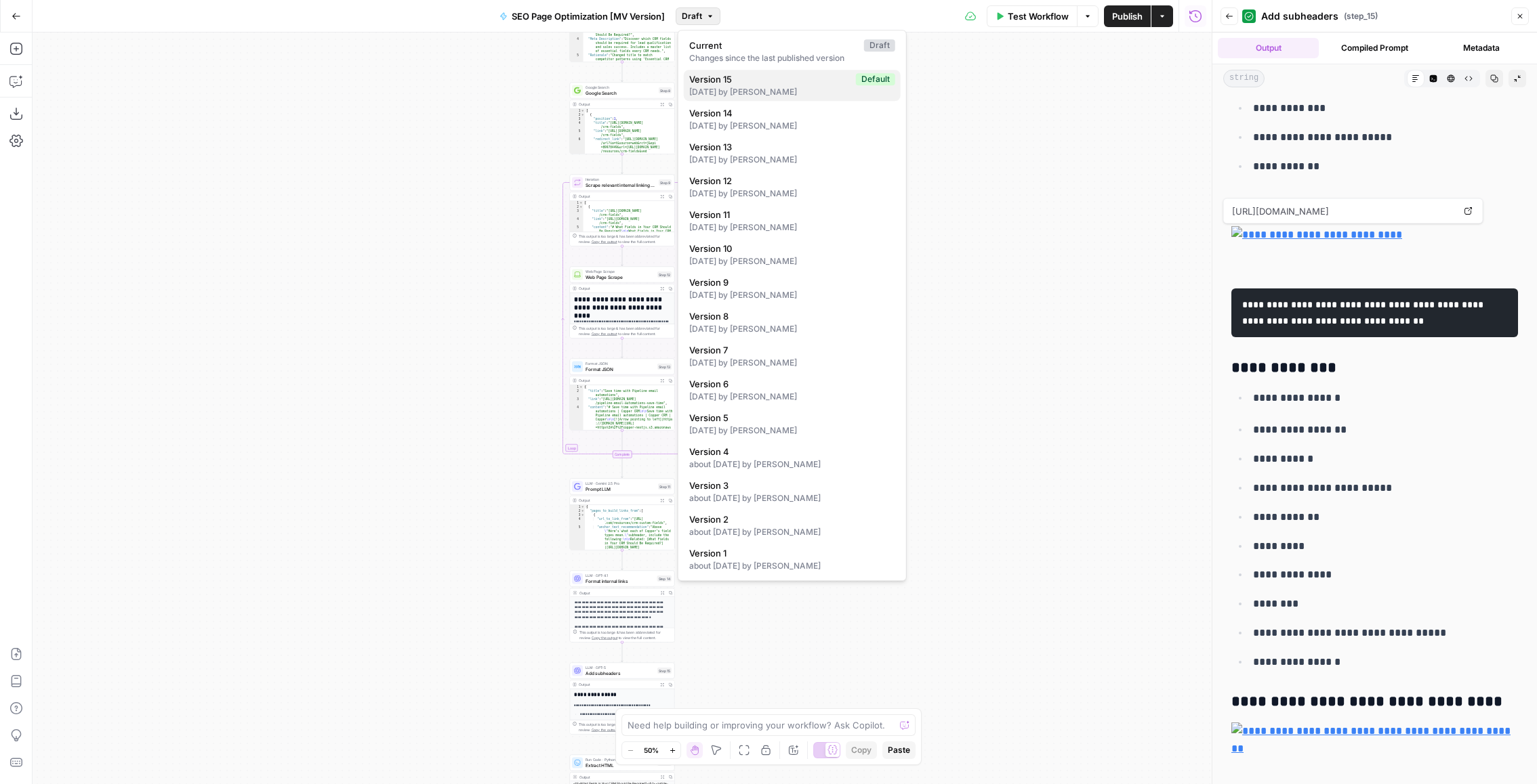
click at [733, 88] on div "[DATE] by [PERSON_NAME]" at bounding box center [792, 92] width 206 height 13
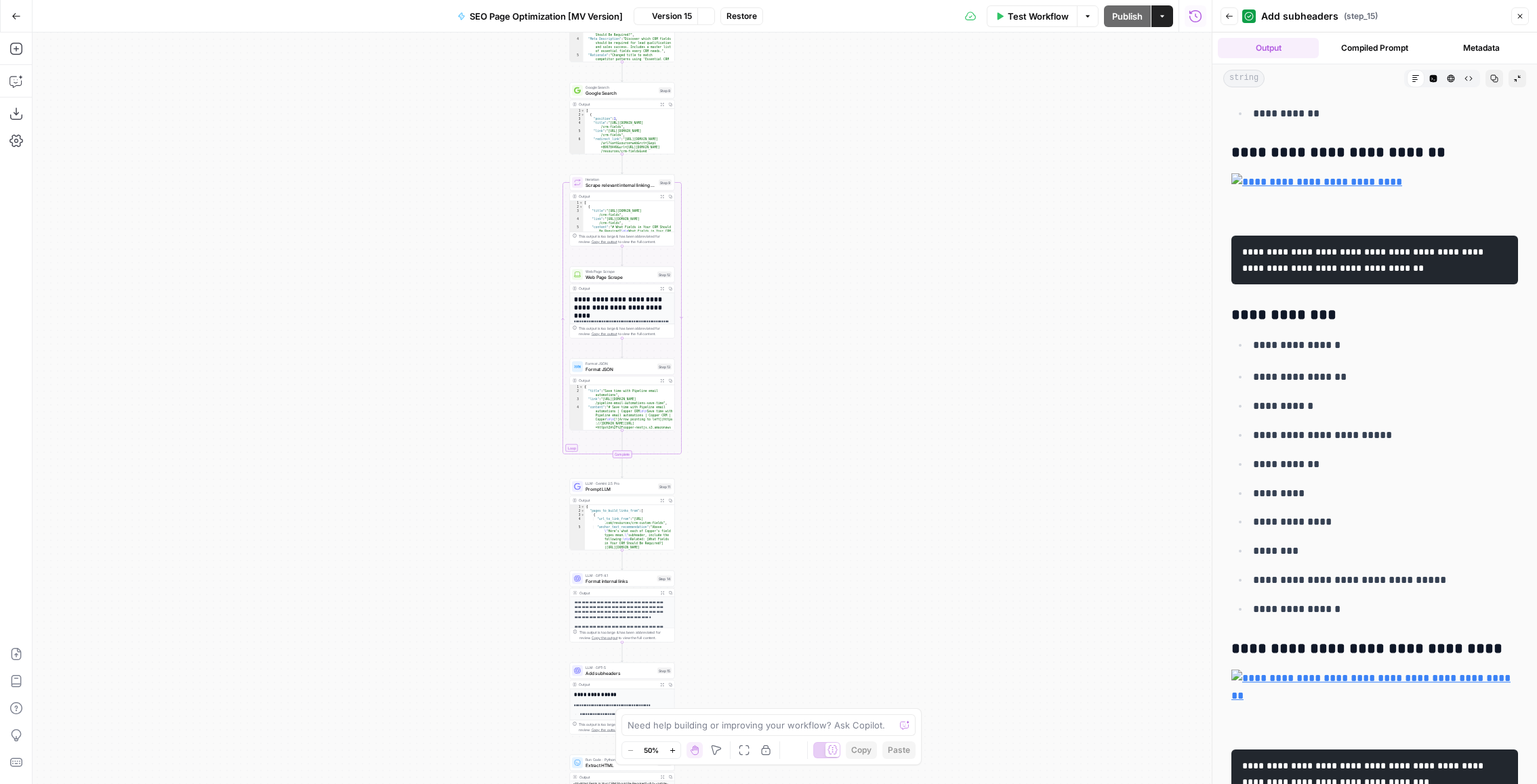
scroll to position [0, 0]
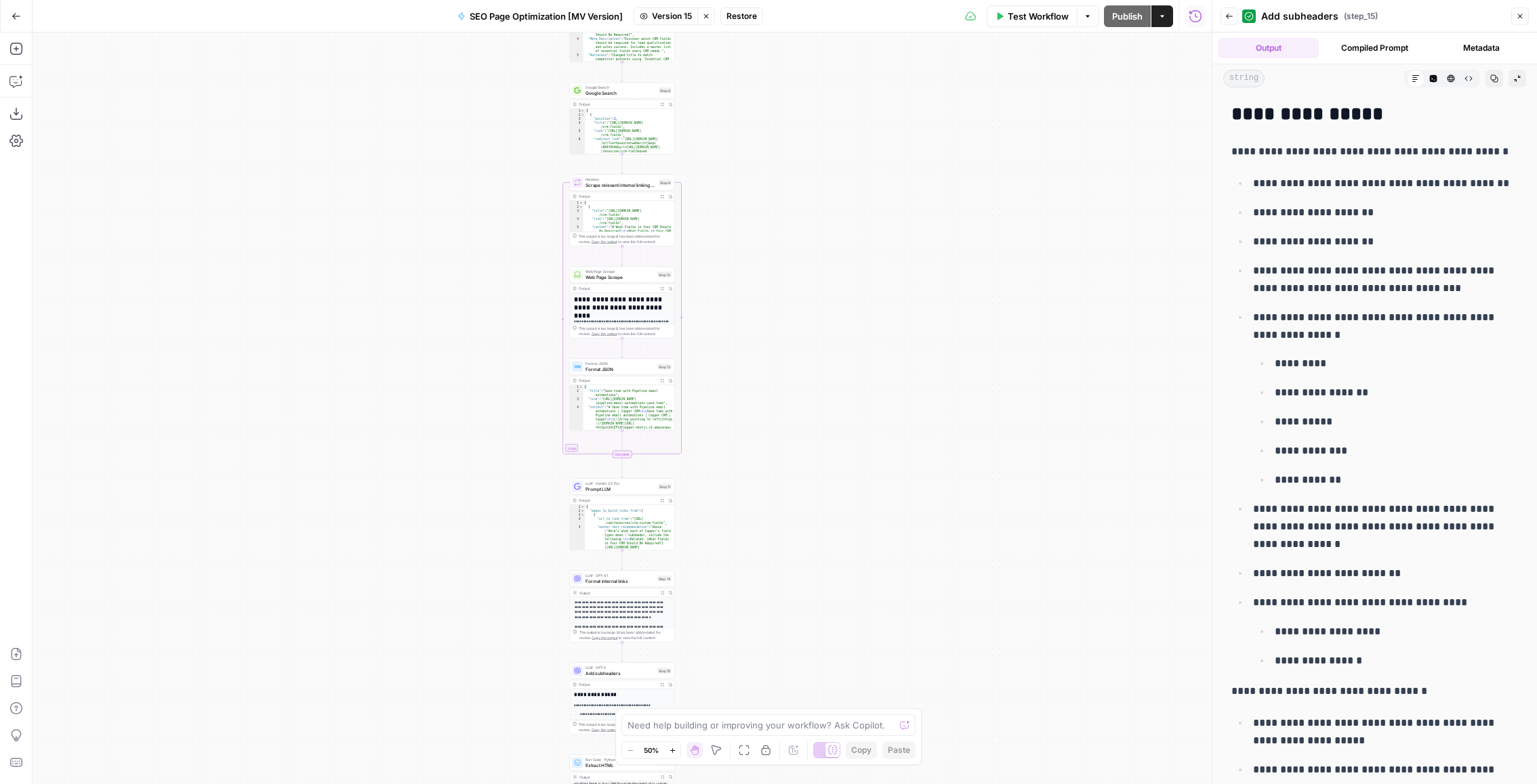
click at [748, 23] on button "Restore" at bounding box center [741, 16] width 43 height 18
click at [724, 157] on span "Restore" at bounding box center [723, 156] width 36 height 13
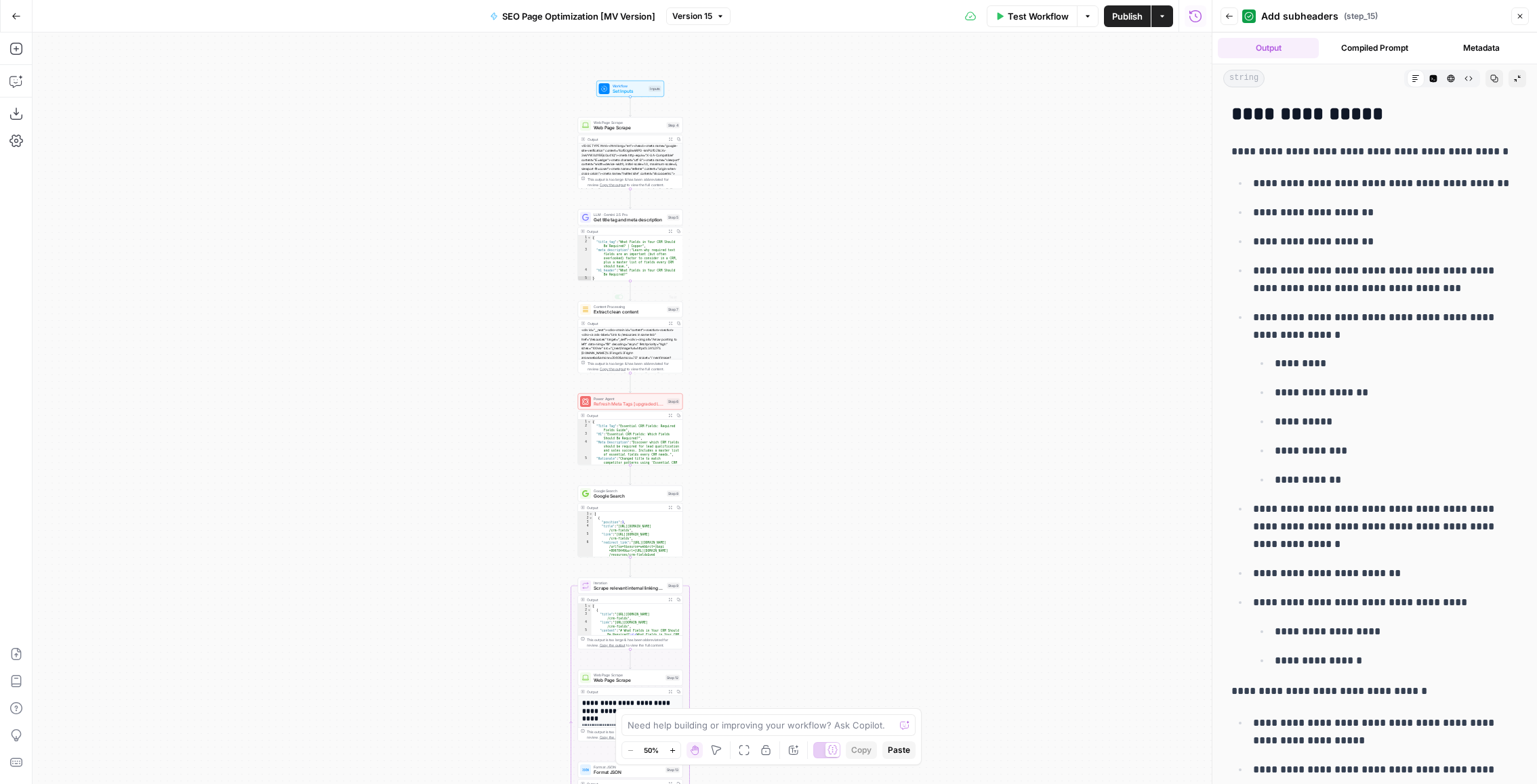
scroll to position [147, 0]
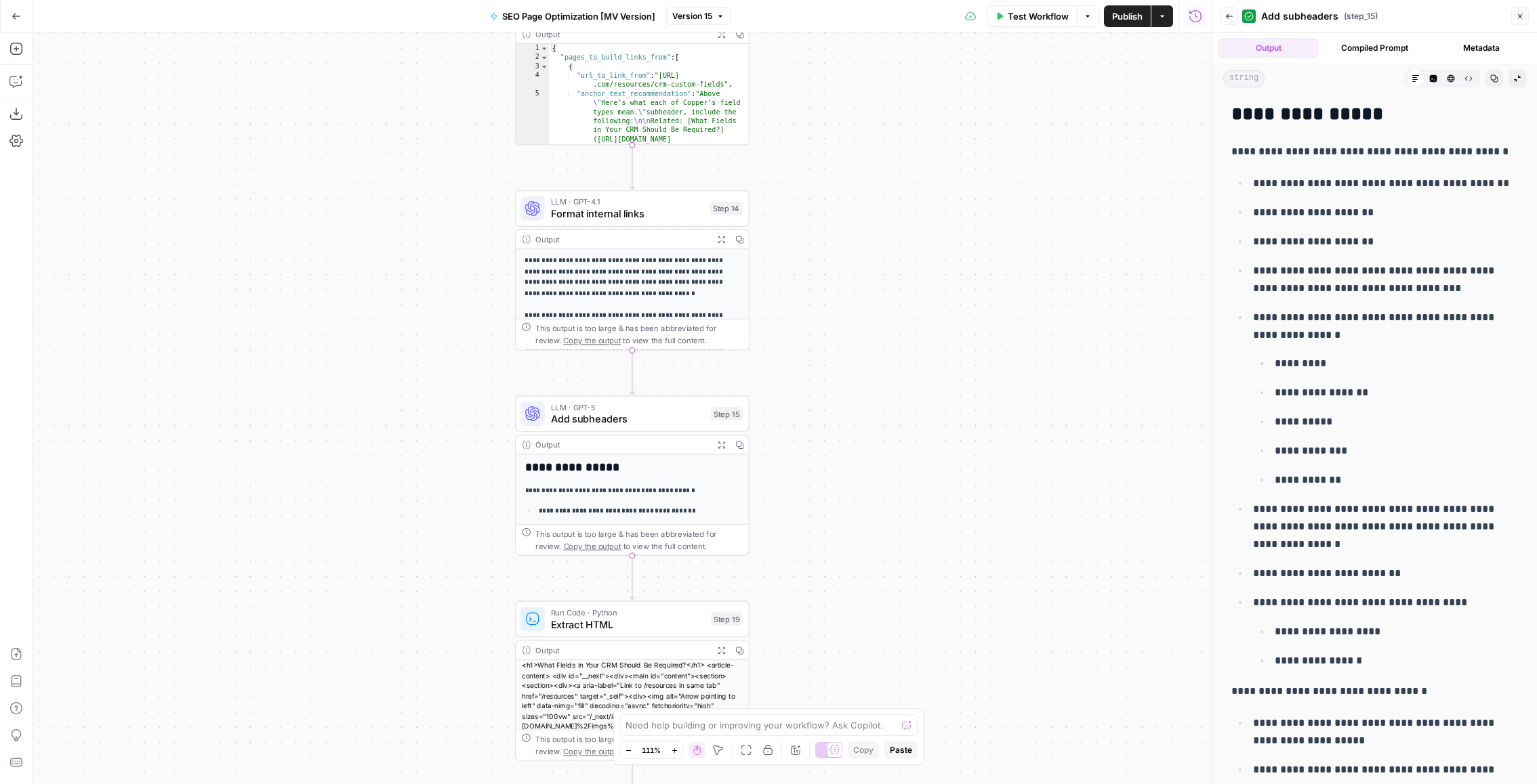
click at [632, 412] on span "Add subheaders" at bounding box center [627, 420] width 154 height 15
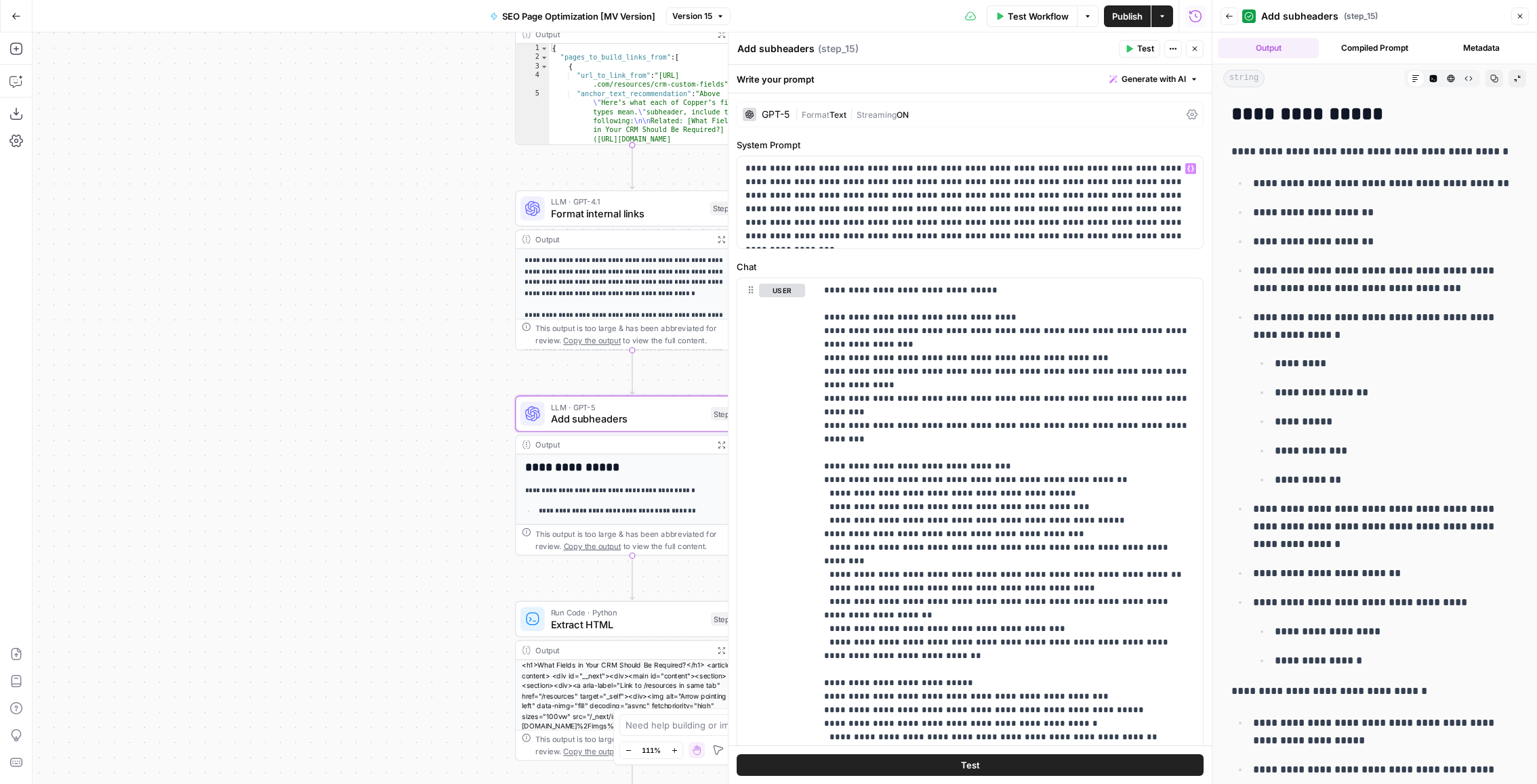
click at [992, 251] on div "**********" at bounding box center [970, 498] width 483 height 809
click at [995, 226] on p "**********" at bounding box center [970, 202] width 450 height 81
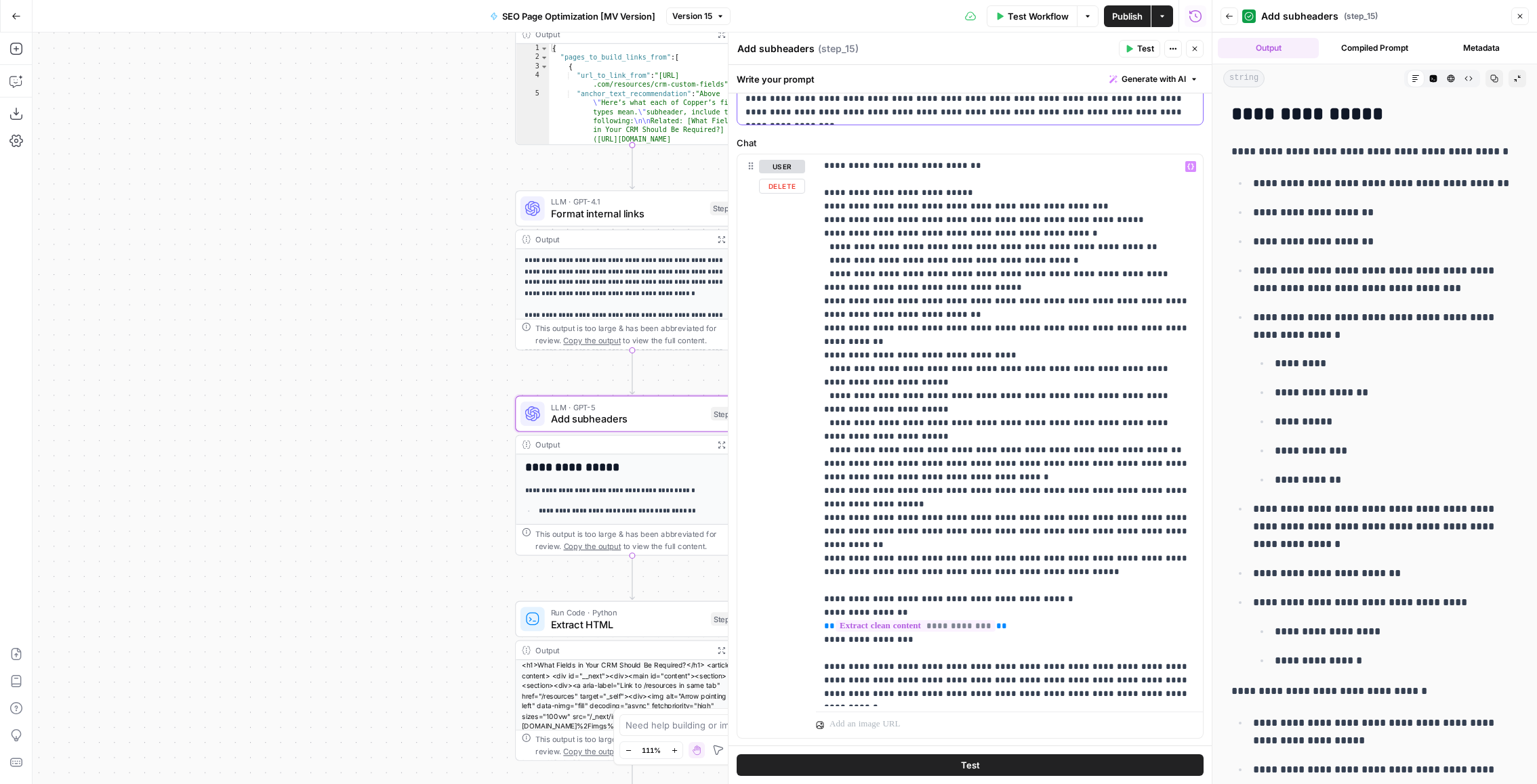
scroll to position [137, 0]
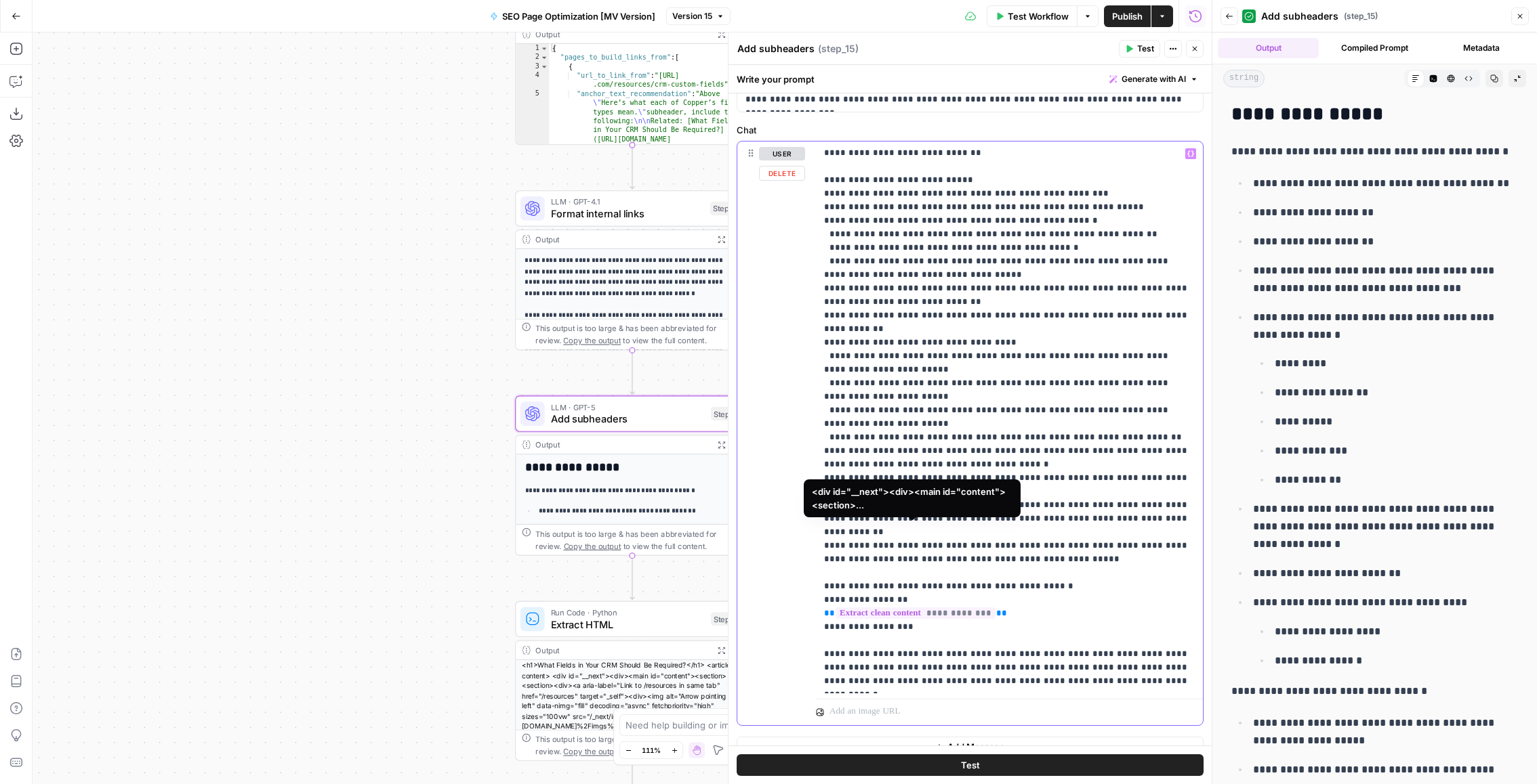
click at [1074, 485] on p "**********" at bounding box center [1009, 234] width 371 height 907
click at [1069, 502] on p "**********" at bounding box center [1009, 234] width 371 height 907
click at [1061, 514] on p "**********" at bounding box center [1009, 234] width 371 height 907
click at [1098, 505] on p "**********" at bounding box center [1009, 234] width 371 height 907
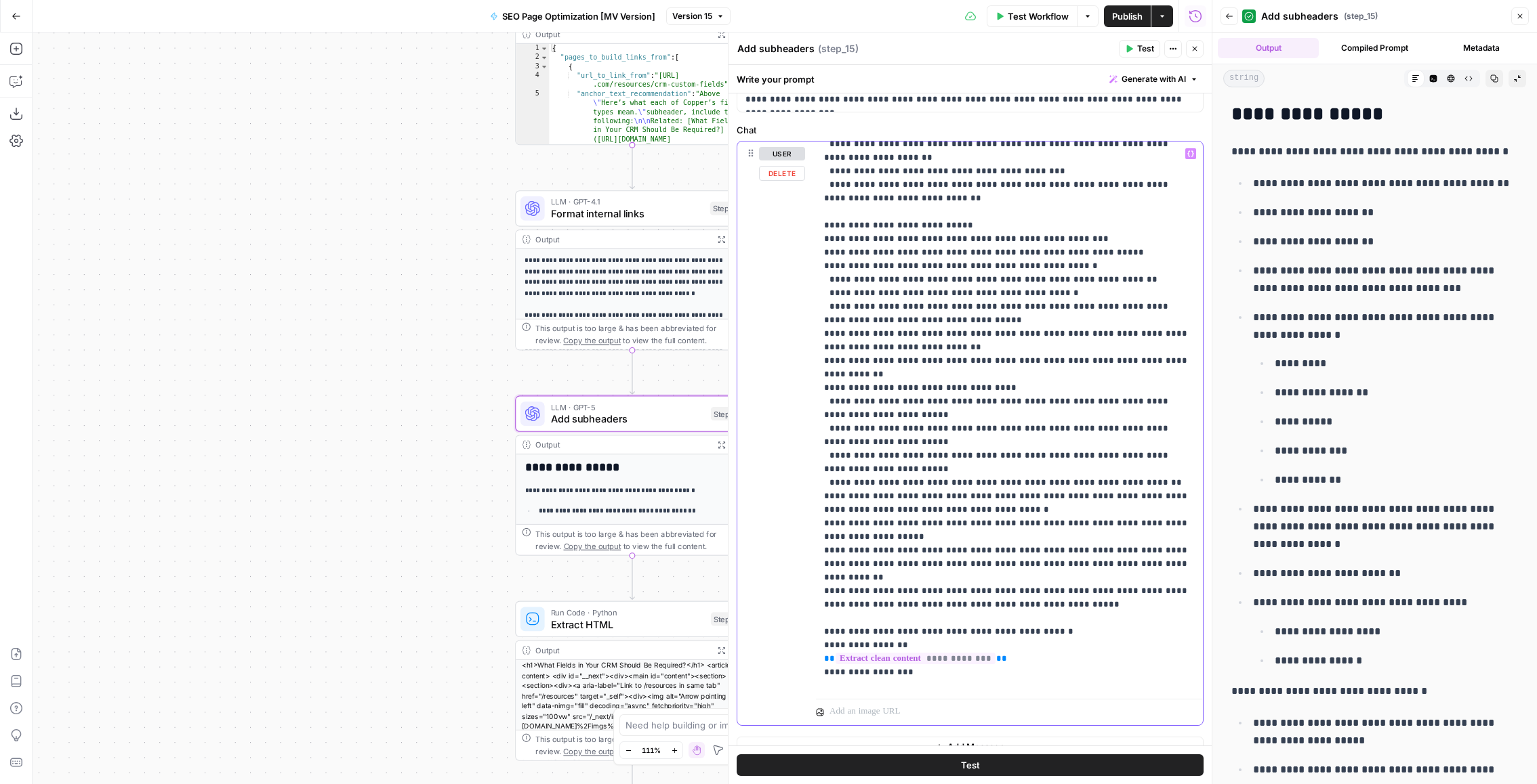
scroll to position [366, 0]
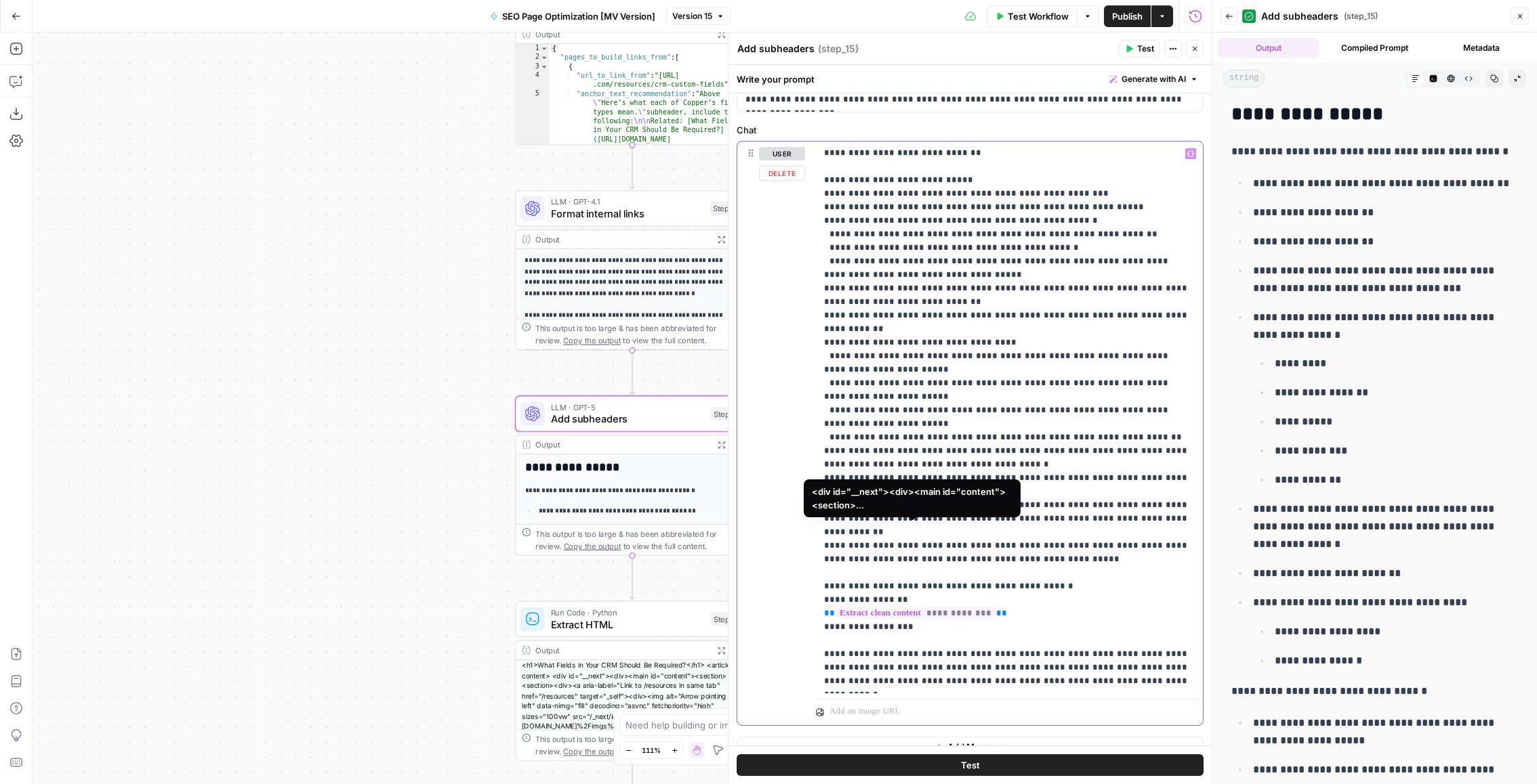
click at [925, 607] on span "**********" at bounding box center [915, 613] width 160 height 12
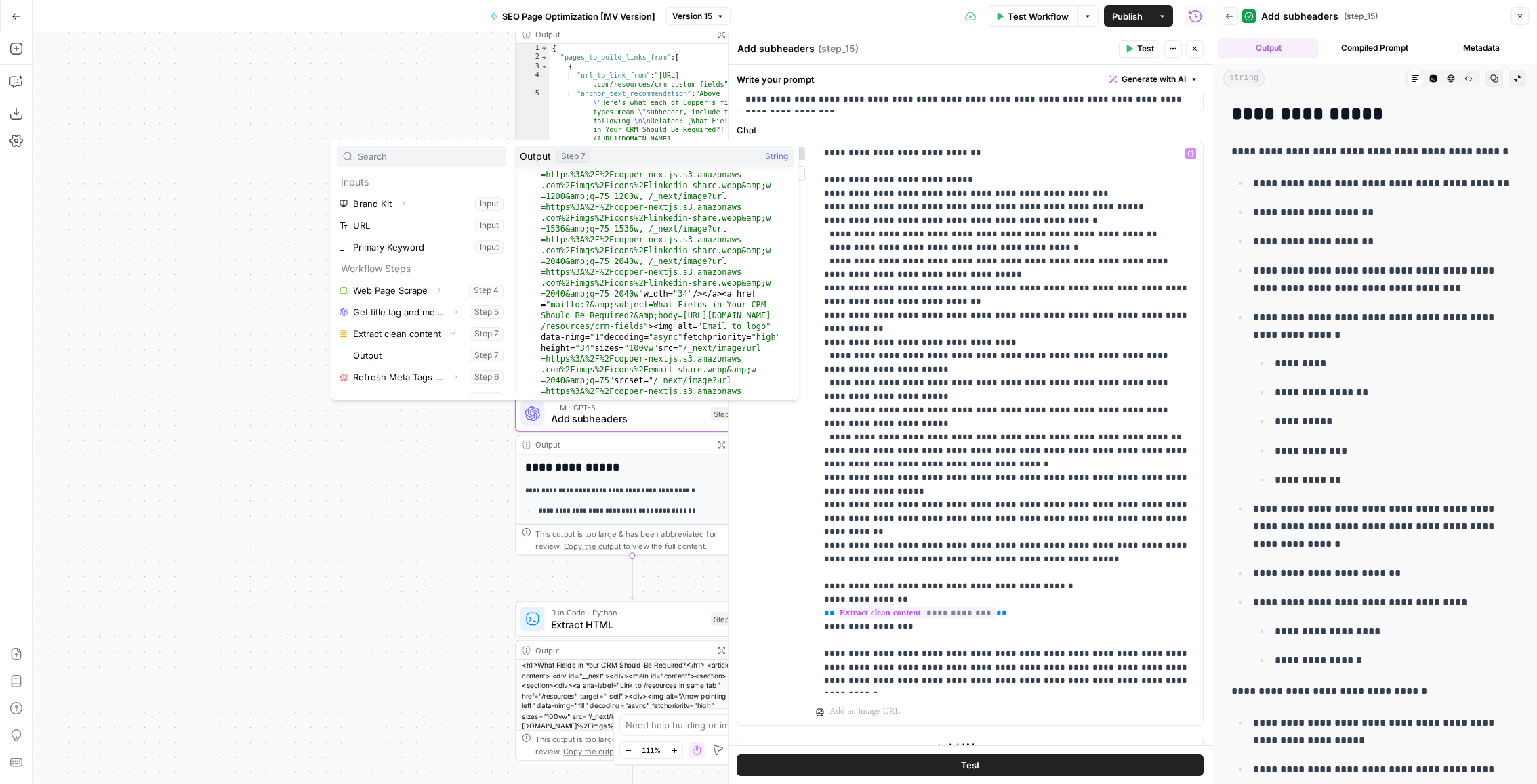
scroll to position [1784, 0]
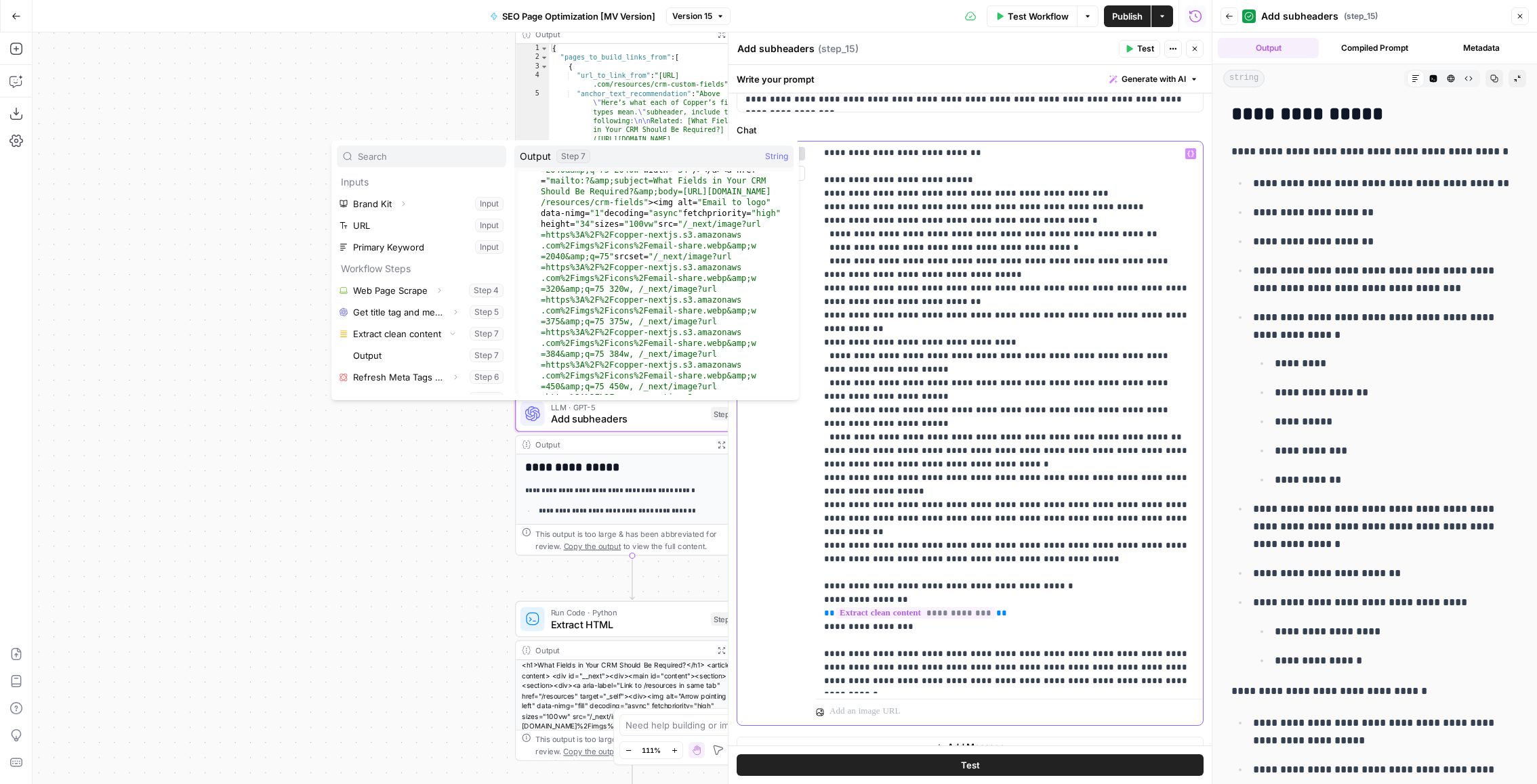
click at [969, 321] on p "**********" at bounding box center [1009, 234] width 371 height 907
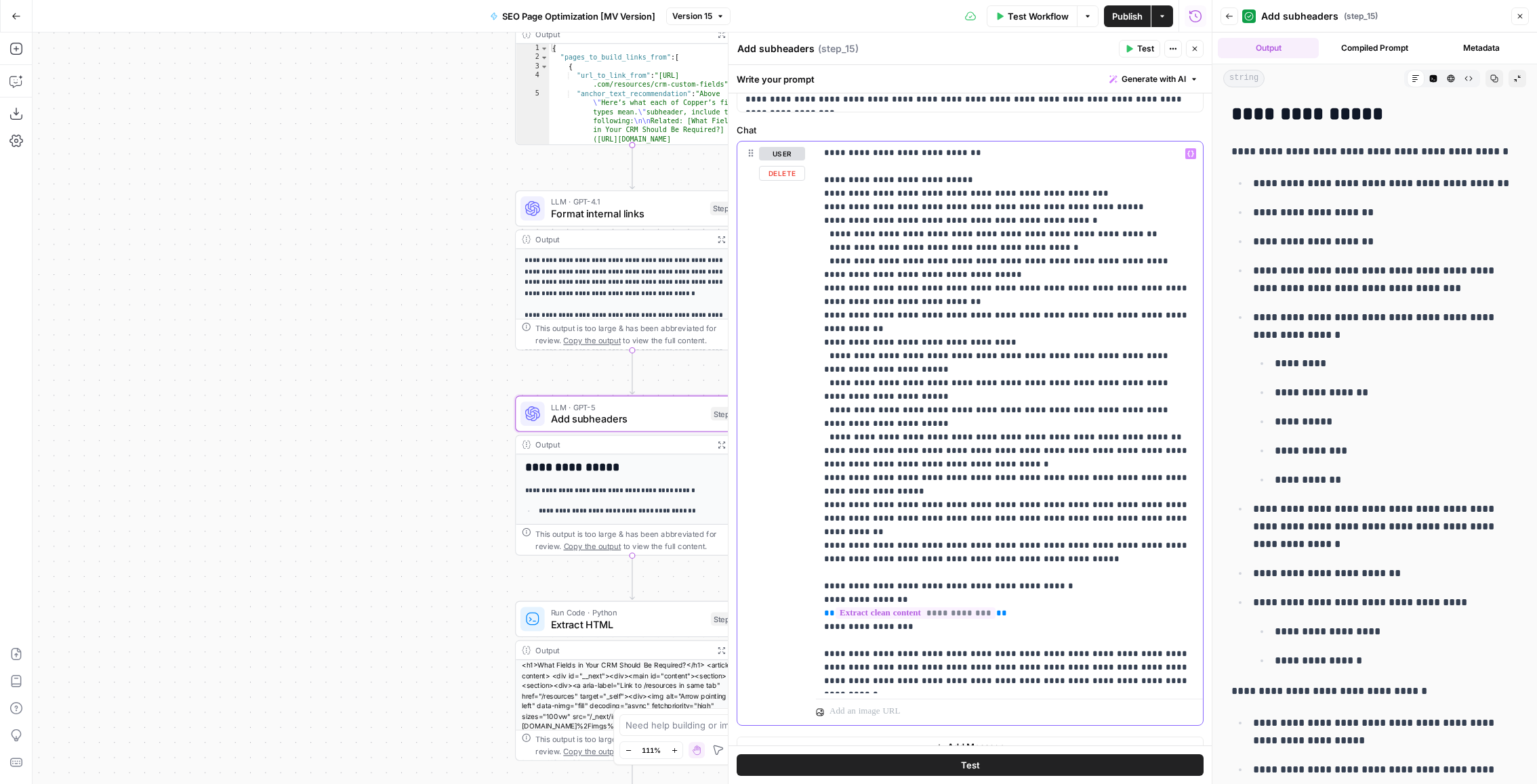
click at [1047, 512] on p "**********" at bounding box center [1009, 234] width 371 height 907
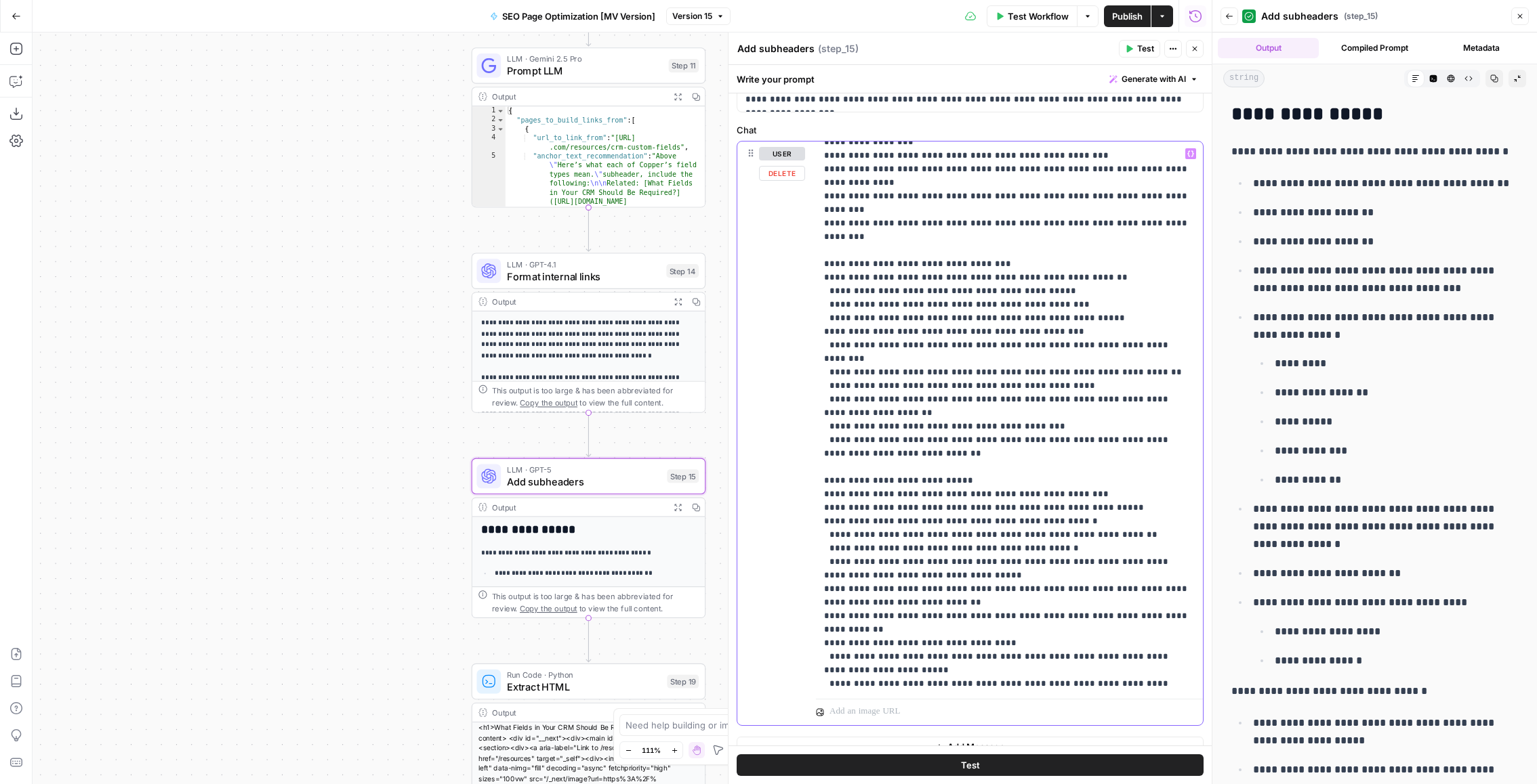
scroll to position [0, 0]
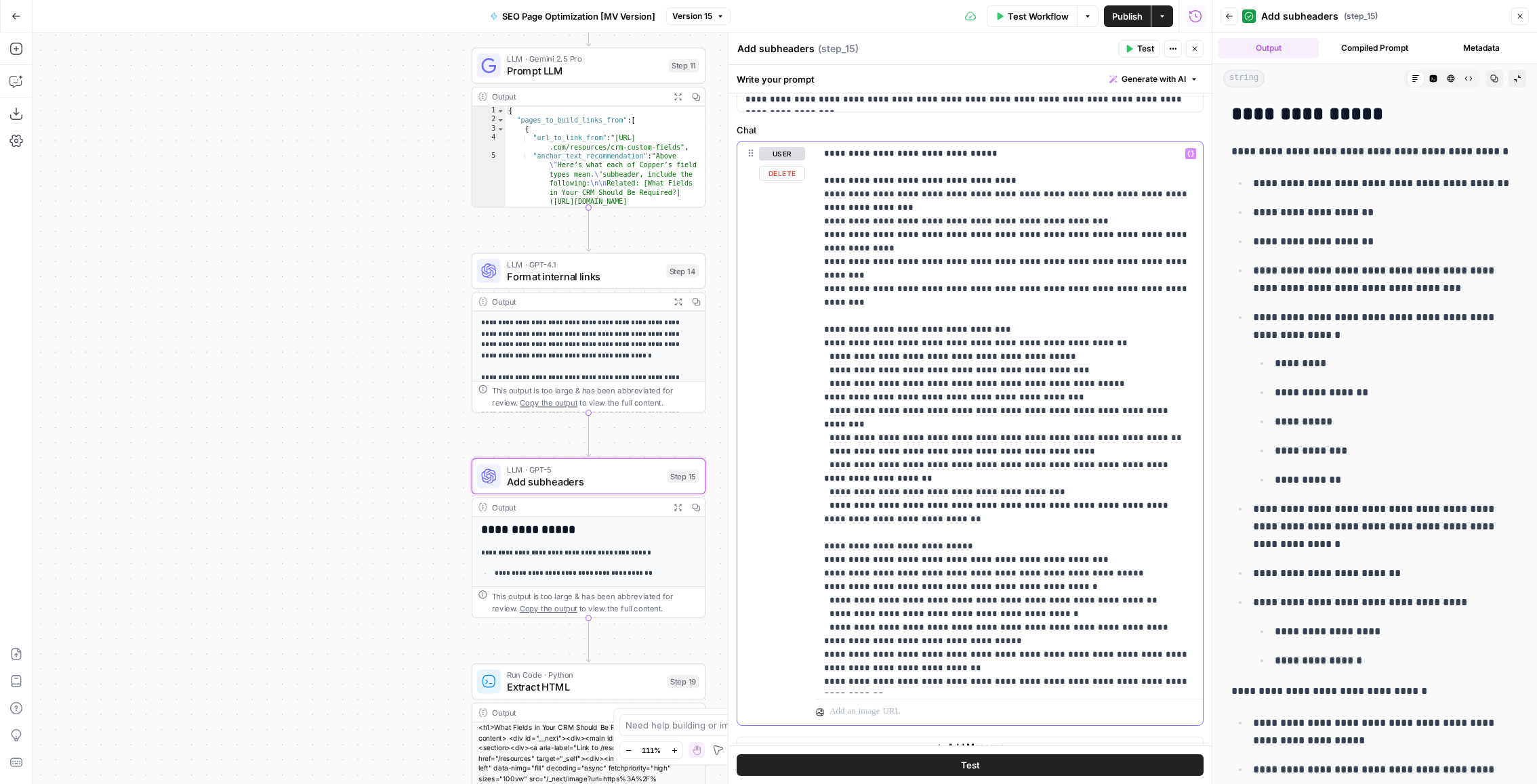
click at [1087, 500] on p "**********" at bounding box center [1009, 601] width 371 height 907
click at [1095, 495] on p "**********" at bounding box center [1009, 601] width 371 height 907
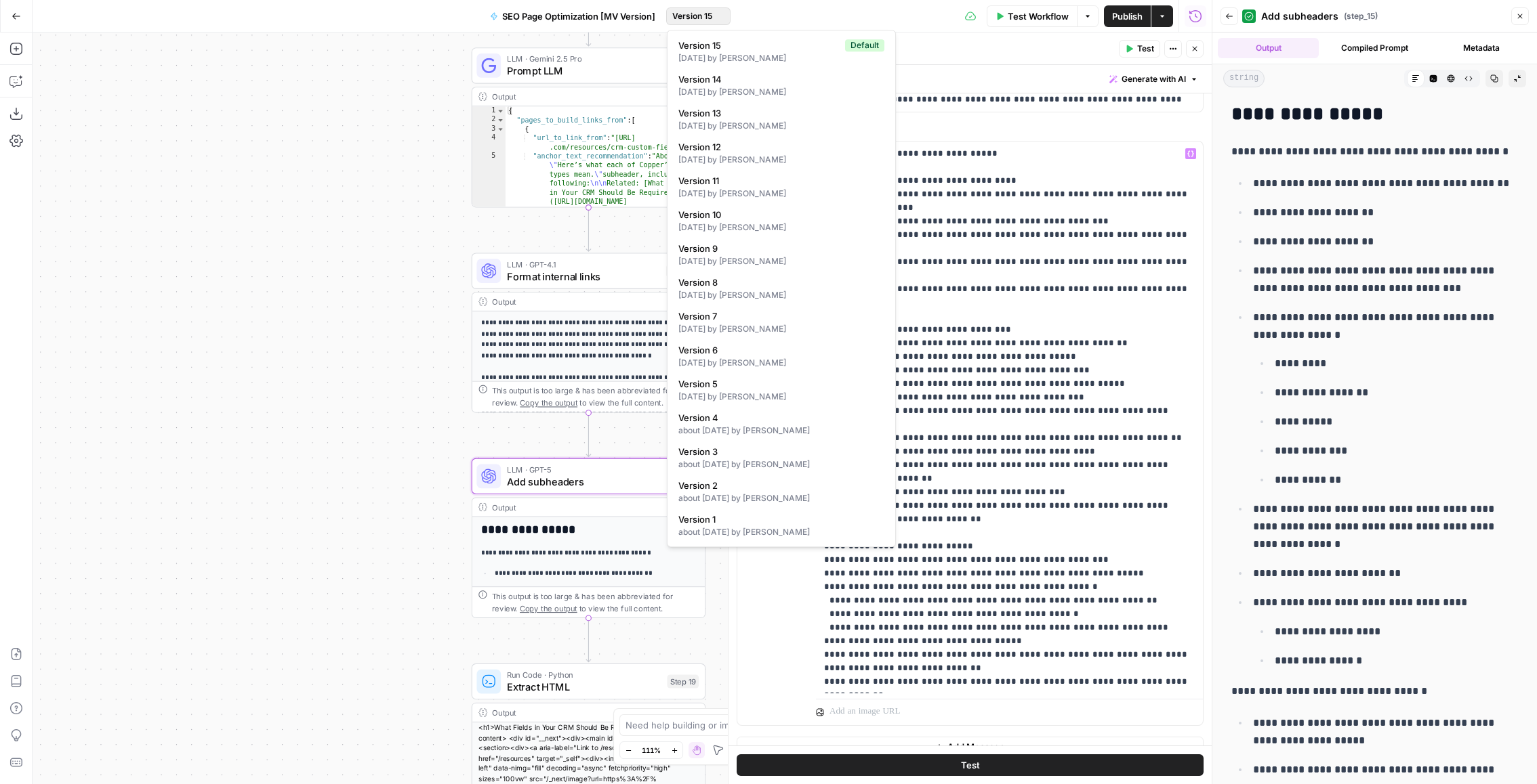
click at [698, 18] on span "Version 15" at bounding box center [693, 16] width 40 height 13
click at [815, 11] on div "Test Workflow Options Publish Actions Run History" at bounding box center [970, 16] width 481 height 32
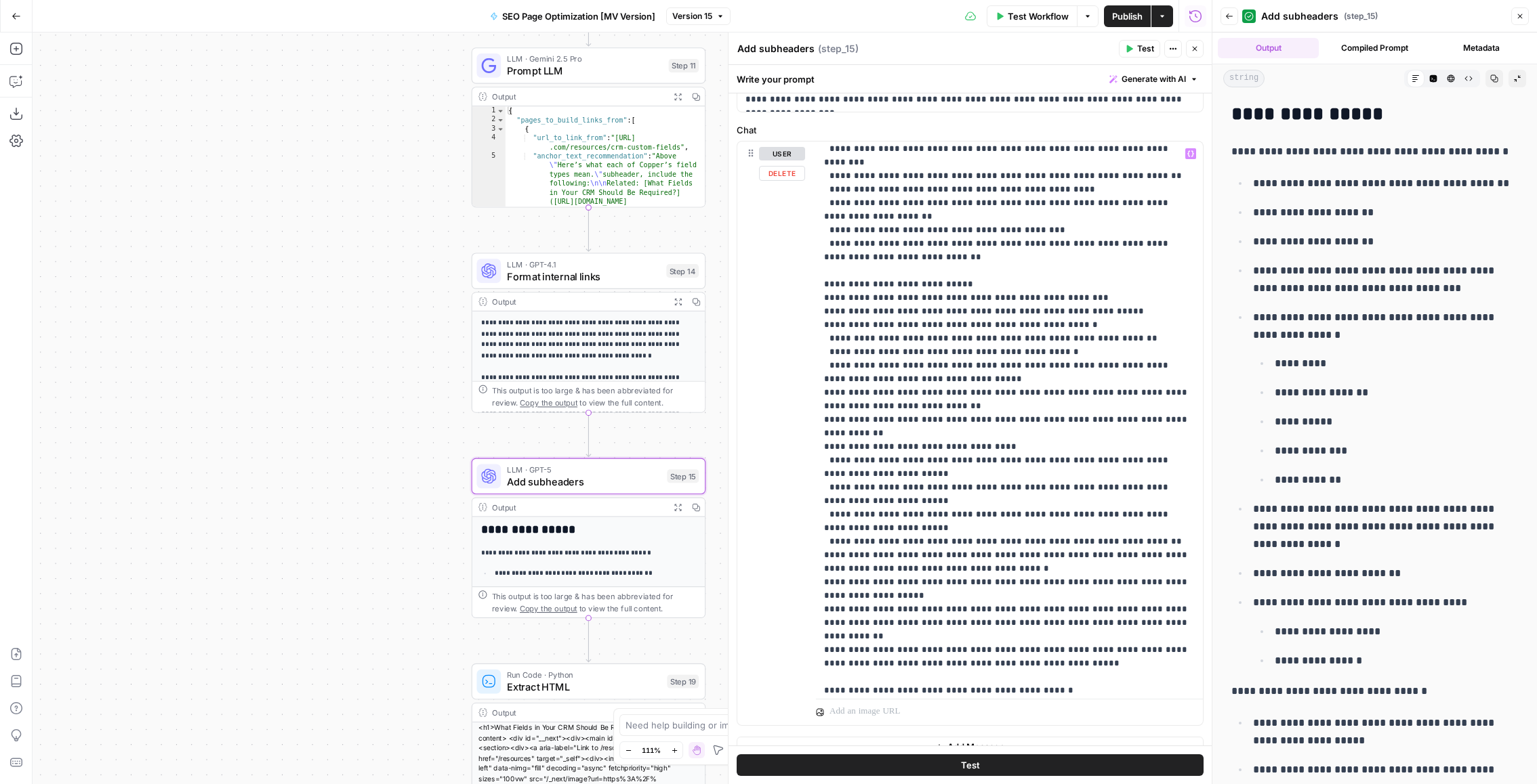
scroll to position [266, 0]
